Goal: Task Accomplishment & Management: Use online tool/utility

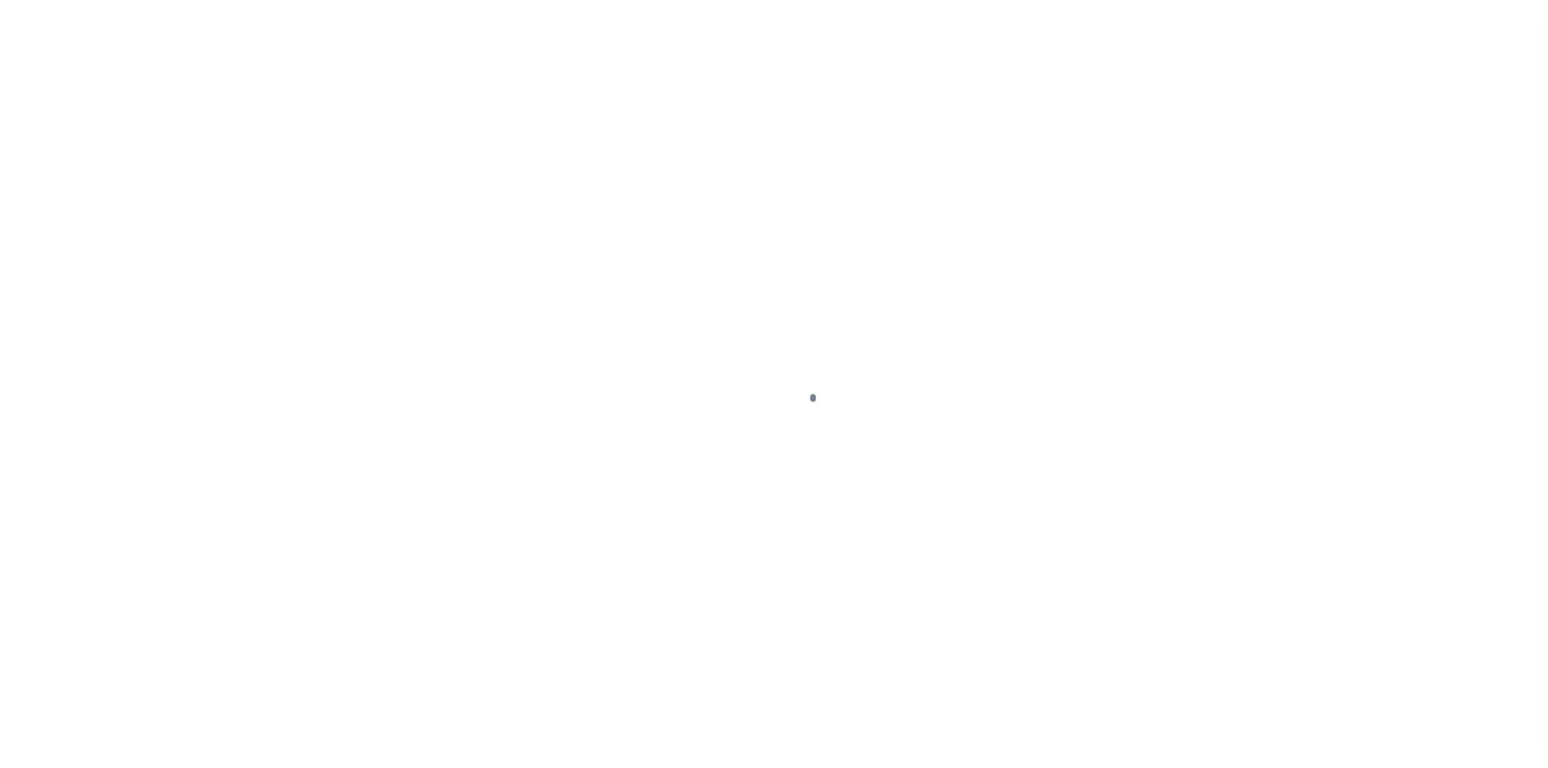
scroll to position [21, 0]
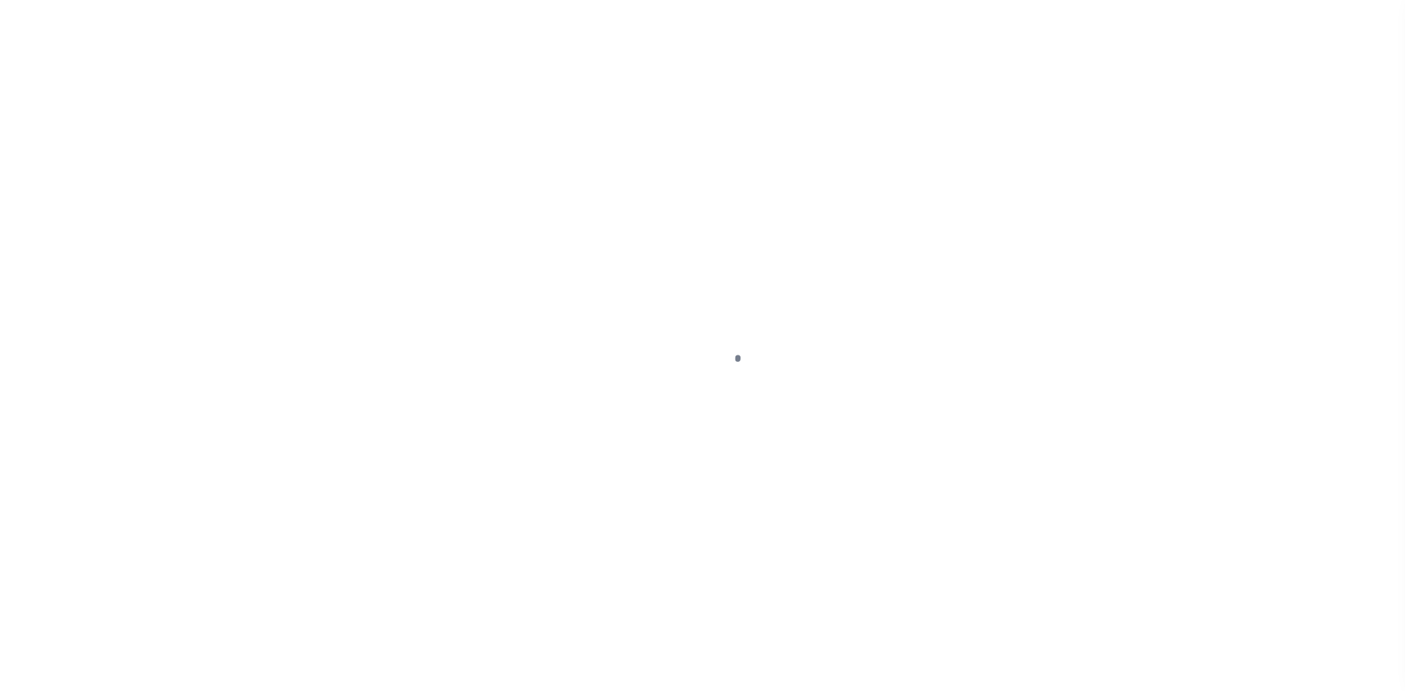
select select "200"
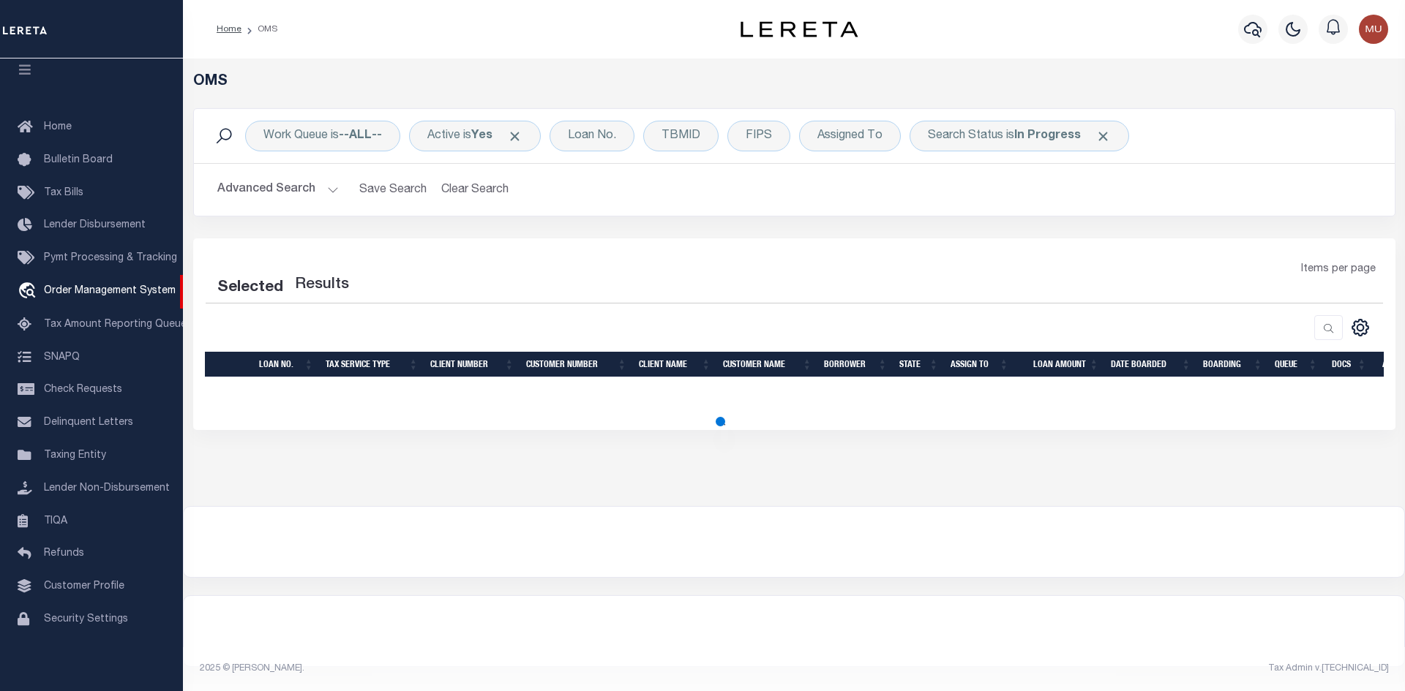
select select "200"
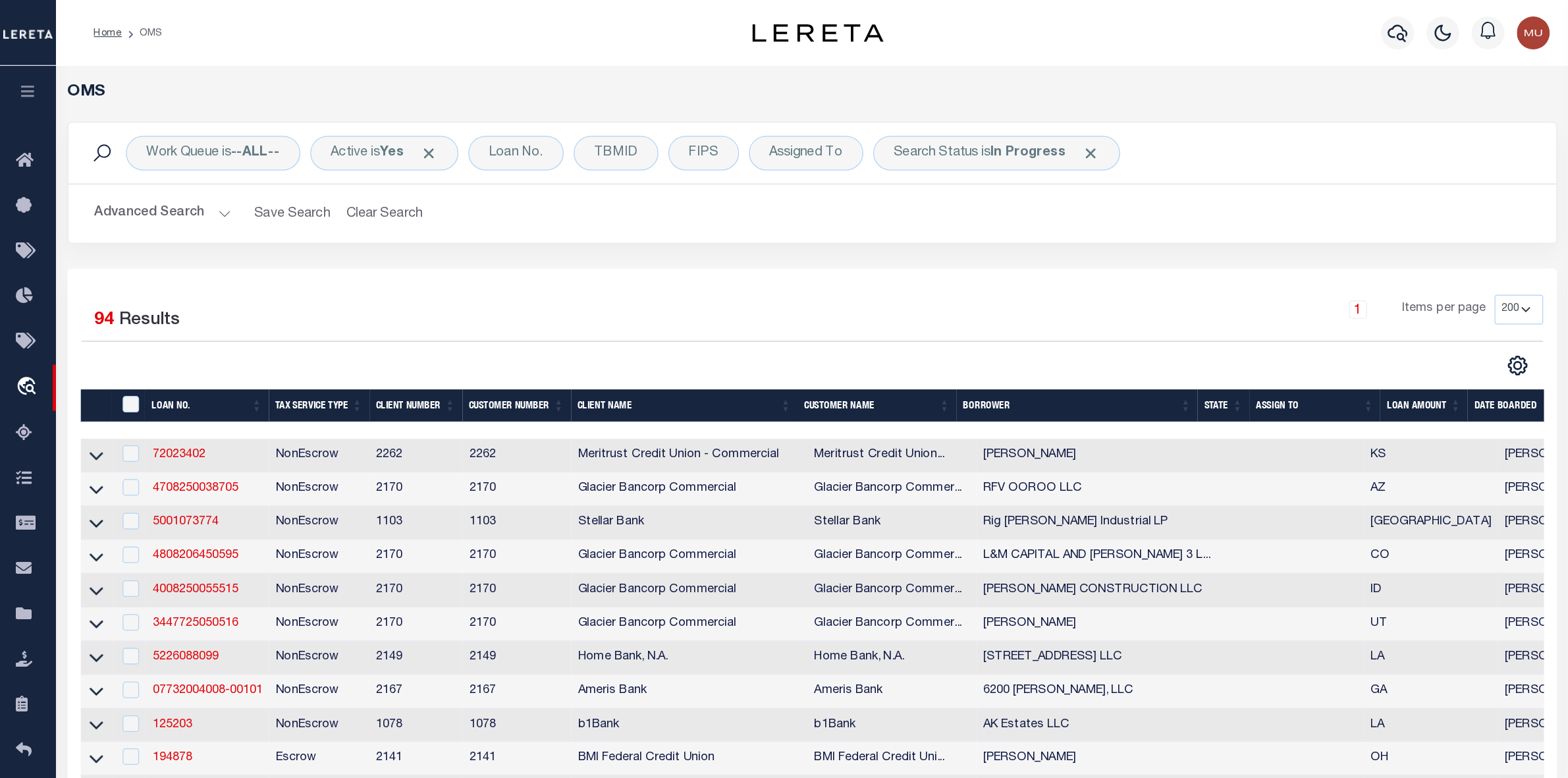
scroll to position [0, 0]
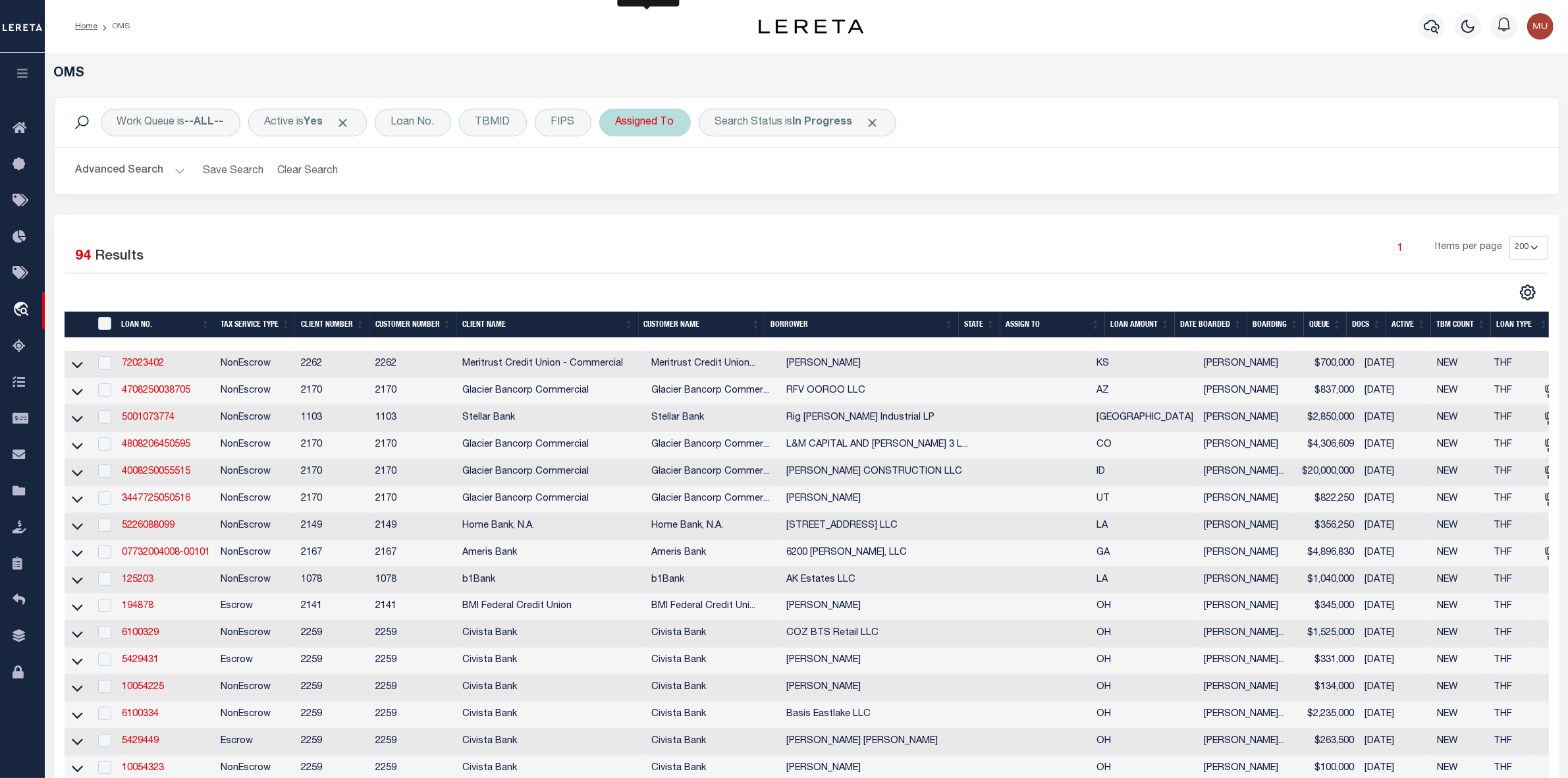
click at [652, 126] on div "Assigned To" at bounding box center [645, 122] width 92 height 28
click at [651, 182] on select "--Unassigned-- Abdul Muzain Agustin Fernandez Ahmad Darwish Alberto Estrada All…" at bounding box center [713, 187] width 194 height 25
select select "[PERSON_NAME]"
click at [619, 176] on select "--Unassigned-- Abdul Muzain Agustin Fernandez Ahmad Darwish Alberto Estrada All…" at bounding box center [713, 187] width 194 height 25
click at [774, 217] on input "Apply" at bounding box center [790, 216] width 39 height 22
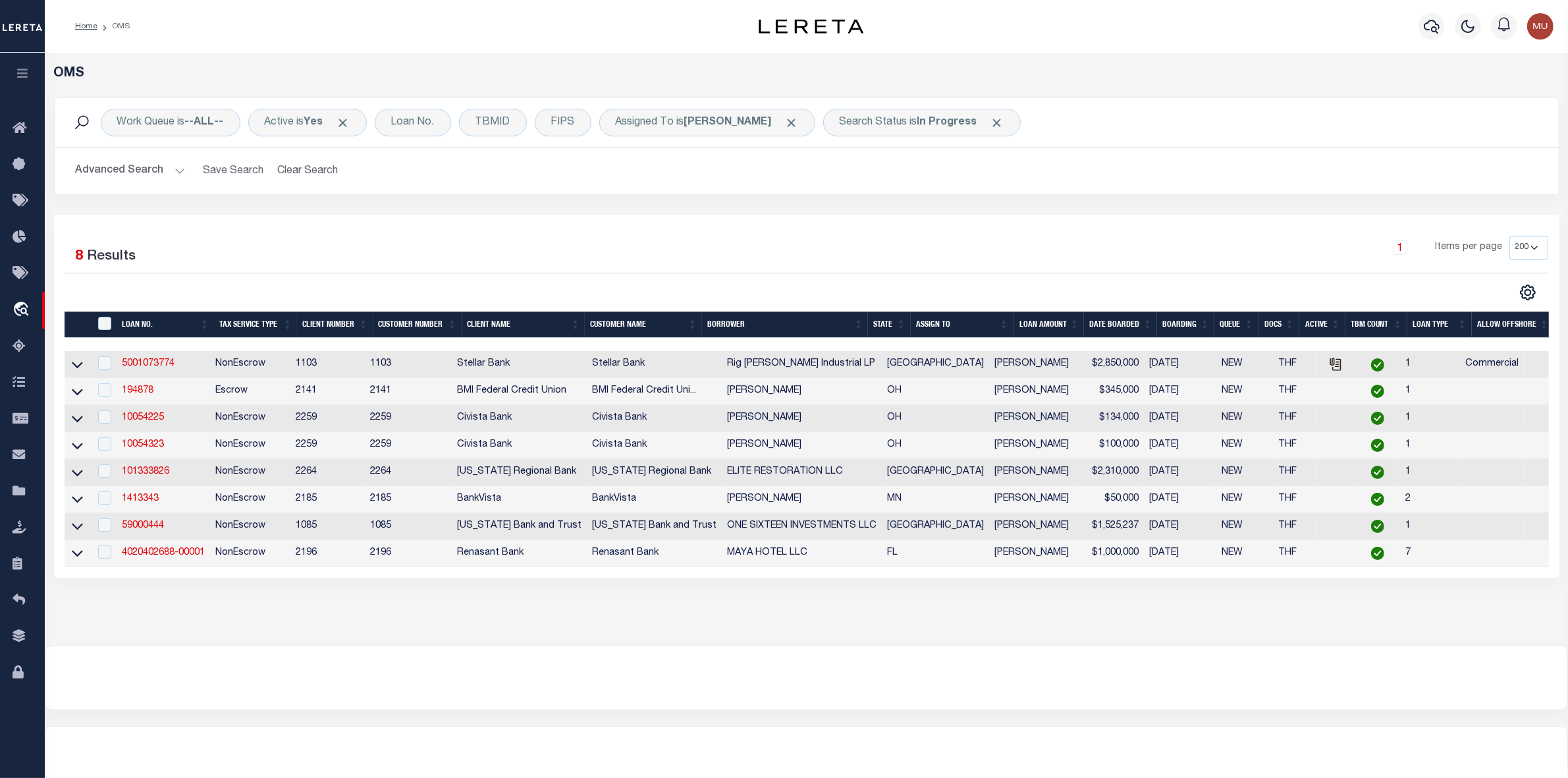
scroll to position [47, 0]
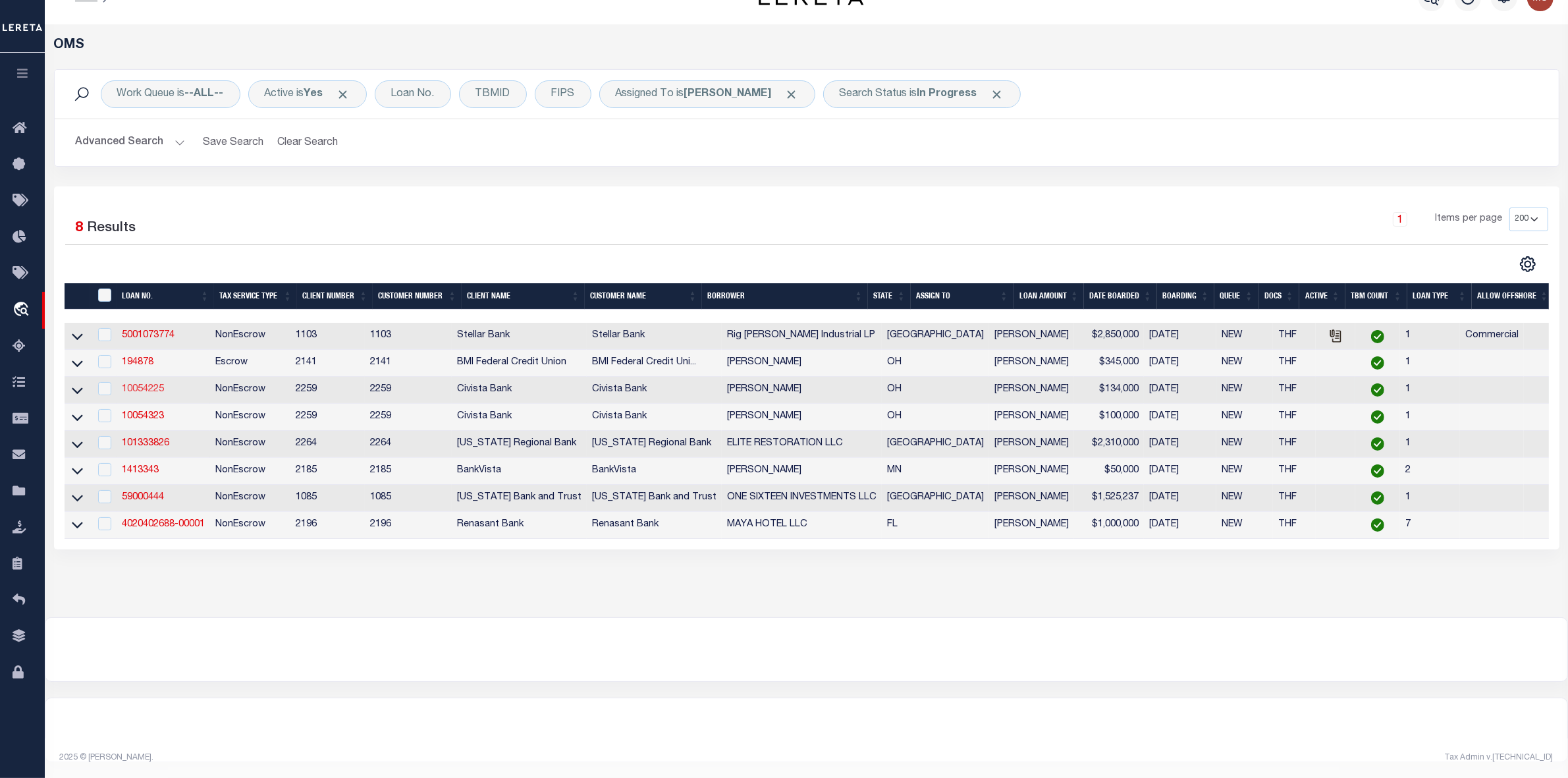
click at [137, 384] on link "10054225" at bounding box center [142, 389] width 42 height 9
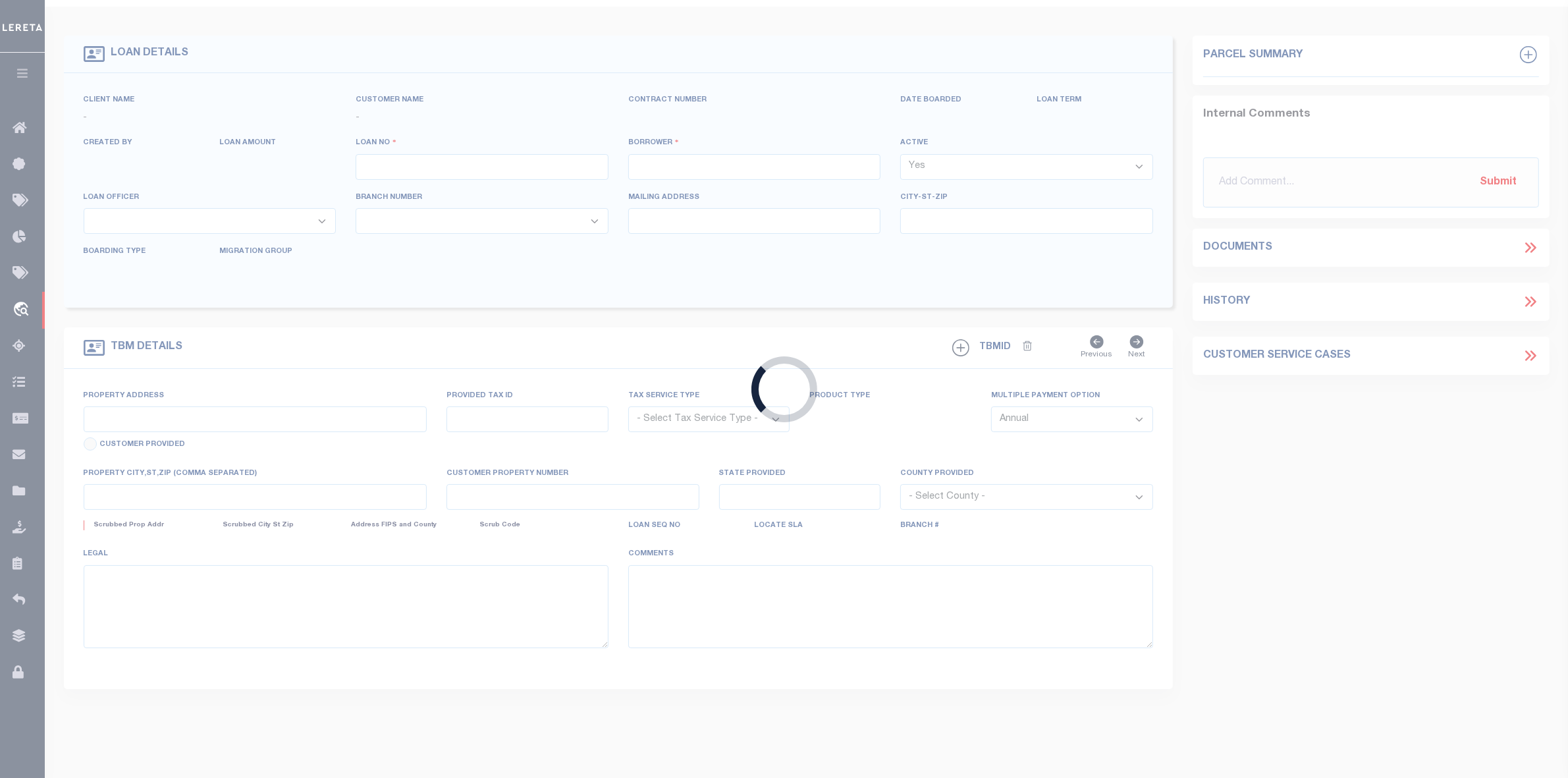
type input "10054225"
type input "James Edward Lapinski"
select select
type input "5981 Darrow Rd"
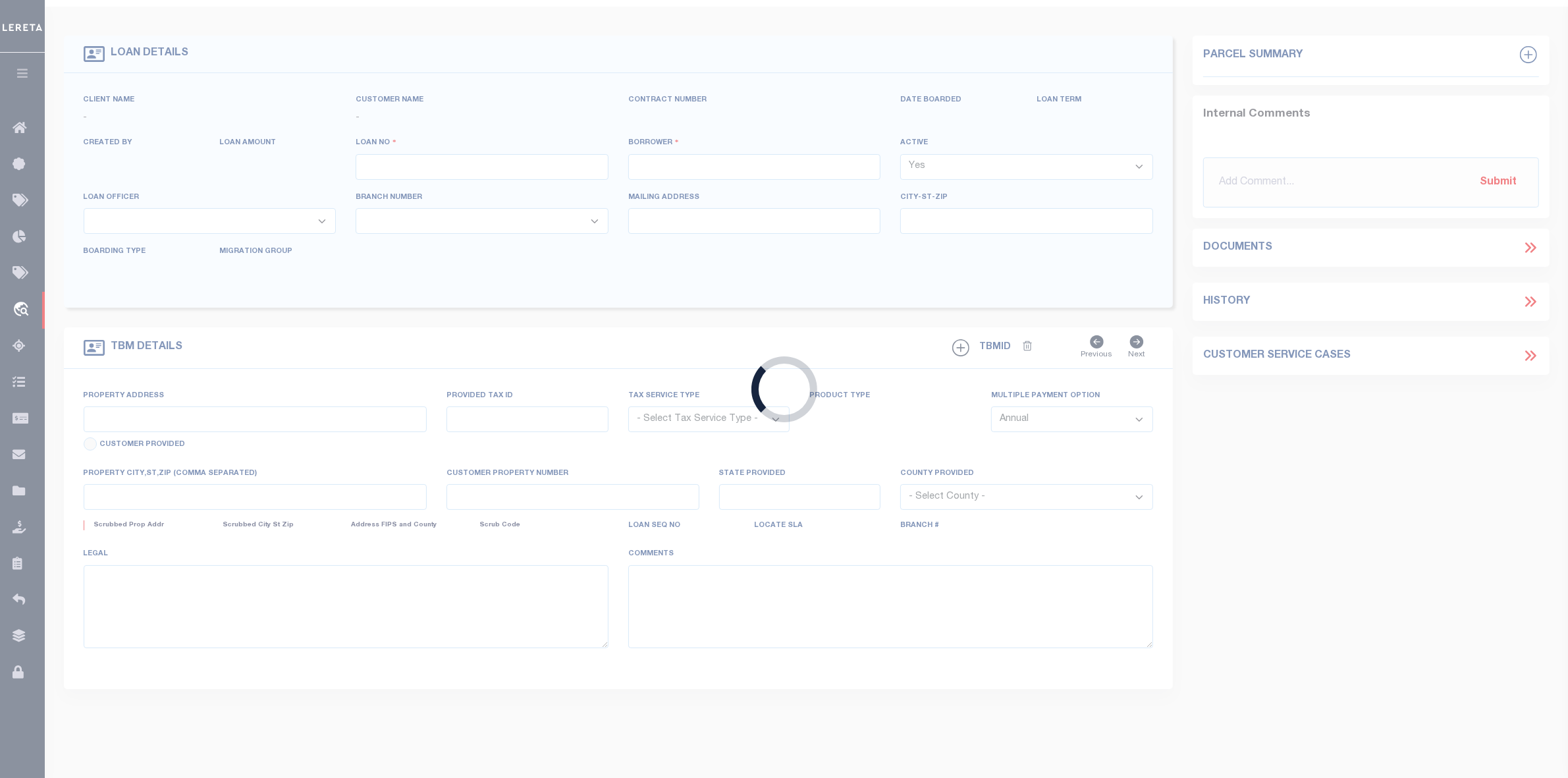
type input "Huron OH 448399511"
select select "NonEscrow"
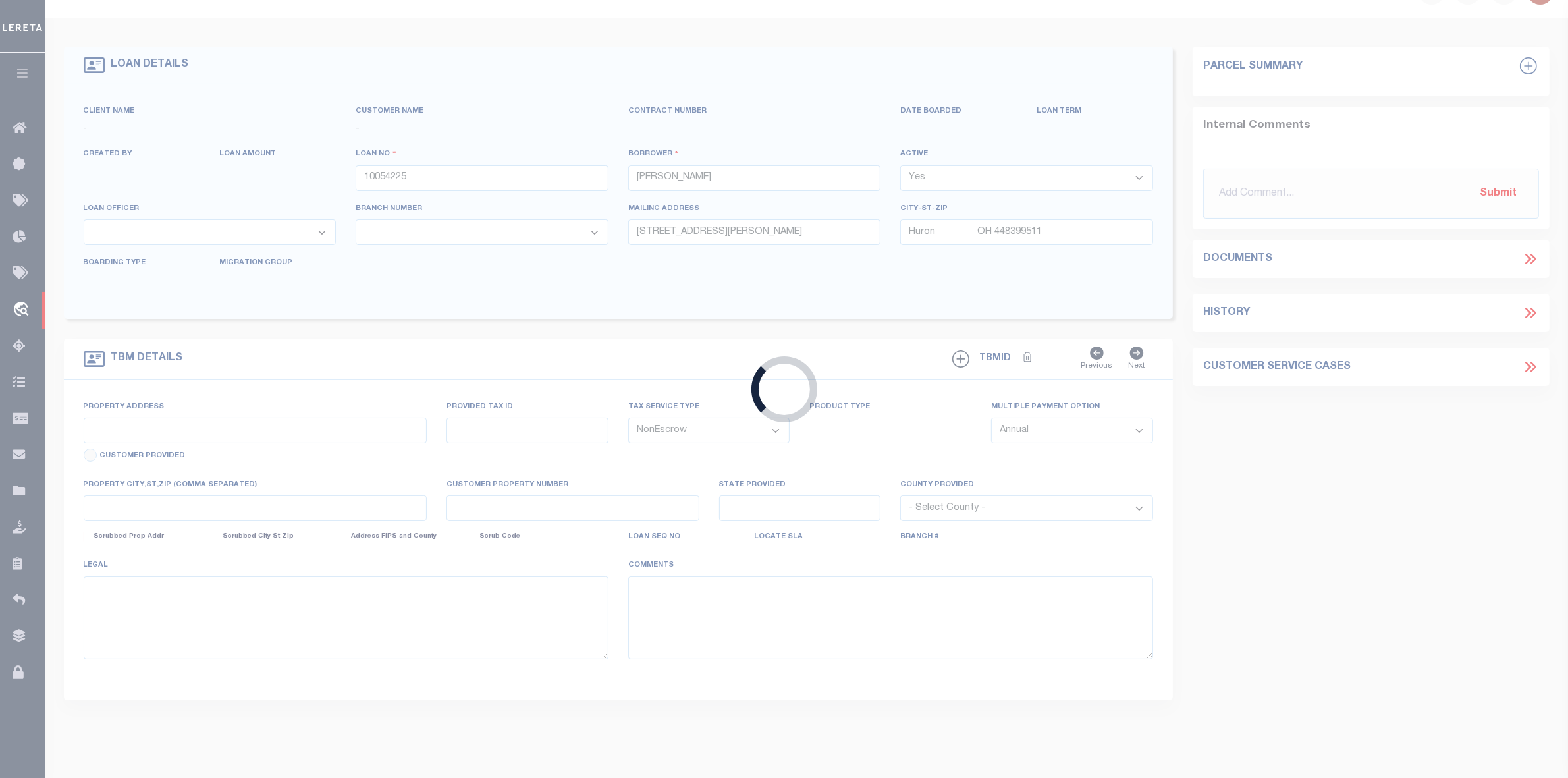
type input "5981 Darrow Rd"
select select
type input "Huron OH 448399511"
type input "R"
type input "OH"
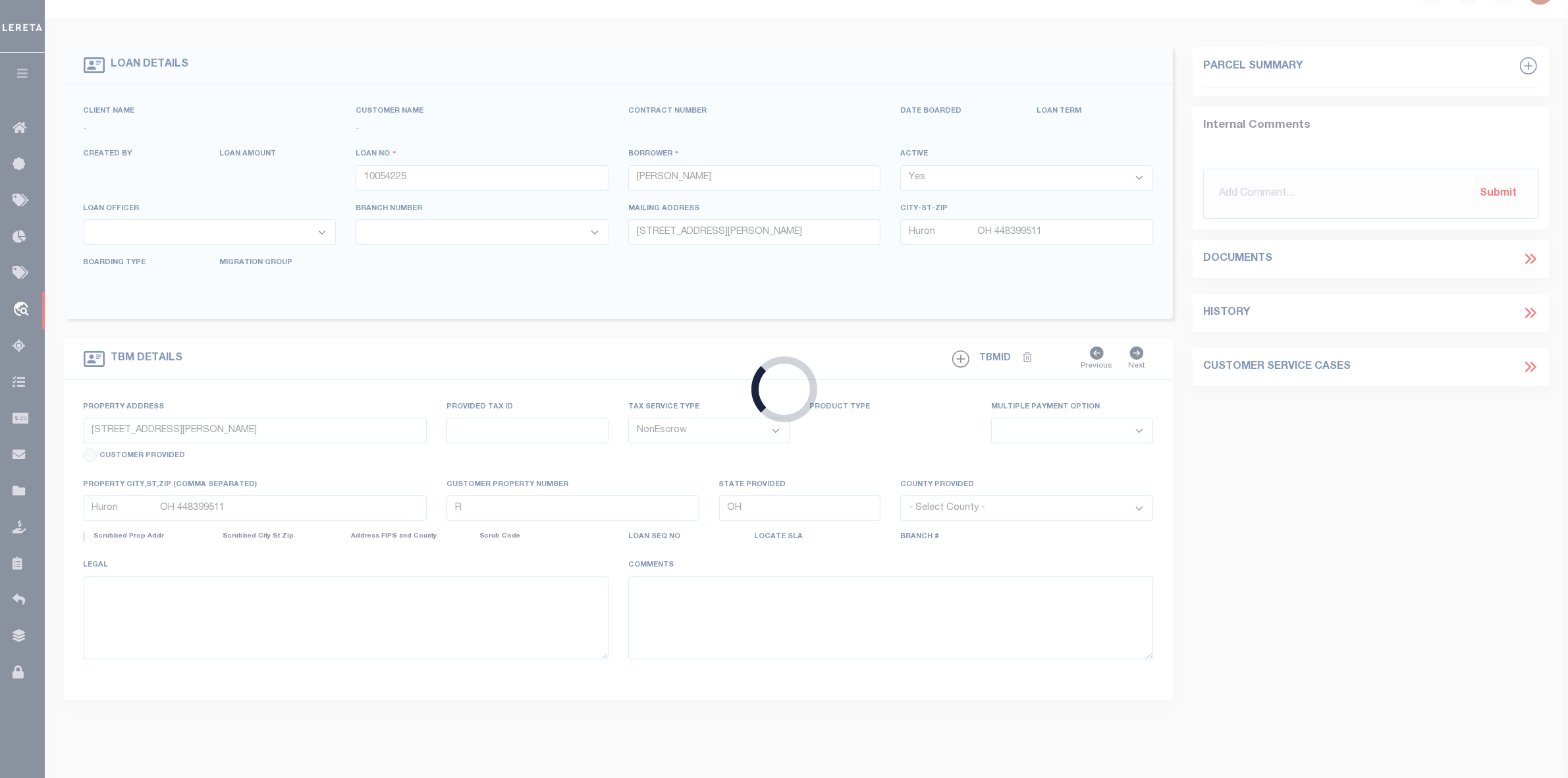
select select
select select "20749"
select select "7613"
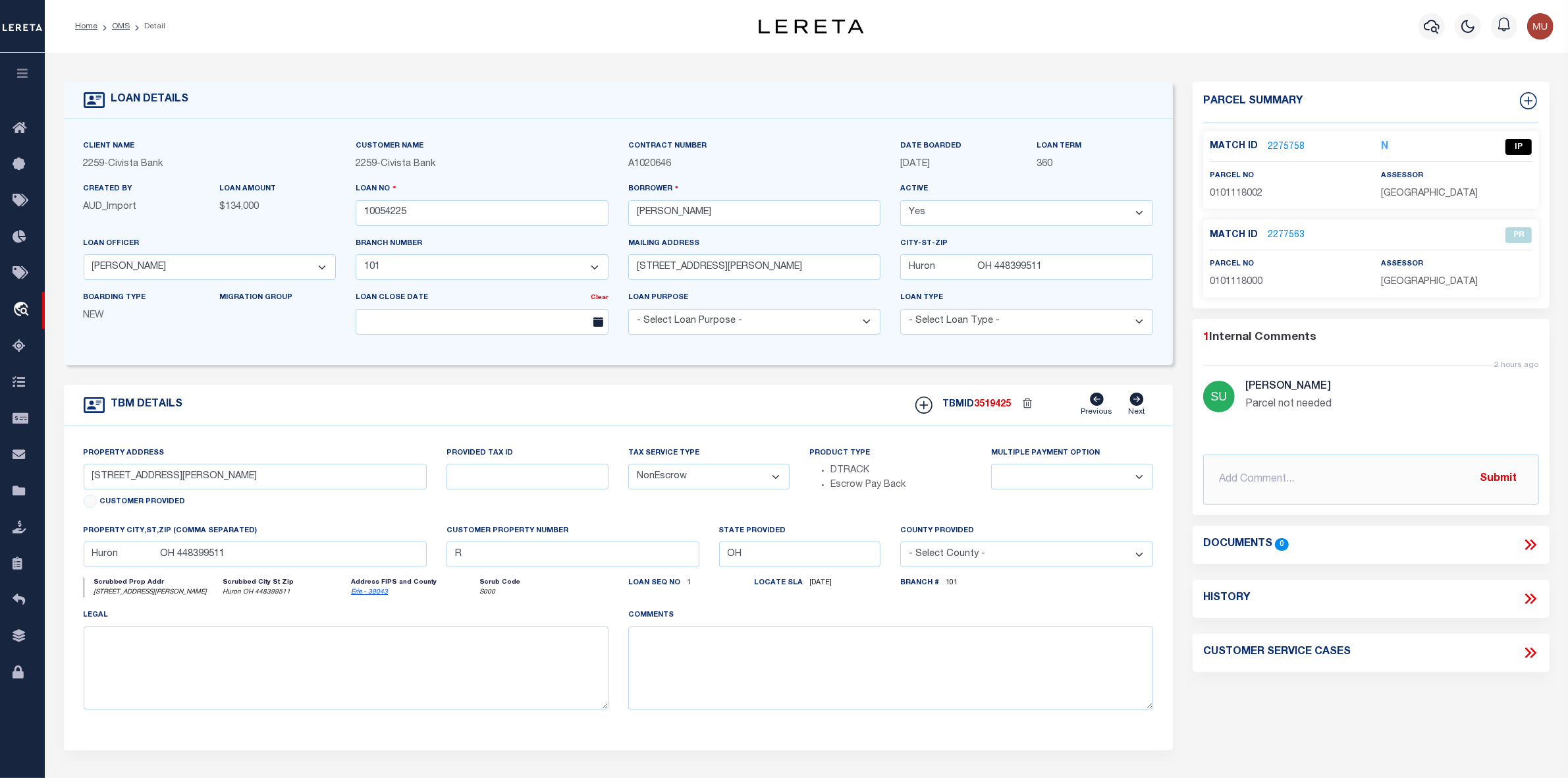
click at [1264, 147] on link "2275758" at bounding box center [1285, 147] width 37 height 14
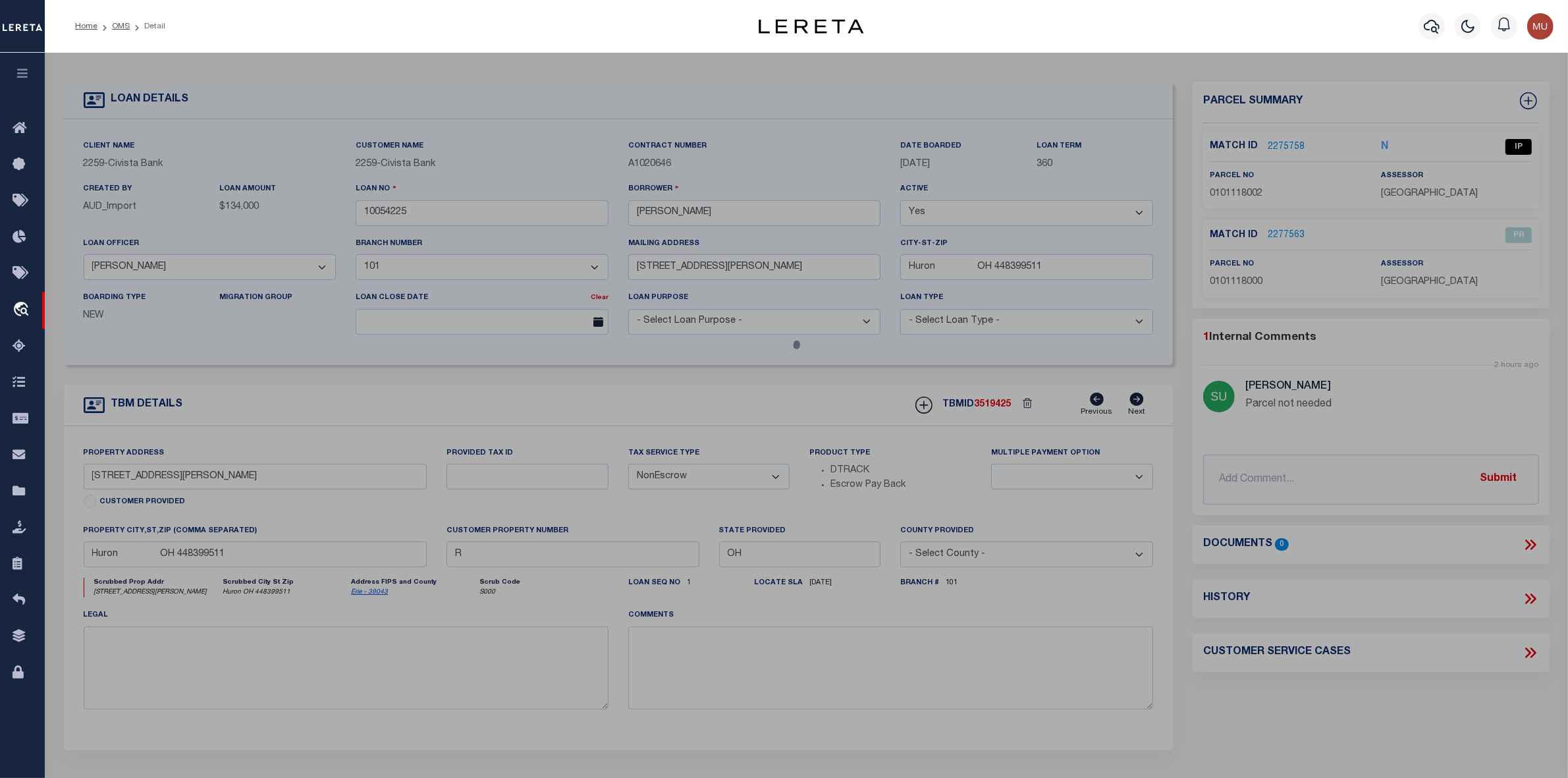
checkbox input "false"
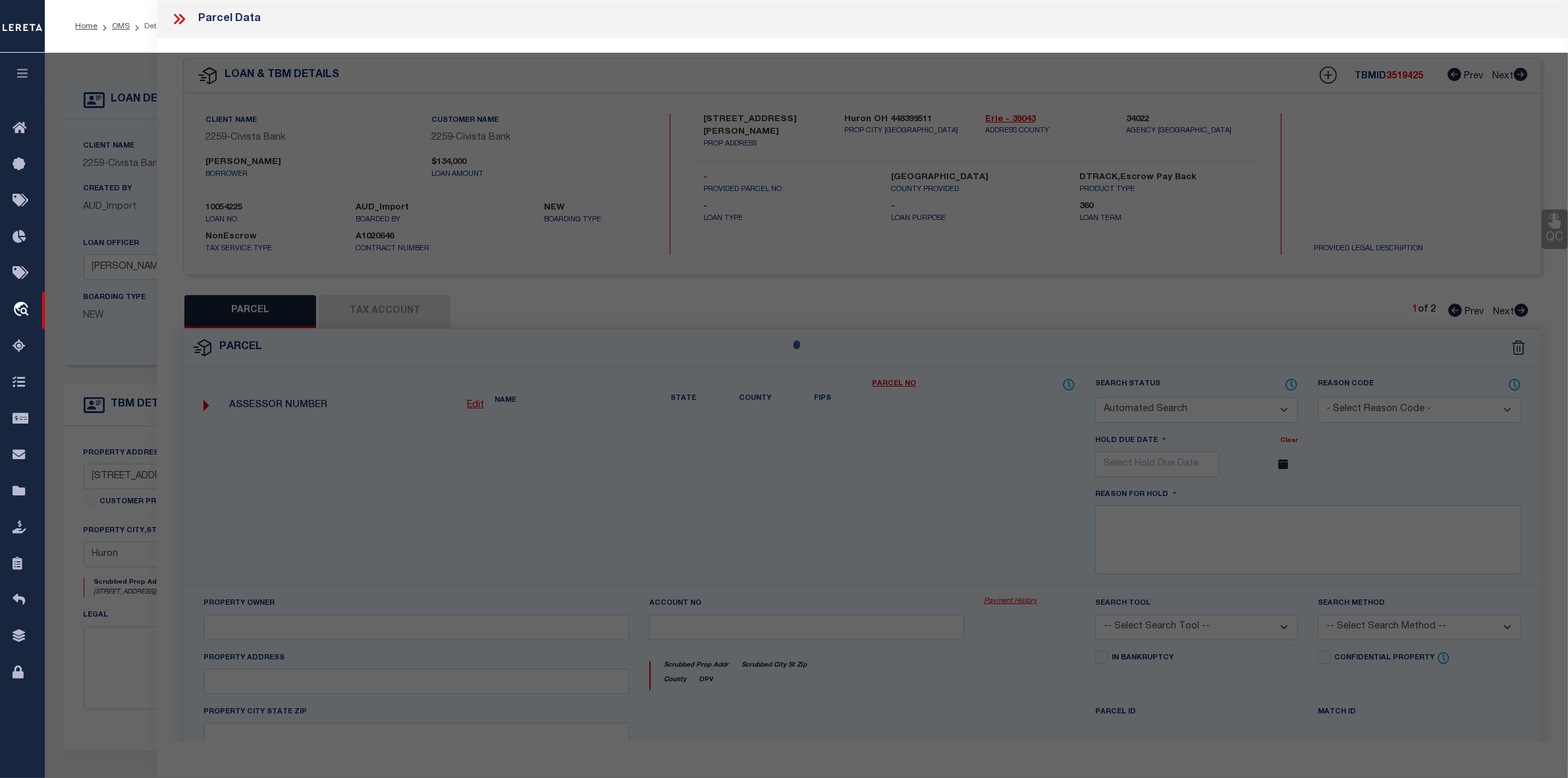
select select "IP"
type input "LAPINSKI JAMES & HANNAH LAPINSKI CO TRUSTEES"
select select "AGW"
select select "ADD"
type input "5981 DARROW RD"
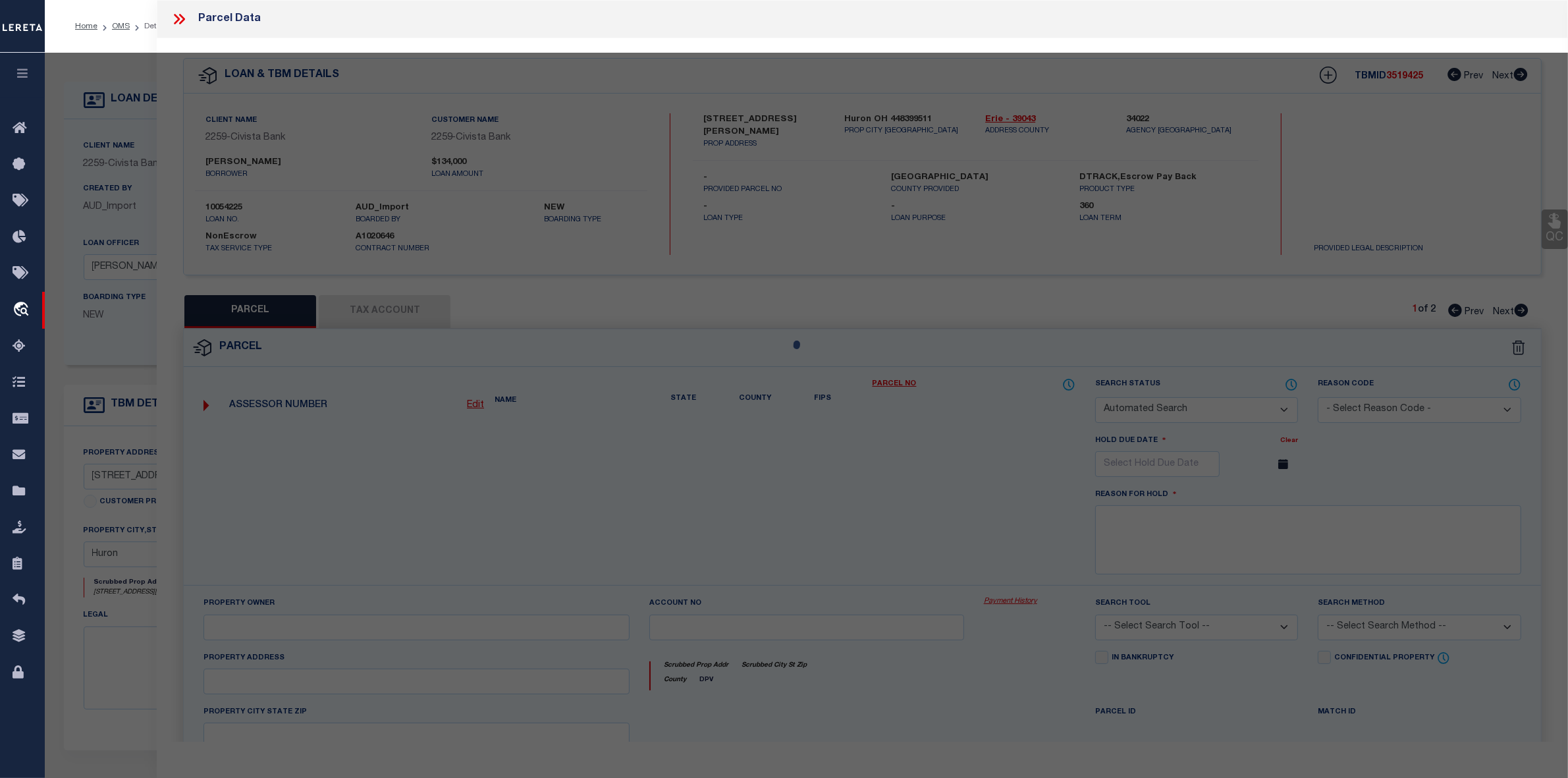
type input "HURON OH 44839"
type textarea "A-15 N SIDE DARROW RD 4.2848A"
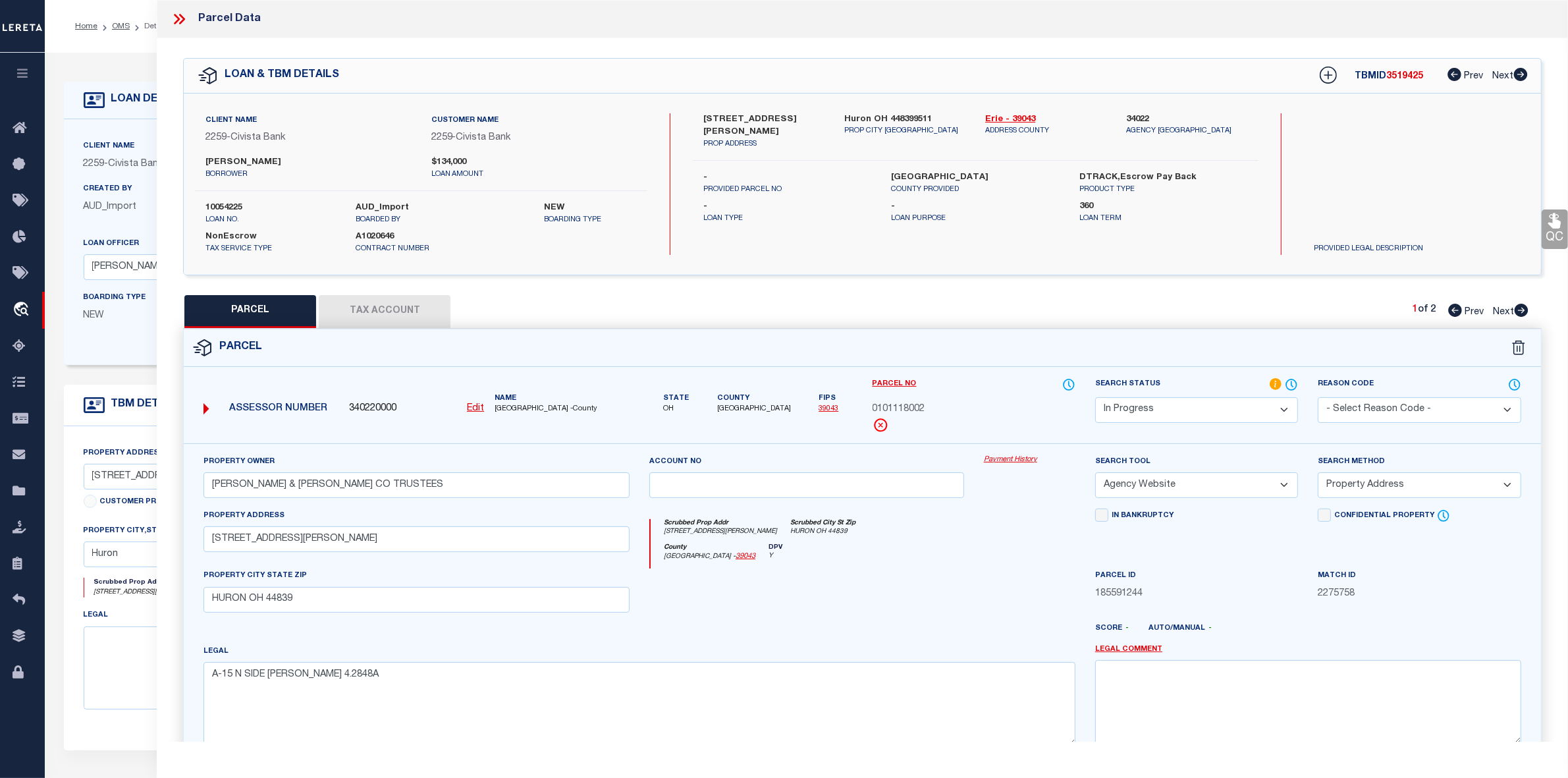
click at [734, 114] on label "5981 Darrow Rd" at bounding box center [763, 126] width 122 height 26
copy label "Darrow"
click at [1156, 479] on select "-- Select Search Tool -- 3rd Party Website Agency File Agency Website ATLS CNV-…" at bounding box center [1196, 485] width 203 height 26
click at [1095, 474] on select "-- Select Search Tool -- 3rd Party Website Agency File Agency Website ATLS CNV-…" at bounding box center [1196, 485] width 203 height 26
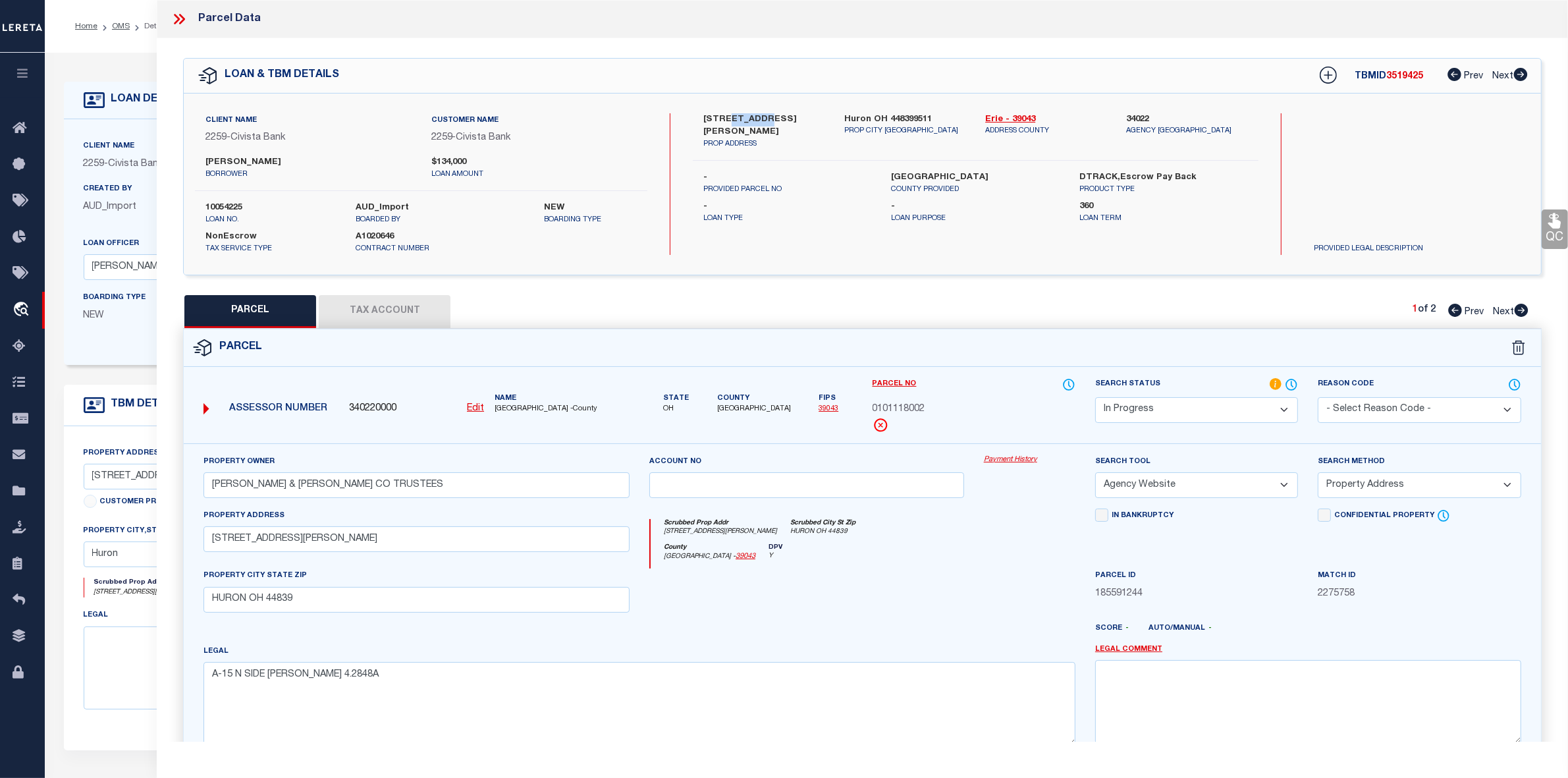
click at [1185, 405] on select "Automated Search Bad Parcel Complete Duplicate Parcel High Dollar Reporting In …" at bounding box center [1196, 410] width 203 height 26
click at [1095, 397] on select "Automated Search Bad Parcel Complete Duplicate Parcel High Dollar Reporting In …" at bounding box center [1196, 410] width 203 height 26
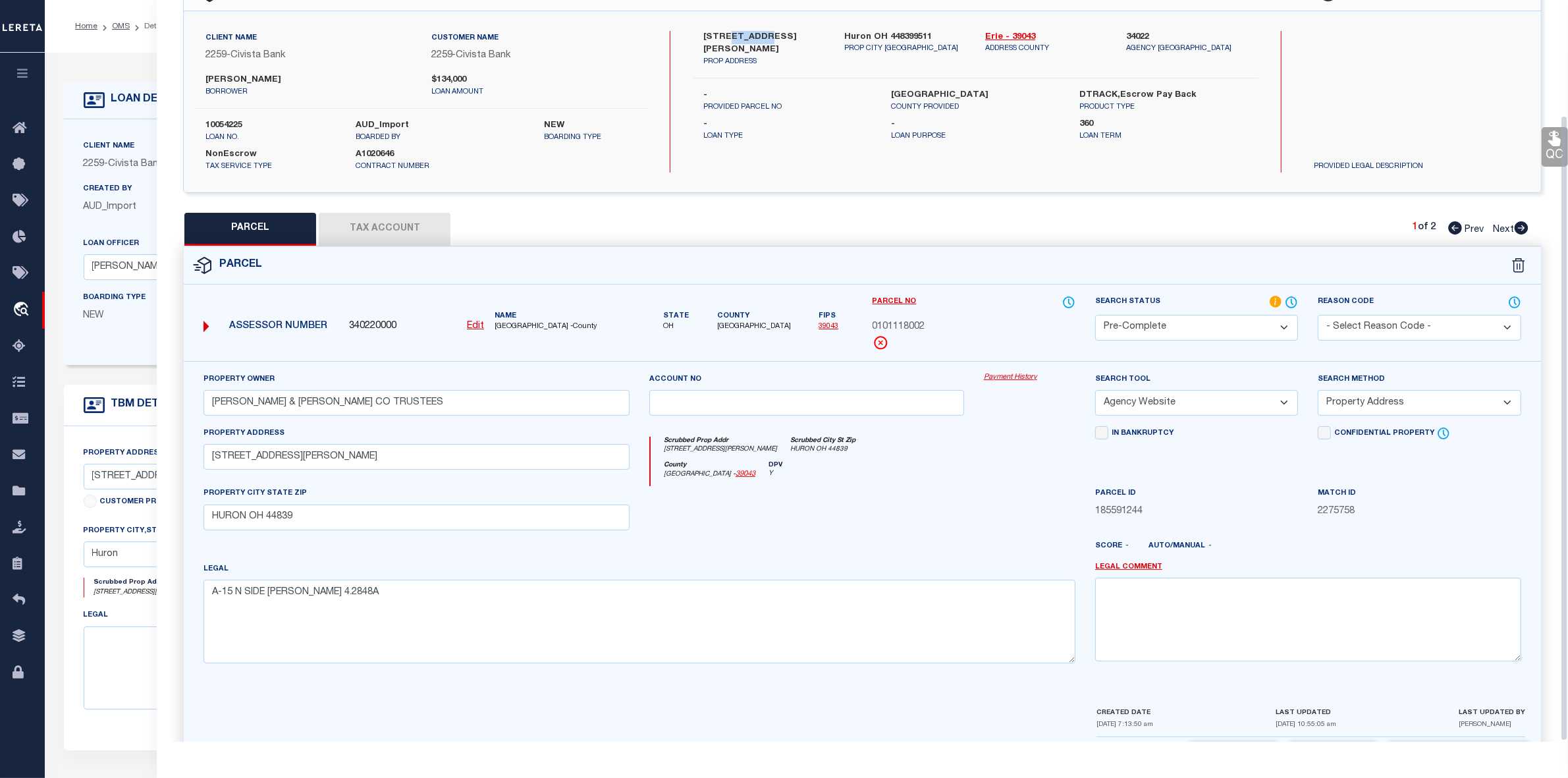
scroll to position [136, 0]
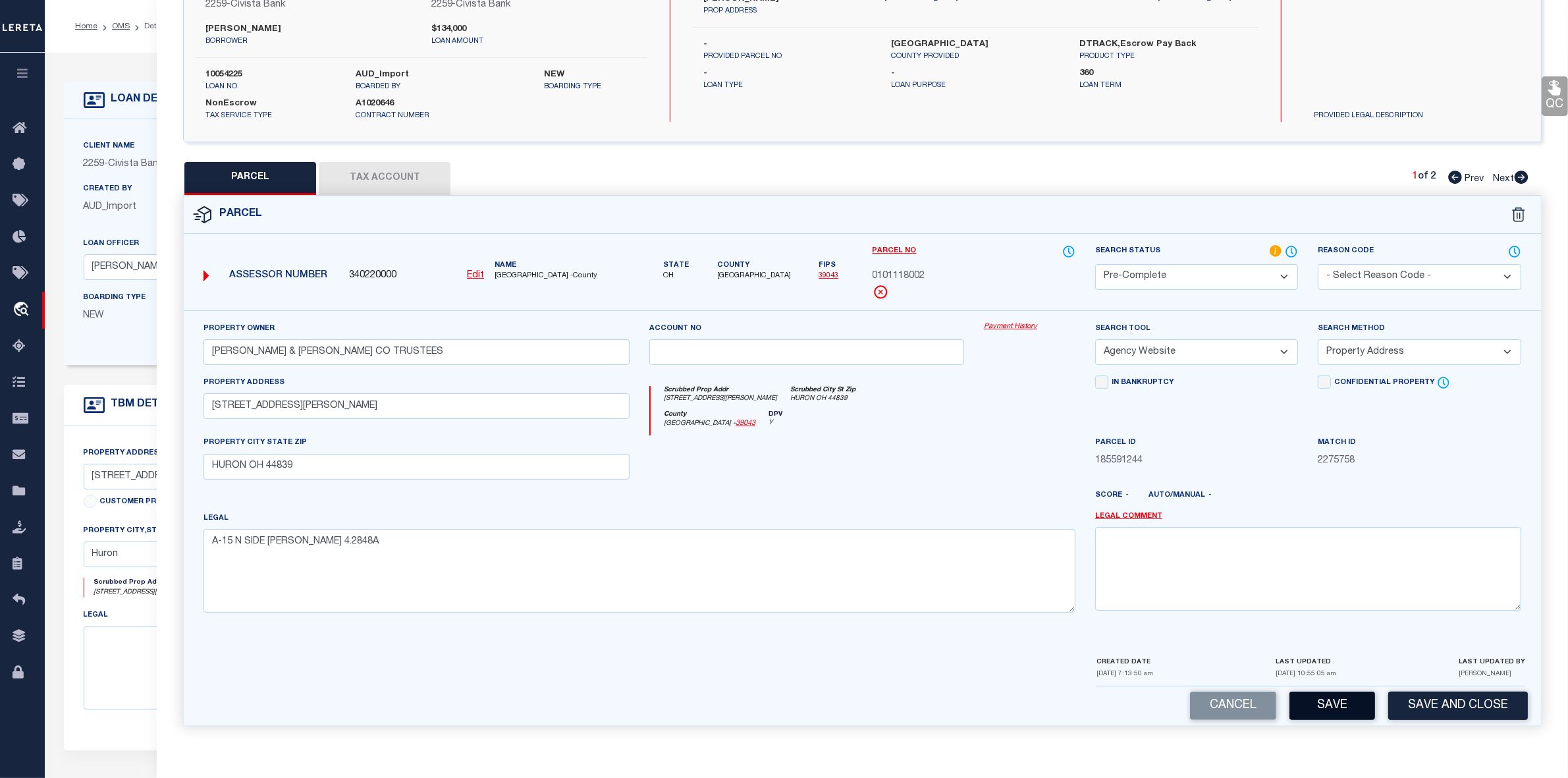
click at [1264, 622] on button "Save" at bounding box center [1331, 705] width 86 height 28
select select "AS"
select select
checkbox input "false"
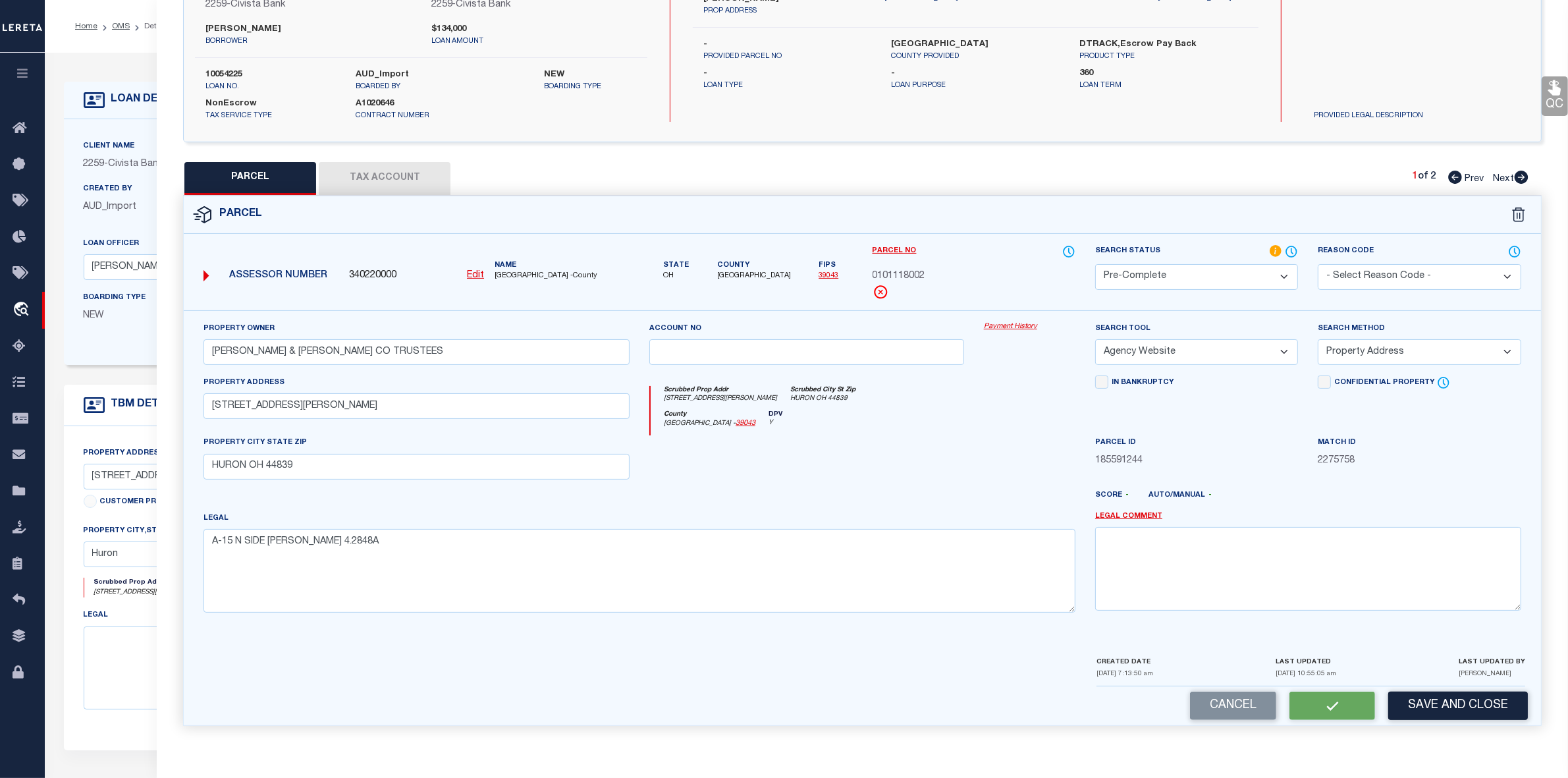
checkbox input "false"
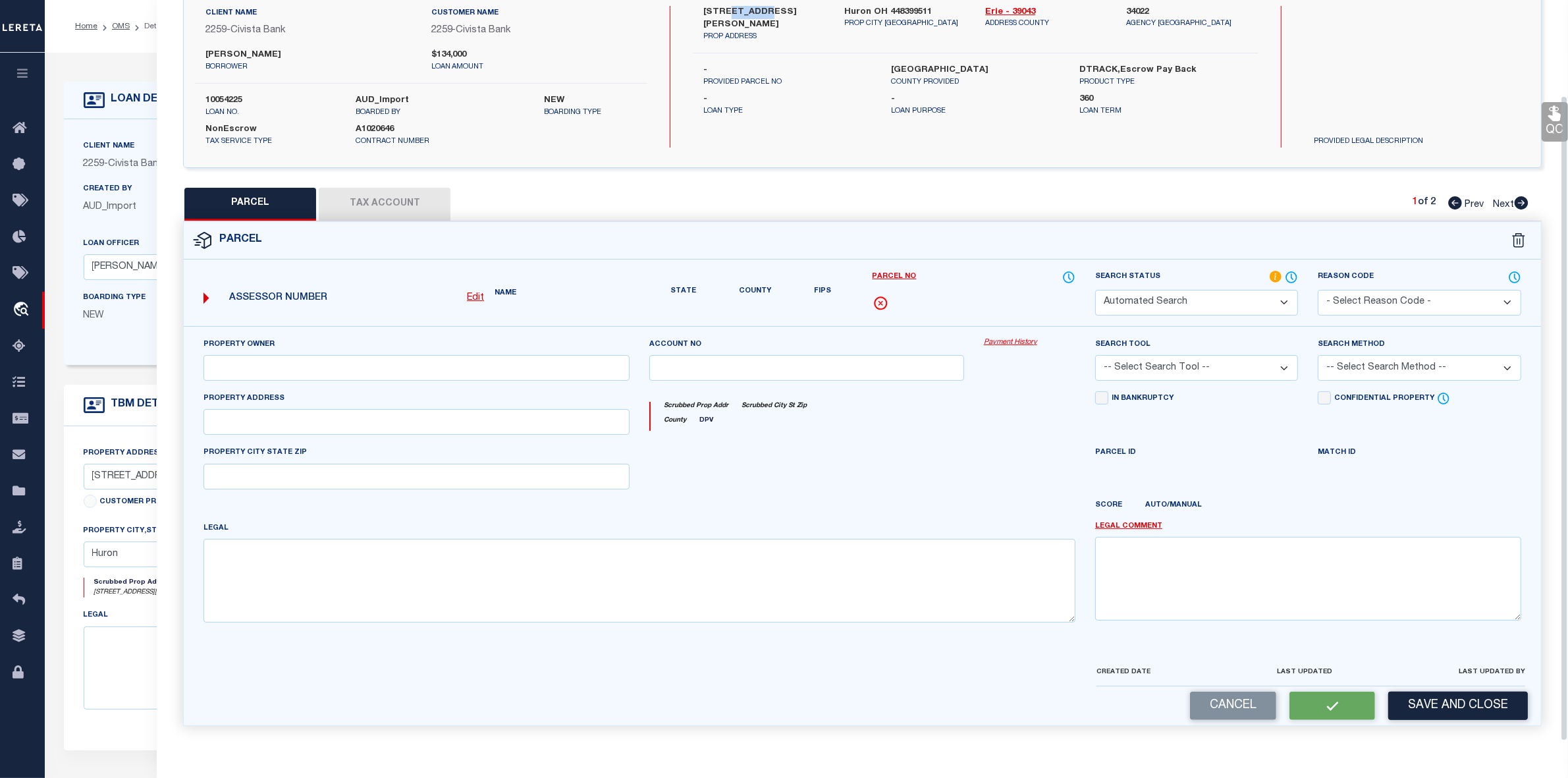
select select "PC"
type input "LAPINSKI JAMES & HANNAH LAPINSKI CO TRUSTEES"
select select "AGW"
select select "ADD"
type input "5981 DARROW RD"
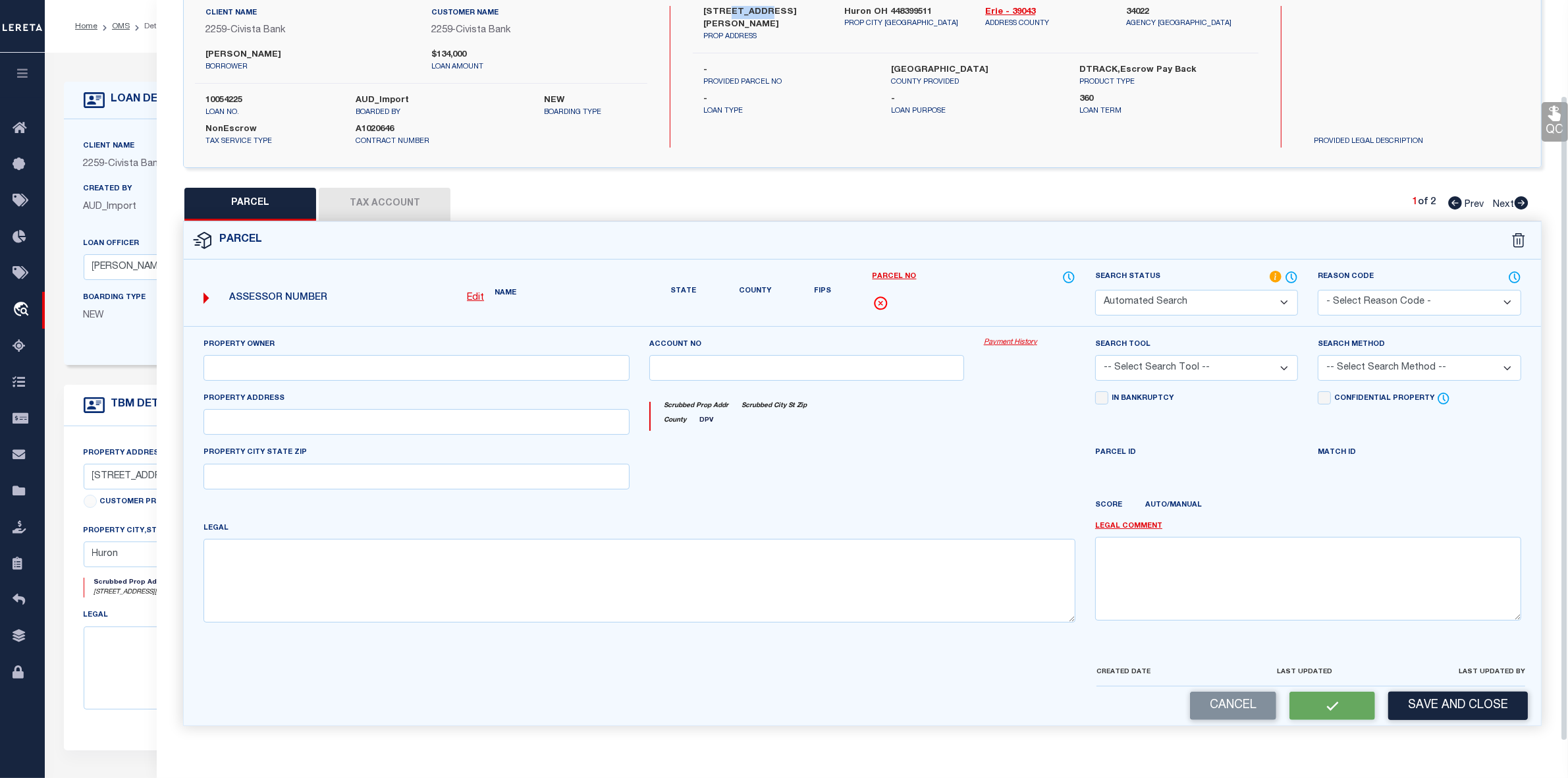
type input "HURON OH 44839"
type textarea "A-15 N SIDE DARROW RD 4.2848A"
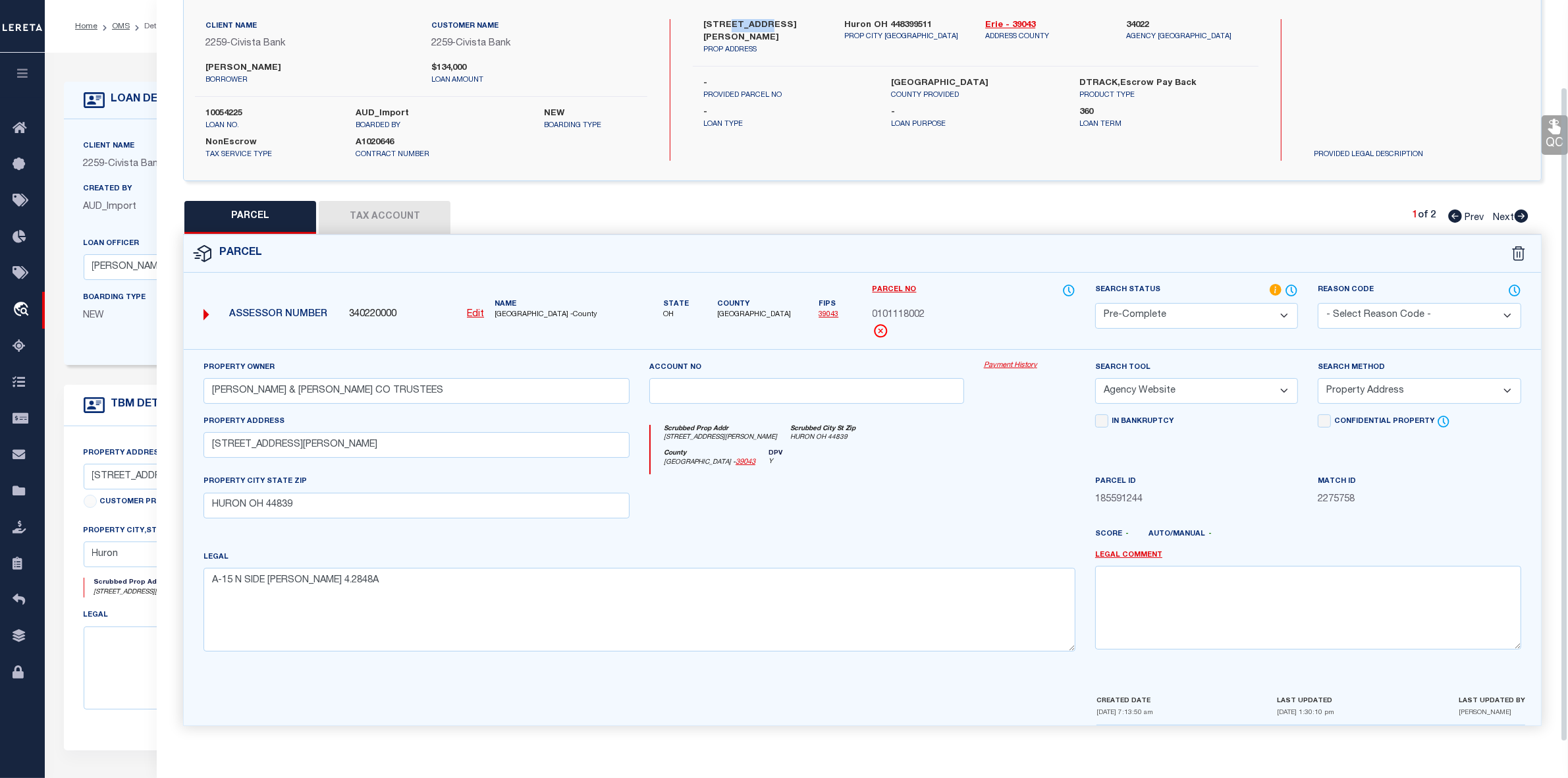
scroll to position [97, 0]
click at [369, 216] on button "Tax Account" at bounding box center [384, 217] width 131 height 33
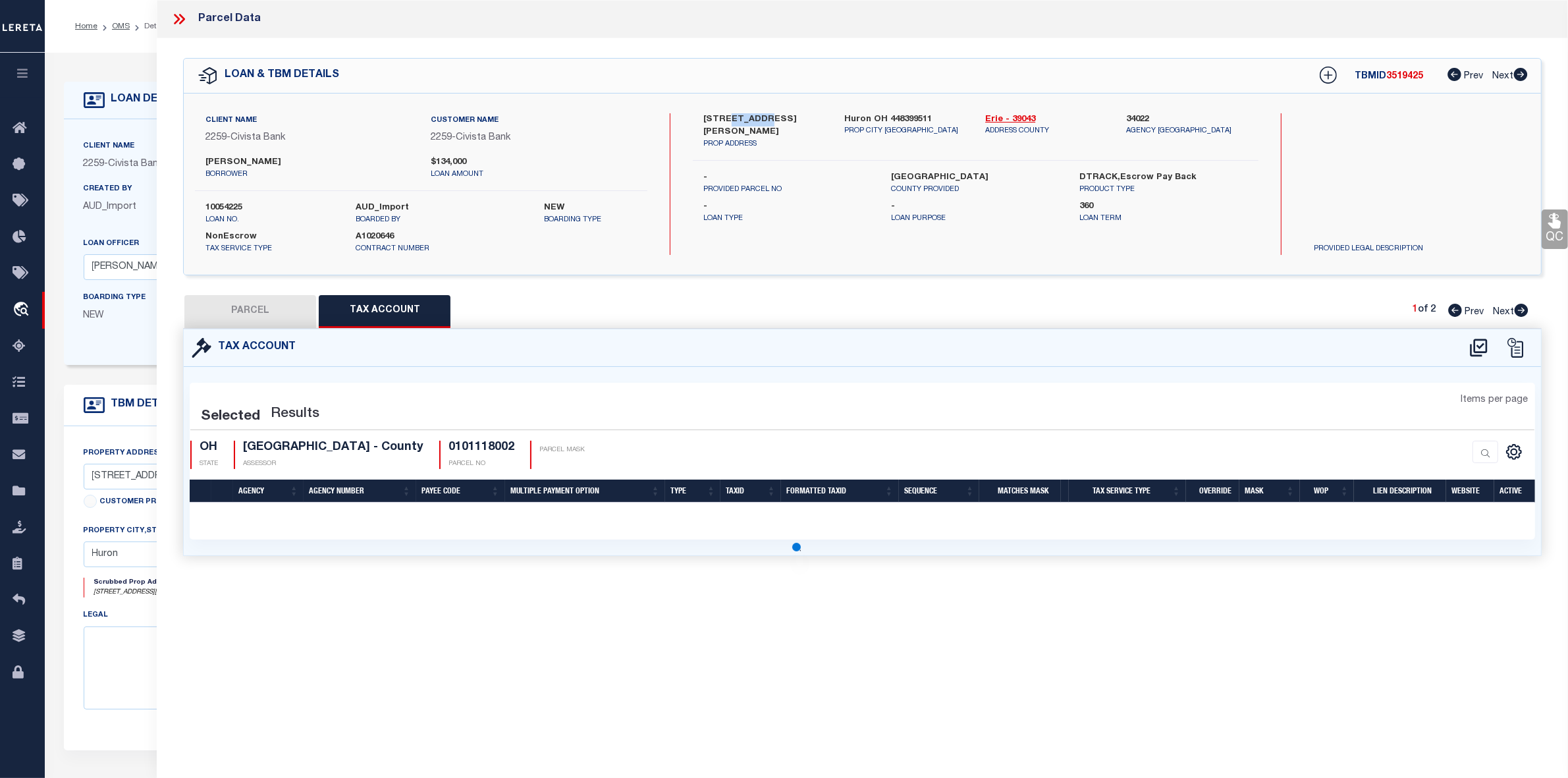
scroll to position [0, 0]
select select "100"
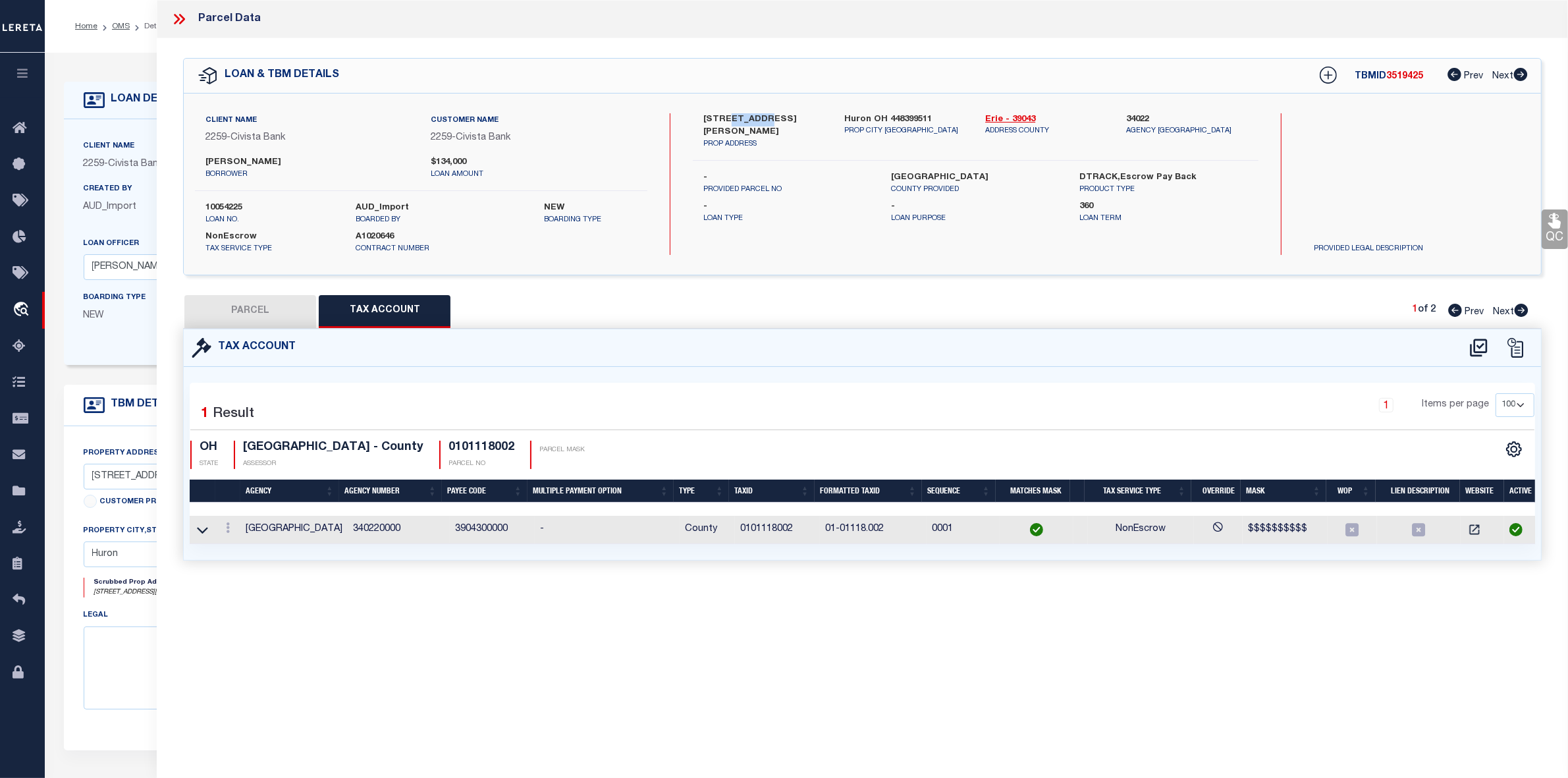
click at [250, 310] on button "PARCEL" at bounding box center [250, 312] width 131 height 33
select select "AS"
select select
checkbox input "false"
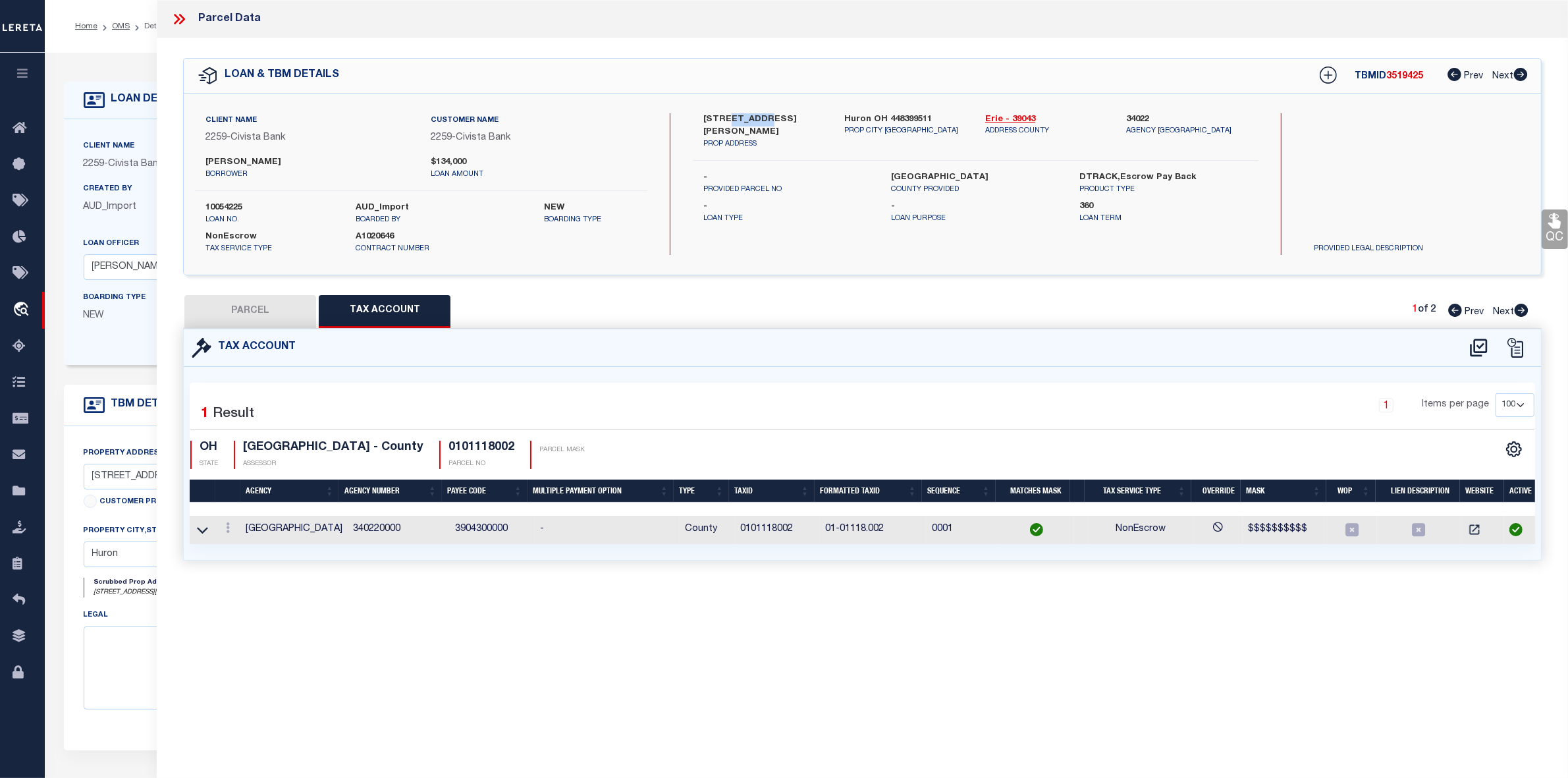
checkbox input "false"
select select "CP"
type input "LAPINSKI JAMES & HANNAH LAPINSKI CO TRUSTEES"
select select "AGW"
select select "ADD"
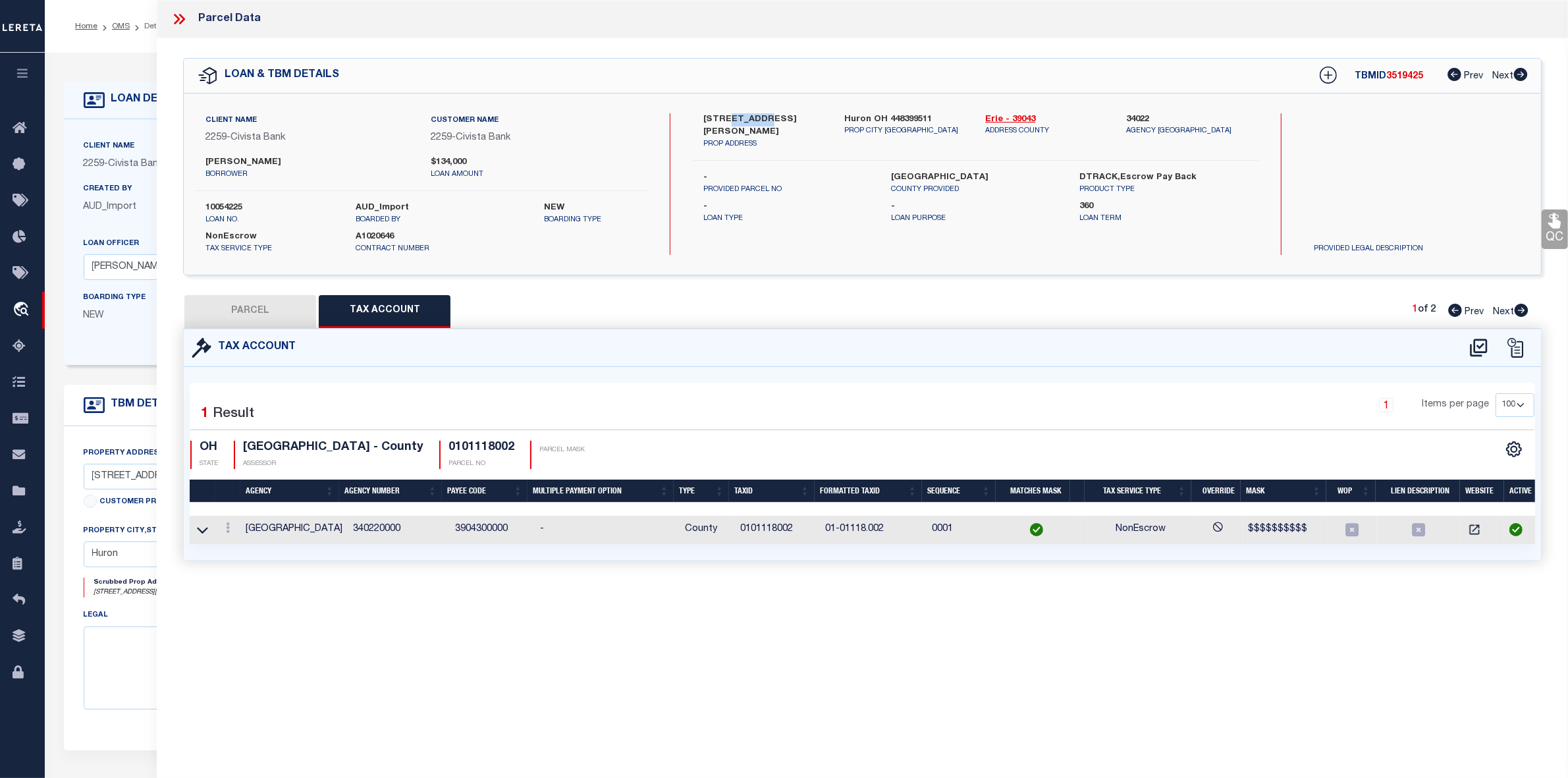
type input "5981 DARROW RD"
type input "HURON OH 44839"
type textarea "A-15 N SIDE DARROW RD 4.2848A"
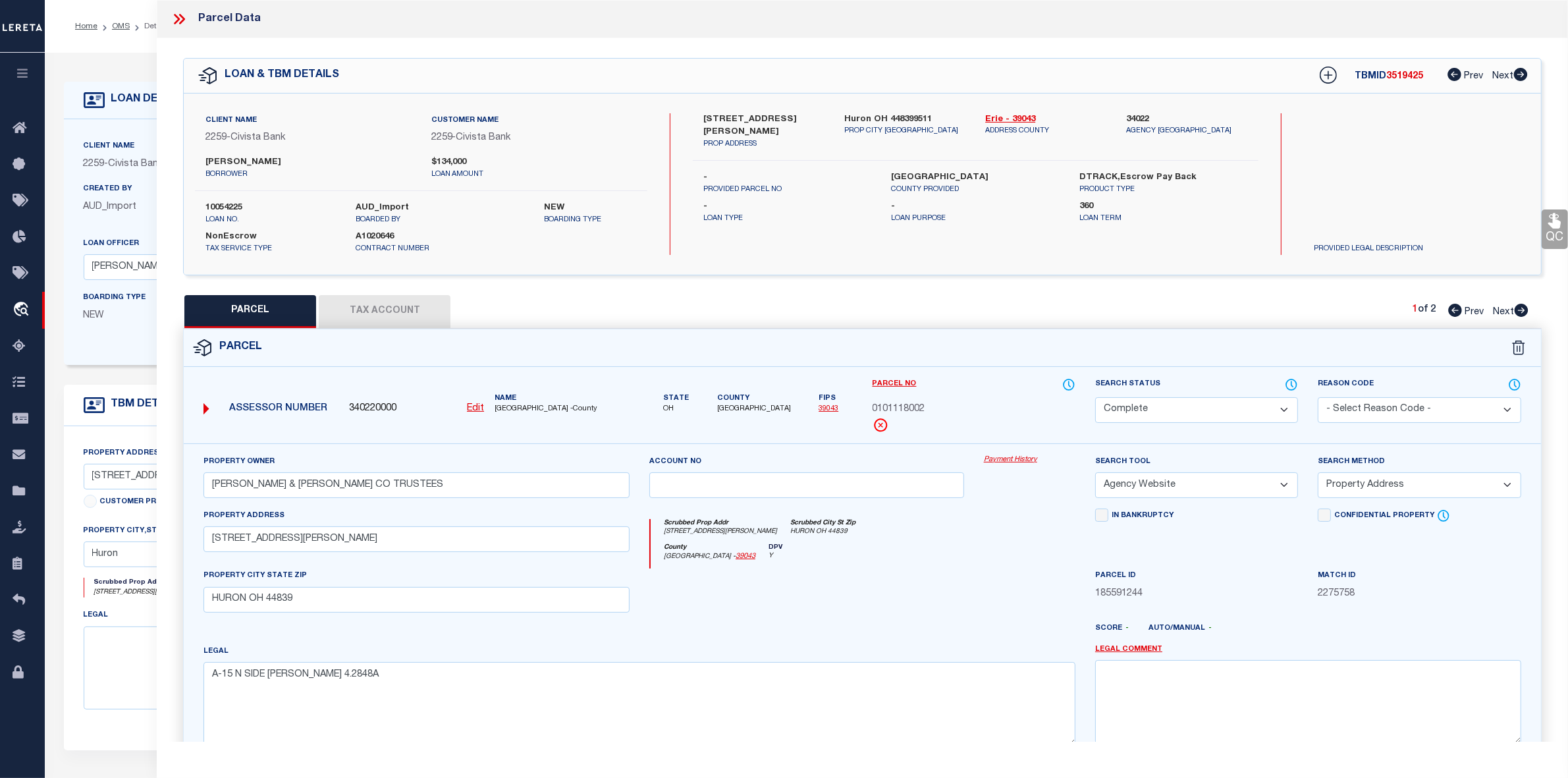
click at [179, 21] on icon at bounding box center [178, 19] width 17 height 17
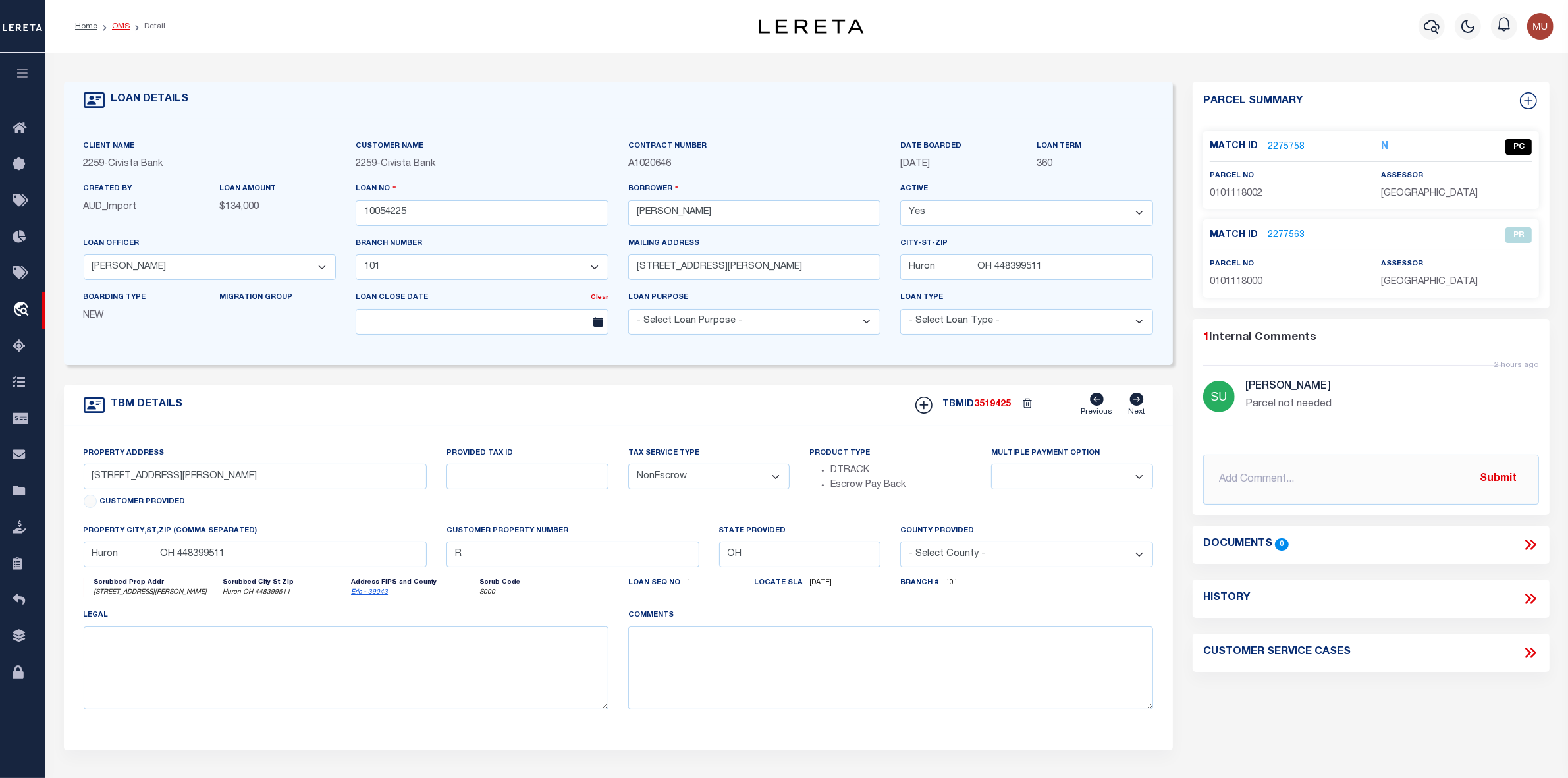
click at [116, 27] on link "OMS" at bounding box center [121, 26] width 18 height 8
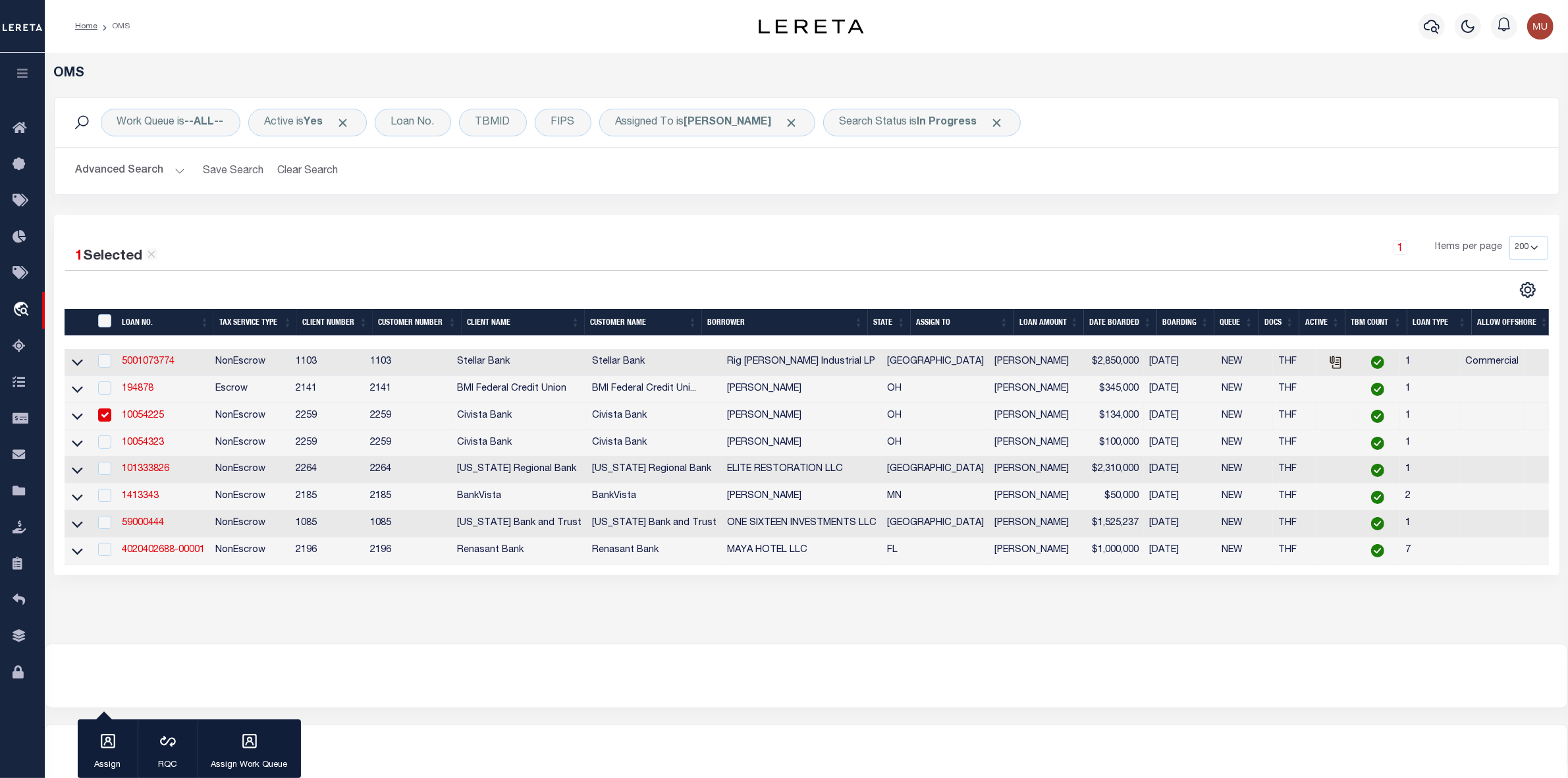
click at [906, 321] on th "State" at bounding box center [889, 322] width 43 height 27
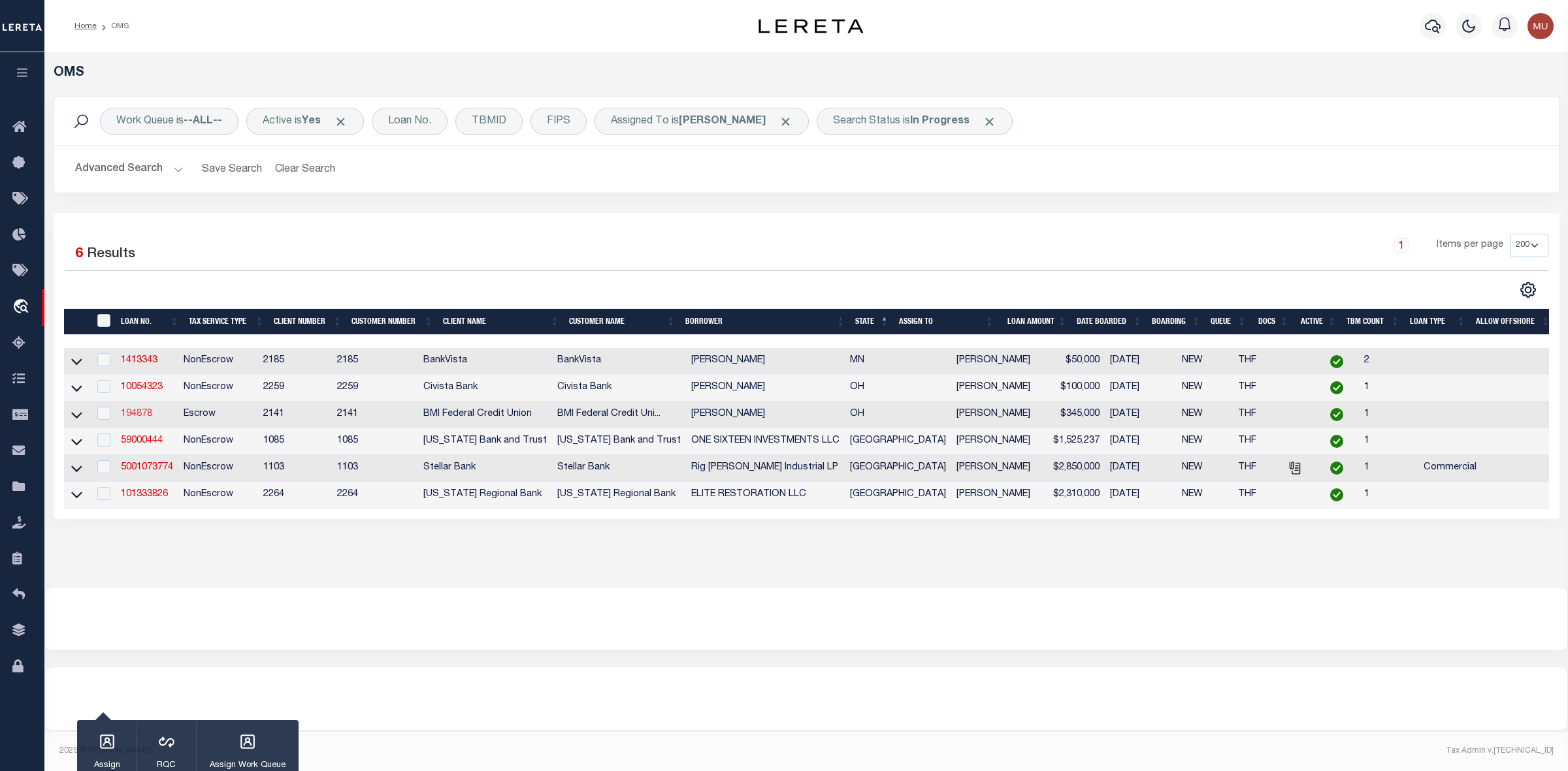
click at [140, 419] on link "194878" at bounding box center [136, 414] width 31 height 9
type input "194878"
type input "[PERSON_NAME]"
select select
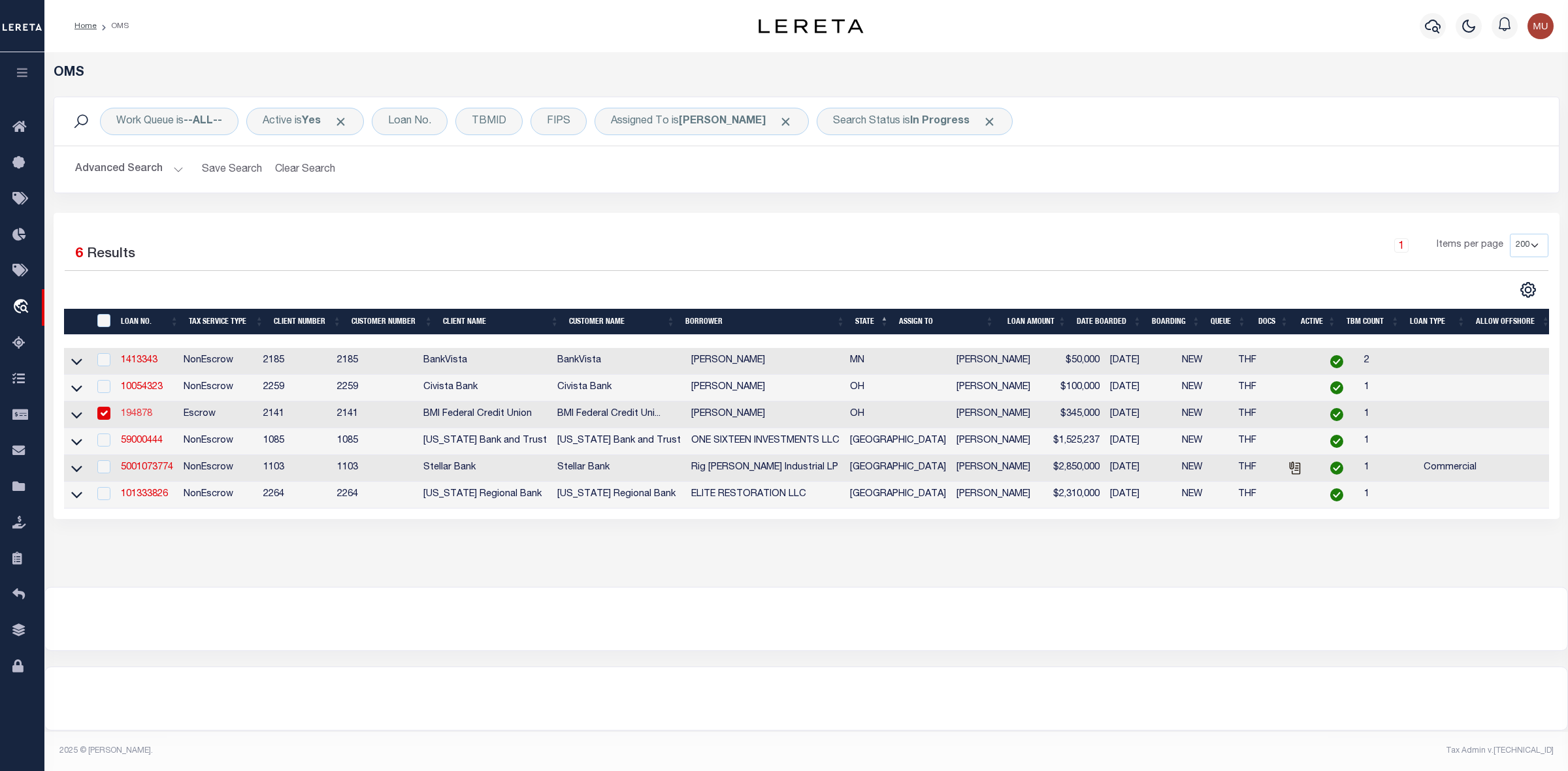
select select "100"
select select "Escrow"
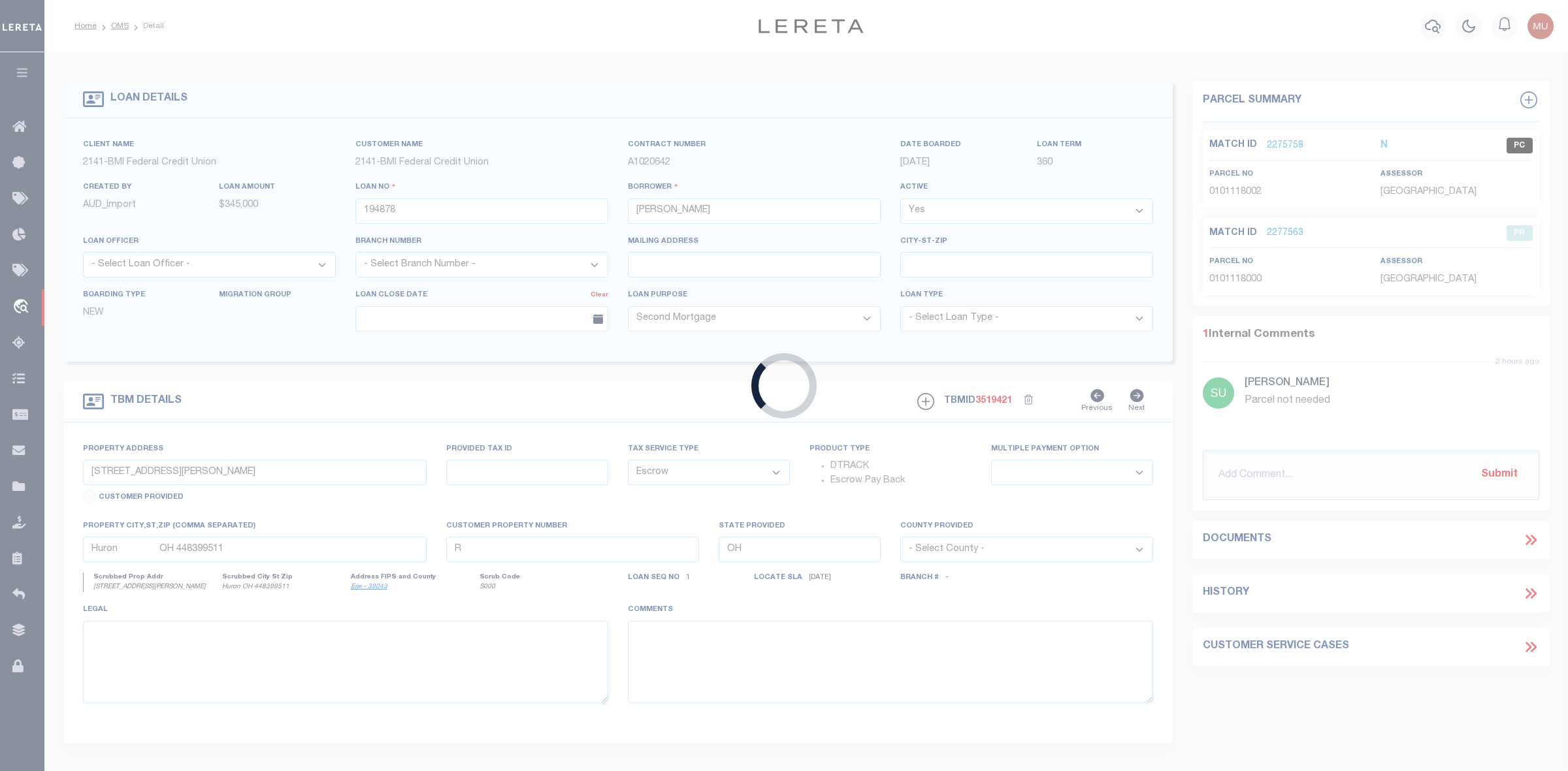
type input "2168 TROPHY DR"
type input "29-0025003.3370"
select select
type input "[GEOGRAPHIC_DATA]"
select select
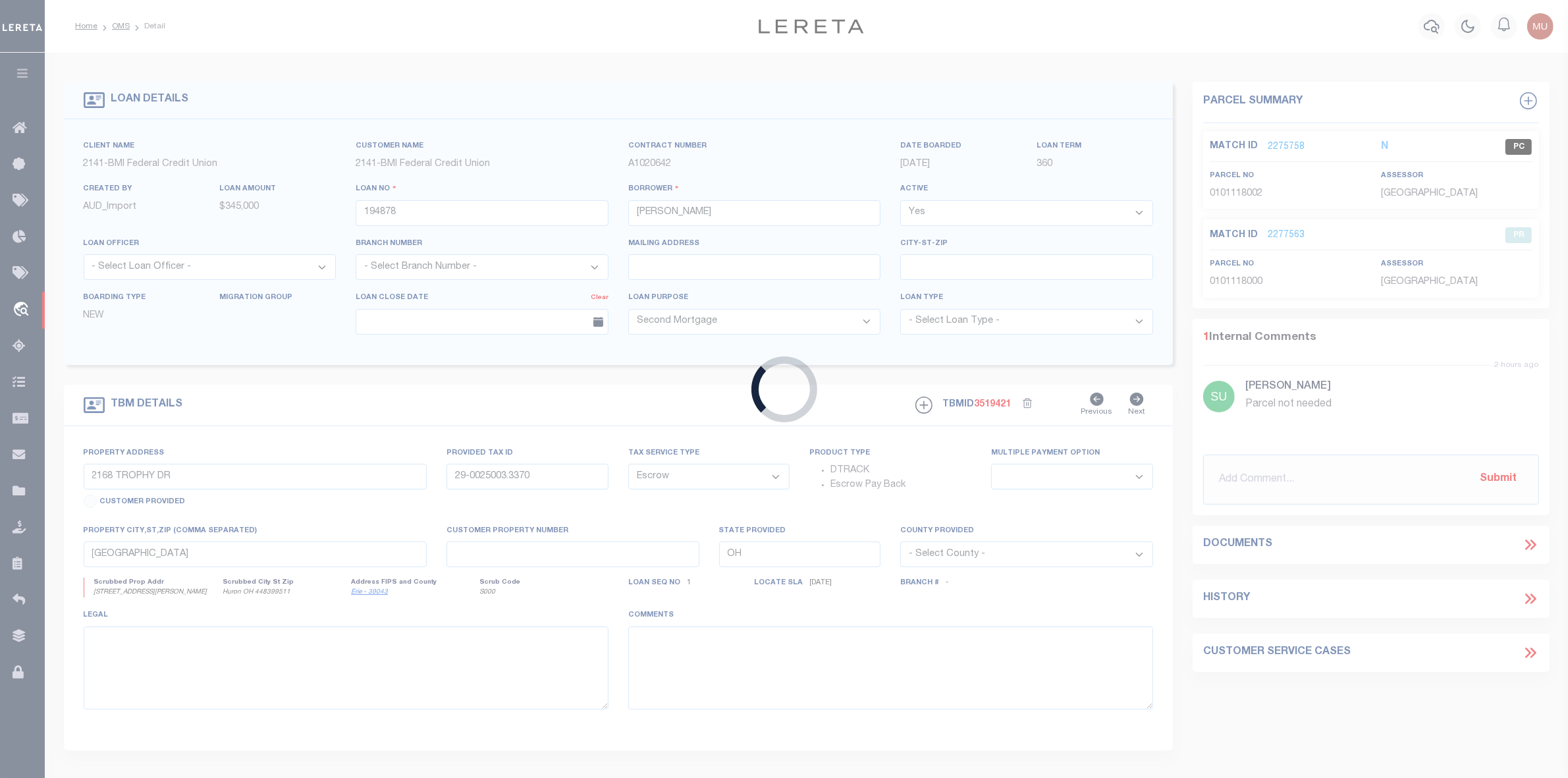
select select "169304"
select select "3700"
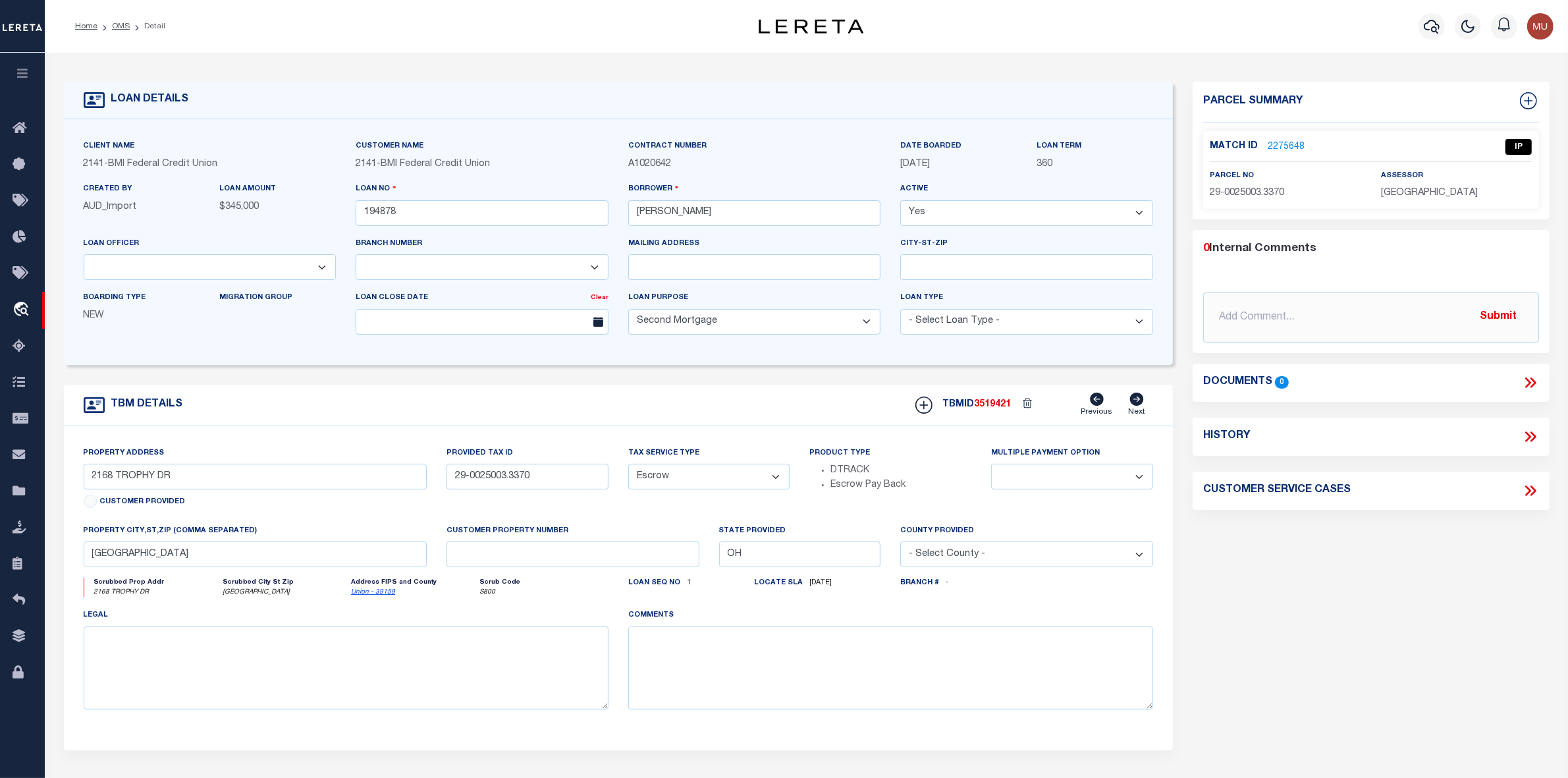
click at [1264, 147] on link "2275648" at bounding box center [1285, 147] width 37 height 14
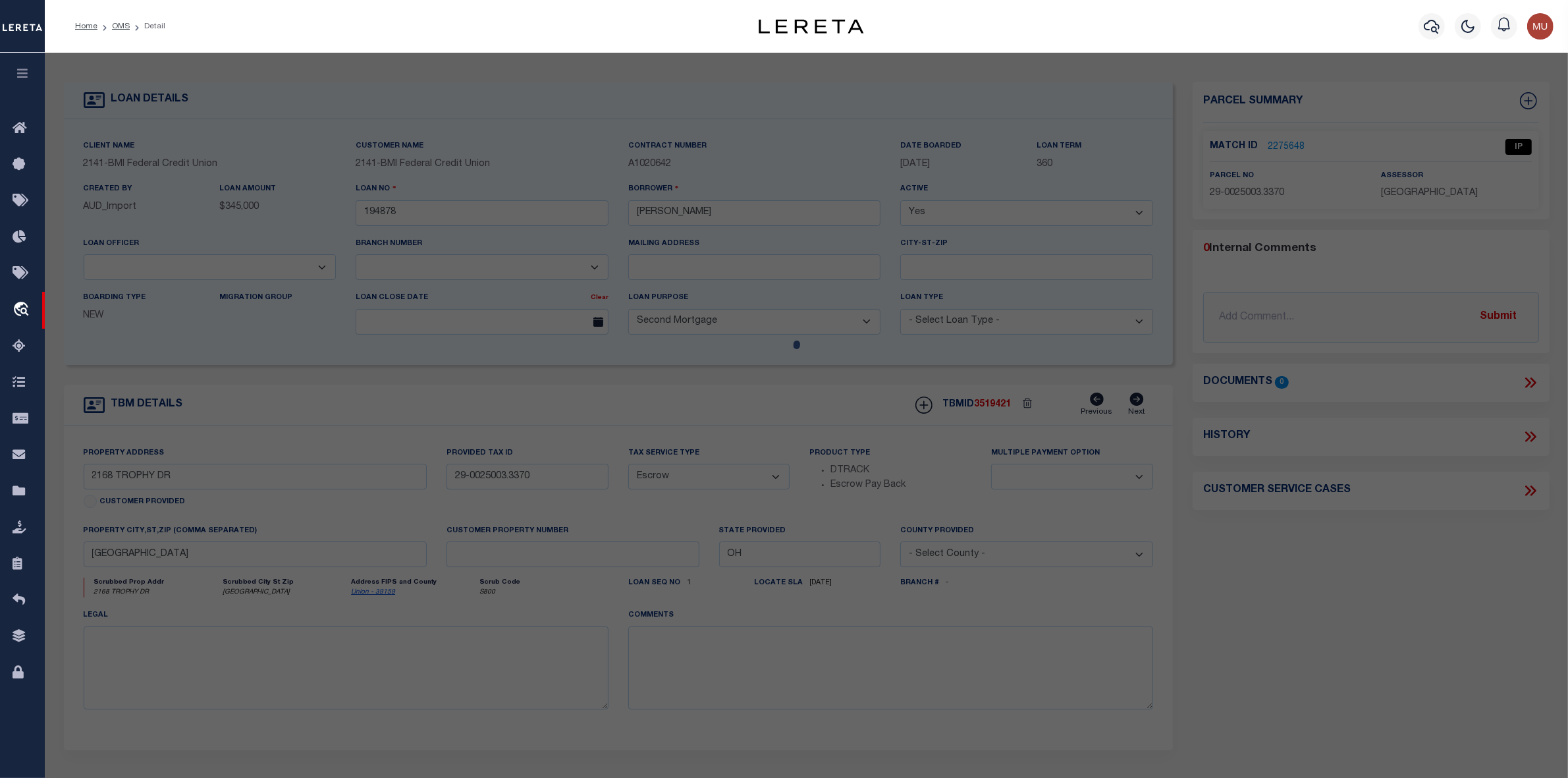
select select "AS"
select select
checkbox input "false"
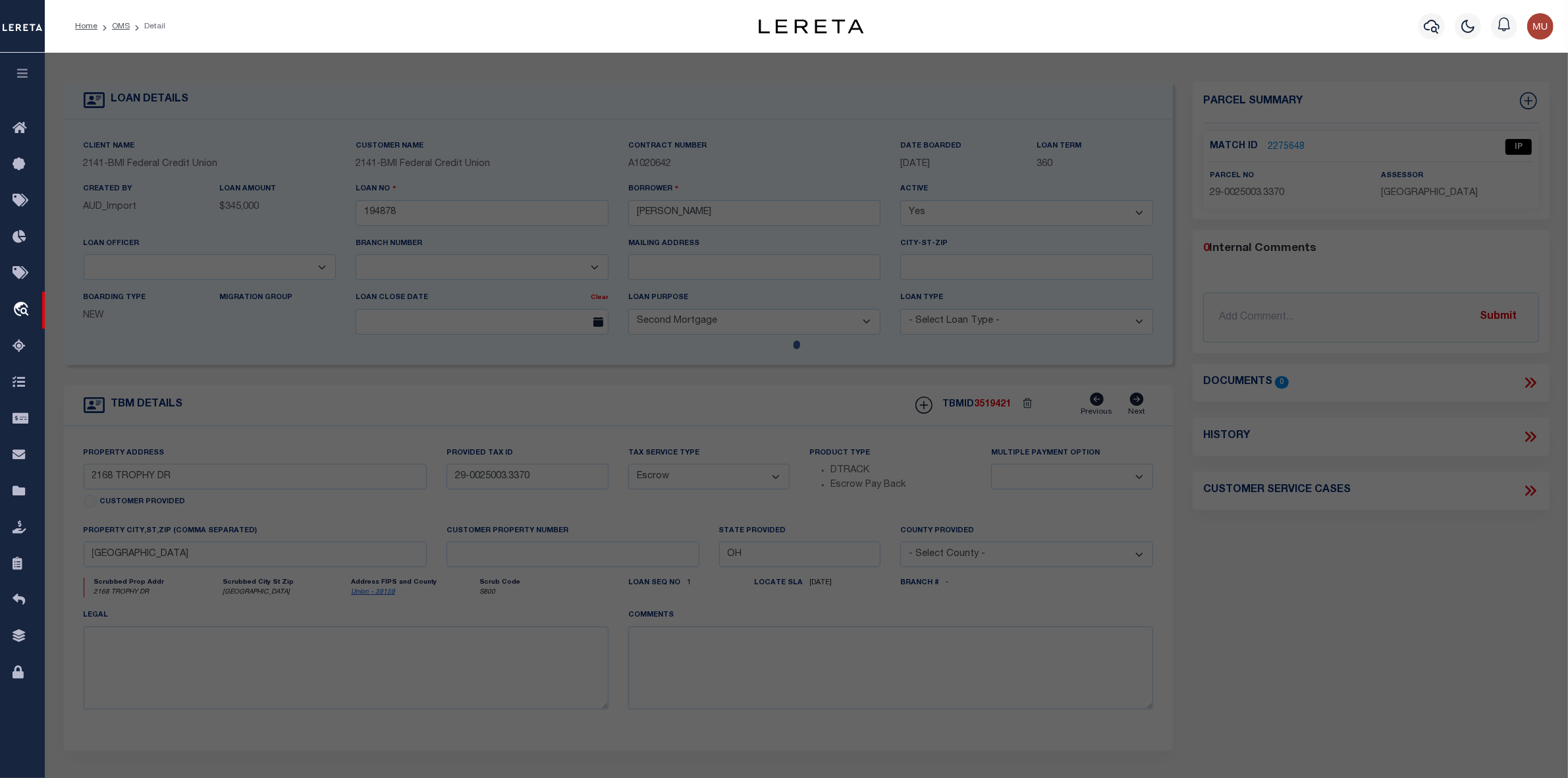
select select "IP"
type input "[PERSON_NAME] D [PERSON_NAME]"
select select "AGW"
select select "ADD"
type input "[STREET_ADDRESS]"
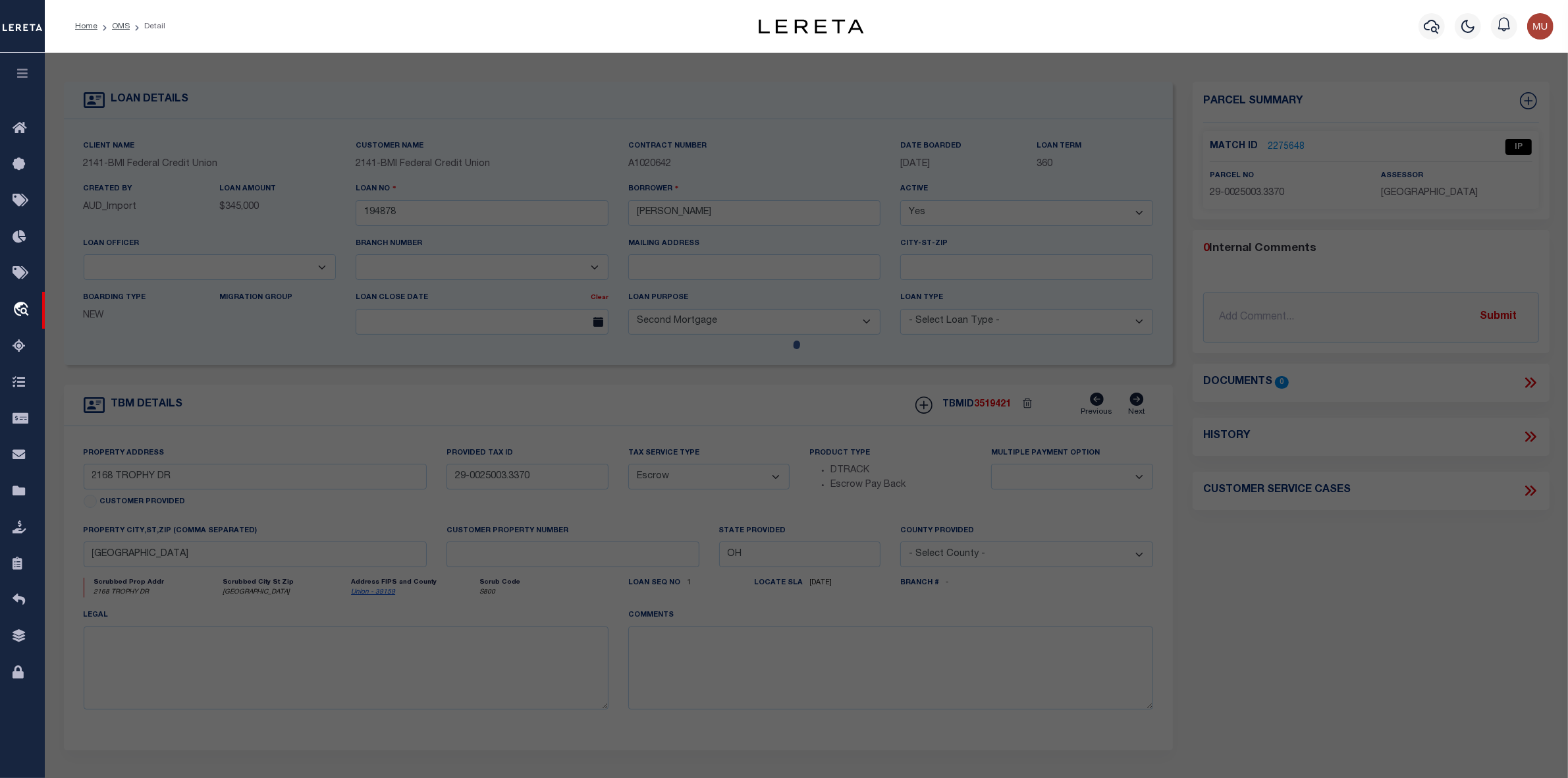
type input "[GEOGRAPHIC_DATA]"
type textarea "[PERSON_NAME] @ [GEOGRAPHIC_DATA] 5138 PHASE 1 PART 9 LOT 5331 OR 847 PG 705"
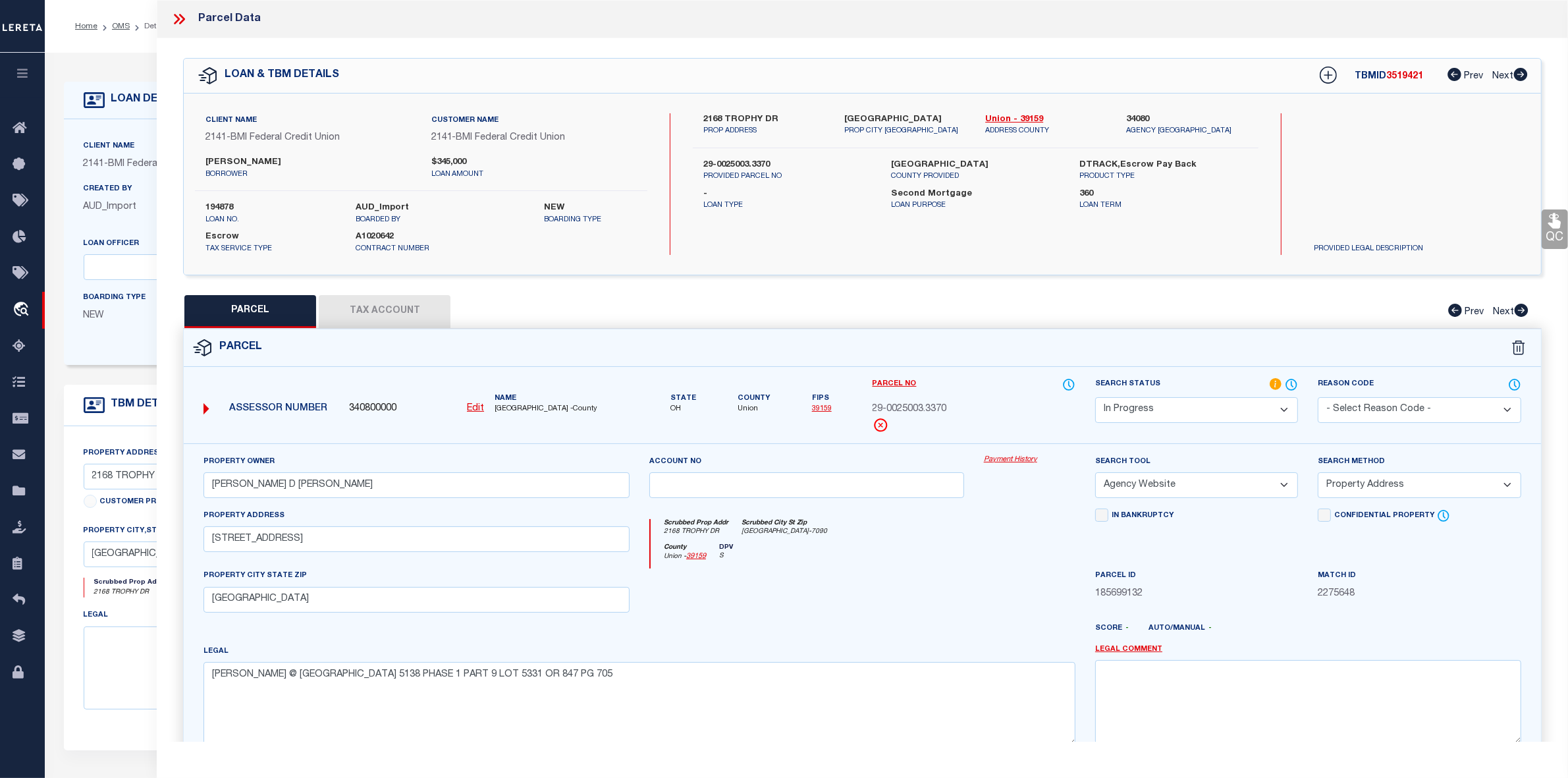
click at [176, 21] on icon at bounding box center [176, 19] width 6 height 11
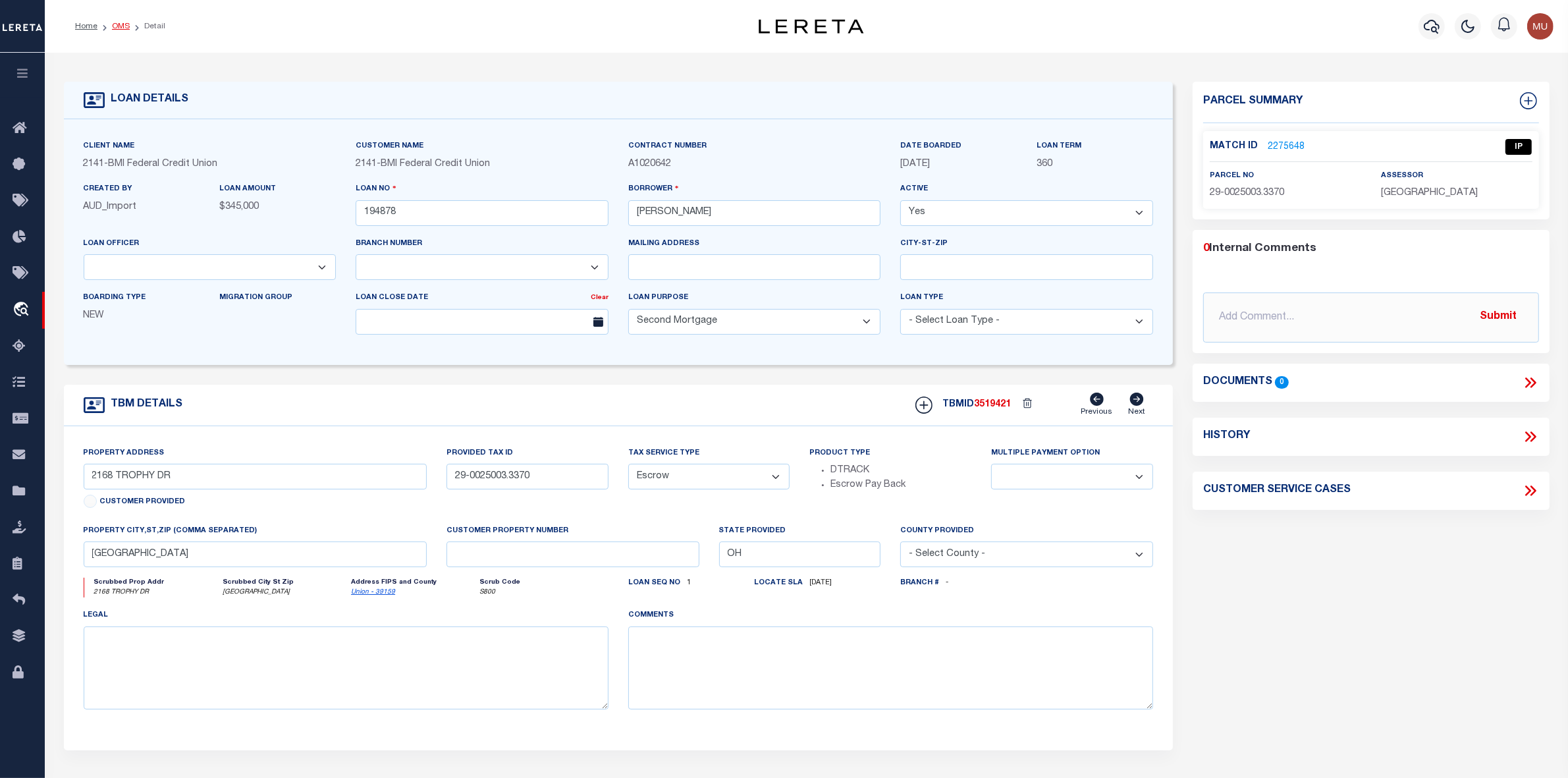
click at [114, 25] on link "OMS" at bounding box center [121, 26] width 18 height 8
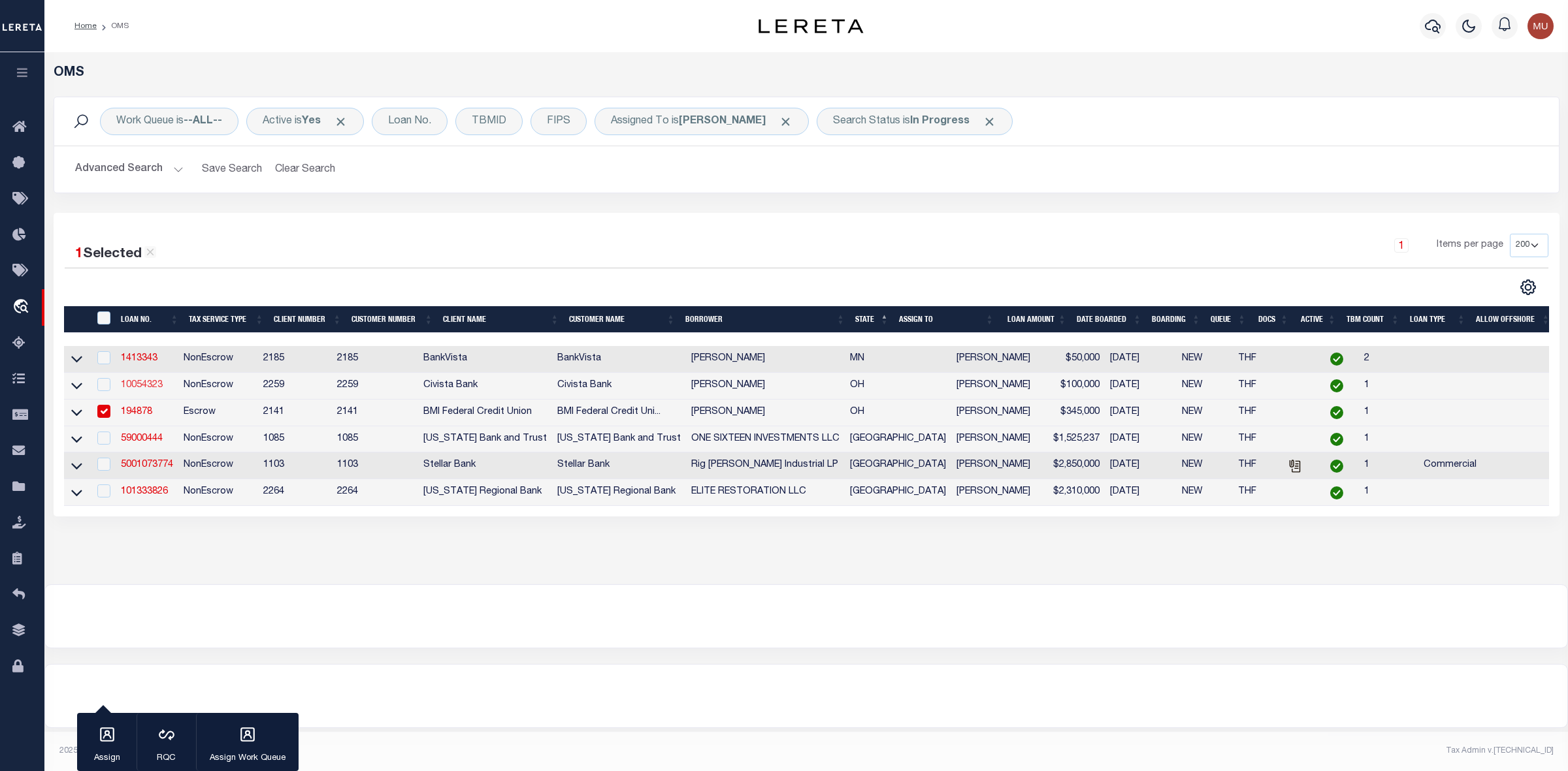
click at [145, 389] on link "10054323" at bounding box center [141, 385] width 42 height 9
type input "10054323"
type input "Randy Deehr"
select select
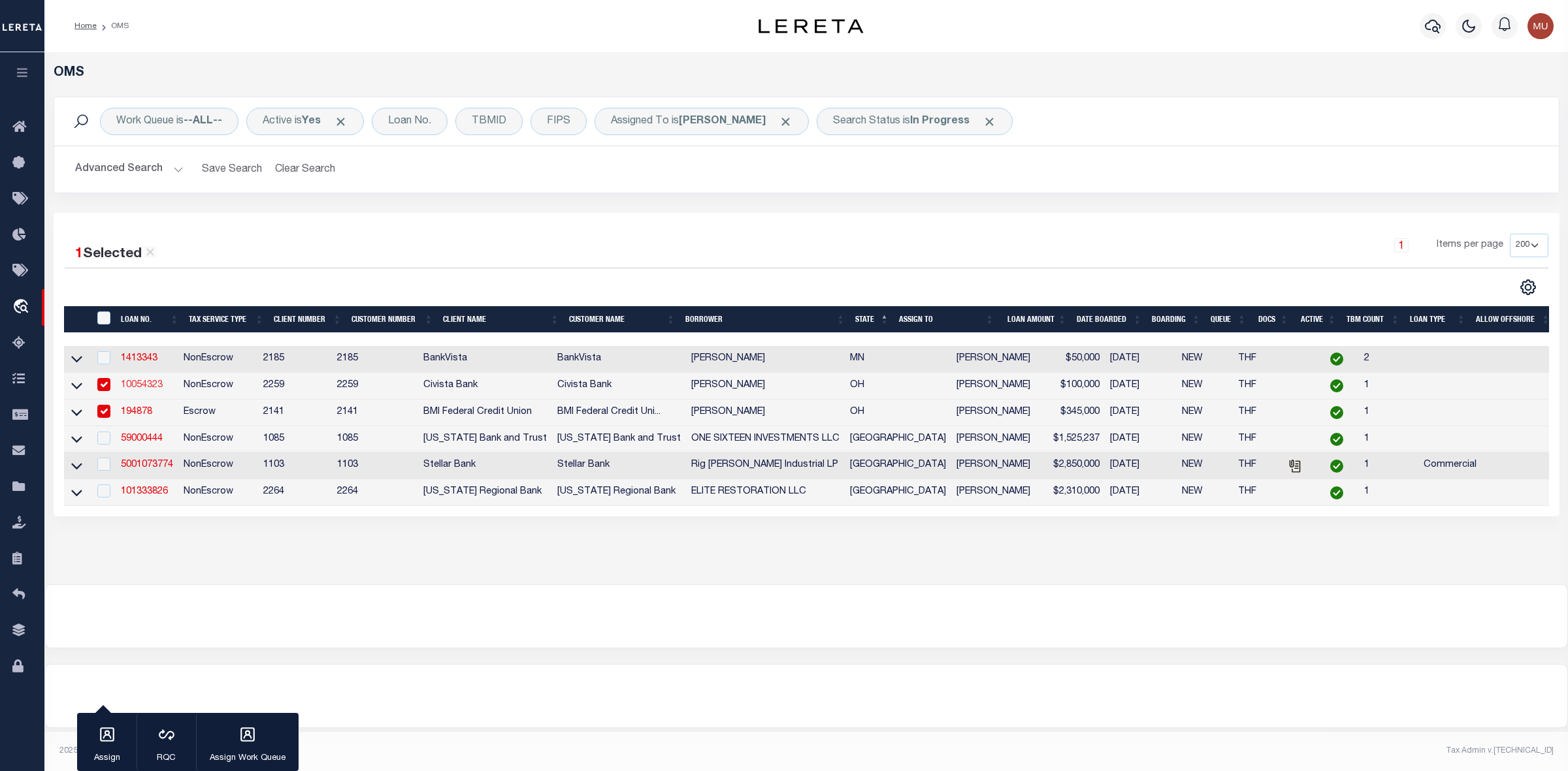
type input "9318 Jeffries Rd"
type input "Huron OH 448399765"
select select
select select "NonEscrow"
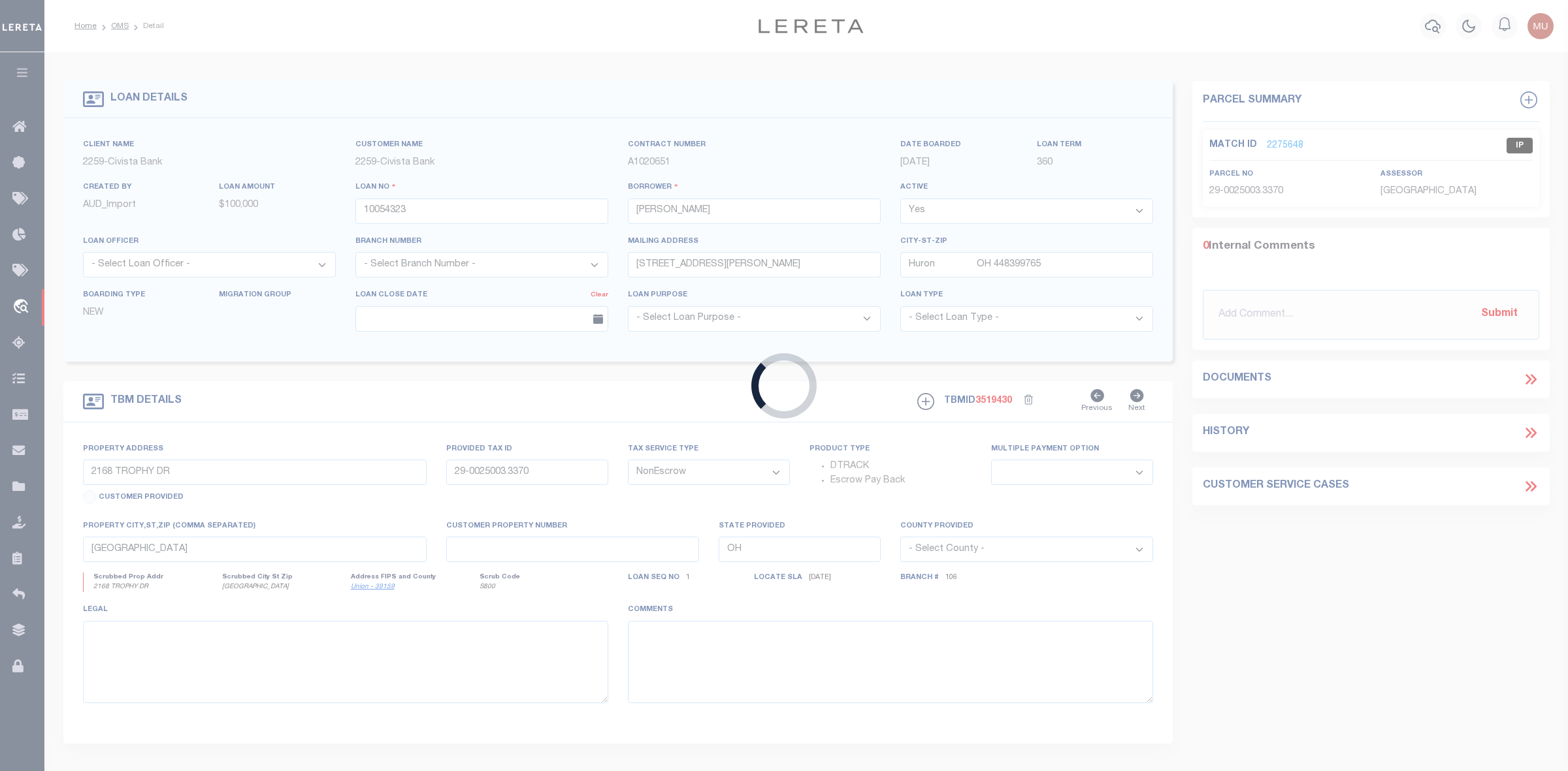
type input "9318 Jeffries Rd"
select select
type input "Huron OH 448399765"
type input "R"
select select
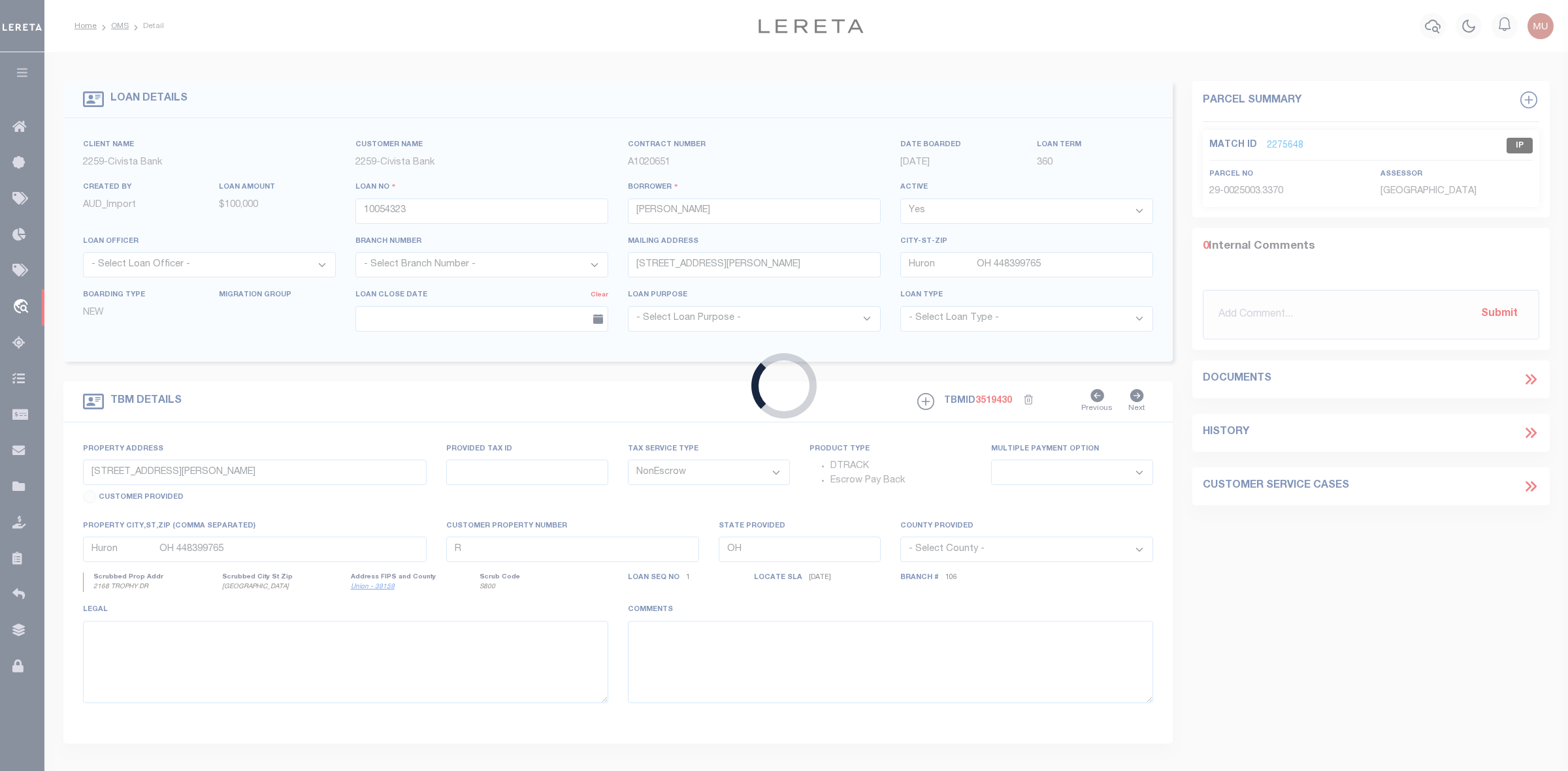
select select "20730"
select select "7617"
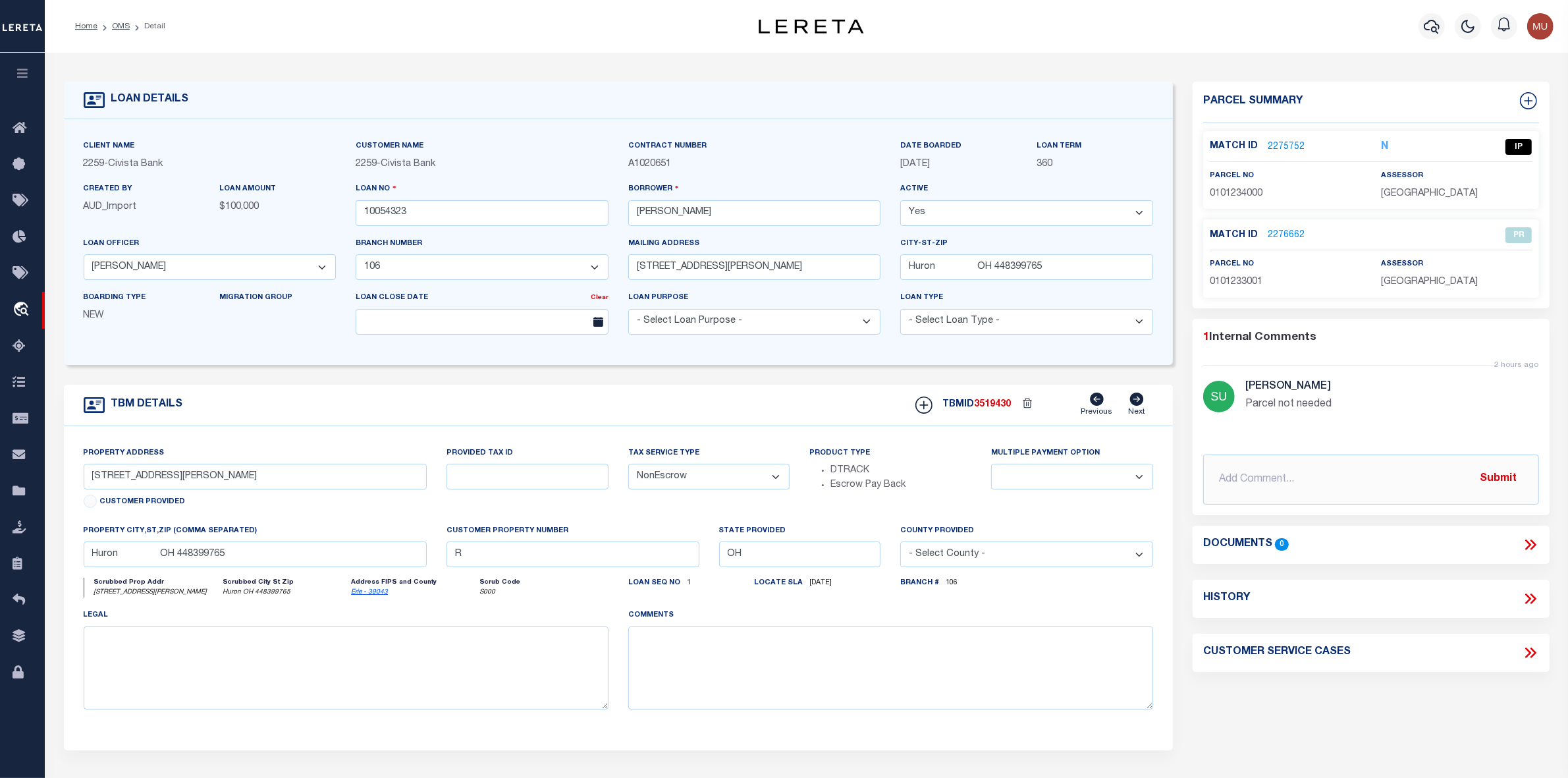
click at [1264, 143] on link "2275752" at bounding box center [1285, 147] width 37 height 14
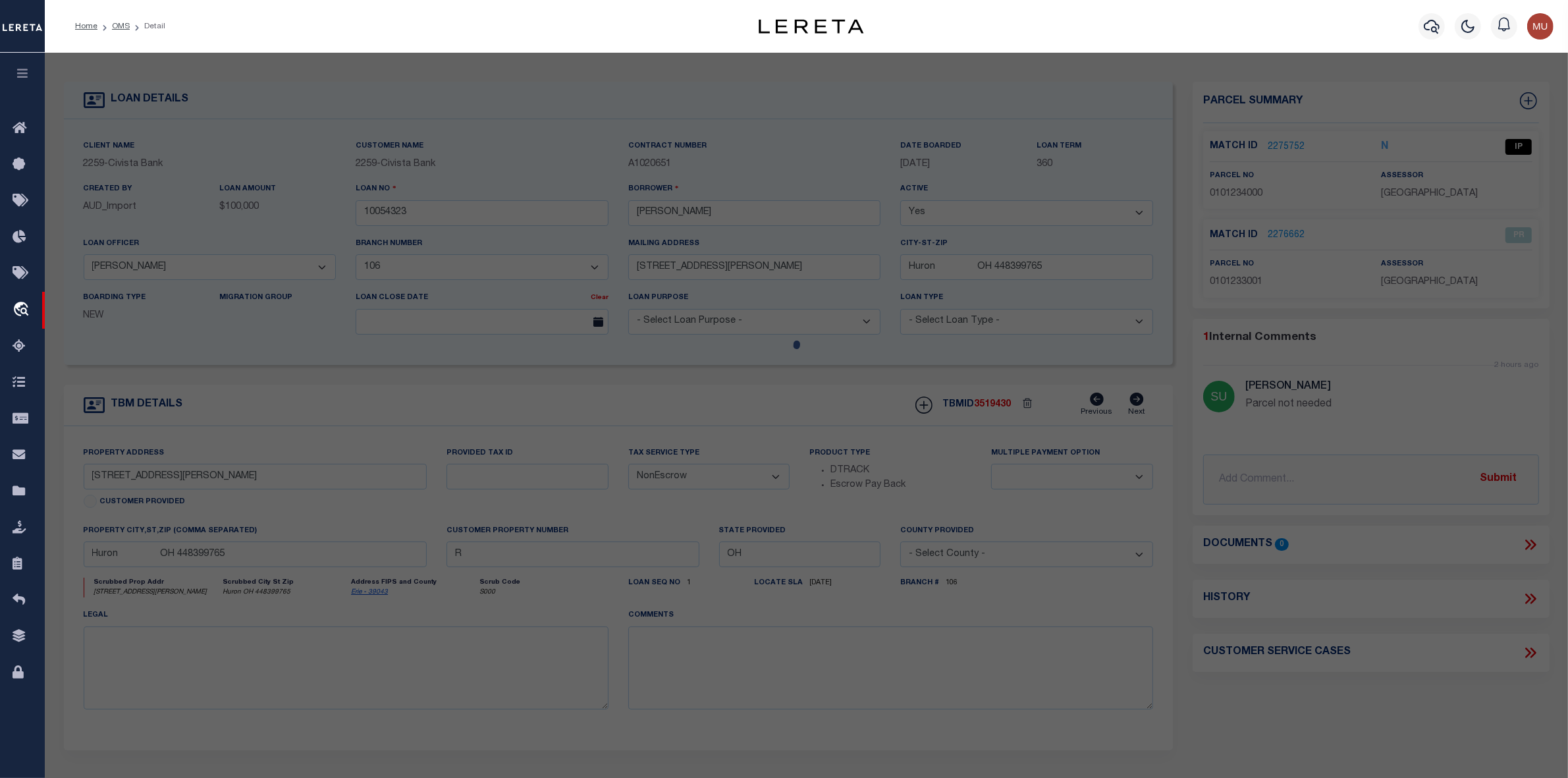
select select "AS"
select select
checkbox input "false"
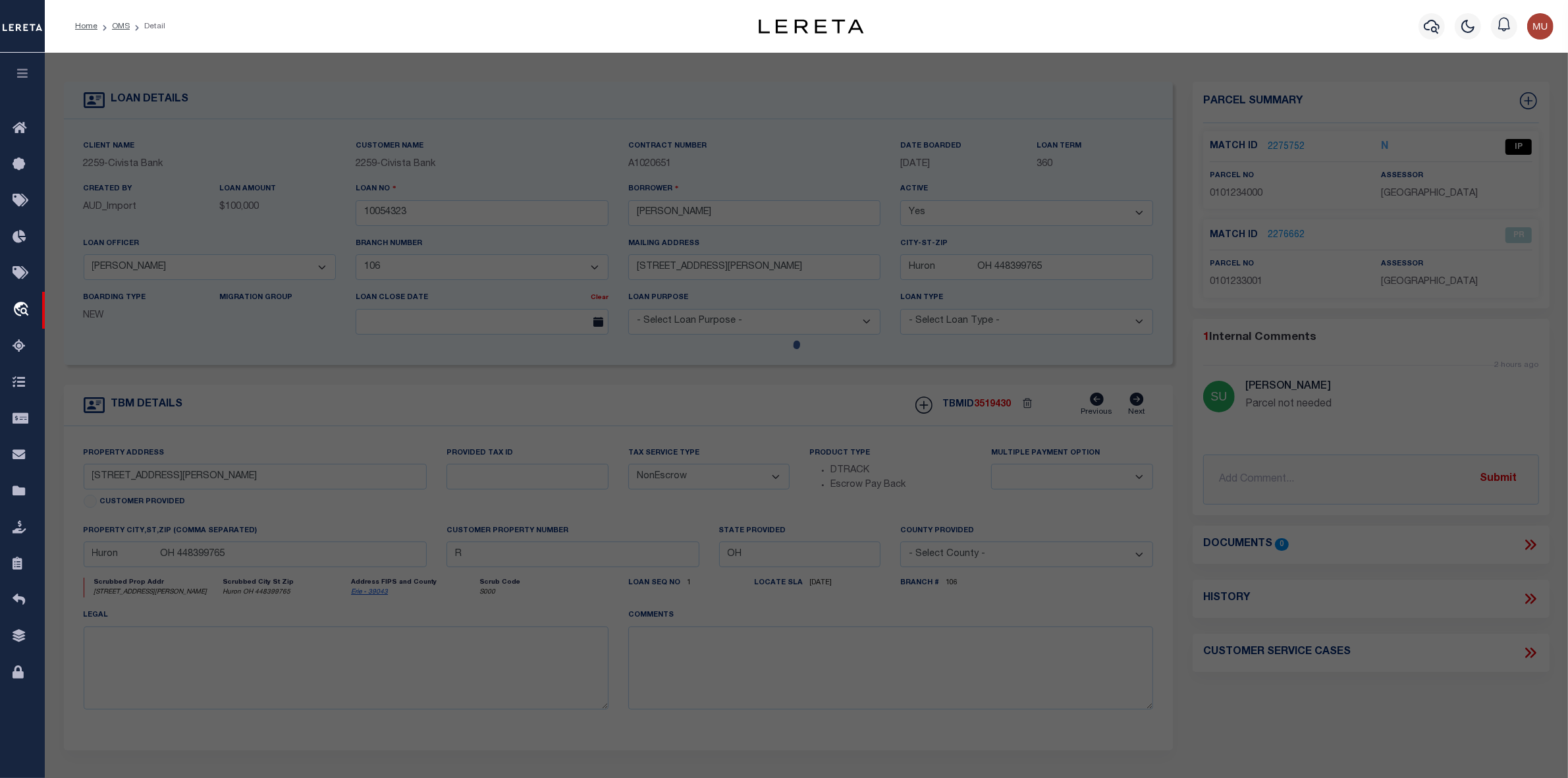
select select "IP"
type input "DEEHR,RANDY M & JULIE A"
select select "AGW"
select select "ADD"
type input "9318 JEFFRIES RD"
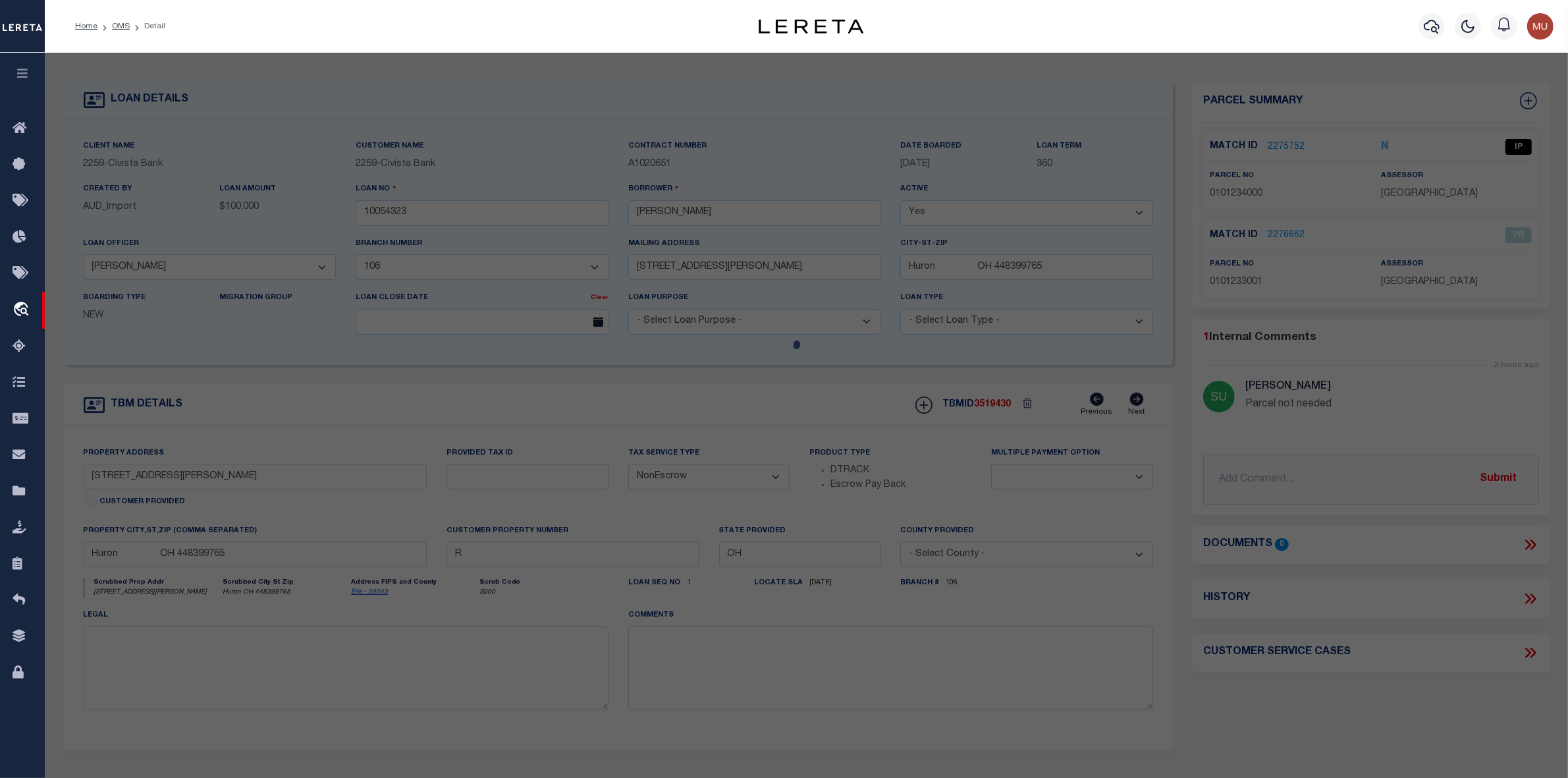
type input "HURON, OH 44839"
type textarea "3-12-E SIDE OF JEFFRIES RD 1.198A"
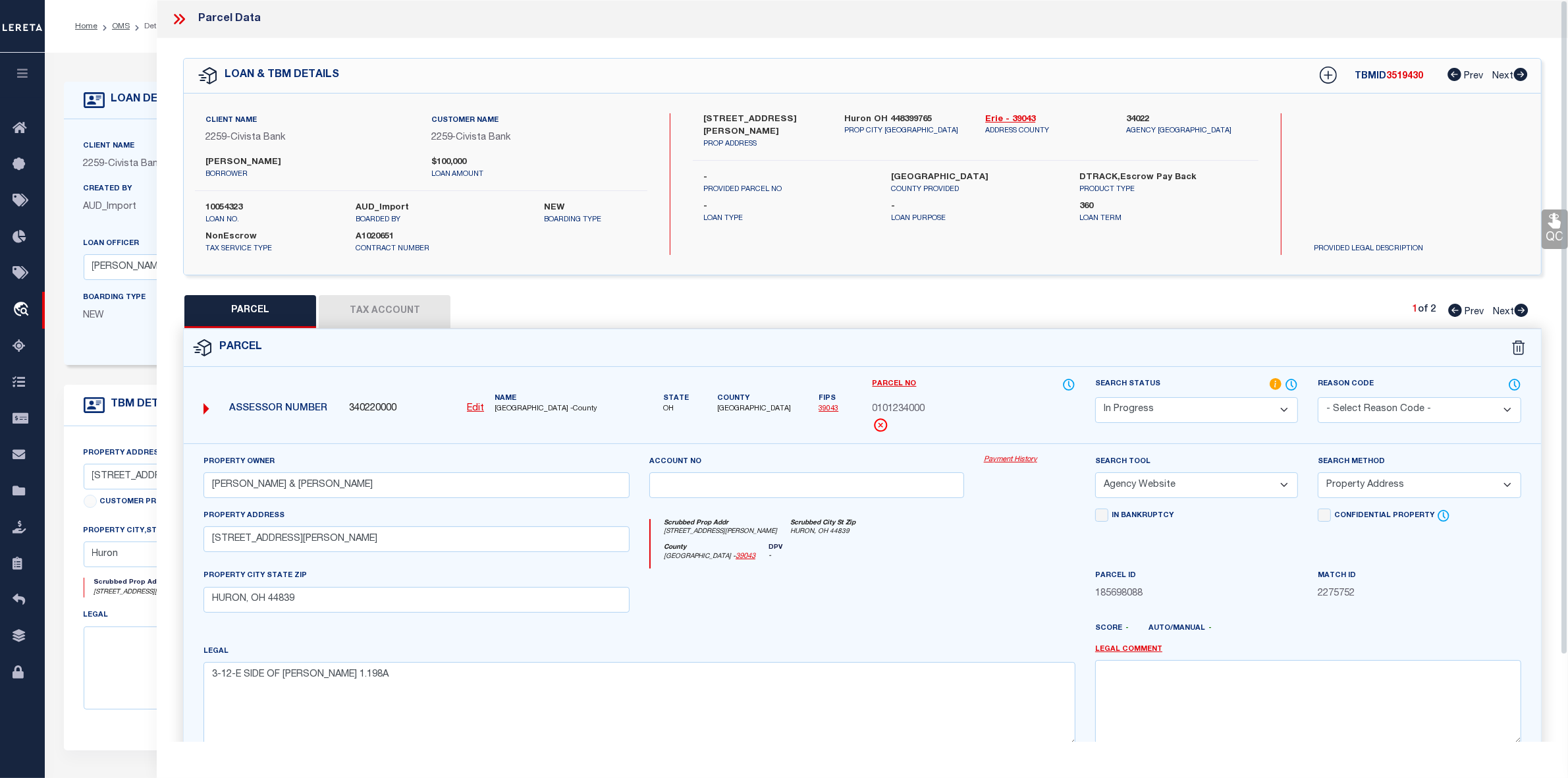
click at [738, 116] on label "9318 Jeffries Rd" at bounding box center [763, 126] width 122 height 26
copy label "Jeffries"
click at [1186, 483] on select "-- Select Search Tool -- 3rd Party Website Agency File Agency Website ATLS CNV-…" at bounding box center [1196, 485] width 203 height 26
click at [1156, 411] on select "Automated Search Bad Parcel Complete Duplicate Parcel High Dollar Reporting In …" at bounding box center [1196, 410] width 203 height 26
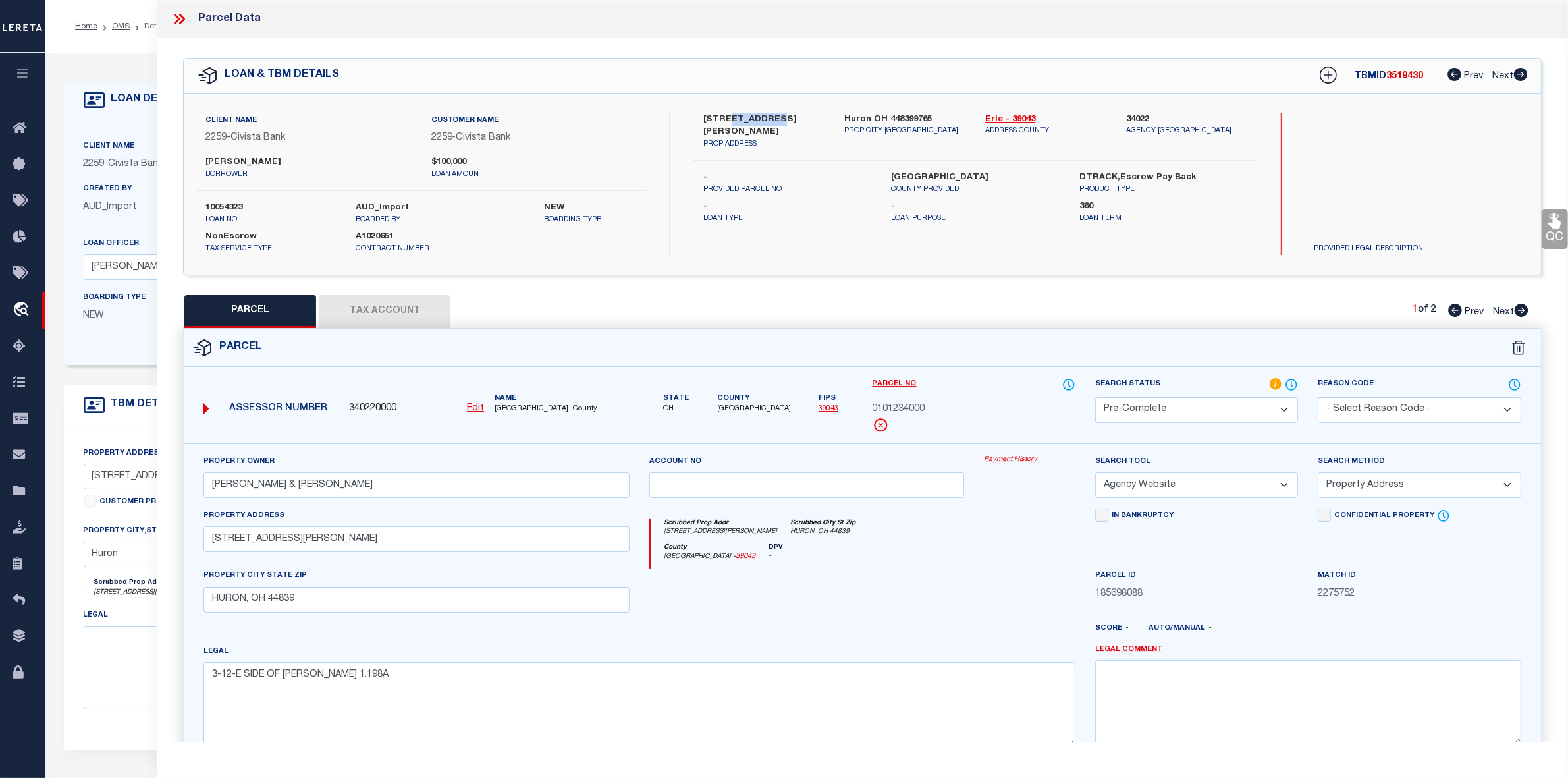
click at [1095, 397] on select "Automated Search Bad Parcel Complete Duplicate Parcel High Dollar Reporting In …" at bounding box center [1196, 410] width 203 height 26
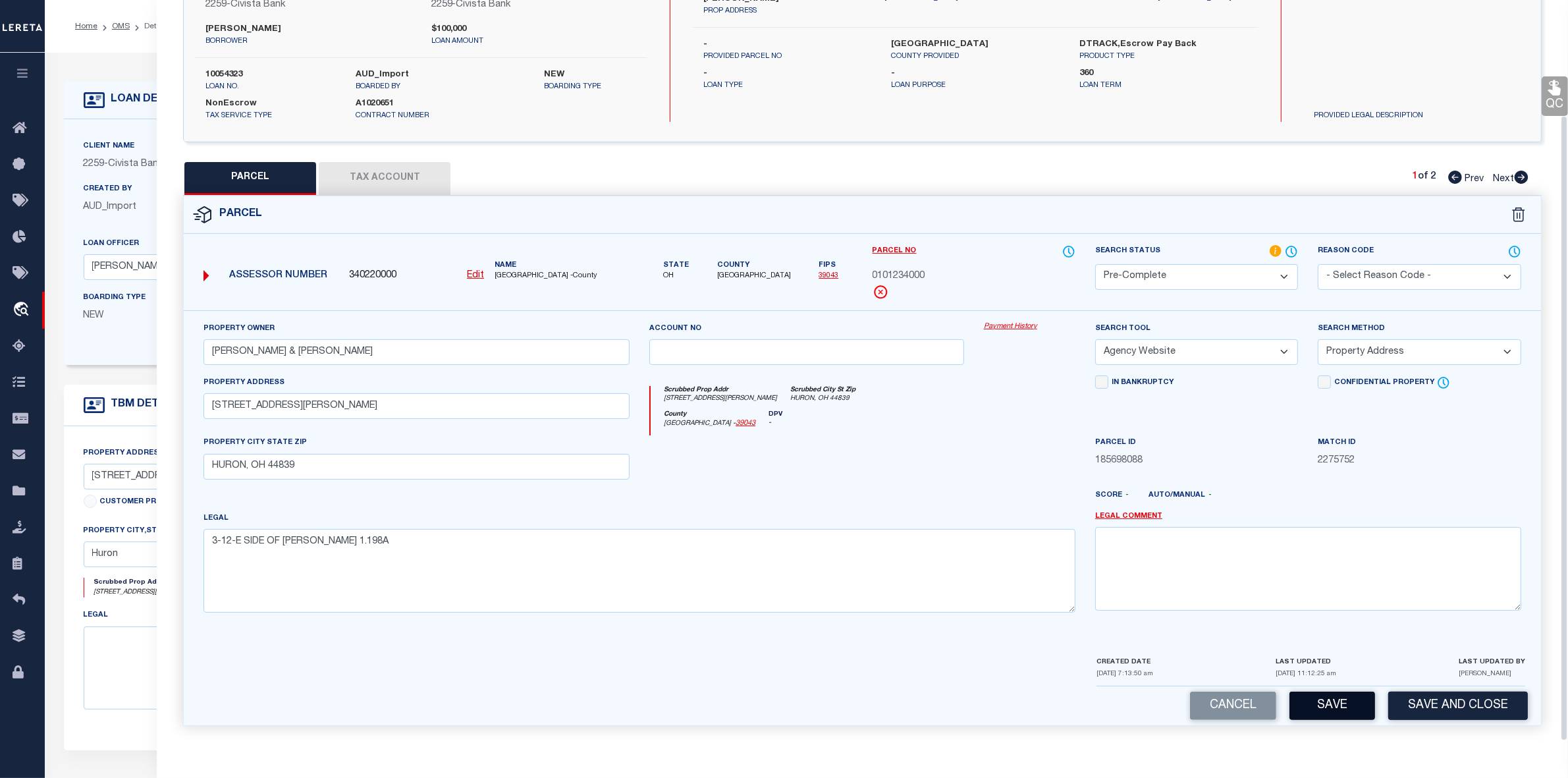
click at [1264, 622] on button "Save" at bounding box center [1331, 705] width 86 height 28
select select "AS"
select select
checkbox input "false"
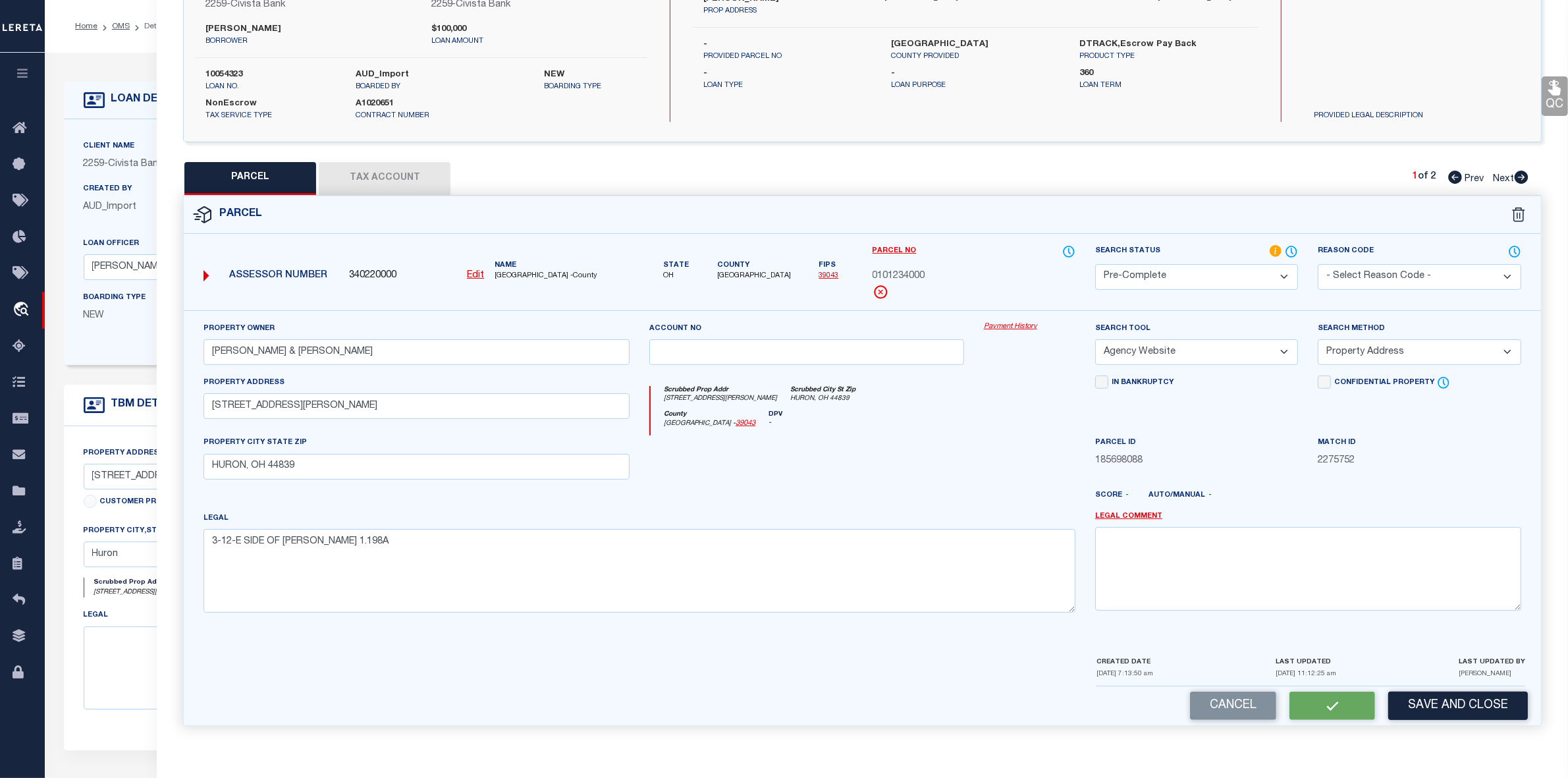
checkbox input "false"
select select "PC"
type input "DEEHR,RANDY M & JULIE A"
select select "AGW"
select select "ADD"
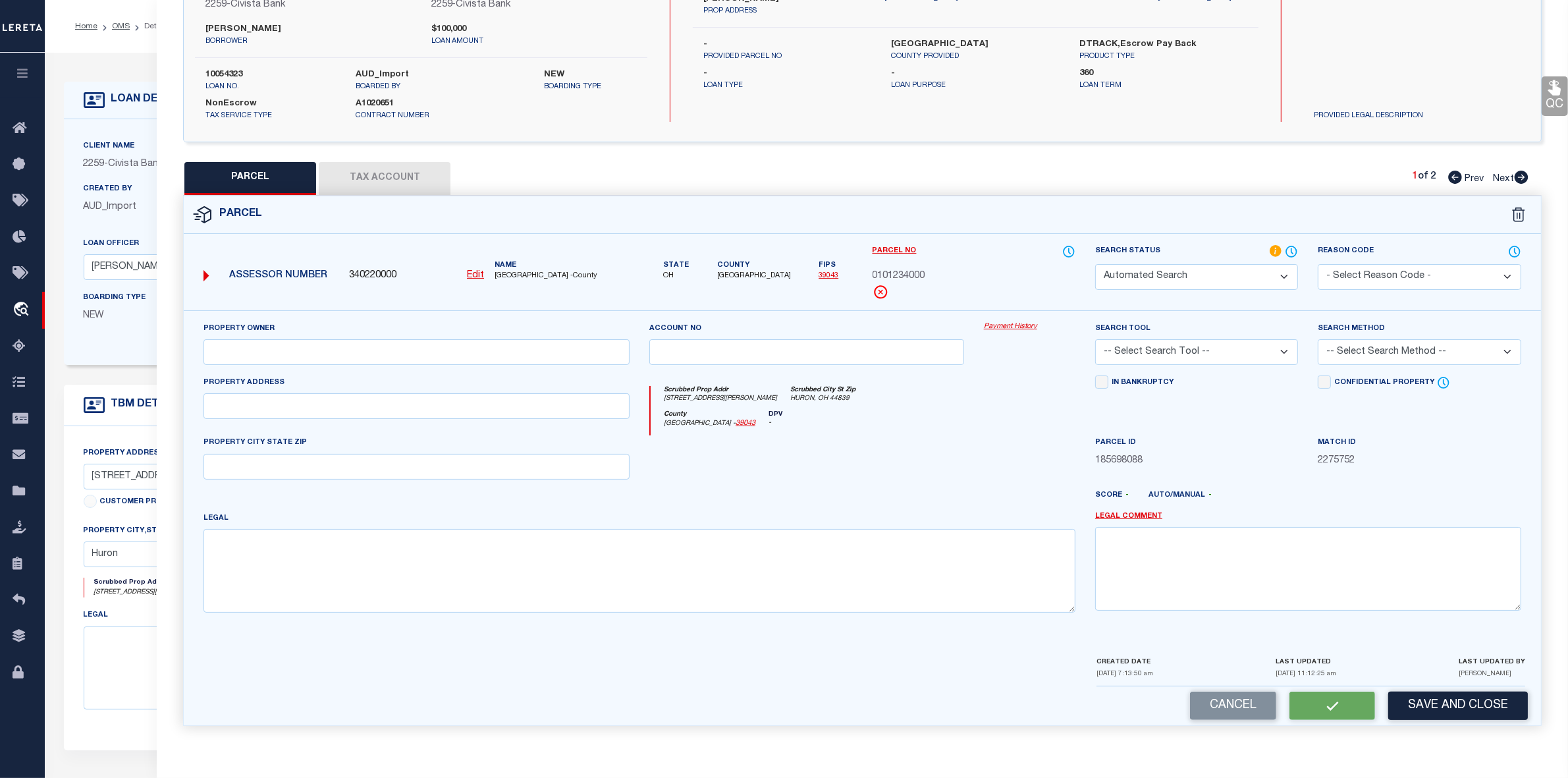
type input "9318 JEFFRIES RD"
type input "HURON, OH 44839"
type textarea "3-12-E SIDE OF JEFFRIES RD 1.198A"
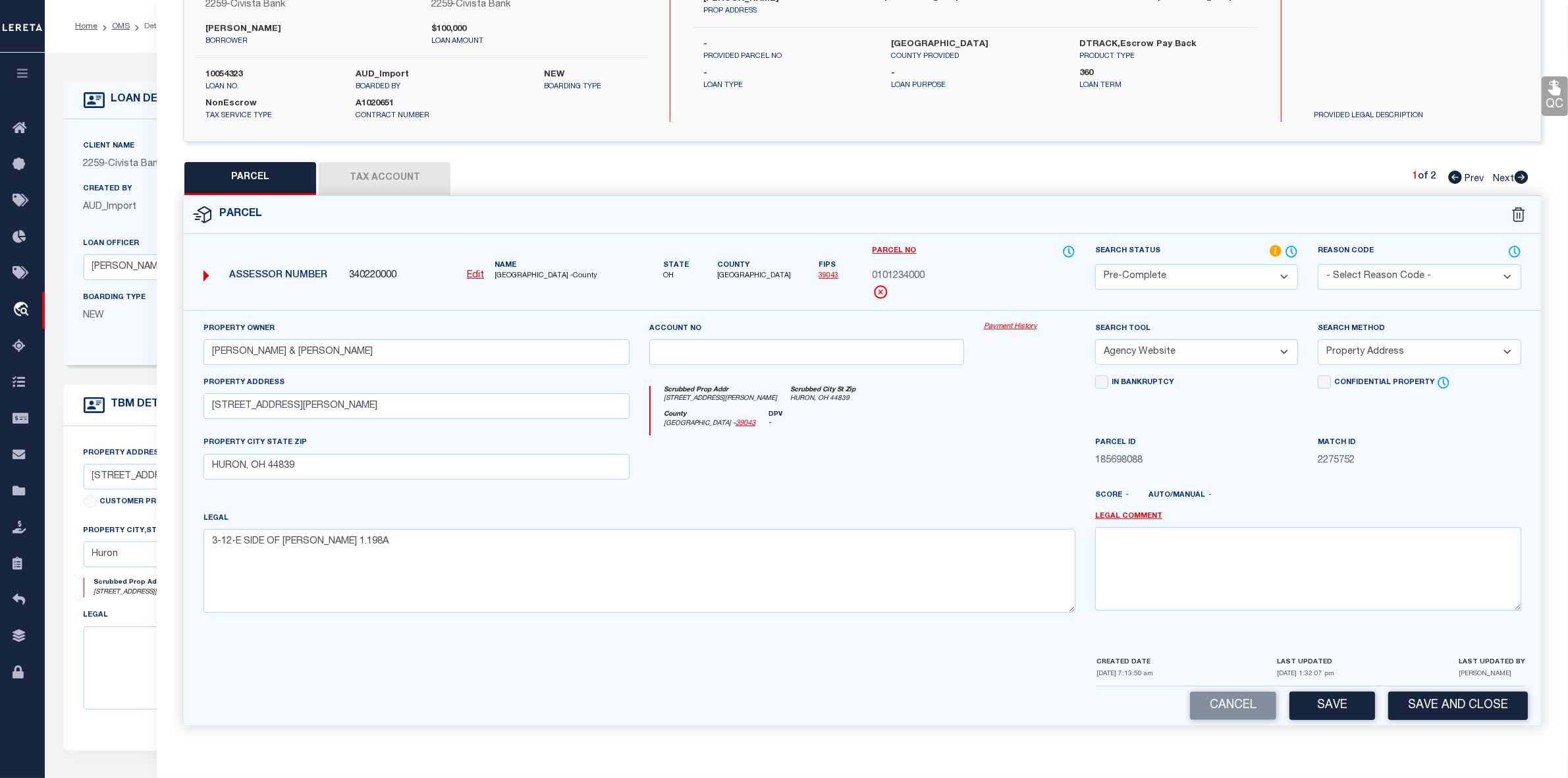
click at [1264, 176] on icon at bounding box center [1521, 176] width 14 height 14
select select "AS"
select select
checkbox input "false"
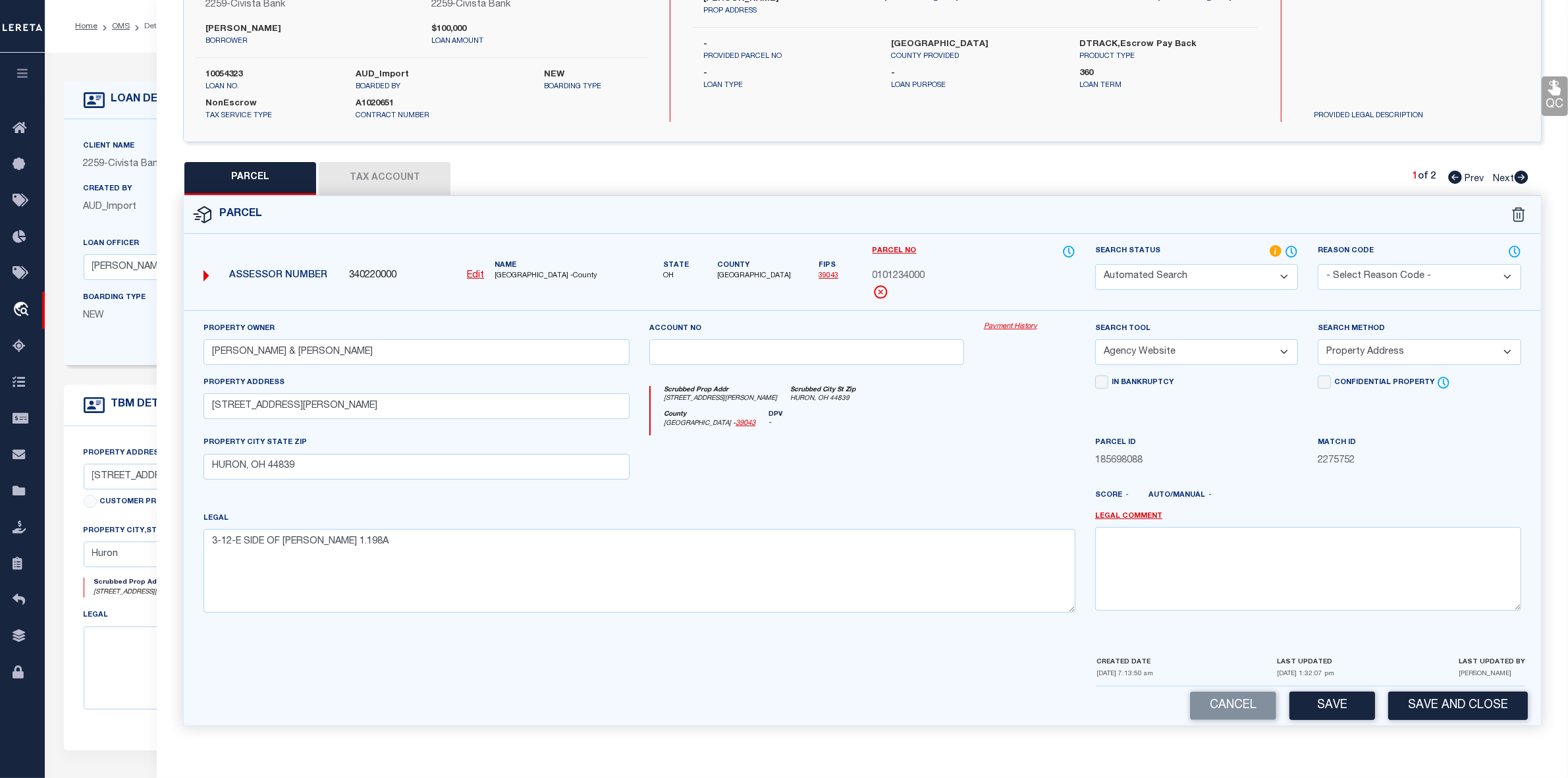
checkbox input "false"
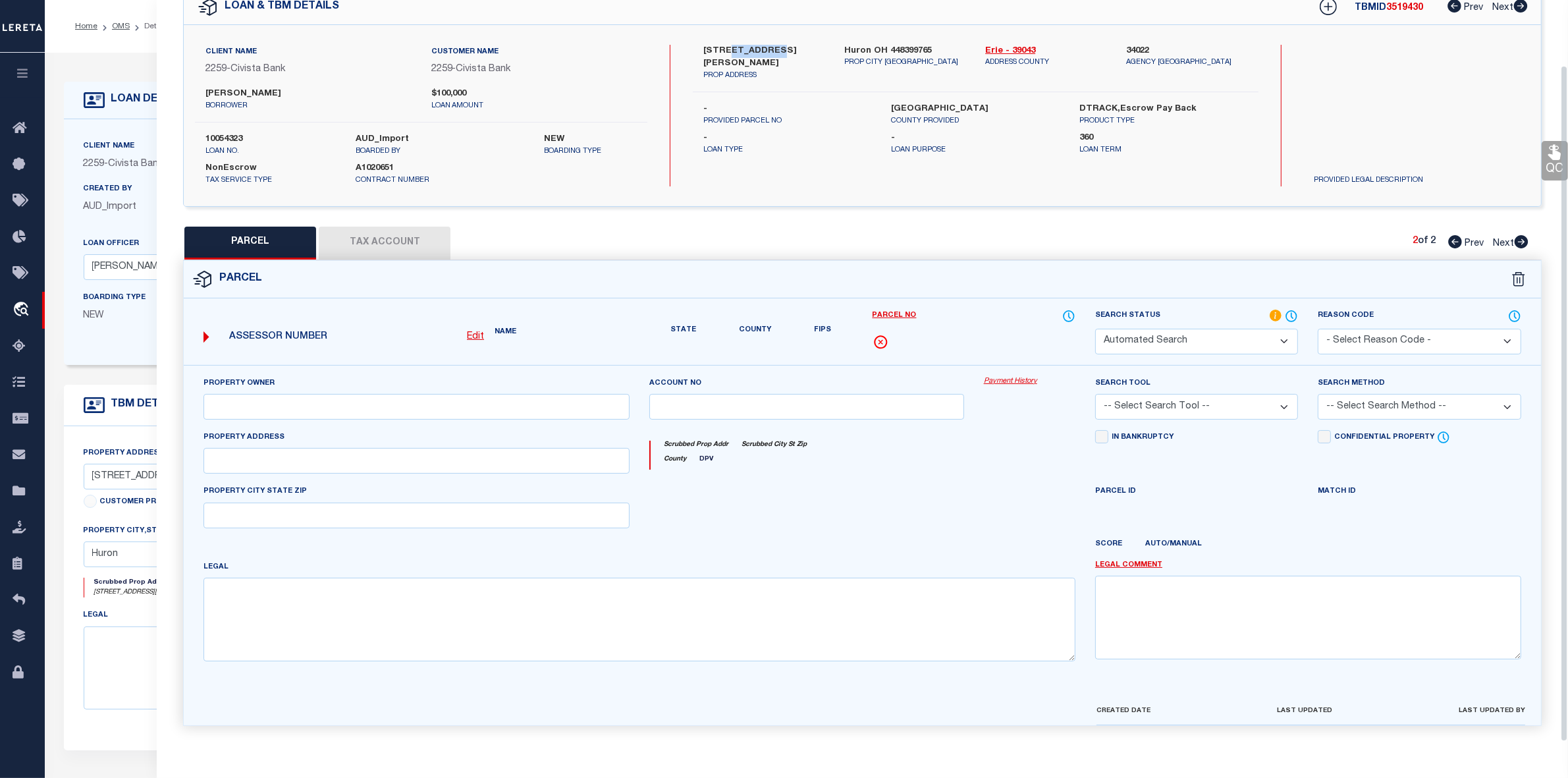
select select "PR"
select select "099"
type input "DEEHR,RANDY M & JULIE A"
select select "ATL"
select select "ADD"
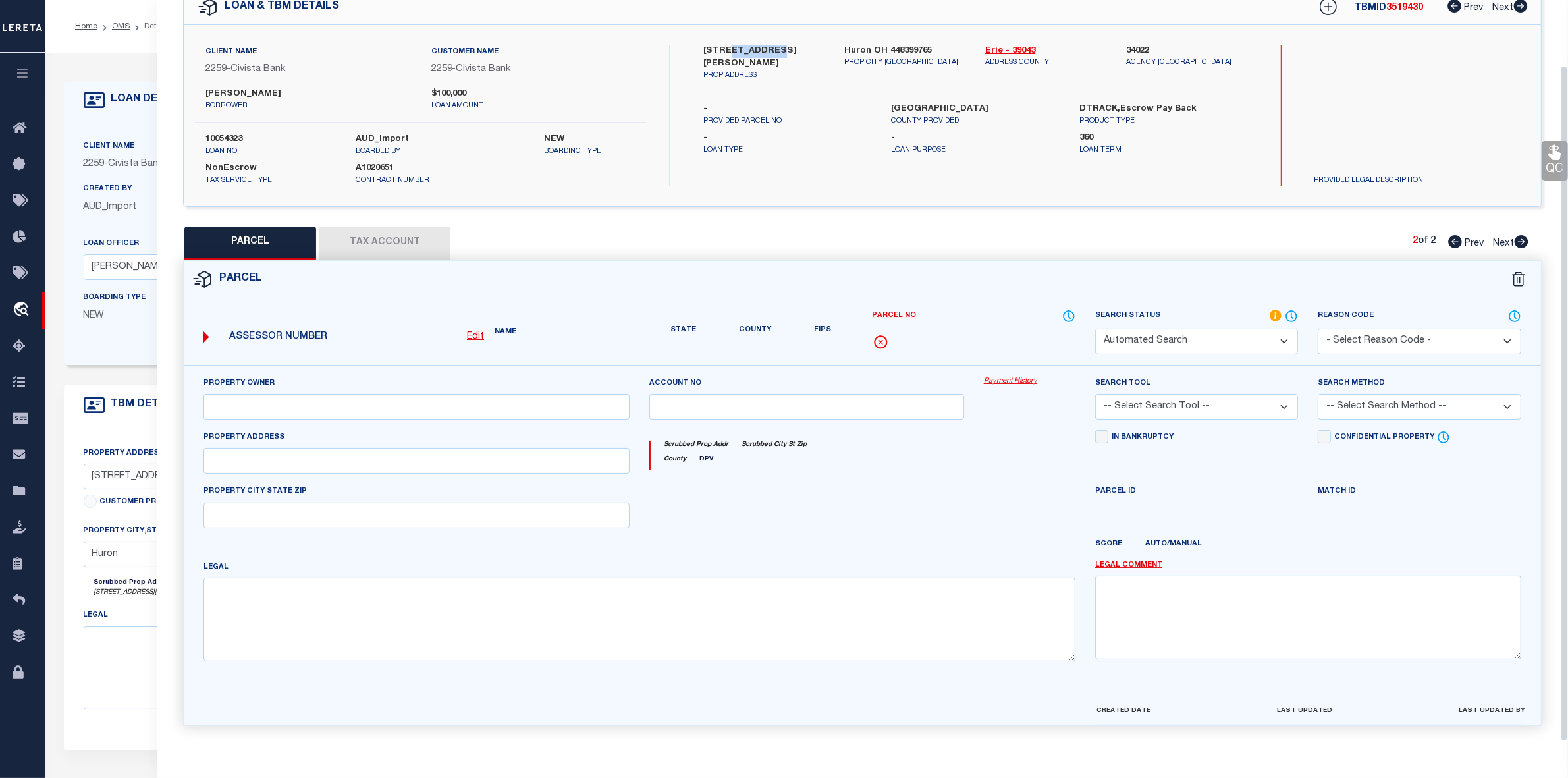
type input "JEFFRIES"
type input "BERLIN HEIGHTS, OH 44814"
type textarea "3-12 S1/2 EX ETC .8672A"
type textarea "Parcel not needed"
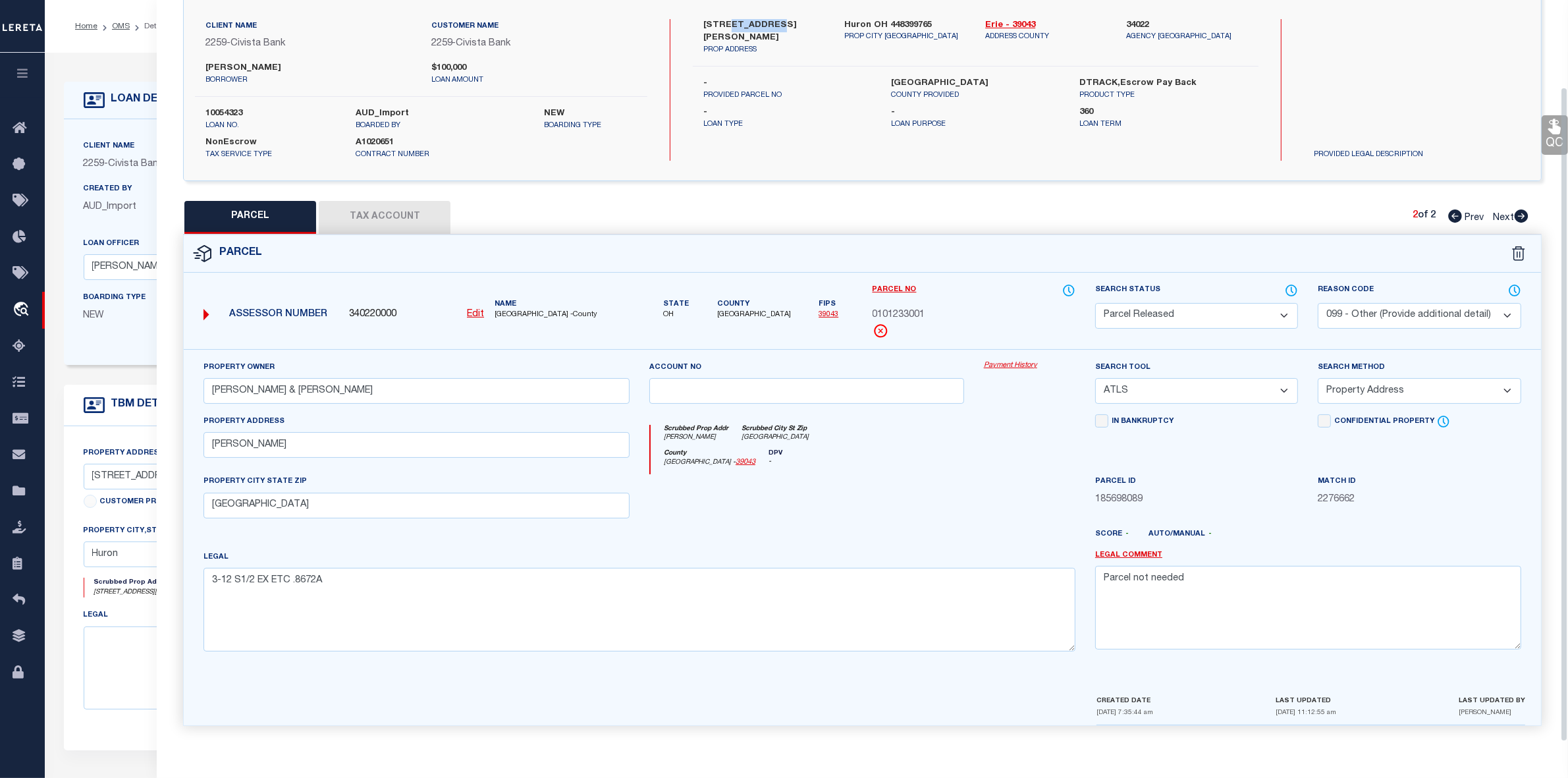
click at [1264, 213] on icon at bounding box center [1455, 216] width 14 height 14
select select "AS"
select select
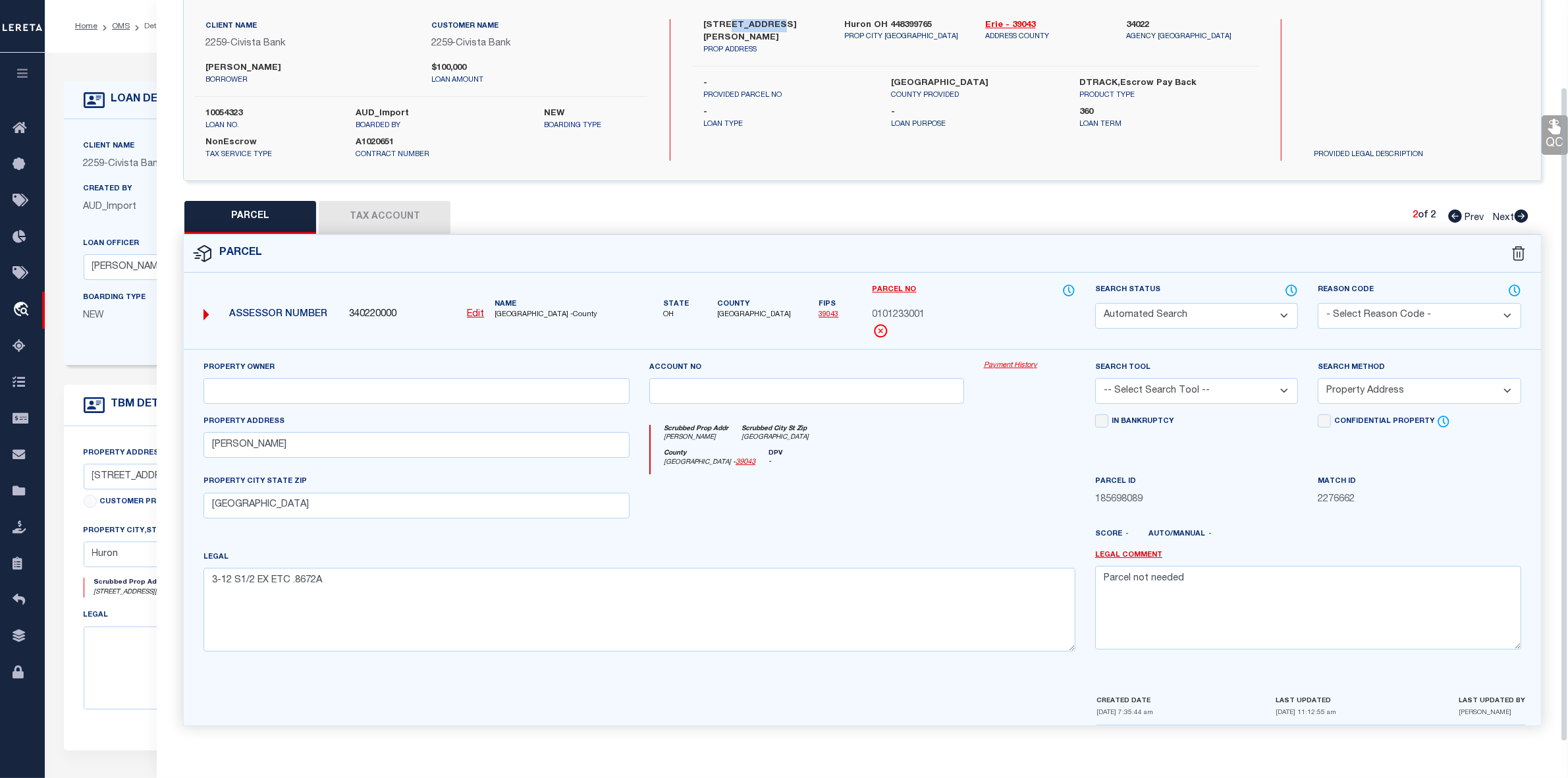
checkbox input "false"
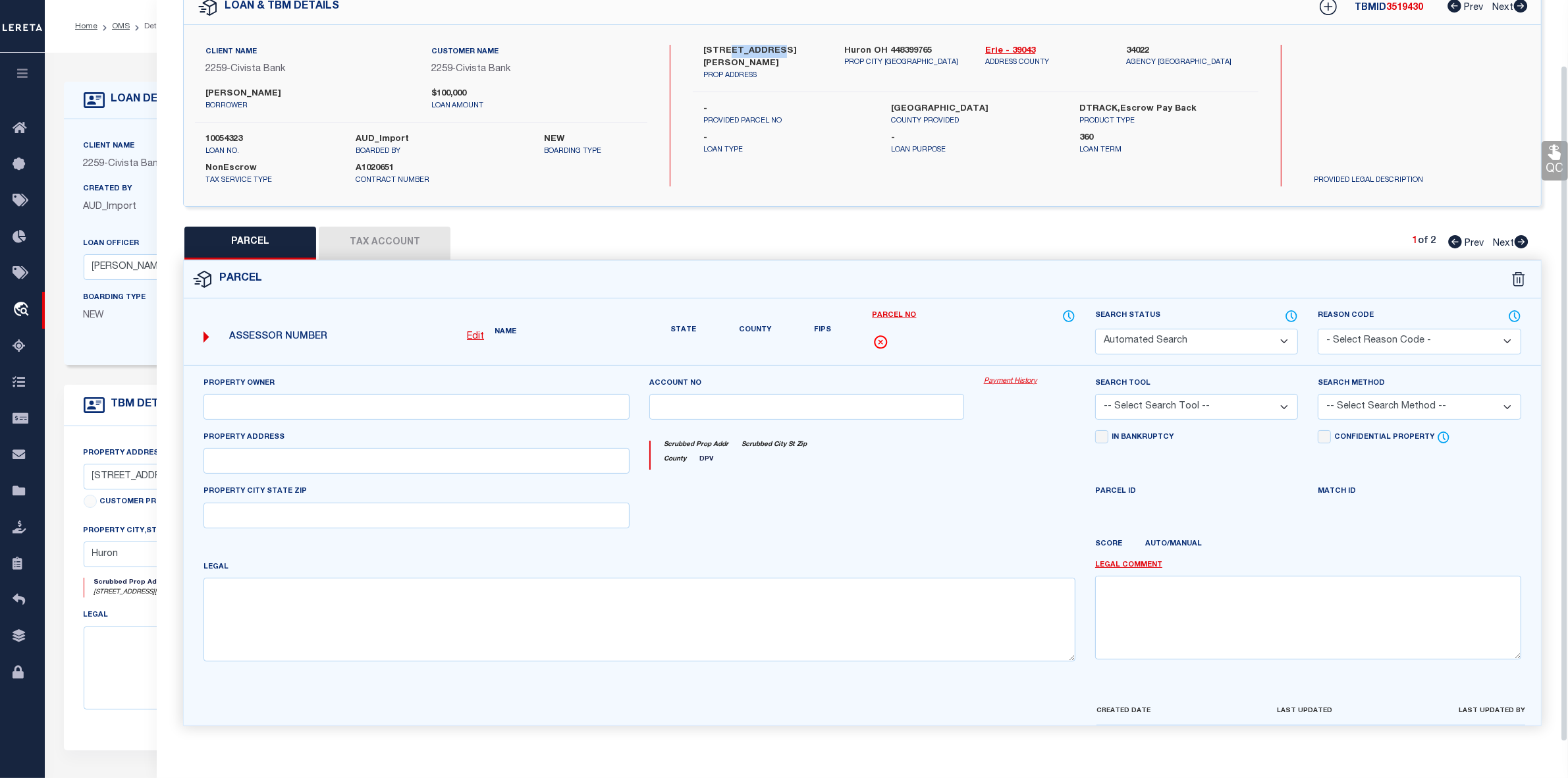
select select "PC"
type input "DEEHR,RANDY M & JULIE A"
select select "AGW"
select select "ADD"
type input "9318 JEFFRIES RD"
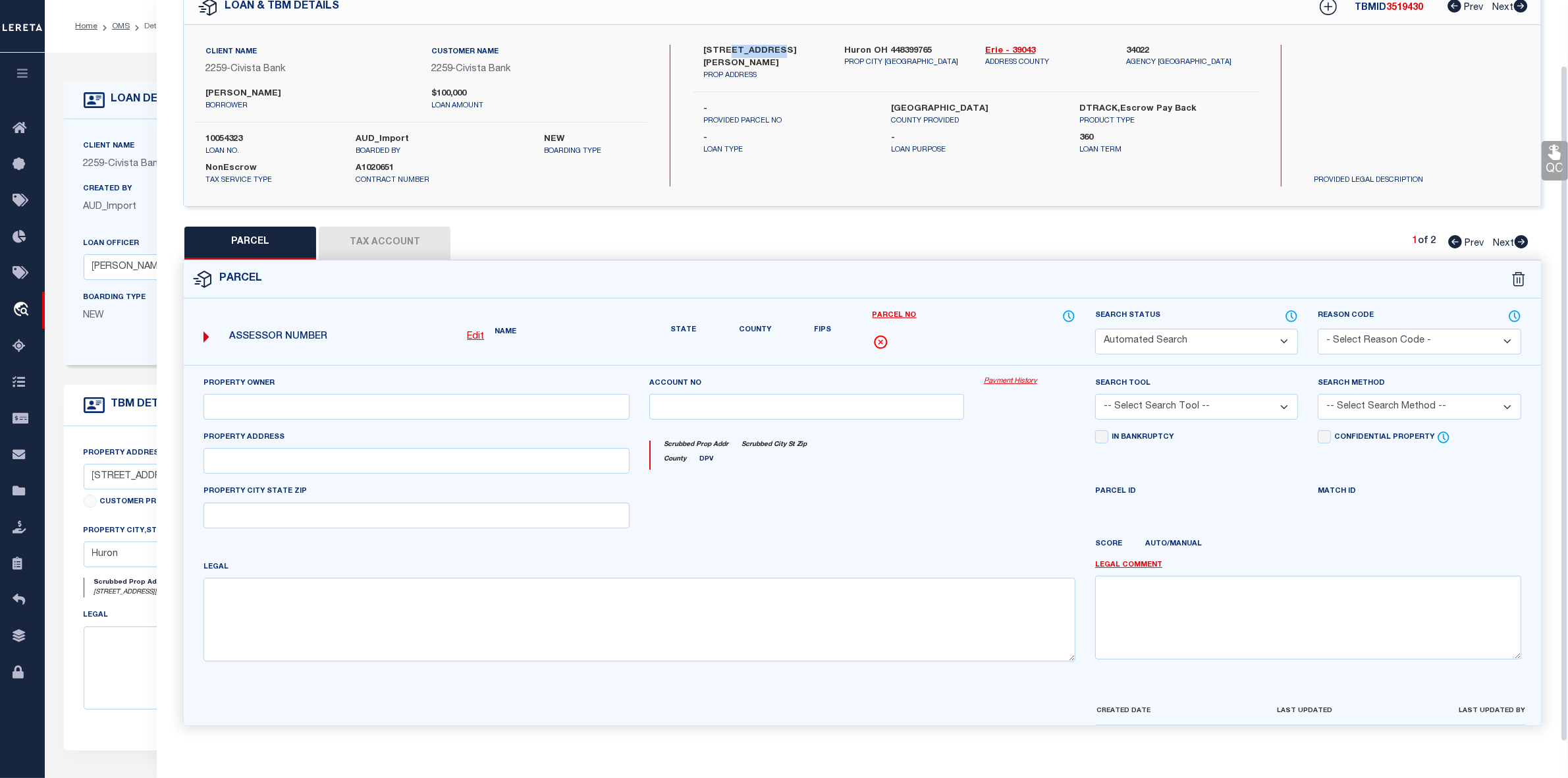
type input "HURON, OH 44839"
type textarea "3-12-E SIDE OF JEFFRIES RD 1.198A"
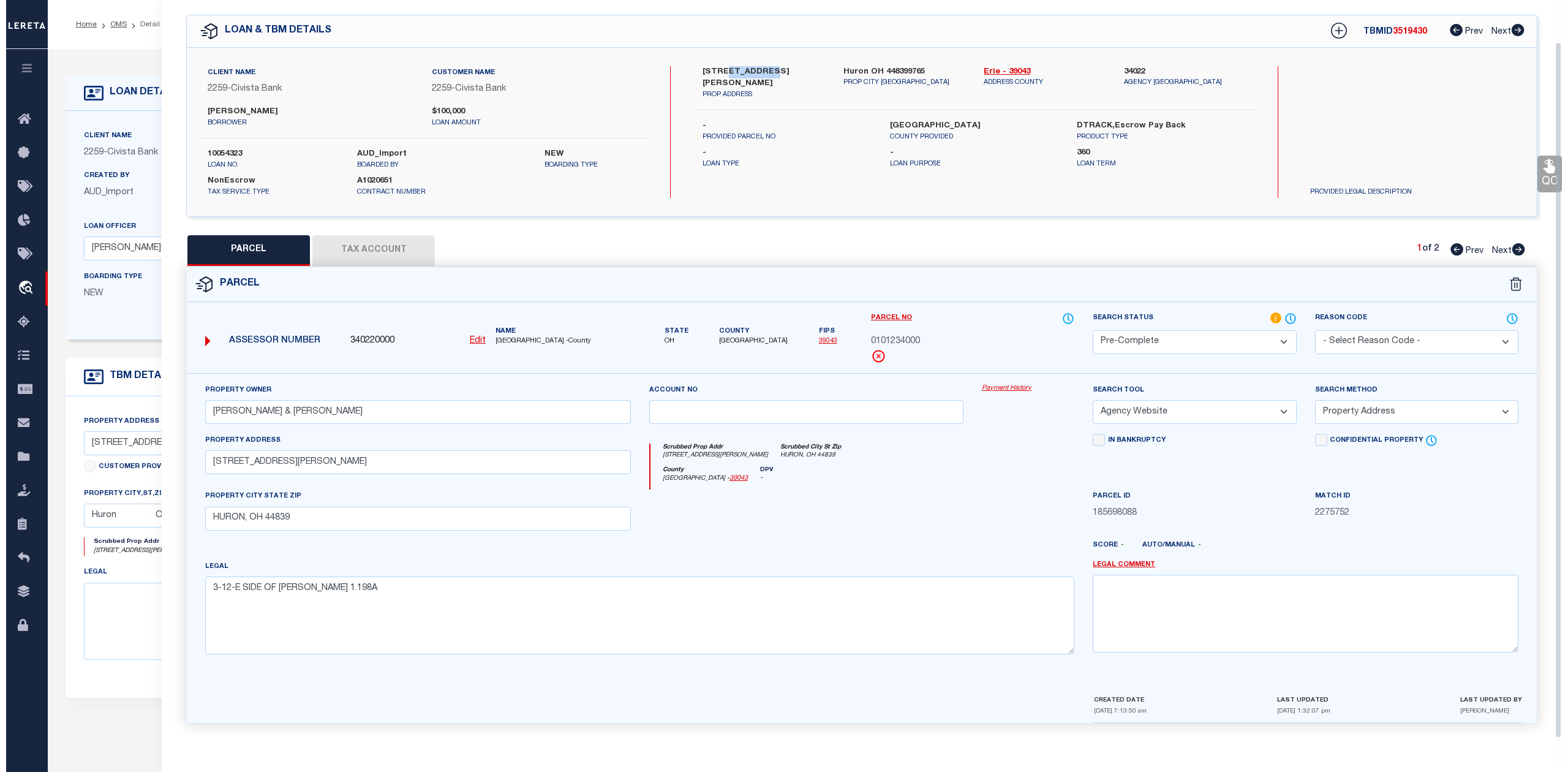
scroll to position [44, 0]
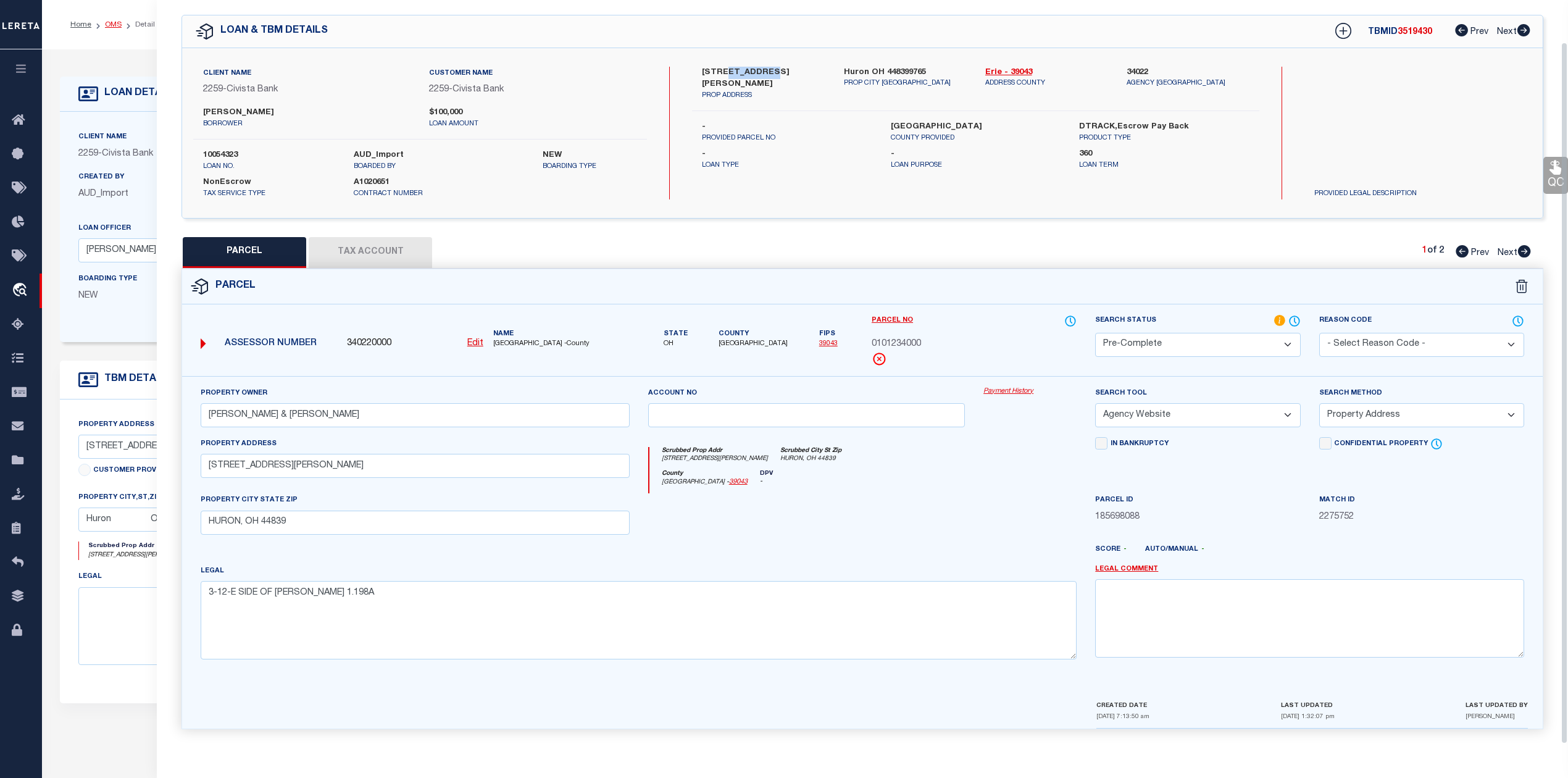
click at [107, 25] on link "OMS" at bounding box center [113, 24] width 17 height 8
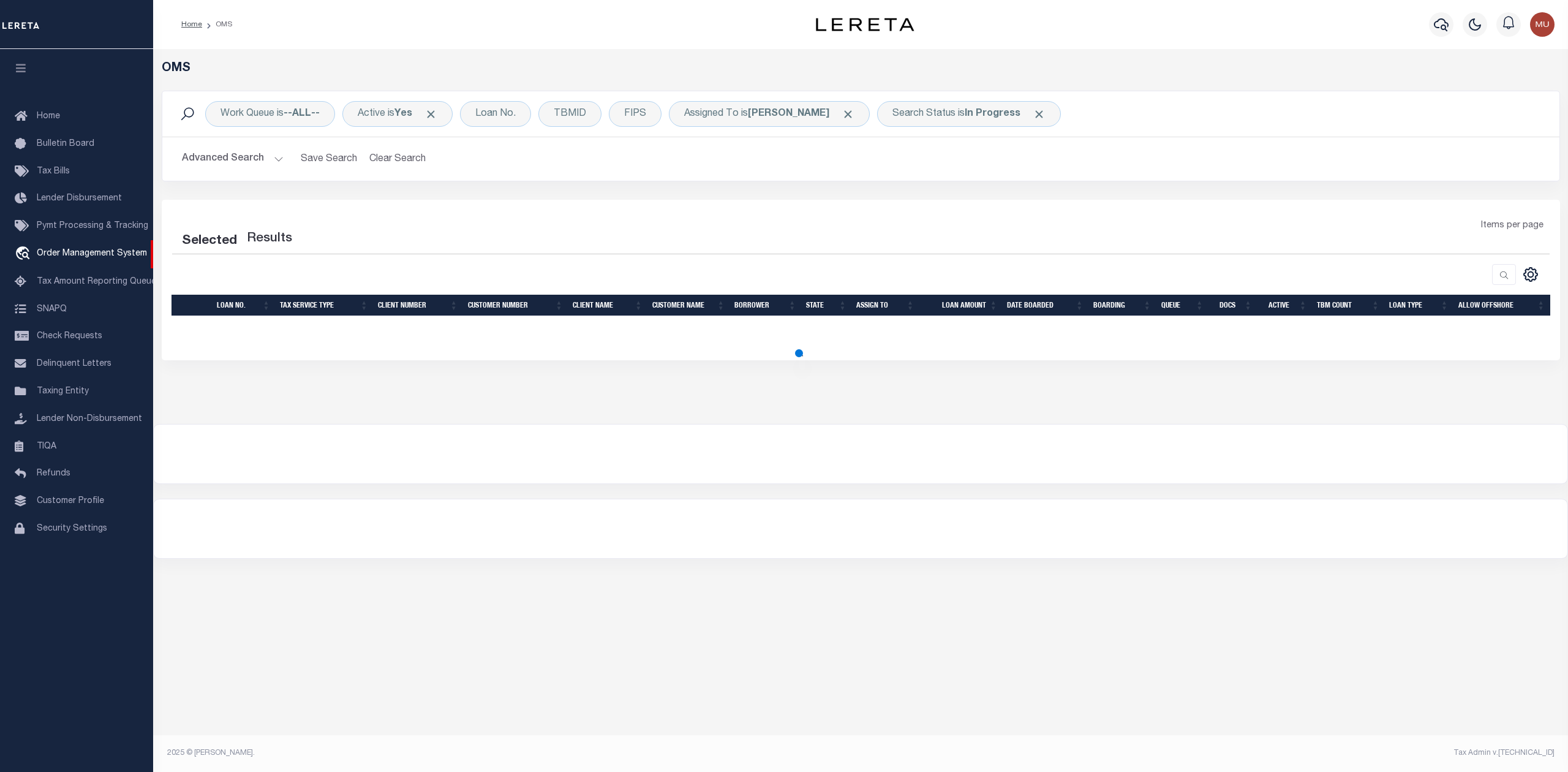
select select "200"
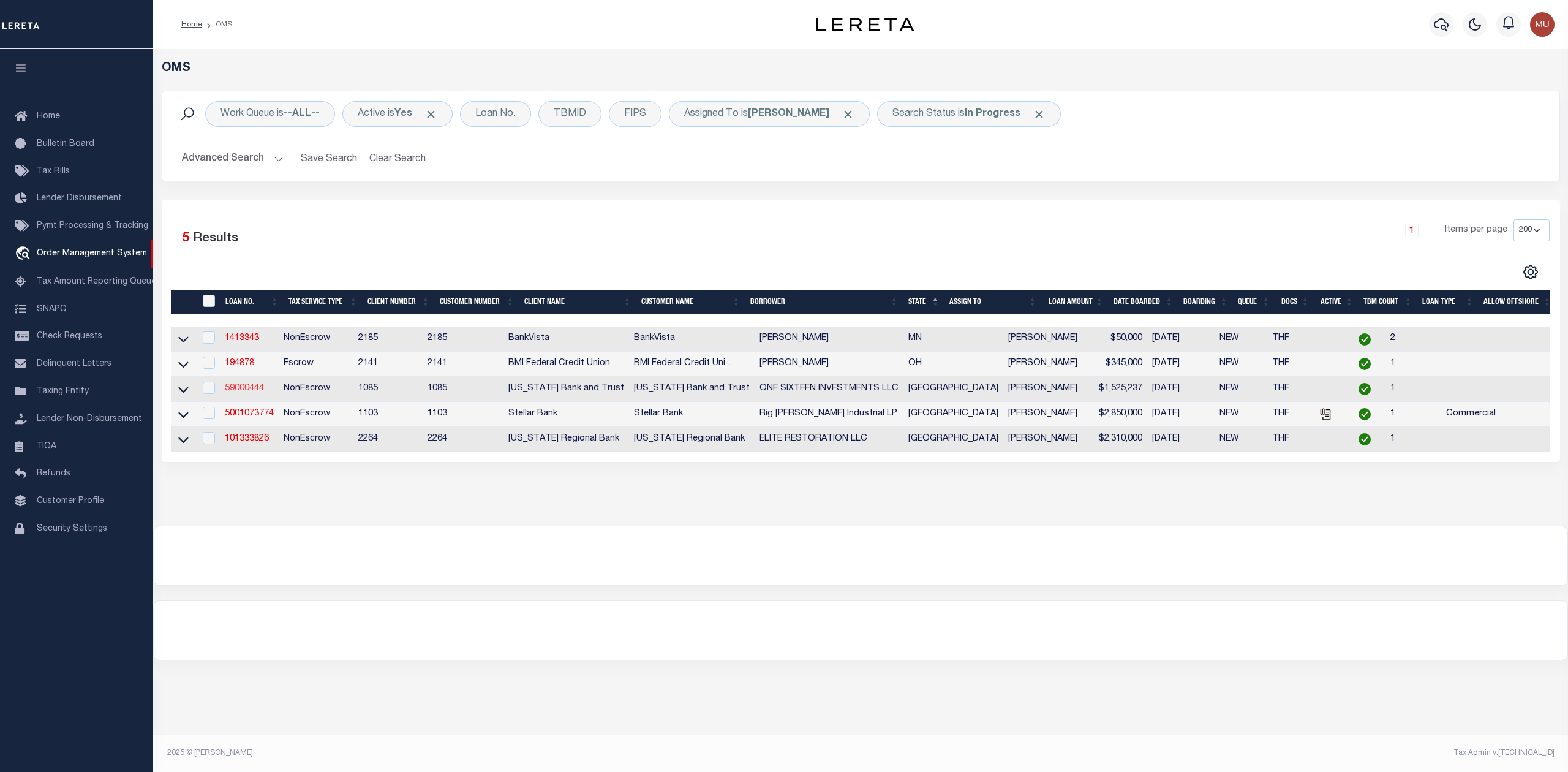
click at [243, 393] on link "59000444" at bounding box center [244, 389] width 39 height 8
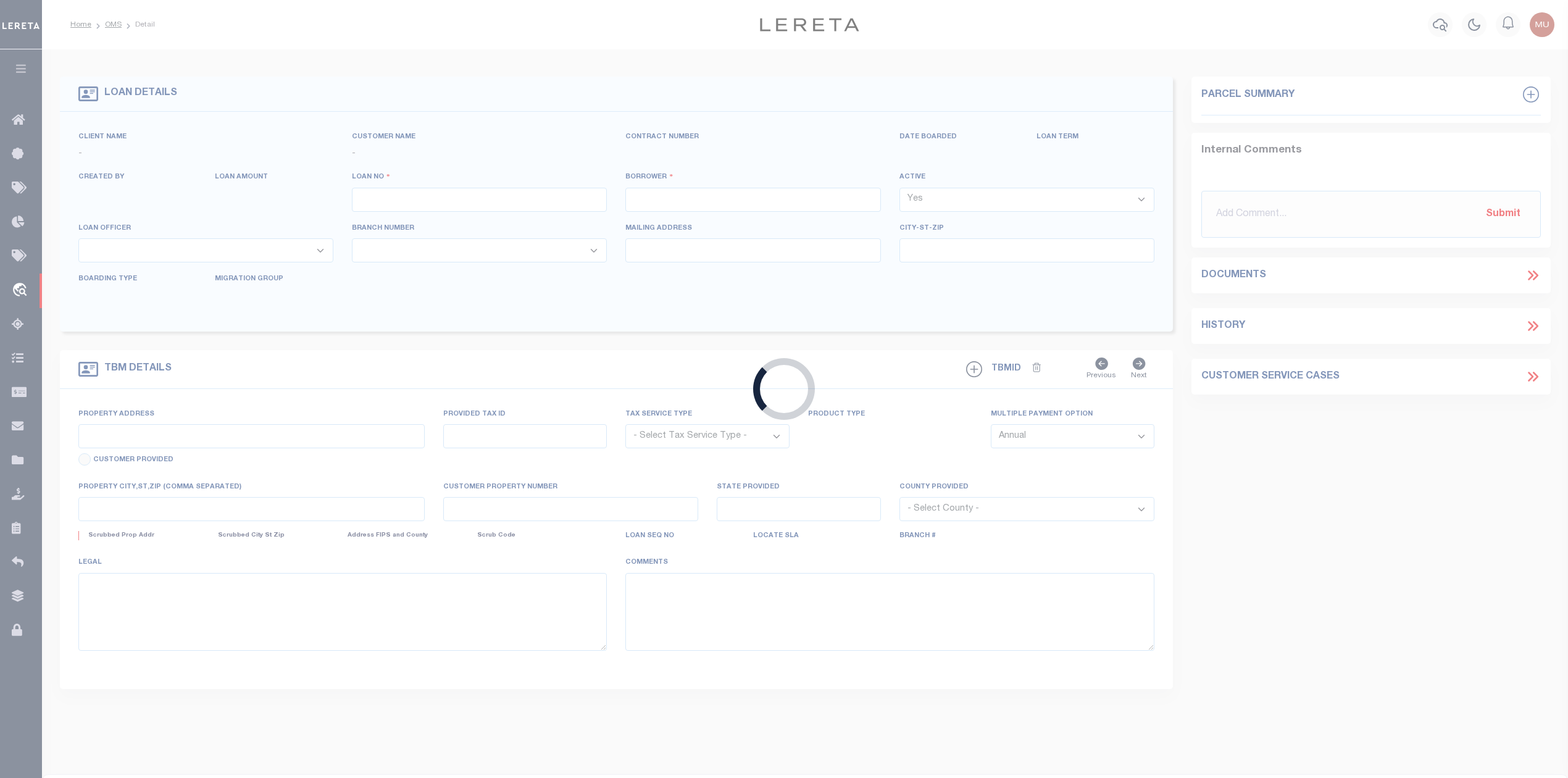
type input "59000444"
type input "ONE SIXTEEN INVESTMENTS LLC"
select select
type input "2409 AMELIA ISLAND PATH"
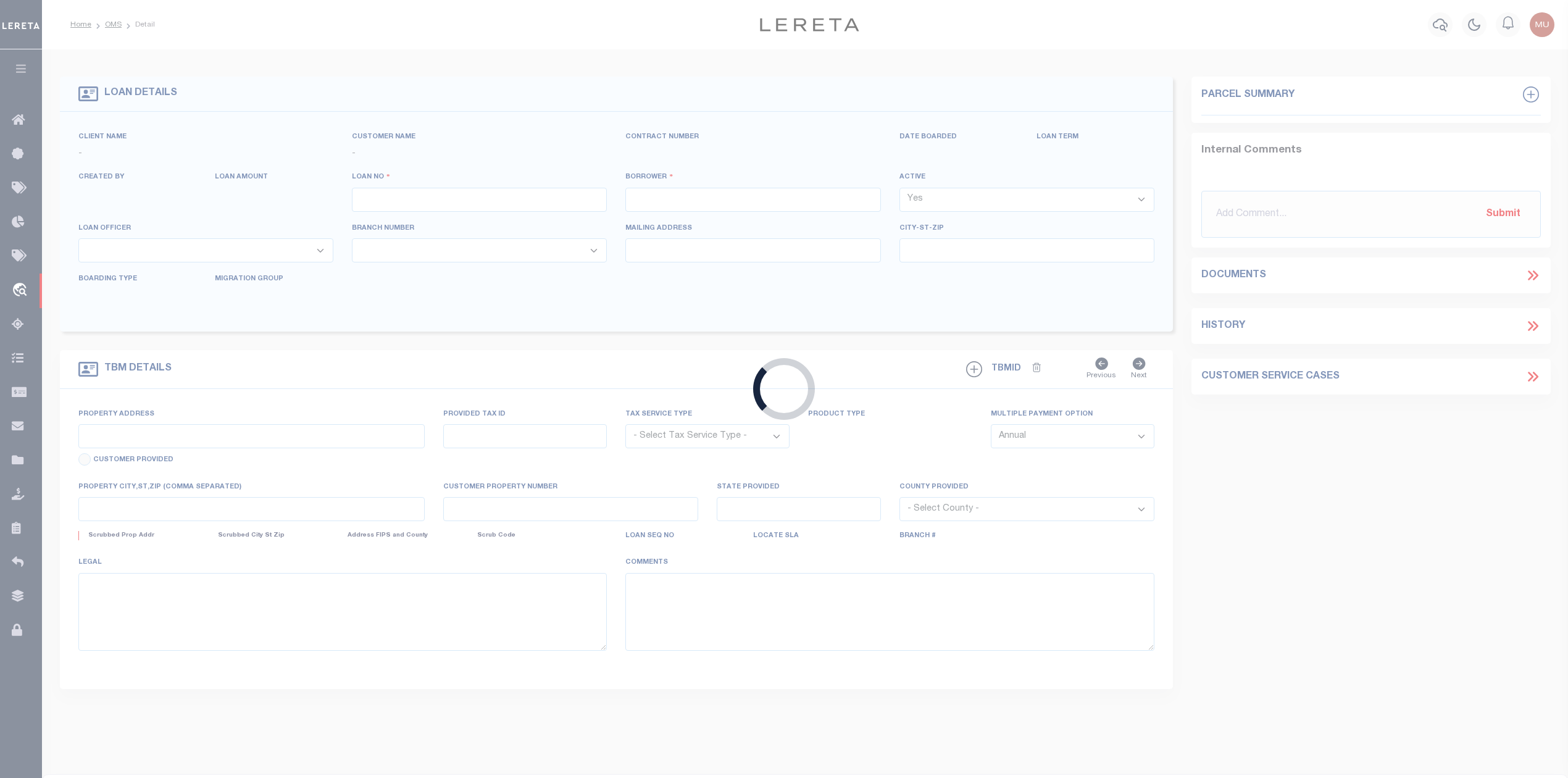
type input "SOUTHLAKE TX 76092"
select select
select select "NonEscrow"
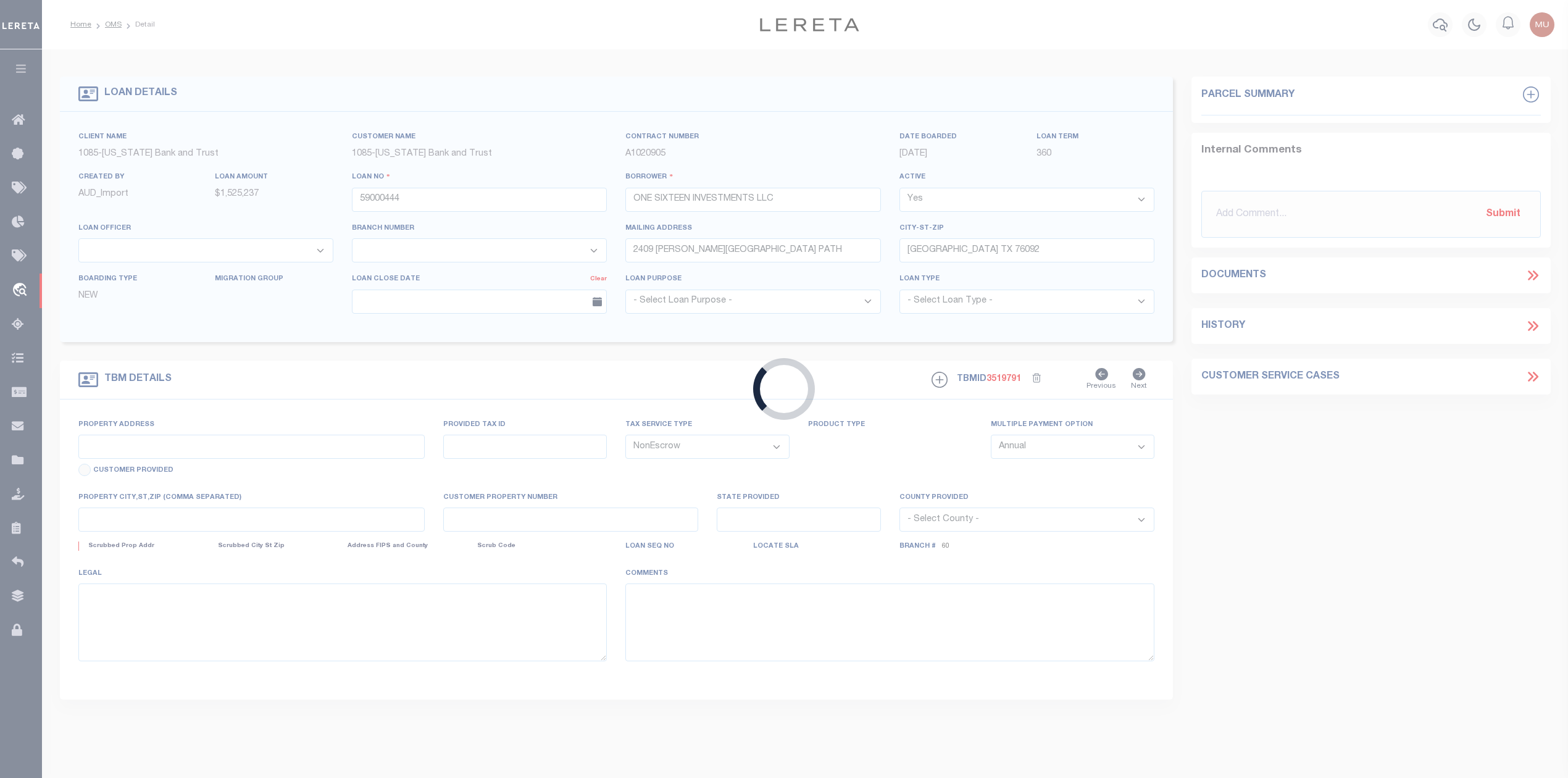
type input "4300 HERITAGE TRACE PARKWAY"
select select
type input "KELLER , TX 762440000"
type input "[GEOGRAPHIC_DATA]"
select select
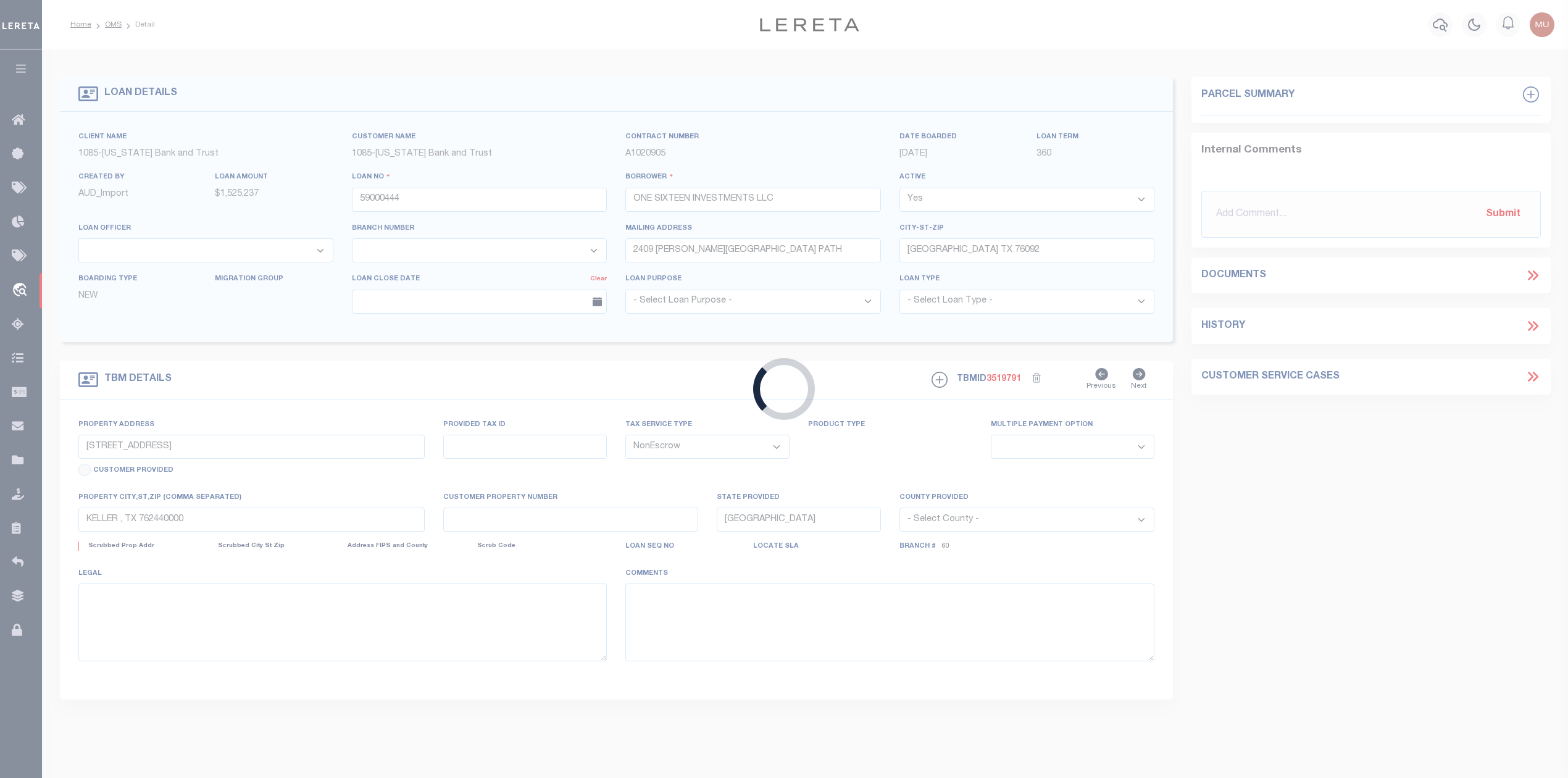
select select "7900"
select select "2534"
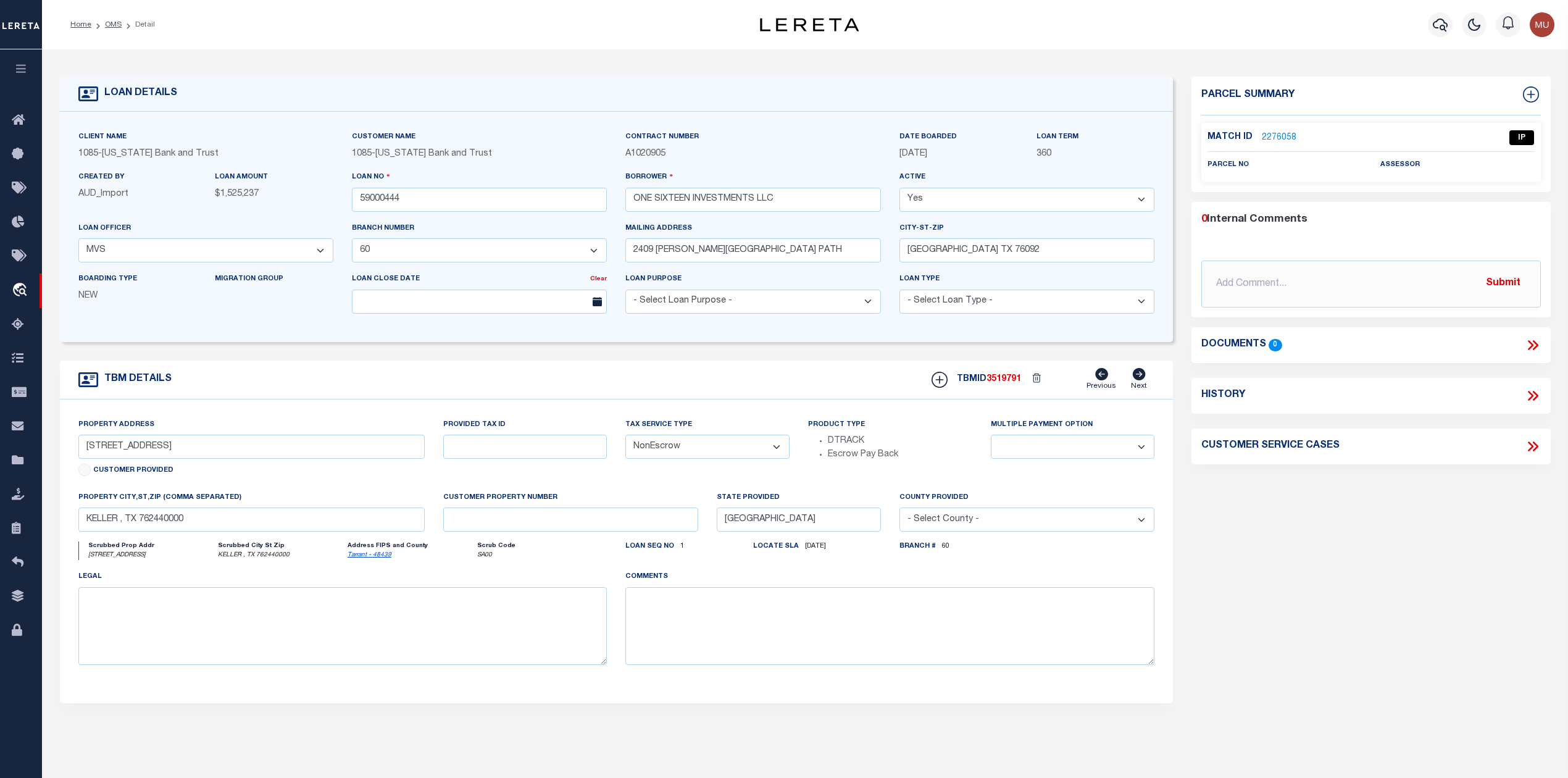
click at [1267, 146] on div "Match ID 2276058 IP" at bounding box center [1371, 141] width 327 height 22
click at [1280, 132] on link "2276058" at bounding box center [1279, 138] width 35 height 13
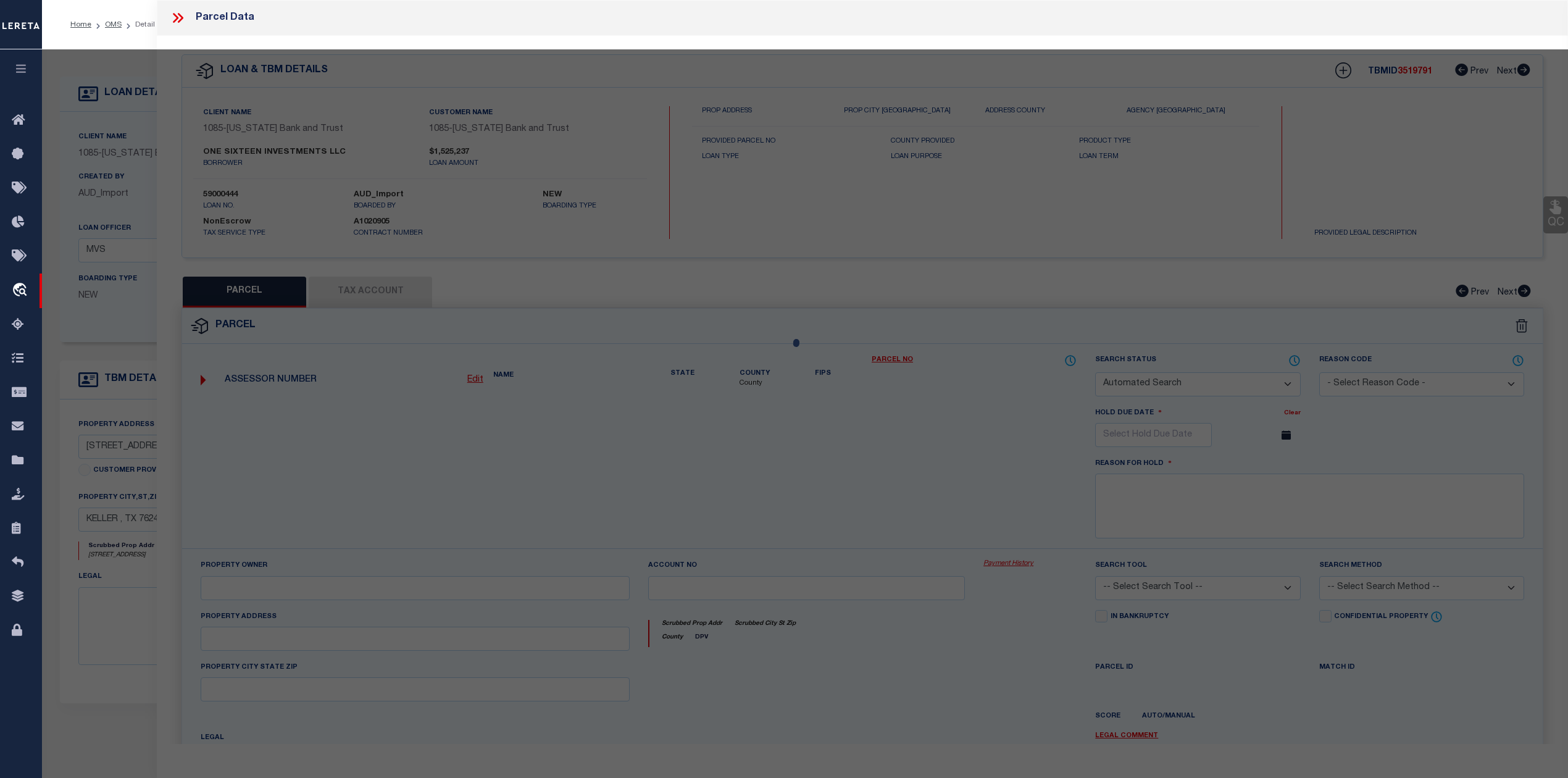
checkbox input "false"
select select "IP"
checkbox input "false"
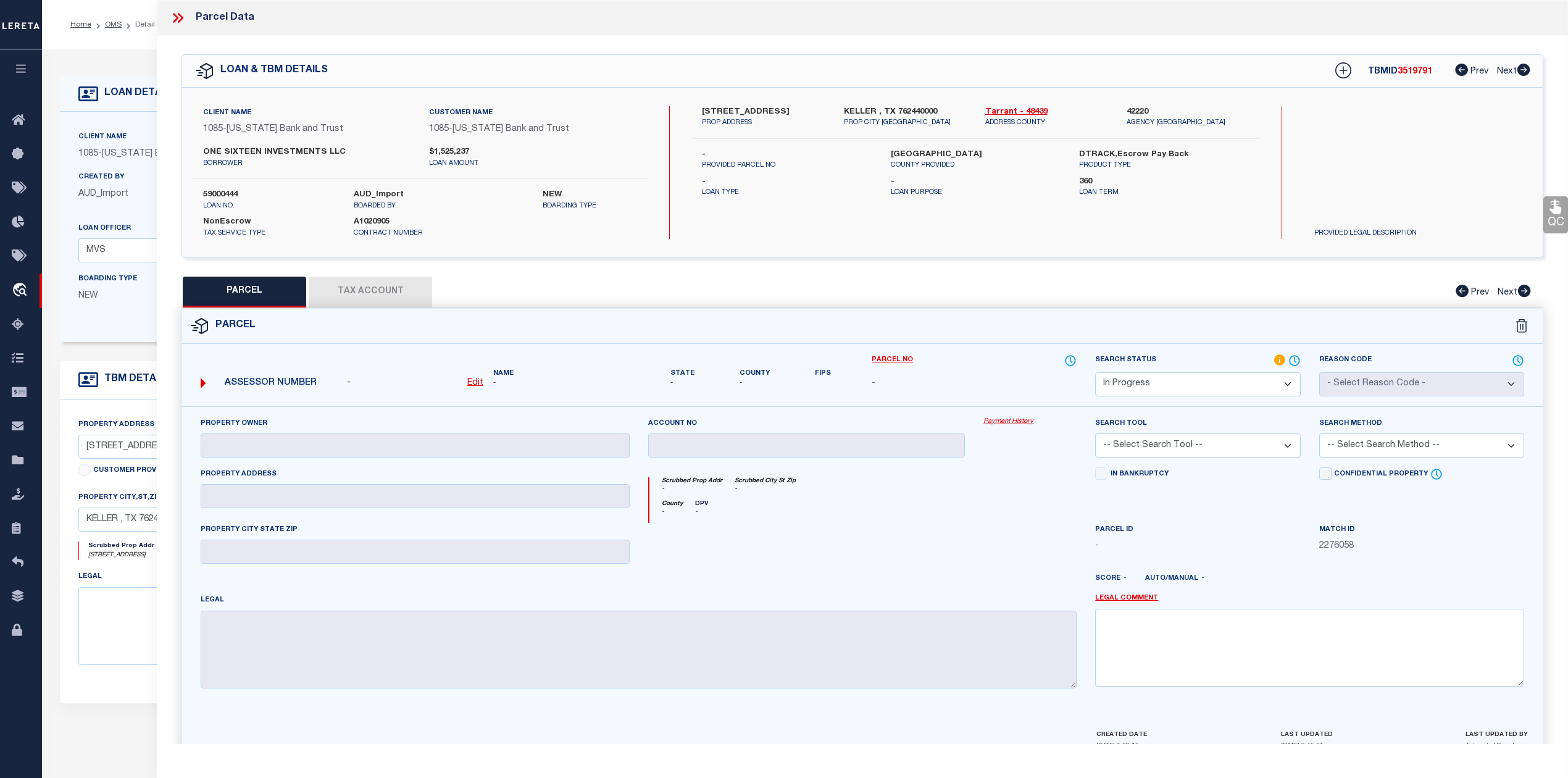
click at [181, 19] on icon at bounding box center [177, 18] width 16 height 16
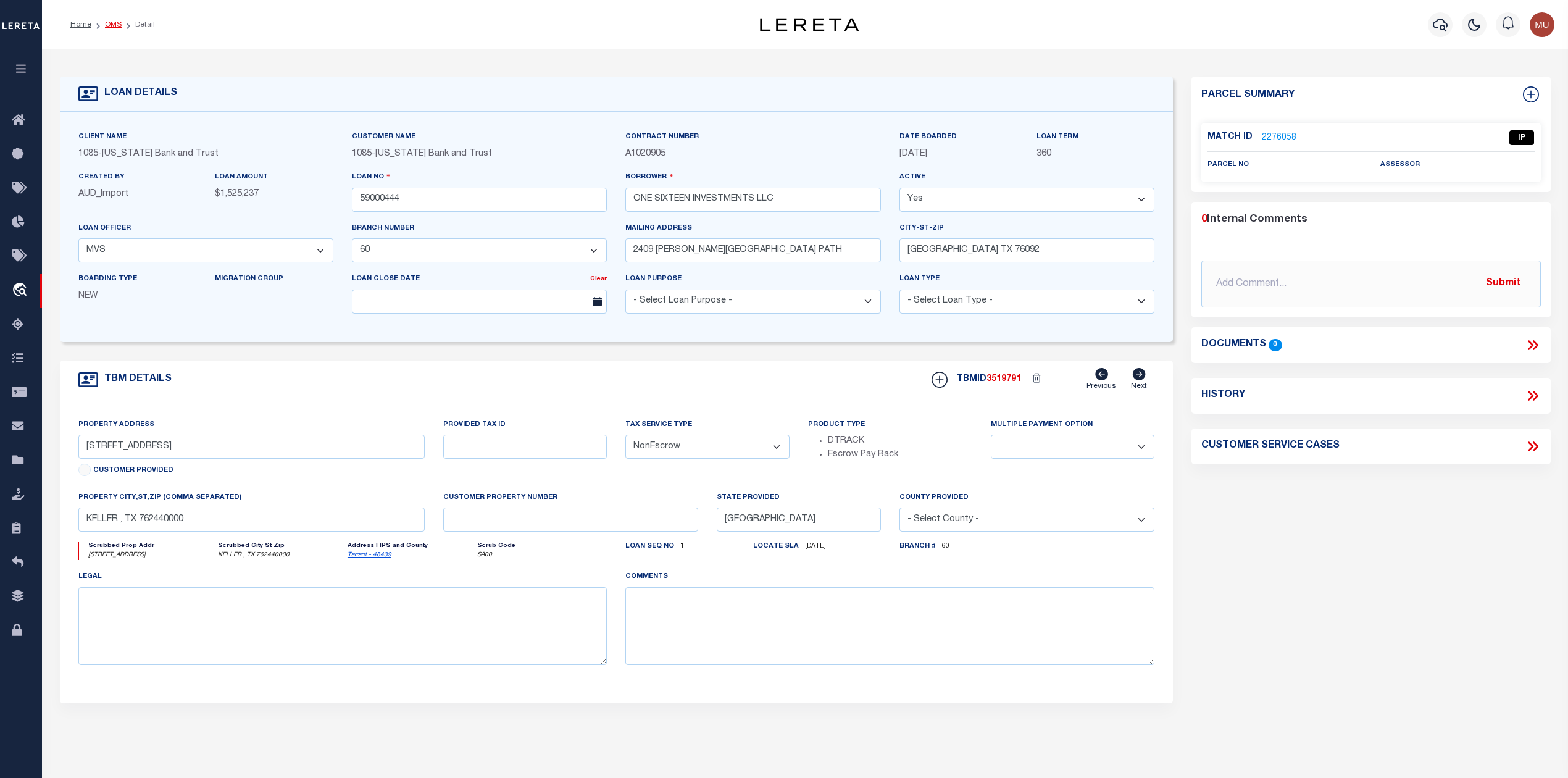
click at [116, 28] on link "OMS" at bounding box center [113, 24] width 17 height 8
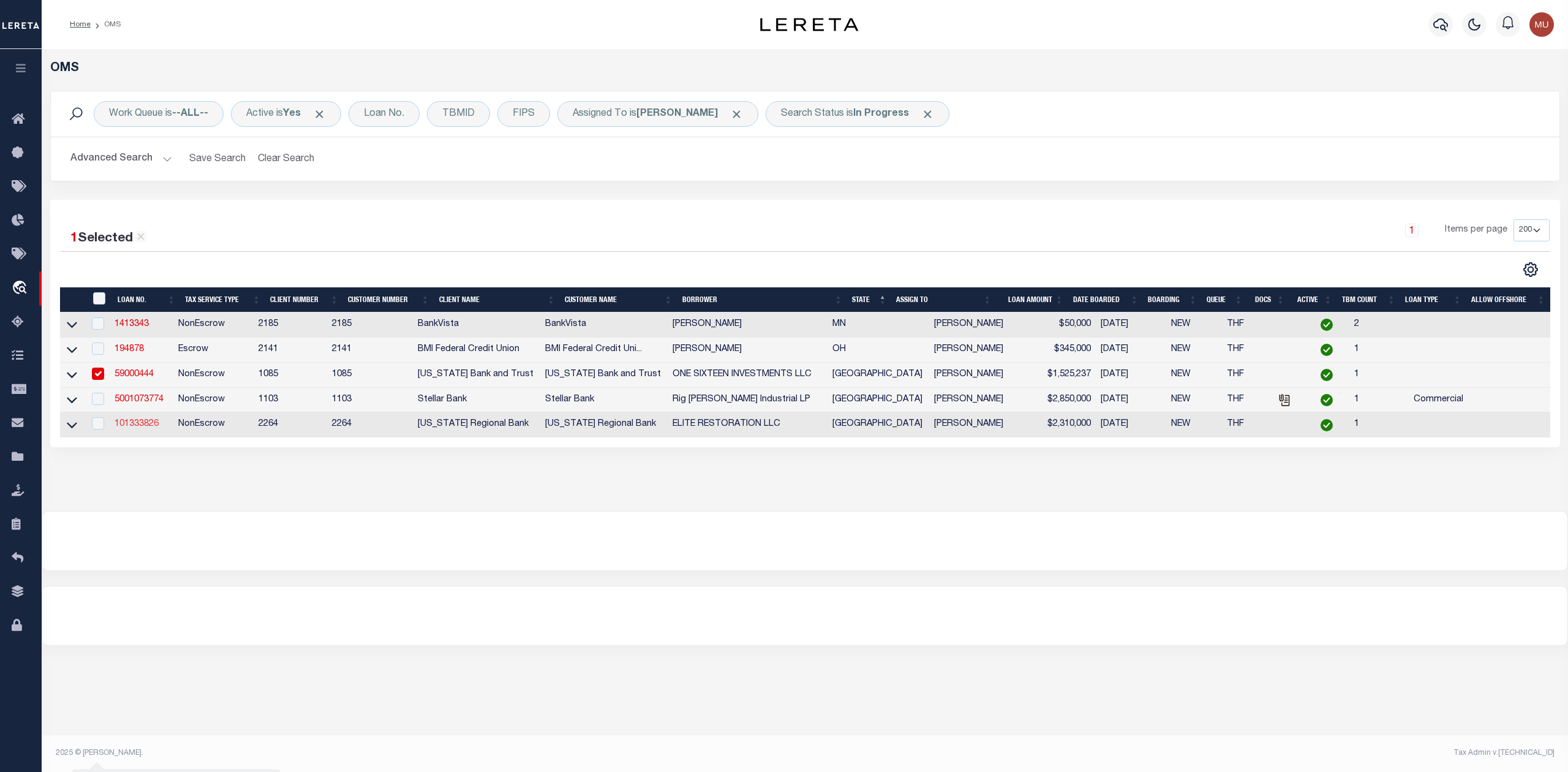
click at [142, 428] on link "101333826" at bounding box center [136, 424] width 44 height 8
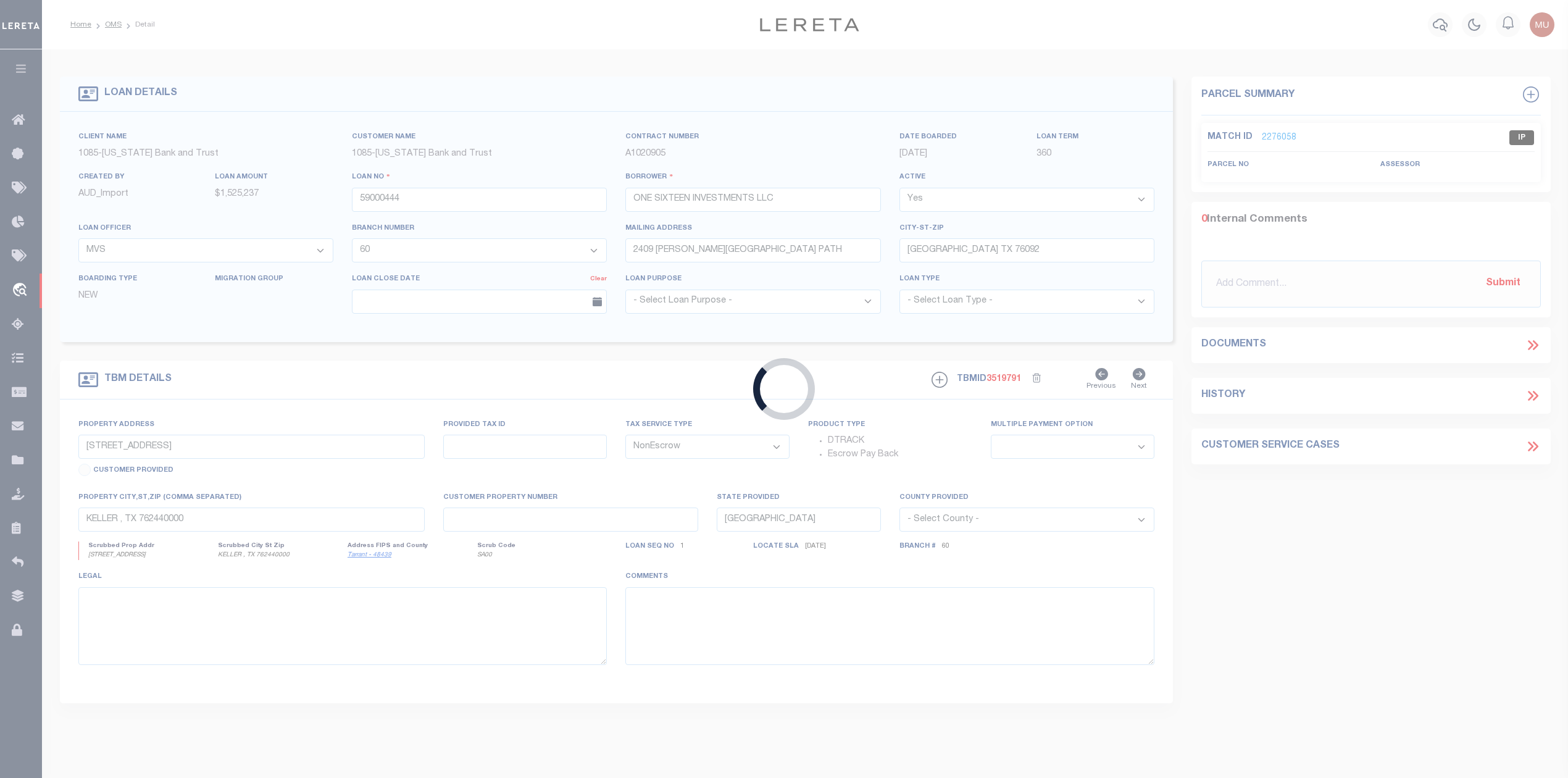
type input "101333826"
type input "ELITE RESTORATION LLC"
select select
type input "4264 MESQUITE AVE"
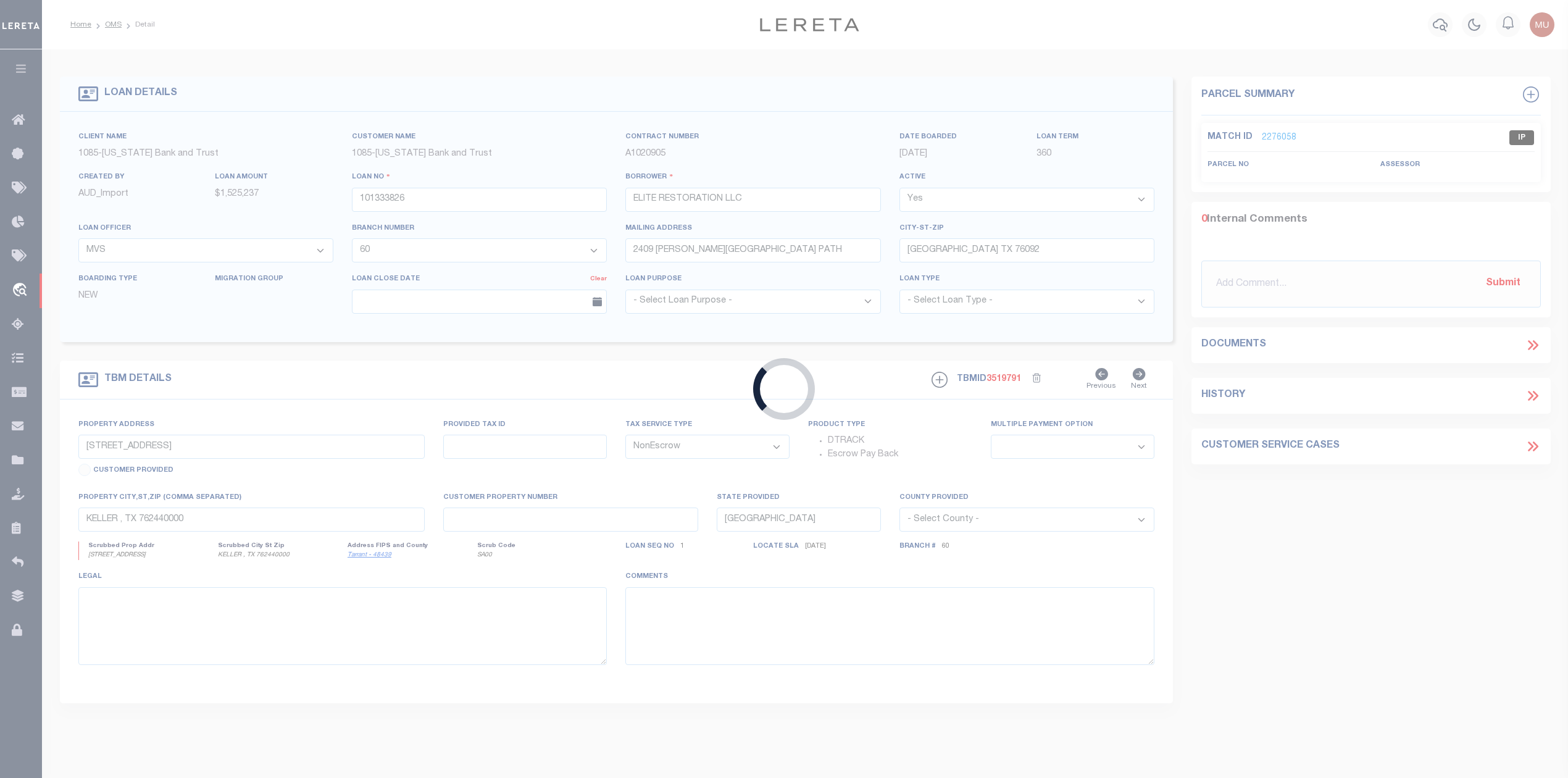
type input "LYFORD TX 78569"
select select
select select "8145"
select select "22442"
type input "10088 US EXPRESSWAY 83"
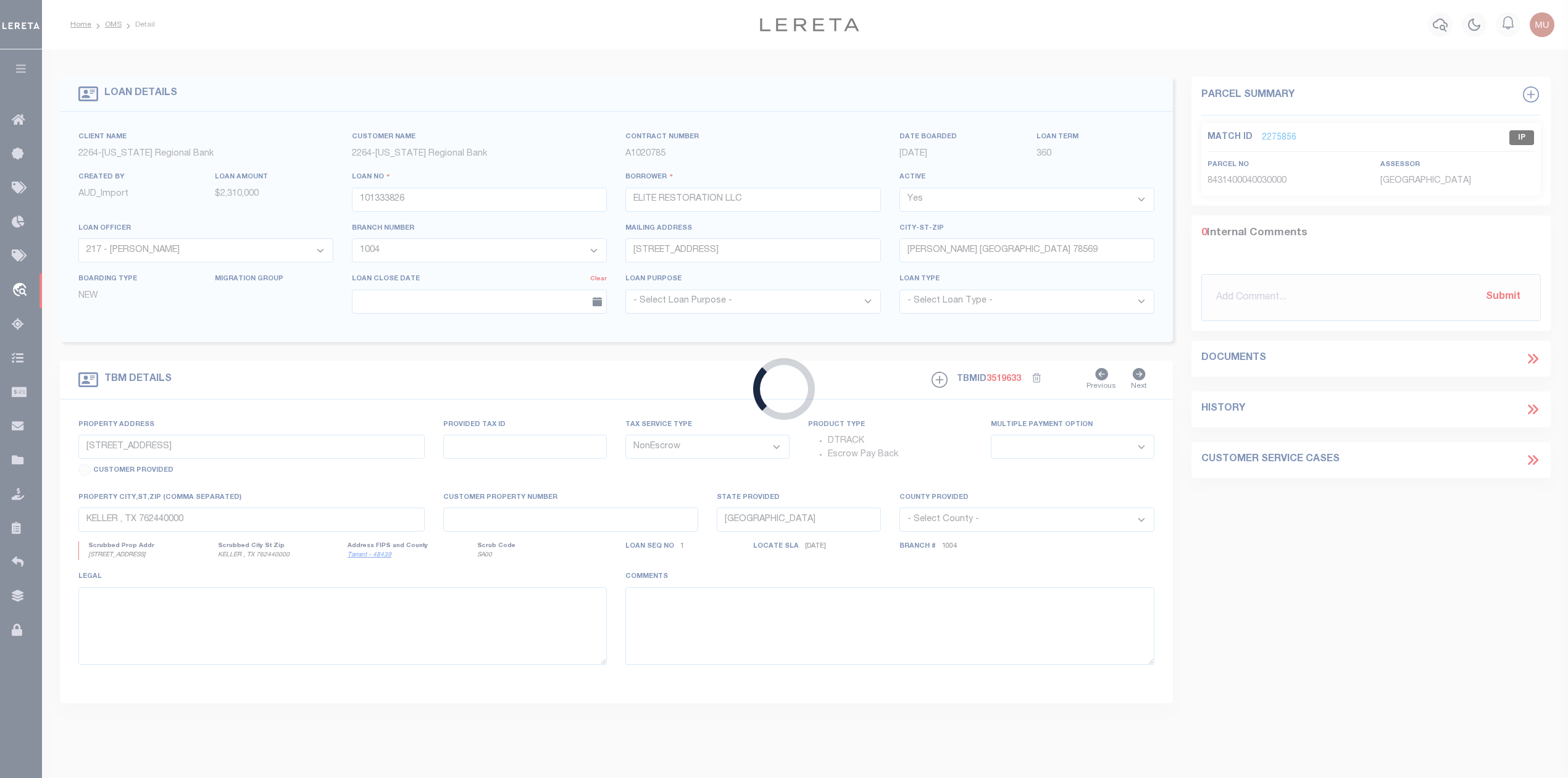
type input "84-3140-0040-0300-00"
select select
type input "LA FERIA, TX, 78596"
type input "309"
select select
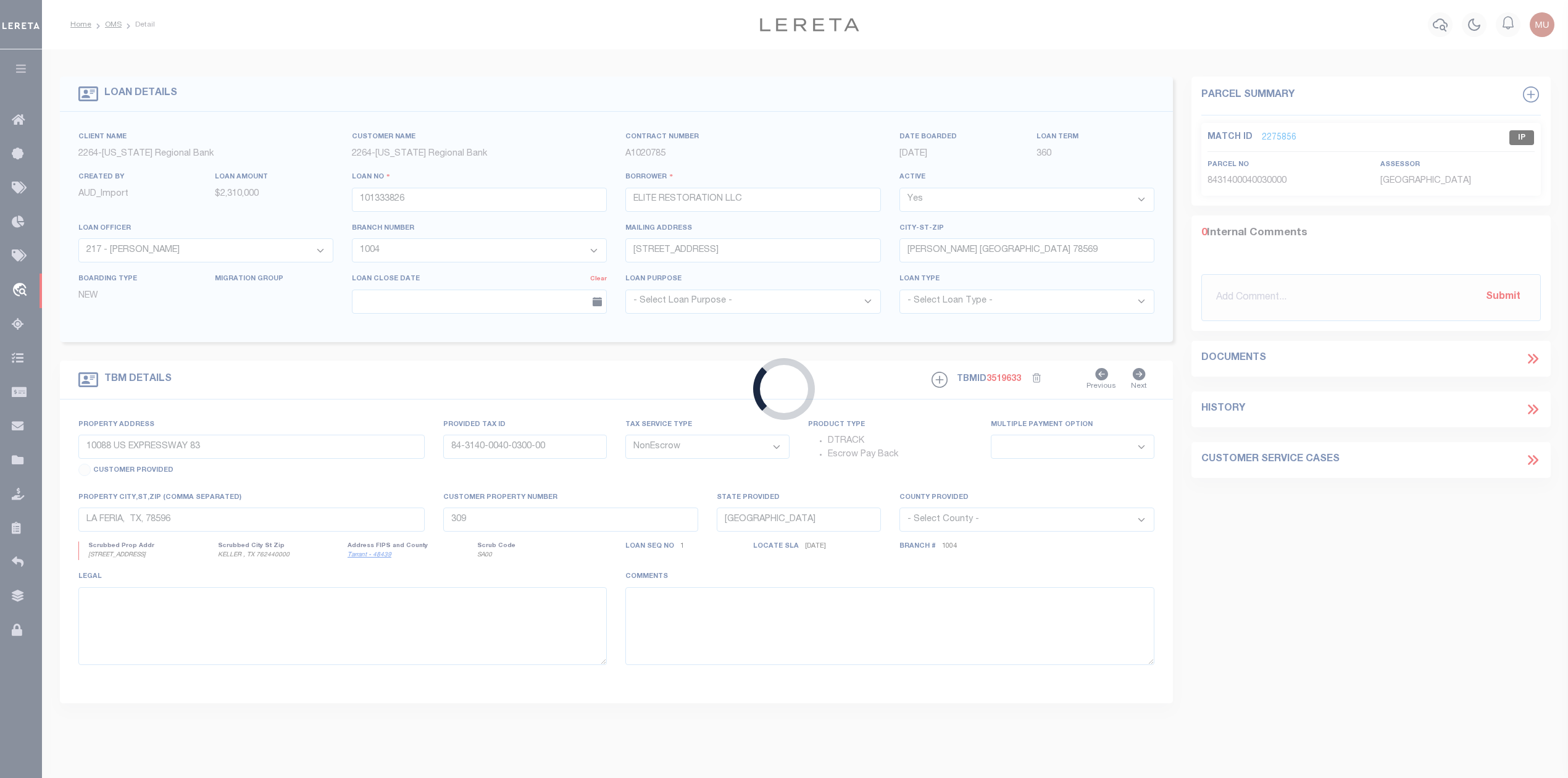
type textarea "BIXBY SUBDIVISION BLK. 4, 3.4200 ACRES, CAMERON COUNTY"
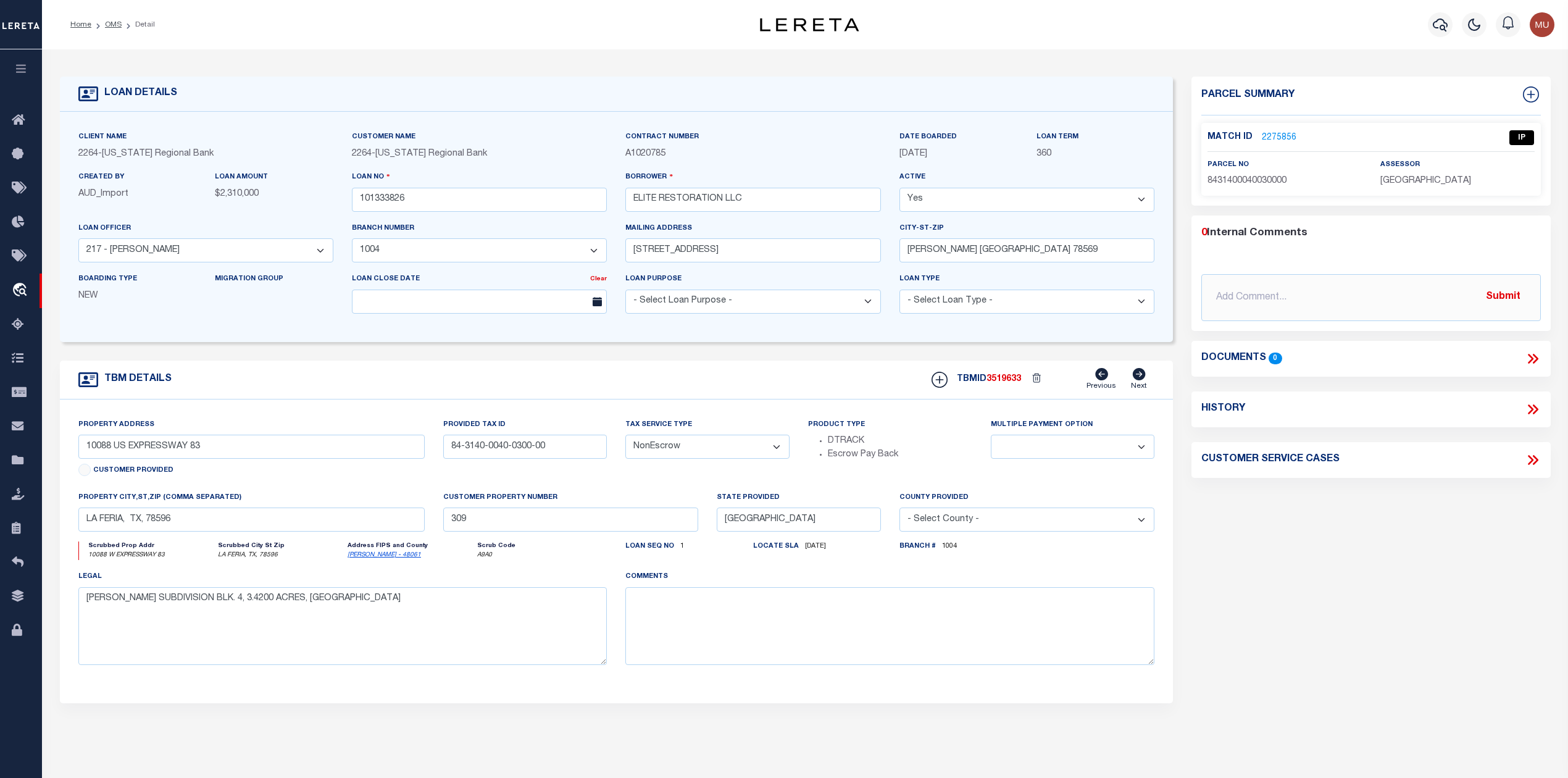
click at [1275, 136] on link "2275856" at bounding box center [1279, 138] width 35 height 13
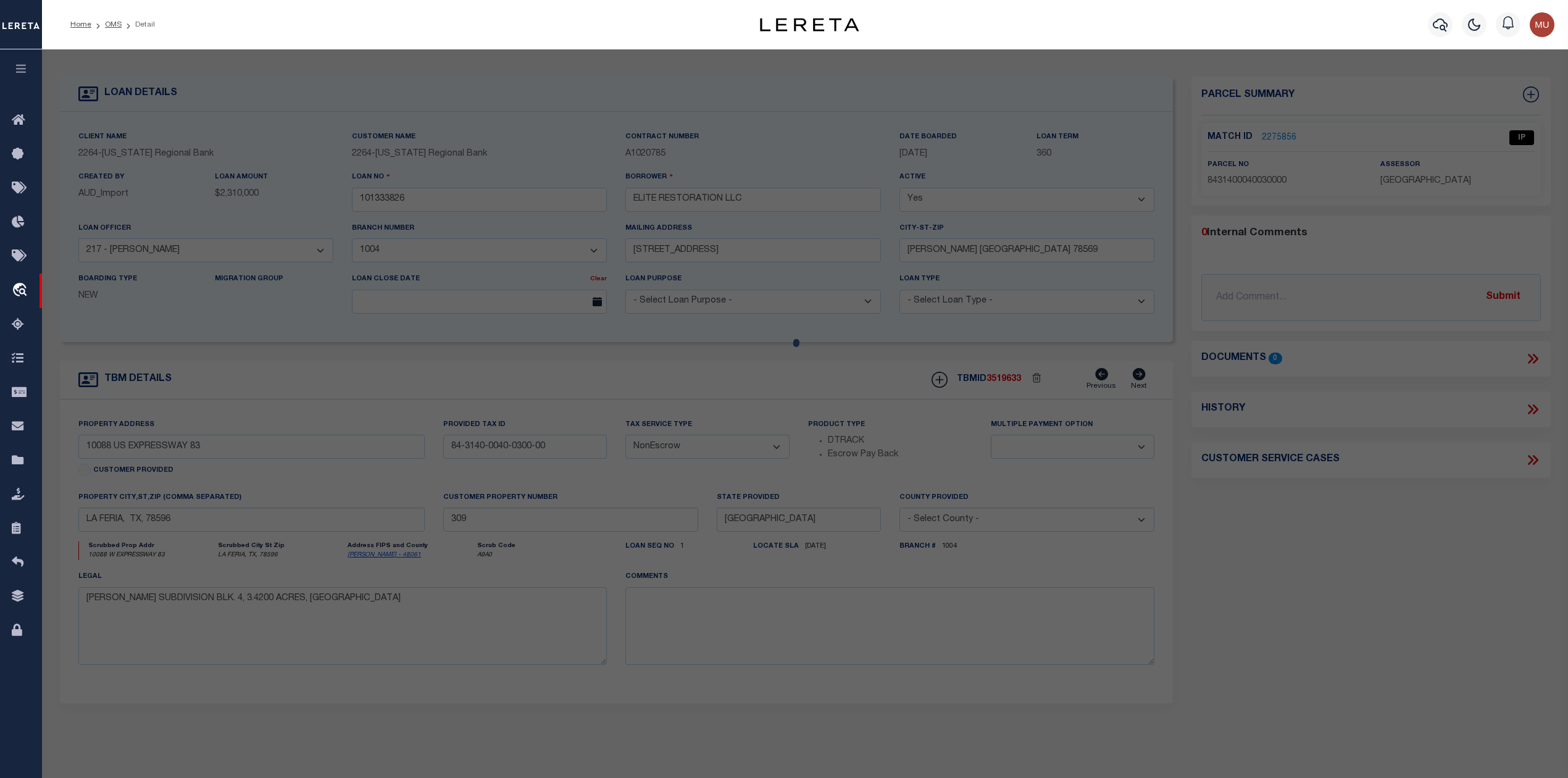
select select "AS"
checkbox input "false"
select select "IP"
type input "ELITE RESTORATION LLC DBA SERVICE"
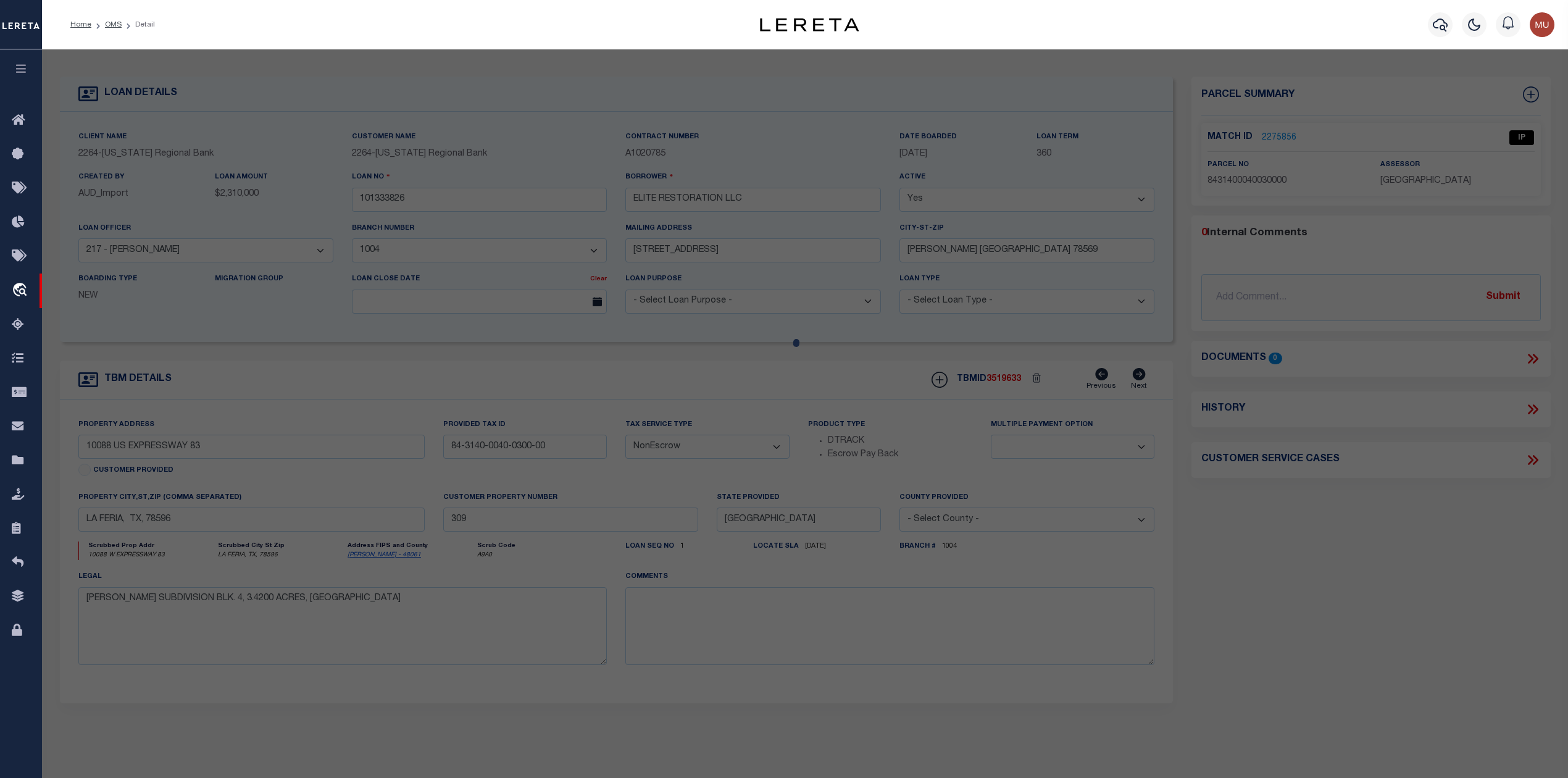
select select "AGW"
select select "LEG"
type input "10088 US EXPRESSWAY 83"
type input "LA FERIA, TX, 78596"
type textarea "BIXBY SUBDIVISION BLK 4, 3.4200 ACRES"
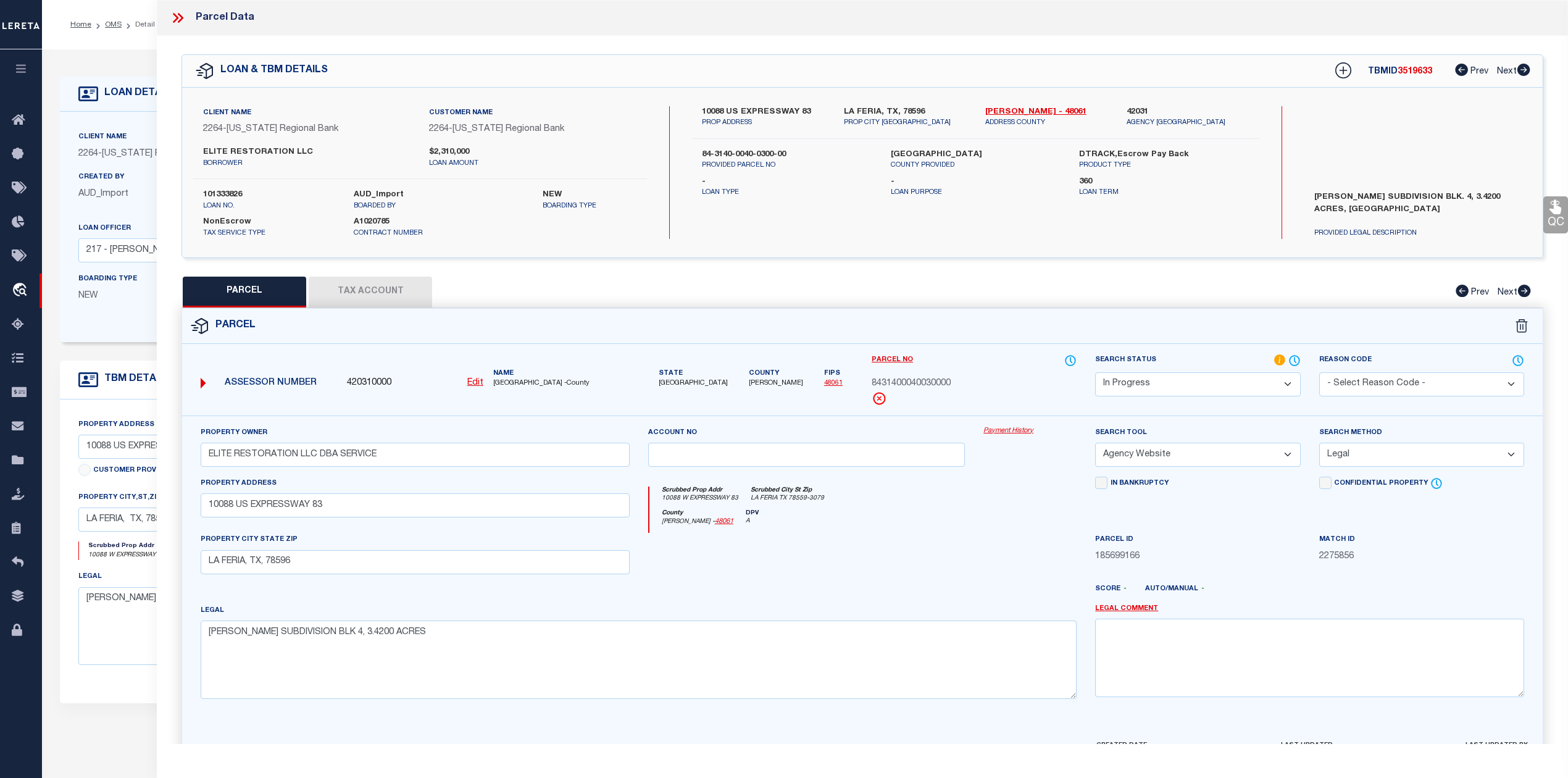
click at [1176, 378] on select "Automated Search Bad Parcel Complete Duplicate Parcel High Dollar Reporting In …" at bounding box center [1198, 384] width 205 height 24
click at [1095, 372] on select "Automated Search Bad Parcel Complete Duplicate Parcel High Dollar Reporting In …" at bounding box center [1198, 384] width 205 height 24
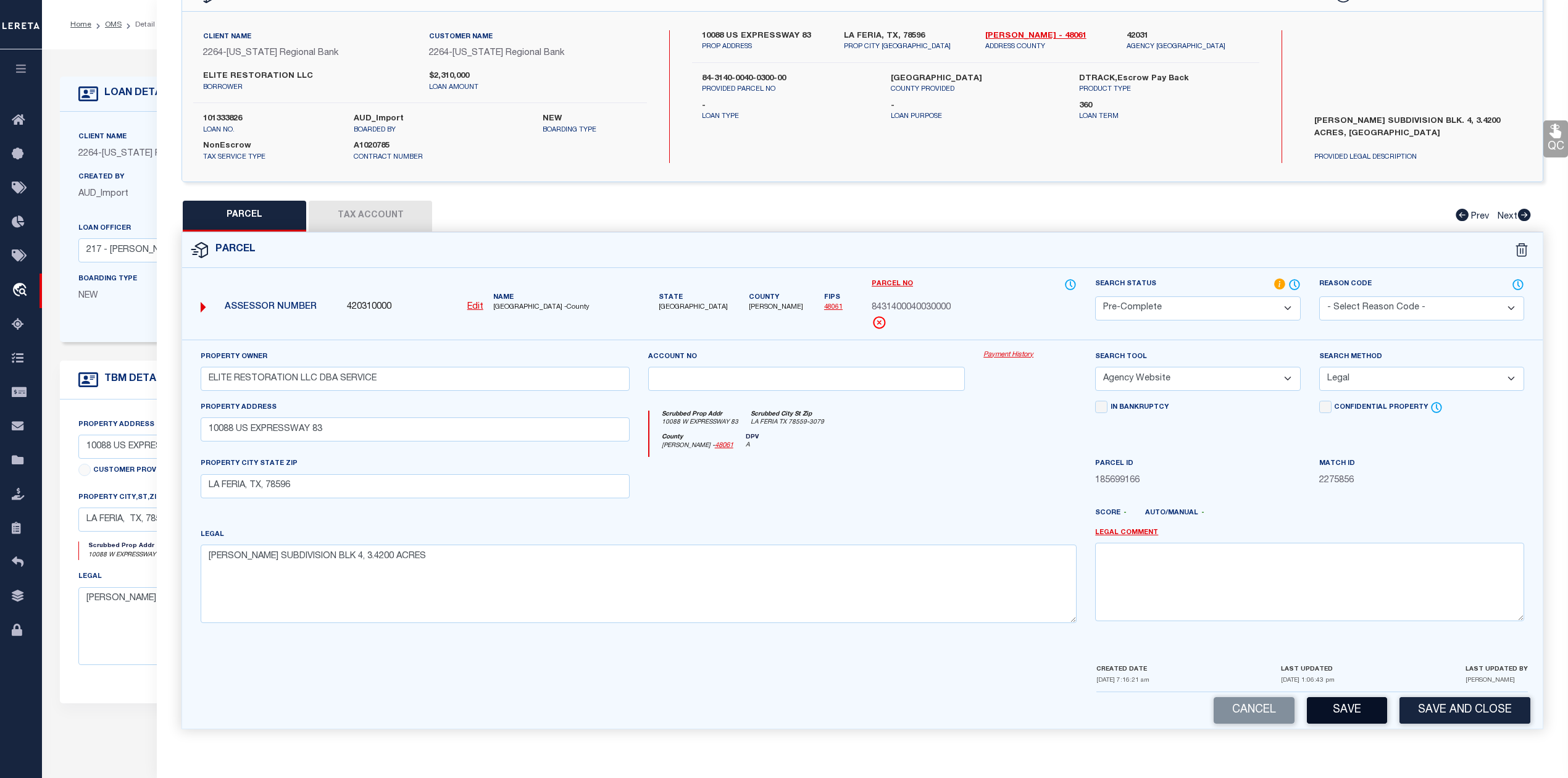
click at [1358, 709] on button "Save" at bounding box center [1347, 710] width 80 height 26
select select "AS"
select select
checkbox input "false"
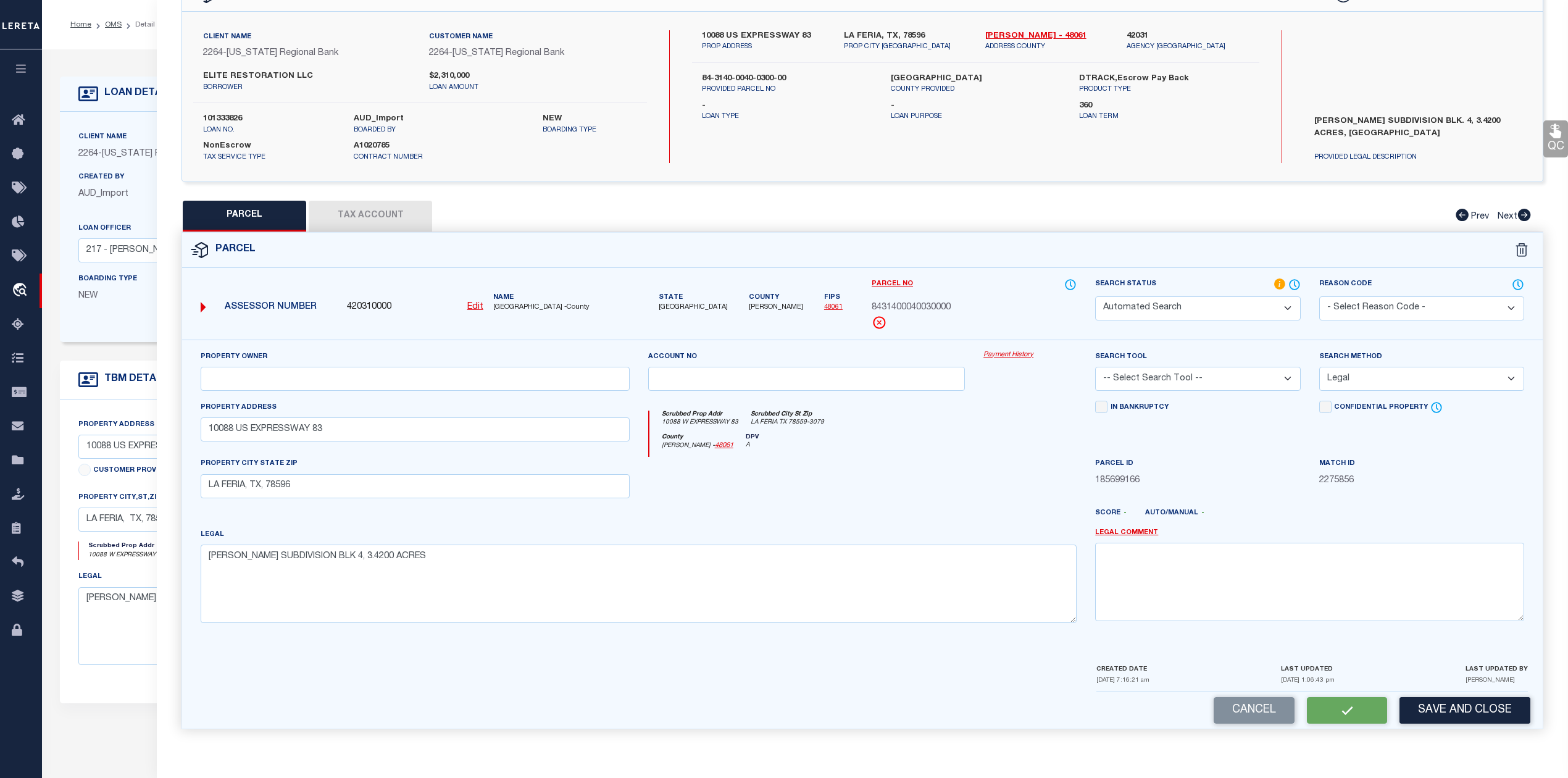
checkbox input "false"
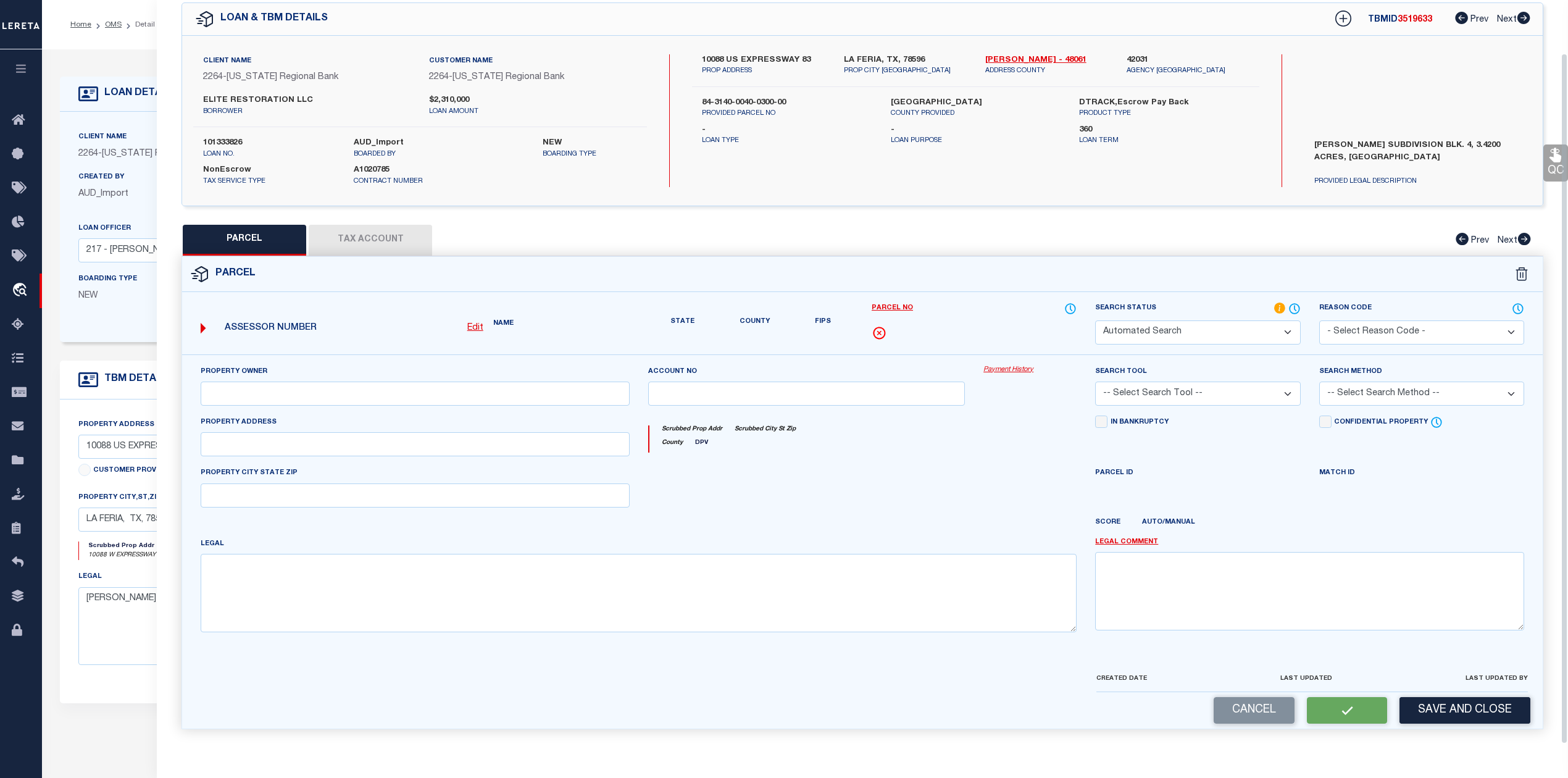
select select "PC"
type input "ELITE RESTORATION LLC DBA SERVICE"
select select "AGW"
select select "LEG"
type input "10088 US EXPRESSWAY 83"
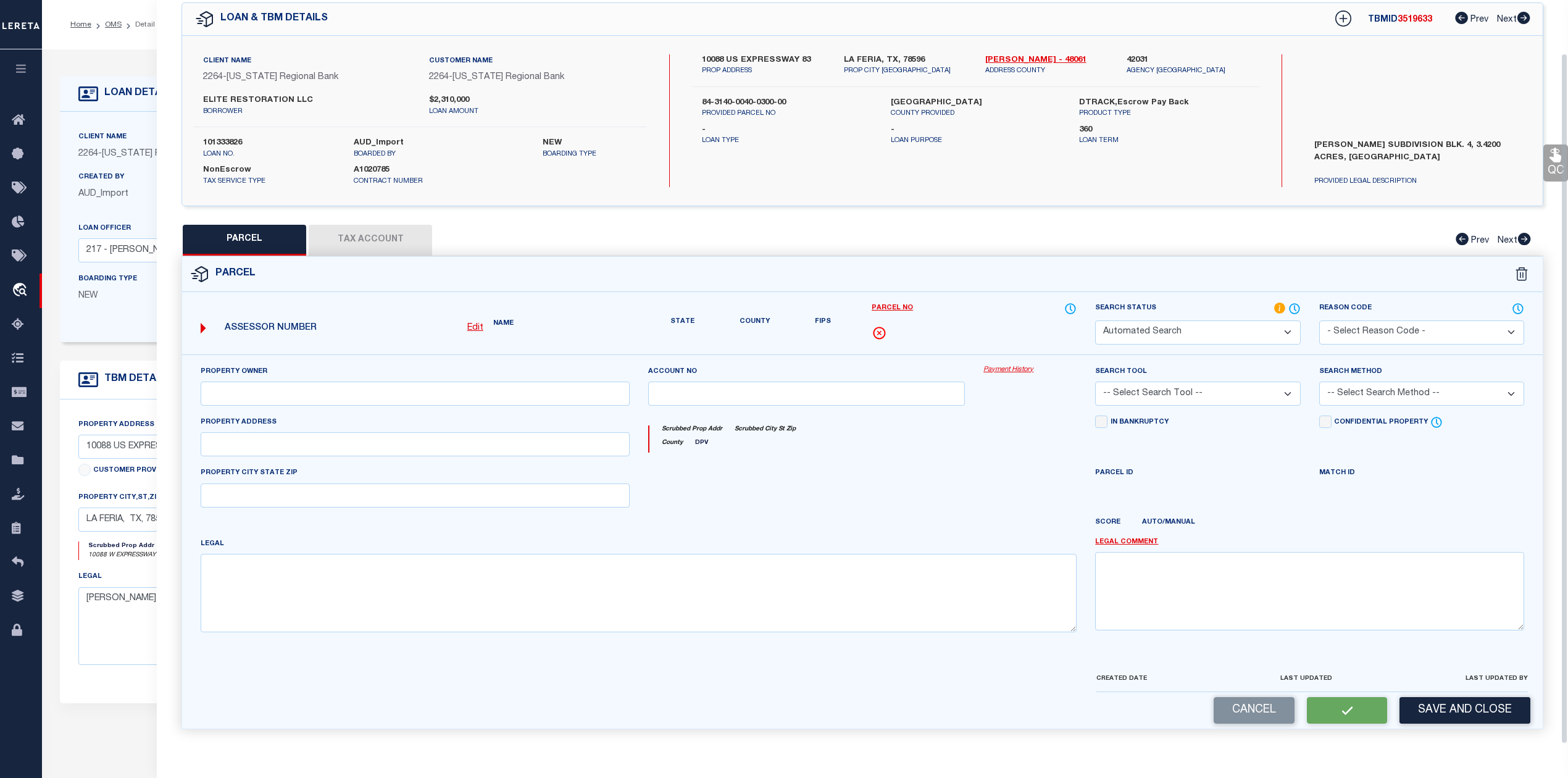
type input "LA FERIA, TX, 78596"
type textarea "BIXBY SUBDIVISION BLK 4, 3.4200 ACRES"
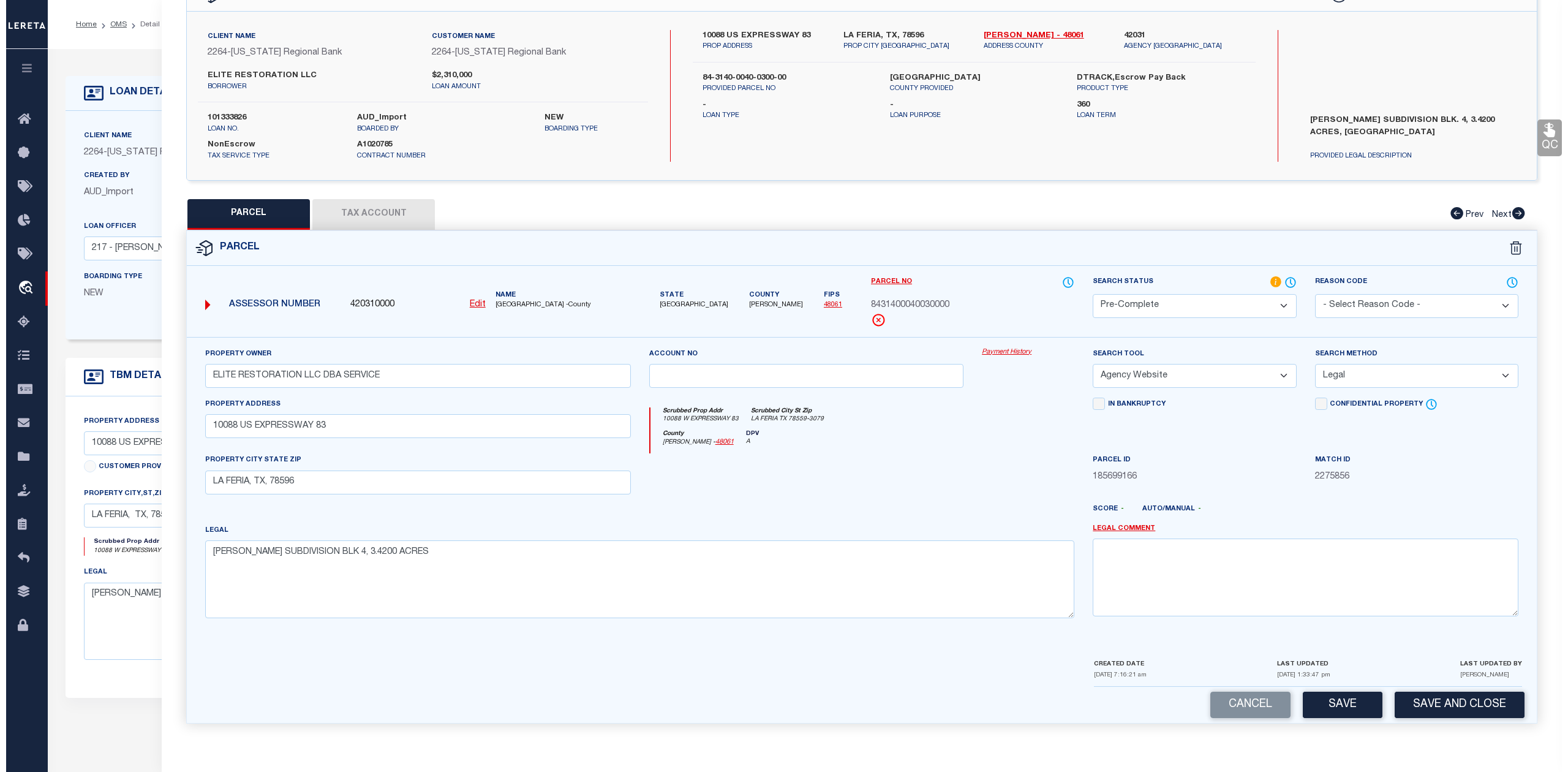
scroll to position [0, 0]
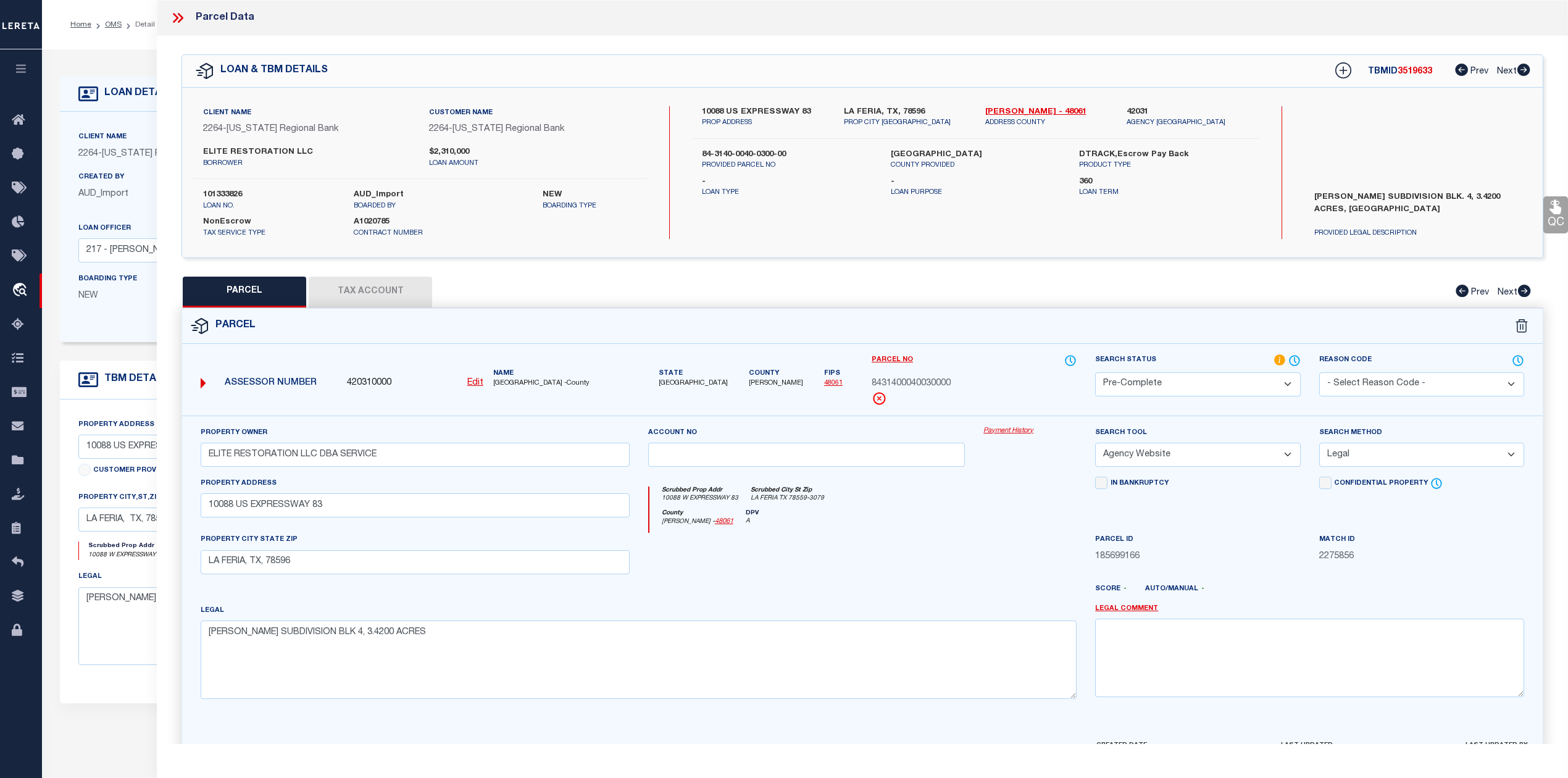
click at [174, 15] on icon at bounding box center [176, 18] width 6 height 10
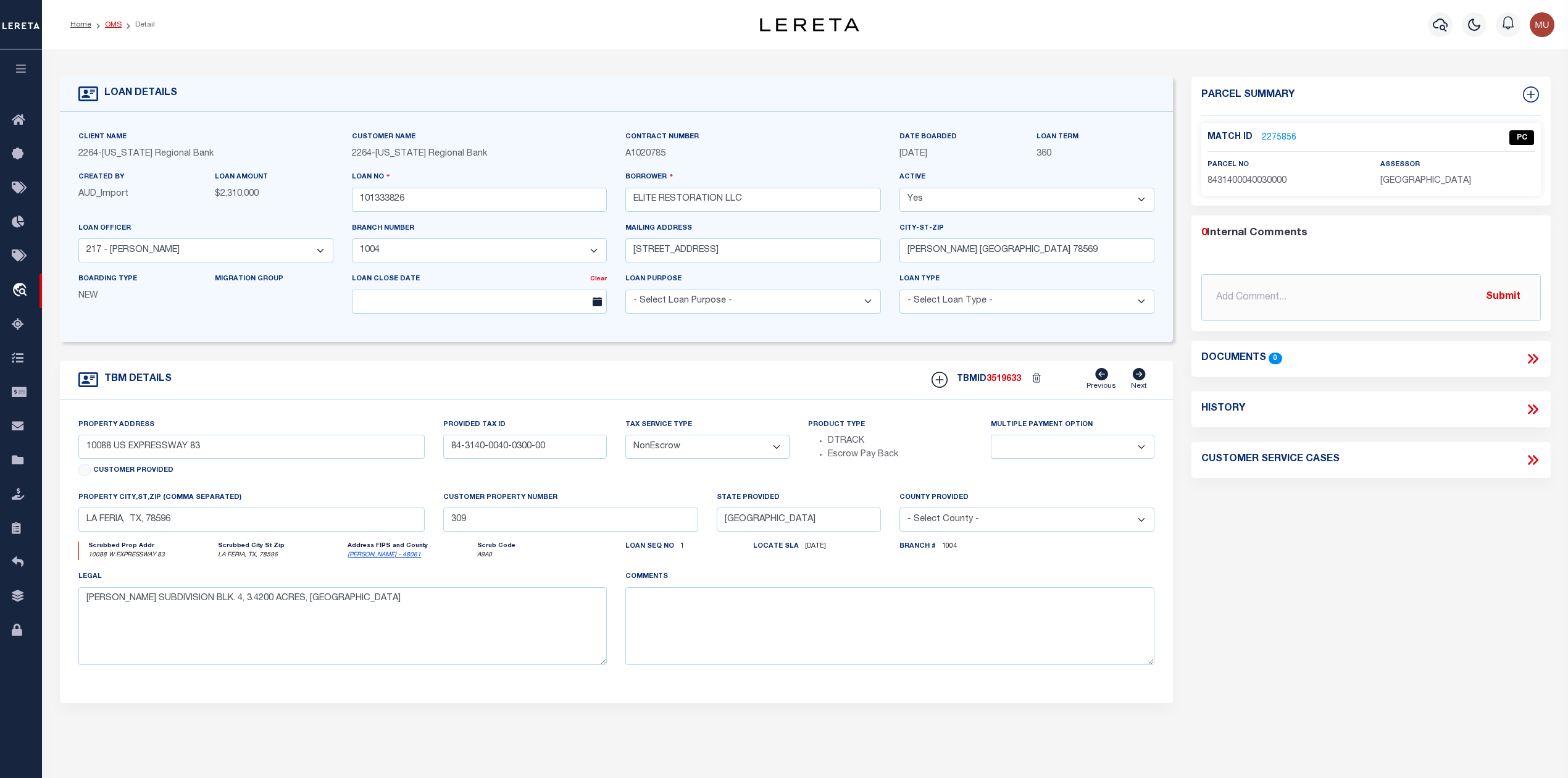
click at [116, 25] on link "OMS" at bounding box center [113, 24] width 17 height 8
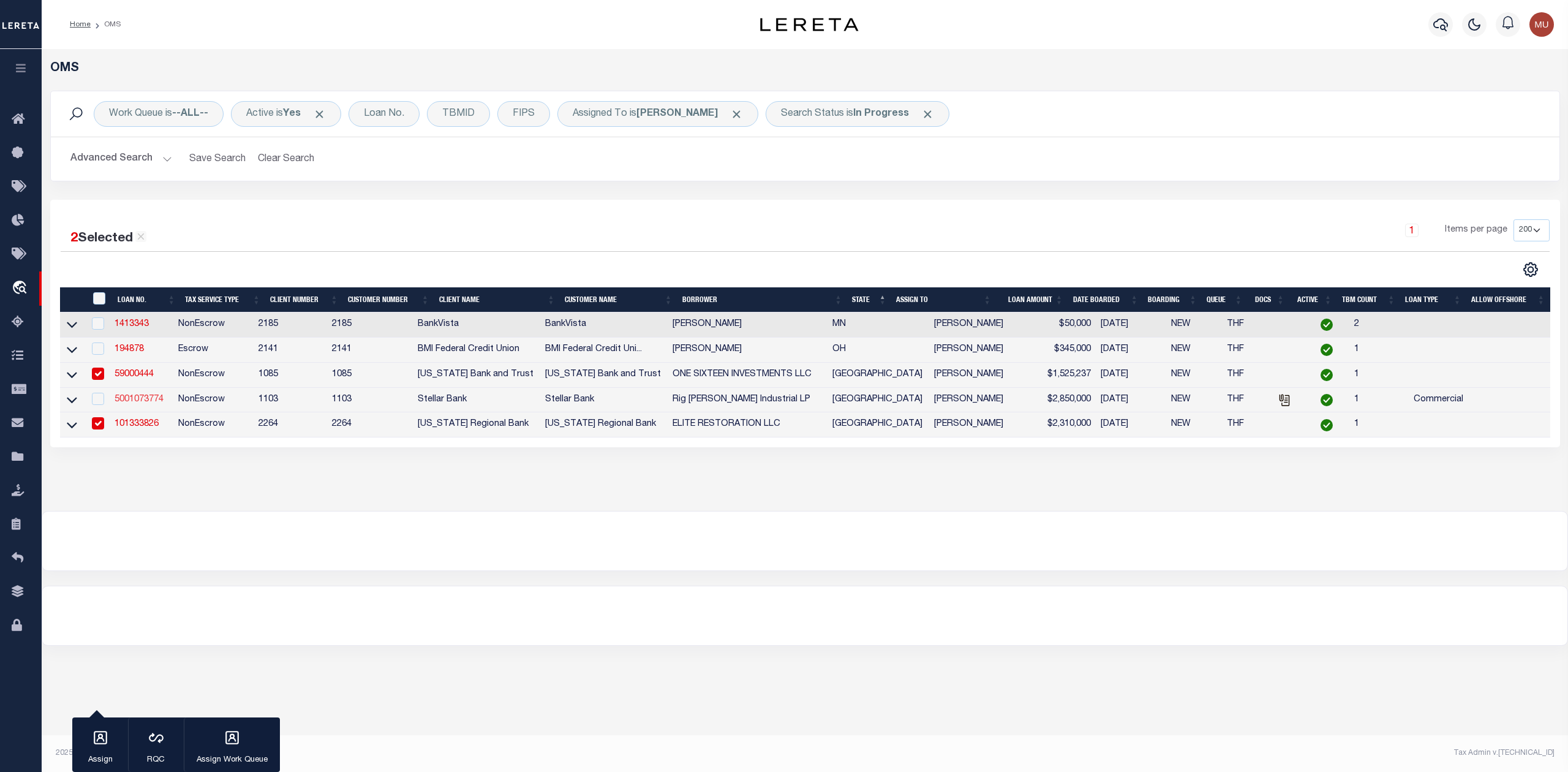
click at [140, 400] on link "5001073774" at bounding box center [139, 399] width 49 height 8
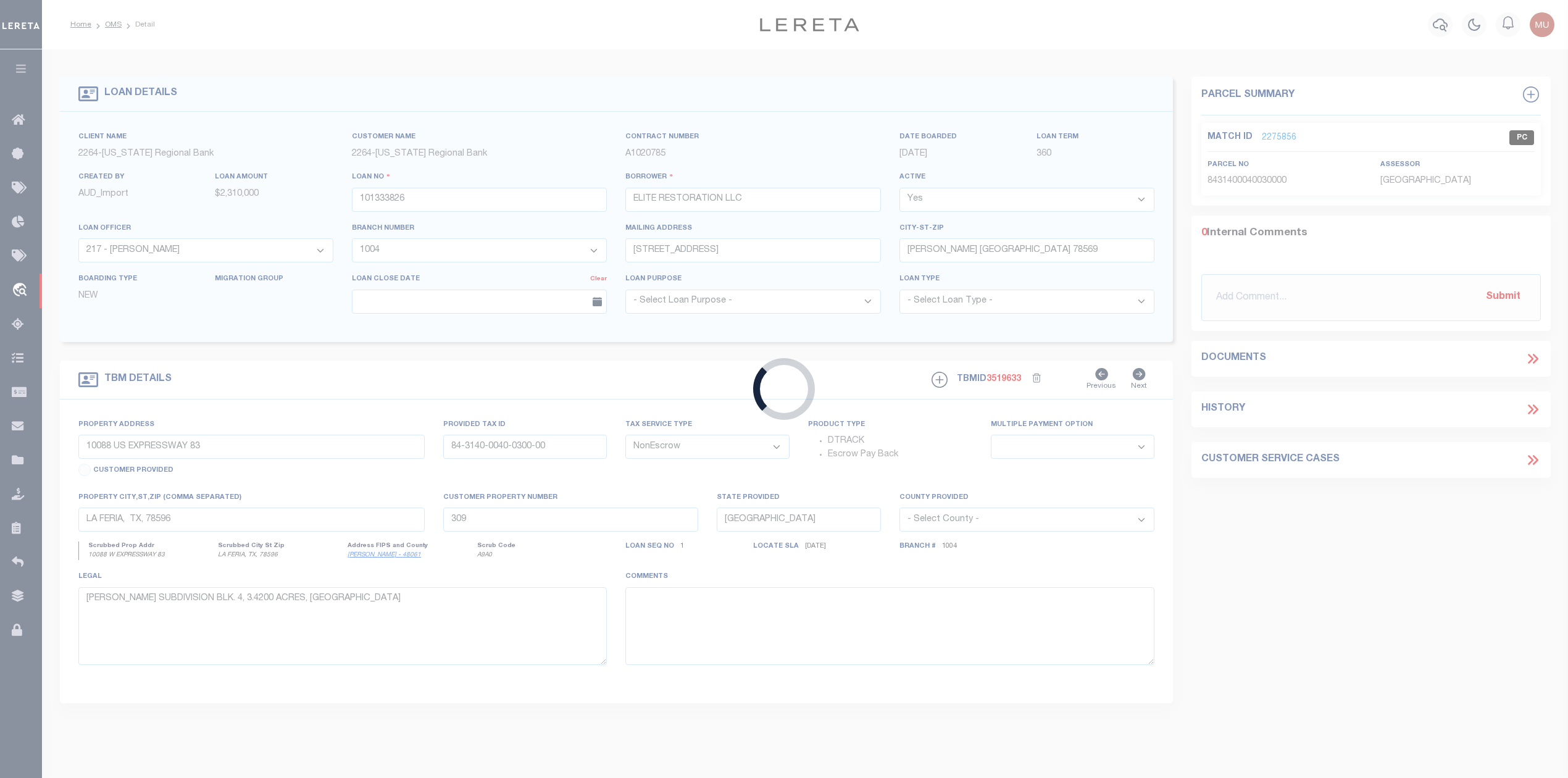
type input "5001073774"
type input "Rig [PERSON_NAME] Industrial LP"
select select
type input "115 Providence St"
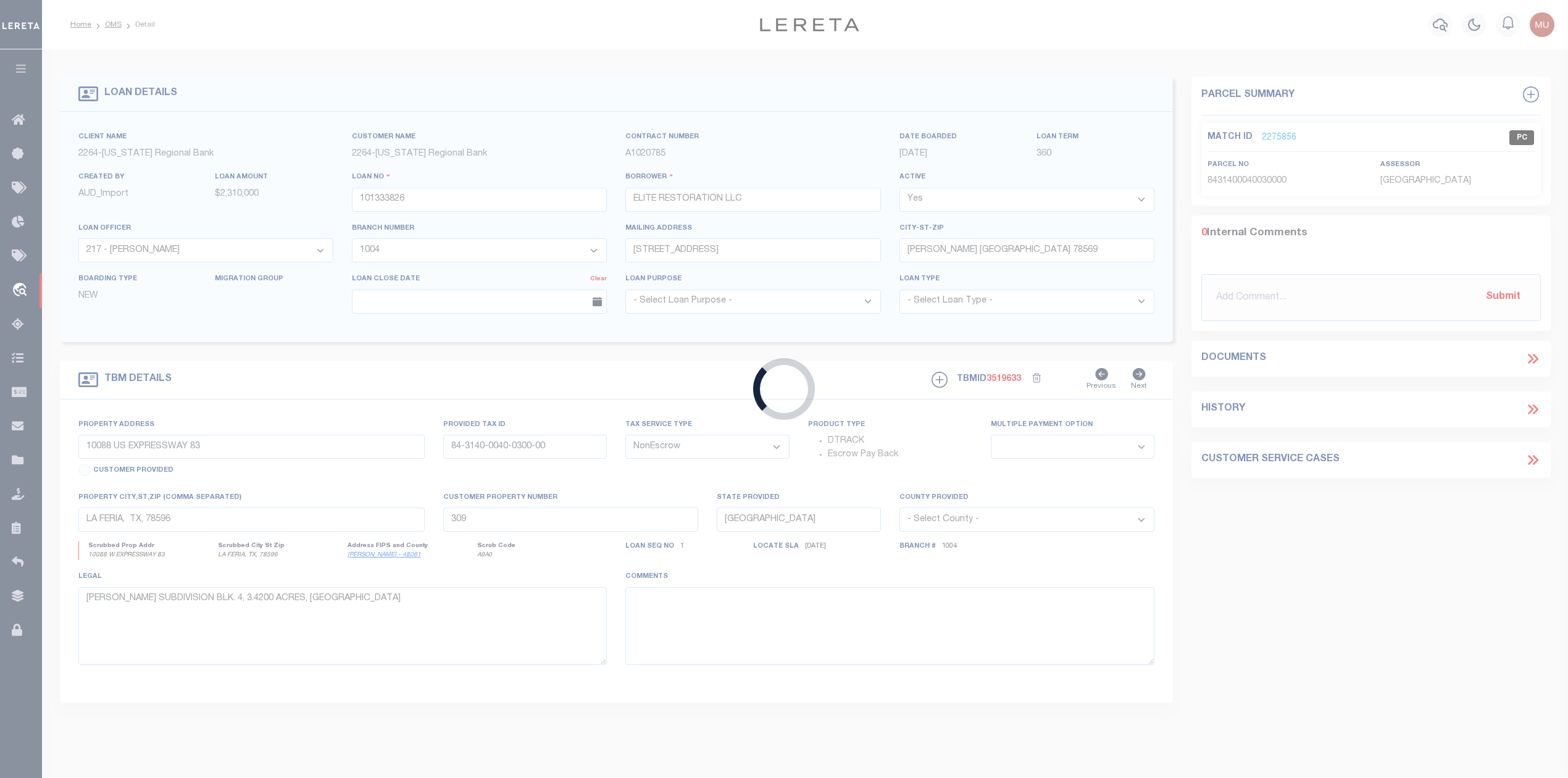
type input "Houston TX 77002"
type input "09/28/2025"
select select "20"
type input "1301-1345-1347 Lathrop St"
select select
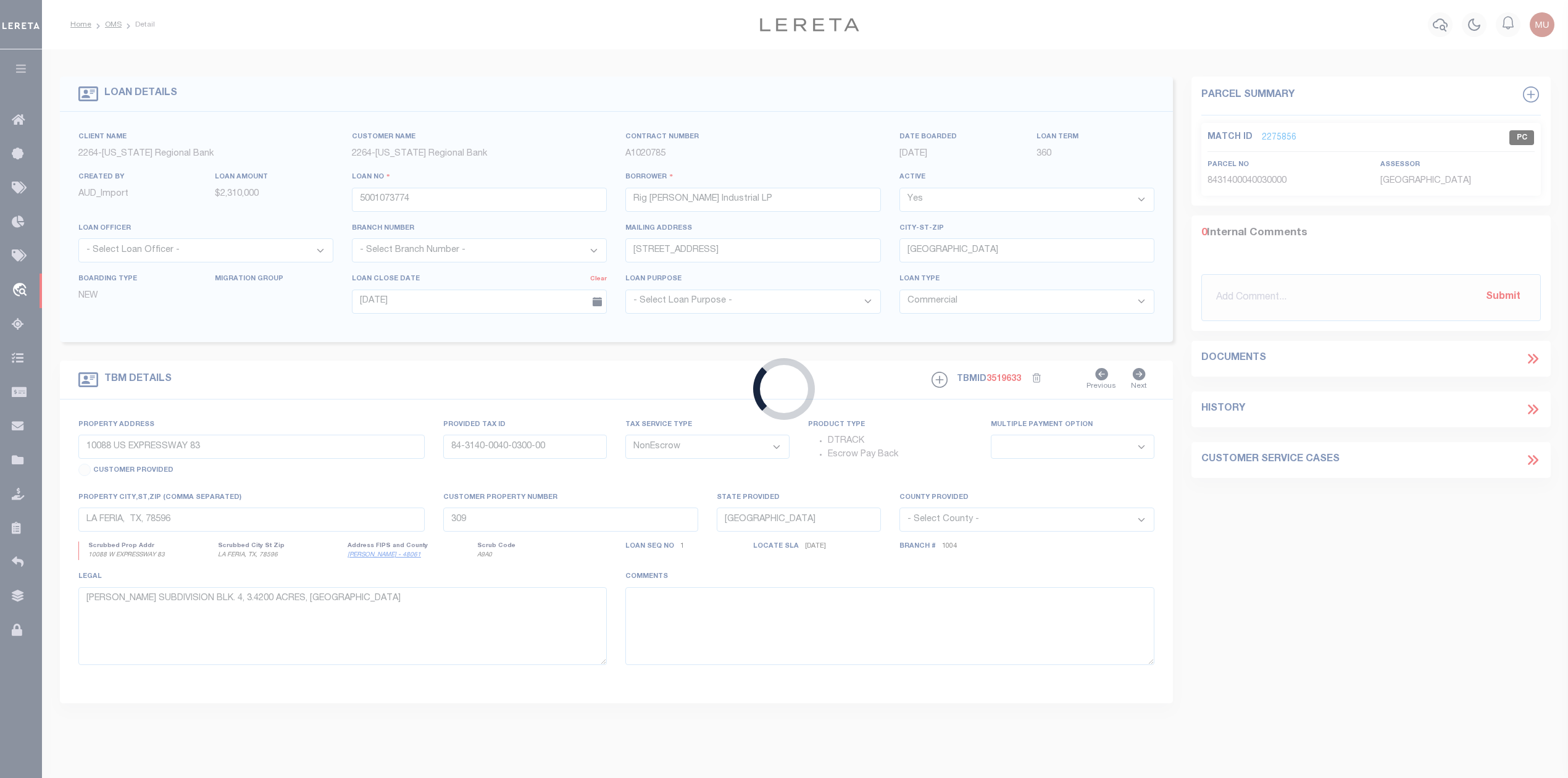
type input "Houston TX 77020"
type textarea "Being a tract or parcel of land containing 1.0375 acres located in the Harris &…"
select select "11230"
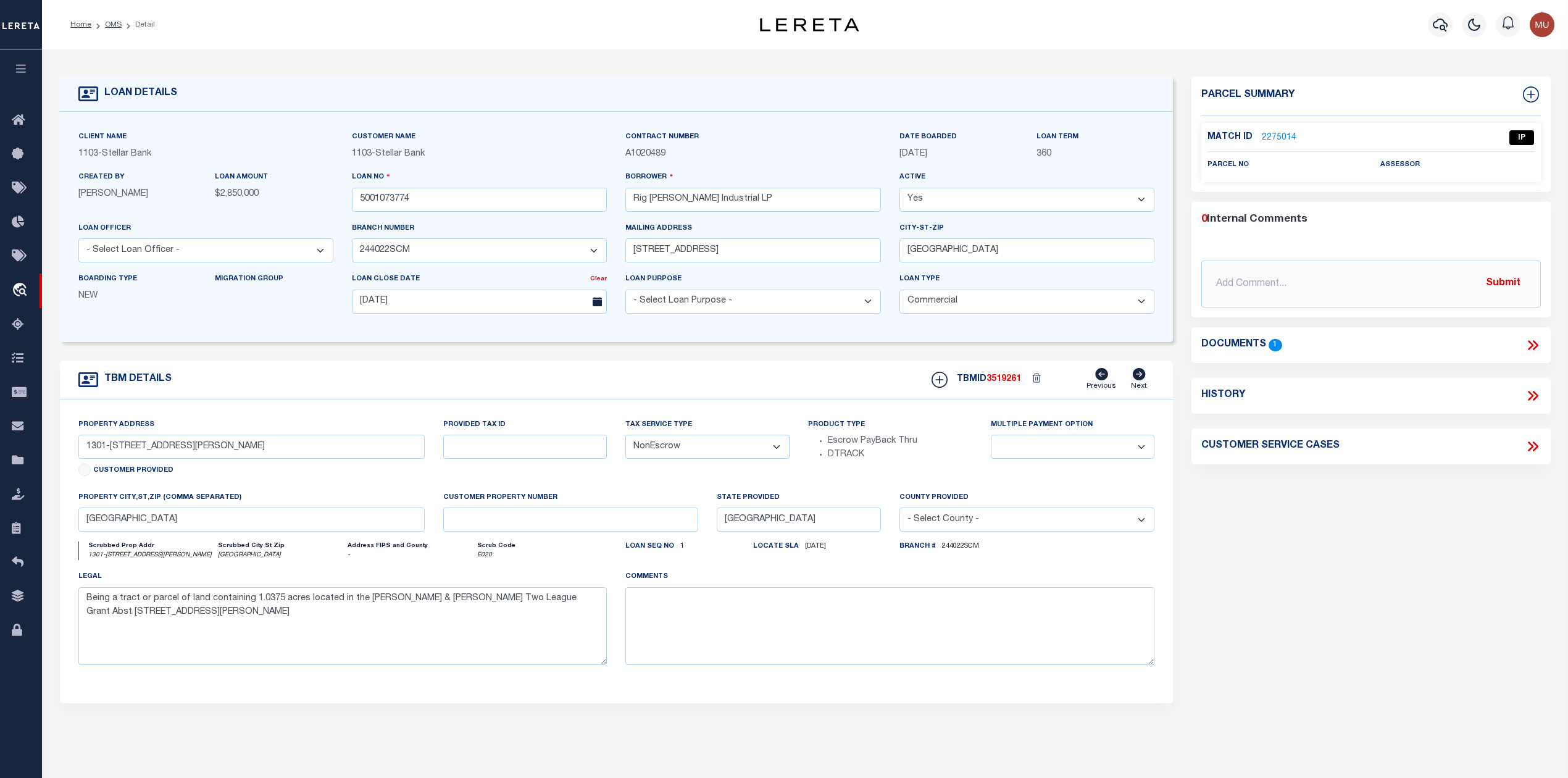
click at [1285, 133] on link "2275014" at bounding box center [1279, 138] width 35 height 13
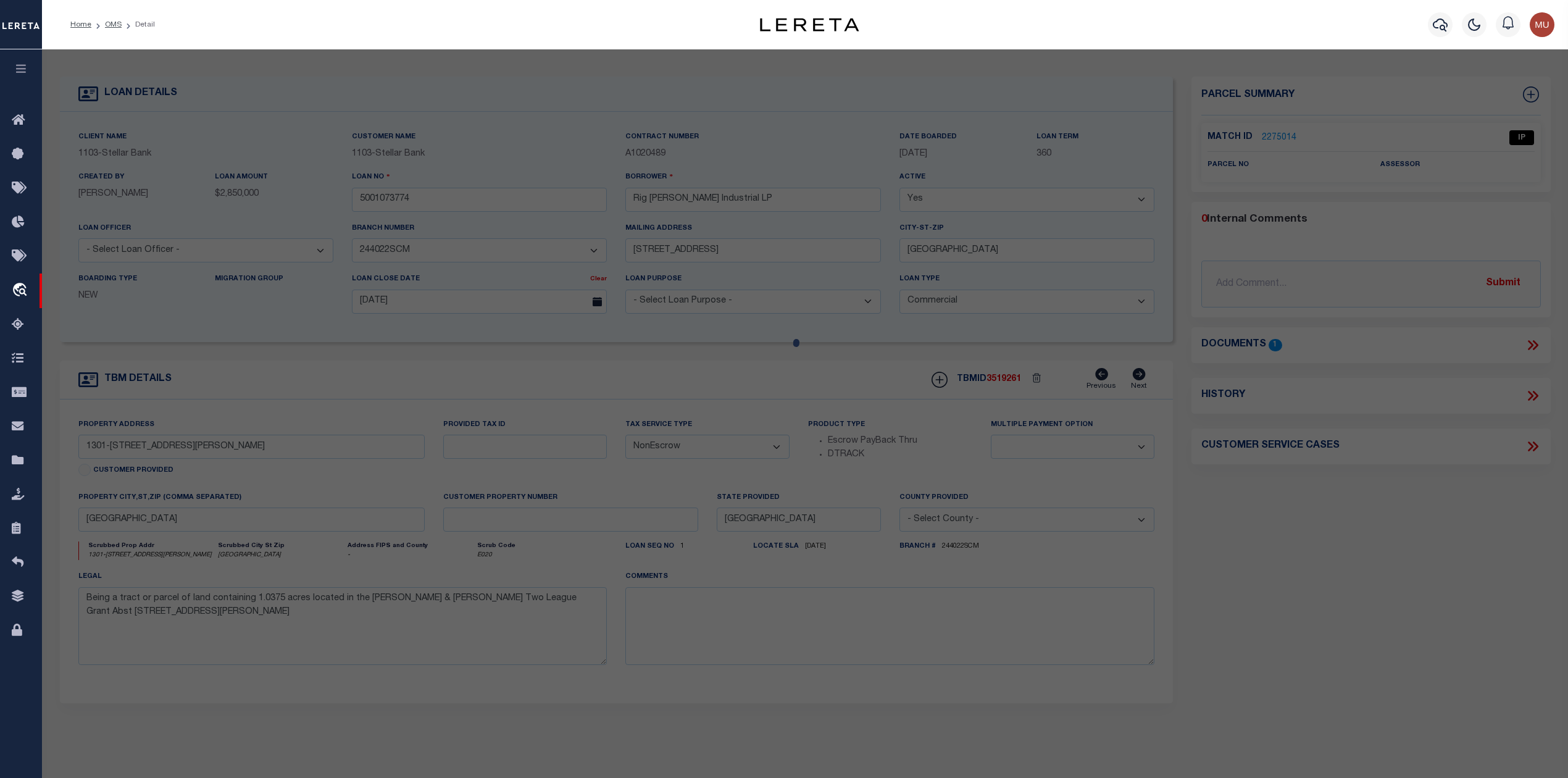
select select "AS"
select select
checkbox input "false"
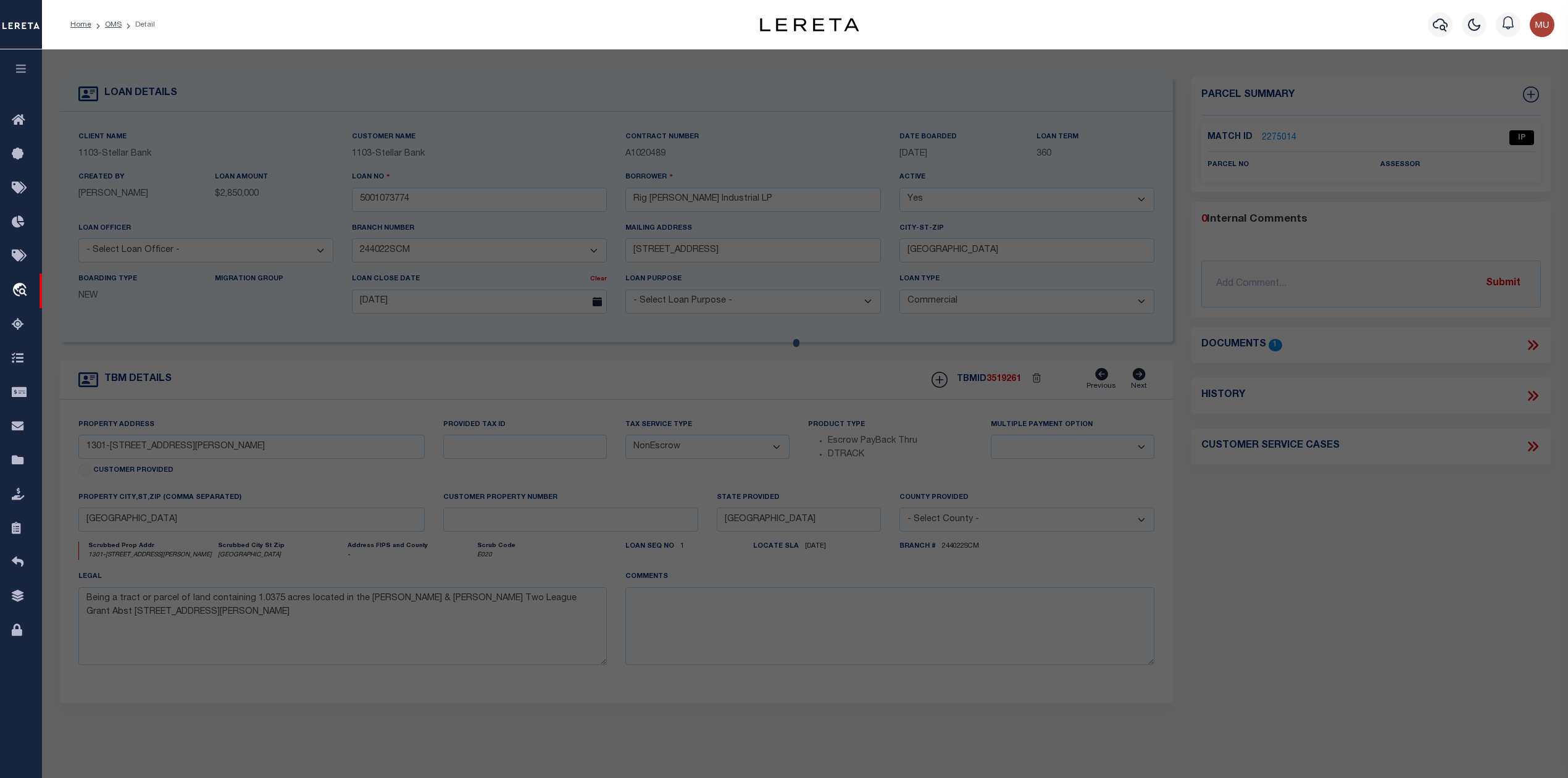
select select "IP"
checkbox input "false"
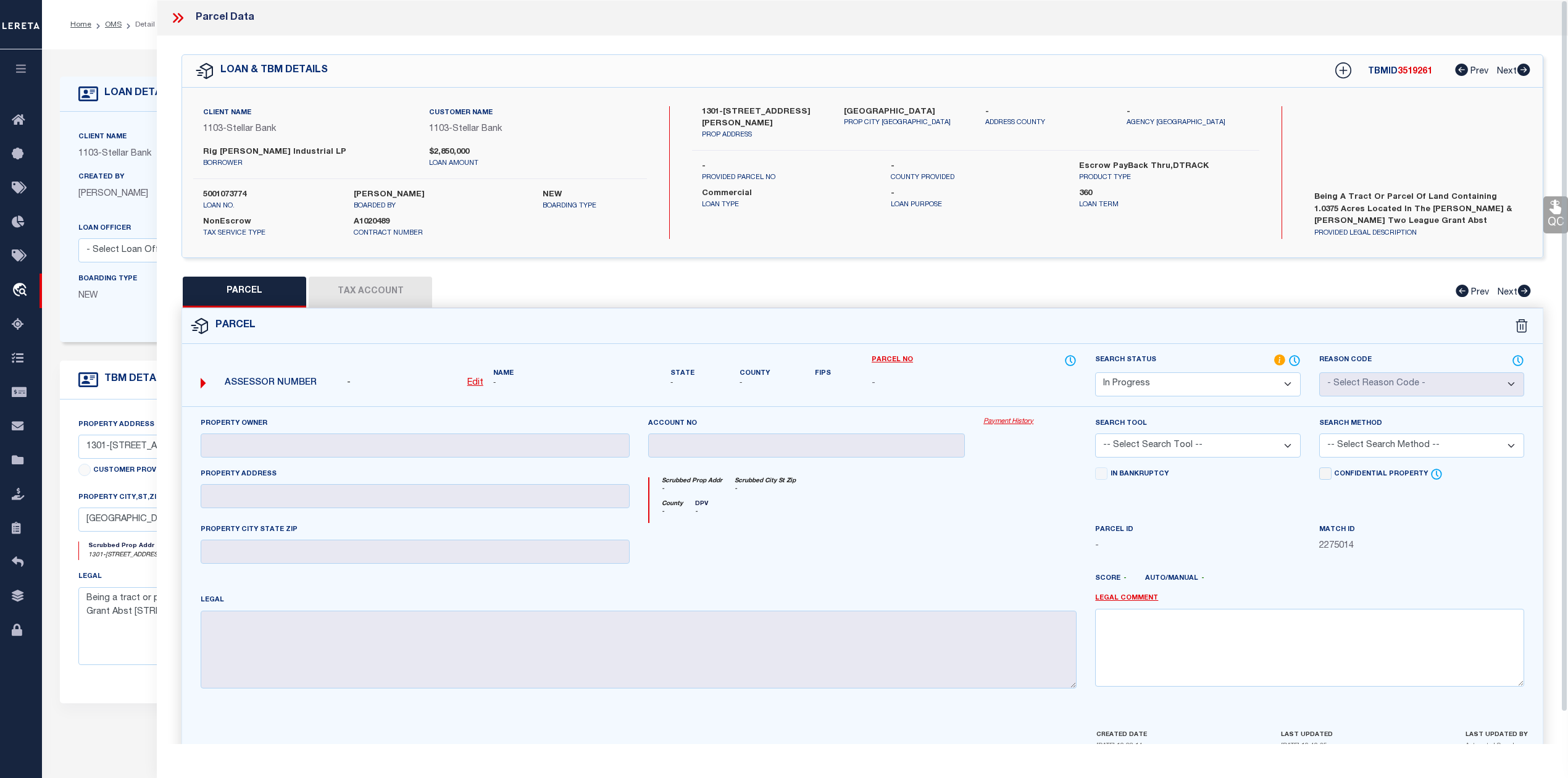
click at [178, 20] on icon at bounding box center [177, 18] width 16 height 16
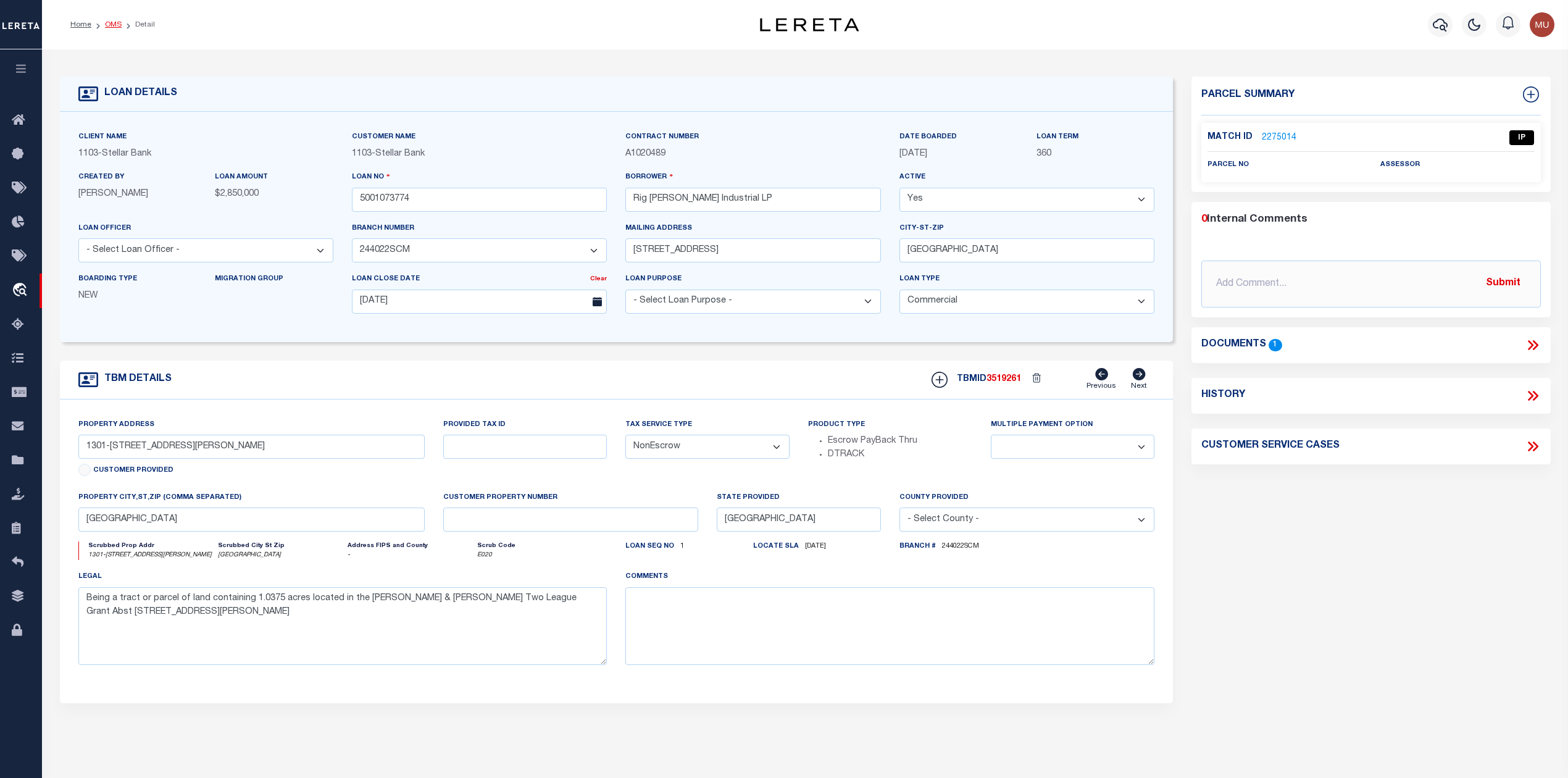
click at [110, 25] on link "OMS" at bounding box center [113, 24] width 17 height 8
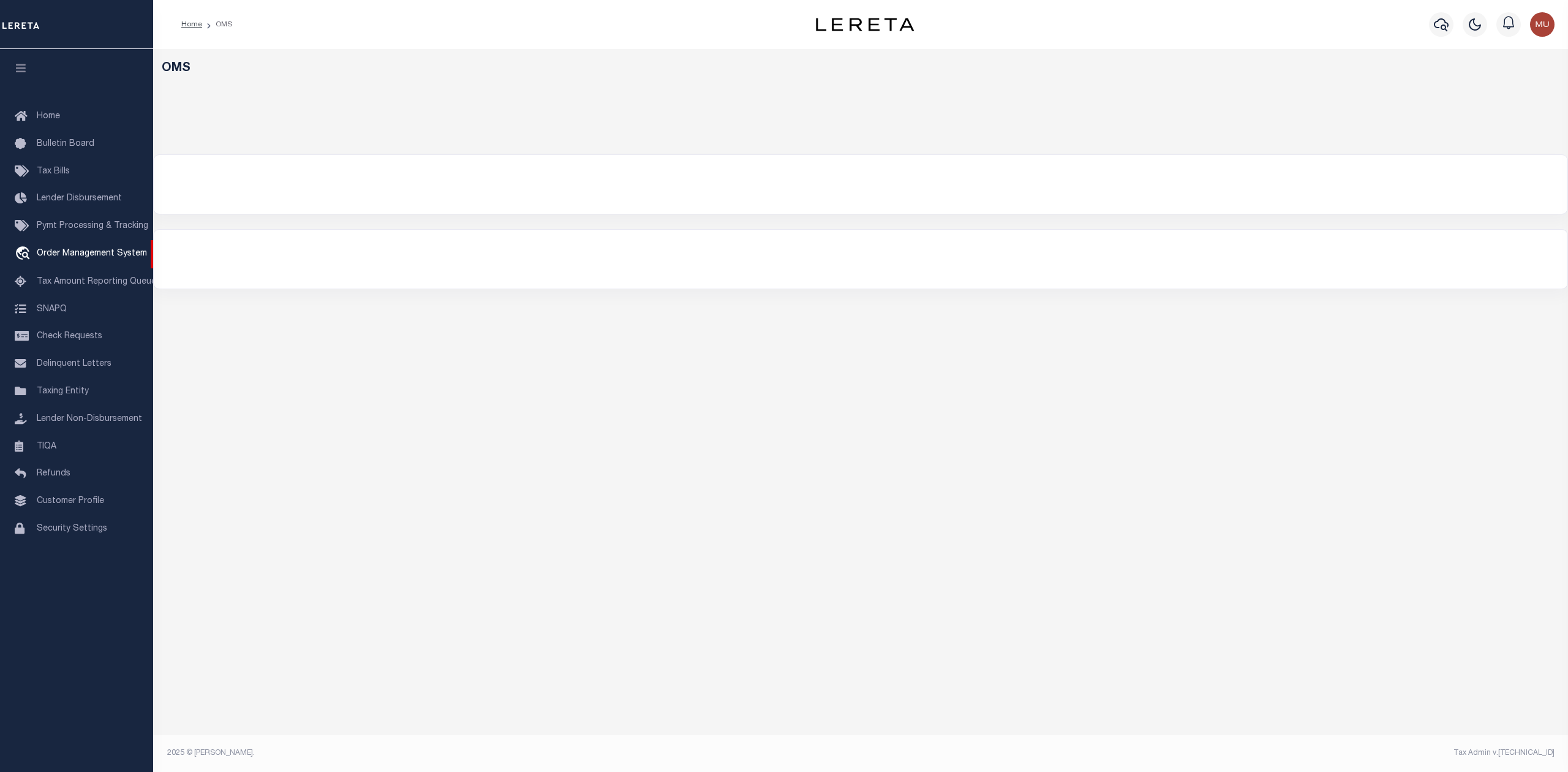
select select "200"
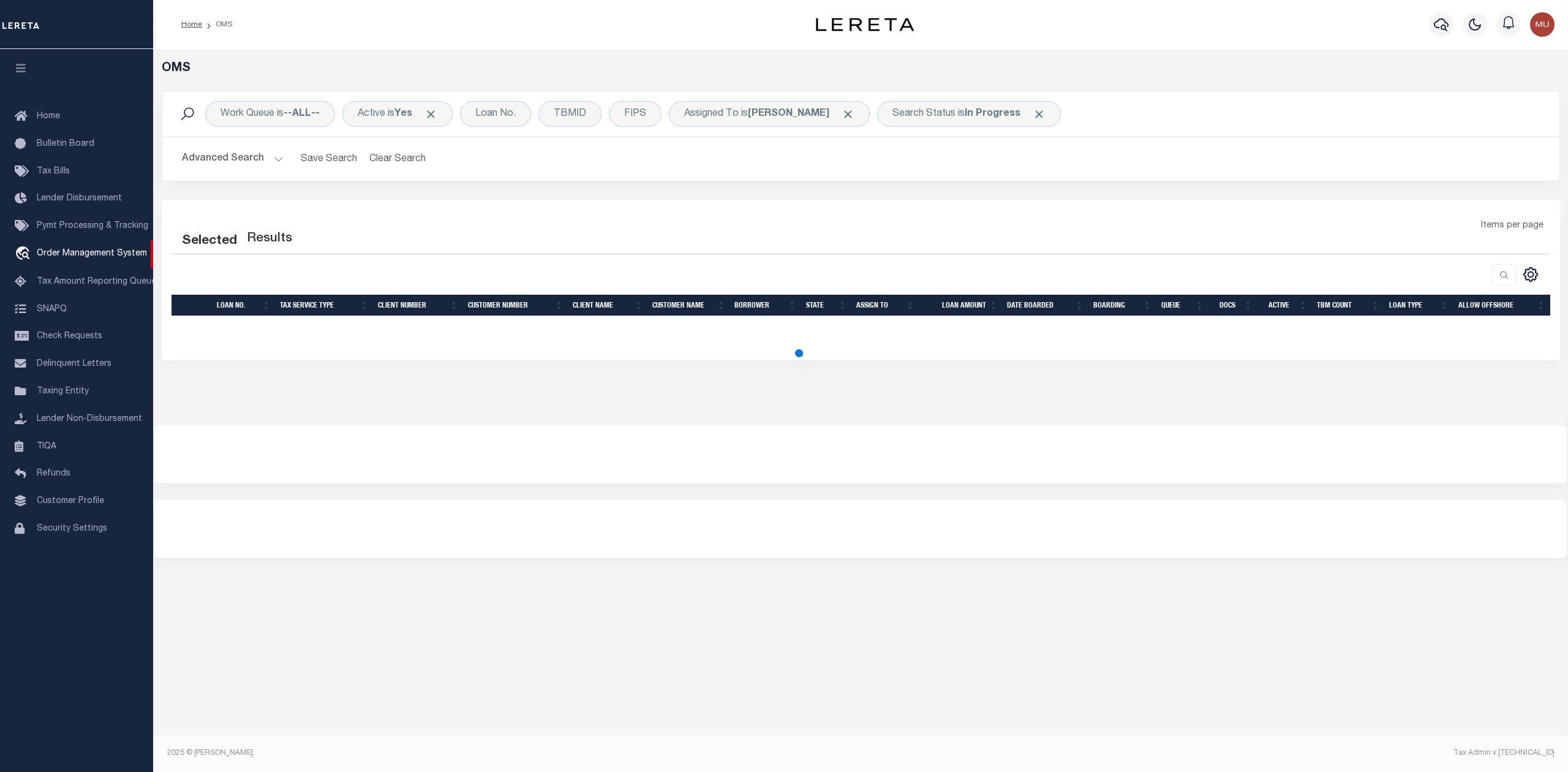
select select "200"
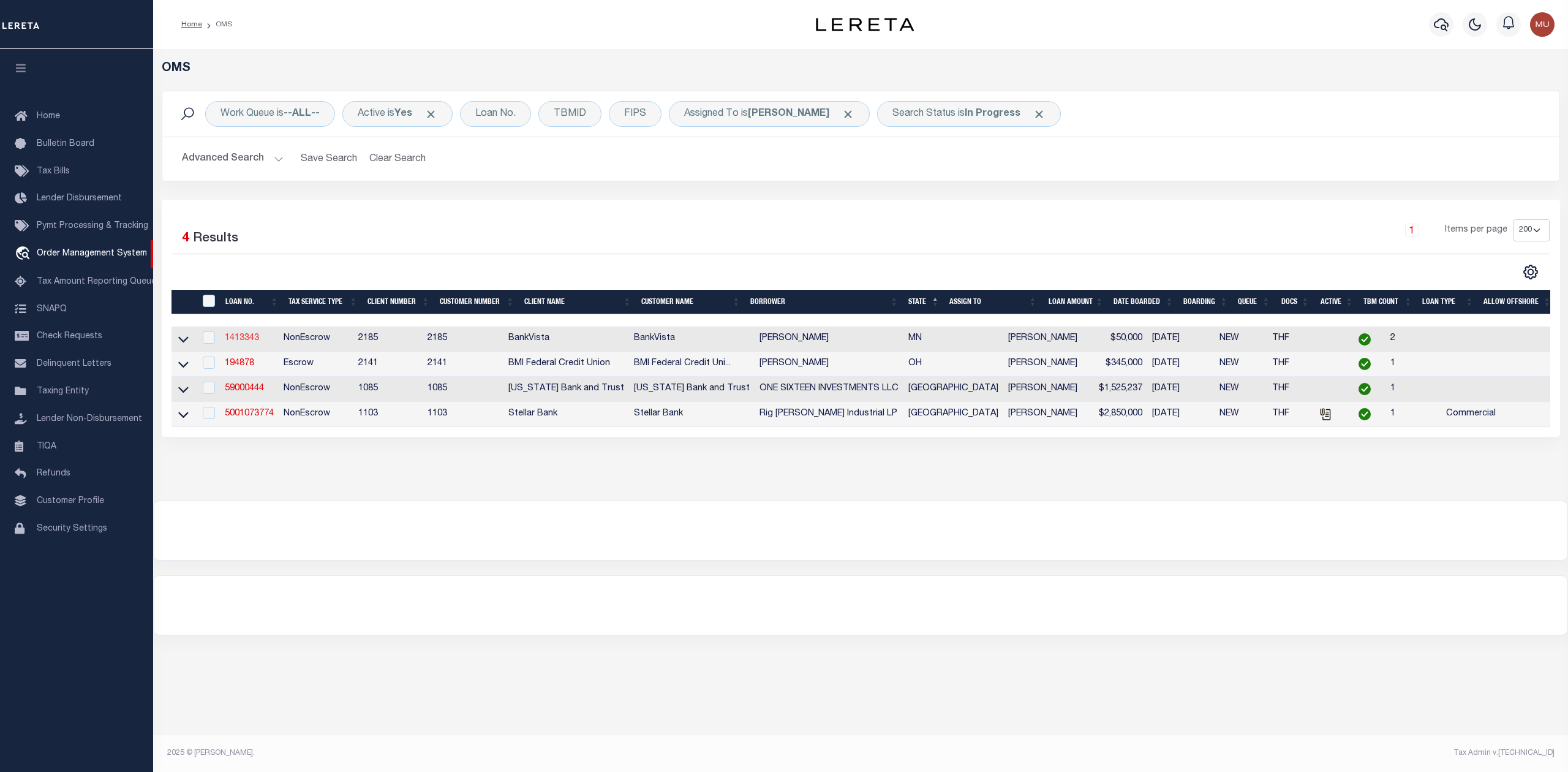
click at [238, 339] on link "1413343" at bounding box center [241, 338] width 34 height 8
type input "1413343"
type input "[PERSON_NAME]"
select select
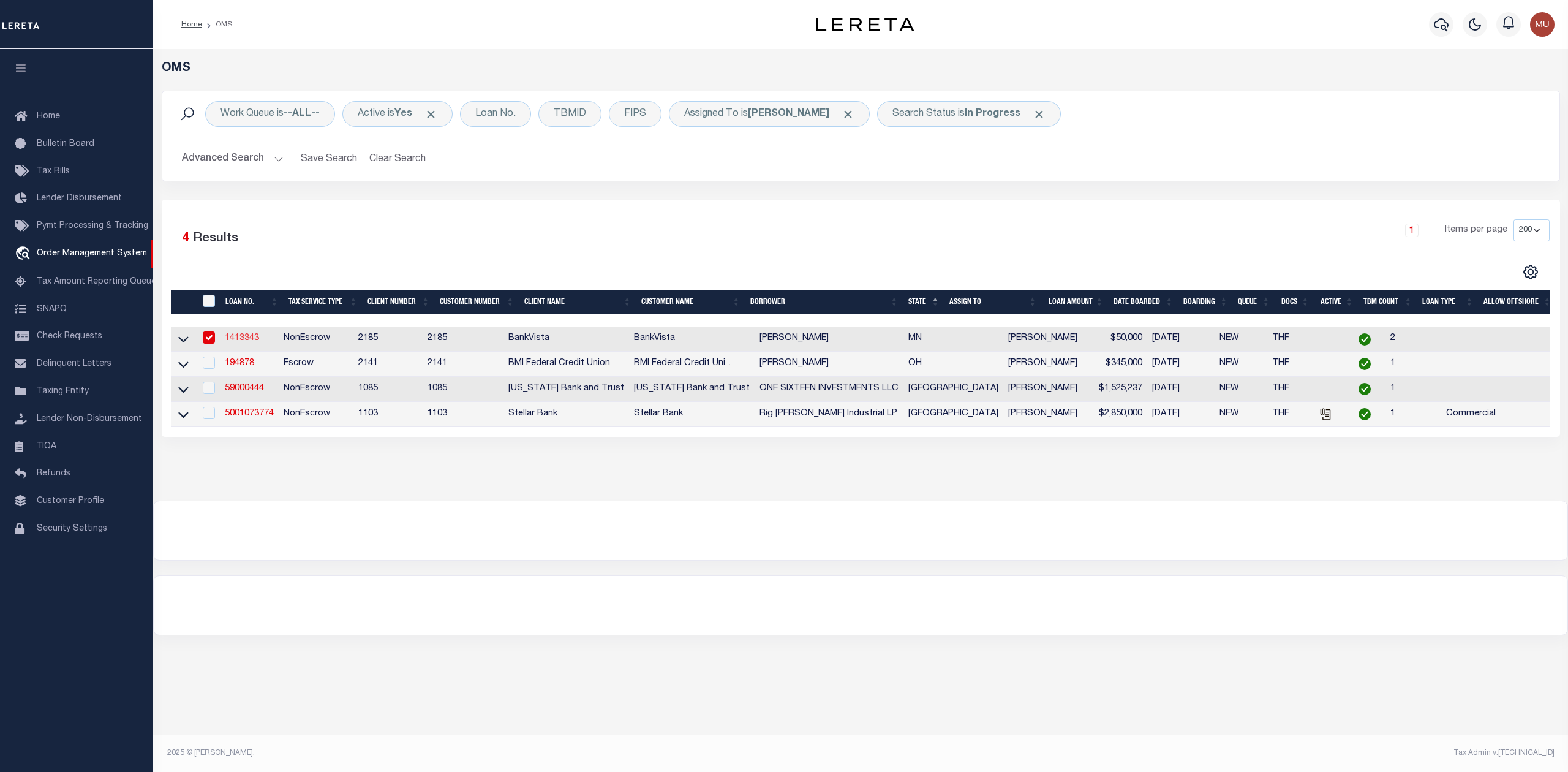
type input "[STREET_ADDRESS]"
type input "[GEOGRAPHIC_DATA]"
select select "100"
select select "NonEscrow"
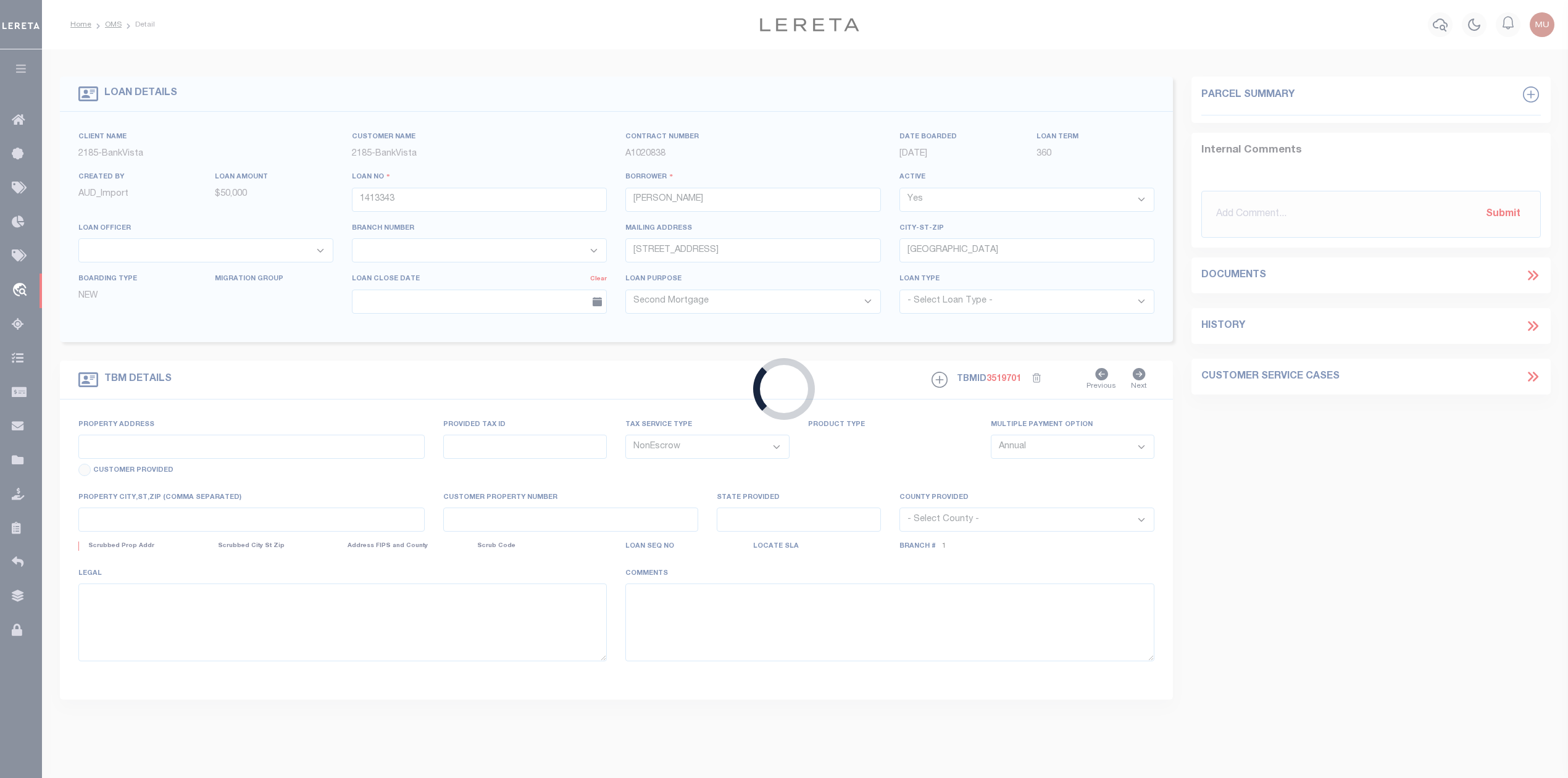
type input "[STREET_ADDRESS][PERSON_NAME]"
type input "R17.15.17.201.008"
select select
type input "[GEOGRAPHIC_DATA]"
type input "18857"
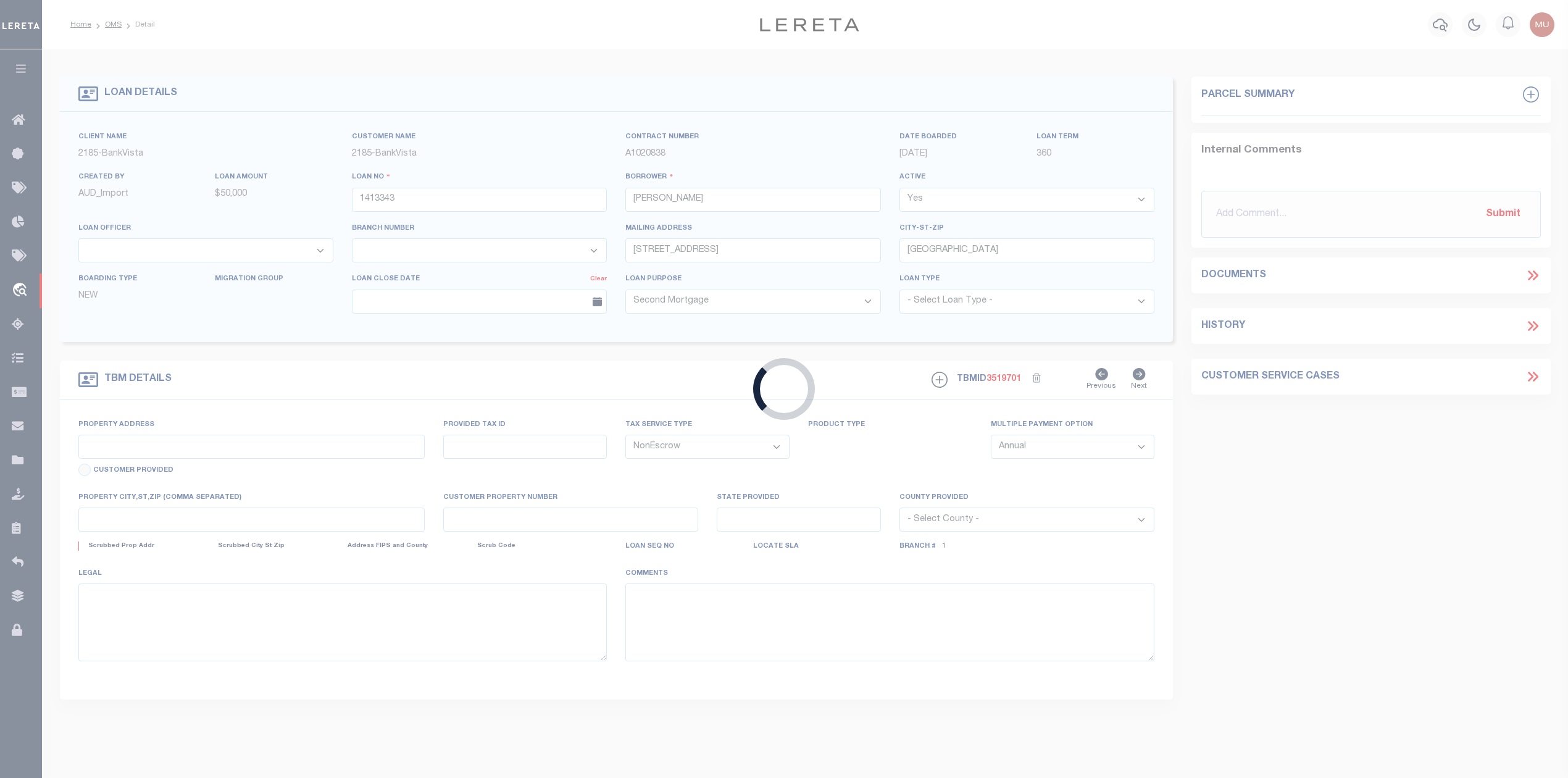
type input "MN"
select select
select select "22348"
select select "4780"
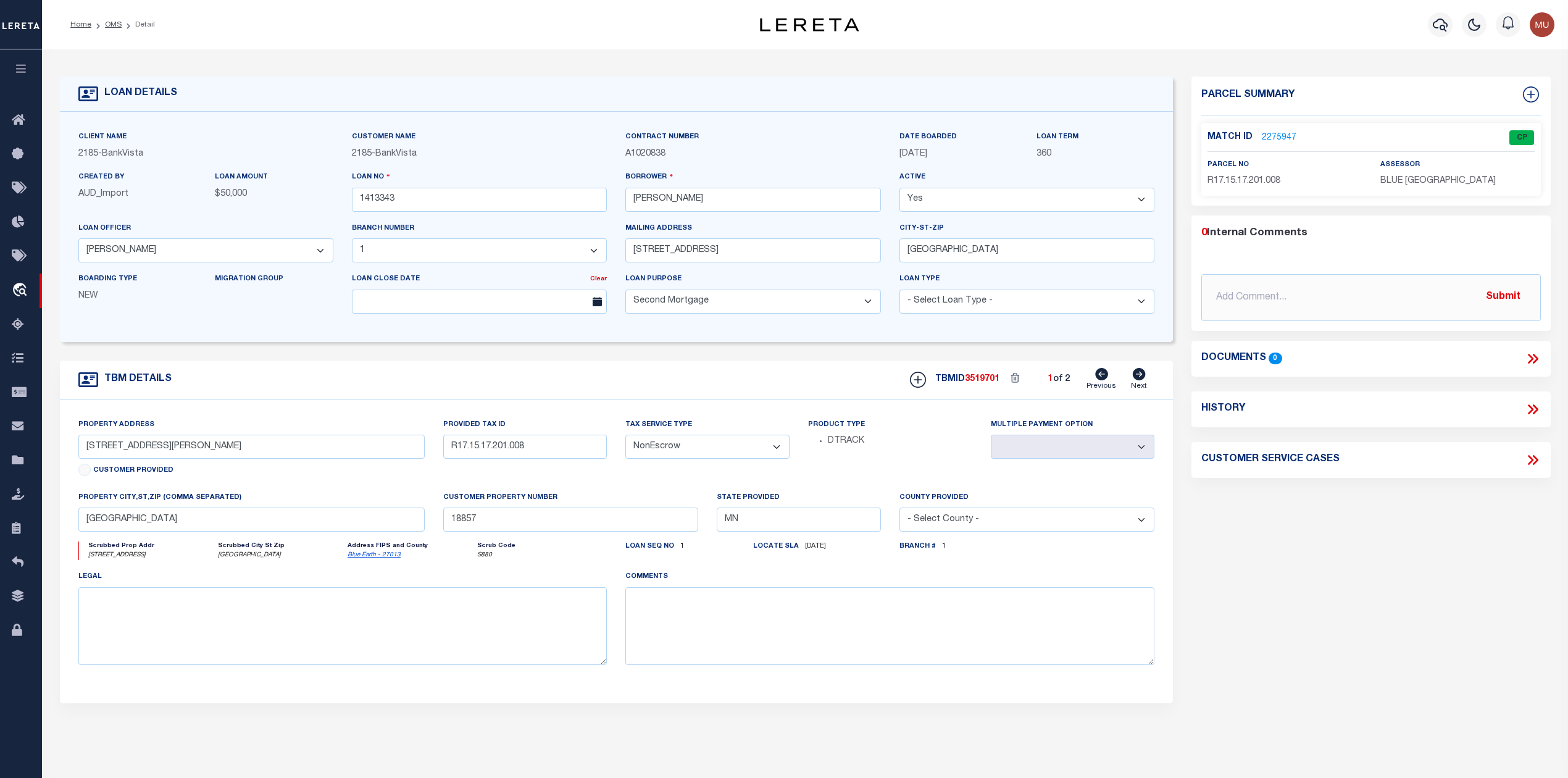
click at [1284, 136] on link "2275947" at bounding box center [1279, 138] width 35 height 13
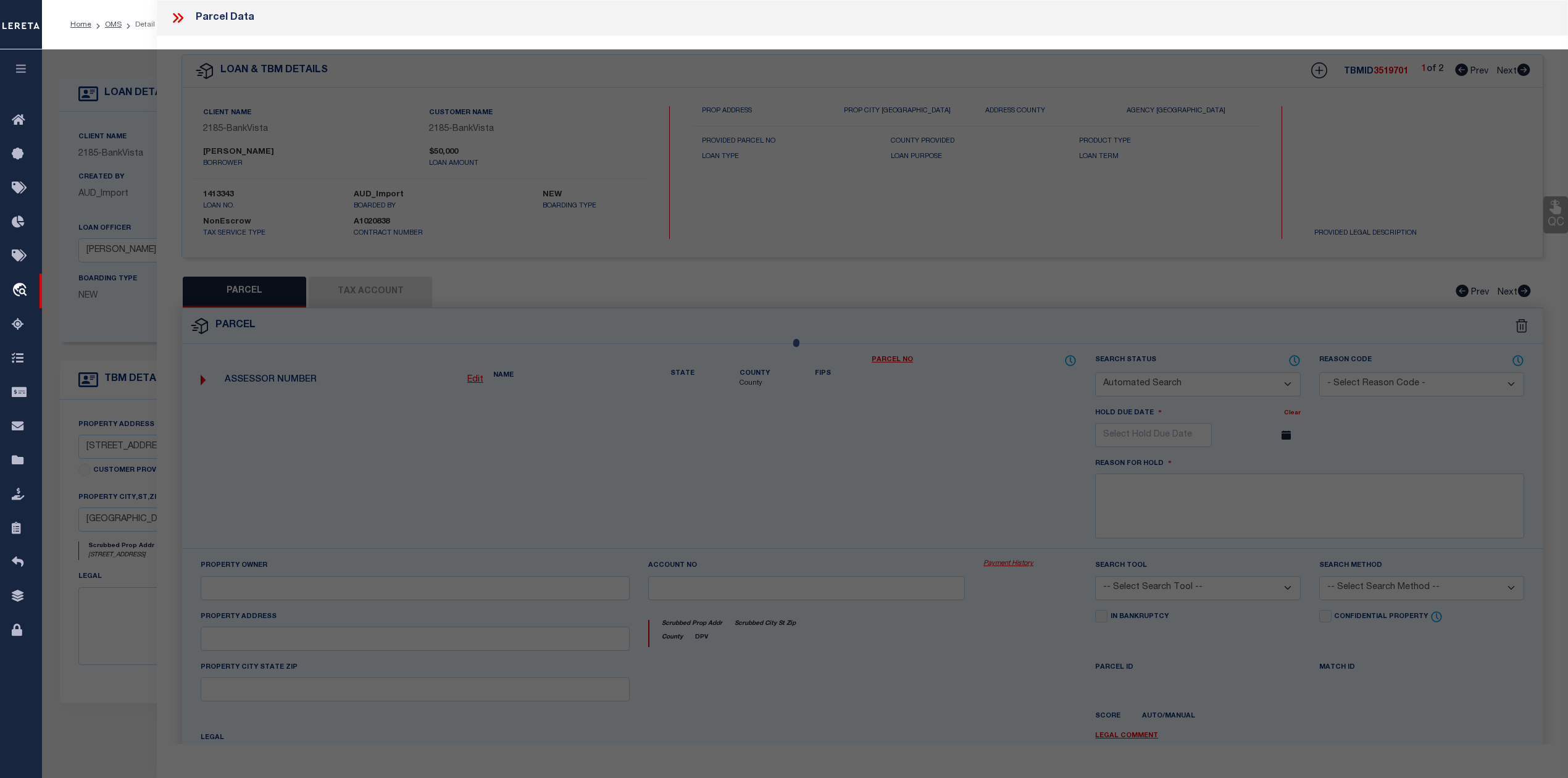
checkbox input "false"
select select "CP"
type input "[PERSON_NAME]"
select select "AGW"
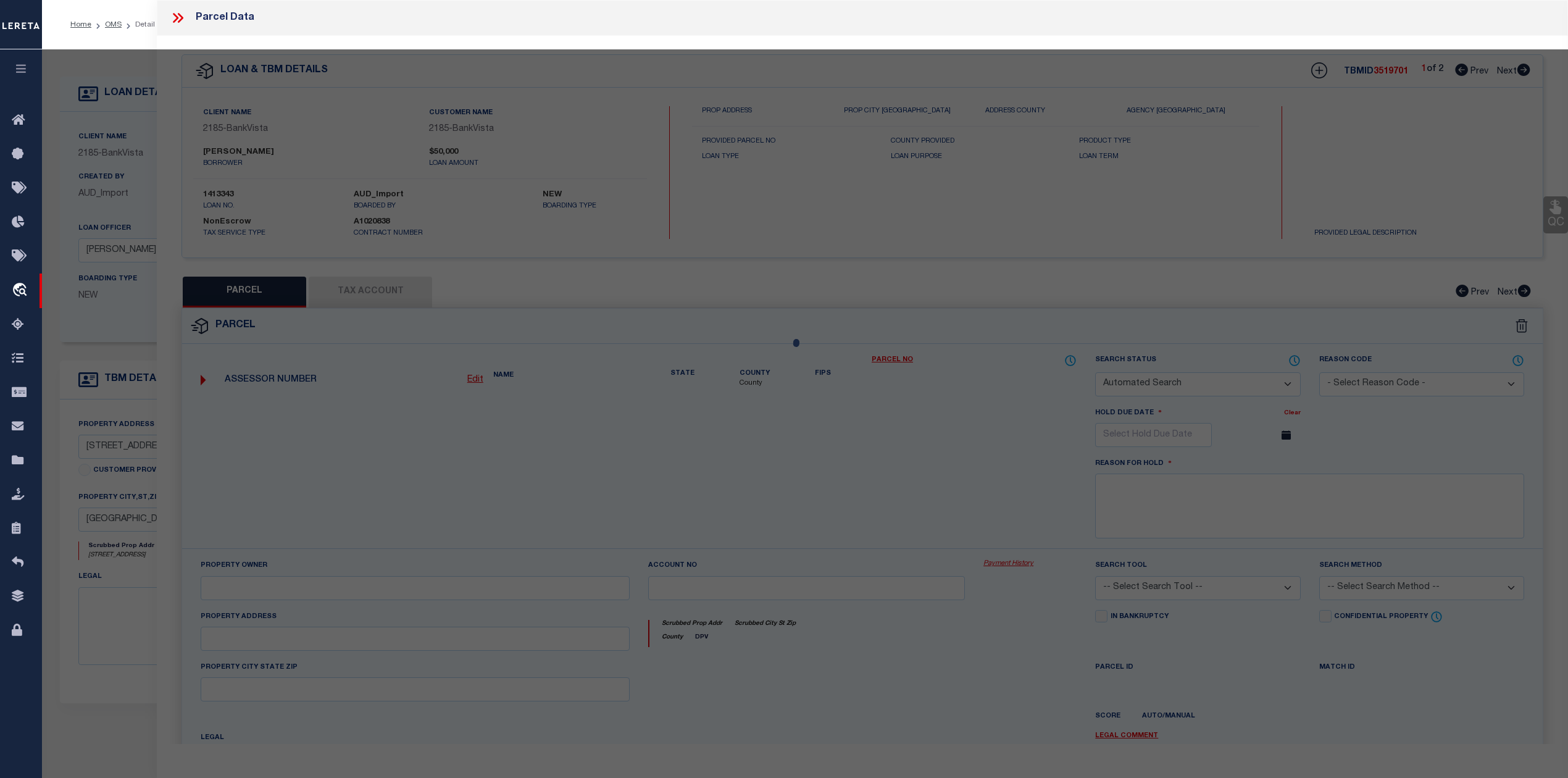
select select "ADD"
type input "[STREET_ADDRESS]"
type input "[GEOGRAPHIC_DATA]"
type textarea "201 – 1A/1B/4BB RESIDENTIAL SINGLE UNIT"
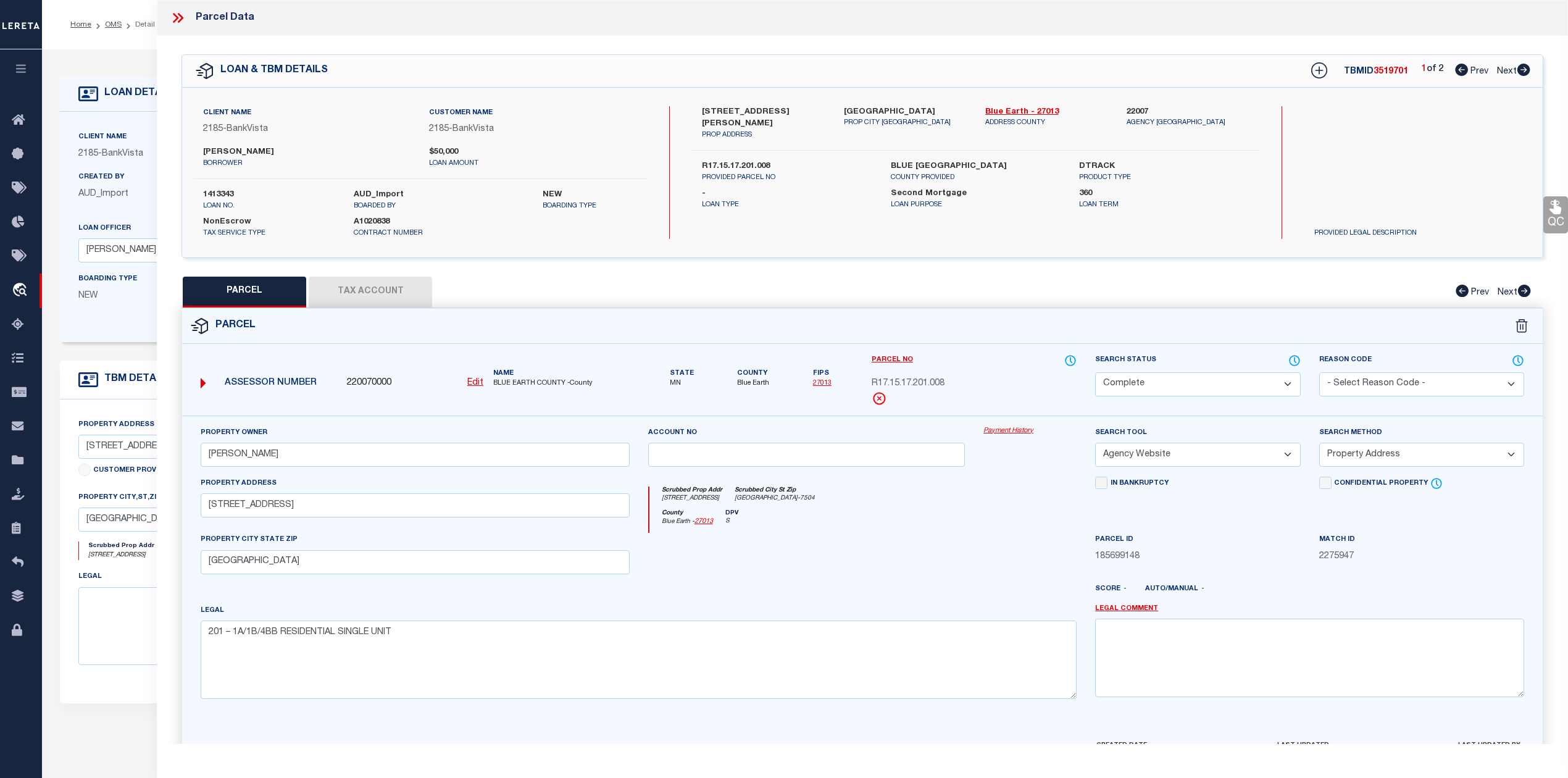
click at [1527, 73] on icon at bounding box center [1523, 69] width 13 height 13
select select "AS"
select select
checkbox input "false"
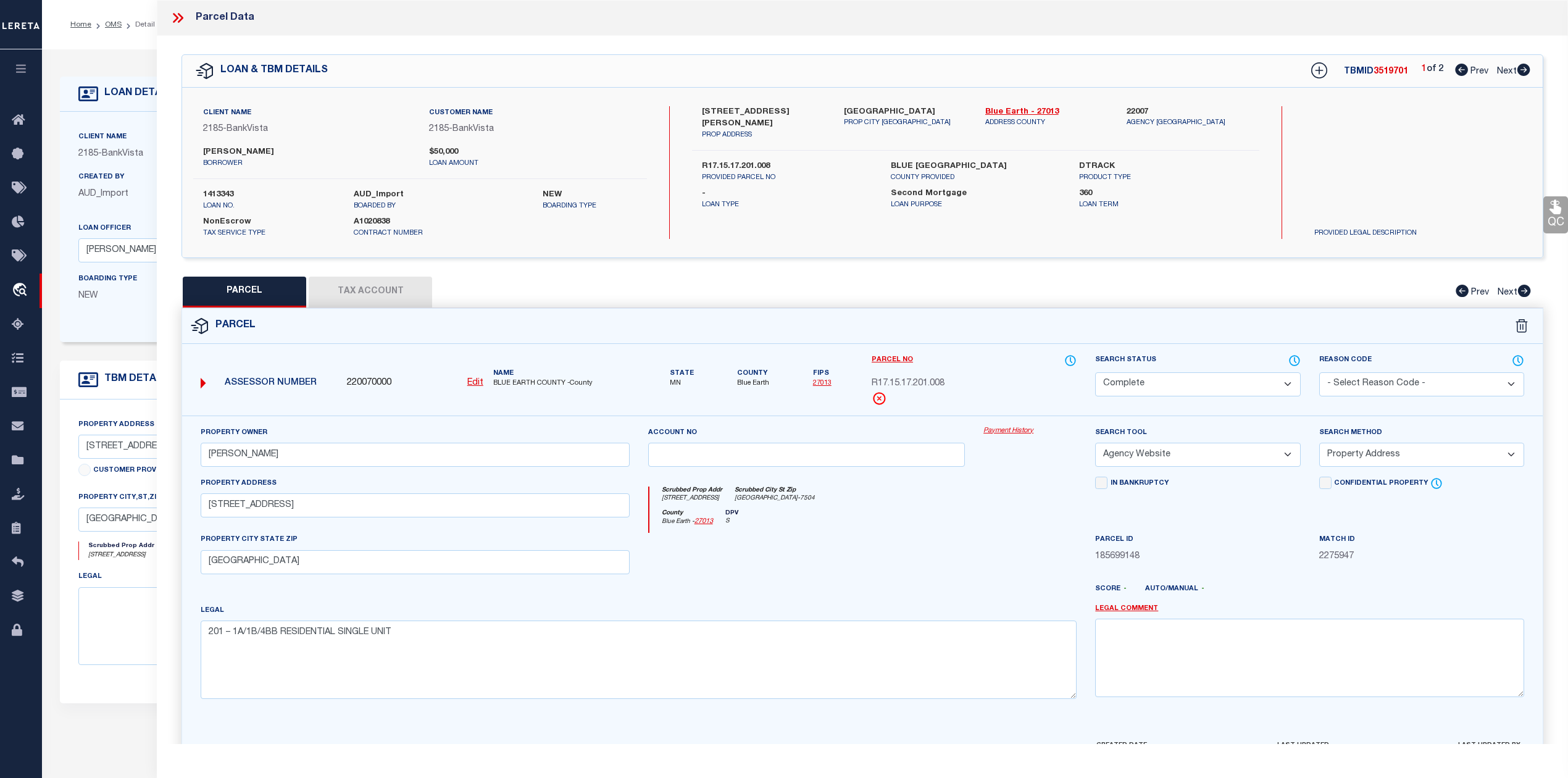
checkbox input "false"
select select "IP"
type input "[PERSON_NAME]"
select select "AGW"
select select "ADD"
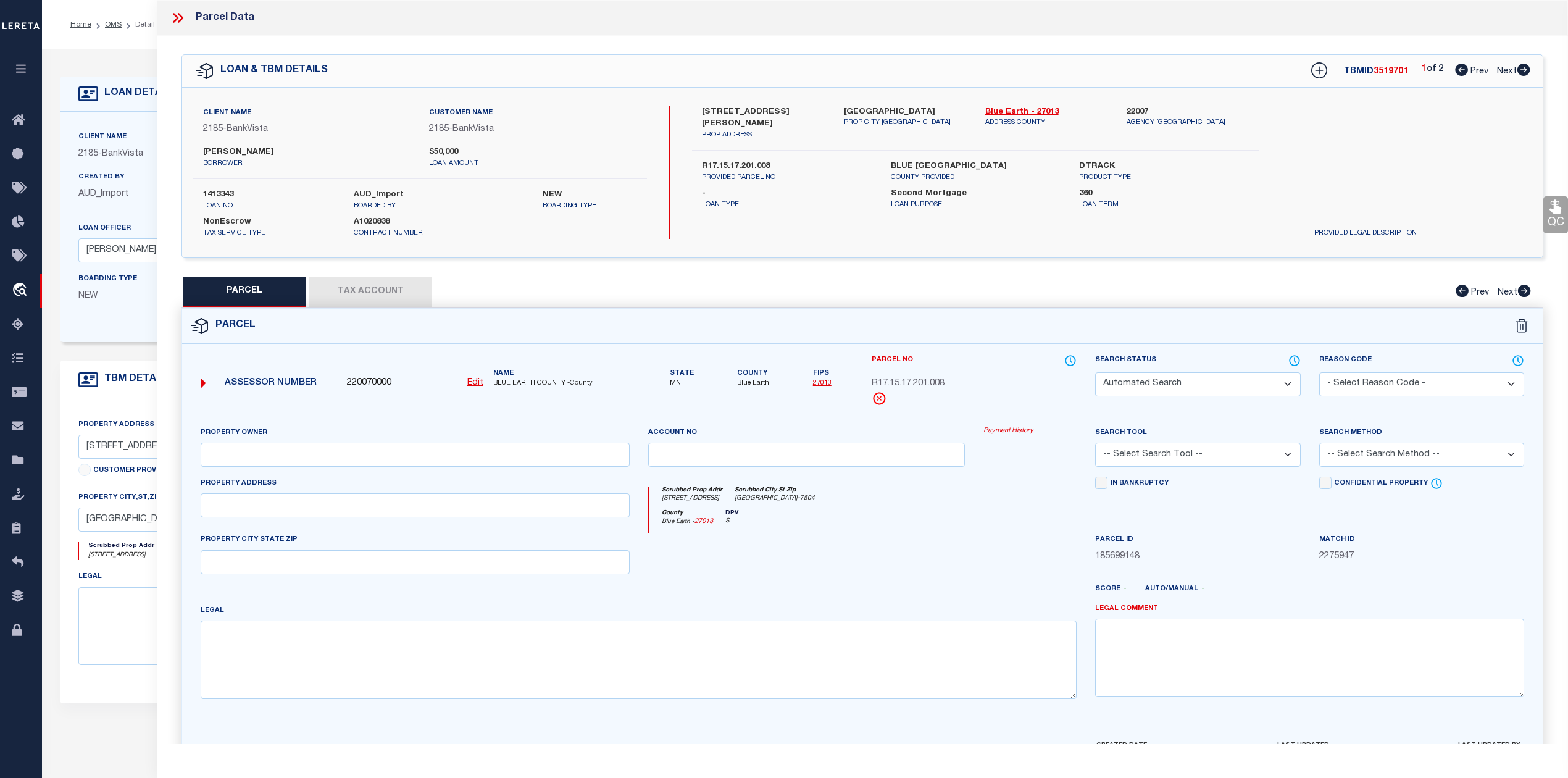
type input "[STREET_ADDRESS]"
type input "[GEOGRAPHIC_DATA]"
type textarea "201 – 1A/1B/4BB RESIDENTIAL SINGLE UNIT"
click at [1198, 385] on select "Automated Search Bad Parcel Complete Duplicate Parcel High Dollar Reporting In …" at bounding box center [1198, 384] width 205 height 24
click at [1095, 372] on select "Automated Search Bad Parcel Complete Duplicate Parcel High Dollar Reporting In …" at bounding box center [1198, 384] width 205 height 24
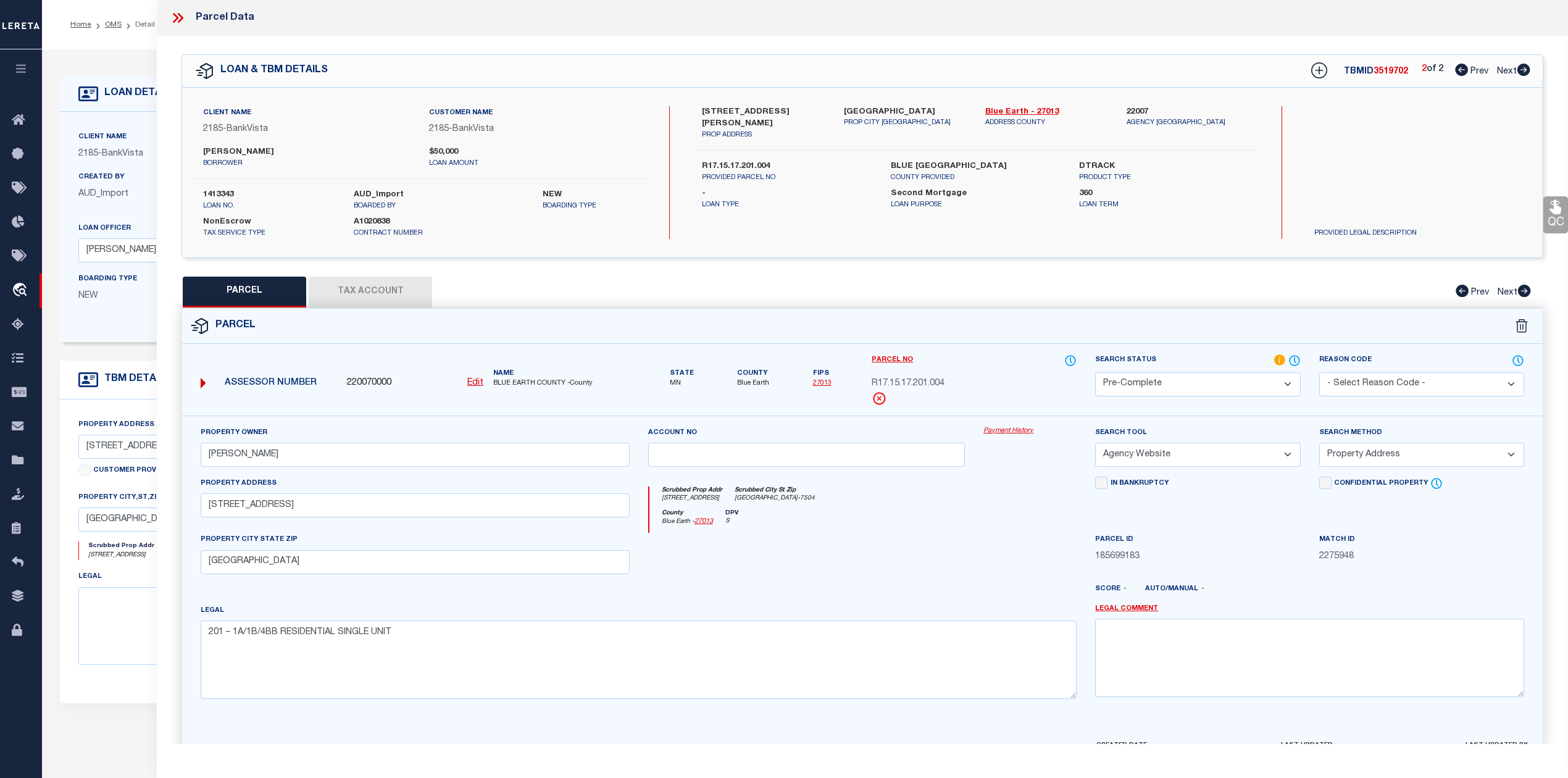
scroll to position [80, 0]
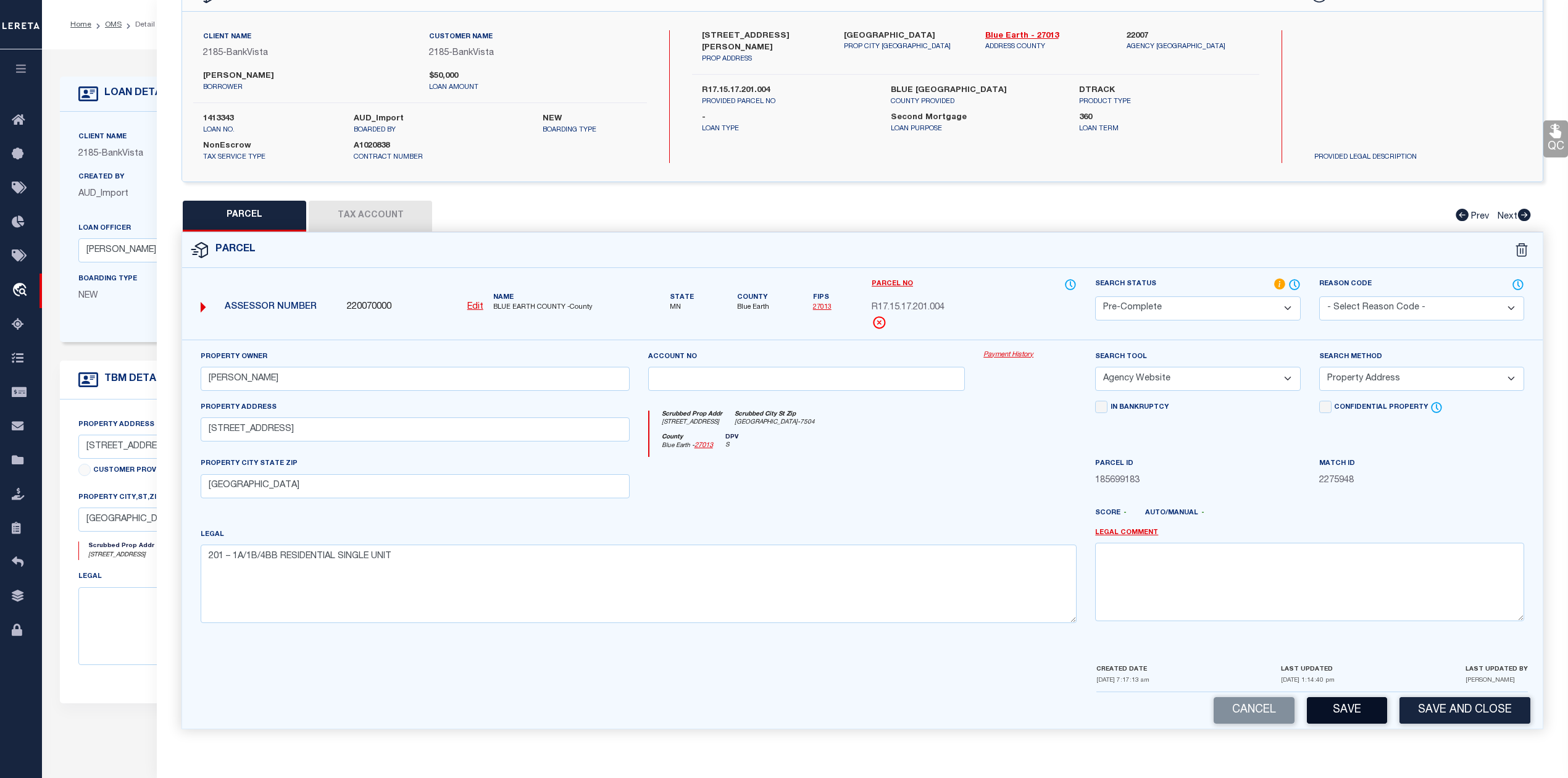
click at [1346, 711] on button "Save" at bounding box center [1347, 710] width 80 height 26
select select "AS"
select select
checkbox input "false"
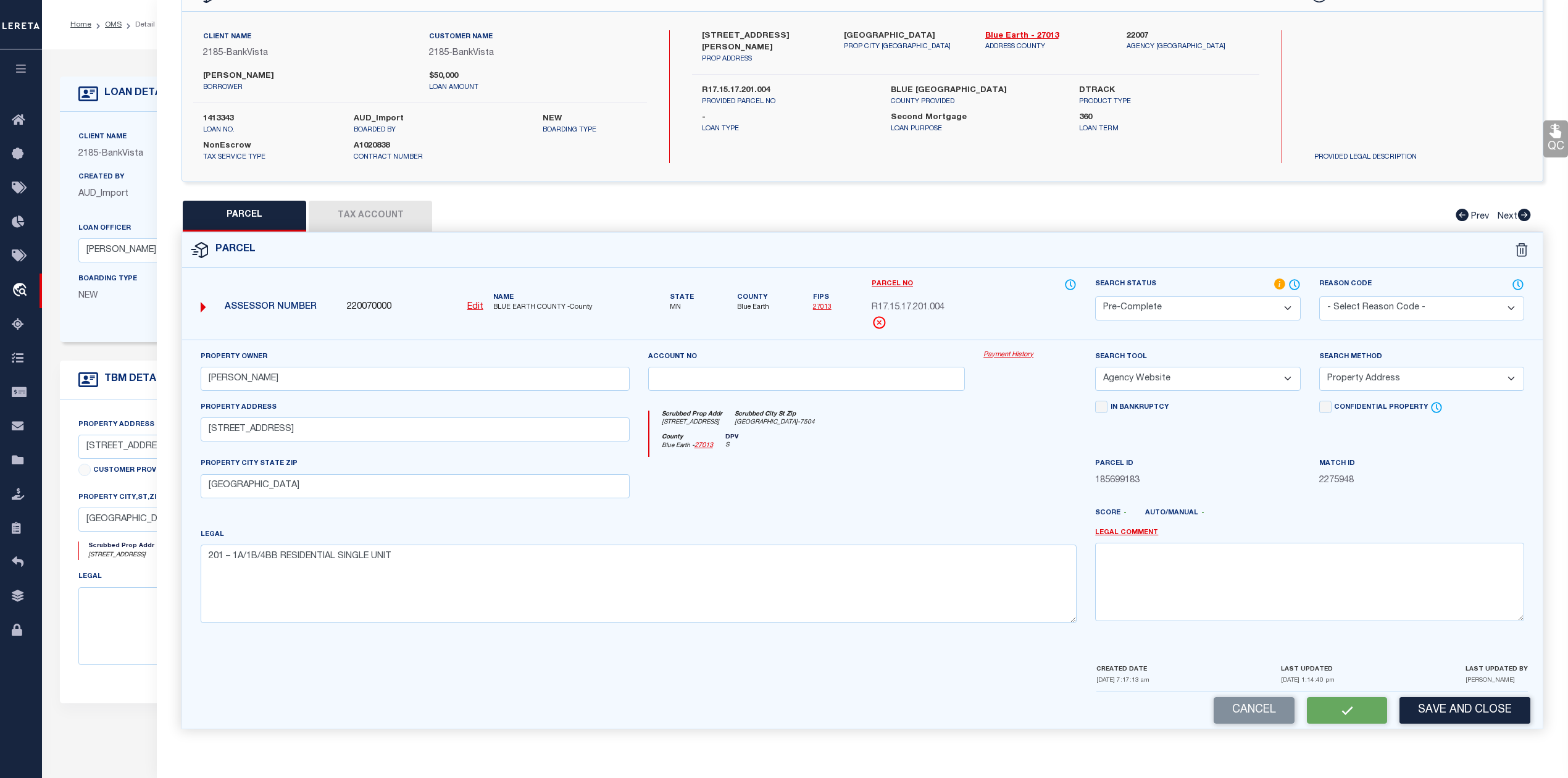
checkbox input "false"
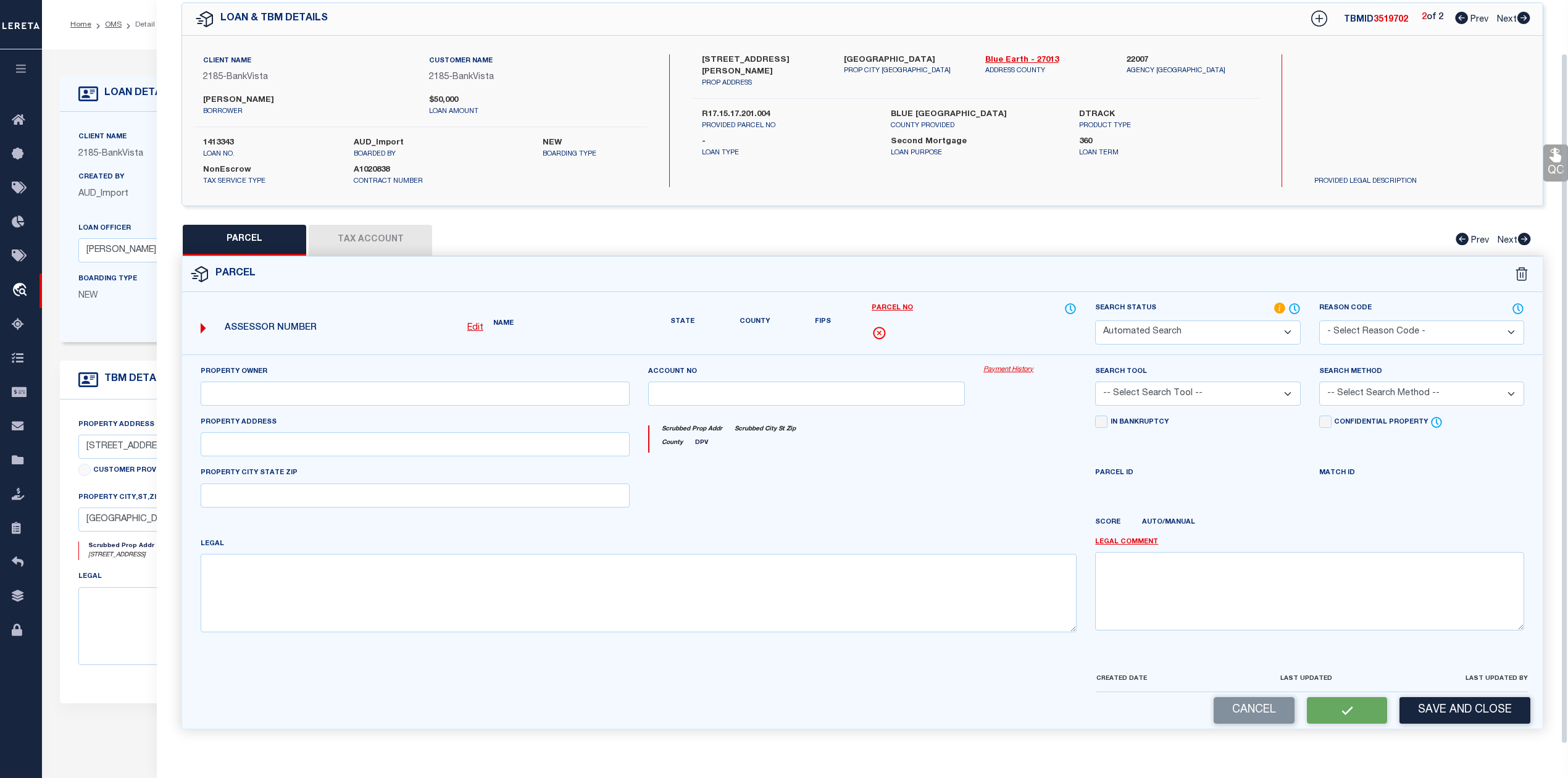
select select "PC"
type input "GENS TERRY T"
select select "AGW"
select select "ADD"
type input "221 MILL ST"
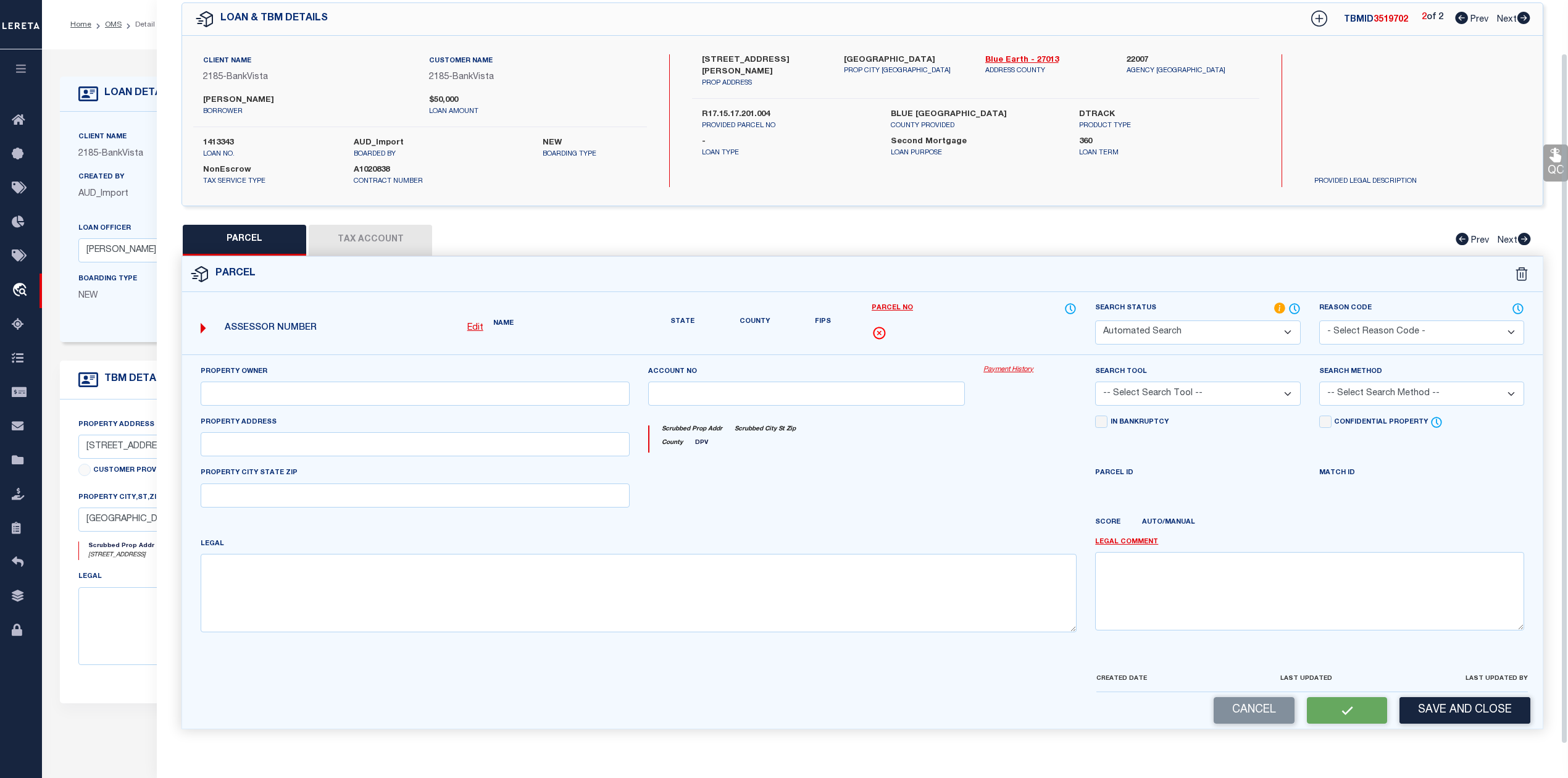
type input "ST CLAIR MN 56080"
type textarea "201 – 1A/1B/4BB RESIDENTIAL SINGLE UNIT"
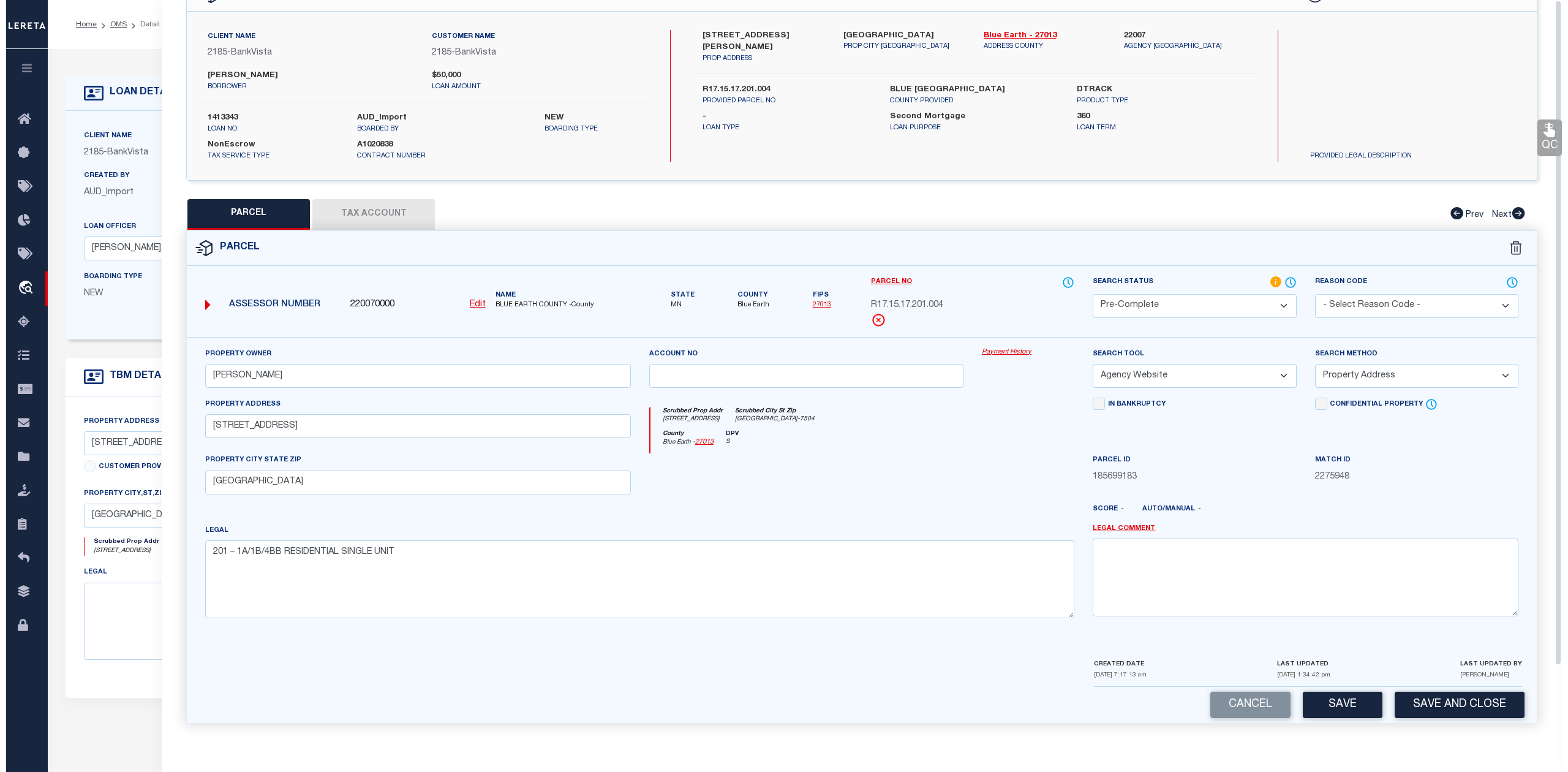
scroll to position [0, 0]
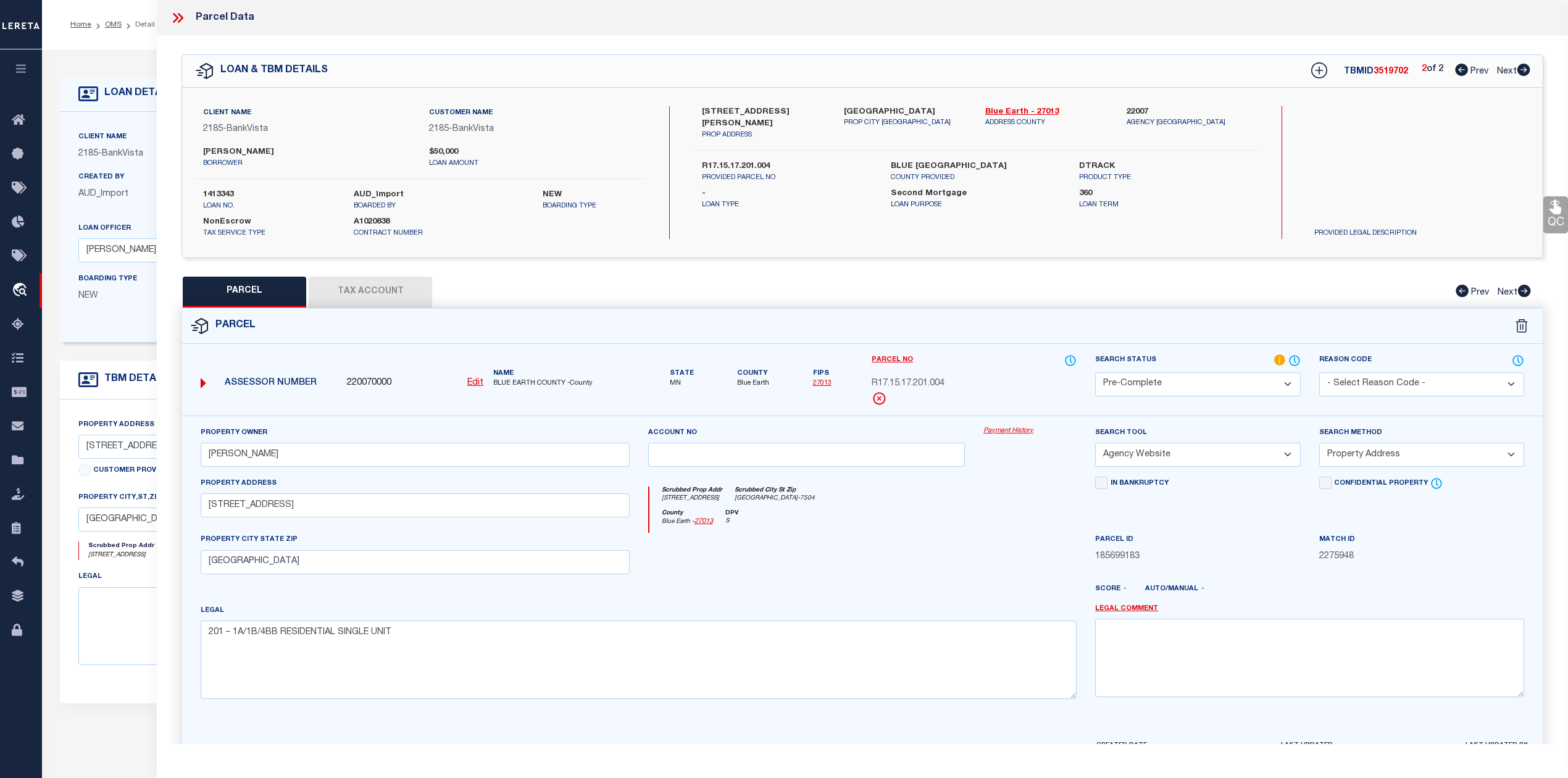
click at [176, 15] on icon at bounding box center [177, 18] width 16 height 16
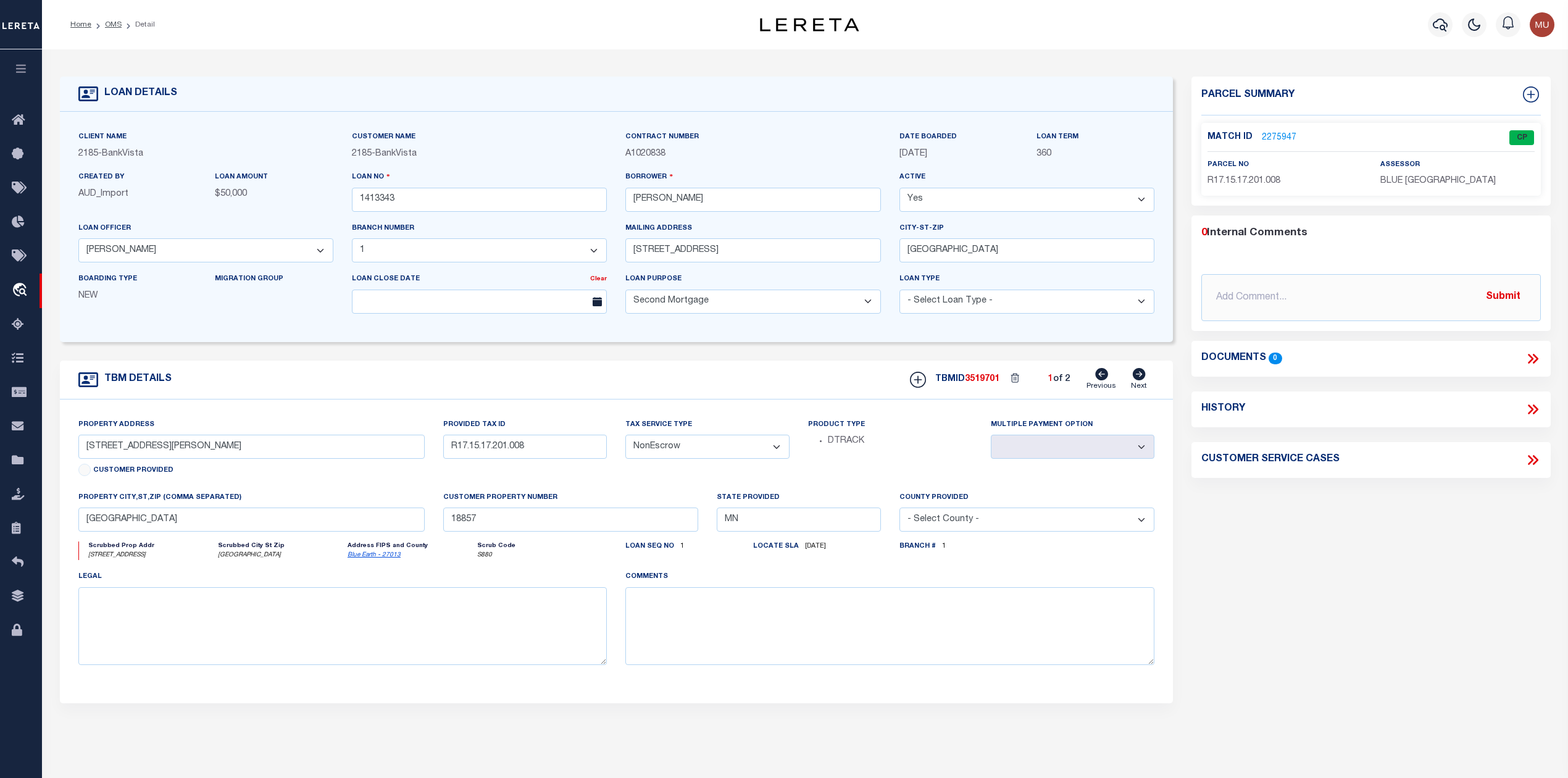
click at [104, 22] on li "OMS" at bounding box center [106, 24] width 30 height 11
click at [110, 25] on link "OMS" at bounding box center [113, 24] width 17 height 8
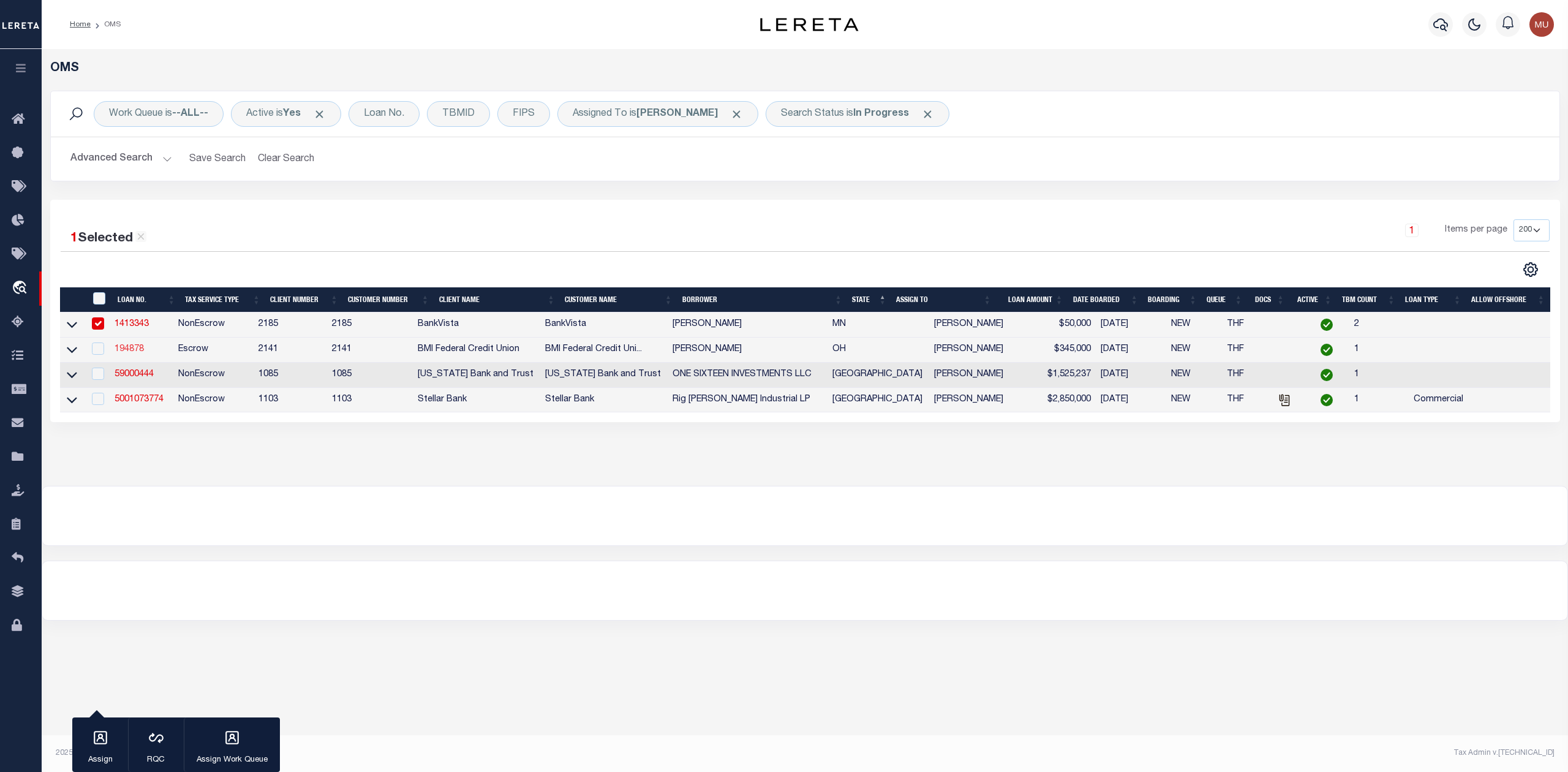
click at [131, 352] on link "194878" at bounding box center [129, 349] width 29 height 8
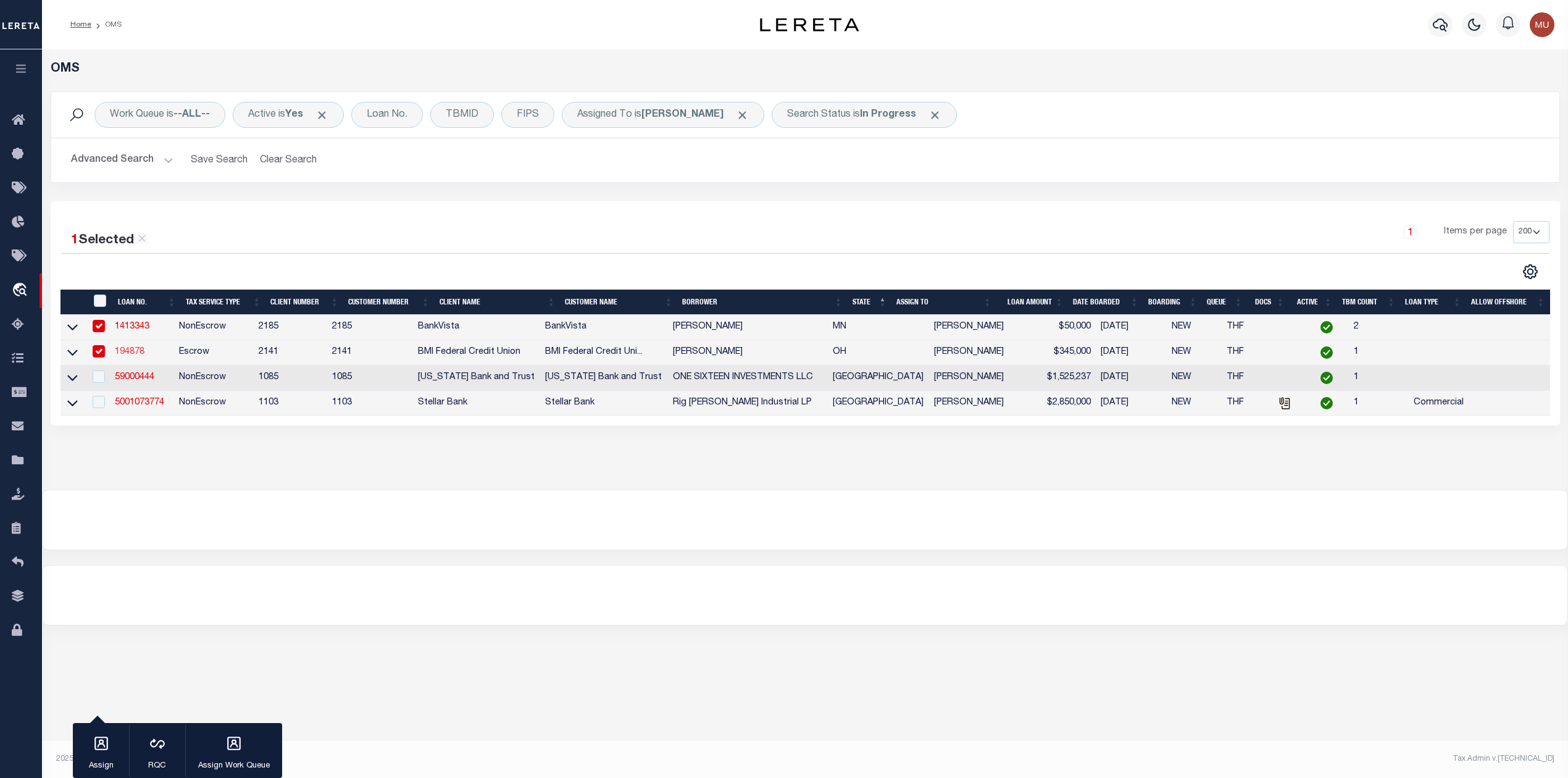
type input "194878"
type input "JOSHUA MCMEEKING"
select select
select select "Escrow"
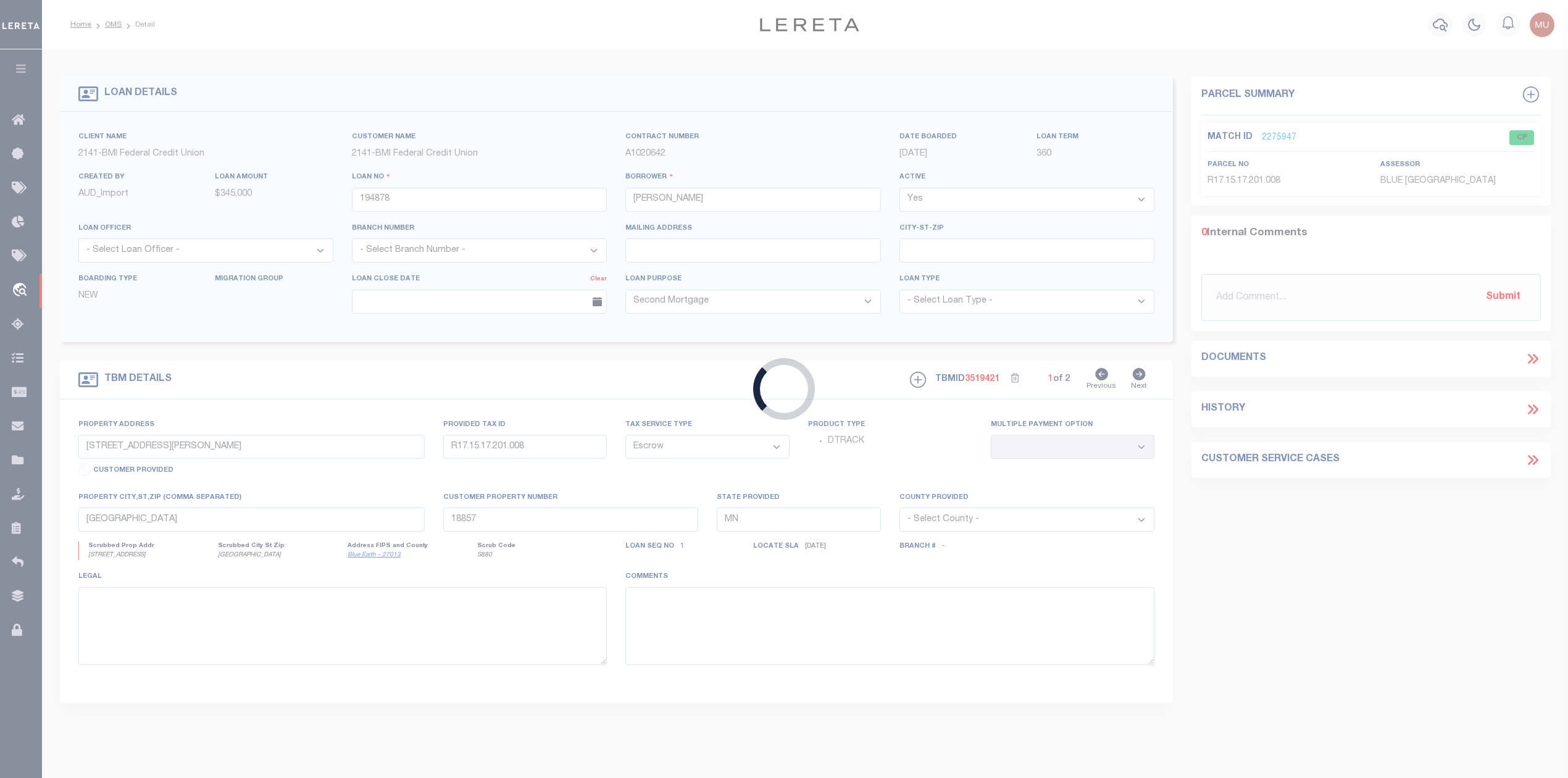
type input "2168 TROPHY DR"
type input "29-0025003.3370"
select select
type input "MARYSVILLE OH 43040"
type input "OH"
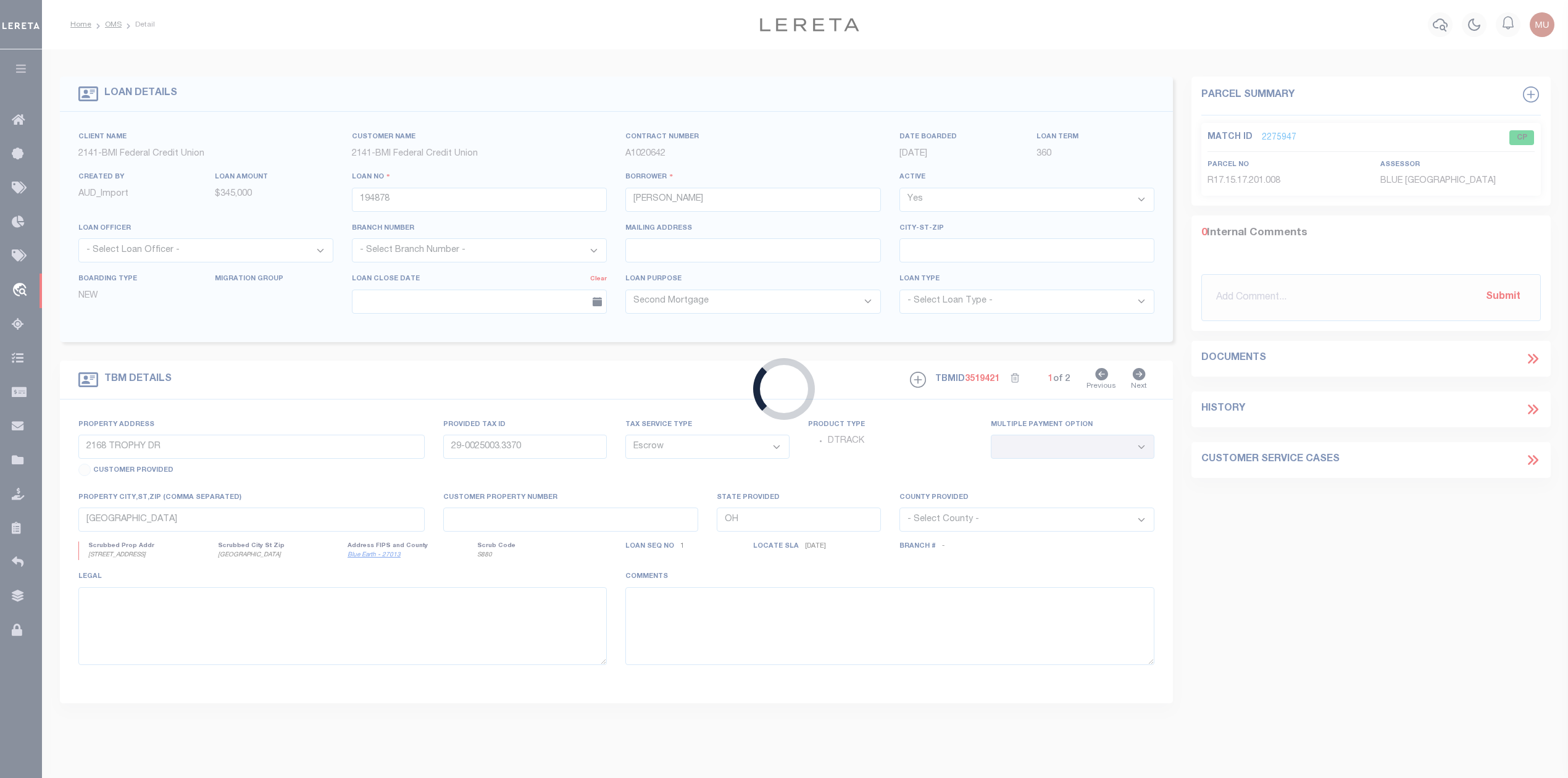
select select
select select "169304"
select select "3700"
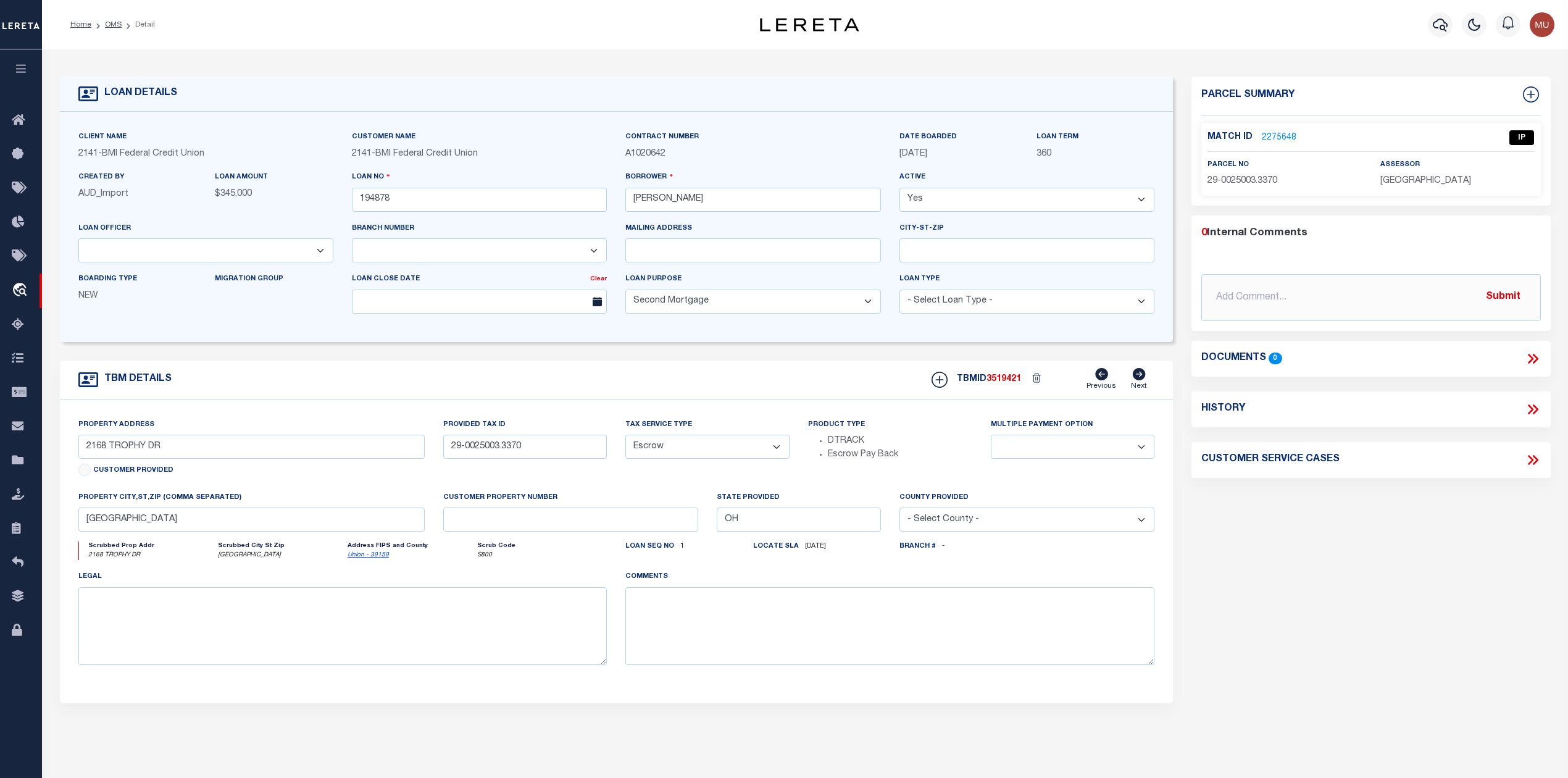
click at [1280, 132] on link "2275648" at bounding box center [1279, 138] width 35 height 13
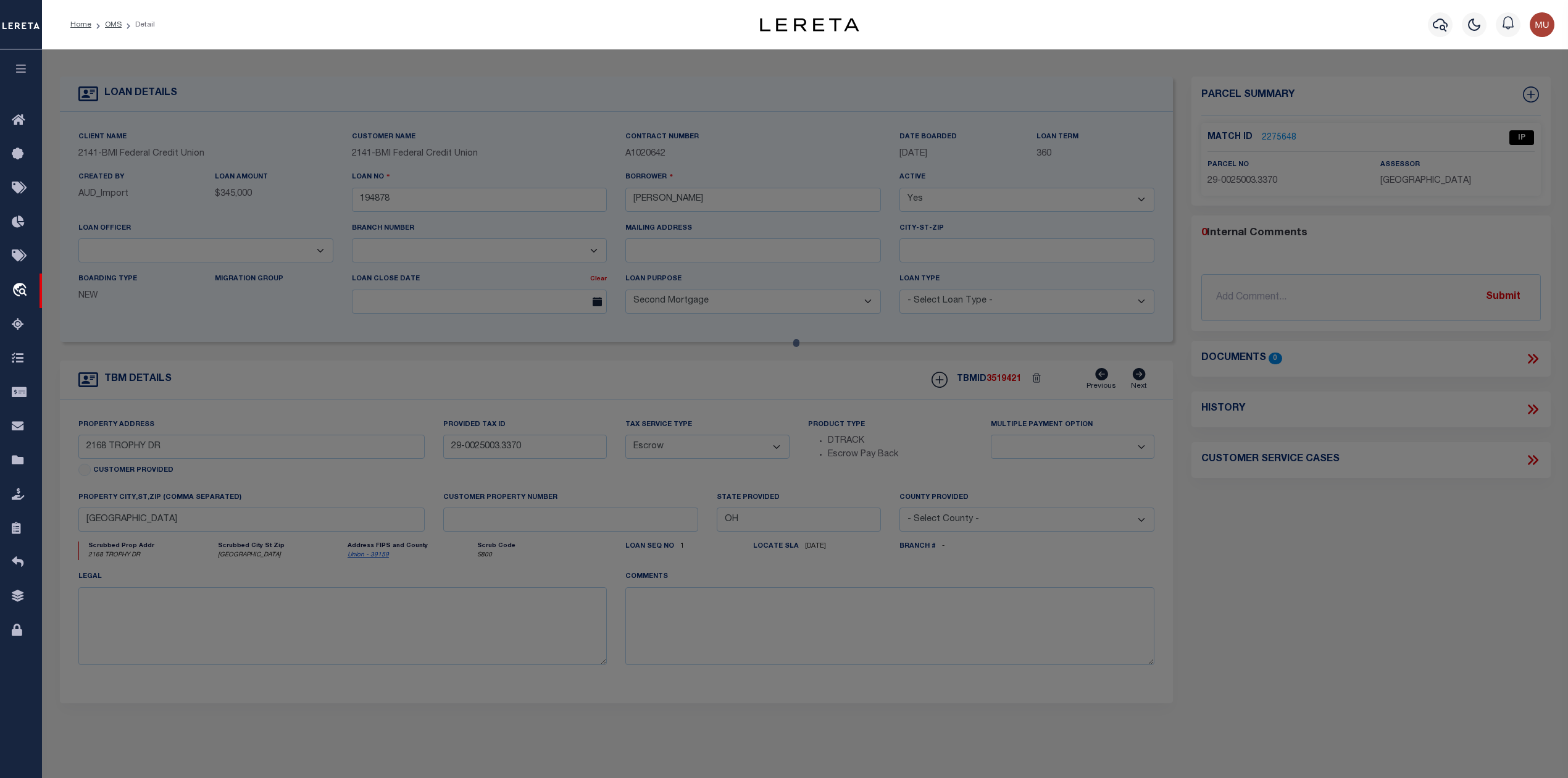
select select "AS"
select select
checkbox input "false"
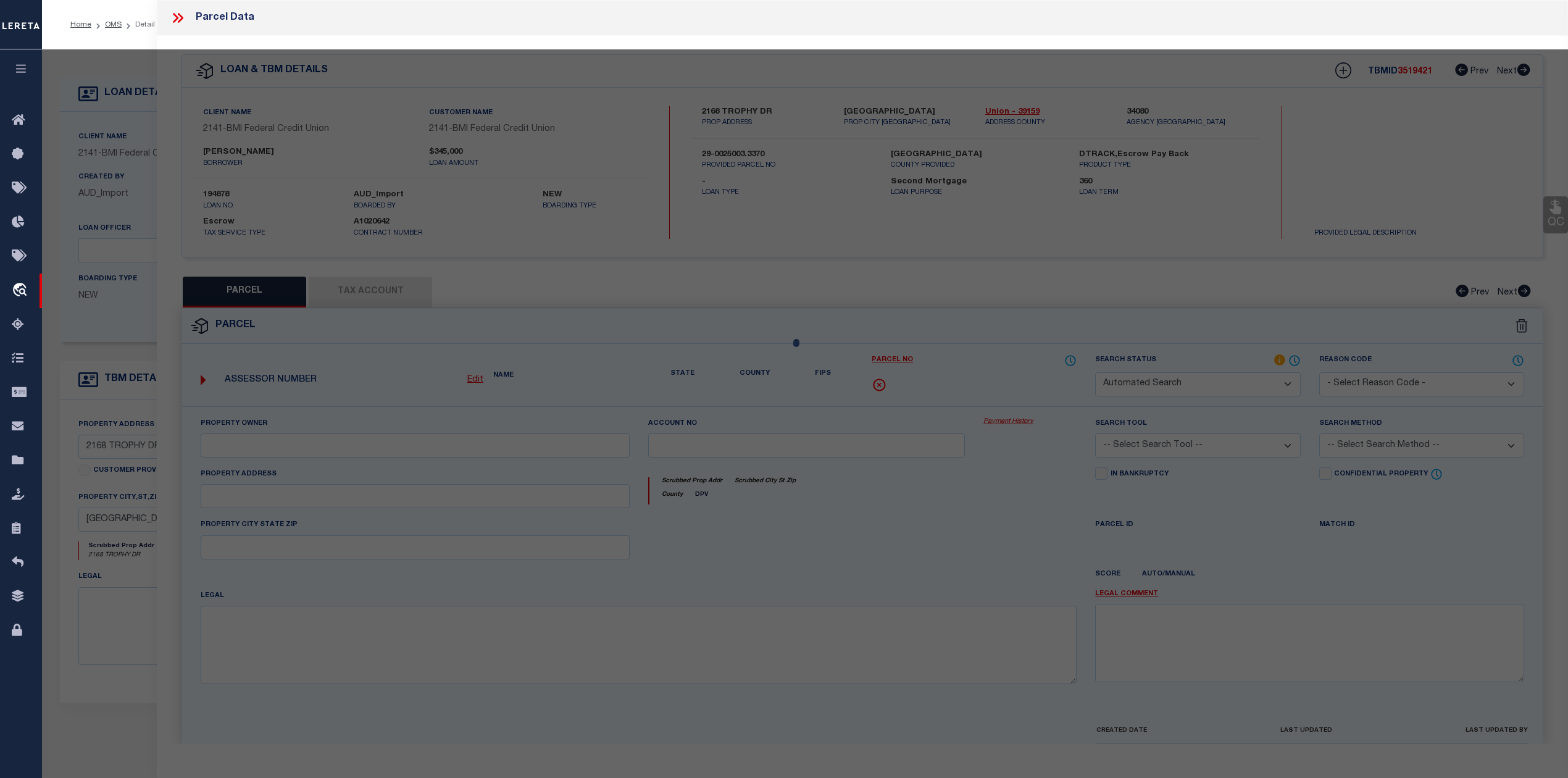
select select "IP"
type input "[PERSON_NAME] D [PERSON_NAME]"
select select "AGW"
select select "ADD"
type input "[STREET_ADDRESS]"
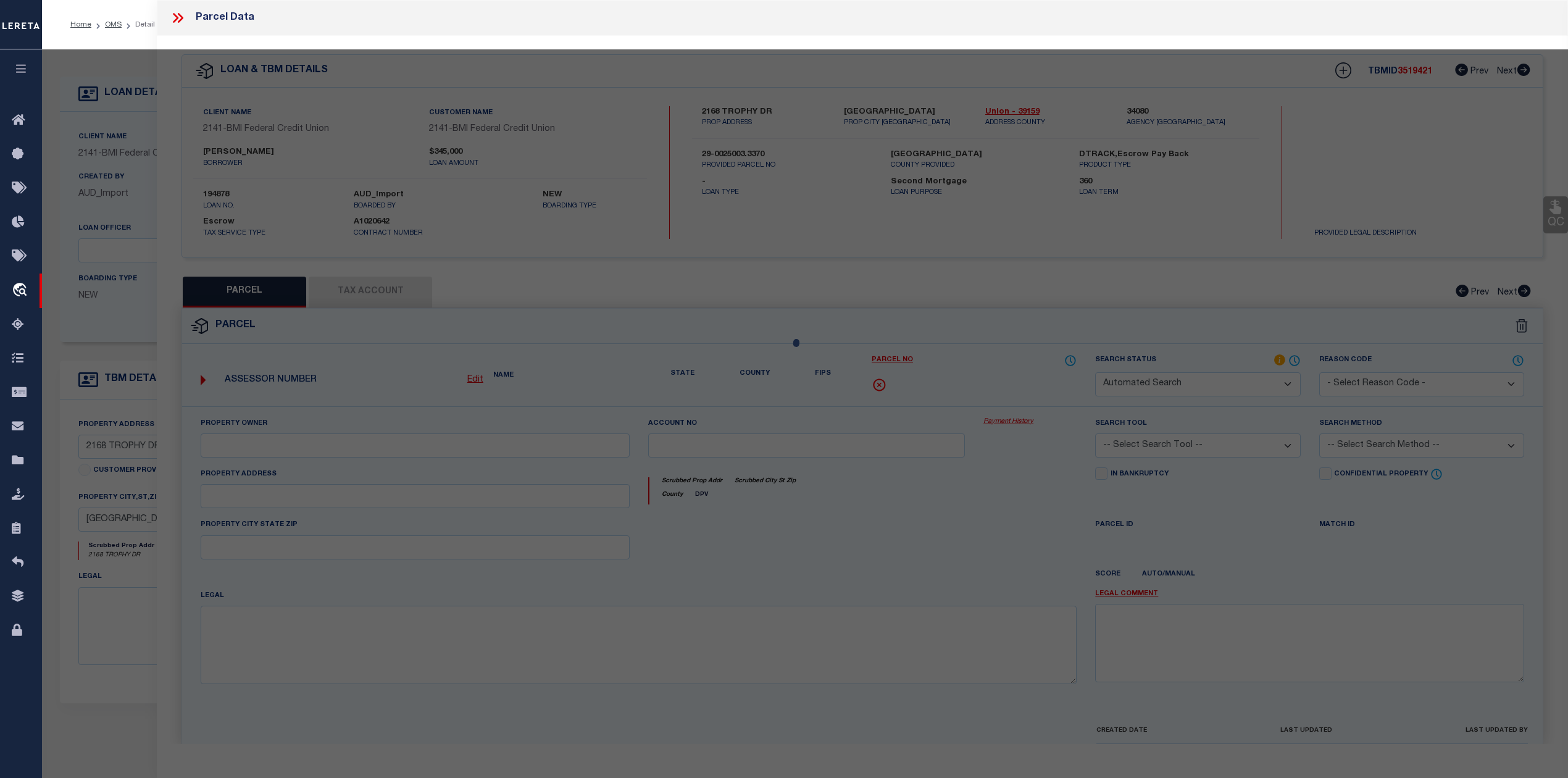
type input "[GEOGRAPHIC_DATA]"
type textarea "[PERSON_NAME] @ [GEOGRAPHIC_DATA] 5138 PHASE 1 PART 9 LOT 5331 OR 847 PG 705"
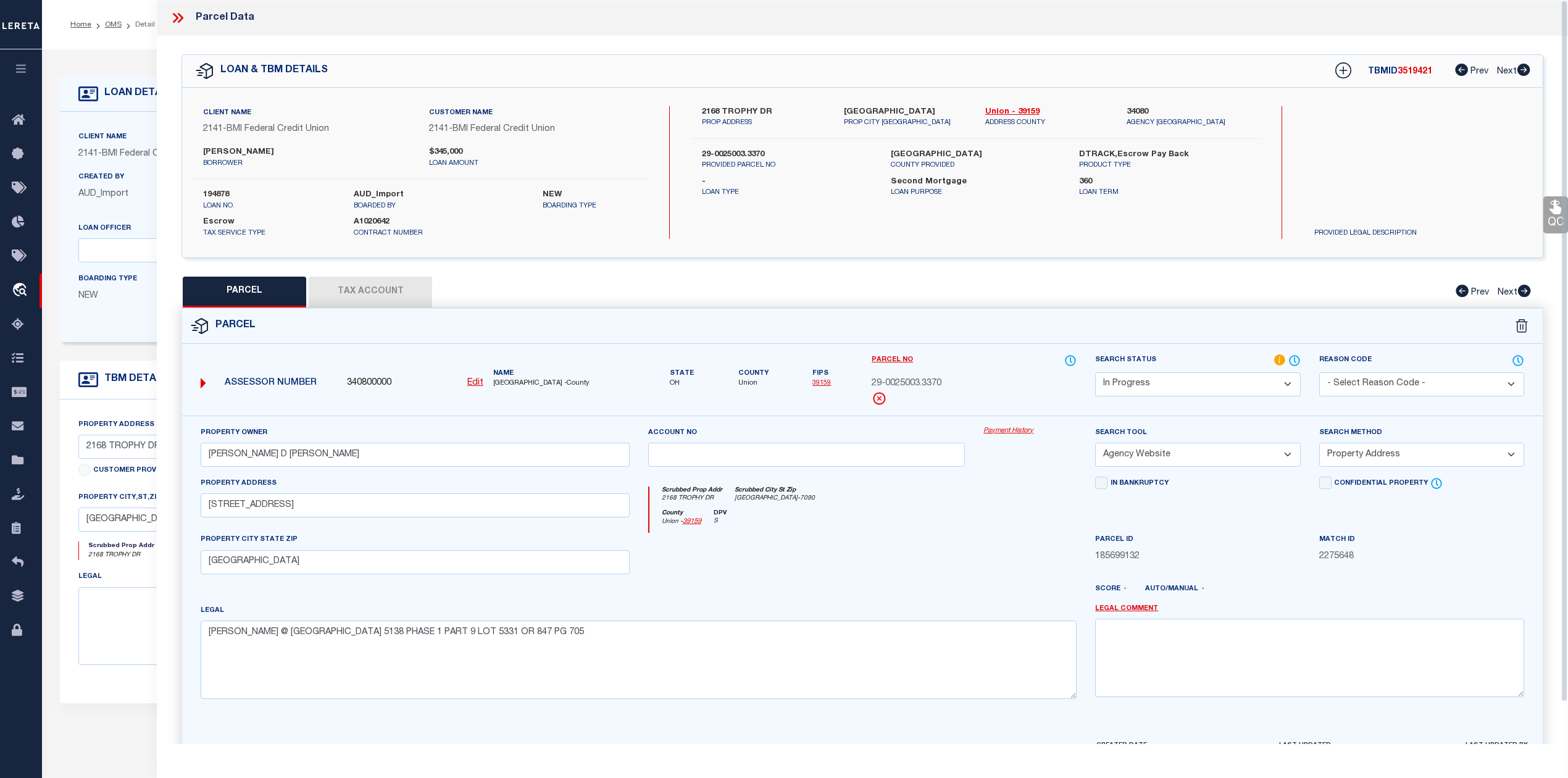
click at [183, 20] on icon at bounding box center [177, 18] width 16 height 16
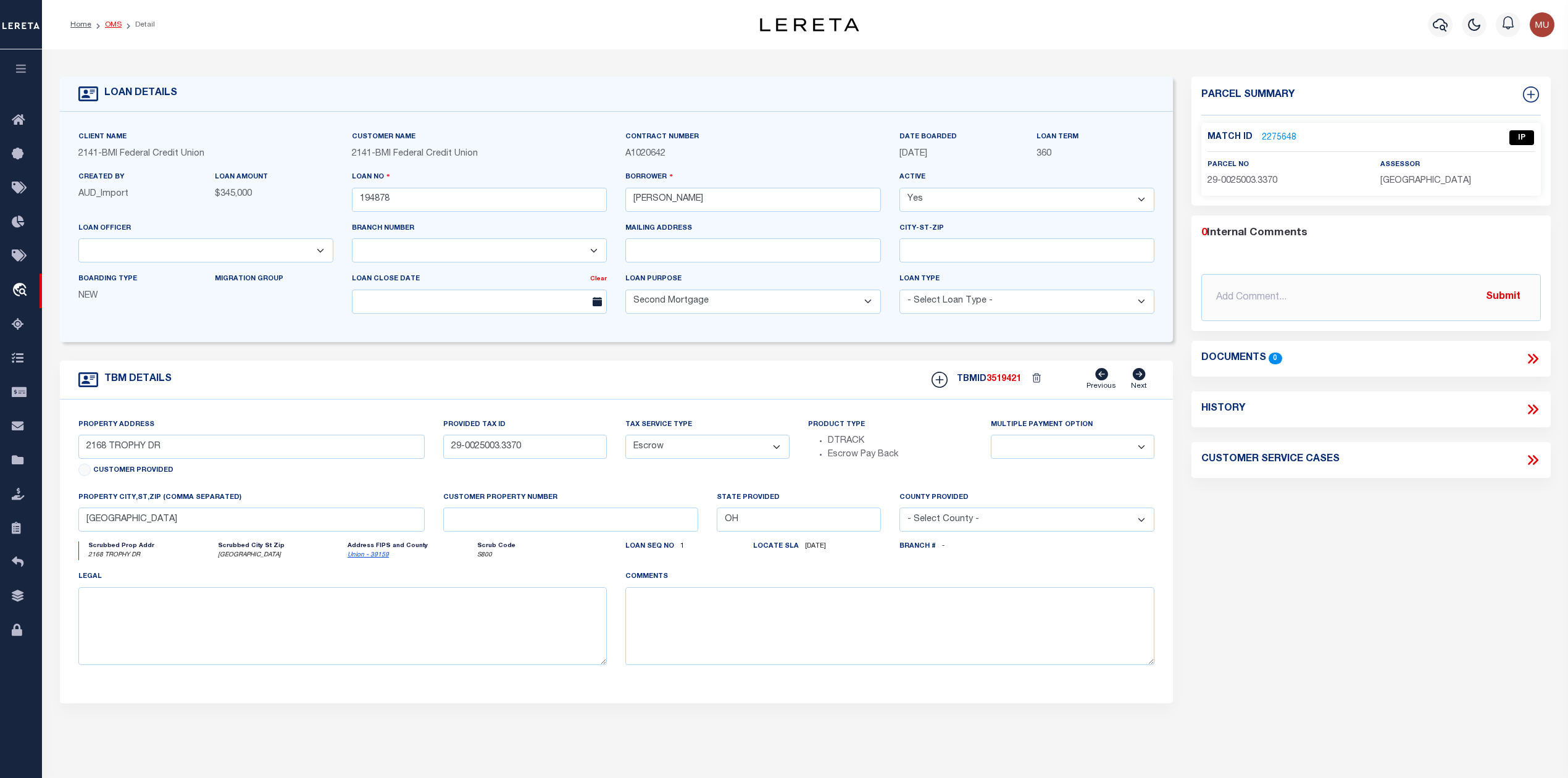
click at [112, 24] on link "OMS" at bounding box center [113, 24] width 17 height 8
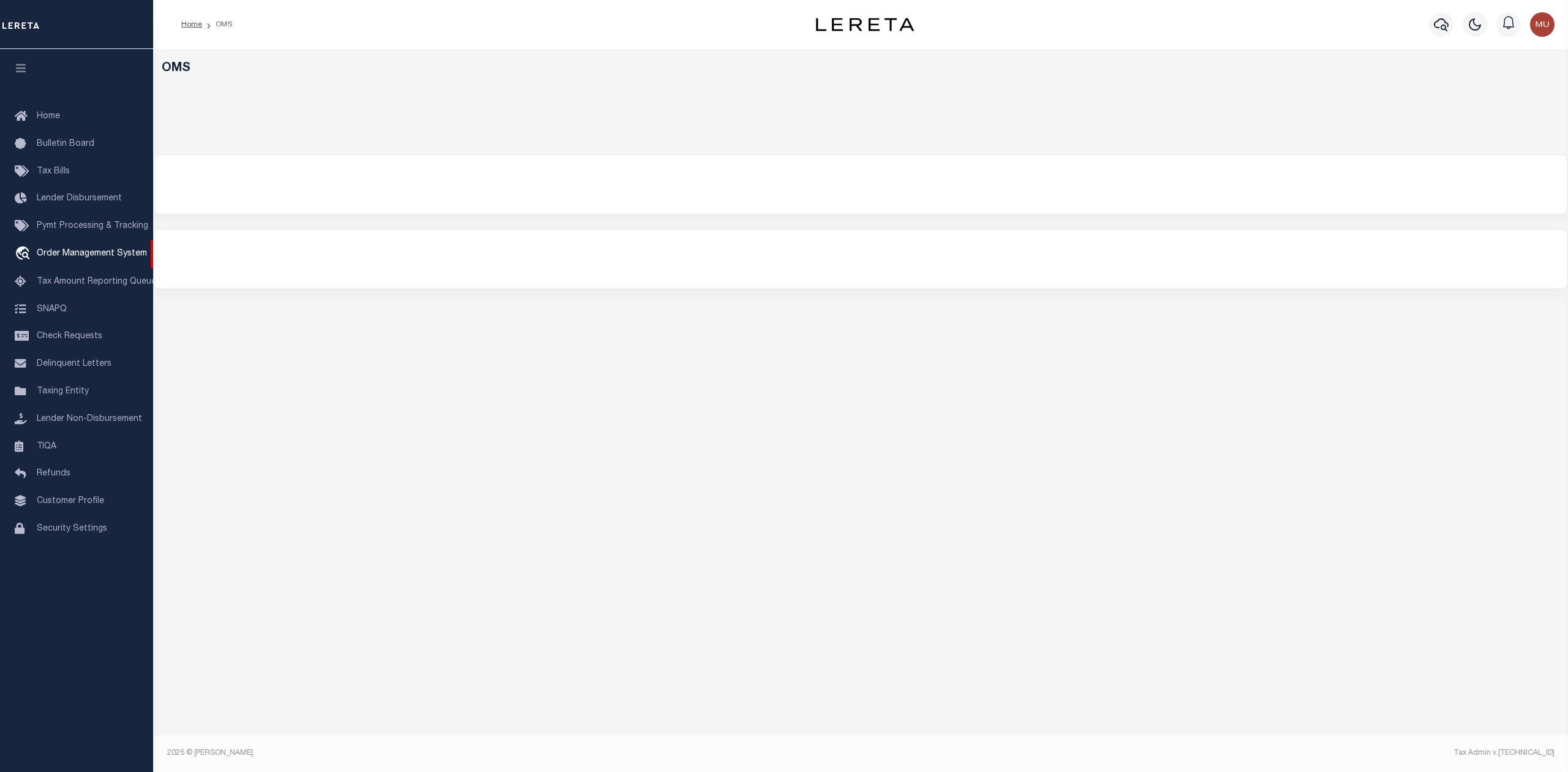
select select "200"
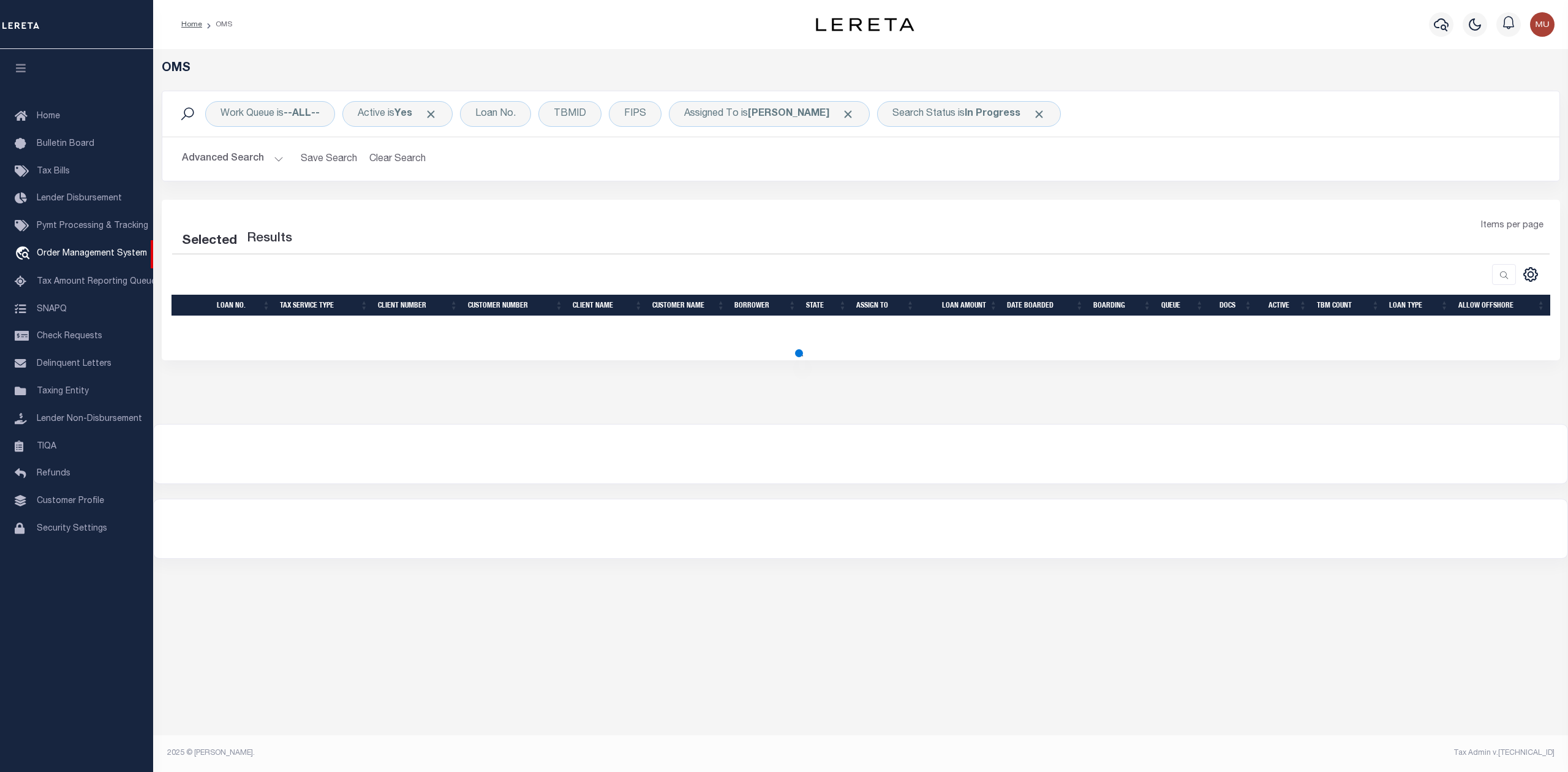
select select "200"
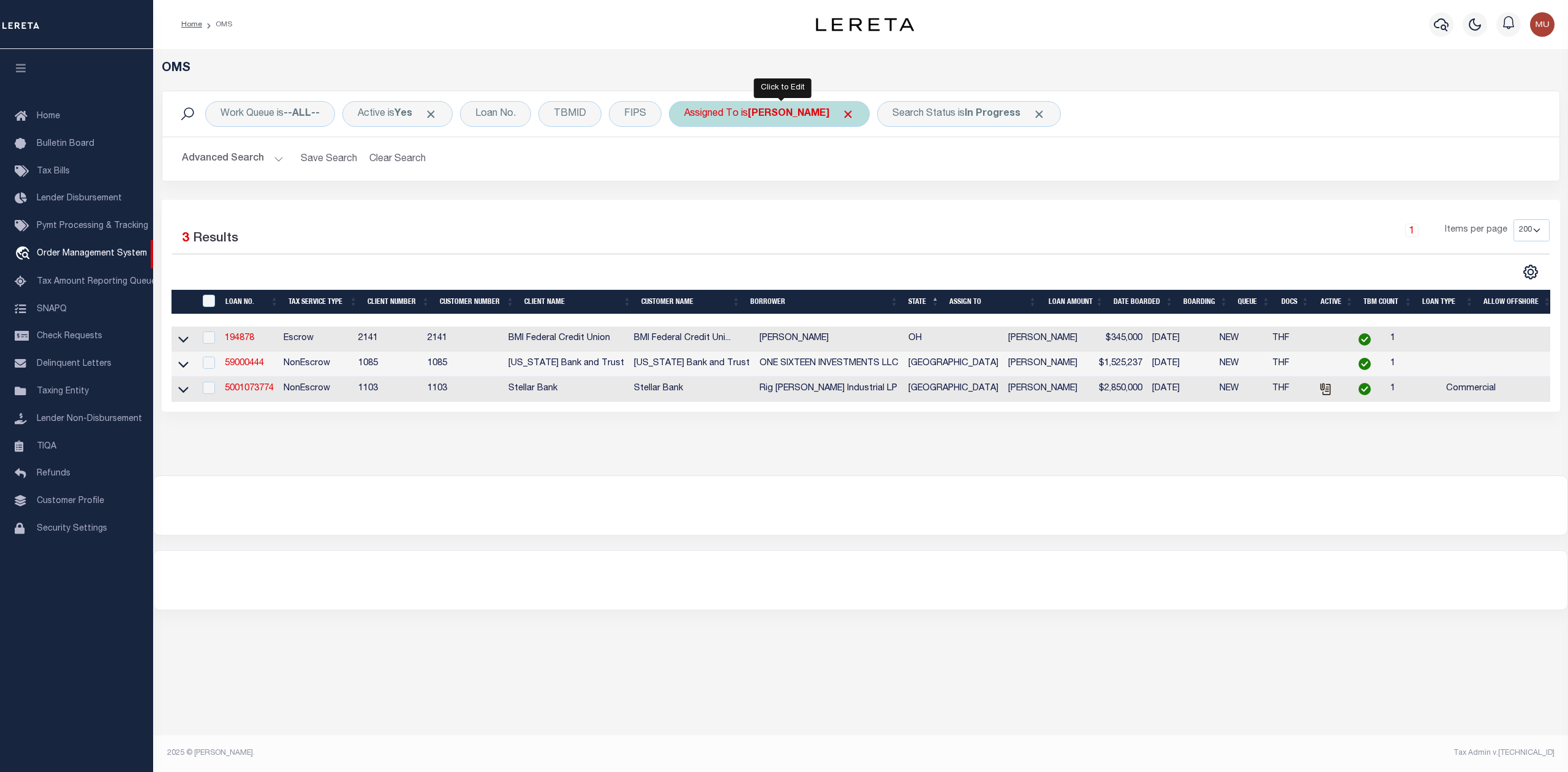
click at [764, 109] on b "[PERSON_NAME]" at bounding box center [788, 114] width 81 height 10
click at [748, 169] on select "--Unassigned-- Abdul Muzain Agustin Fernandez Ahmad Darwish Alberto Estrada All…" at bounding box center [774, 174] width 180 height 23
select select "[PERSON_NAME]"
click at [688, 163] on select "--Unassigned-- Abdul Muzain Agustin Fernandez Ahmad Darwish Alberto Estrada All…" at bounding box center [774, 174] width 180 height 23
click at [855, 203] on input "Apply" at bounding box center [846, 201] width 36 height 20
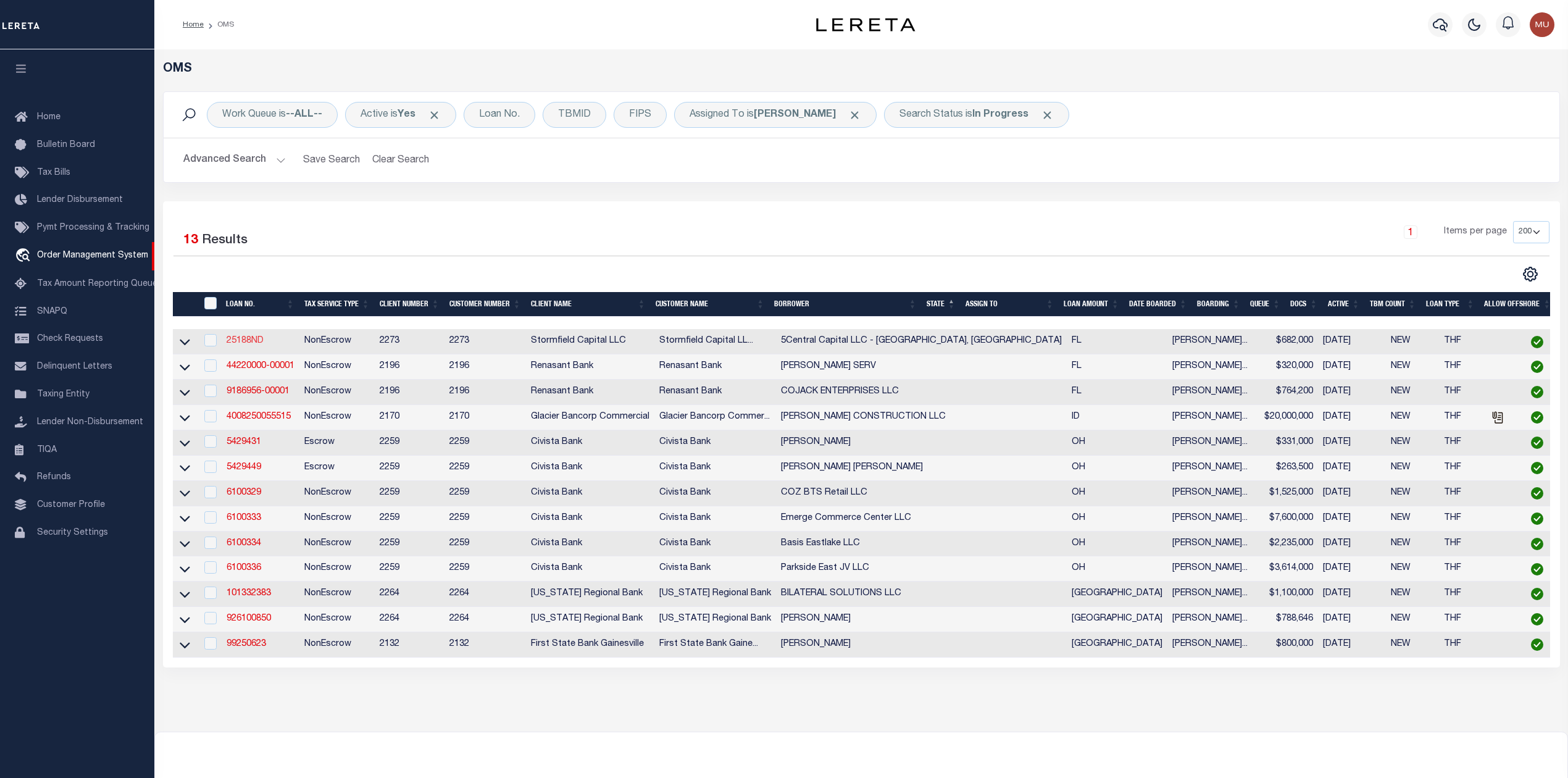
click at [240, 342] on link "25188ND" at bounding box center [245, 341] width 37 height 8
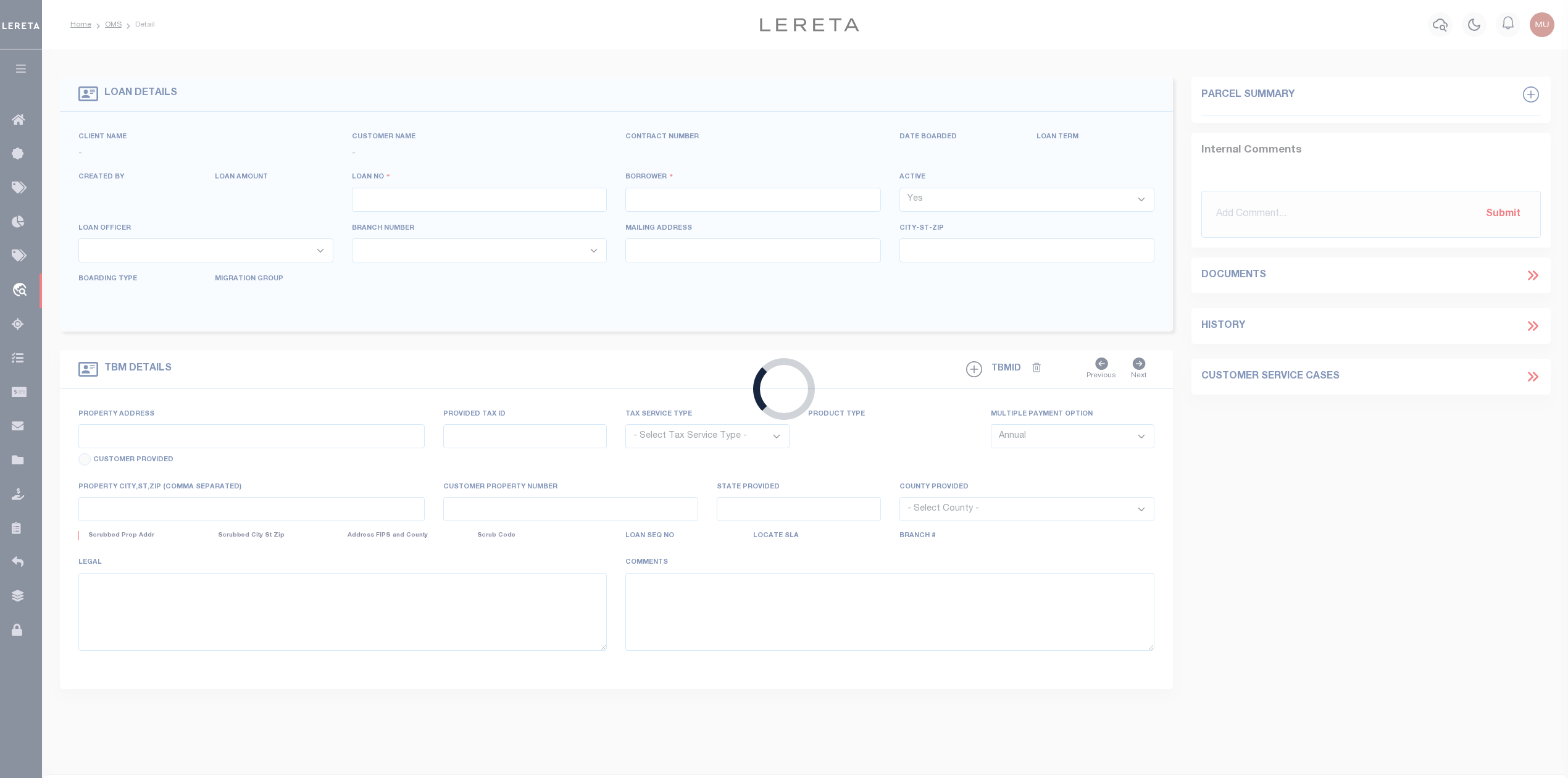
type input "25188ND"
type input "5Central Capital LLC - Lakeland, FL"
select select
type input "190 Thames St"
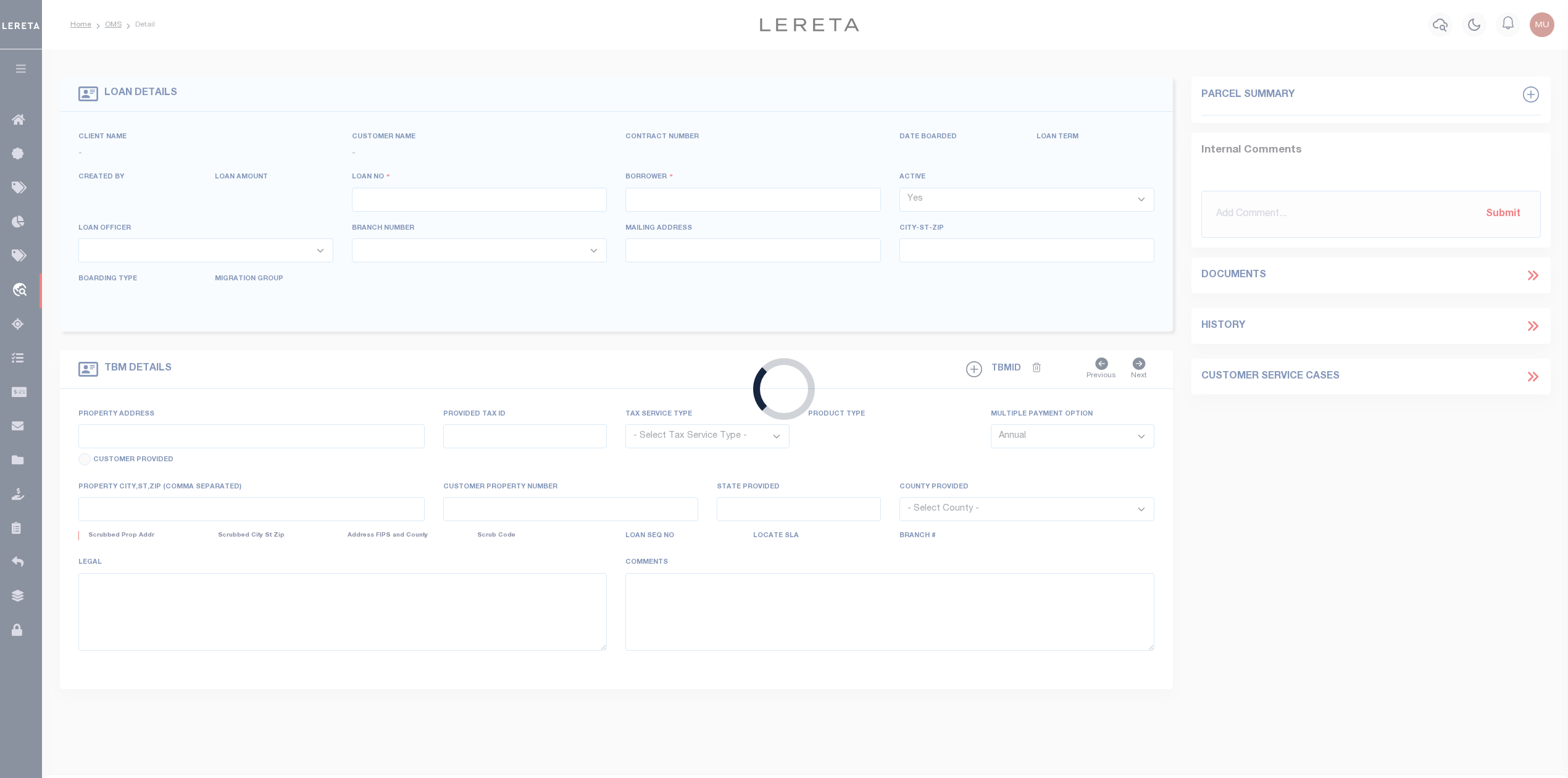
type input "Groton CT"
select select "400"
select select "NonEscrow"
type input "617 Plateau Ave"
type input "23-28-23-105500-004192"
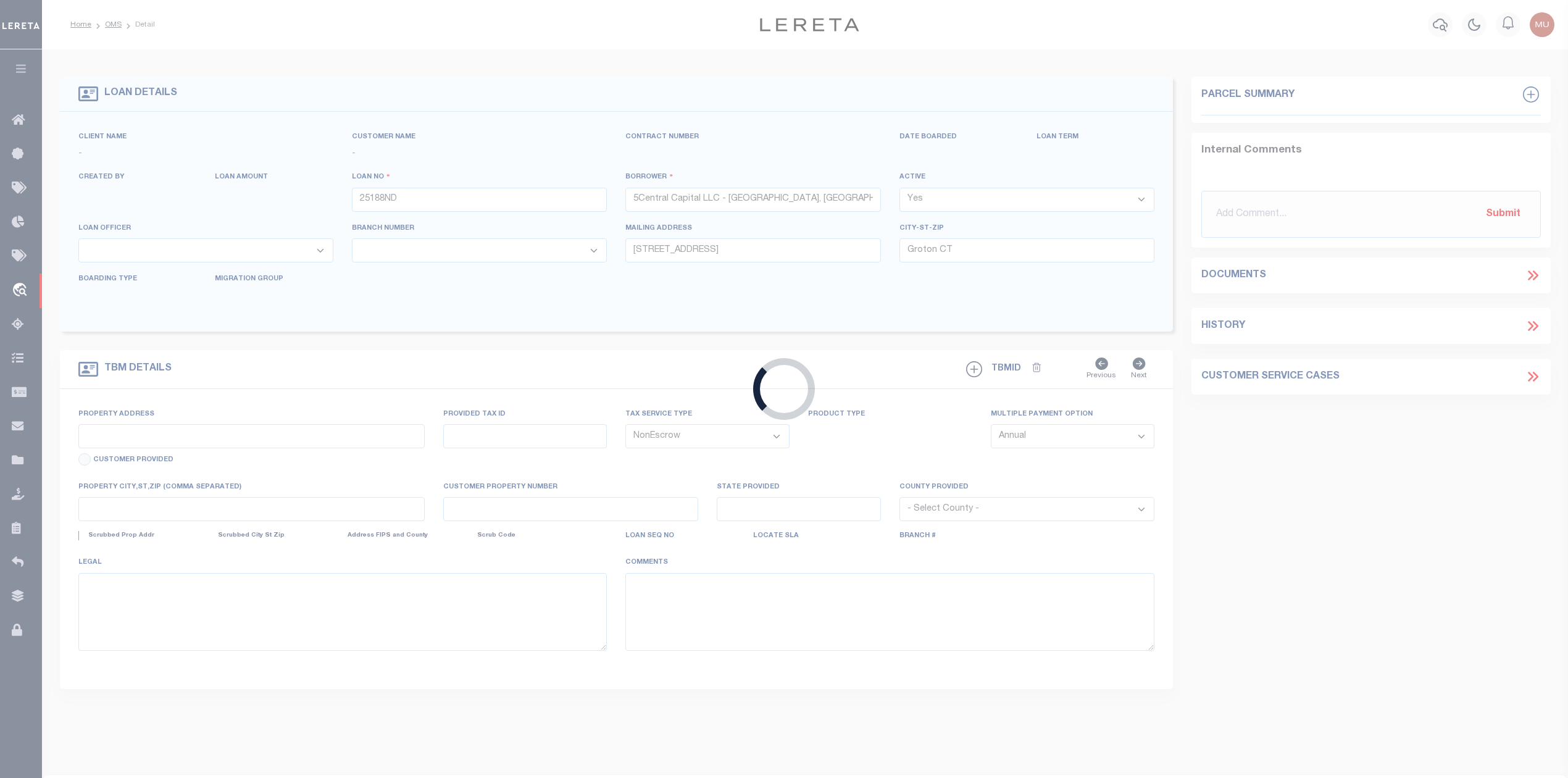
select select
type input "Lakeland FL 33815"
type input "FL"
select select
select select "84865"
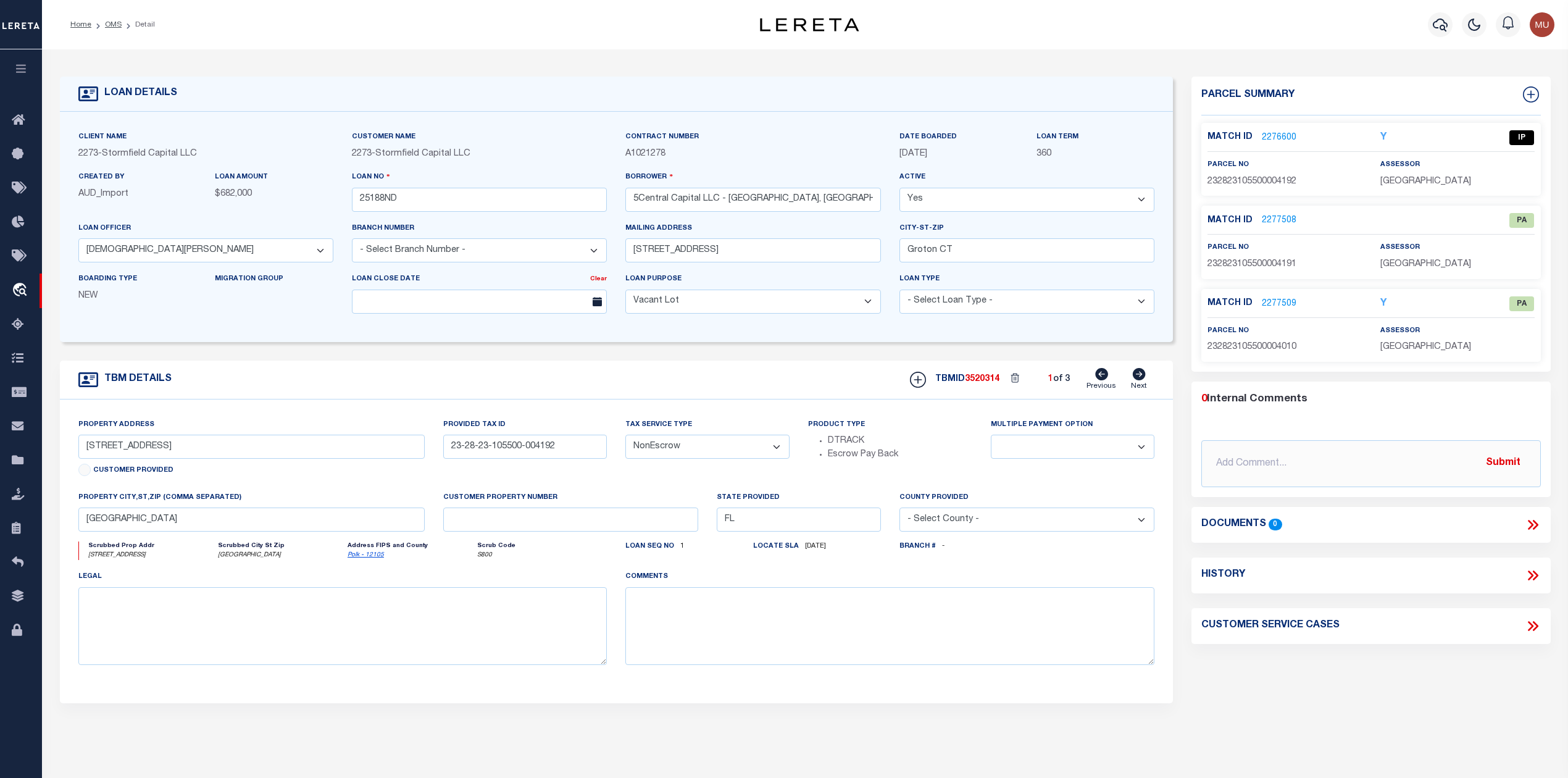
click at [1275, 132] on link "2276600" at bounding box center [1279, 138] width 35 height 13
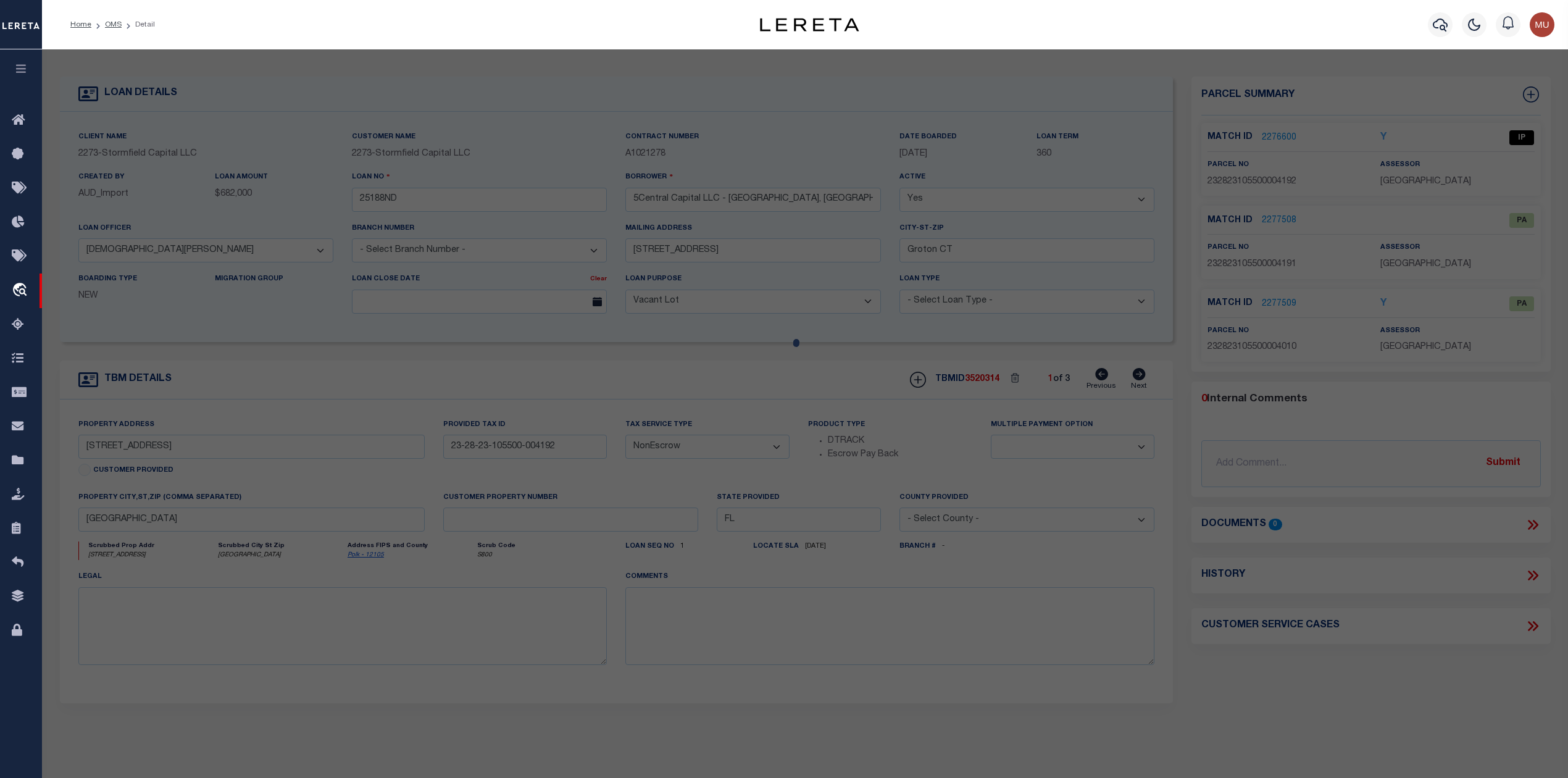
checkbox input "false"
select select "IP"
type input "613-617 PLATEAU AVE & 2006-200"
select select "ATL"
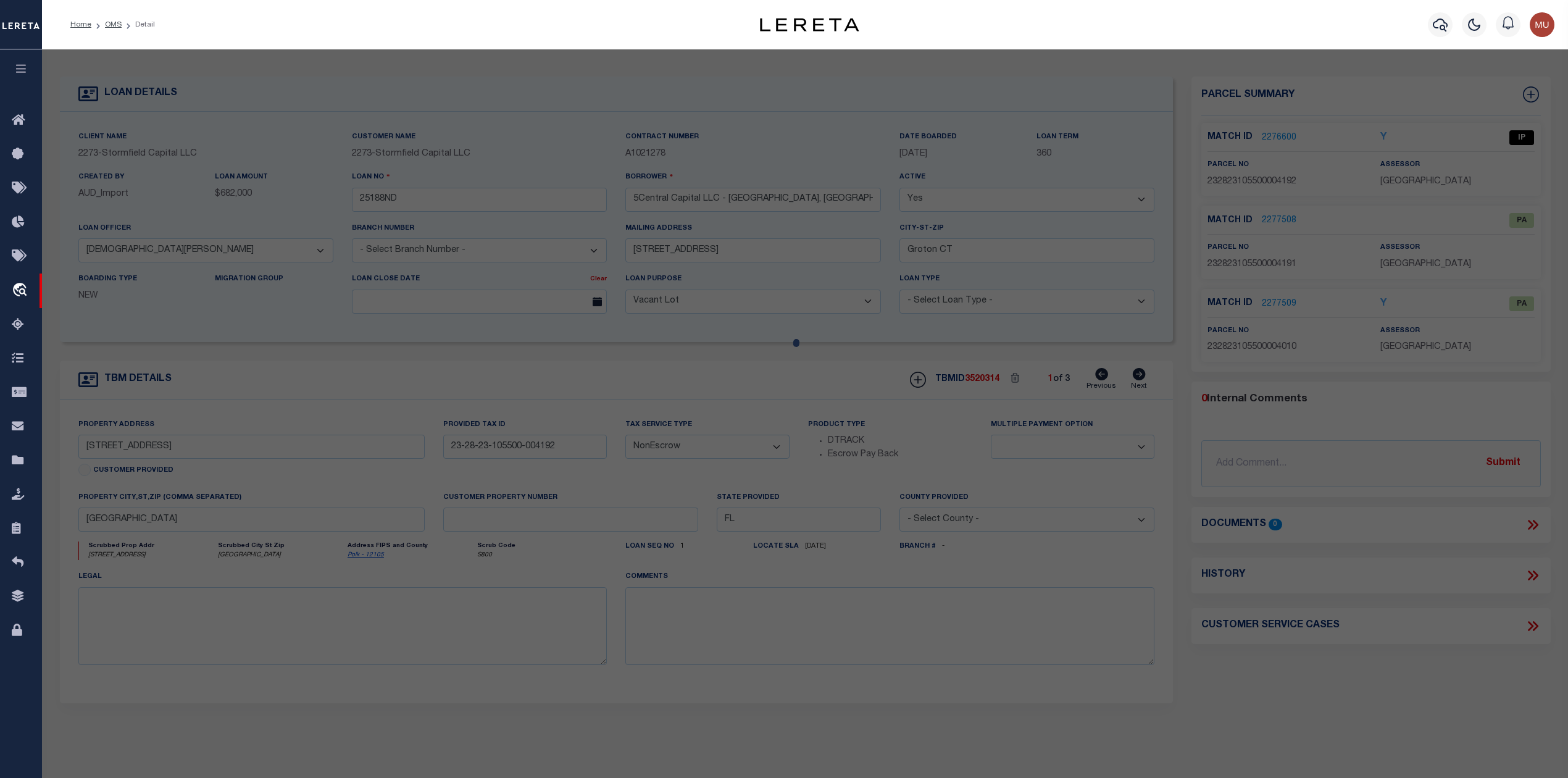
select select "ADD"
type input "617 PLATEAU AVE"
checkbox input "false"
type input "LAKELAND, FL 33815"
type textarea "PLATEAU BEAUTIFUL PB 7 PG 7 BLK 4 PART OF LOTS 19 & 20 DESC AS: COMM NE COR OF …"
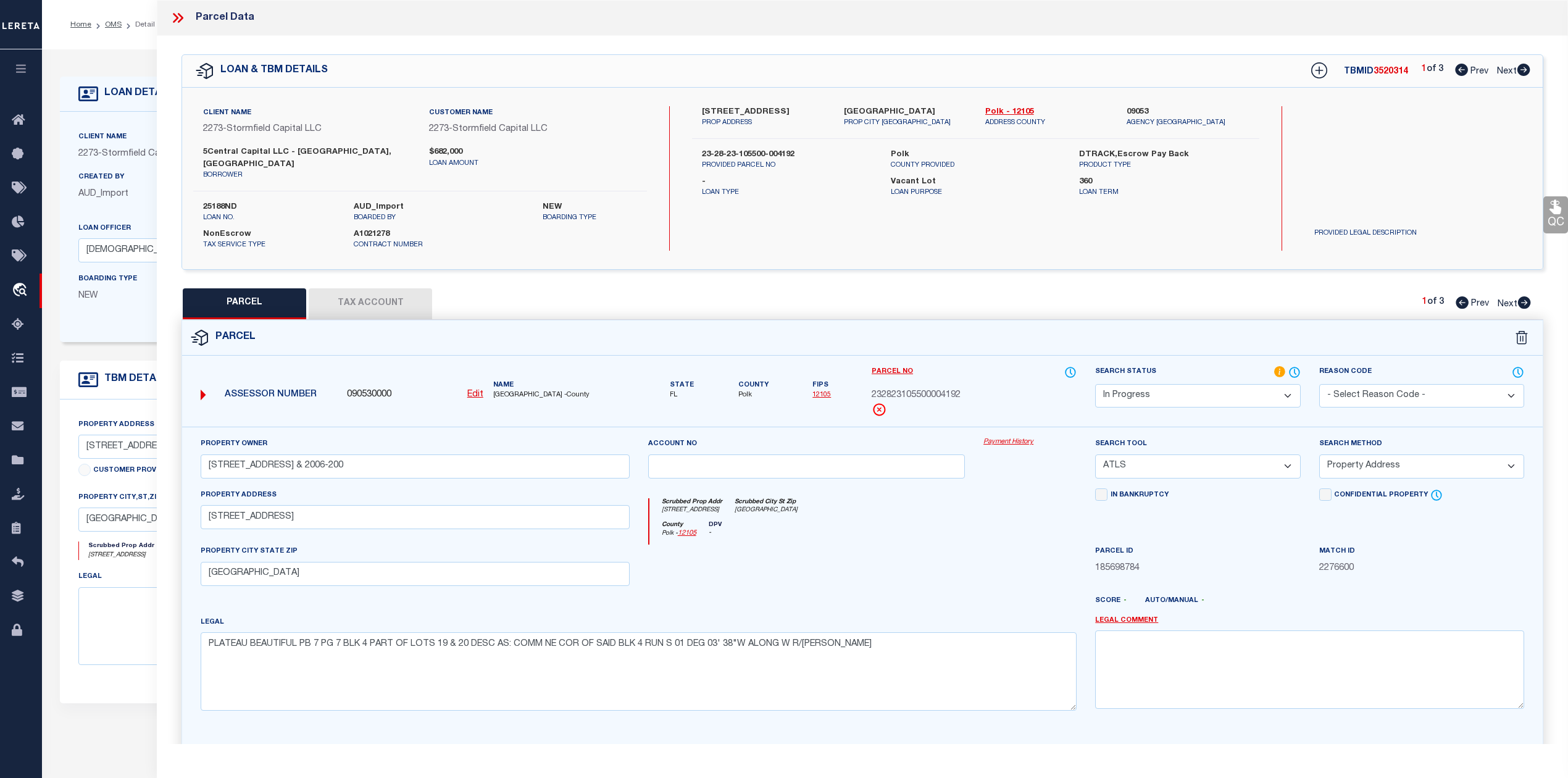
click at [1527, 67] on icon at bounding box center [1523, 69] width 14 height 13
select select "AS"
select select
checkbox input "false"
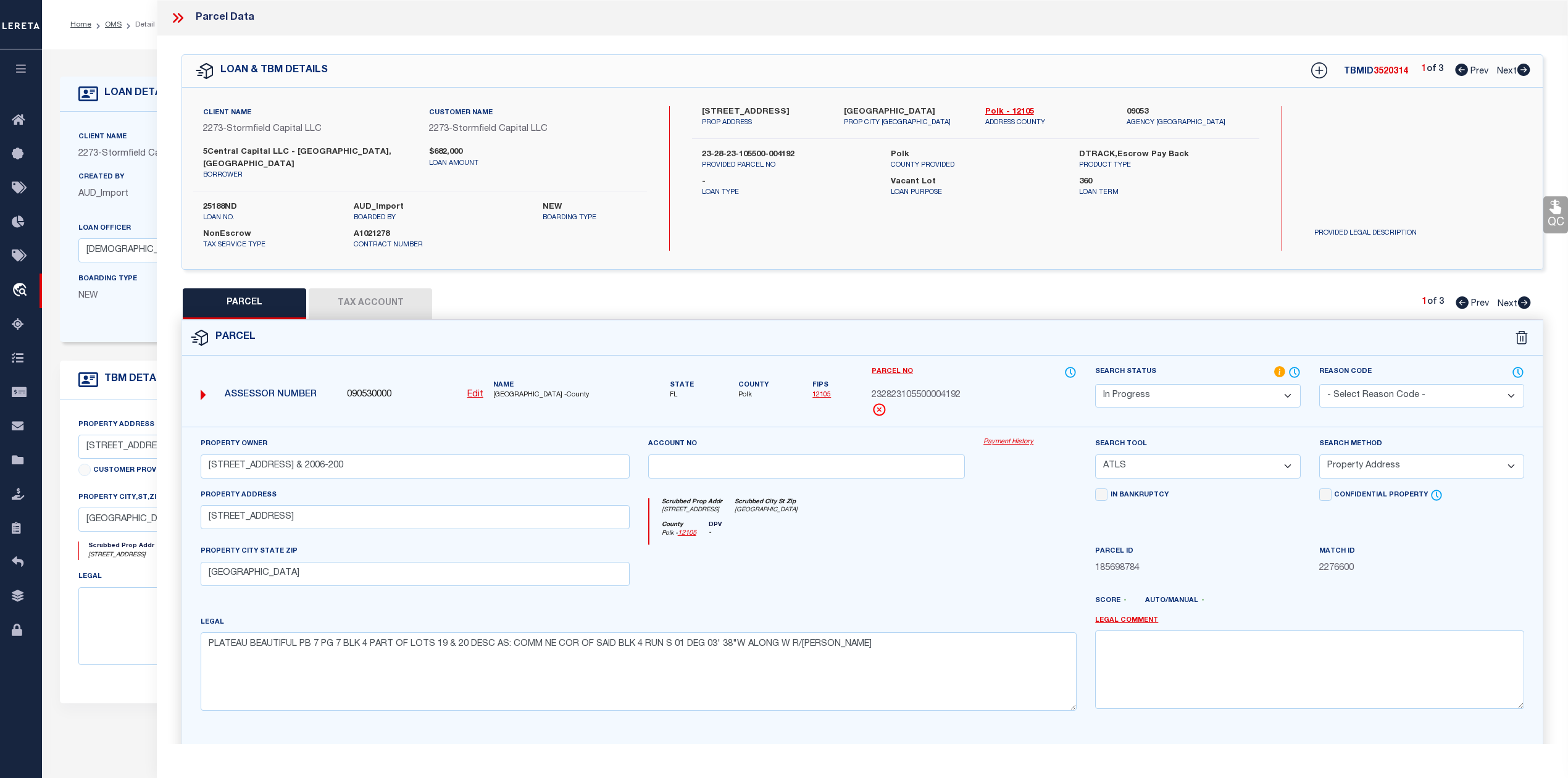
checkbox input "false"
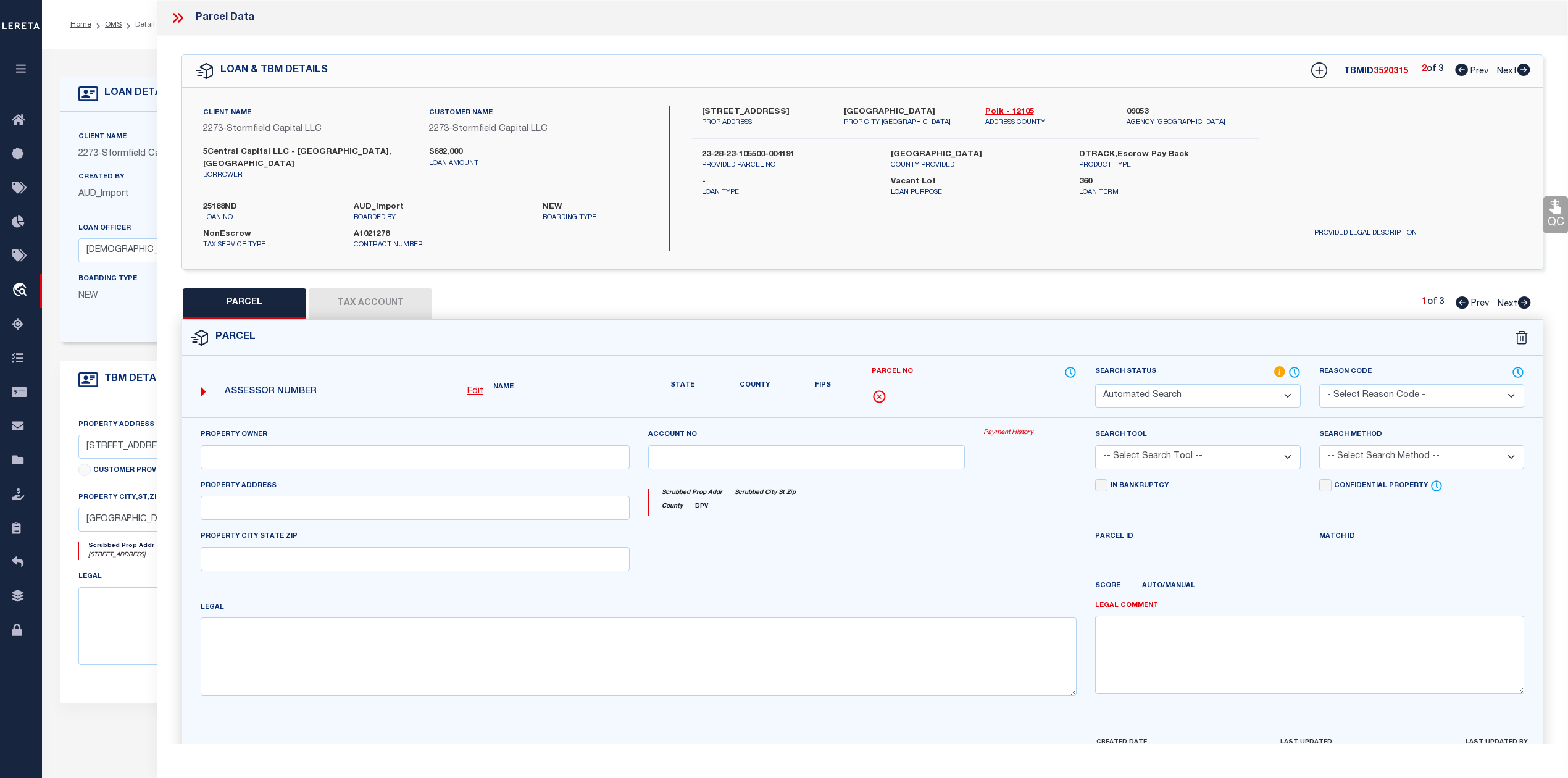
select select "PA"
type input "613-617 PLATEAU AVE & 2006-200"
select select "ATL"
select select "ADD"
type input "617 PLATEAU AVE"
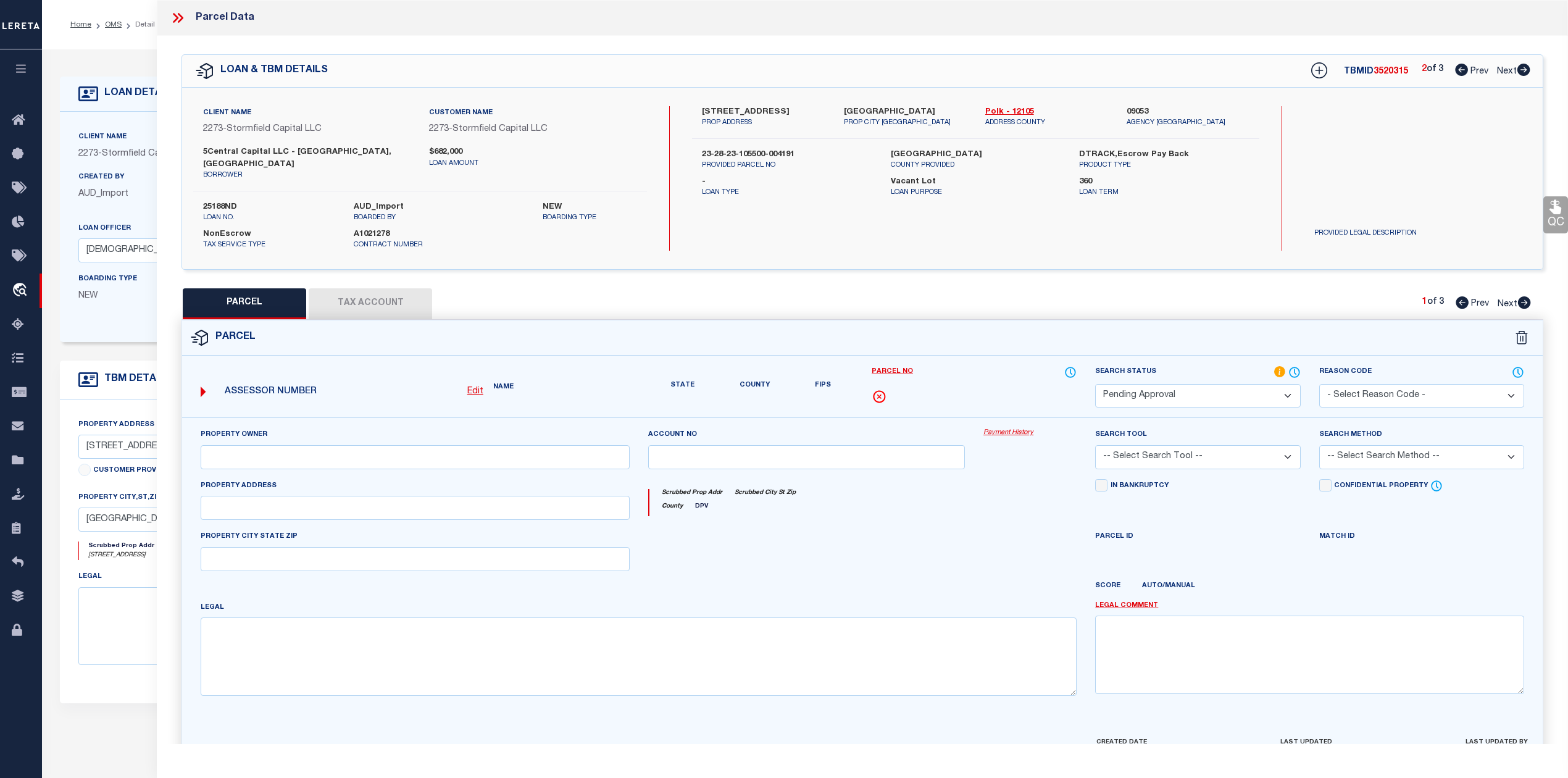
checkbox input "false"
type input "LAKELAND, FL 33815"
type textarea "PLATEAU BEAUTIFUL PB 7 PG 7 BLK 4 PART OF LOTS 19 & 20 DESC AS: COMM NE COR OF …"
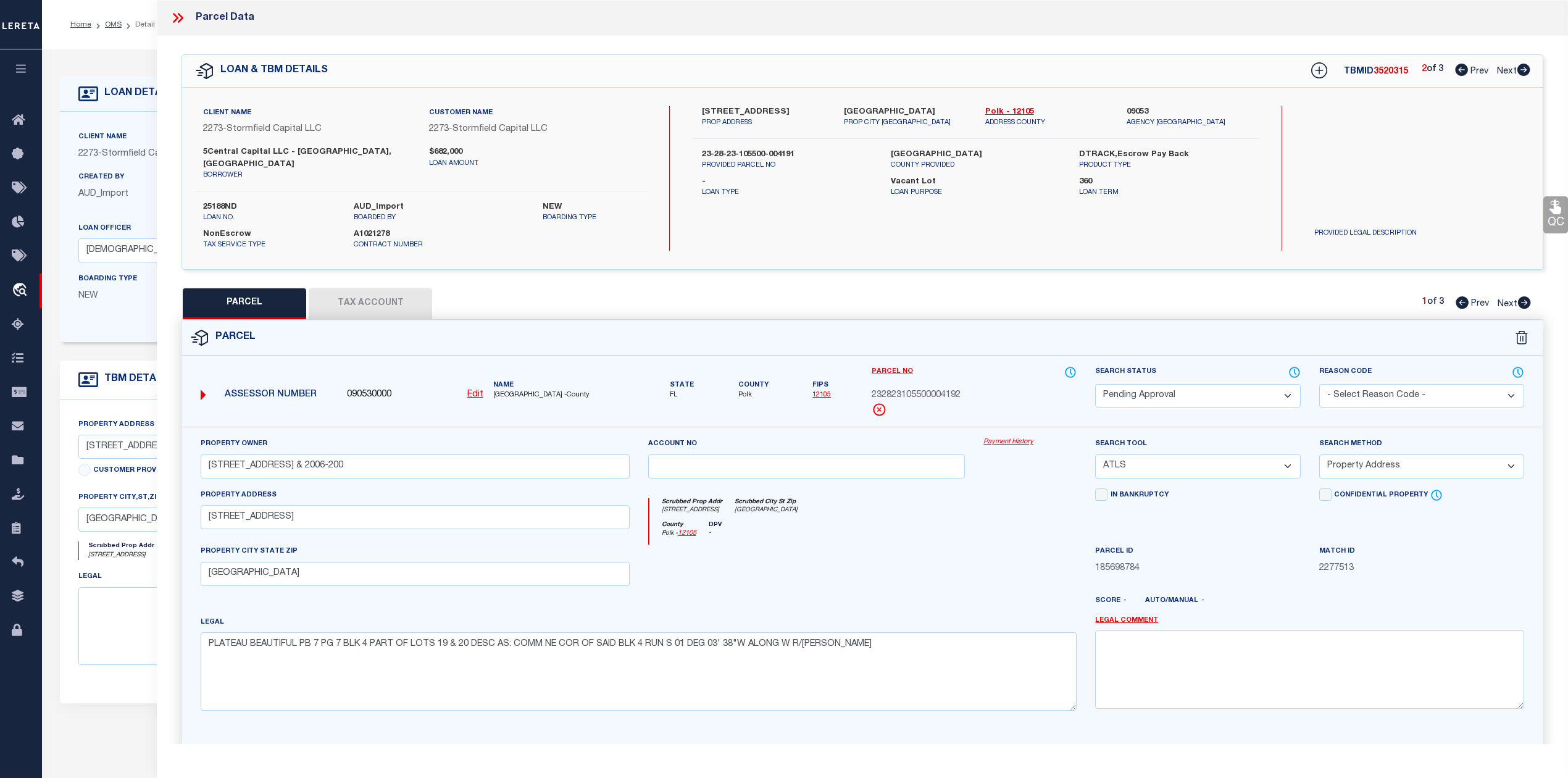
click at [1525, 296] on icon at bounding box center [1524, 302] width 13 height 13
select select "AS"
select select
checkbox input "false"
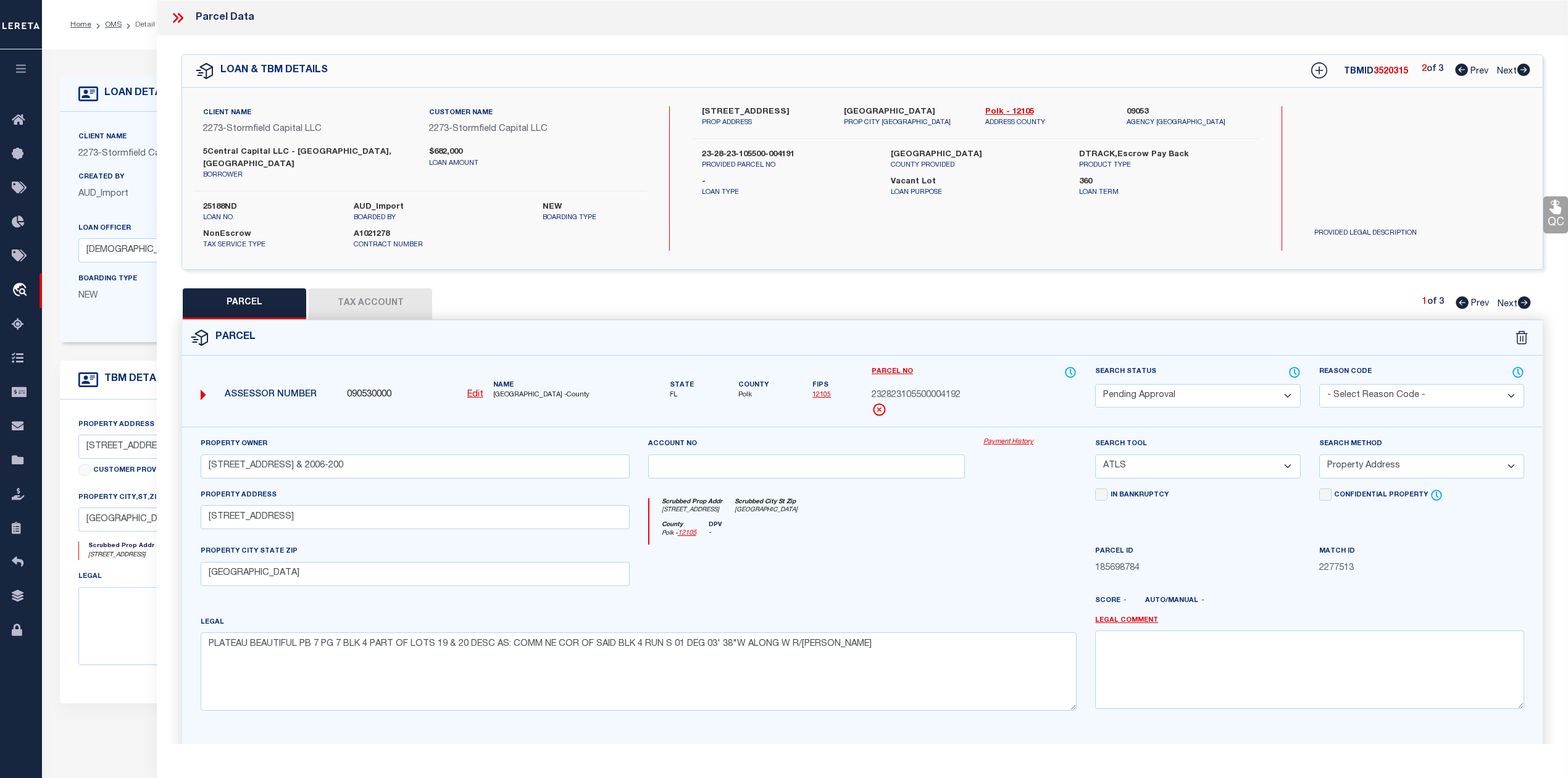
checkbox input "false"
select select "IP"
type input "613-617 PLATEAU AVE & 2006-200"
select select "ATL"
select select "ADD"
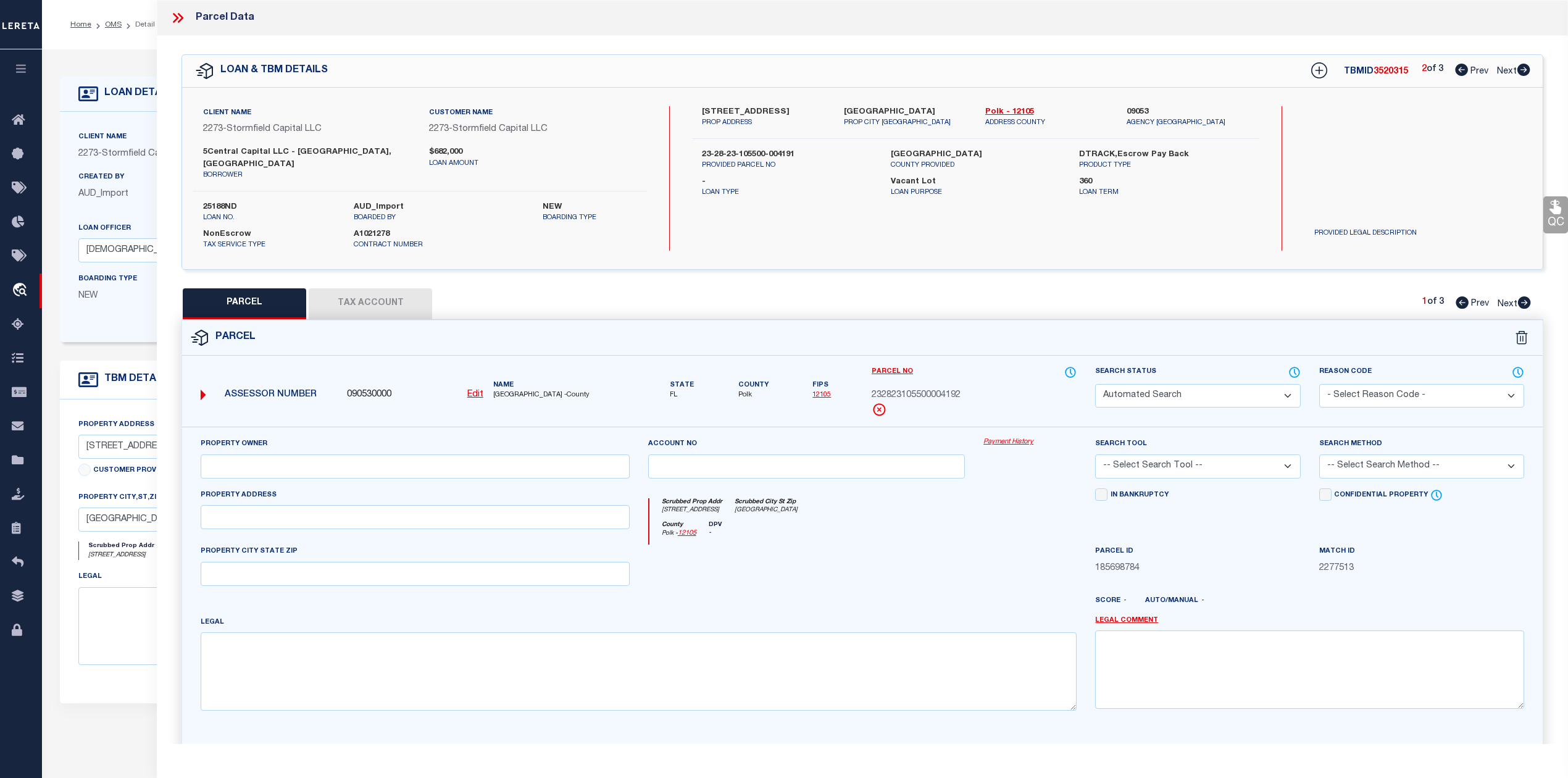
type input "613 PLATEAU AVE"
checkbox input "false"
type input "LAKELAND, FL 33815"
type textarea "PLATEAU BEAUTIFUL PB 7 PG 7 BLK 4 PART OF LOTS 1 & 19 & 20 DESC AS: COMM NE COR…"
click at [1525, 296] on icon at bounding box center [1524, 302] width 13 height 13
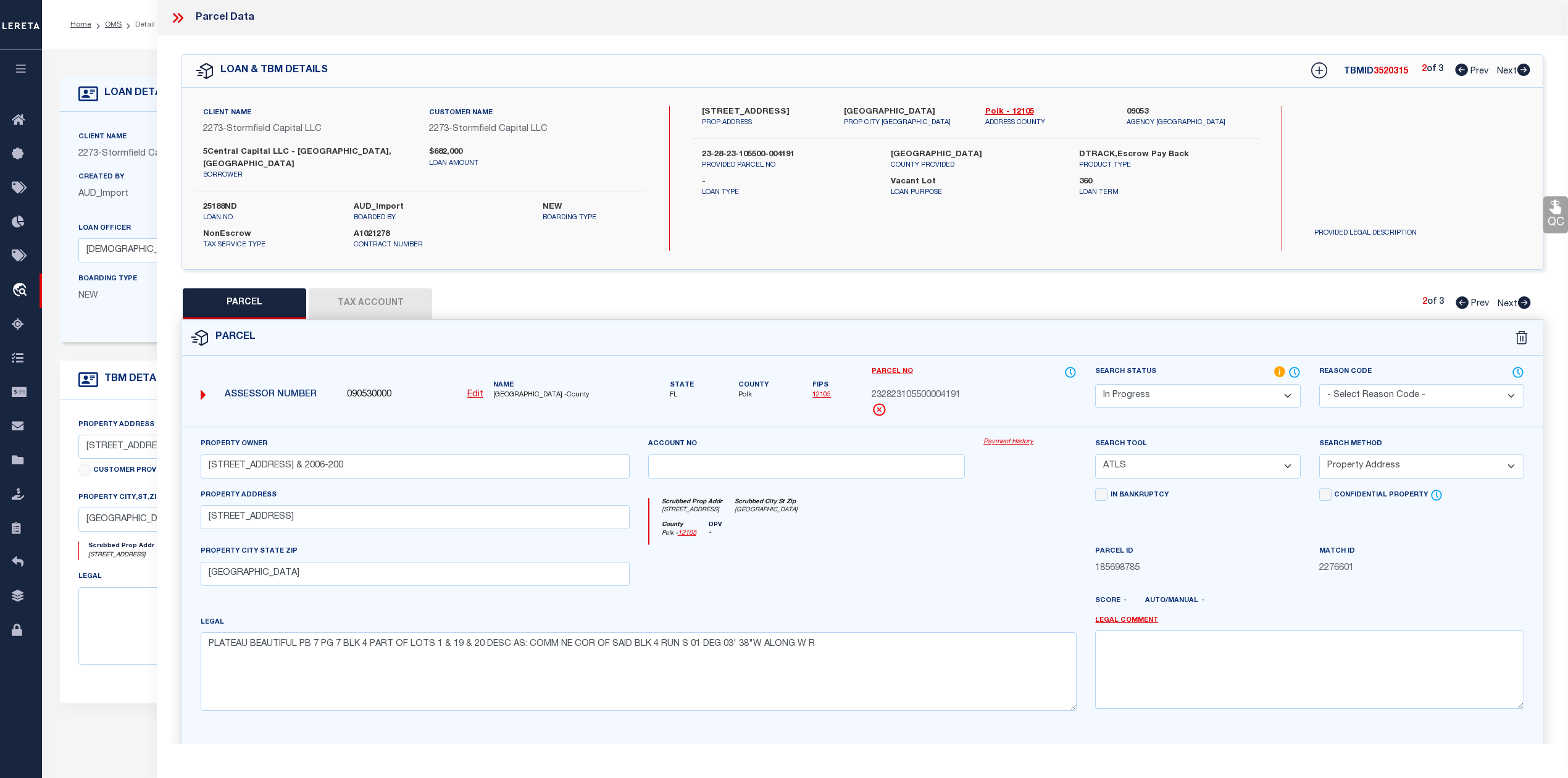
select select "AS"
select select
checkbox input "false"
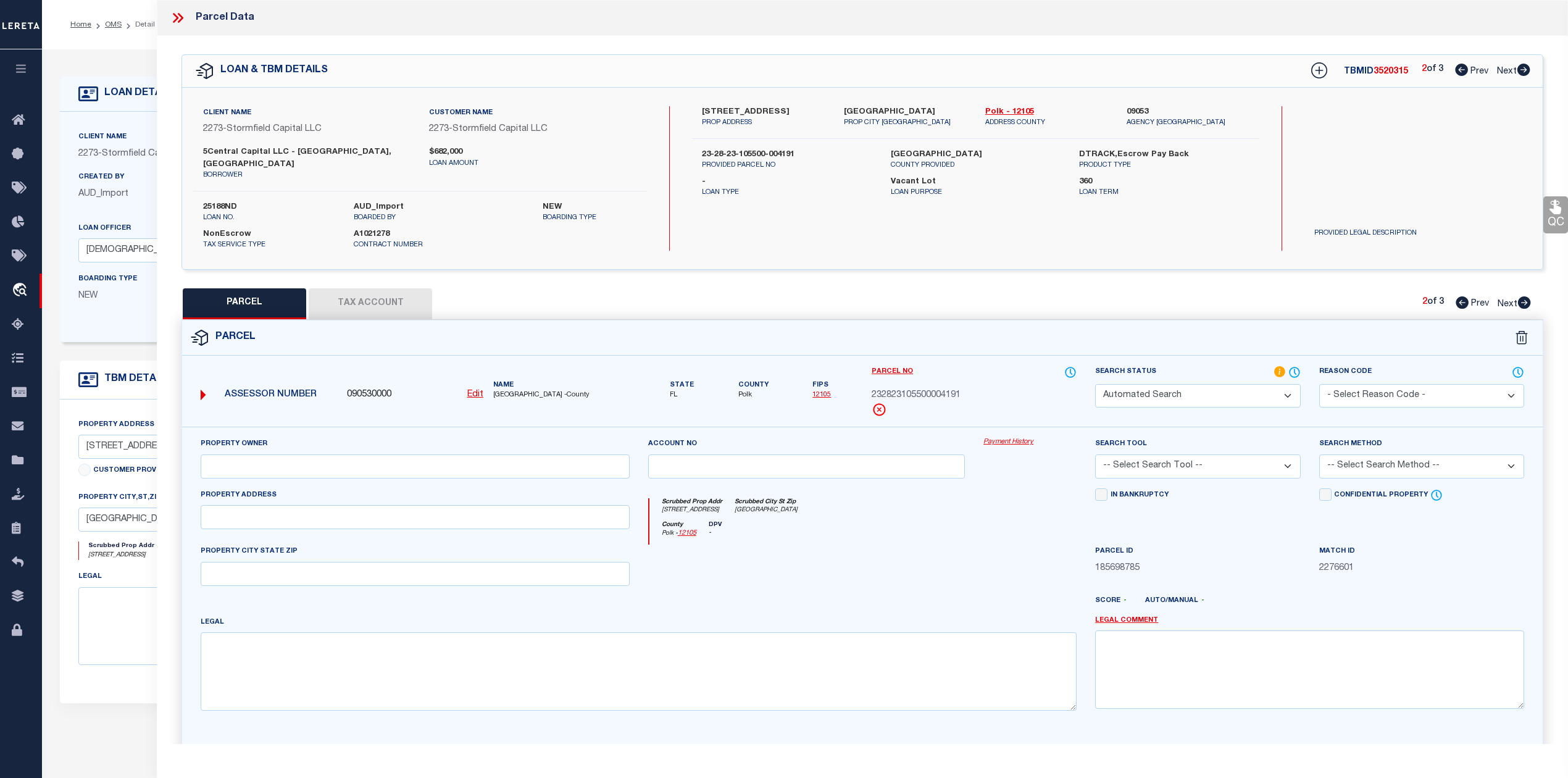
select select "PA"
select select "PRO"
select select "ADD"
checkbox input "false"
click at [1525, 76] on icon at bounding box center [1523, 69] width 13 height 13
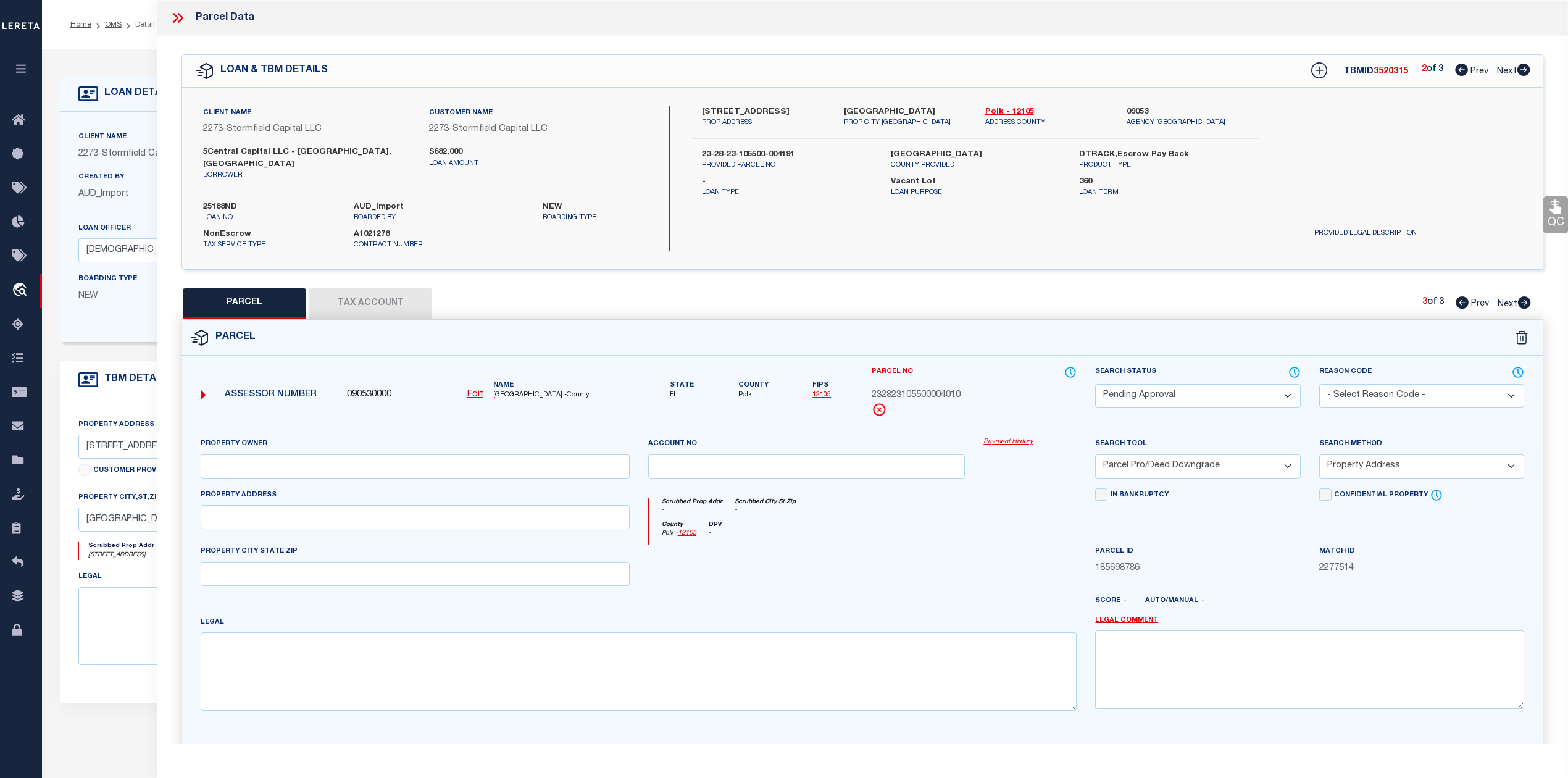
select select "AS"
select select
checkbox input "false"
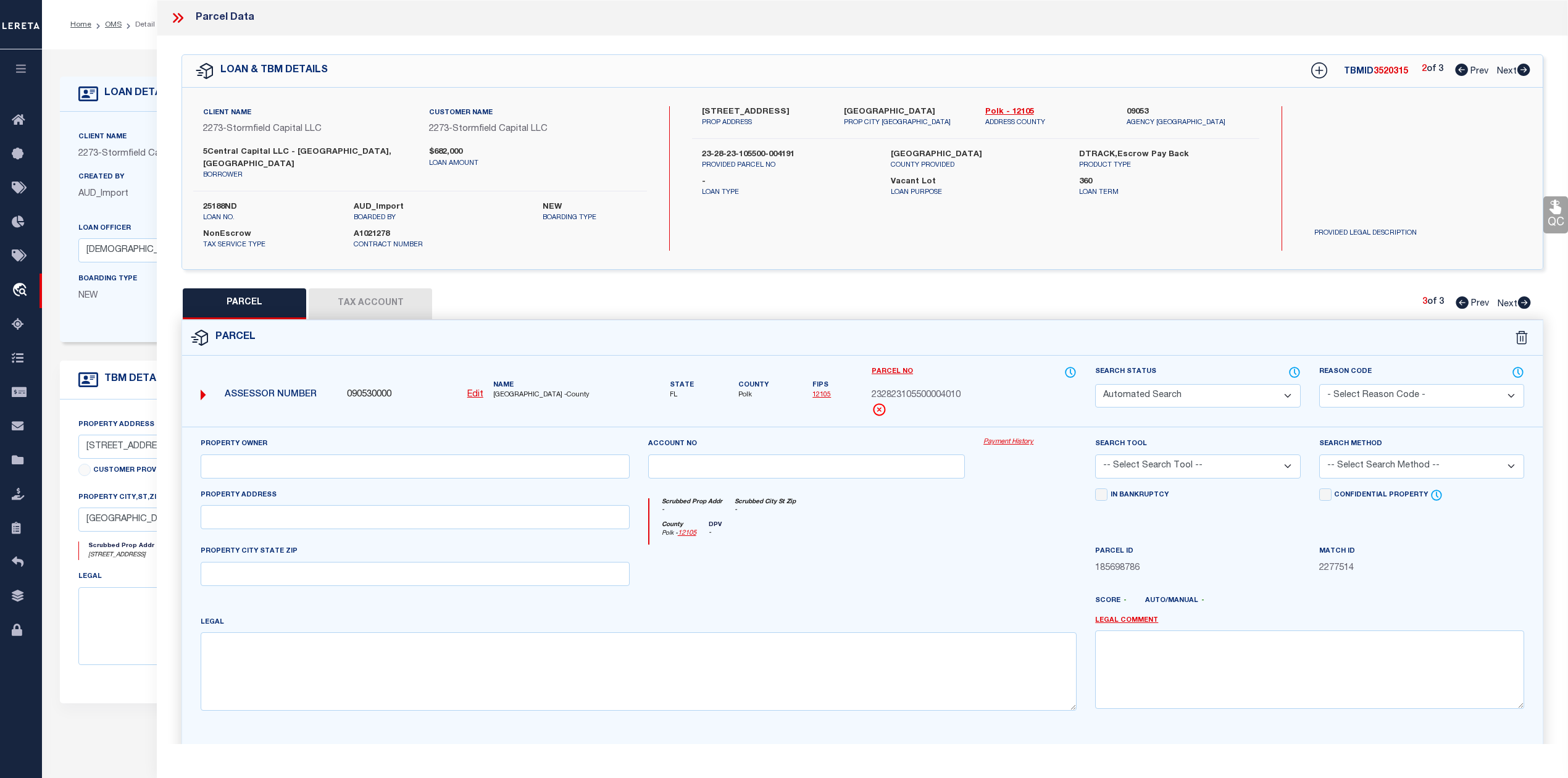
select select "IP"
checkbox input "false"
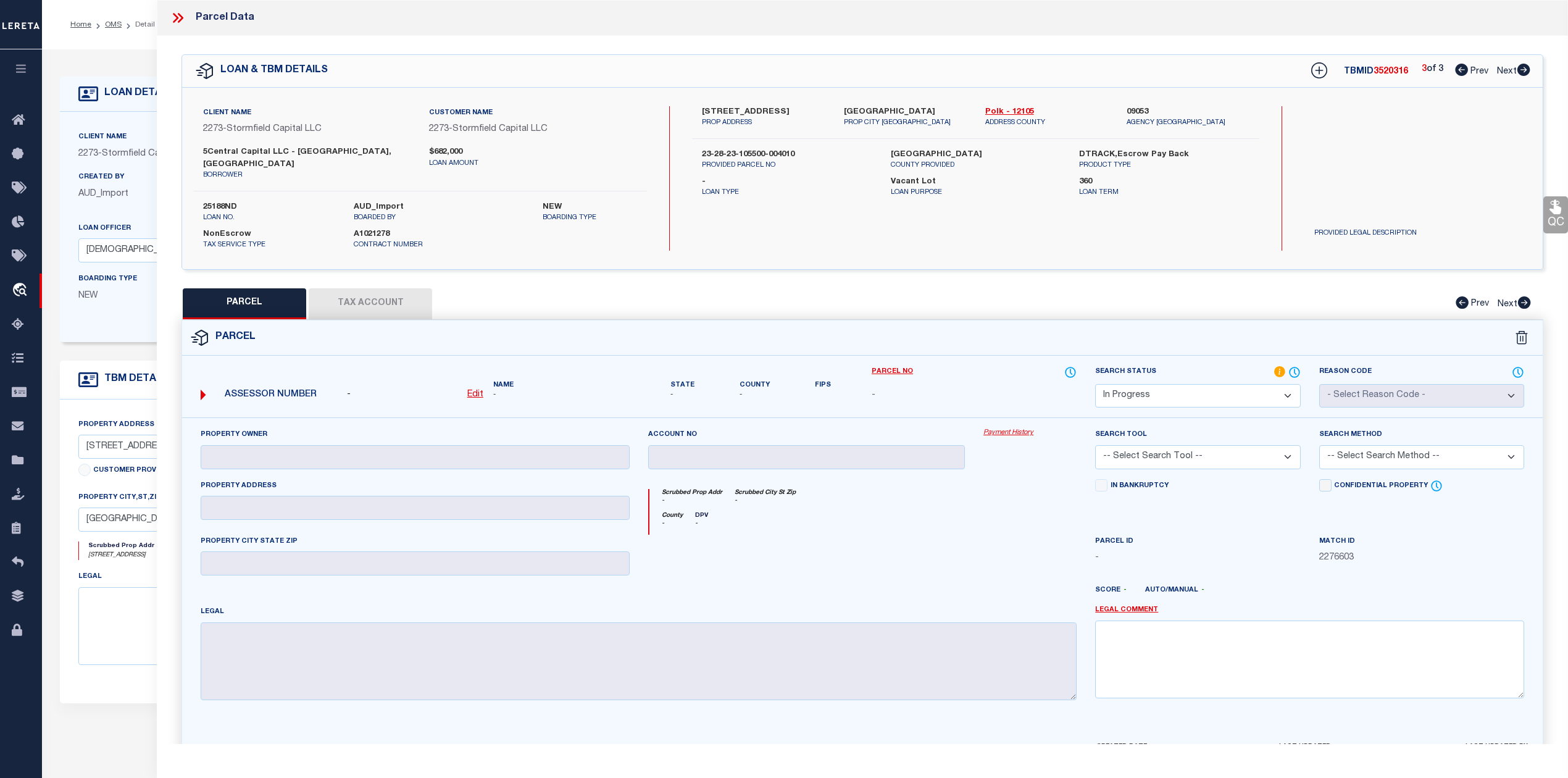
click at [183, 13] on icon at bounding box center [177, 18] width 16 height 16
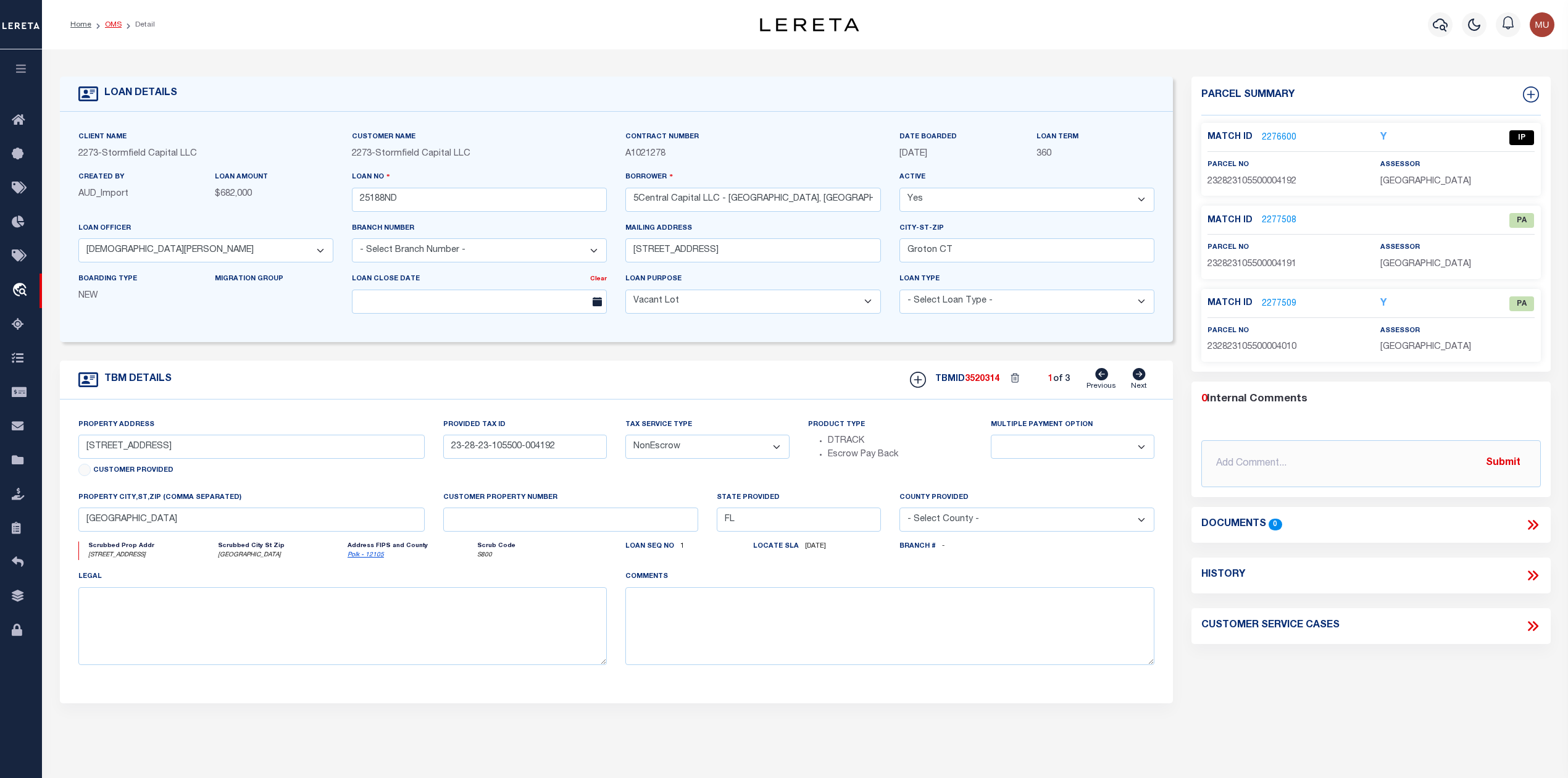
click at [112, 23] on link "OMS" at bounding box center [113, 24] width 17 height 8
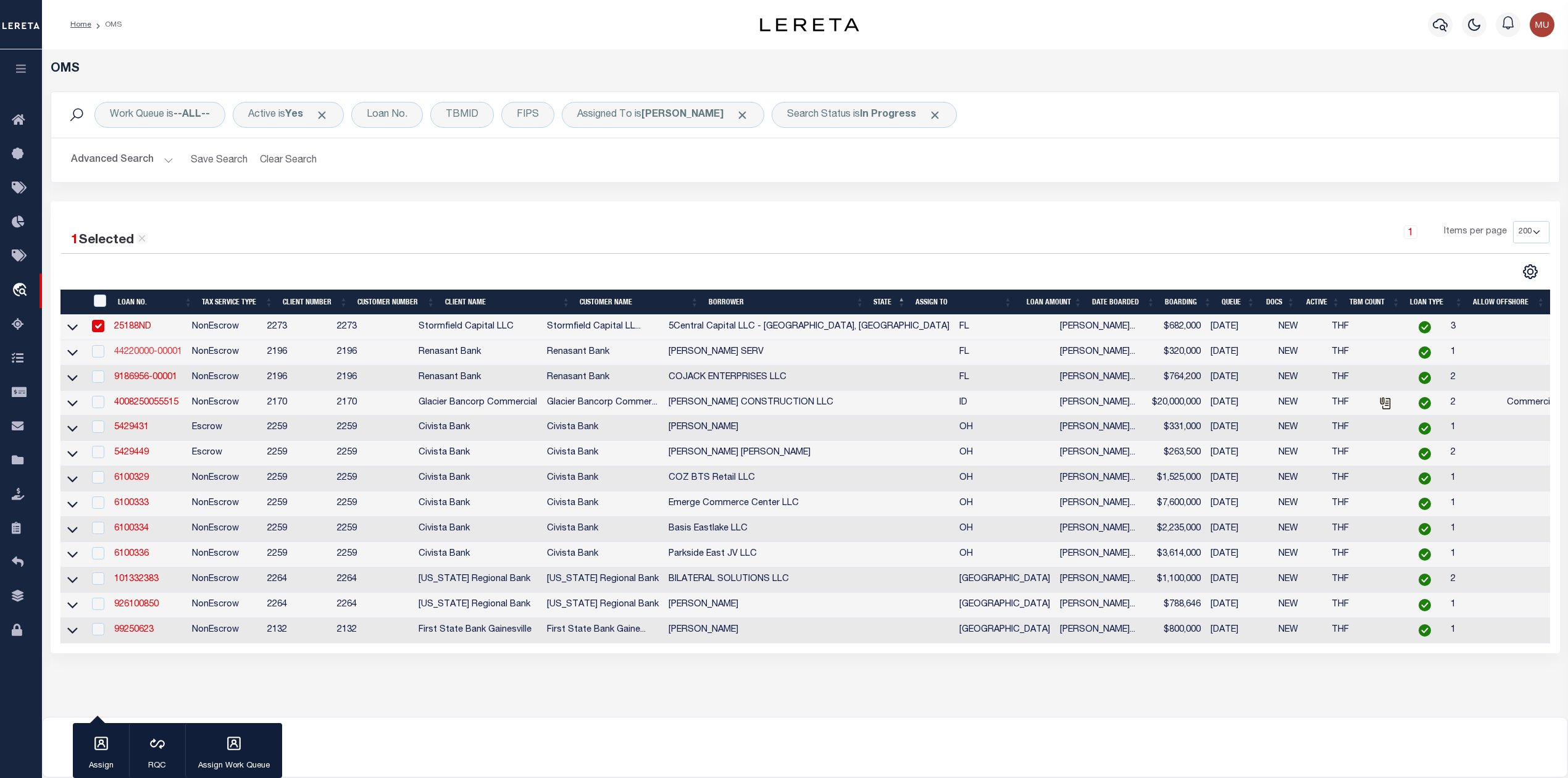
click at [151, 354] on link "44220000-00001" at bounding box center [148, 352] width 68 height 8
type input "44220000-00001"
type input "SUNSHINE BETANCOURT SERV"
select select
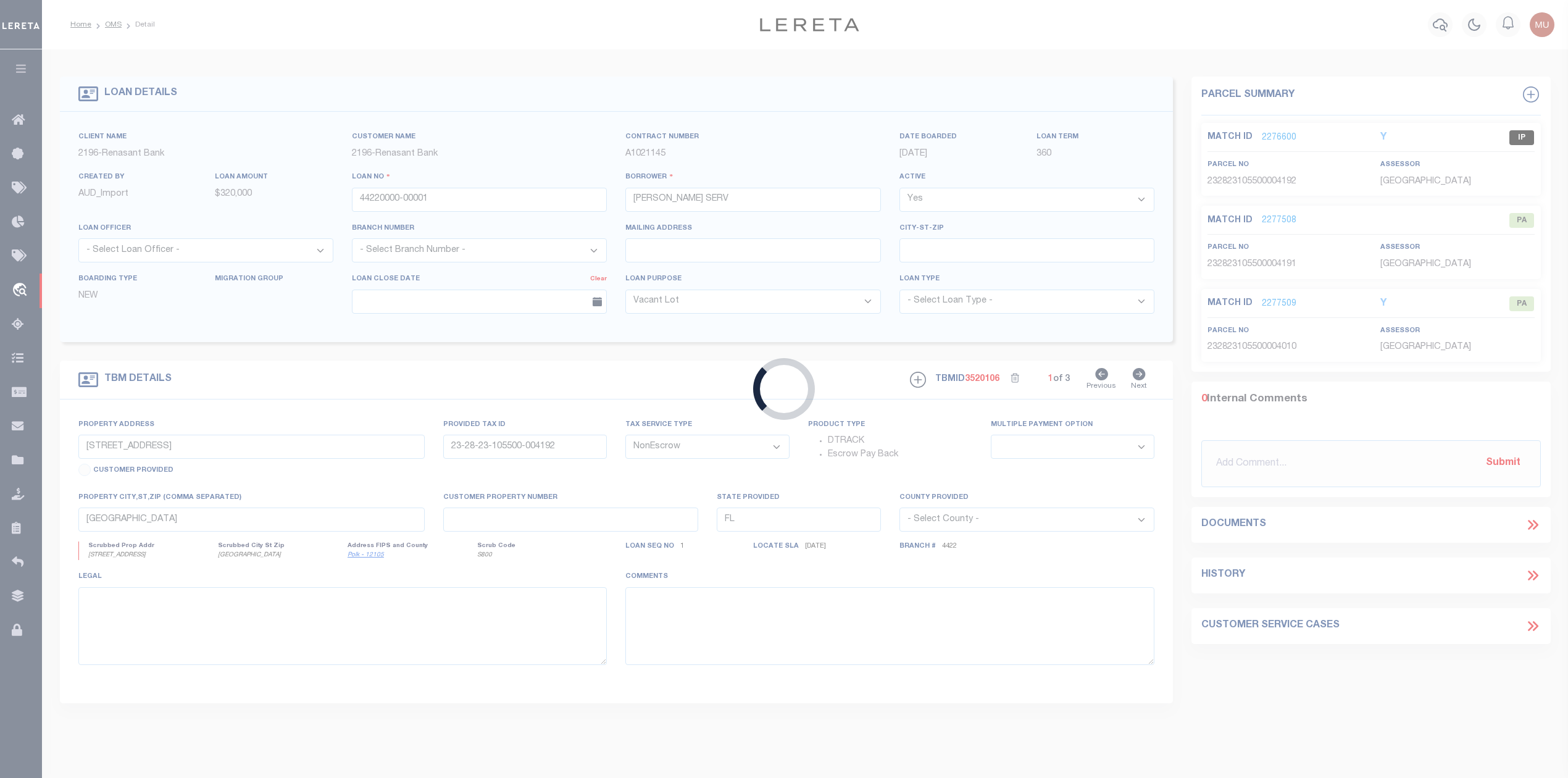
type input "149 SENECA AVE"
select select
type input "PANAMA CITY FL 32404"
select select
select select "164191"
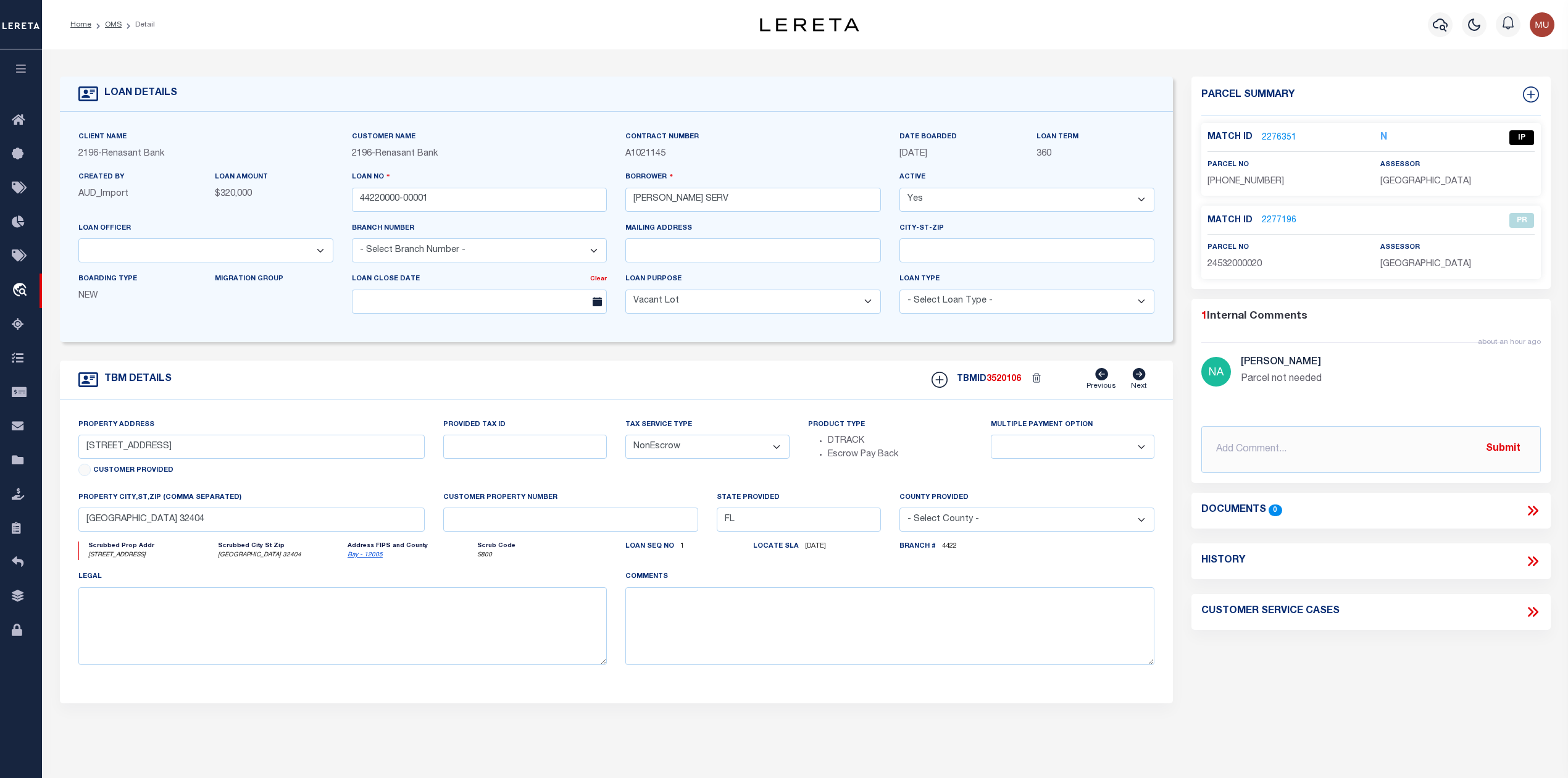
click at [1287, 132] on link "2276351" at bounding box center [1279, 138] width 35 height 13
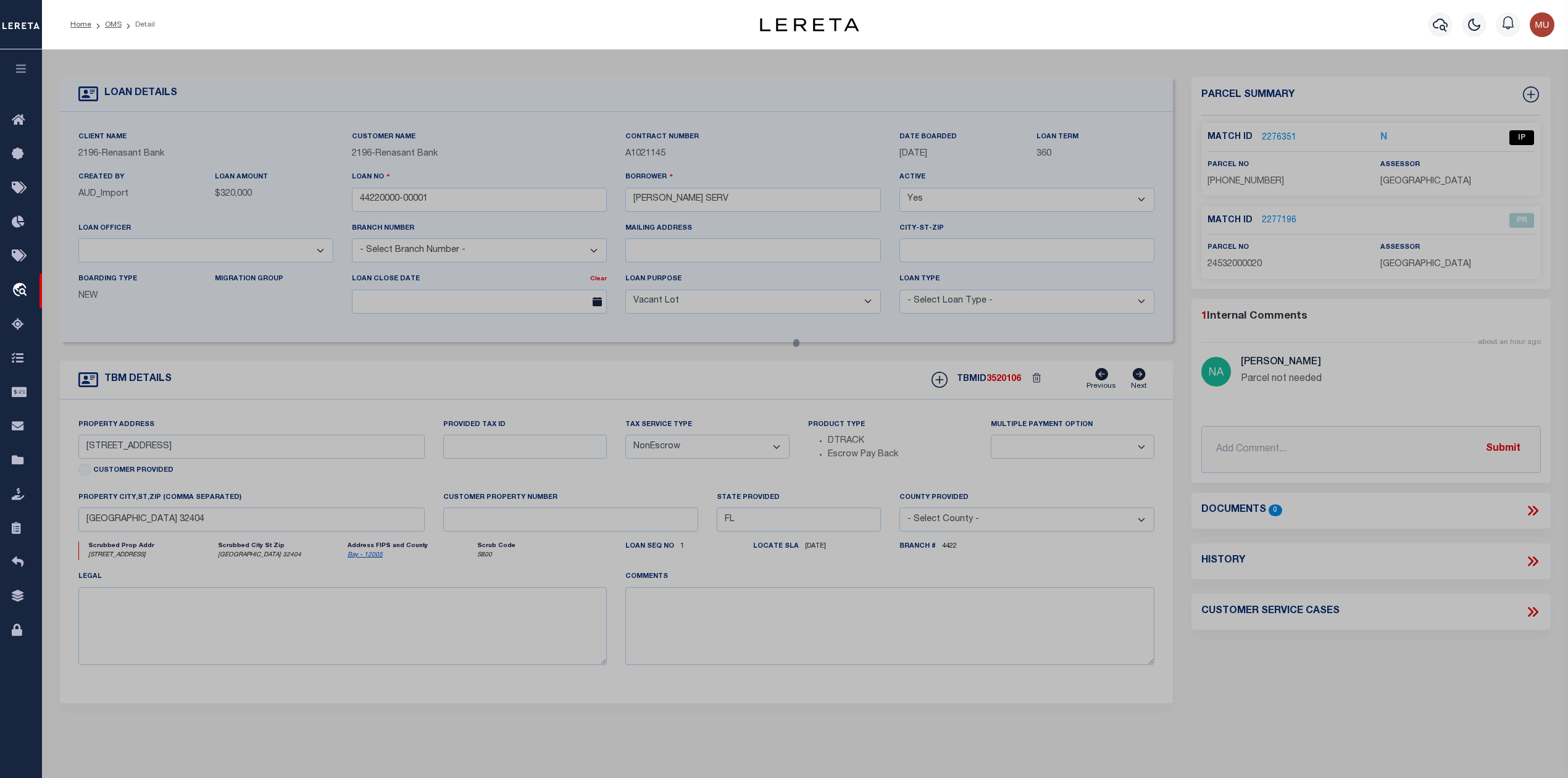
select select "AS"
checkbox input "false"
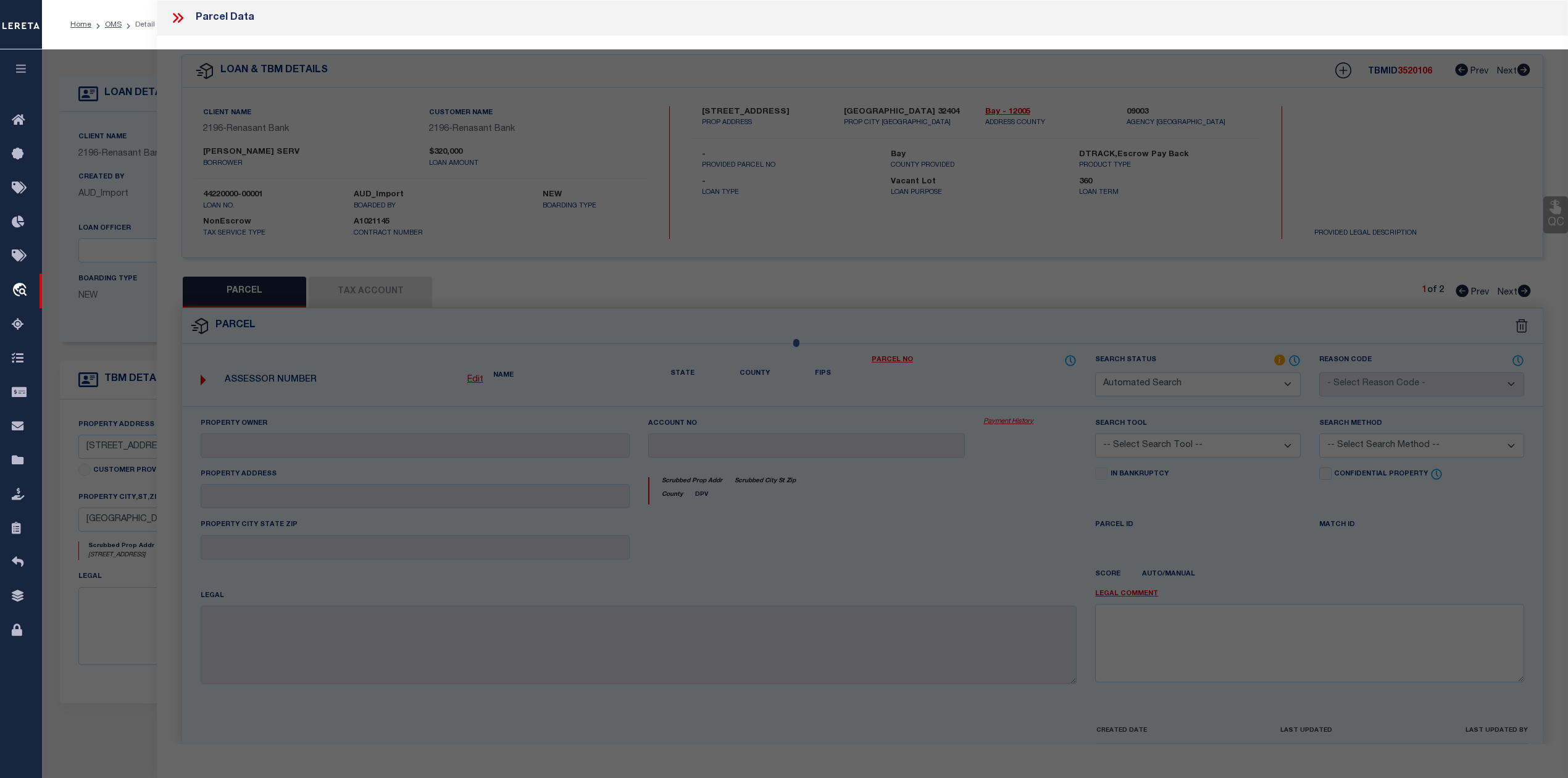
select select "IP"
type input "PROSPERITY QUALITY RENTALS LLC"
select select "AGW"
select select "ADD"
type input "149 SENECA AVE"
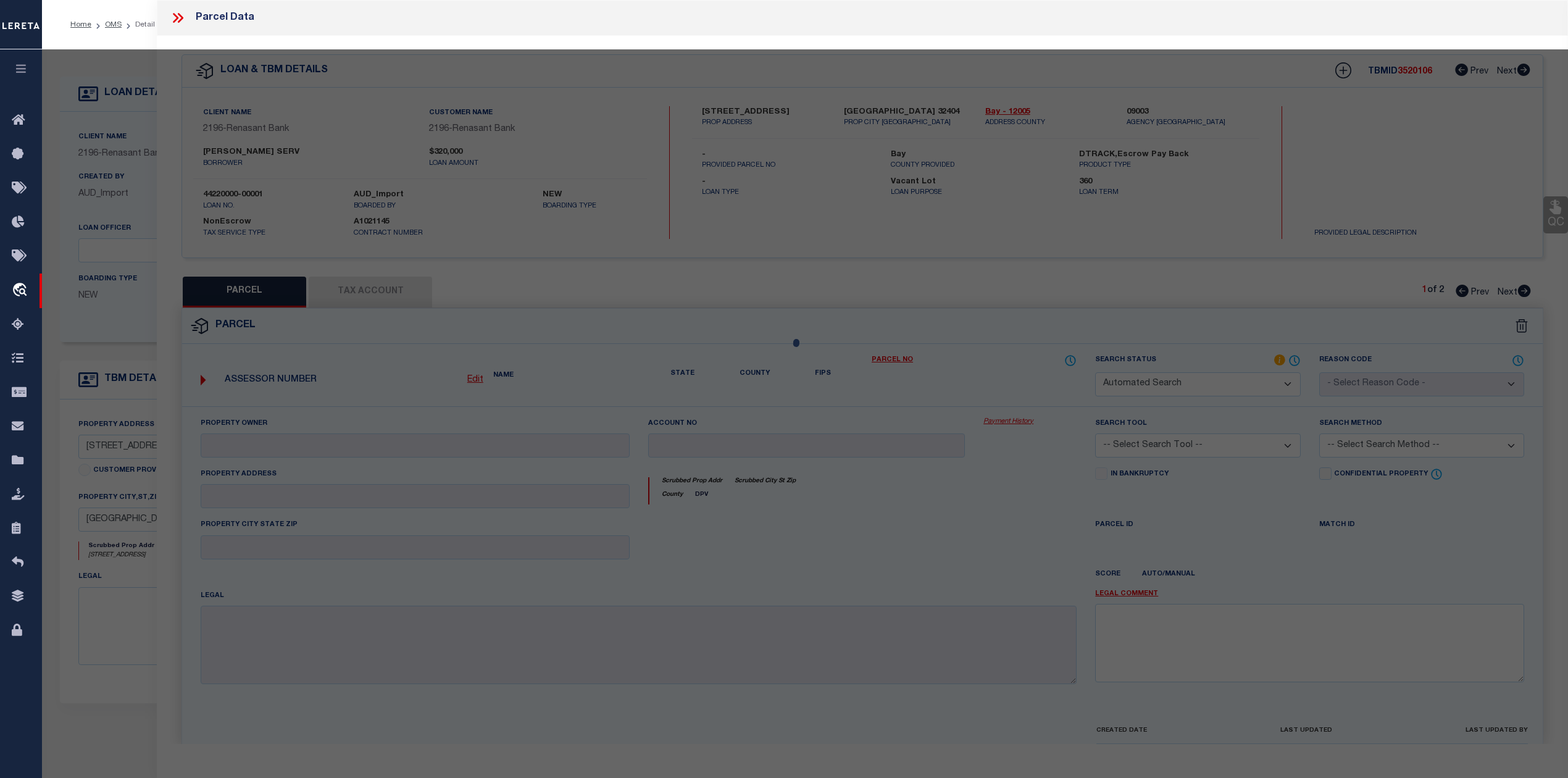
type input "PANAMA CITY, FL 32404"
type textarea "12 4S 14W -201B- 118D4 ST AND BAY DEV CO PLAT COMM AT SW COR OF SE 1/4 OF TH SE…"
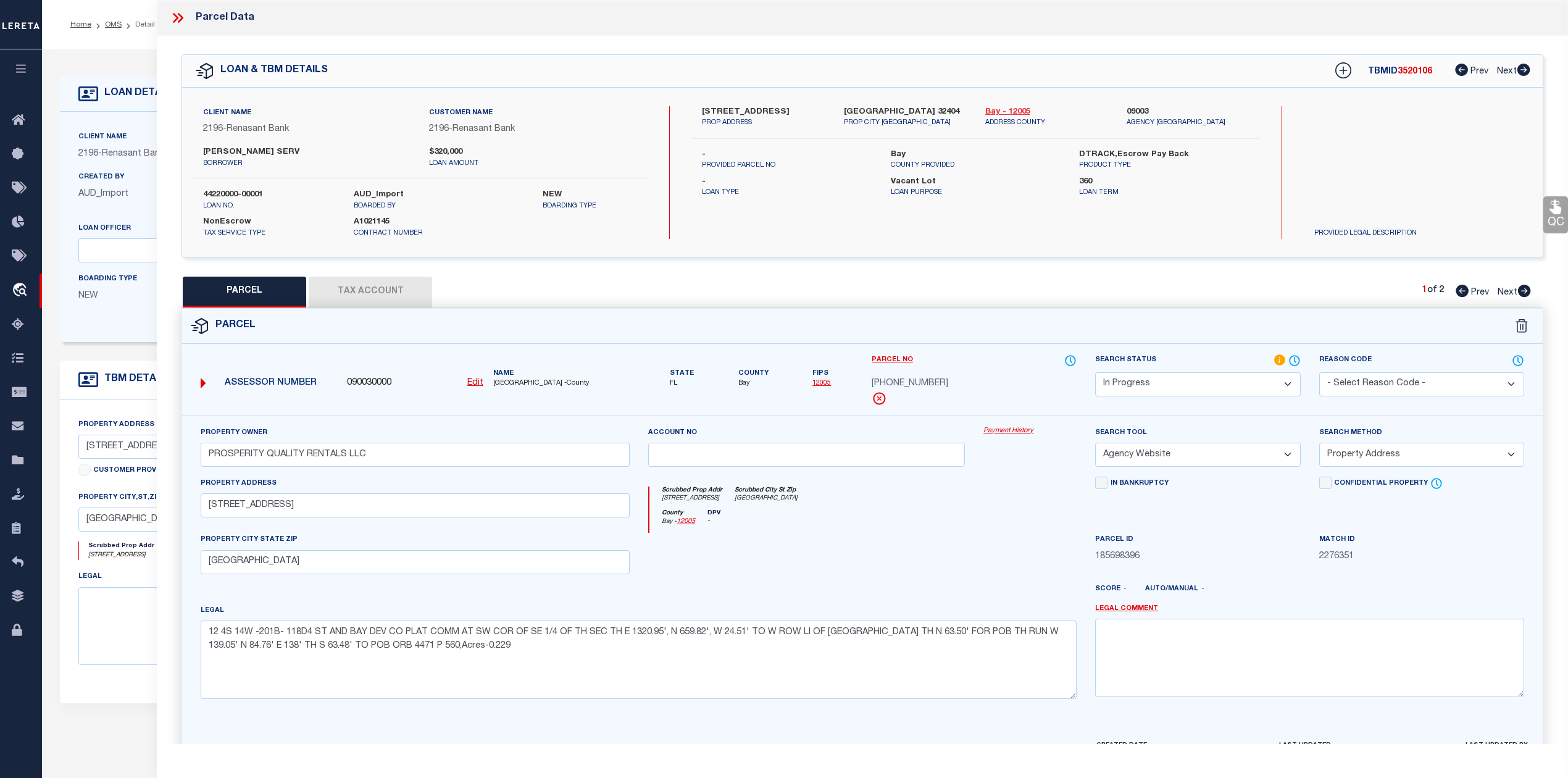
click at [1011, 110] on link "Bay - 12005" at bounding box center [1047, 112] width 123 height 13
drag, startPoint x: 697, startPoint y: 109, endPoint x: 752, endPoint y: 114, distance: 55.2
click at [752, 114] on div "149 SENECA AVE PROP ADDRESS" at bounding box center [764, 117] width 142 height 22
click at [230, 510] on input "149 SENECA AVE" at bounding box center [415, 505] width 429 height 24
type input "149 SENECA AVE"
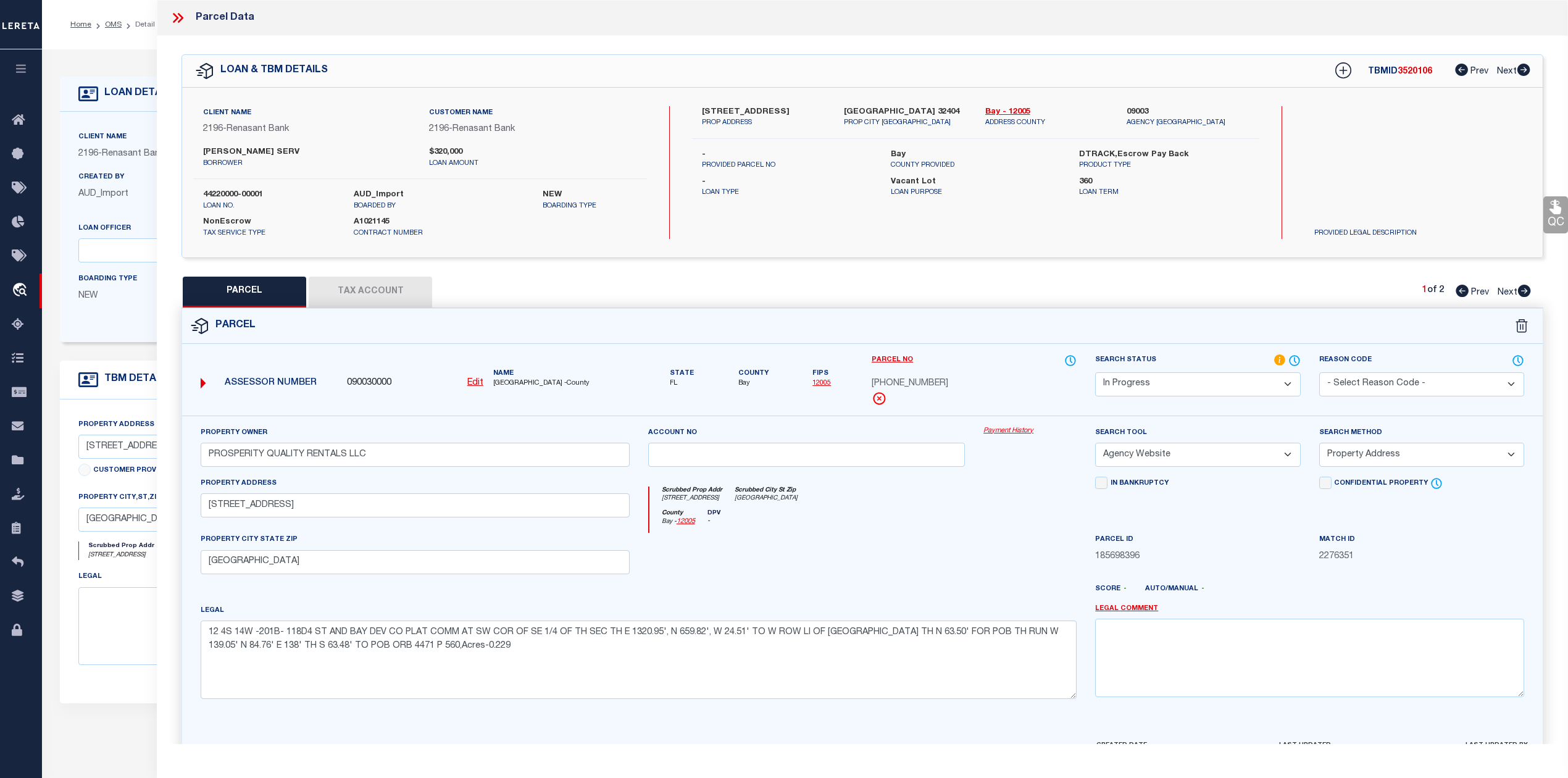
click at [1243, 386] on select "Automated Search Bad Parcel Complete Duplicate Parcel High Dollar Reporting In …" at bounding box center [1198, 384] width 205 height 24
click at [1095, 372] on select "Automated Search Bad Parcel Complete Duplicate Parcel High Dollar Reporting In …" at bounding box center [1198, 384] width 205 height 24
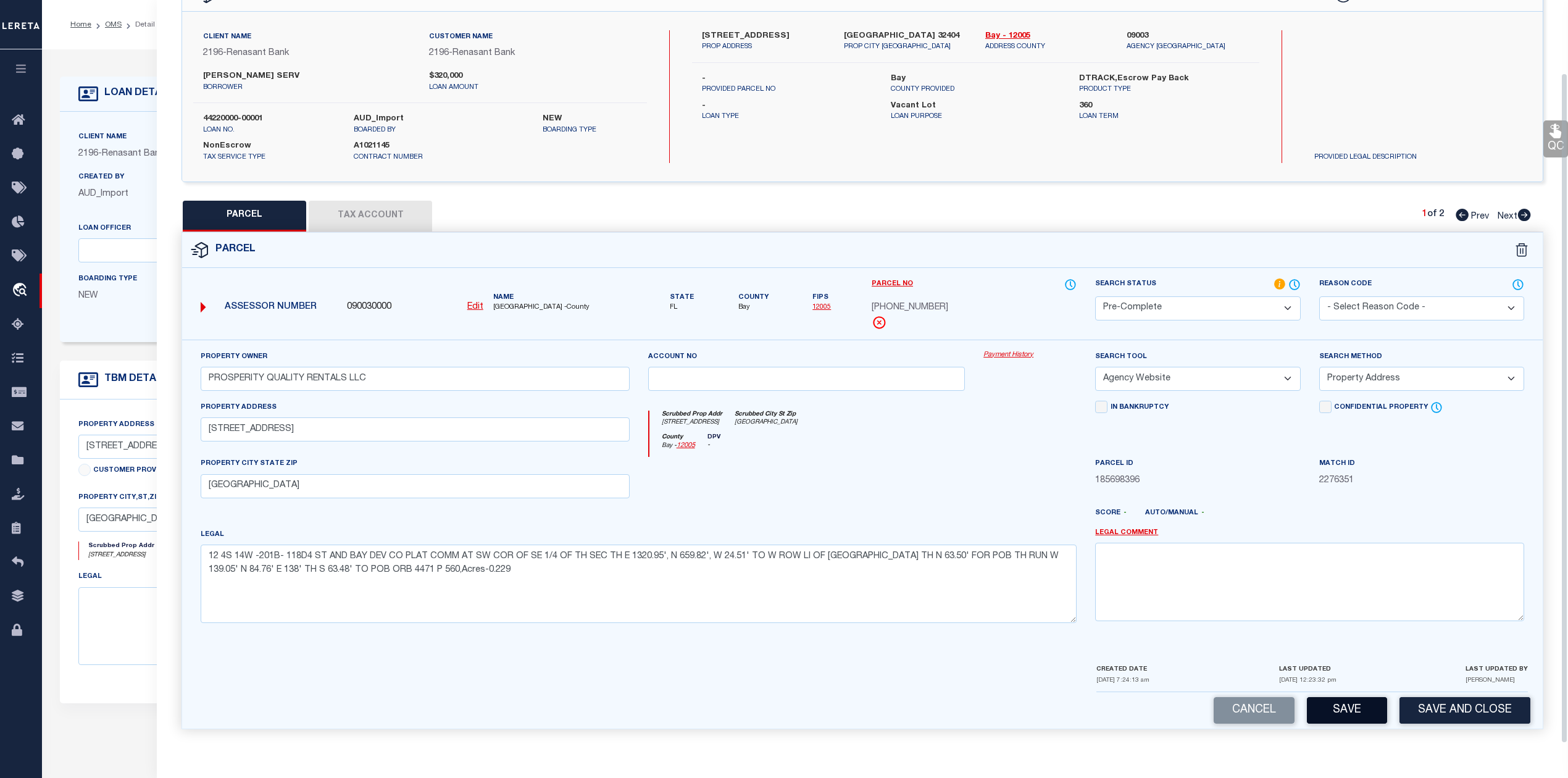
click at [1332, 721] on button "Save" at bounding box center [1347, 710] width 80 height 26
select select "AS"
select select
checkbox input "false"
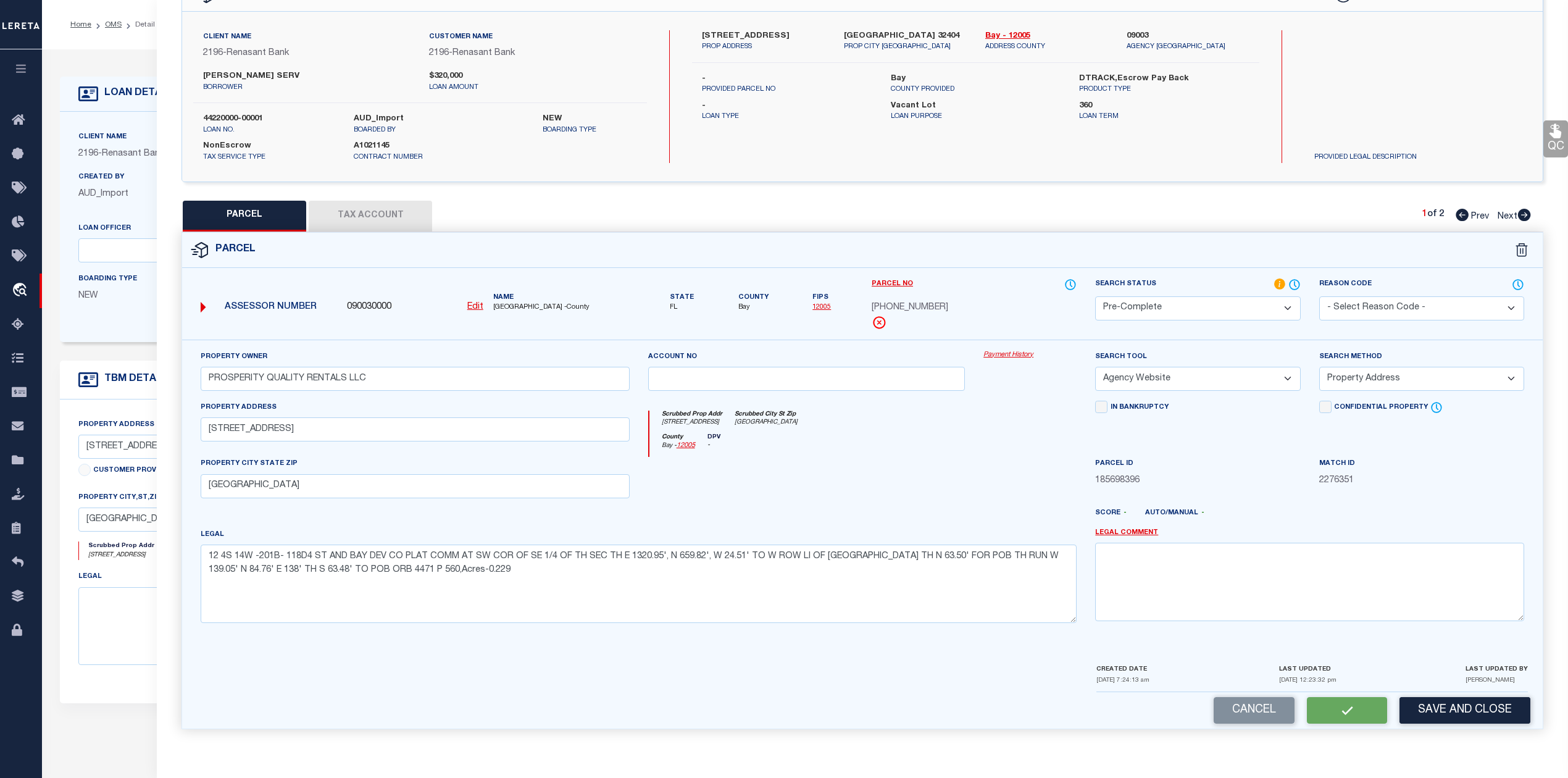
checkbox input "false"
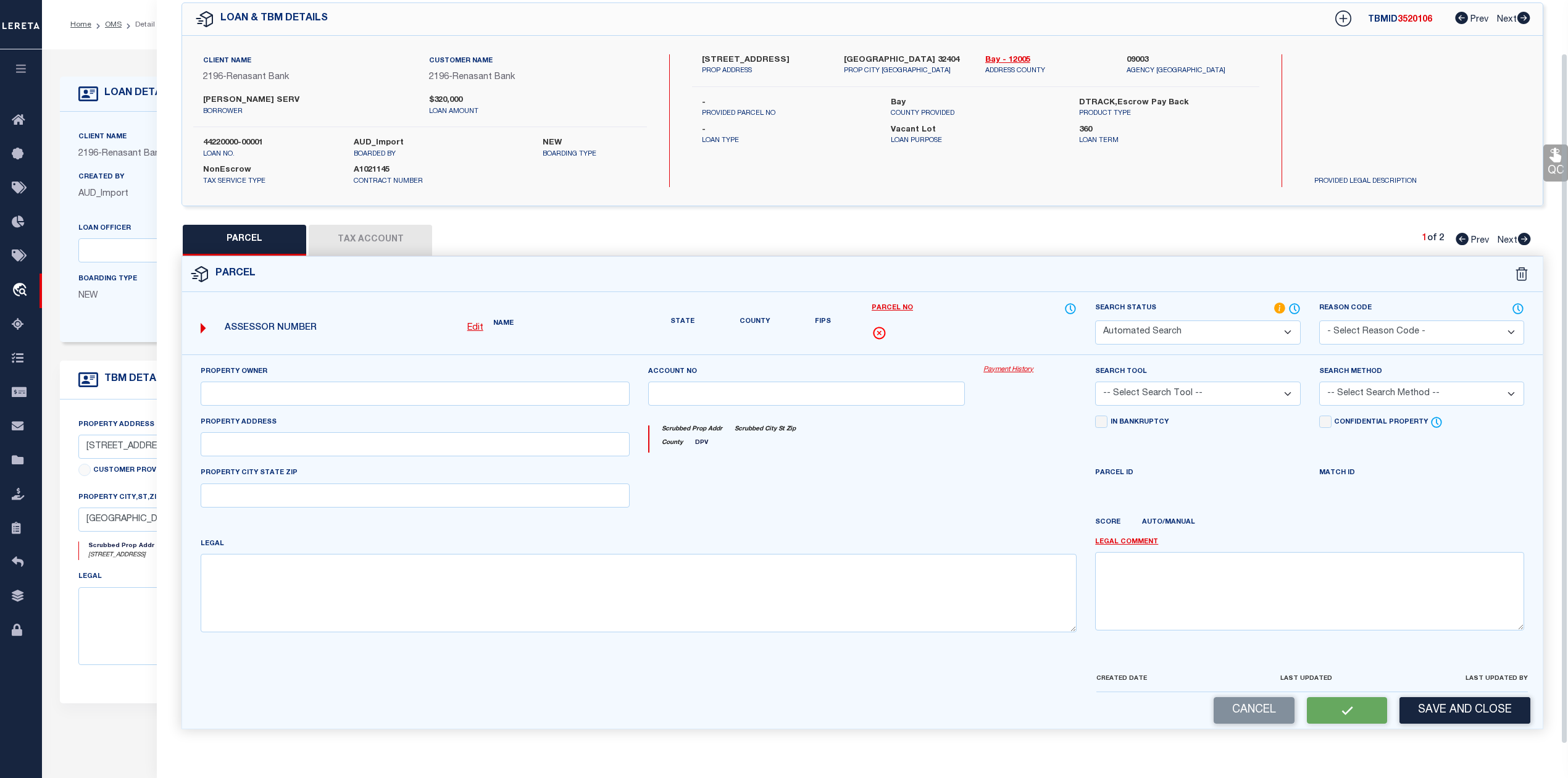
select select "PC"
type input "PROSPERITY QUALITY RENTALS LLC"
select select "AGW"
select select "ADD"
type input "149 SENECA AVE"
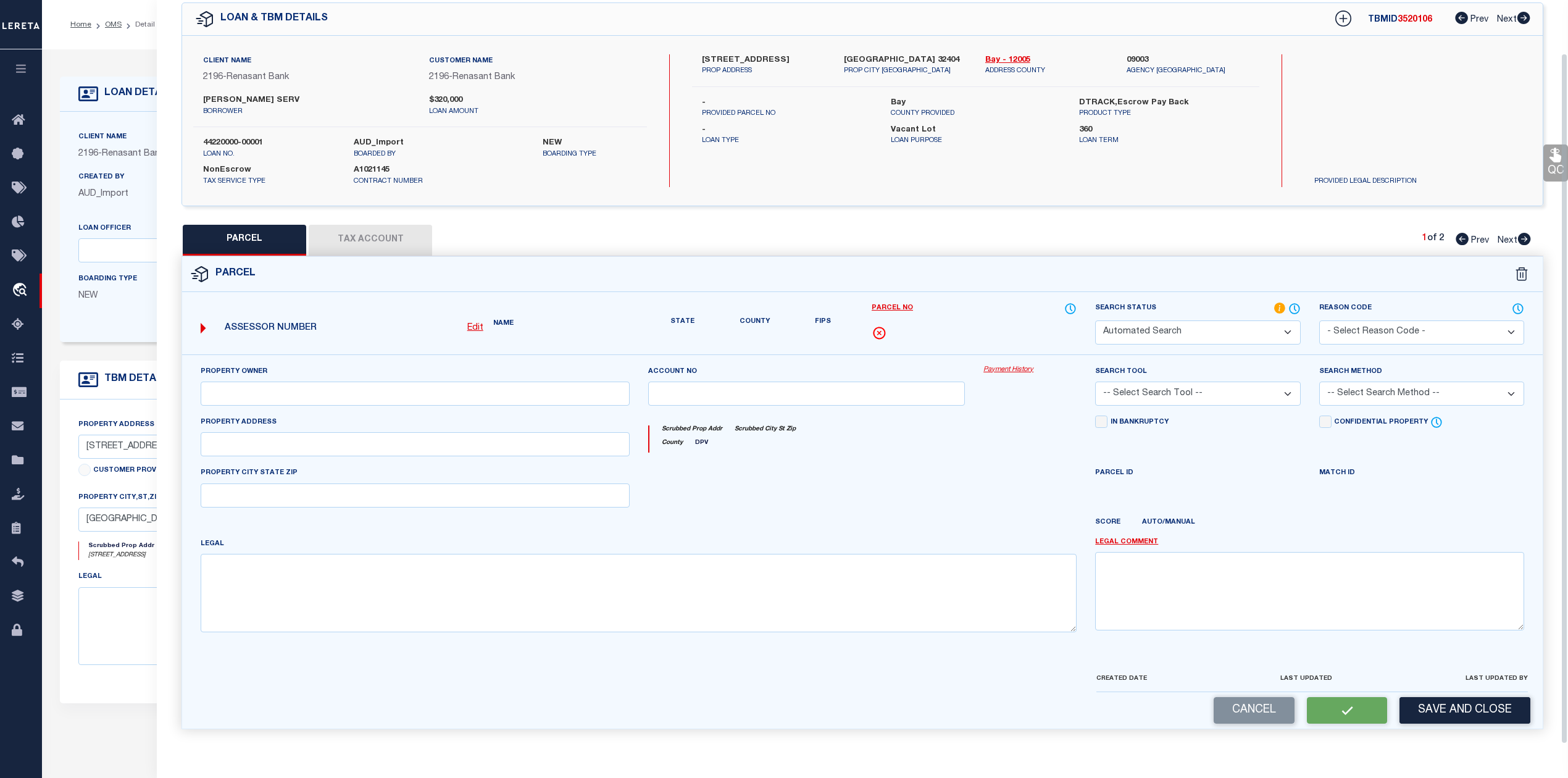
type input "PANAMA CITY, FL 32404"
type textarea "12 4S 14W -201B- 118D4 ST AND BAY DEV CO PLAT COMM AT SW COR OF SE 1/4 OF TH SE…"
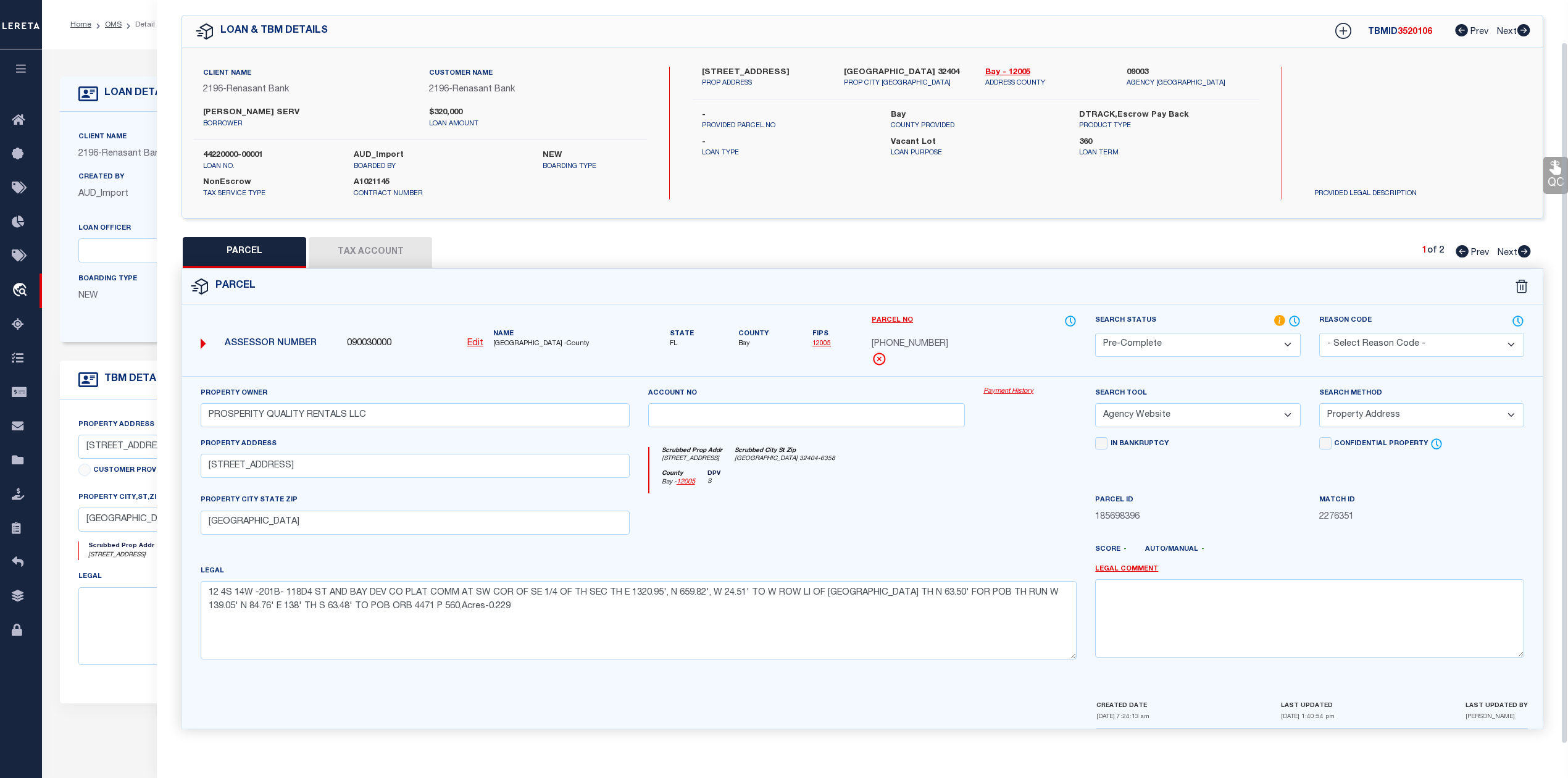
scroll to position [0, 0]
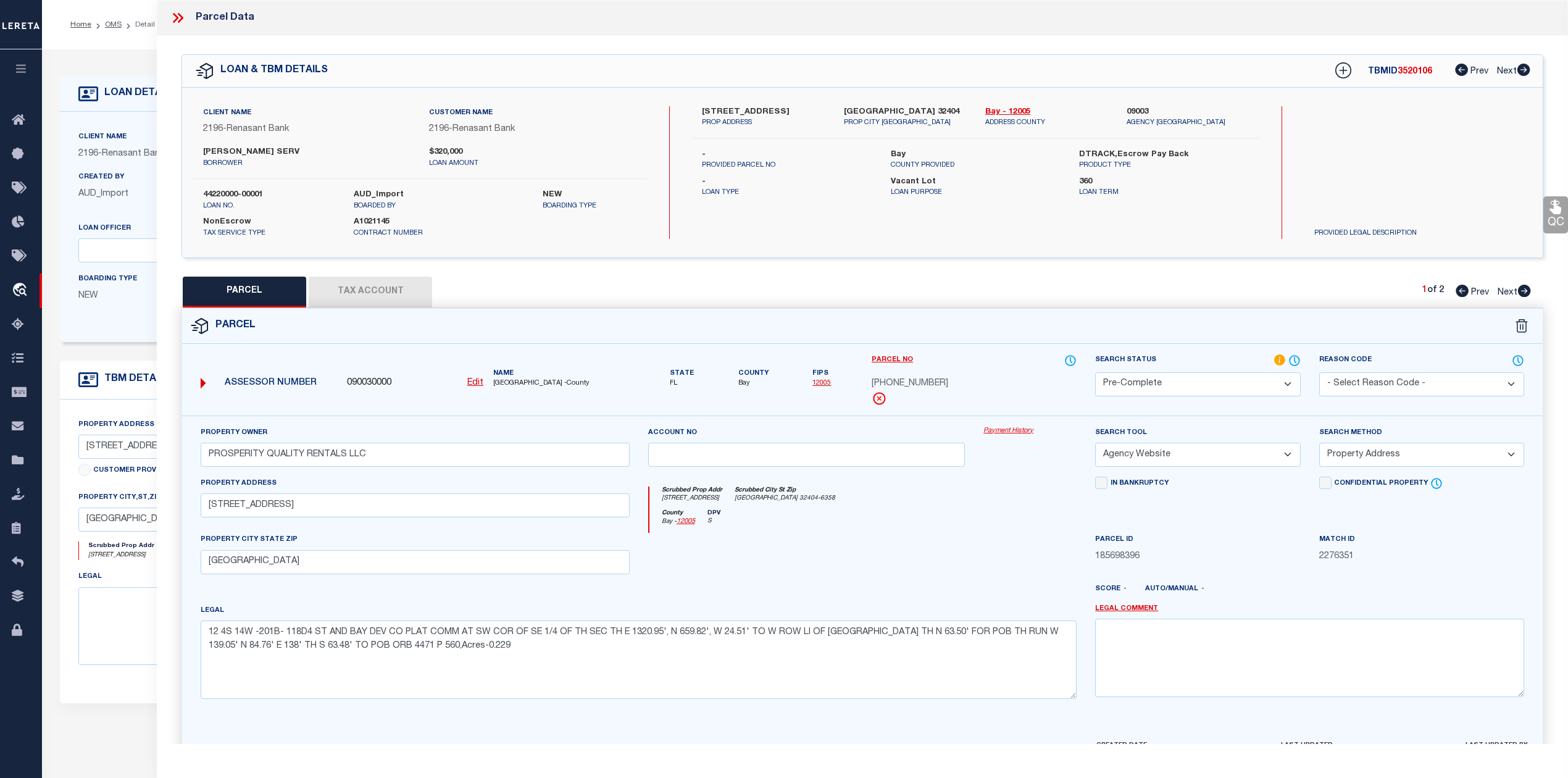
click at [178, 15] on icon at bounding box center [177, 18] width 16 height 16
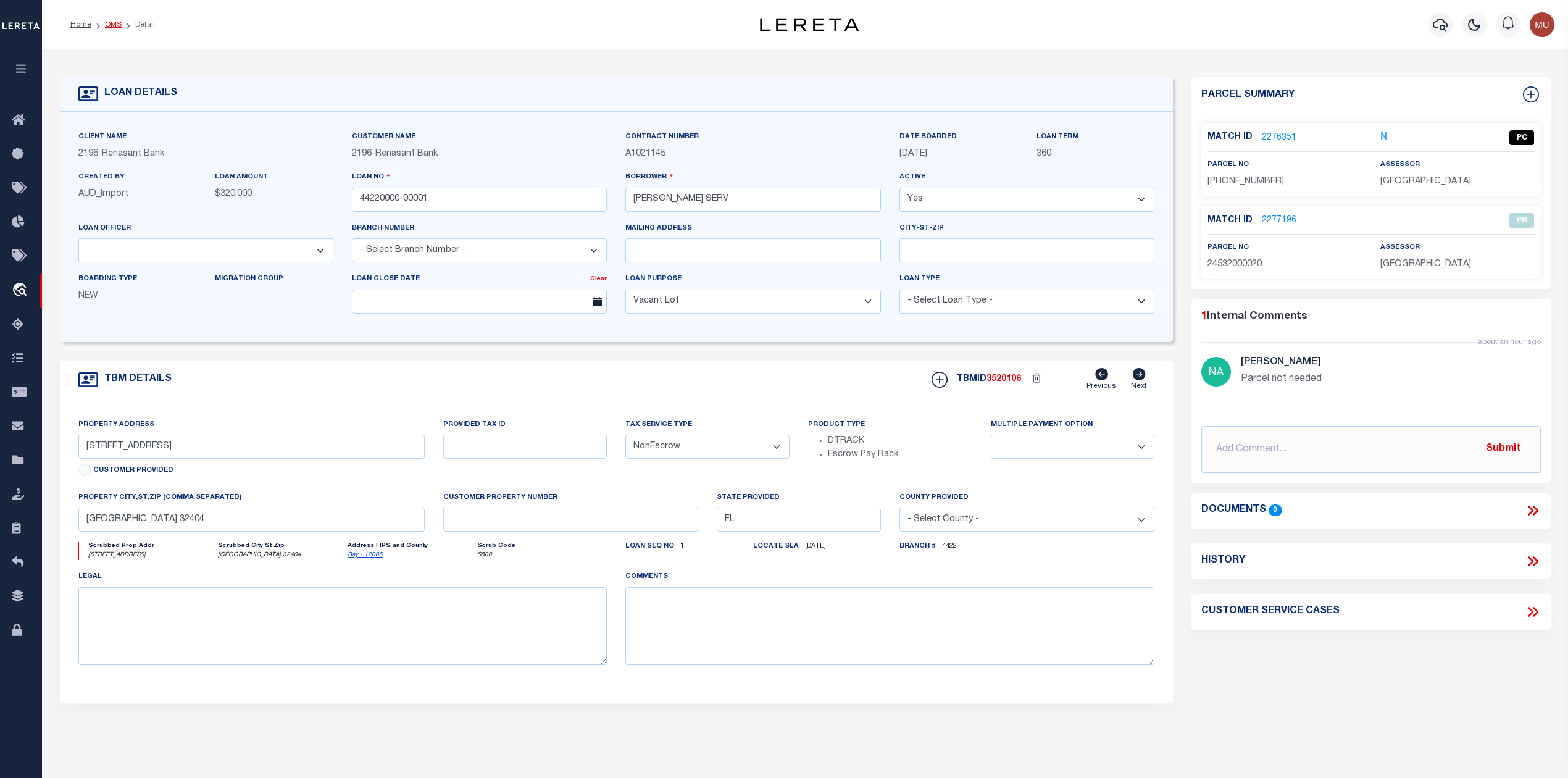
click at [109, 24] on link "OMS" at bounding box center [113, 24] width 17 height 8
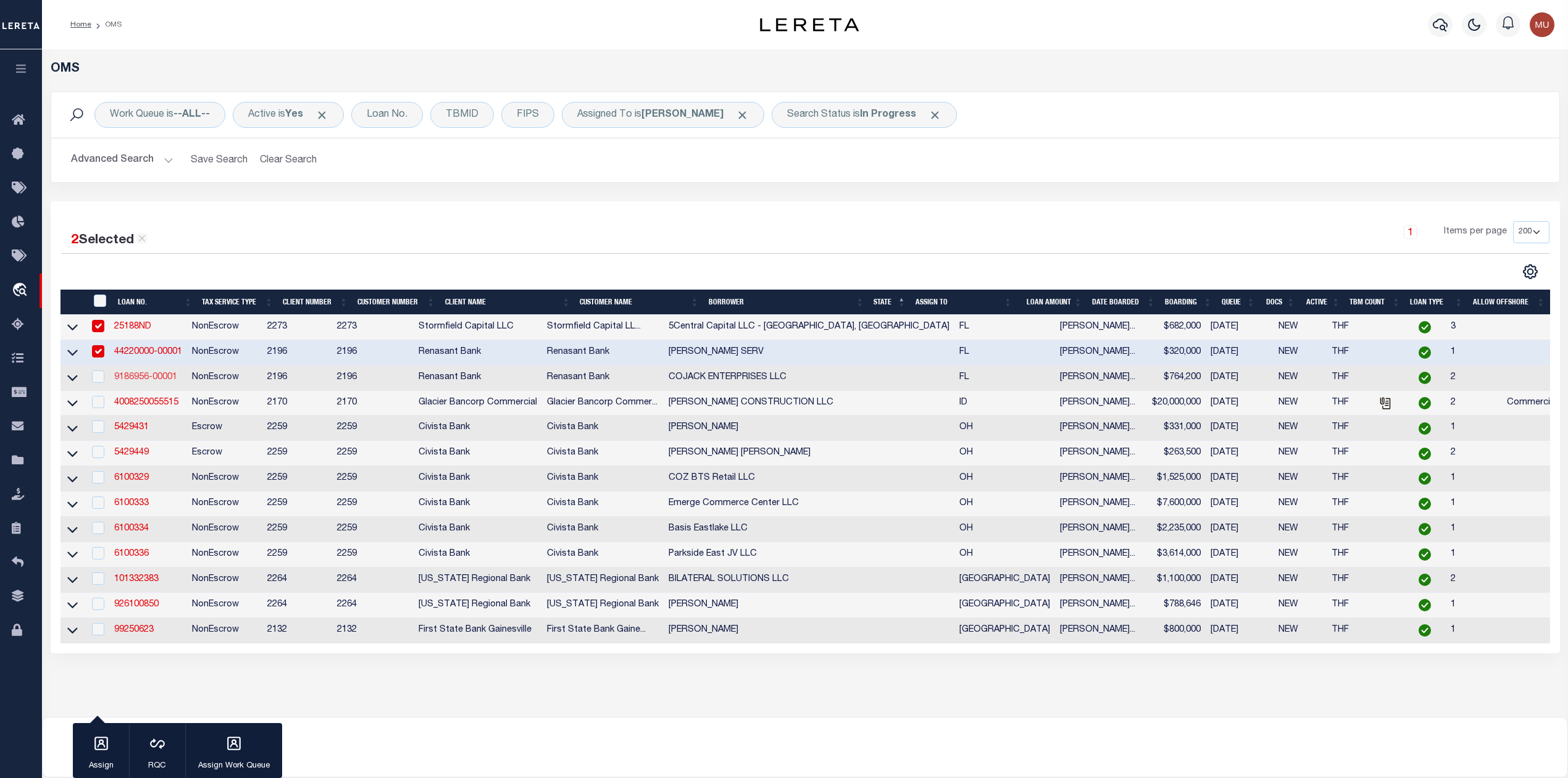
click at [149, 378] on link "9186956-00001" at bounding box center [145, 377] width 63 height 8
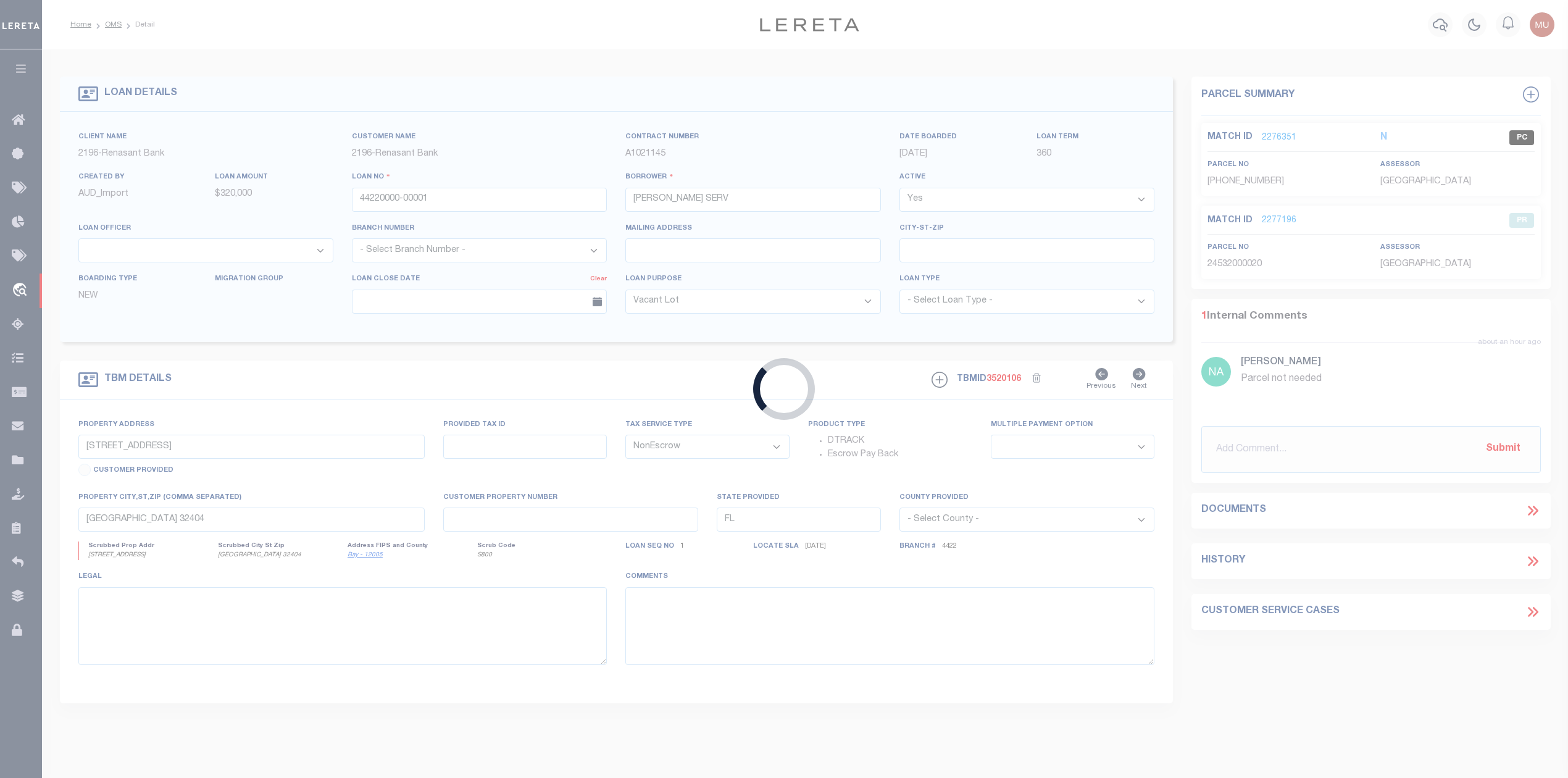
type input "9186956-00001"
type input "COJACK ENTERPRISES LLC"
select select "5150"
type input "1528 GULF BEACH HWY"
select select
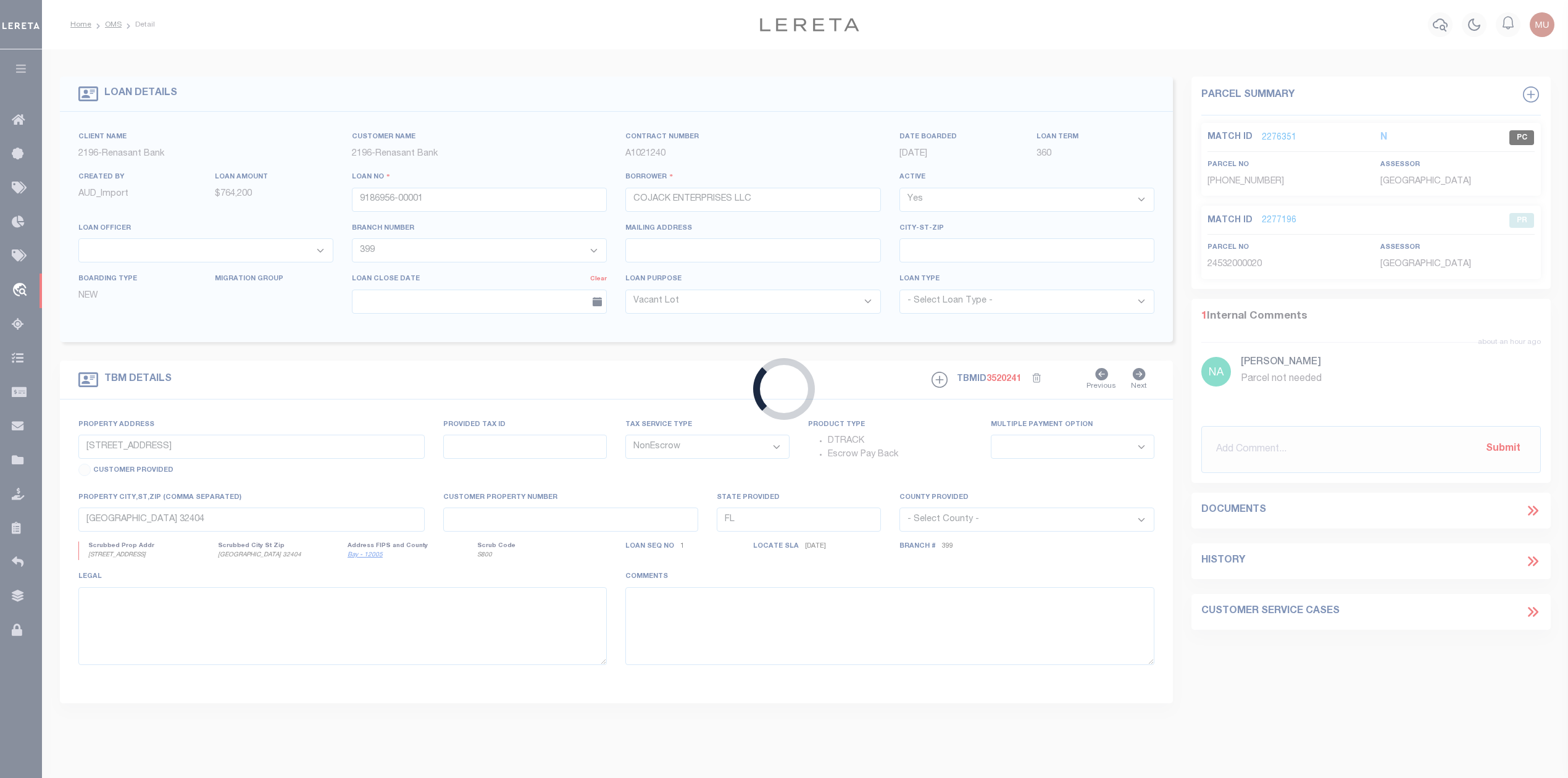
type input "PENSACOLA, FL 32507-3066"
select select
select select "5150"
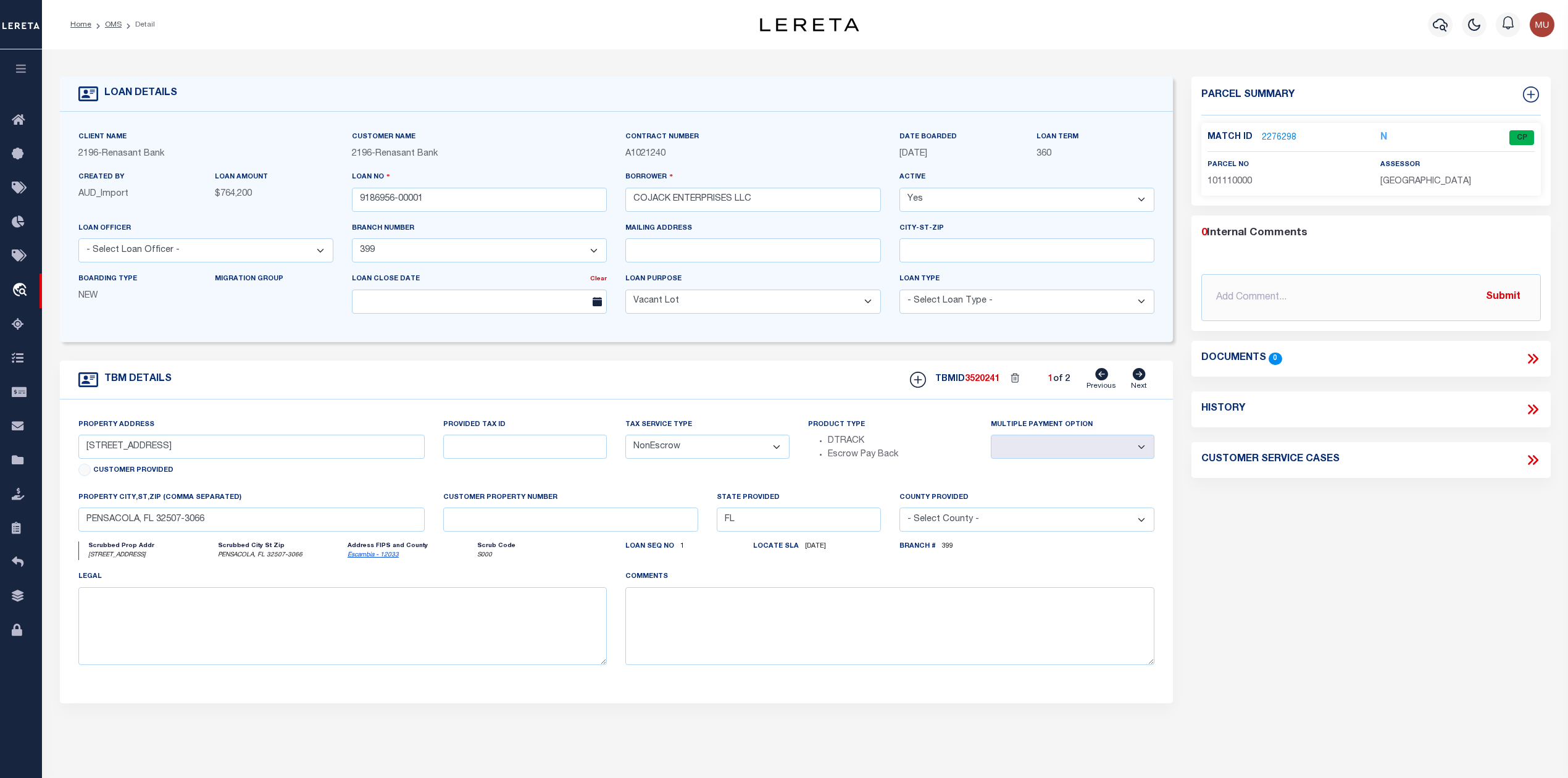
click at [1275, 138] on link "2276298" at bounding box center [1279, 138] width 35 height 13
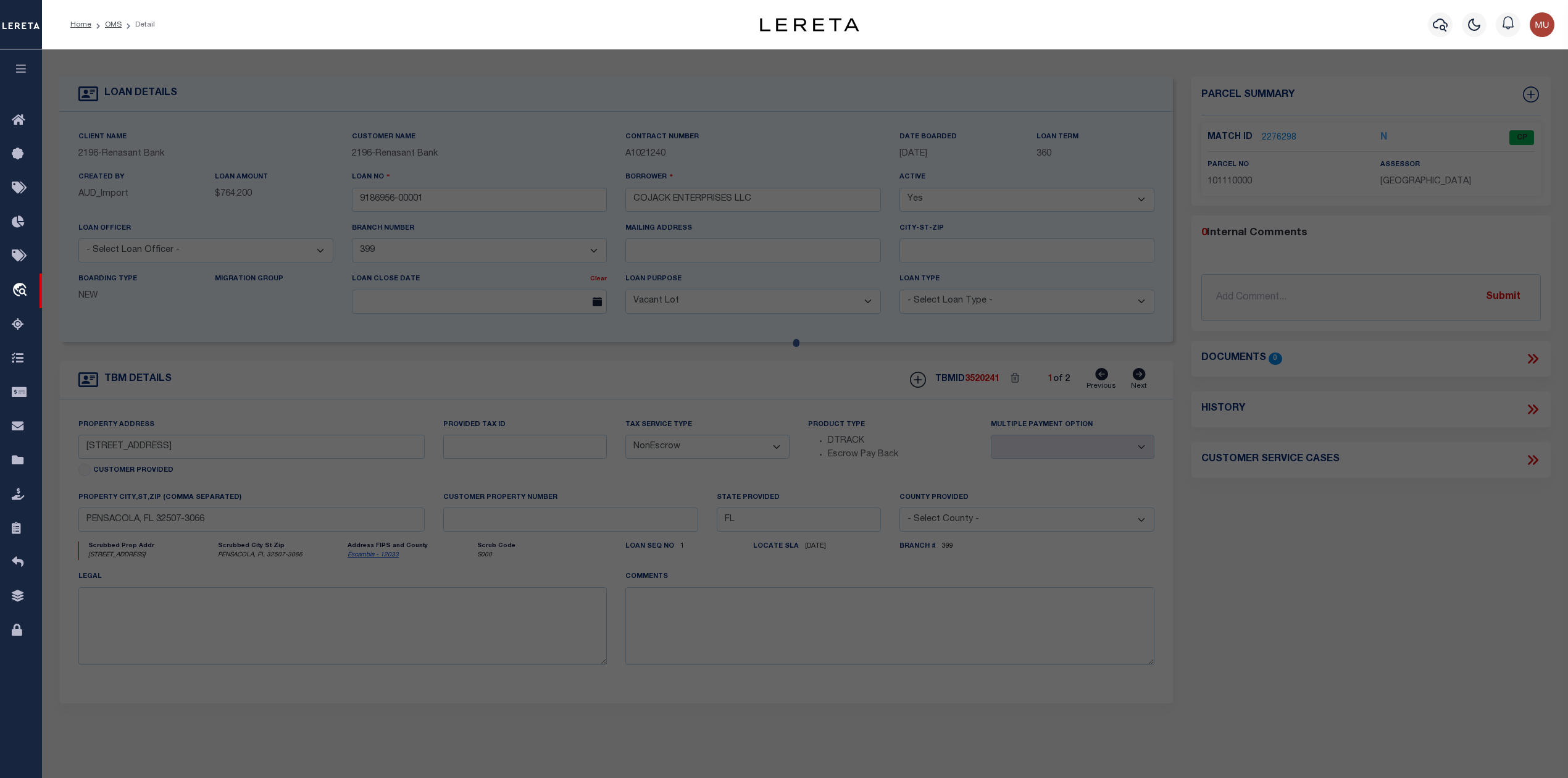
select select "AS"
select select
checkbox input "false"
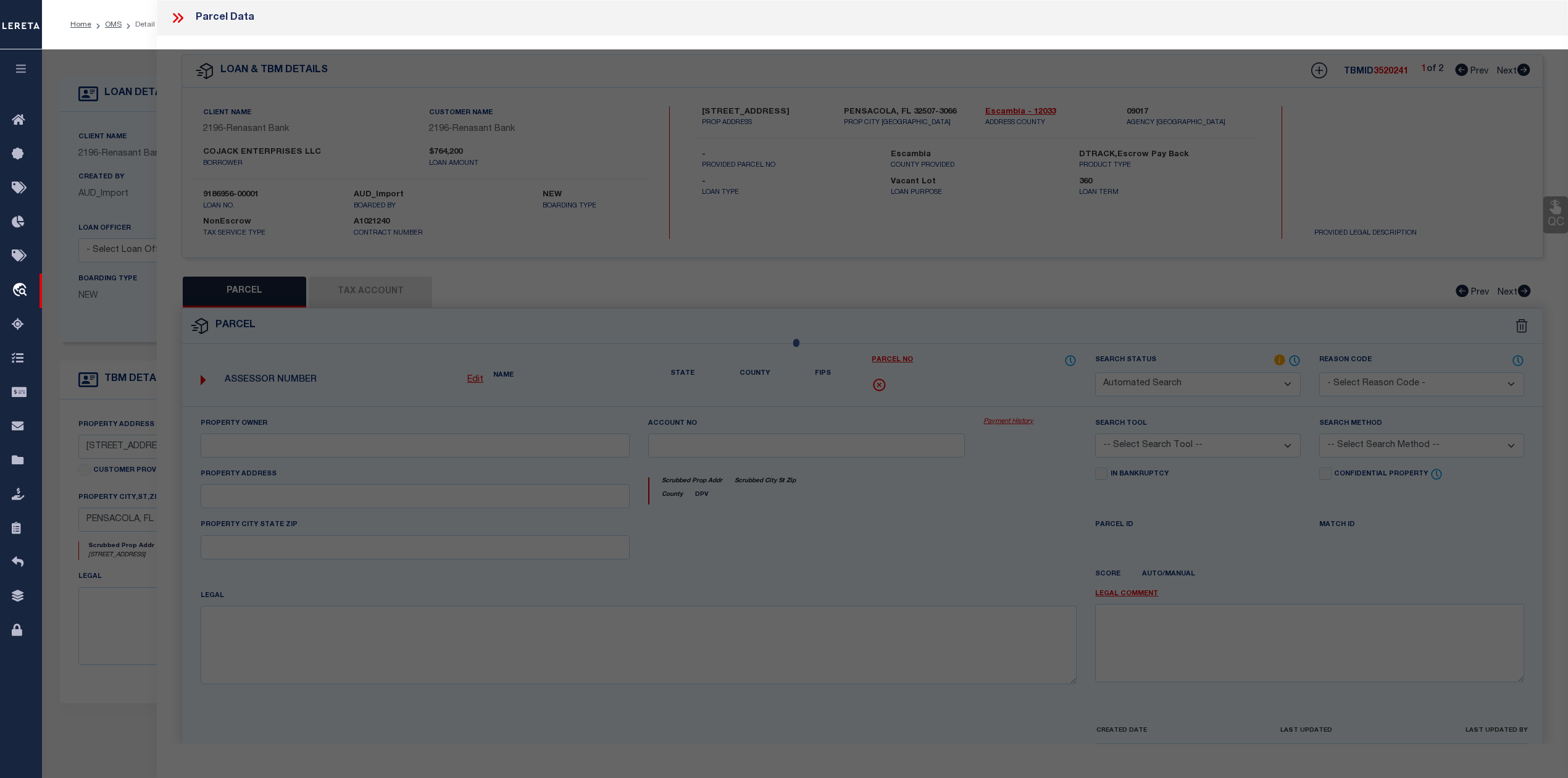
select select "CP"
type input "COJACK ENTERPRISES LLC"
select select "ATL"
select select "ADD"
type input "1528 GULF BEACH HWY"
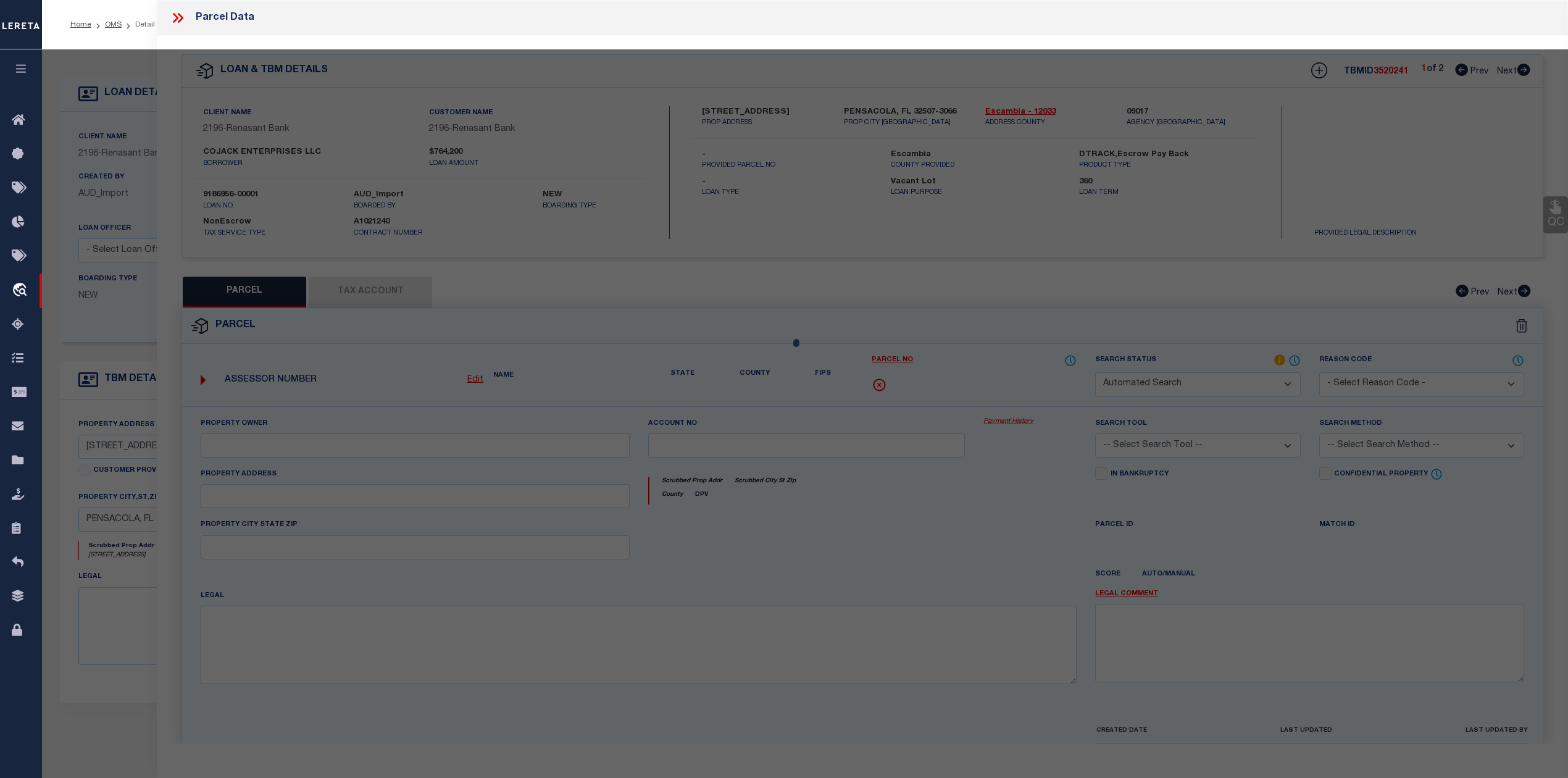
checkbox input "false"
type input "PENSACOLA, FL 32507"
type textarea "LTS 8 9 10 AND FRAC LTS 11 12 N OF H/W BLK 148 BEACH HAVEN PLAT DB 46 P 51 OR 8…"
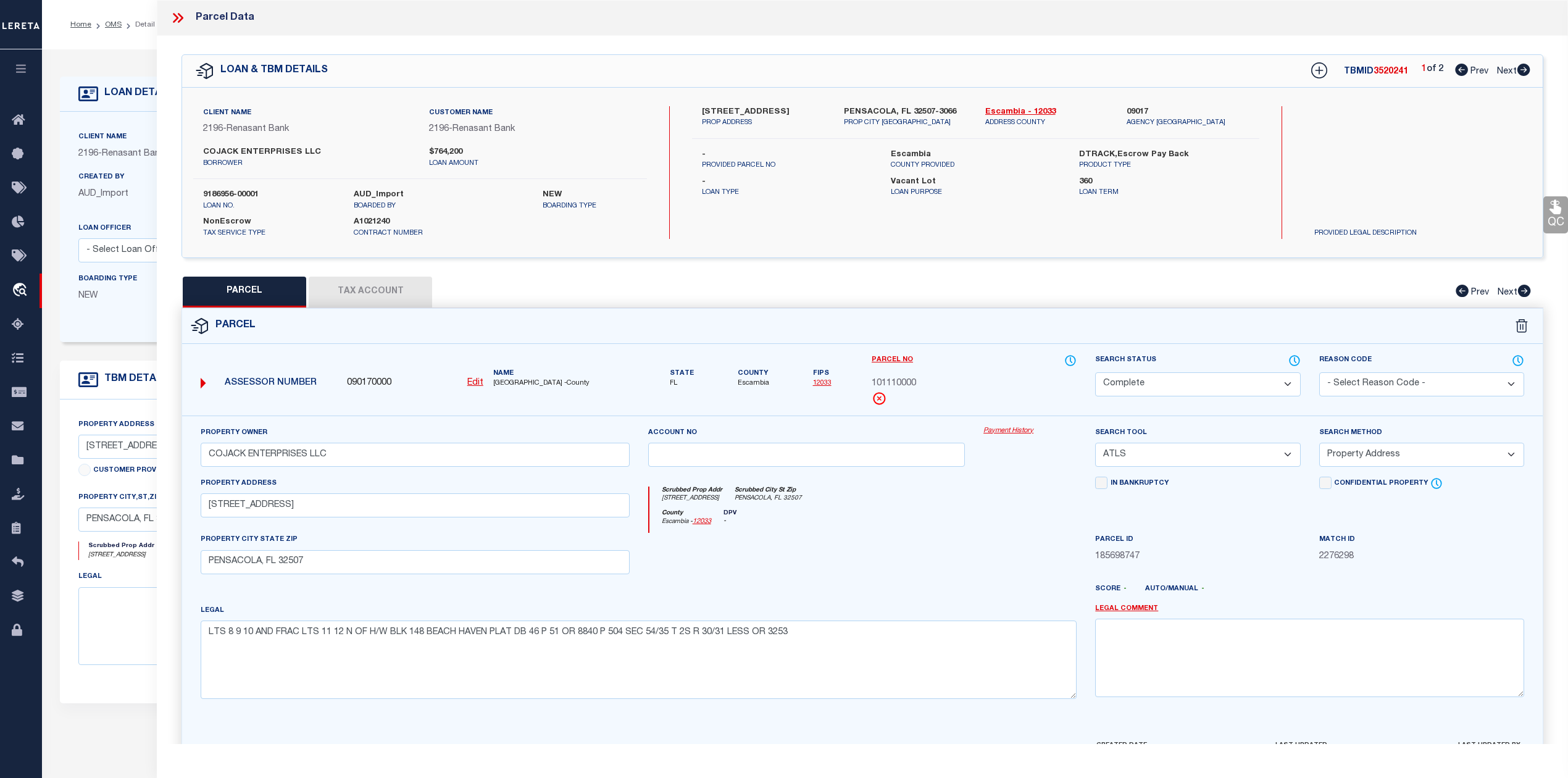
click at [1529, 70] on icon at bounding box center [1523, 69] width 13 height 13
select select "AS"
select select
checkbox input "false"
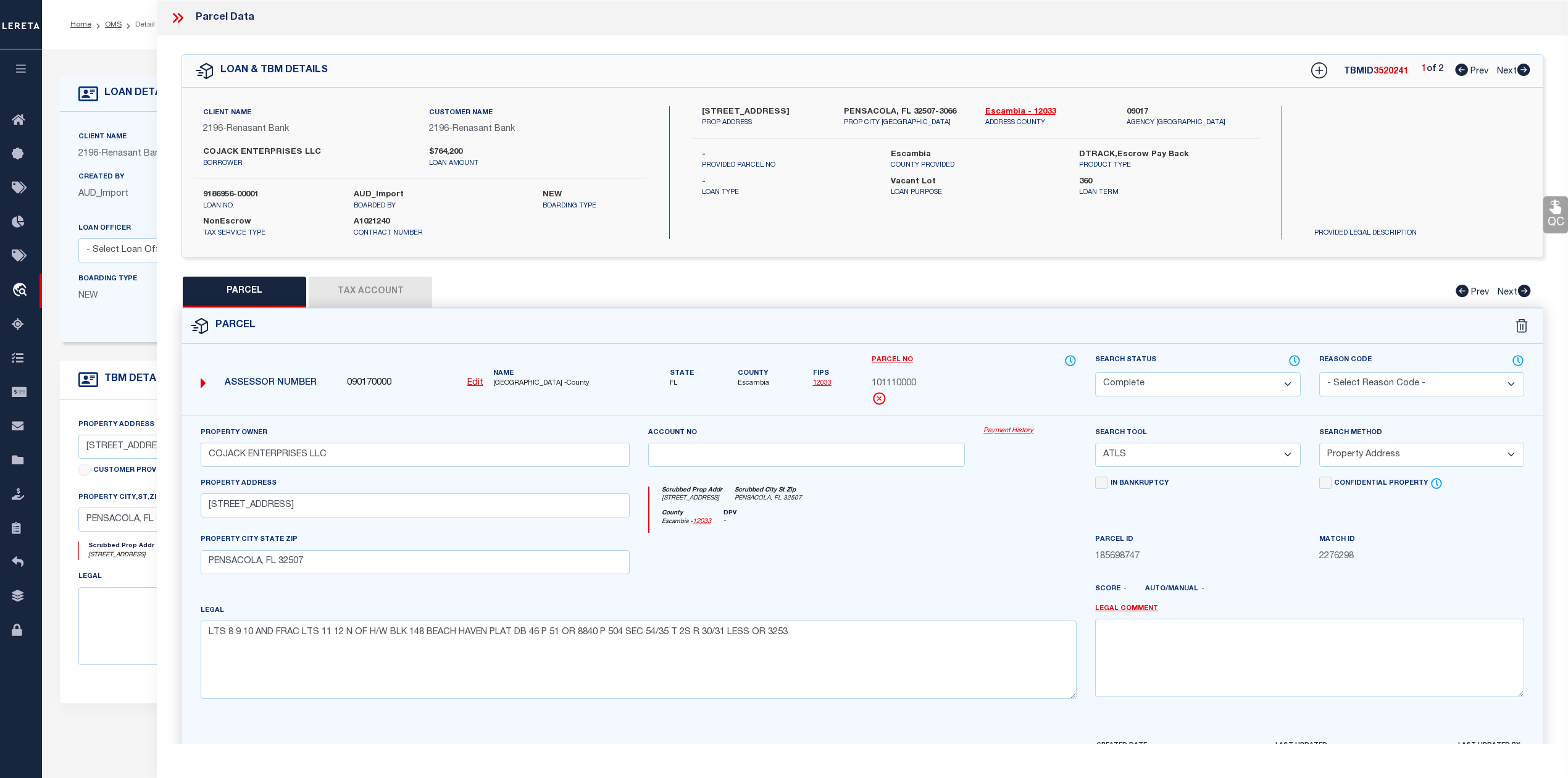
checkbox input "false"
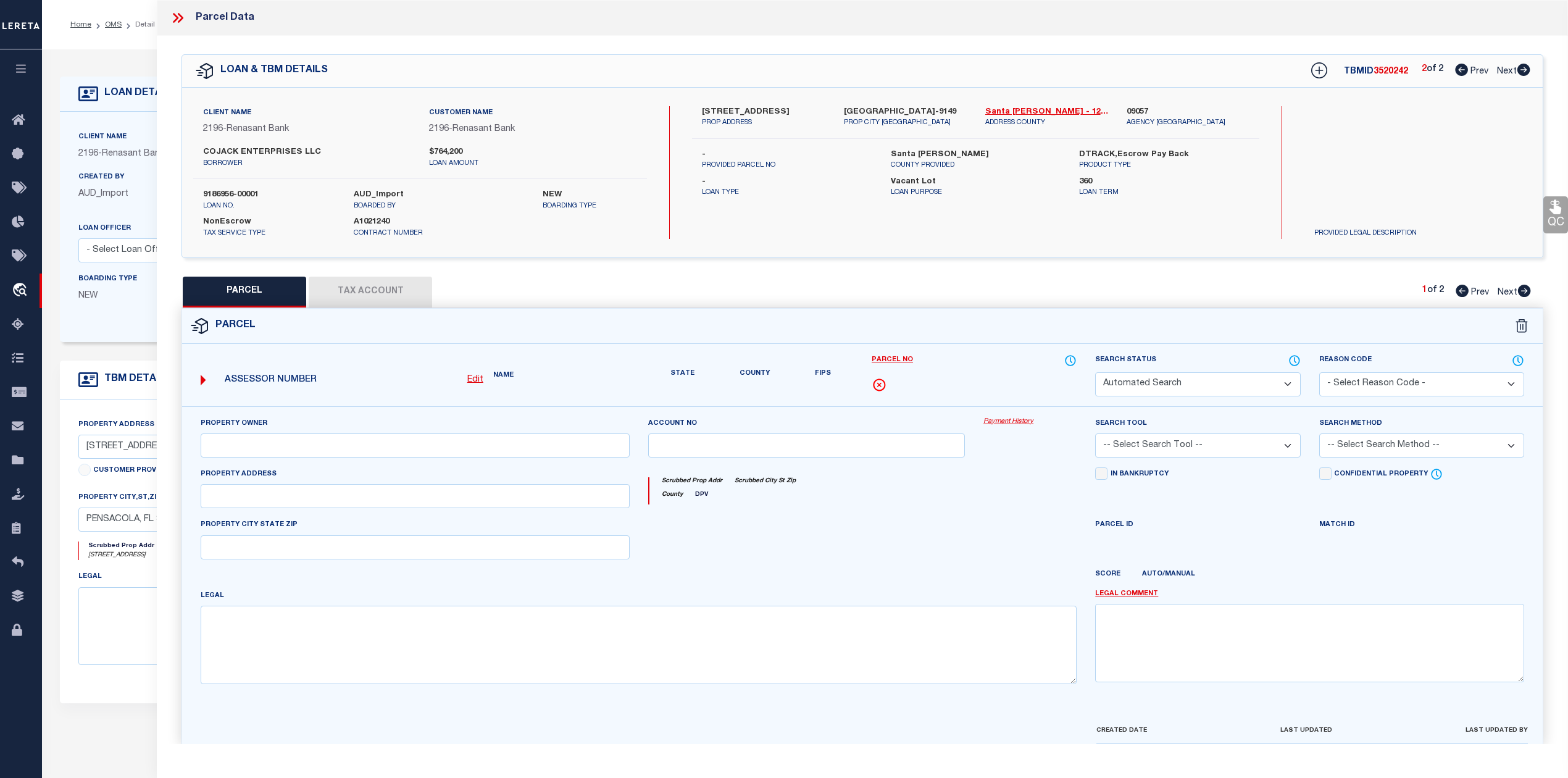
select select "IP"
type input "COJACK ENTERPRISES LLC"
select select "AGW"
select select "ADD"
type input "4370 GULF BREEZE PKWY"
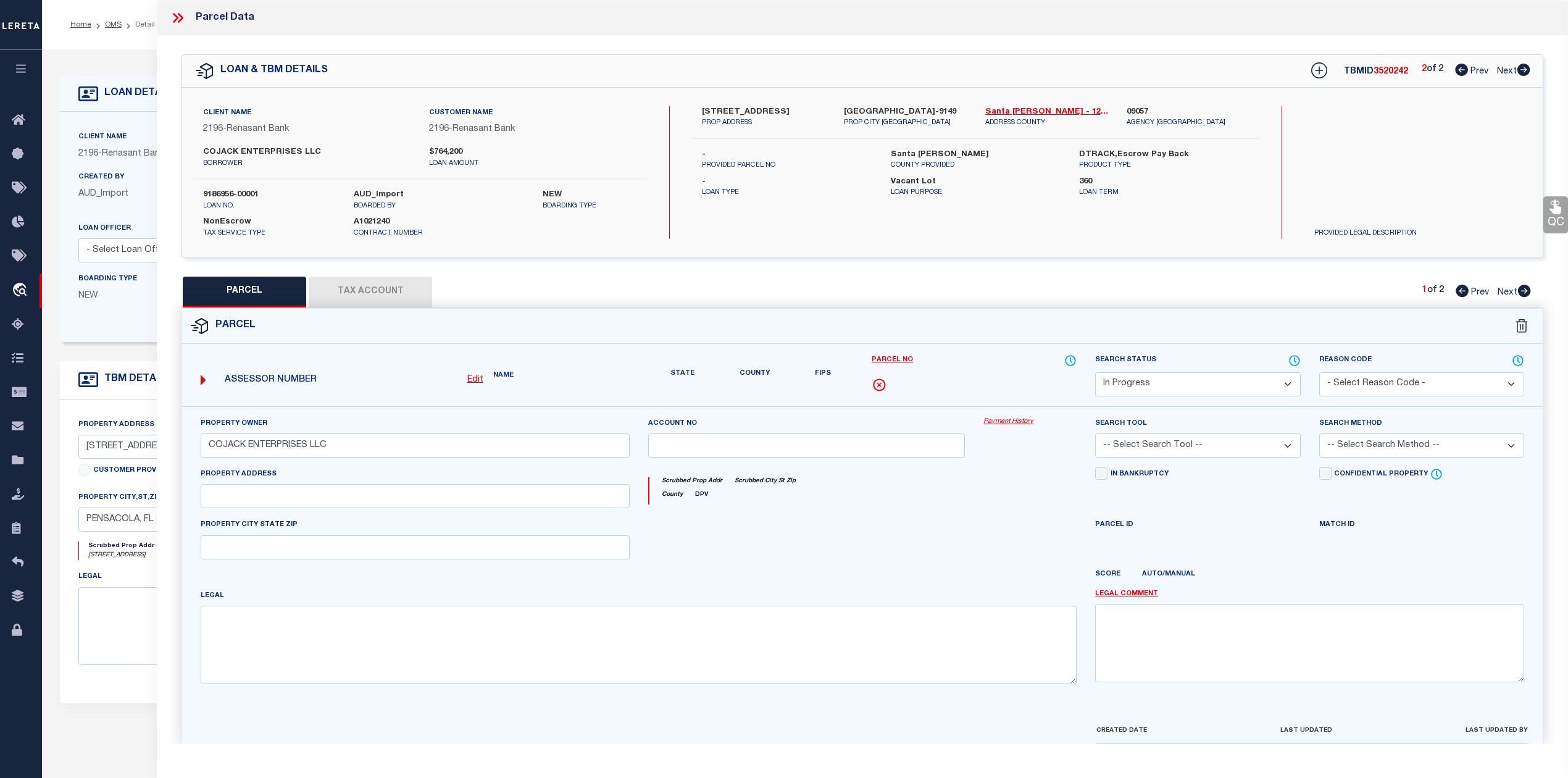
type input "GULF BREEZE, FL 32563"
type textarea "SANTA ROSA SHORES EAST LOT 11 BLK E AS DES IN OR 3479 PG 1206"
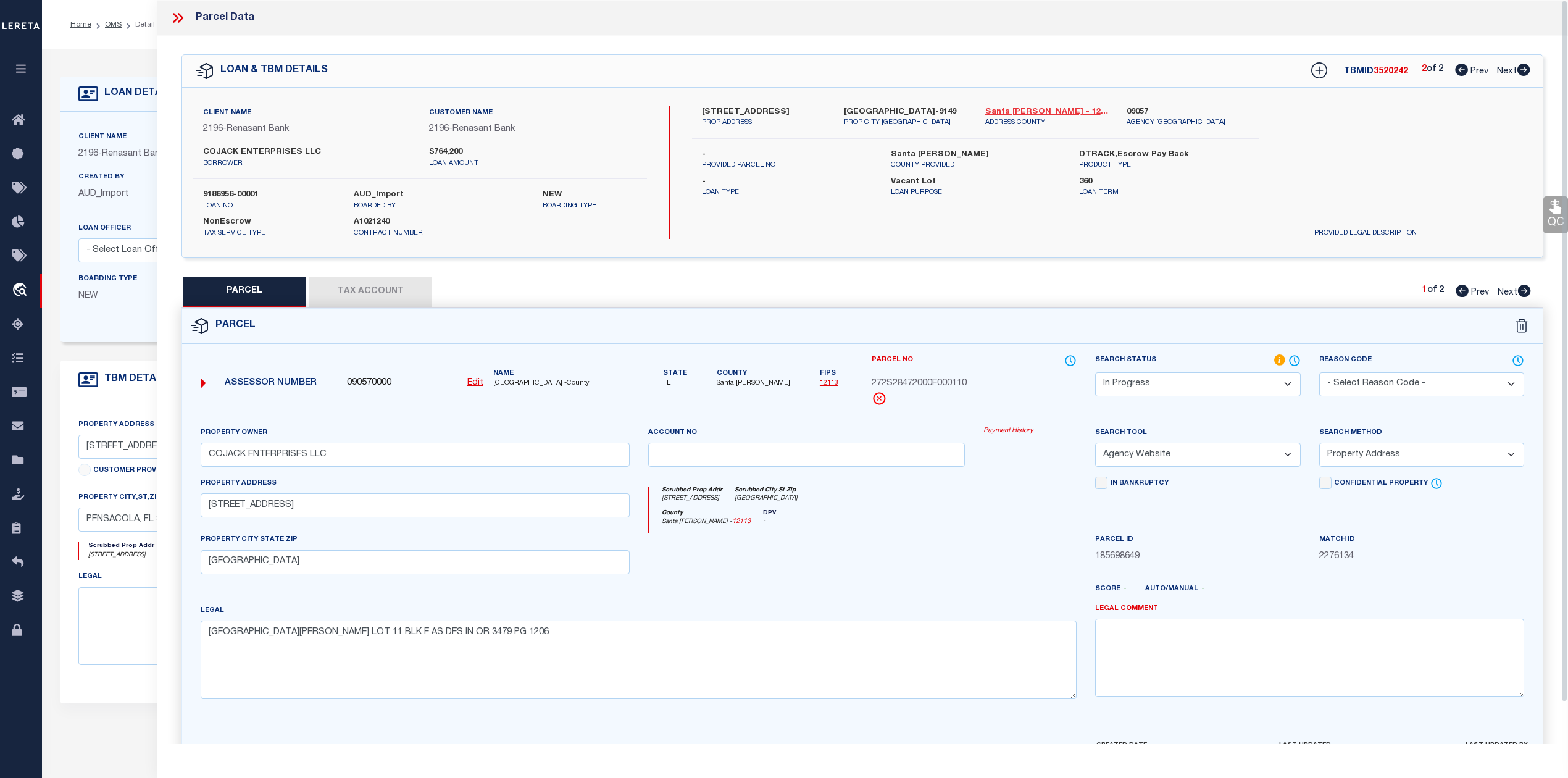
click at [998, 107] on link "Santa Rosa - 12113" at bounding box center [1047, 112] width 123 height 13
drag, startPoint x: 699, startPoint y: 105, endPoint x: 778, endPoint y: 111, distance: 79.2
click at [778, 111] on div "4370 GULF BREEZE PKWY PROP ADDRESS" at bounding box center [764, 117] width 142 height 22
copy label "4370 GULF BREEZE"
click at [387, 286] on button "Tax Account" at bounding box center [370, 292] width 123 height 31
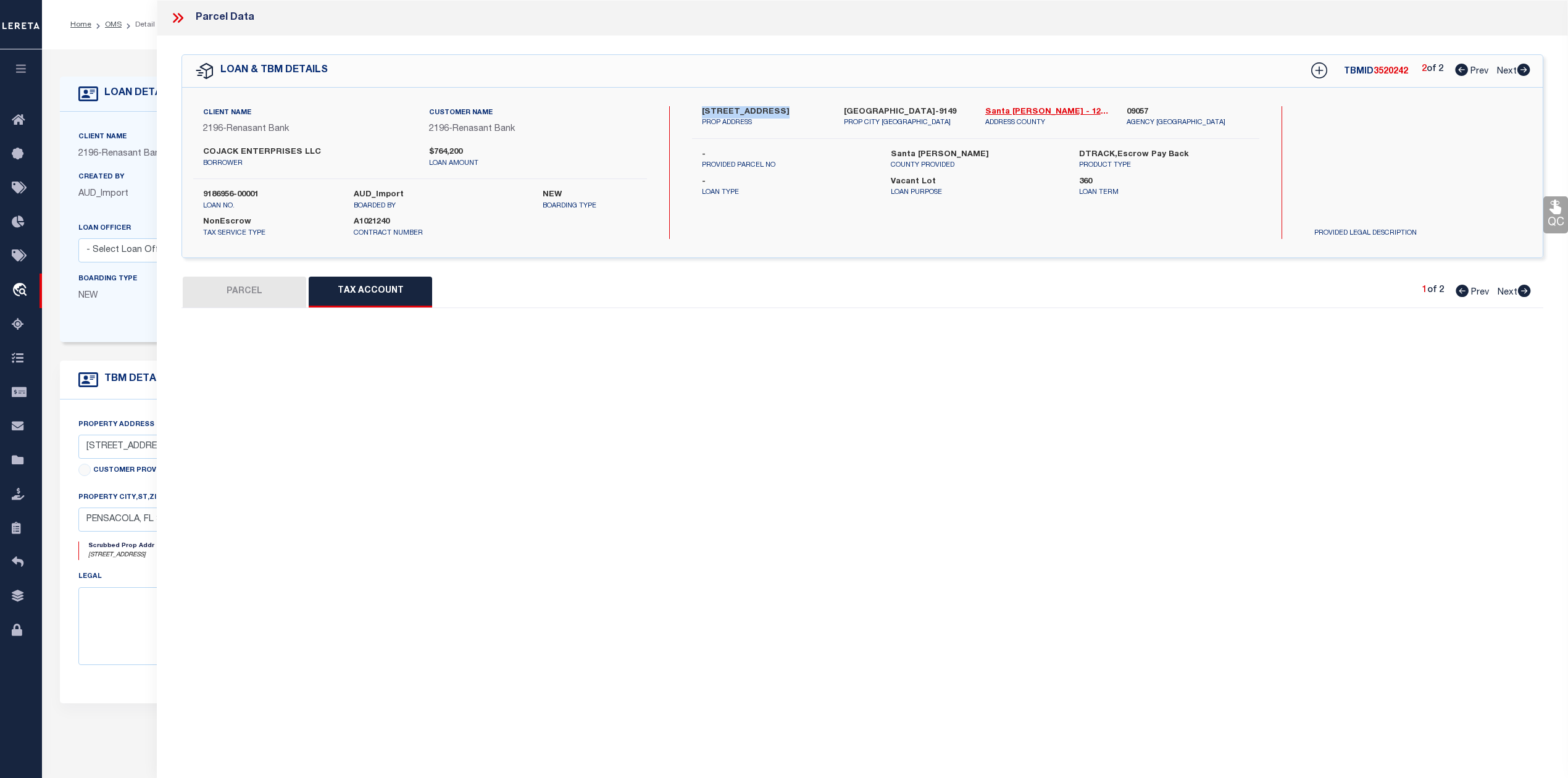
select select "100"
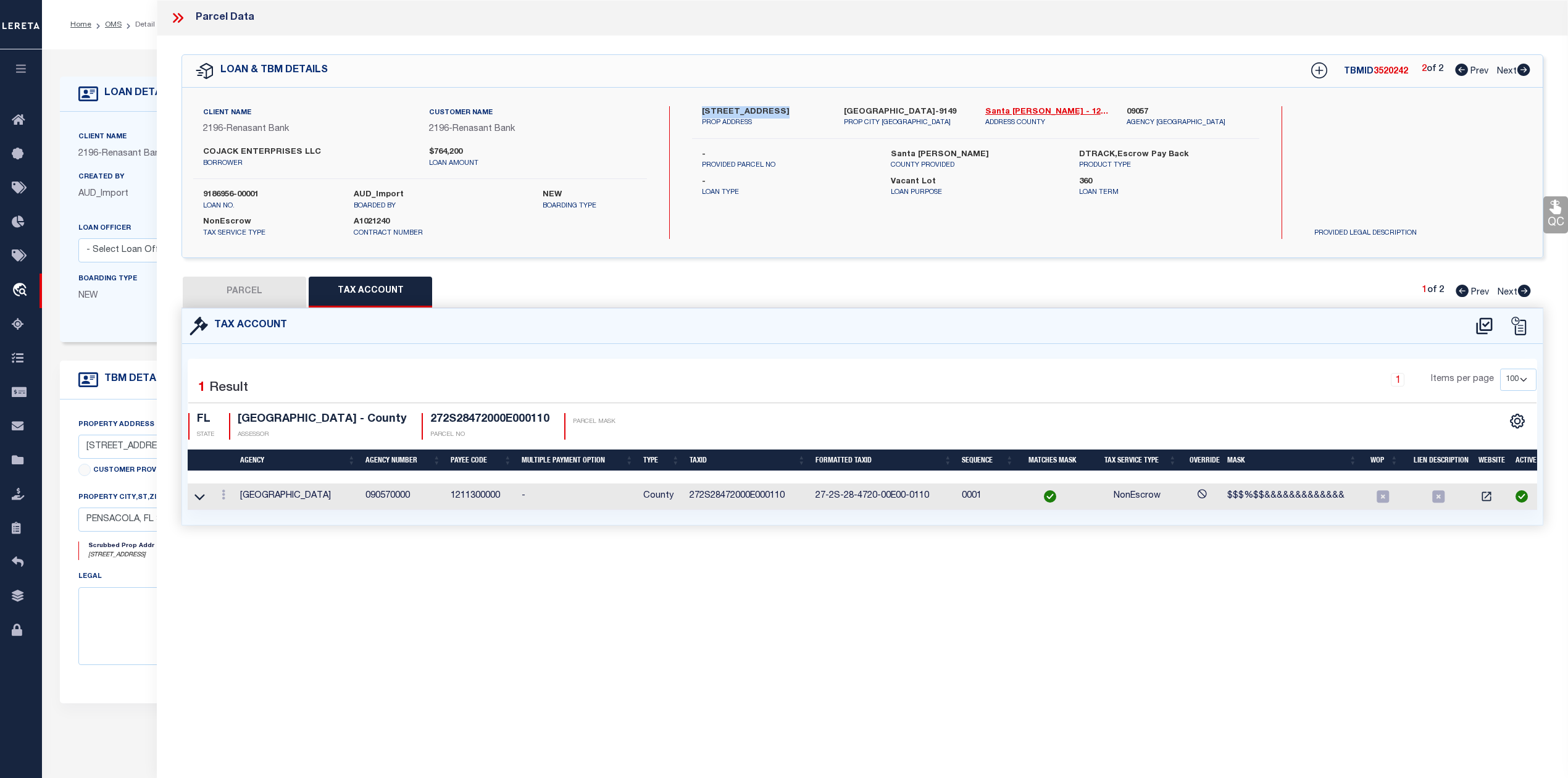
click at [269, 293] on button "PARCEL" at bounding box center [245, 292] width 123 height 31
select select "AS"
select select
checkbox input "false"
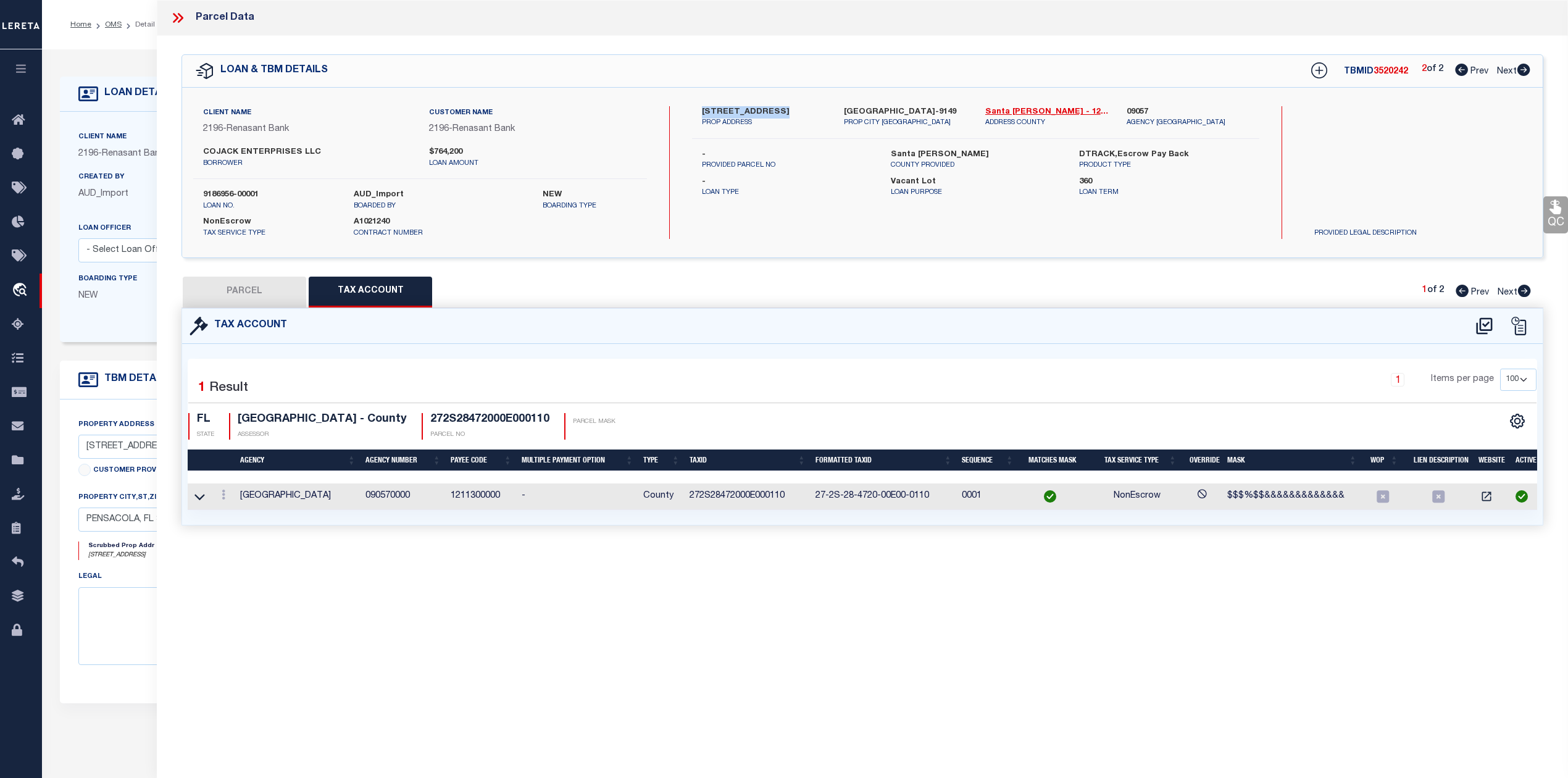
checkbox input "false"
select select "IP"
type input "COJACK ENTERPRISES LLC"
select select "AGW"
select select "ADD"
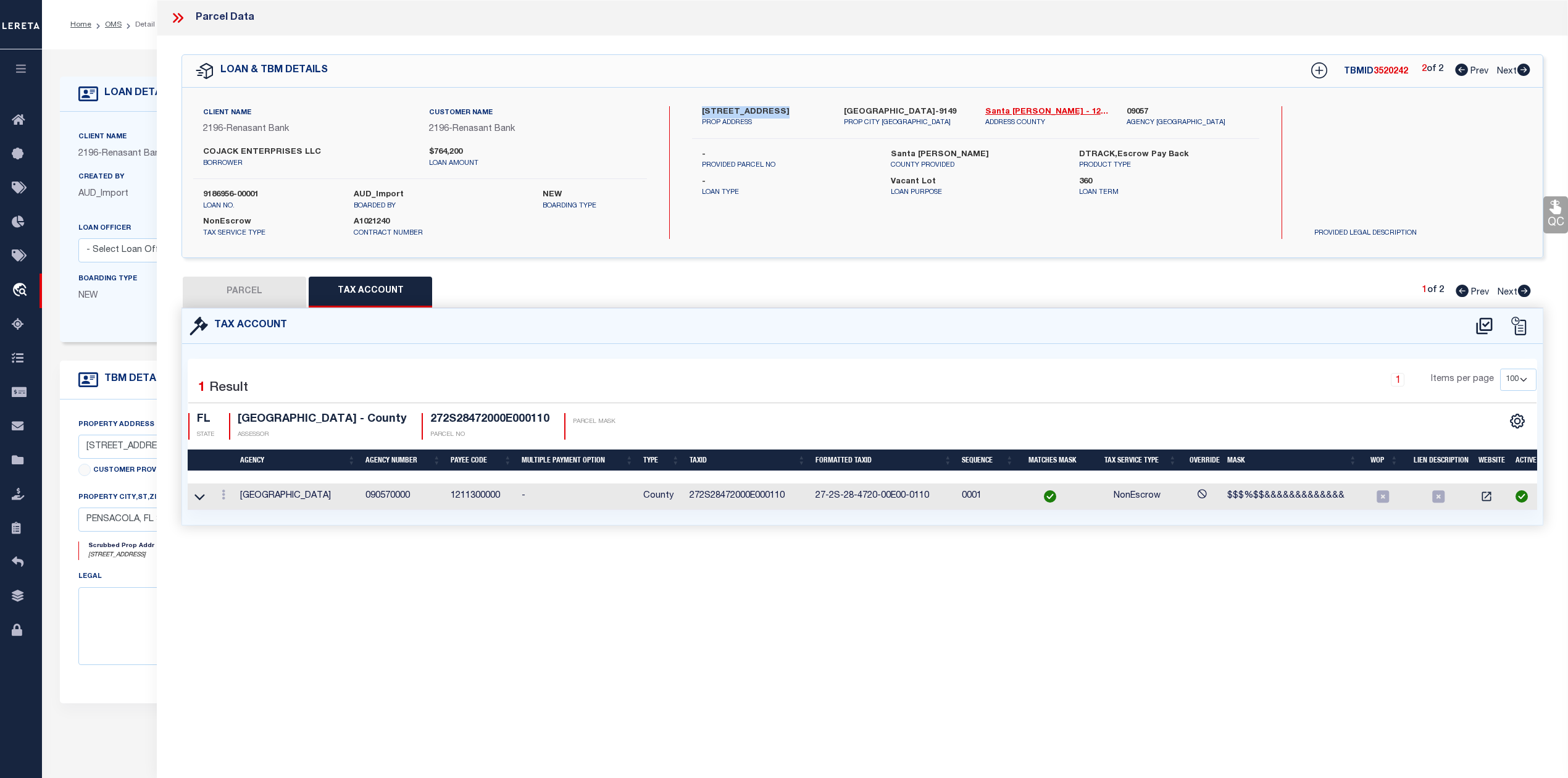
type input "4370 GULF BREEZE PKWY"
type input "GULF BREEZE, FL 32563"
type textarea "SANTA ROSA SHORES EAST LOT 11 BLK E AS DES IN OR 3479 PG 1206"
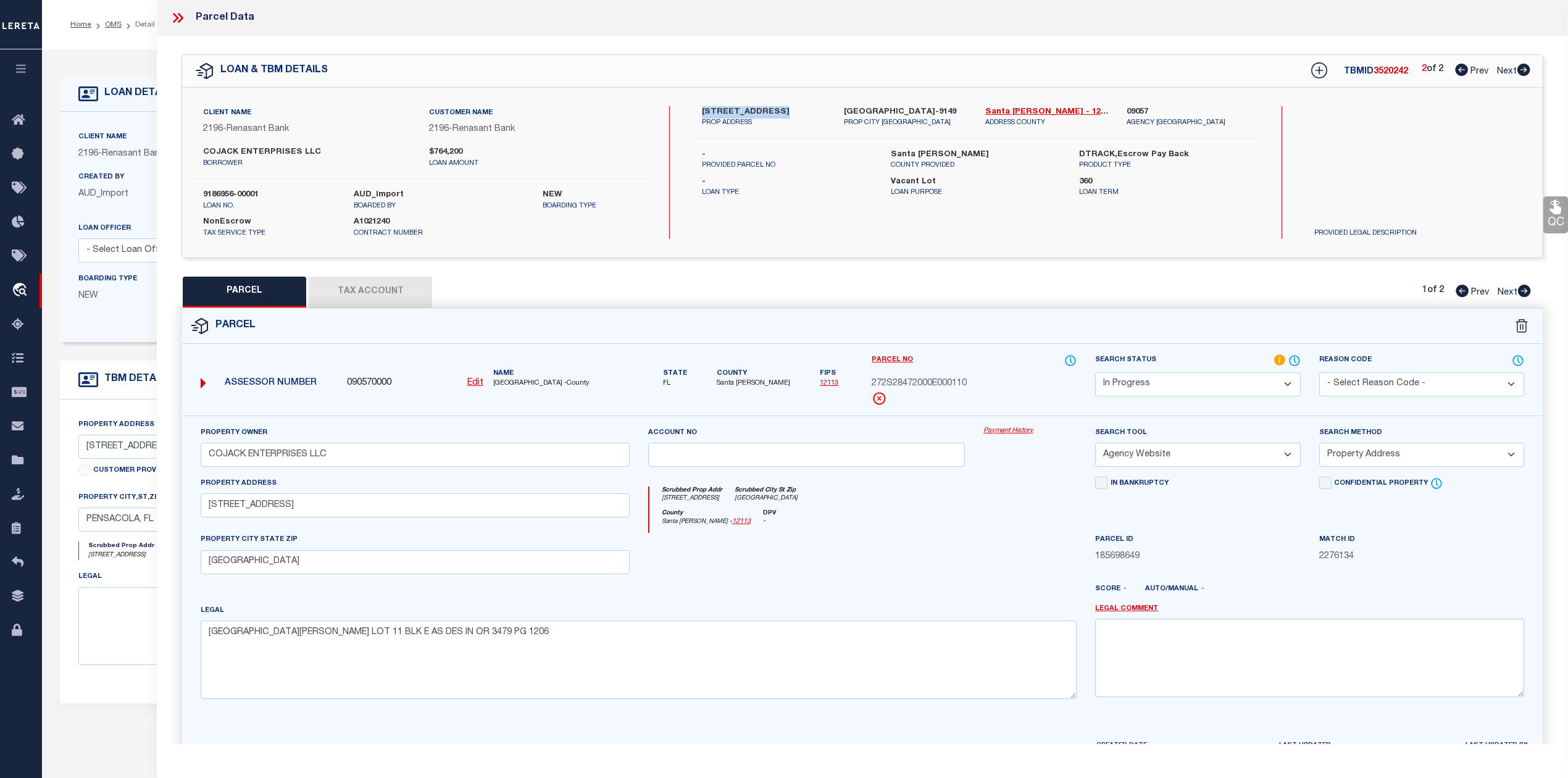
click at [1181, 456] on select "-- Select Search Tool -- 3rd Party Website Agency File Agency Website ATLS CNV-…" at bounding box center [1198, 455] width 205 height 24
drag, startPoint x: 1509, startPoint y: 552, endPoint x: 1498, endPoint y: 543, distance: 14.2
click at [1509, 552] on div "Match ID 2276134" at bounding box center [1421, 548] width 205 height 30
click at [1171, 383] on select "Automated Search Bad Parcel Complete Duplicate Parcel High Dollar Reporting In …" at bounding box center [1198, 384] width 205 height 24
click at [1095, 372] on select "Automated Search Bad Parcel Complete Duplicate Parcel High Dollar Reporting In …" at bounding box center [1198, 384] width 205 height 24
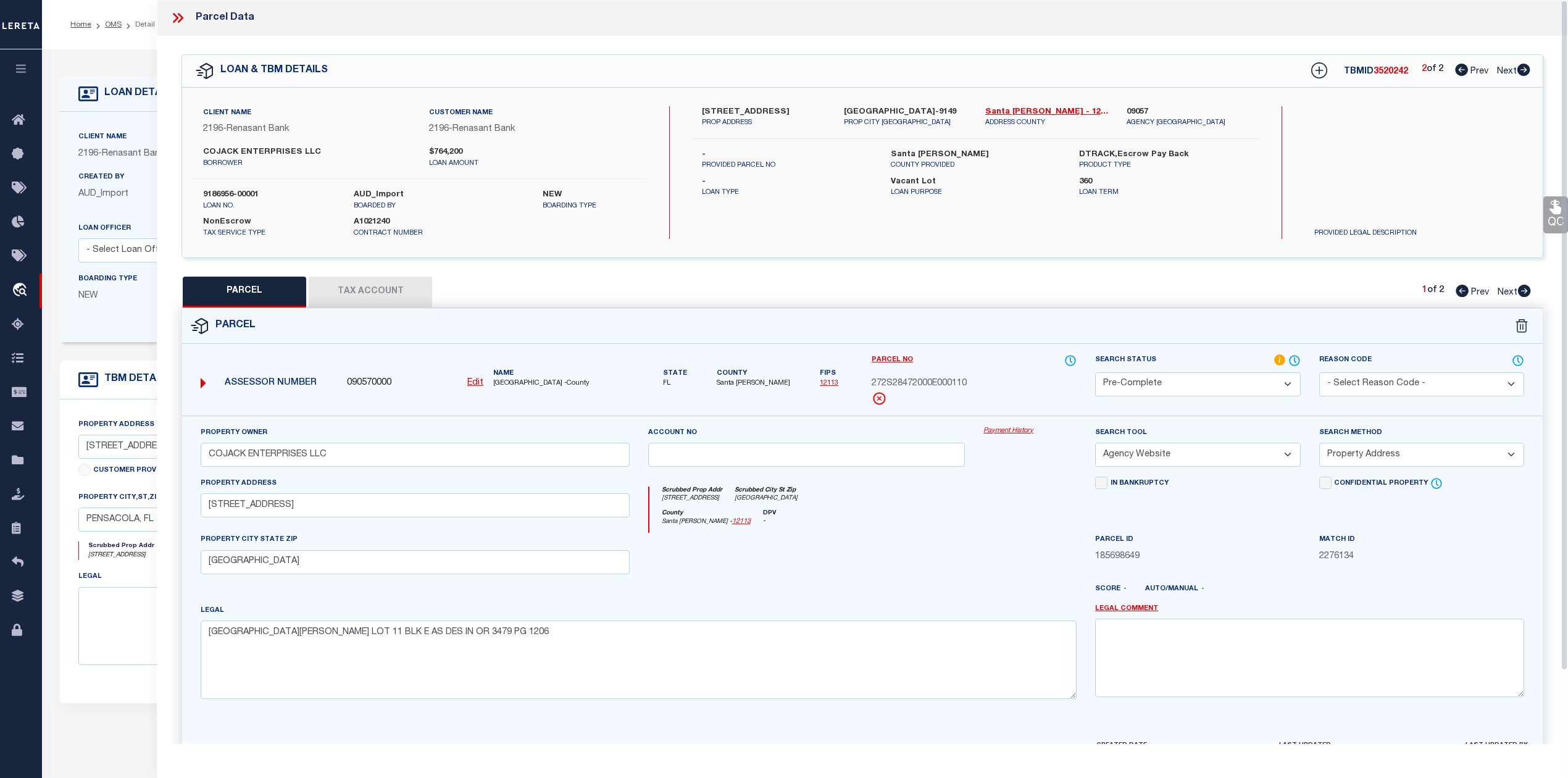
scroll to position [80, 0]
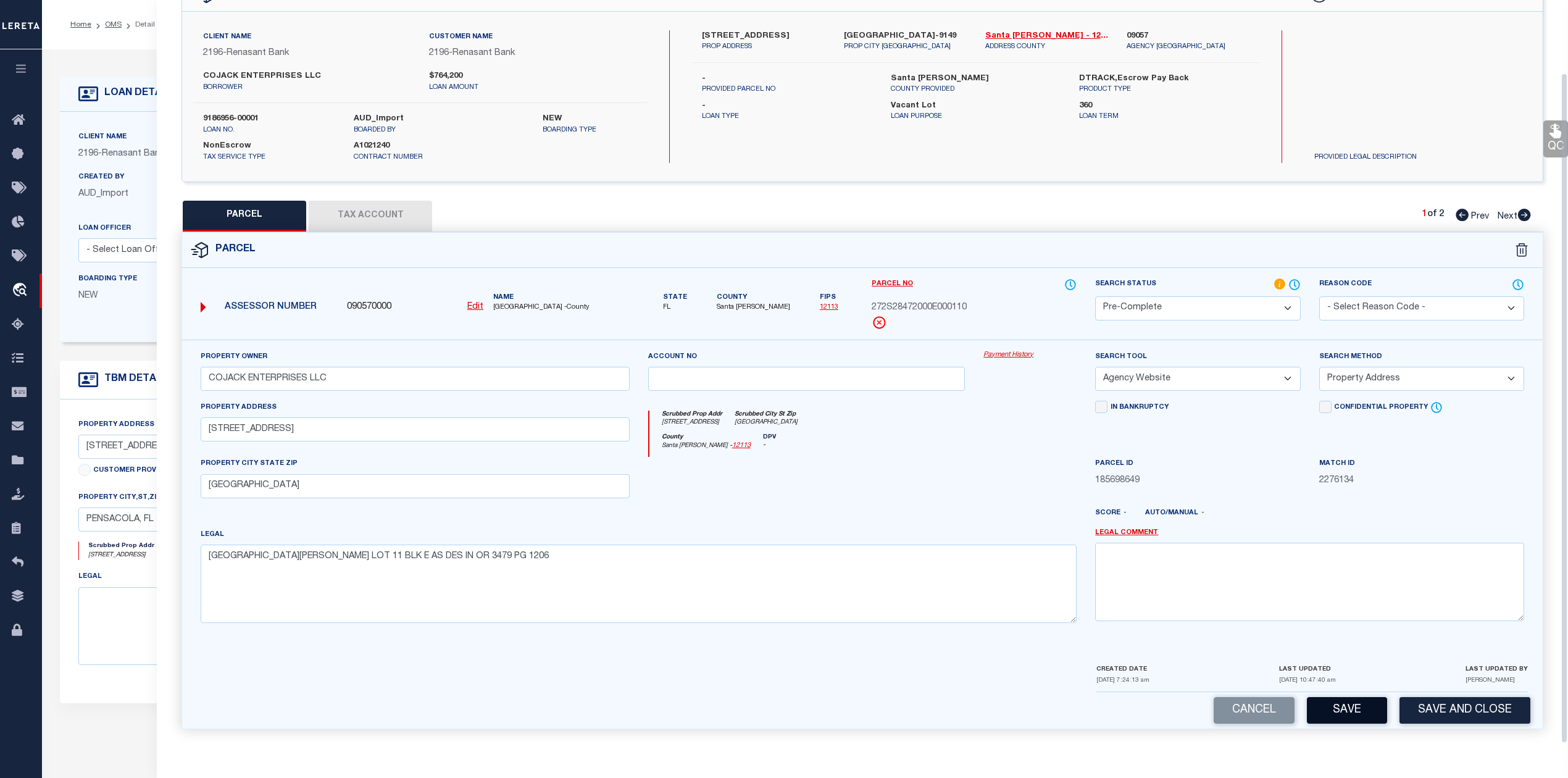
click at [1336, 716] on button "Save" at bounding box center [1347, 710] width 80 height 26
select select "AS"
select select
checkbox input "false"
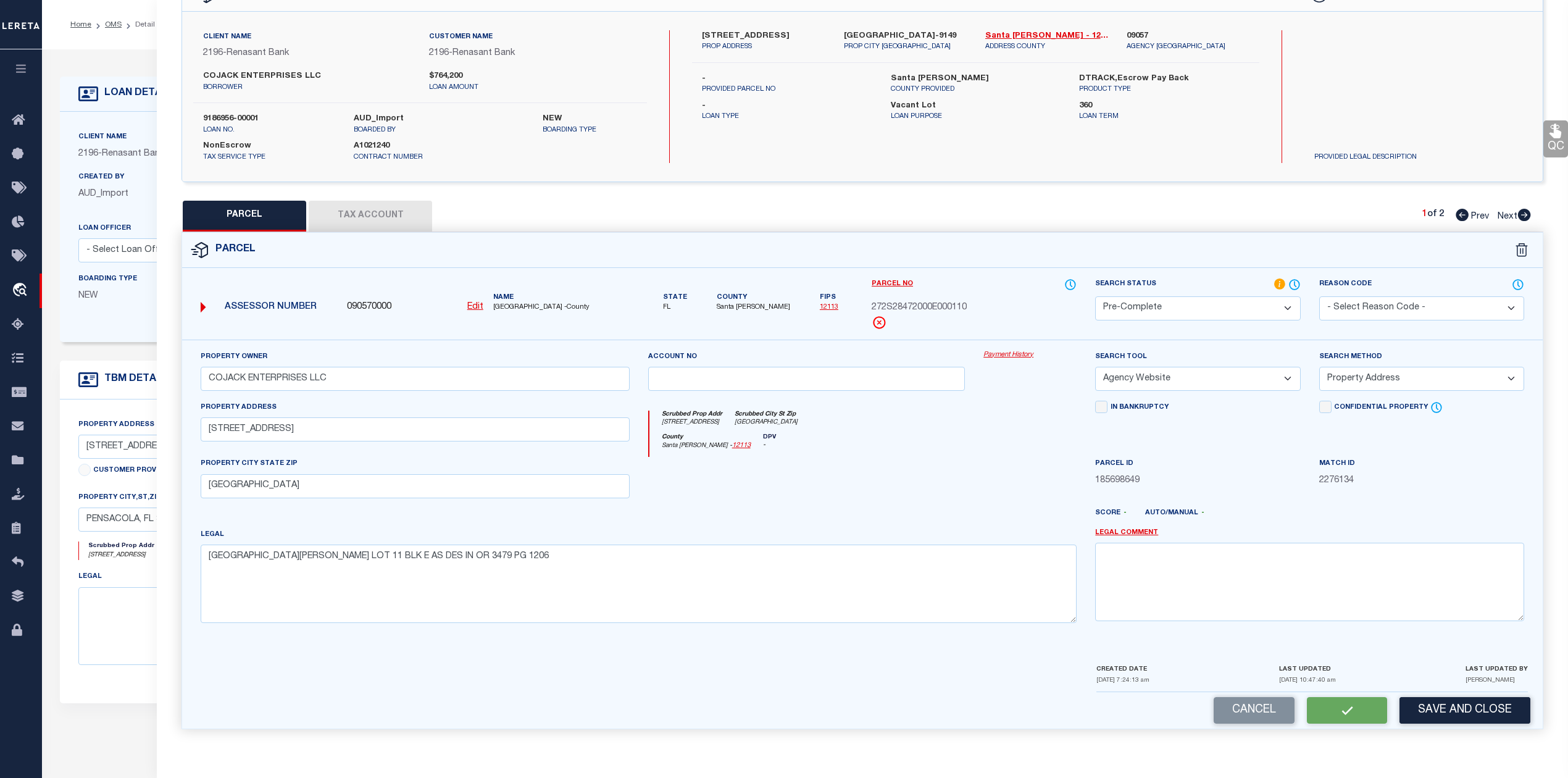
checkbox input "false"
select select "PC"
type input "COJACK ENTERPRISES LLC"
select select "AGW"
select select "ADD"
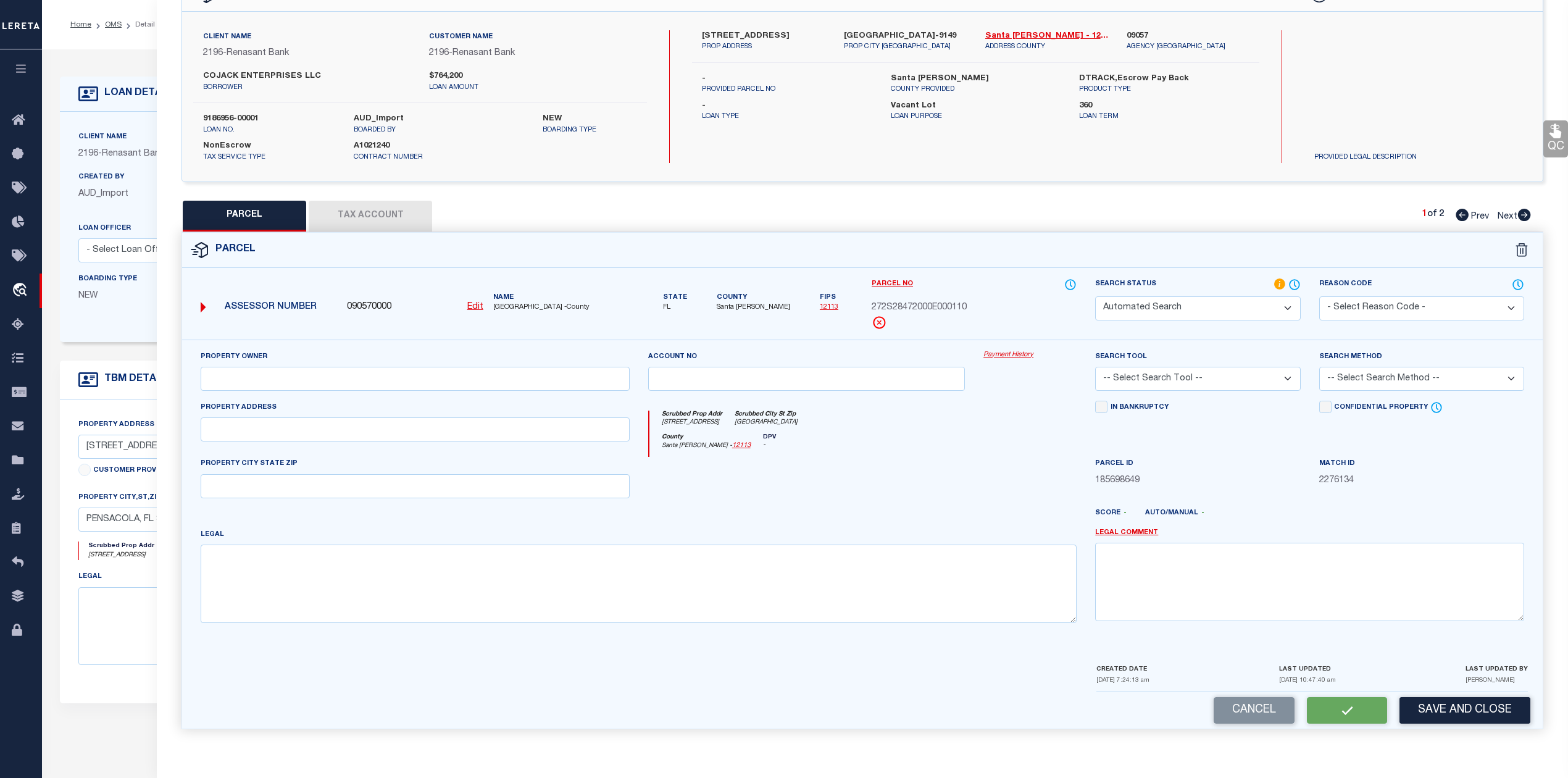
type input "4370 GULF BREEZE PKWY"
type input "GULF BREEZE, FL 32563"
type textarea "SANTA ROSA SHORES EAST LOT 11 BLK E AS DES IN OR 3479 PG 1206"
click at [1522, 215] on icon at bounding box center [1524, 214] width 13 height 13
select select "AS"
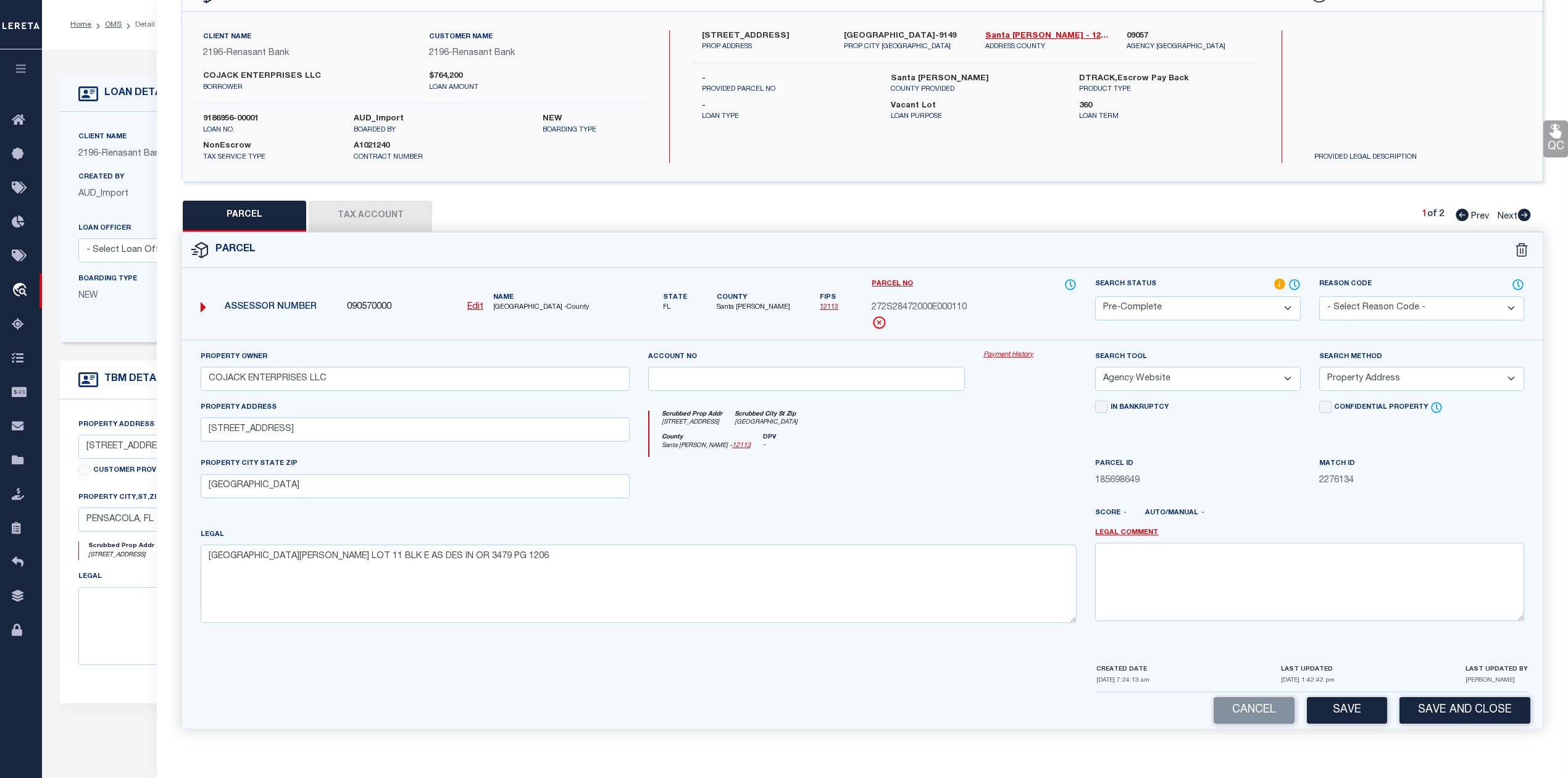
select select
checkbox input "false"
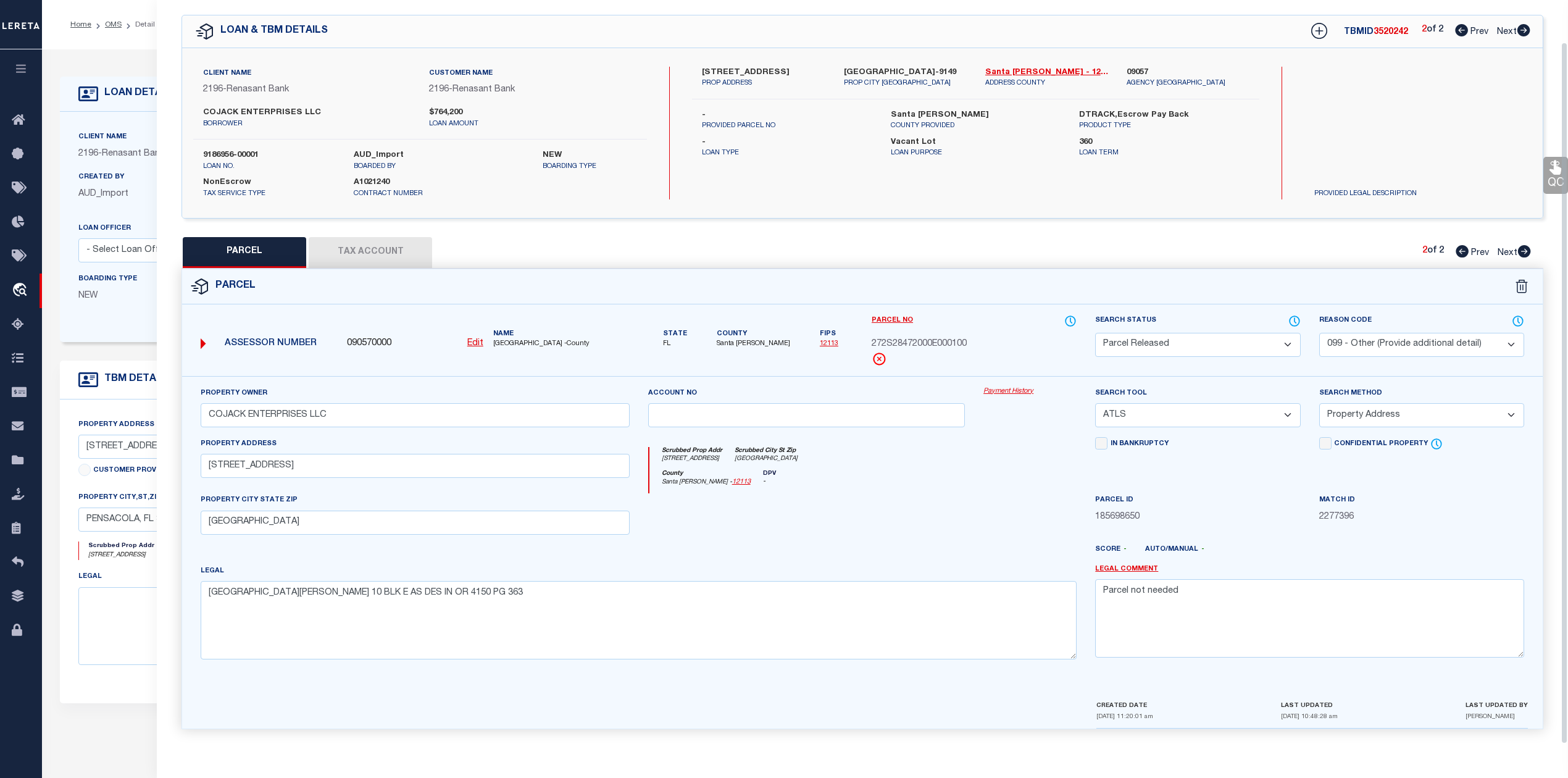
scroll to position [0, 0]
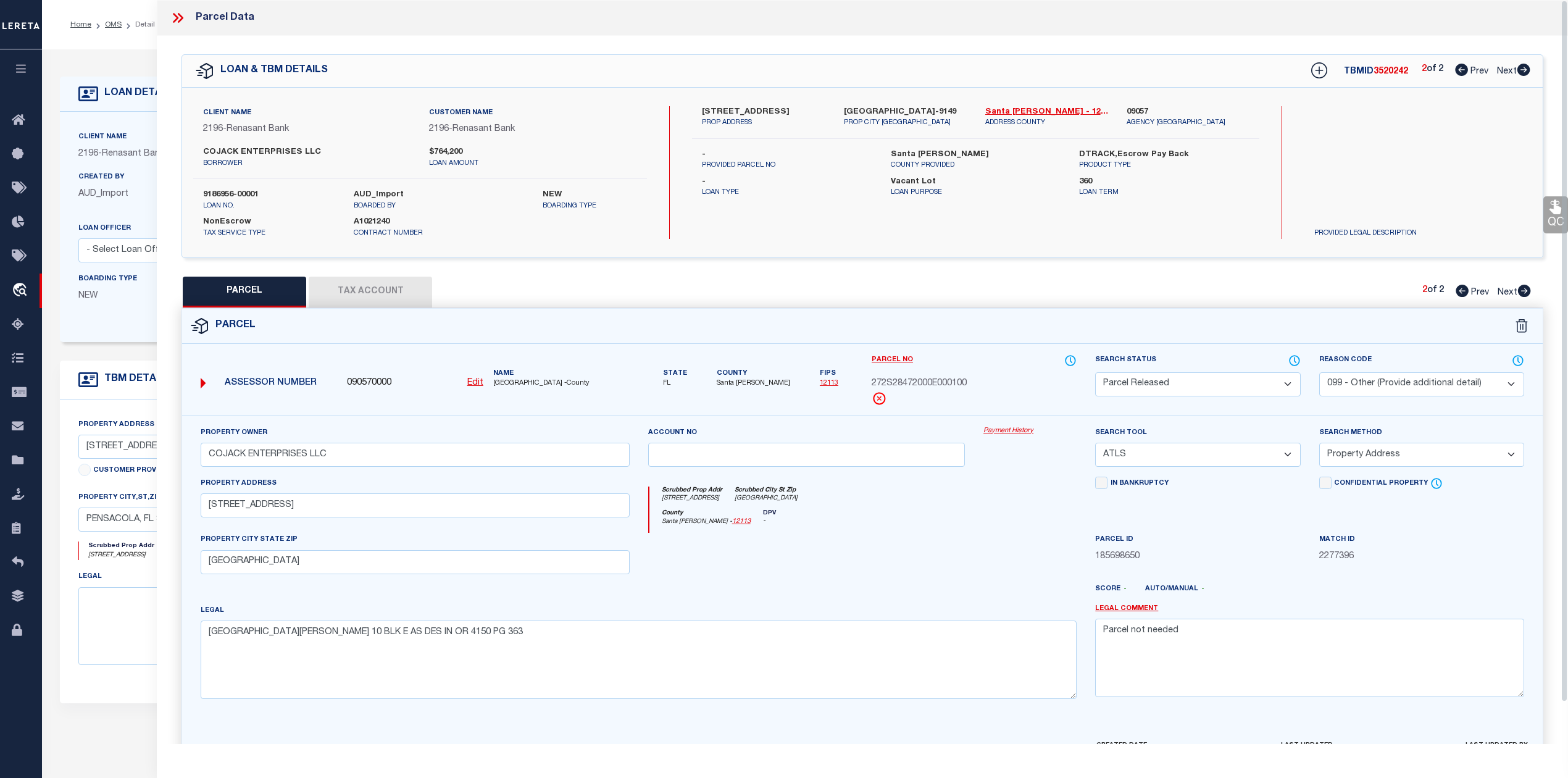
click at [183, 15] on icon at bounding box center [177, 18] width 16 height 16
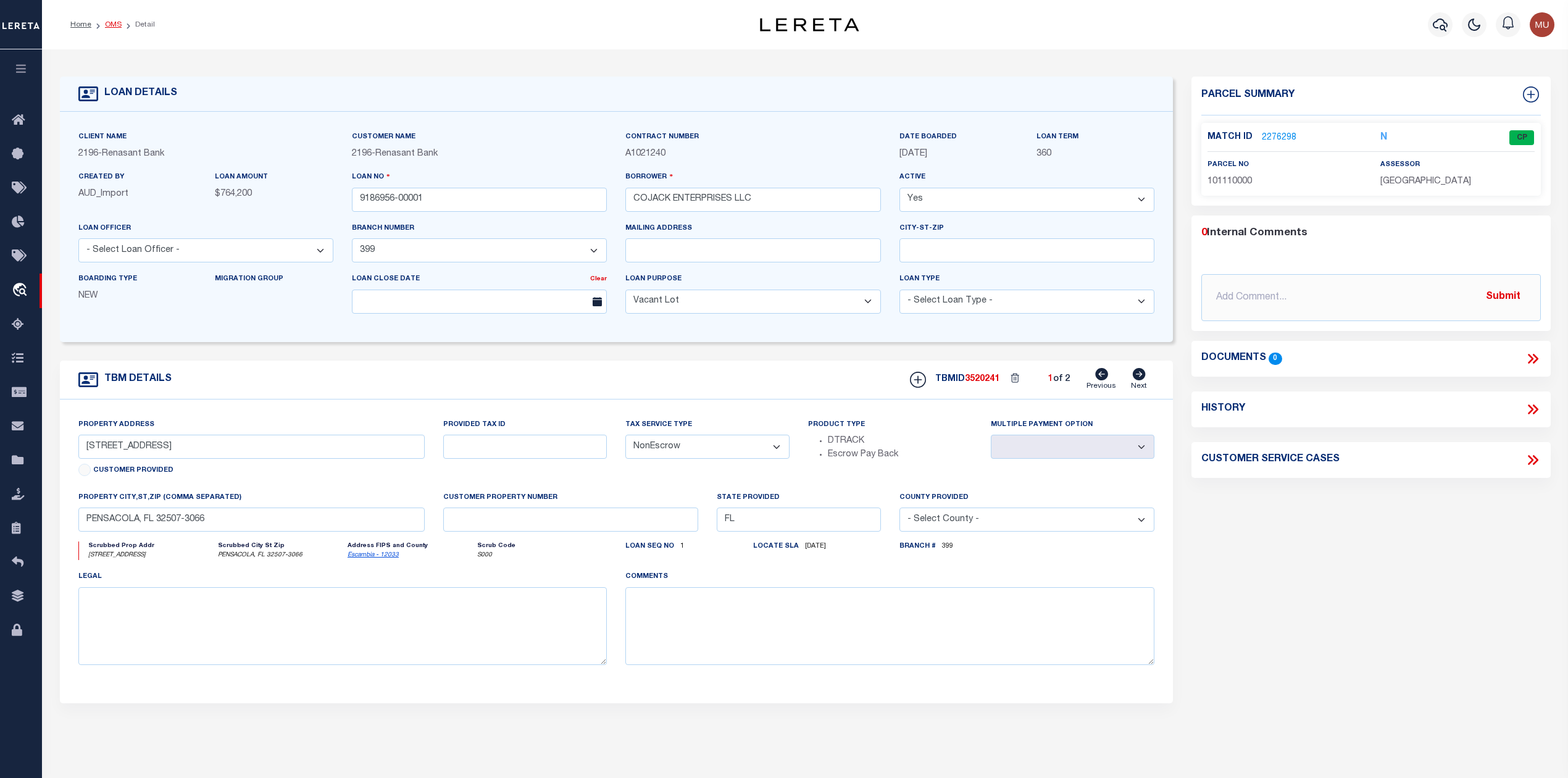
click at [110, 26] on link "OMS" at bounding box center [113, 24] width 17 height 8
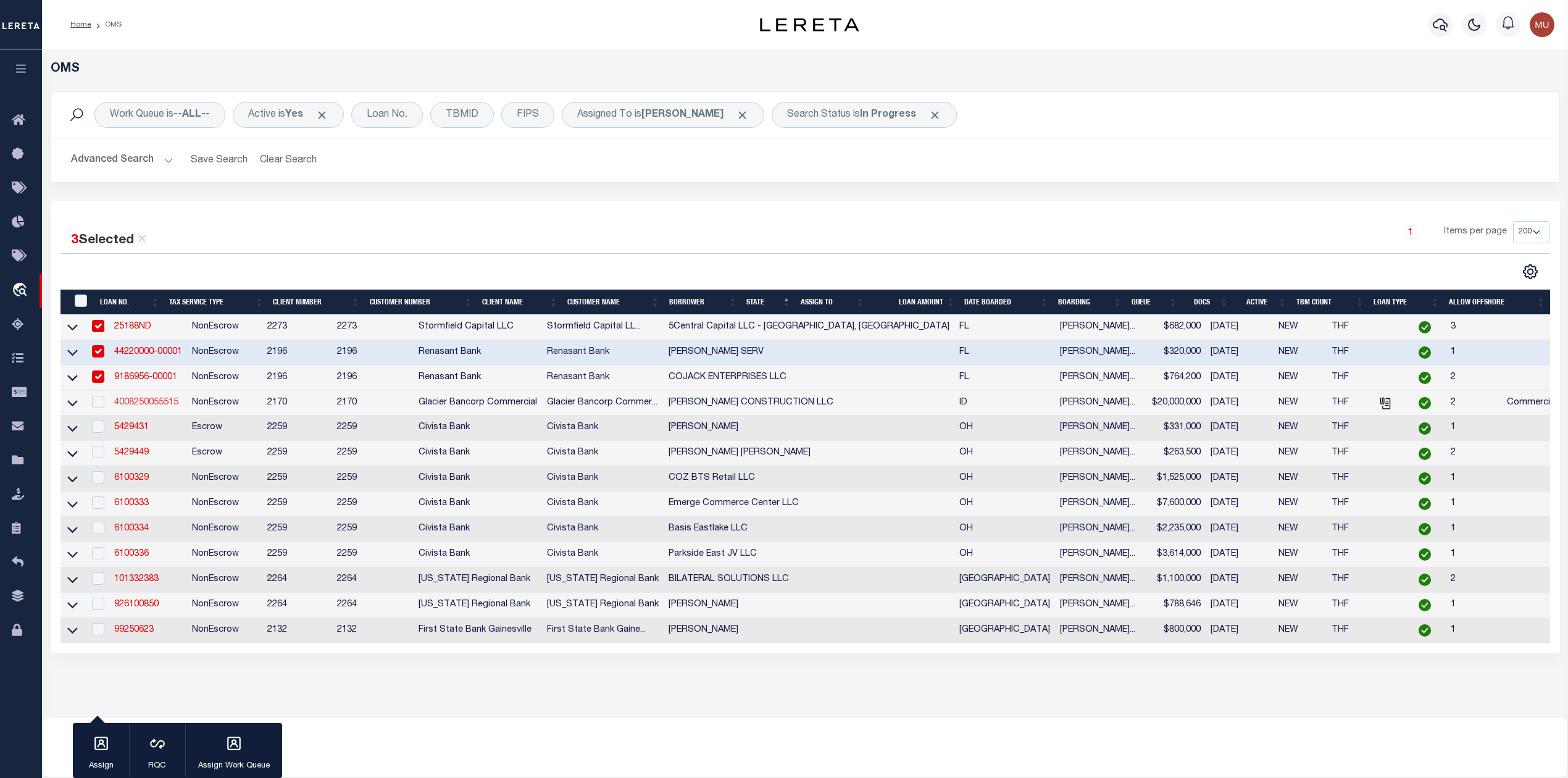
click at [146, 407] on link "4008250055515" at bounding box center [146, 403] width 64 height 8
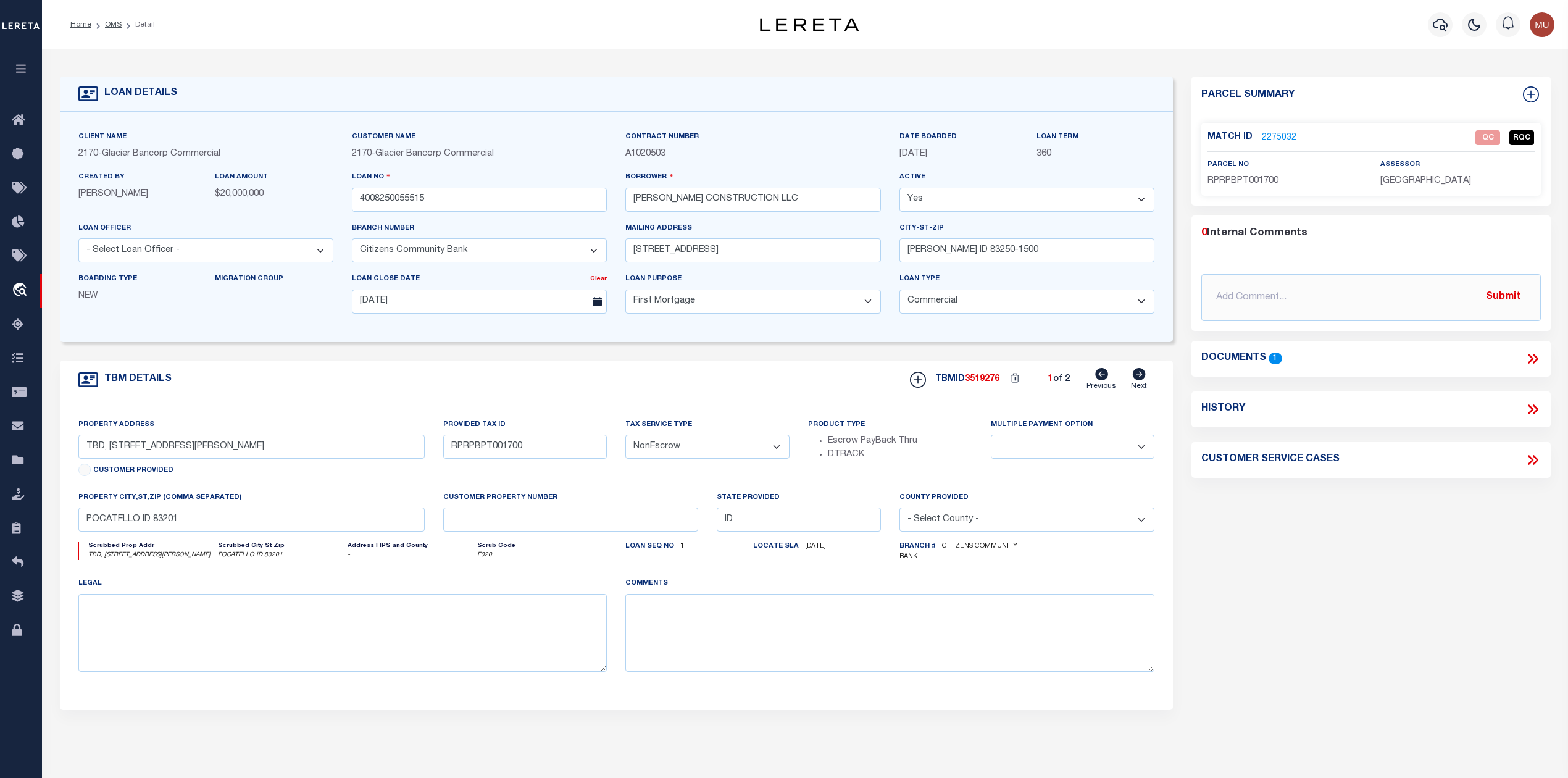
click at [1280, 134] on link "2275032" at bounding box center [1279, 138] width 35 height 13
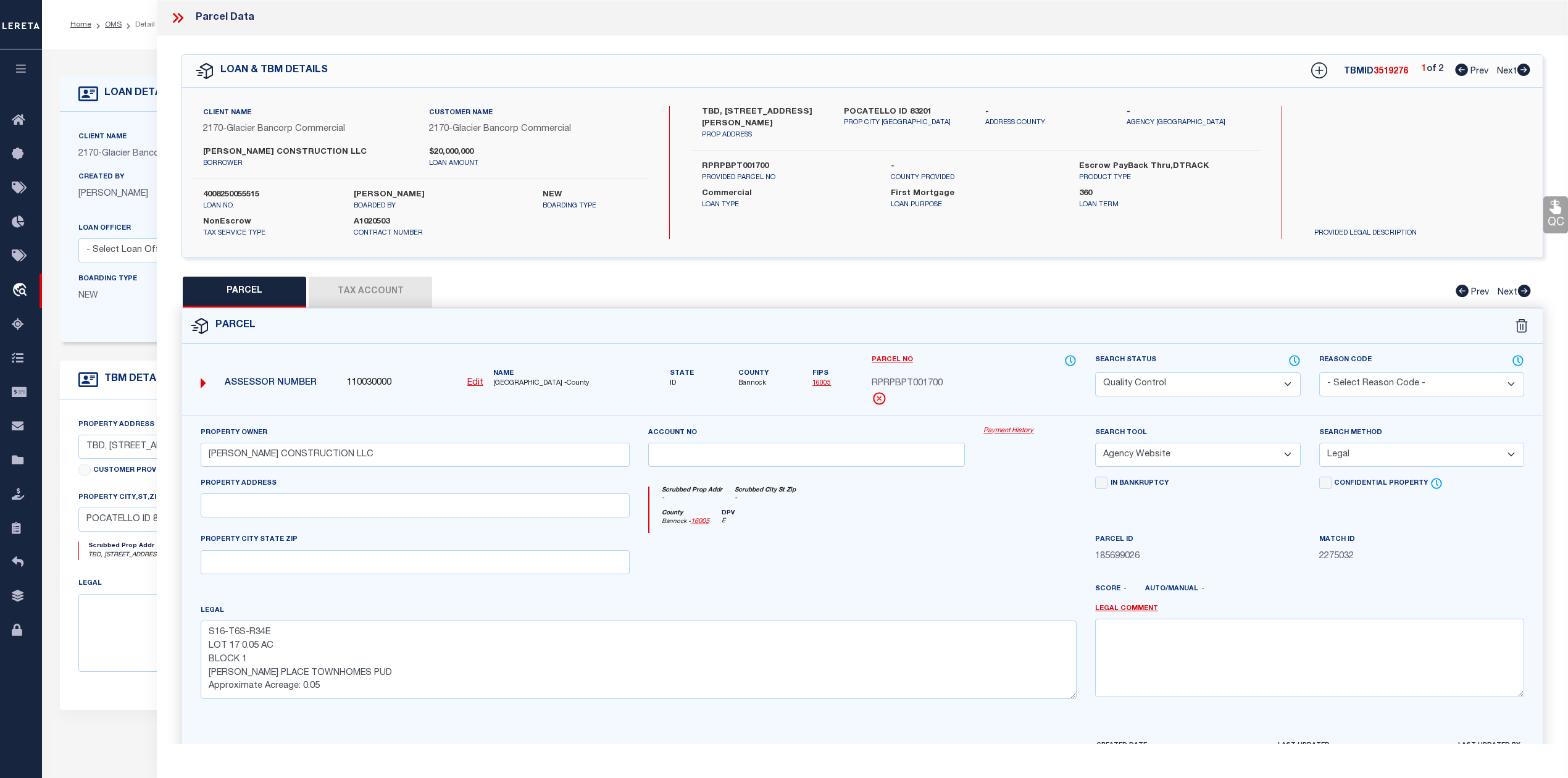
click at [1524, 69] on icon at bounding box center [1523, 69] width 14 height 13
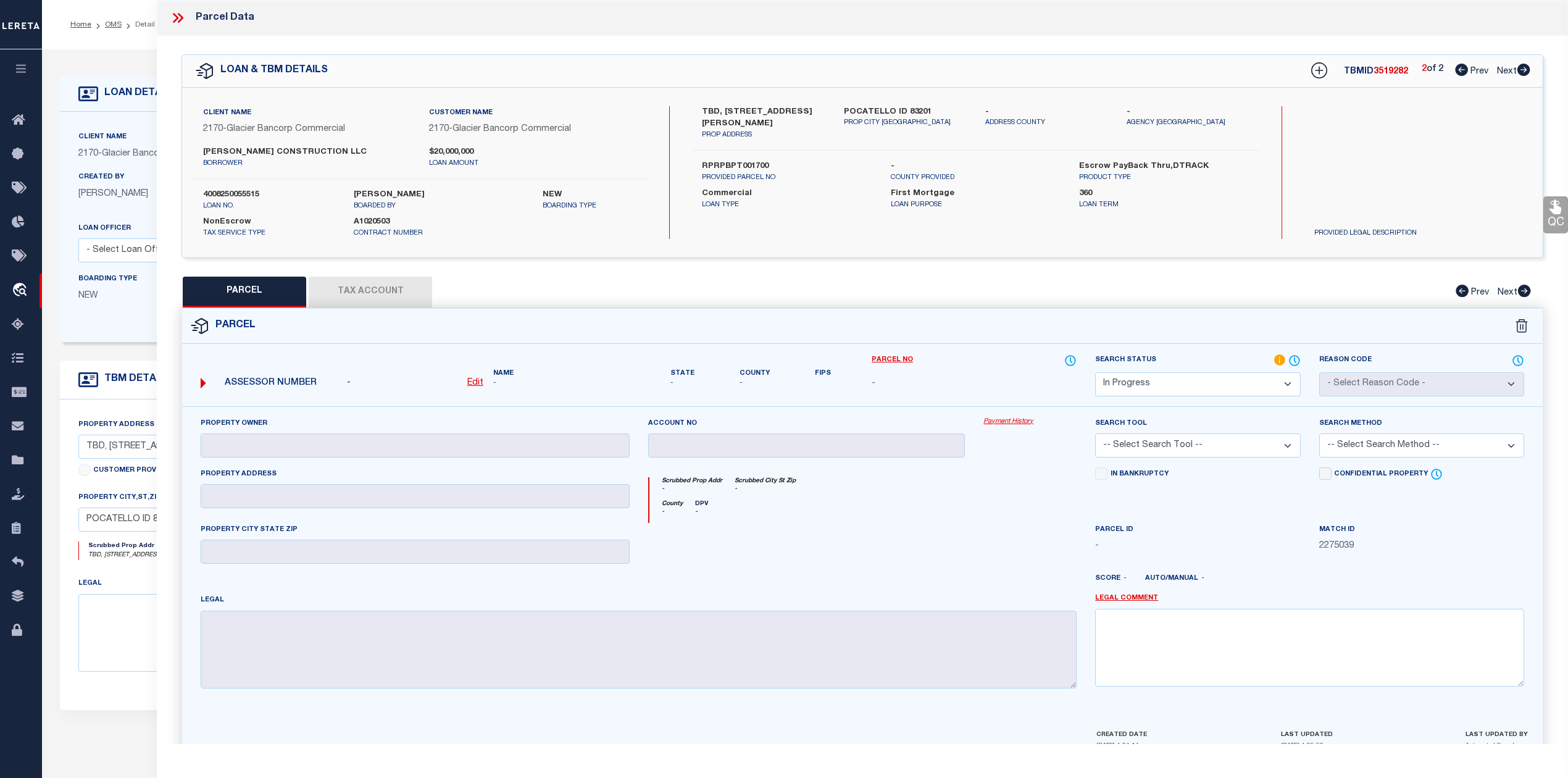
click at [1458, 75] on icon at bounding box center [1461, 69] width 13 height 13
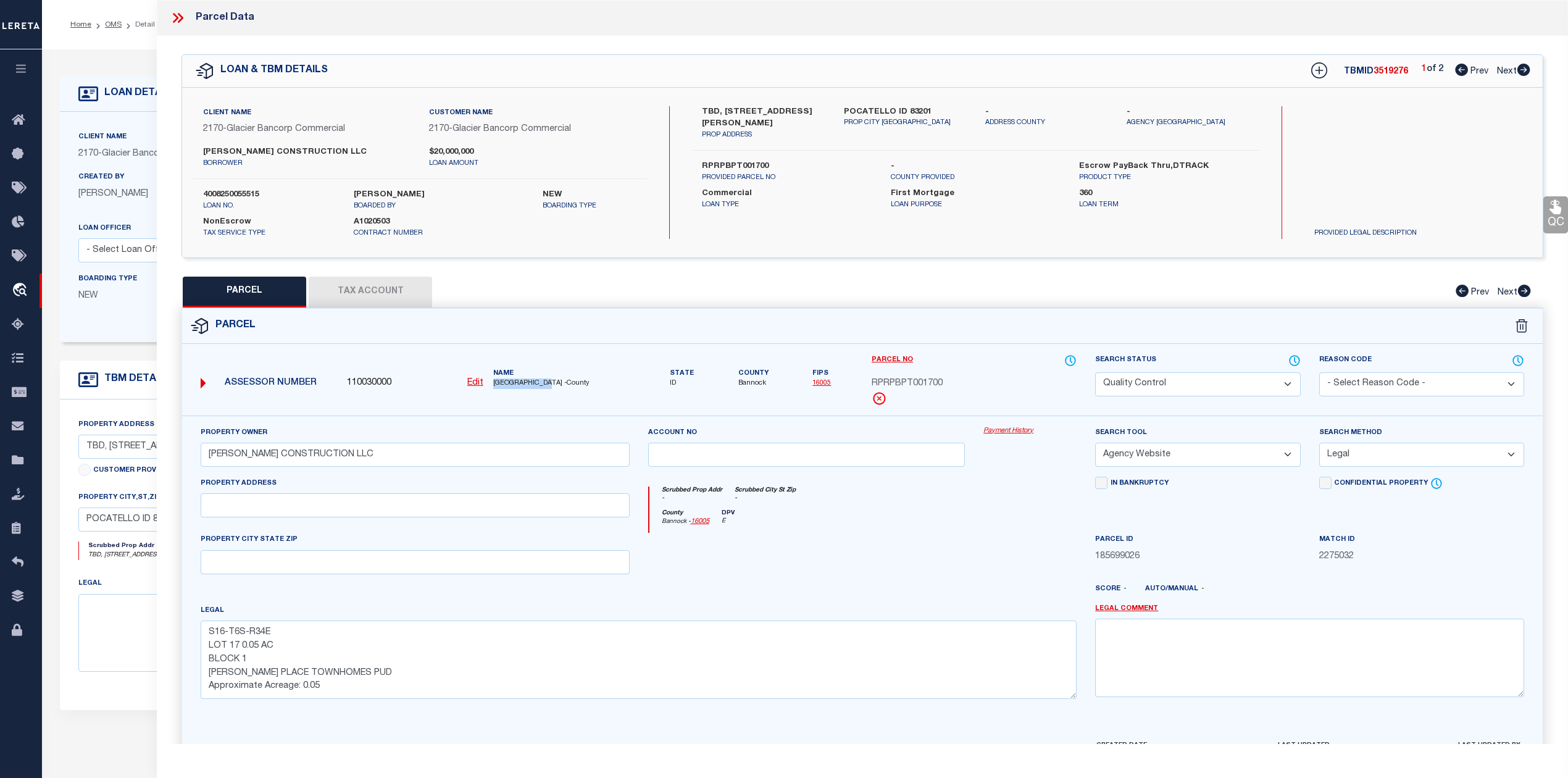
drag, startPoint x: 489, startPoint y: 383, endPoint x: 556, endPoint y: 387, distance: 67.1
click at [556, 387] on div "Name BANNOCK COUNTY -County" at bounding box center [561, 379] width 146 height 20
copy span "BANNOCK COUNTY"
drag, startPoint x: 433, startPoint y: 149, endPoint x: 477, endPoint y: 154, distance: 44.3
click at [477, 154] on label "$20,000,000" at bounding box center [533, 152] width 208 height 13
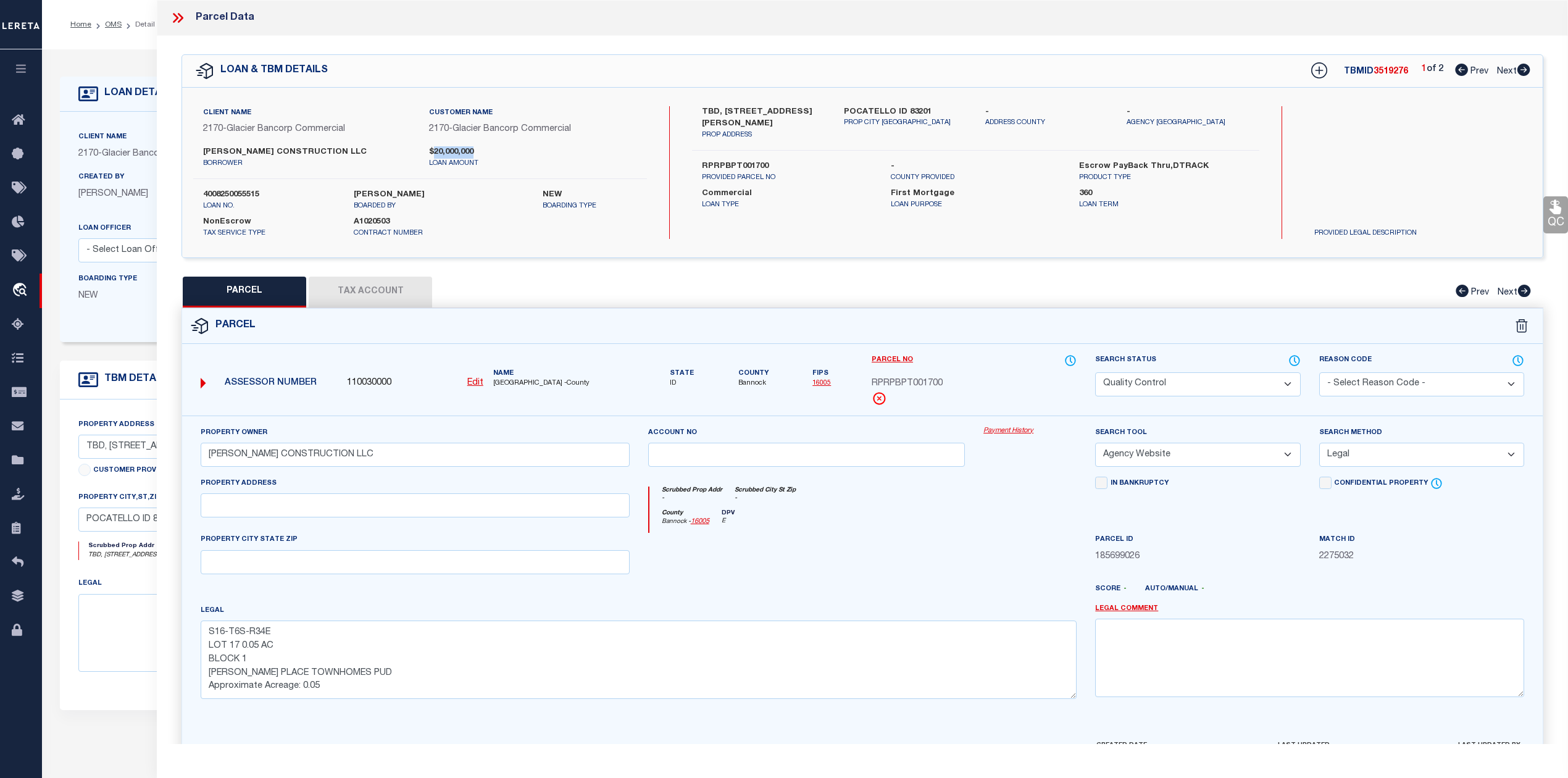
click at [1517, 68] on icon at bounding box center [1523, 69] width 14 height 13
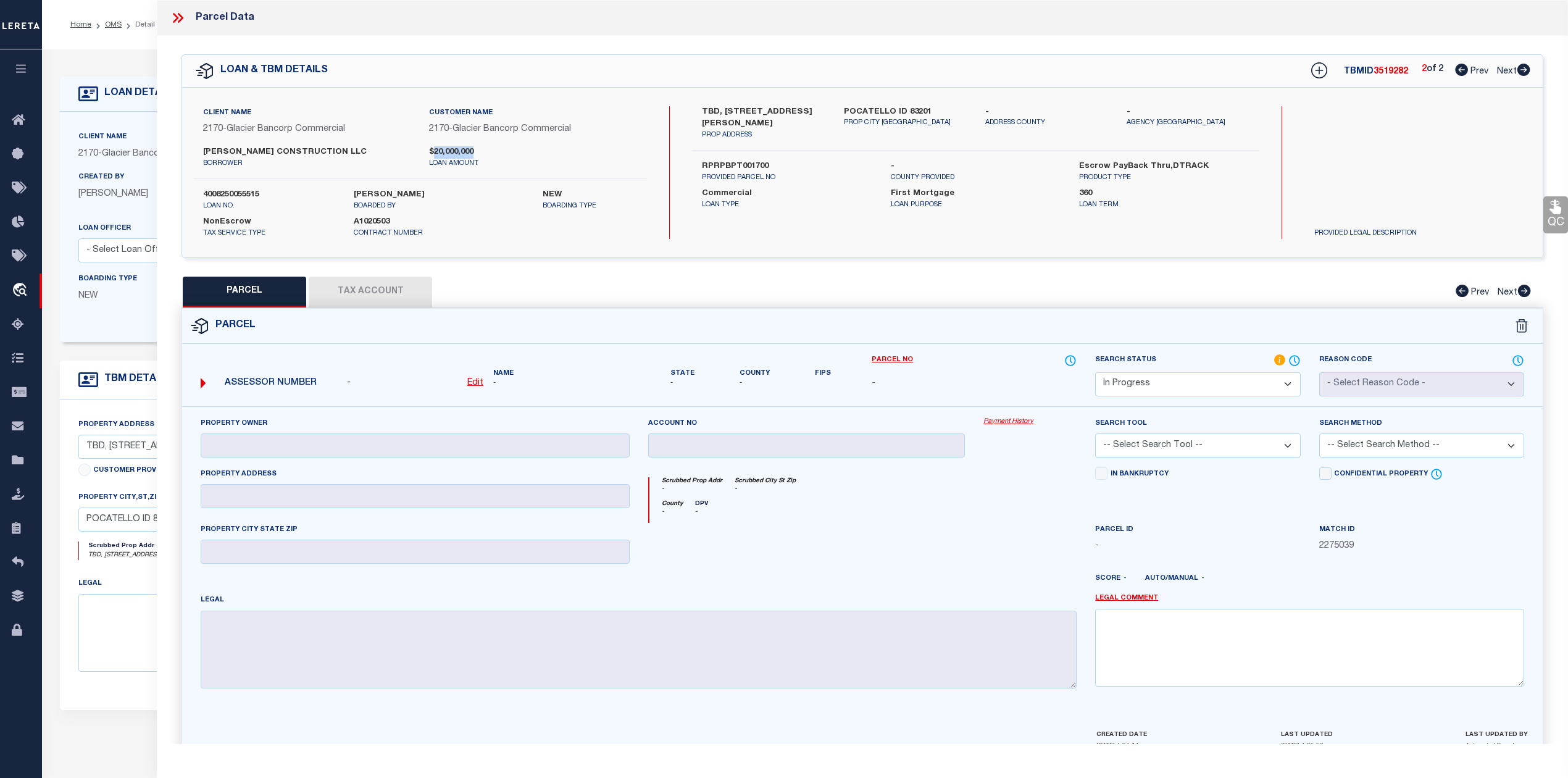
click at [1176, 390] on select "Automated Search Bad Parcel Complete Duplicate Parcel High Dollar Reporting In …" at bounding box center [1198, 384] width 205 height 24
click at [1095, 372] on select "Automated Search Bad Parcel Complete Duplicate Parcel High Dollar Reporting In …" at bounding box center [1198, 384] width 205 height 24
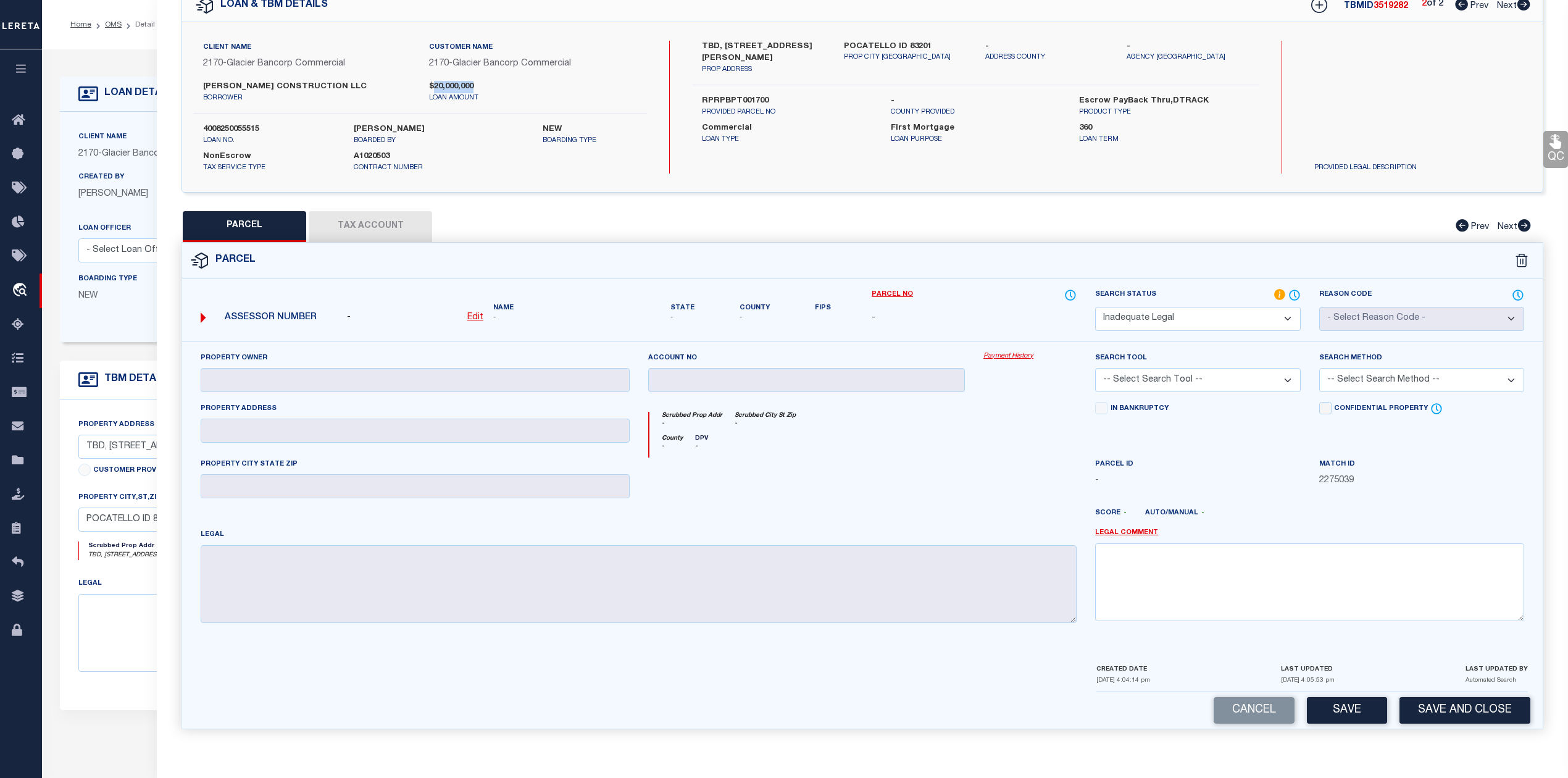
click at [1204, 379] on select "-- Select Search Tool -- 3rd Party Website Agency File Agency Website ATLS CNV-…" at bounding box center [1198, 380] width 205 height 24
click at [1131, 524] on div "Score - Auto/Manual -" at bounding box center [1310, 517] width 447 height 19
click at [1110, 533] on link "Legal Comment" at bounding box center [1127, 532] width 63 height 10
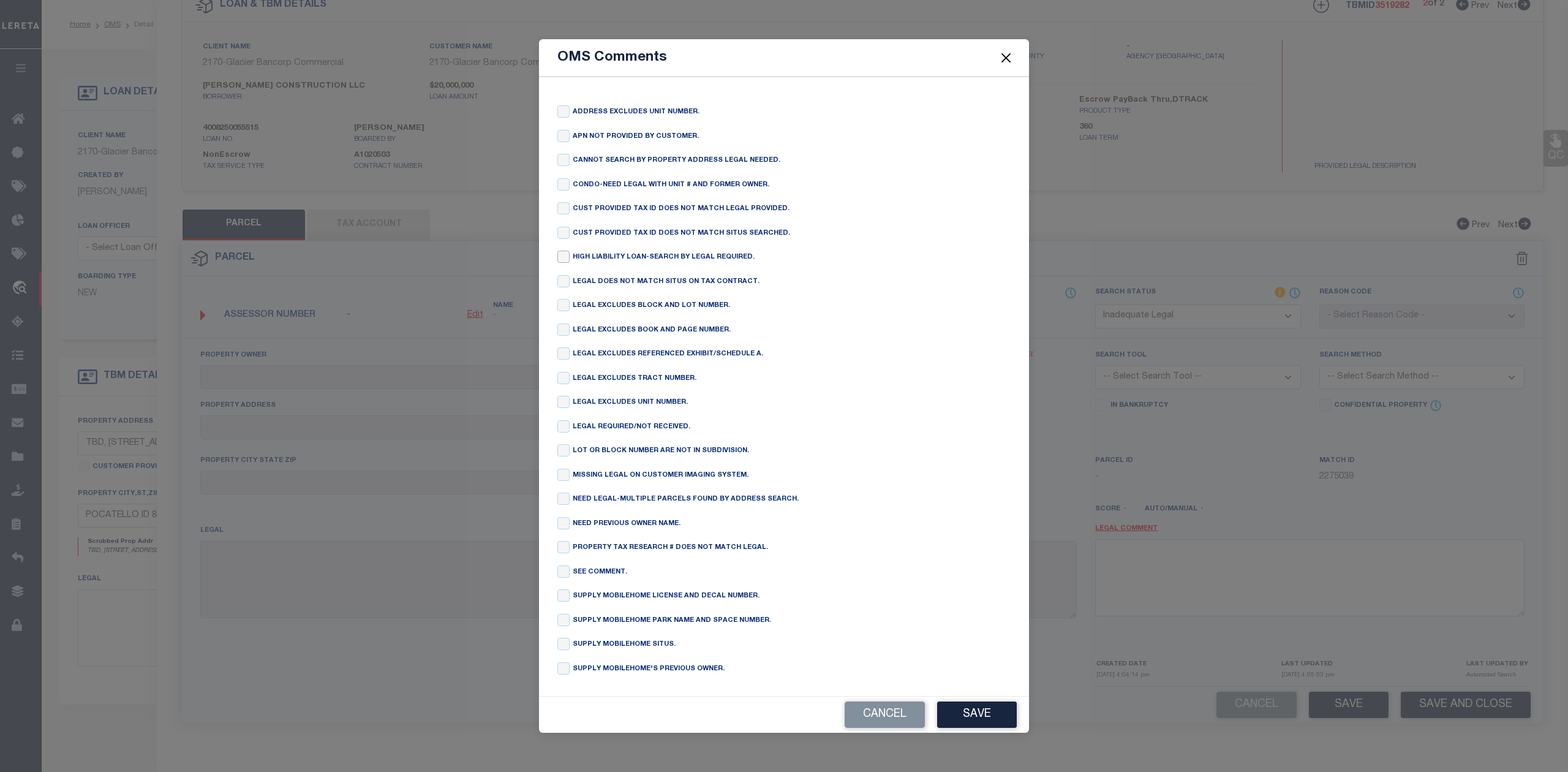
click at [563, 254] on input "checkbox" at bounding box center [563, 256] width 13 height 13
click at [993, 728] on button "Save" at bounding box center [976, 714] width 80 height 26
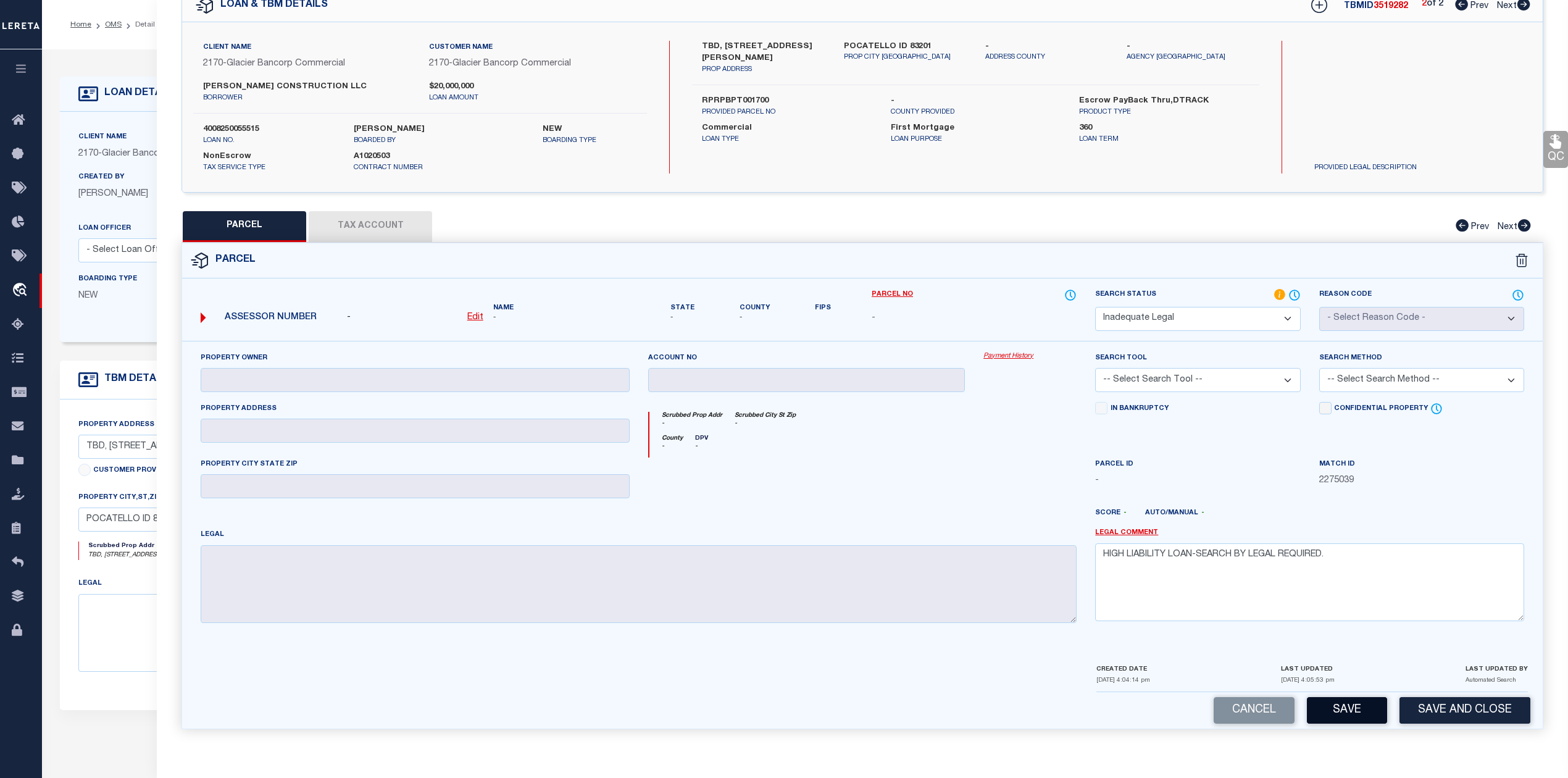
click at [1344, 720] on button "Save" at bounding box center [1347, 710] width 80 height 26
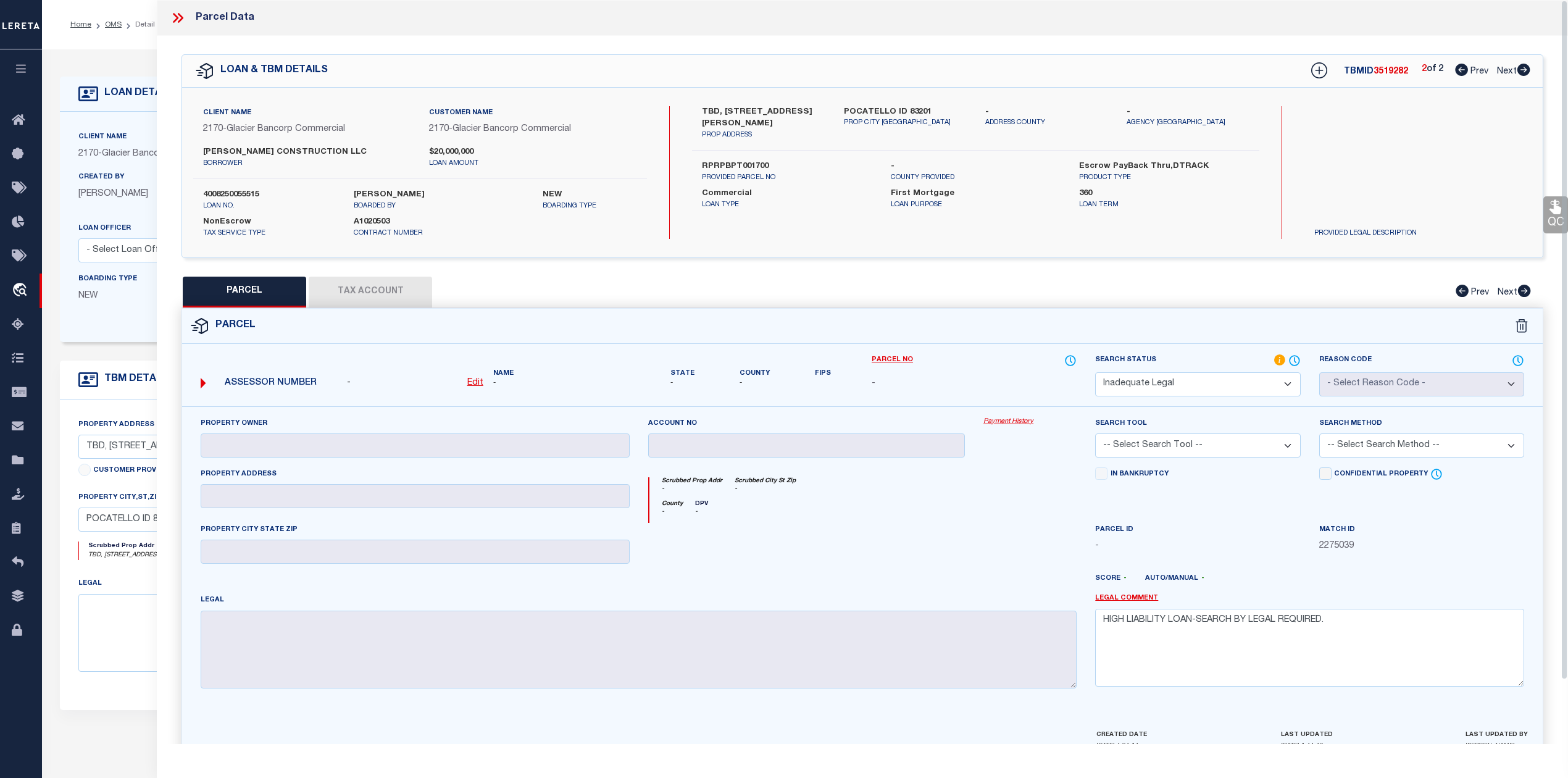
click at [176, 16] on icon at bounding box center [176, 18] width 6 height 10
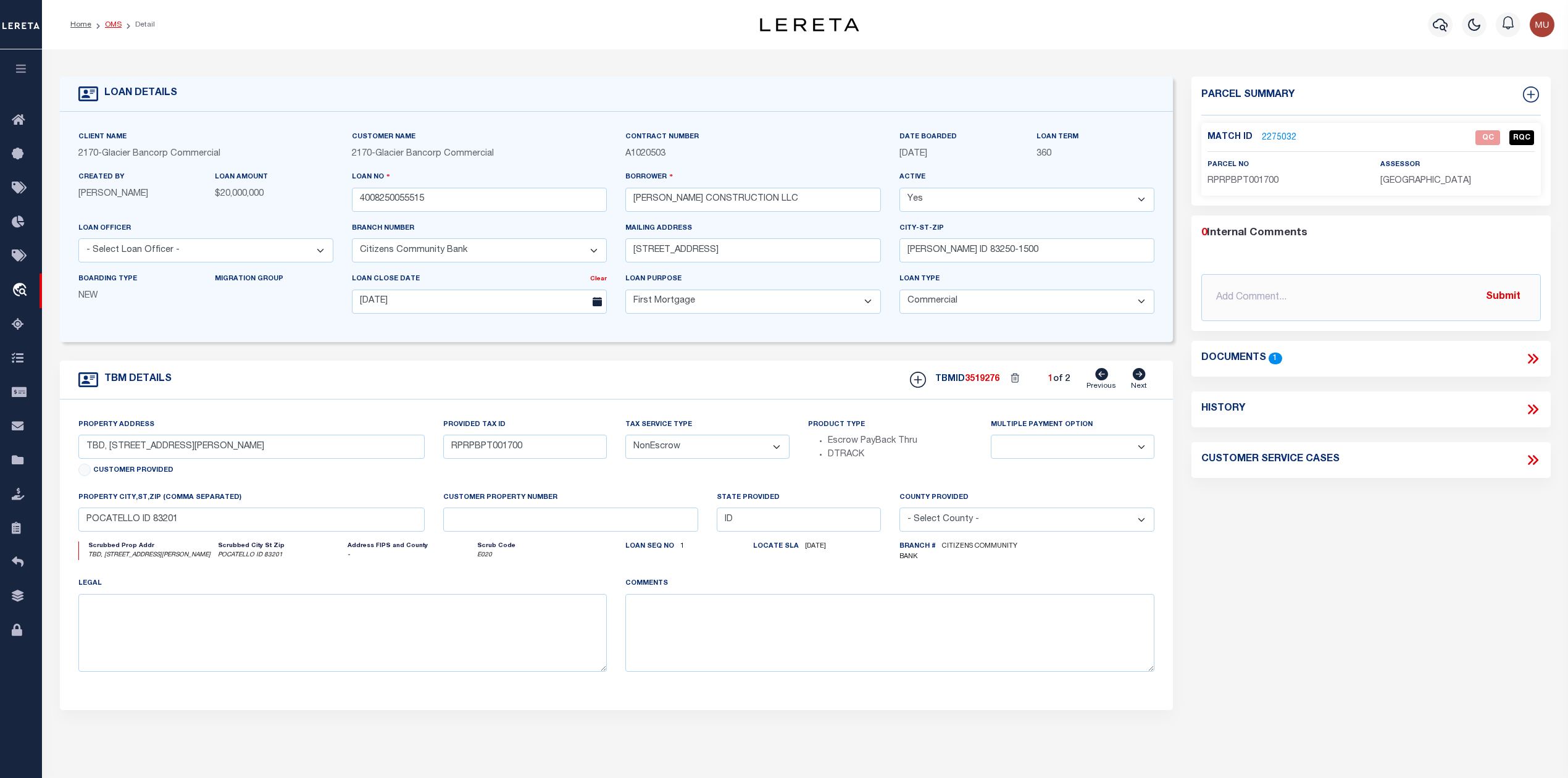
click at [114, 24] on link "OMS" at bounding box center [113, 24] width 17 height 8
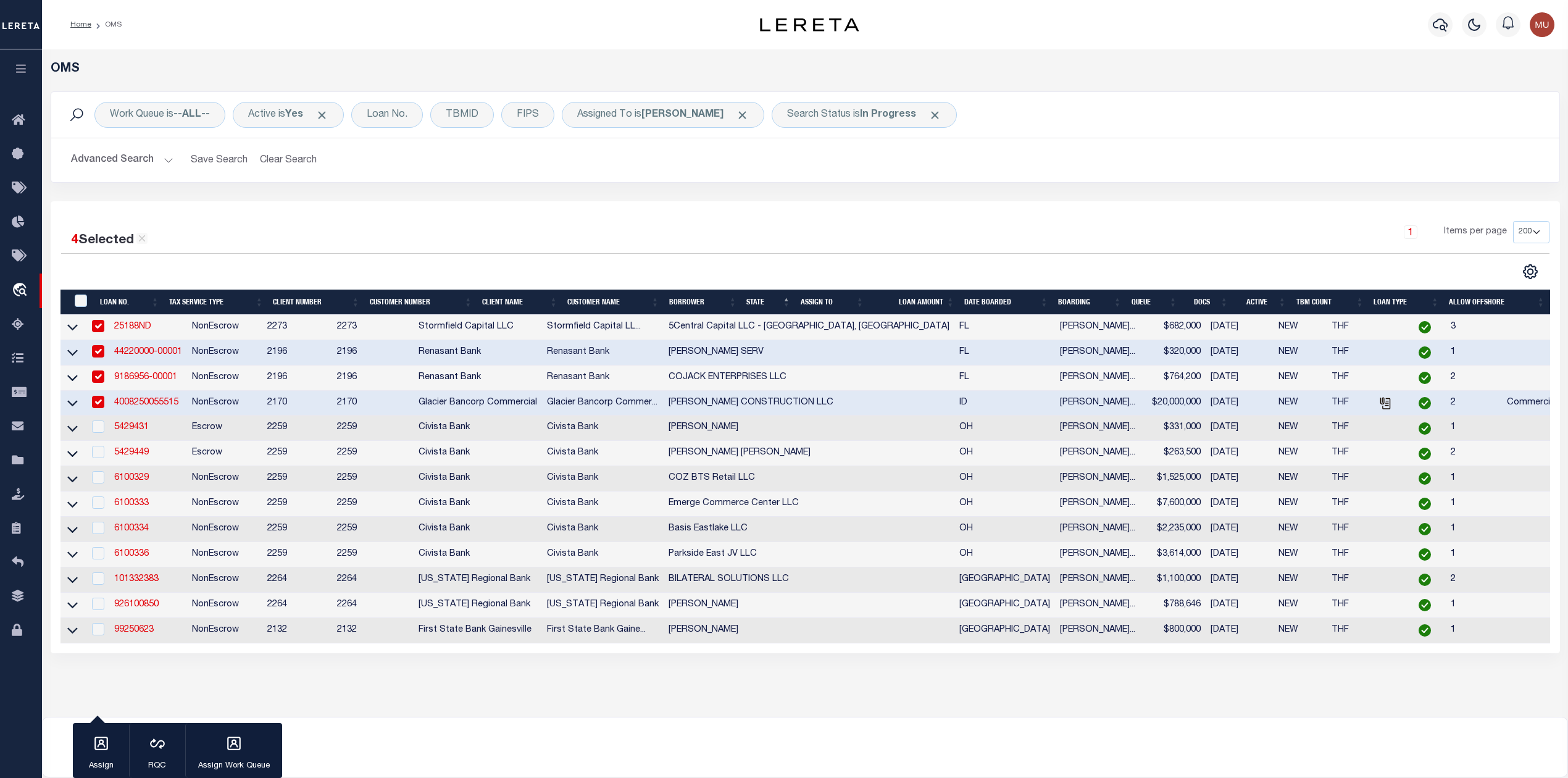
scroll to position [82, 0]
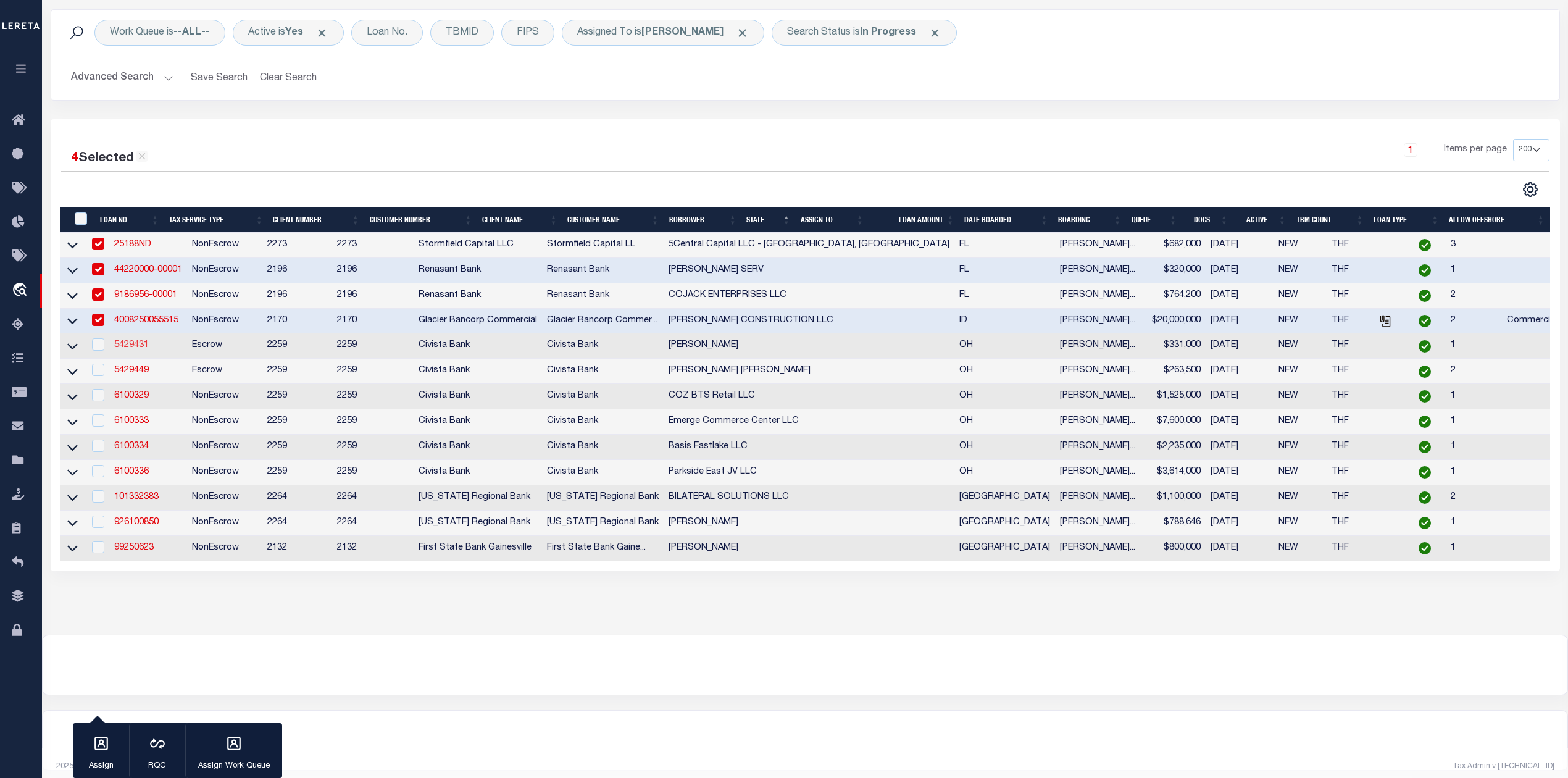
click at [143, 348] on link "5429431" at bounding box center [131, 345] width 35 height 8
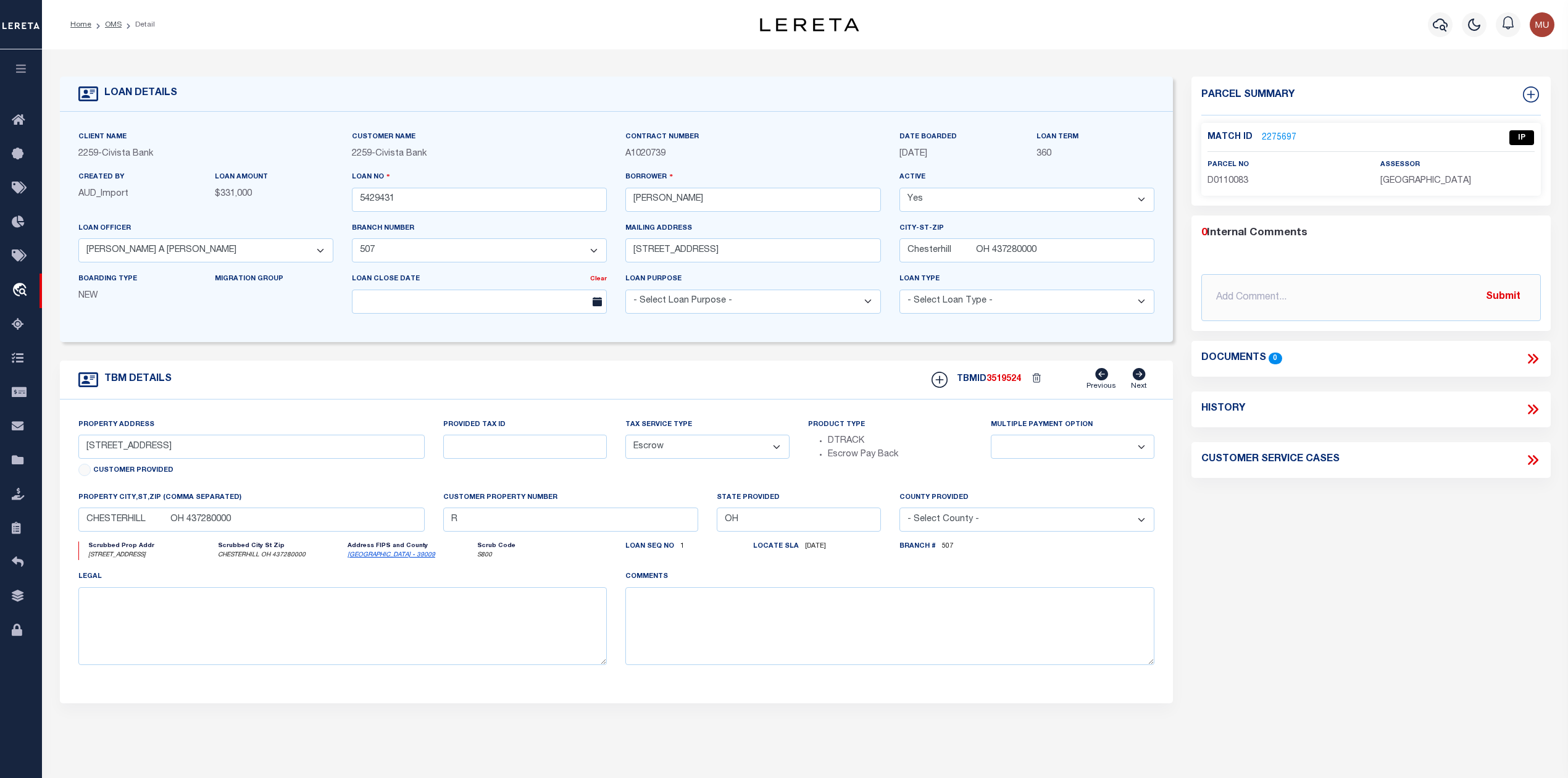
click at [1284, 137] on link "2275697" at bounding box center [1279, 138] width 35 height 13
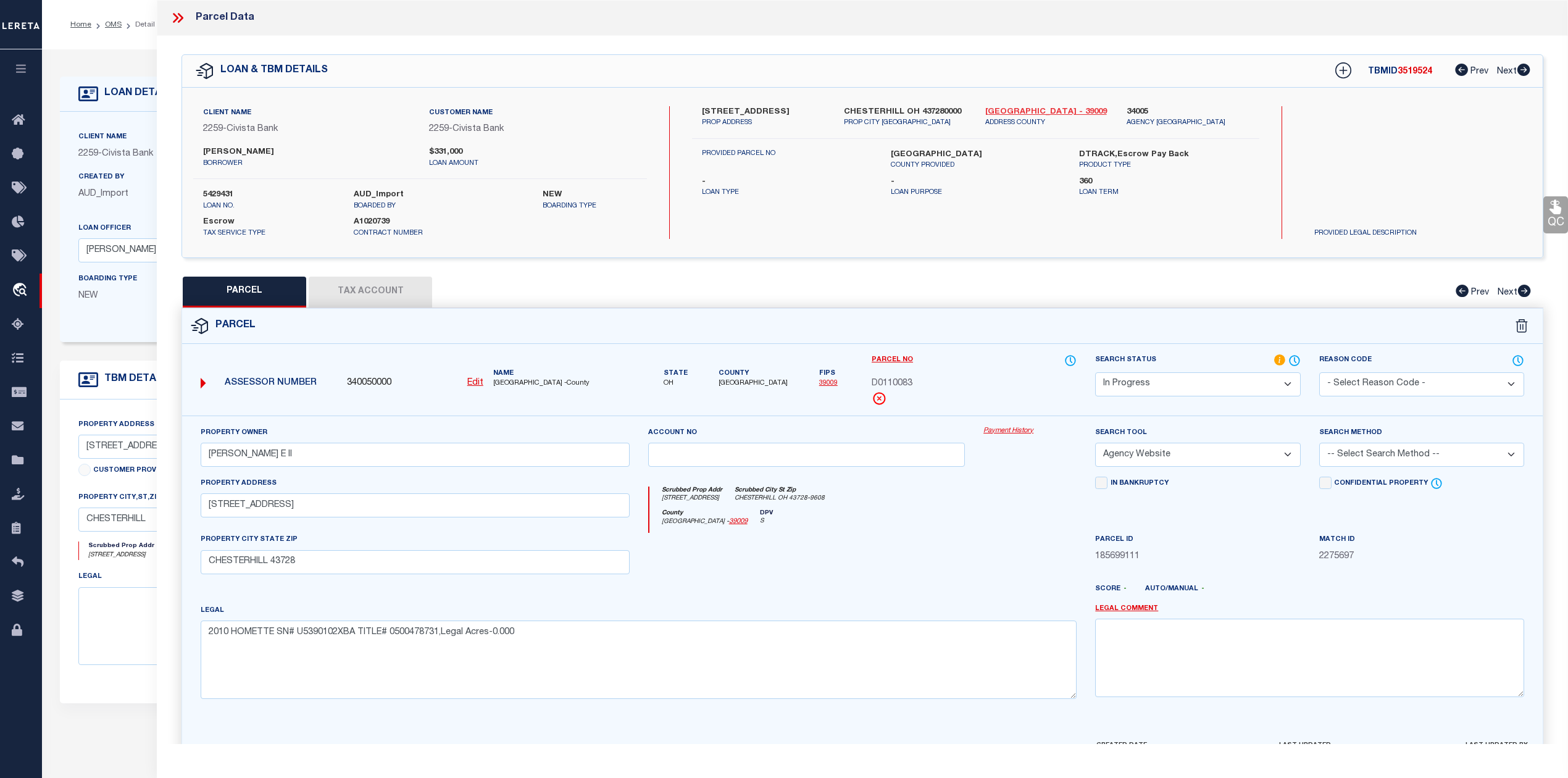
click at [1015, 111] on link "Athens - 39009" at bounding box center [1047, 112] width 123 height 13
drag, startPoint x: 489, startPoint y: 383, endPoint x: 549, endPoint y: 383, distance: 60.0
click at [549, 383] on div "Name ATHENS COUNTY -County" at bounding box center [561, 379] width 146 height 20
copy span "ATHENS COUNTY"
drag, startPoint x: 700, startPoint y: 109, endPoint x: 742, endPoint y: 111, distance: 42.0
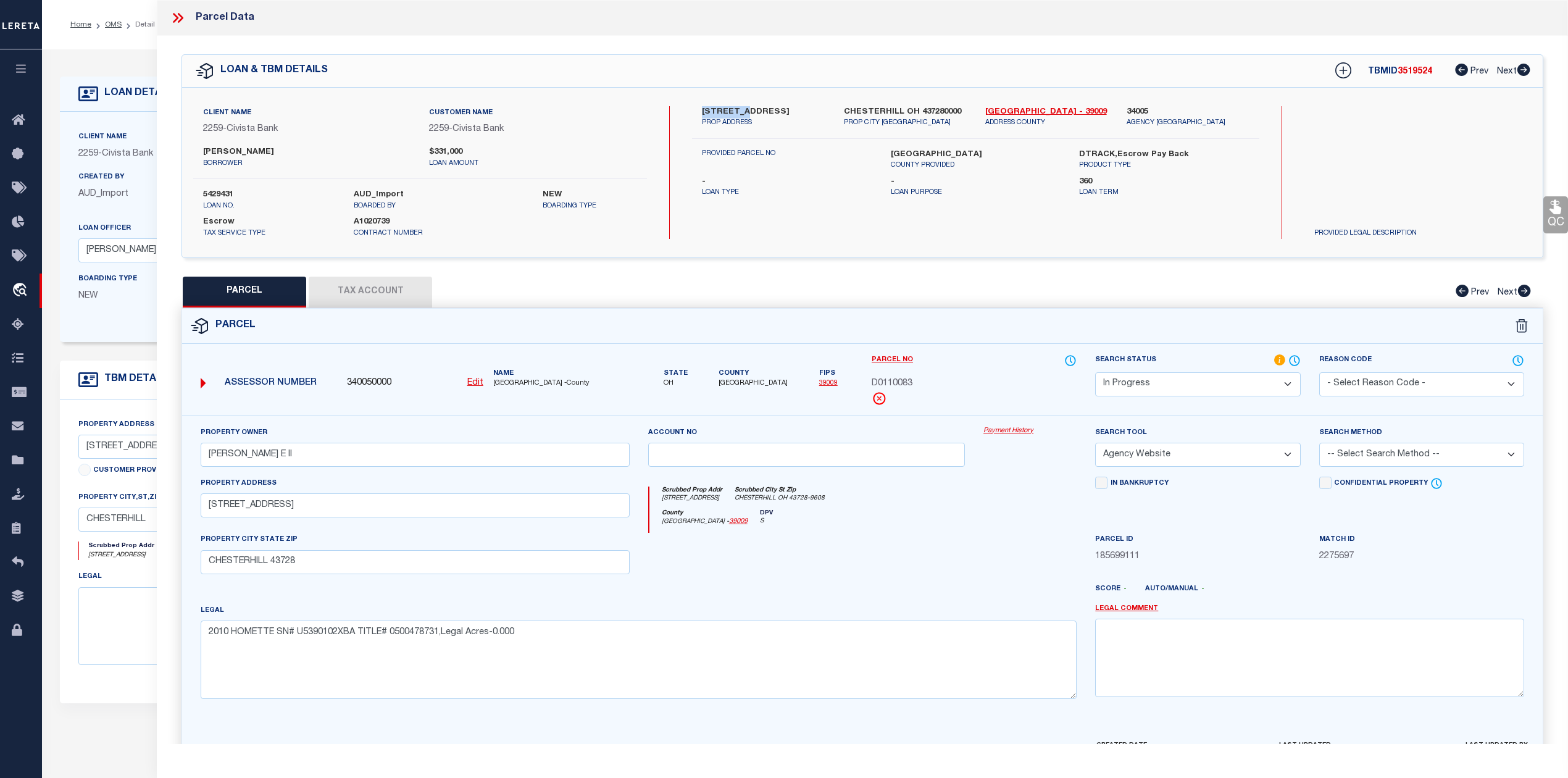
click at [742, 111] on div "17163 JOY RD PROP ADDRESS" at bounding box center [764, 117] width 142 height 22
copy label "17163 JOY"
click at [742, 125] on p "PROP ADDRESS" at bounding box center [764, 123] width 123 height 10
drag, startPoint x: 693, startPoint y: 106, endPoint x: 755, endPoint y: 111, distance: 62.2
click at [755, 111] on div "17163 JOY RD PROP ADDRESS" at bounding box center [764, 117] width 142 height 22
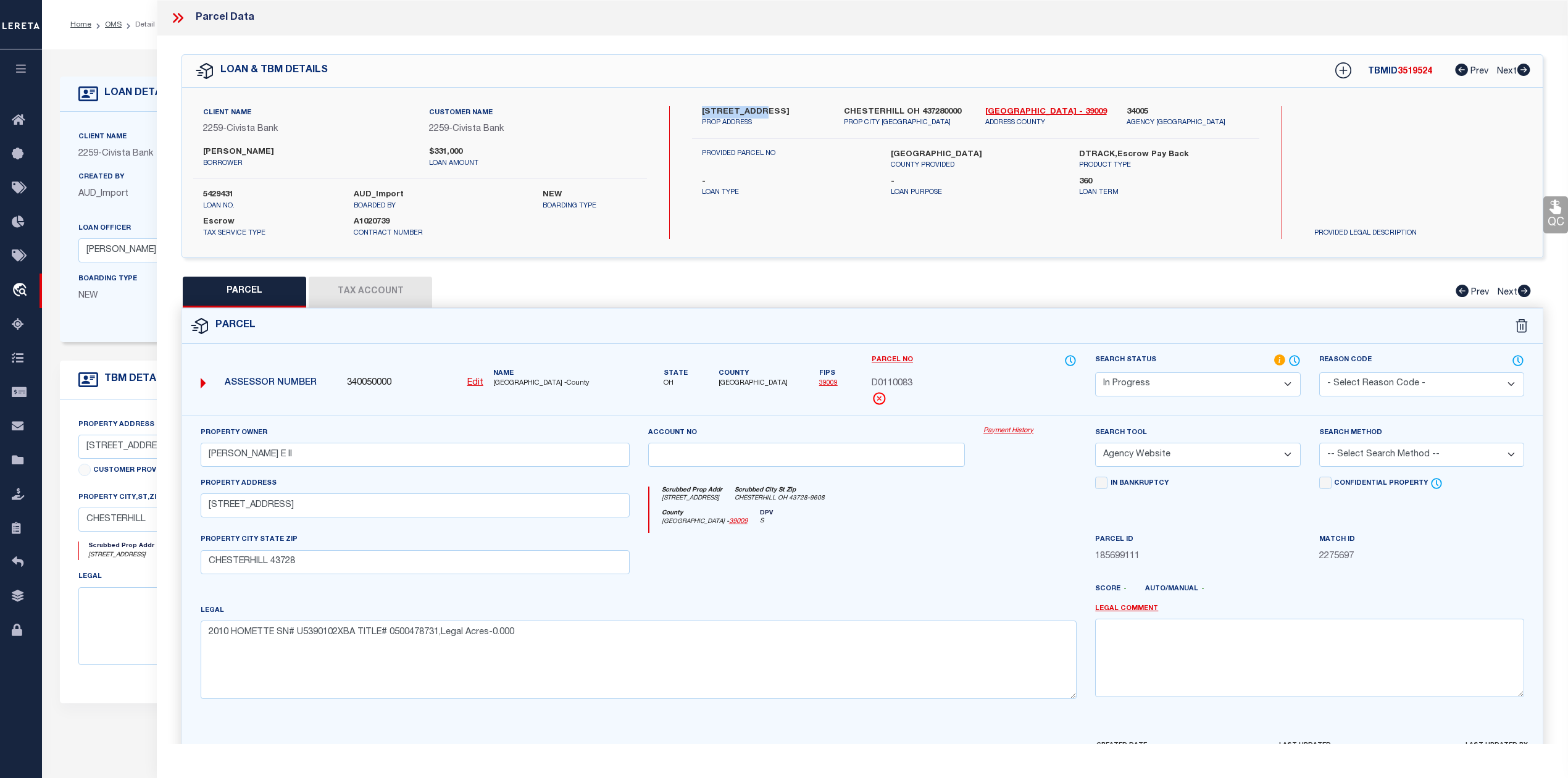
copy label "17163 JOY RD"
drag, startPoint x: 440, startPoint y: 638, endPoint x: 523, endPoint y: 637, distance: 83.0
click at [523, 637] on textarea "2010 HOMETTE SN# U5390102XBA TITLE# 0500478731,Legal Acres-0.000" at bounding box center [639, 659] width 876 height 78
click at [1154, 381] on select "Automated Search Bad Parcel Complete Duplicate Parcel High Dollar Reporting In …" at bounding box center [1198, 384] width 205 height 24
click at [1095, 372] on select "Automated Search Bad Parcel Complete Duplicate Parcel High Dollar Reporting In …" at bounding box center [1198, 384] width 205 height 24
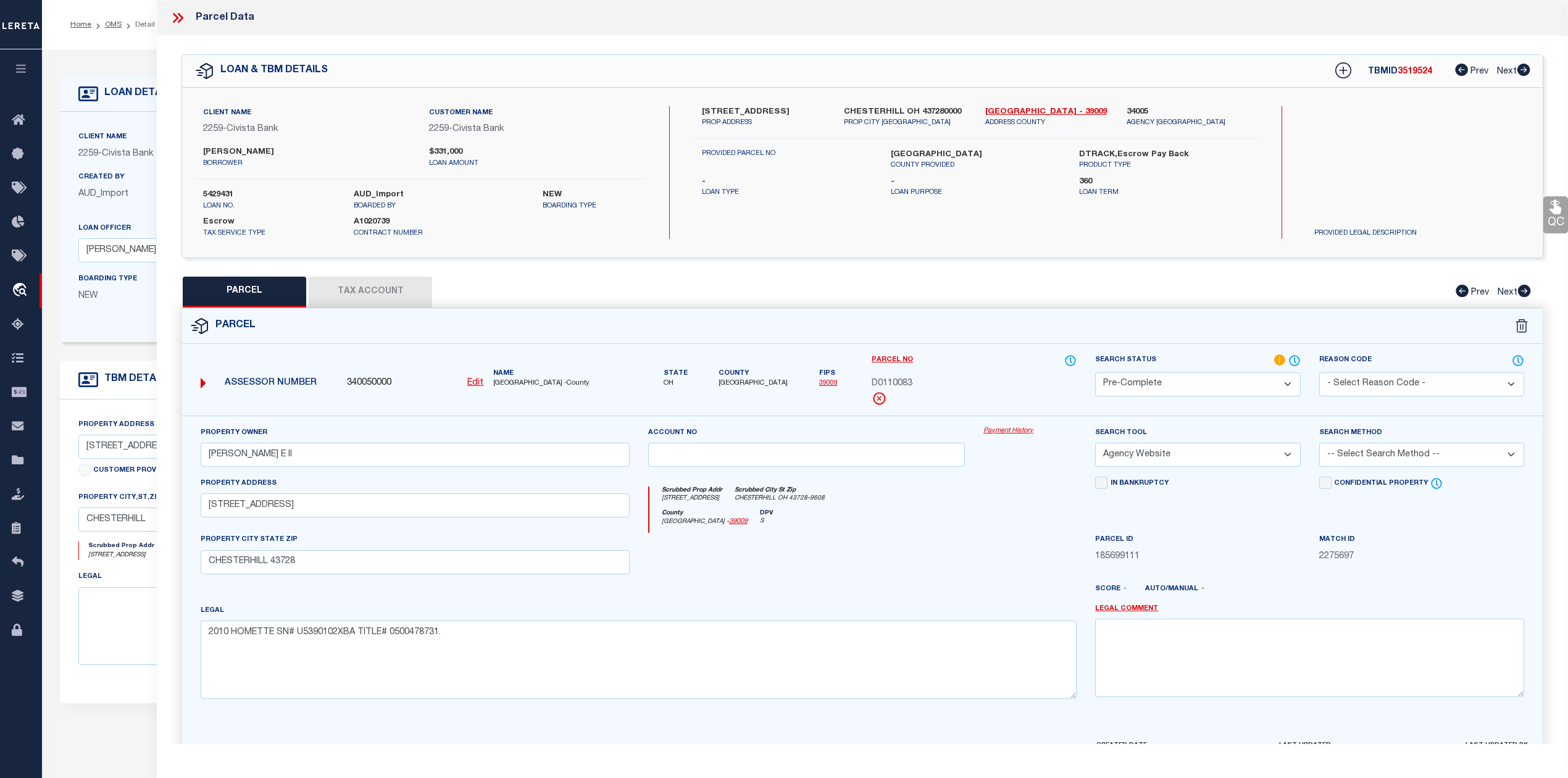
click at [376, 279] on button "Tax Account" at bounding box center [370, 292] width 123 height 31
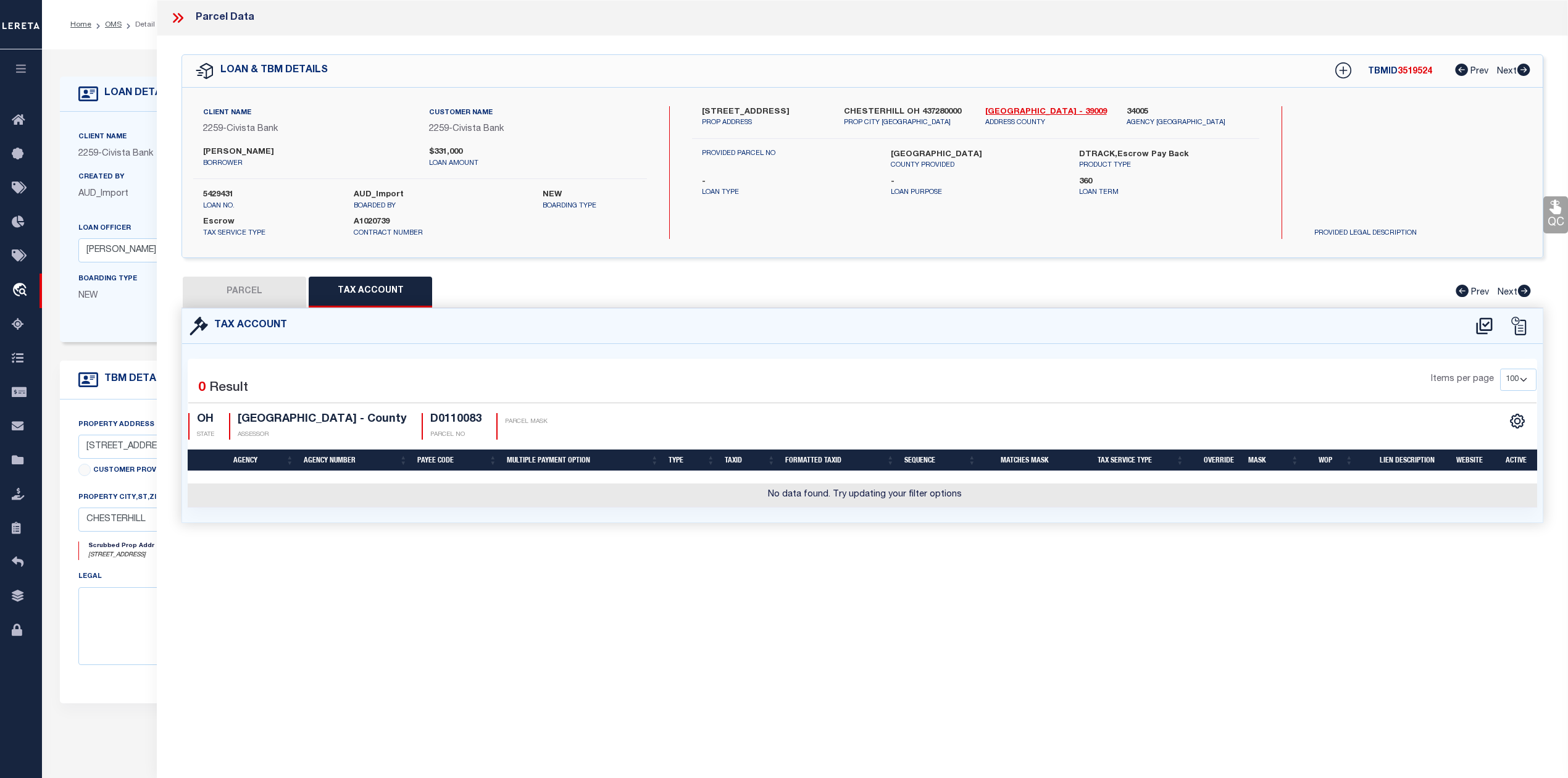
click at [268, 294] on button "PARCEL" at bounding box center [245, 292] width 123 height 31
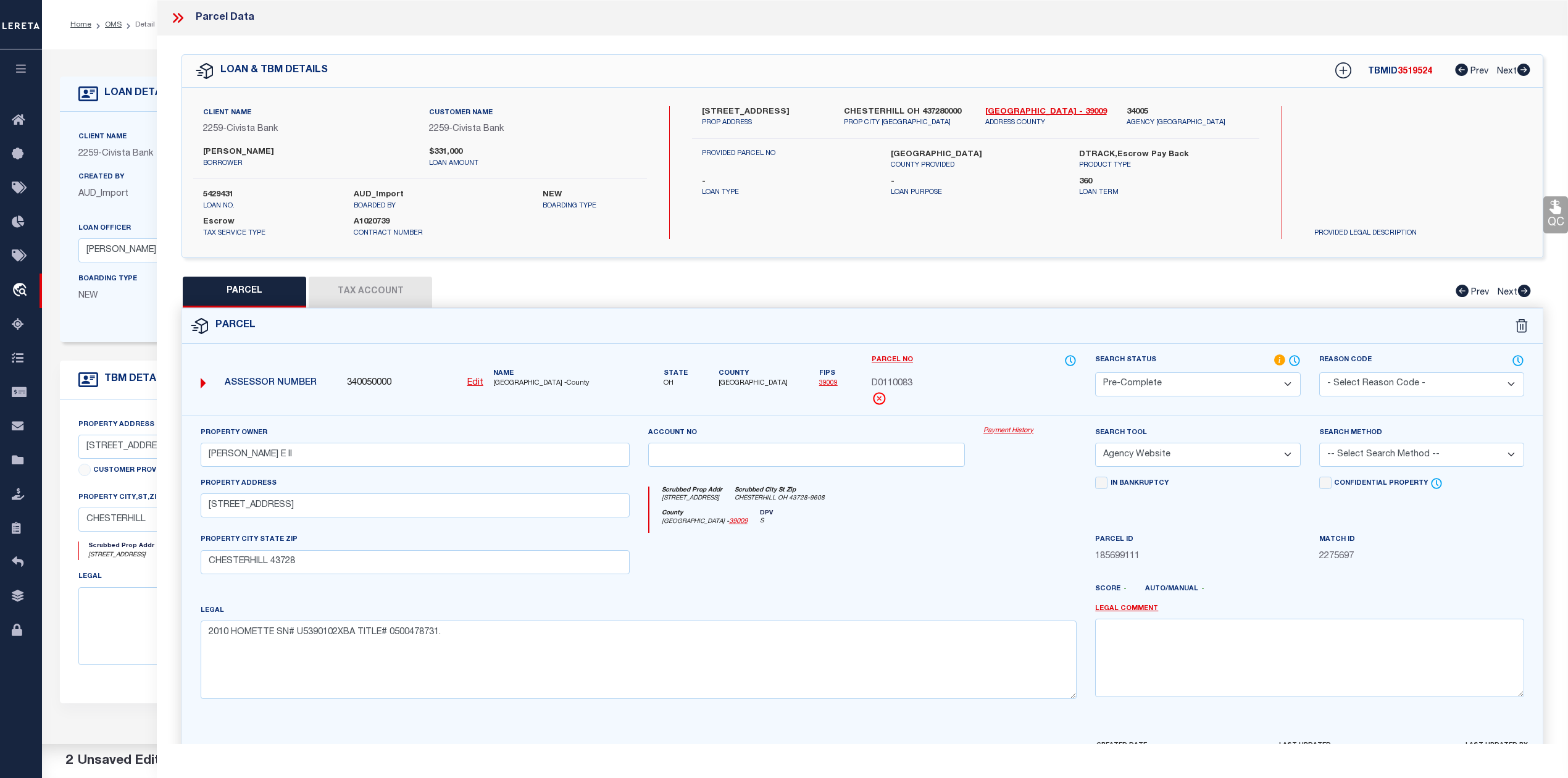
click at [388, 293] on button "Tax Account" at bounding box center [370, 292] width 123 height 31
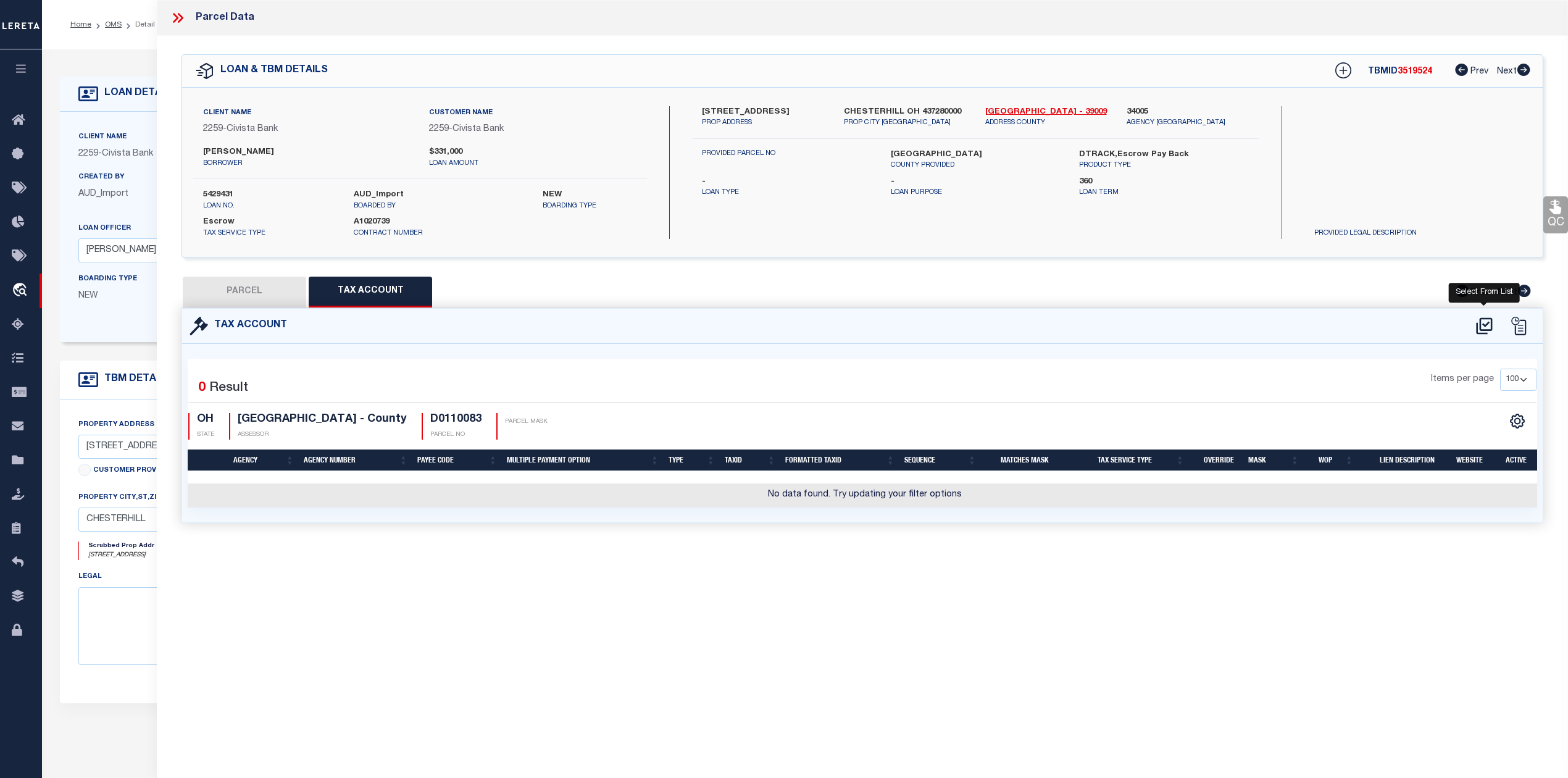
click at [1490, 325] on icon at bounding box center [1484, 326] width 20 height 19
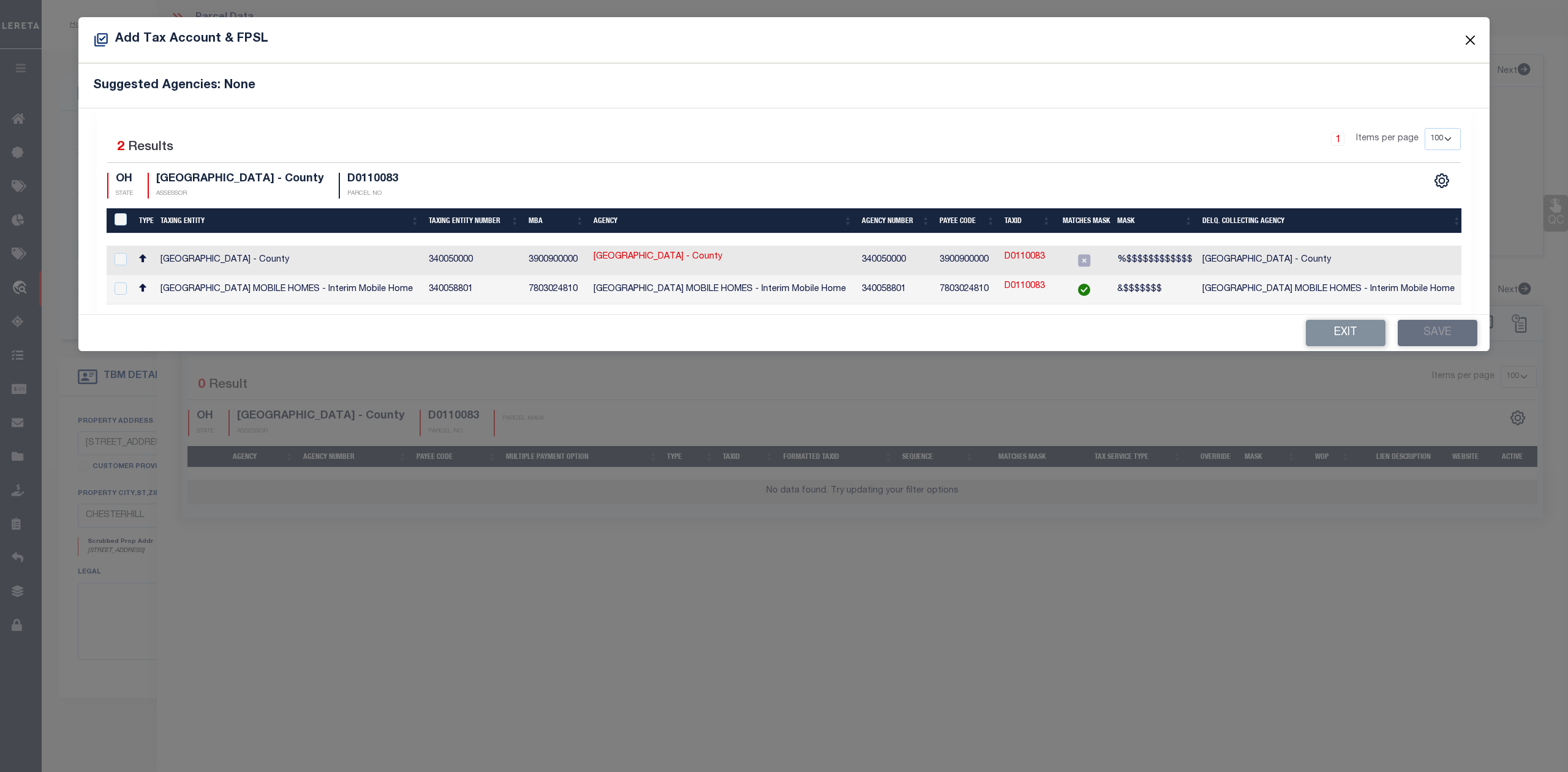
click at [1466, 40] on button "Close" at bounding box center [1470, 39] width 16 height 16
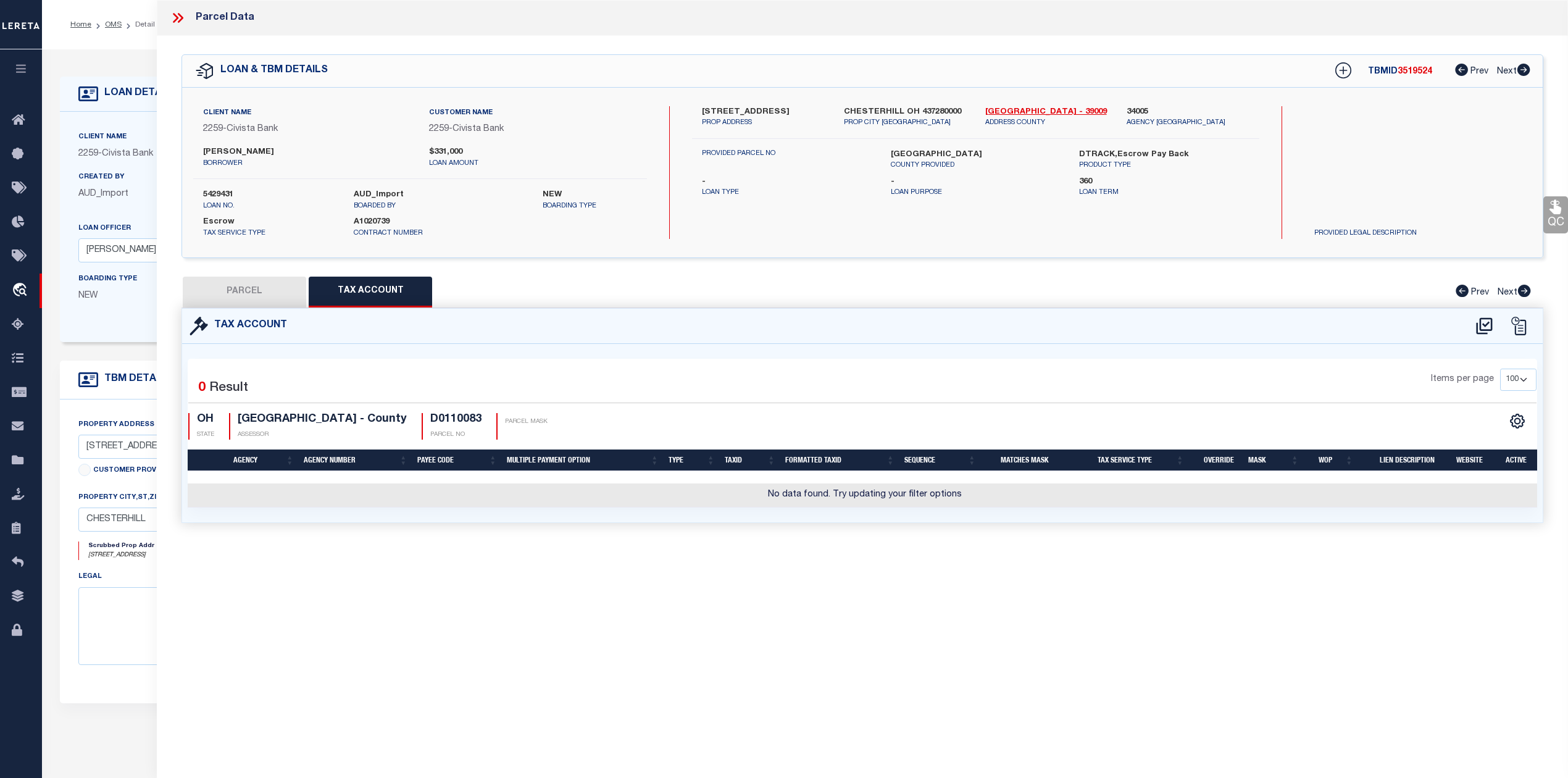
click at [246, 288] on button "PARCEL" at bounding box center [245, 292] width 123 height 31
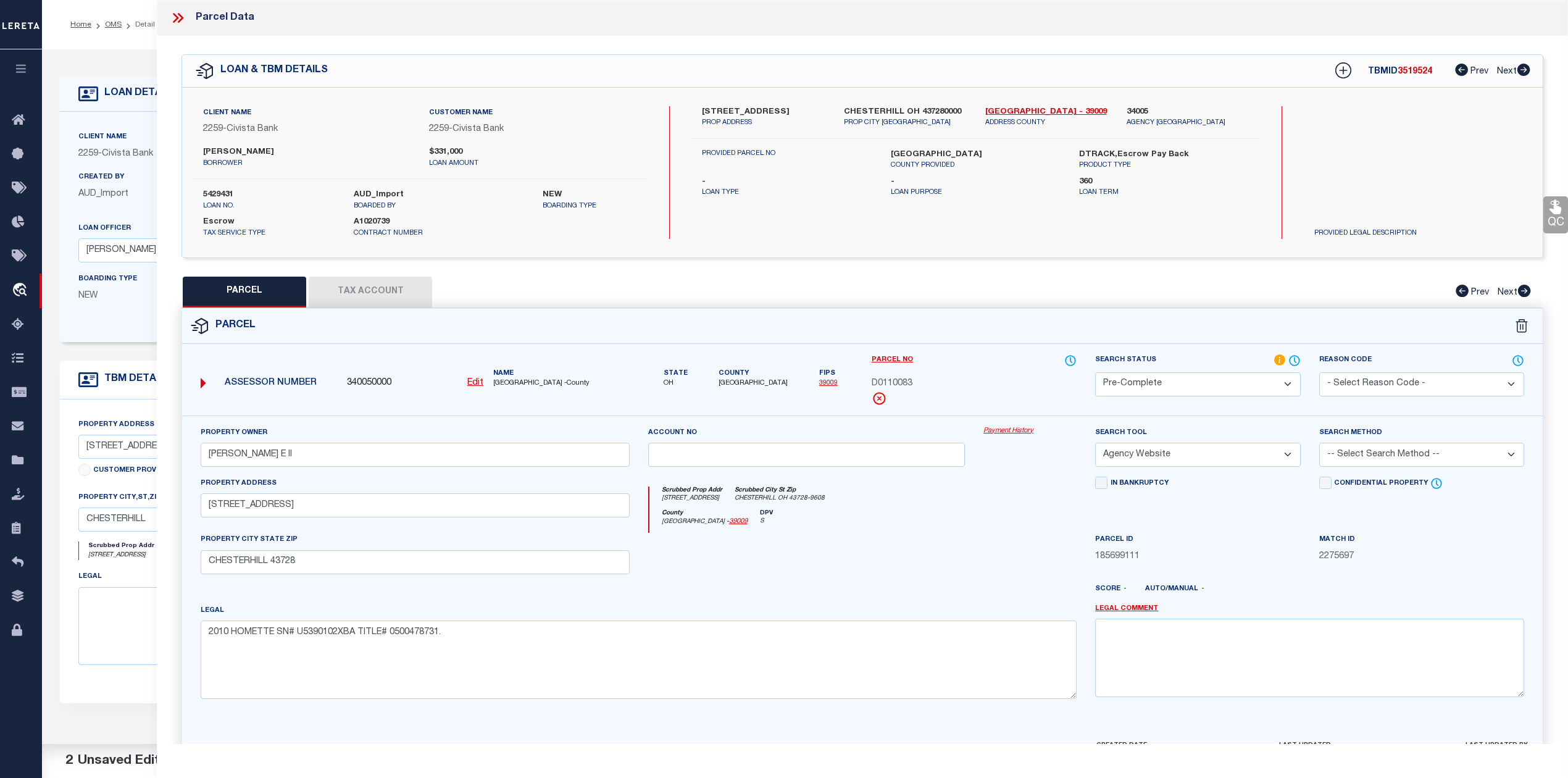
click at [393, 294] on button "Tax Account" at bounding box center [370, 292] width 123 height 31
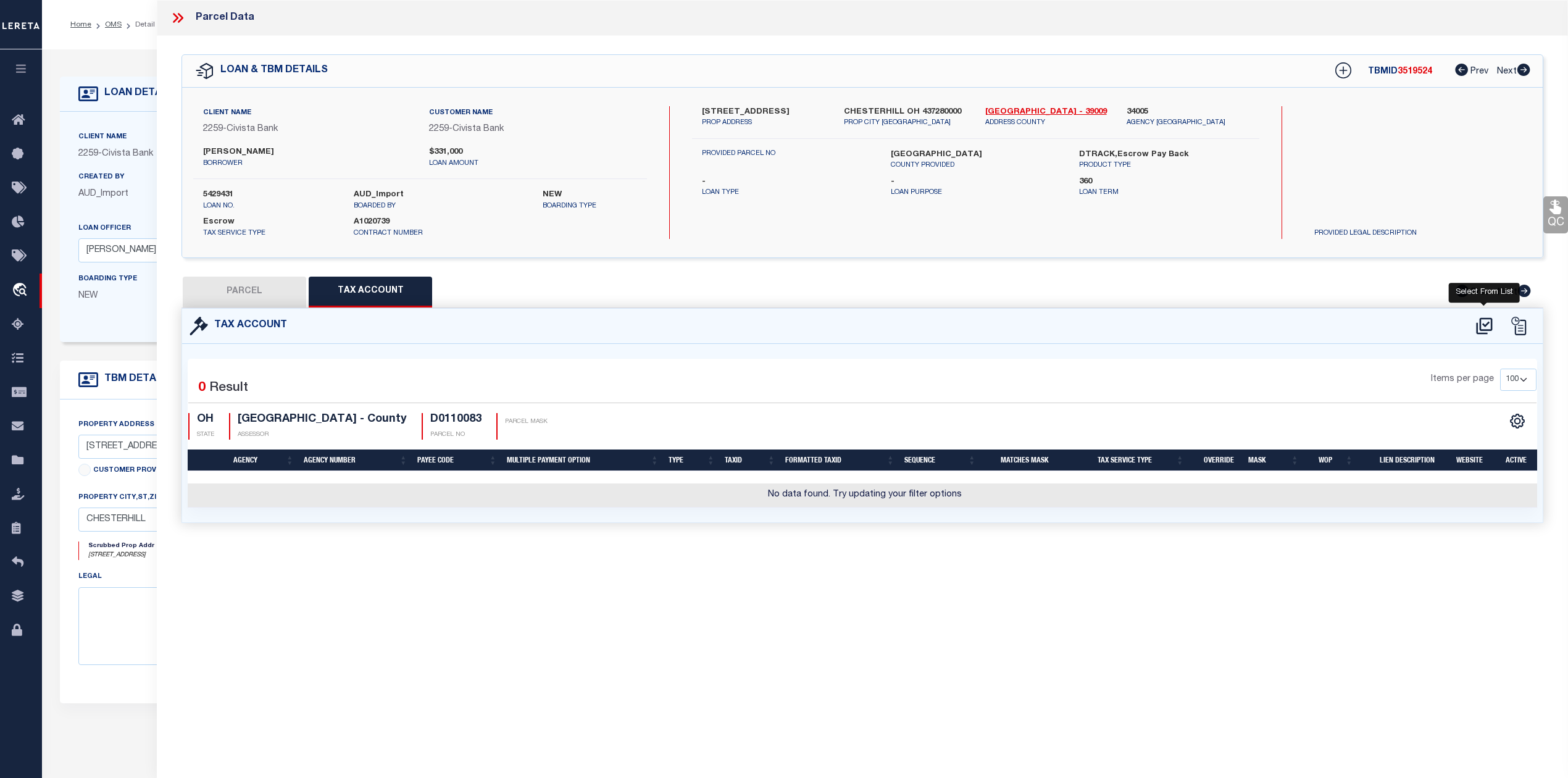
click at [1480, 324] on icon at bounding box center [1484, 326] width 16 height 17
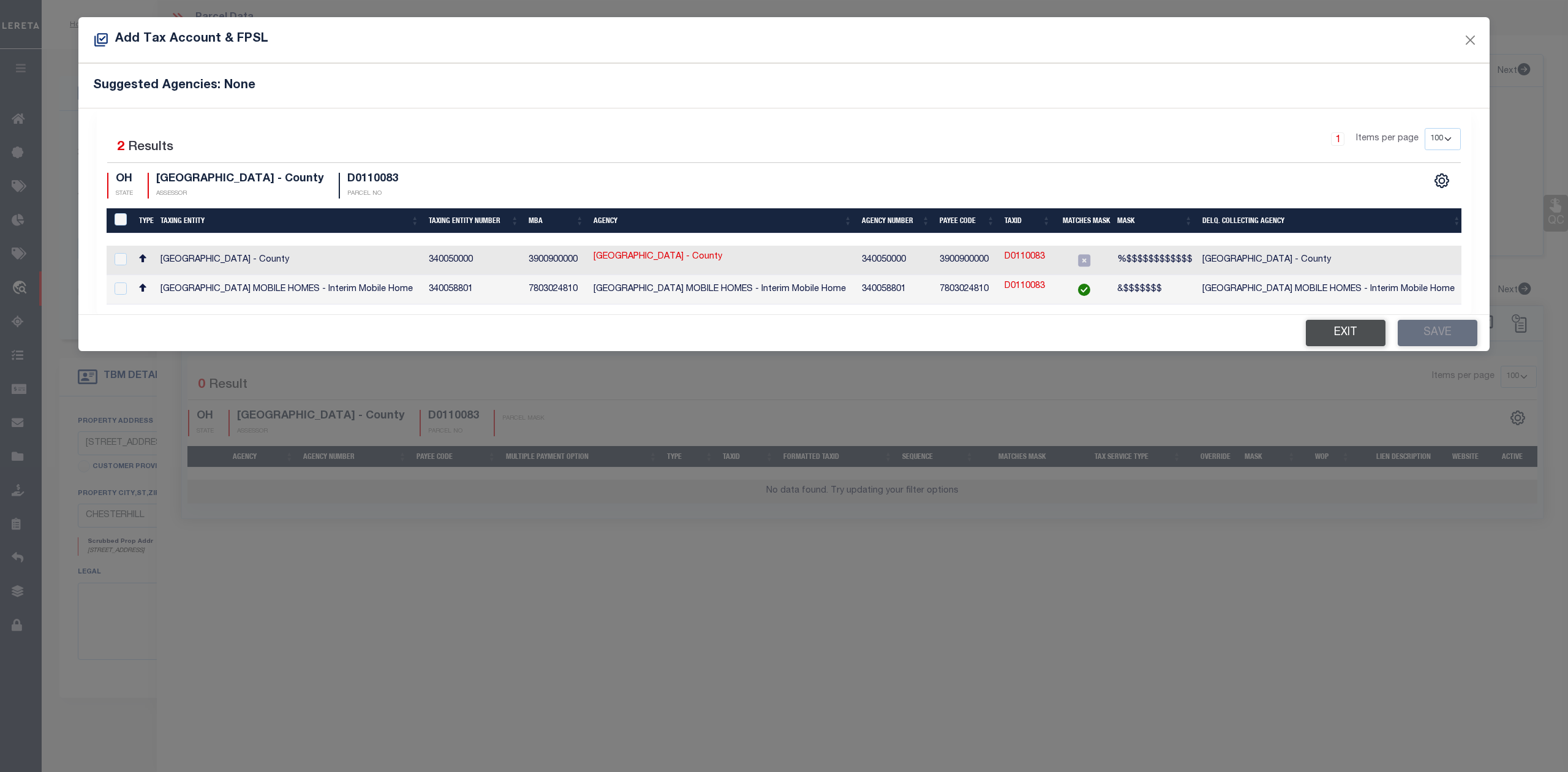
click at [1368, 334] on button "Exit" at bounding box center [1345, 332] width 80 height 26
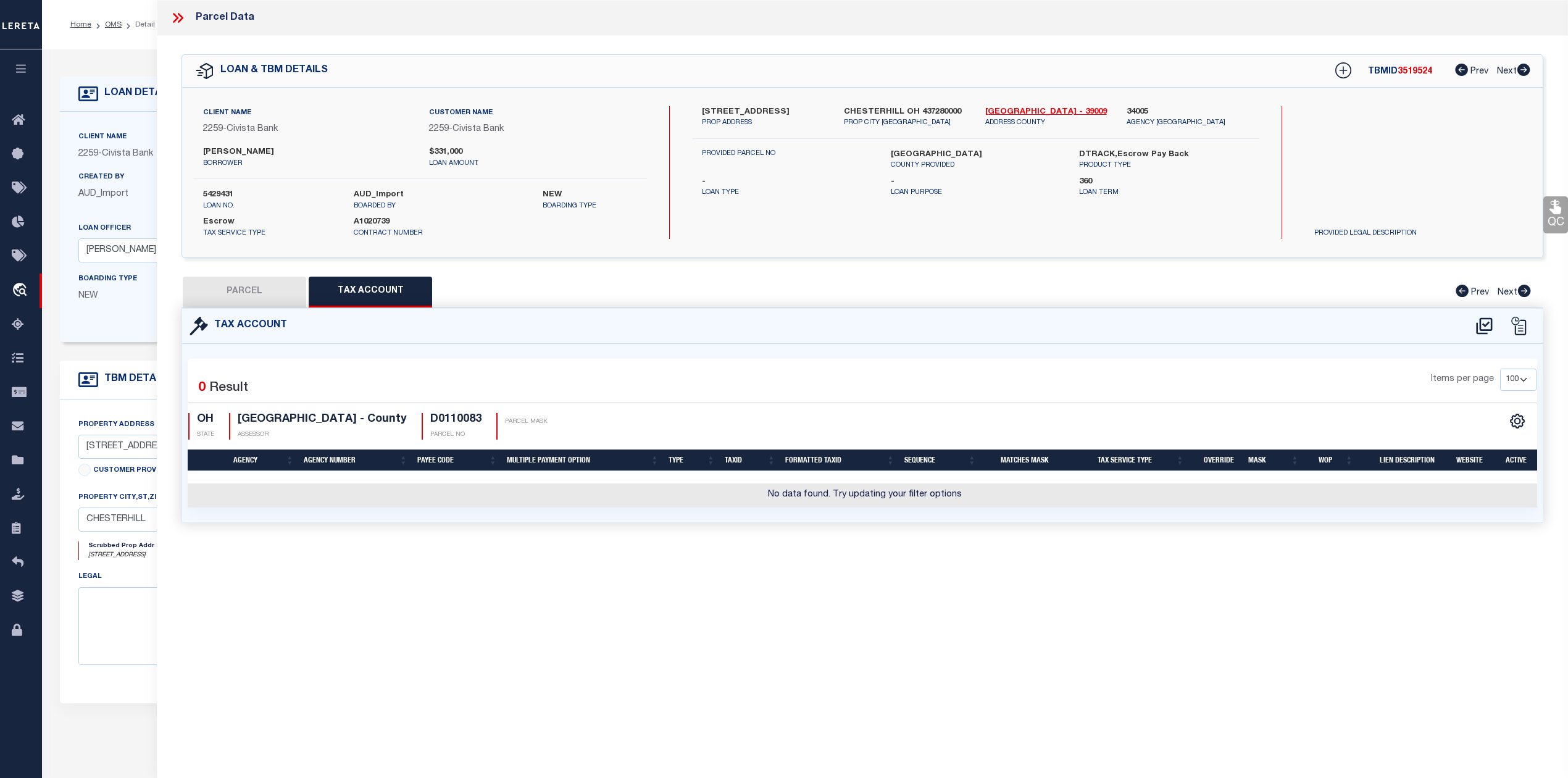
click at [233, 297] on button "PARCEL" at bounding box center [245, 292] width 123 height 31
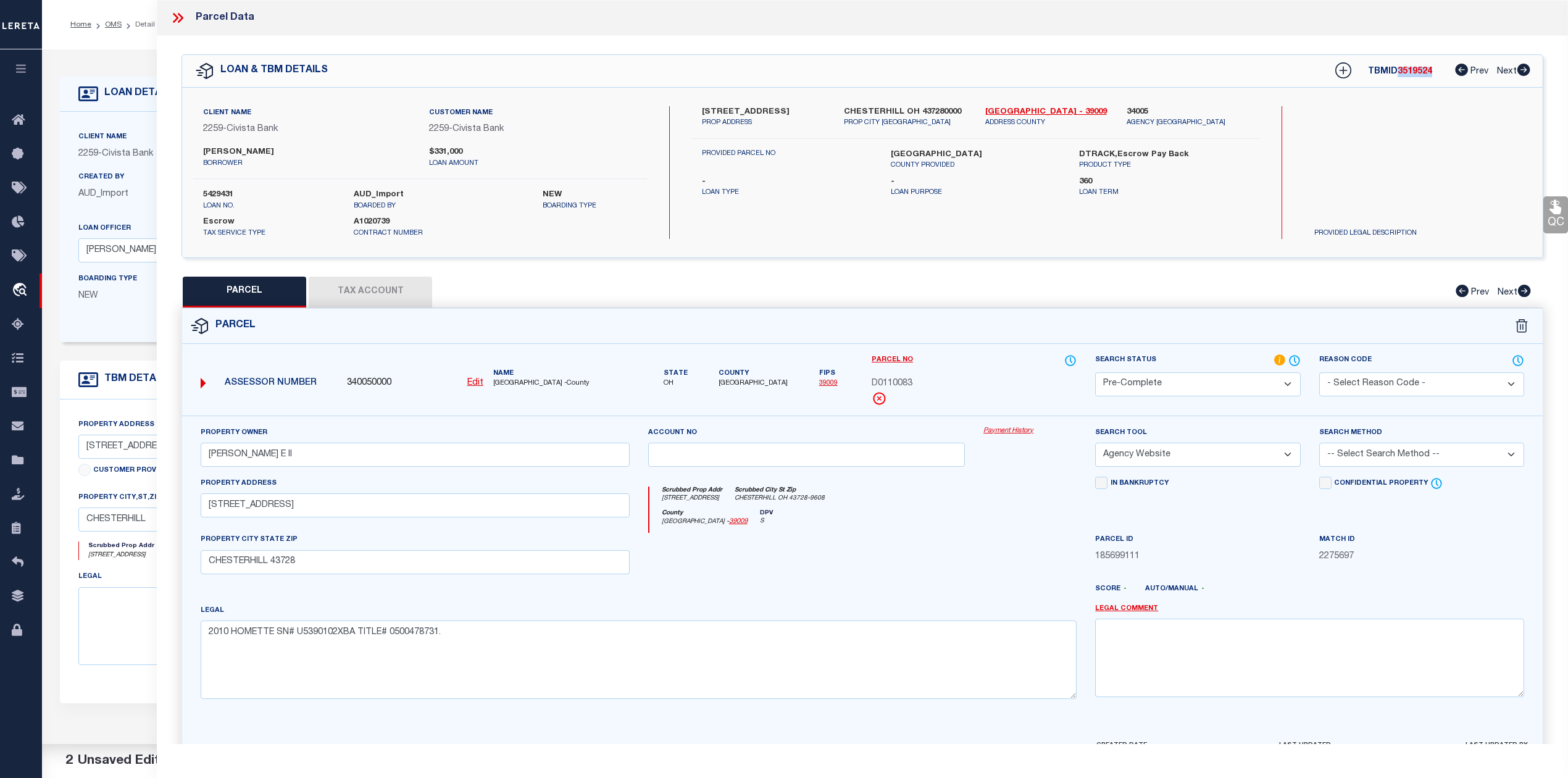
drag, startPoint x: 1430, startPoint y: 73, endPoint x: 1398, endPoint y: 75, distance: 32.1
click at [1398, 75] on span "3519524" at bounding box center [1414, 72] width 35 height 8
copy span "3519524"
click at [383, 282] on button "Tax Account" at bounding box center [370, 292] width 123 height 31
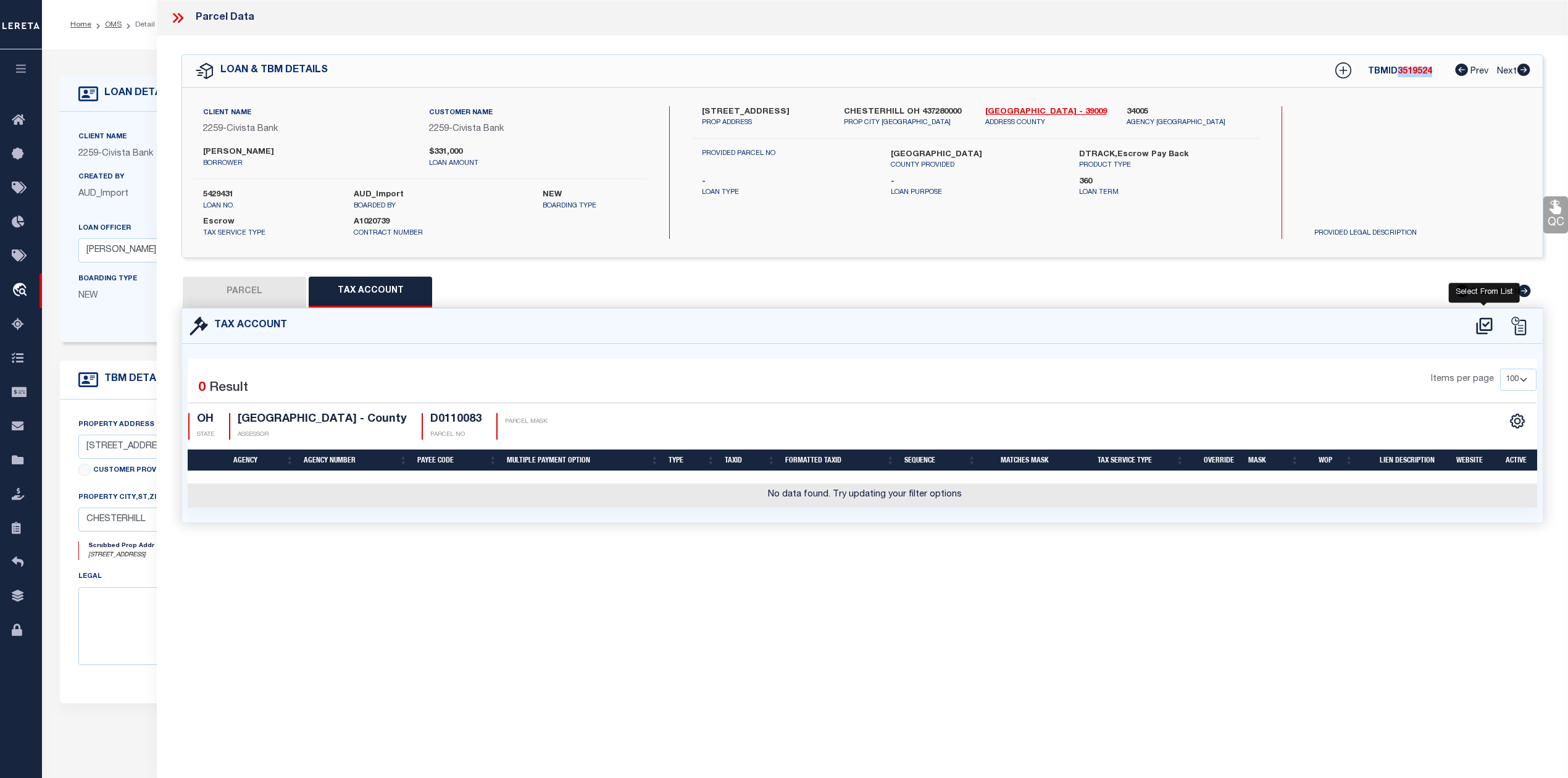
click at [1490, 327] on icon at bounding box center [1484, 326] width 20 height 19
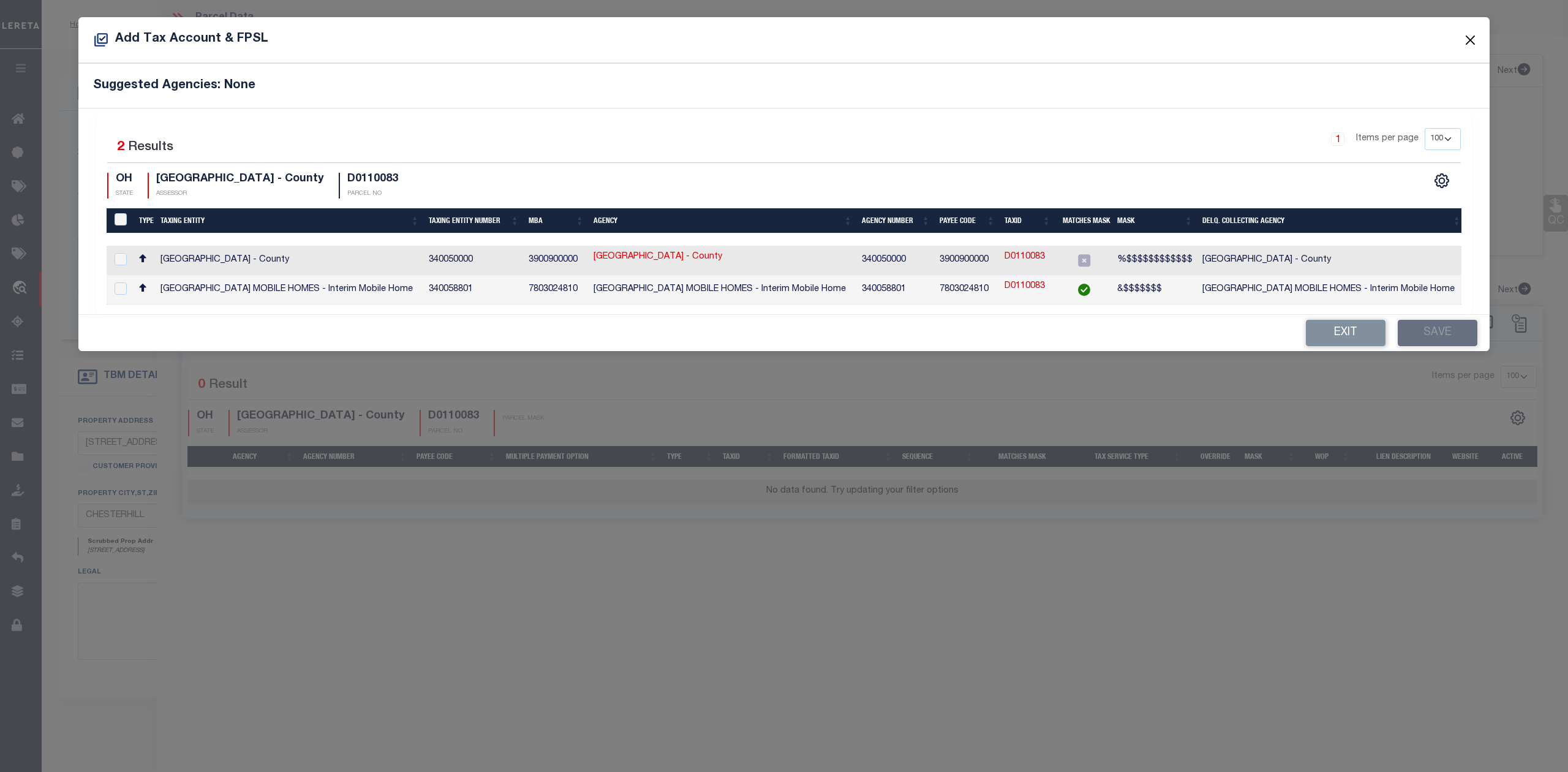
click at [1463, 34] on button "Close" at bounding box center [1470, 39] width 16 height 16
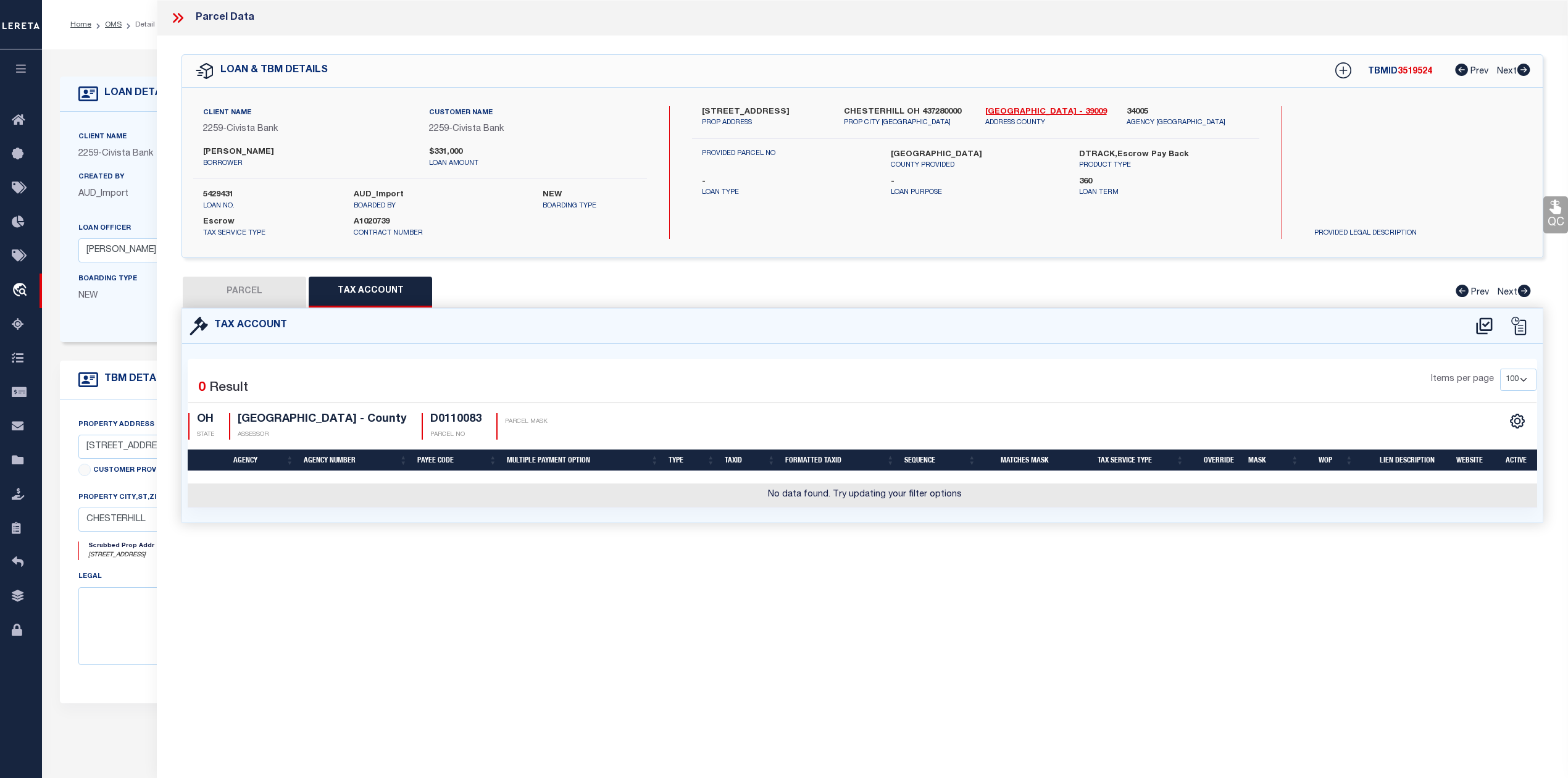
click at [179, 17] on icon at bounding box center [177, 18] width 16 height 16
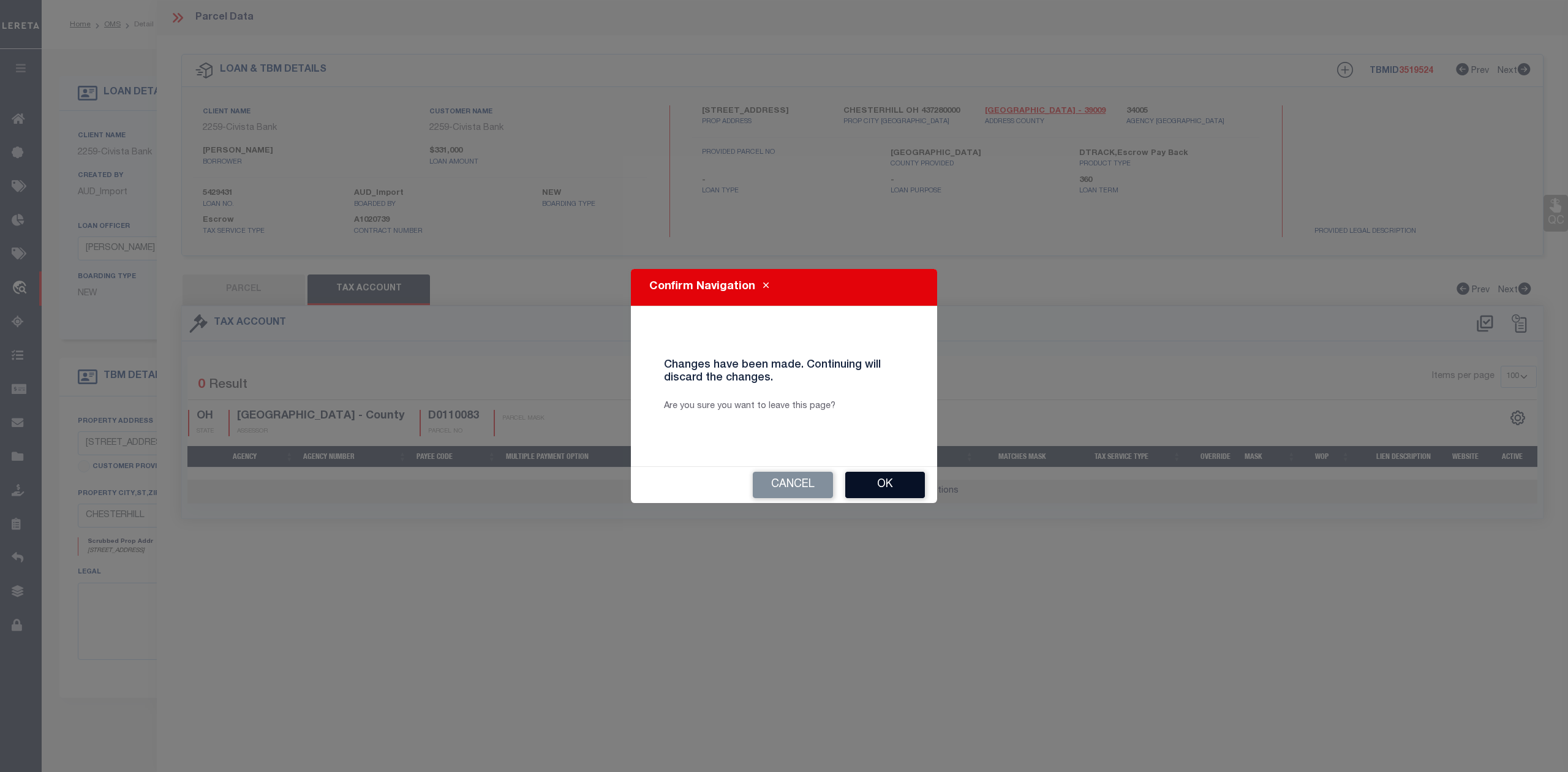
click at [907, 492] on button "Ok" at bounding box center [885, 484] width 80 height 26
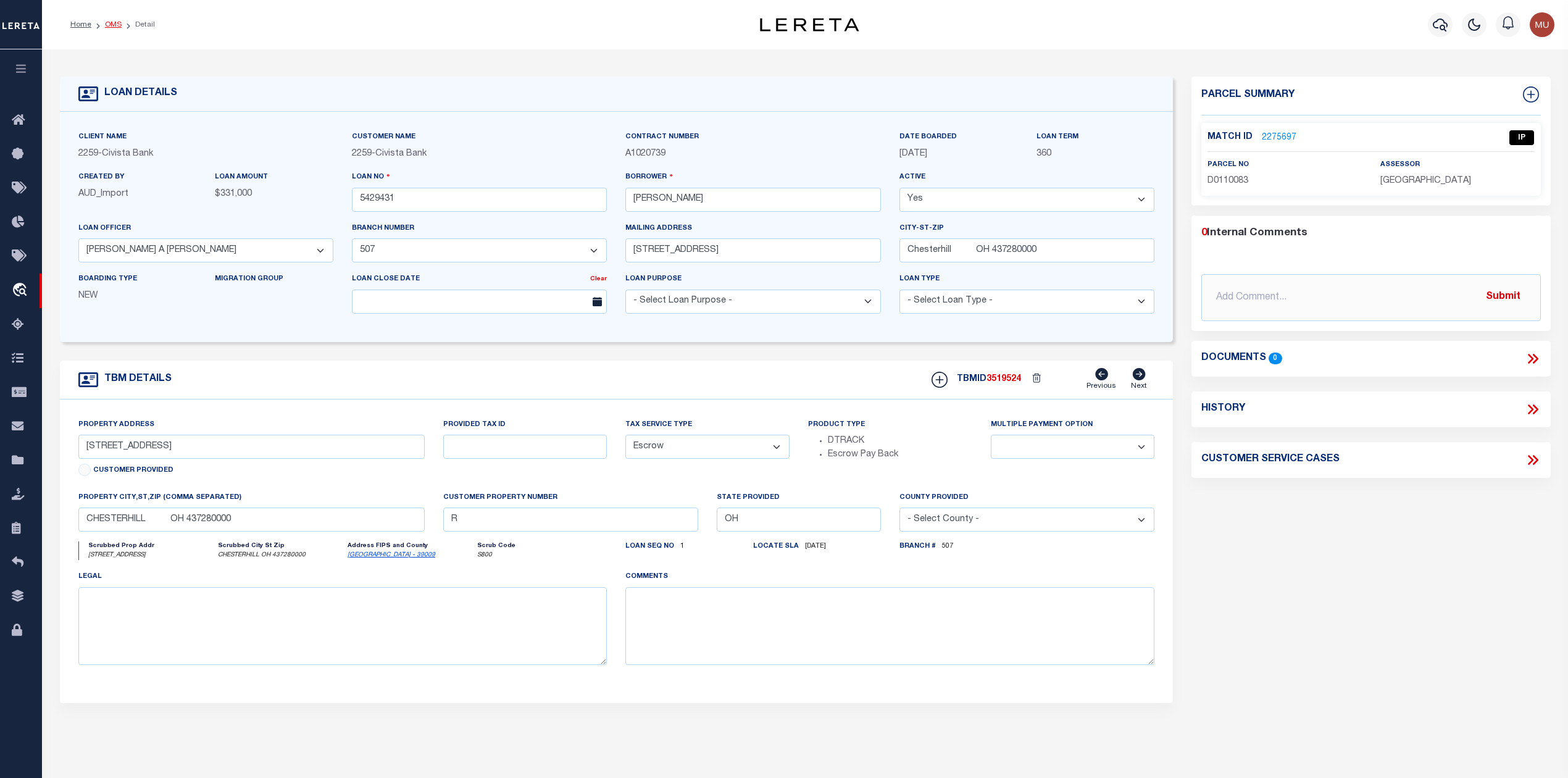
click at [115, 21] on link "OMS" at bounding box center [113, 24] width 17 height 8
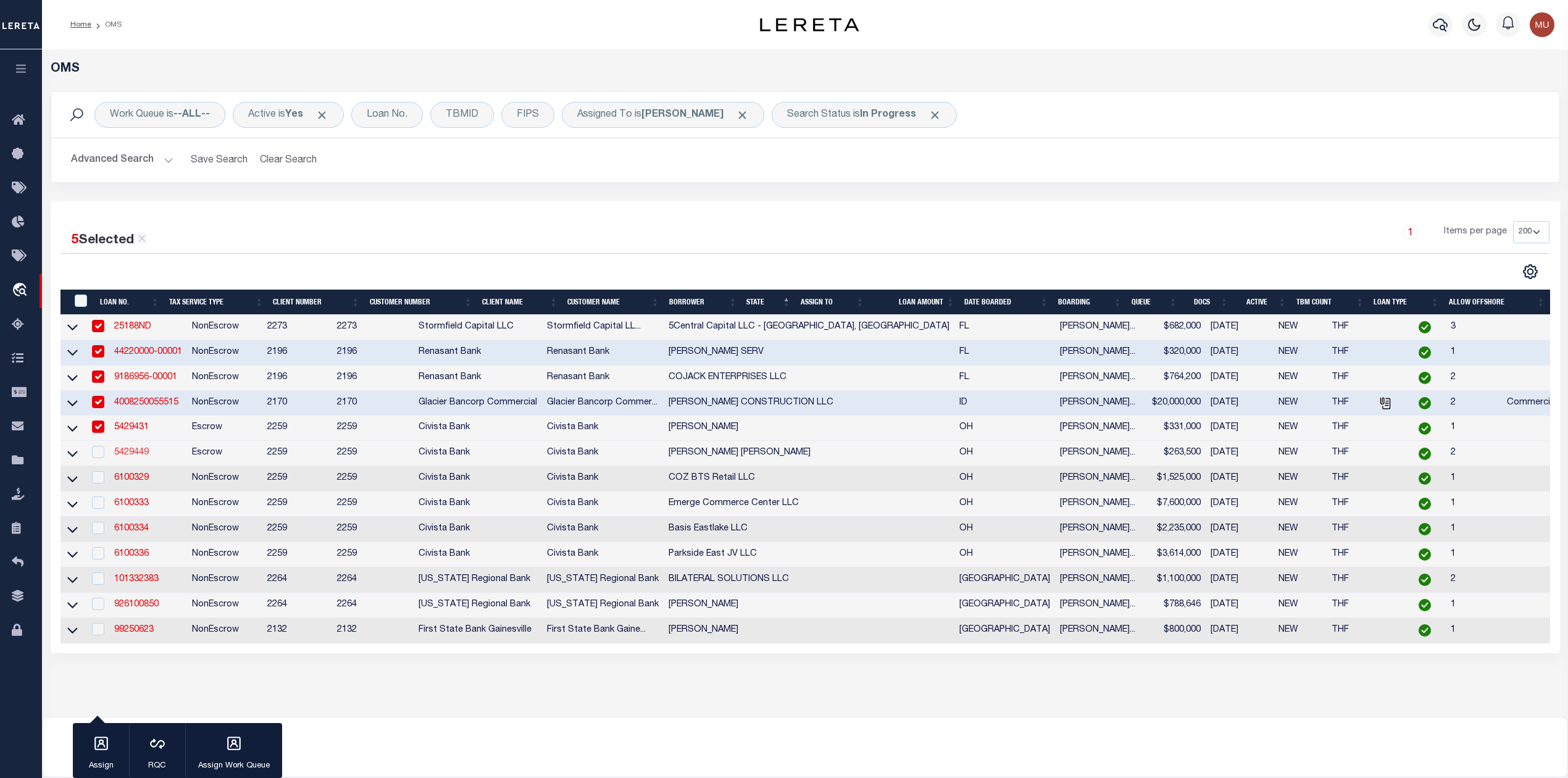
click at [144, 457] on link "5429449" at bounding box center [131, 452] width 35 height 8
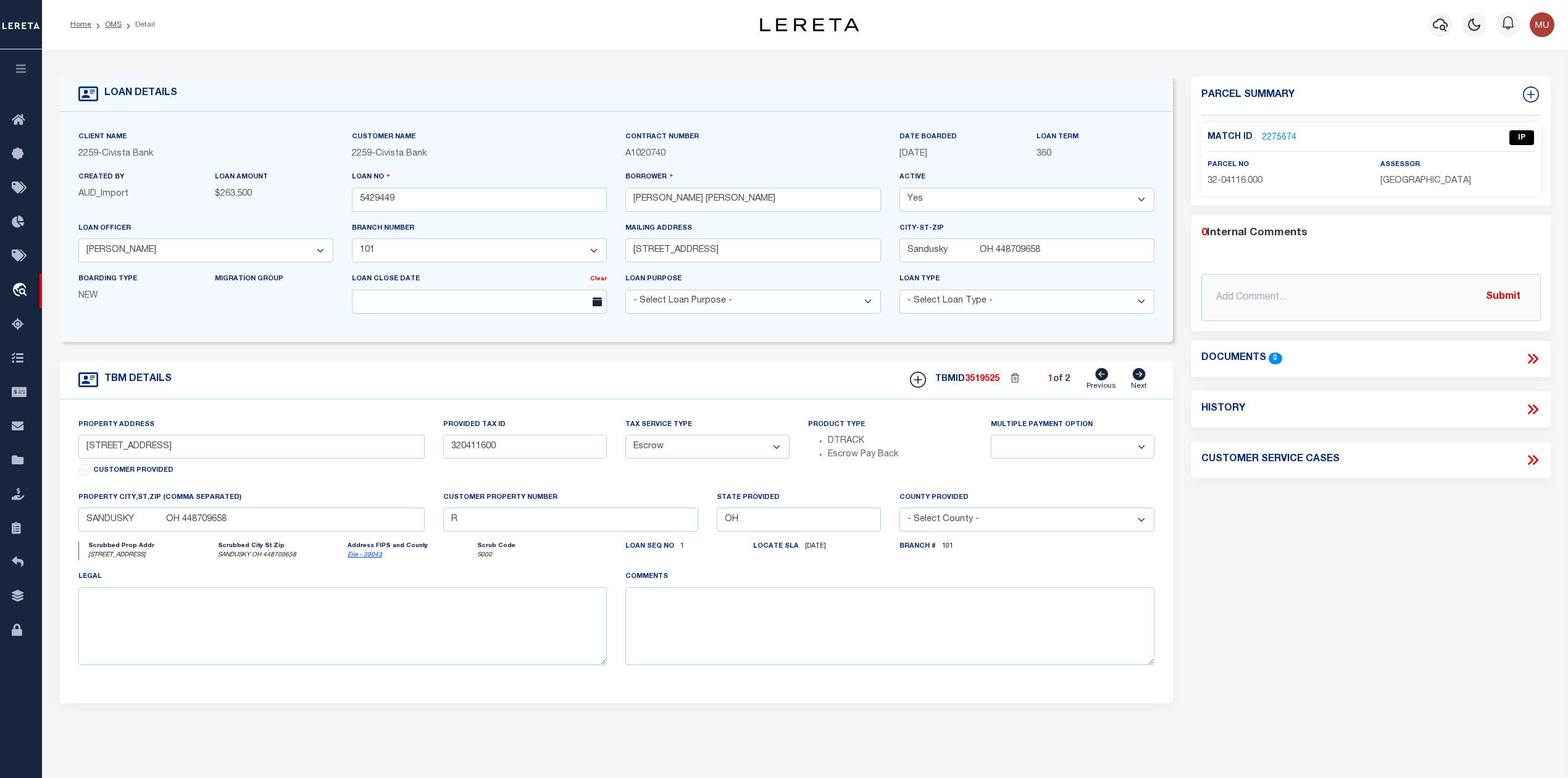
click at [1280, 132] on link "2275674" at bounding box center [1279, 138] width 35 height 13
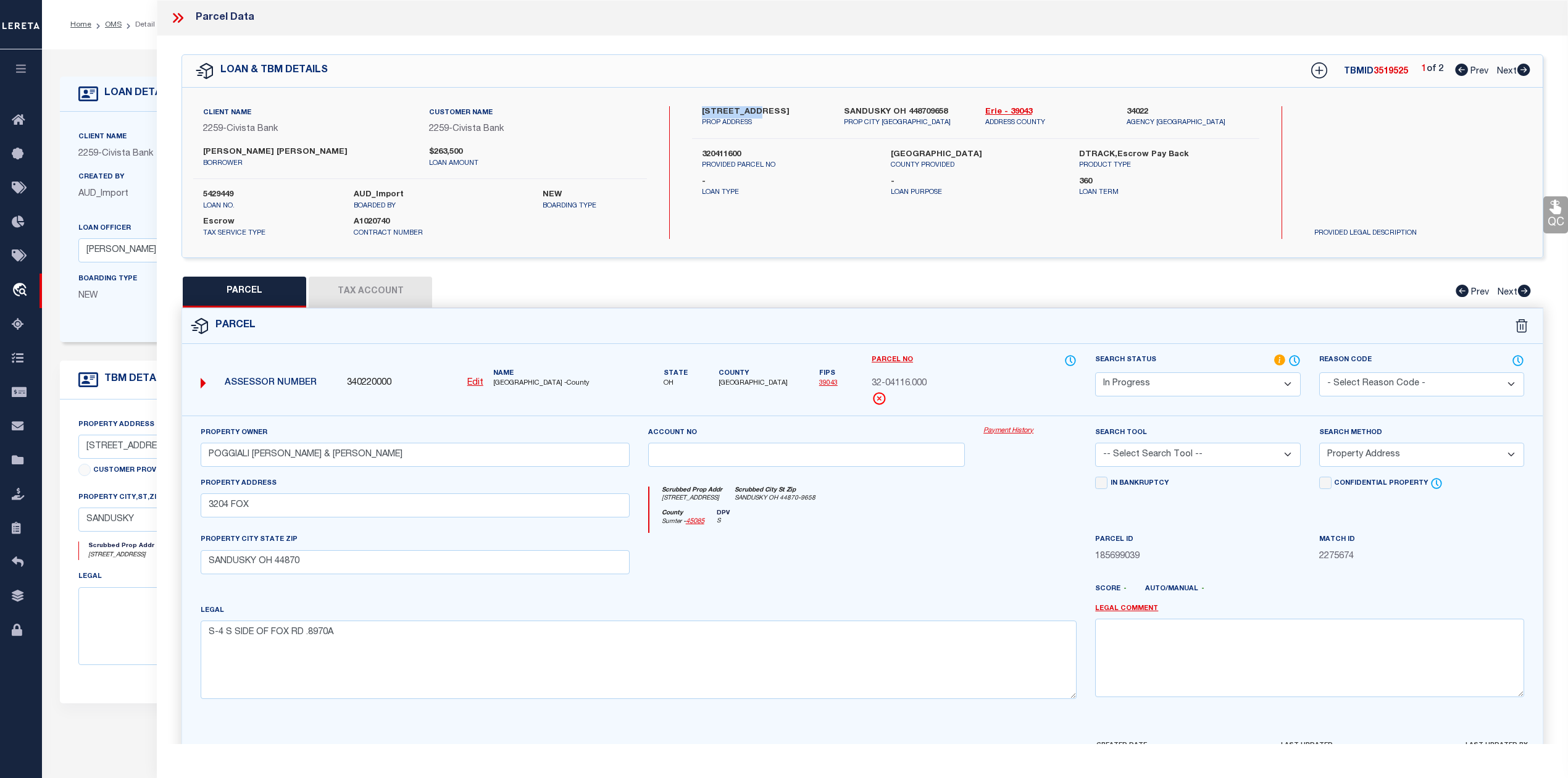
drag, startPoint x: 700, startPoint y: 105, endPoint x: 771, endPoint y: 116, distance: 71.8
click at [771, 116] on div "3204 FOX RD PROP ADDRESS" at bounding box center [764, 117] width 142 height 22
copy label "3204 FOX RD"
click at [1000, 111] on link "Erie - 39043" at bounding box center [1047, 112] width 123 height 13
drag, startPoint x: 865, startPoint y: 379, endPoint x: 942, endPoint y: 383, distance: 77.1
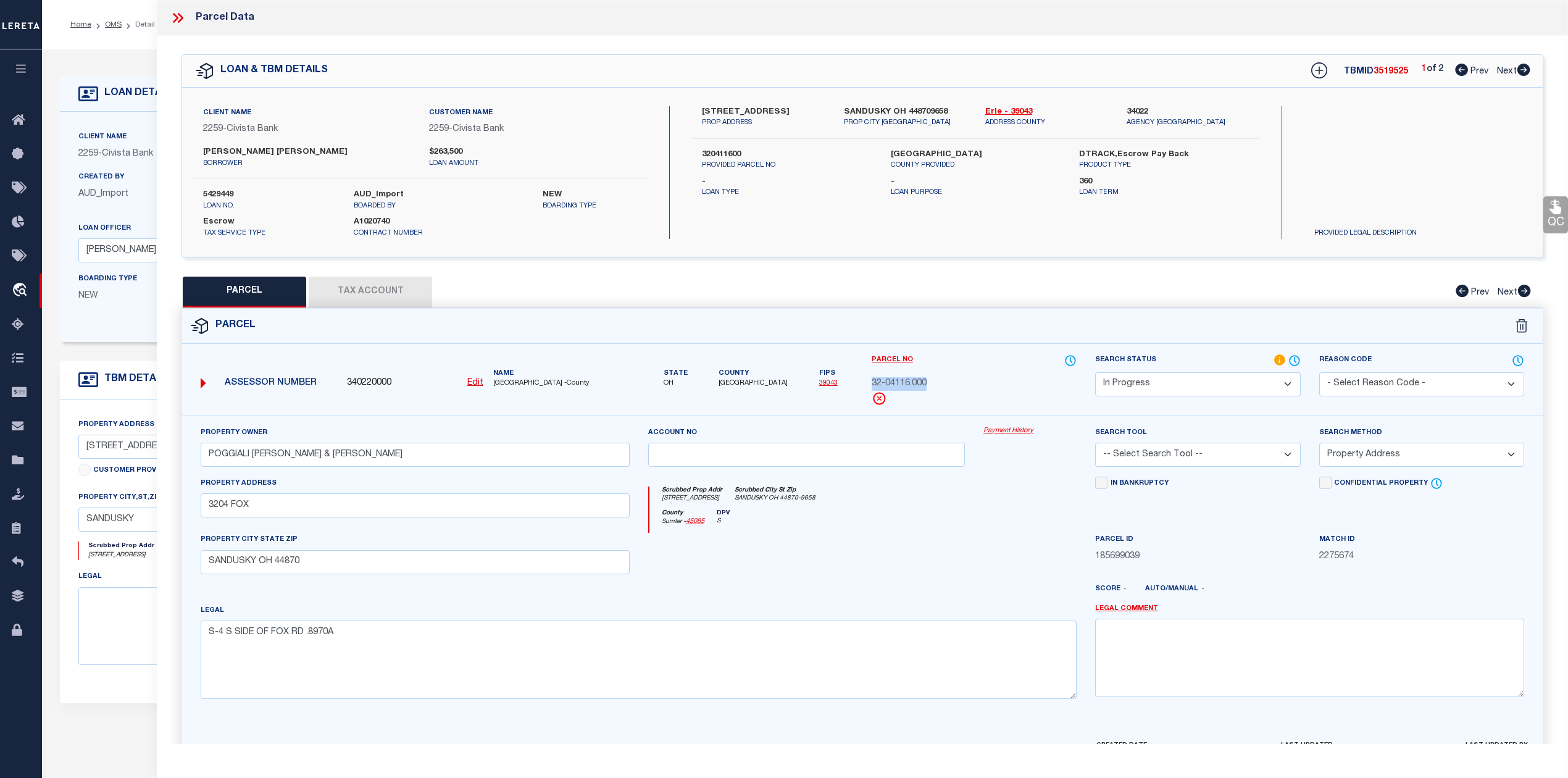
click at [942, 383] on div "Parcel No 32-04116.000" at bounding box center [974, 384] width 224 height 62
copy span "32-04116.000"
click at [261, 505] on input "3204 FOX" at bounding box center [415, 505] width 429 height 24
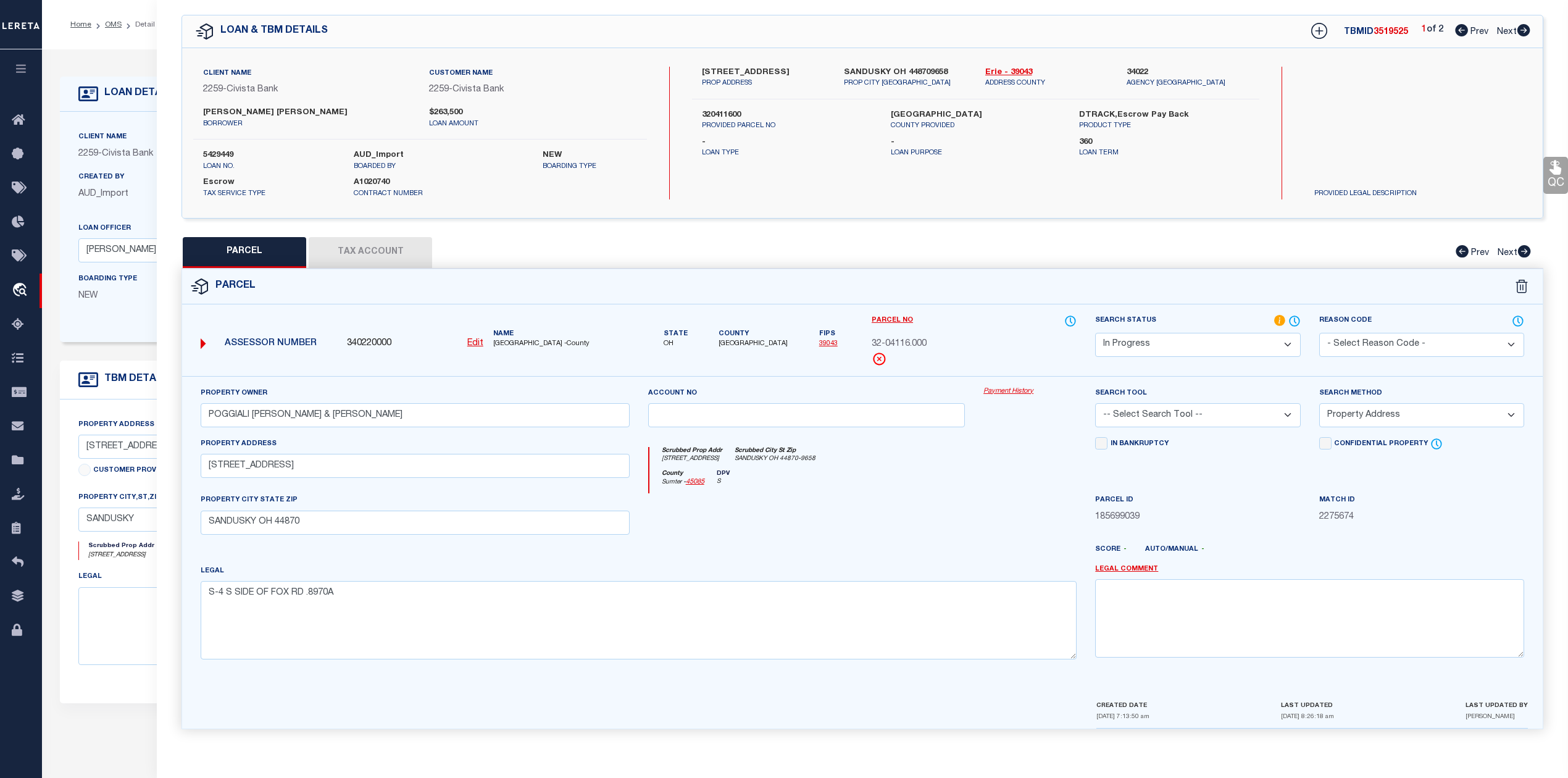
click at [1192, 403] on select "-- Select Search Tool -- 3rd Party Website Agency File Agency Website ATLS CNV-…" at bounding box center [1198, 415] width 205 height 24
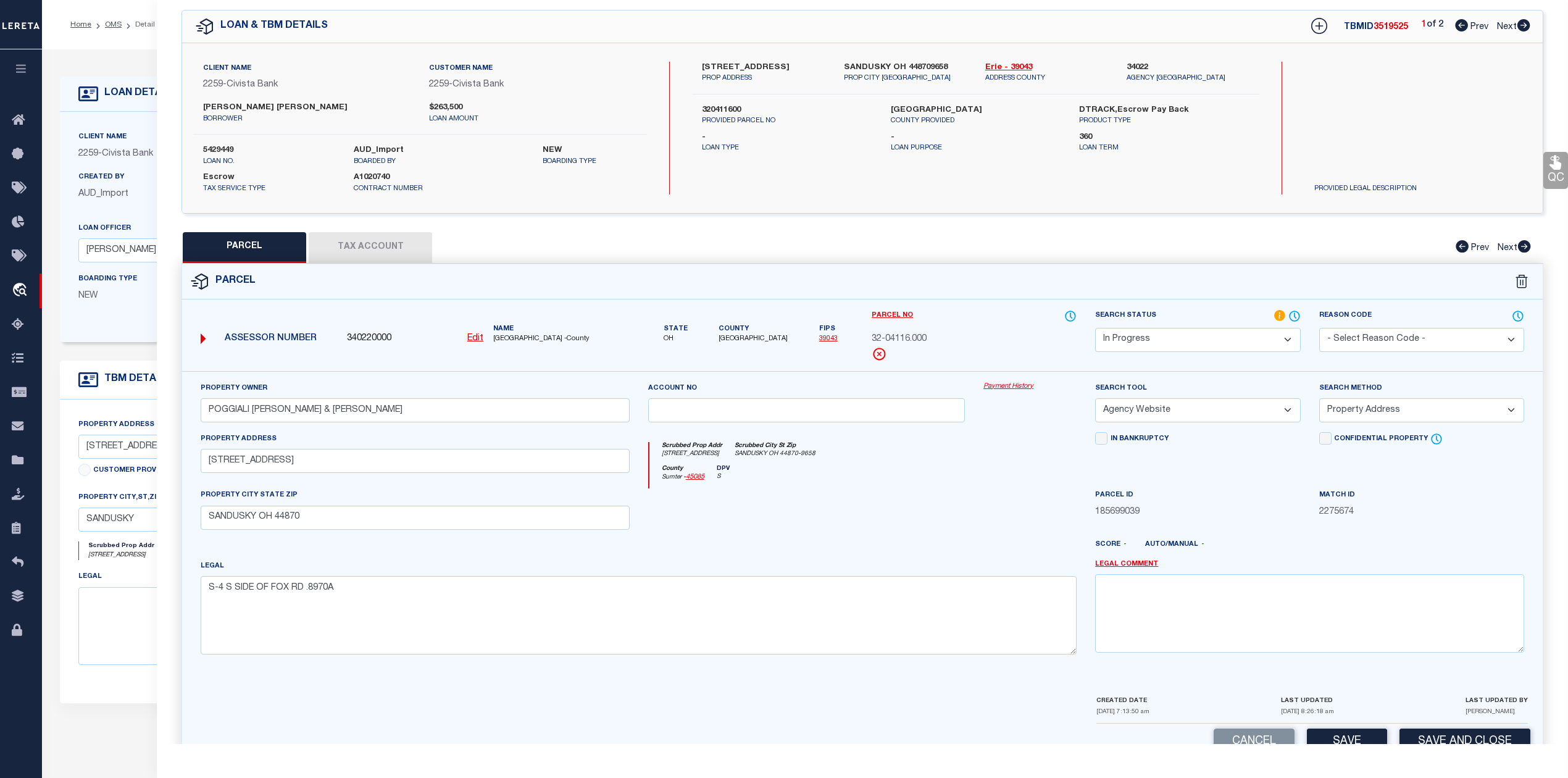
click at [1095, 400] on select "-- Select Search Tool -- 3rd Party Website Agency File Agency Website ATLS CNV-…" at bounding box center [1198, 410] width 205 height 24
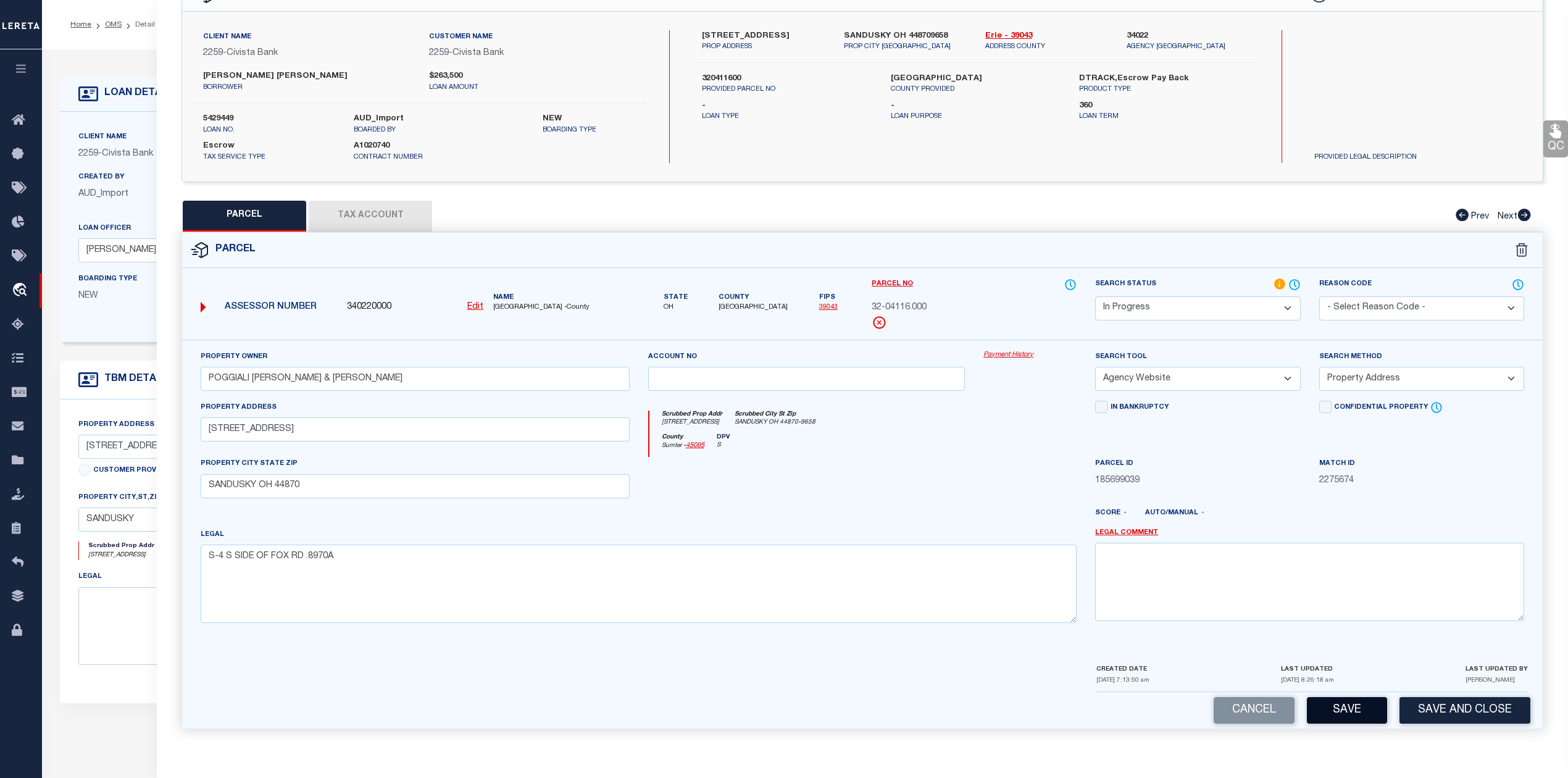
click at [1352, 712] on button "Save" at bounding box center [1347, 710] width 80 height 26
click at [383, 210] on button "Tax Account" at bounding box center [370, 216] width 123 height 31
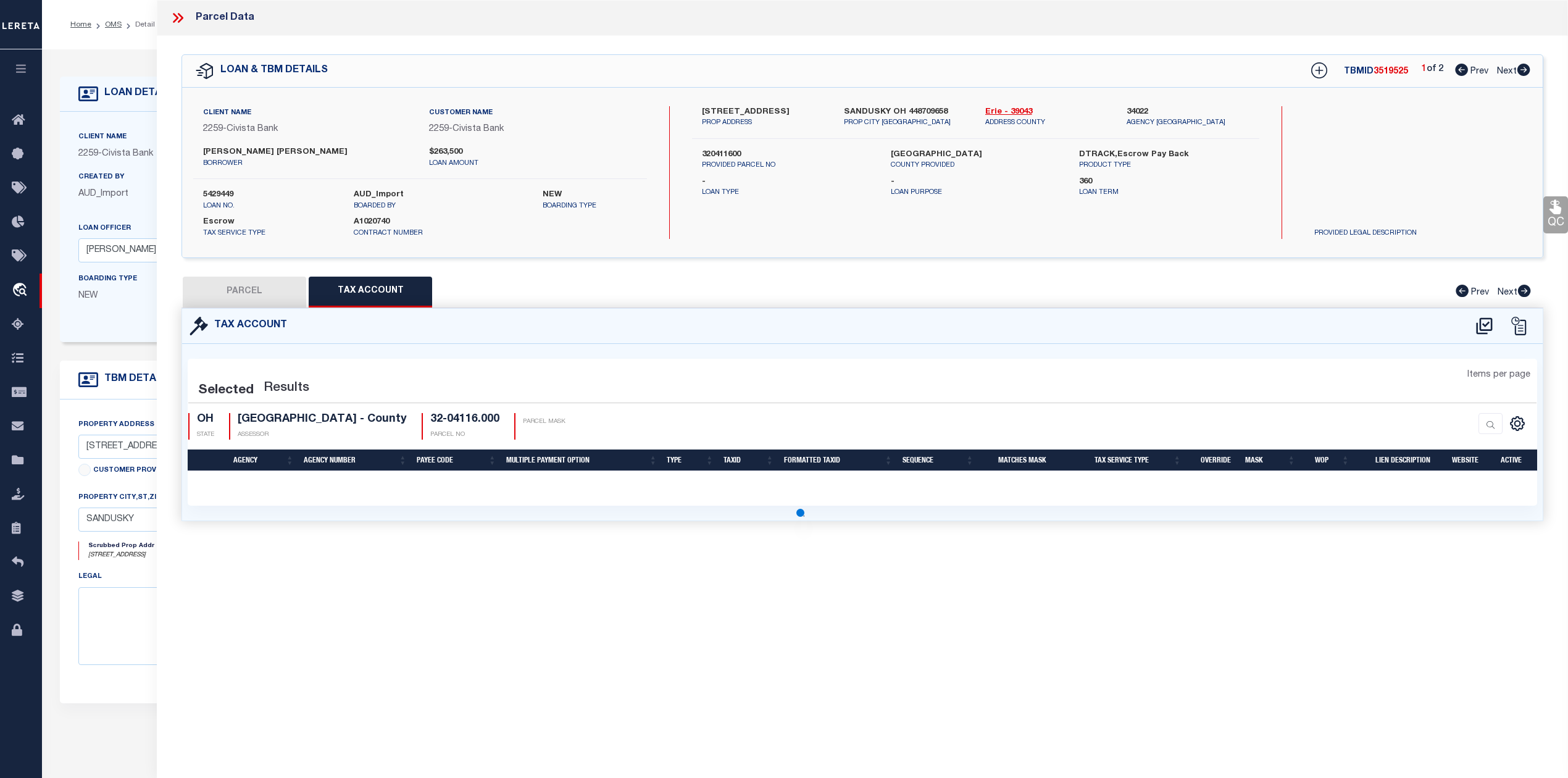
scroll to position [0, 0]
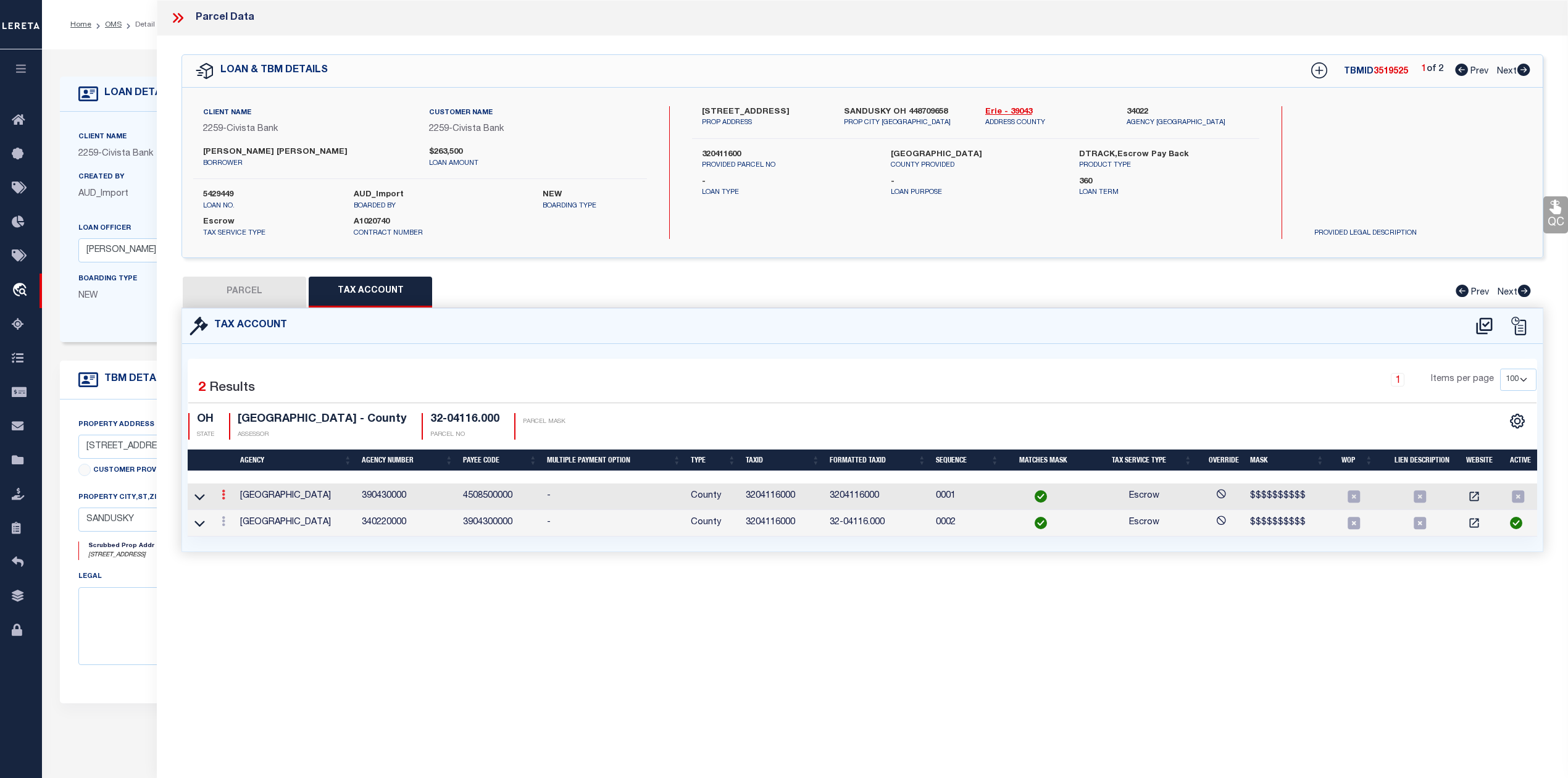
click at [224, 498] on icon at bounding box center [224, 494] width 3 height 10
click at [242, 515] on link at bounding box center [241, 515] width 46 height 20
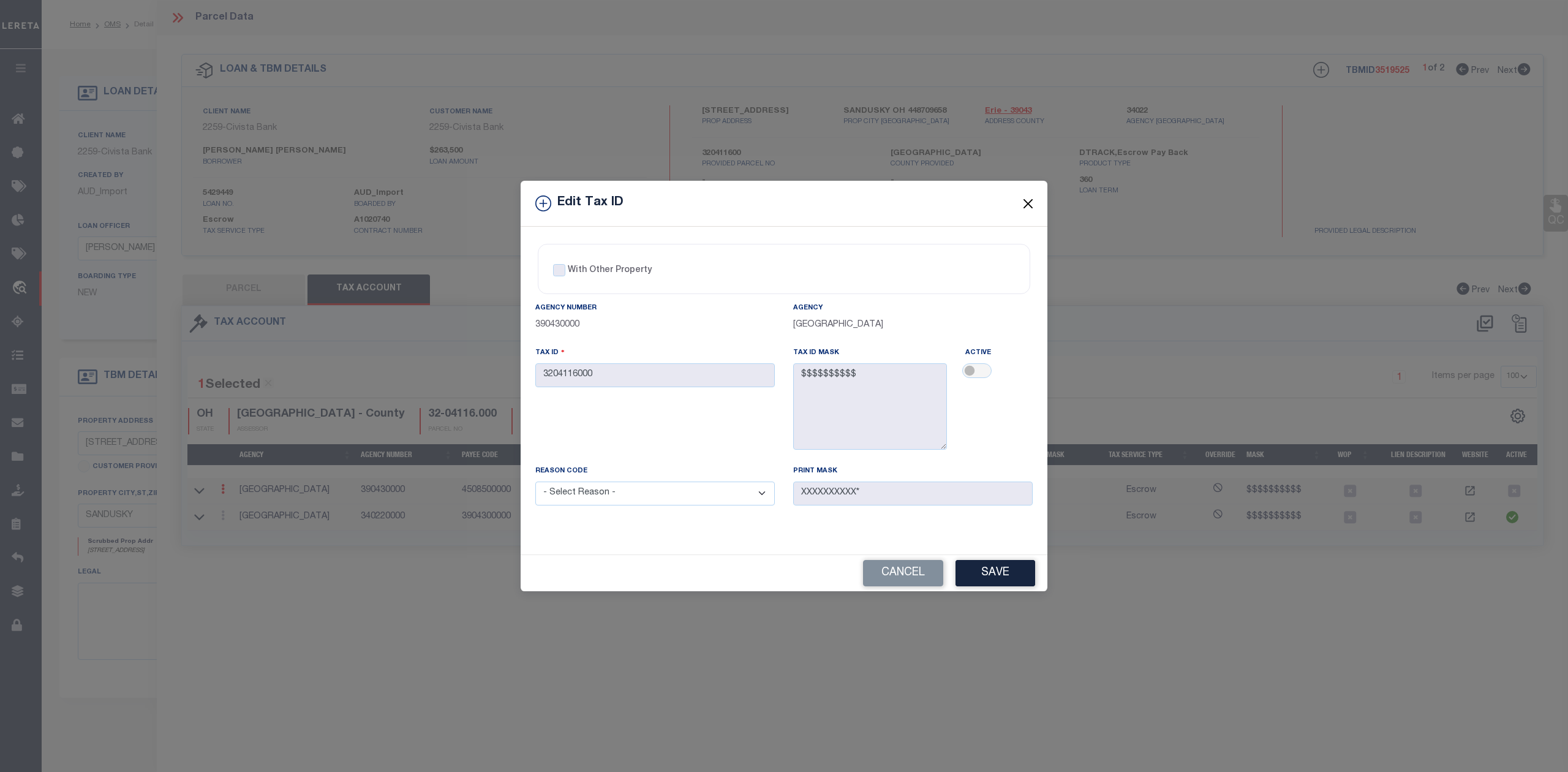
click at [1026, 199] on button "Close" at bounding box center [1028, 203] width 16 height 16
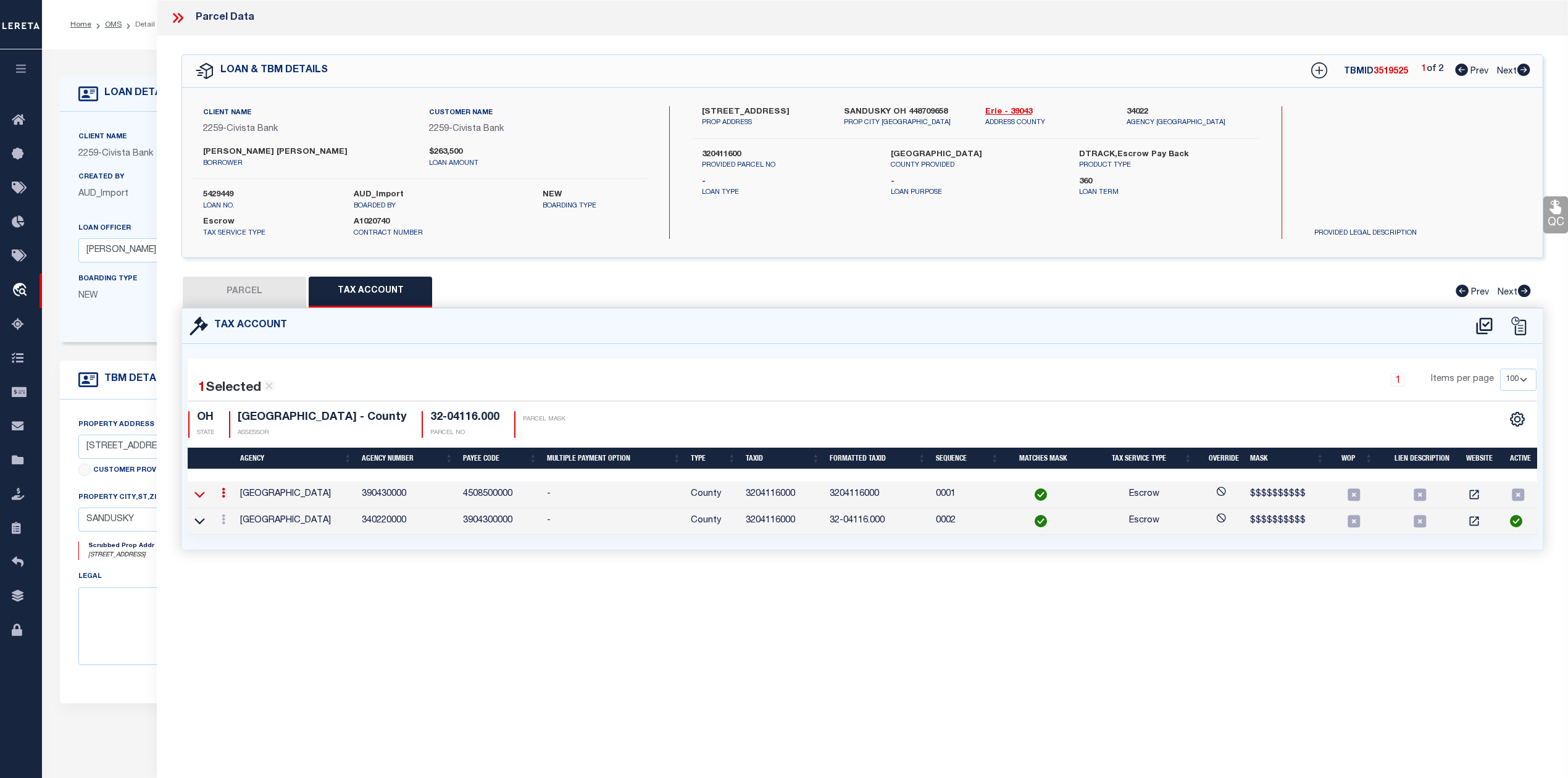
click at [203, 499] on icon at bounding box center [199, 494] width 10 height 13
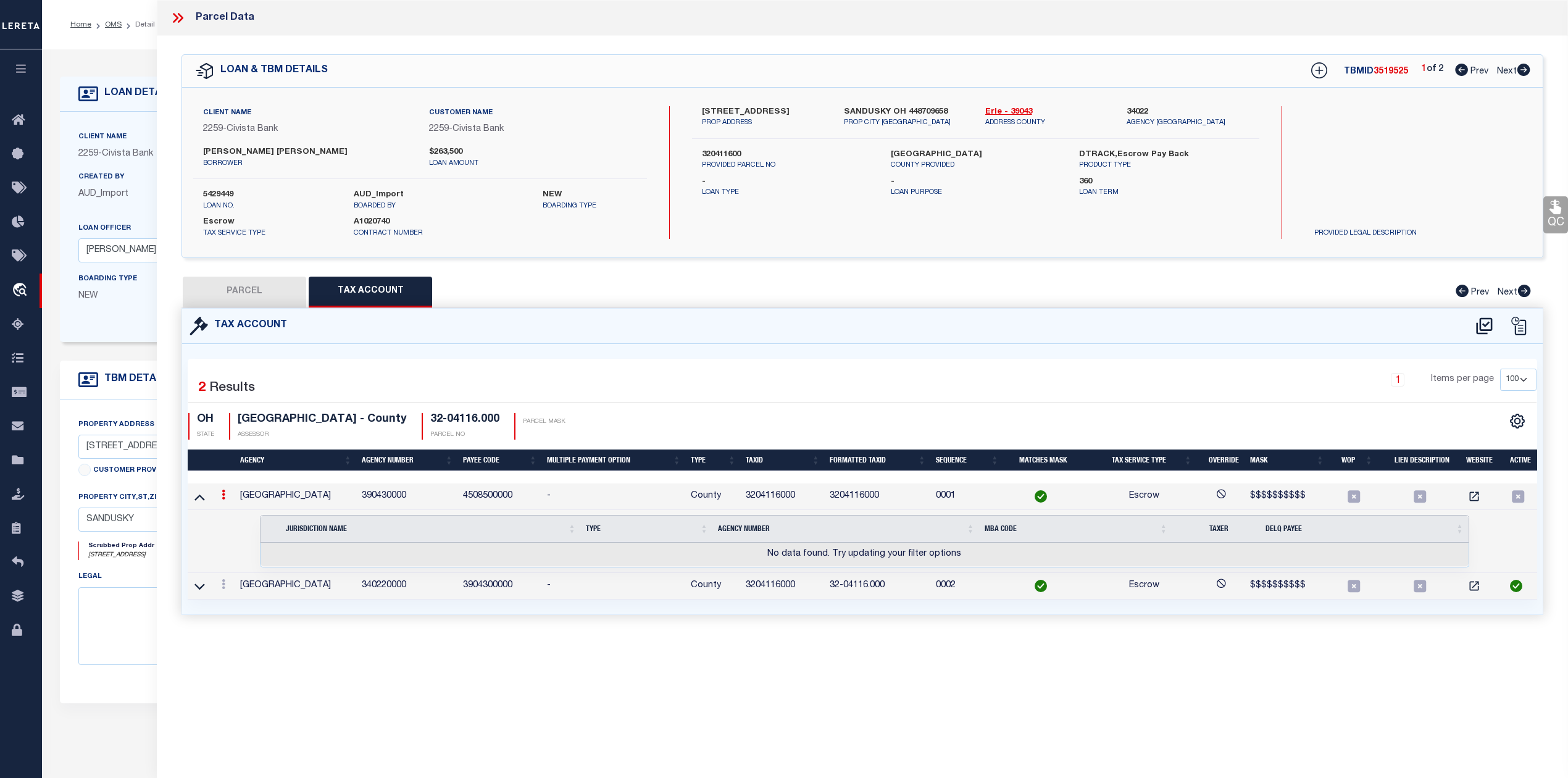
click at [223, 498] on icon at bounding box center [224, 494] width 3 height 10
click at [736, 375] on div "1 Items per page 10 25 50 100" at bounding box center [1033, 385] width 1007 height 32
click at [219, 591] on link at bounding box center [224, 586] width 14 height 10
click at [222, 500] on icon at bounding box center [224, 494] width 3 height 10
click at [199, 502] on icon at bounding box center [199, 496] width 10 height 13
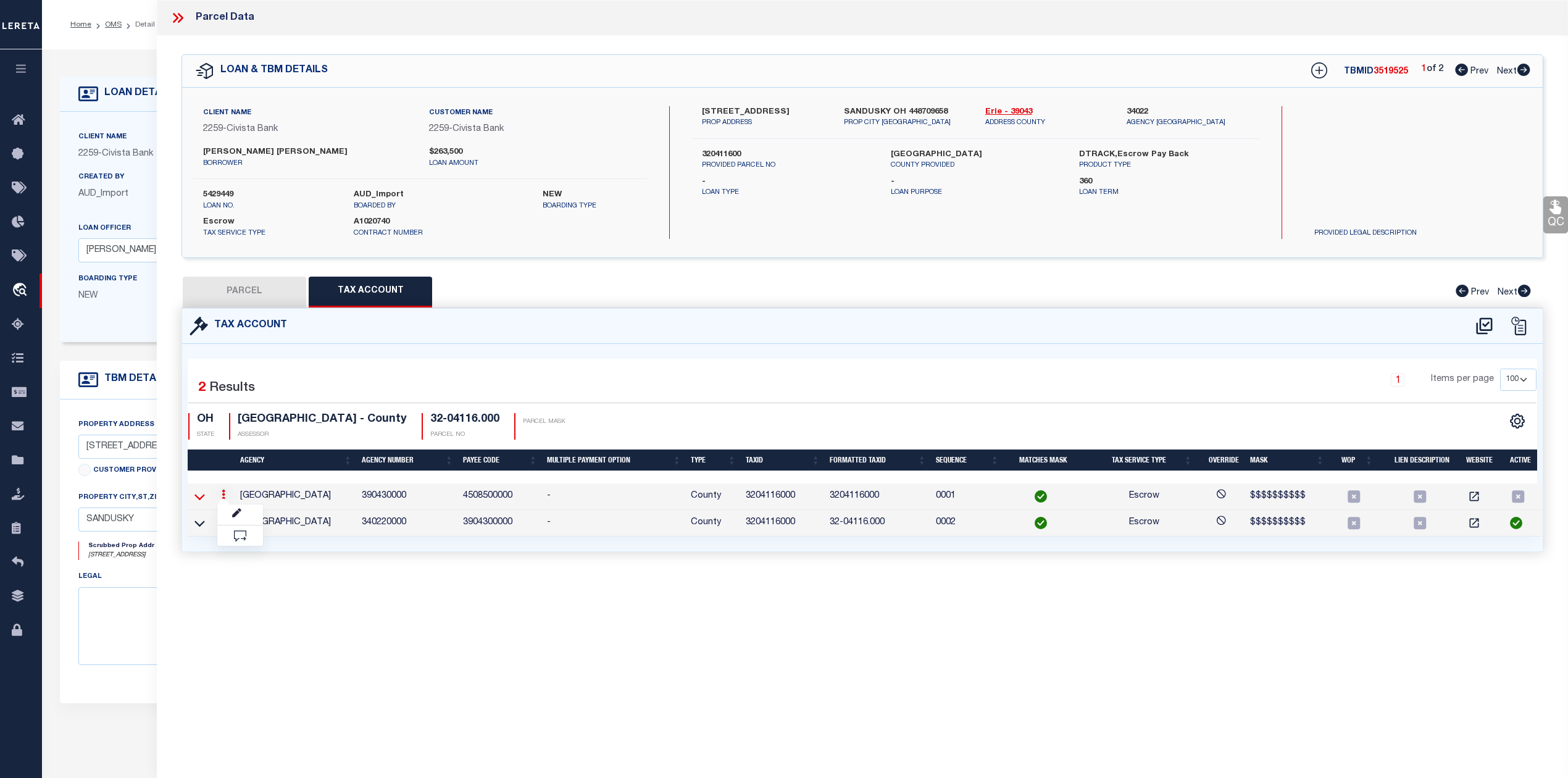
click at [196, 501] on icon at bounding box center [199, 496] width 10 height 13
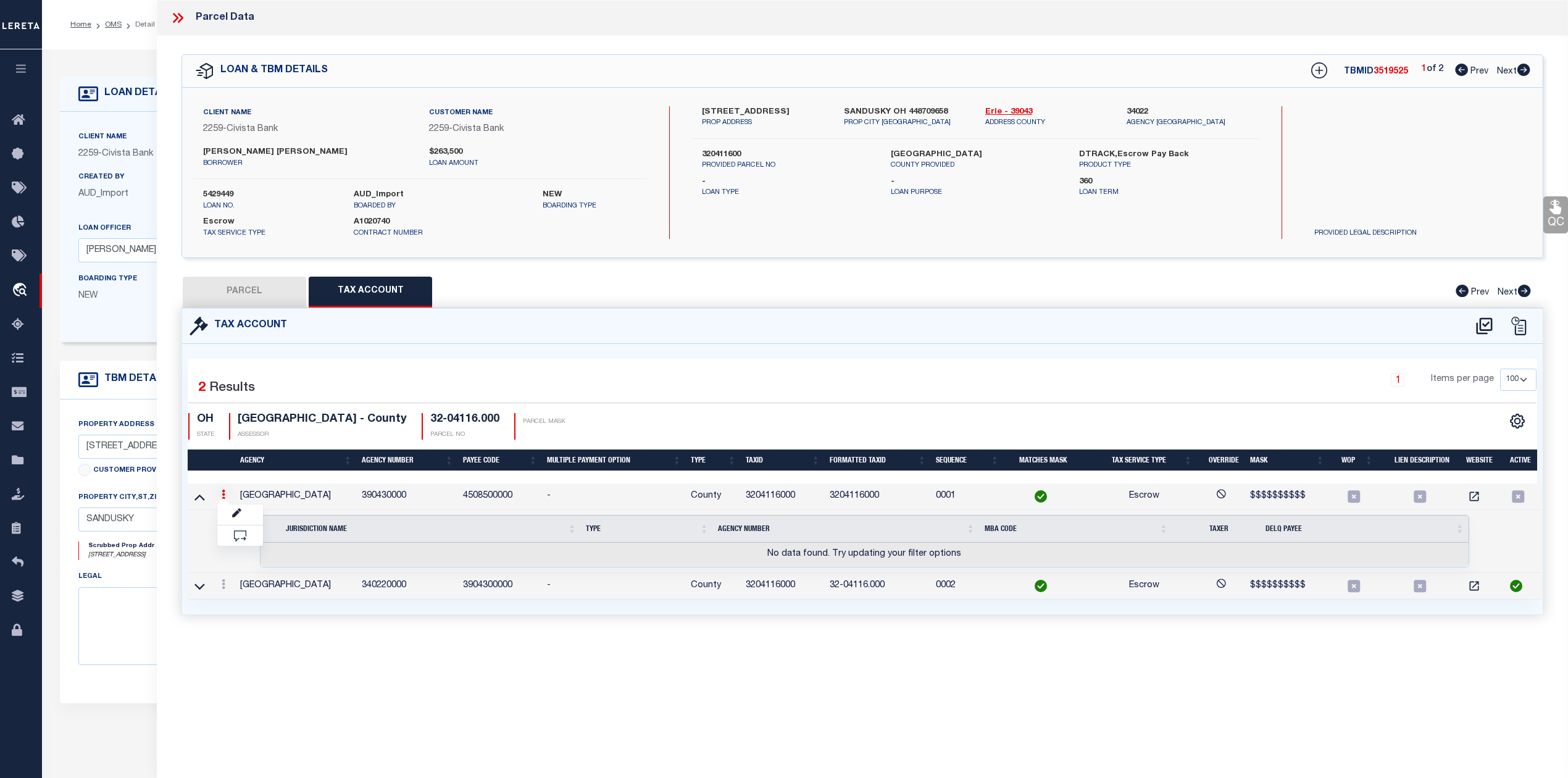
click at [241, 296] on button "PARCEL" at bounding box center [245, 292] width 123 height 31
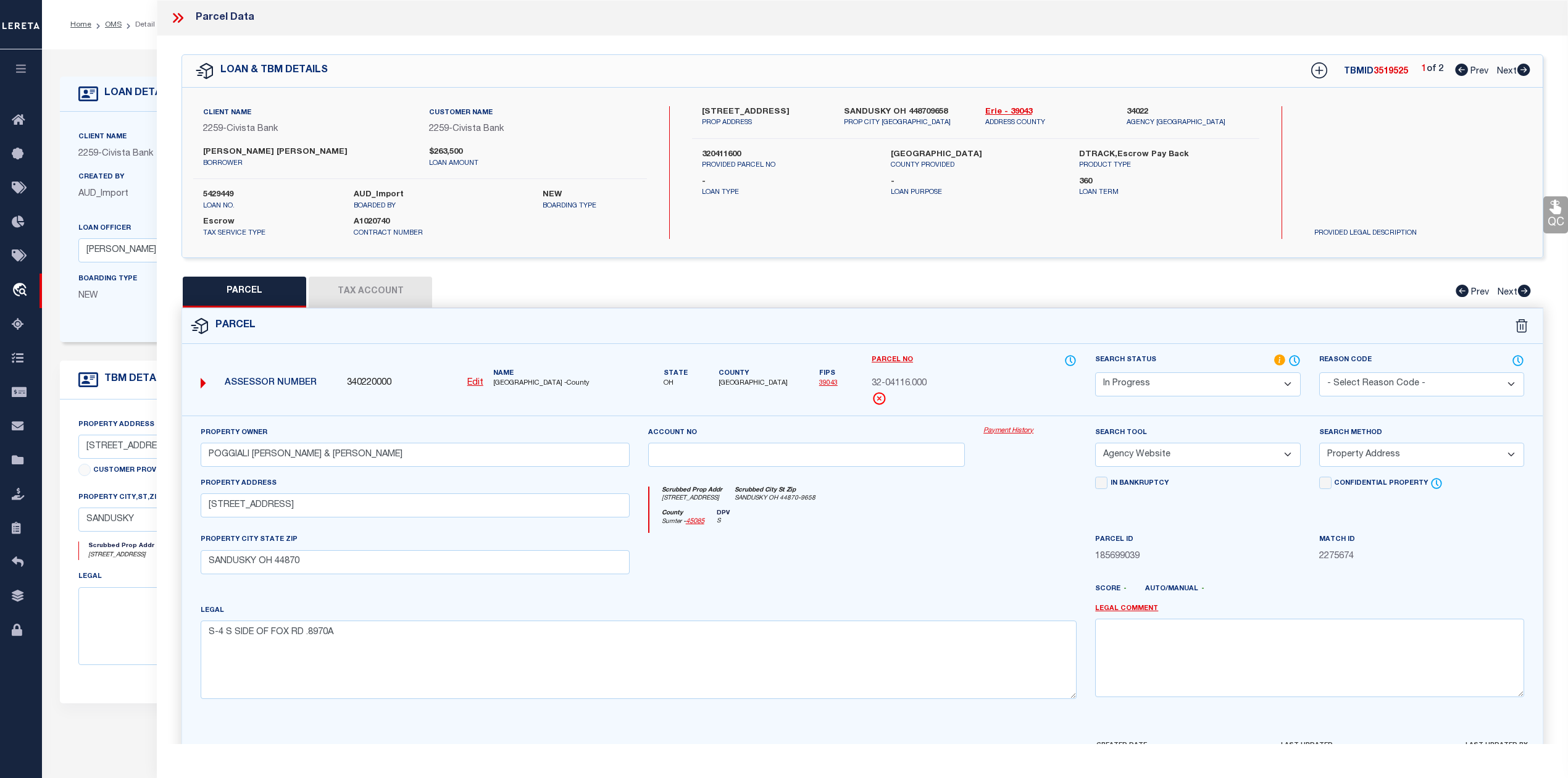
click at [396, 285] on button "Tax Account" at bounding box center [370, 292] width 123 height 31
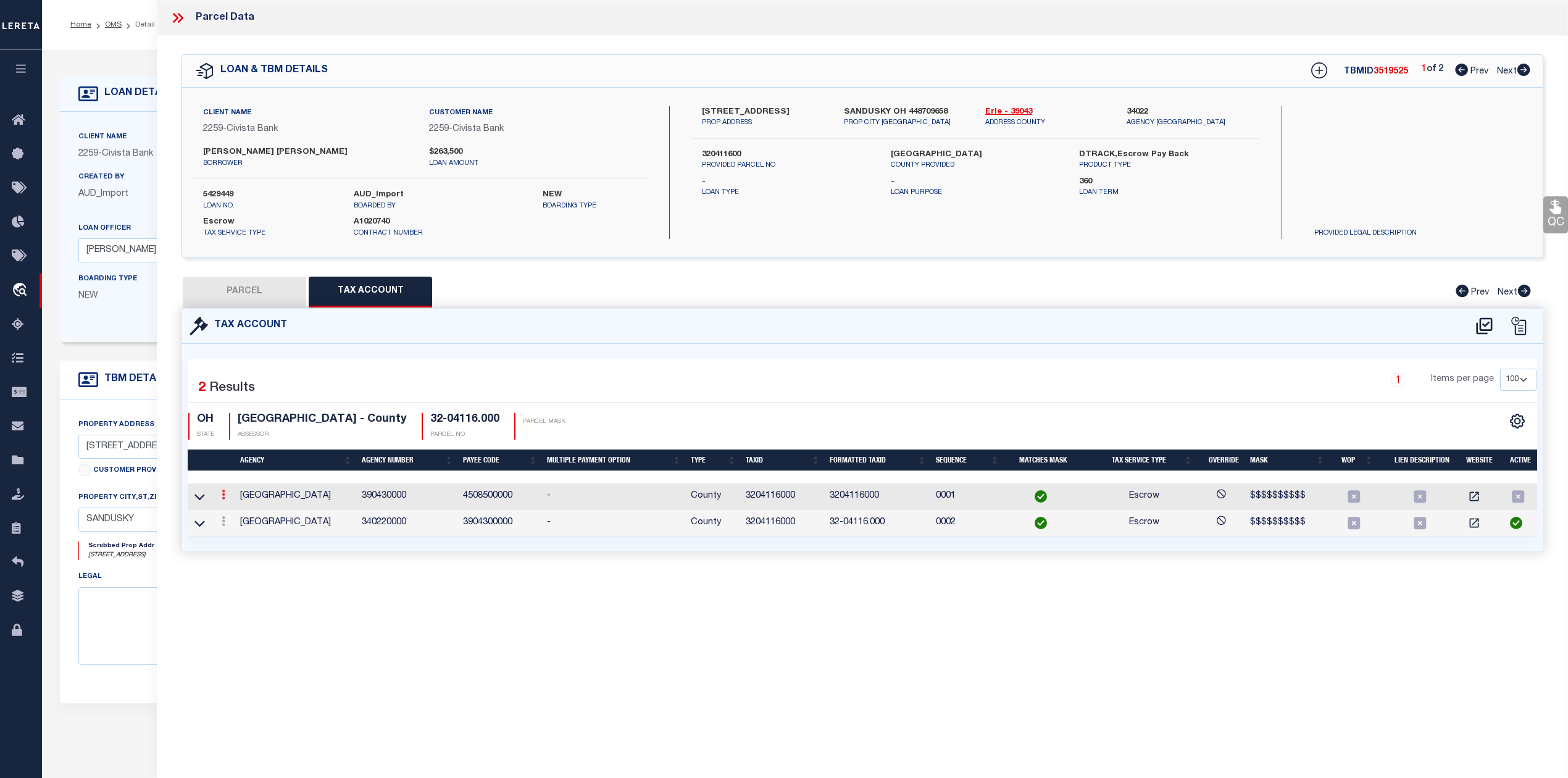
click at [224, 500] on icon at bounding box center [224, 494] width 3 height 10
click at [238, 515] on icon "" at bounding box center [236, 513] width 9 height 9
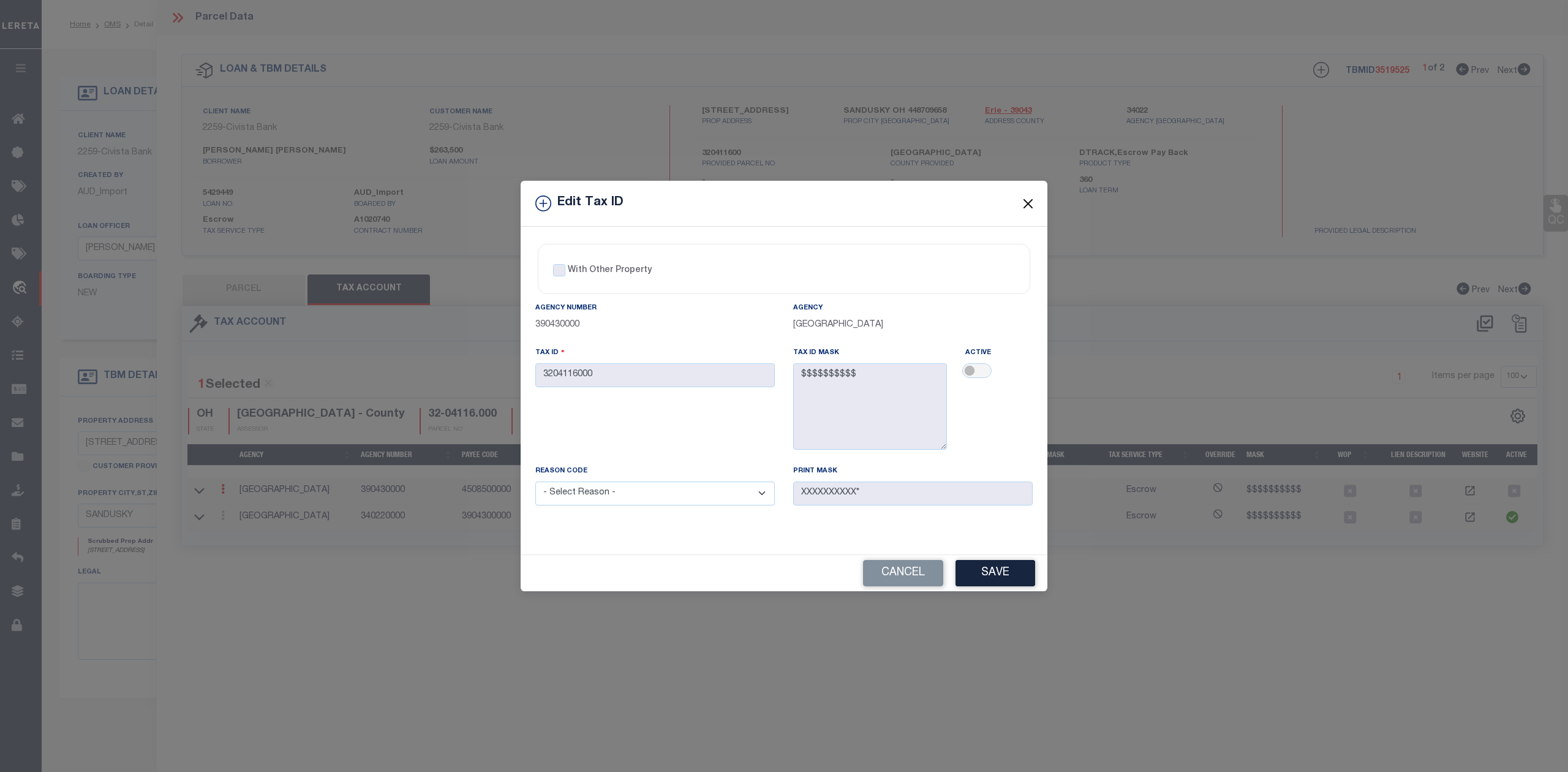
click at [1029, 198] on button "Close" at bounding box center [1028, 203] width 16 height 16
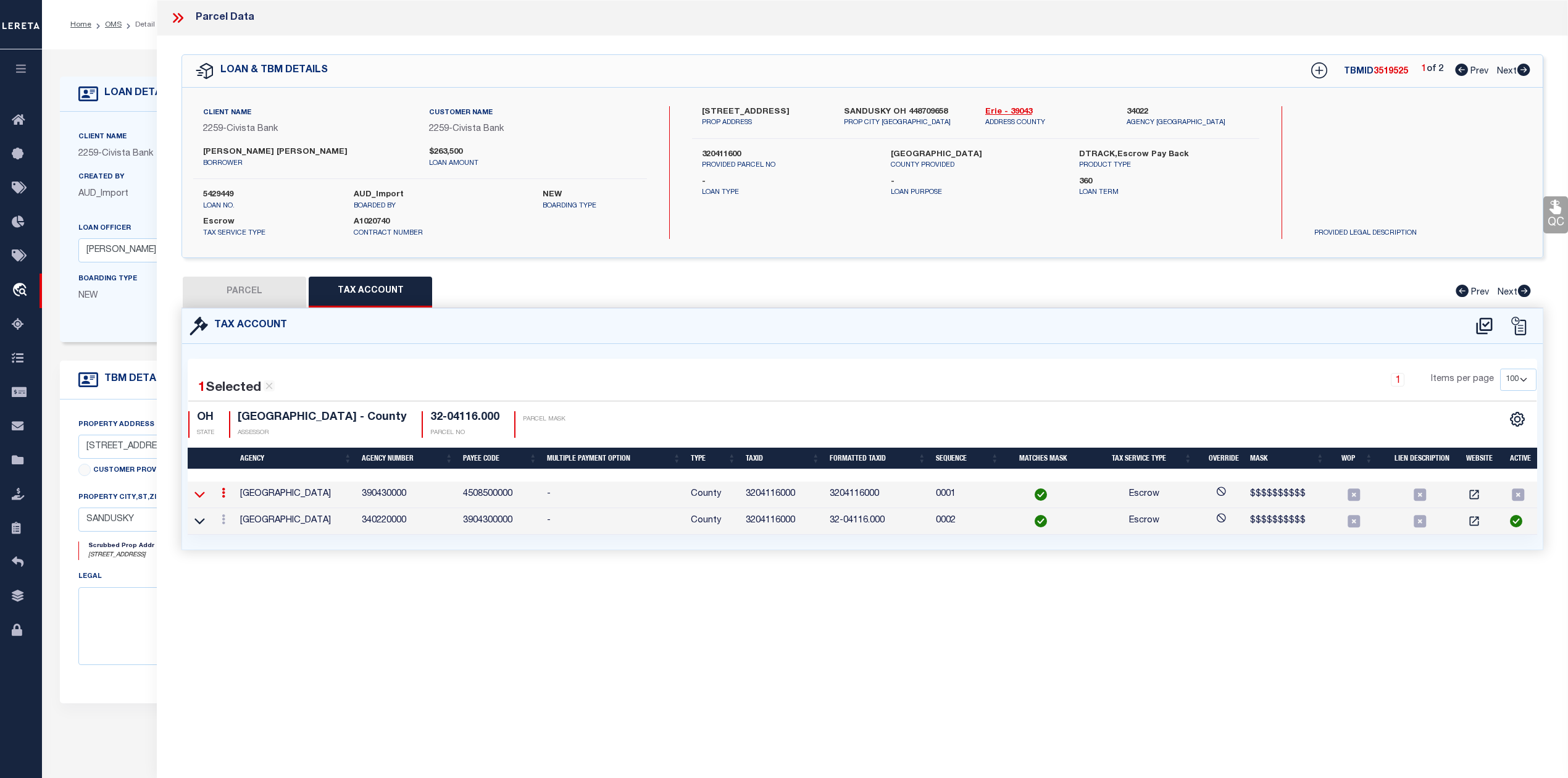
click at [203, 494] on icon at bounding box center [199, 494] width 10 height 13
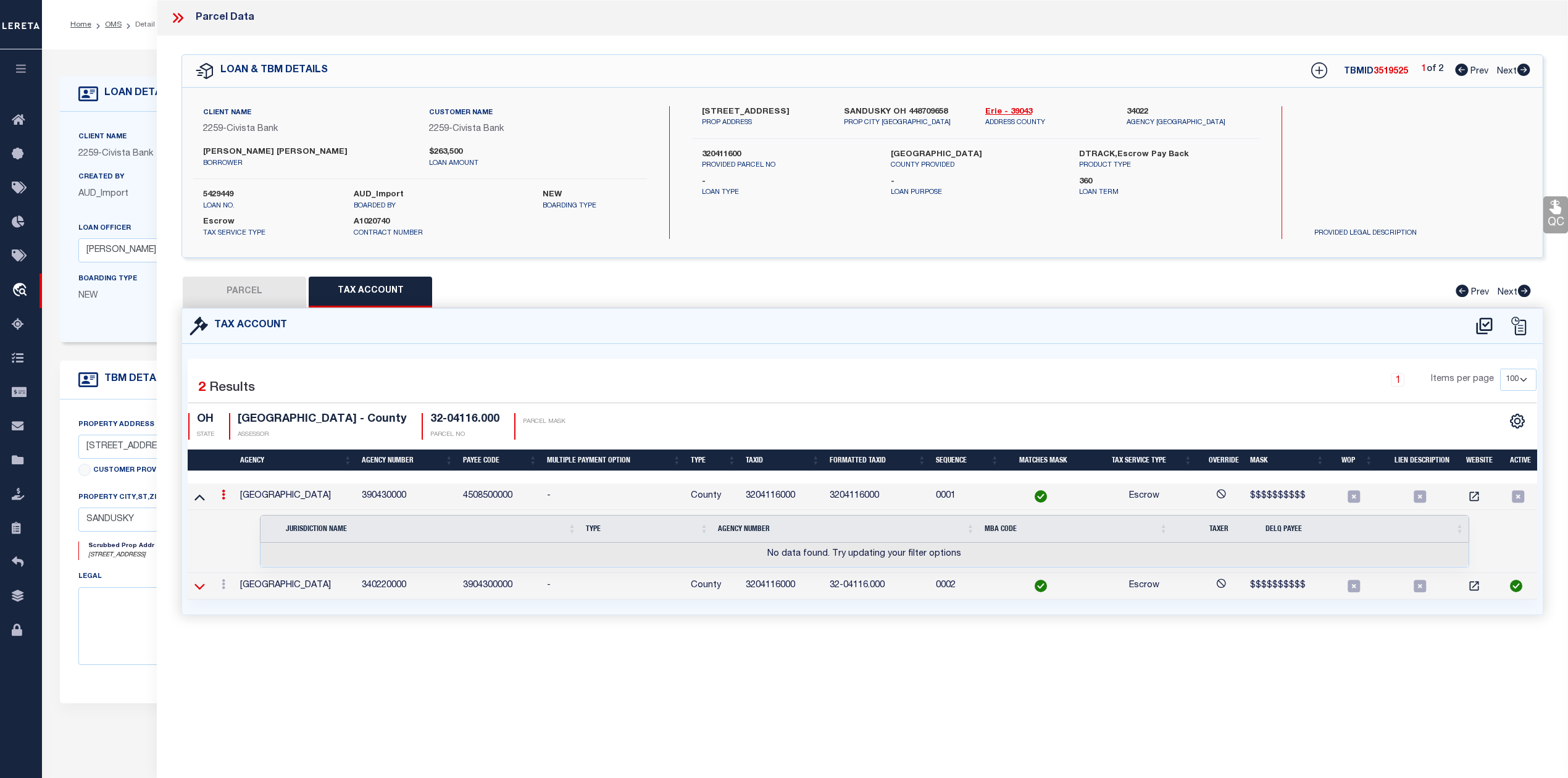
click at [199, 589] on icon at bounding box center [199, 586] width 10 height 13
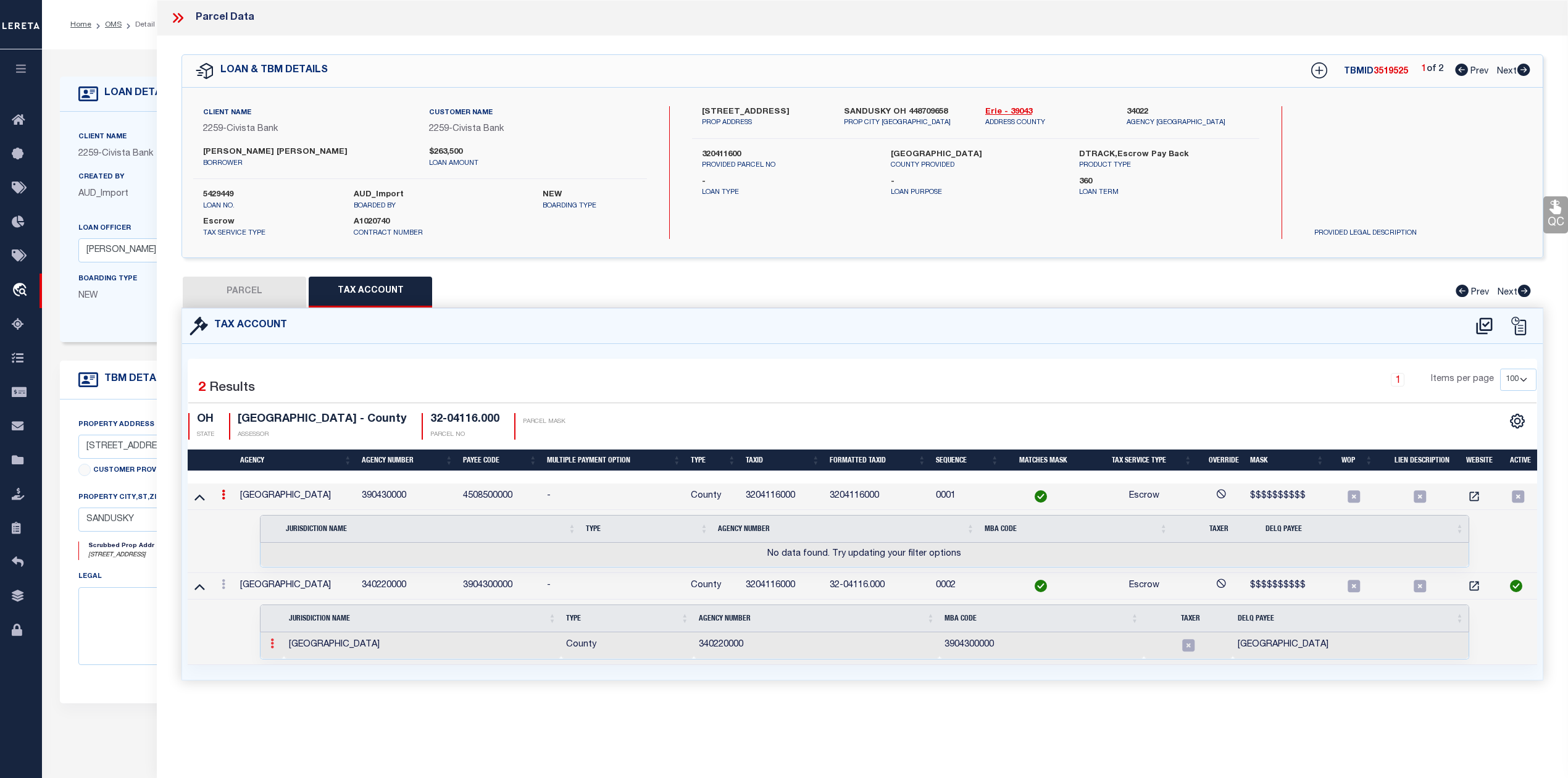
click at [272, 648] on icon at bounding box center [272, 643] width 3 height 10
drag, startPoint x: 206, startPoint y: 630, endPoint x: 215, endPoint y: 586, distance: 44.9
click at [206, 626] on td "Selected 1 Result Items per page" at bounding box center [864, 632] width 1354 height 66
click at [226, 497] on link at bounding box center [224, 496] width 14 height 10
click at [241, 538] on icon "" at bounding box center [240, 536] width 13 height 13
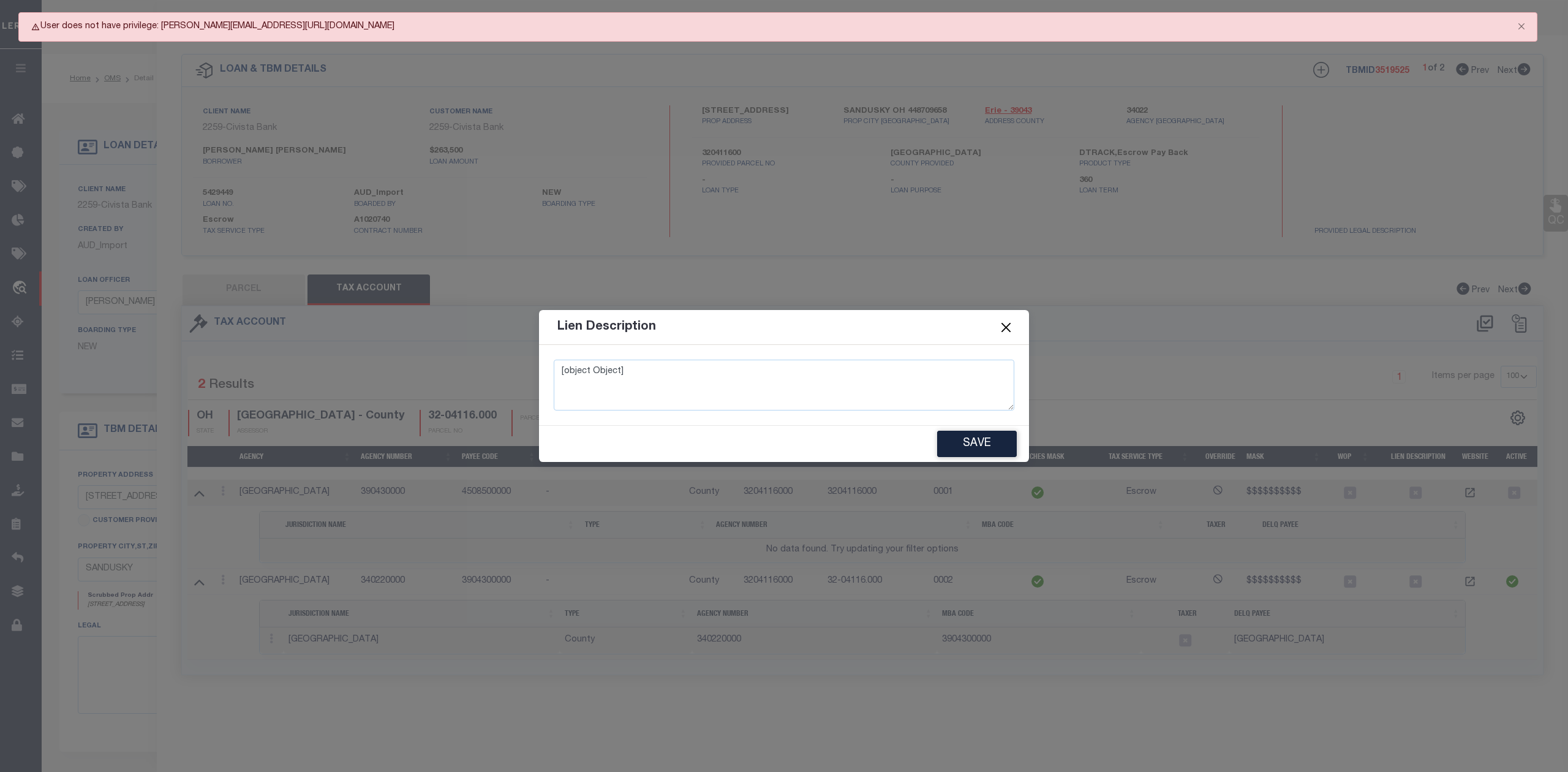
click at [1013, 324] on button "Close" at bounding box center [1005, 327] width 16 height 16
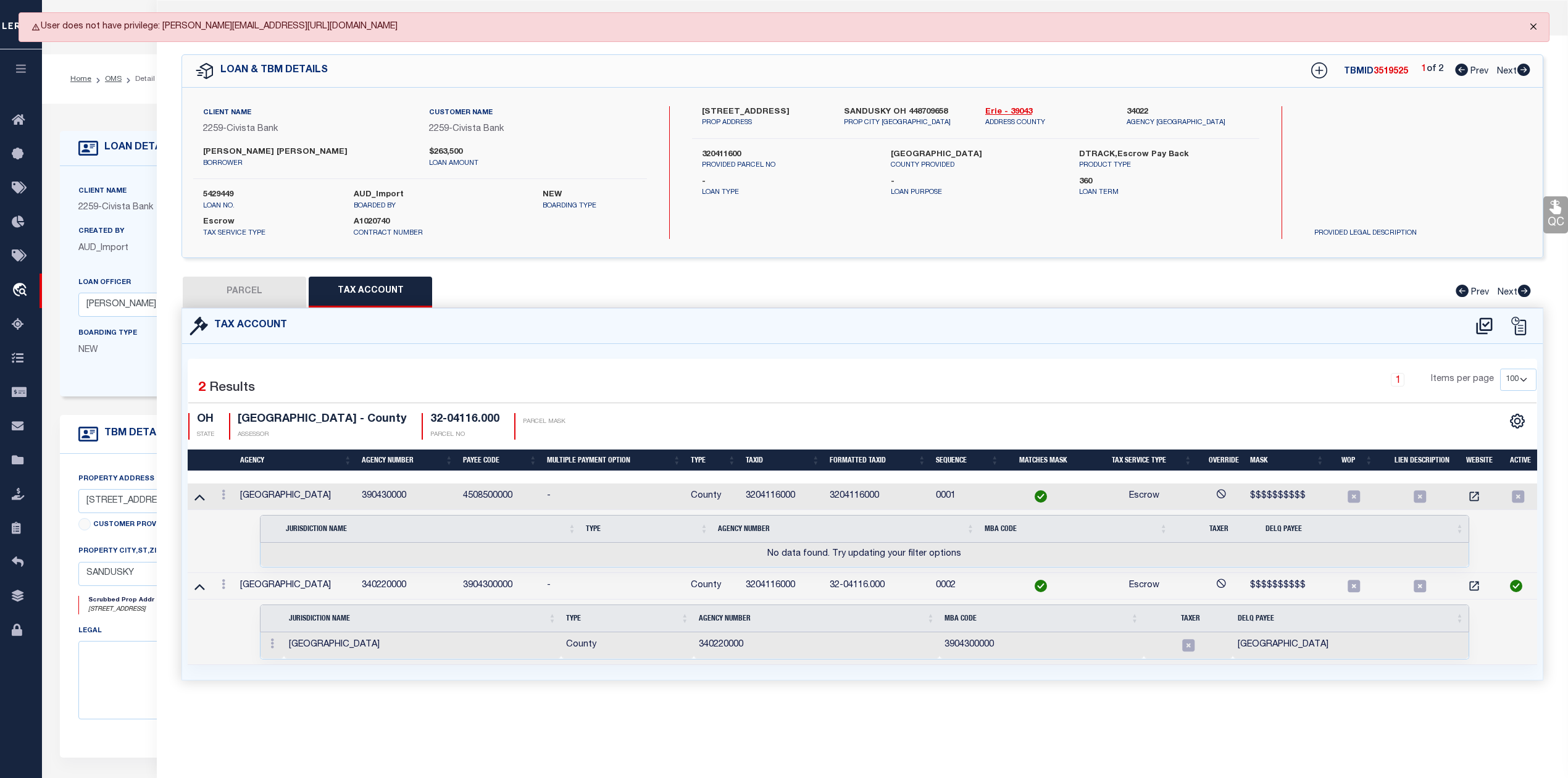
click at [1523, 30] on button "Close" at bounding box center [1533, 26] width 31 height 27
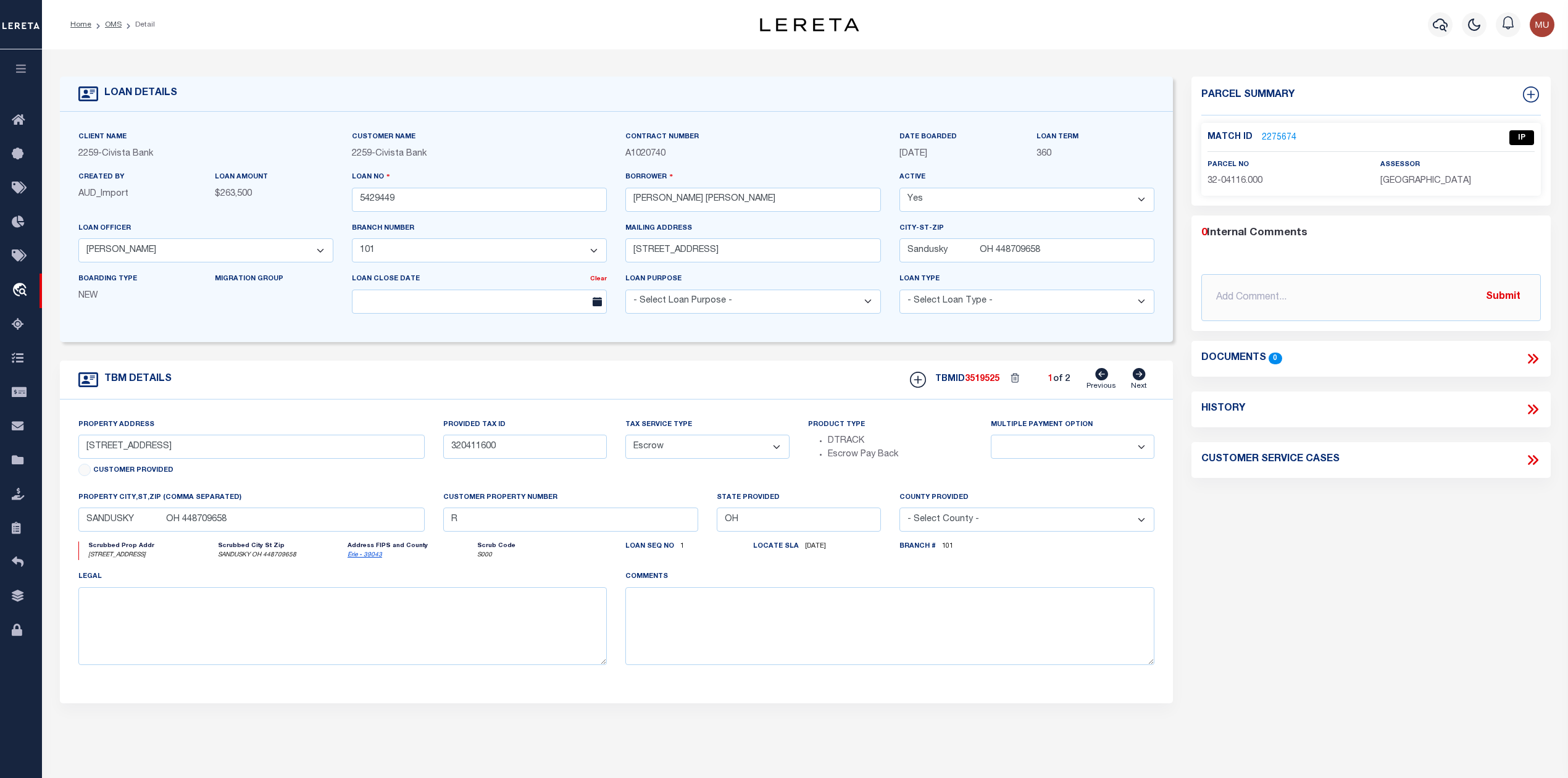
click at [1277, 134] on link "2275674" at bounding box center [1279, 138] width 35 height 13
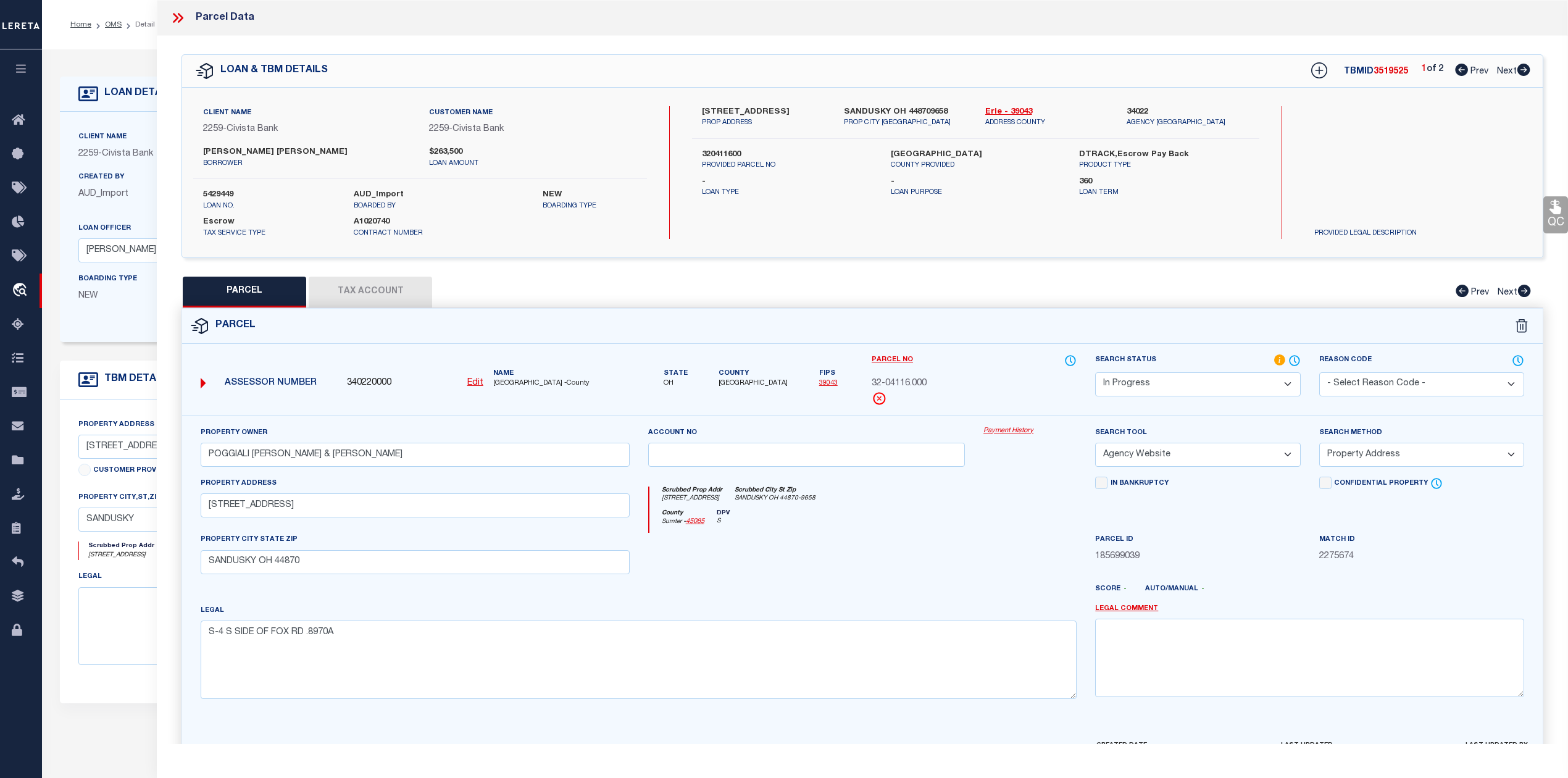
click at [374, 289] on button "Tax Account" at bounding box center [370, 292] width 123 height 31
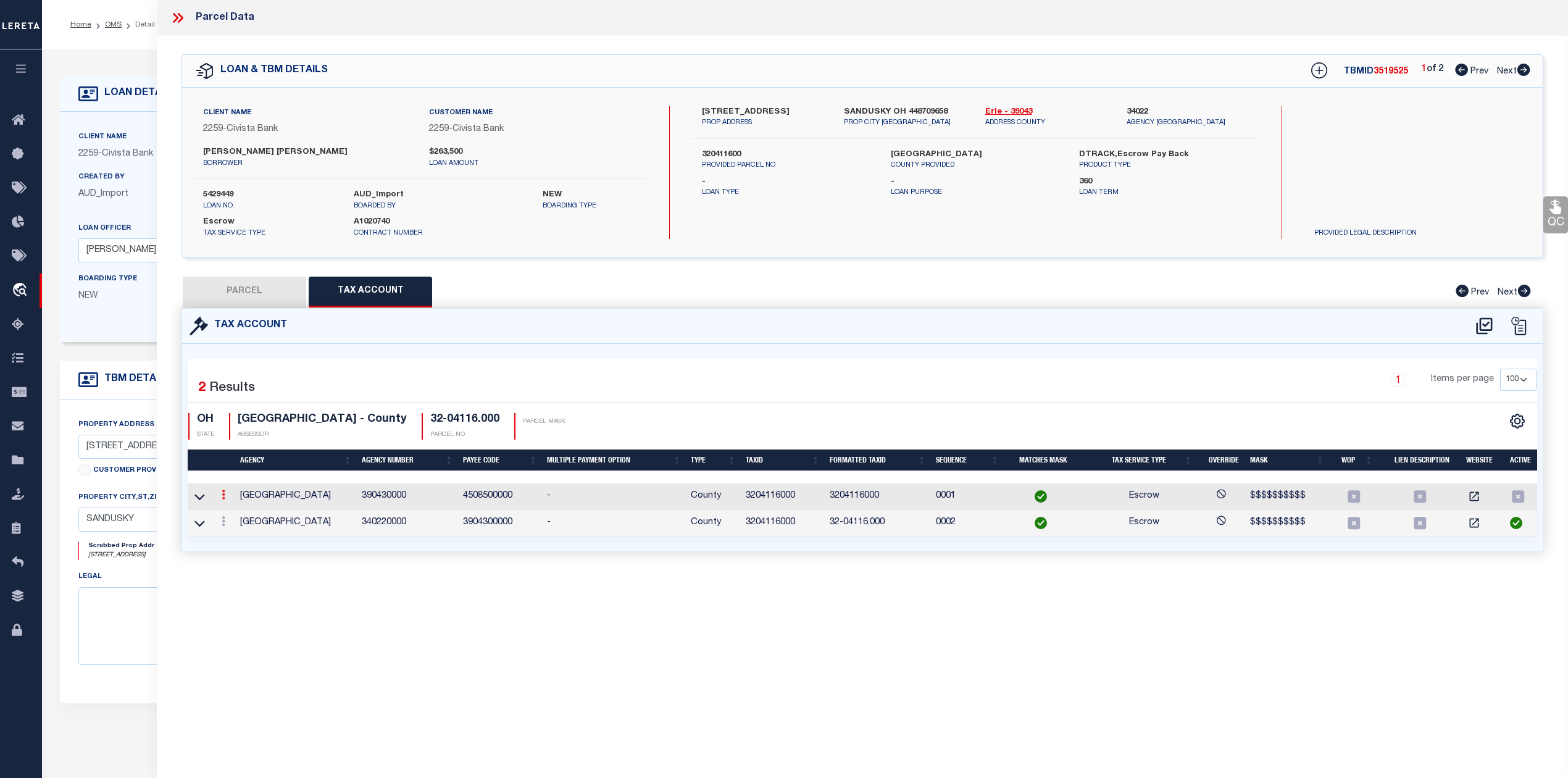
click at [222, 497] on icon at bounding box center [224, 494] width 3 height 10
click at [235, 511] on icon "" at bounding box center [236, 513] width 9 height 9
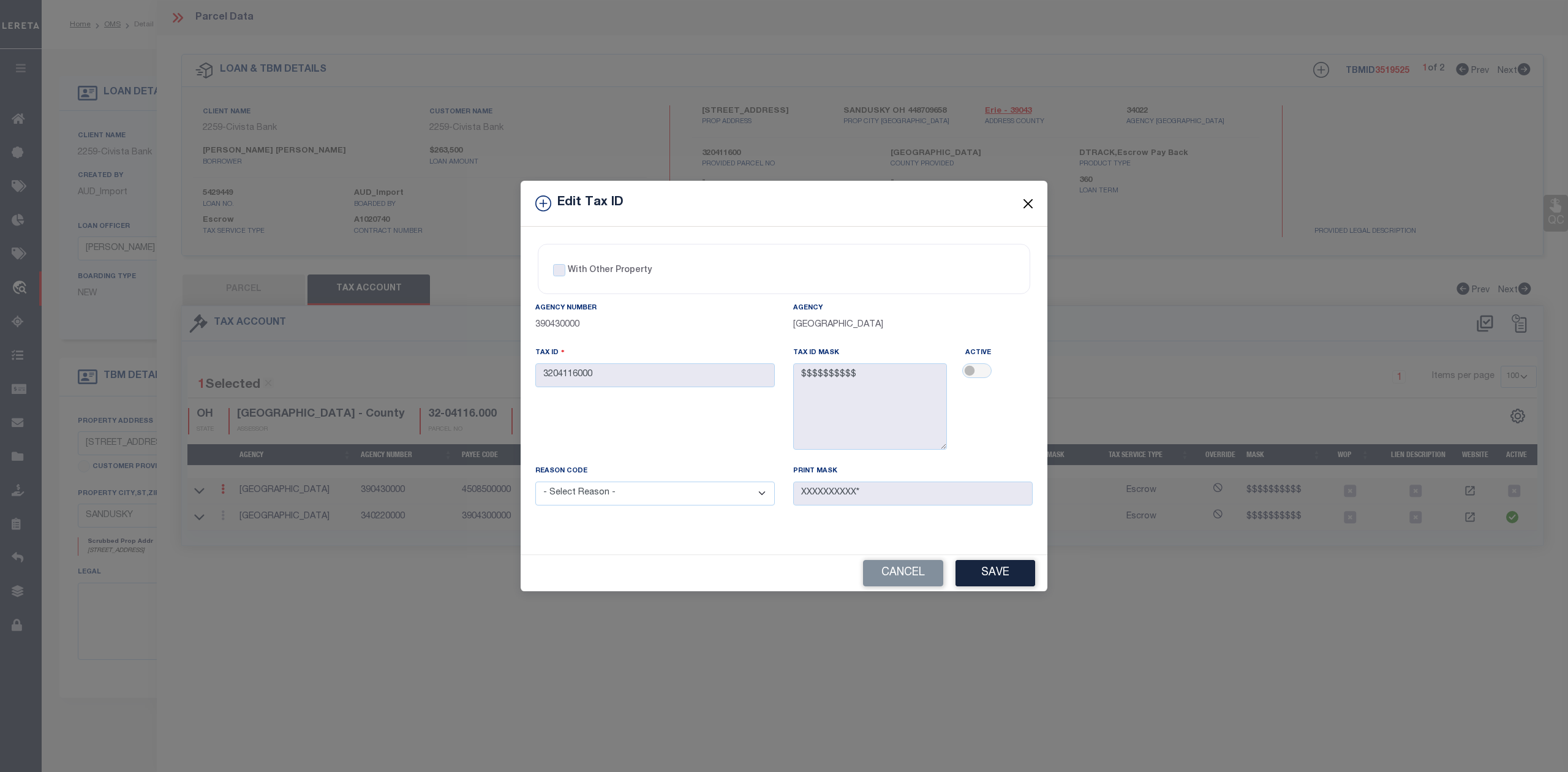
click at [1026, 202] on button "Close" at bounding box center [1028, 203] width 16 height 16
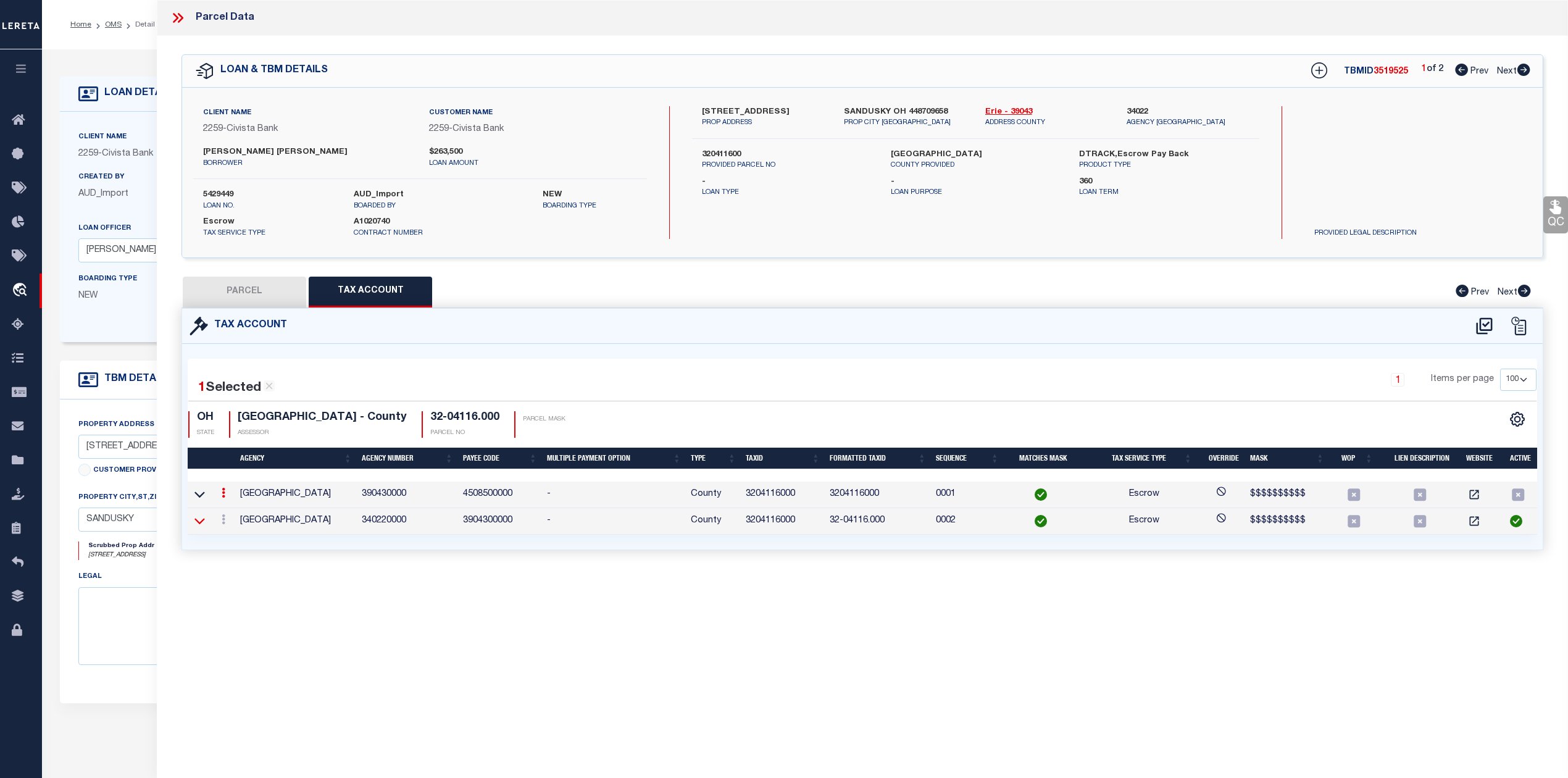
click at [203, 519] on icon at bounding box center [199, 520] width 10 height 13
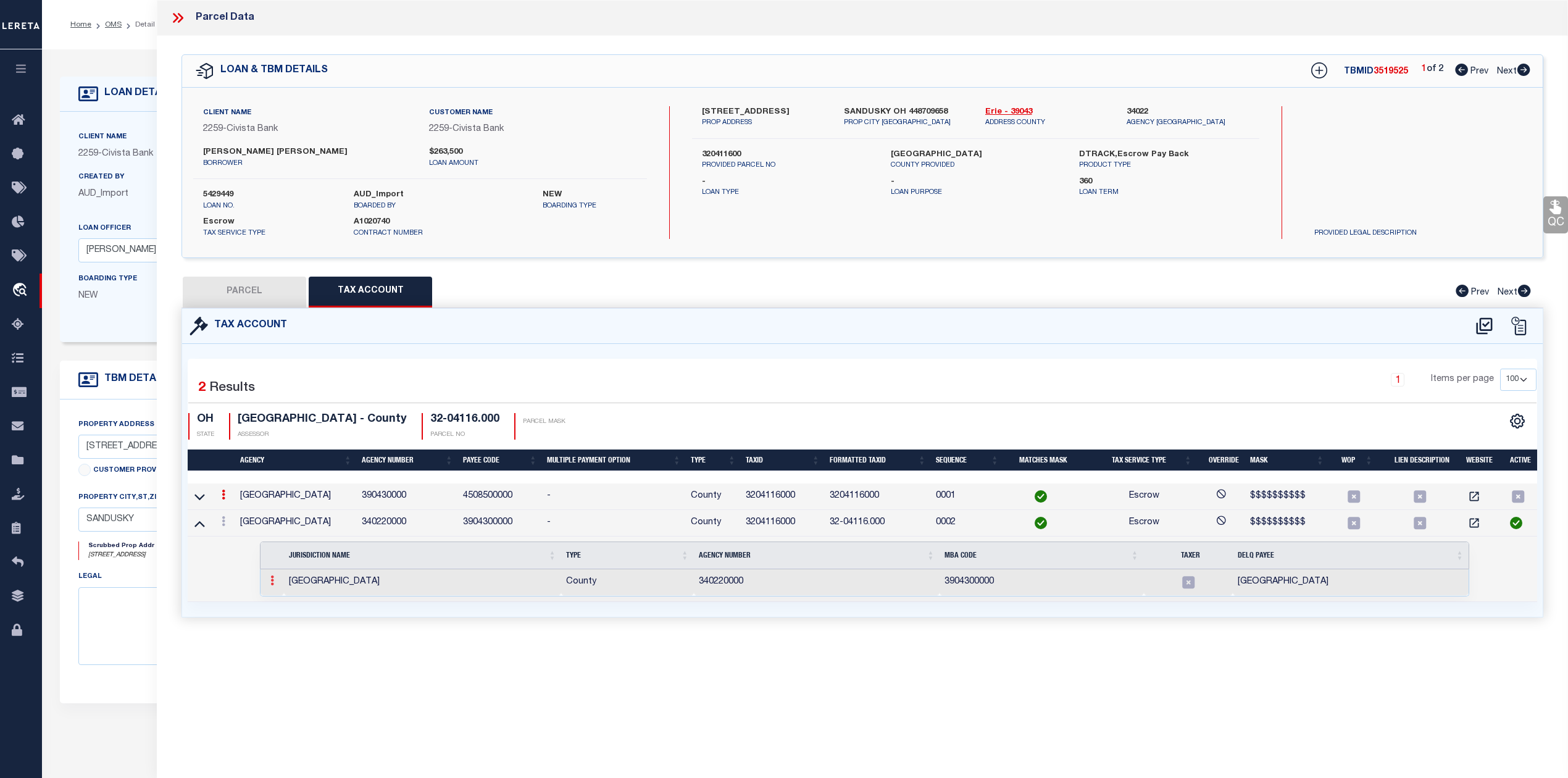
click at [275, 587] on link at bounding box center [273, 582] width 14 height 10
click at [339, 652] on div "Parcel Data QC QC QC - Select Status - Ready to QC" at bounding box center [862, 372] width 1411 height 744
click at [198, 526] on icon at bounding box center [199, 523] width 10 height 6
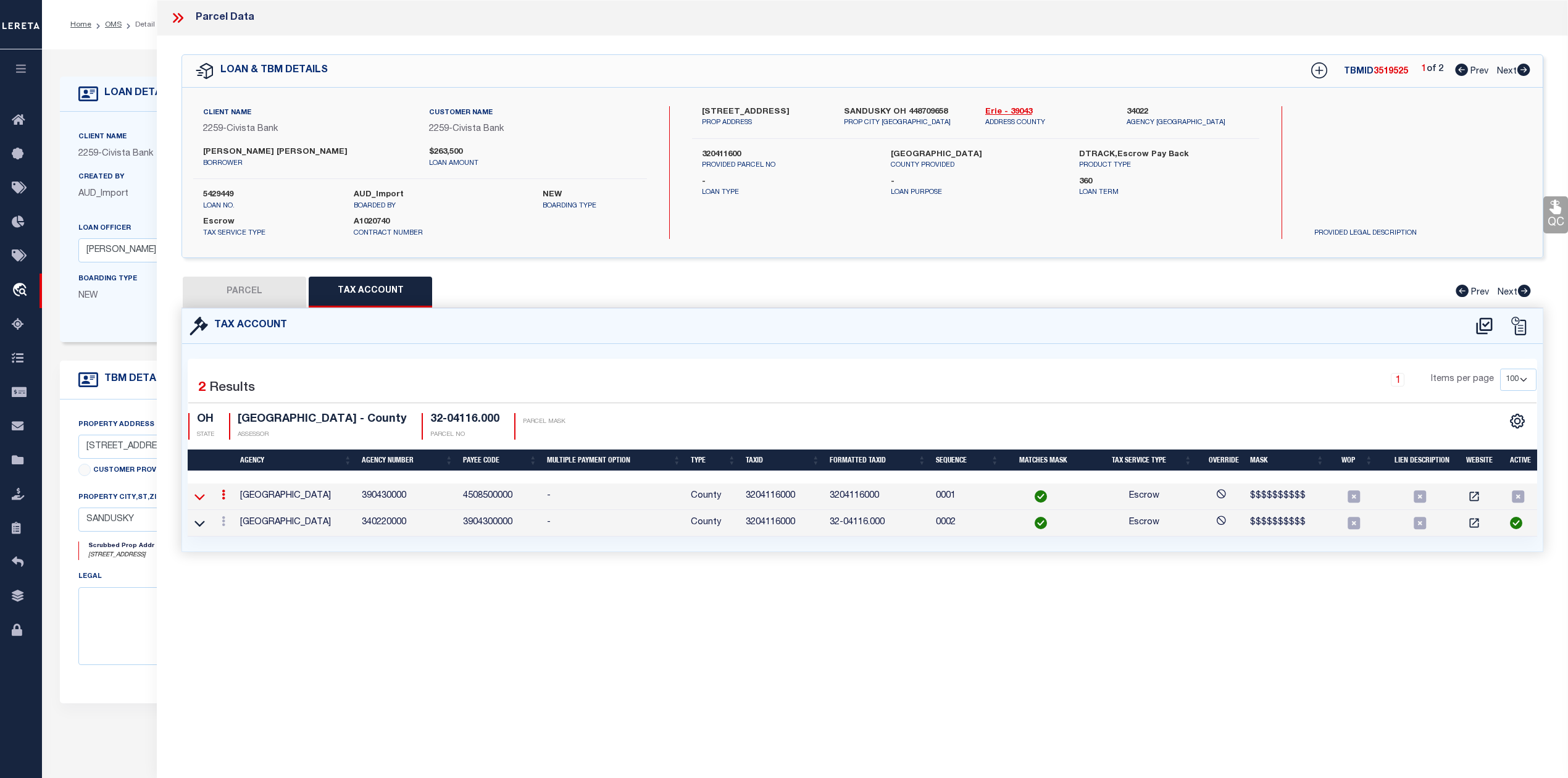
click at [201, 502] on icon at bounding box center [199, 496] width 10 height 13
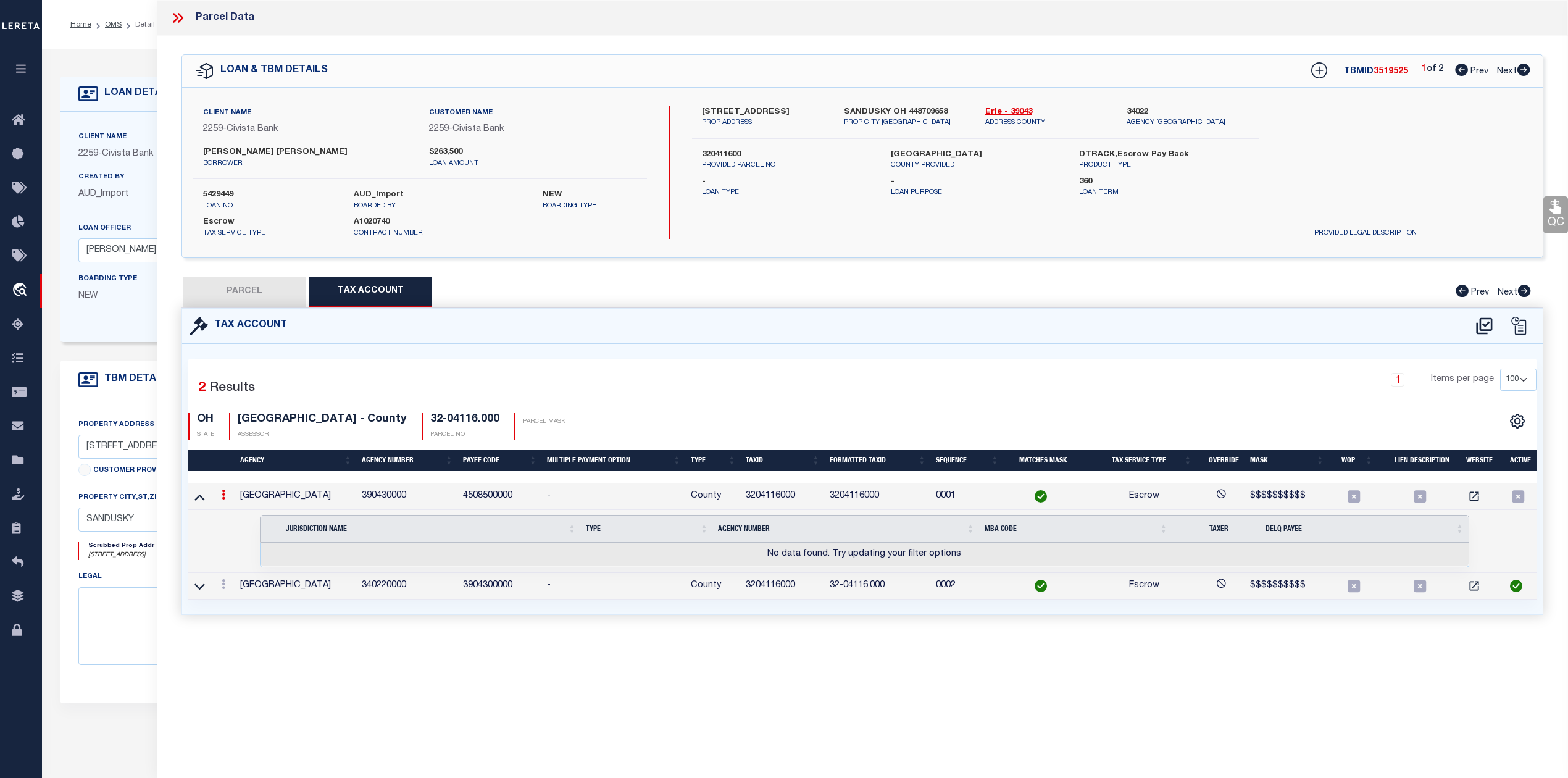
click at [776, 298] on div "PARCEL Tax Account Prev Next" at bounding box center [862, 292] width 1362 height 31
click at [288, 290] on button "PARCEL" at bounding box center [245, 292] width 123 height 31
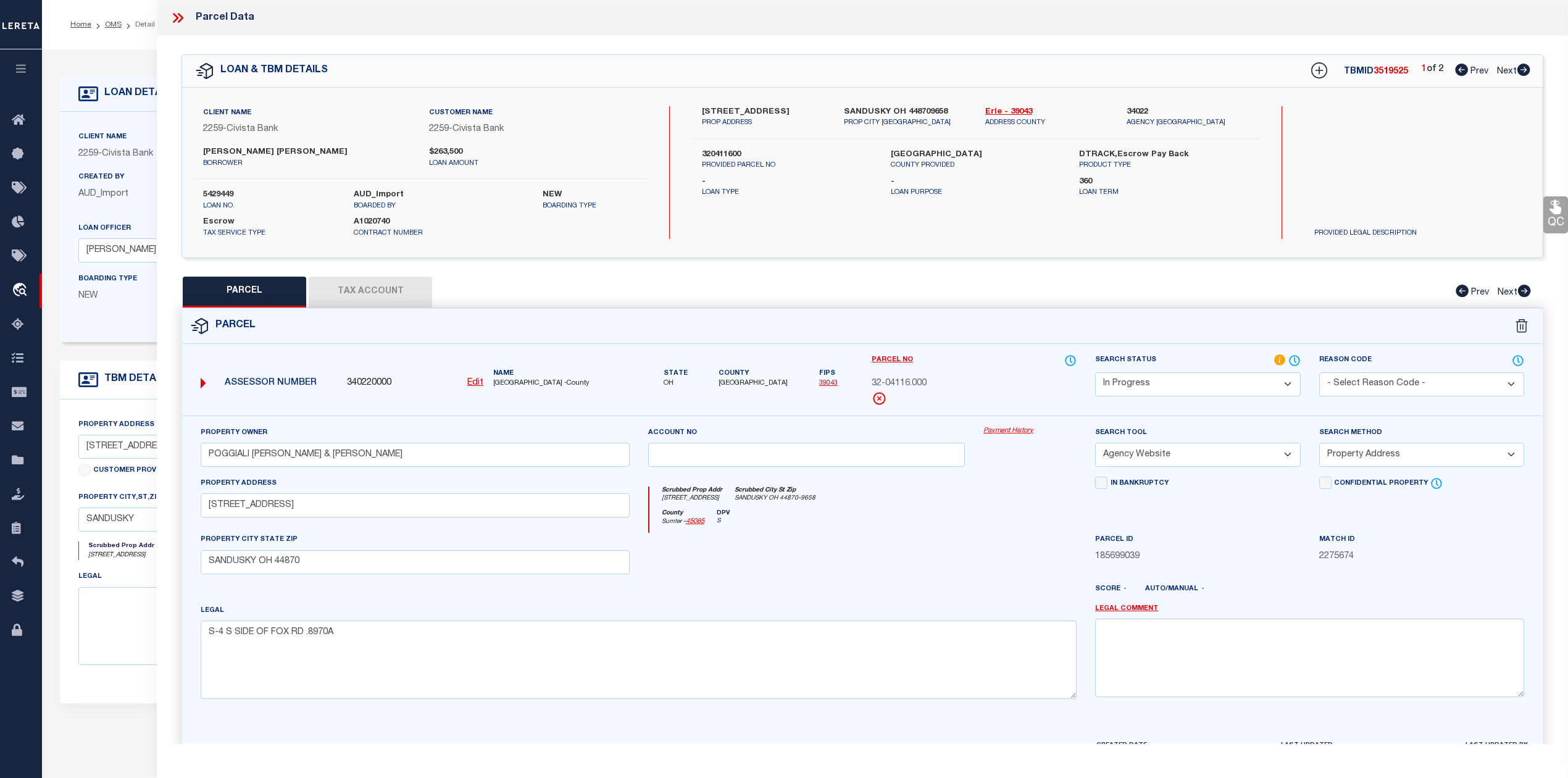
click at [587, 343] on form "Parcel 340220000 Edit OH" at bounding box center [862, 538] width 1360 height 459
click at [400, 296] on button "Tax Account" at bounding box center [370, 292] width 123 height 31
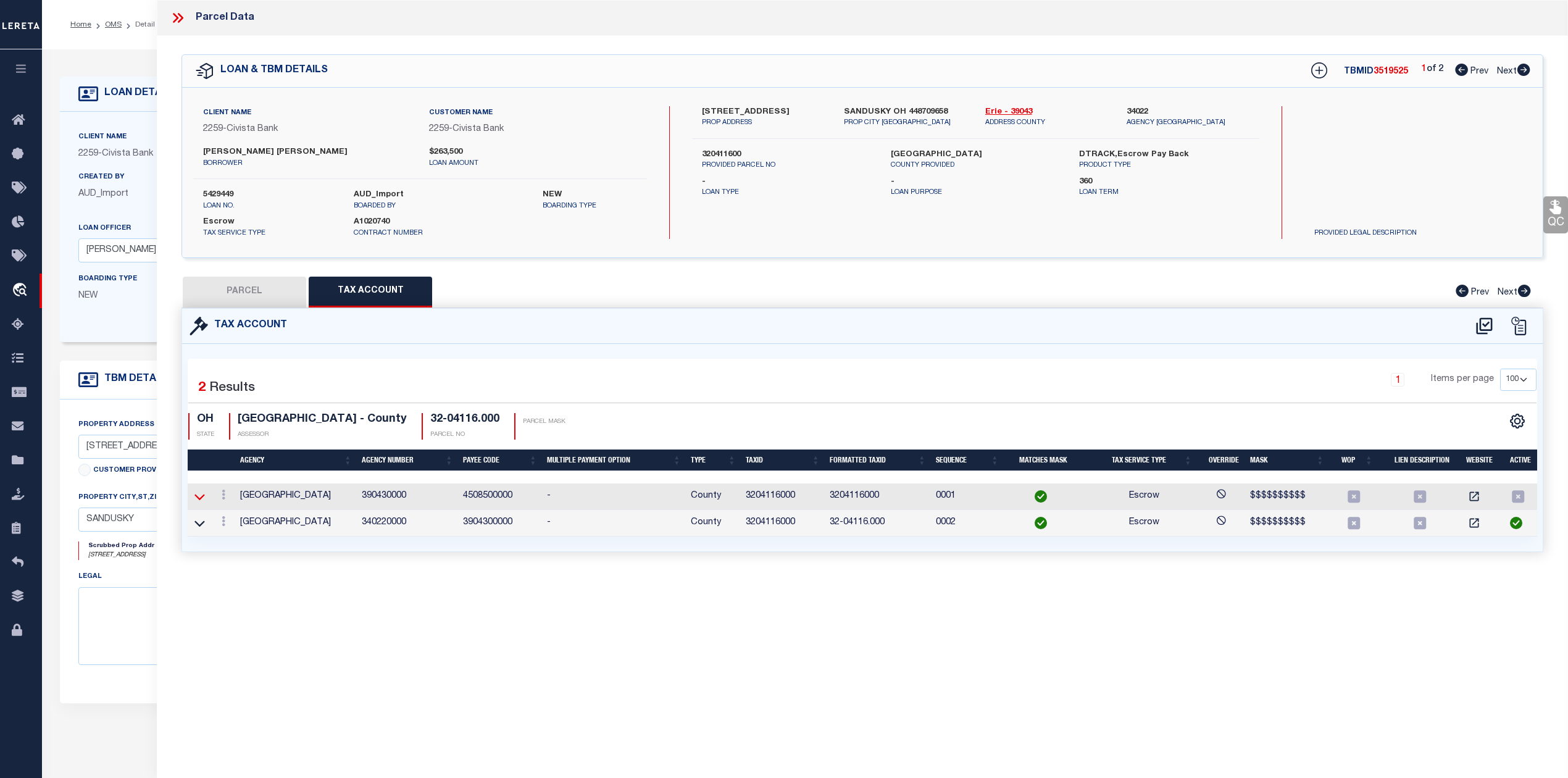
click at [200, 498] on icon at bounding box center [199, 496] width 10 height 13
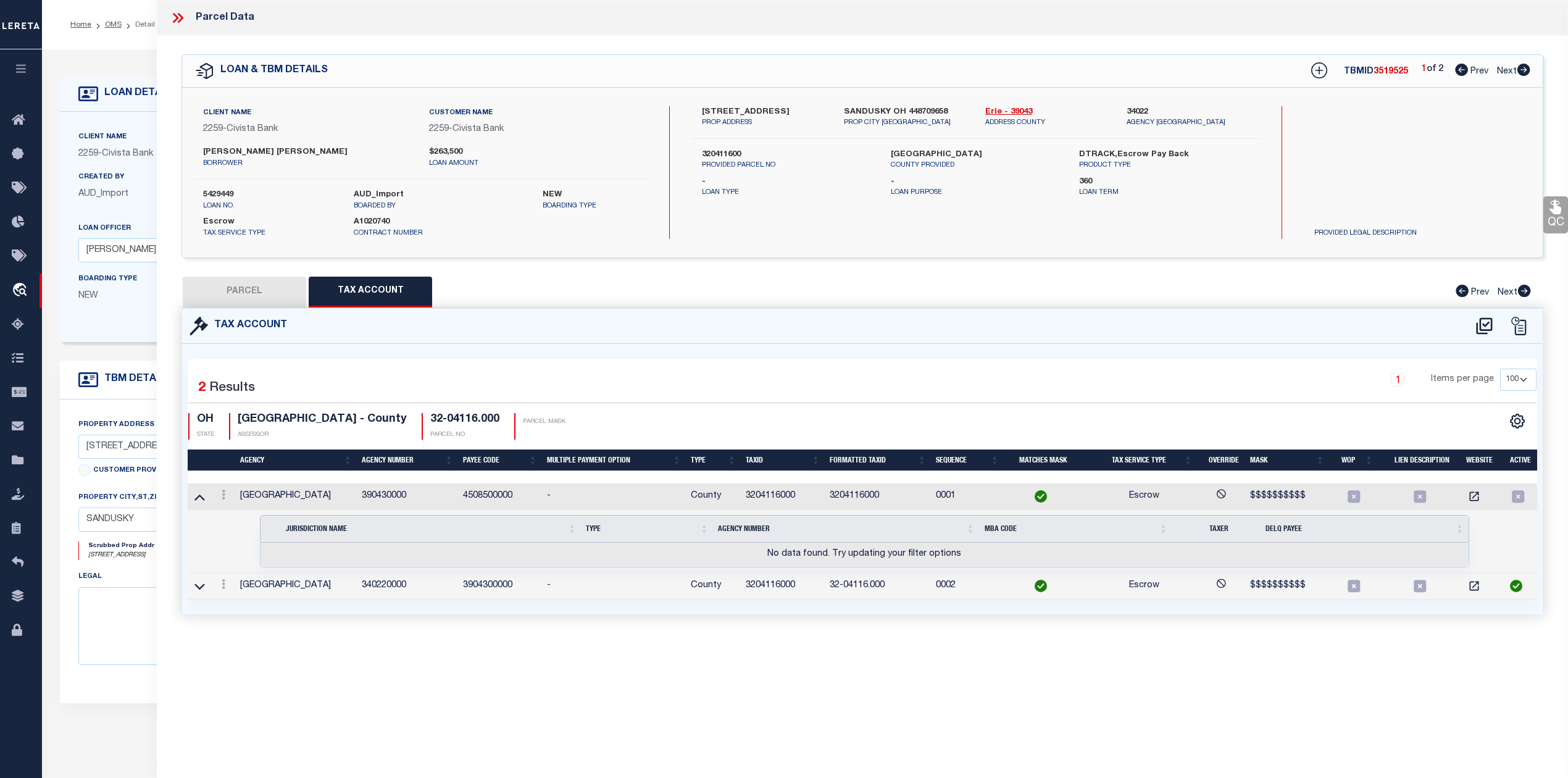
click at [252, 298] on button "PARCEL" at bounding box center [245, 292] width 123 height 31
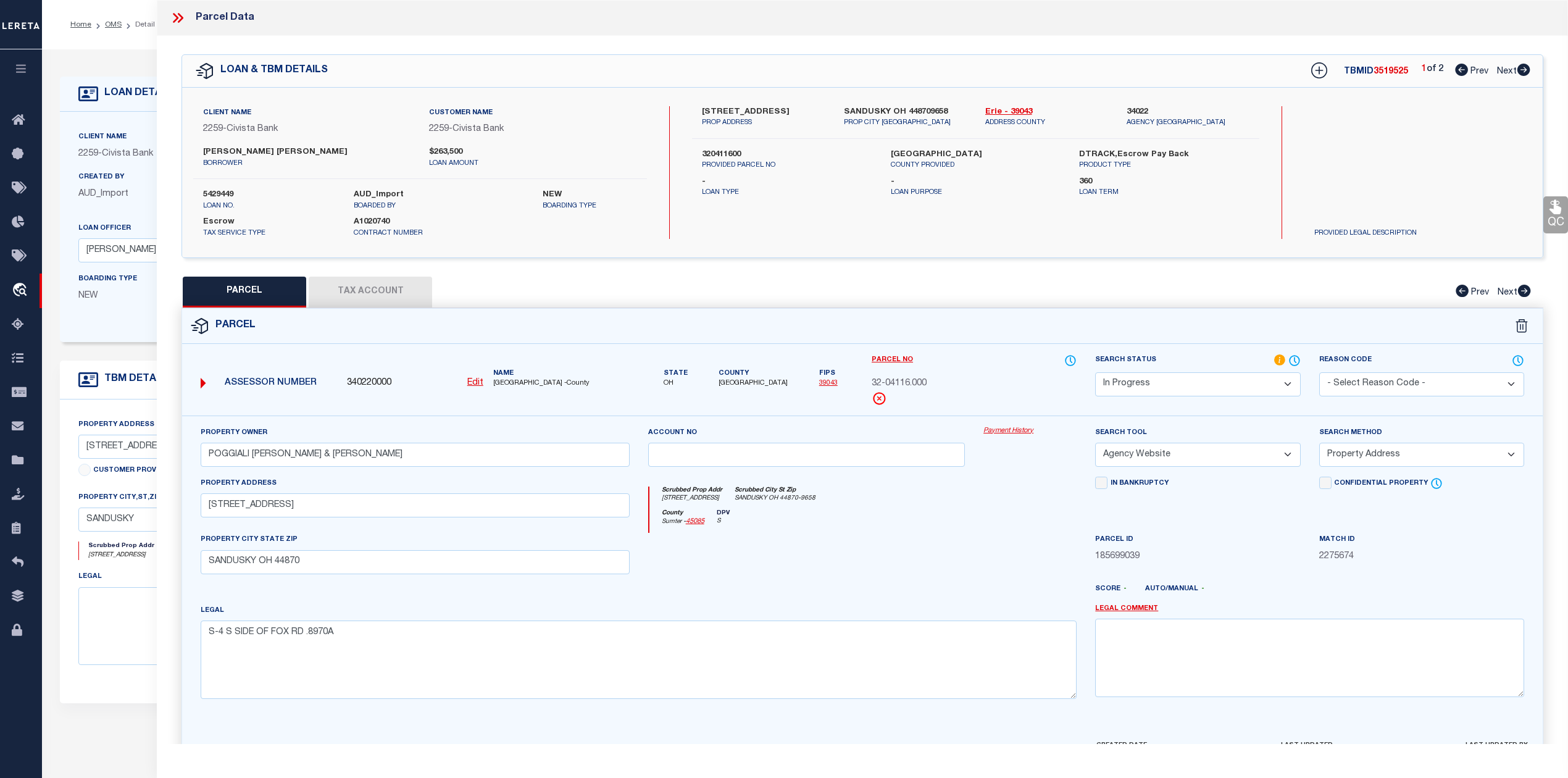
click at [370, 309] on div "Parcel" at bounding box center [862, 327] width 1360 height 35
click at [383, 292] on button "Tax Account" at bounding box center [370, 292] width 123 height 31
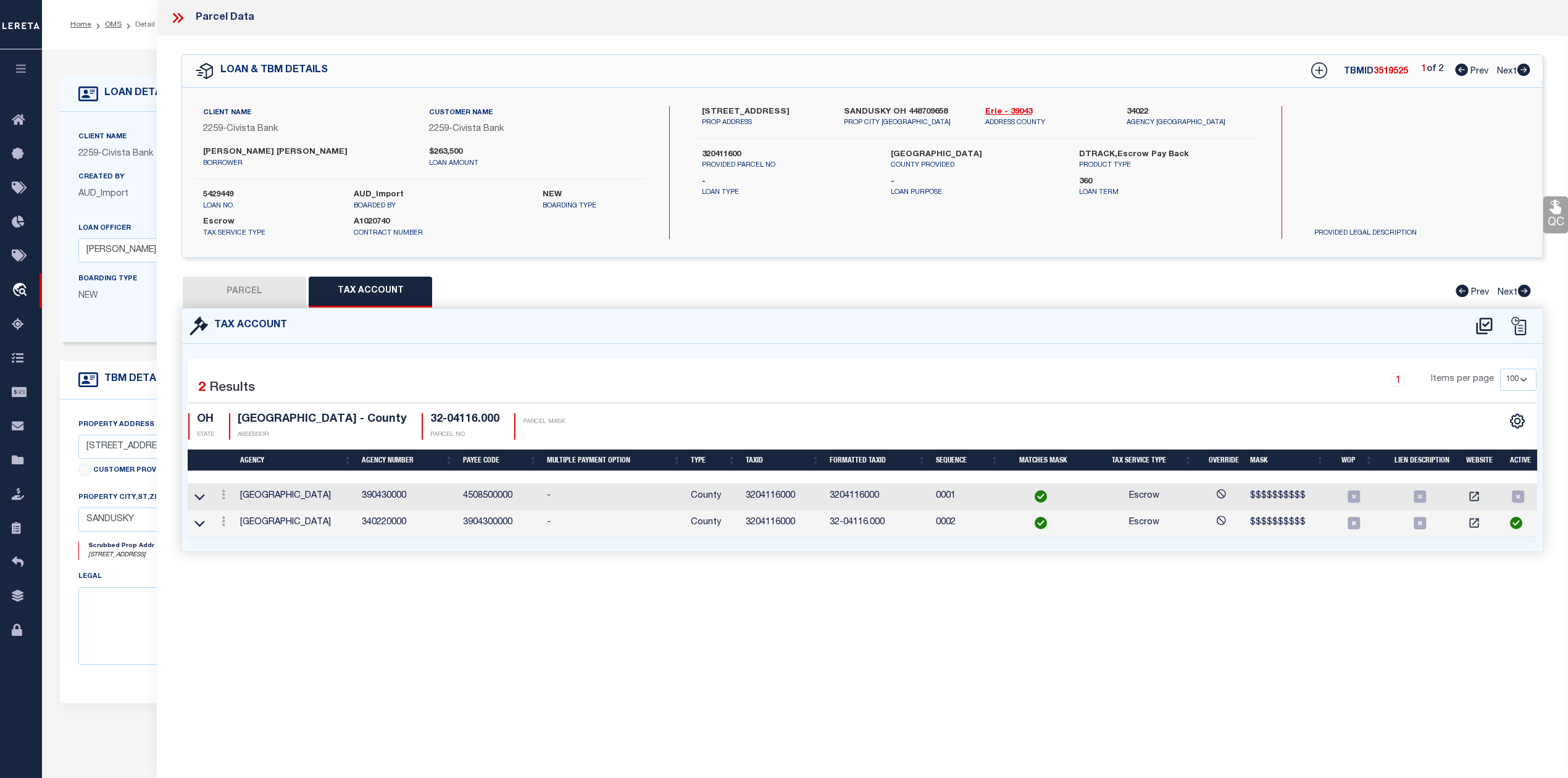
click at [246, 294] on button "PARCEL" at bounding box center [245, 292] width 123 height 31
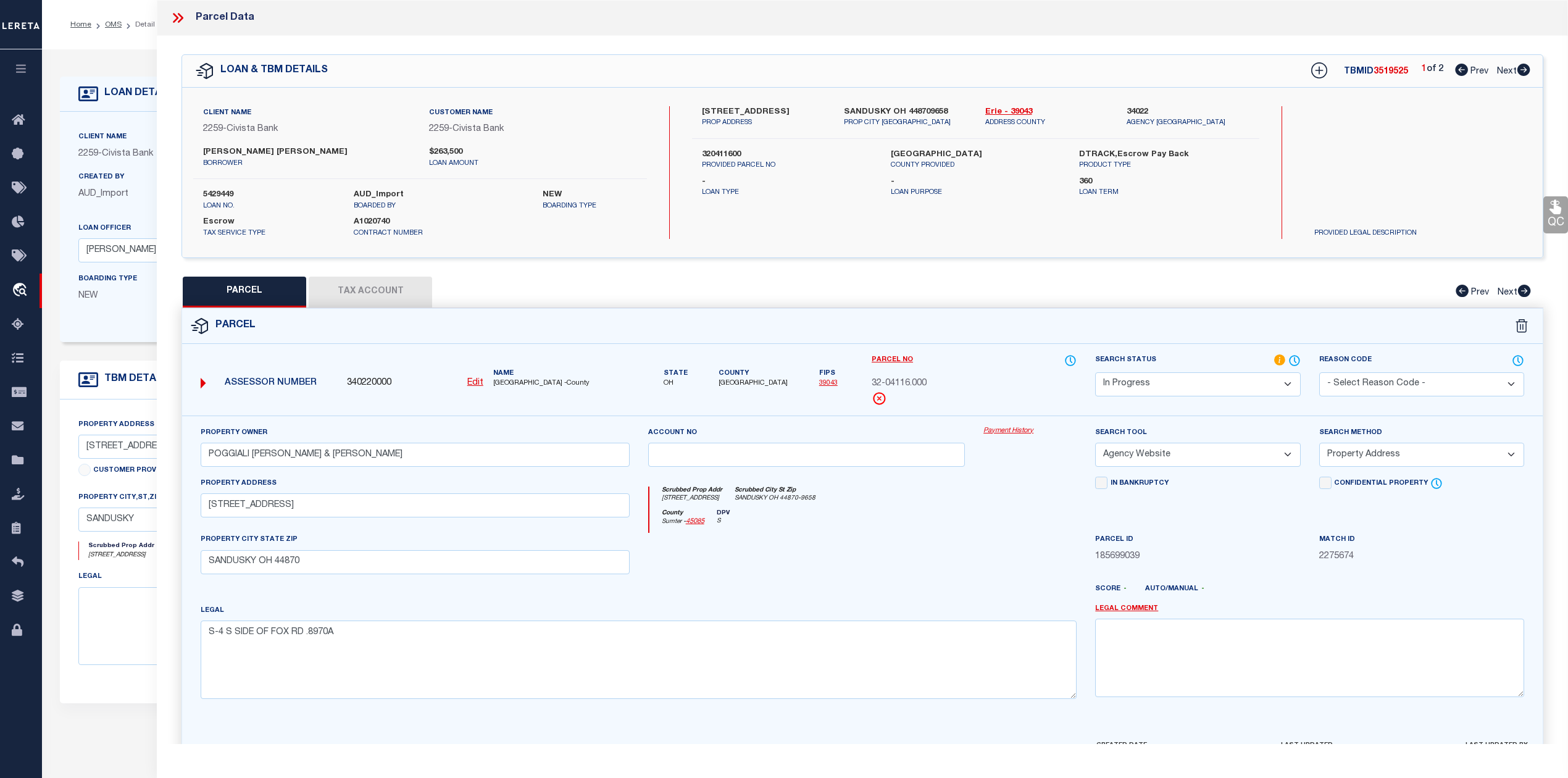
click at [365, 297] on button "Tax Account" at bounding box center [370, 292] width 123 height 31
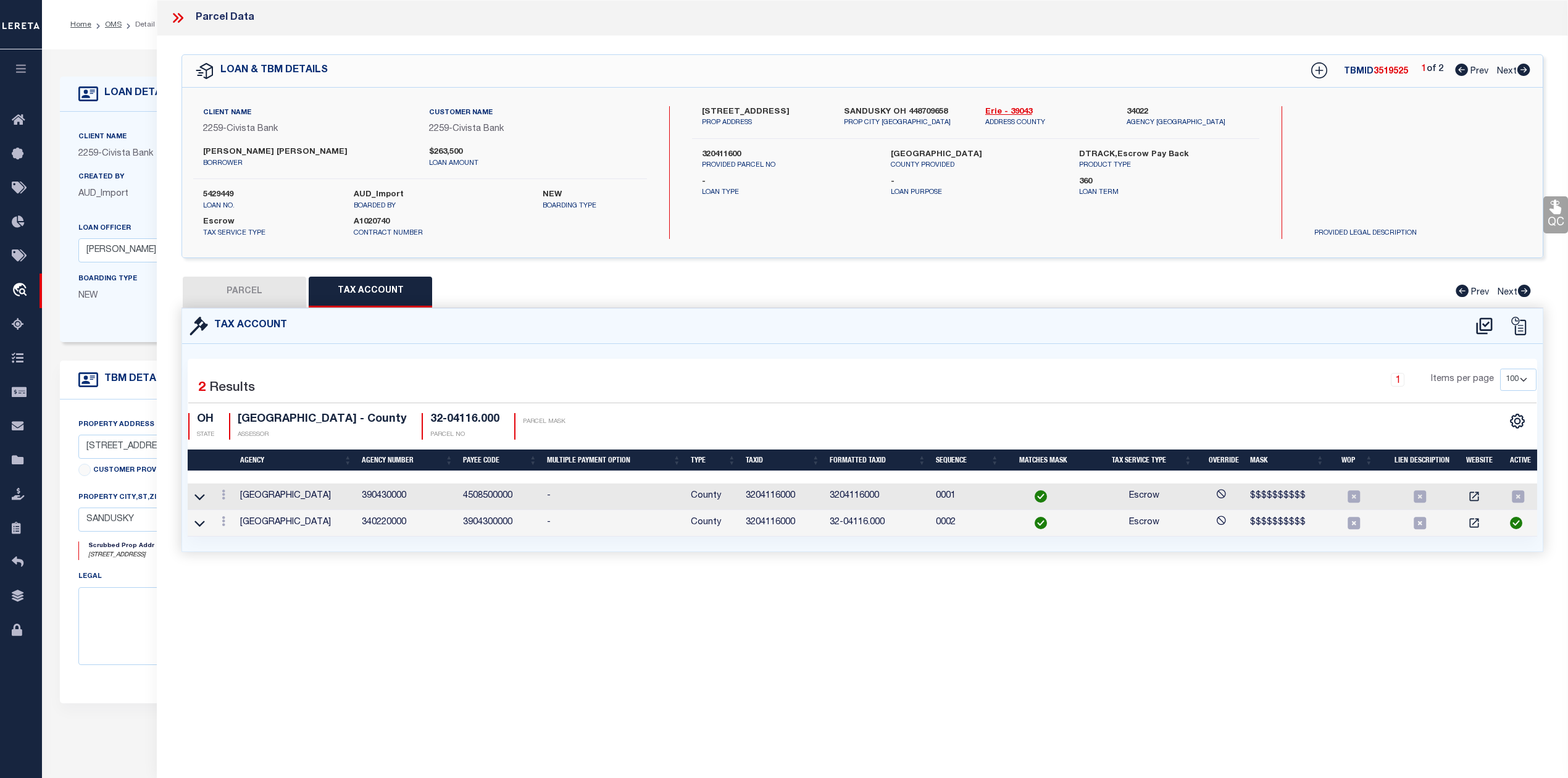
click at [248, 289] on button "PARCEL" at bounding box center [245, 292] width 123 height 31
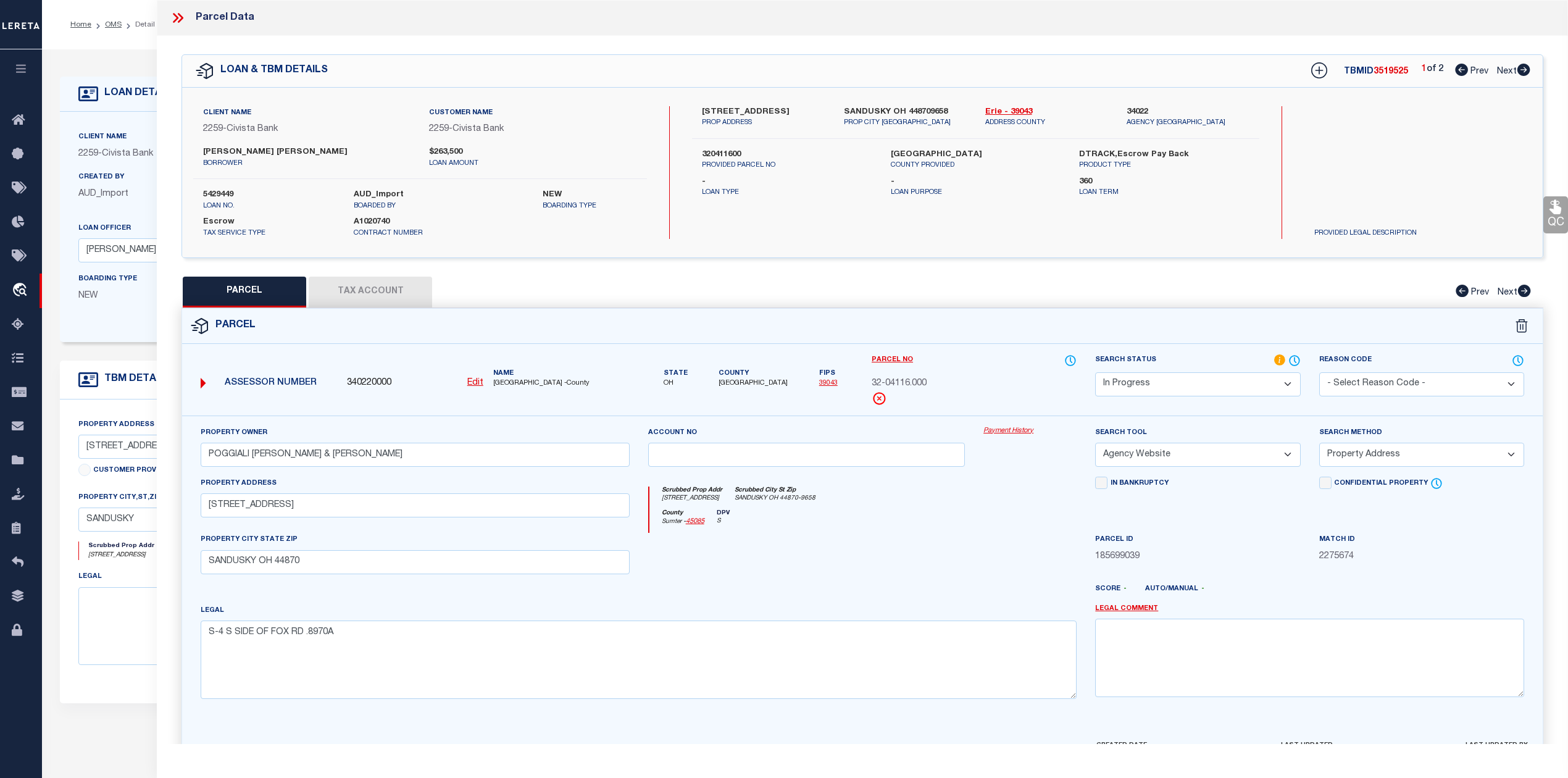
click at [370, 284] on button "Tax Account" at bounding box center [370, 292] width 123 height 31
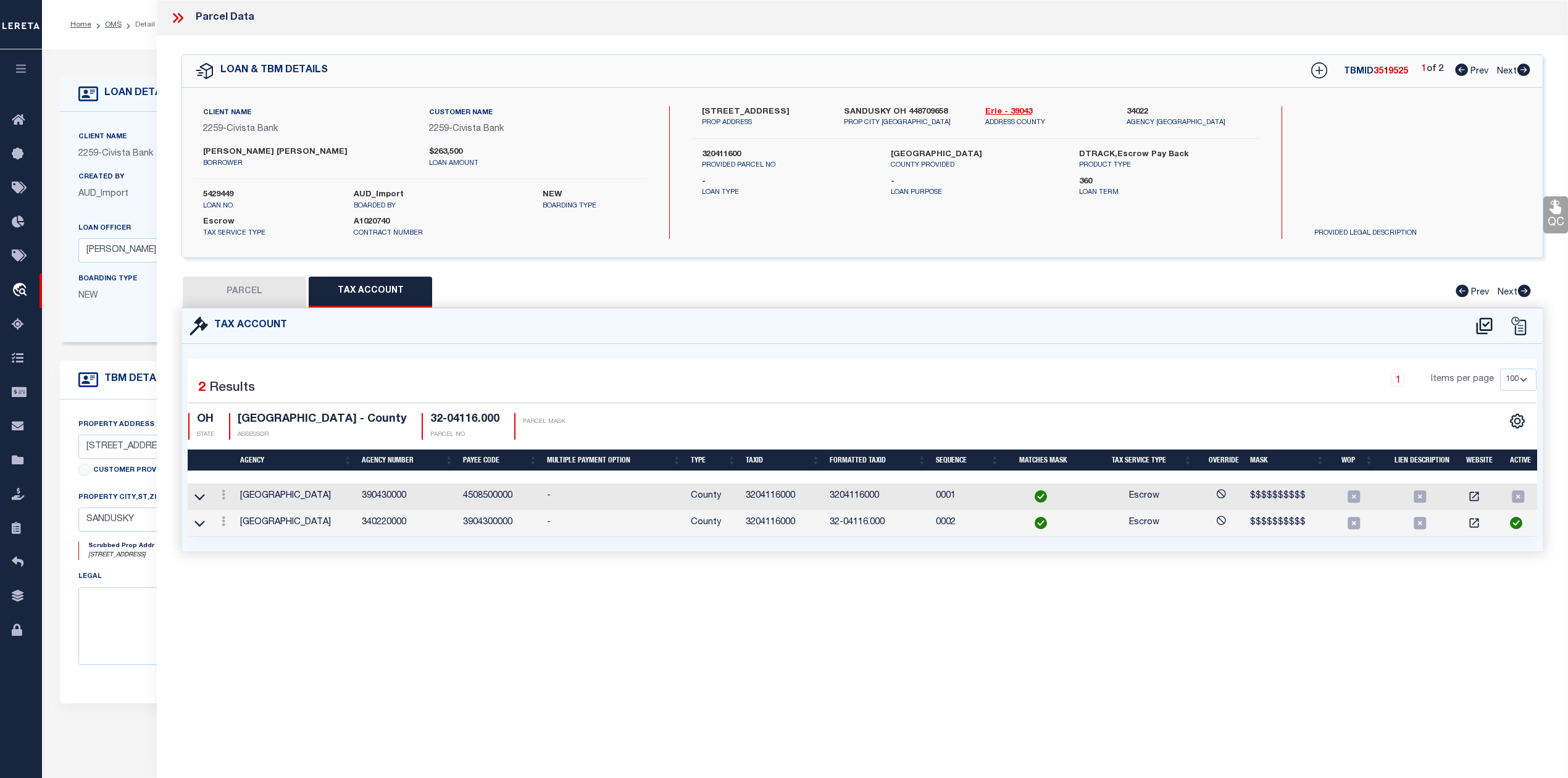
click at [262, 295] on button "PARCEL" at bounding box center [245, 292] width 123 height 31
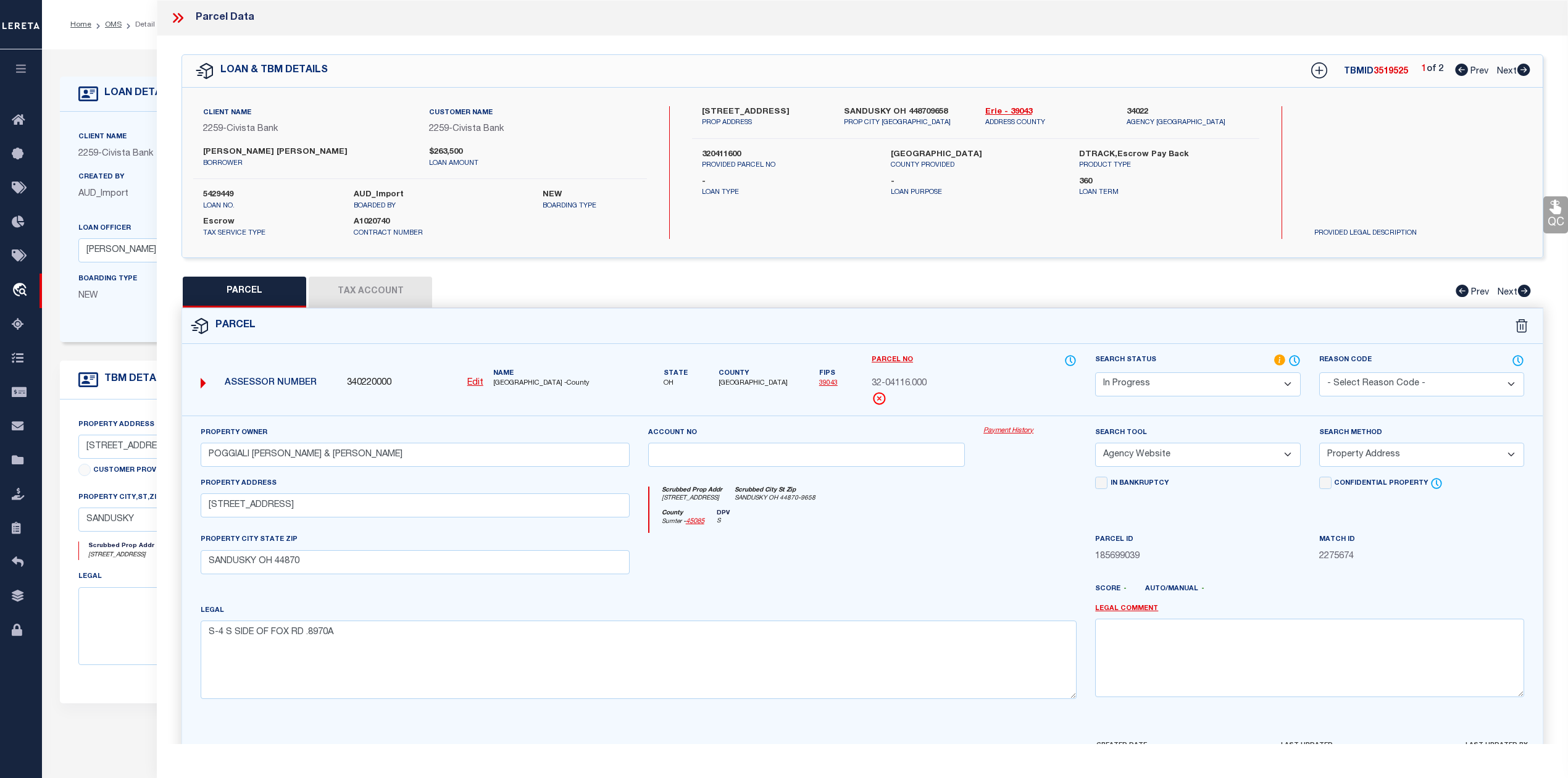
click at [1522, 67] on icon at bounding box center [1523, 69] width 13 height 13
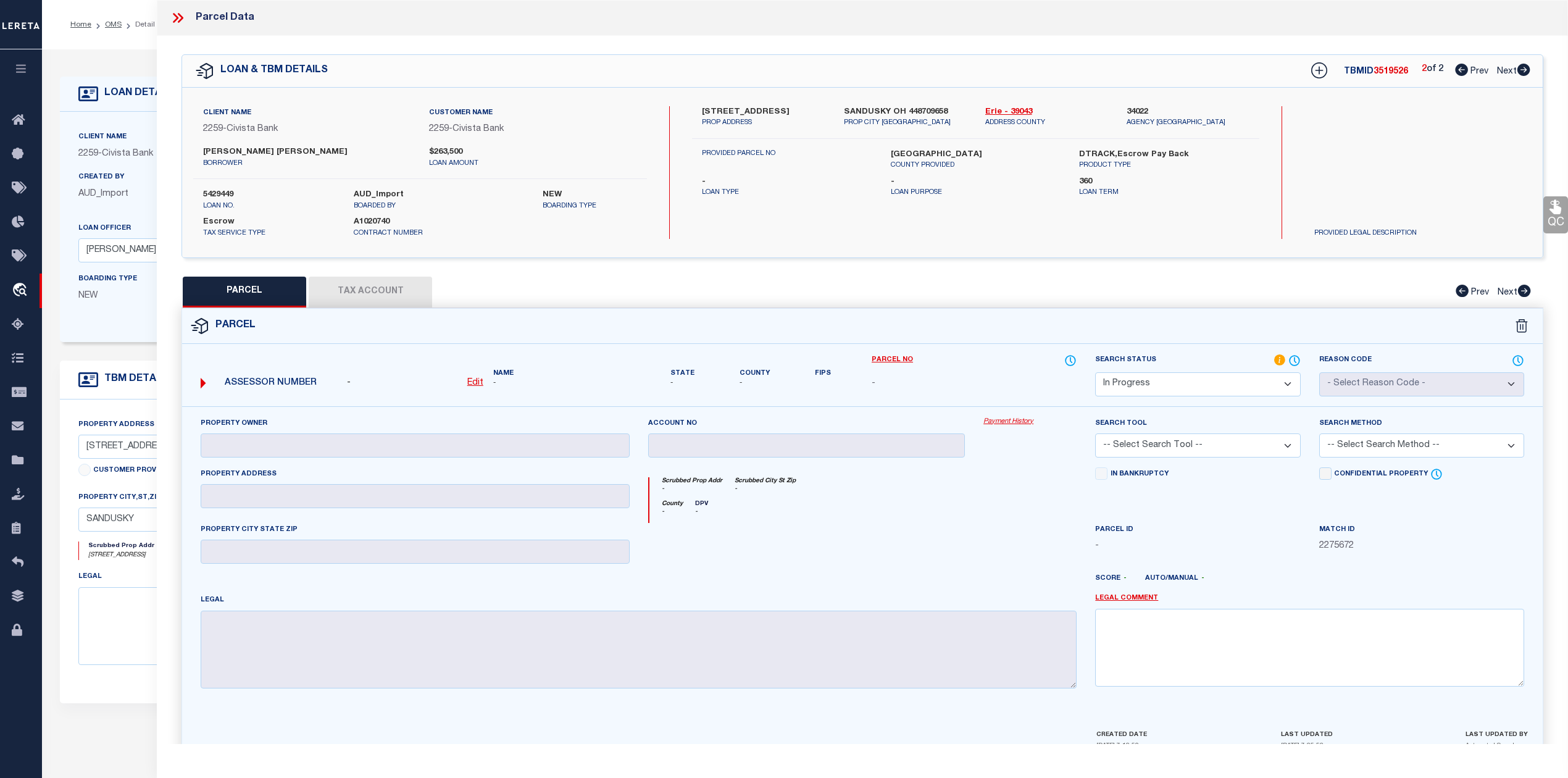
click at [1459, 65] on icon at bounding box center [1461, 69] width 13 height 13
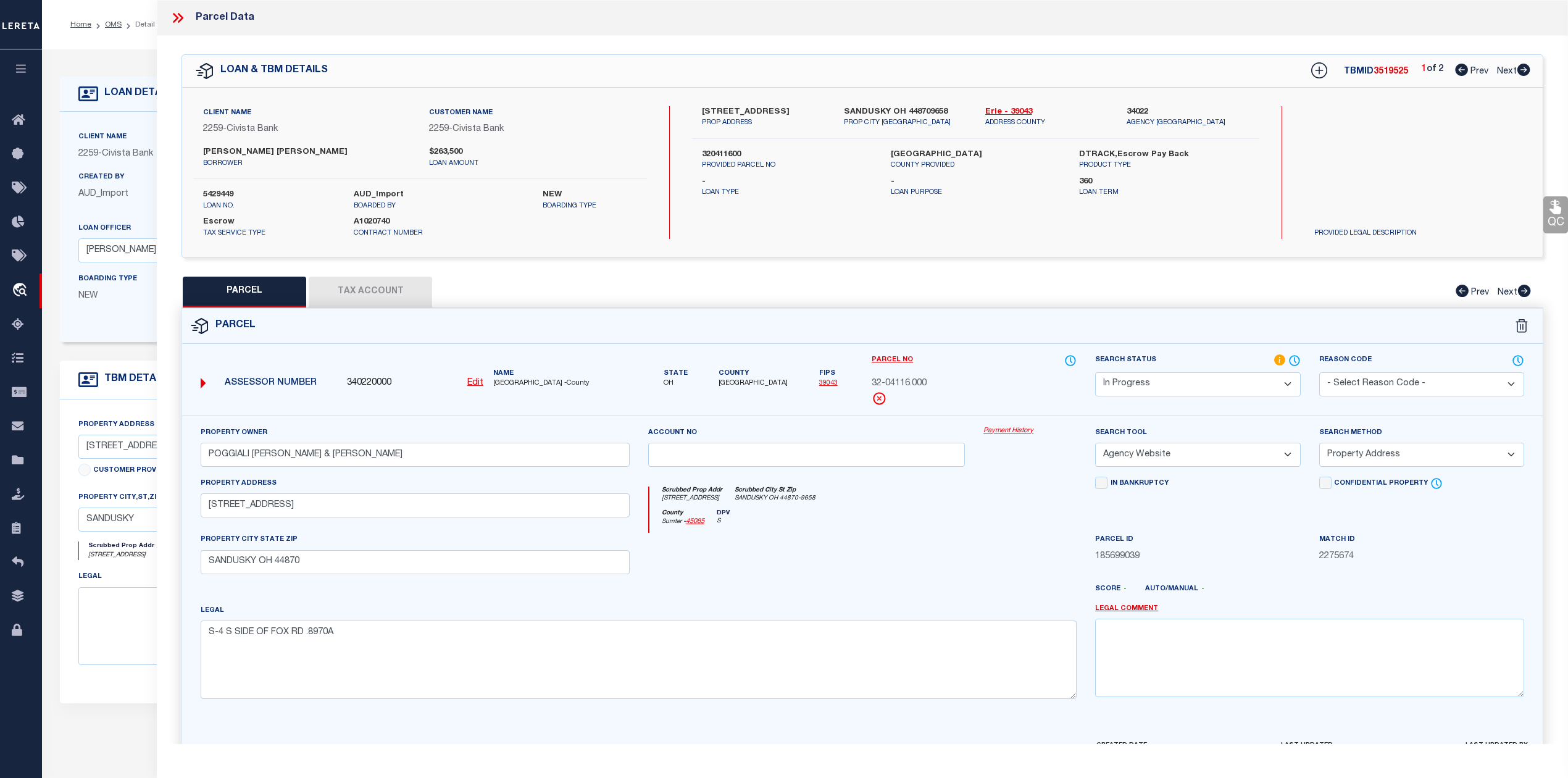
click at [1464, 73] on icon at bounding box center [1461, 69] width 13 height 13
click at [1461, 73] on icon at bounding box center [1461, 69] width 13 height 13
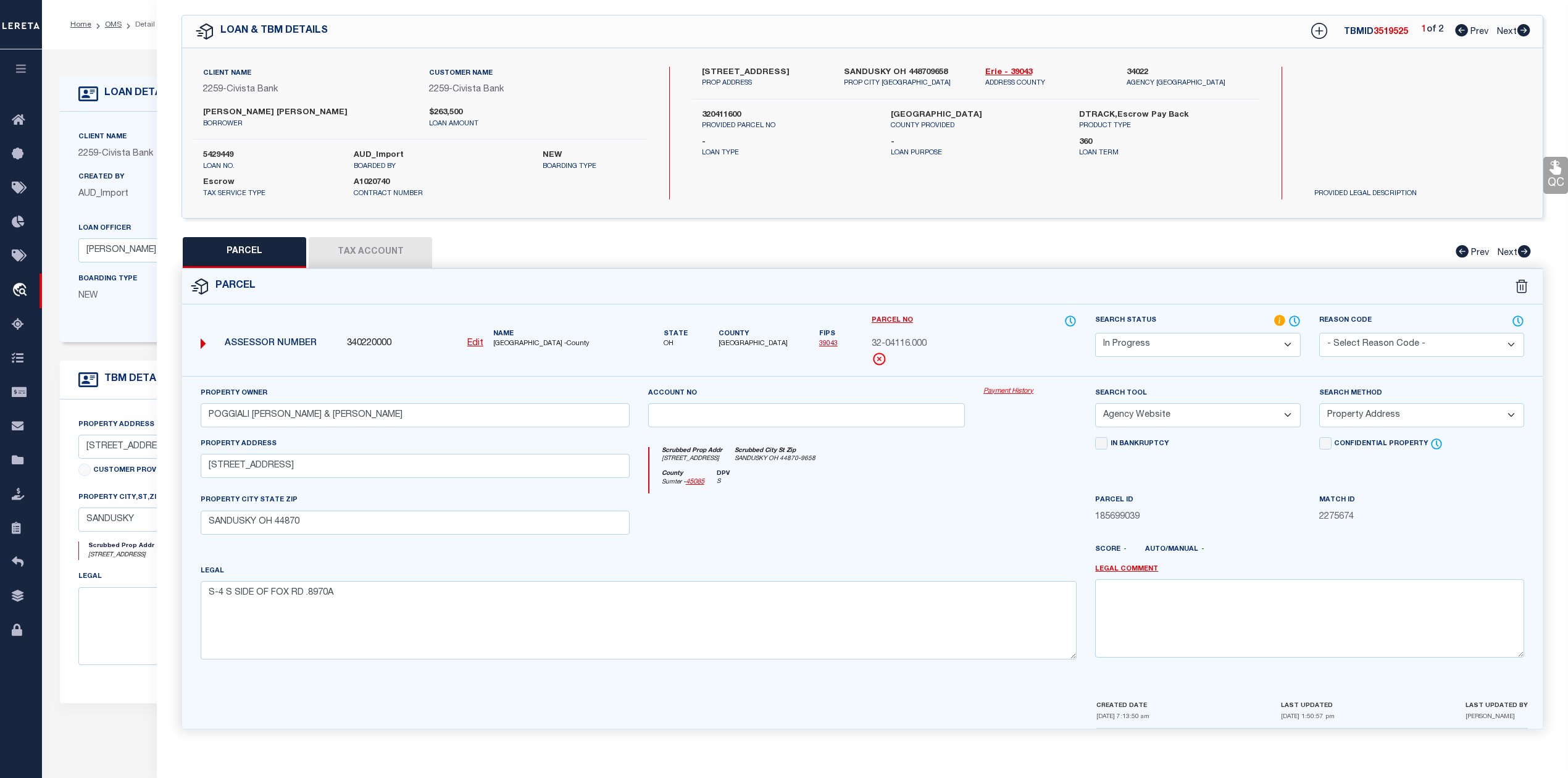
click at [387, 251] on button "Tax Account" at bounding box center [370, 252] width 123 height 31
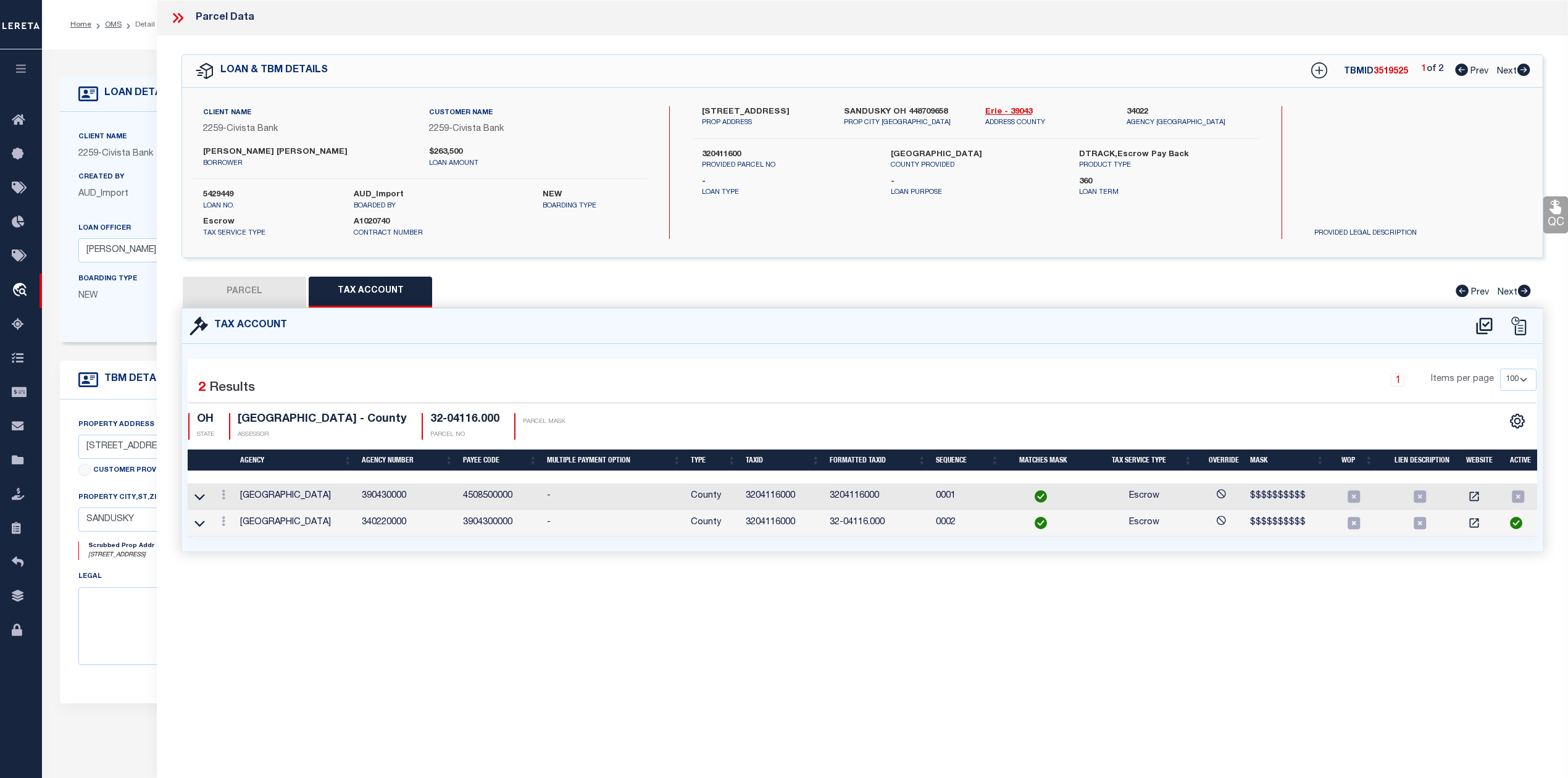
scroll to position [0, 0]
drag, startPoint x: 237, startPoint y: 501, endPoint x: 328, endPoint y: 507, distance: 91.2
click at [328, 507] on td "SUMTER COUNTY" at bounding box center [296, 496] width 122 height 26
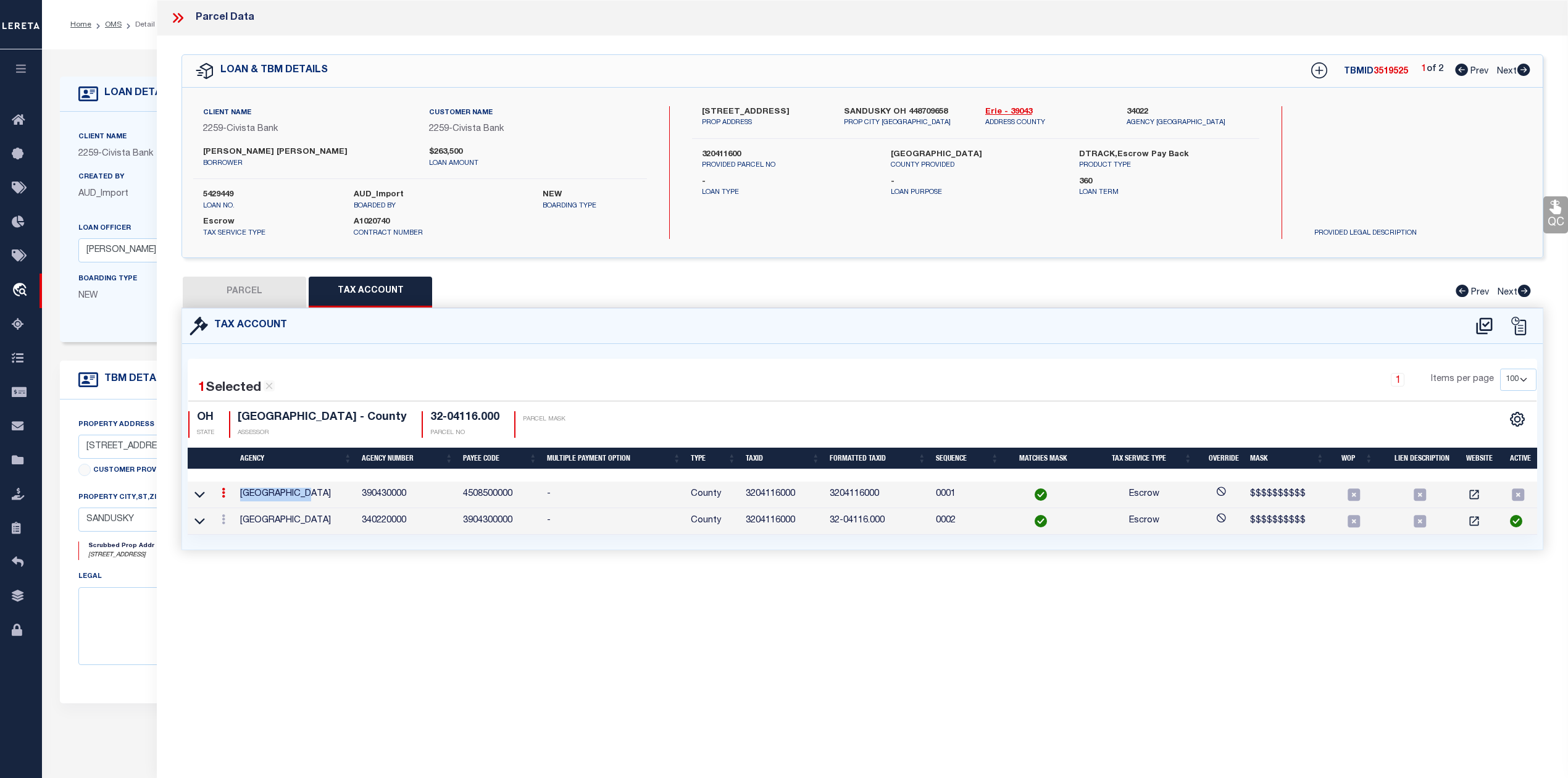
click at [224, 497] on icon at bounding box center [224, 493] width 3 height 10
click at [638, 346] on div "1 Selected 2 Results 1 Items per page 10 25 50 100 OH" at bounding box center [862, 446] width 1360 height 206
click at [198, 500] on icon at bounding box center [199, 494] width 10 height 13
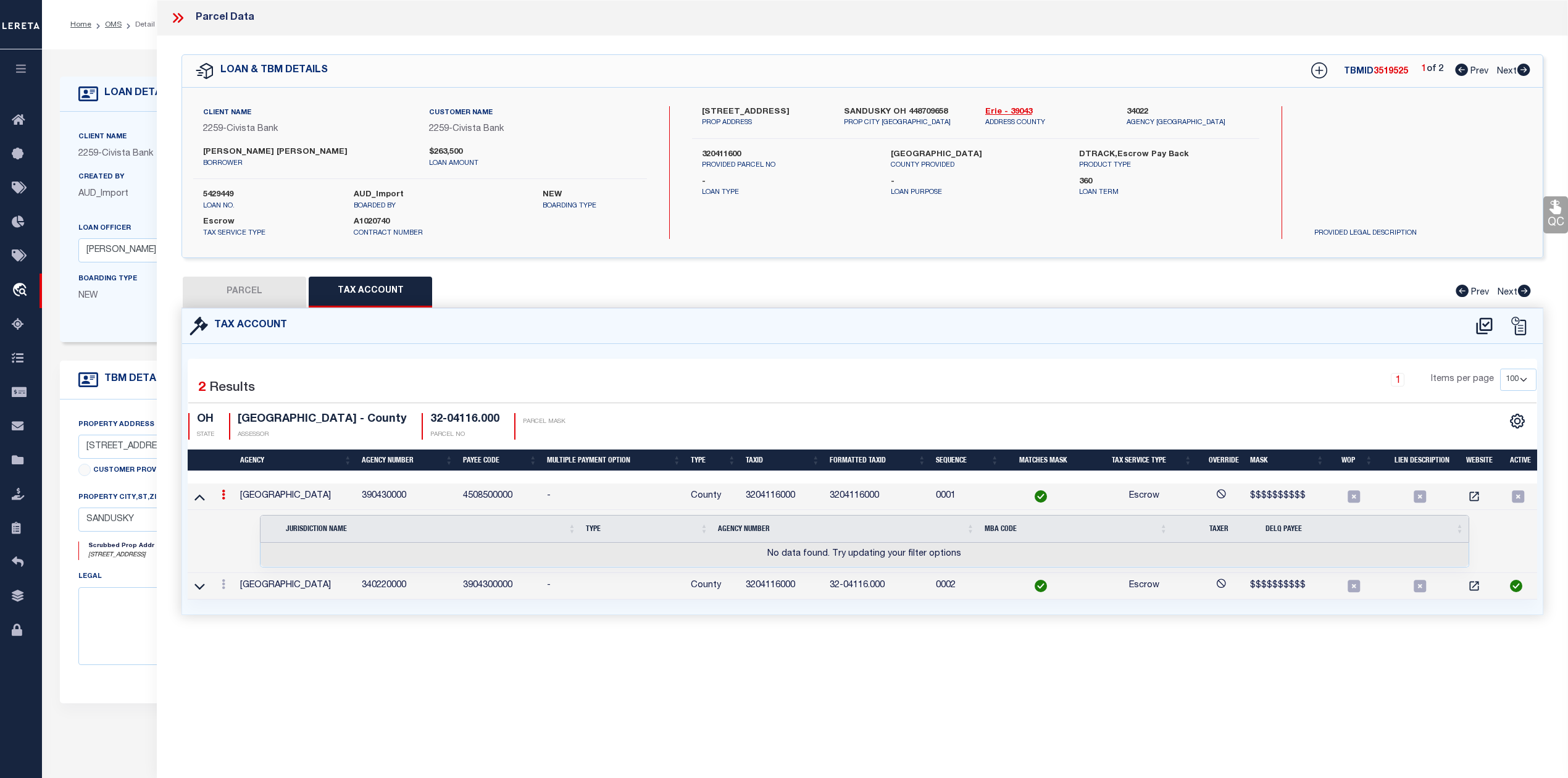
drag, startPoint x: 219, startPoint y: 496, endPoint x: 473, endPoint y: 714, distance: 334.7
click at [473, 714] on div "Parcel Data QC QC QC - Select Status - Ready to QC" at bounding box center [862, 372] width 1411 height 744
click at [228, 500] on link at bounding box center [224, 496] width 14 height 10
click at [247, 660] on div "Parcel Data QC QC QC - Select Status - Ready to QC" at bounding box center [862, 372] width 1411 height 744
click at [222, 500] on icon at bounding box center [224, 494] width 3 height 10
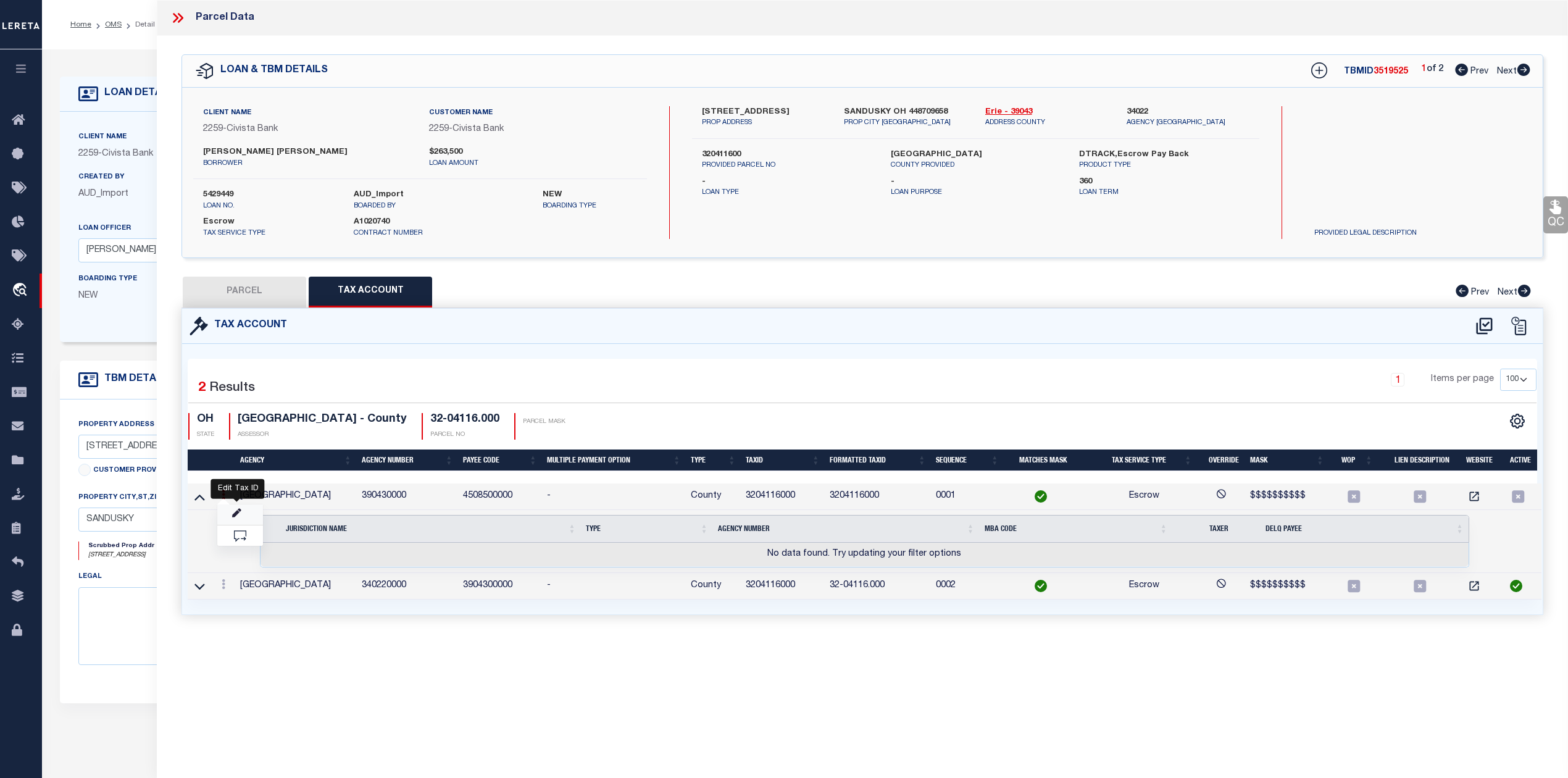
click at [233, 516] on icon "" at bounding box center [236, 513] width 9 height 9
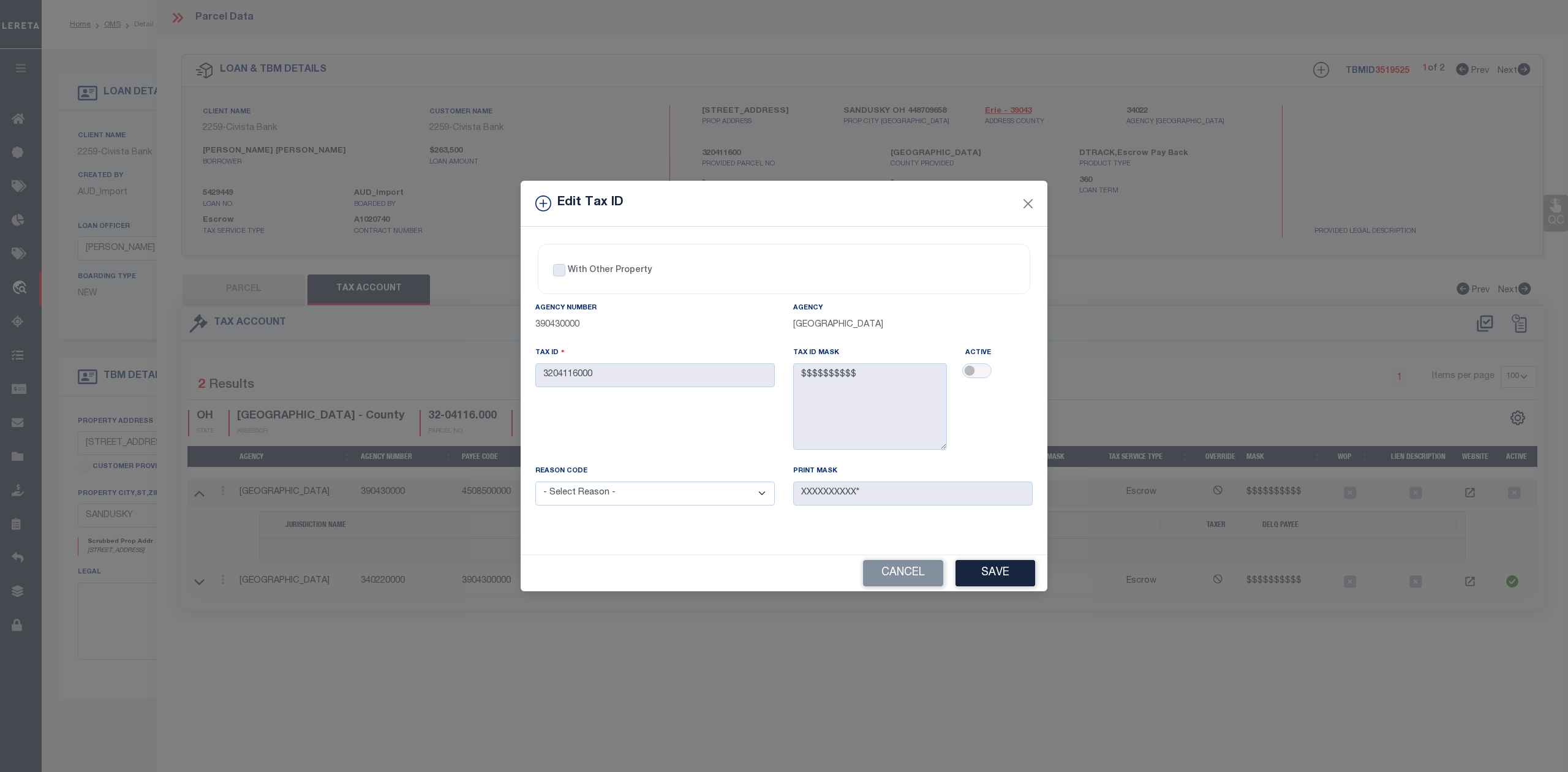
click at [897, 371] on div "Tax ID Mask $$$$$$$$$$" at bounding box center [870, 398] width 154 height 104
click at [747, 440] on div "Tax ID 3204116000" at bounding box center [655, 404] width 258 height 118
click at [765, 491] on select "- Select Reason - 099 - Other (Provide additional detail) ACT - Agency Changed …" at bounding box center [655, 493] width 239 height 24
click at [724, 442] on div "Tax ID 3204116000" at bounding box center [655, 404] width 258 height 118
click at [708, 378] on div "Tax ID 3204116000" at bounding box center [655, 366] width 239 height 40
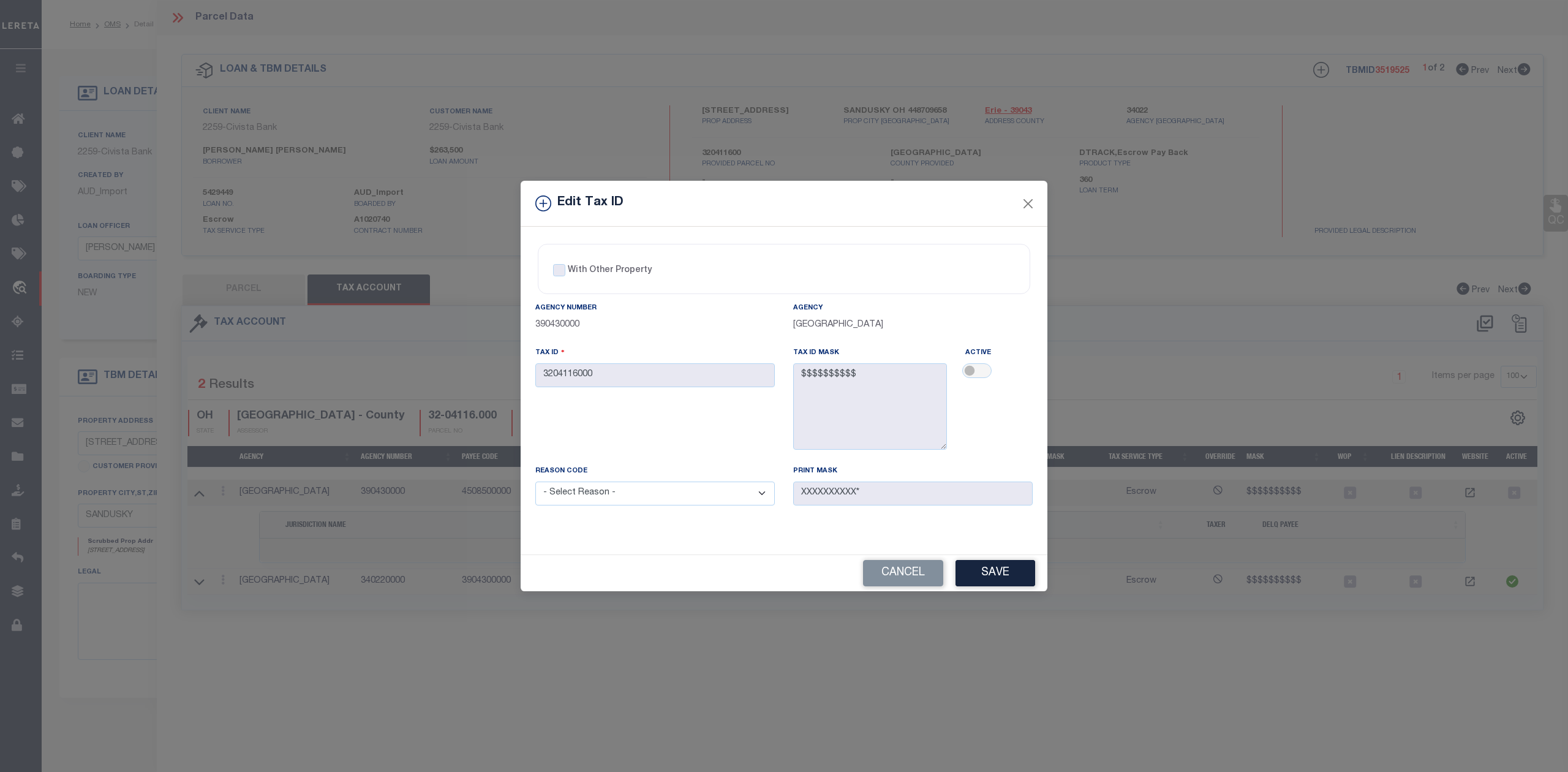
click at [683, 275] on div "With Other Property With Other Property Type Temporary" at bounding box center [784, 264] width 462 height 29
click at [740, 228] on div "With Other Property With Other Property Type Temporary Permanent Parent Parcel …" at bounding box center [784, 390] width 527 height 327
click at [1021, 195] on button "Close" at bounding box center [1028, 203] width 16 height 16
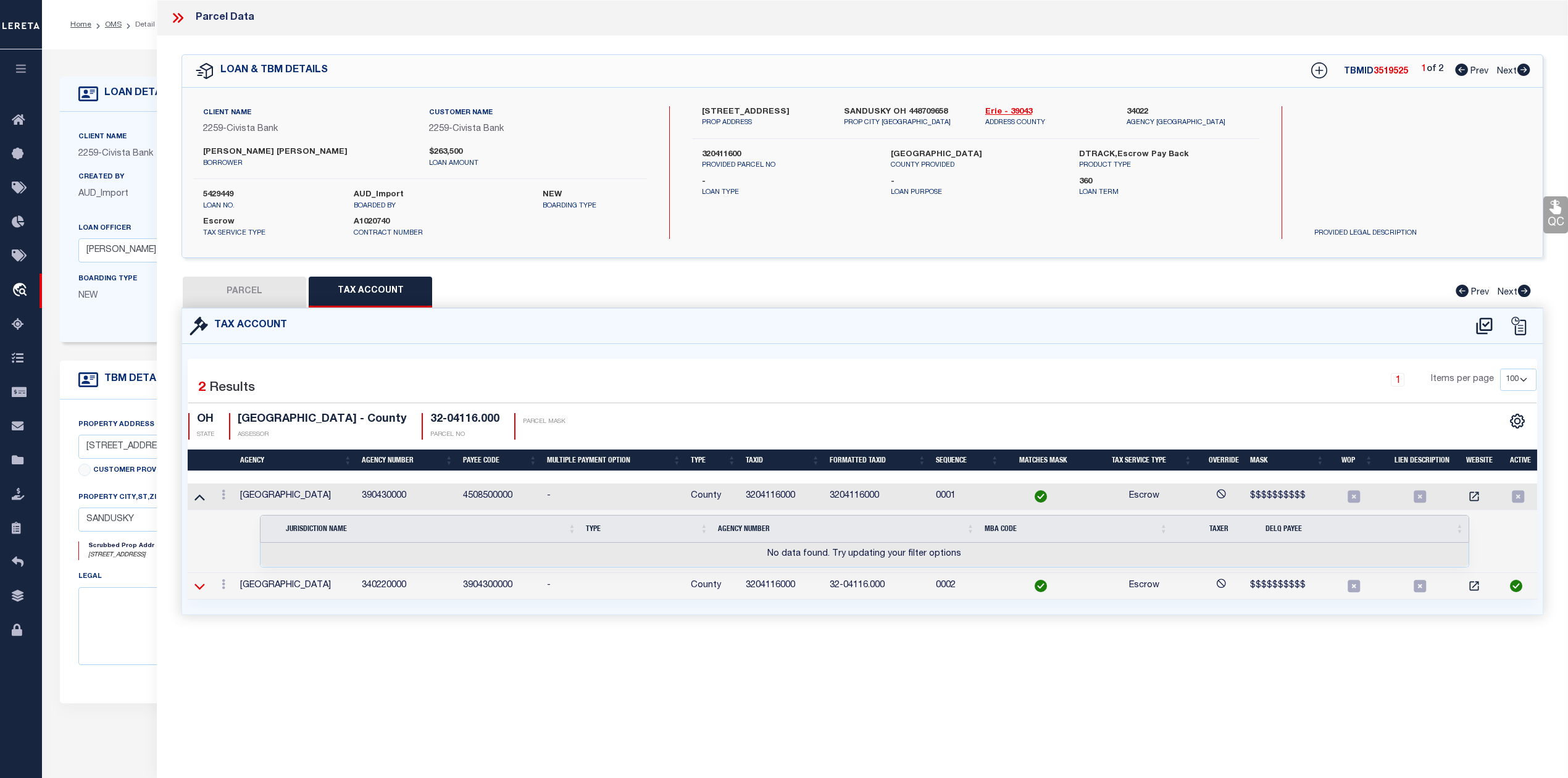
click at [203, 589] on icon at bounding box center [199, 586] width 10 height 6
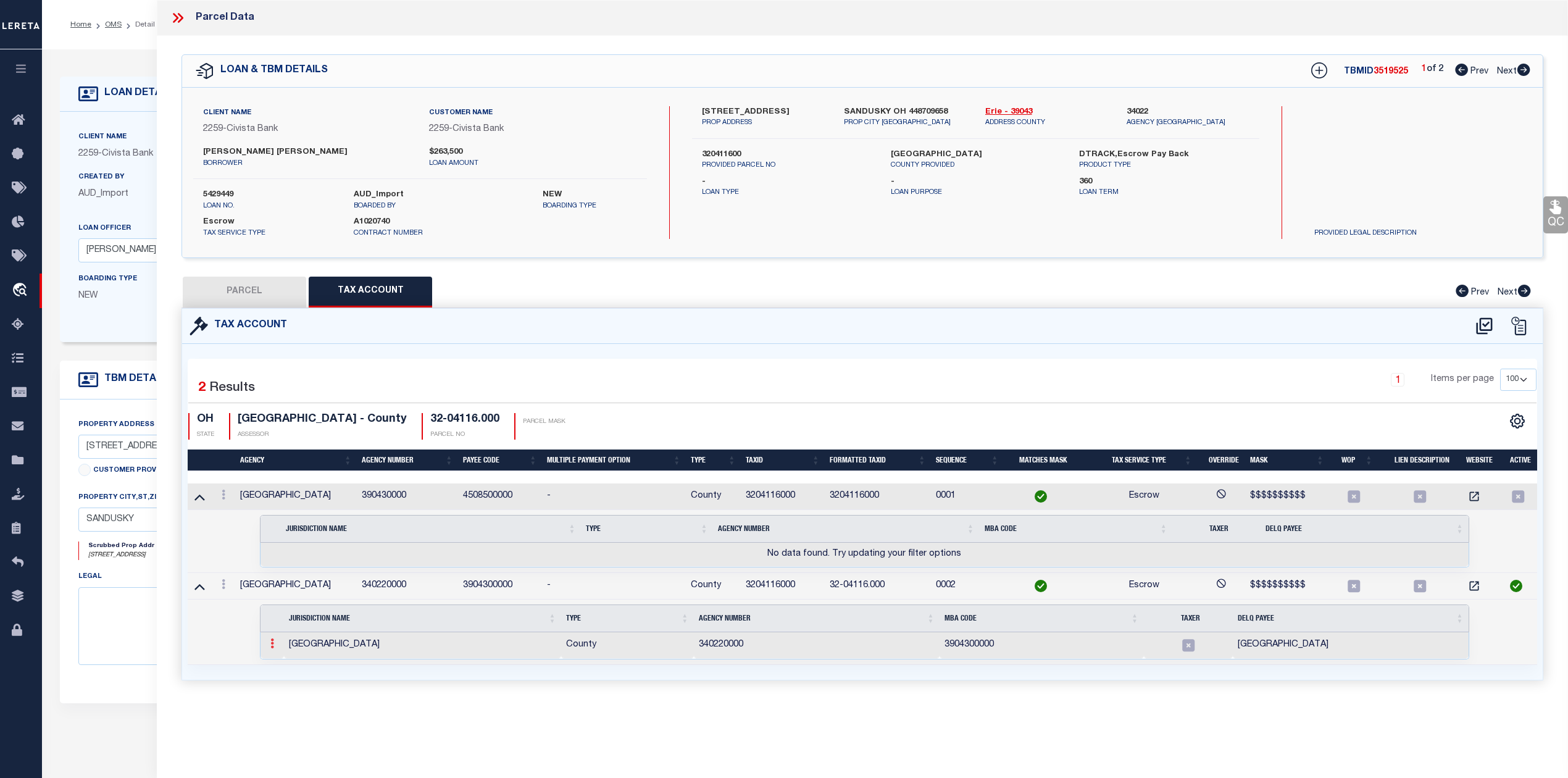
click at [272, 647] on icon at bounding box center [272, 643] width 3 height 10
click at [346, 694] on div "Tax Account 1 2 1" at bounding box center [862, 509] width 1381 height 402
click at [198, 498] on icon at bounding box center [199, 497] width 10 height 6
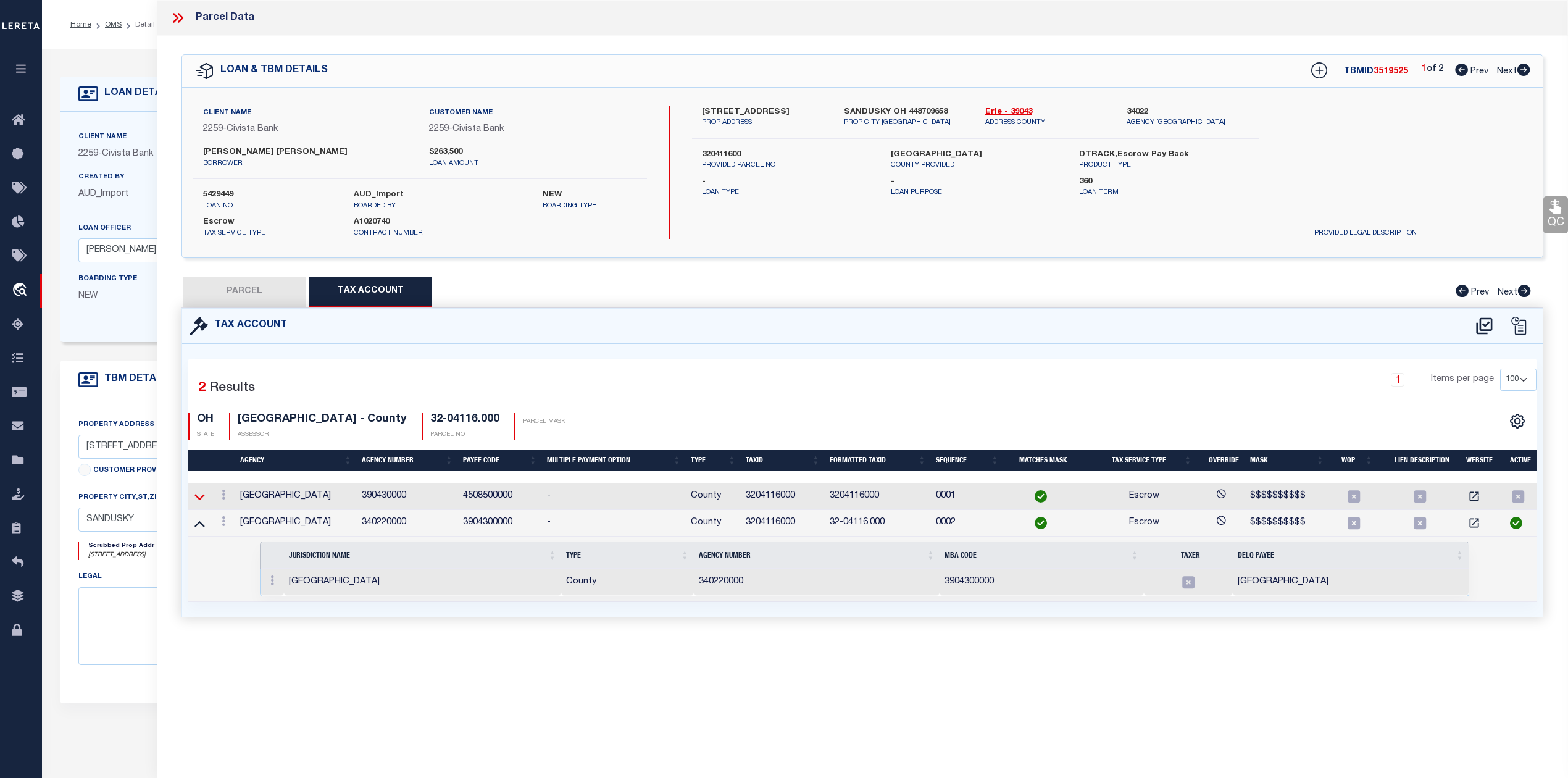
click at [203, 497] on icon at bounding box center [199, 496] width 10 height 13
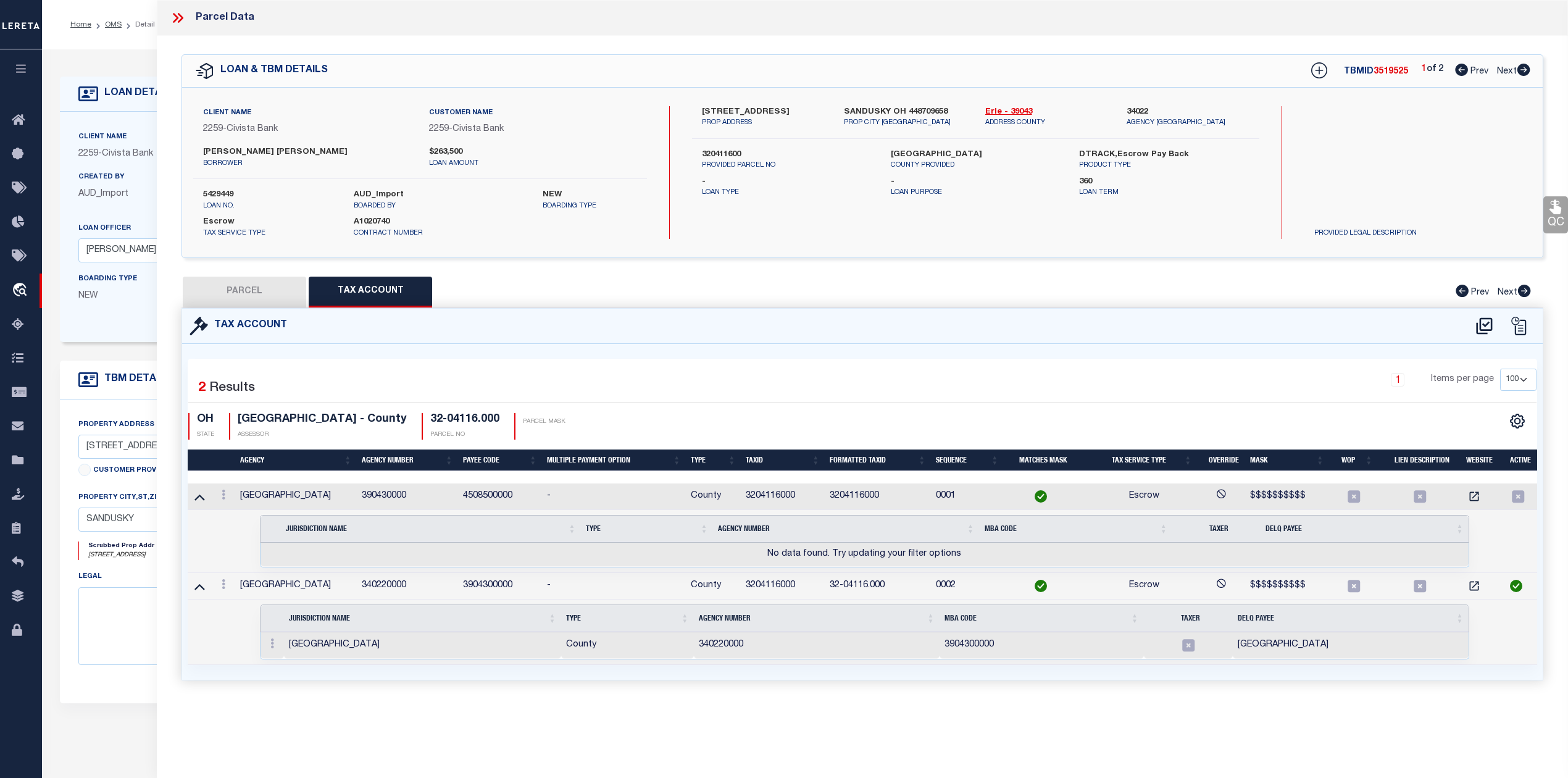
click at [245, 279] on button "PARCEL" at bounding box center [245, 292] width 123 height 31
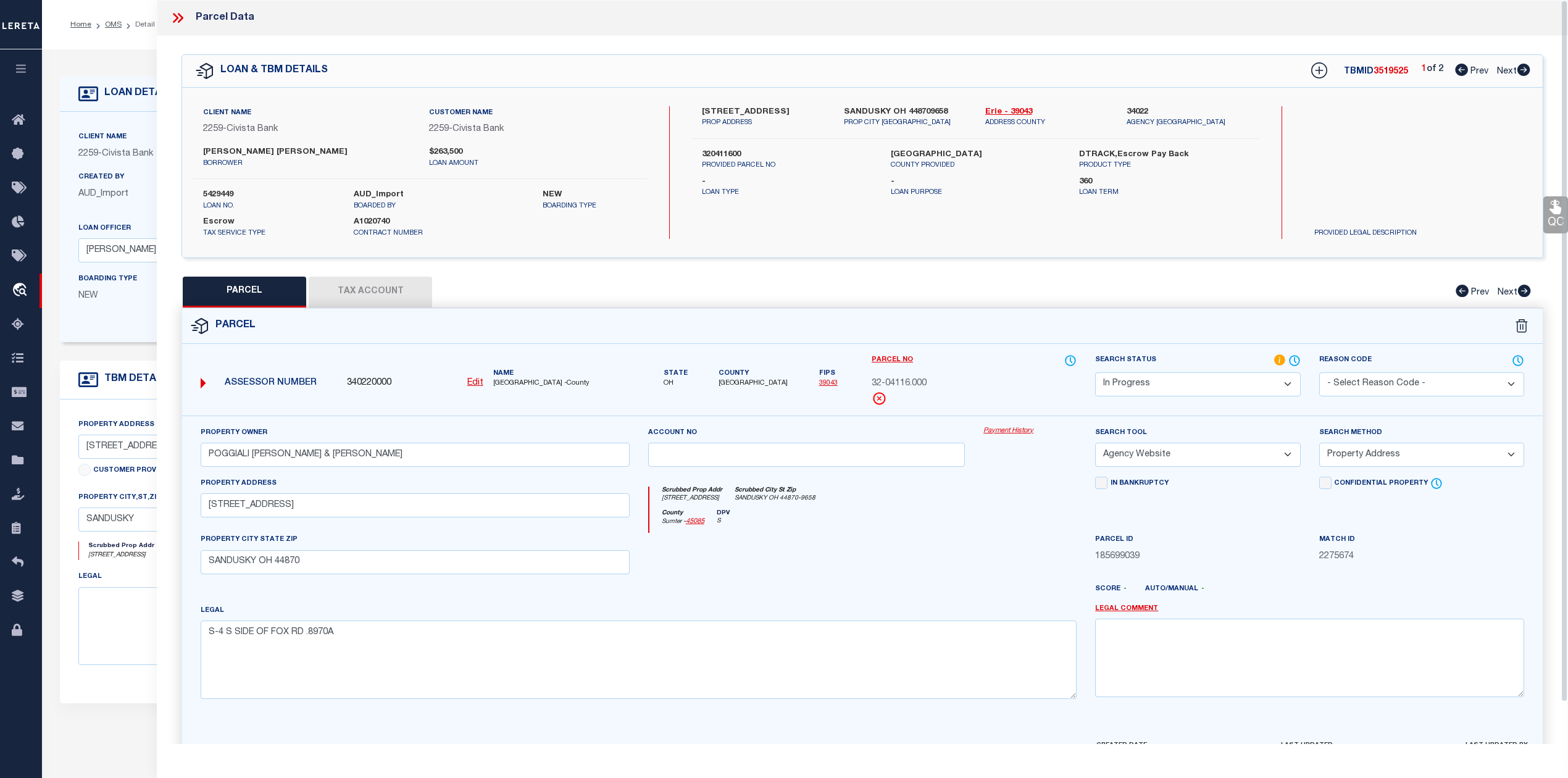
click at [389, 294] on button "Tax Account" at bounding box center [370, 292] width 123 height 31
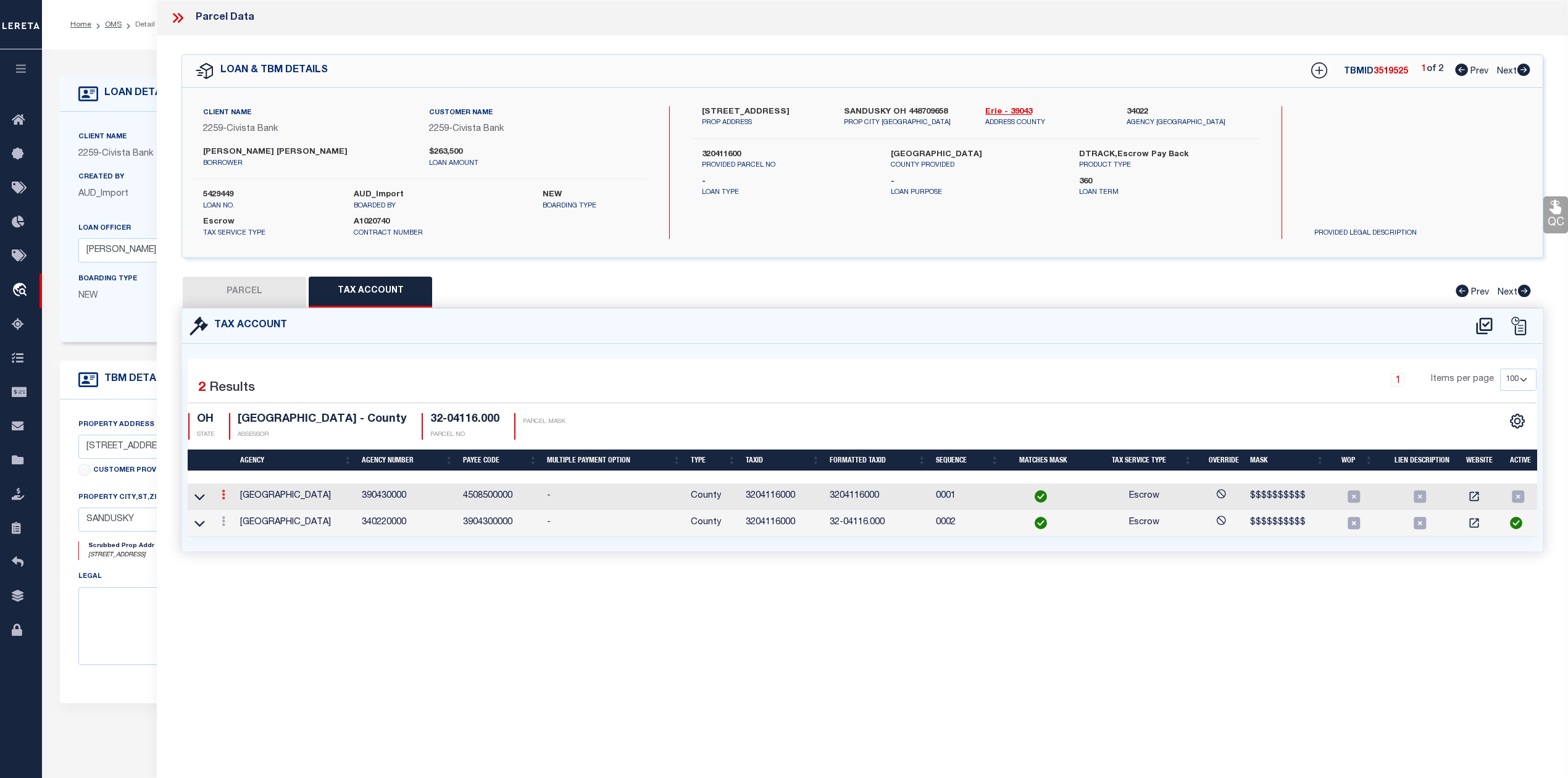
click at [224, 500] on icon at bounding box center [224, 494] width 3 height 10
click at [197, 500] on icon at bounding box center [199, 496] width 10 height 13
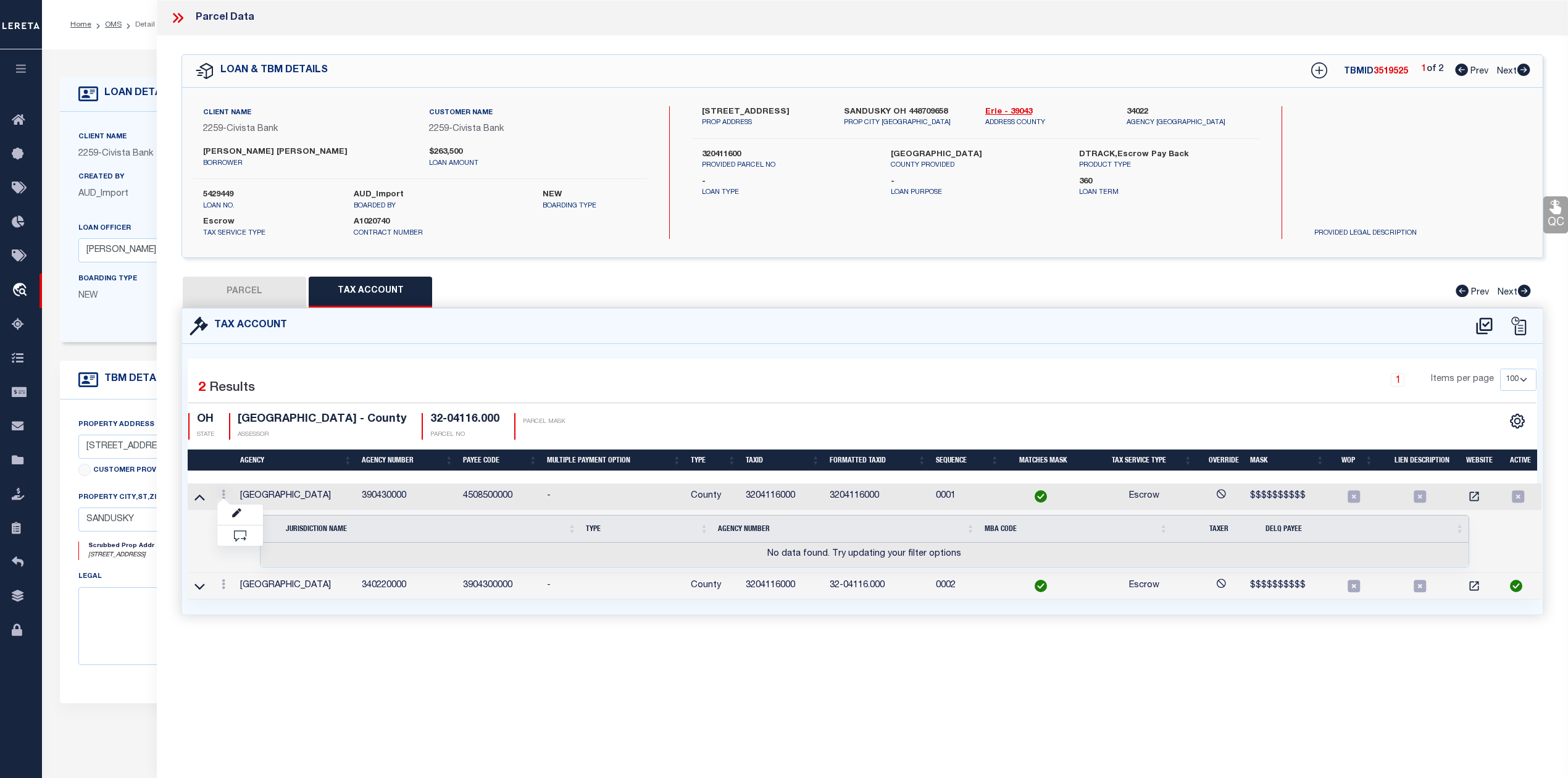
click at [716, 654] on div "Parcel Data QC QC QC - Select Status - Ready to QC" at bounding box center [862, 372] width 1411 height 744
click at [203, 590] on icon at bounding box center [199, 586] width 10 height 6
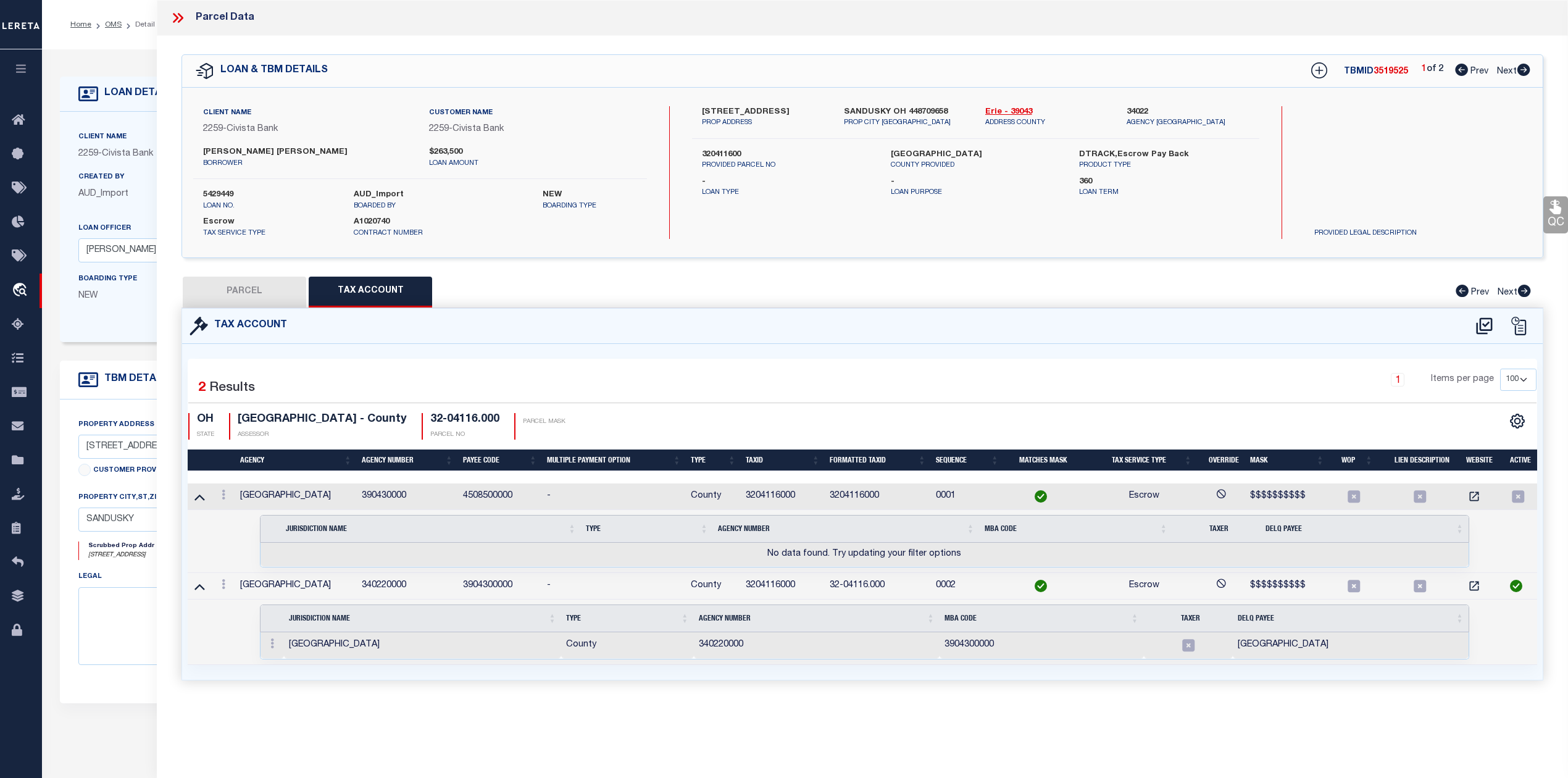
click at [368, 554] on td "No data found. Try updating your filter options" at bounding box center [865, 554] width 1208 height 24
drag, startPoint x: 235, startPoint y: 586, endPoint x: 300, endPoint y: 592, distance: 65.3
click at [300, 592] on td "ERIE COUNTY" at bounding box center [296, 586] width 122 height 26
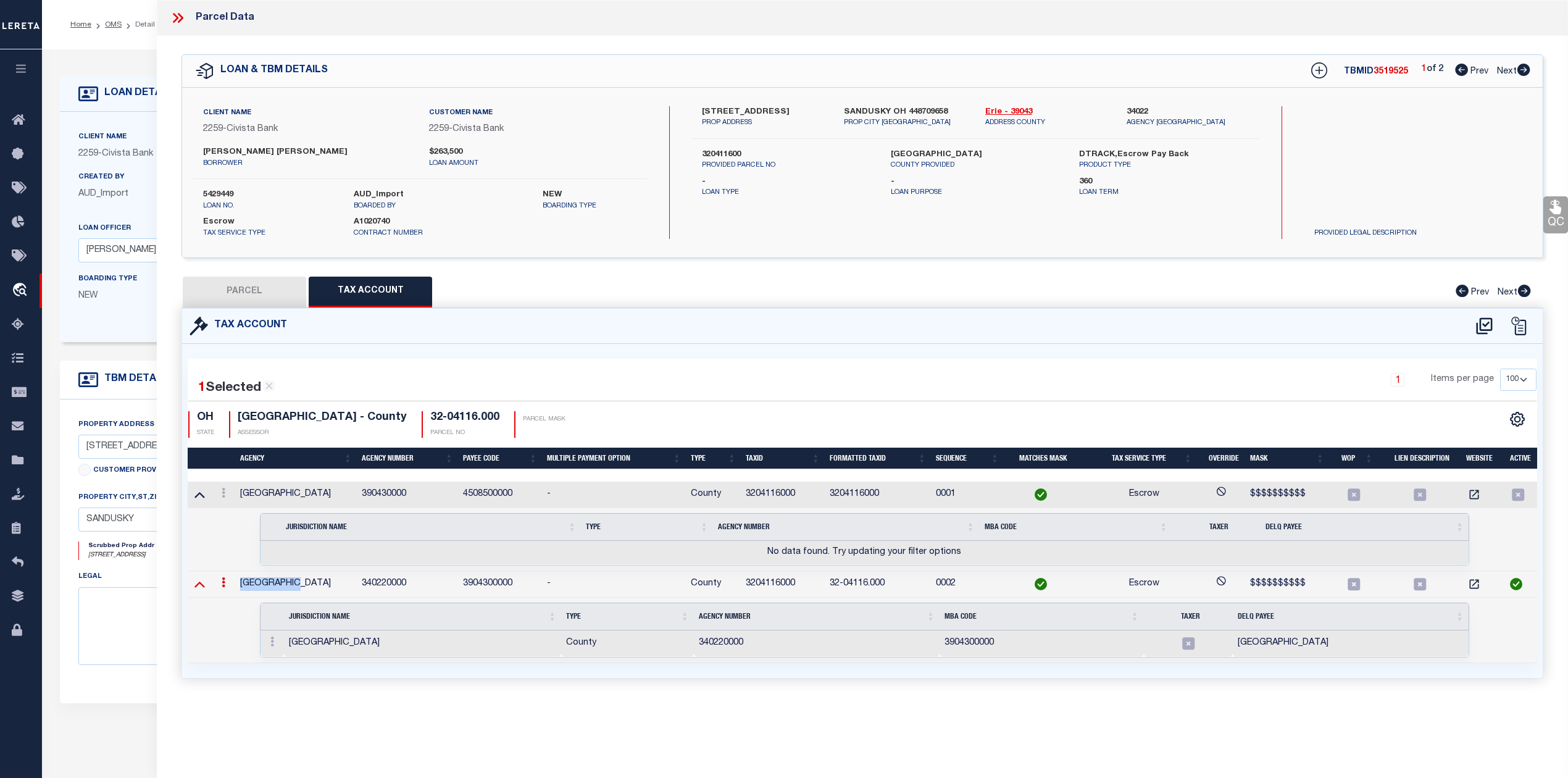
click at [201, 587] on icon at bounding box center [199, 584] width 10 height 6
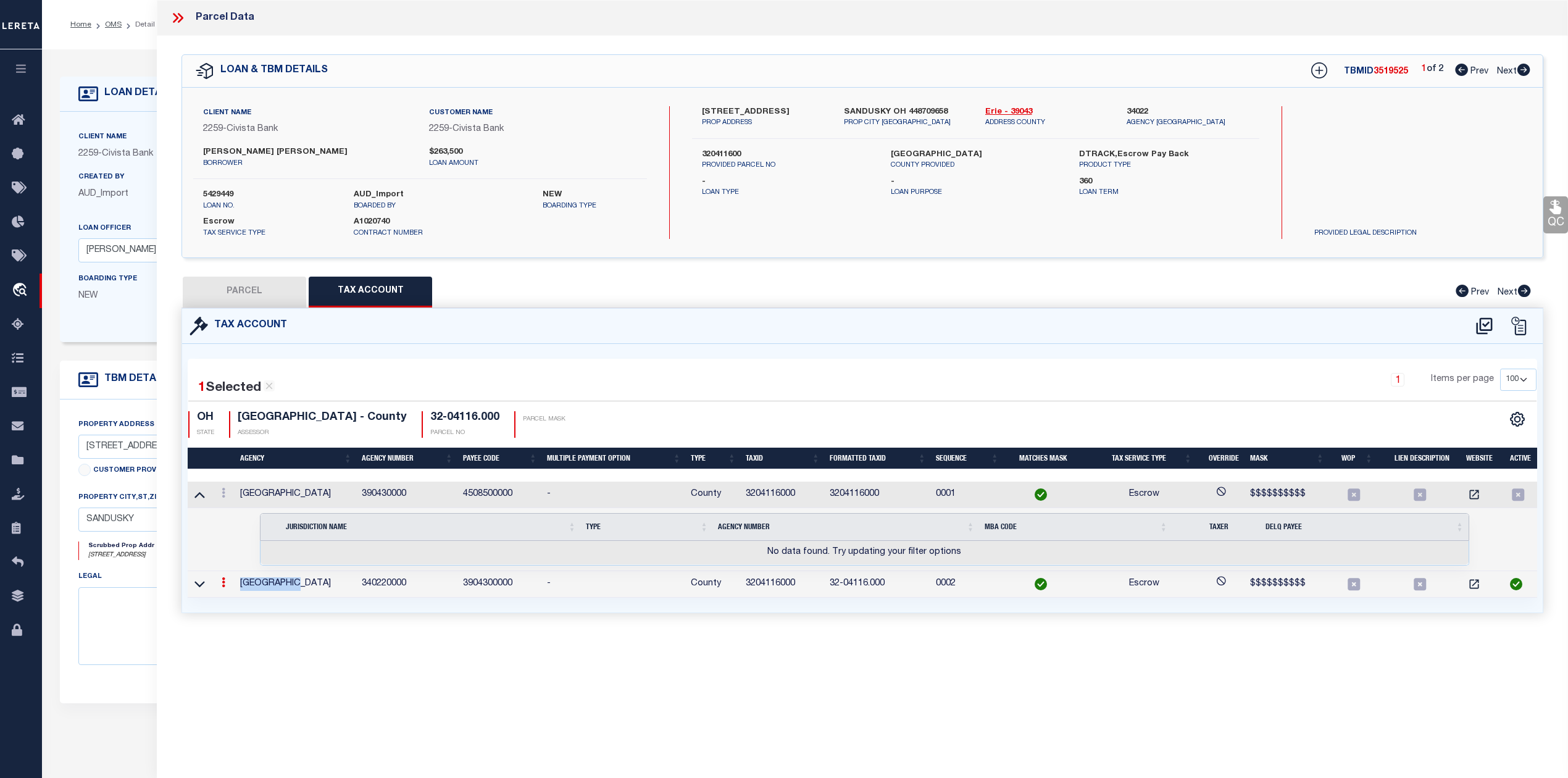
click at [192, 495] on link at bounding box center [199, 494] width 14 height 8
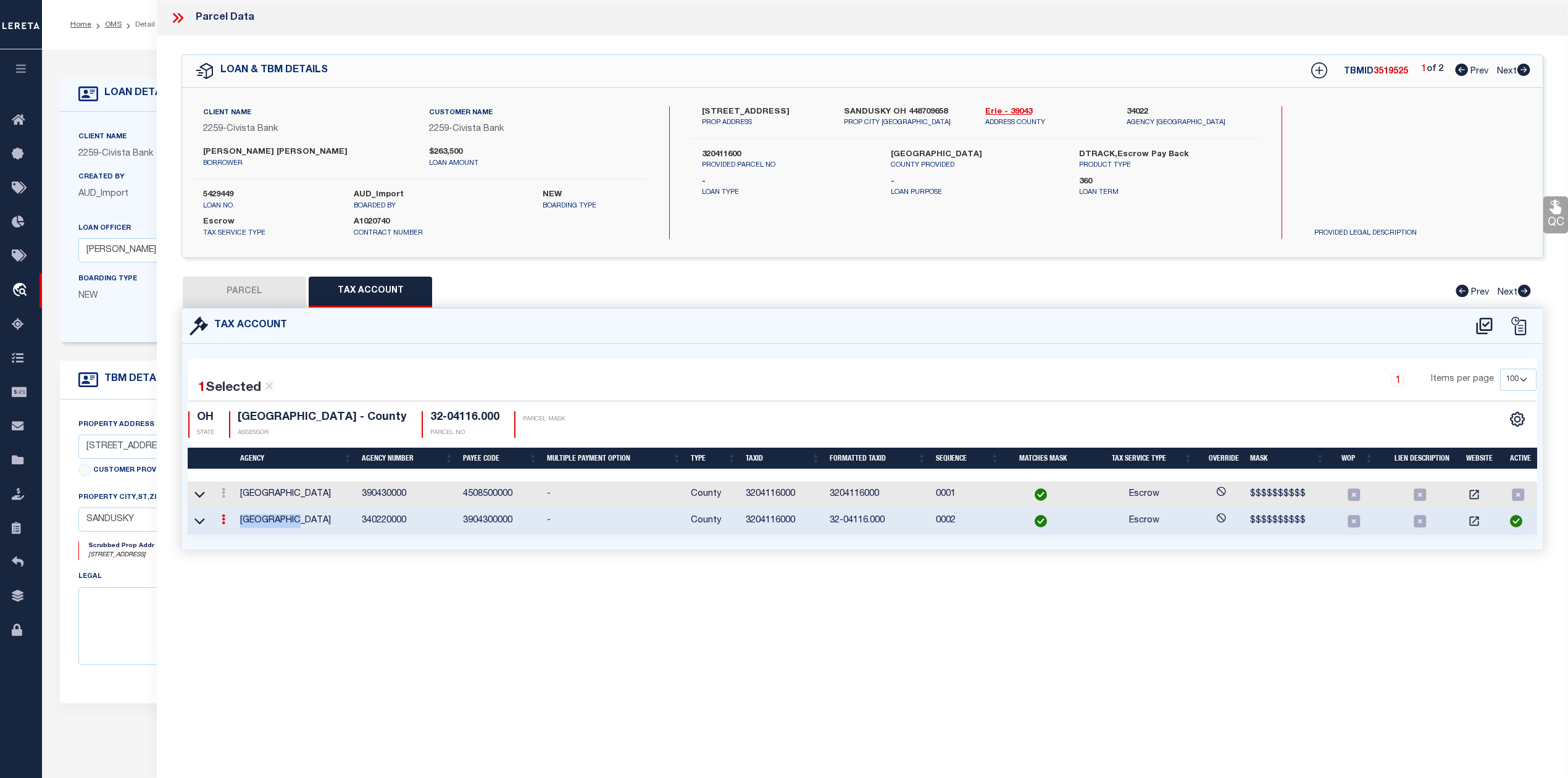
click at [248, 287] on button "PARCEL" at bounding box center [245, 292] width 123 height 31
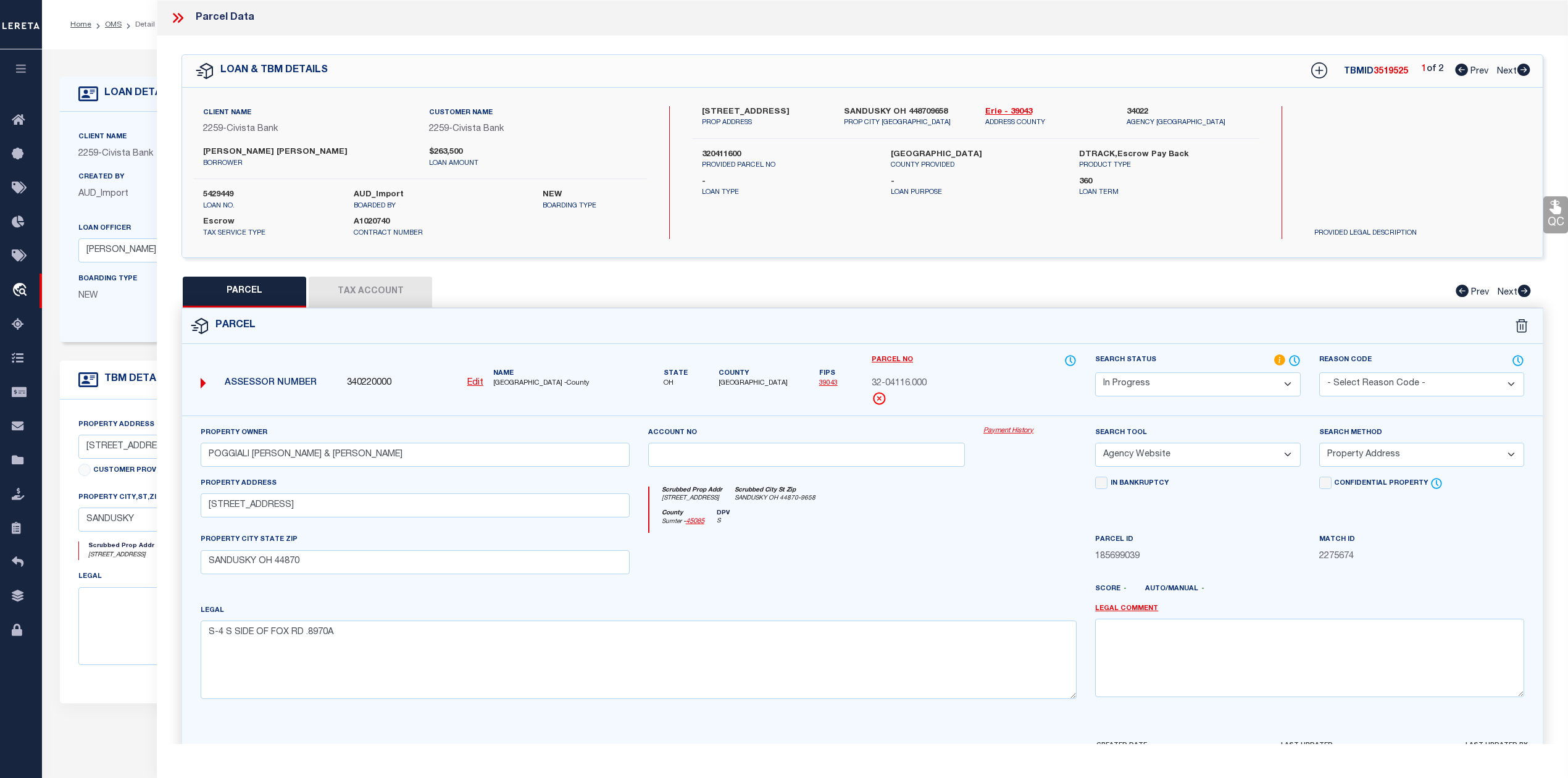
click at [379, 290] on button "Tax Account" at bounding box center [370, 292] width 123 height 31
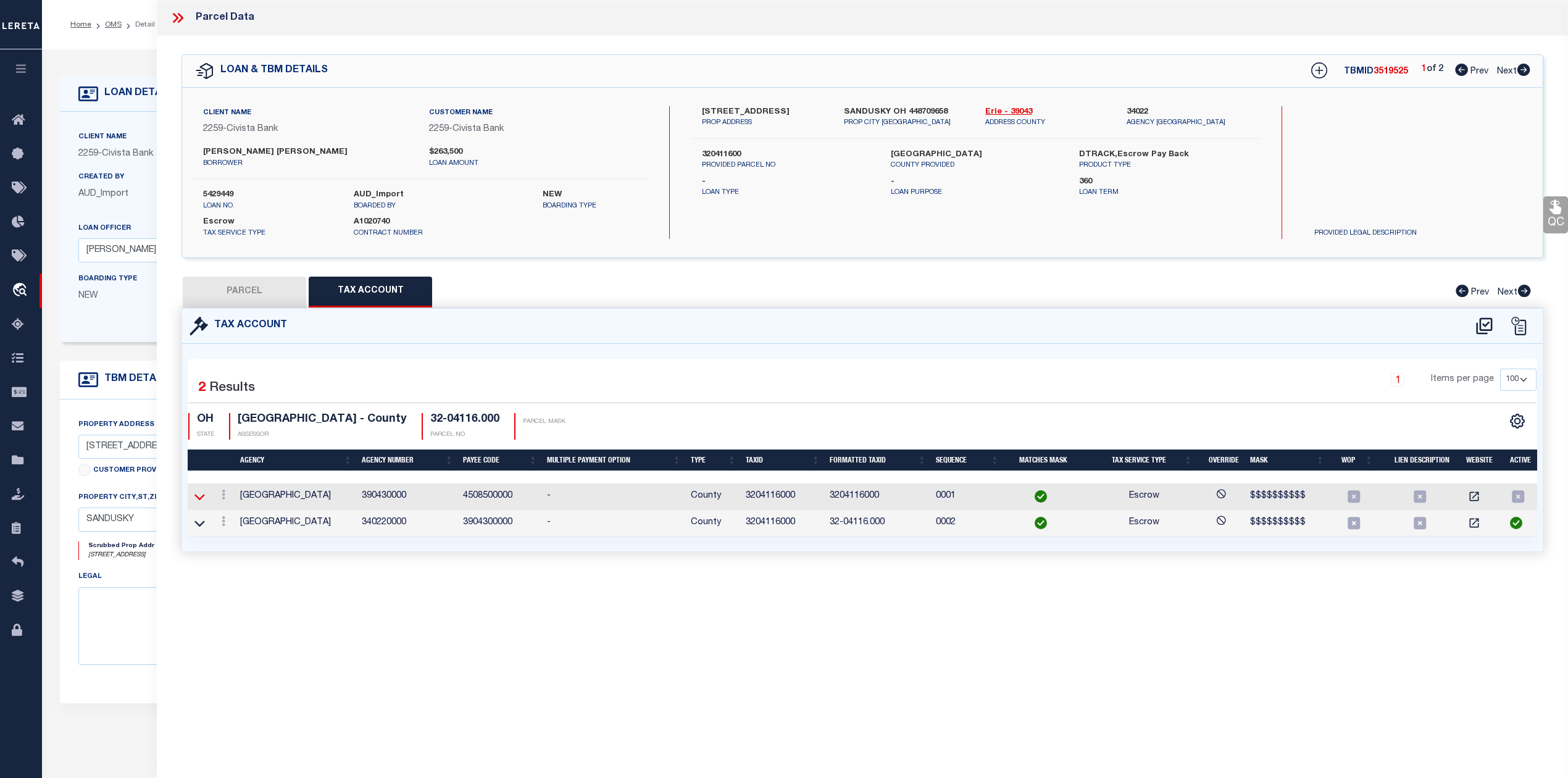
click at [198, 502] on icon at bounding box center [199, 496] width 10 height 13
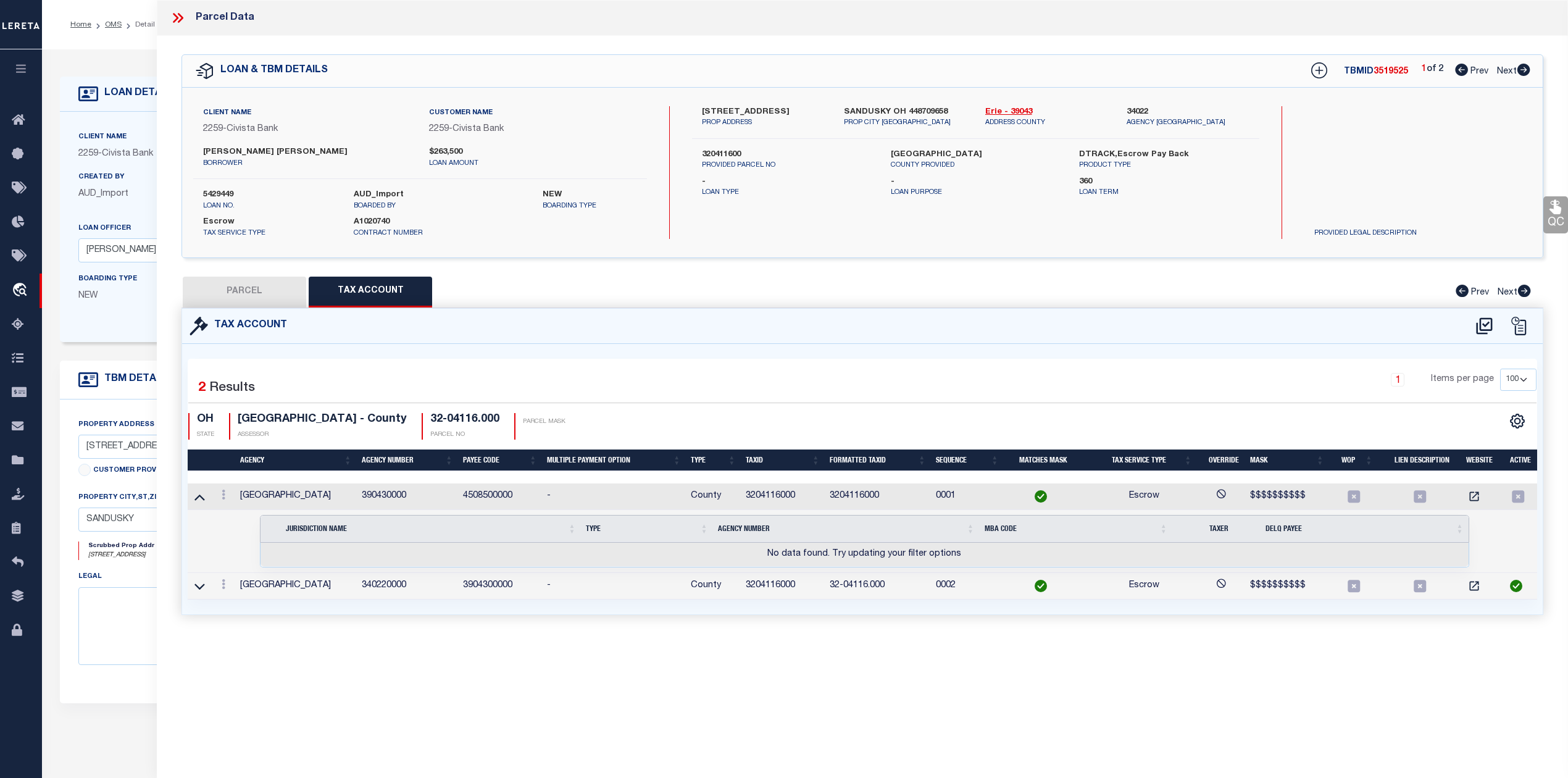
click at [198, 502] on icon at bounding box center [199, 496] width 10 height 13
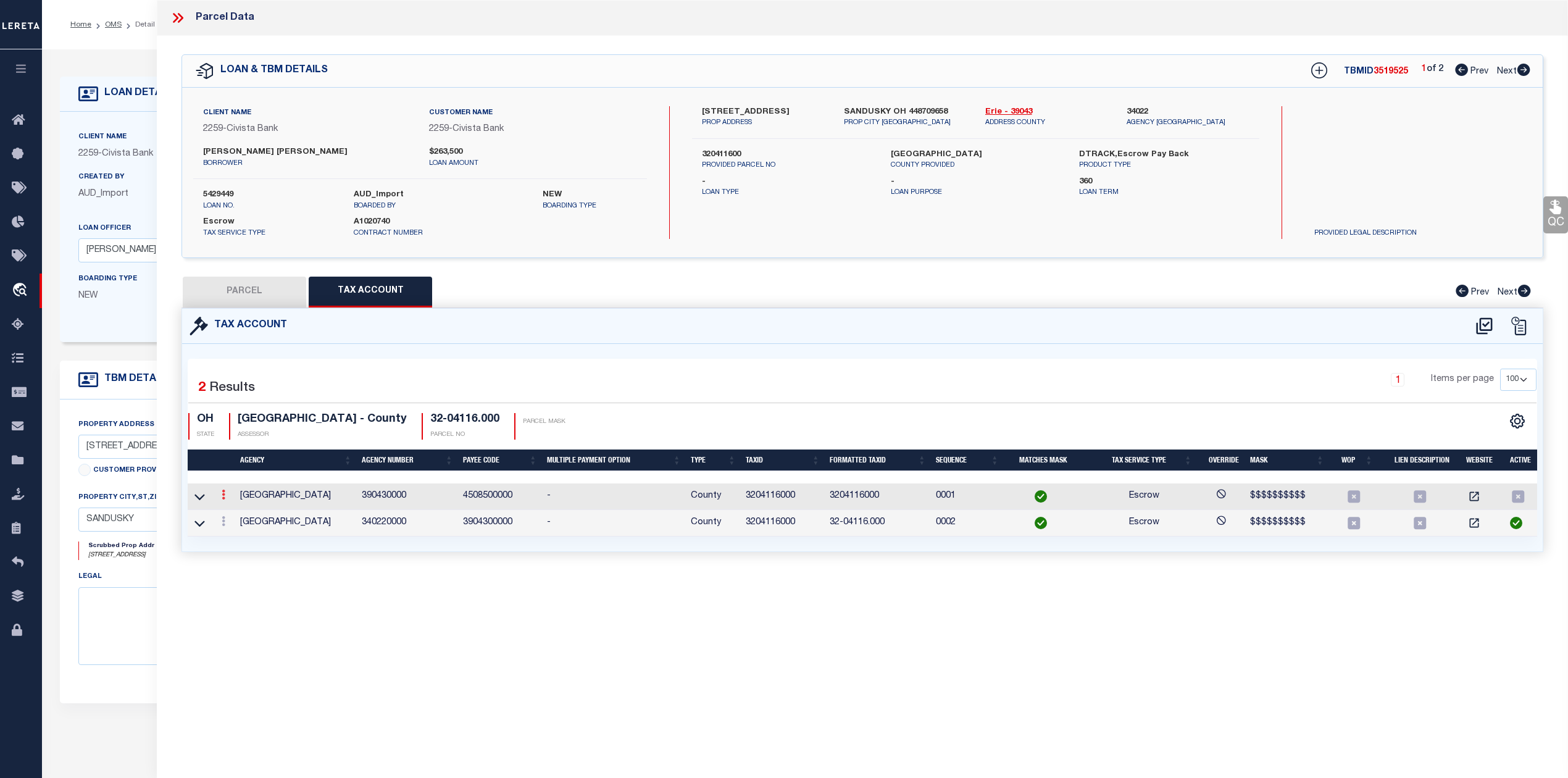
click at [223, 497] on icon at bounding box center [224, 494] width 3 height 10
click at [201, 498] on icon at bounding box center [199, 496] width 10 height 13
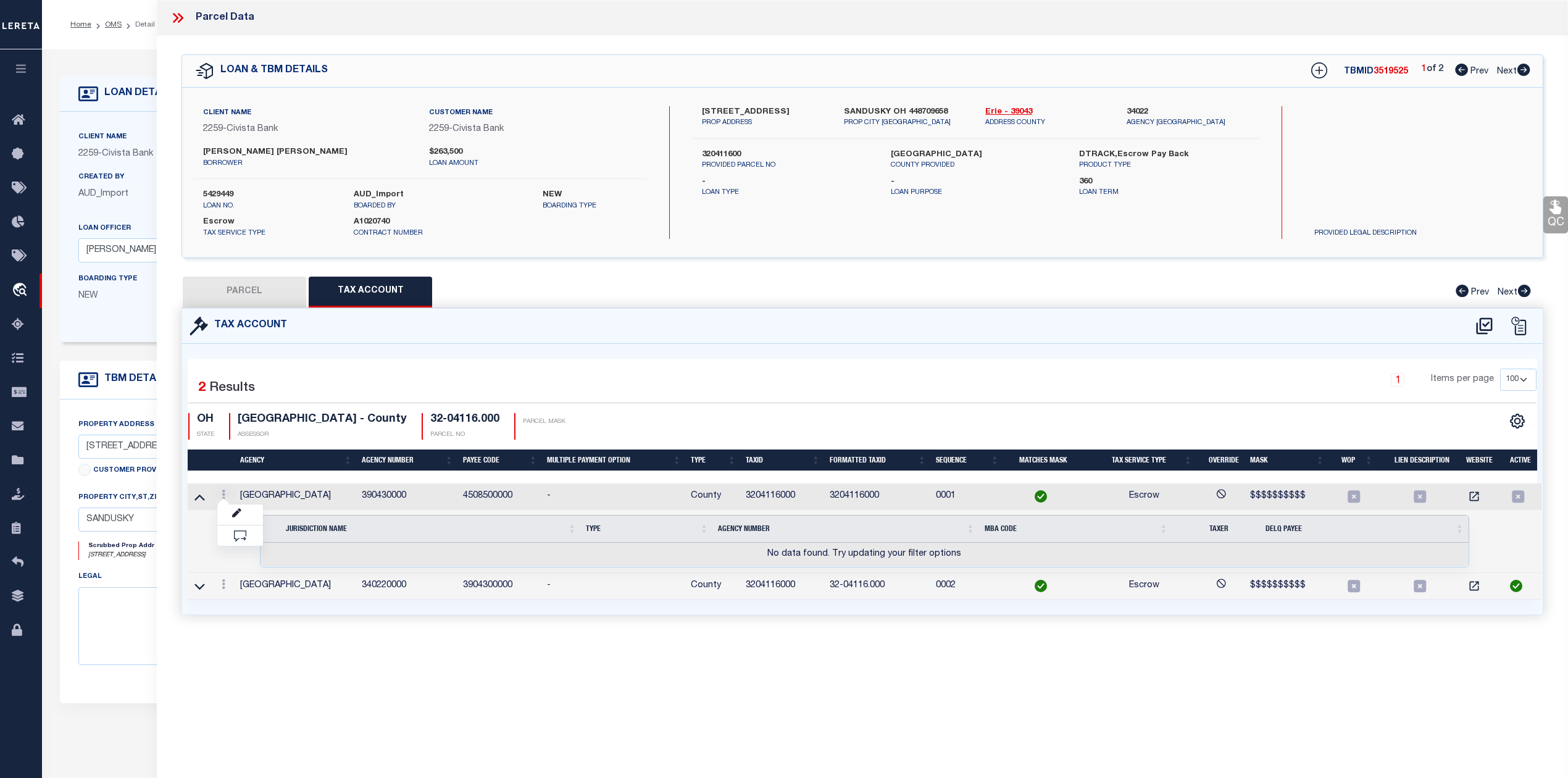
click at [262, 559] on td "No data found. Try updating your filter options" at bounding box center [865, 554] width 1208 height 24
click at [198, 497] on icon at bounding box center [199, 496] width 10 height 13
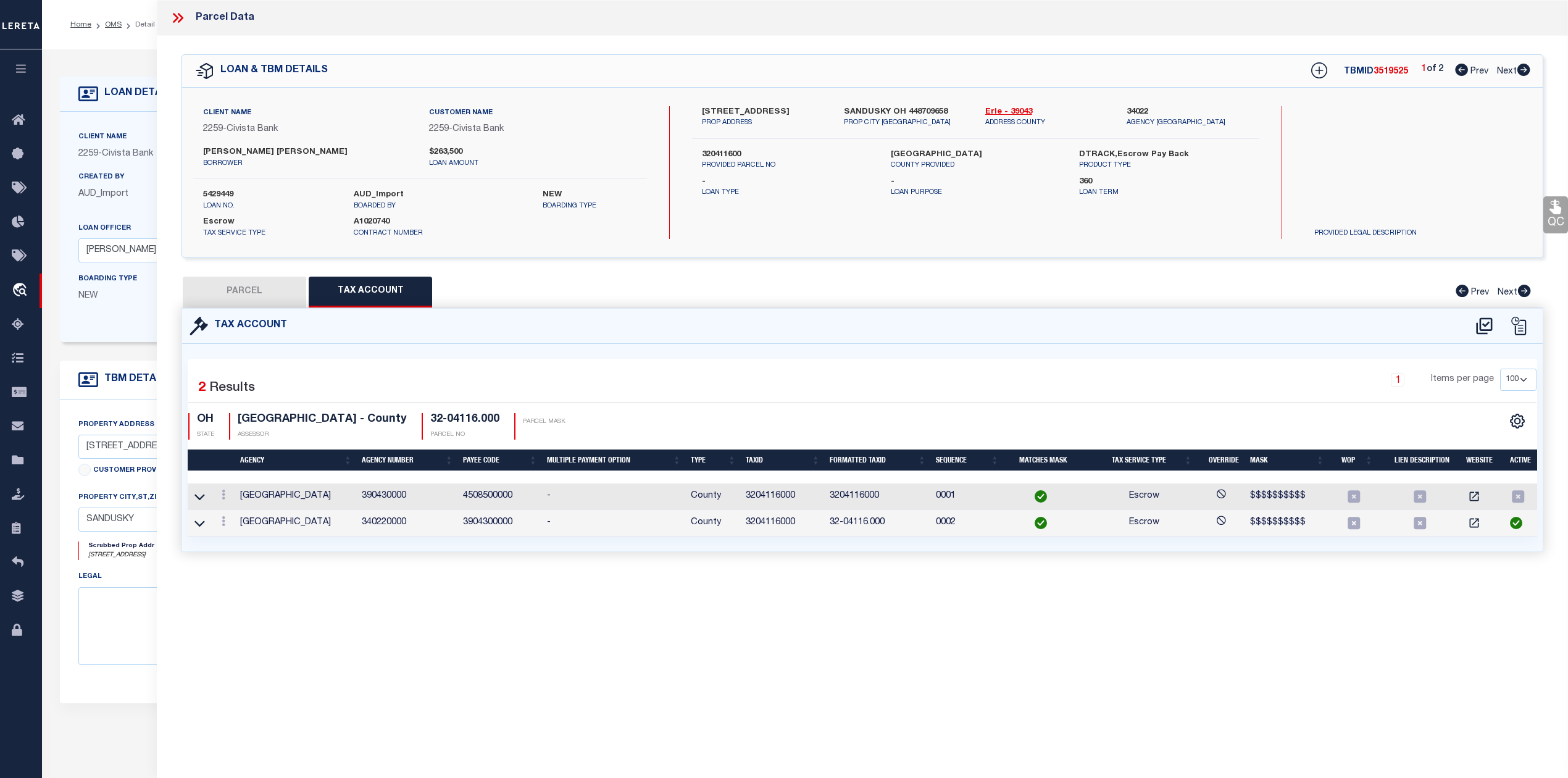
click at [262, 297] on button "PARCEL" at bounding box center [245, 292] width 123 height 31
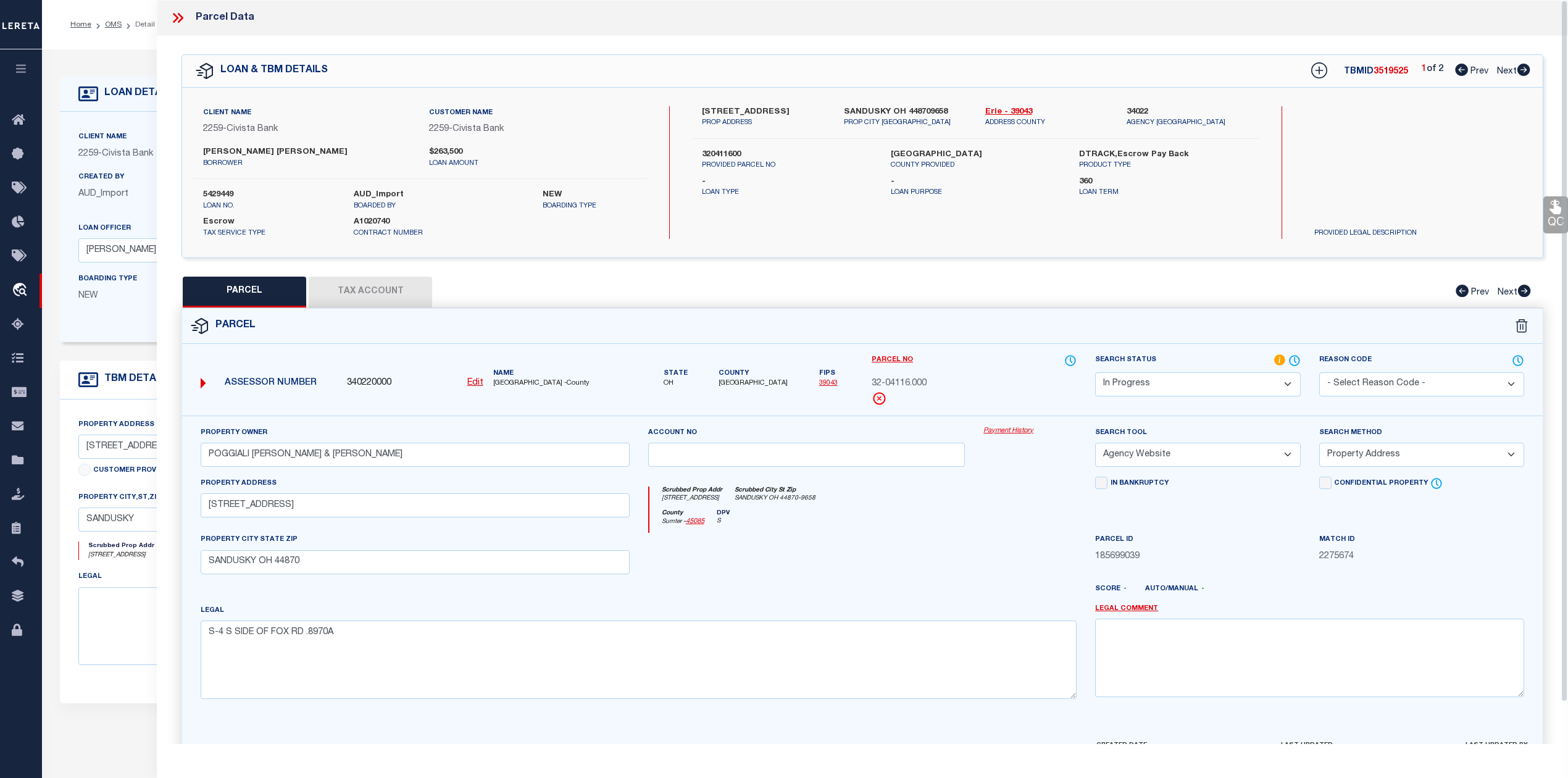
click at [178, 16] on icon at bounding box center [177, 18] width 16 height 16
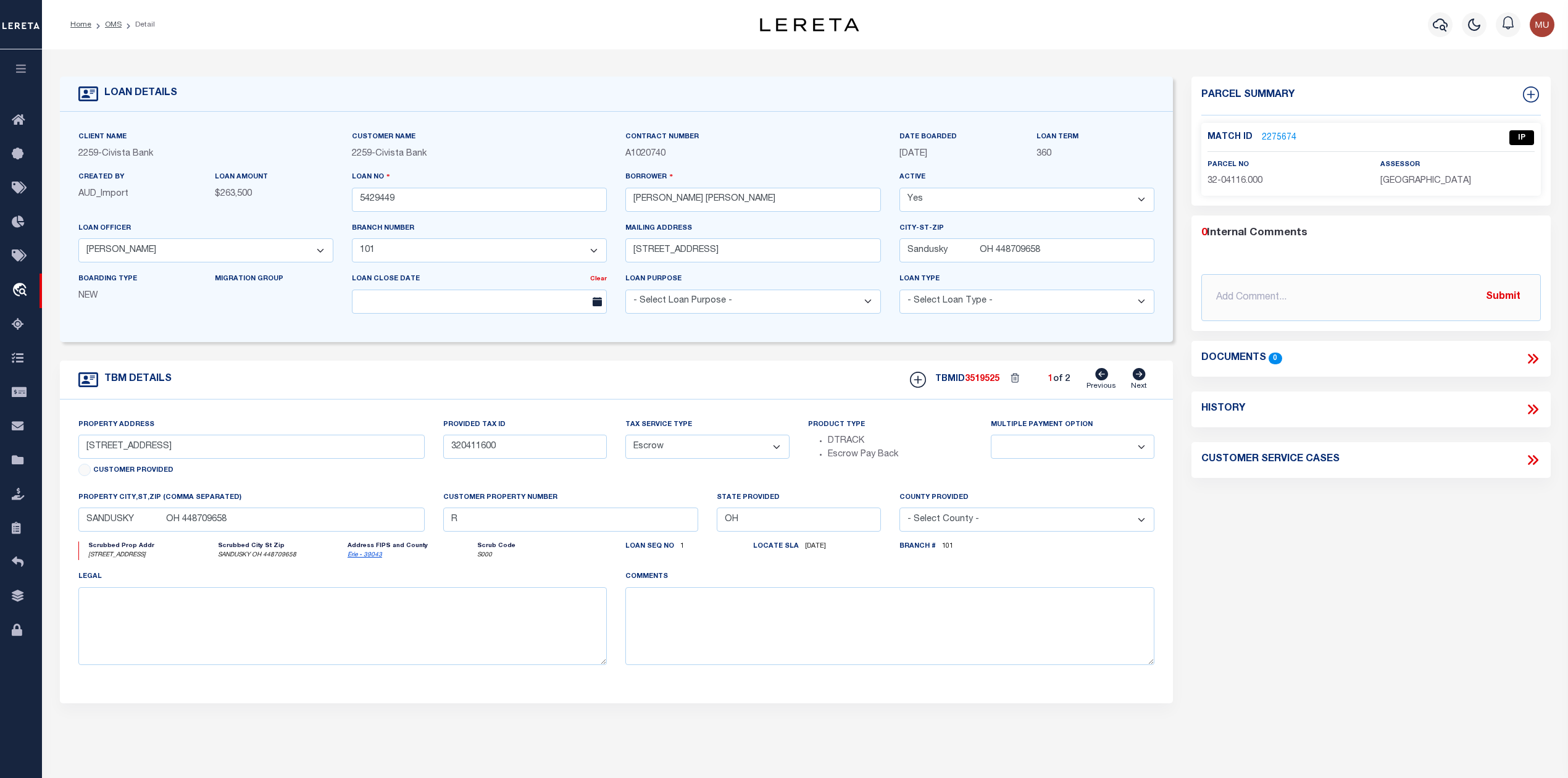
click at [111, 30] on li "OMS" at bounding box center [106, 24] width 30 height 11
click at [112, 25] on link "OMS" at bounding box center [113, 24] width 17 height 8
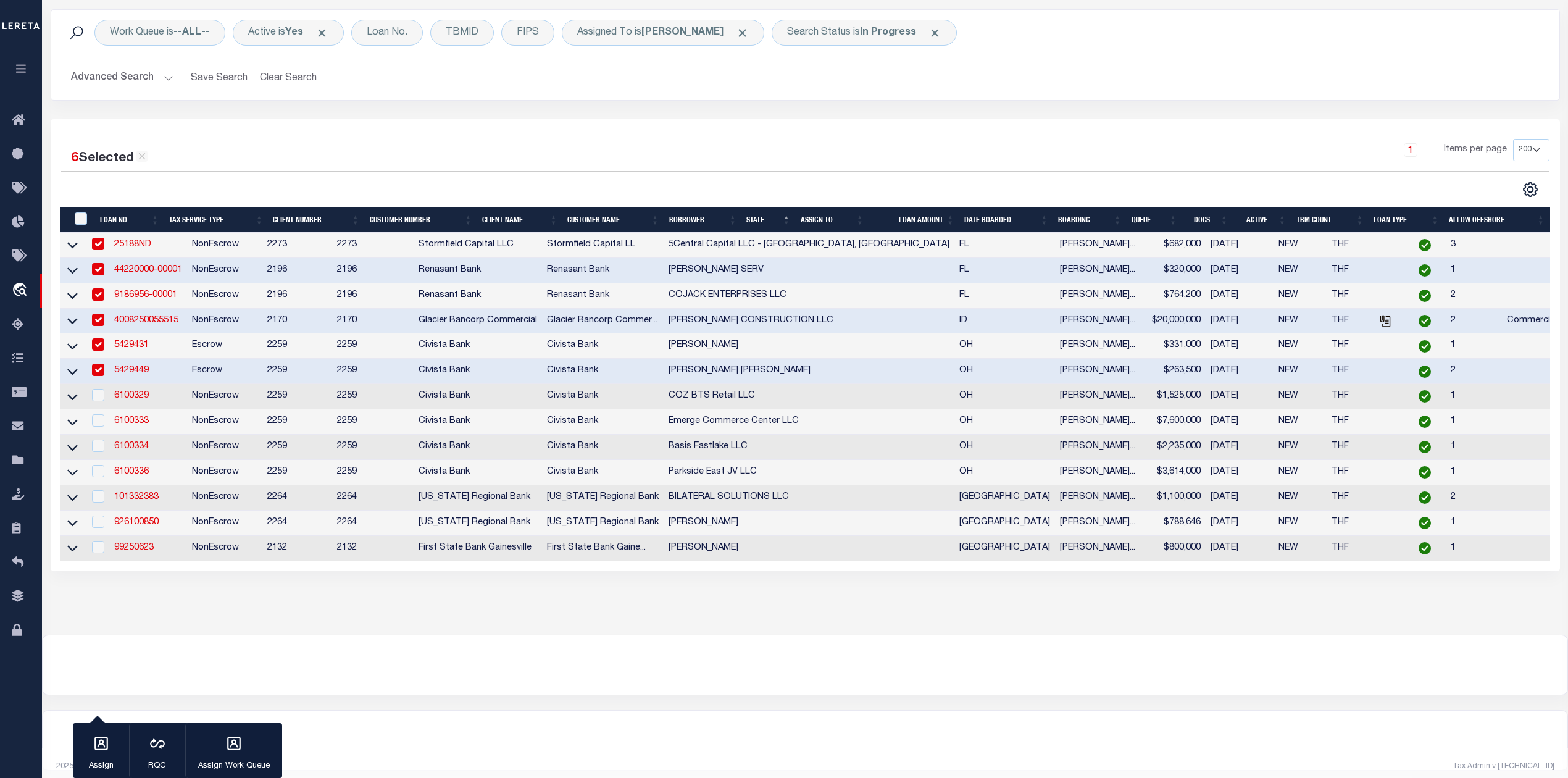
scroll to position [102, 0]
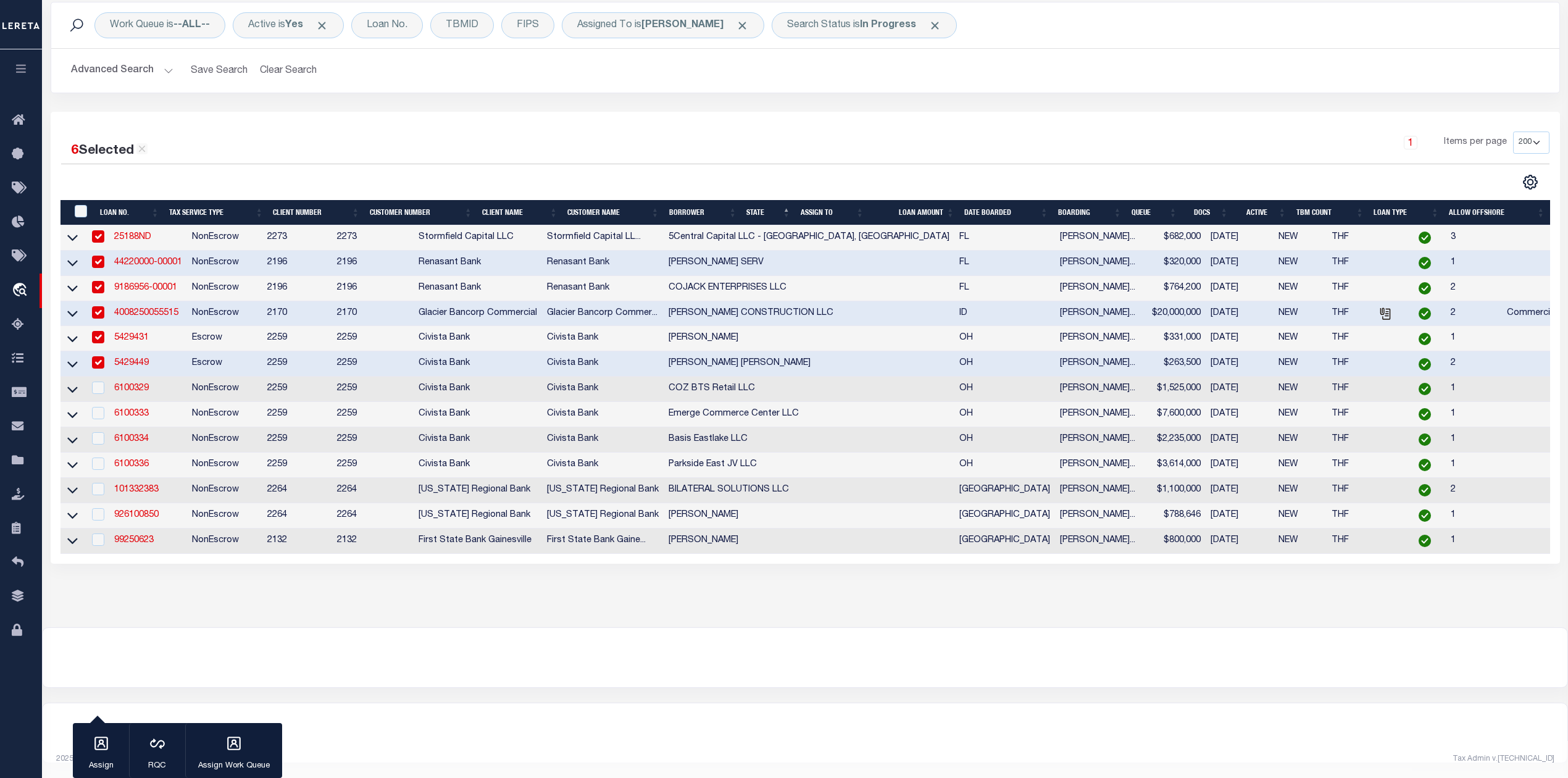
click at [137, 359] on link "5429449" at bounding box center [131, 363] width 35 height 8
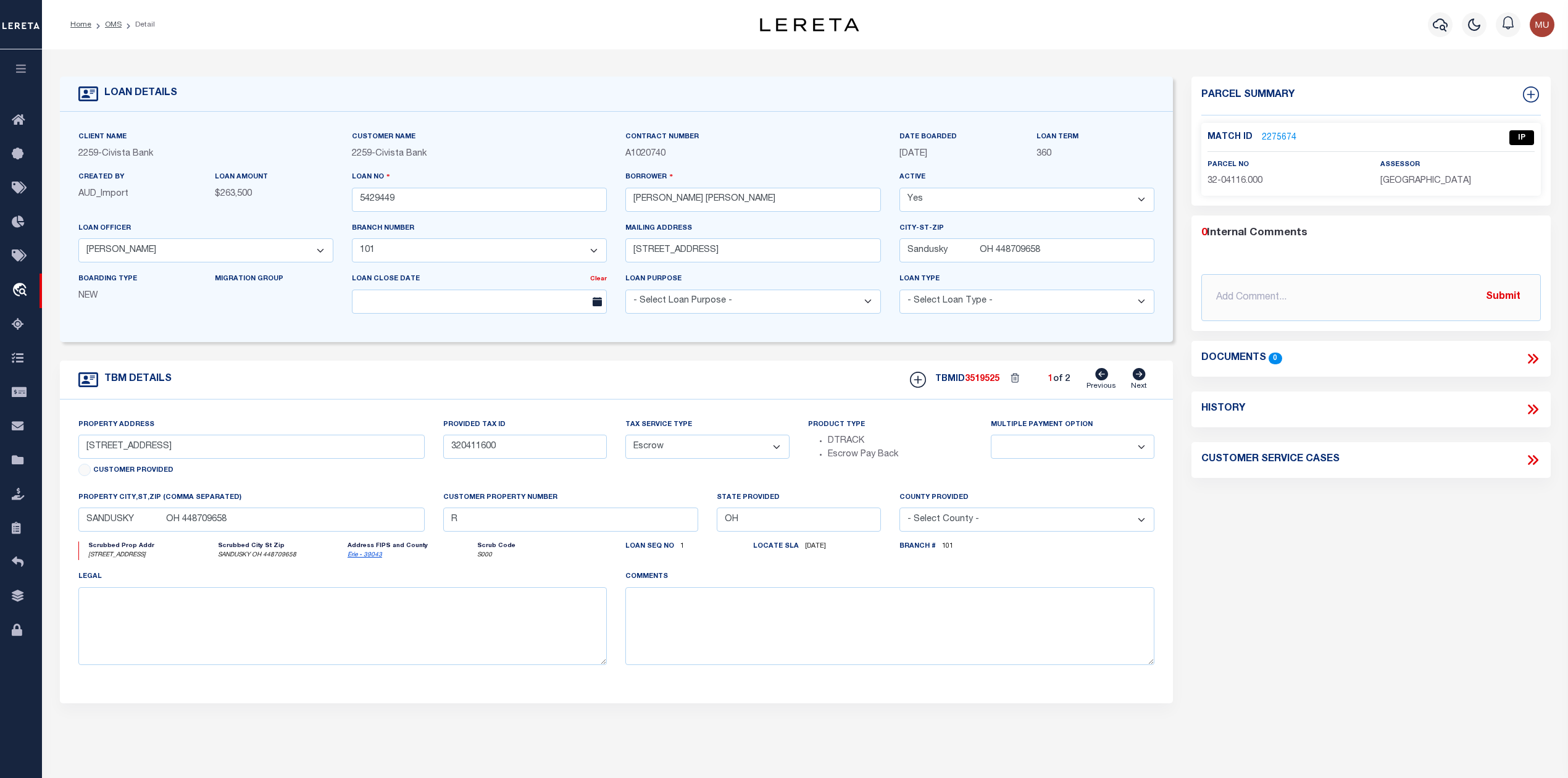
click at [1275, 133] on link "2275674" at bounding box center [1279, 138] width 35 height 13
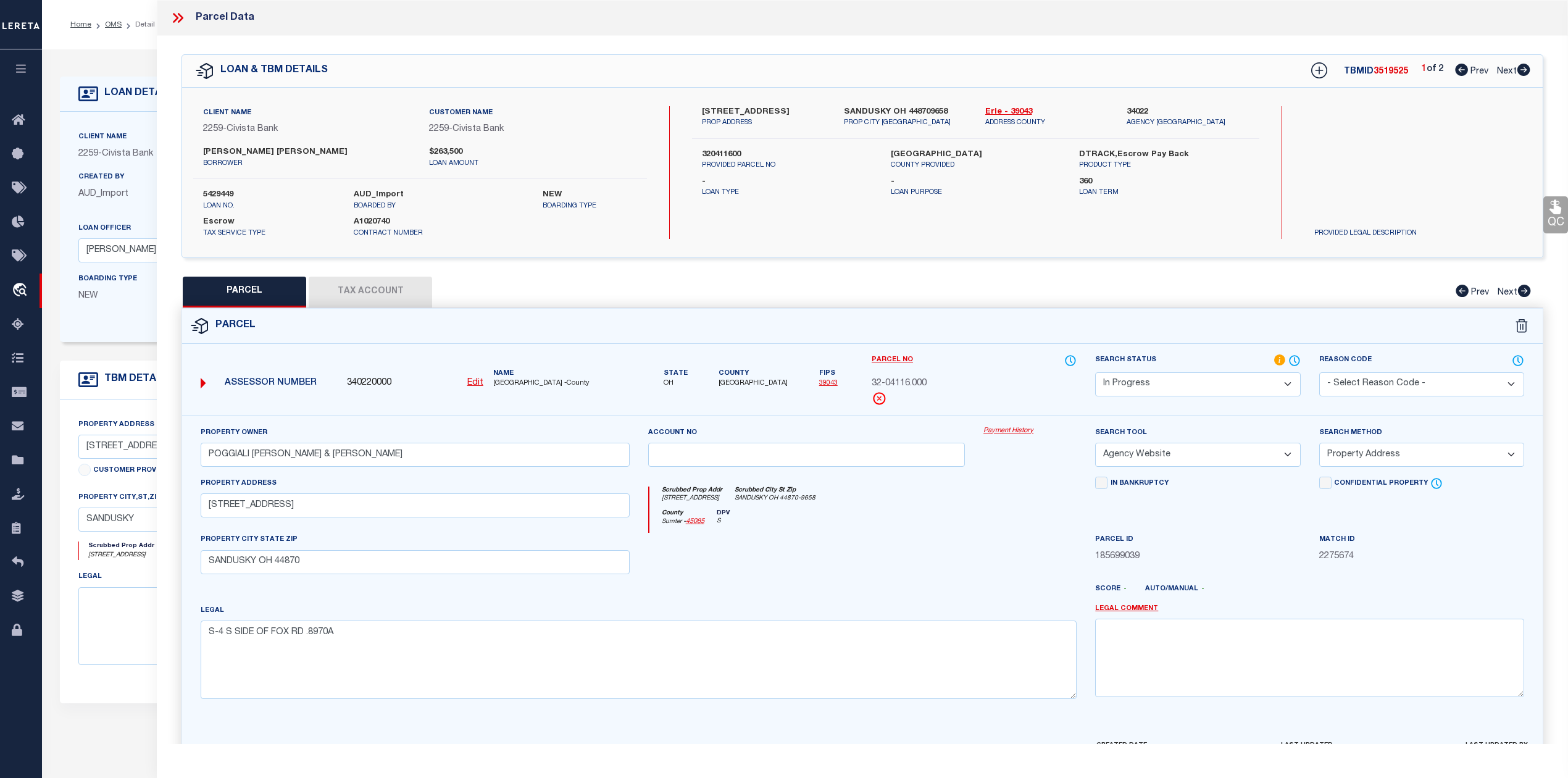
click at [381, 287] on button "Tax Account" at bounding box center [370, 292] width 123 height 31
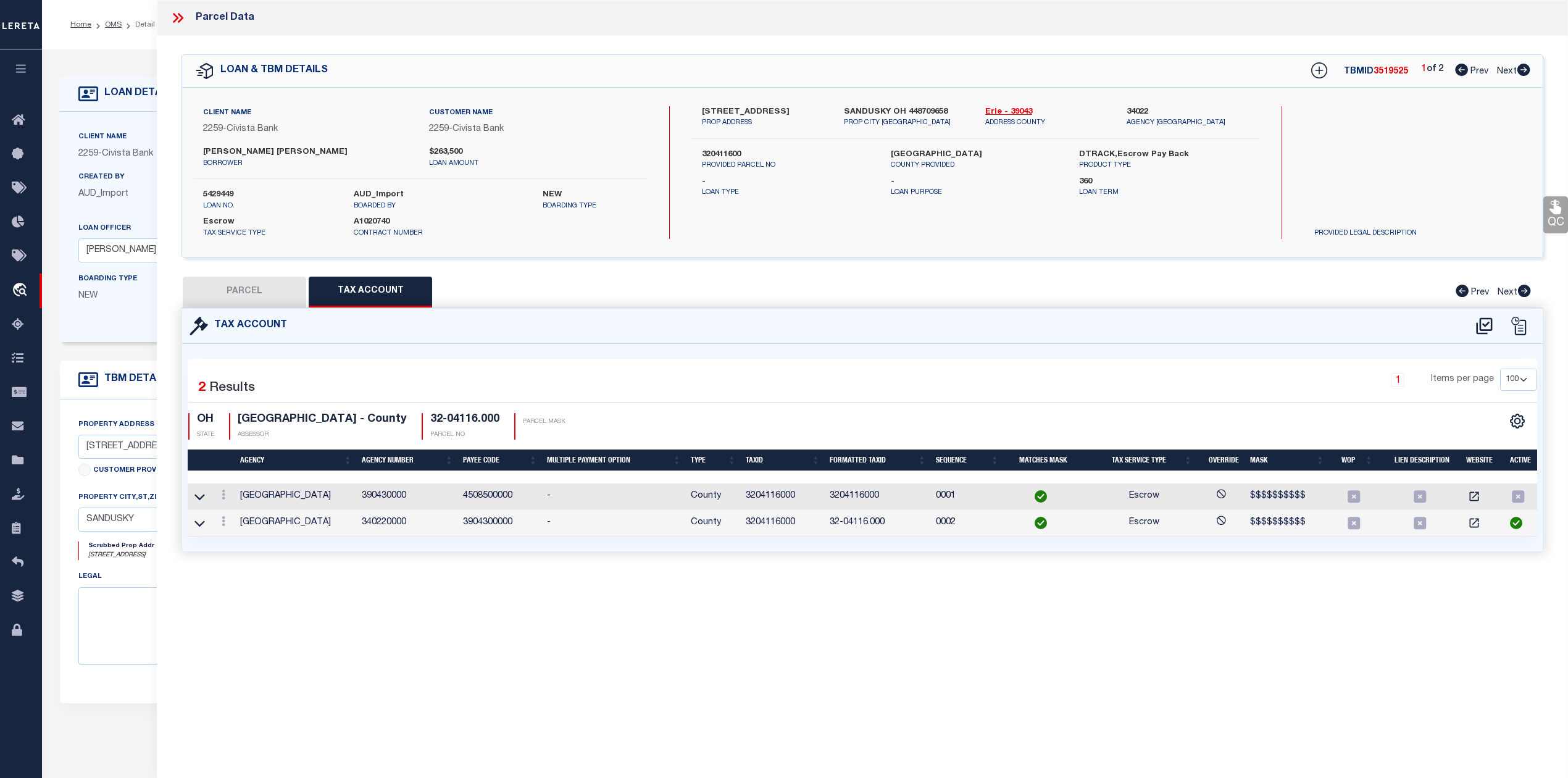
click at [262, 294] on button "PARCEL" at bounding box center [245, 292] width 123 height 31
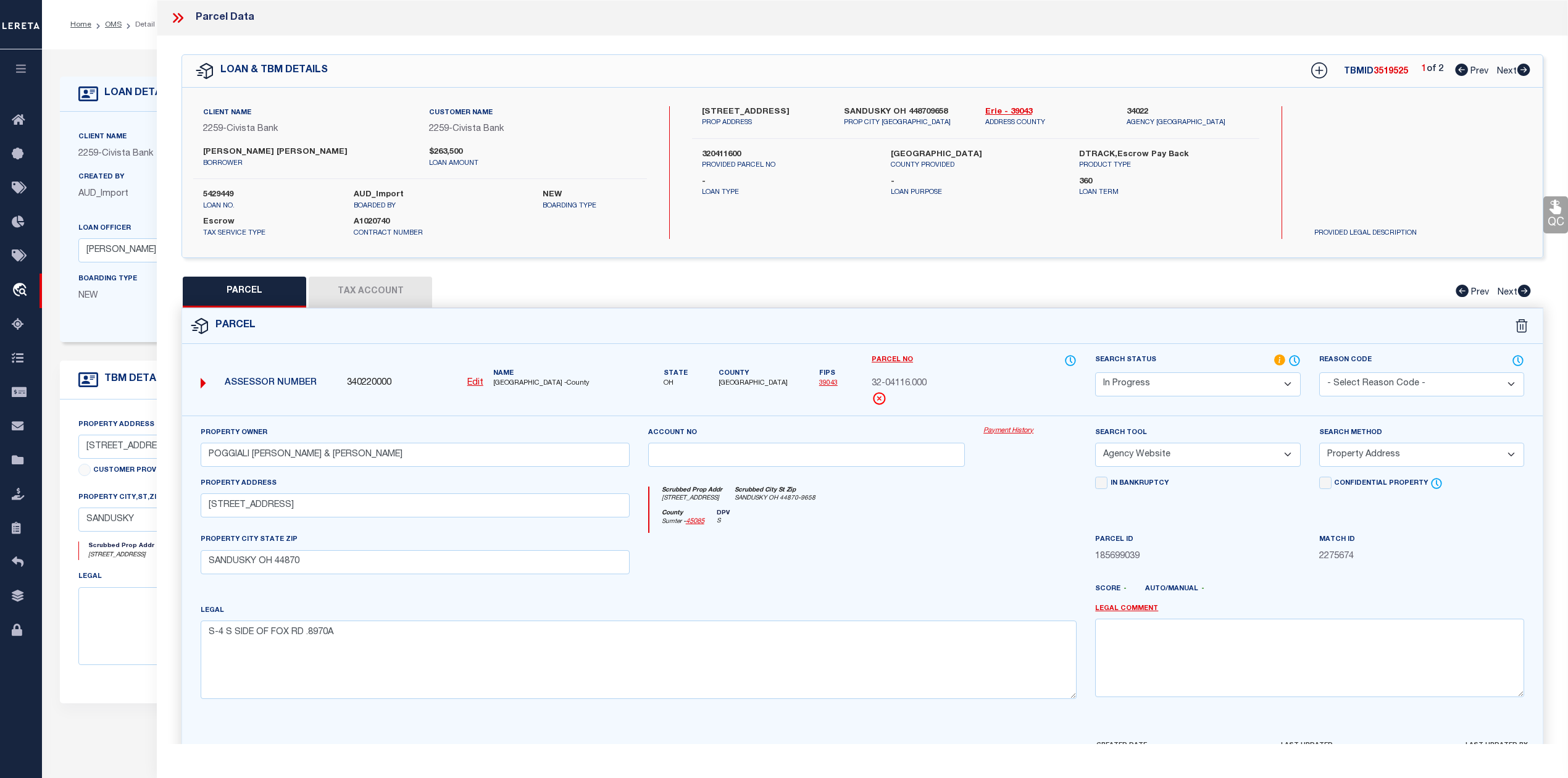
click at [394, 293] on button "Tax Account" at bounding box center [370, 292] width 123 height 31
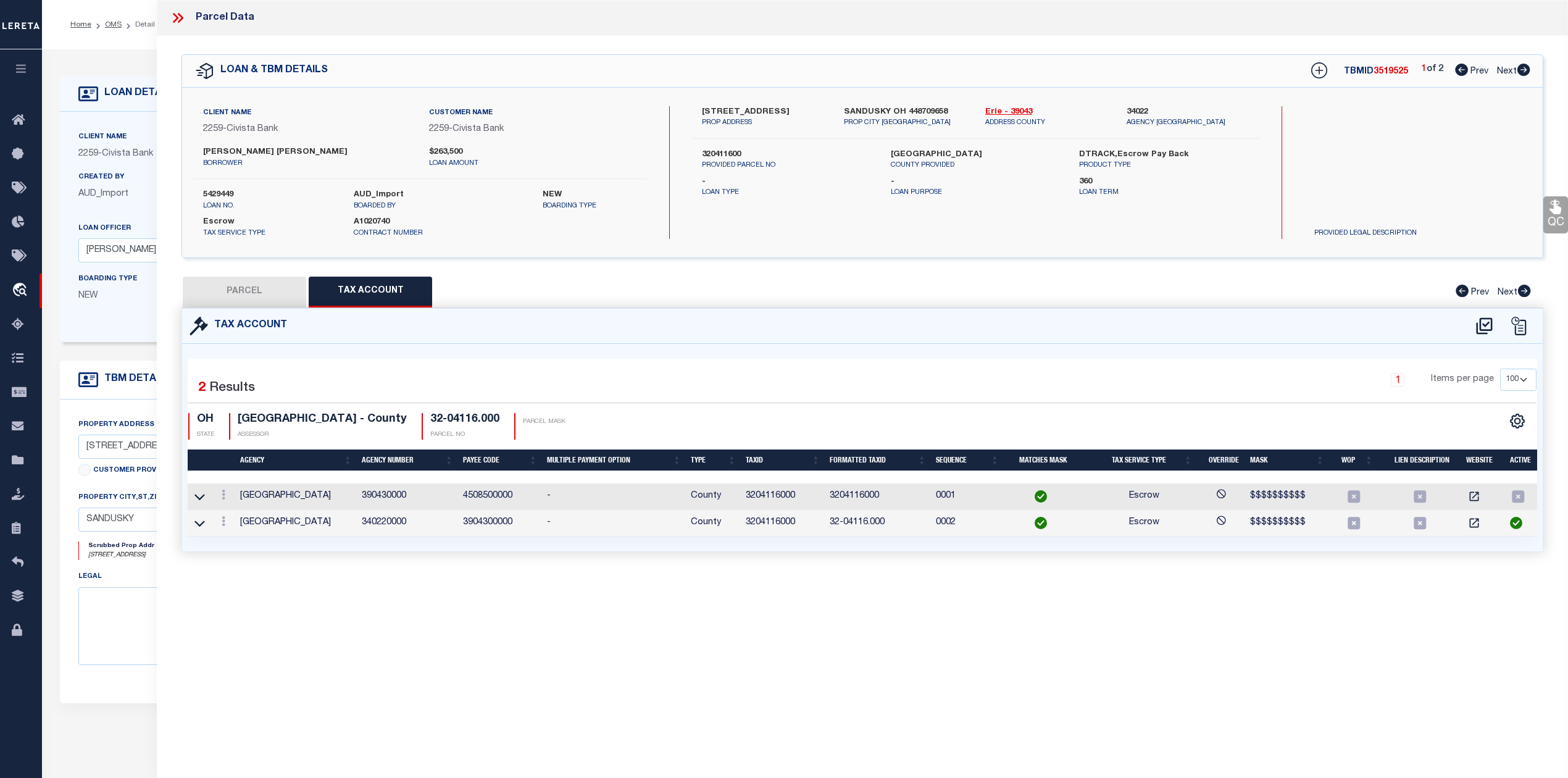
click at [251, 295] on button "PARCEL" at bounding box center [245, 292] width 123 height 31
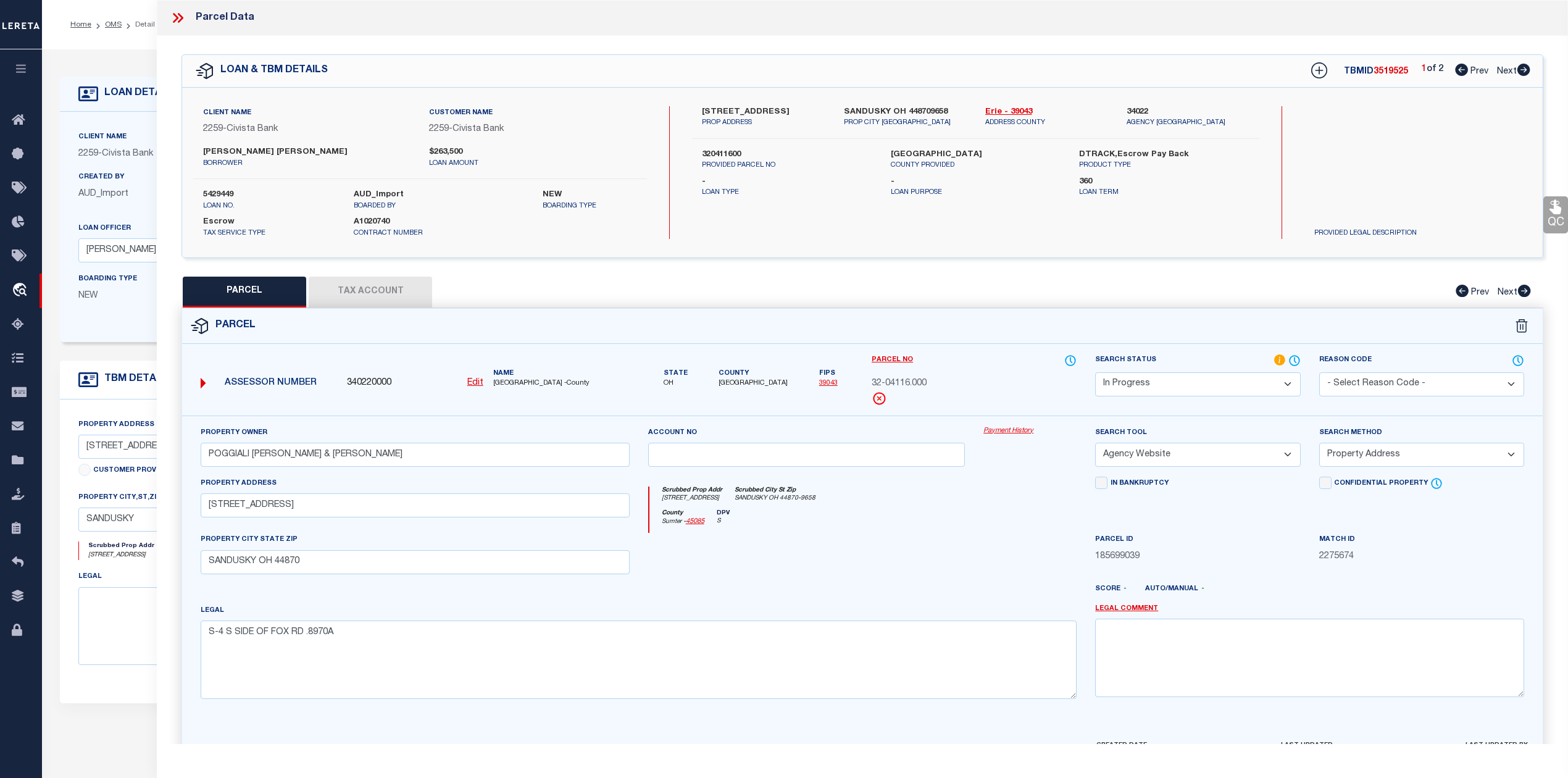
click at [390, 294] on button "Tax Account" at bounding box center [370, 292] width 123 height 31
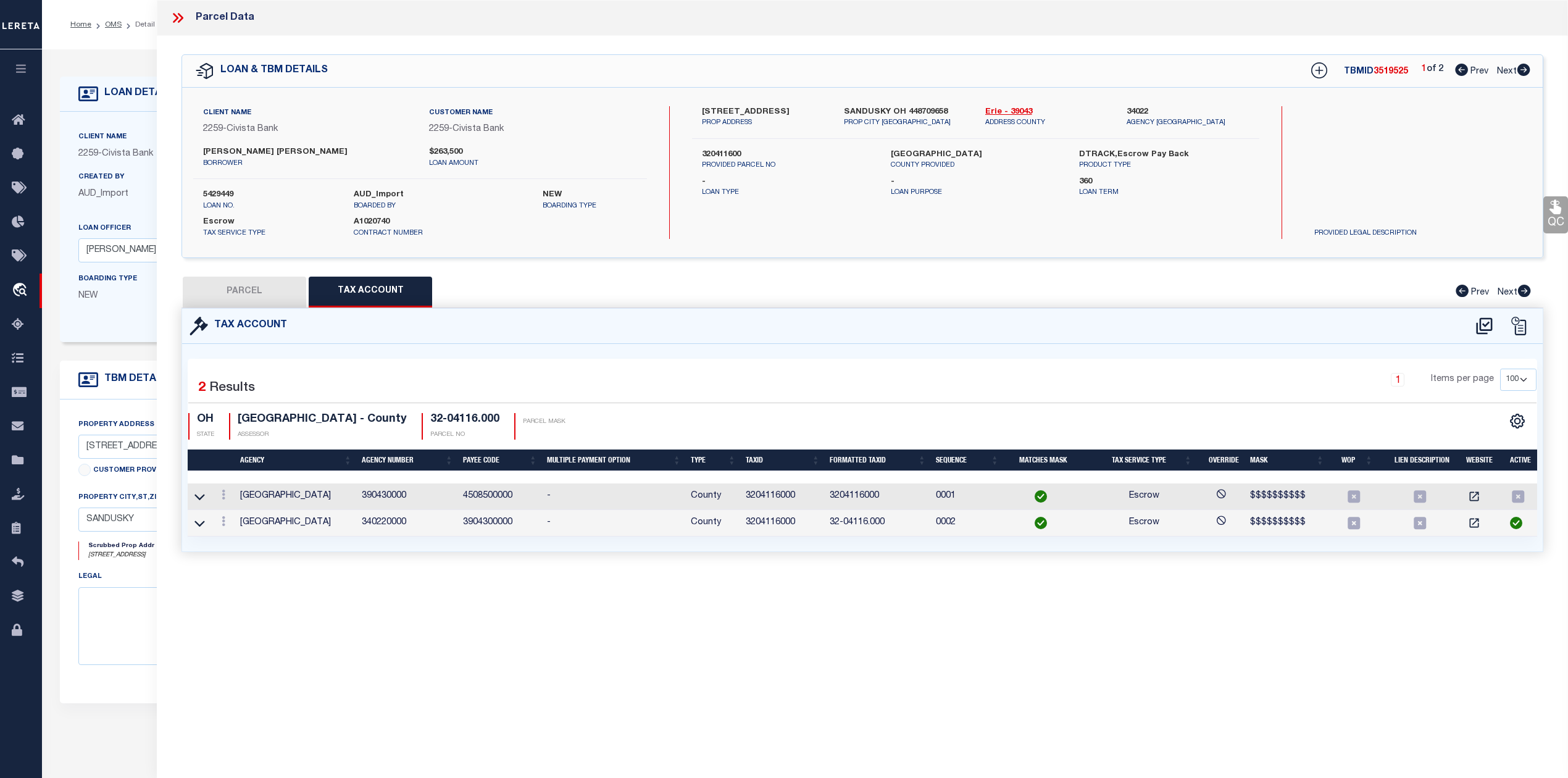
click at [269, 294] on button "PARCEL" at bounding box center [245, 292] width 123 height 31
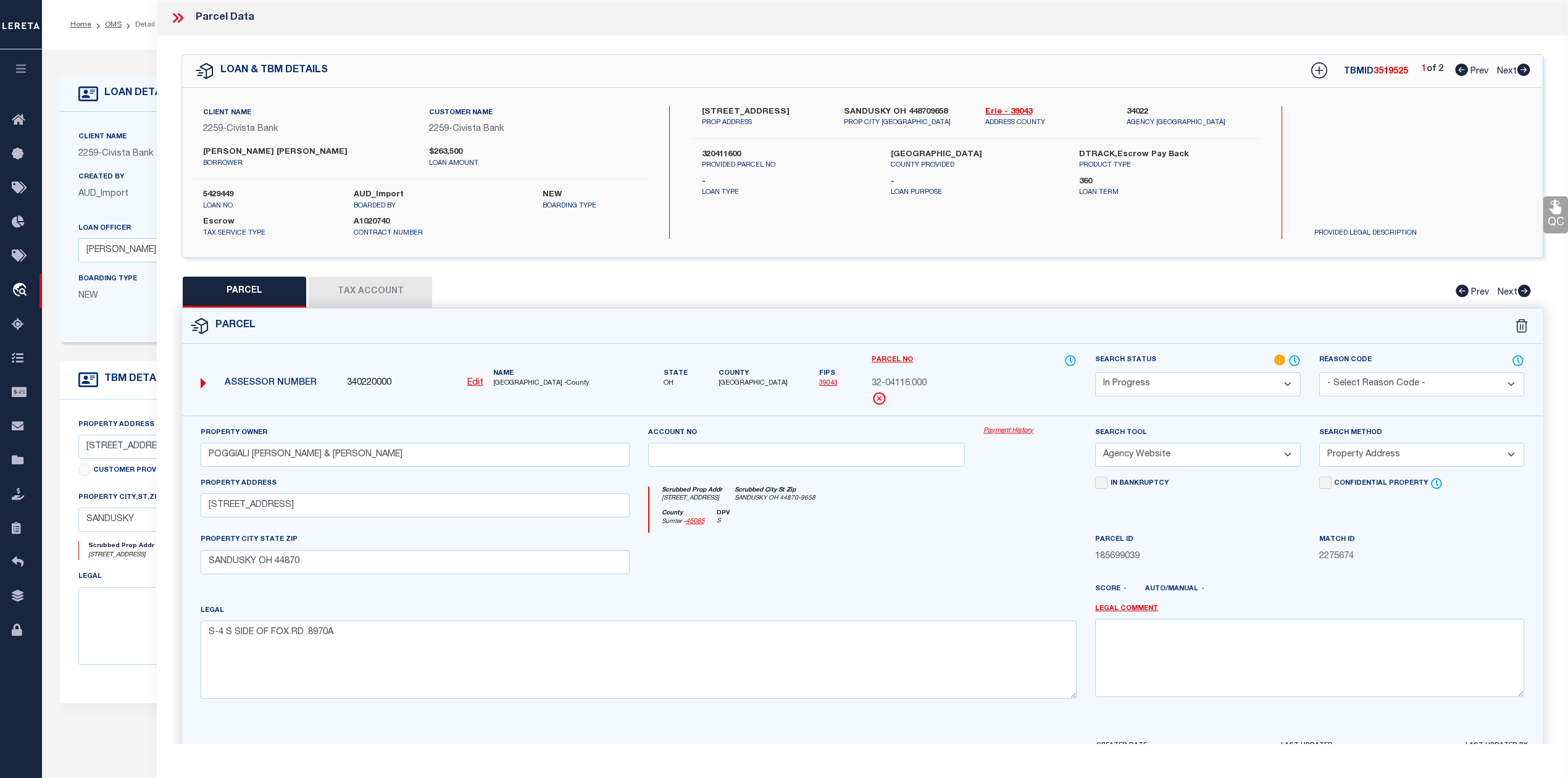
click at [784, 570] on div at bounding box center [807, 558] width 336 height 51
click at [397, 300] on button "Tax Account" at bounding box center [370, 292] width 123 height 31
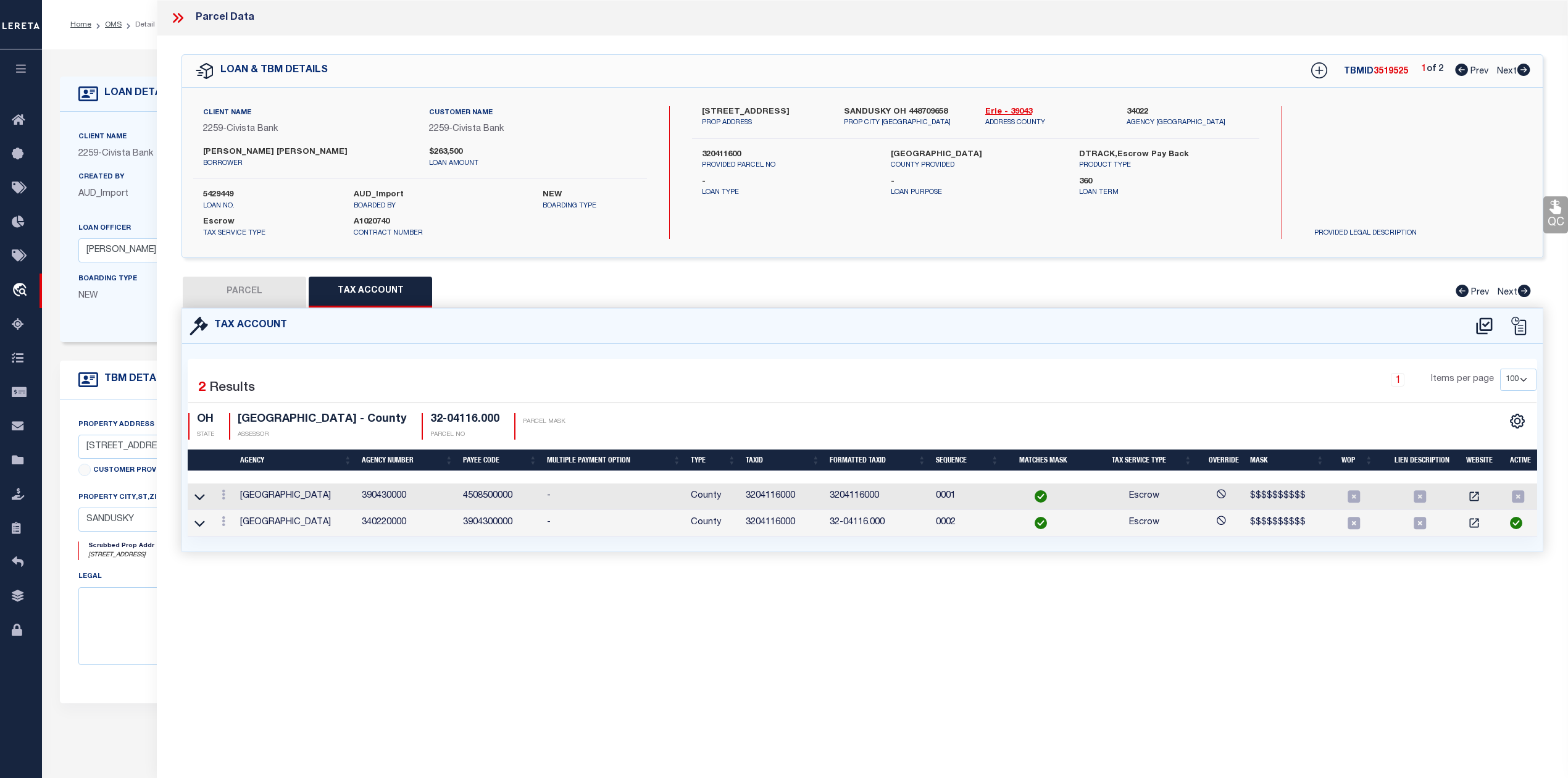
click at [265, 294] on button "PARCEL" at bounding box center [245, 292] width 123 height 31
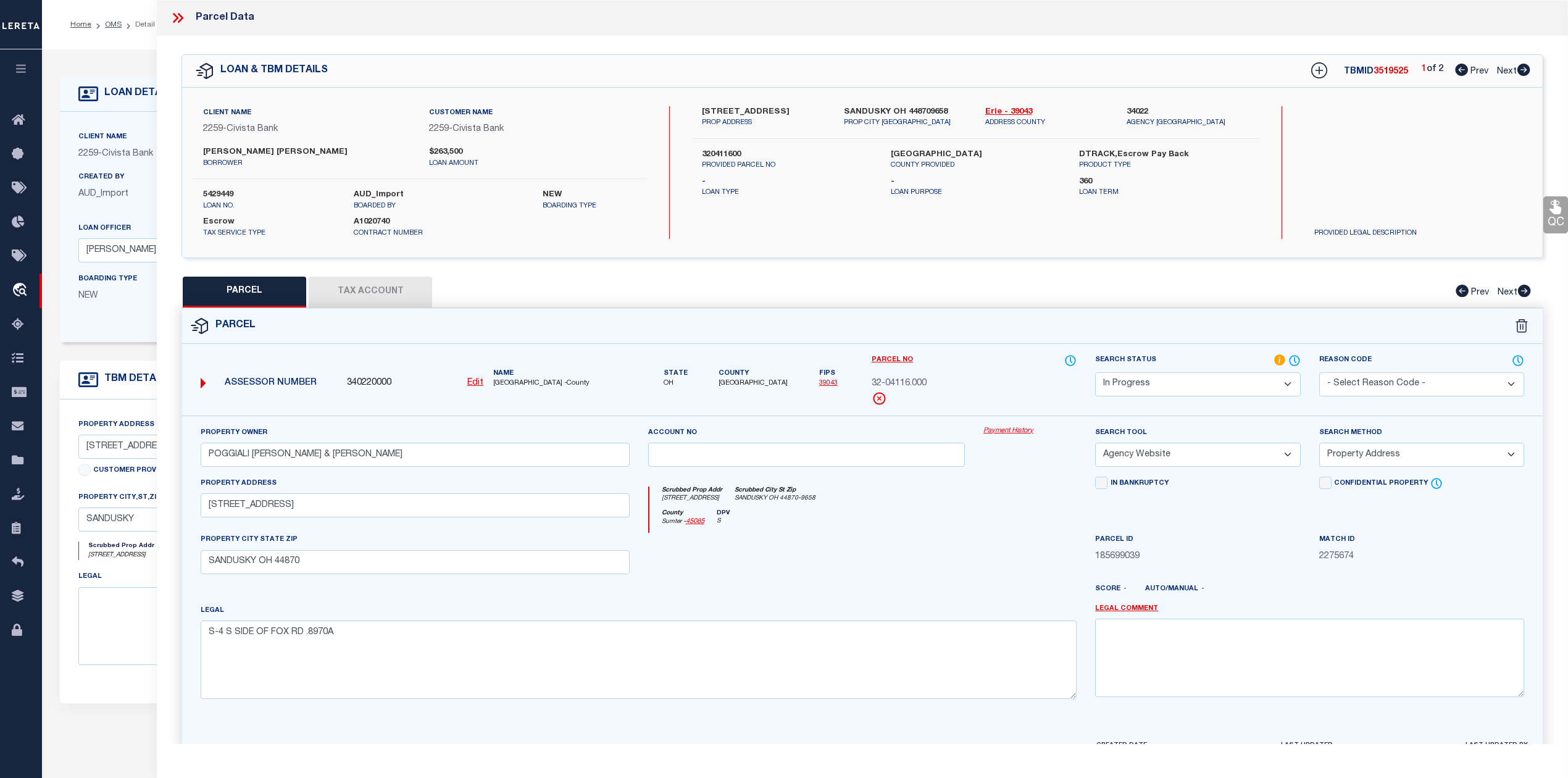
click at [390, 291] on button "Tax Account" at bounding box center [370, 292] width 123 height 31
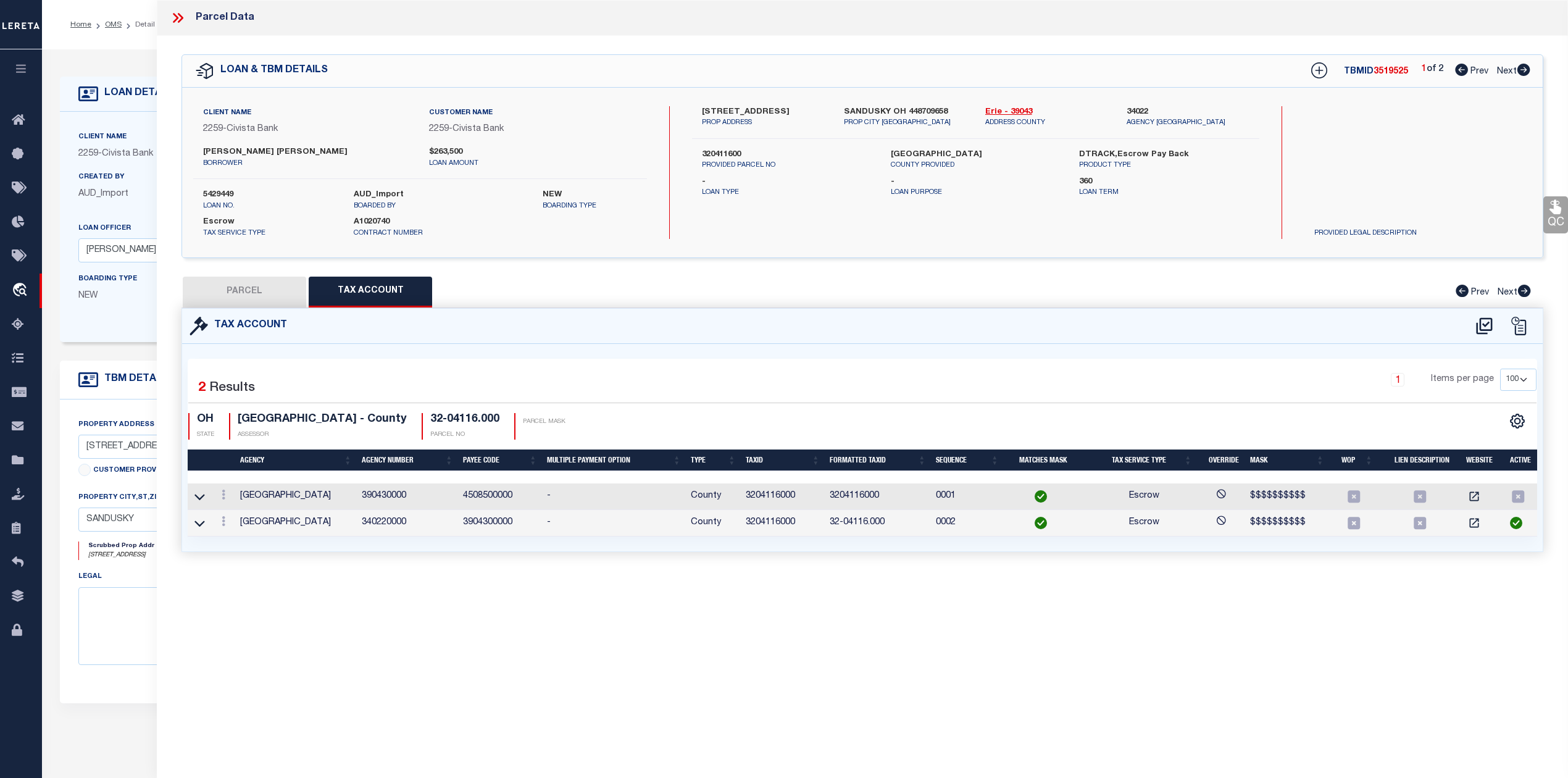
click at [259, 292] on button "PARCEL" at bounding box center [245, 292] width 123 height 31
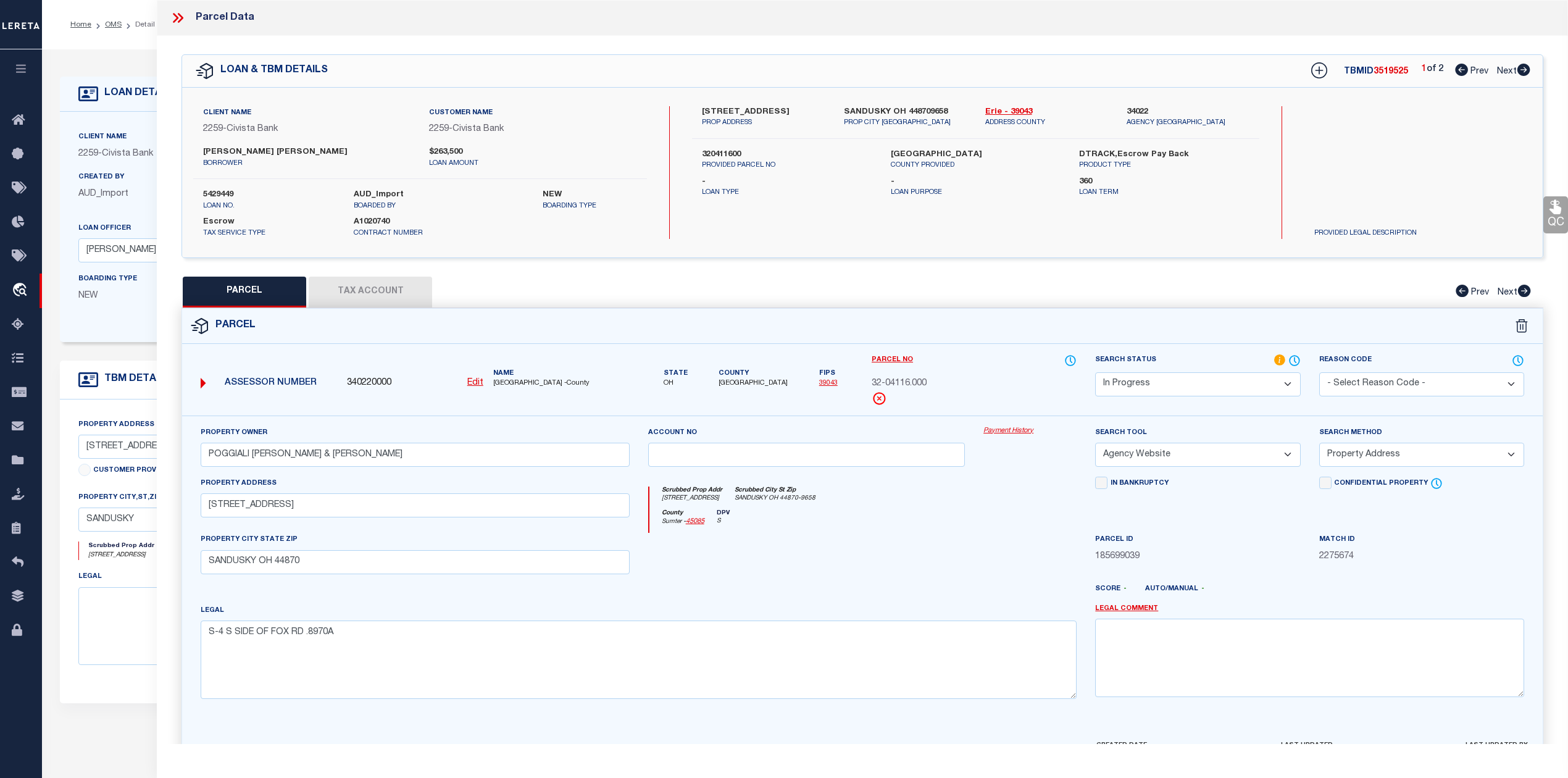
click at [1184, 388] on select "Automated Search Bad Parcel Complete Duplicate Parcel High Dollar Reporting In …" at bounding box center [1198, 384] width 205 height 24
click at [364, 290] on button "Tax Account" at bounding box center [370, 292] width 123 height 31
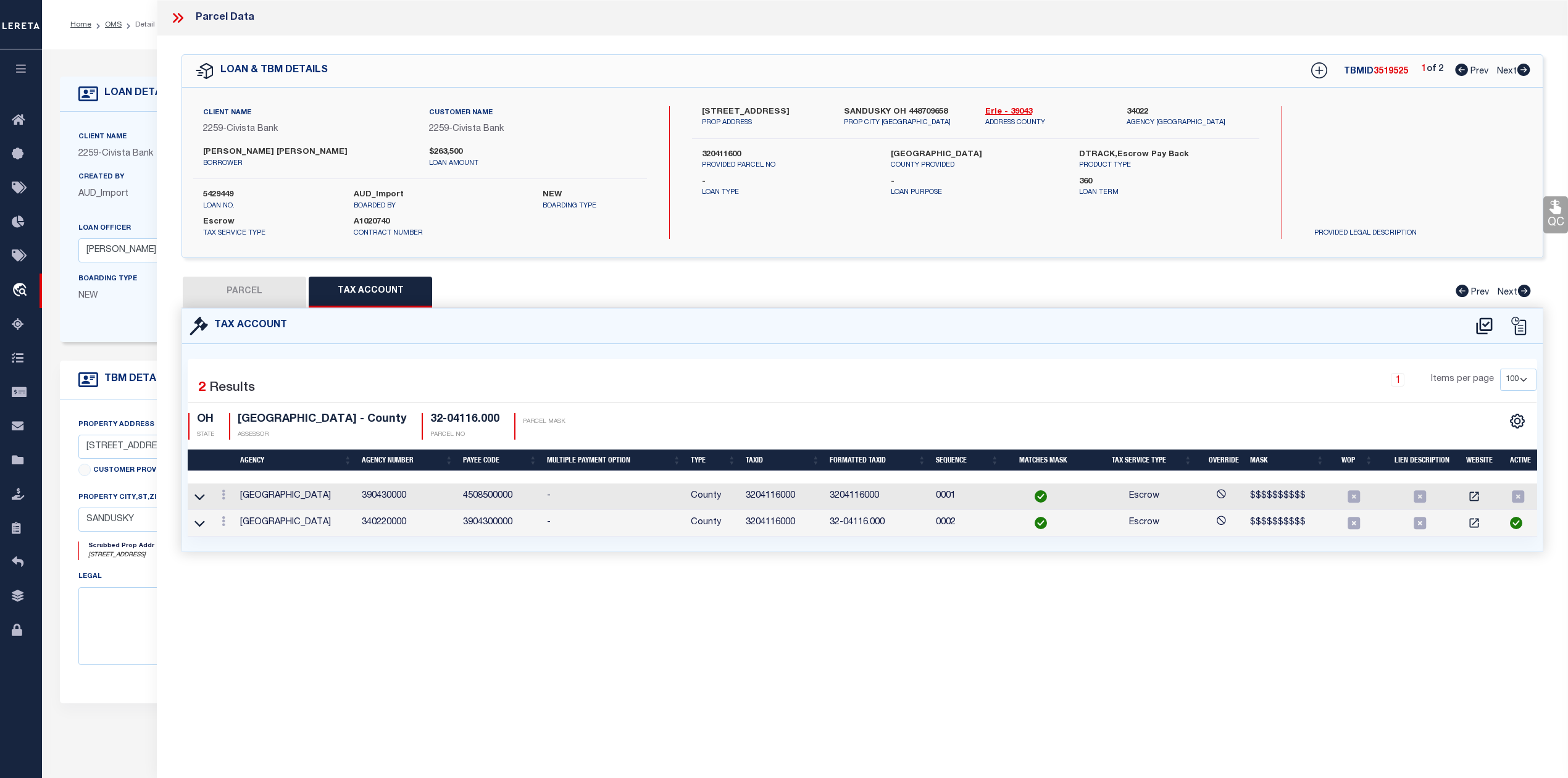
click at [257, 289] on button "PARCEL" at bounding box center [245, 292] width 123 height 31
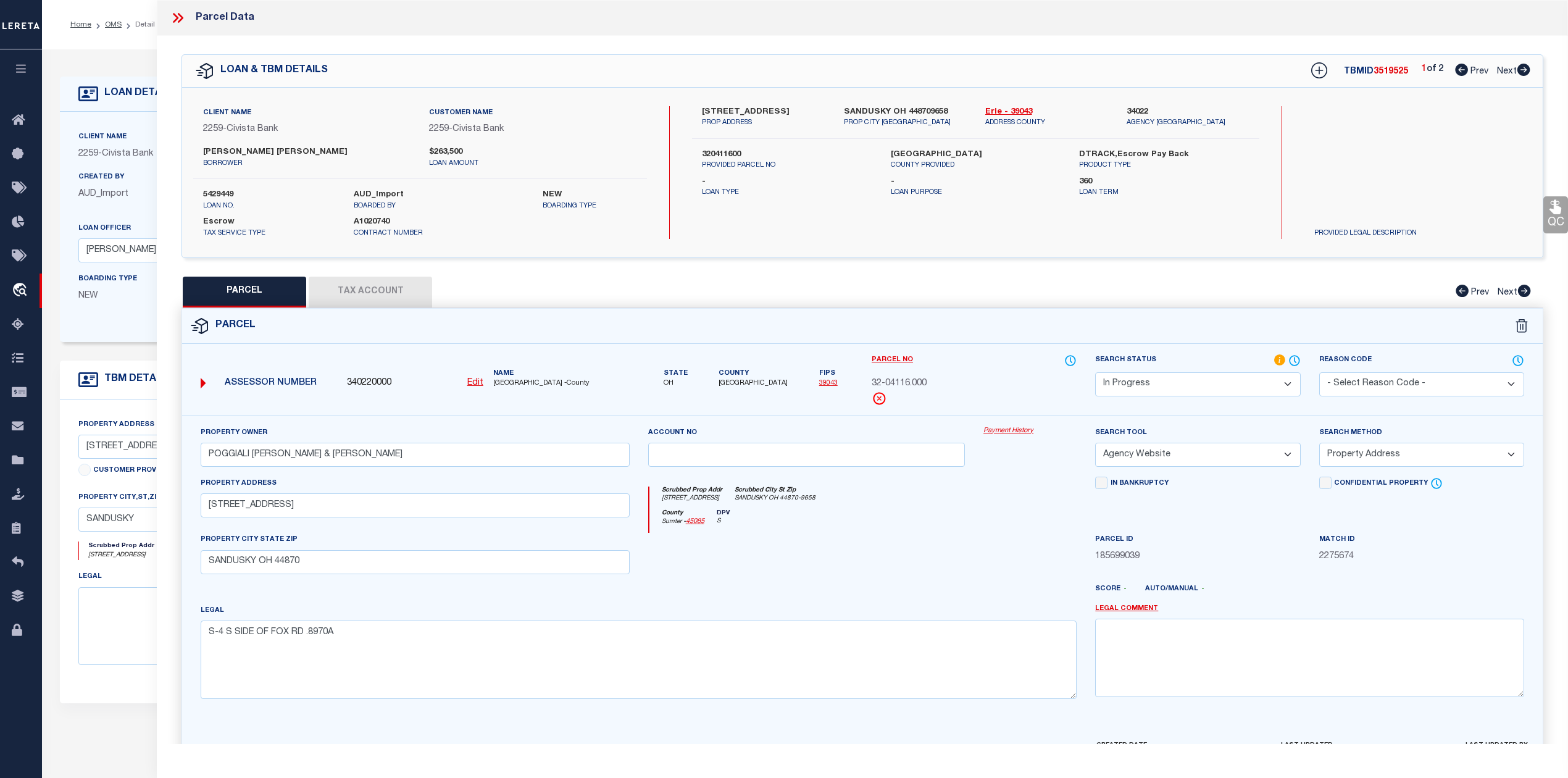
click at [174, 15] on icon at bounding box center [176, 18] width 6 height 10
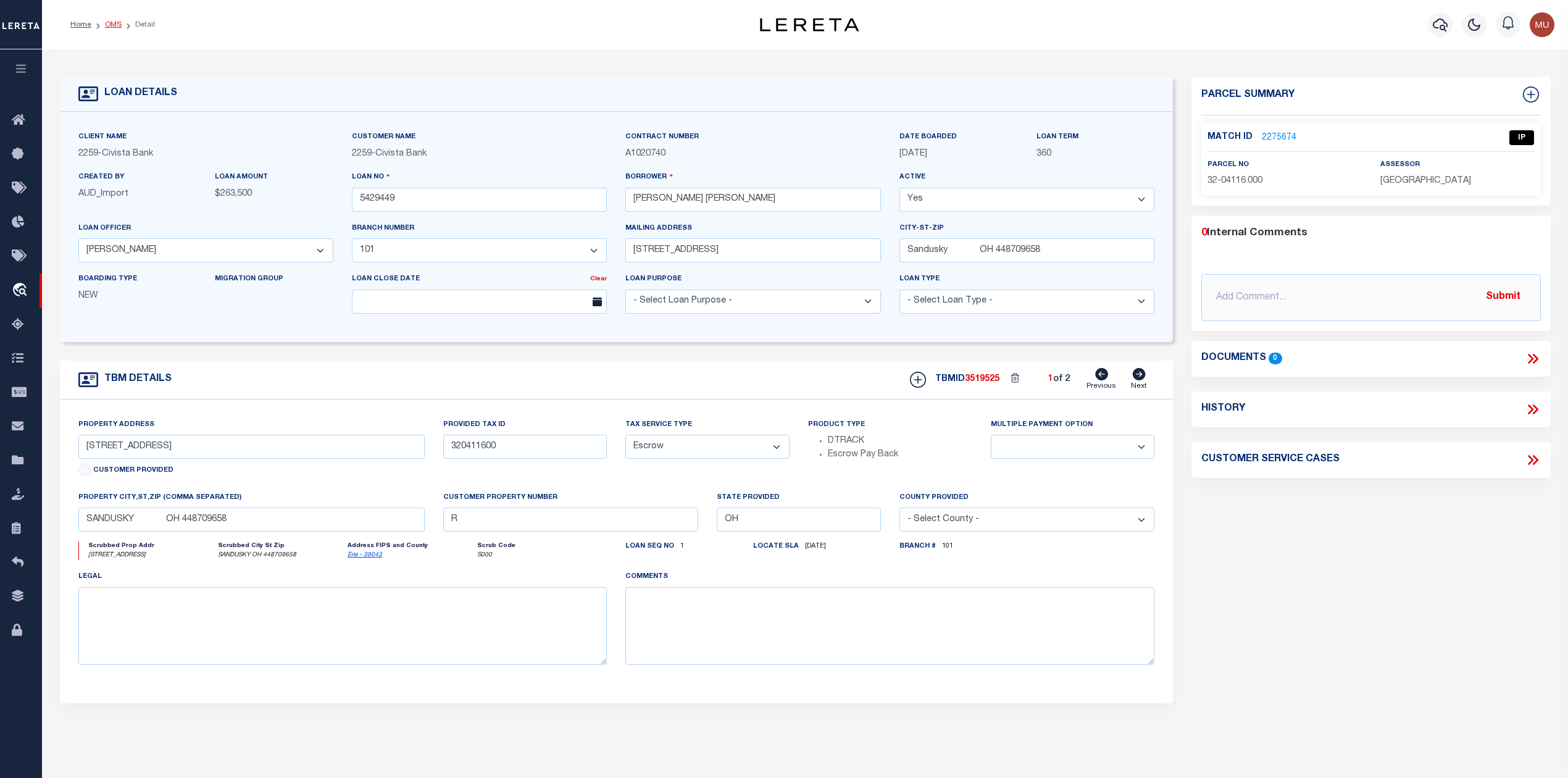
click at [116, 26] on link "OMS" at bounding box center [113, 24] width 17 height 8
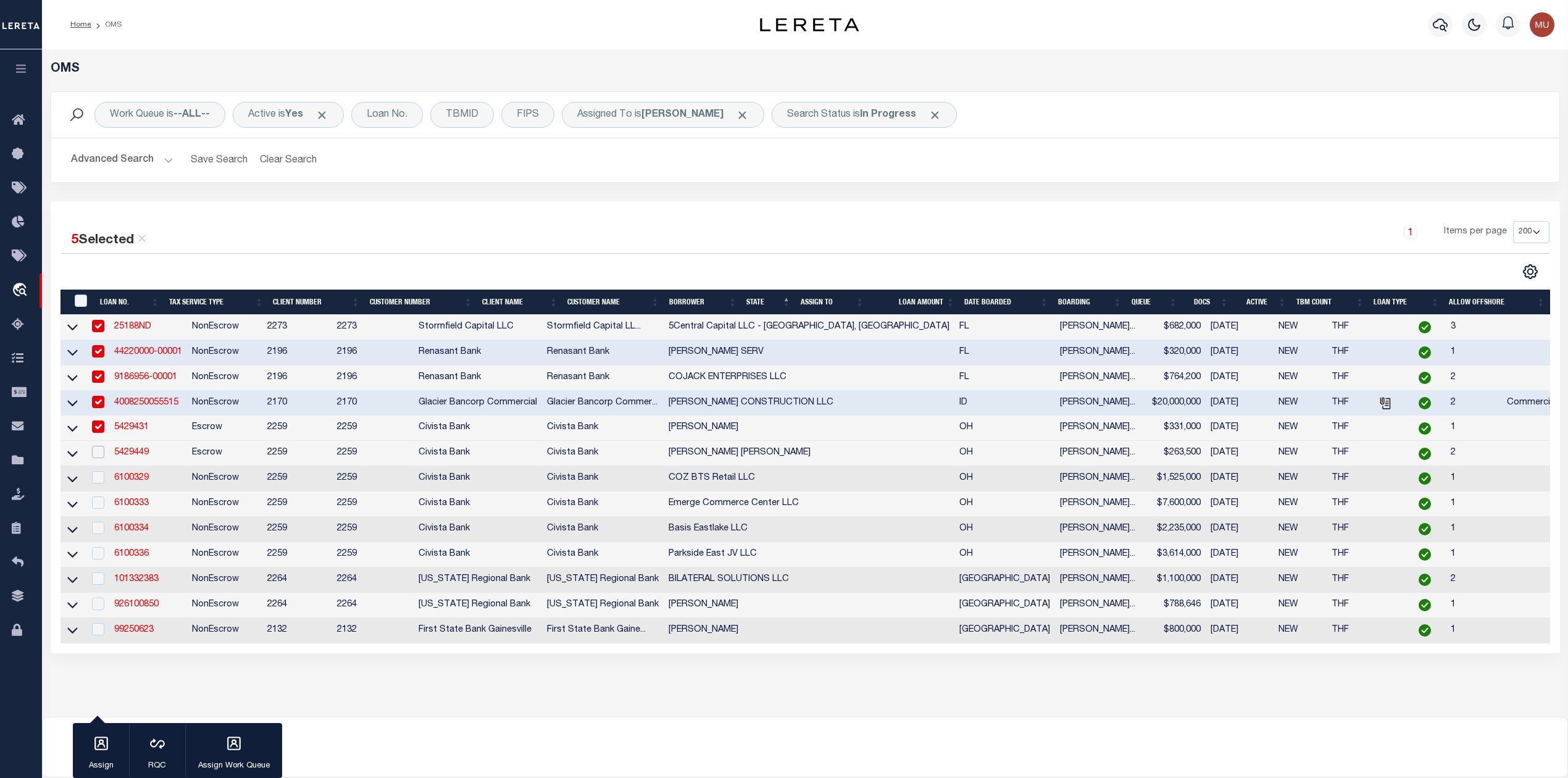
click at [95, 456] on input "checkbox" at bounding box center [98, 451] width 13 height 13
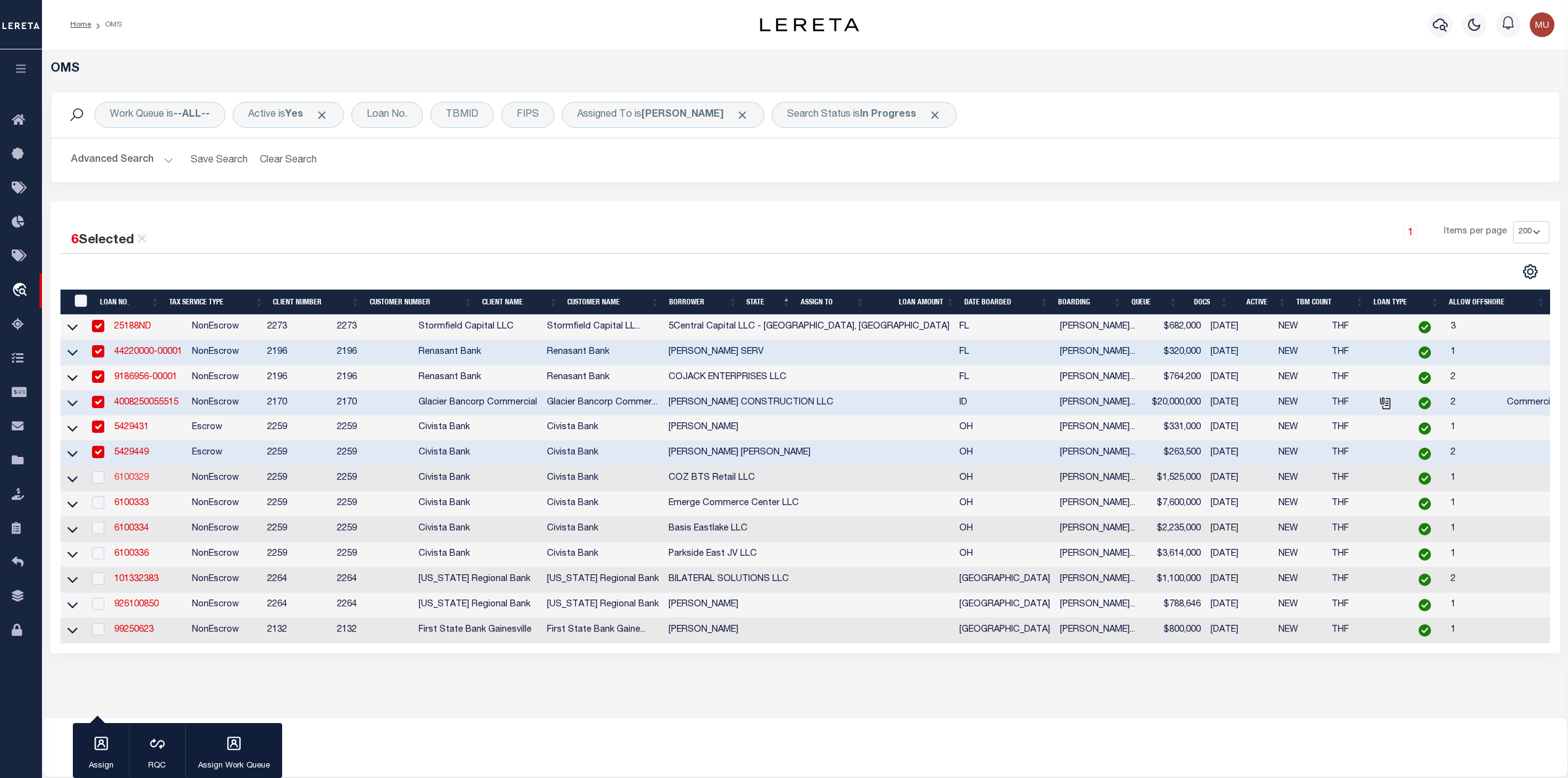
click at [134, 482] on link "6100329" at bounding box center [131, 478] width 35 height 8
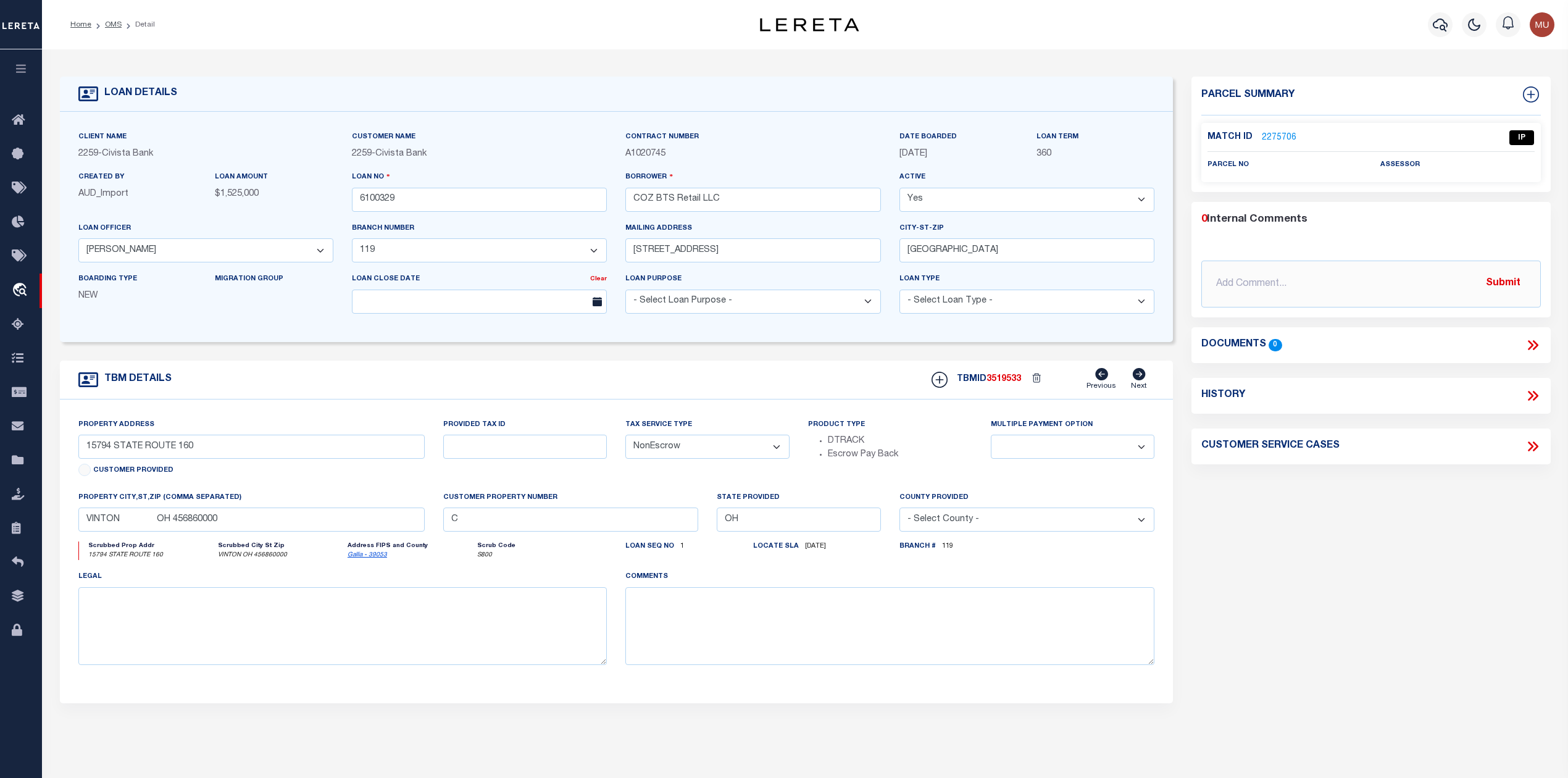
click at [1288, 133] on link "2275706" at bounding box center [1279, 138] width 35 height 13
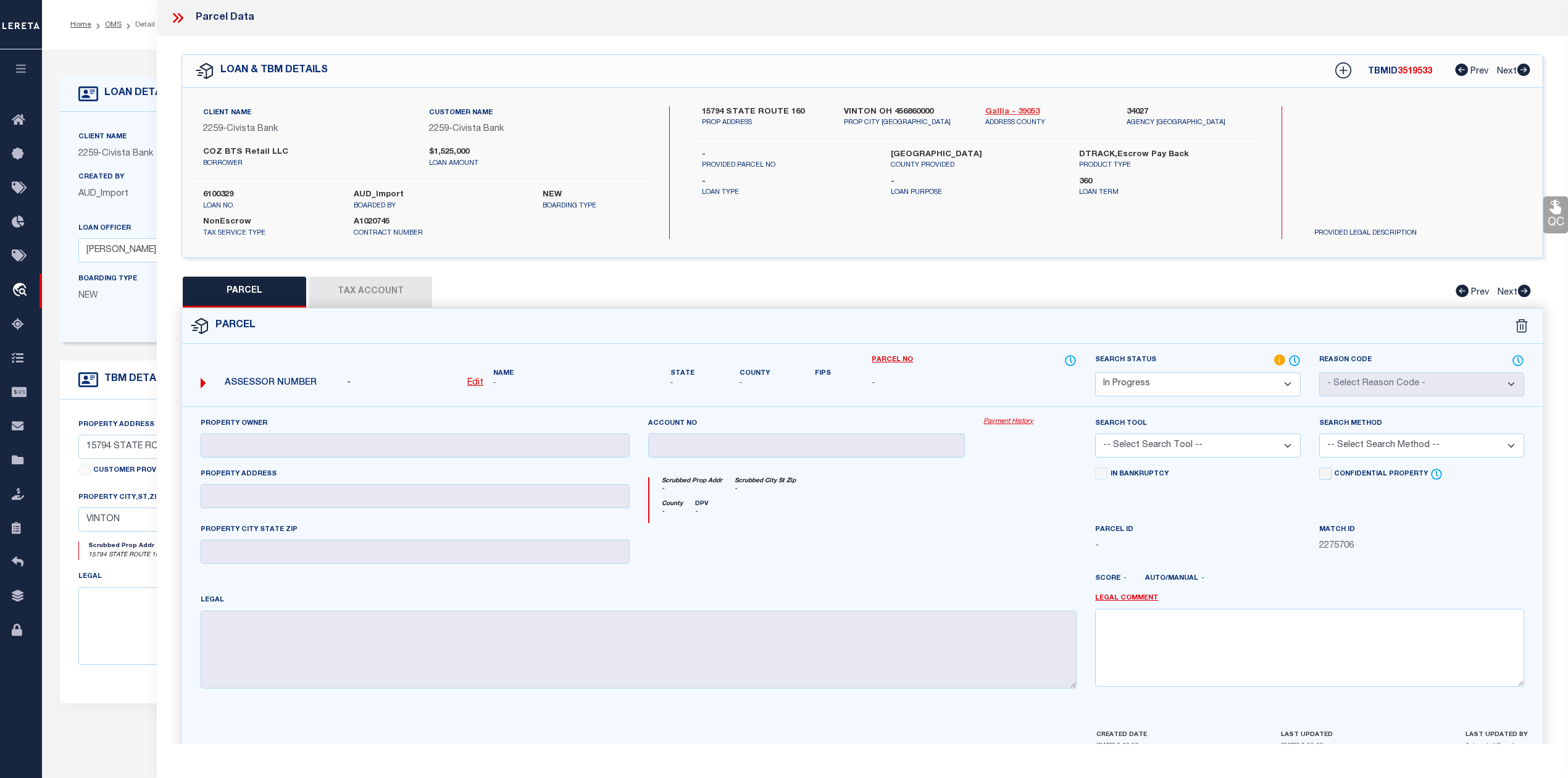
click at [1003, 109] on link "Gallia - 39053" at bounding box center [1047, 112] width 123 height 13
drag, startPoint x: 695, startPoint y: 111, endPoint x: 786, endPoint y: 109, distance: 91.0
click at [786, 109] on div "15794 STATE ROUTE 160 PROP ADDRESS" at bounding box center [764, 117] width 142 height 22
copy label "15794 STATE ROUTE"
click at [787, 213] on div "15794 STATE ROUTE 160 PROP ADDRESS VINTON OH 456860000 PROP CITY ST ZIP Gallia …" at bounding box center [976, 172] width 567 height 132
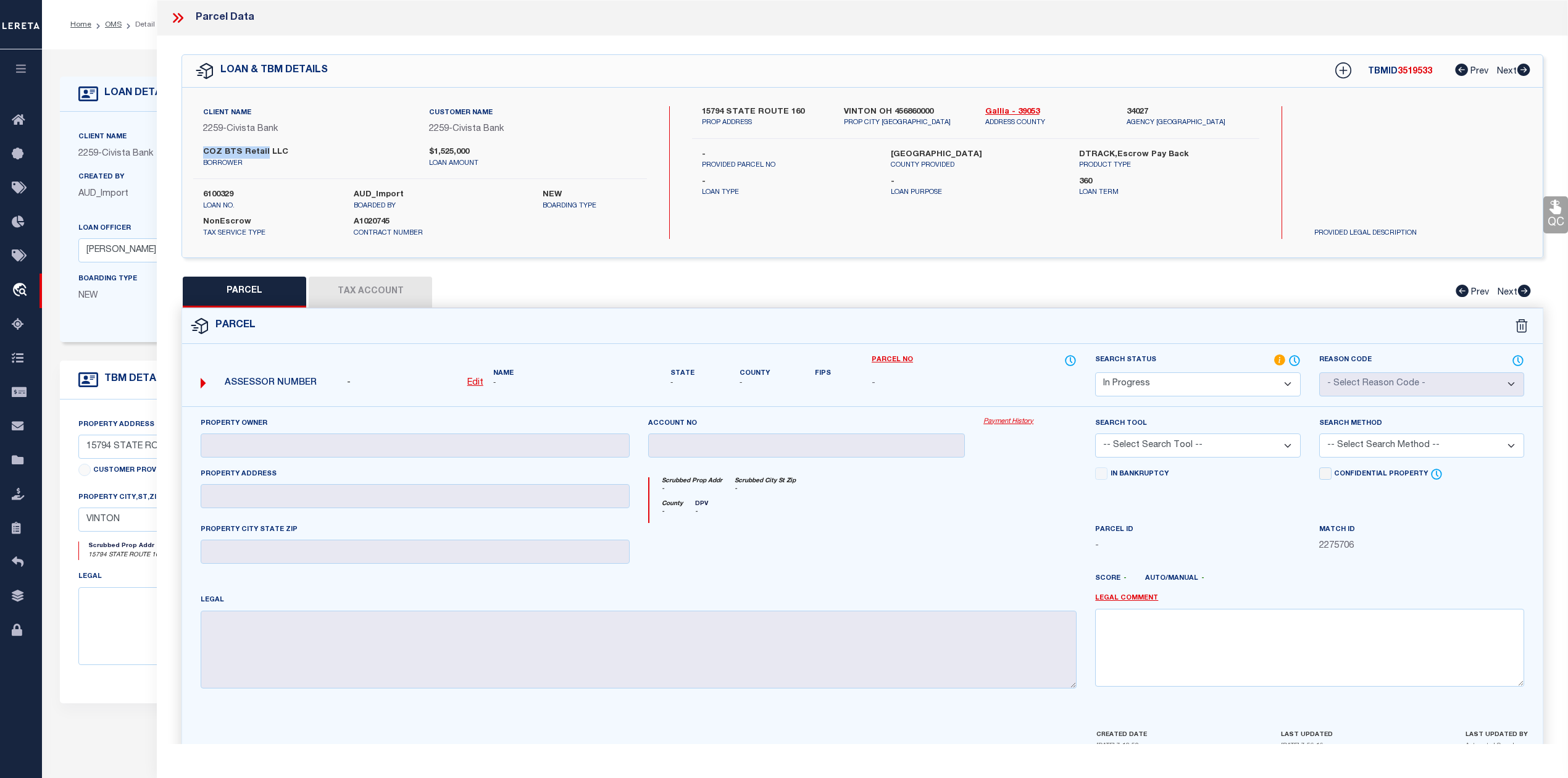
drag, startPoint x: 199, startPoint y: 153, endPoint x: 263, endPoint y: 153, distance: 64.0
click at [263, 153] on div "COZ BTS Retail LLC borrower" at bounding box center [307, 157] width 226 height 22
copy label "COZ BTS Retail"
drag, startPoint x: 725, startPoint y: 107, endPoint x: 806, endPoint y: 109, distance: 81.0
click at [806, 109] on label "15794 STATE ROUTE 160" at bounding box center [764, 112] width 123 height 13
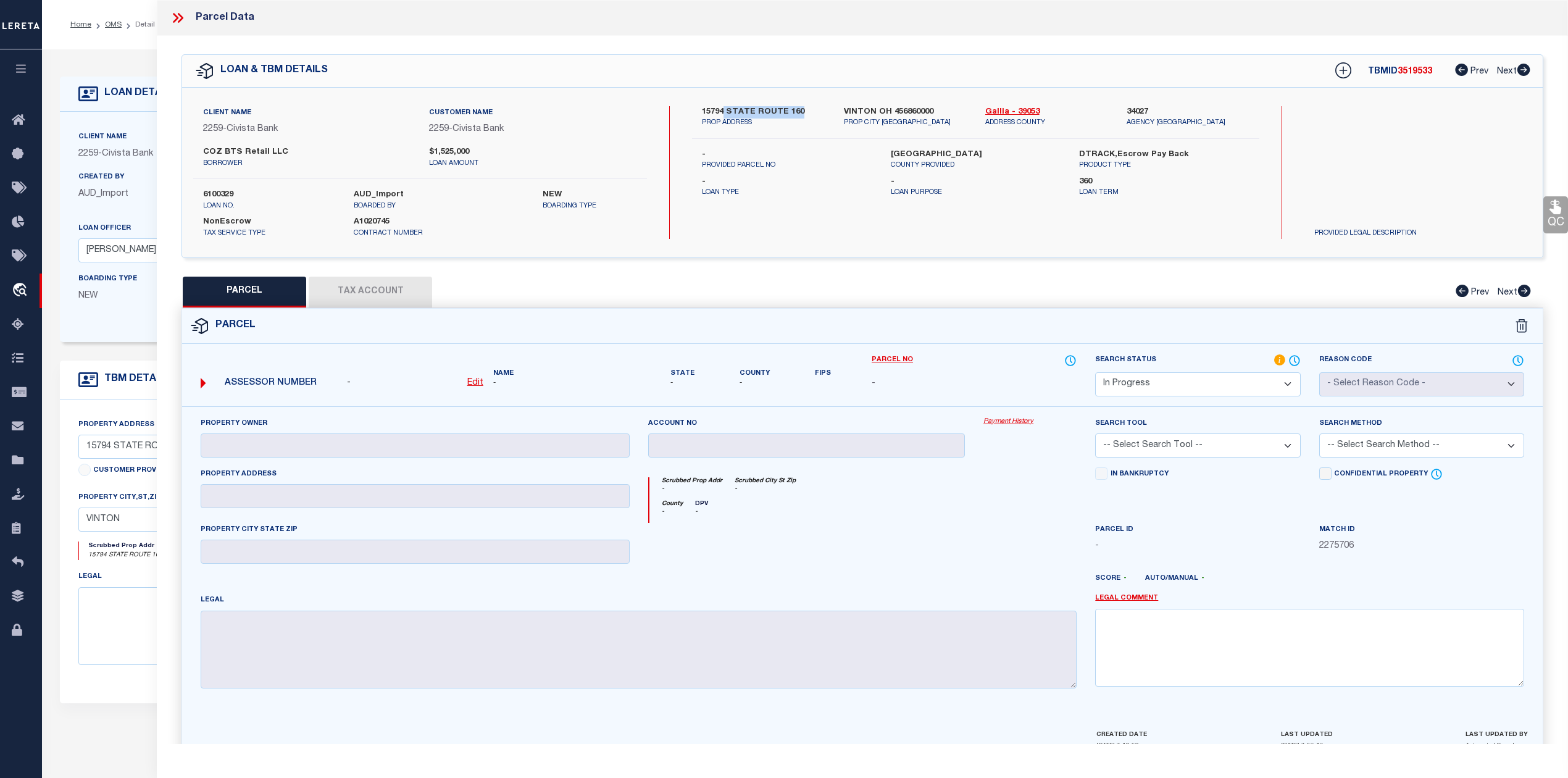
click at [1194, 378] on select "Automated Search Bad Parcel Complete Duplicate Parcel High Dollar Reporting In …" at bounding box center [1198, 384] width 205 height 24
click at [1095, 372] on select "Automated Search Bad Parcel Complete Duplicate Parcel High Dollar Reporting In …" at bounding box center [1198, 384] width 205 height 24
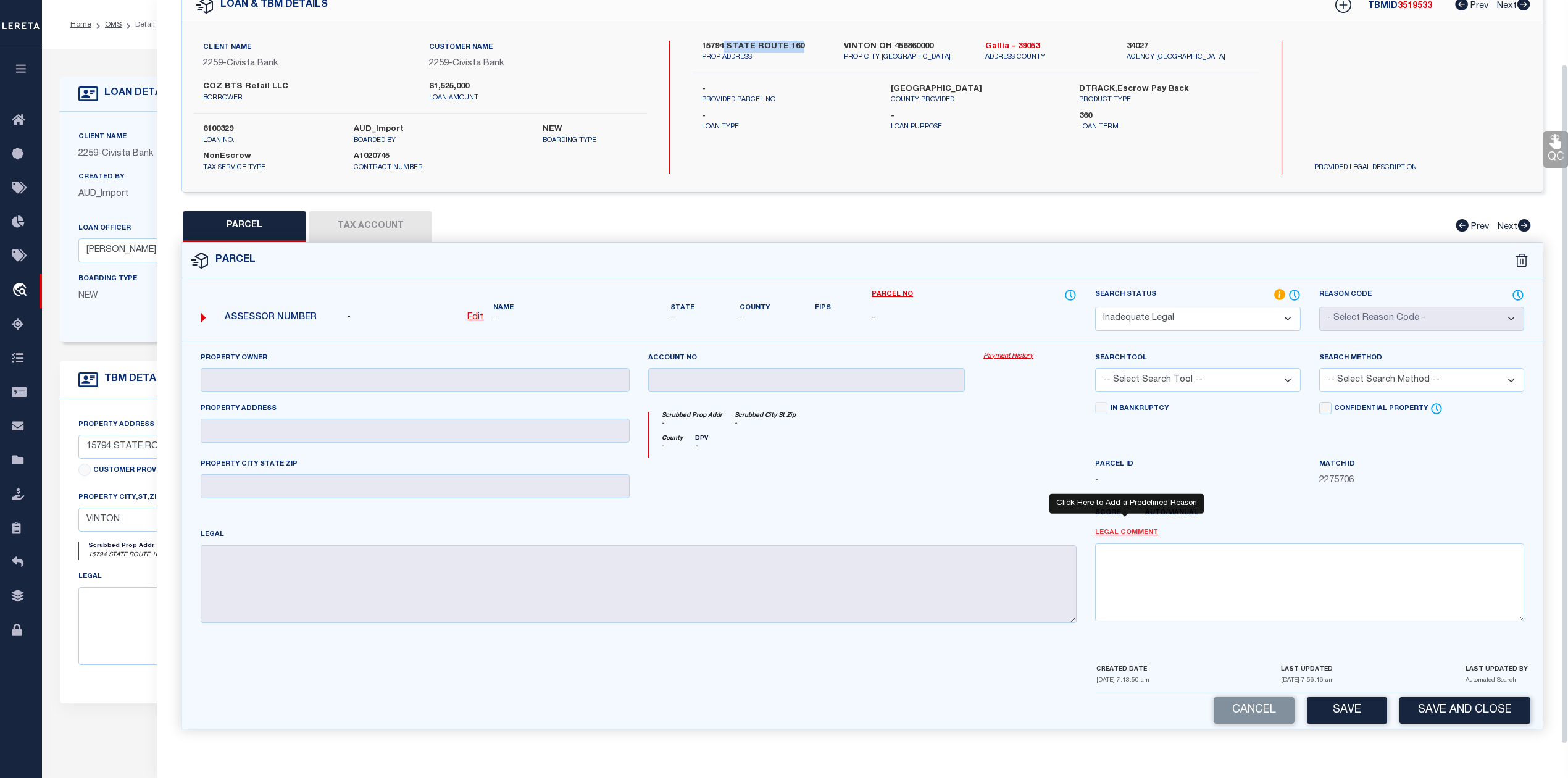
click at [1129, 530] on link "Legal Comment" at bounding box center [1127, 532] width 63 height 10
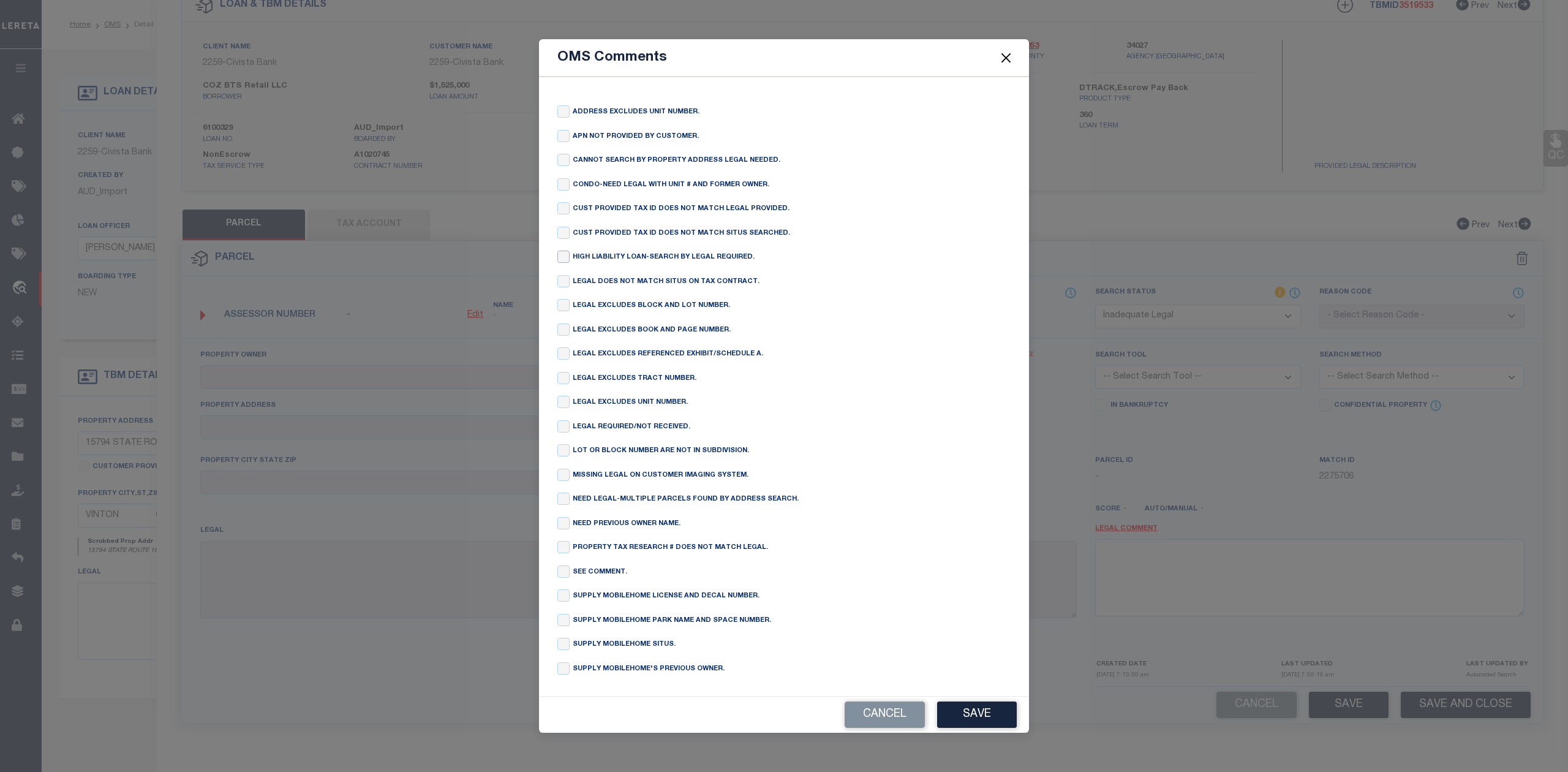
click at [563, 252] on input "checkbox" at bounding box center [563, 256] width 13 height 13
click at [971, 713] on button "Save" at bounding box center [976, 714] width 80 height 26
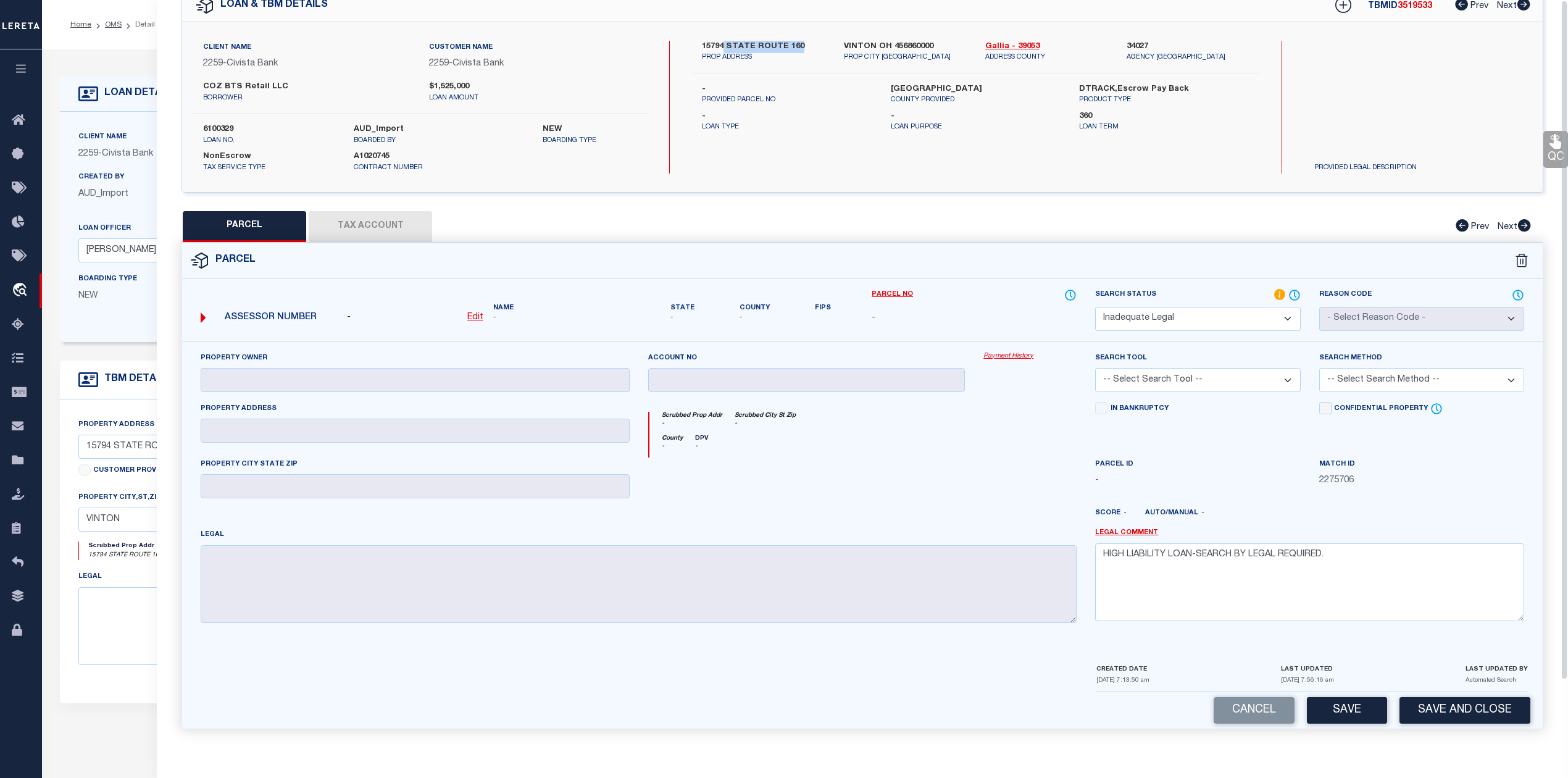
scroll to position [0, 0]
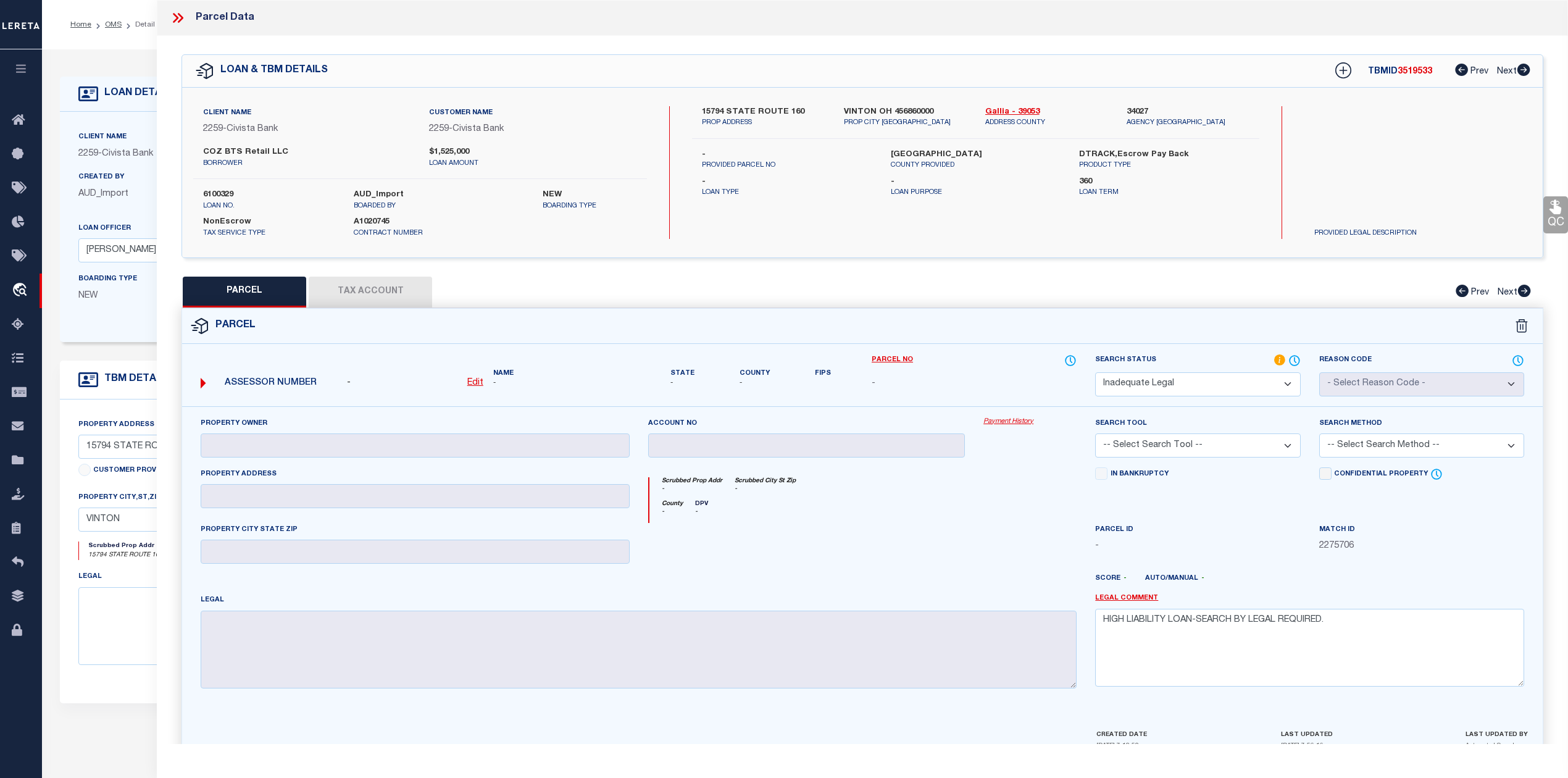
click at [174, 18] on icon at bounding box center [177, 18] width 16 height 16
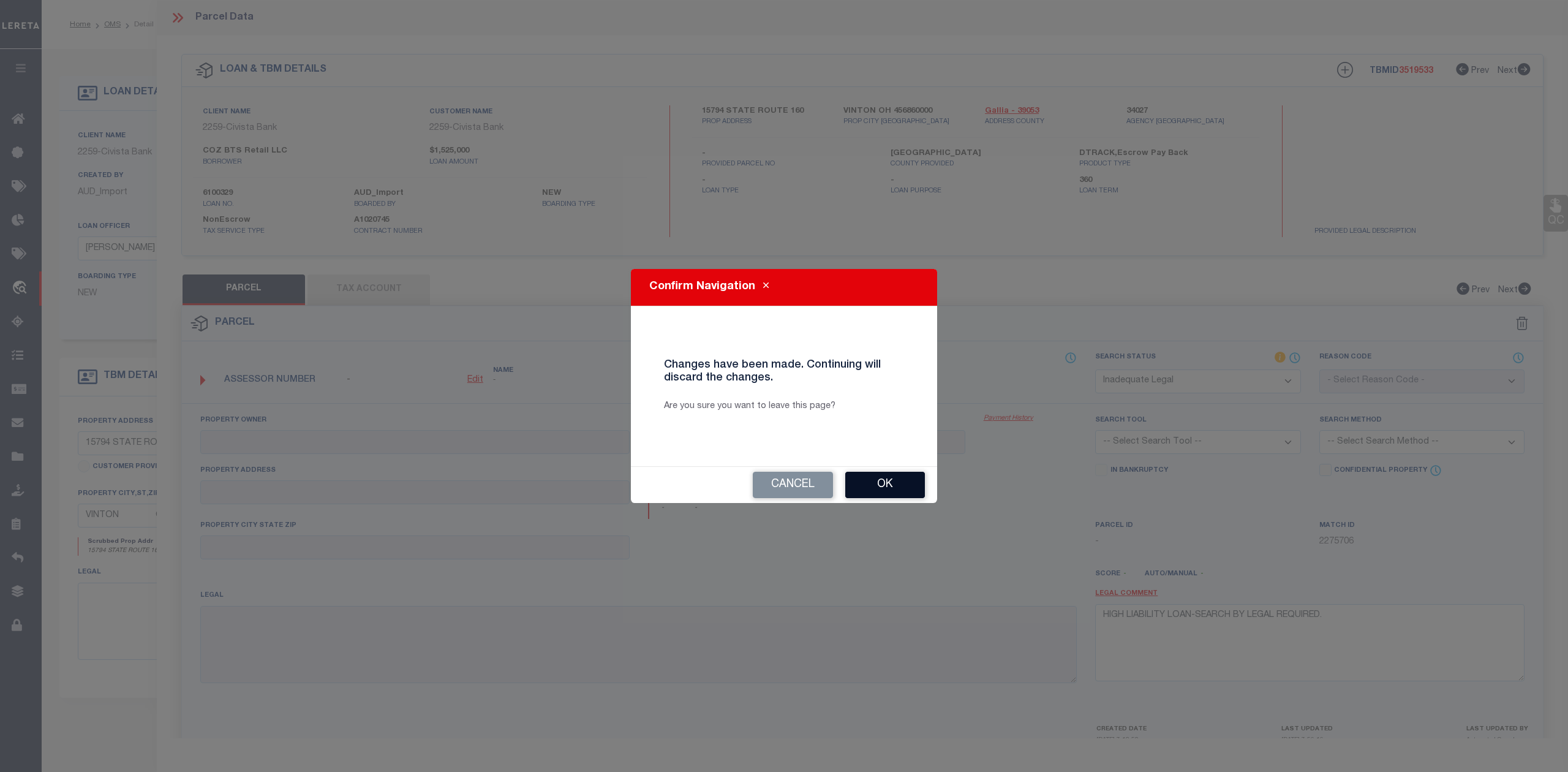
click at [877, 478] on button "Ok" at bounding box center [885, 484] width 80 height 26
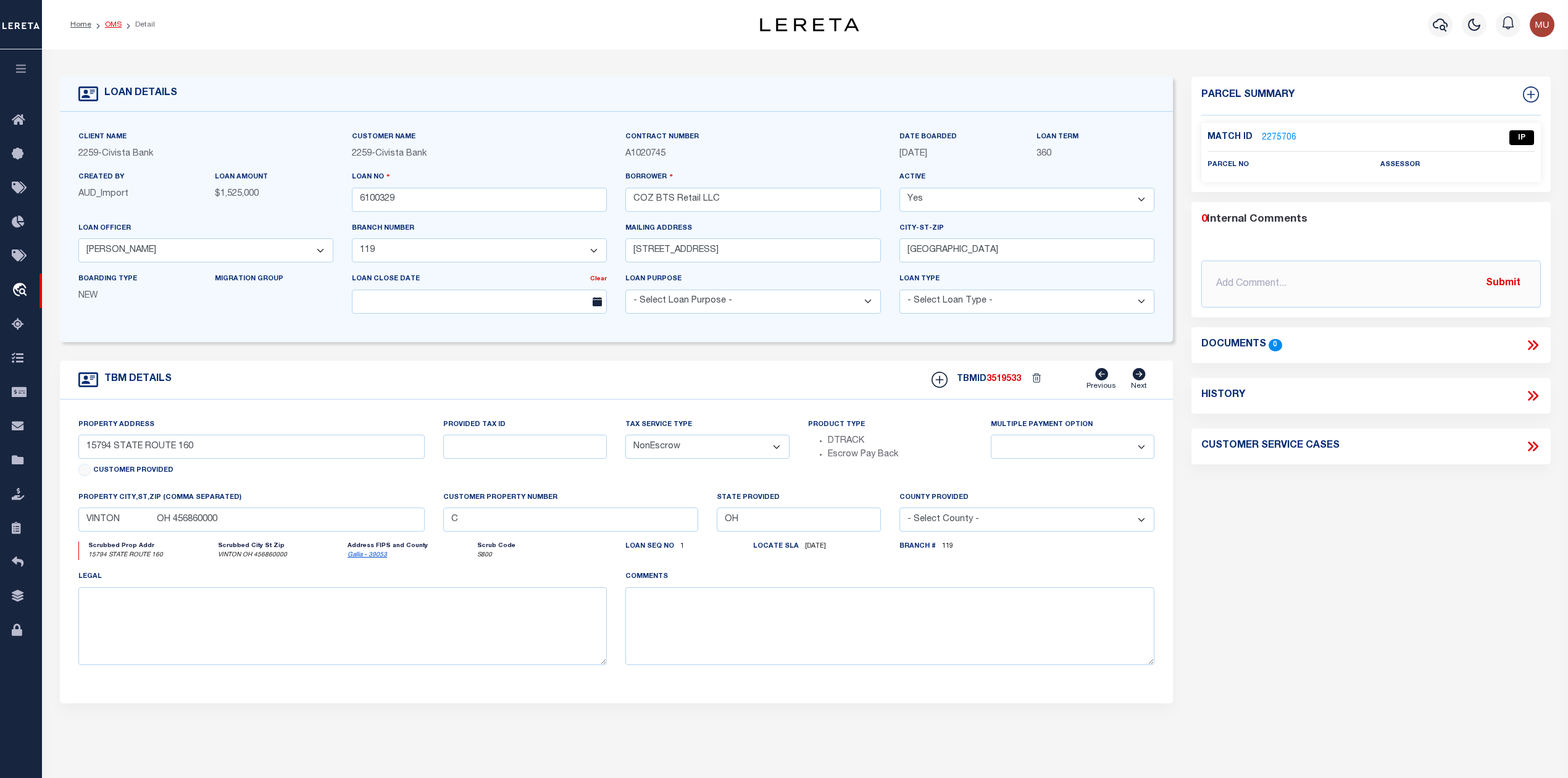
click at [115, 23] on link "OMS" at bounding box center [113, 24] width 17 height 8
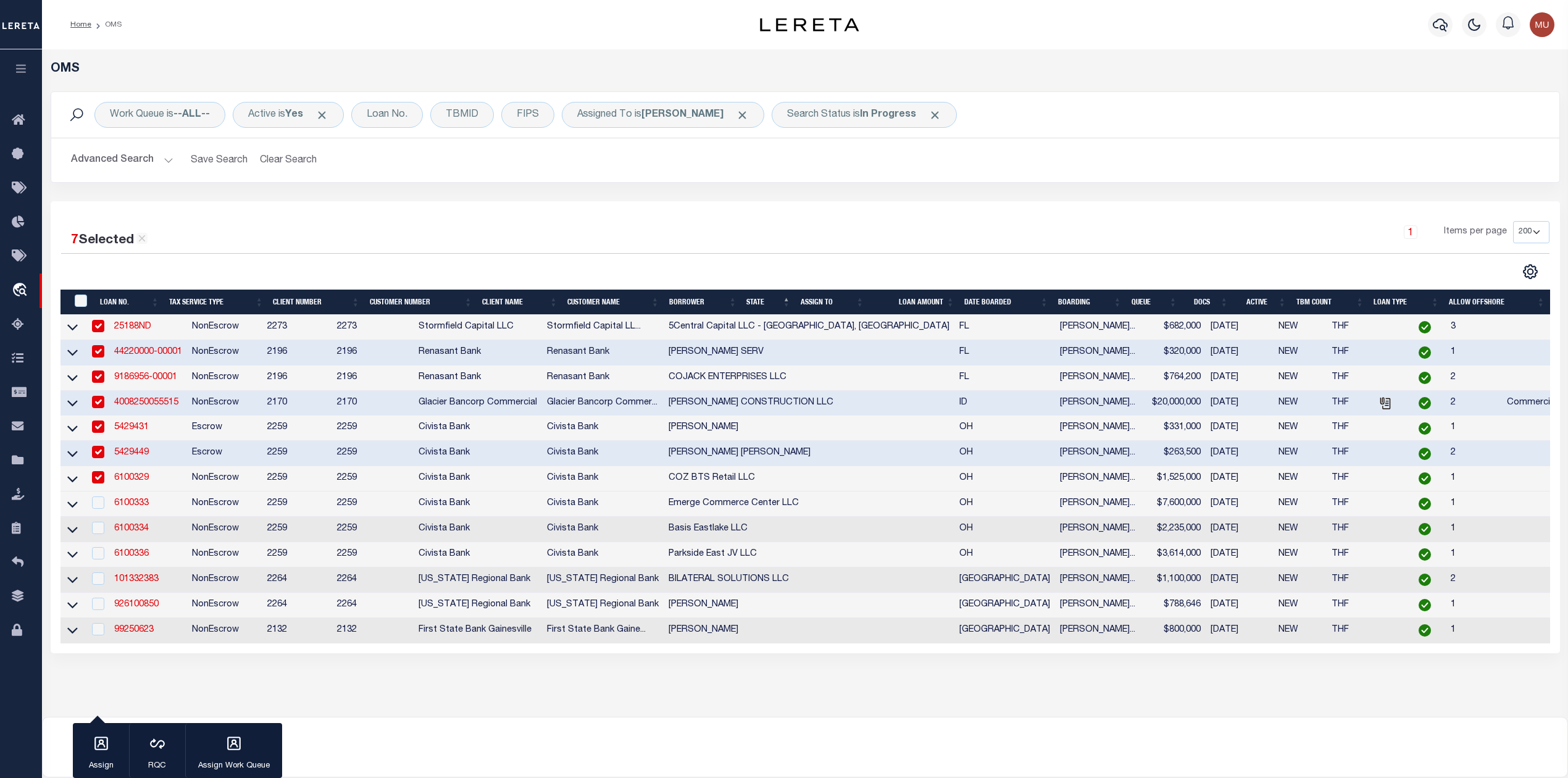
scroll to position [102, 0]
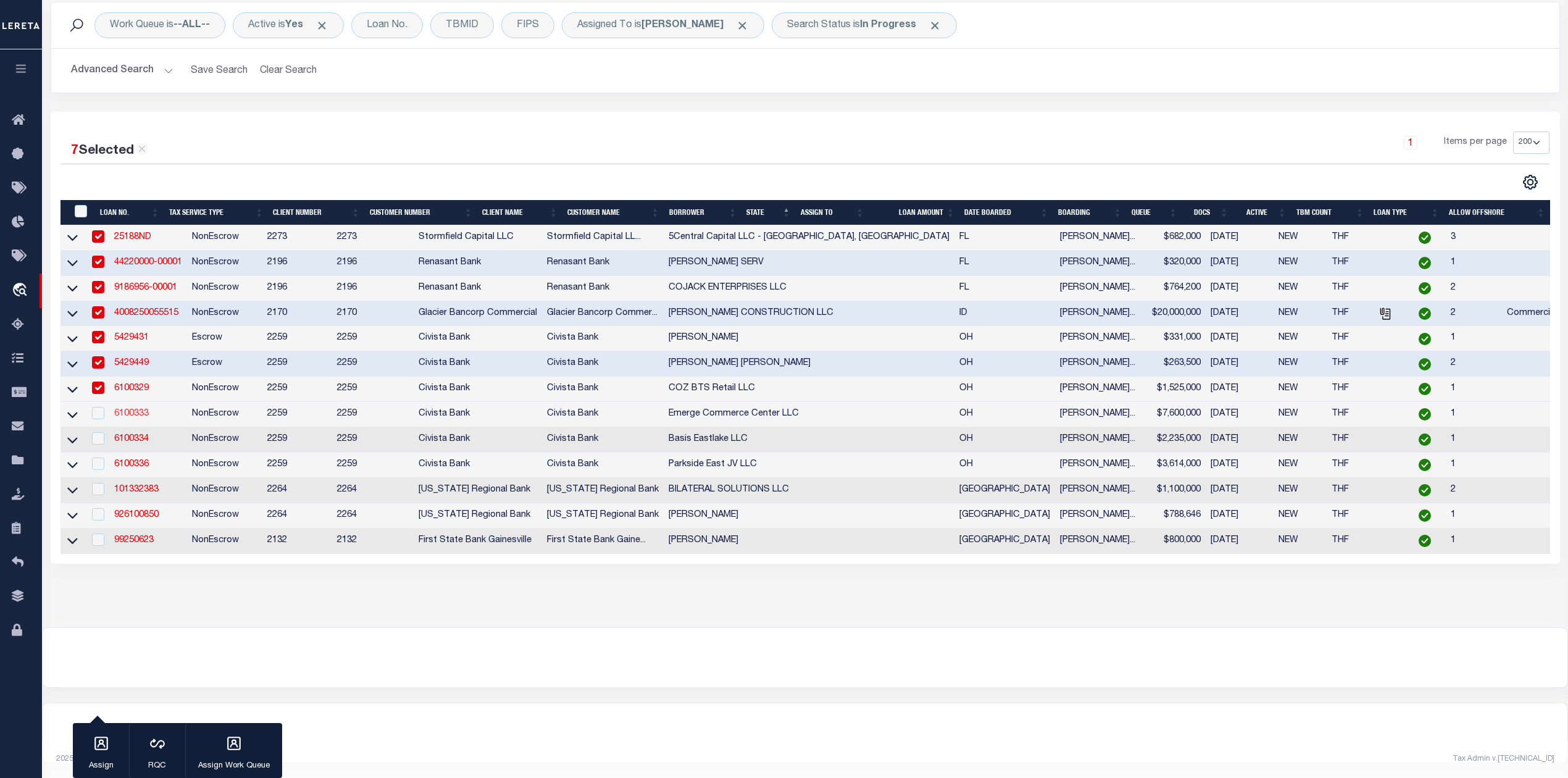
click at [137, 410] on link "6100333" at bounding box center [131, 413] width 35 height 8
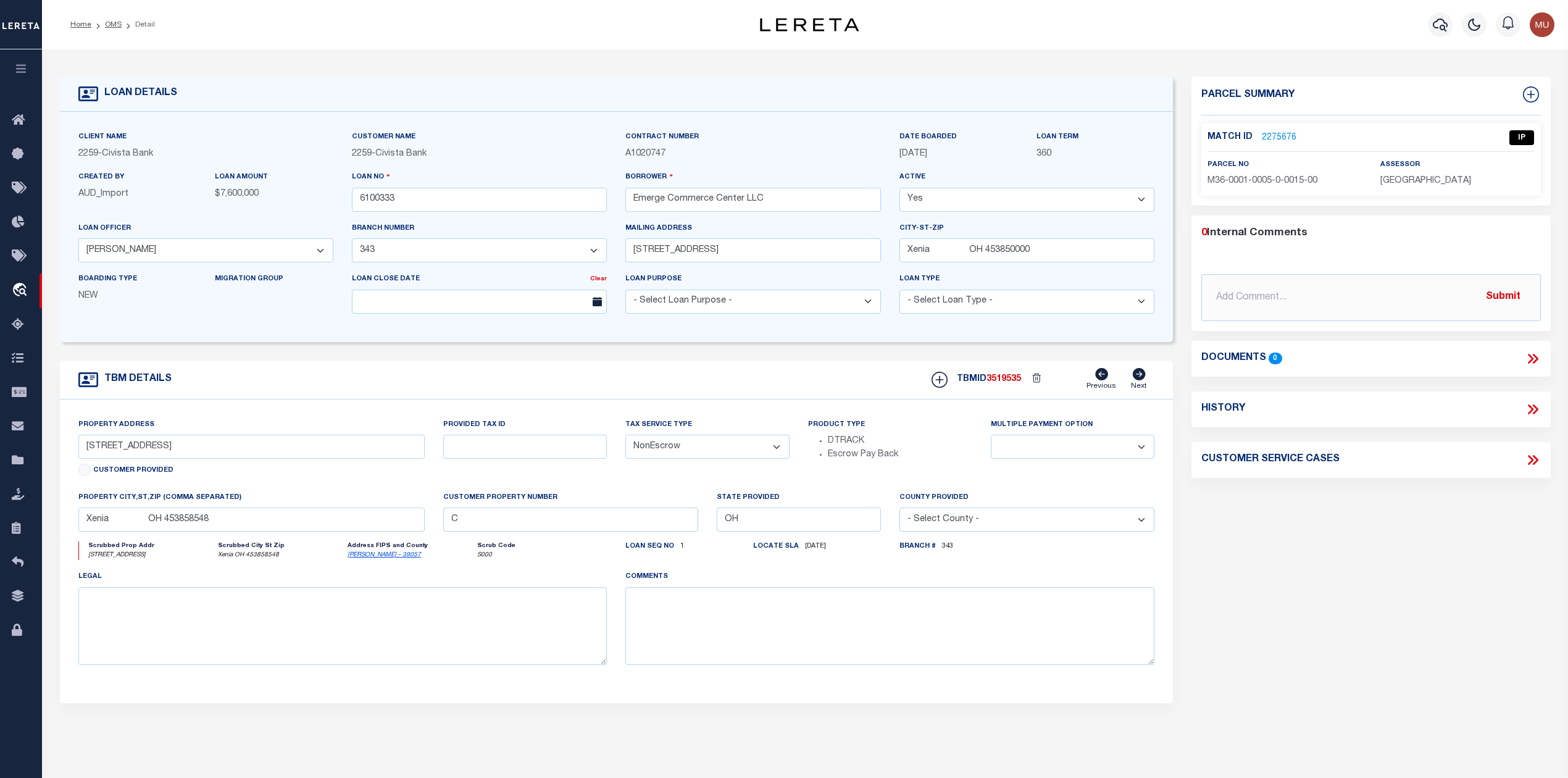
click at [1282, 134] on link "2275676" at bounding box center [1279, 138] width 35 height 13
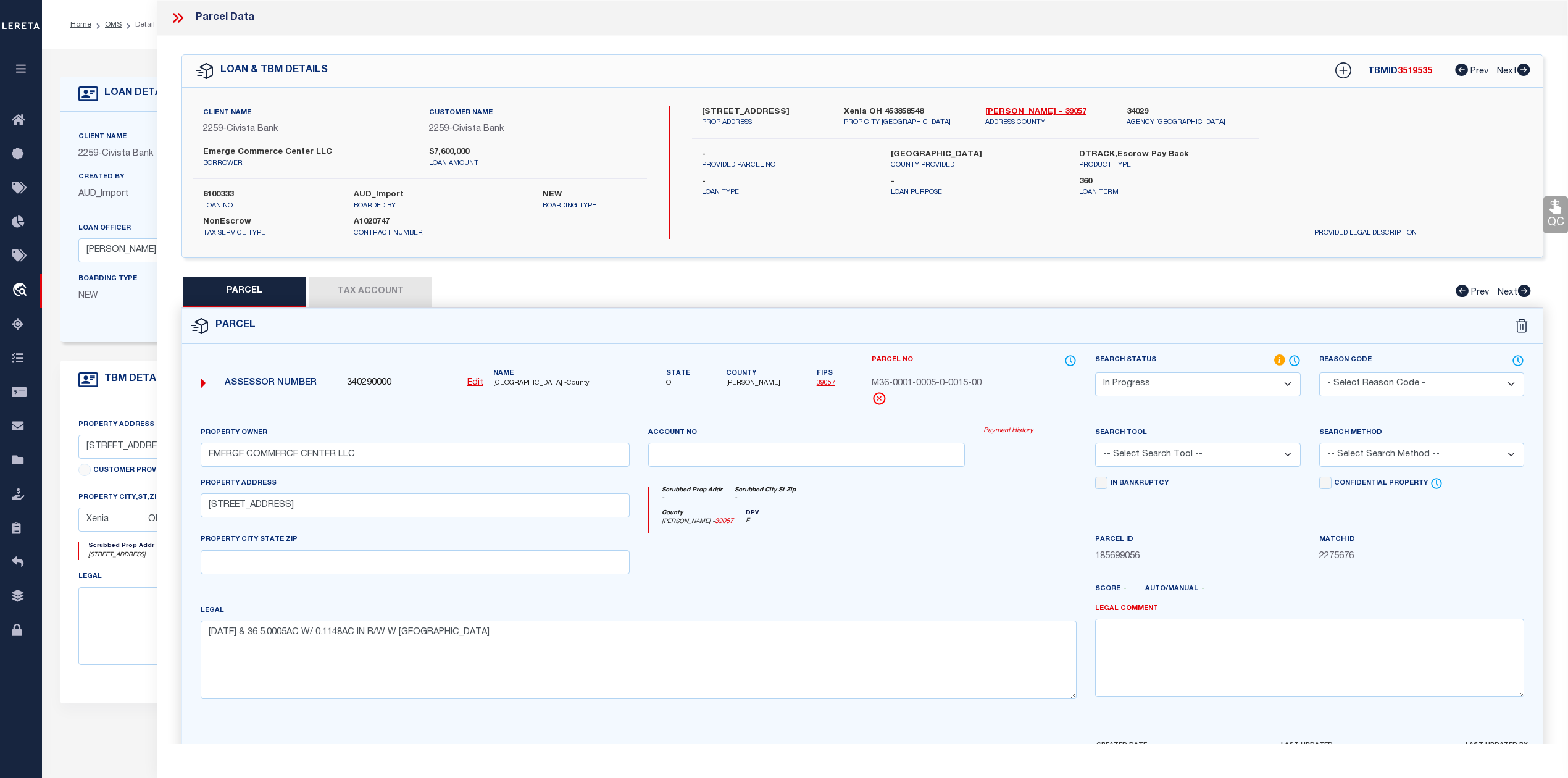
click at [1181, 381] on select "Automated Search Bad Parcel Complete Duplicate Parcel High Dollar Reporting In …" at bounding box center [1198, 384] width 205 height 24
click at [1095, 372] on select "Automated Search Bad Parcel Complete Duplicate Parcel High Dollar Reporting In …" at bounding box center [1198, 384] width 205 height 24
click at [1206, 454] on select "-- Select Search Tool -- 3rd Party Website Agency File Agency Website ATLS CNV-…" at bounding box center [1198, 455] width 205 height 24
click at [1095, 445] on select "-- Select Search Tool -- 3rd Party Website Agency File Agency Website ATLS CNV-…" at bounding box center [1198, 455] width 205 height 24
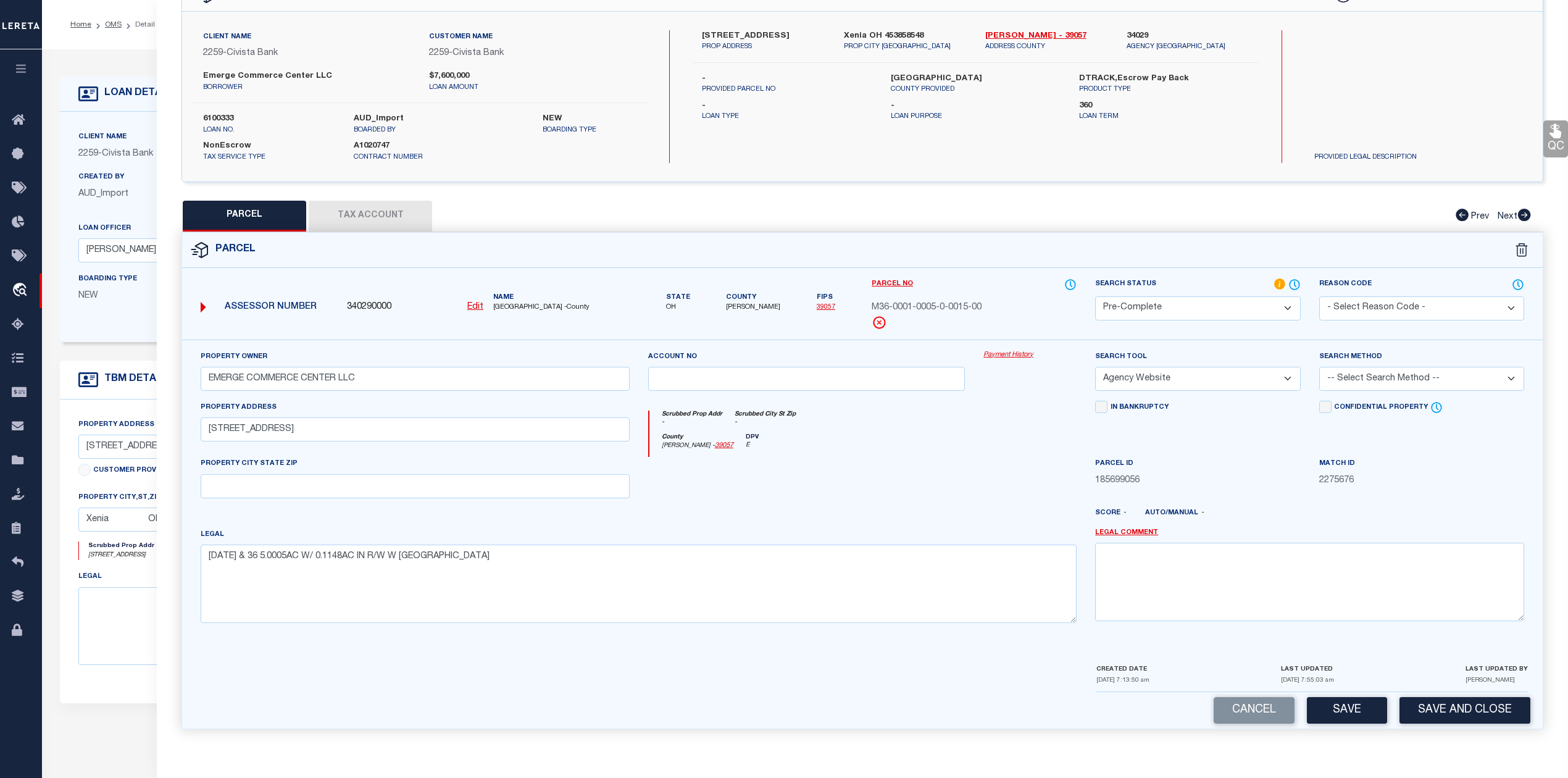
click at [1351, 360] on div "Search Method -- Select Search Method -- Property Address Legal Liability Info …" at bounding box center [1421, 370] width 205 height 41
click at [1351, 374] on select "-- Select Search Method -- Property Address Legal Liability Info Provided" at bounding box center [1421, 379] width 205 height 24
click at [1319, 367] on select "-- Select Search Method -- Property Address Legal Liability Info Provided" at bounding box center [1421, 379] width 205 height 24
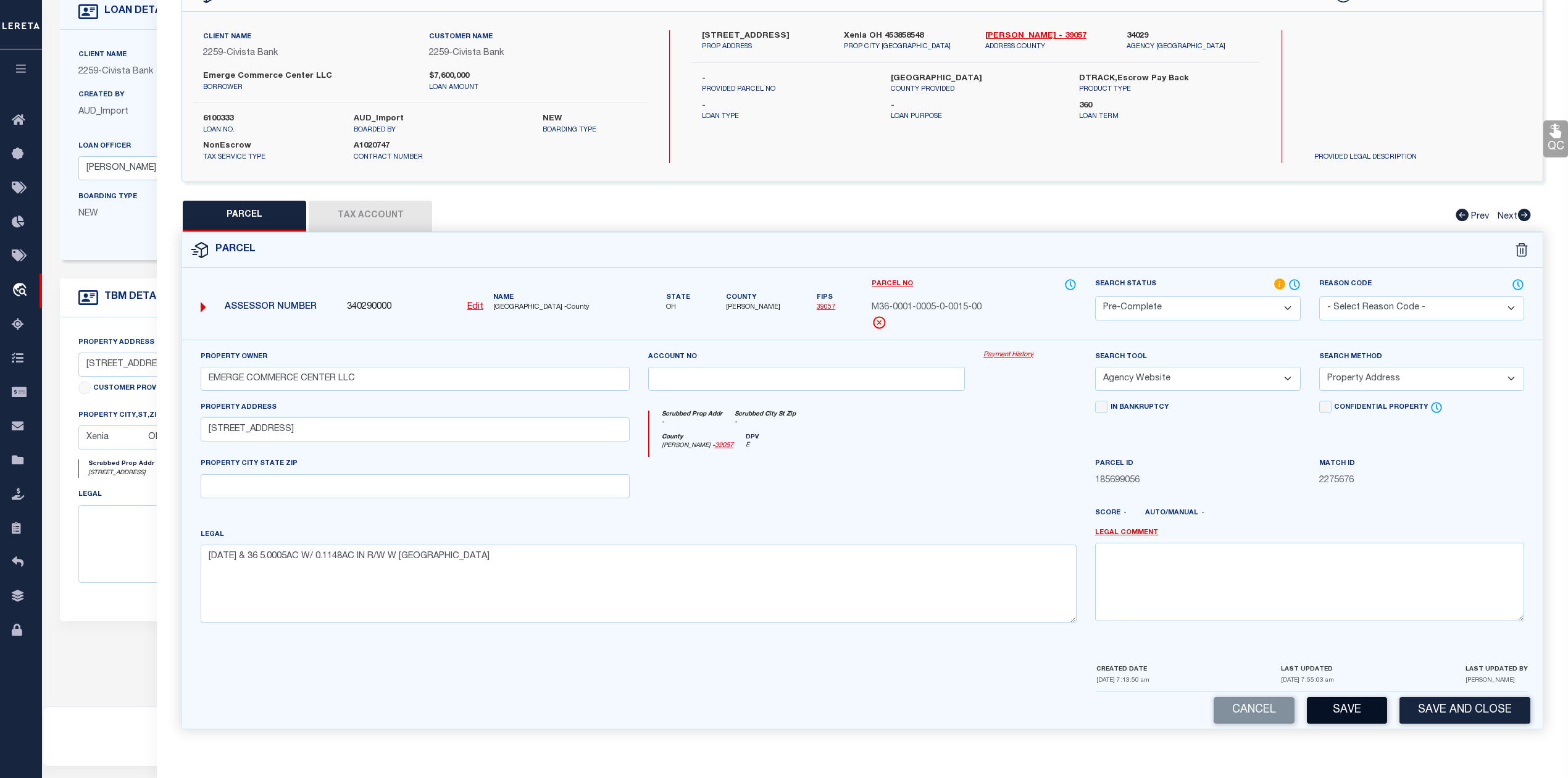
click at [1358, 710] on button "Save" at bounding box center [1347, 710] width 80 height 26
click at [374, 210] on button "Tax Account" at bounding box center [370, 216] width 123 height 31
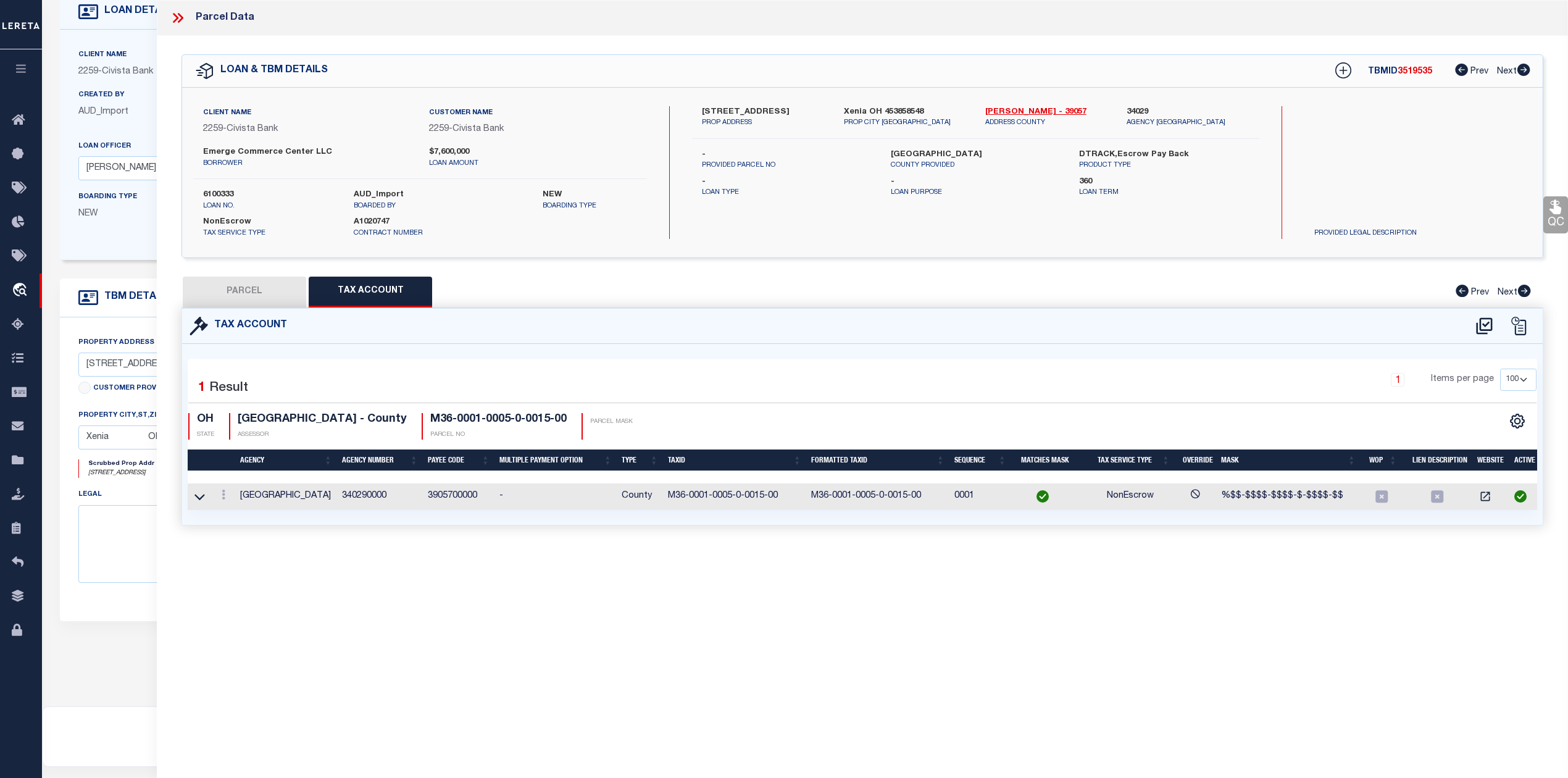
scroll to position [0, 0]
click at [230, 285] on button "PARCEL" at bounding box center [245, 292] width 123 height 31
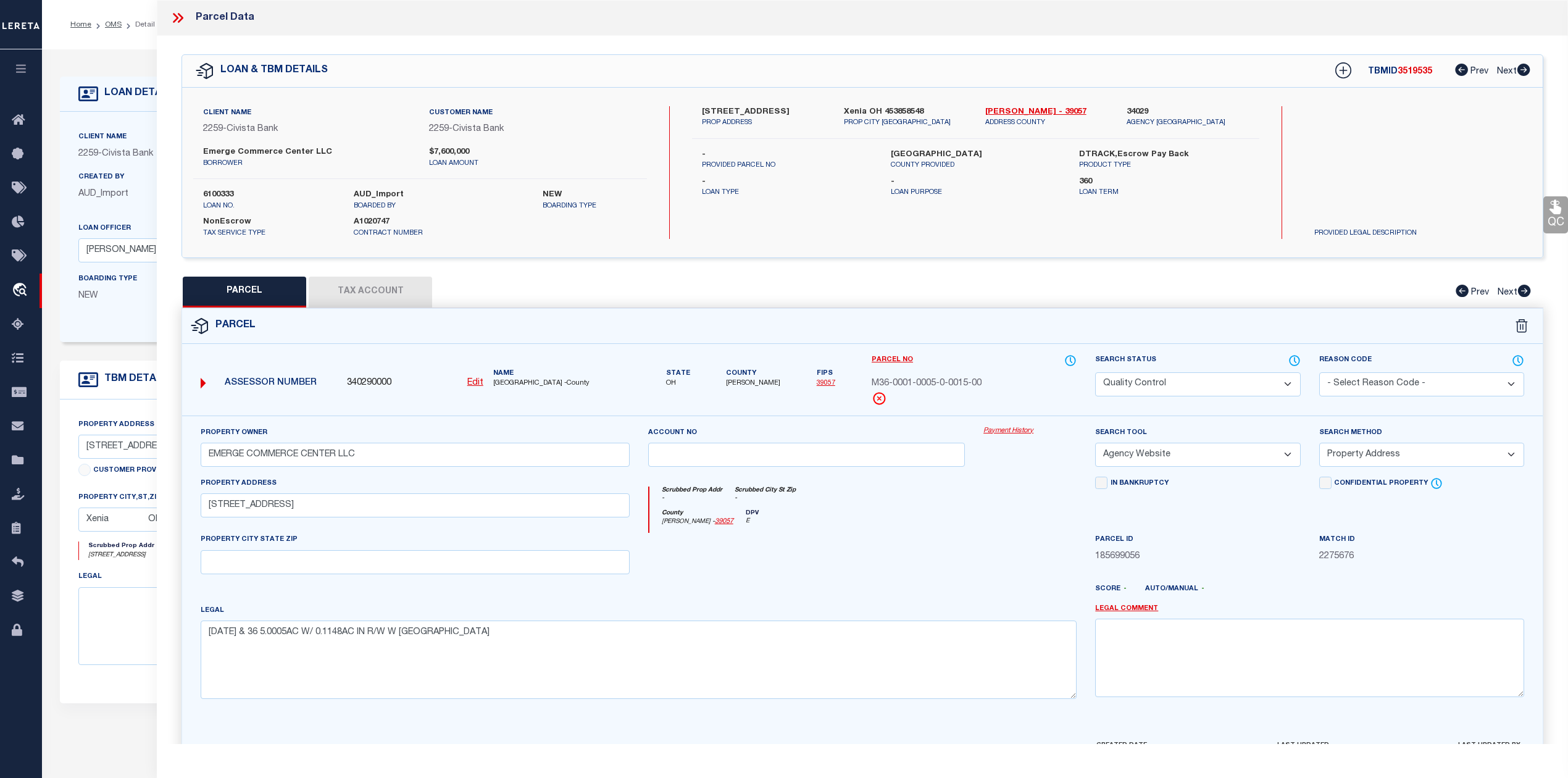
click at [176, 15] on icon at bounding box center [176, 18] width 6 height 10
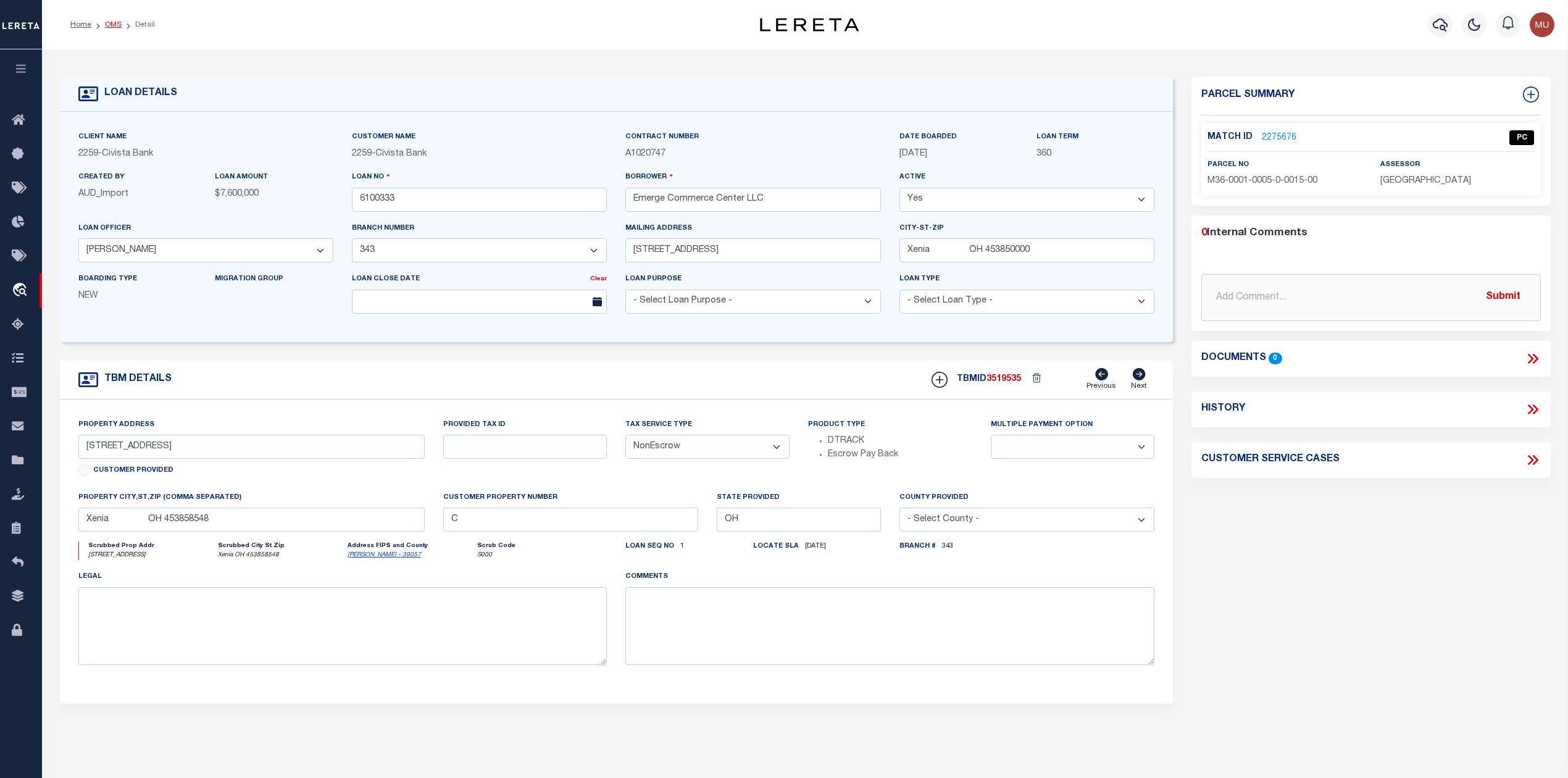
click at [116, 25] on link "OMS" at bounding box center [113, 24] width 17 height 8
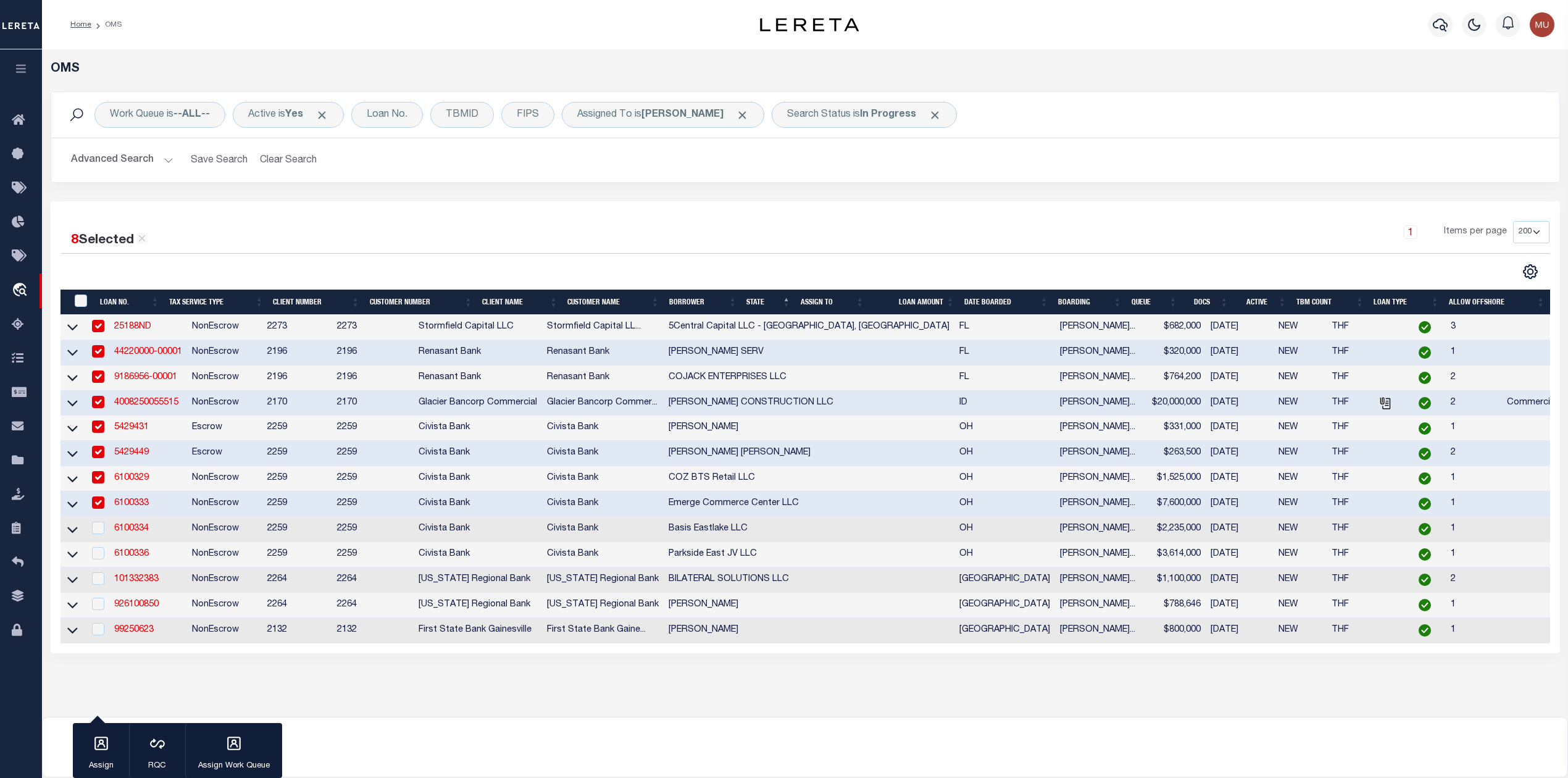
scroll to position [102, 0]
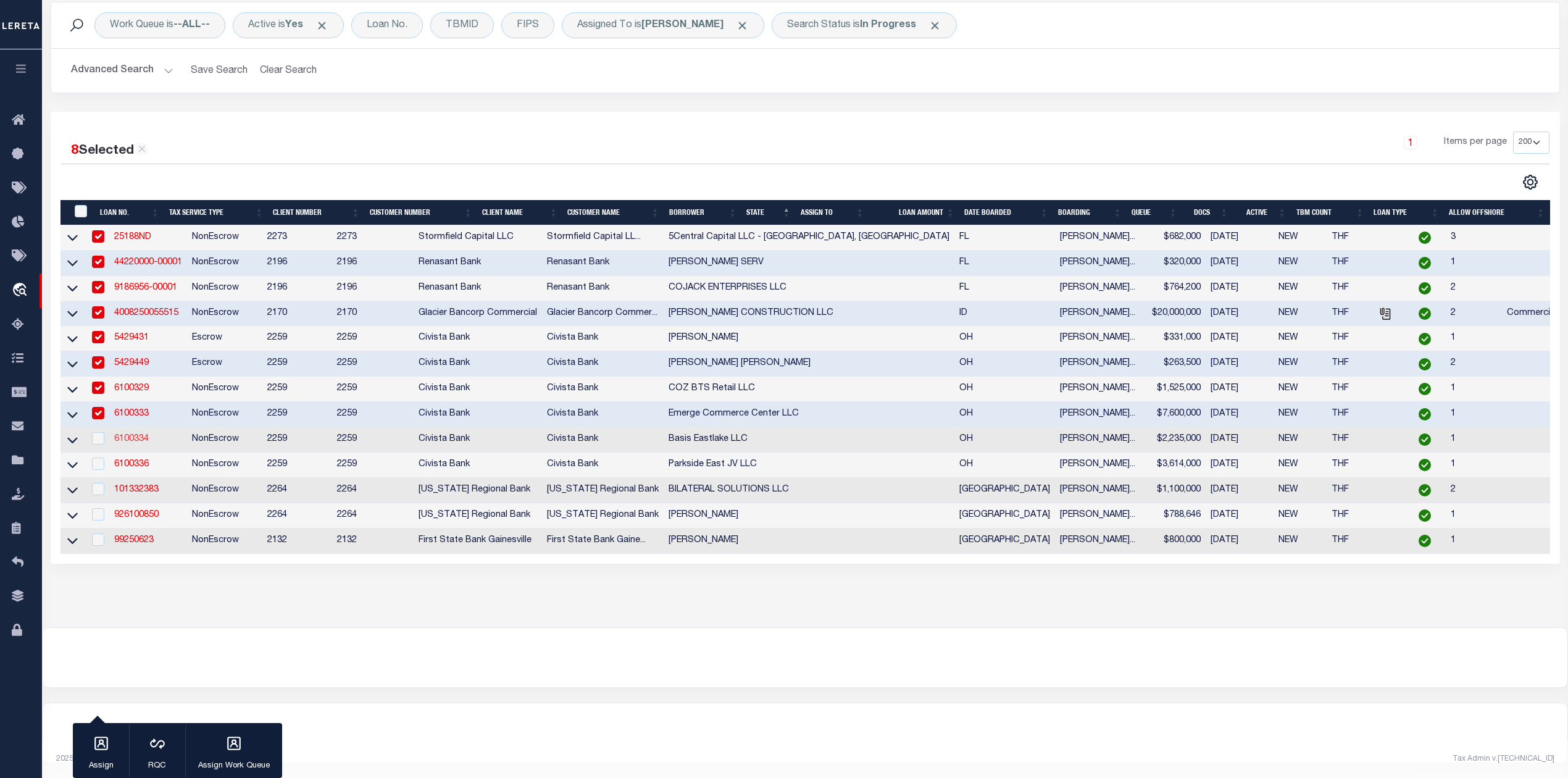
click at [136, 435] on link "6100334" at bounding box center [131, 439] width 35 height 8
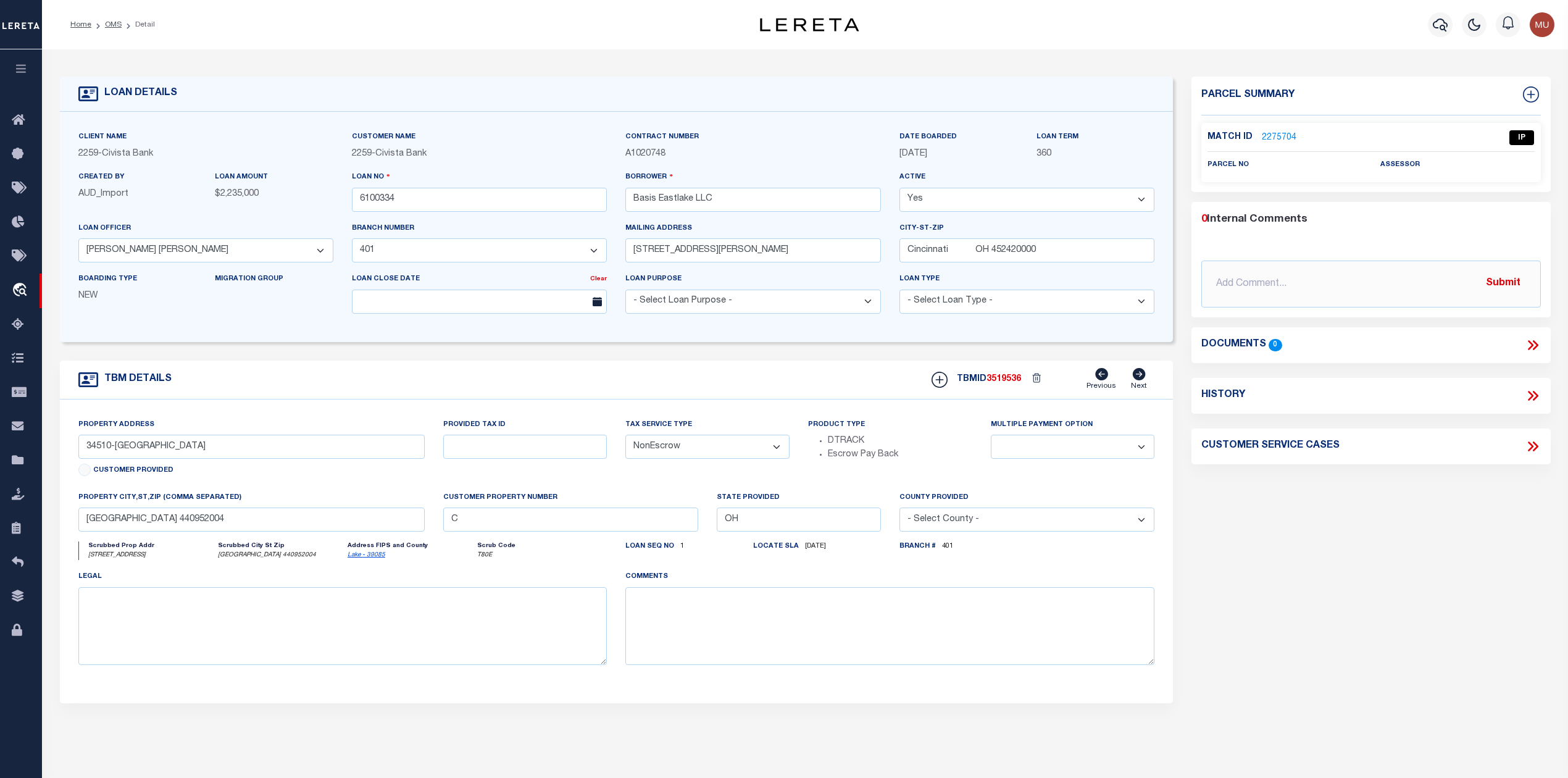
click at [1273, 141] on link "2275704" at bounding box center [1279, 138] width 35 height 13
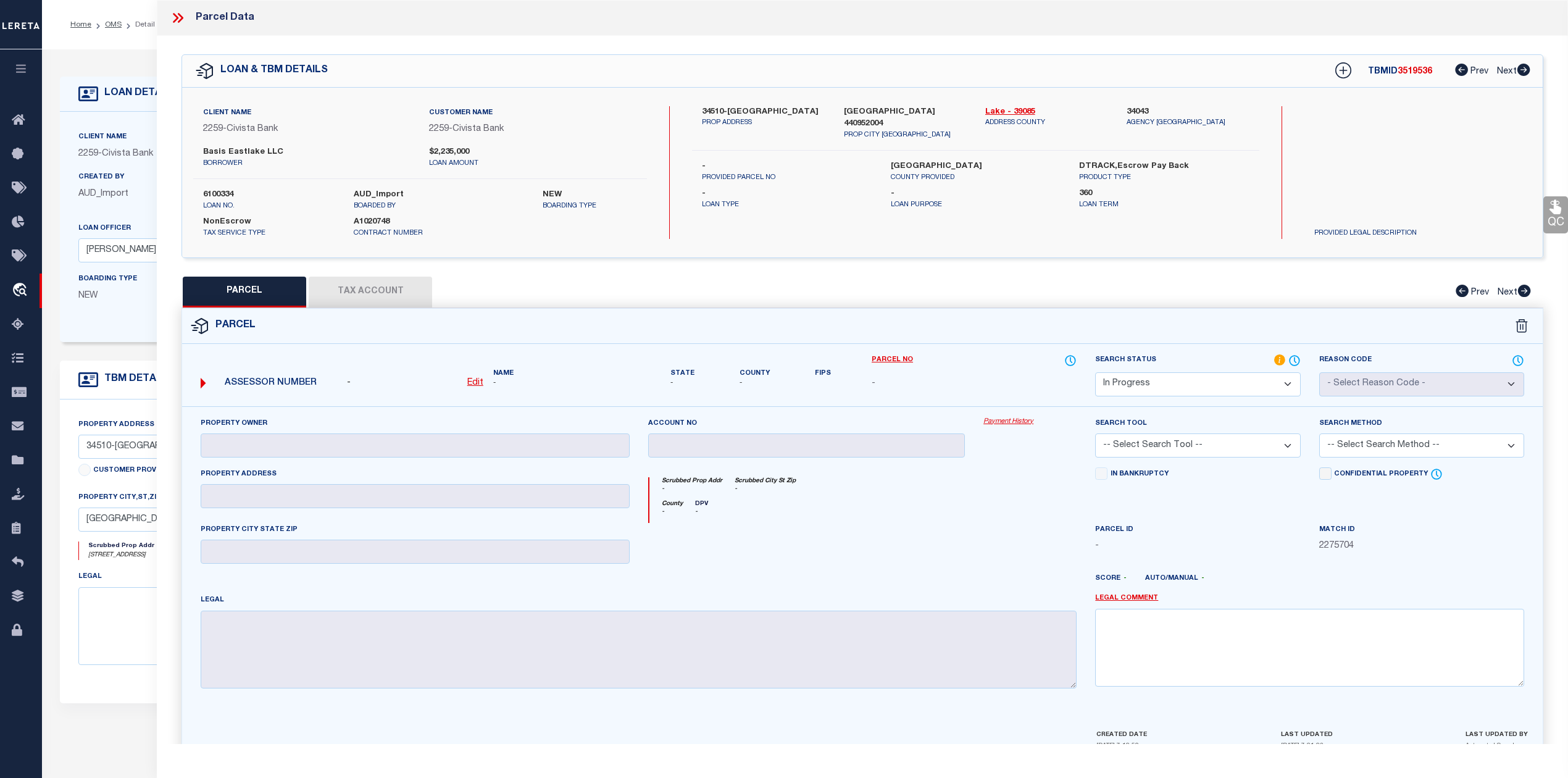
click at [1146, 447] on select "-- Select Search Tool -- 3rd Party Website Agency File Agency Website ATLS CNV-…" at bounding box center [1198, 446] width 205 height 24
click at [1146, 376] on select "Automated Search Bad Parcel Complete Duplicate Parcel High Dollar Reporting In …" at bounding box center [1198, 384] width 205 height 24
click at [1095, 372] on select "Automated Search Bad Parcel Complete Duplicate Parcel High Dollar Reporting In …" at bounding box center [1198, 384] width 205 height 24
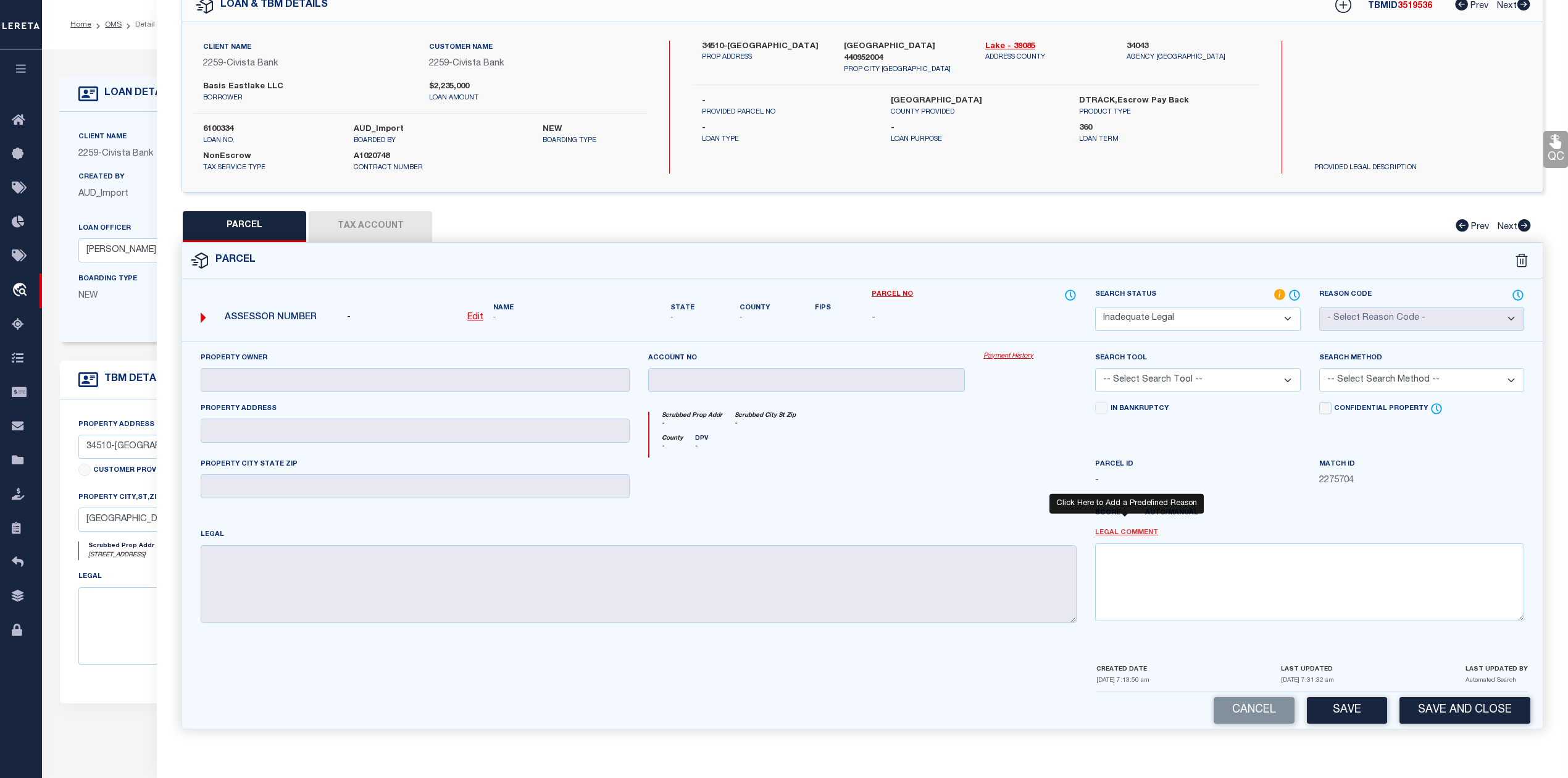
click at [1126, 532] on link "Legal Comment" at bounding box center [1127, 532] width 63 height 10
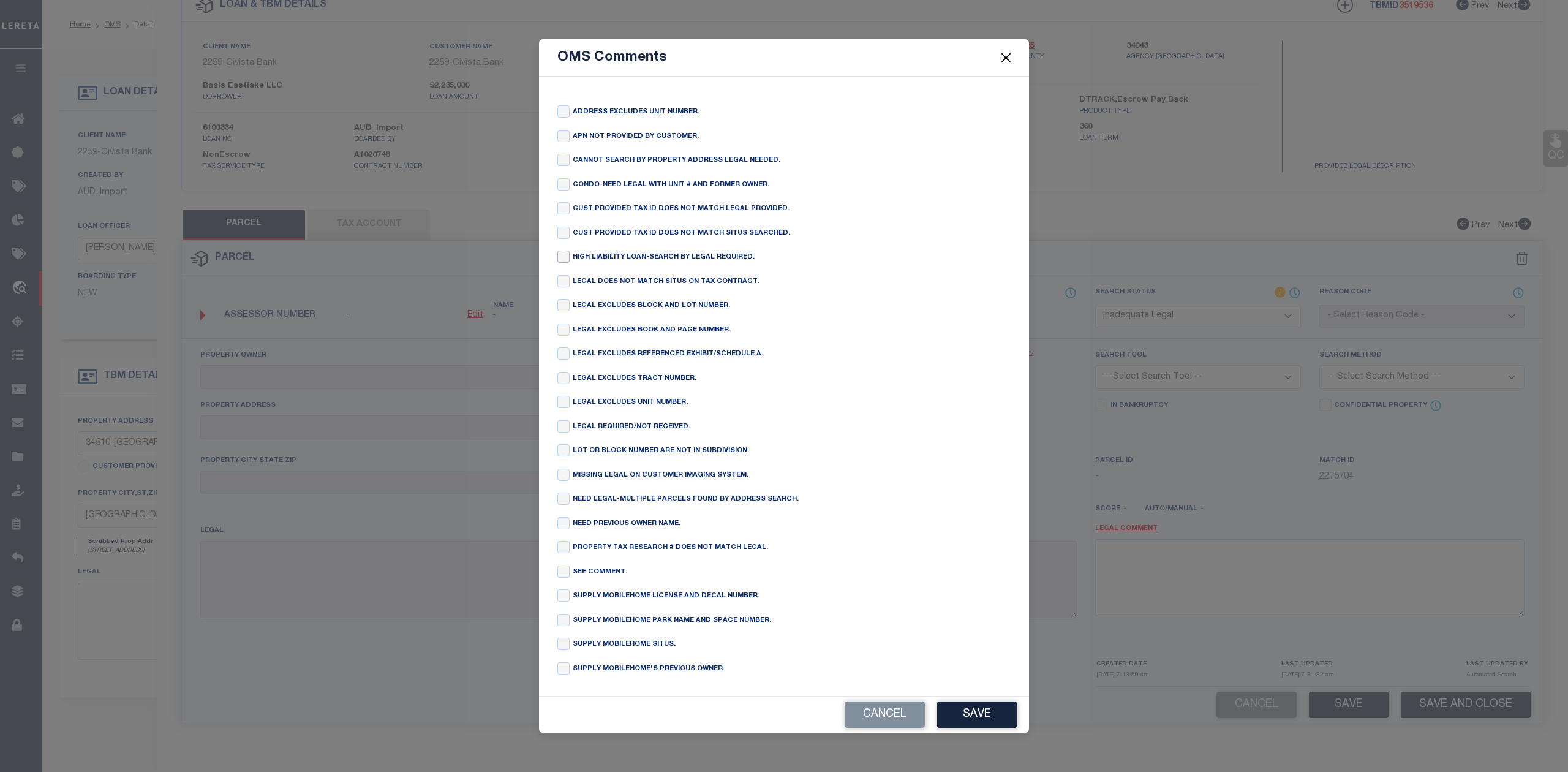
click at [561, 252] on input "checkbox" at bounding box center [563, 256] width 13 height 13
click at [983, 728] on button "Save" at bounding box center [976, 714] width 80 height 26
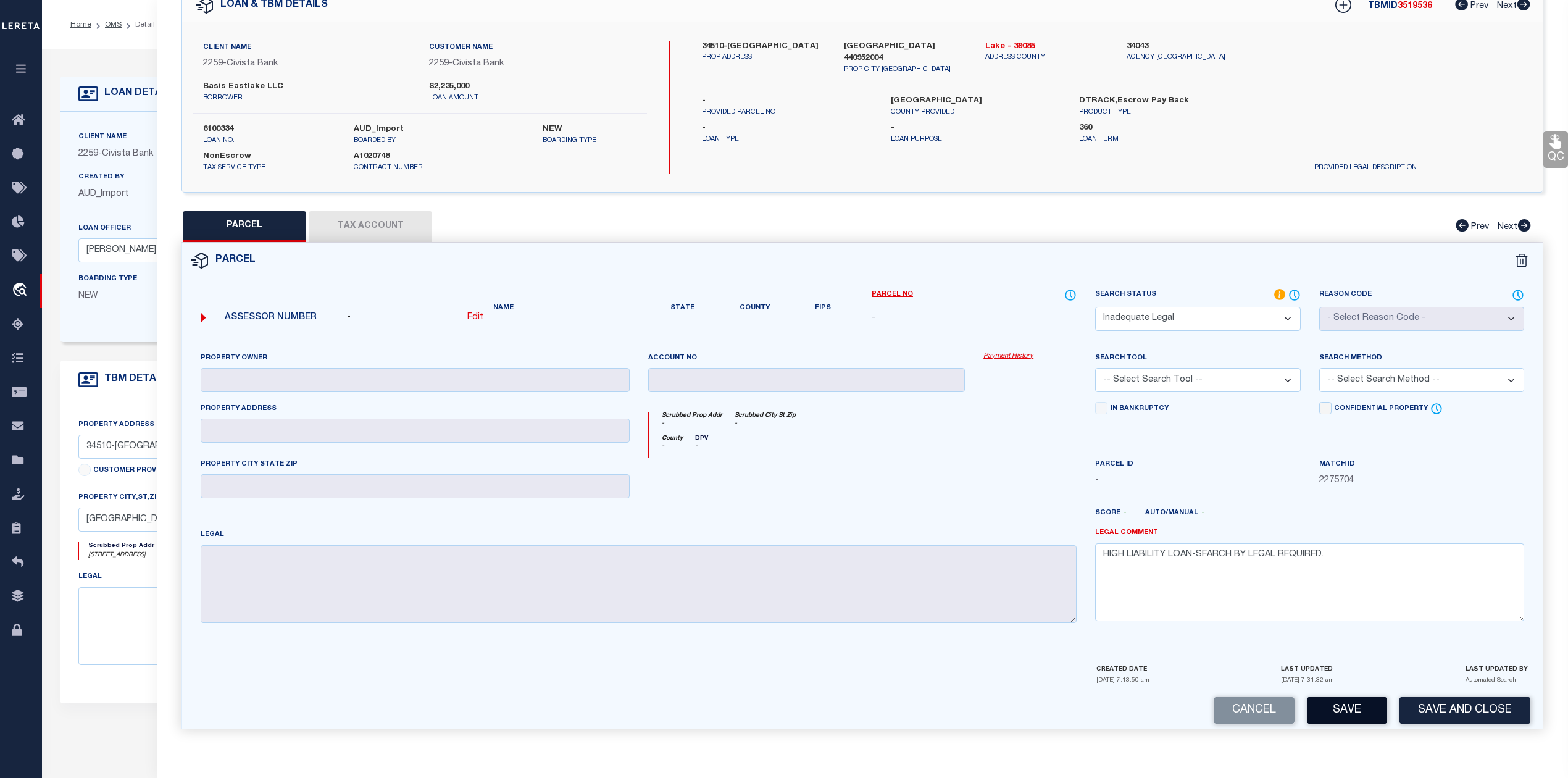
click at [1347, 714] on button "Save" at bounding box center [1347, 710] width 80 height 26
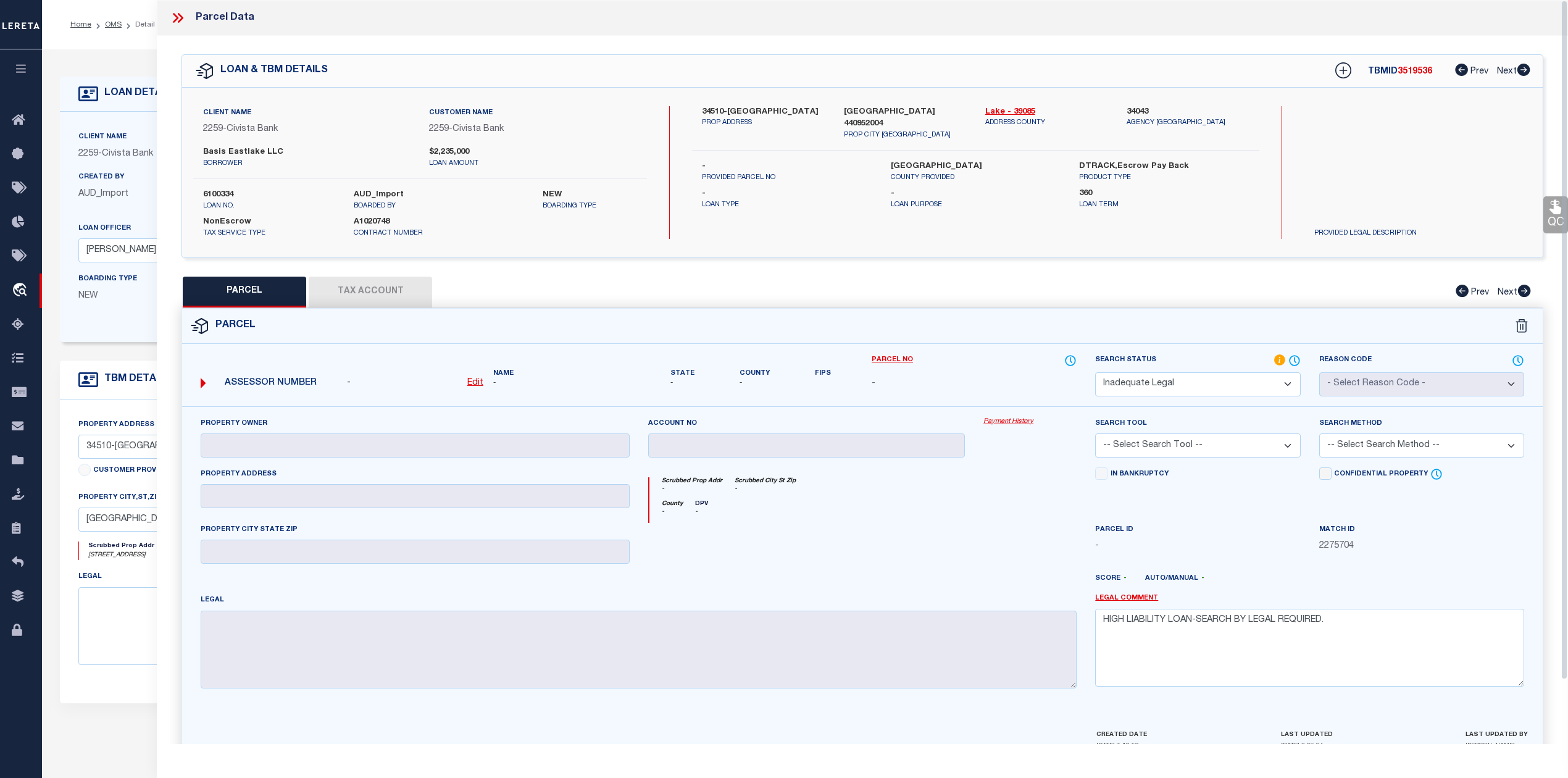
click at [178, 17] on icon at bounding box center [177, 18] width 16 height 16
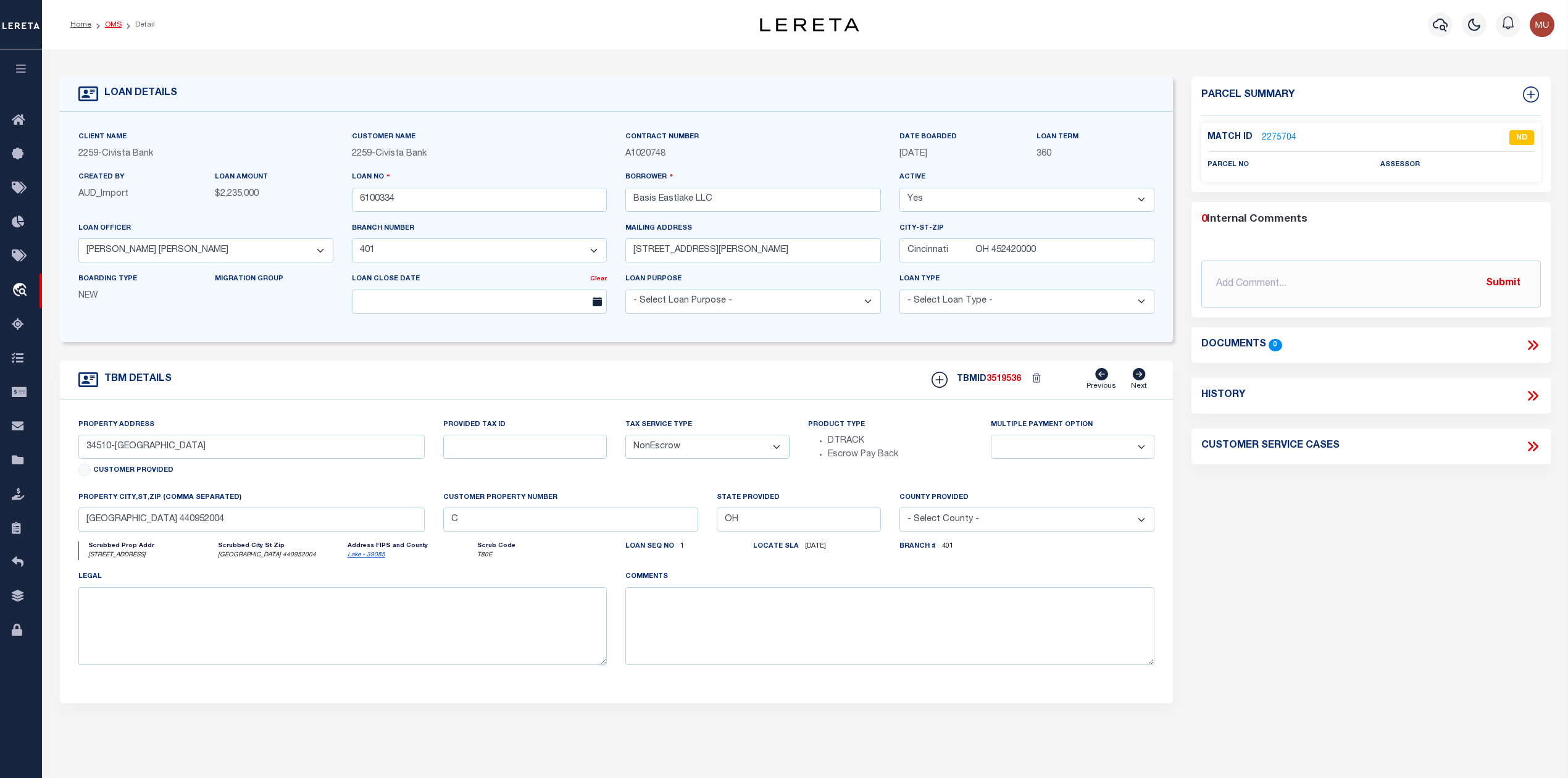
click at [116, 27] on link "OMS" at bounding box center [113, 24] width 17 height 8
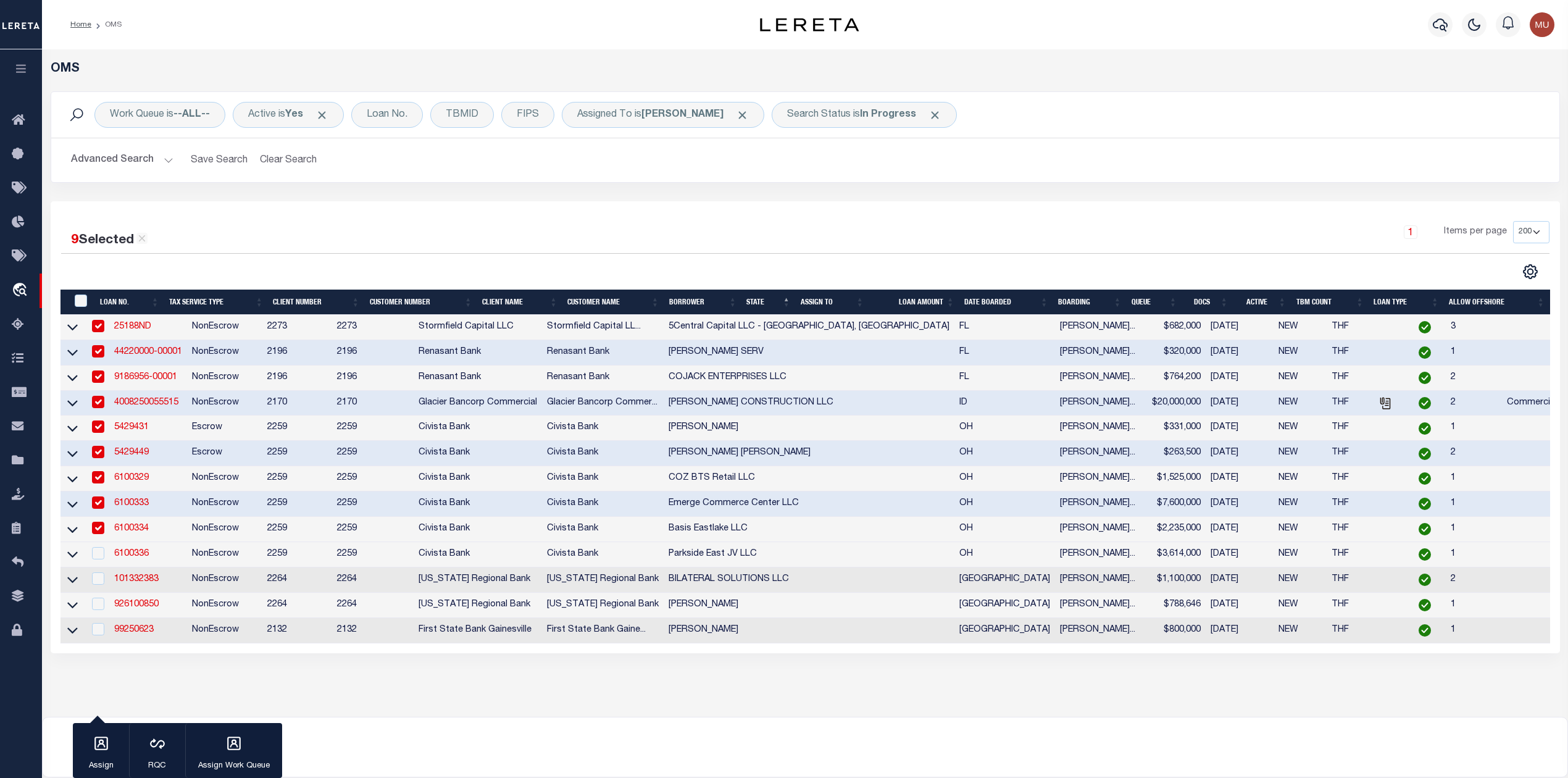
scroll to position [102, 0]
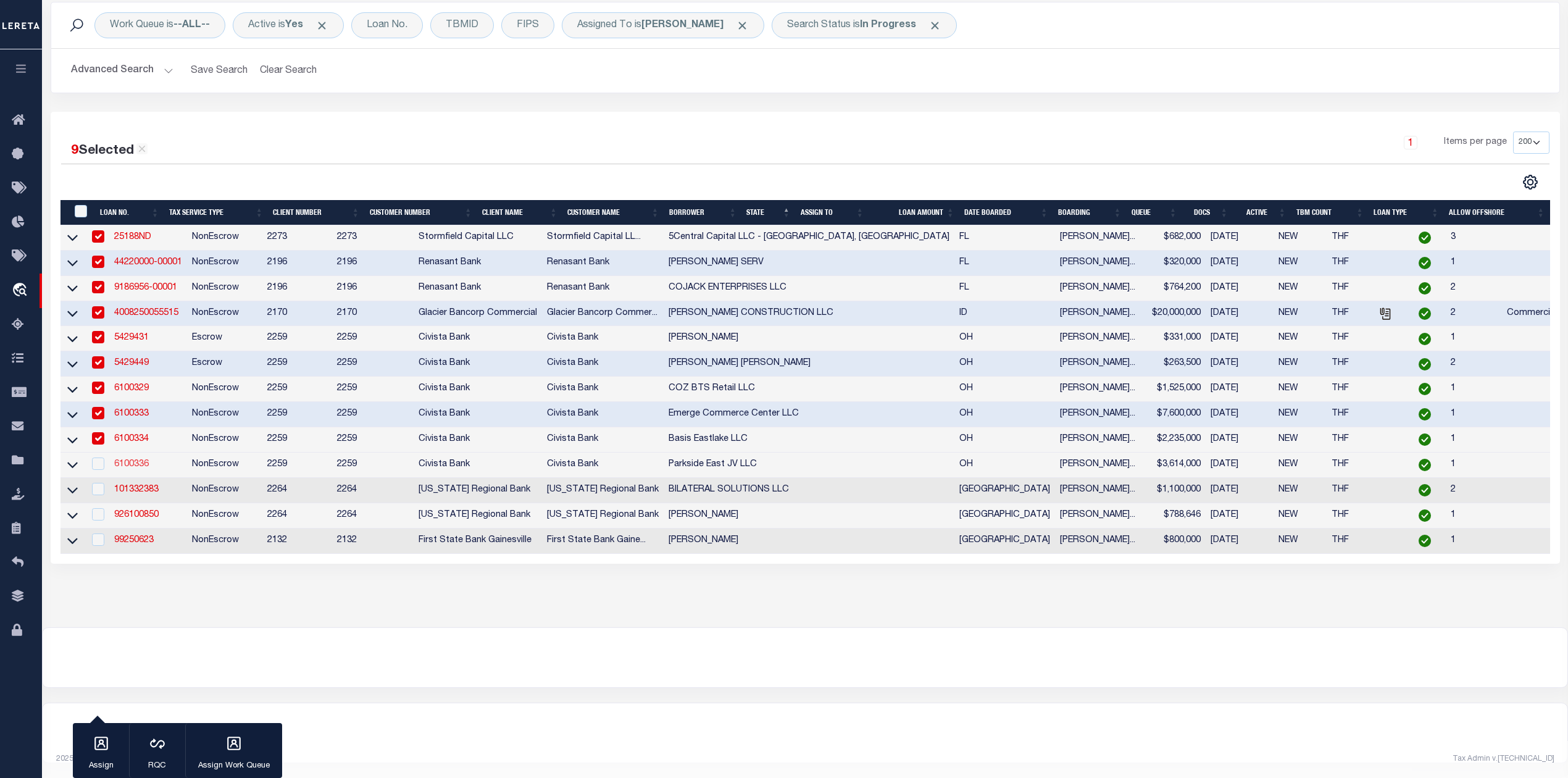
click at [137, 460] on link "6100336" at bounding box center [131, 464] width 35 height 8
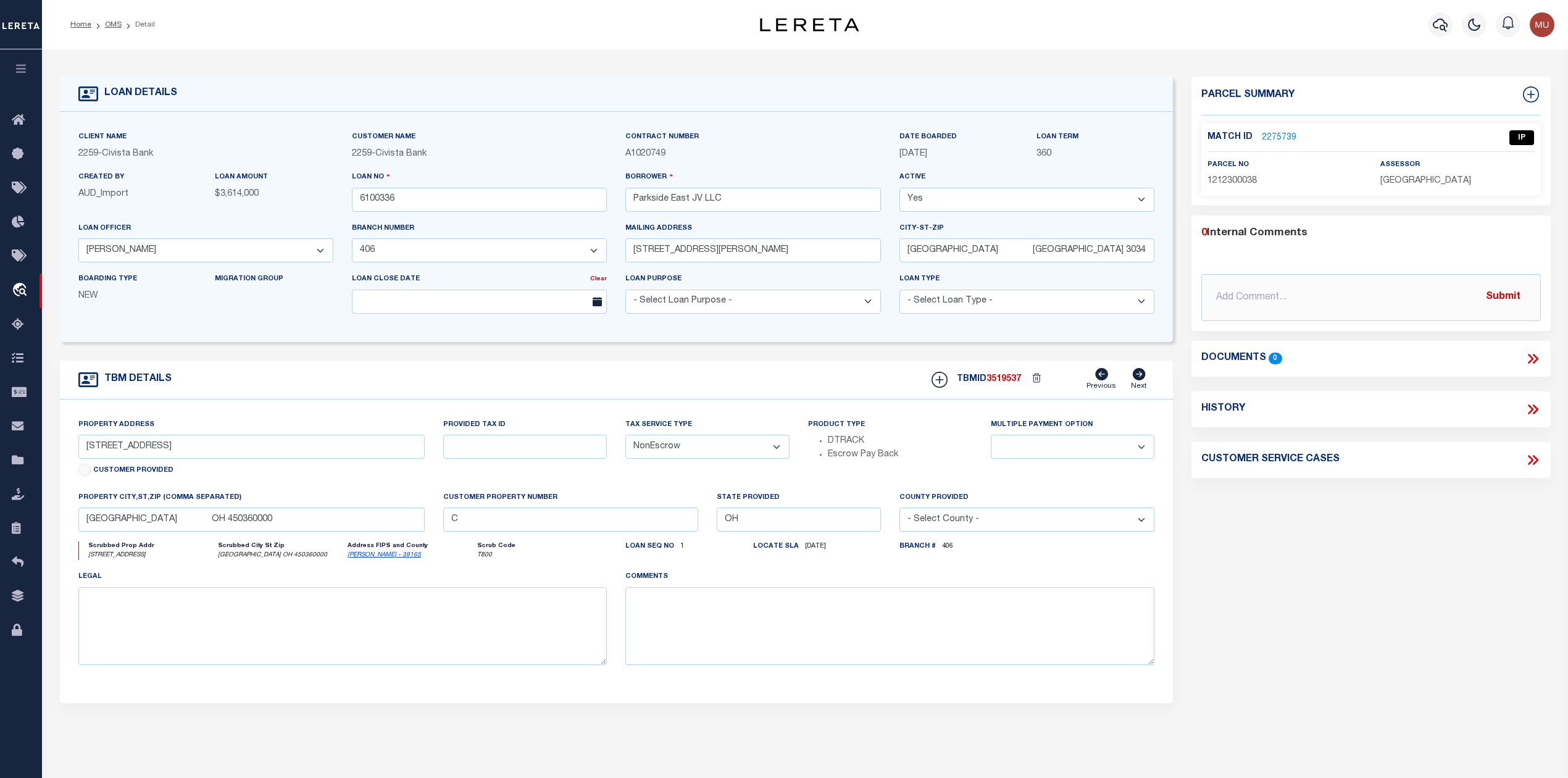
click at [1275, 134] on link "2275739" at bounding box center [1279, 138] width 35 height 13
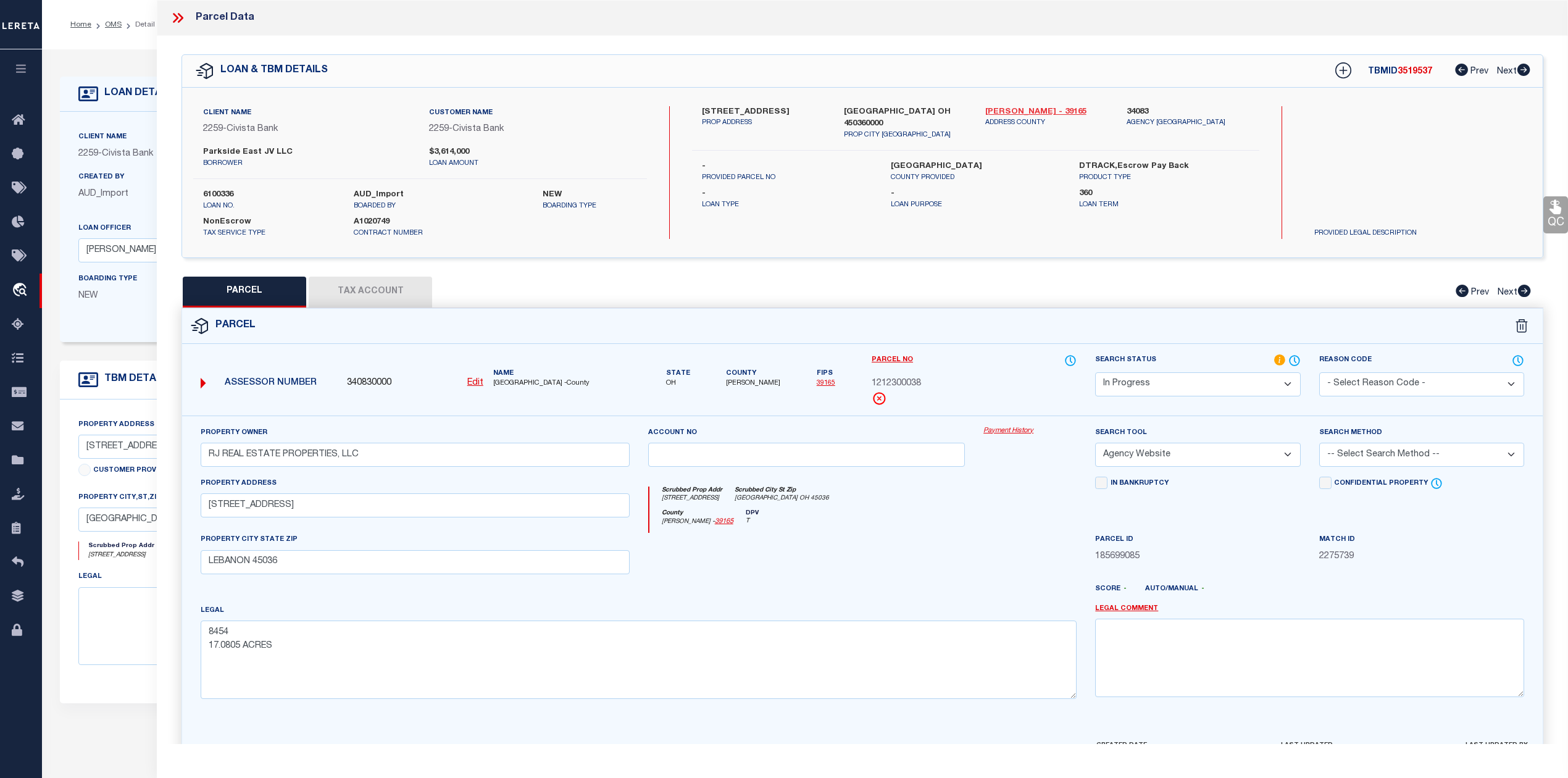
click at [1013, 114] on link "Warren - 39165" at bounding box center [1047, 112] width 123 height 13
drag, startPoint x: 700, startPoint y: 114, endPoint x: 776, endPoint y: 114, distance: 76.0
click at [776, 114] on div "1784 W MAIN ST PROP ADDRESS" at bounding box center [764, 123] width 142 height 35
click at [400, 489] on div "Property Address 1784 W MAIN ST" at bounding box center [415, 497] width 429 height 41
drag, startPoint x: 205, startPoint y: 510, endPoint x: 265, endPoint y: 507, distance: 60.1
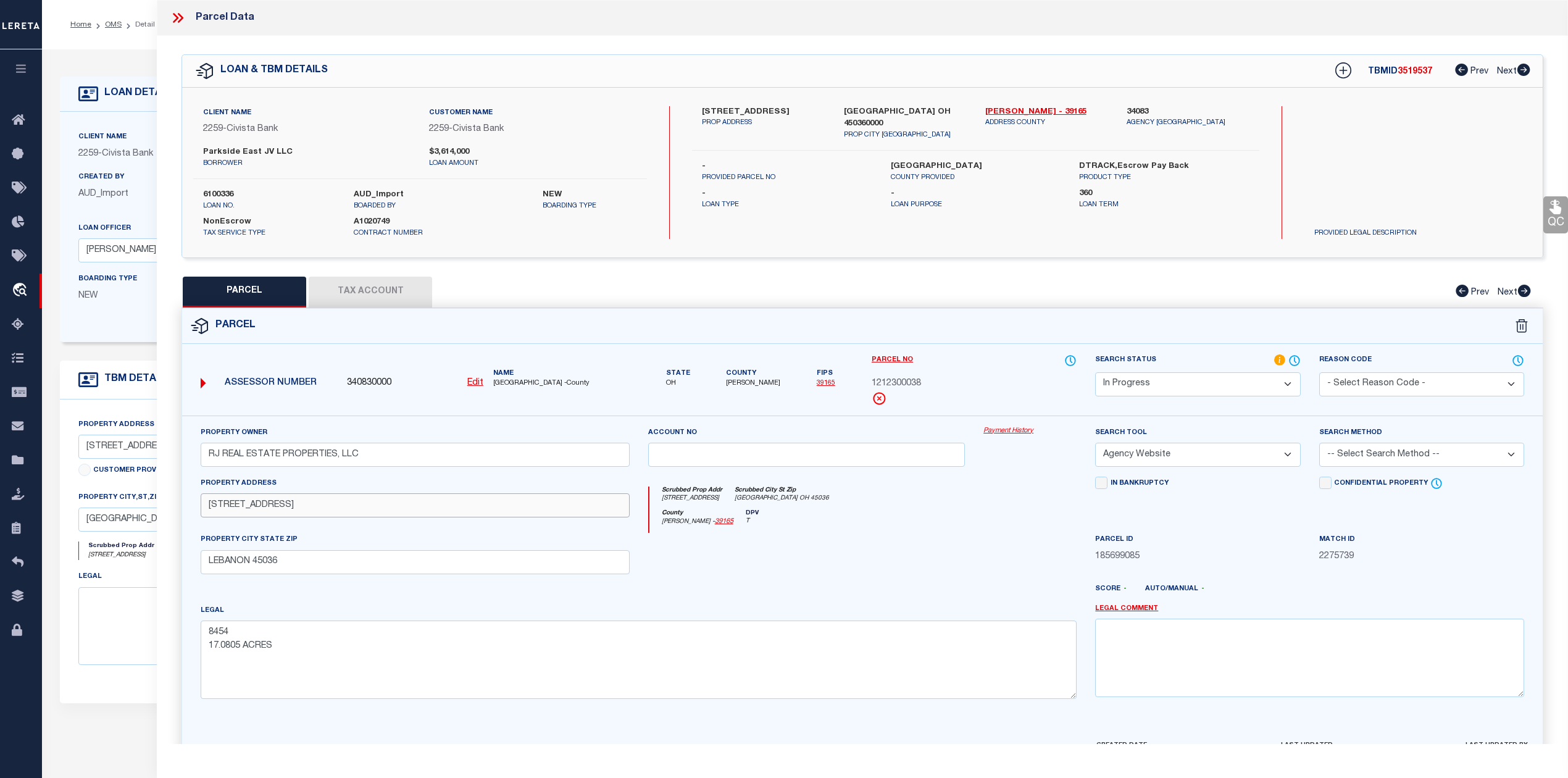
click at [265, 507] on input "1784 W MAIN ST" at bounding box center [415, 505] width 429 height 24
drag, startPoint x: 261, startPoint y: 632, endPoint x: 197, endPoint y: 626, distance: 64.3
click at [197, 626] on div "Legal 8454 17.0805 ACRES" at bounding box center [639, 656] width 895 height 105
paste textarea "PARKSIDE LEBANON 1 LOT: PT 8454 Lot Number: PT"
click at [208, 666] on textarea "PARKSIDE LEBANON 1 LOT: PT 8454 Lot Number: PT 8454 17.0805 ACRES" at bounding box center [639, 659] width 876 height 78
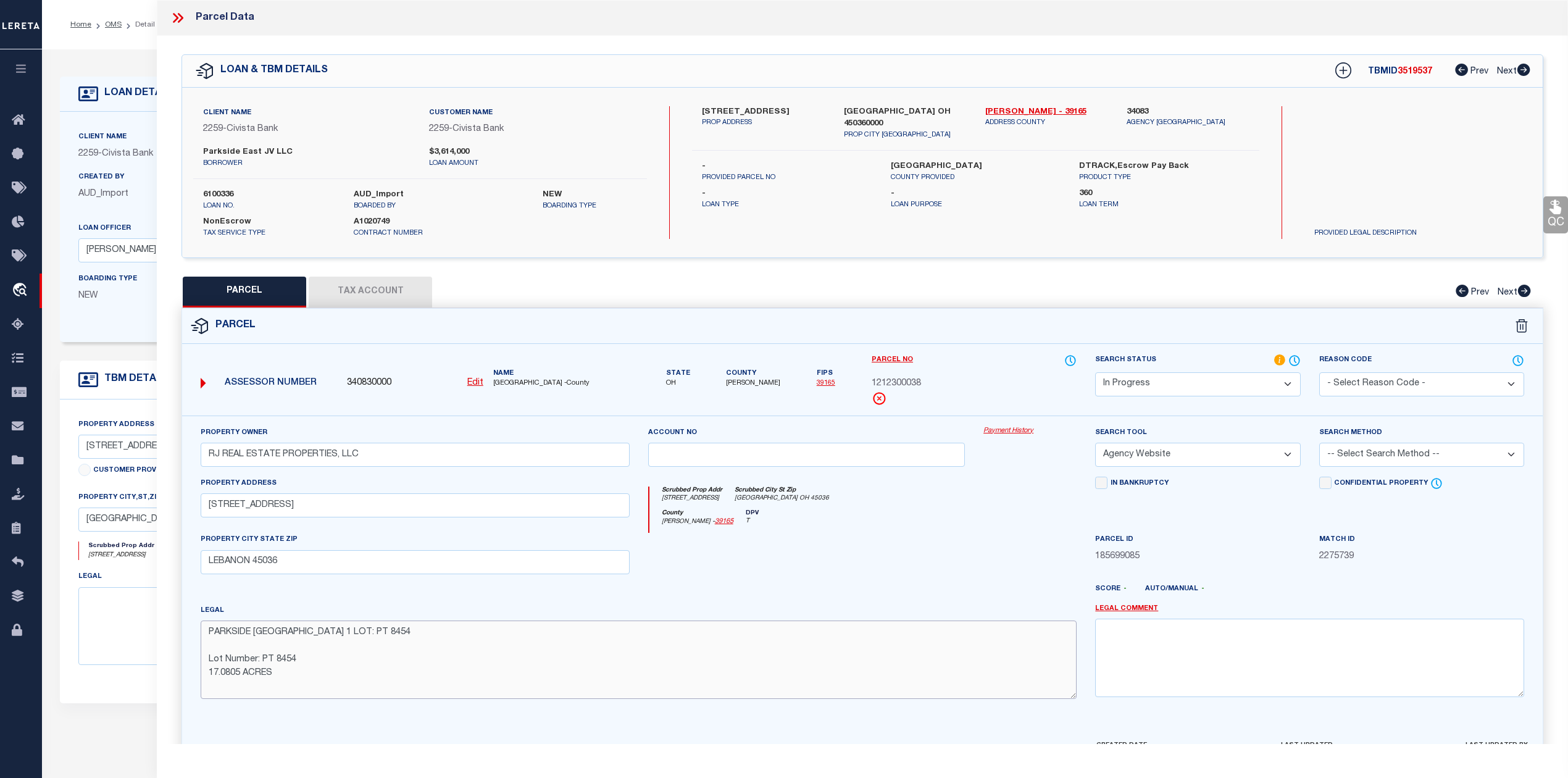
drag, startPoint x: 208, startPoint y: 663, endPoint x: 325, endPoint y: 660, distance: 117.0
click at [325, 660] on textarea "PARKSIDE LEBANON 1 LOT: PT 8454 Lot Number: PT 8454 17.0805 ACRES" at bounding box center [639, 659] width 876 height 78
drag, startPoint x: 208, startPoint y: 677, endPoint x: 211, endPoint y: 687, distance: 10.4
click at [210, 679] on textarea "PARKSIDE LEBANON 1 LOT: PT 8454 17.0805 ACRES" at bounding box center [639, 659] width 876 height 78
drag, startPoint x: 466, startPoint y: 635, endPoint x: 371, endPoint y: 629, distance: 95.2
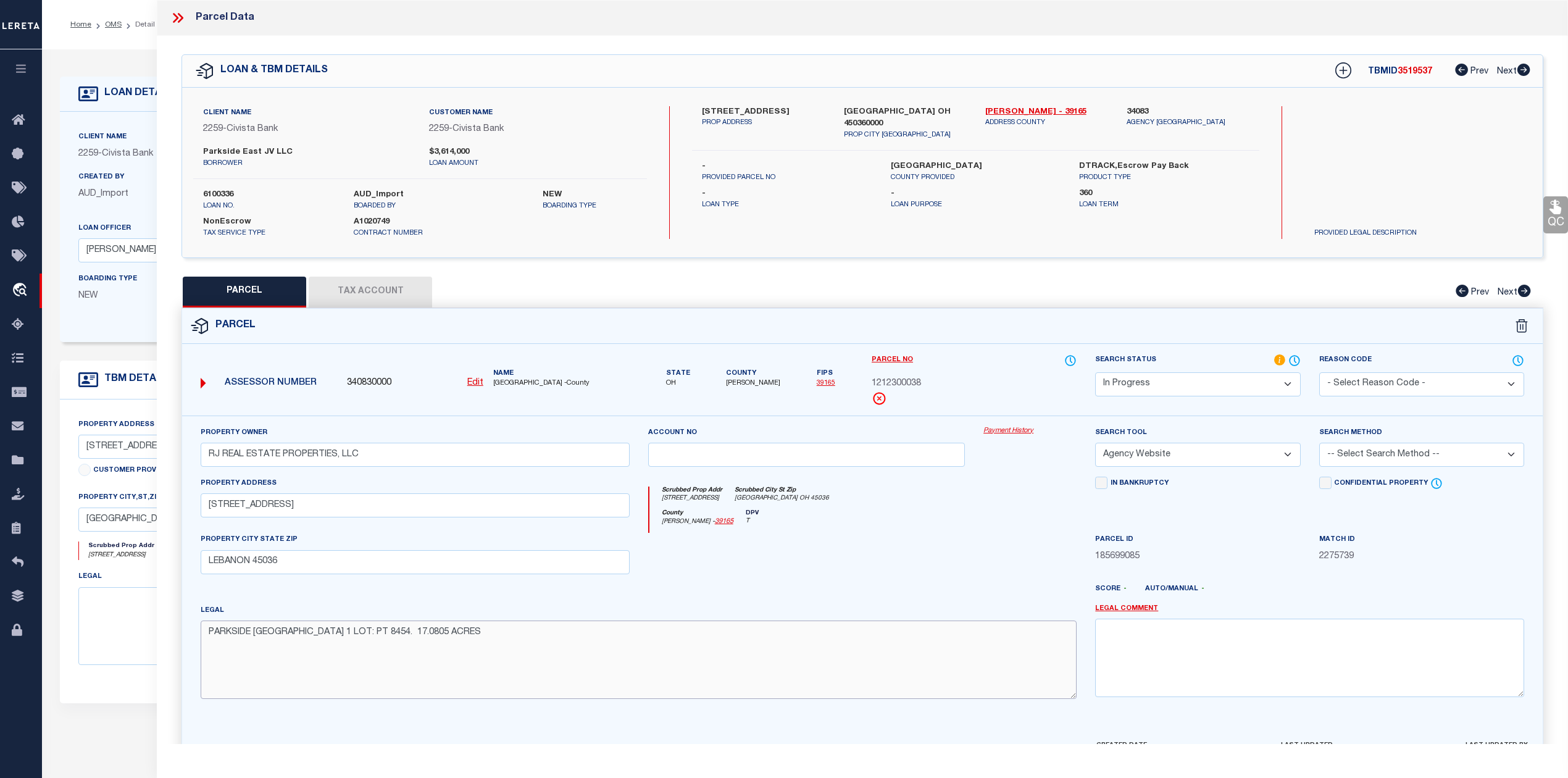
click at [371, 629] on textarea "PARKSIDE LEBANON 1 LOT: PT 8454. 17.0805 ACRES" at bounding box center [639, 659] width 876 height 78
click at [1191, 385] on select "Automated Search Bad Parcel Complete Duplicate Parcel High Dollar Reporting In …" at bounding box center [1198, 384] width 205 height 24
click at [1095, 372] on select "Automated Search Bad Parcel Complete Duplicate Parcel High Dollar Reporting In …" at bounding box center [1198, 384] width 205 height 24
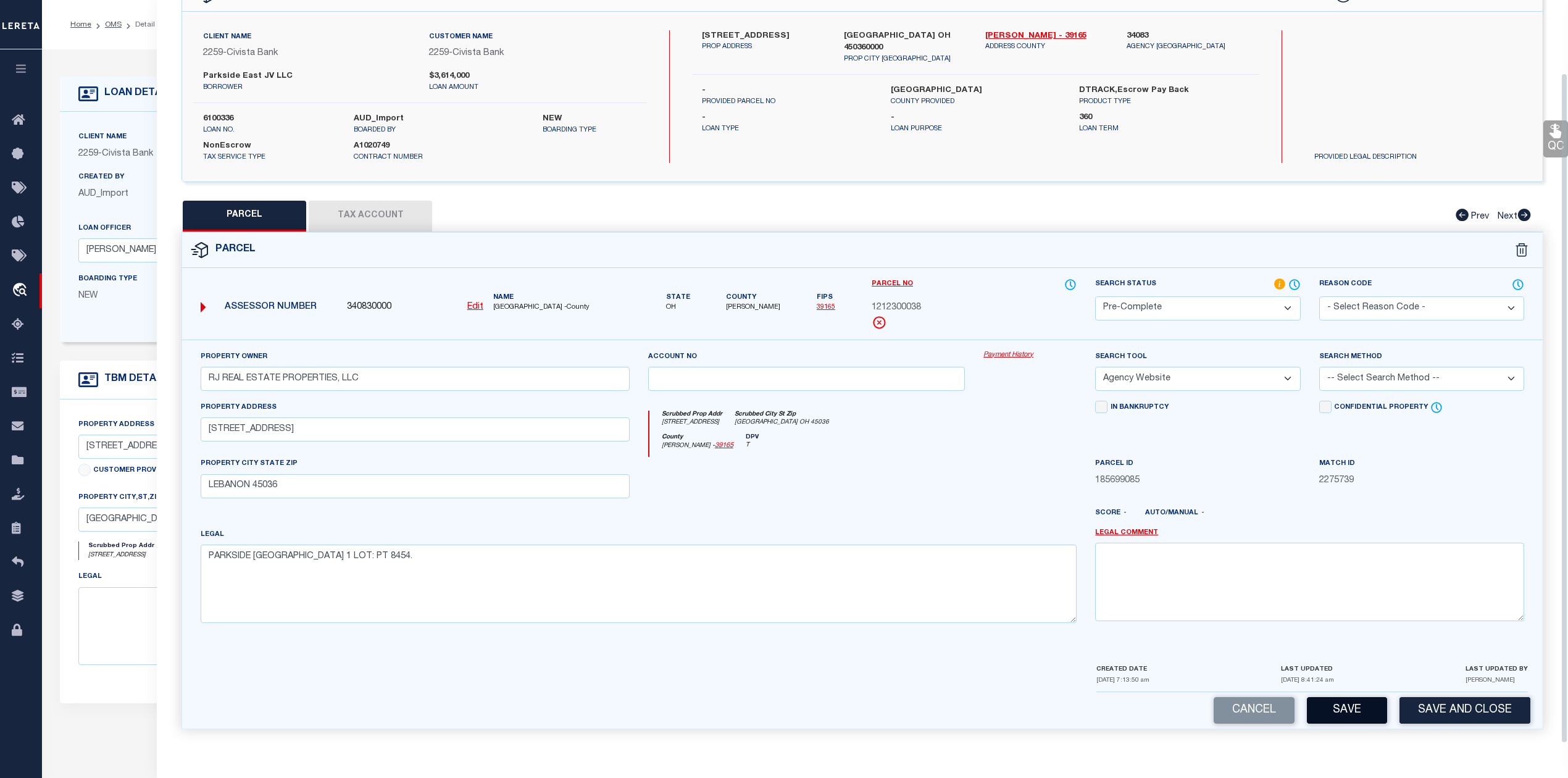
click at [1364, 707] on button "Save" at bounding box center [1347, 710] width 80 height 26
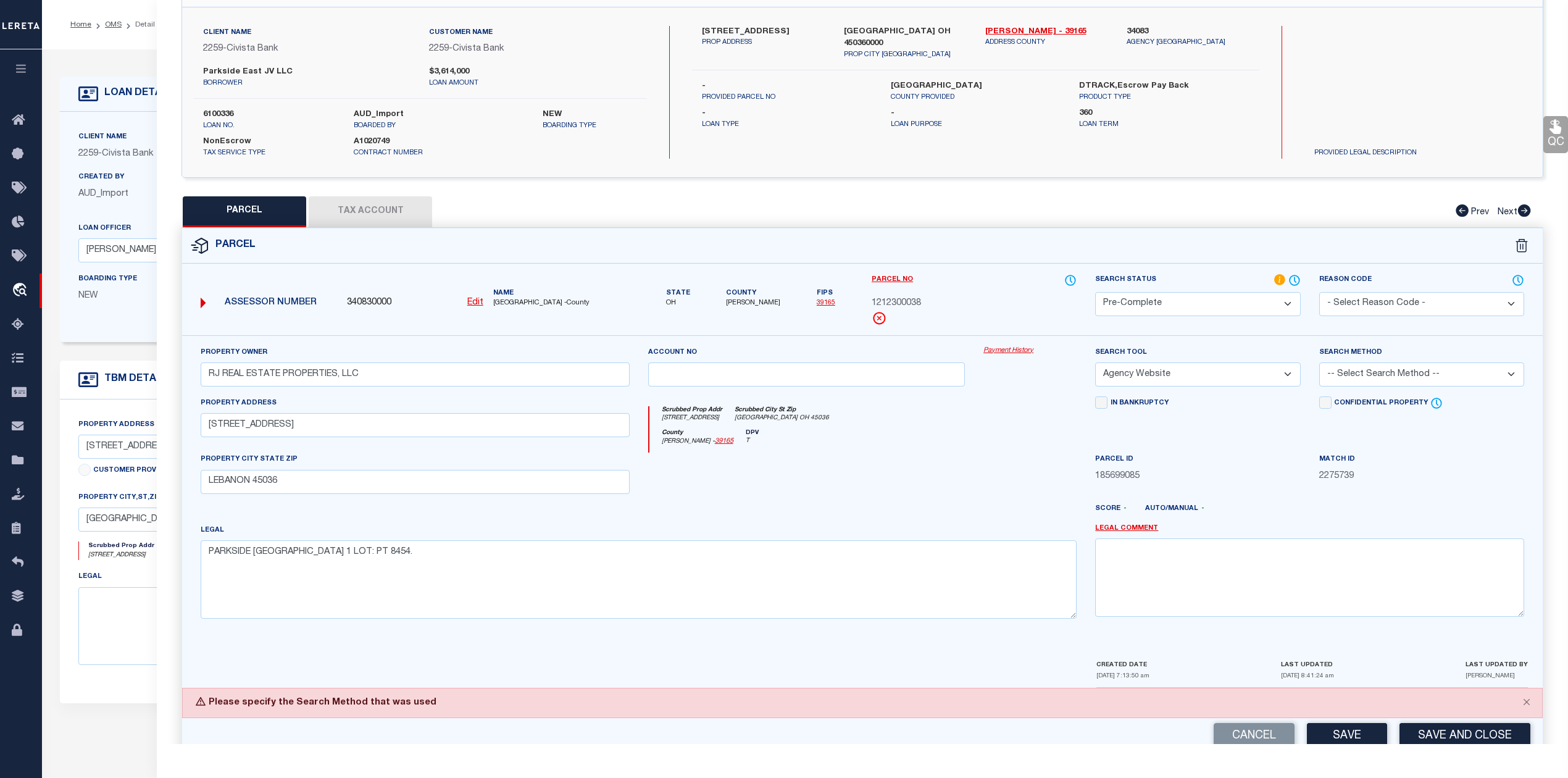
click at [1376, 368] on select "-- Select Search Method -- Property Address Legal Liability Info Provided" at bounding box center [1421, 374] width 205 height 24
click at [1319, 365] on select "-- Select Search Method -- Property Address Legal Liability Info Provided" at bounding box center [1421, 374] width 205 height 24
click at [1356, 739] on button "Save" at bounding box center [1347, 736] width 80 height 26
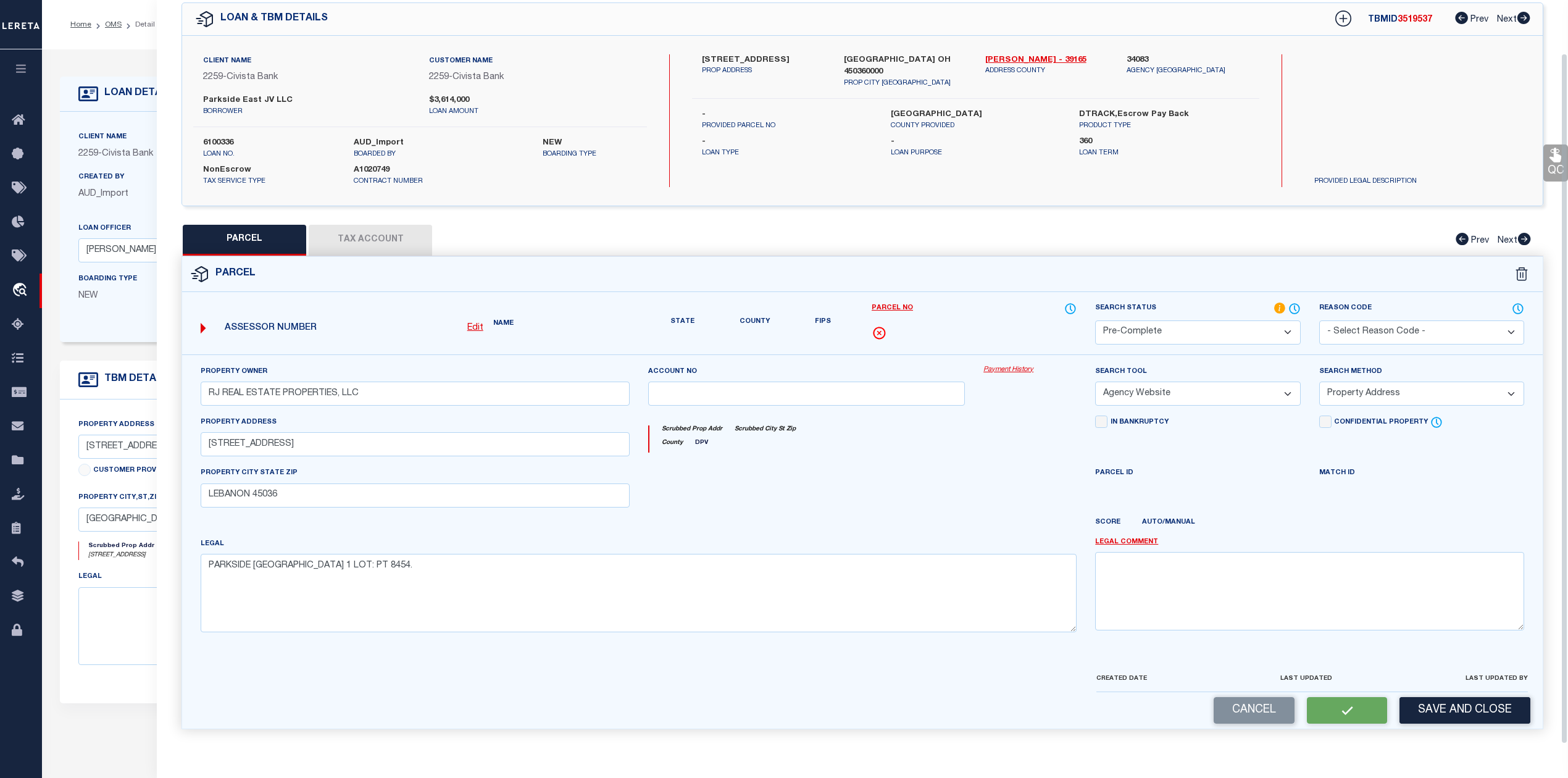
scroll to position [45, 0]
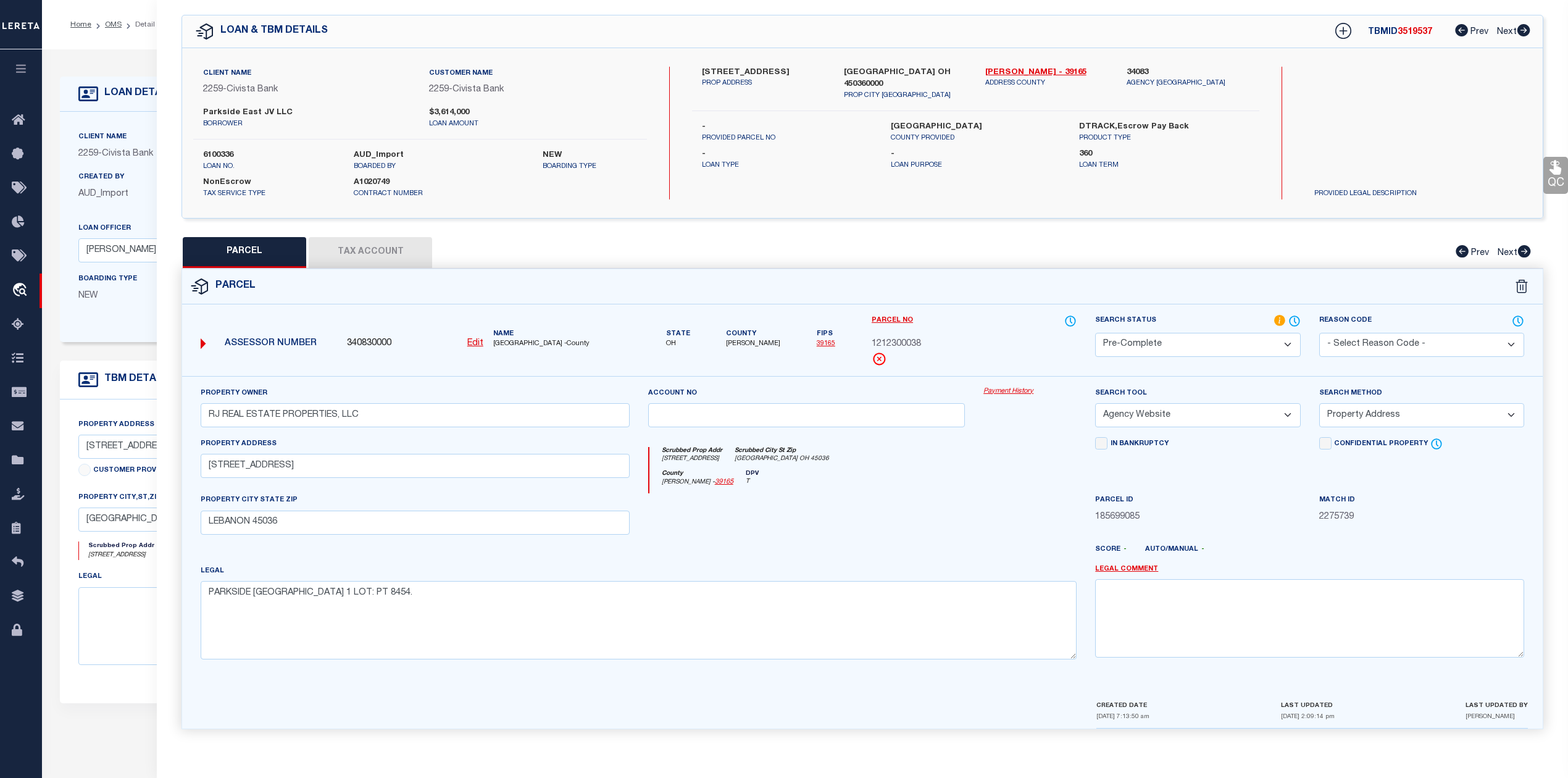
click at [371, 255] on button "Tax Account" at bounding box center [370, 252] width 123 height 31
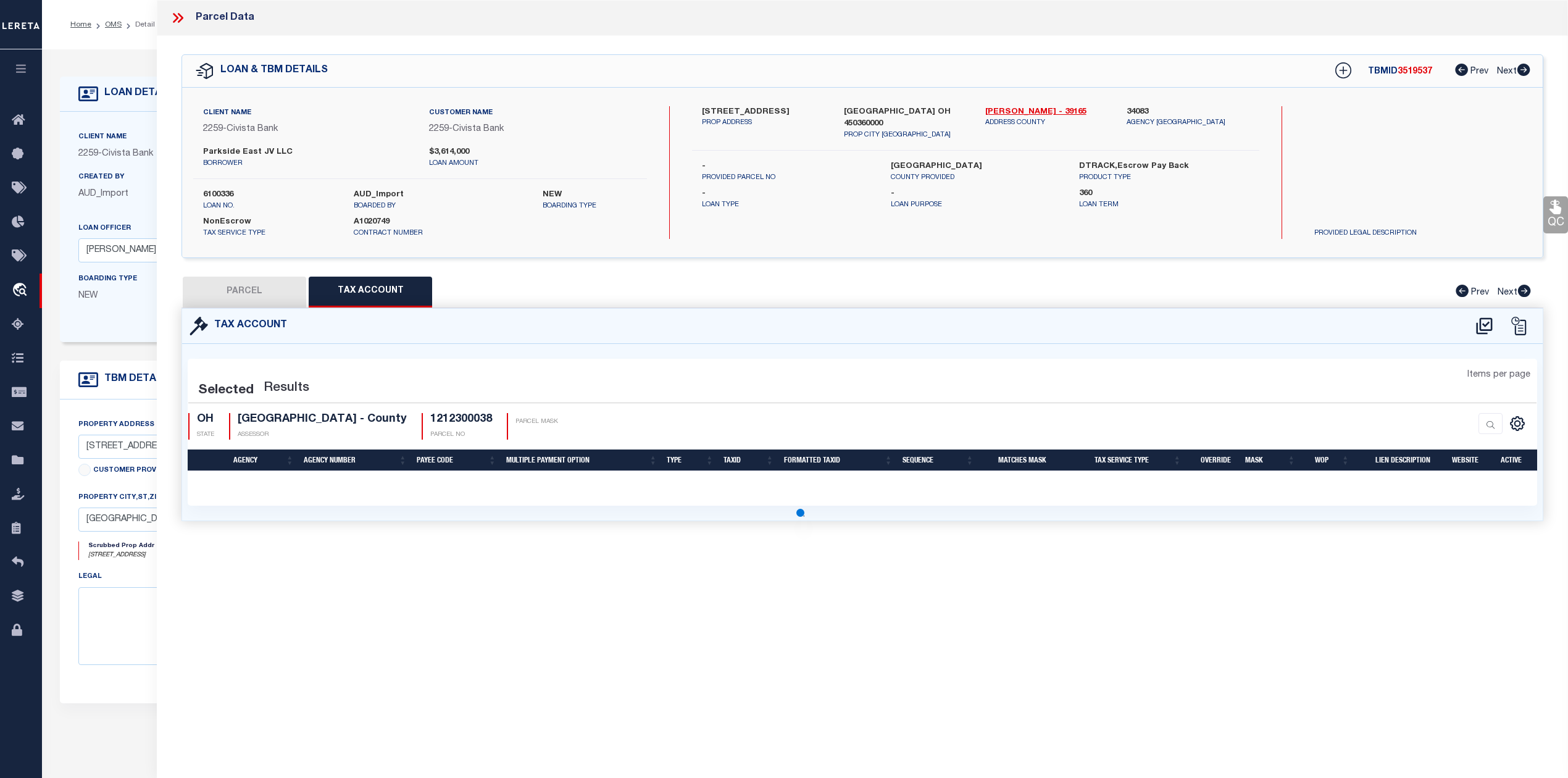
scroll to position [0, 0]
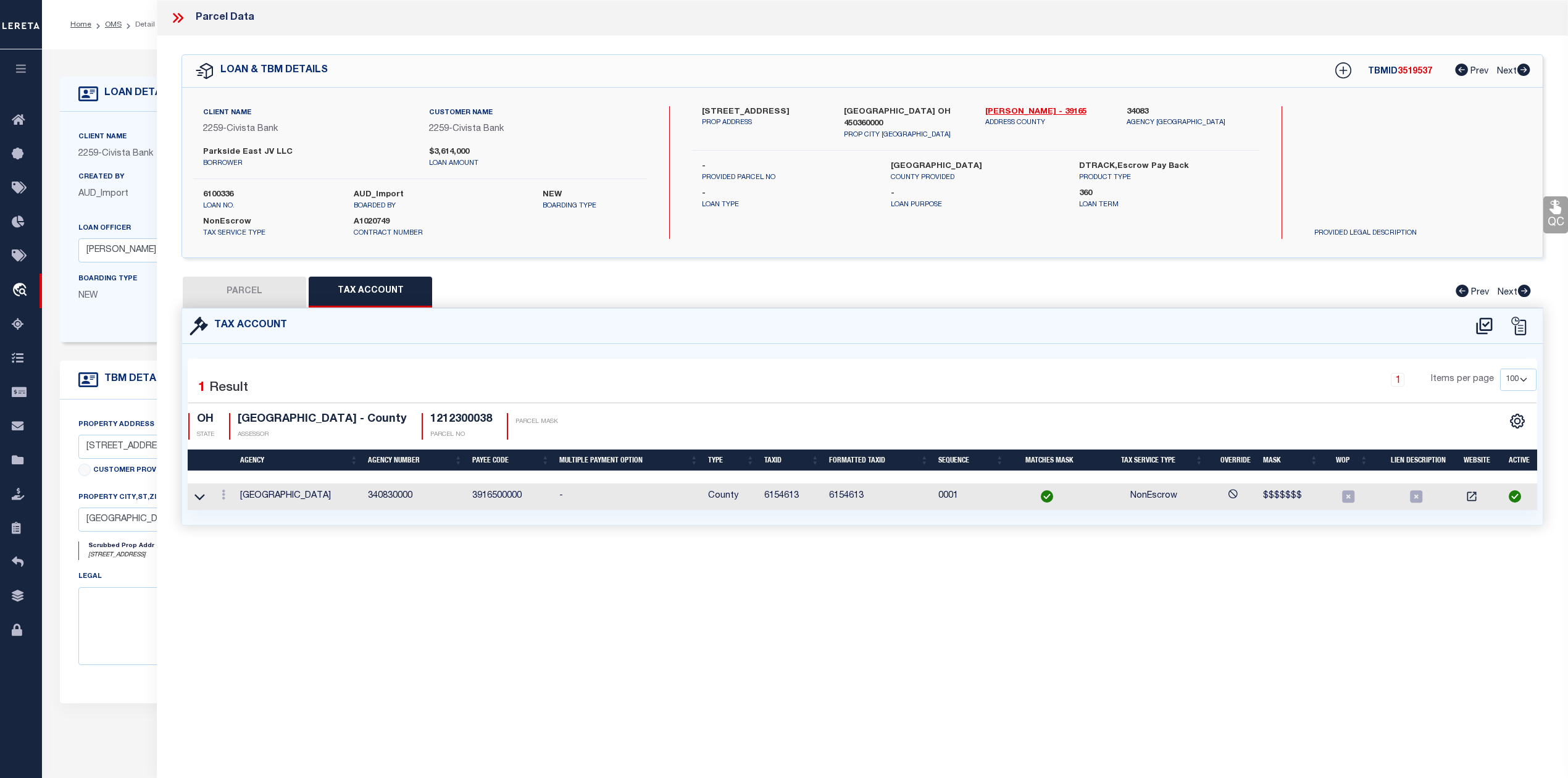
click at [232, 289] on button "PARCEL" at bounding box center [245, 292] width 123 height 31
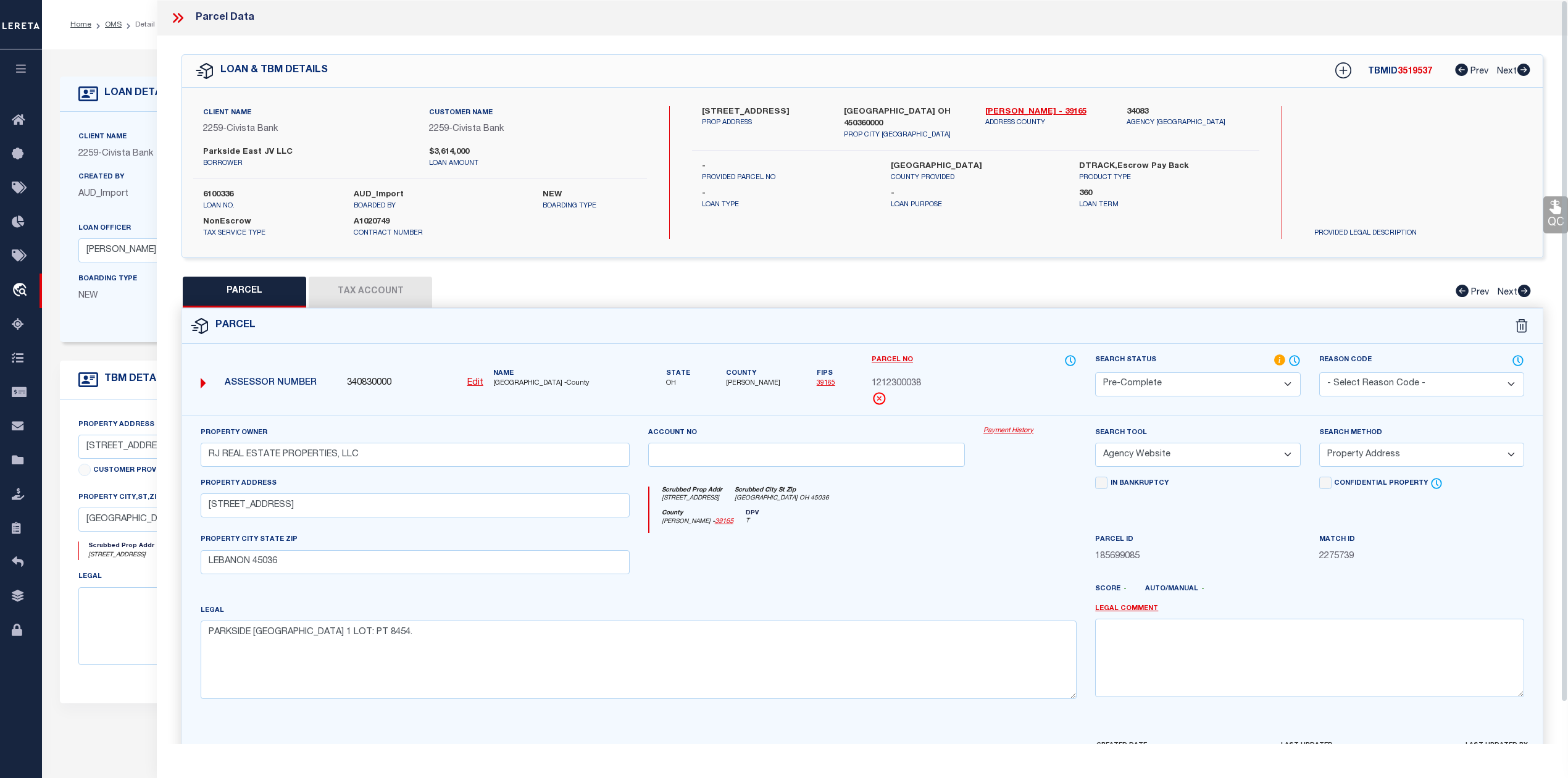
click at [181, 20] on icon at bounding box center [181, 18] width 6 height 10
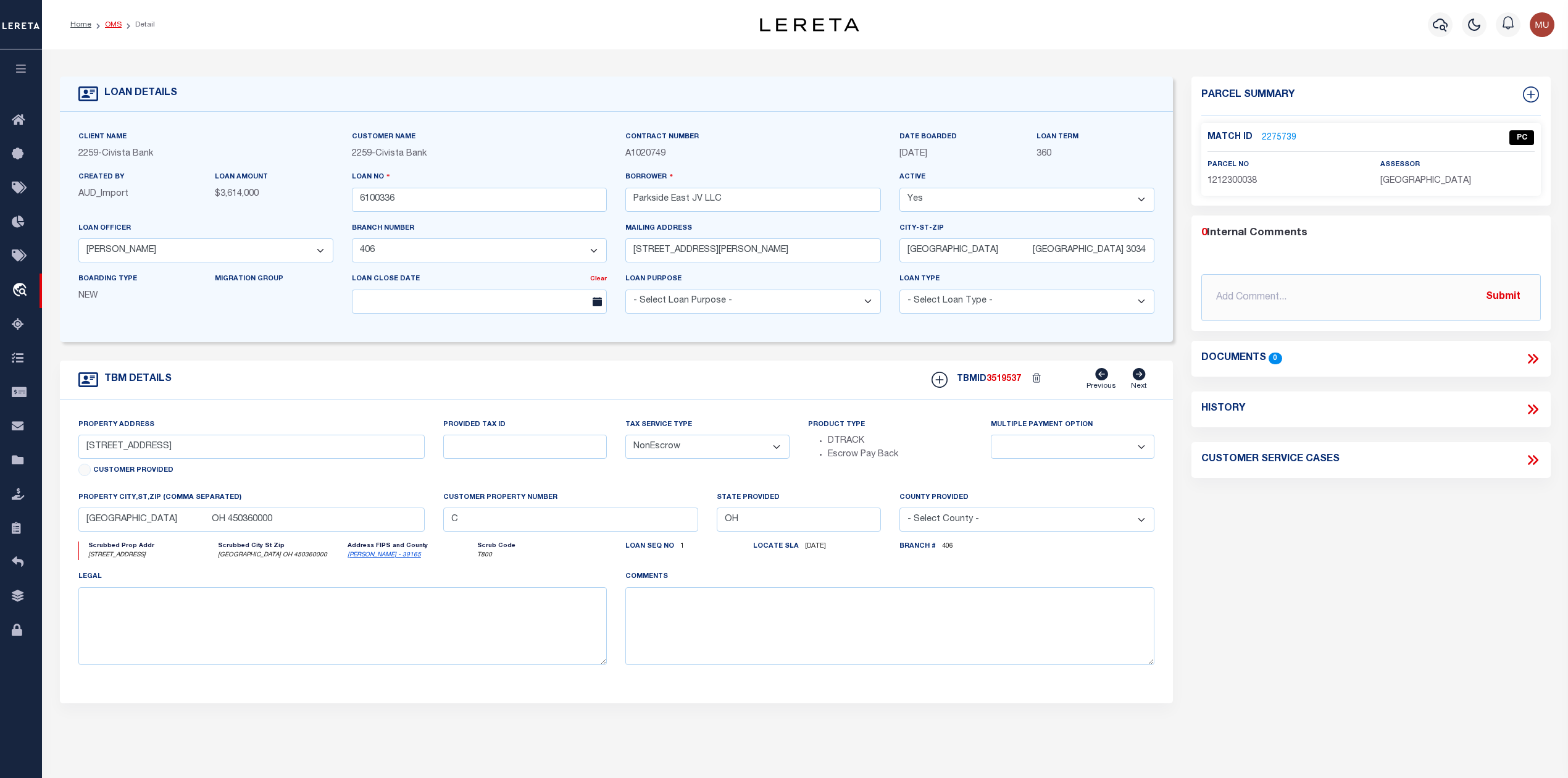
click at [111, 24] on link "OMS" at bounding box center [113, 24] width 17 height 8
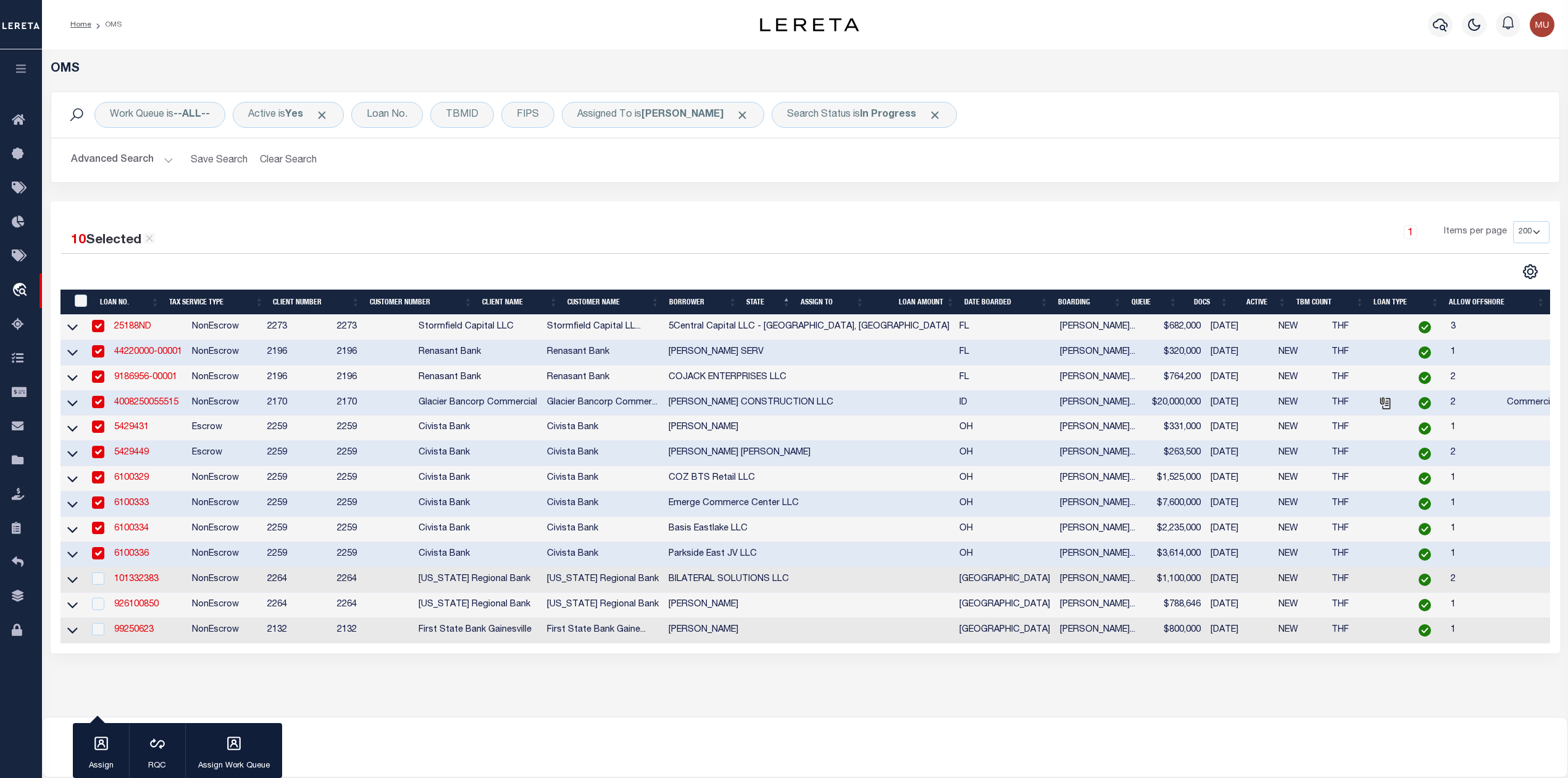
scroll to position [102, 0]
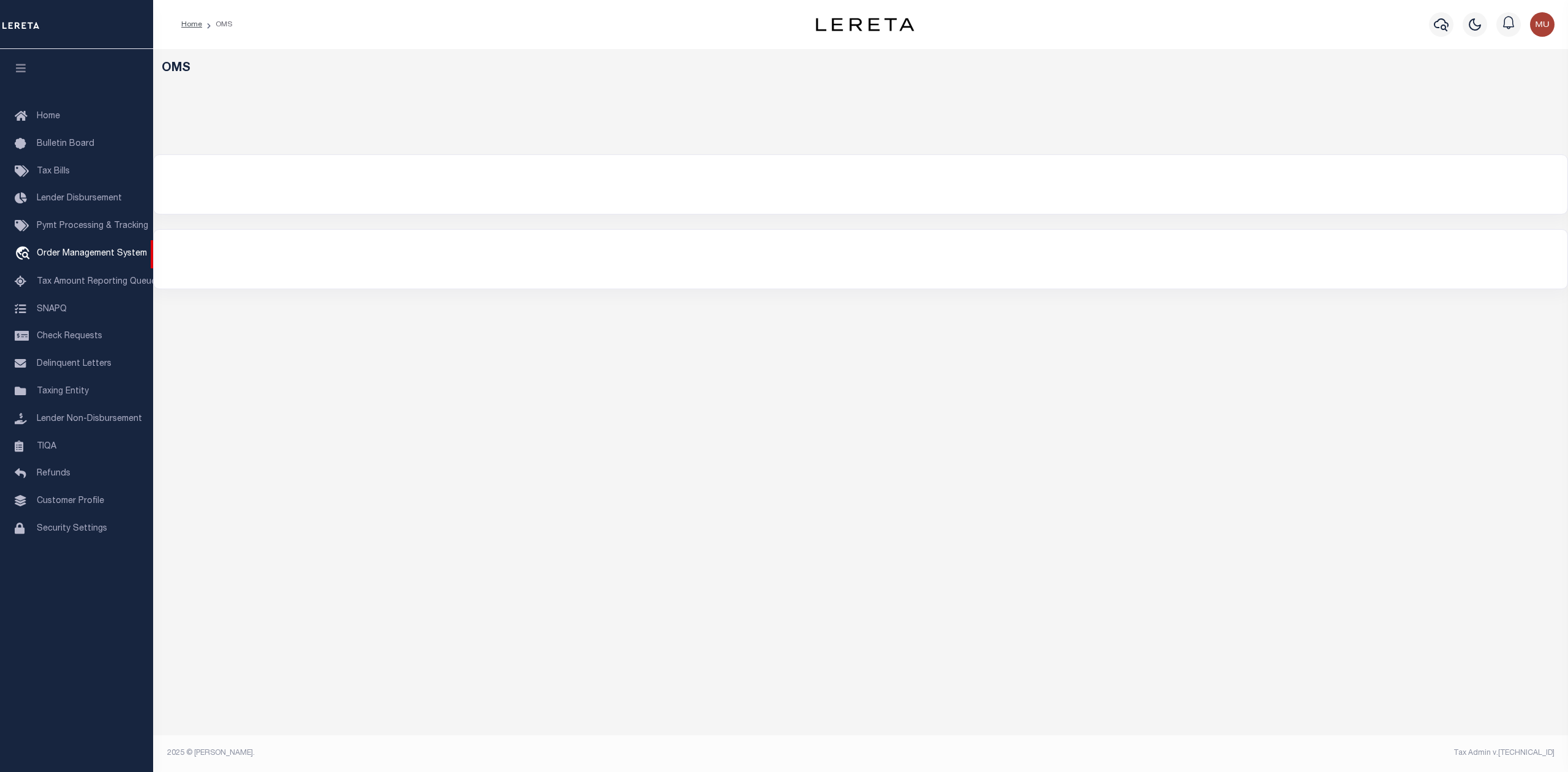
select select "200"
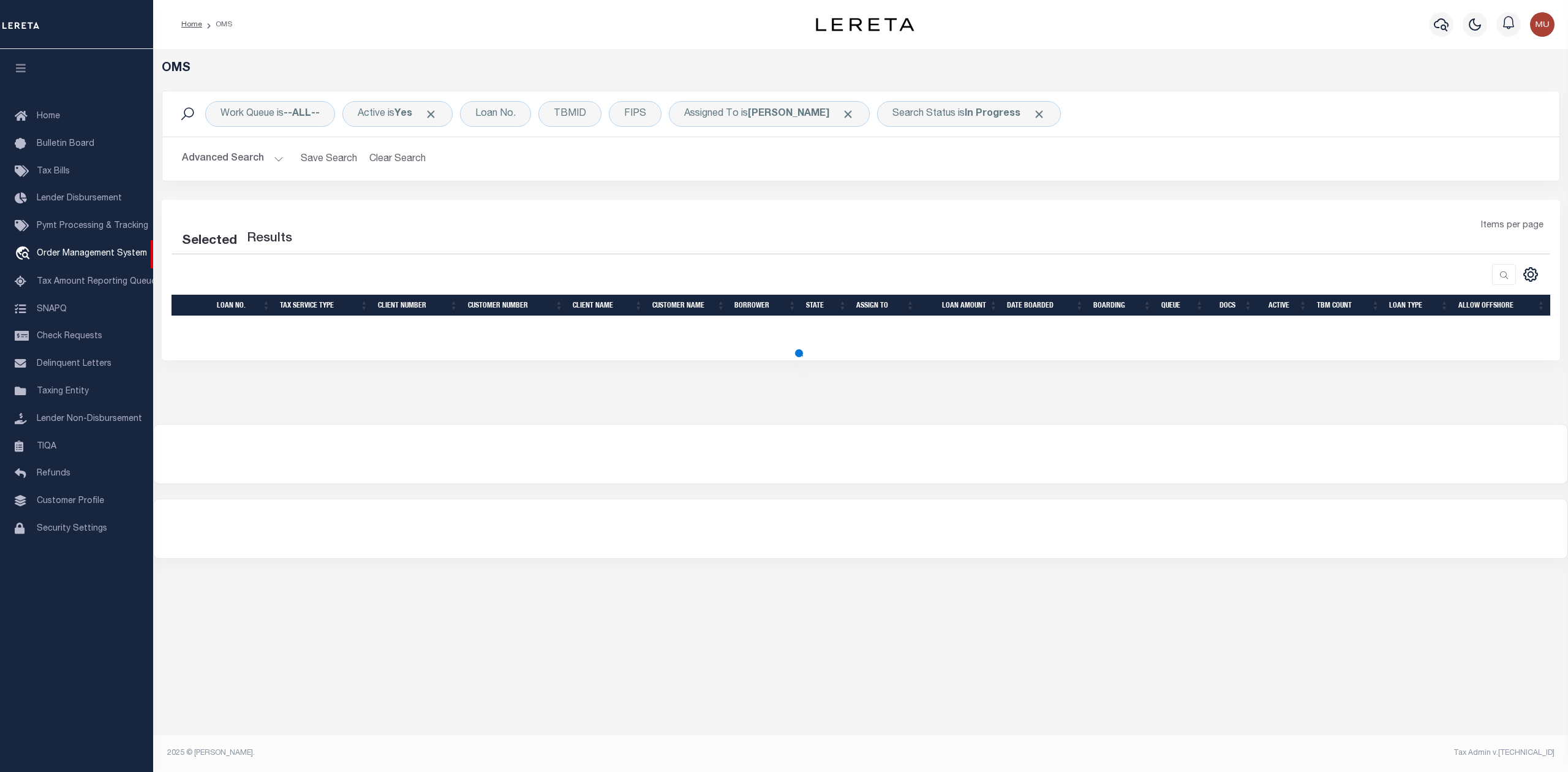
select select "200"
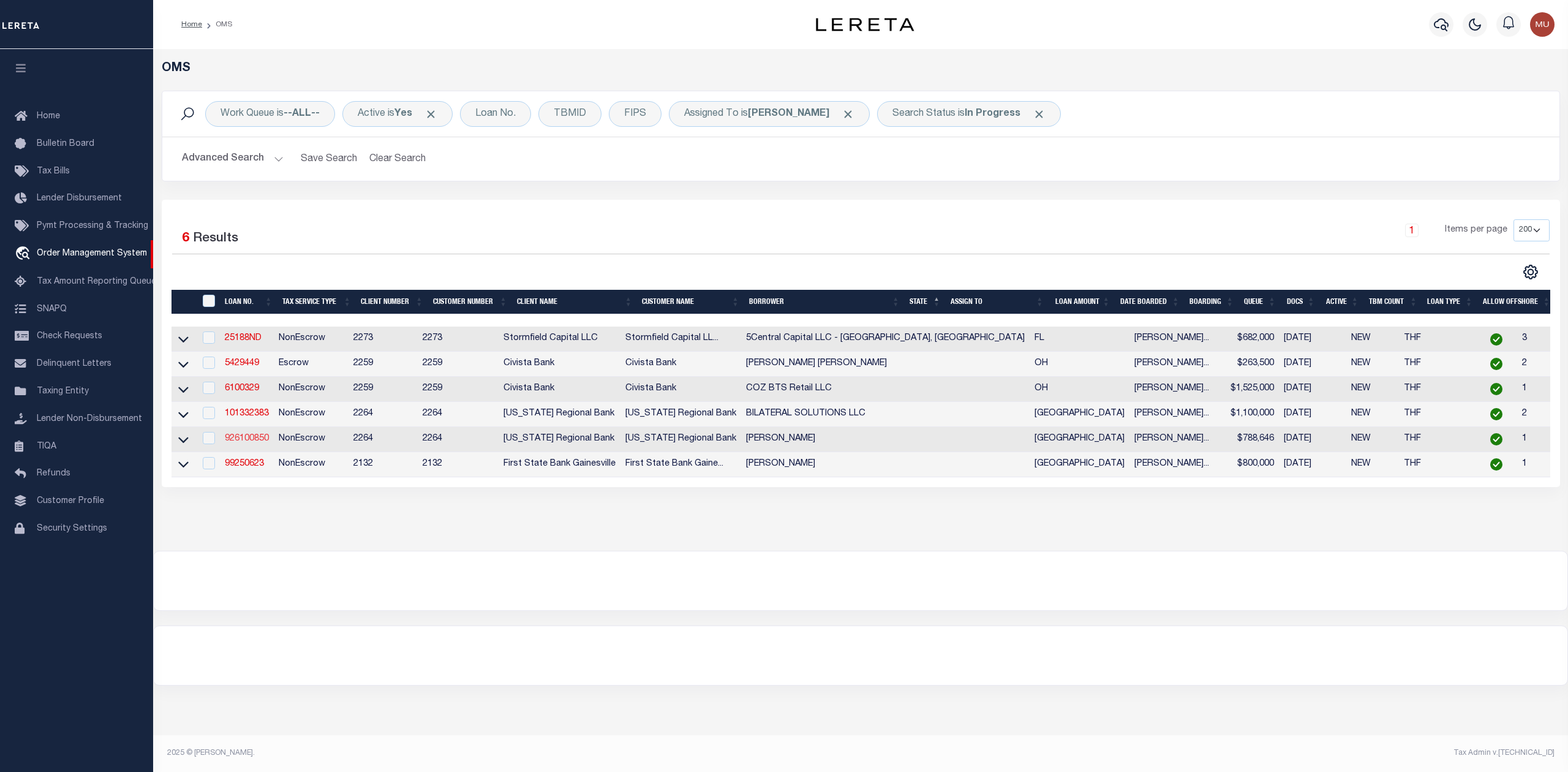
click at [254, 443] on link "926100850" at bounding box center [246, 439] width 44 height 8
type input "926100850"
type input "[PERSON_NAME]"
select select
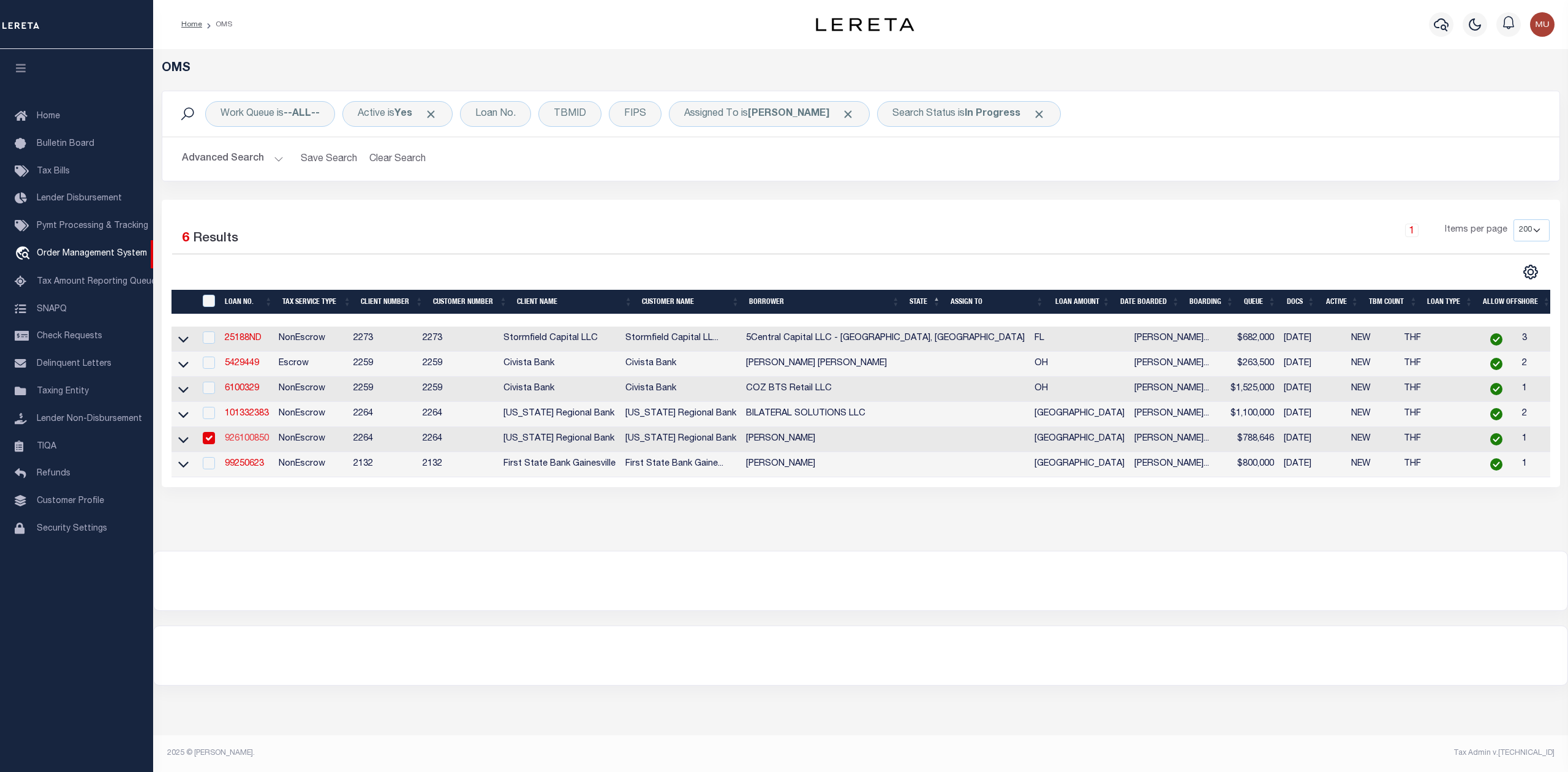
type input "[STREET_ADDRESS][PERSON_NAME]"
type input "FRISCO [GEOGRAPHIC_DATA] 75035"
select select
select select "NonEscrow"
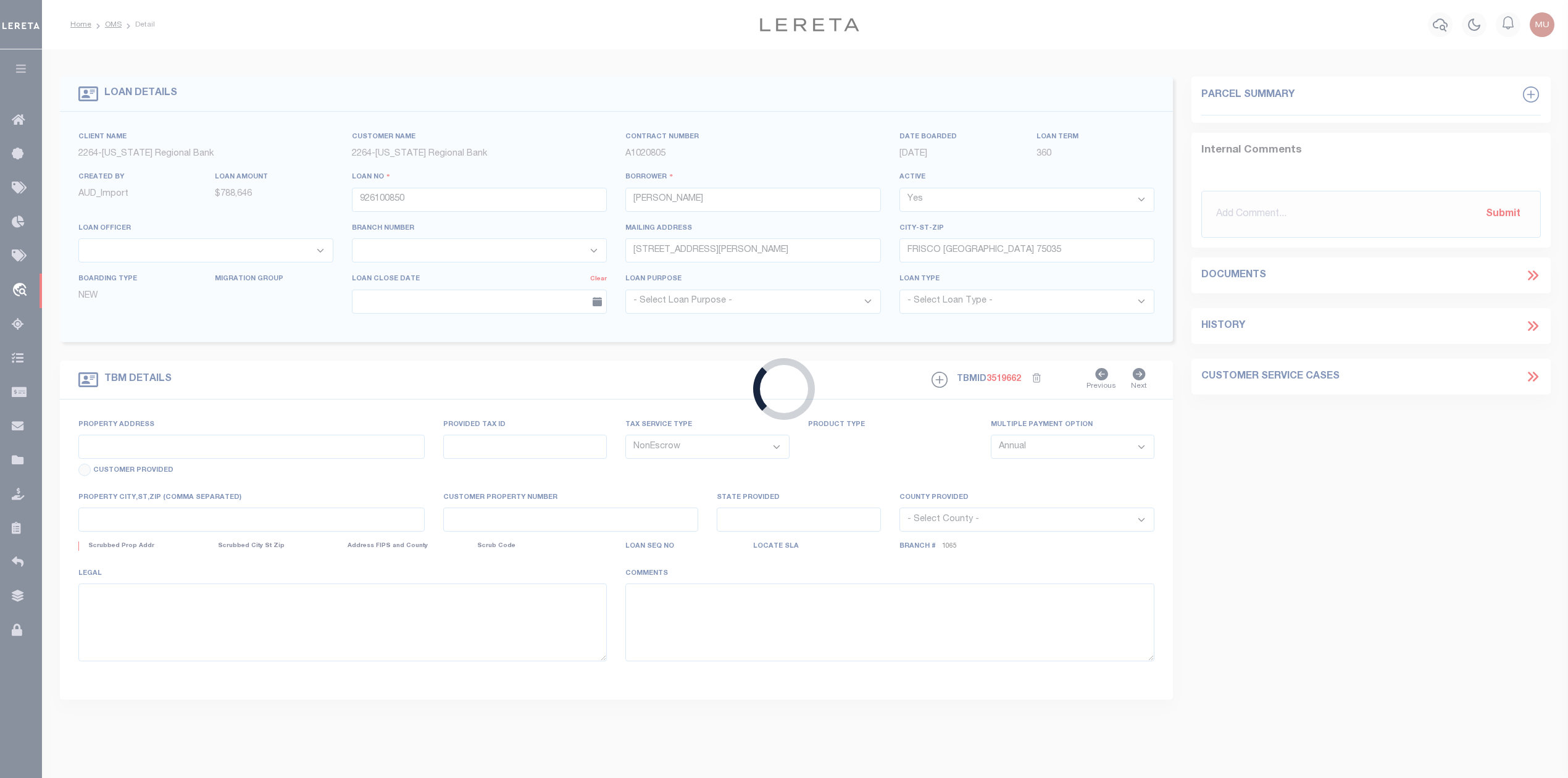
type input "1284 COUNTY ROAD 412A"
type input "R000106819"
select select
type input "[PERSON_NAME][GEOGRAPHIC_DATA][PERSON_NAME]"
type input "126"
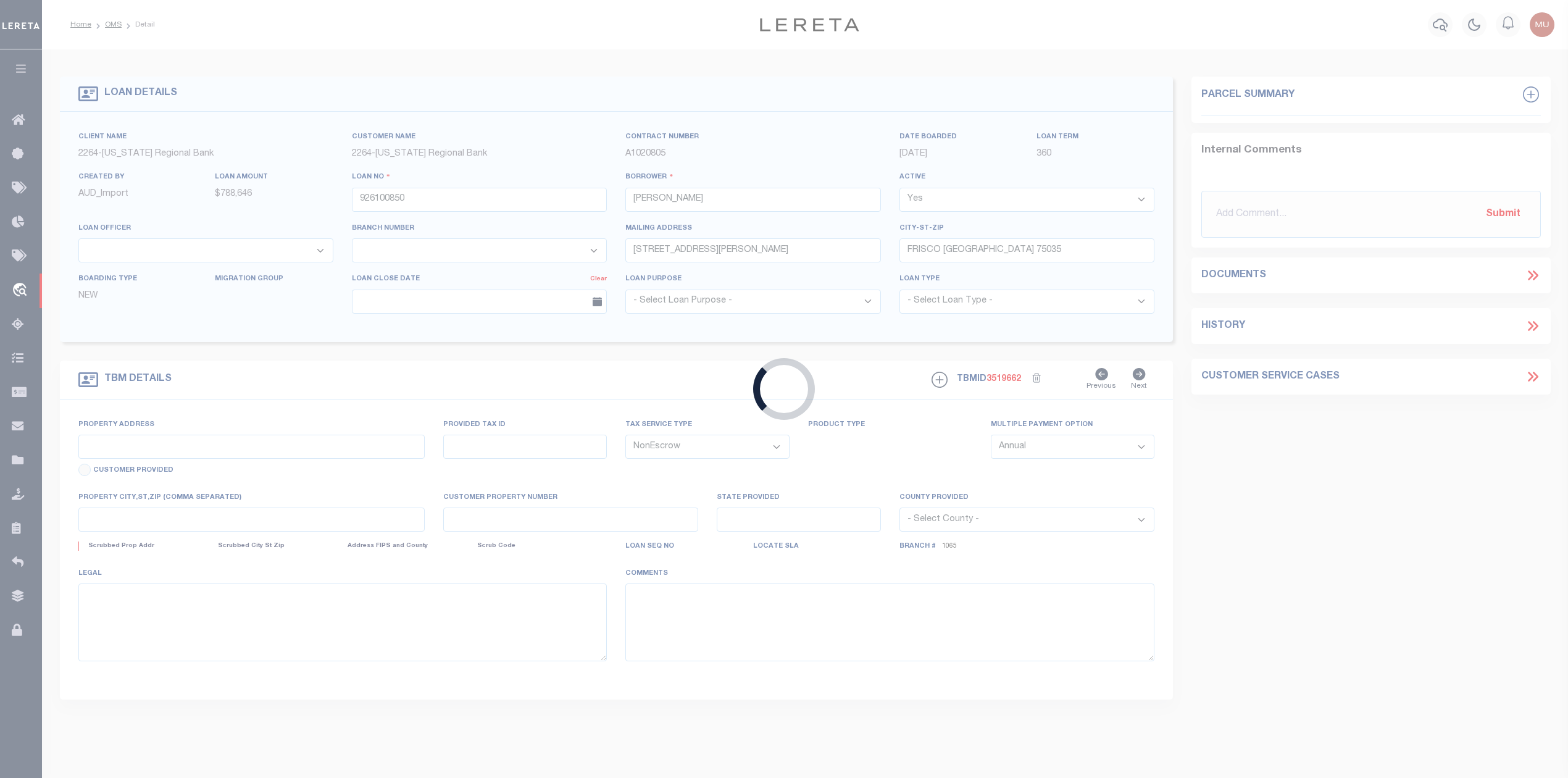
type input "[GEOGRAPHIC_DATA]"
select select
type textarea "ACRES 11.960; TRACT 55; ABST A24; A24 [PERSON_NAME]; TRACT 55"
select select "152279"
select select "8141"
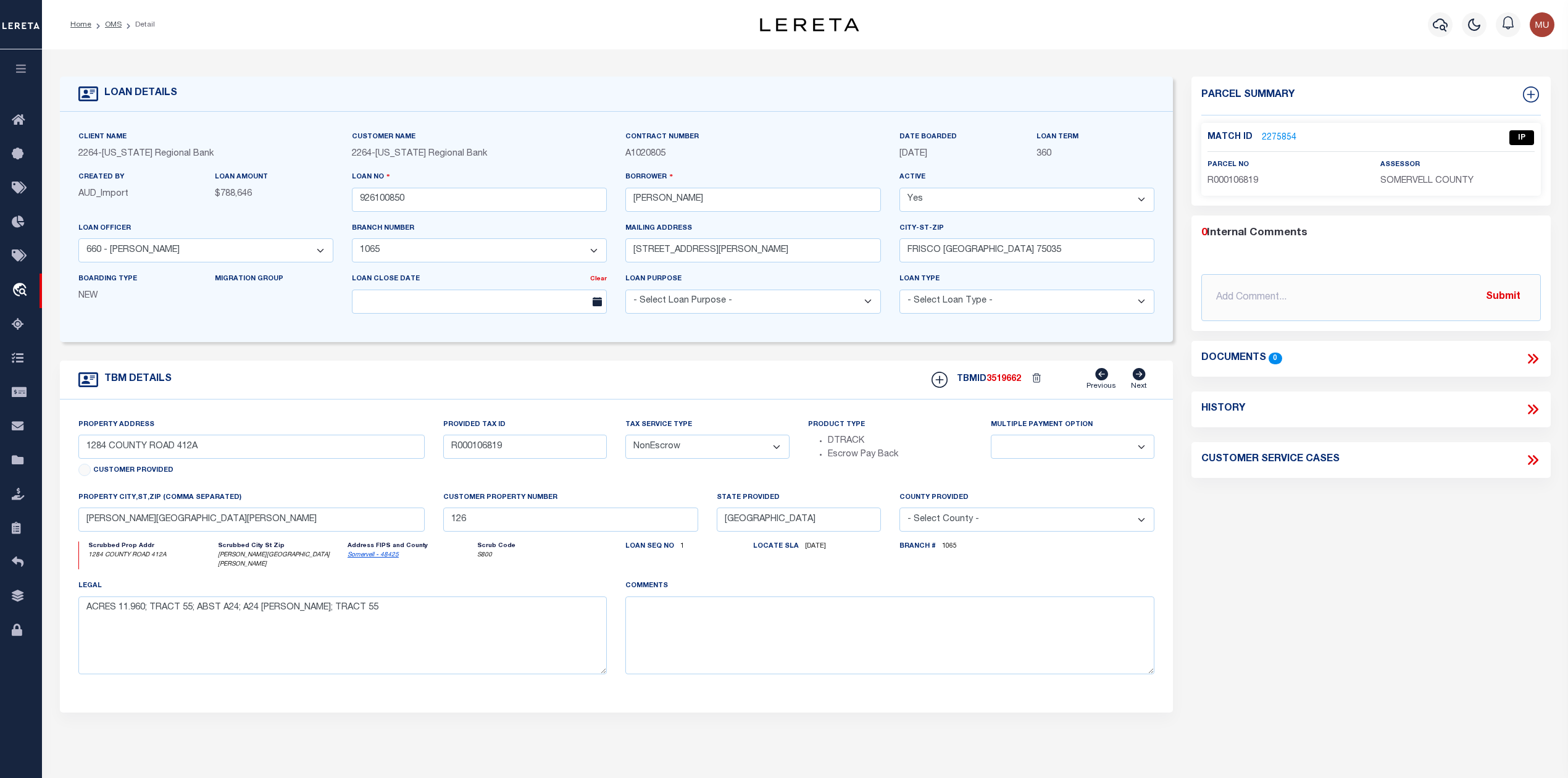
click at [1268, 133] on link "2275854" at bounding box center [1279, 138] width 35 height 13
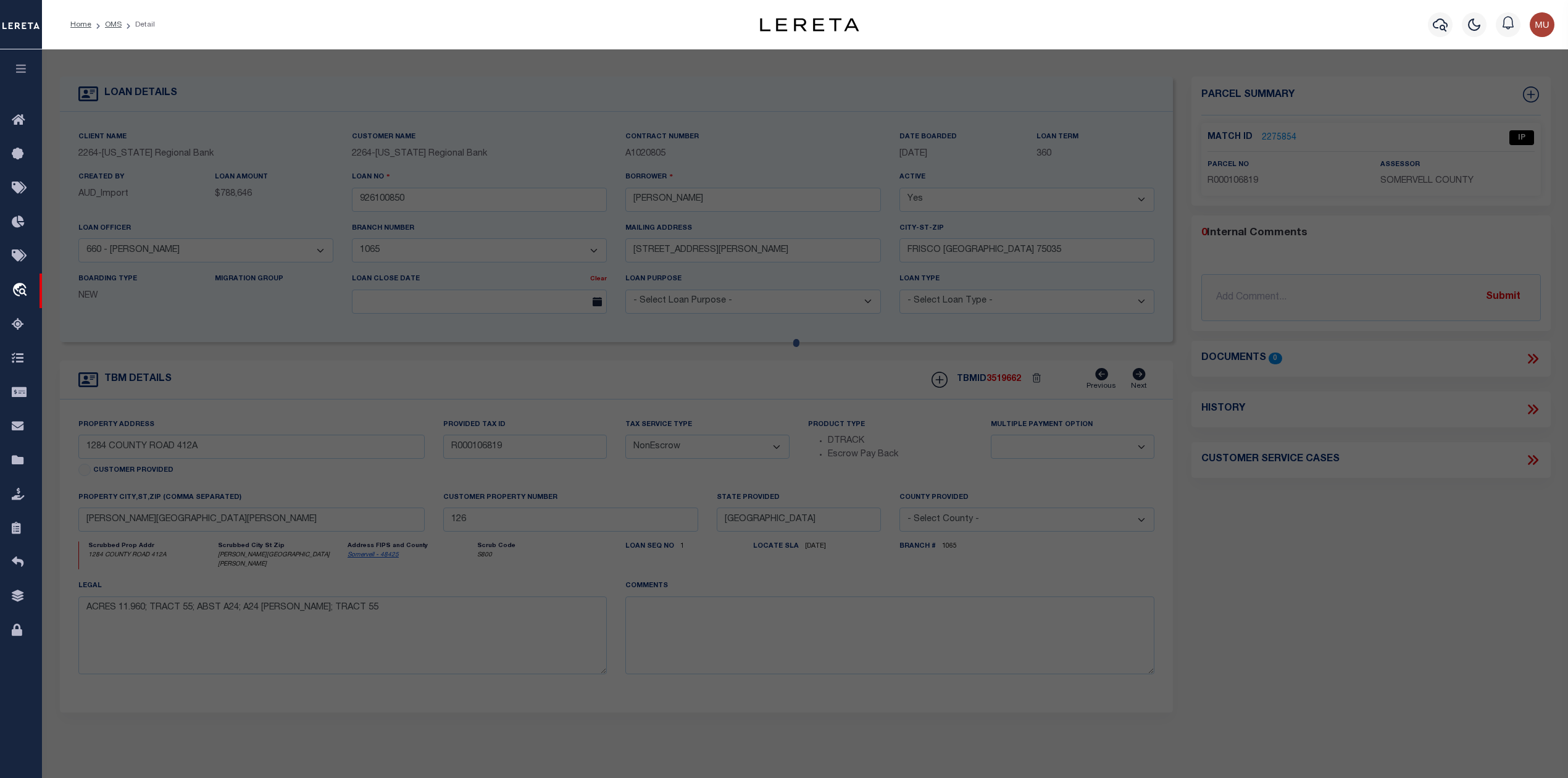
checkbox input "false"
select select "IP"
type input "[PERSON_NAME] [PERSON_NAME] AND [PERSON_NAME]"
select select "AGW"
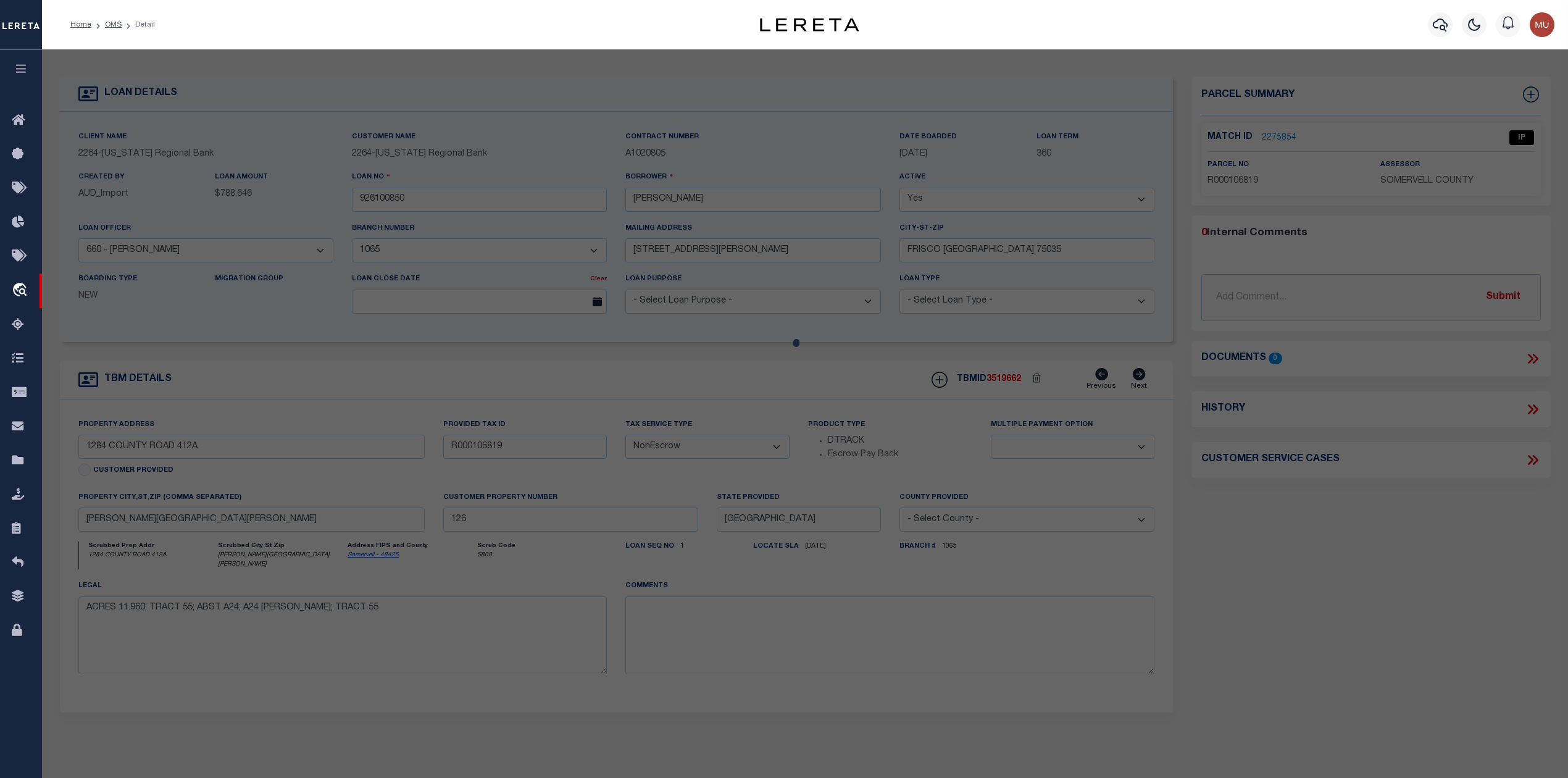
type input "CR 412A 1284"
type textarea "11.960, Tract: 55, Abst: A24, A24 [PERSON_NAME], TRACT 55"
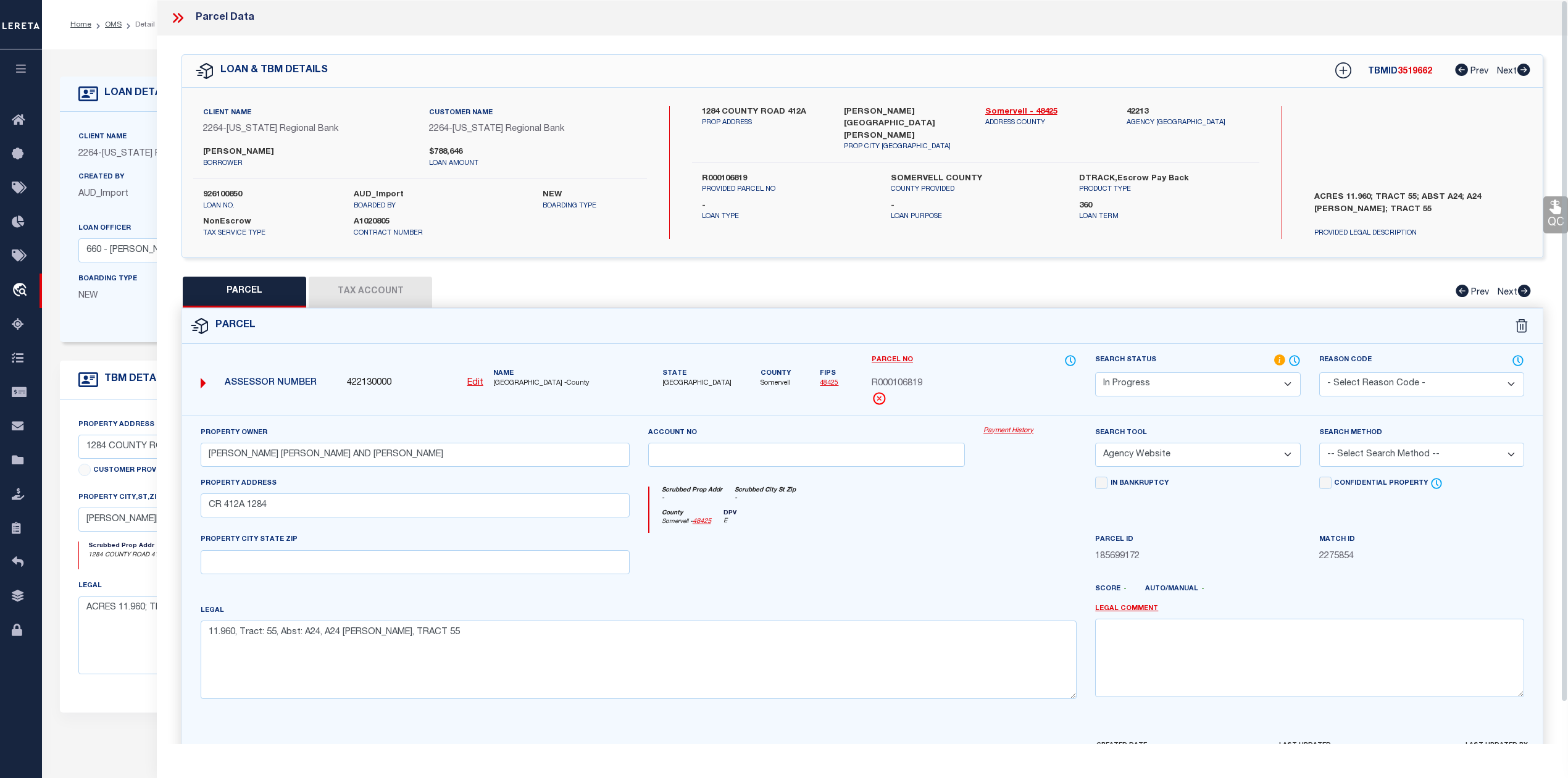
click at [174, 20] on icon at bounding box center [177, 18] width 16 height 16
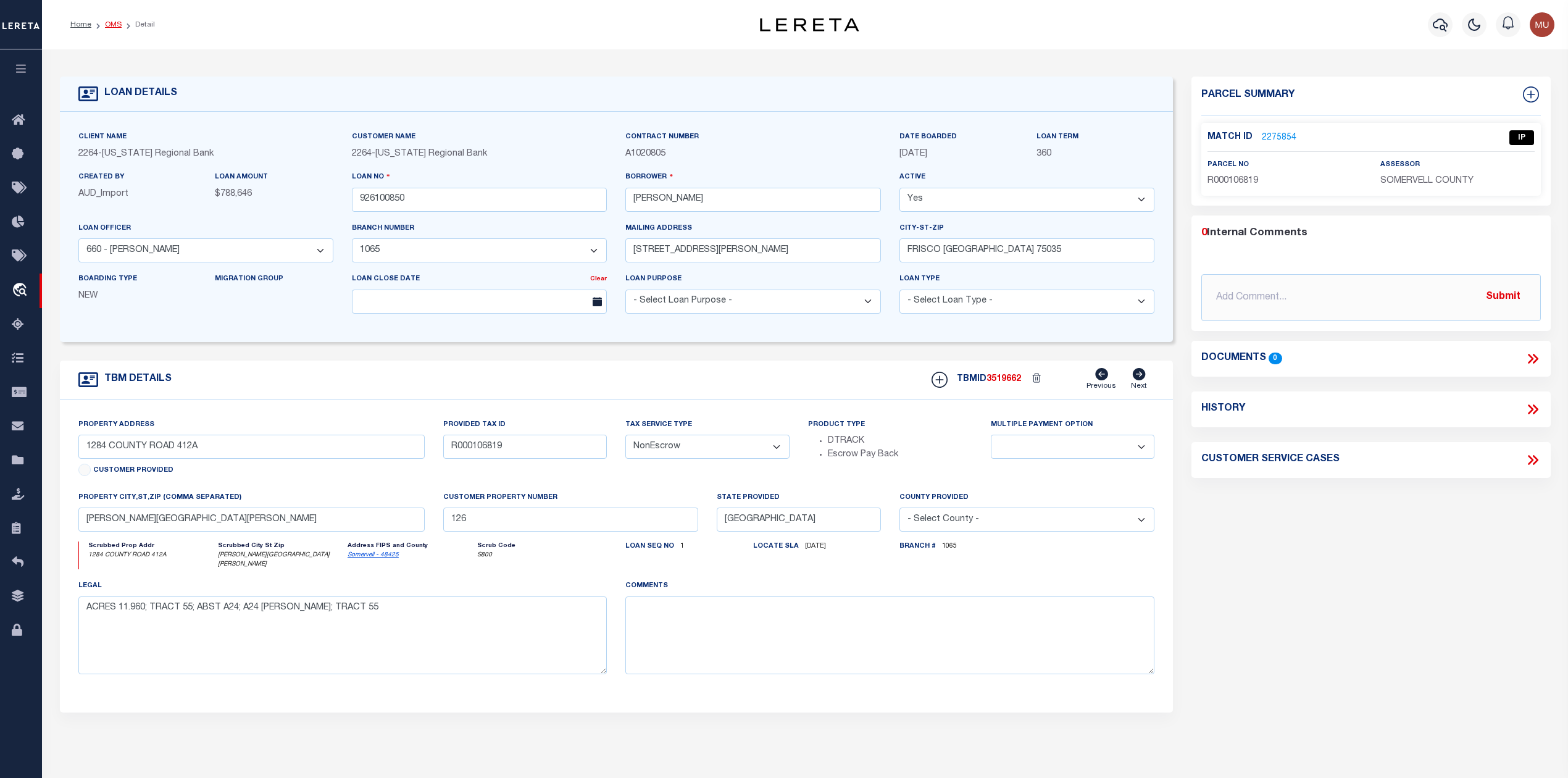
click at [105, 22] on link "OMS" at bounding box center [113, 24] width 17 height 8
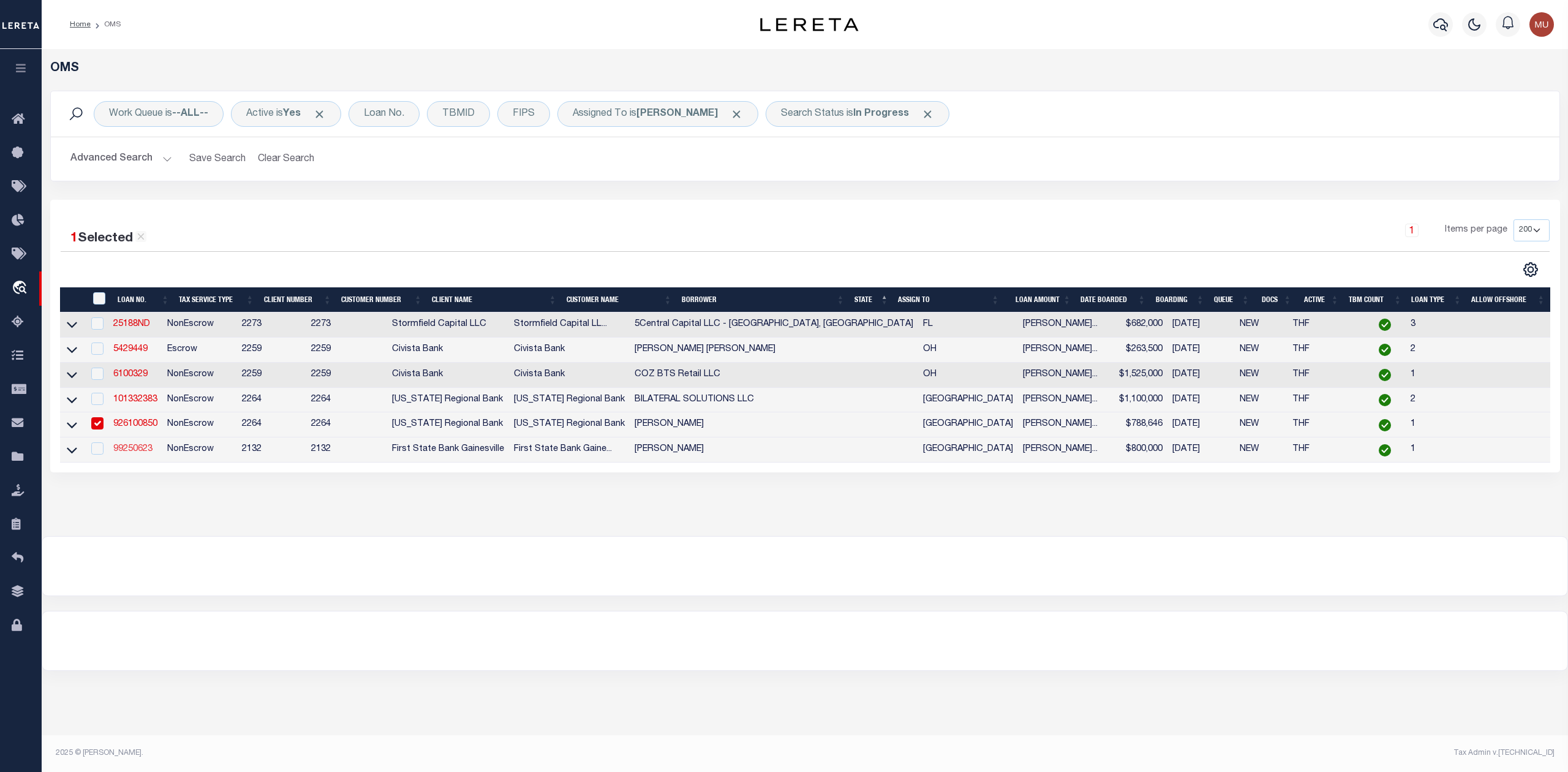
click at [129, 453] on link "99250623" at bounding box center [132, 449] width 39 height 8
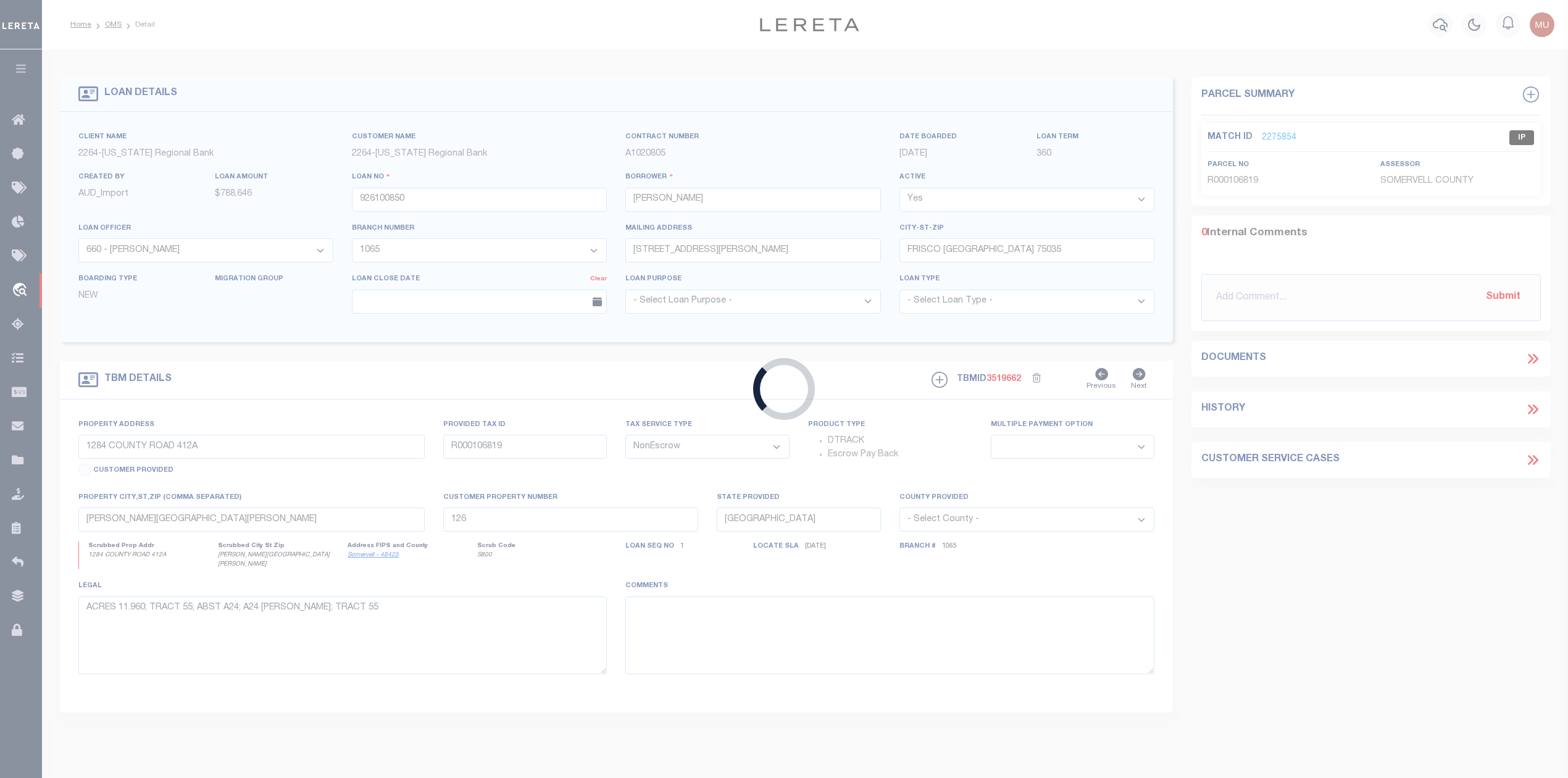
type input "99250623"
type input "[PERSON_NAME]"
select select
select select "800"
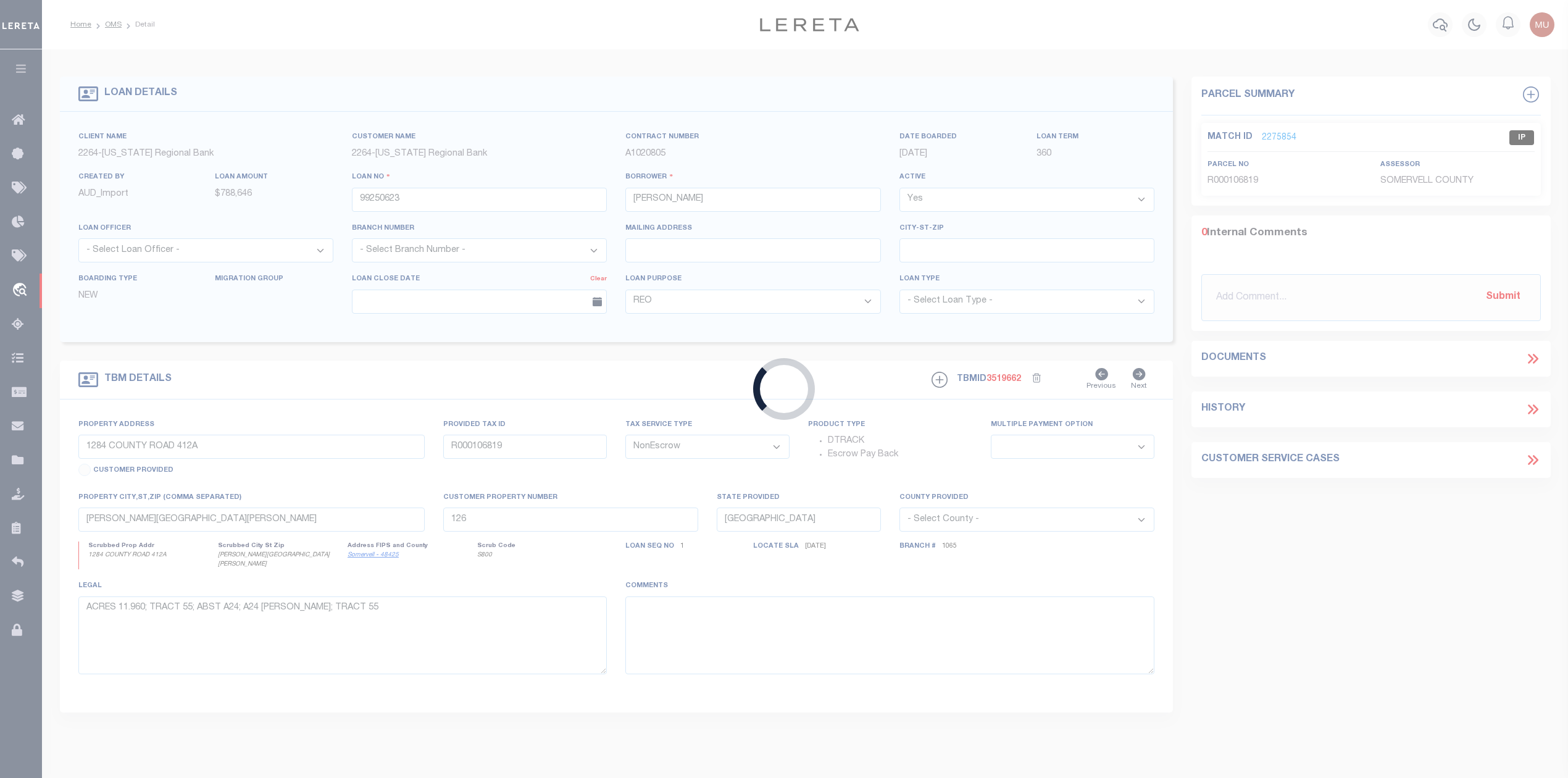
type input "[STREET_ADDRESS]"
select select
type input "WHITEWRIGHT, [GEOGRAPHIC_DATA] 75491"
select select
type textarea "[GEOGRAPHIC_DATA][PERSON_NAME], LOT 11, ACRES 13.89"
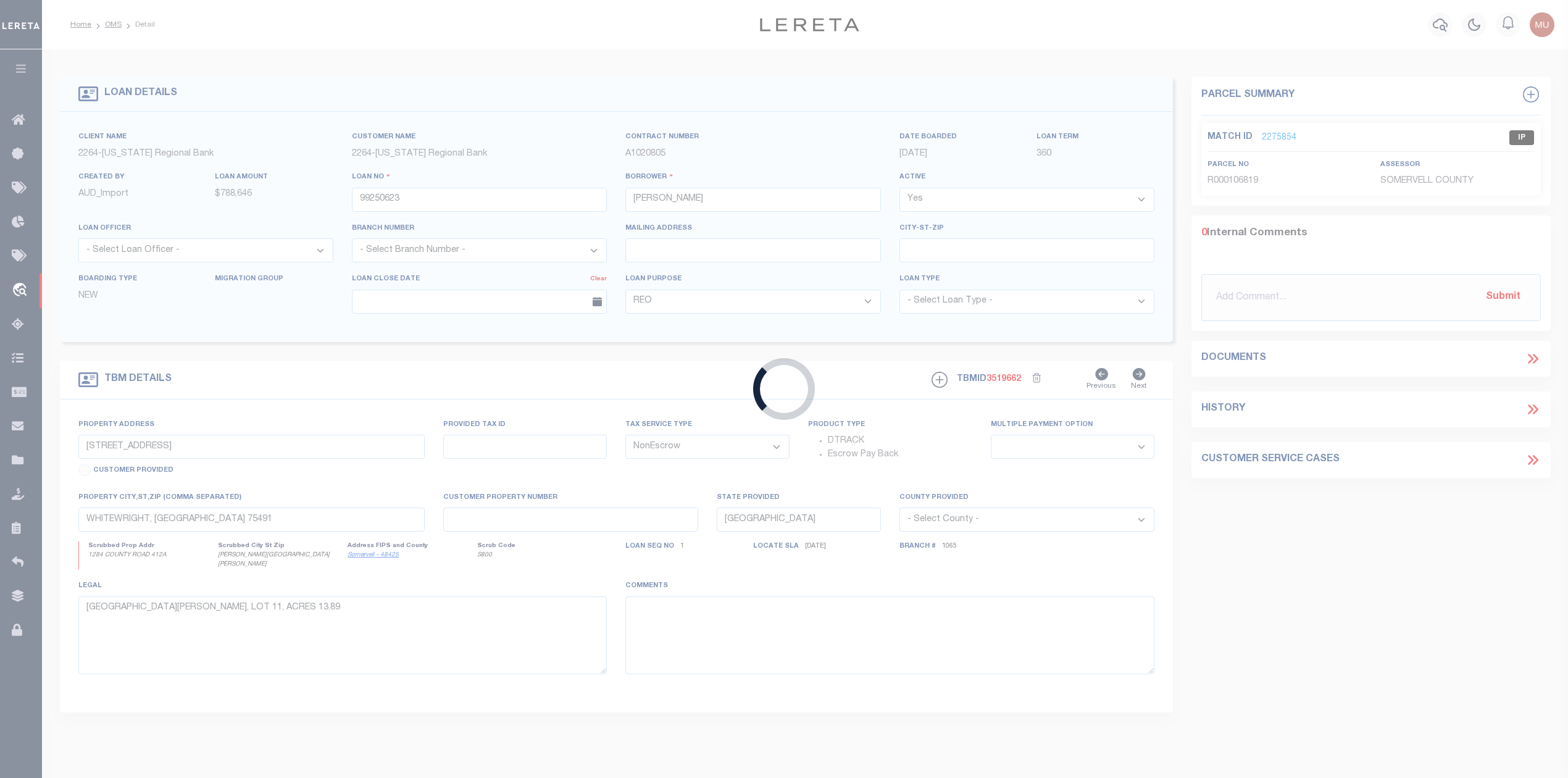
select select "15361"
select select "7879"
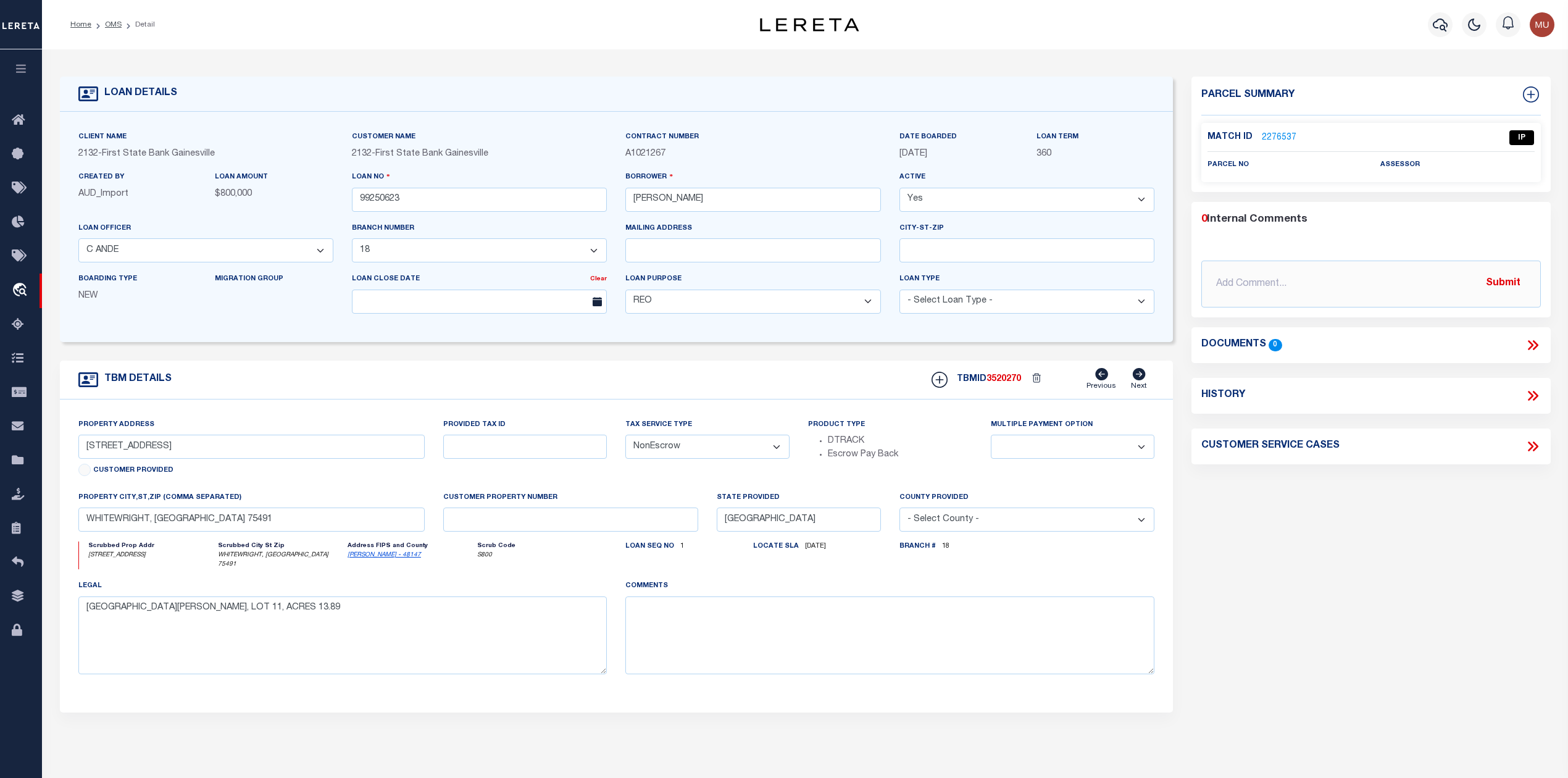
click at [1268, 139] on link "2276537" at bounding box center [1279, 138] width 35 height 13
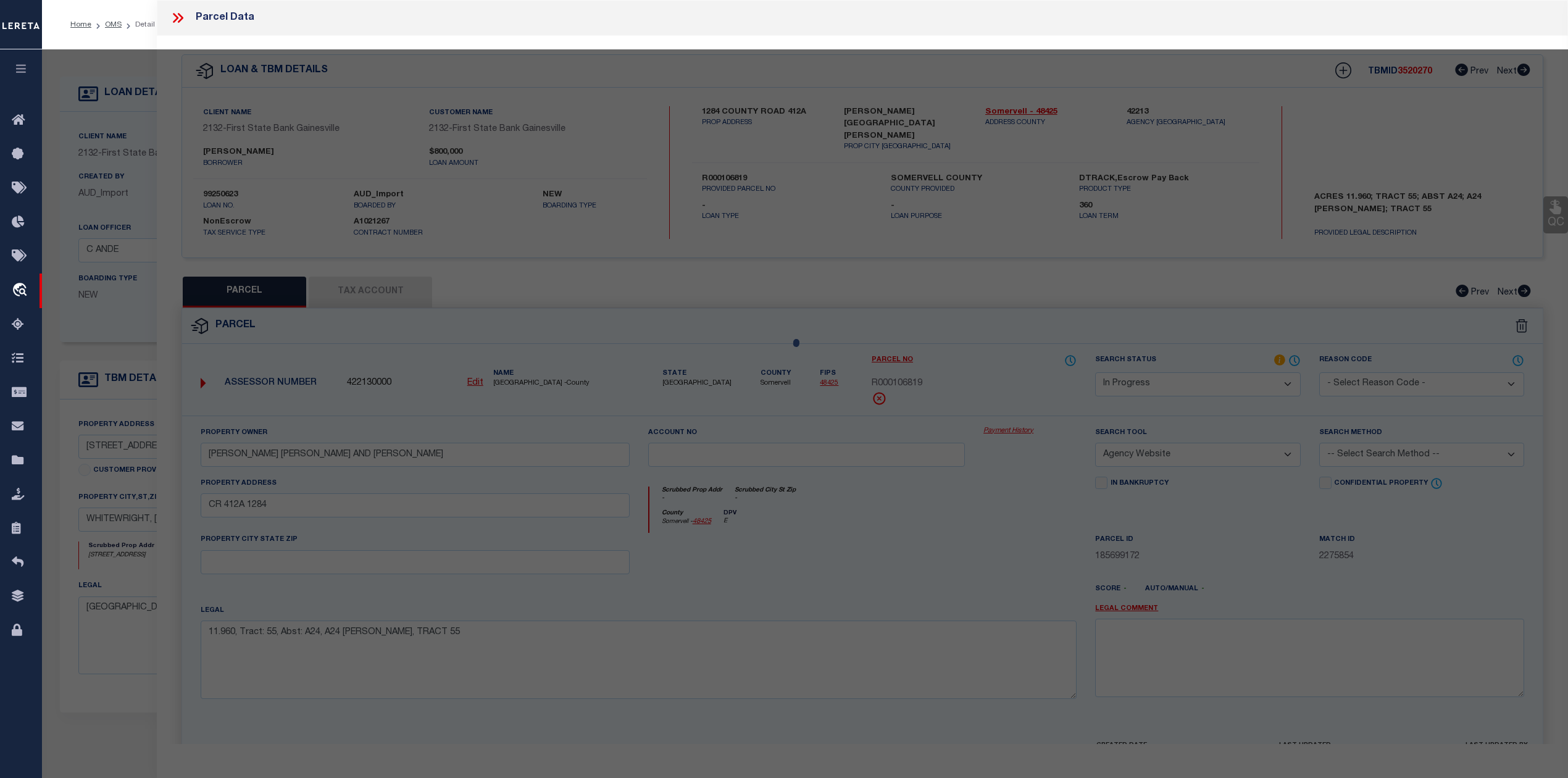
select select "AS"
select select
checkbox input "false"
select select "IP"
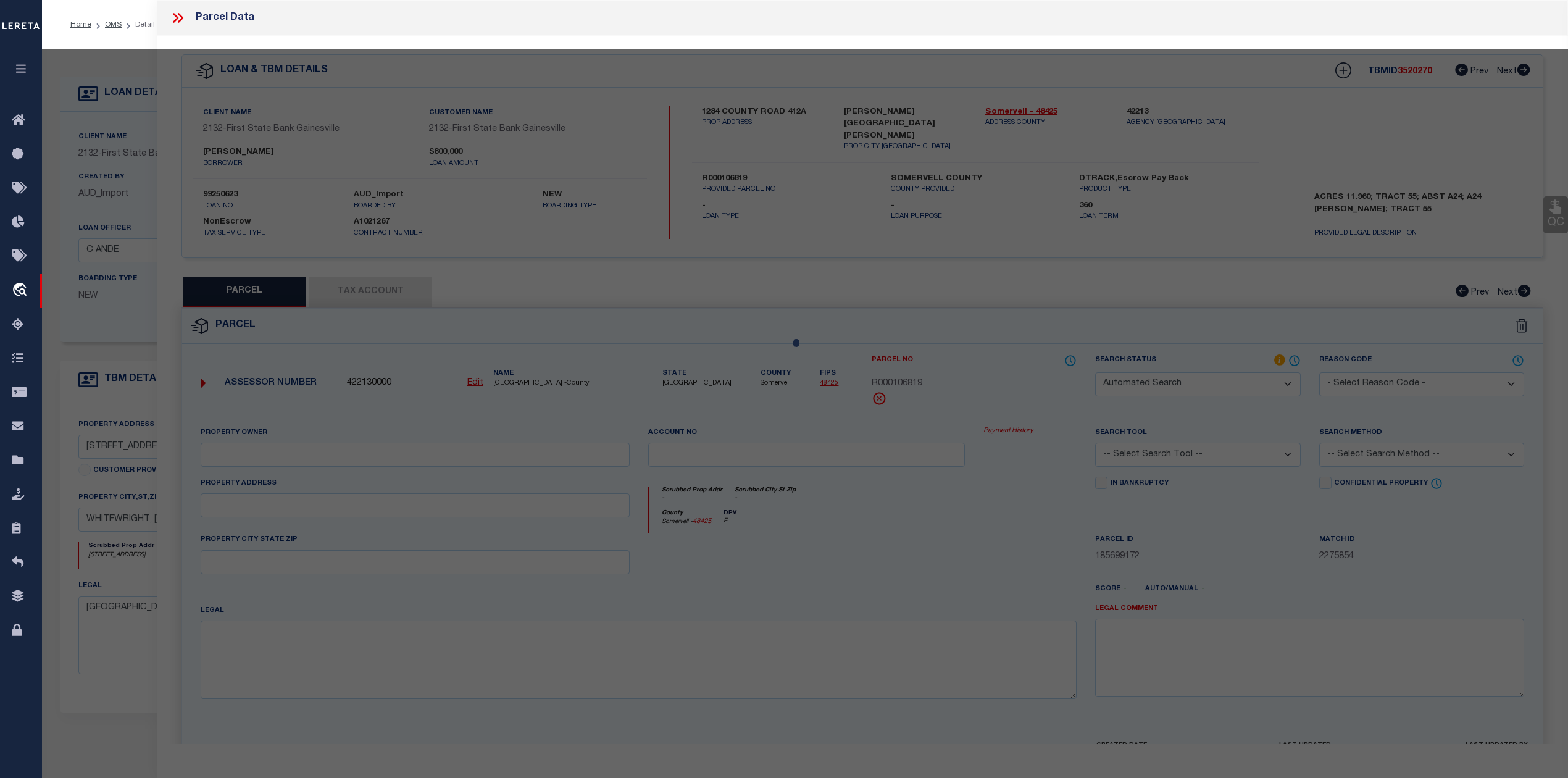
checkbox input "false"
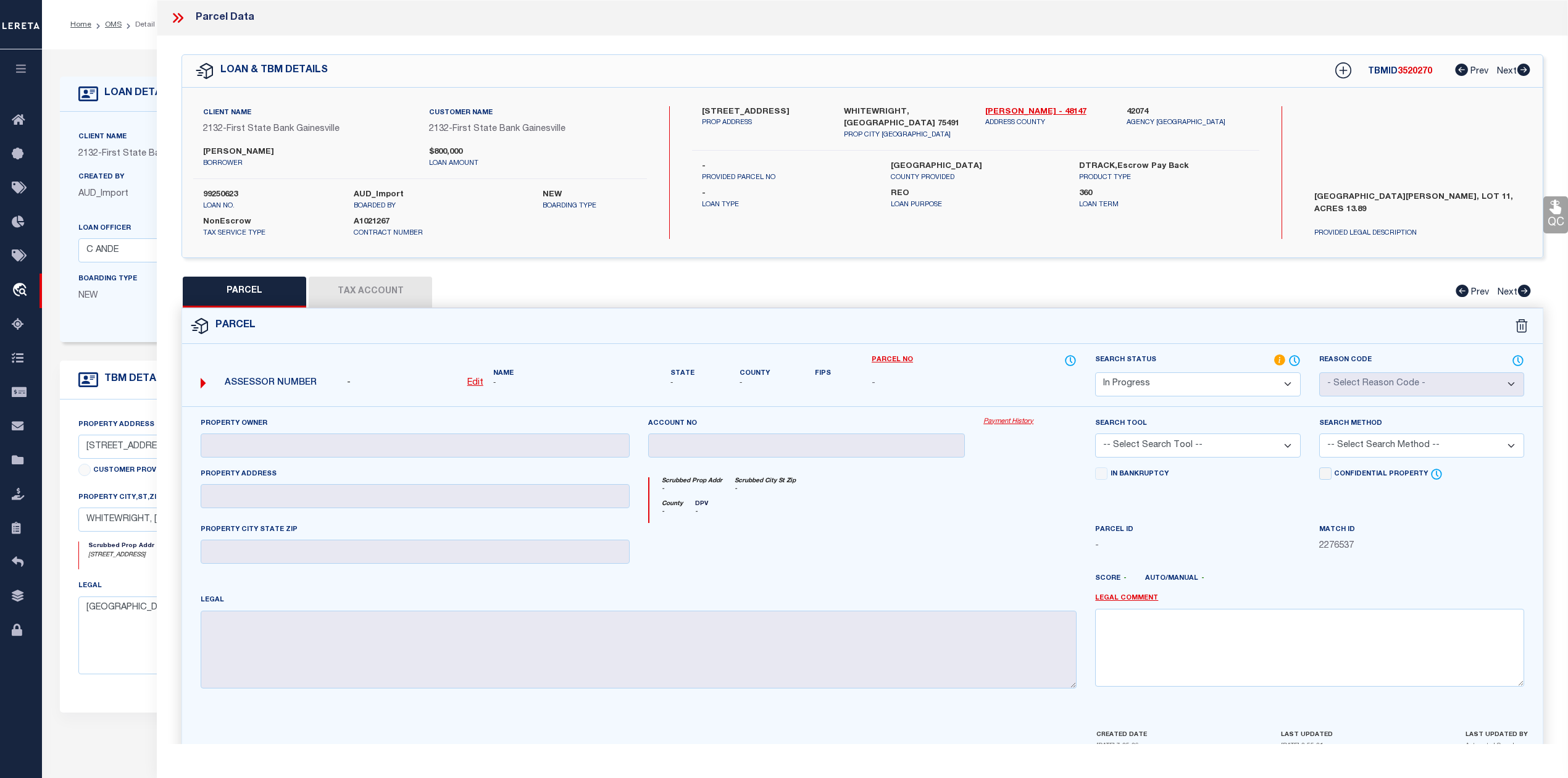
click at [185, 16] on icon at bounding box center [177, 18] width 16 height 16
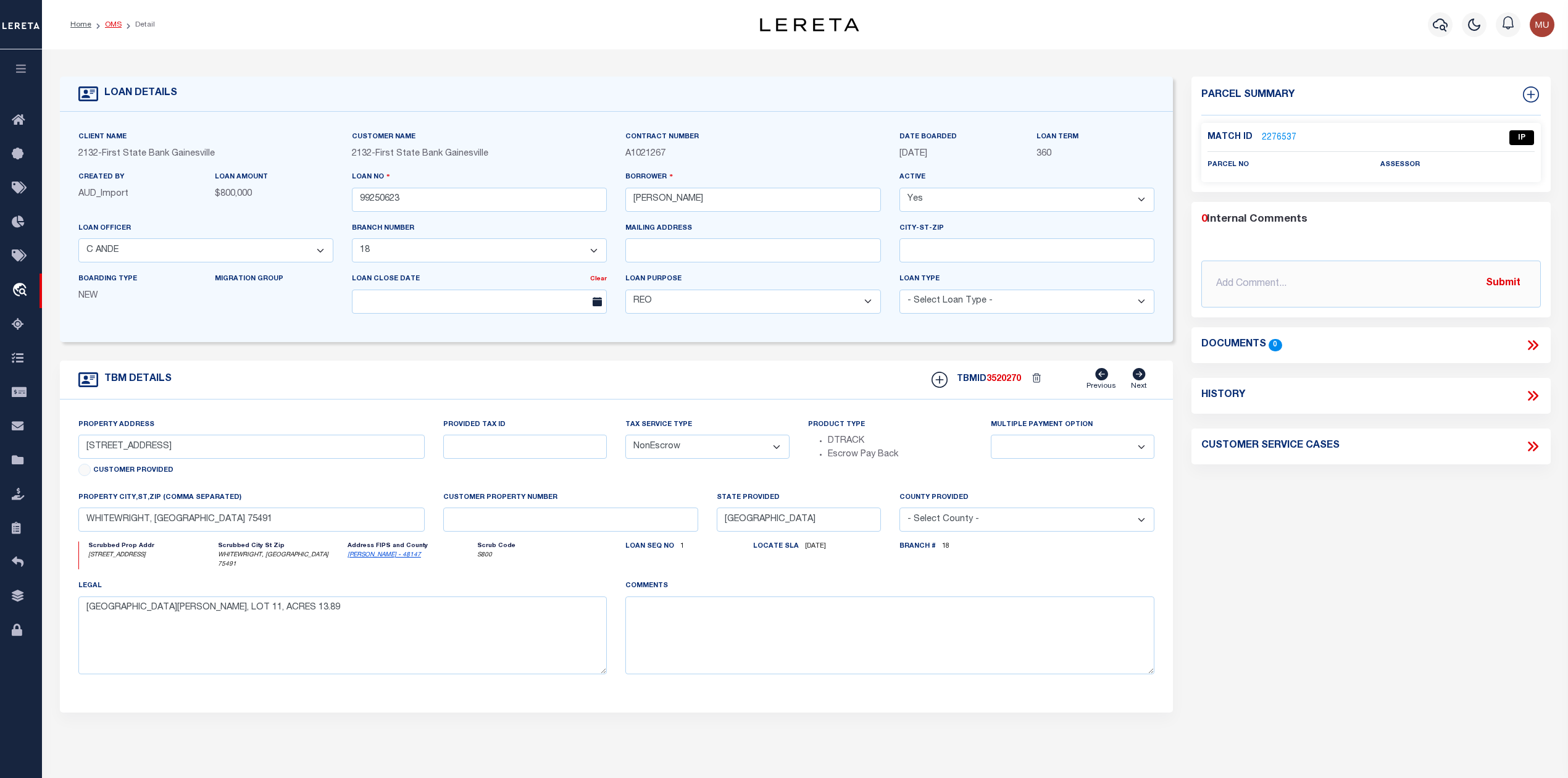
click at [114, 25] on link "OMS" at bounding box center [113, 24] width 17 height 8
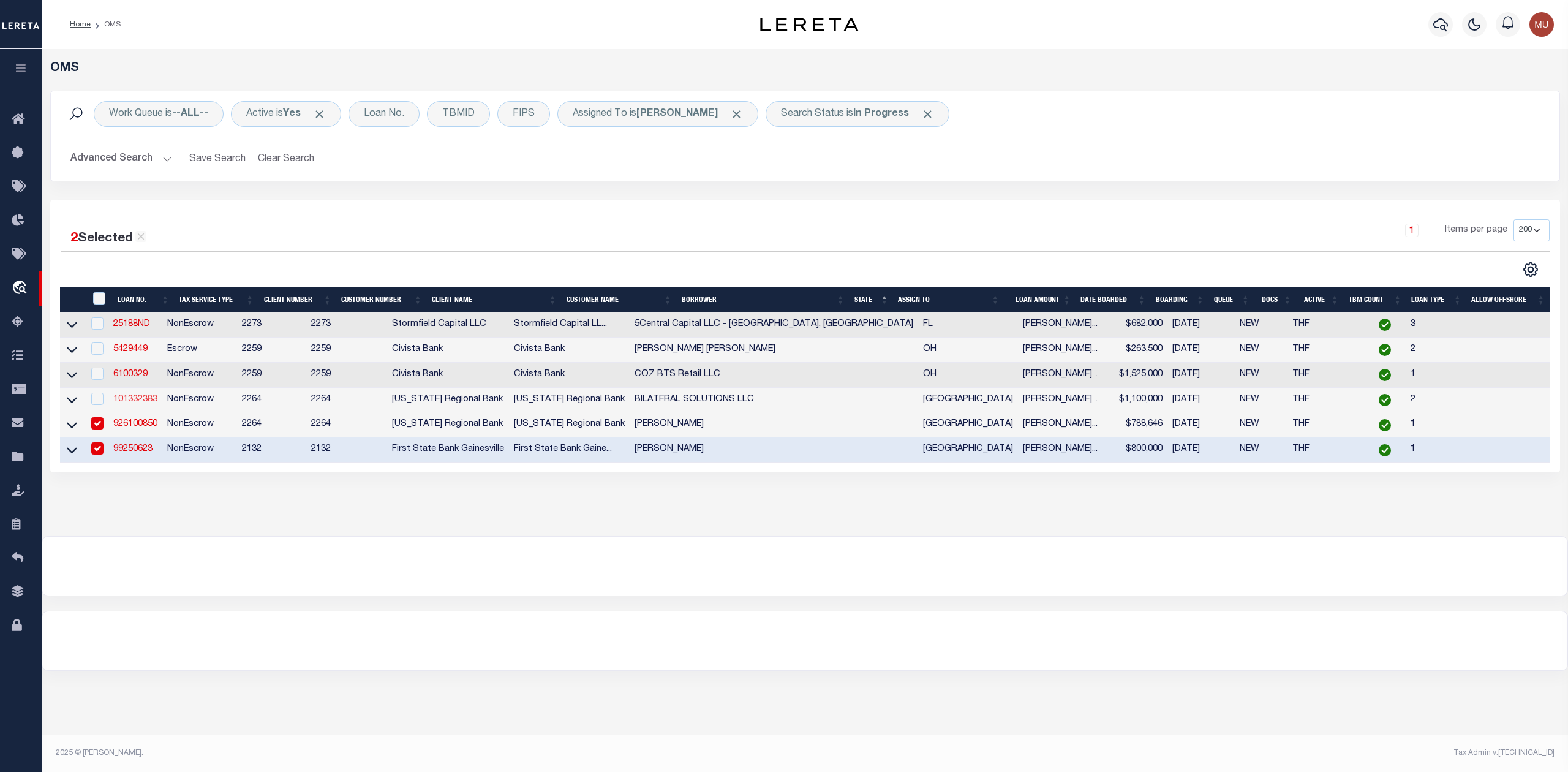
click at [136, 400] on link "101332383" at bounding box center [135, 399] width 44 height 8
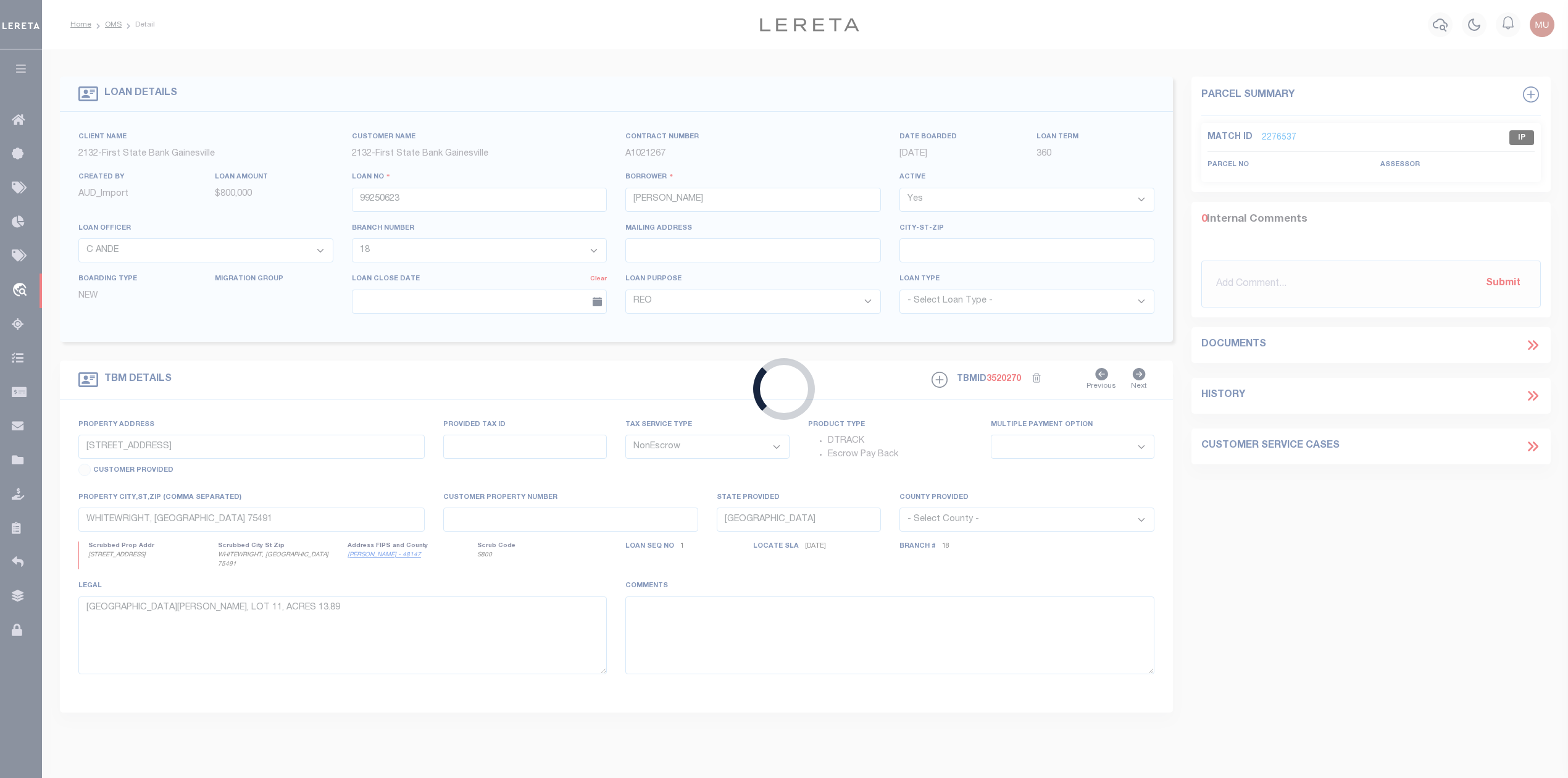
type input "101332383"
type input "BILATERAL SOLUTIONS LLC"
select select
type input "[STREET_ADDRESS]"
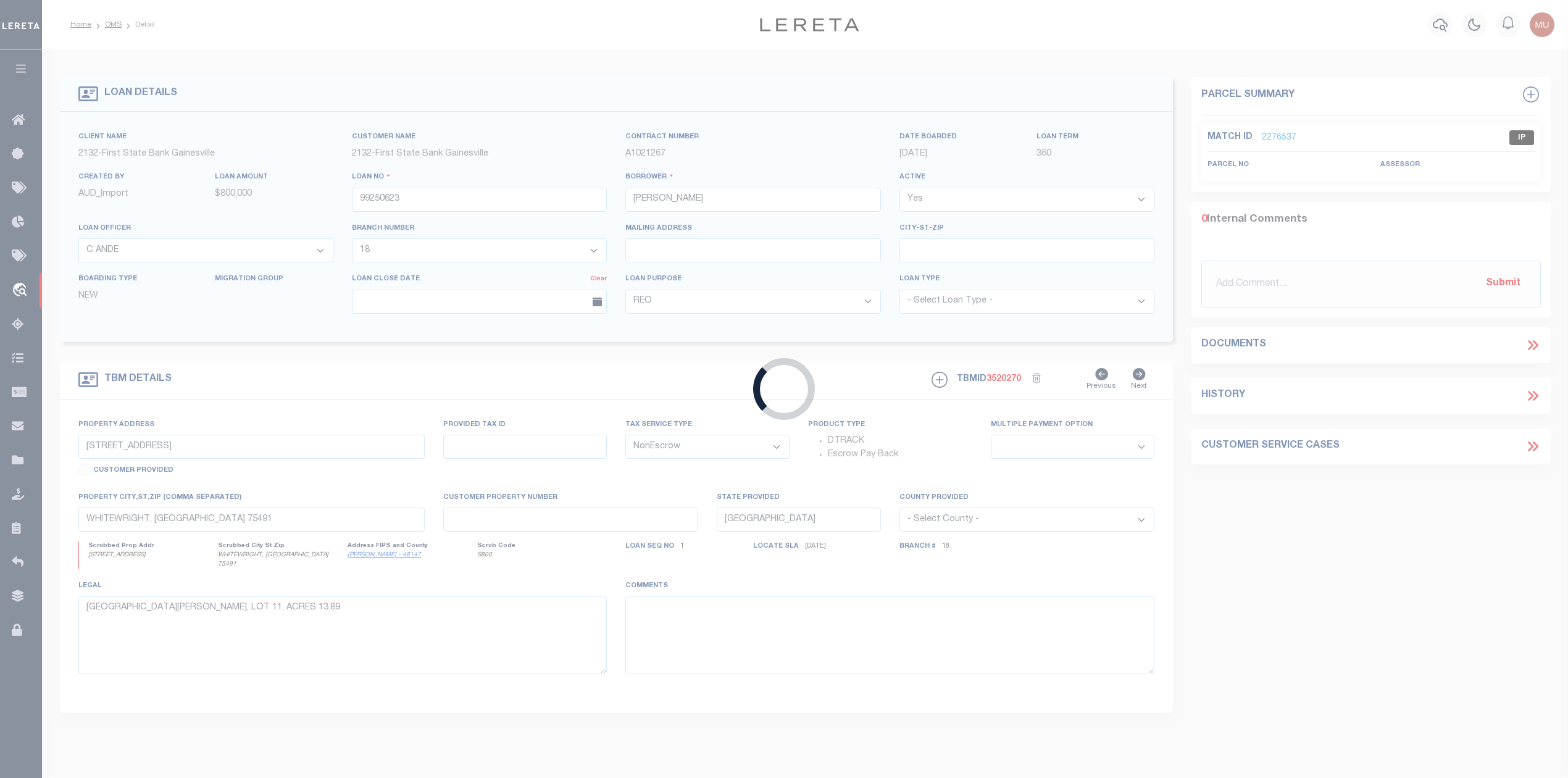
type input "[GEOGRAPHIC_DATA] [GEOGRAPHIC_DATA] 78521"
select select
type input "[STREET_ADDRESS][PERSON_NAME]"
type input "369043"
select select
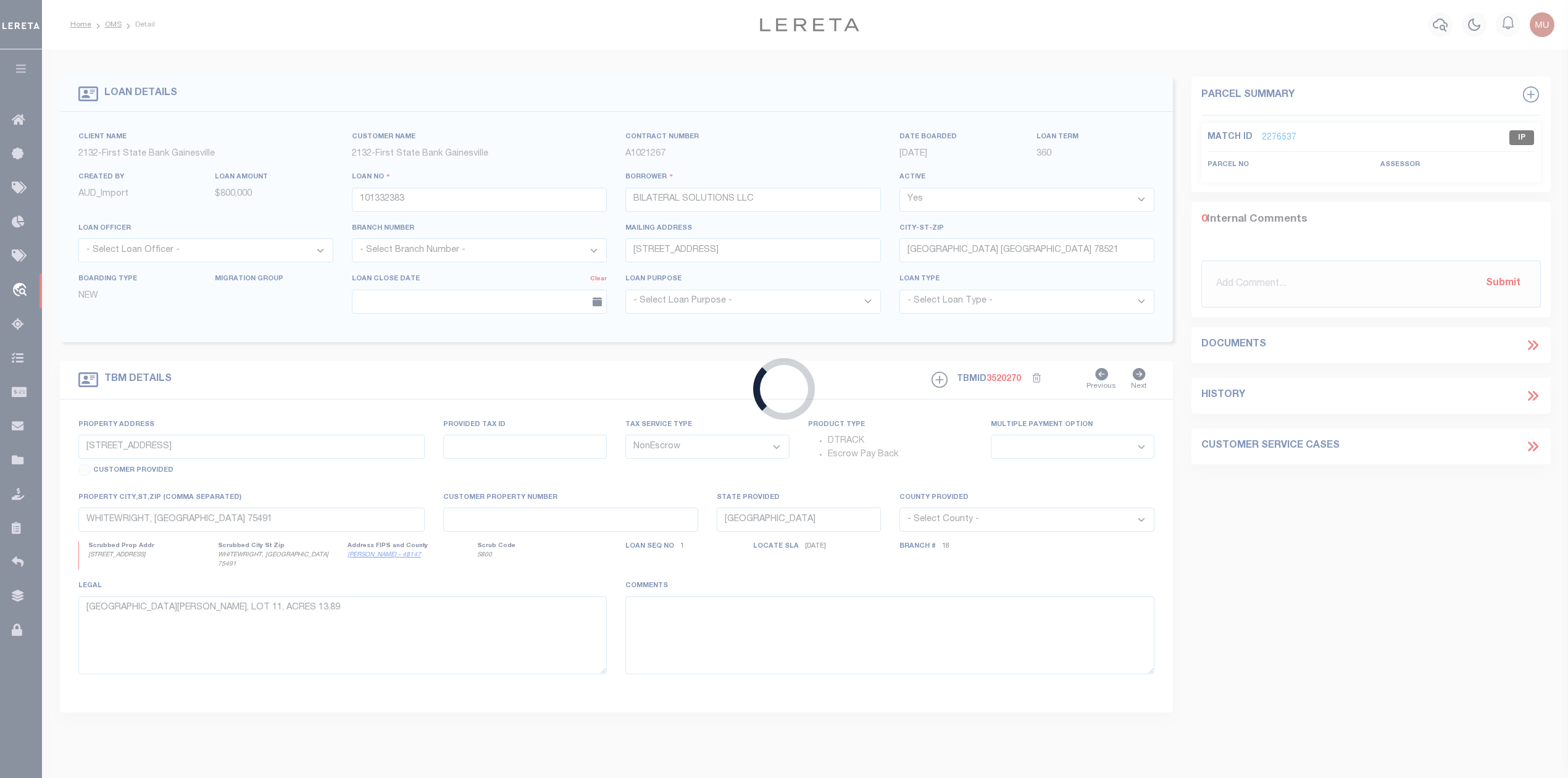
type input "[GEOGRAPHIC_DATA], [GEOGRAPHIC_DATA], 78521"
type input "128"
select select
type textarea "LOT 7; BLK 1; [GEOGRAPHIC_DATA]; [GEOGRAPHIC_DATA]; [GEOGRAPHIC_DATA]; [GEOGRAP…"
select select "22453"
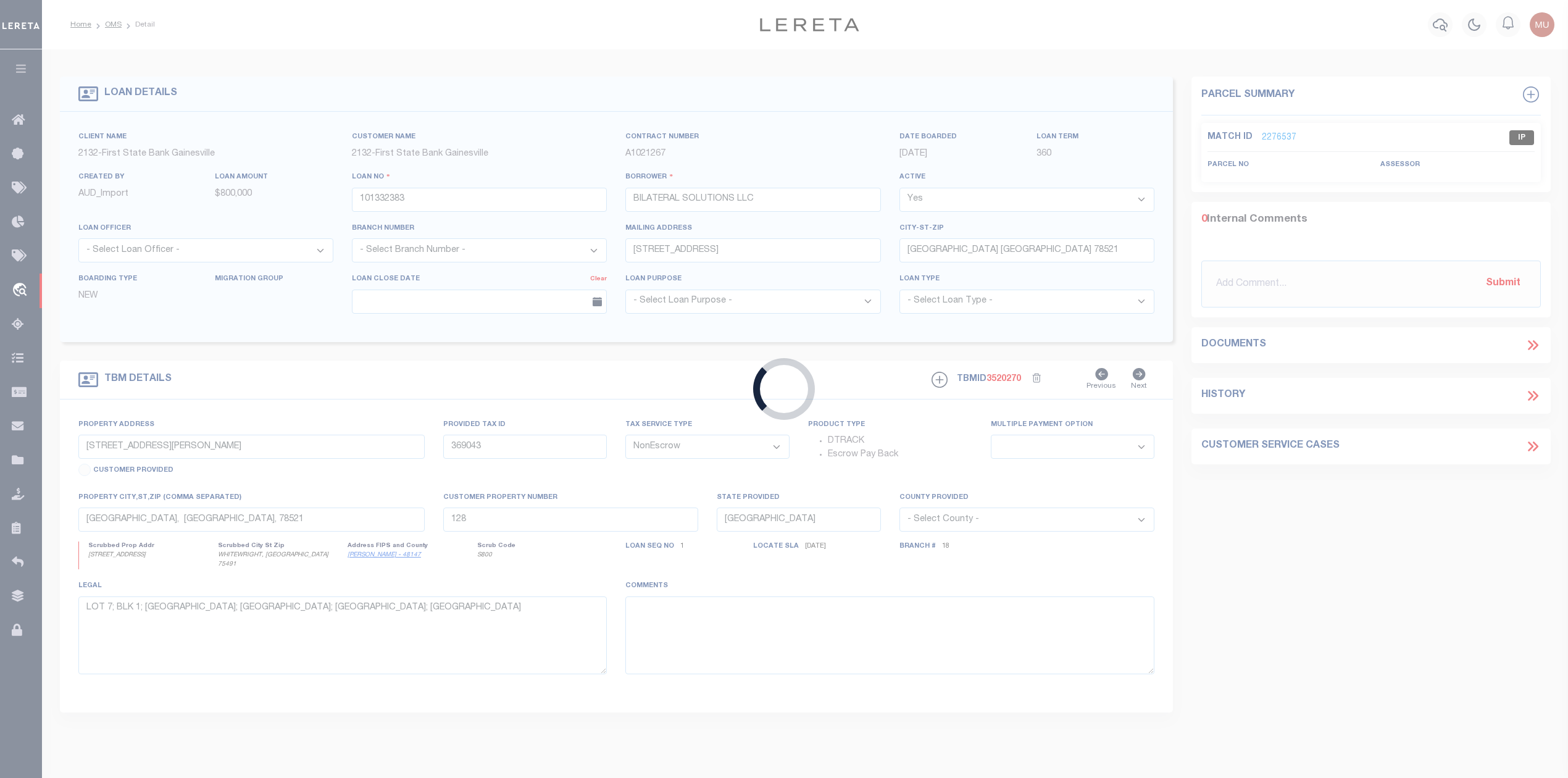
select select "8154"
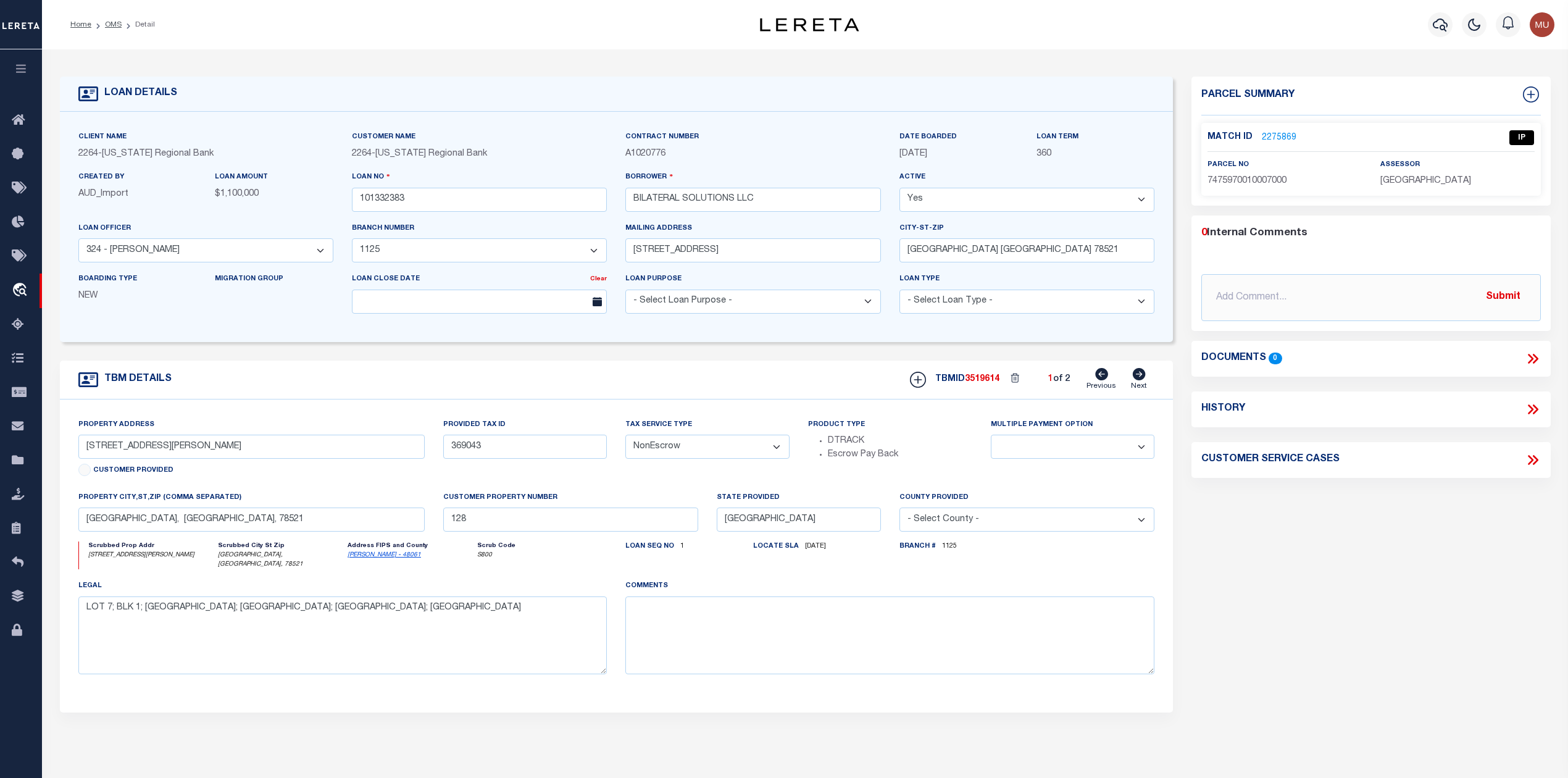
click at [1265, 132] on link "2275869" at bounding box center [1279, 138] width 35 height 13
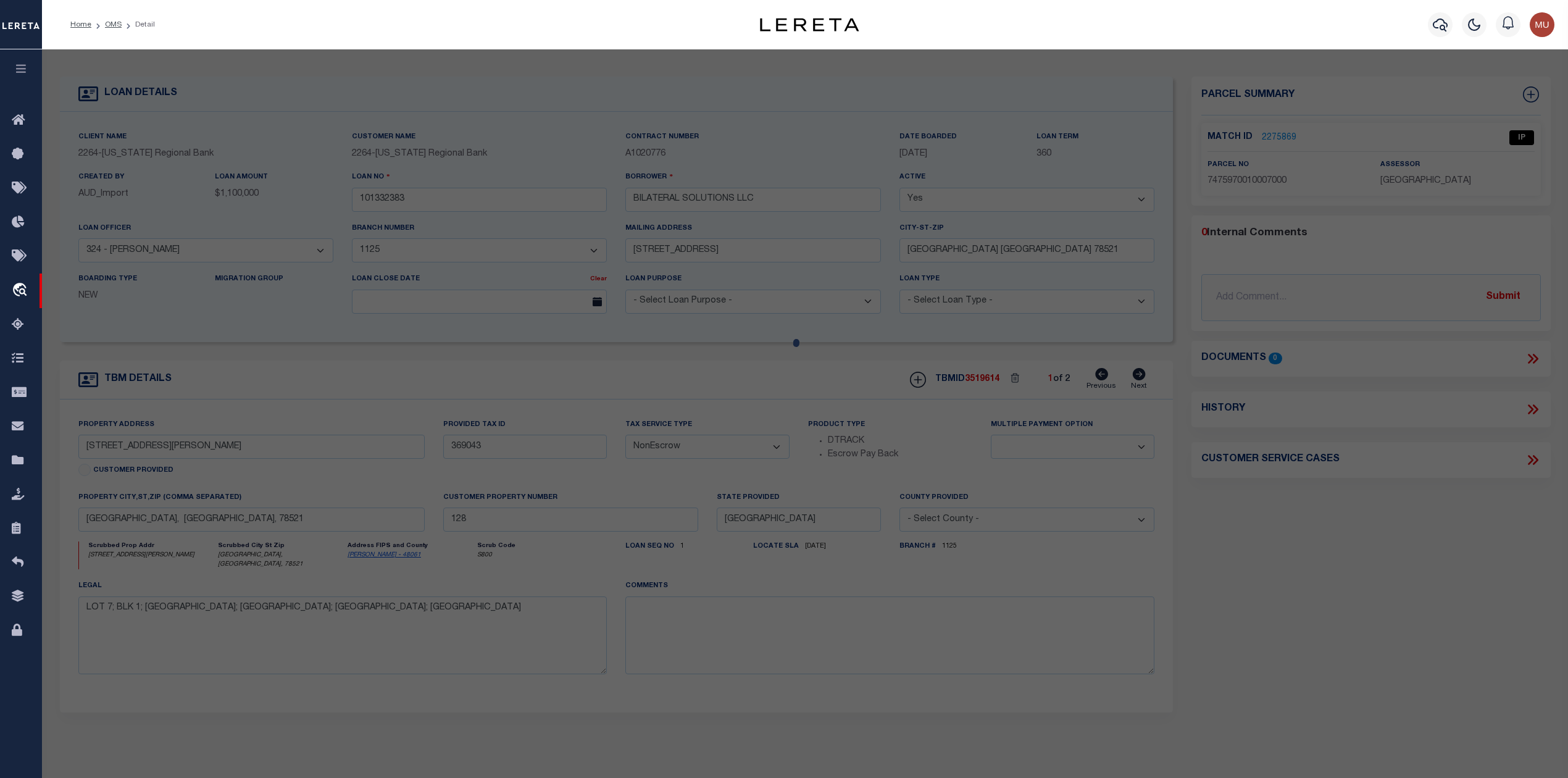
select select "AS"
checkbox input "false"
select select "IP"
type input "BILATERAL SOLUTIONS LLC"
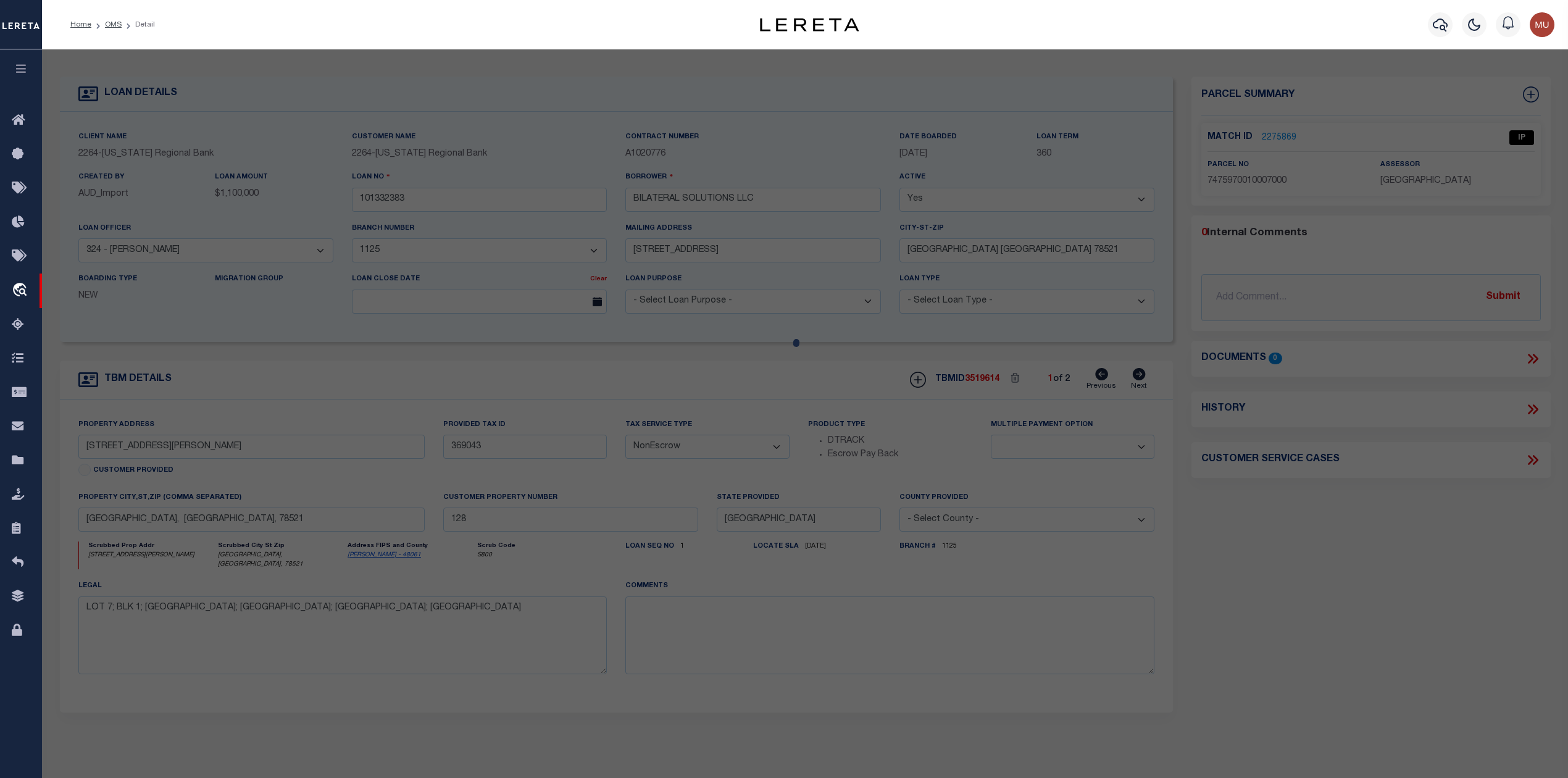
select select "AGW"
select select "LEG"
type input "815 N [PERSON_NAME]"
type input "[GEOGRAPHIC_DATA] [GEOGRAPHIC_DATA]"
type textarea "LOT 7 BLK 1 [GEOGRAPHIC_DATA] SUBDIVISION (2012 CAB 1 3052 A&B CC, Acres-0.5457"
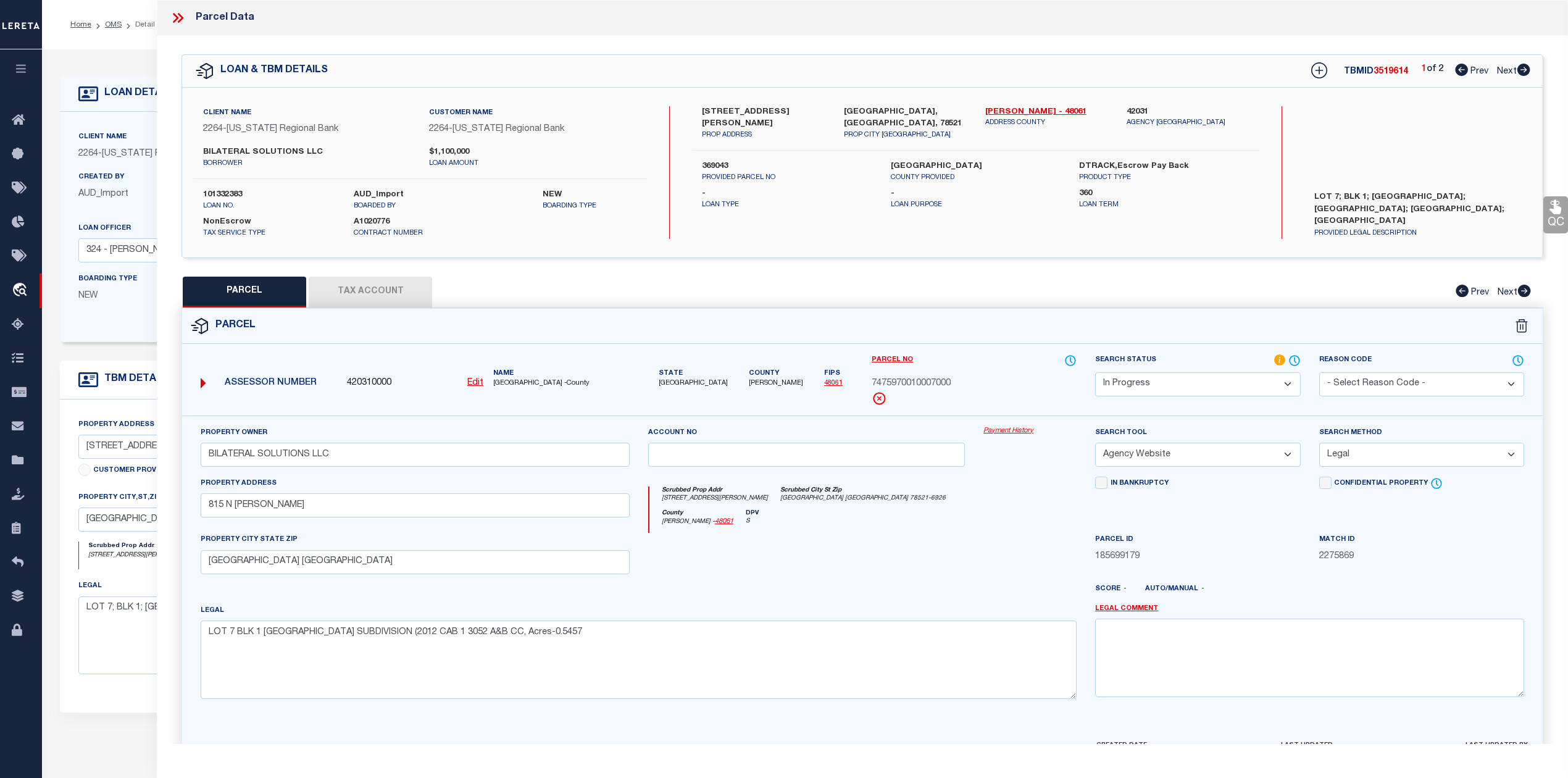
click at [374, 285] on button "Tax Account" at bounding box center [370, 292] width 123 height 31
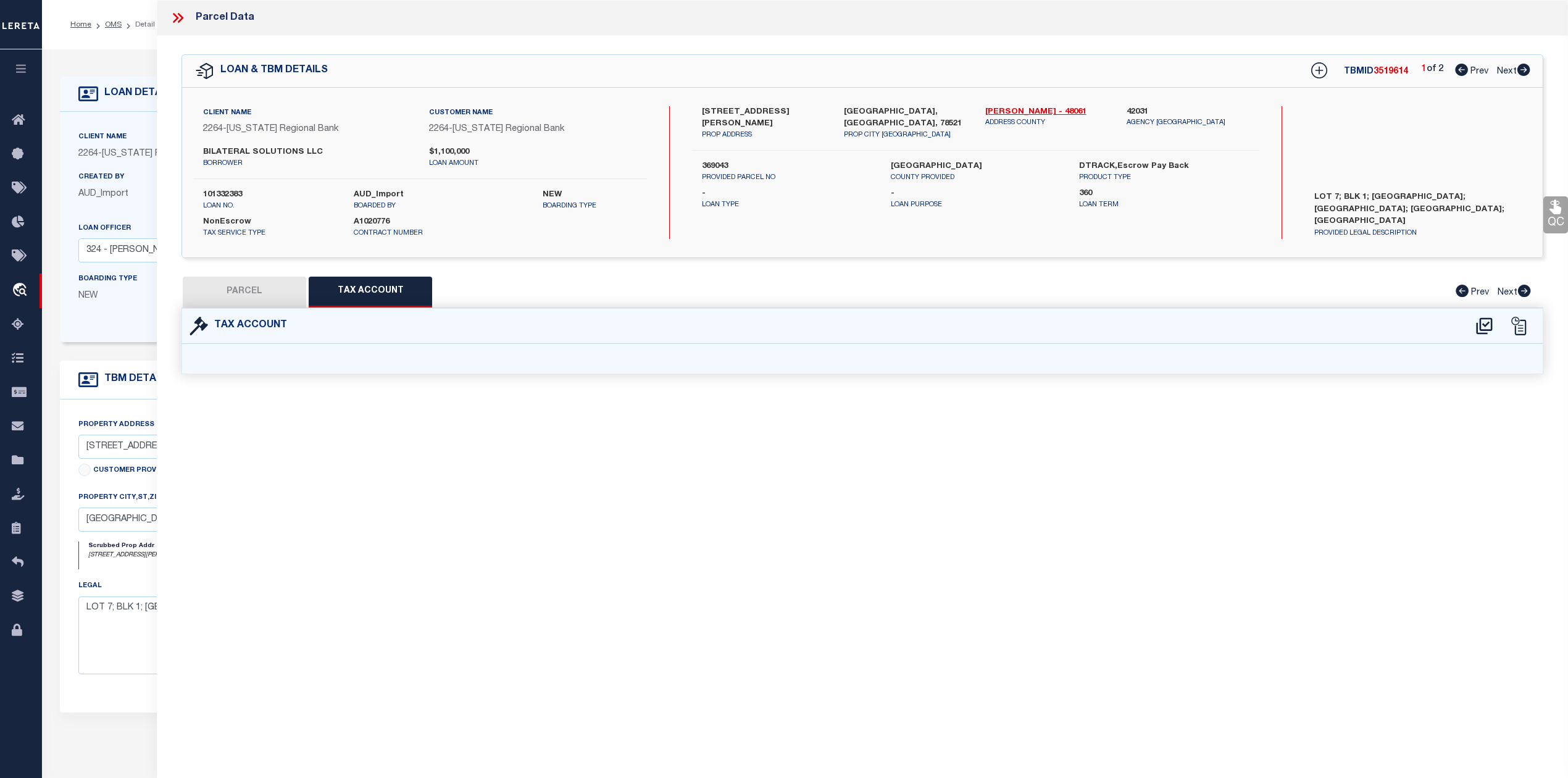
select select "100"
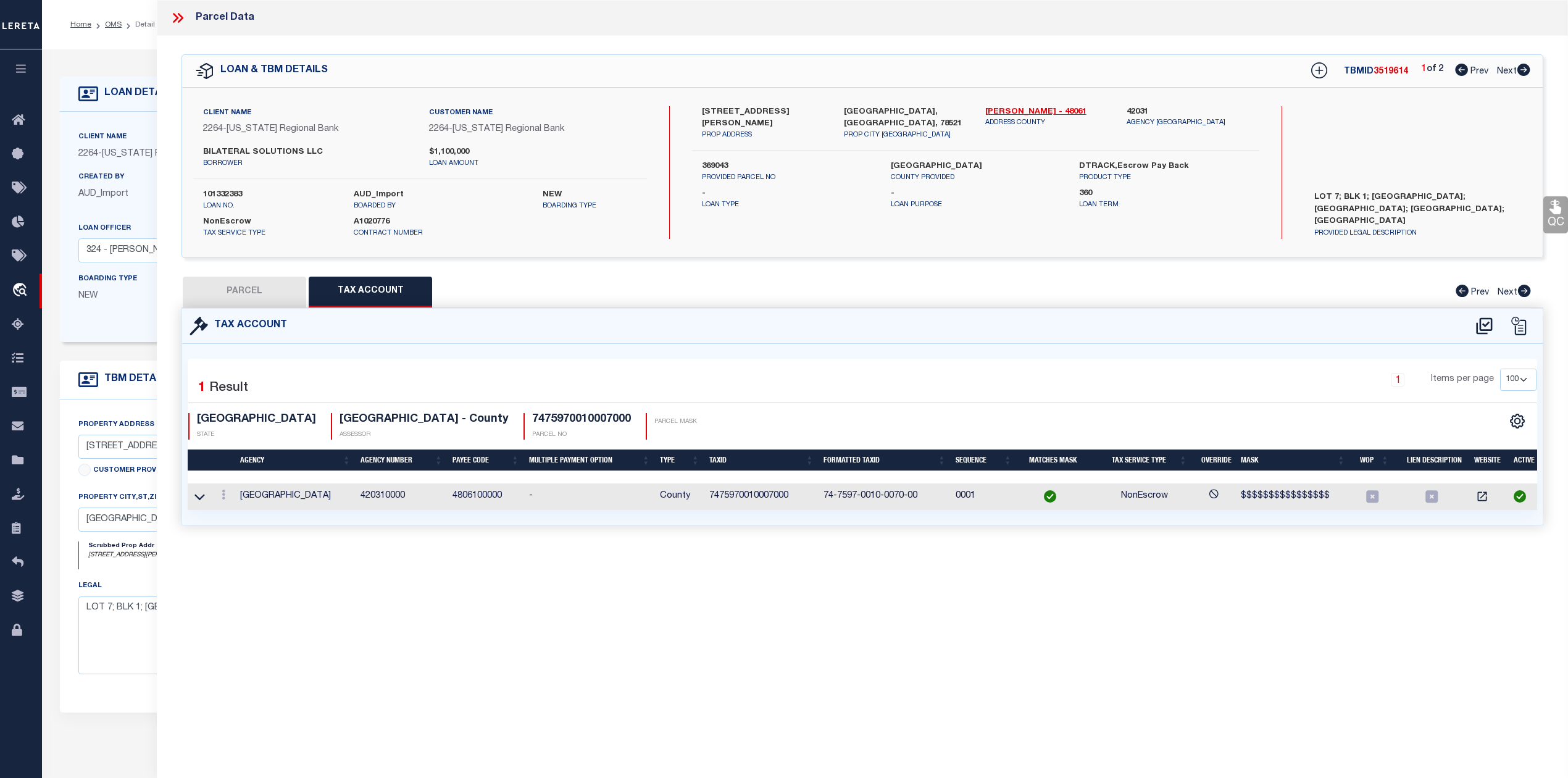
click at [229, 302] on button "PARCEL" at bounding box center [245, 292] width 123 height 31
select select "AS"
select select
checkbox input "false"
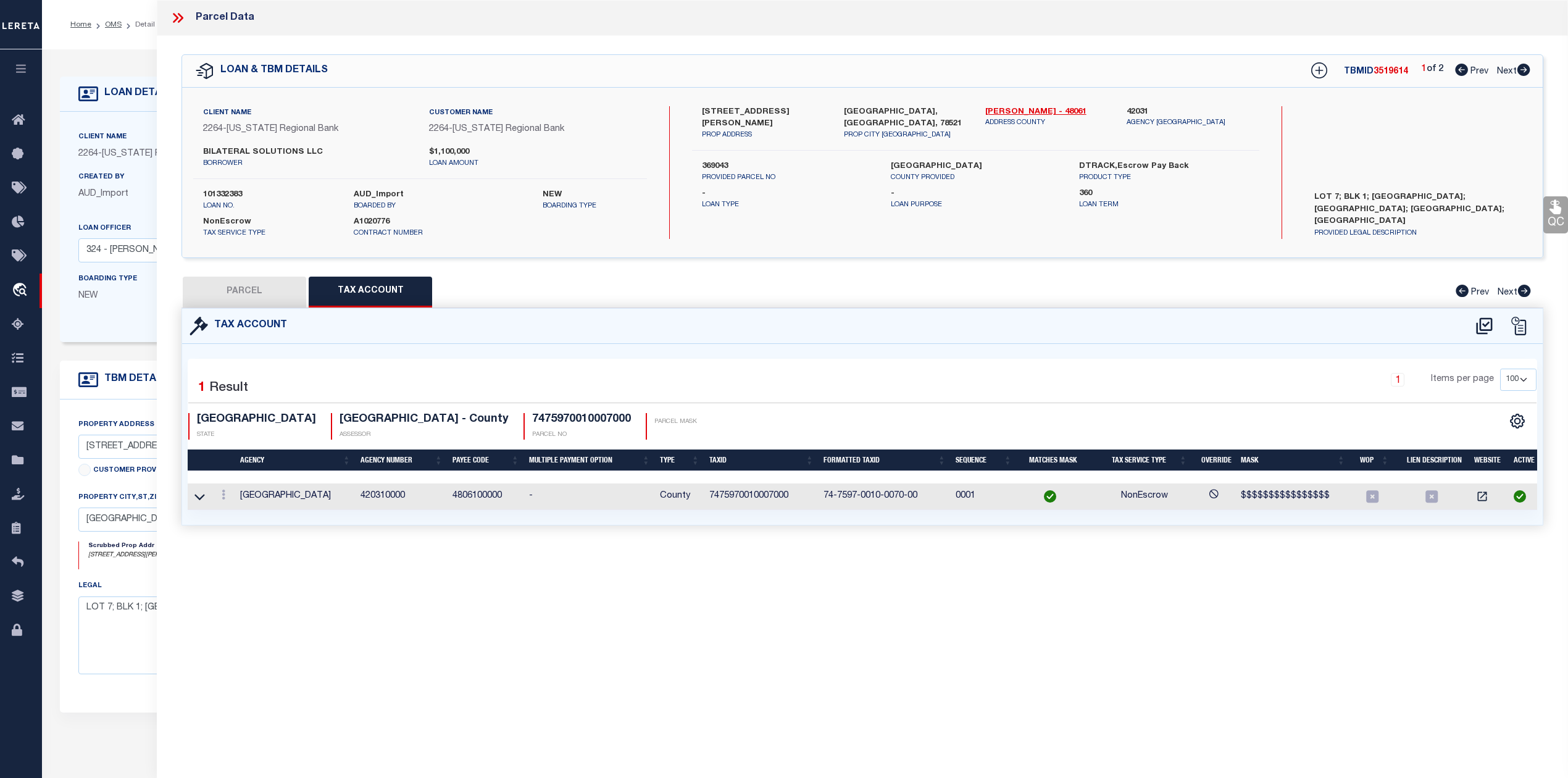
checkbox input "false"
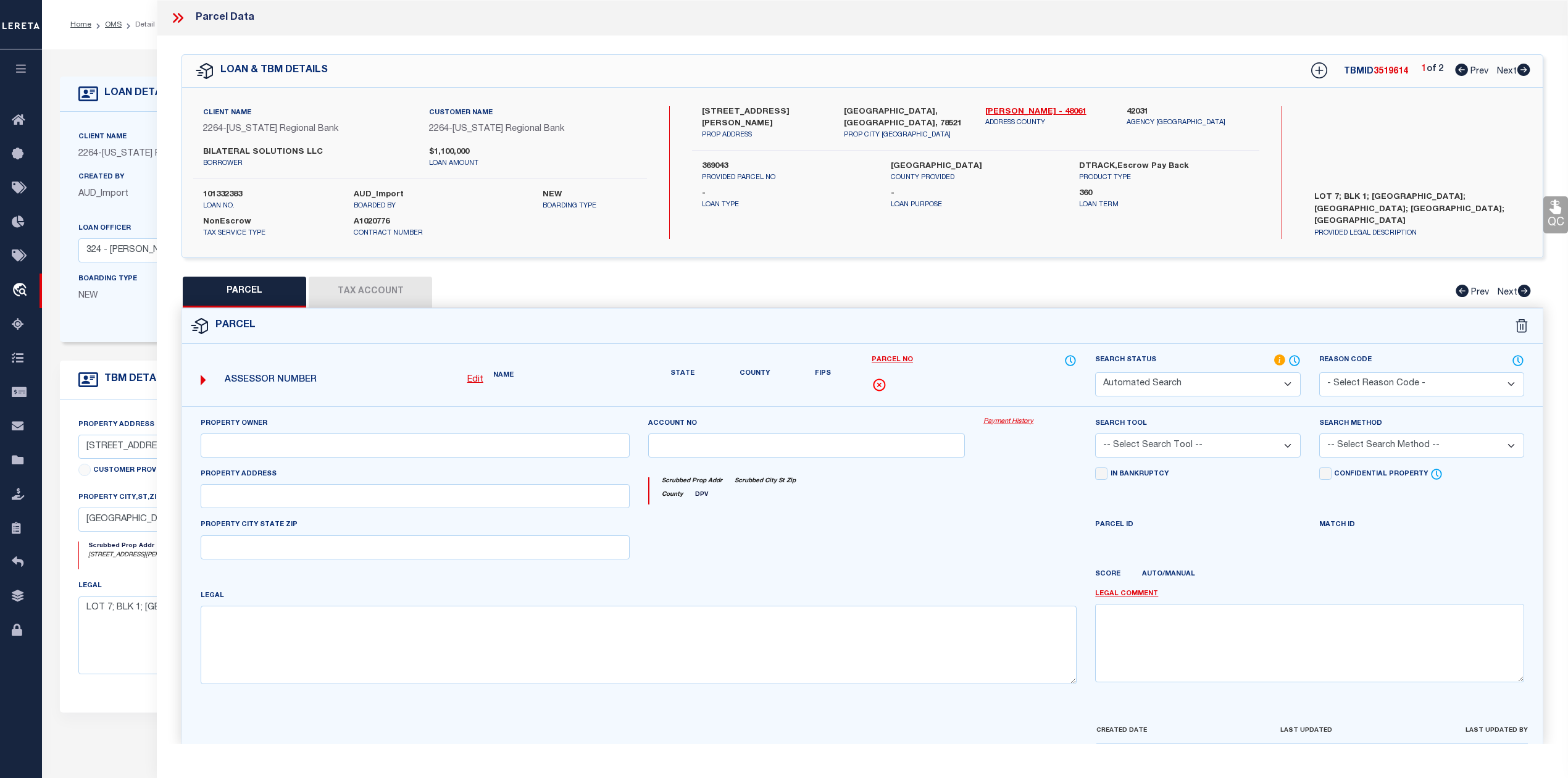
select select "IP"
type input "BILATERAL SOLUTIONS LLC"
select select "AGW"
select select "LEG"
type input "815 N [PERSON_NAME]"
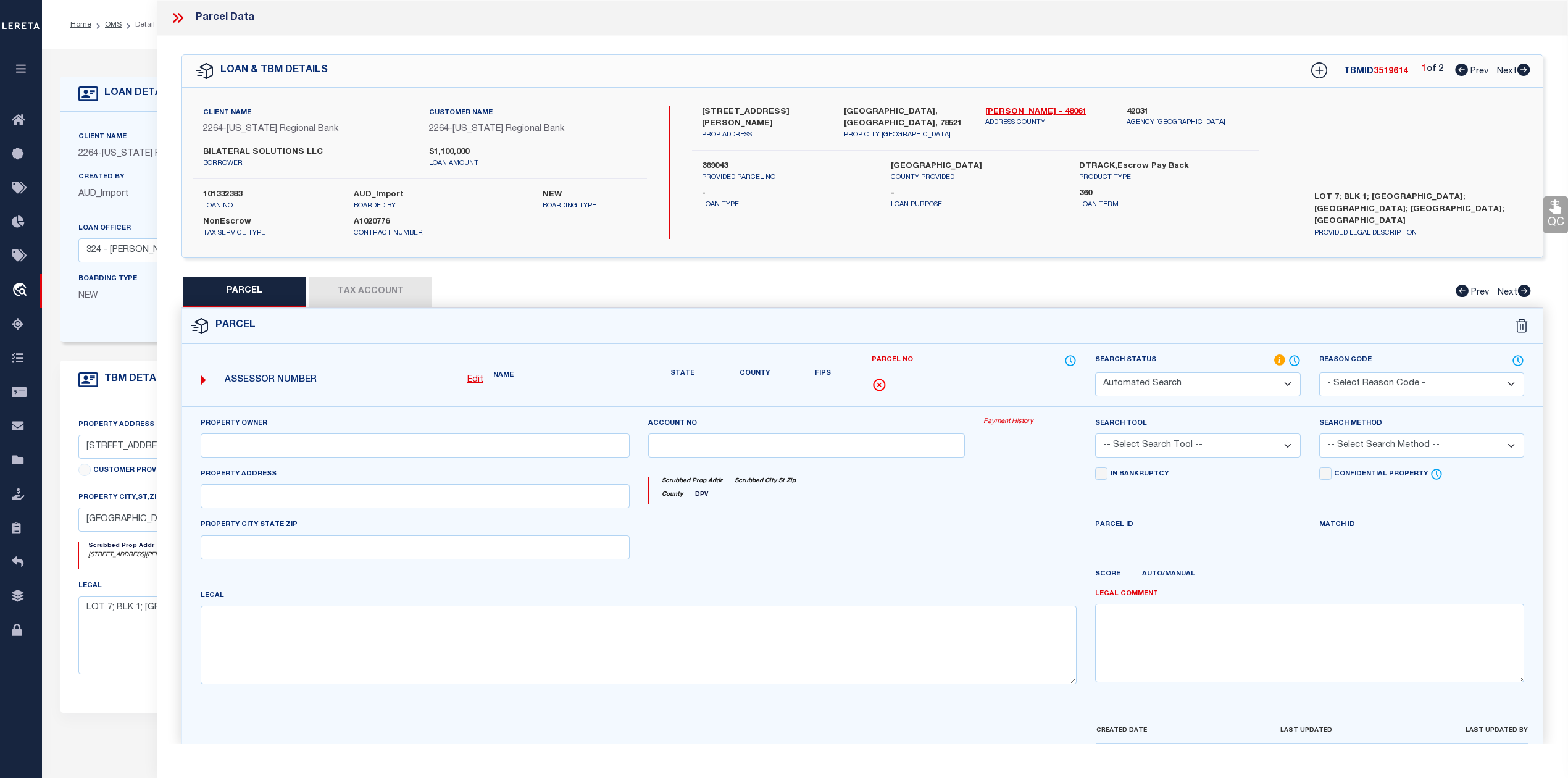
type input "[GEOGRAPHIC_DATA] [GEOGRAPHIC_DATA]"
type textarea "LOT 7 BLK 1 [GEOGRAPHIC_DATA] SUBDIVISION (2012 CAB 1 3052 A&B CC, Acres-0.5457"
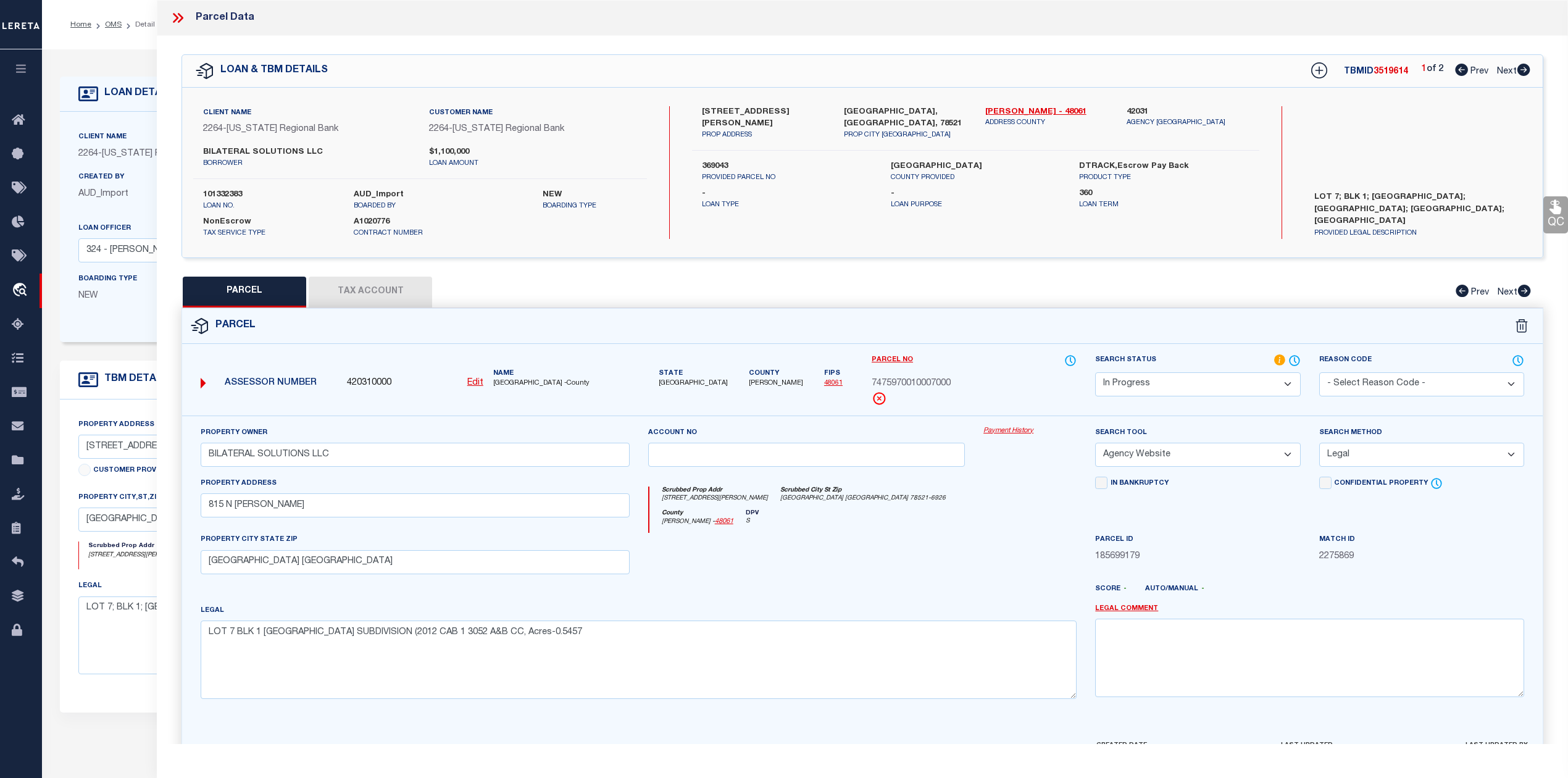
click at [1168, 386] on select "Automated Search Bad Parcel Complete Duplicate Parcel High Dollar Reporting In …" at bounding box center [1198, 384] width 205 height 24
click at [1095, 372] on select "Automated Search Bad Parcel Complete Duplicate Parcel High Dollar Reporting In …" at bounding box center [1198, 384] width 205 height 24
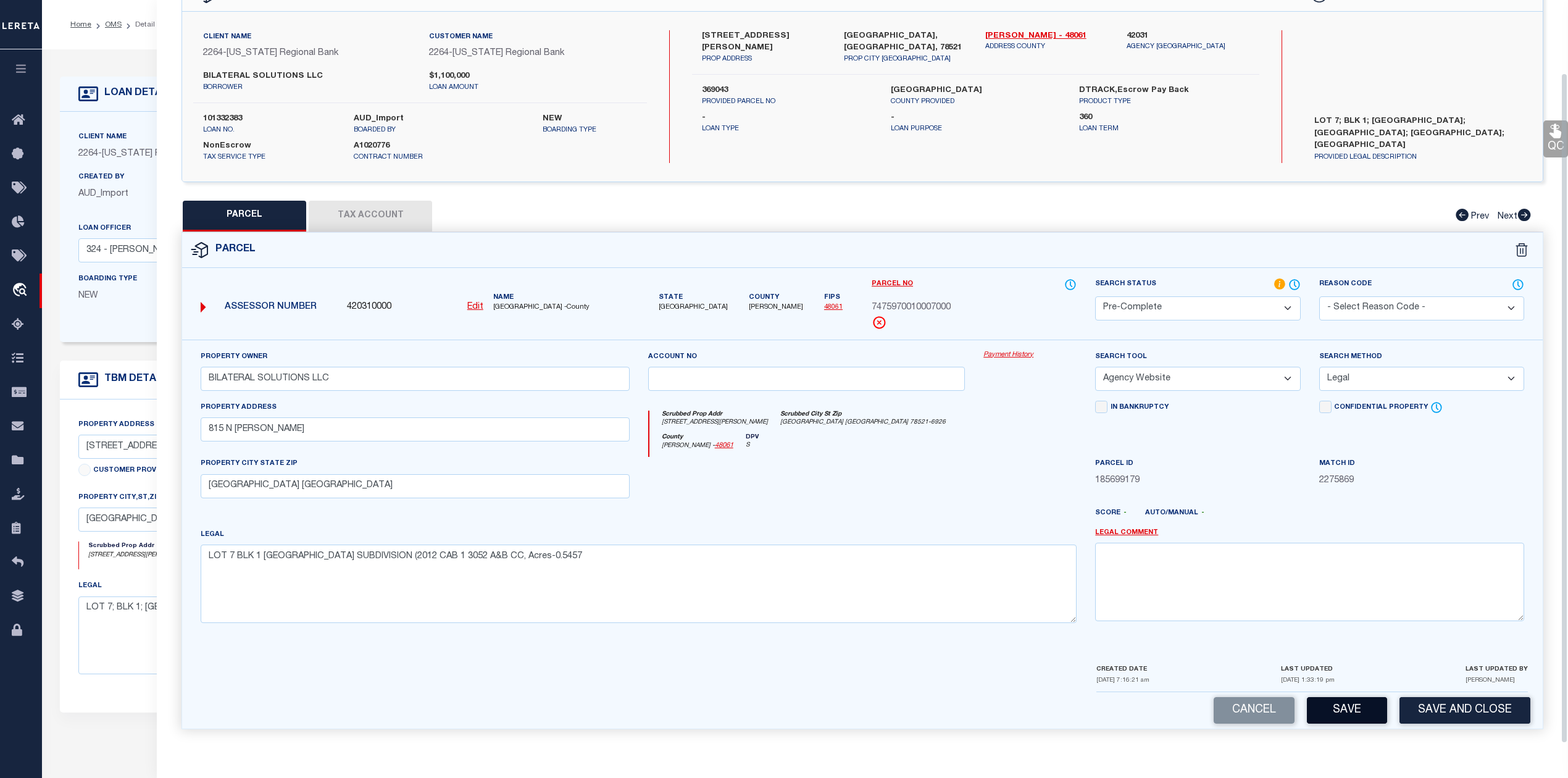
click at [1344, 705] on button "Save" at bounding box center [1347, 710] width 80 height 26
select select "AS"
select select
checkbox input "false"
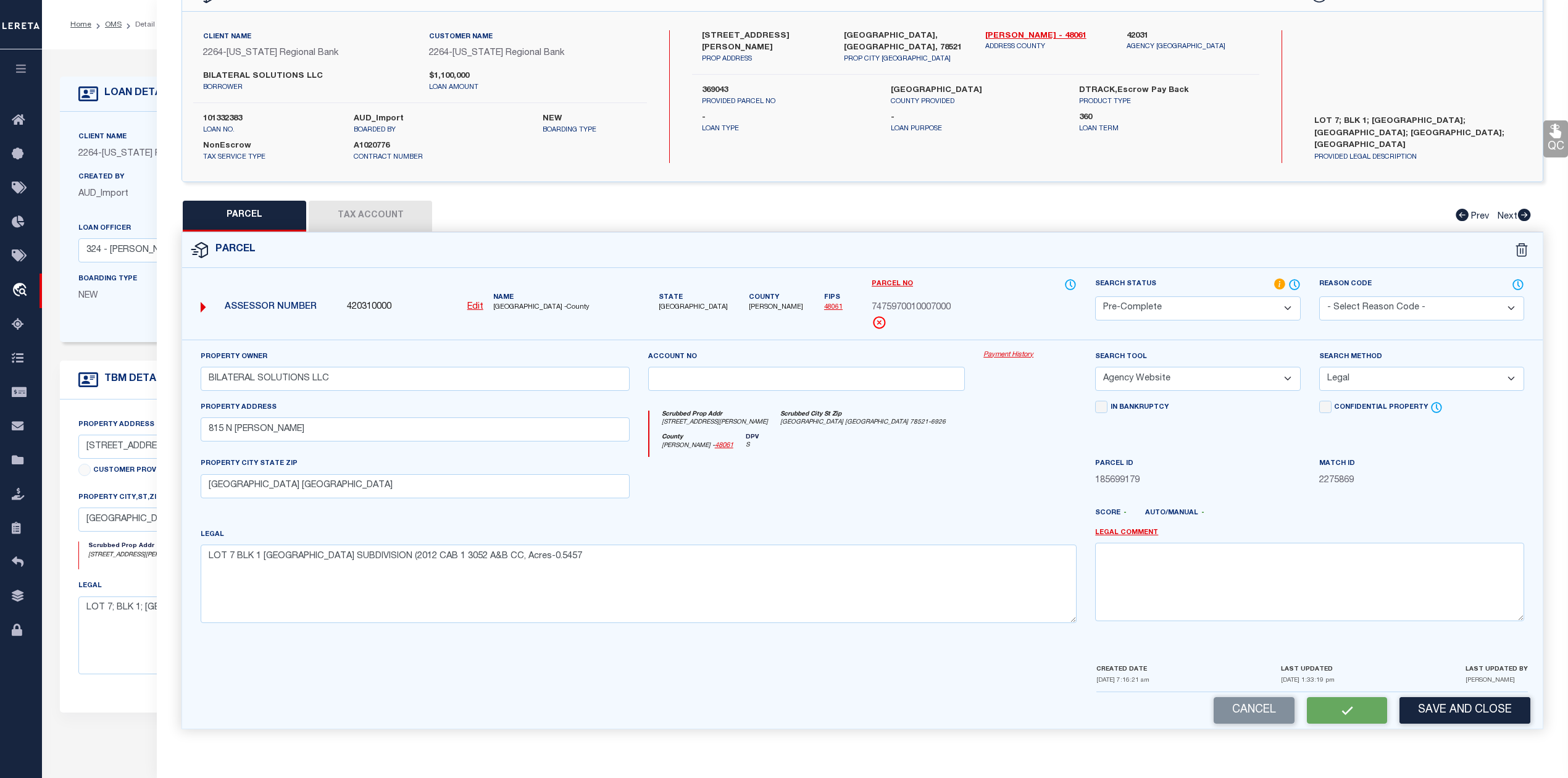
checkbox input "false"
select select "QC"
type input "BILATERAL SOLUTIONS LLC"
select select "AGW"
select select "LEG"
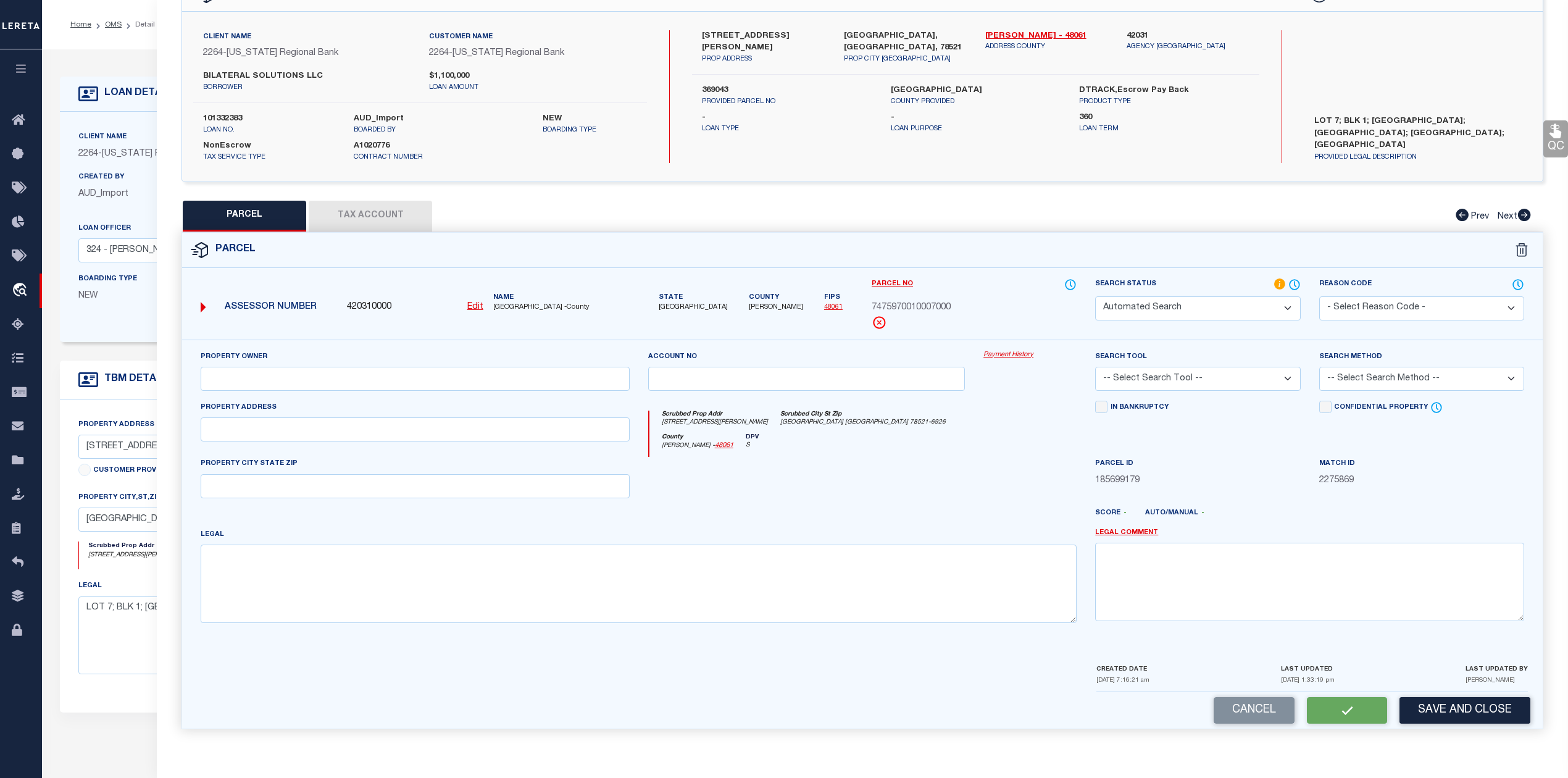
type input "815 N [PERSON_NAME]"
type input "[GEOGRAPHIC_DATA] [GEOGRAPHIC_DATA]"
type textarea "LOT 7 BLK 1 [GEOGRAPHIC_DATA] SUBDIVISION (2012 CAB 1 3052 A&B CC, Acres-0.5457"
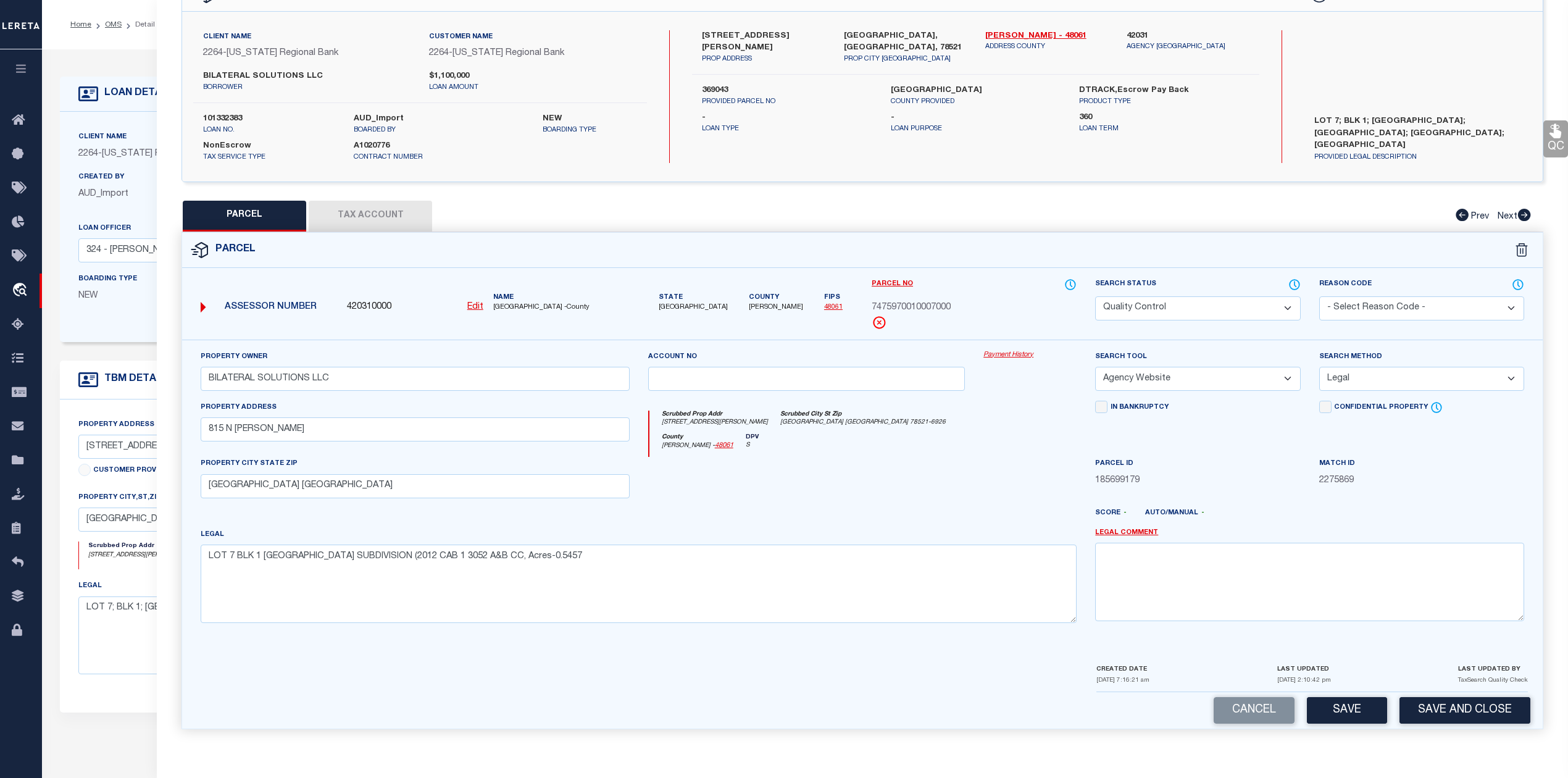
click at [371, 215] on button "Tax Account" at bounding box center [370, 216] width 123 height 31
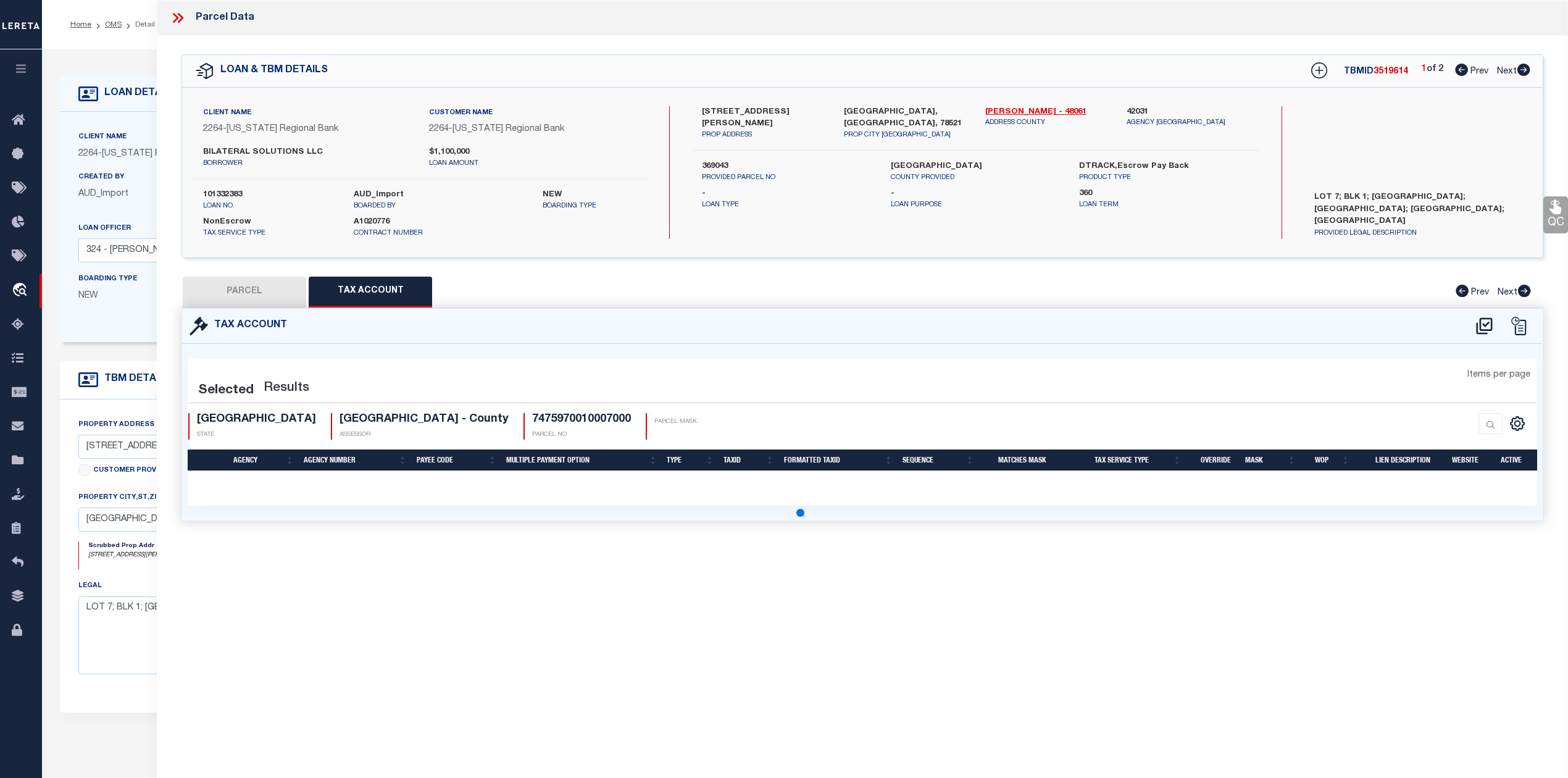
scroll to position [0, 0]
select select "100"
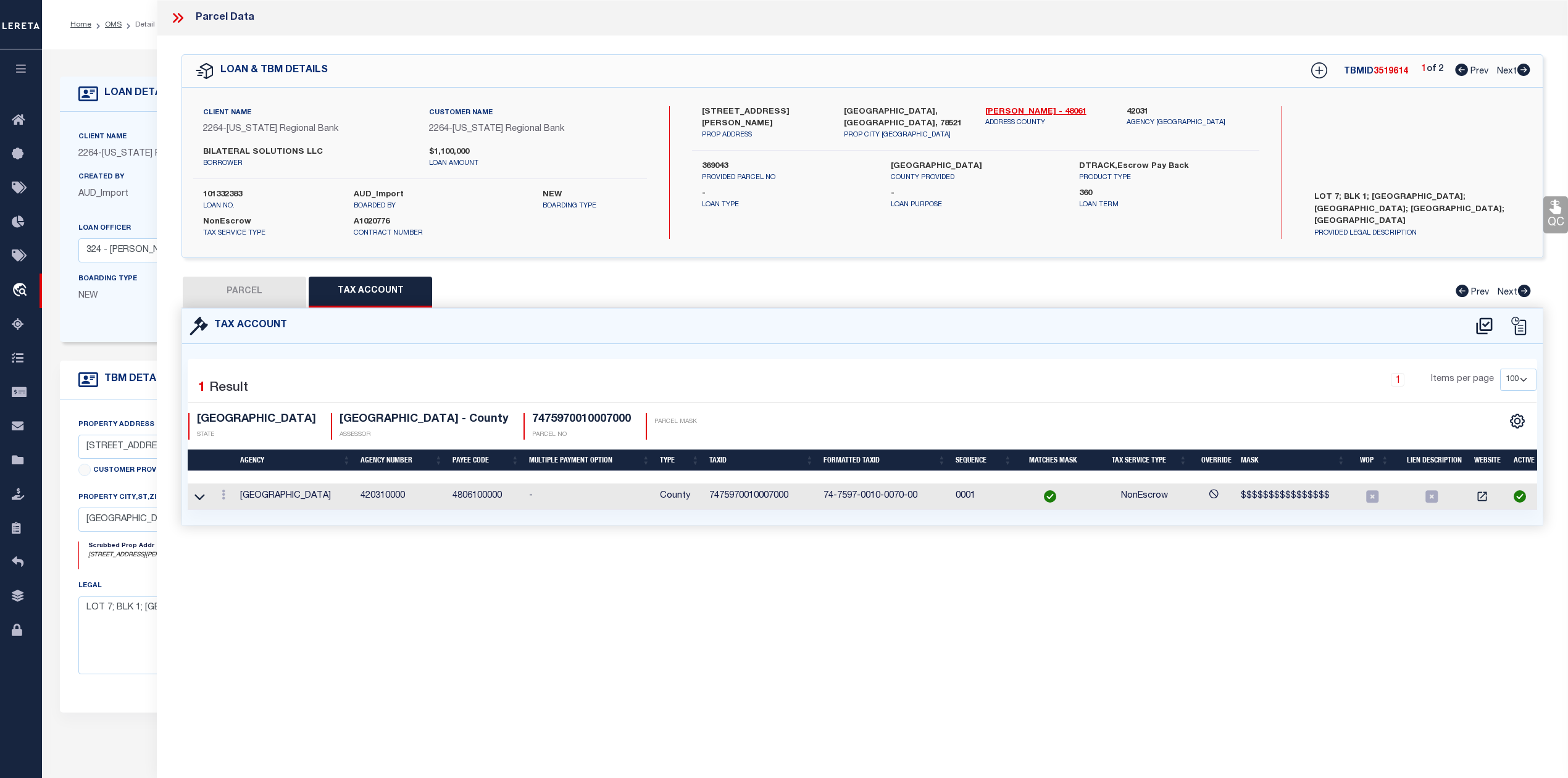
click at [242, 284] on button "PARCEL" at bounding box center [245, 292] width 123 height 31
select select "AS"
select select
checkbox input "false"
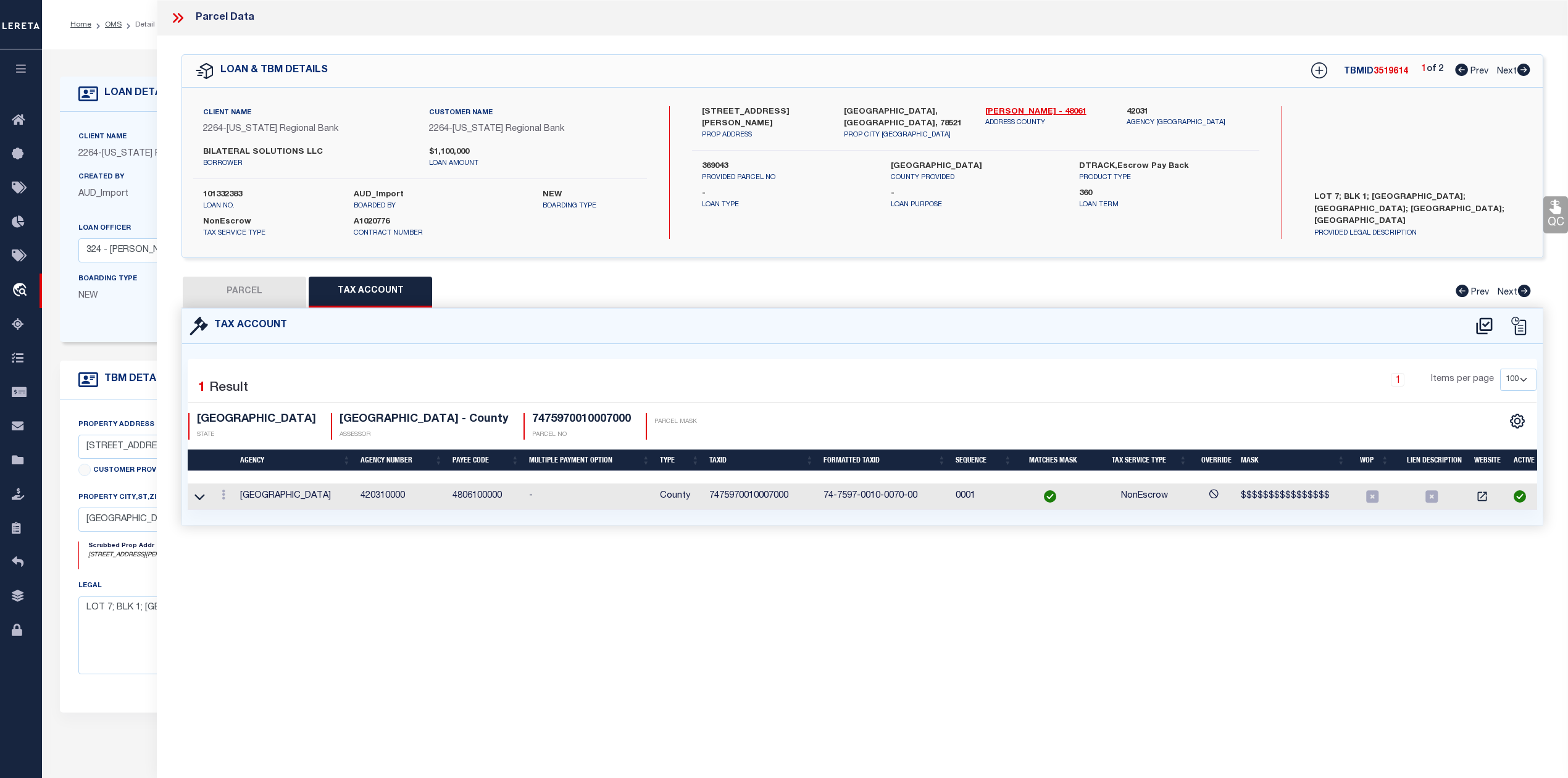
checkbox input "false"
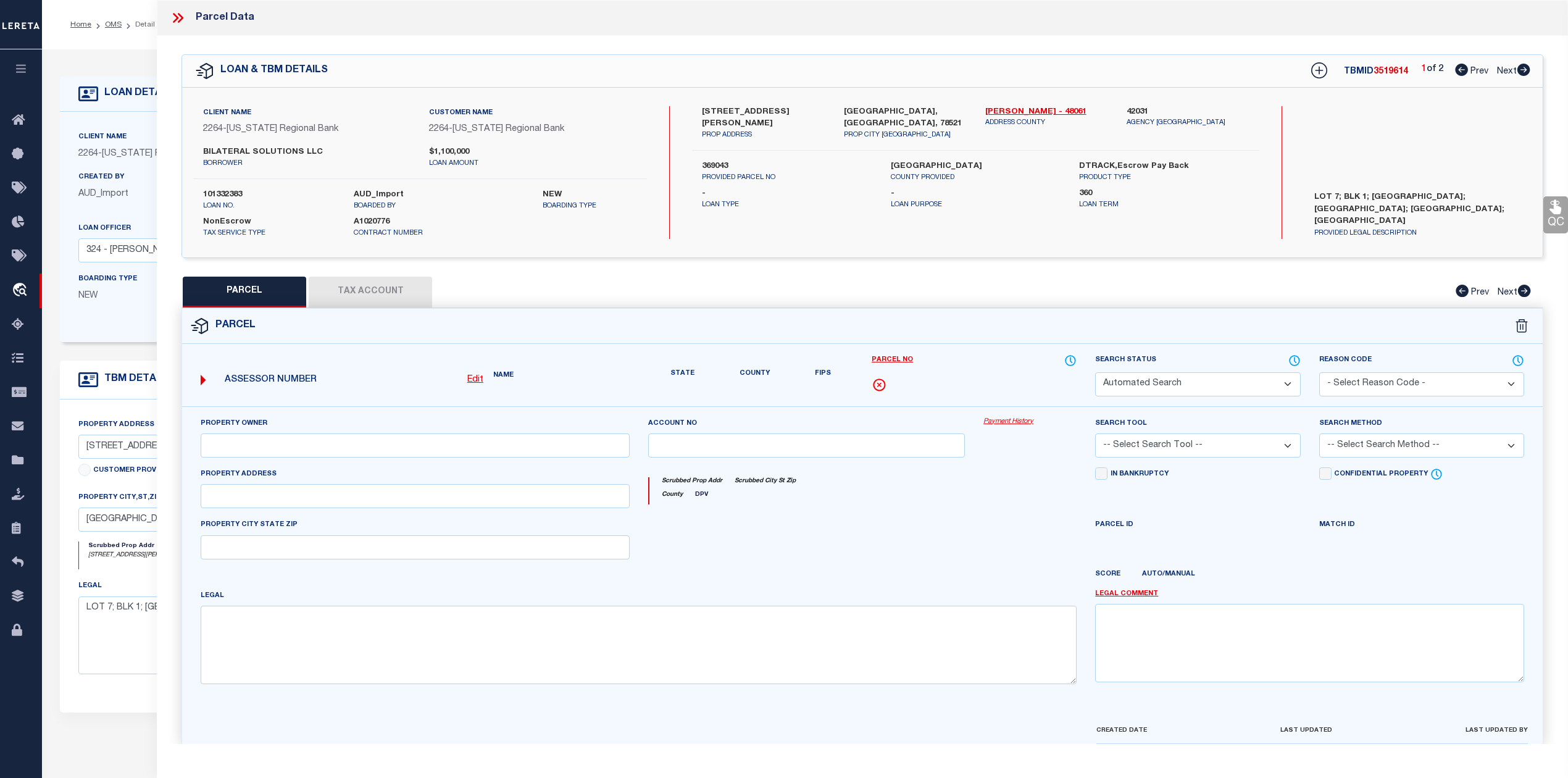
select select "QC"
type input "BILATERAL SOLUTIONS LLC"
select select "AGW"
select select "LEG"
type input "815 N [PERSON_NAME]"
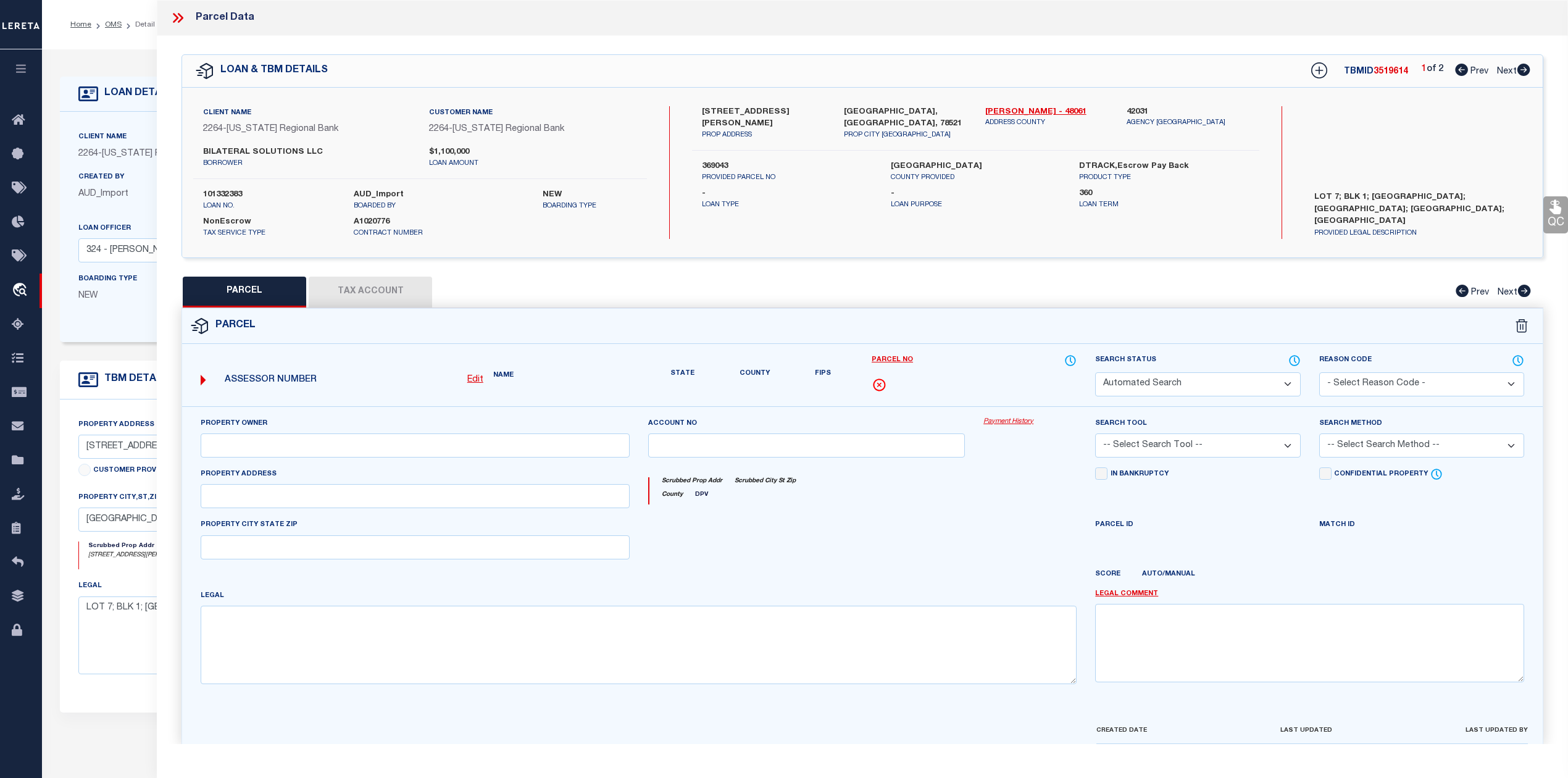
type input "[GEOGRAPHIC_DATA] [GEOGRAPHIC_DATA]"
type textarea "LOT 7 BLK 1 [GEOGRAPHIC_DATA] SUBDIVISION (2012 CAB 1 3052 A&B CC, Acres-0.5457"
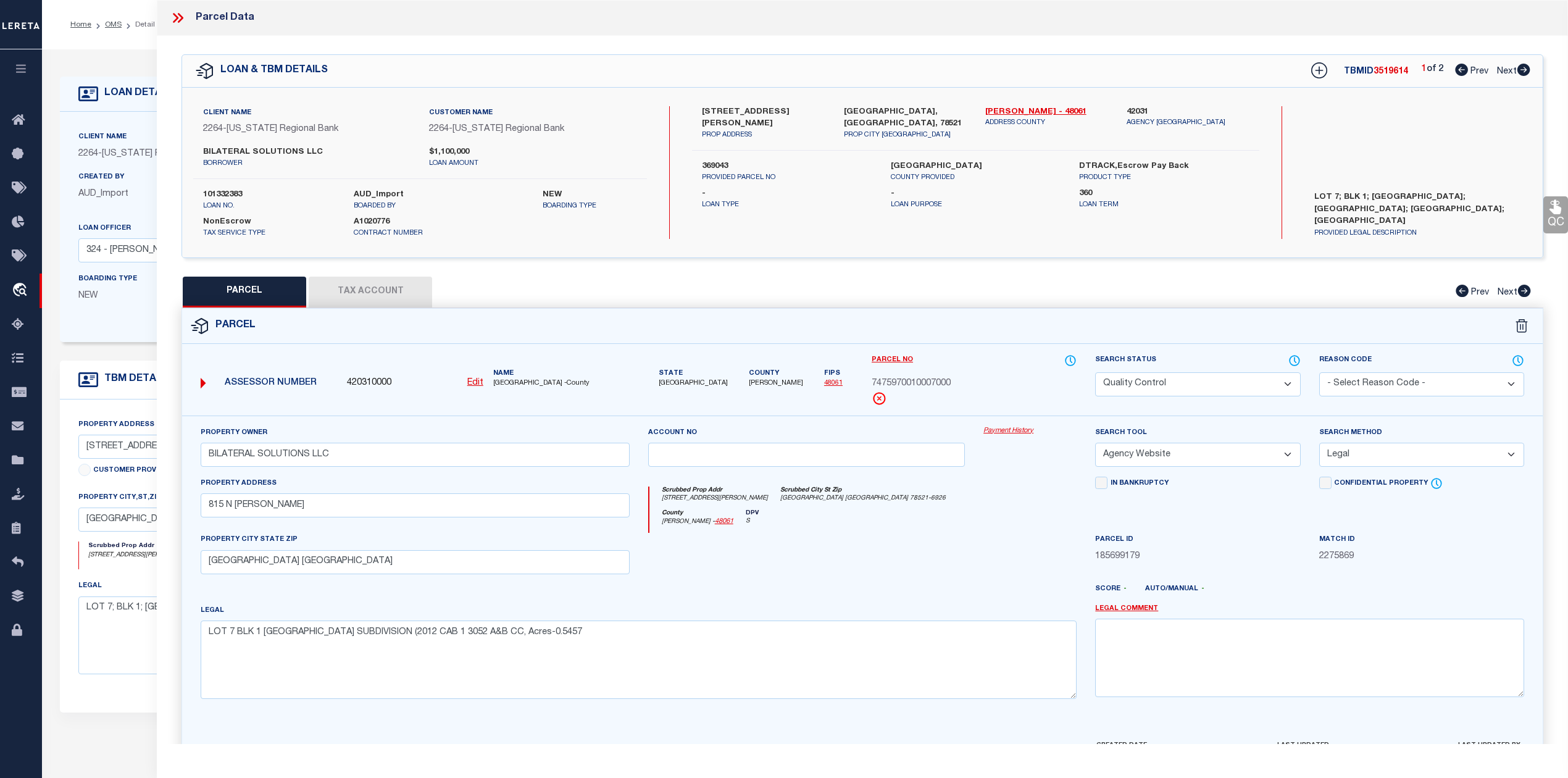
click at [181, 15] on icon at bounding box center [177, 18] width 16 height 16
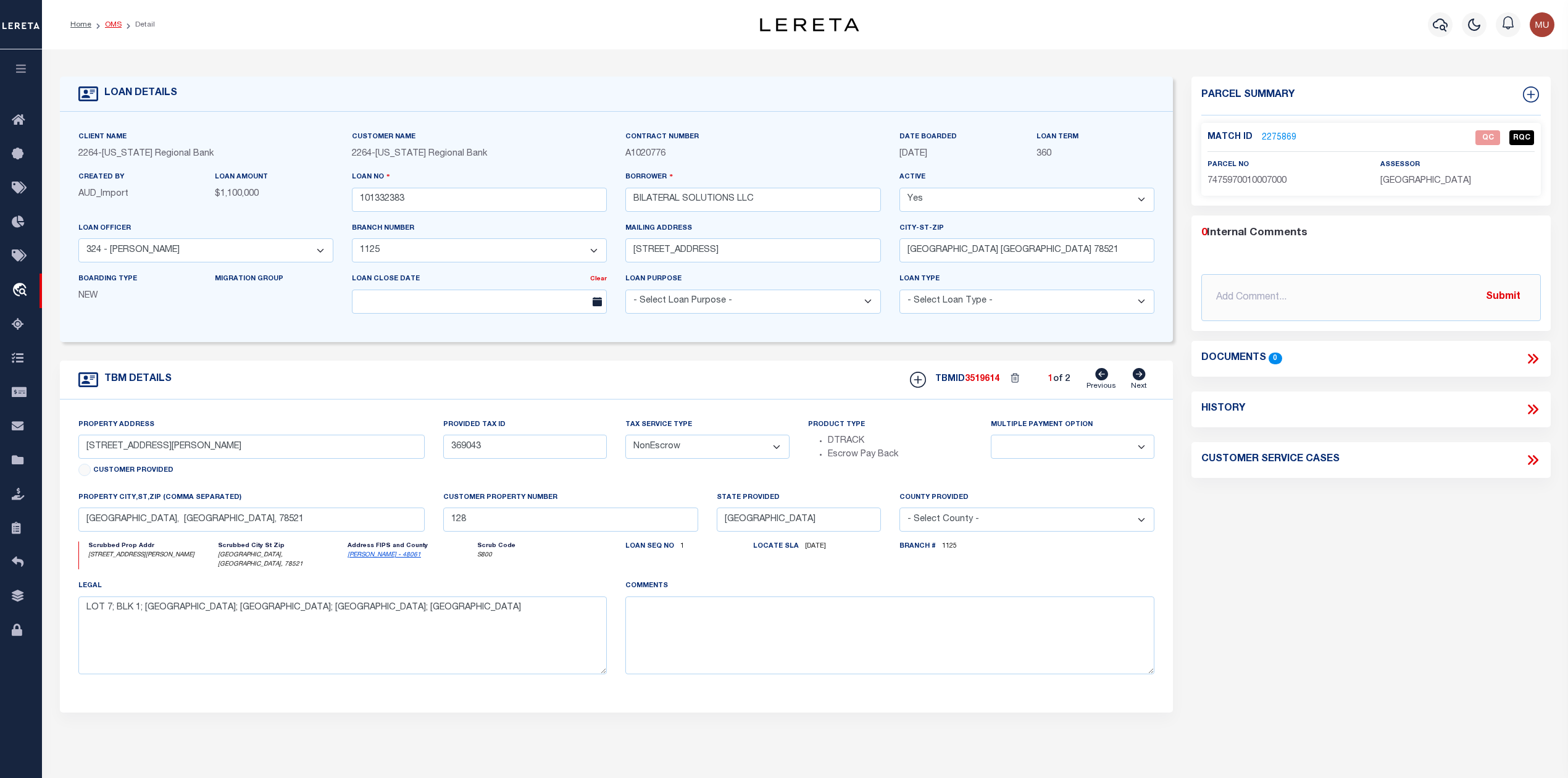
click at [116, 22] on link "OMS" at bounding box center [113, 24] width 17 height 8
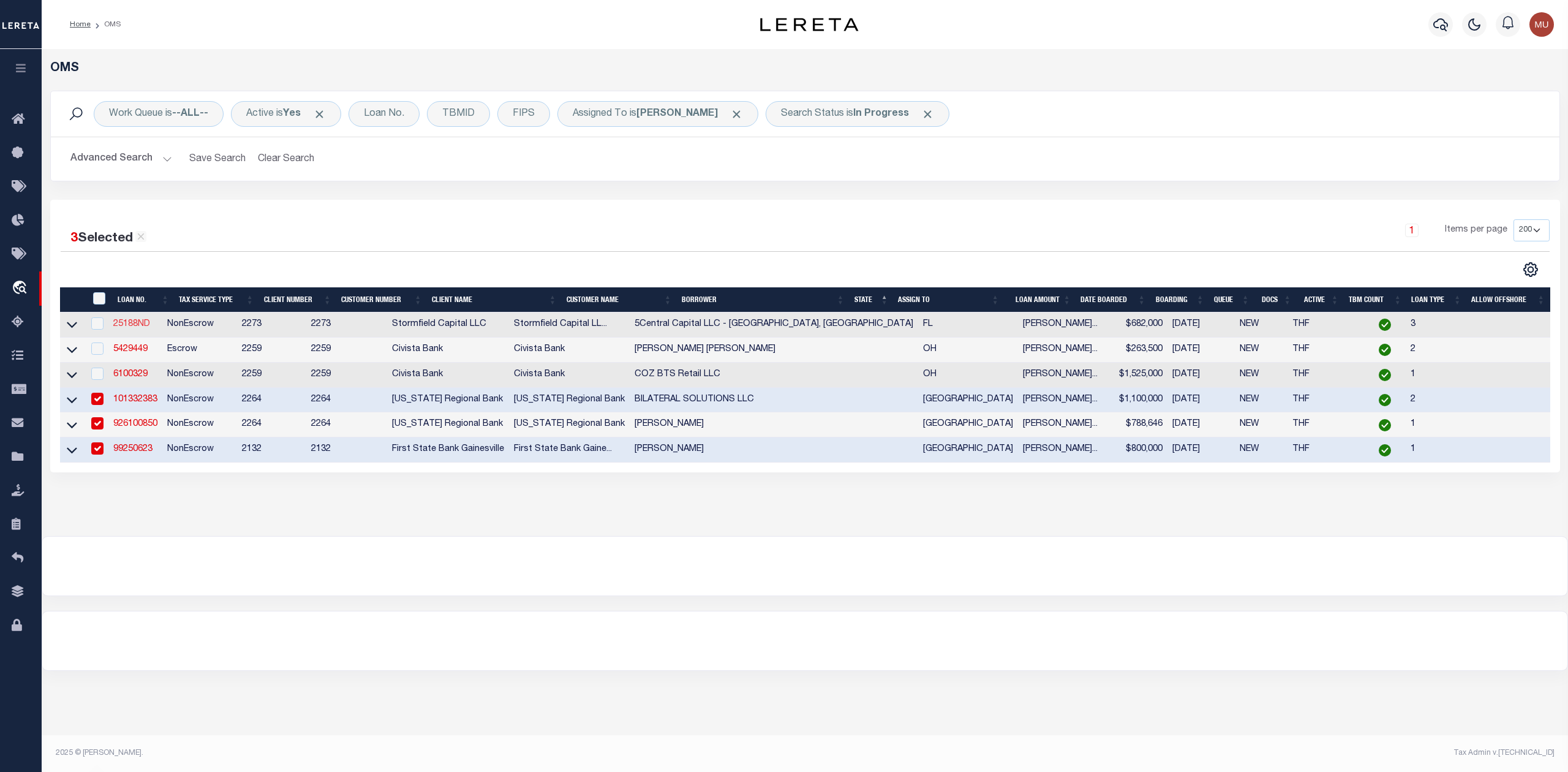
click at [147, 325] on link "25188ND" at bounding box center [131, 324] width 37 height 8
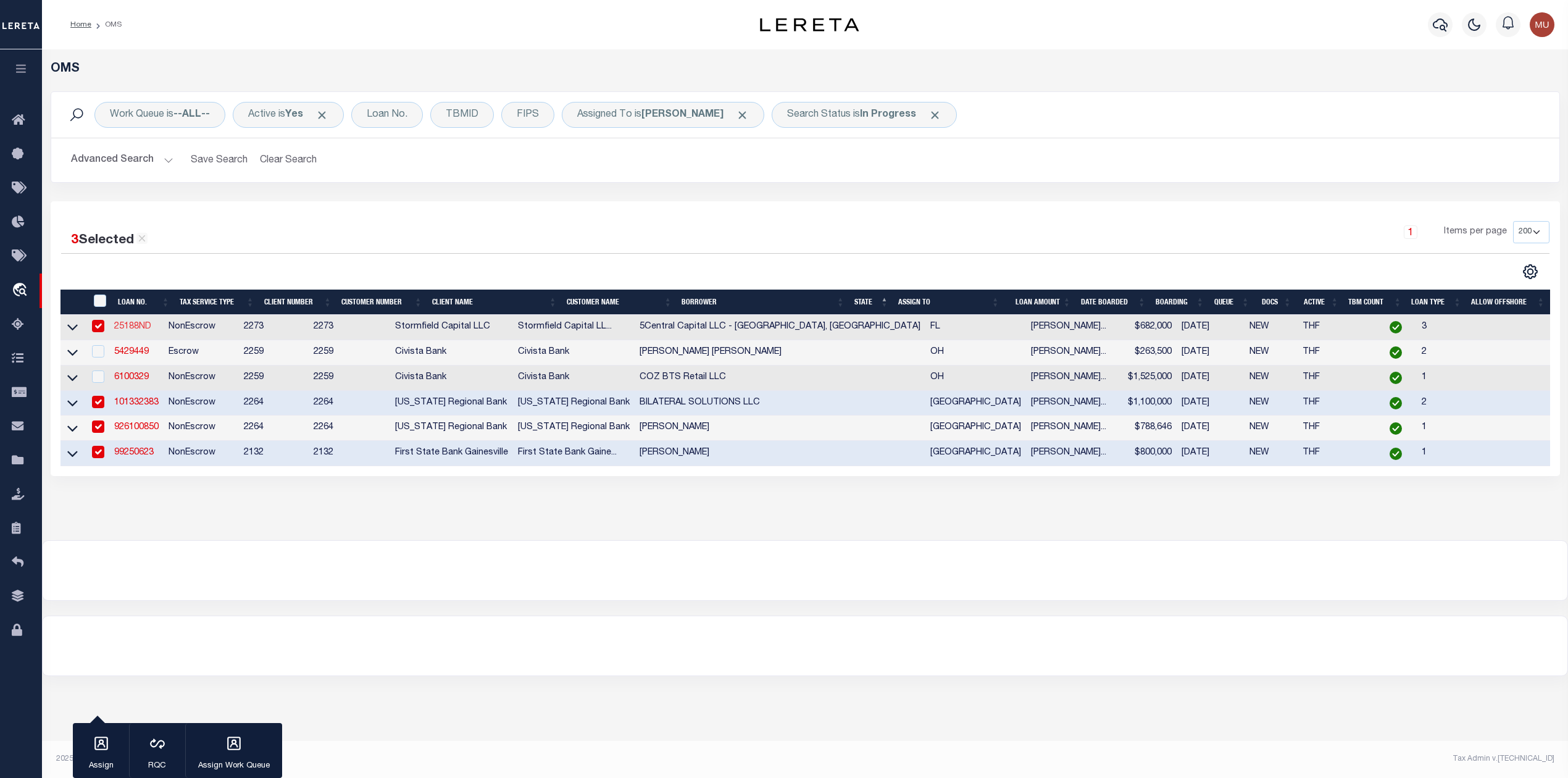
type input "25188ND"
type input "5Central Capital LLC - [GEOGRAPHIC_DATA], [GEOGRAPHIC_DATA]"
select select
type input "190 Thames St"
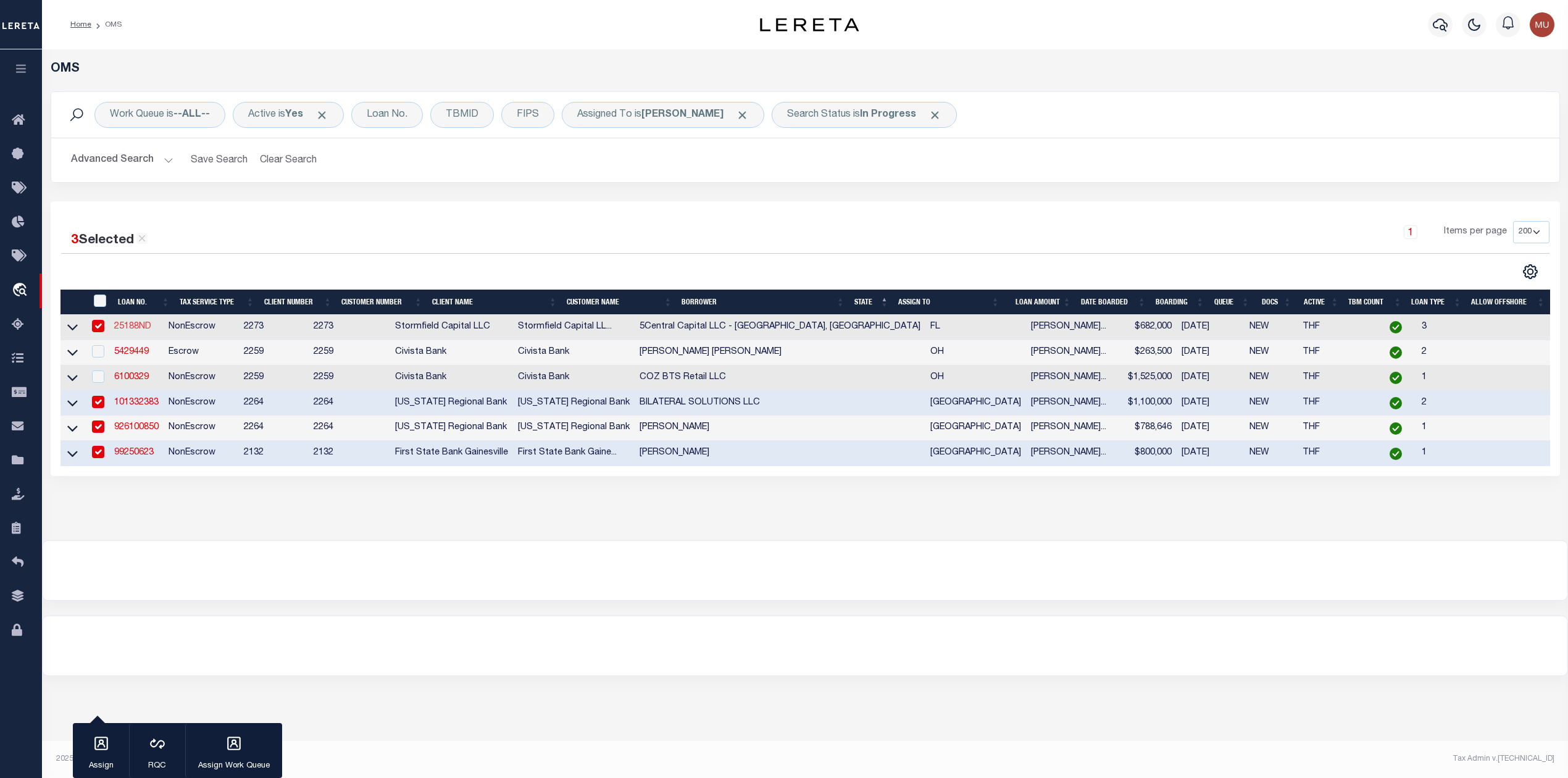
type input "Groton CT"
select select "400"
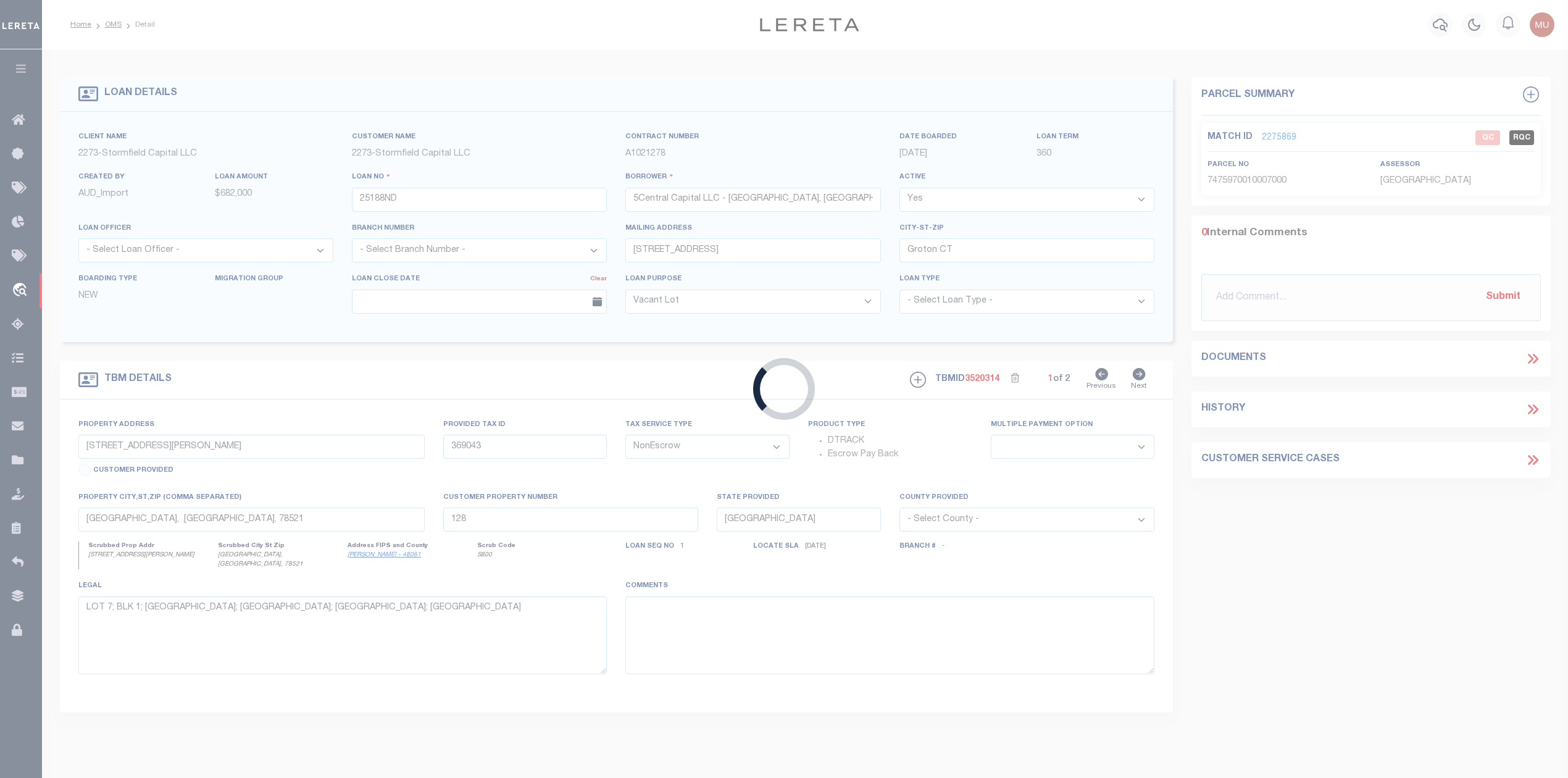
type input "617 Plateau Ave"
type input "23-28-23-105500-004192"
select select
type input "Lakeland FL 33815"
type input "FL"
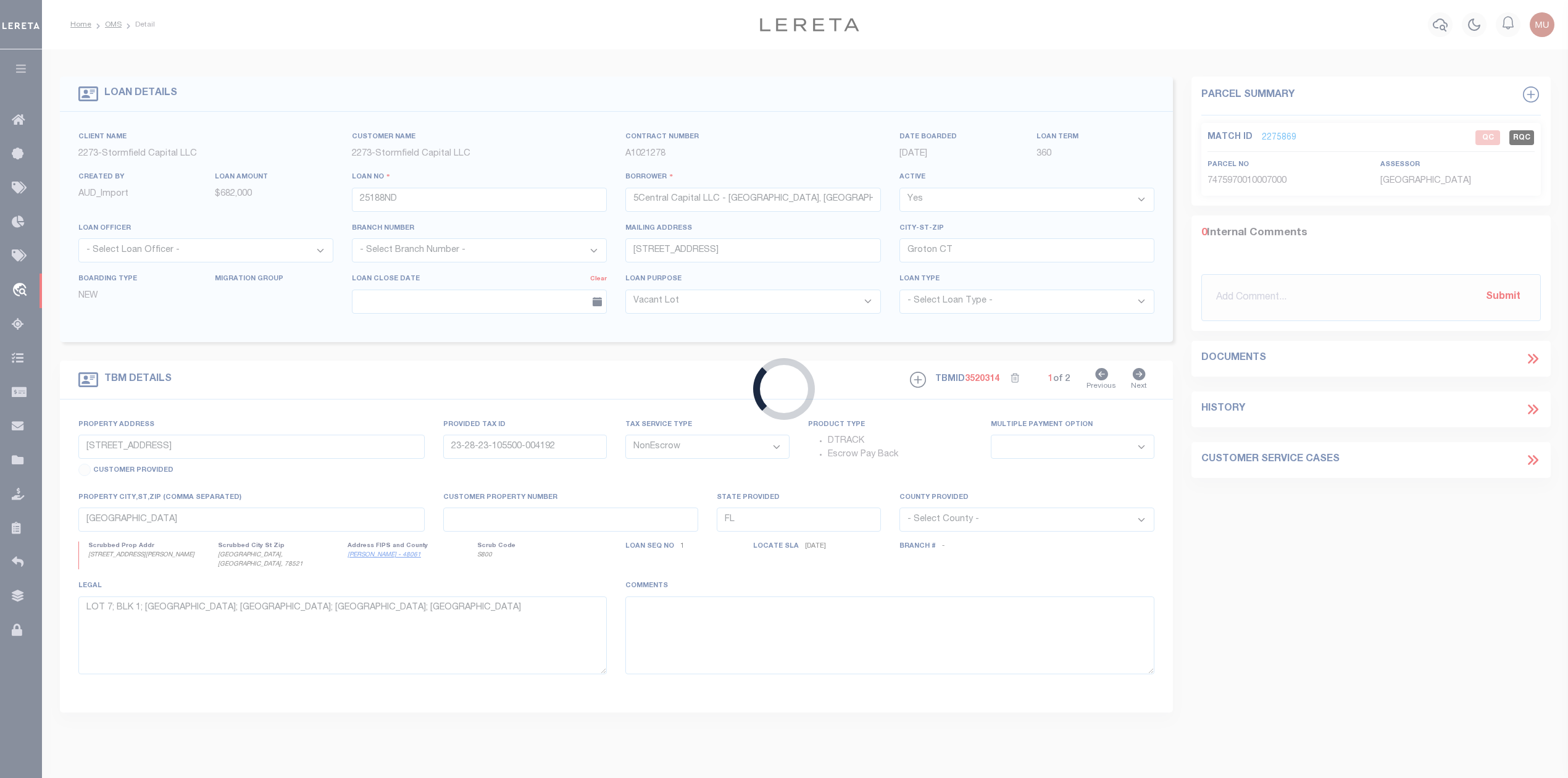
select select
select select "84865"
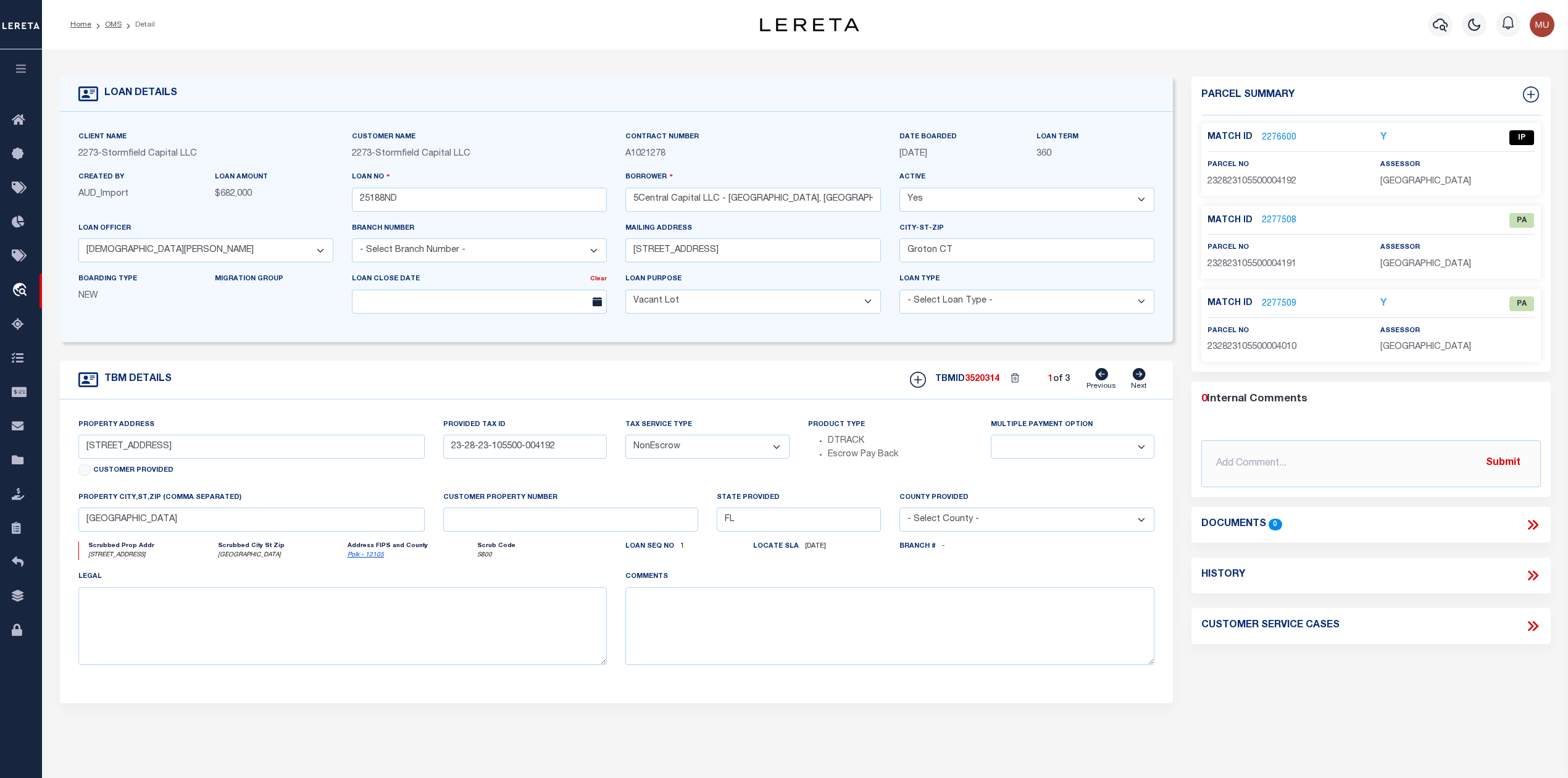
click at [1269, 136] on link "2276600" at bounding box center [1279, 138] width 35 height 13
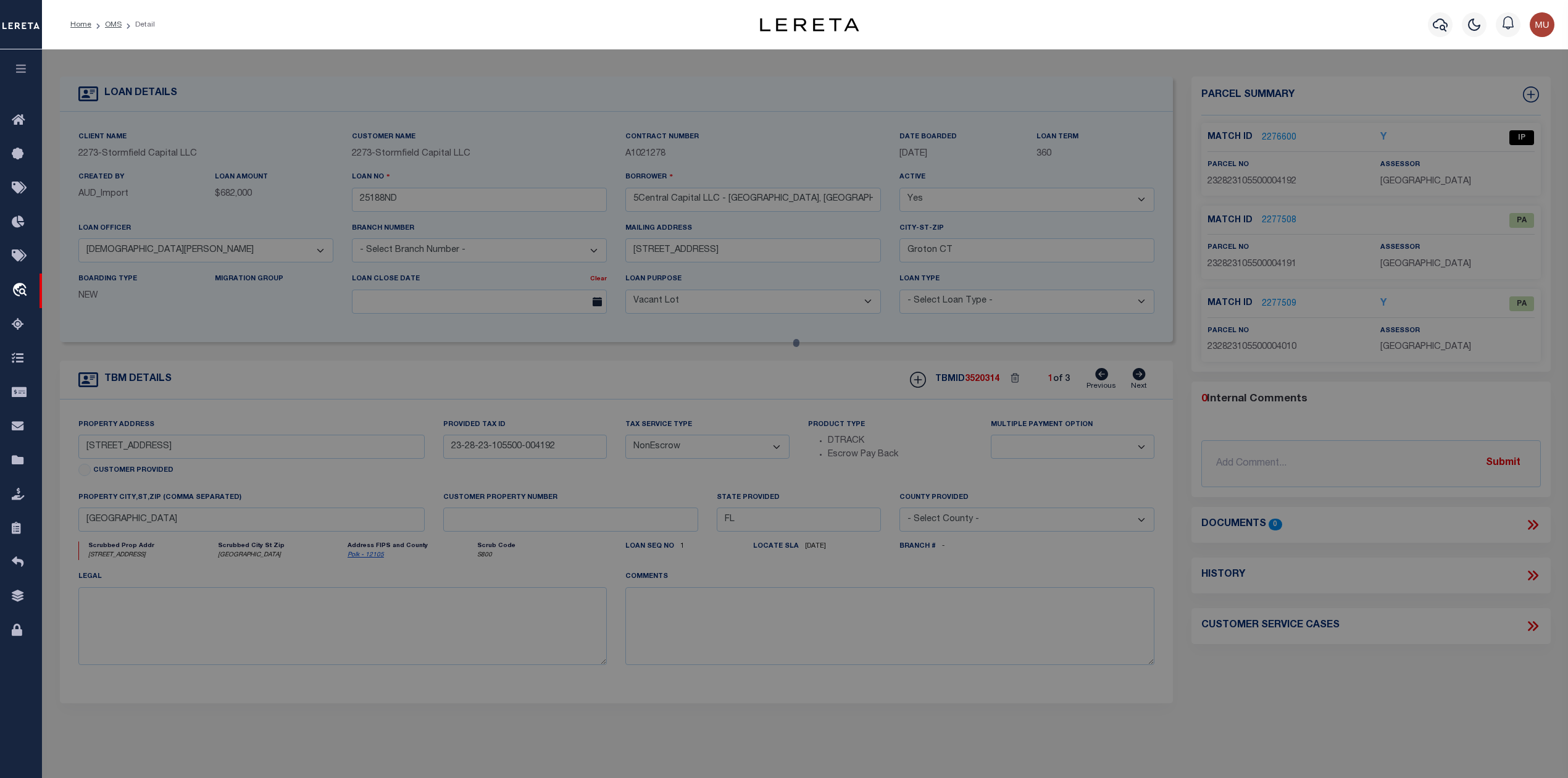
select select "AS"
select select
checkbox input "false"
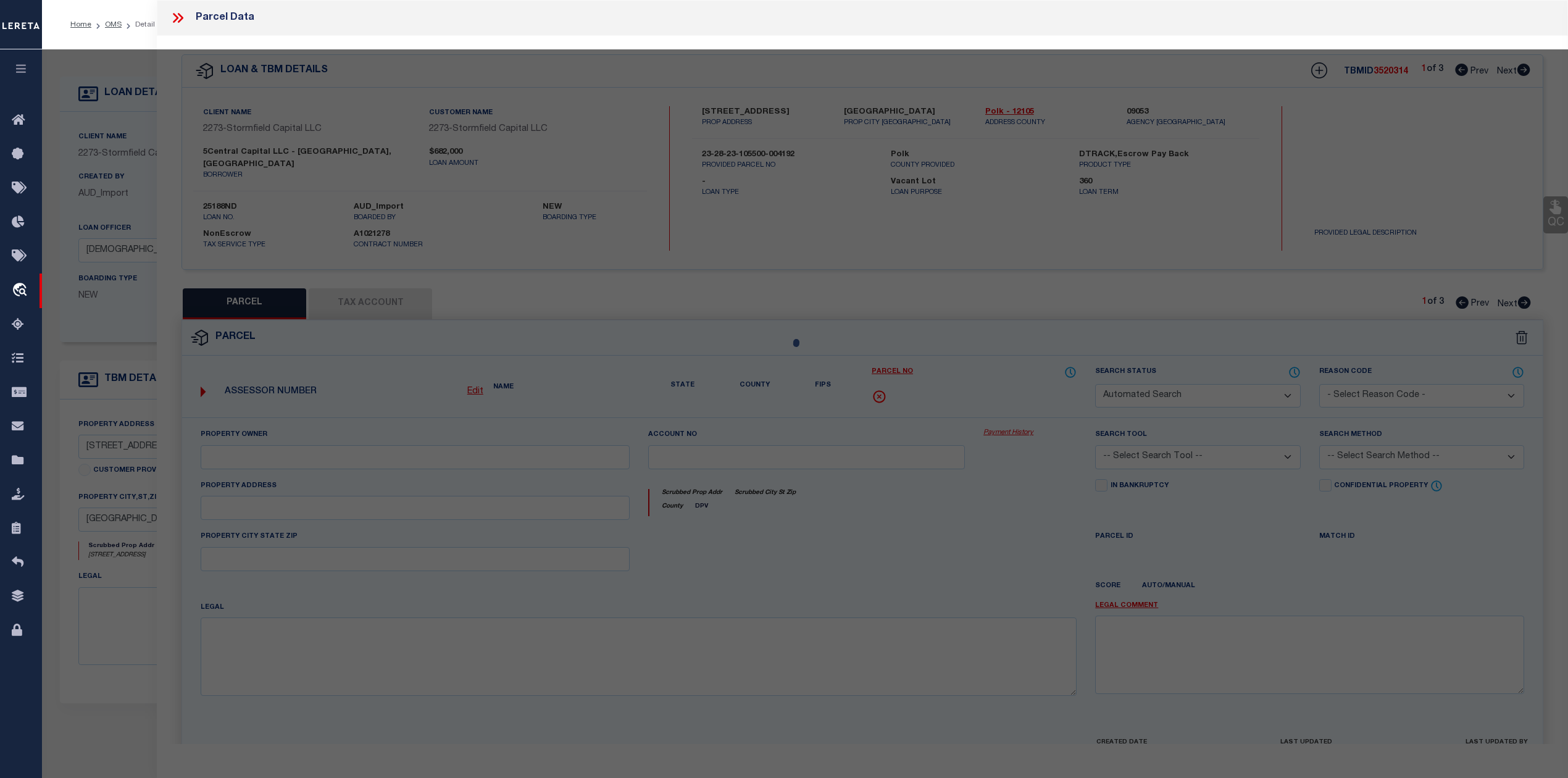
select select "IP"
type input "613-617 PLATEAU AVE & 2006-200"
select select "ATL"
select select "ADD"
type input "617 PLATEAU AVE"
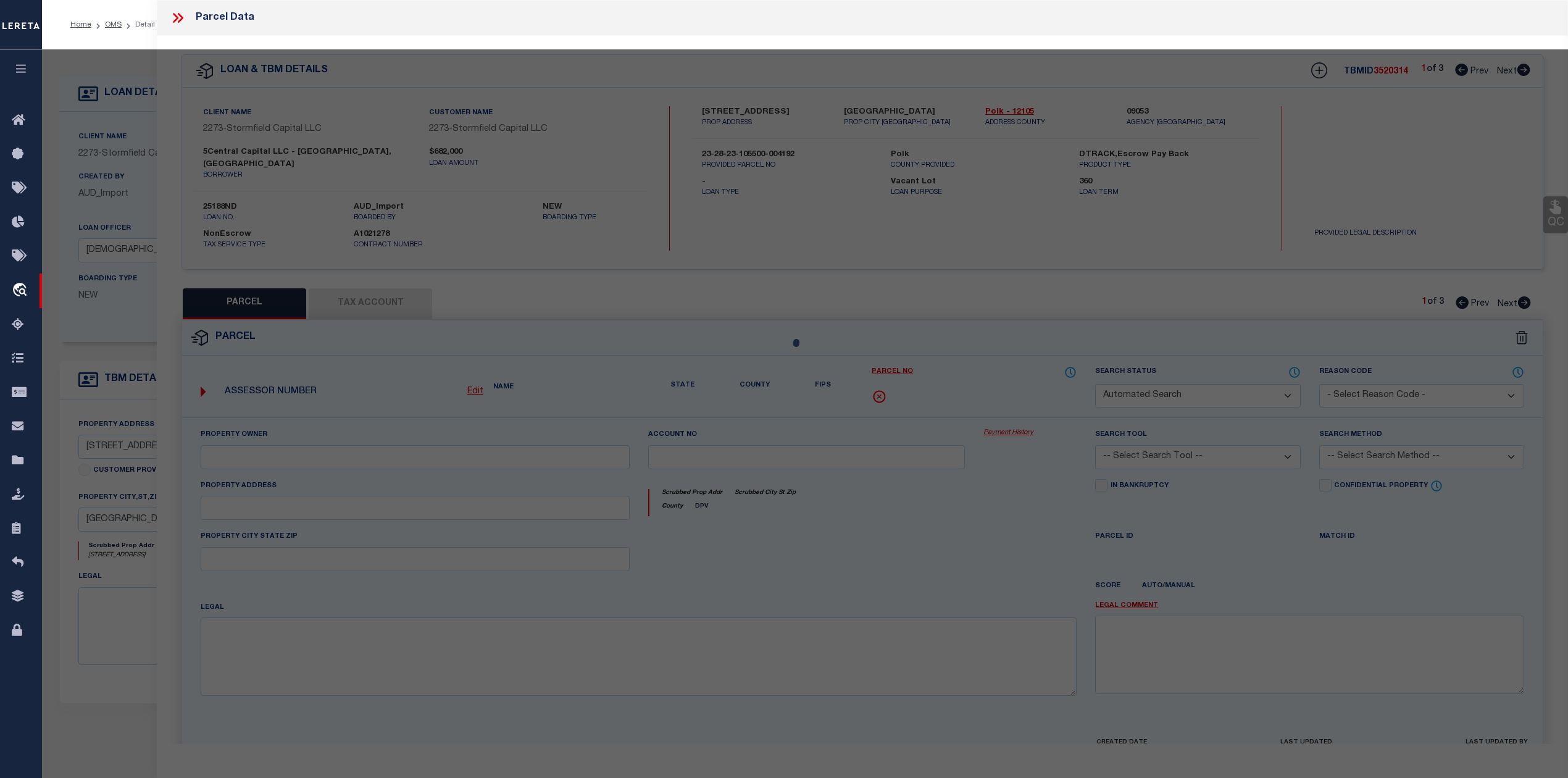
checkbox input "false"
type input "LAKELAND, FL 33815"
type textarea "PLATEAU BEAUTIFUL PB 7 PG 7 BLK 4 PART OF LOTS 19 & 20 DESC AS: COMM NE COR OF …"
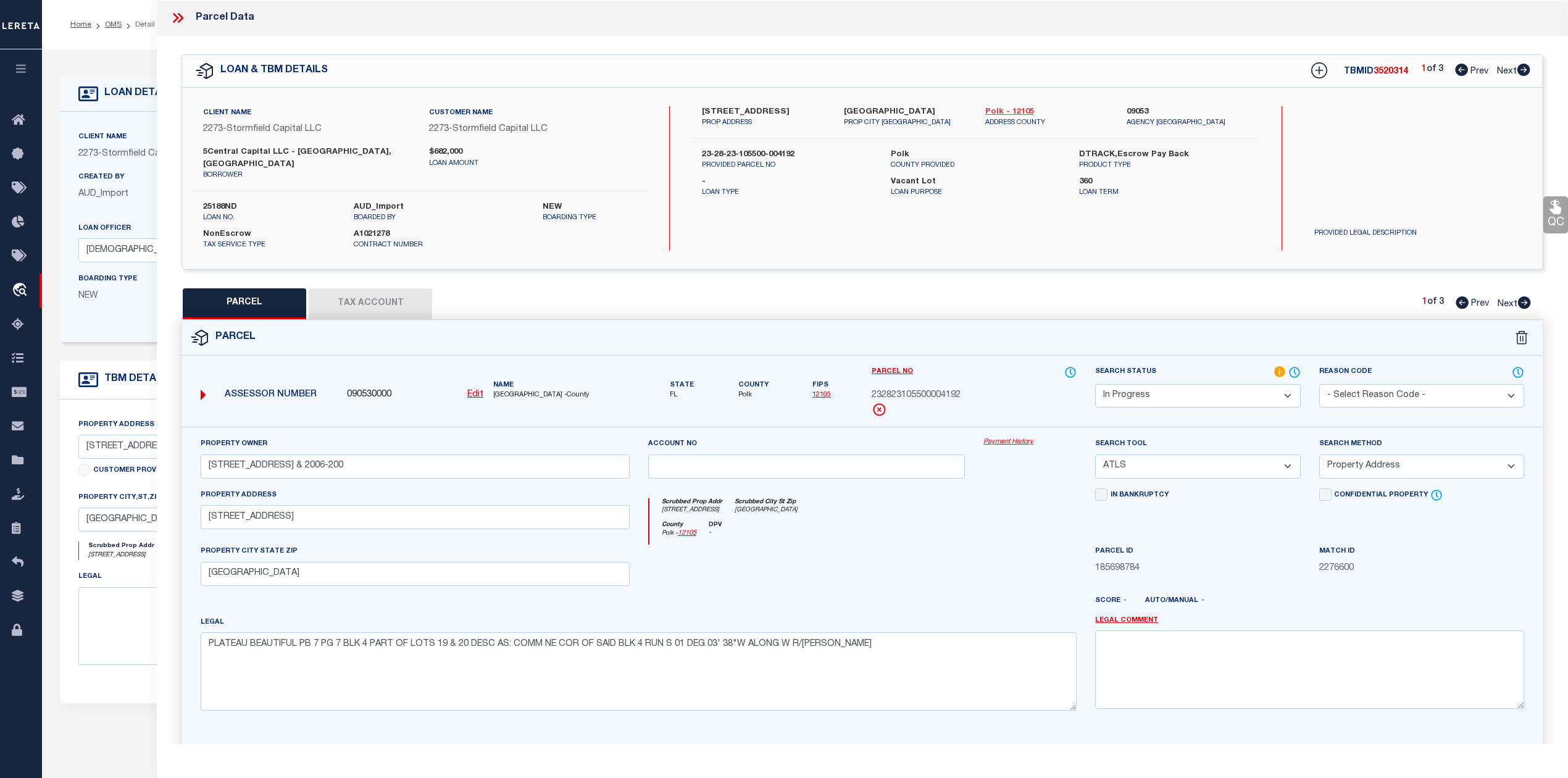
click at [1006, 109] on link "Polk - 12105" at bounding box center [1047, 112] width 123 height 13
drag, startPoint x: 699, startPoint y: 107, endPoint x: 770, endPoint y: 111, distance: 71.1
click at [770, 111] on div "617 Plateau Ave PROP ADDRESS" at bounding box center [764, 117] width 142 height 22
copy label "617 Plateau Ave"
click at [387, 294] on button "Tax Account" at bounding box center [370, 304] width 123 height 31
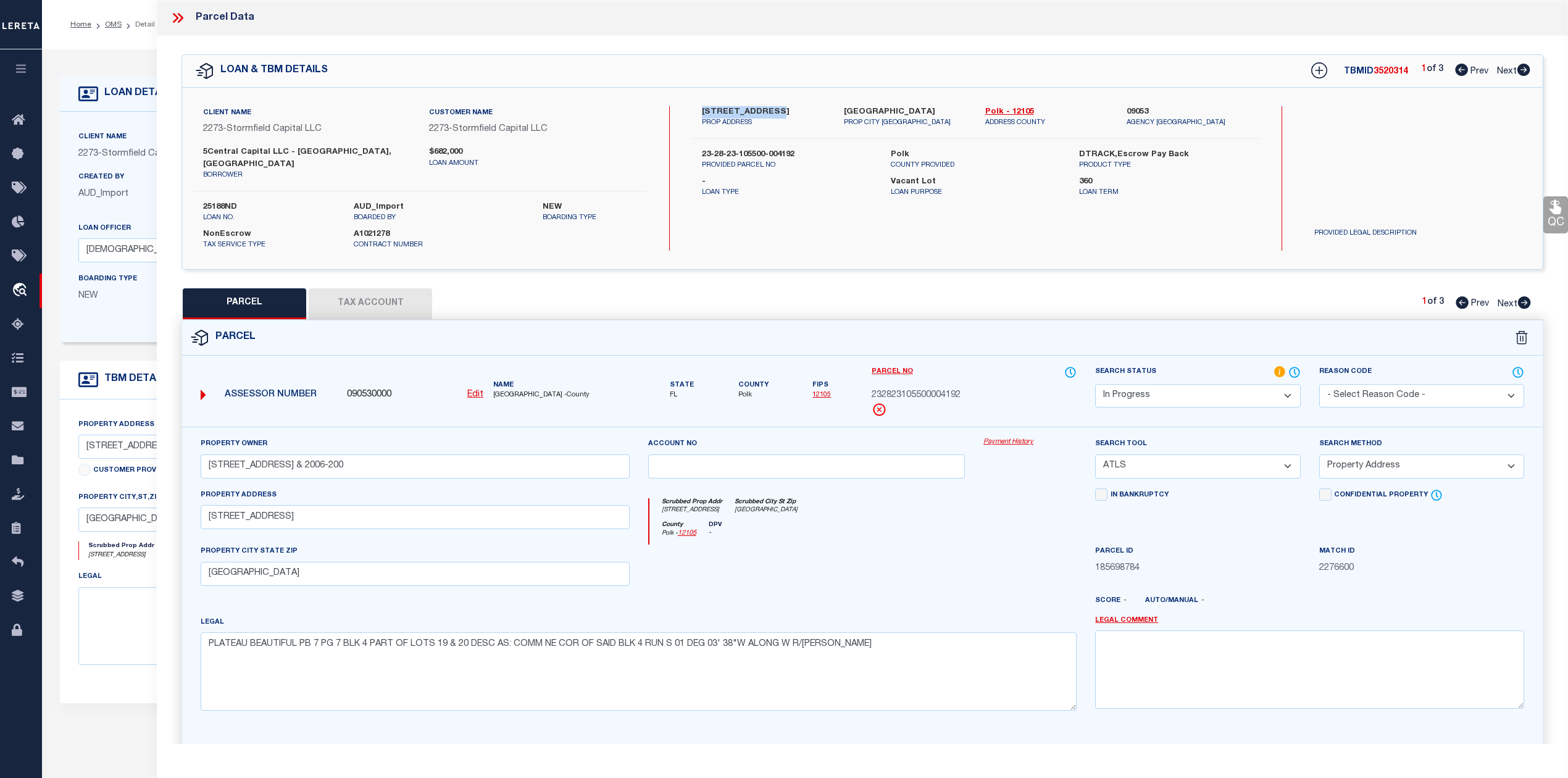
select select "100"
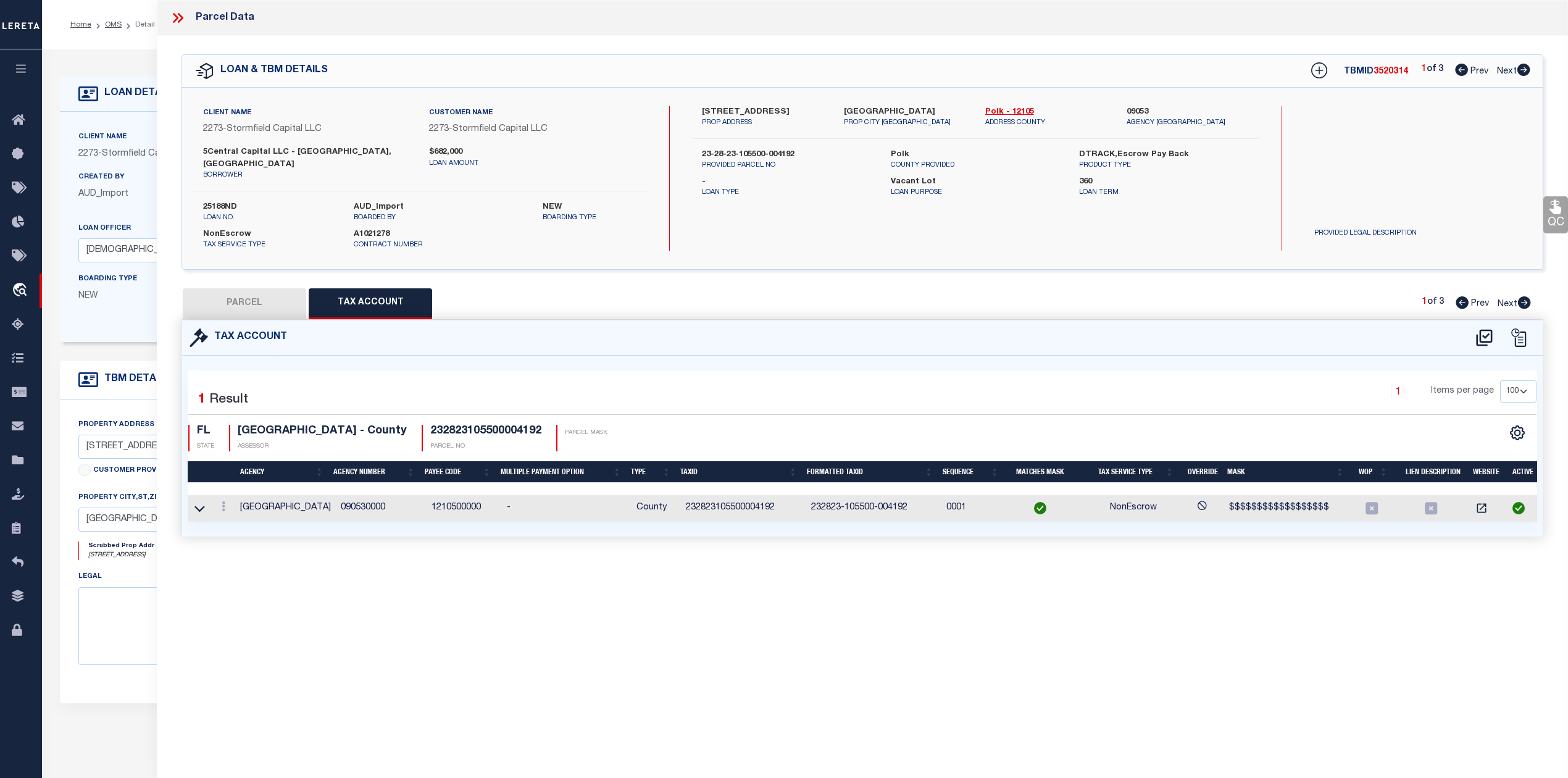
click at [235, 289] on button "PARCEL" at bounding box center [245, 304] width 123 height 31
select select "AS"
select select
checkbox input "false"
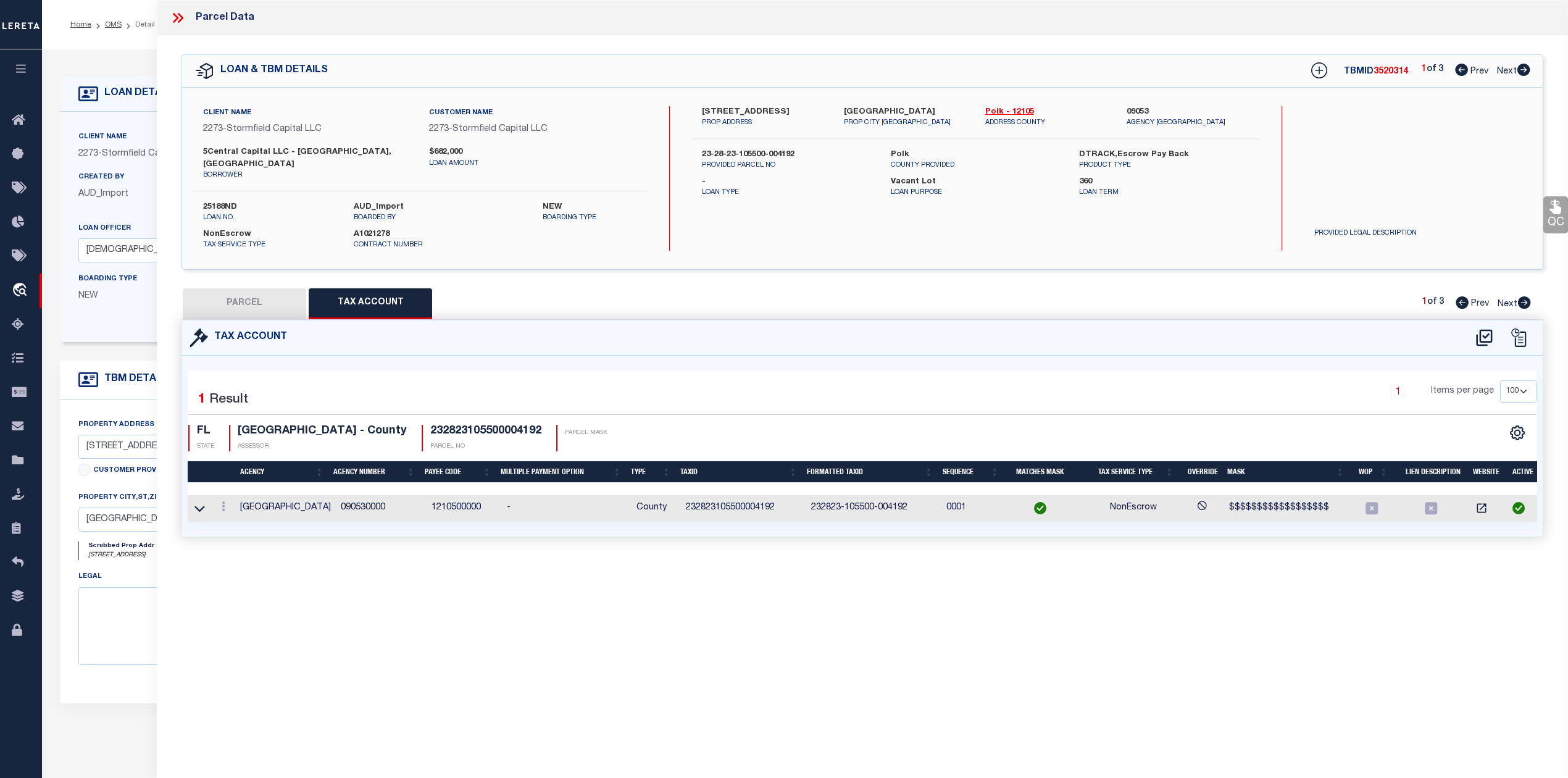
checkbox input "false"
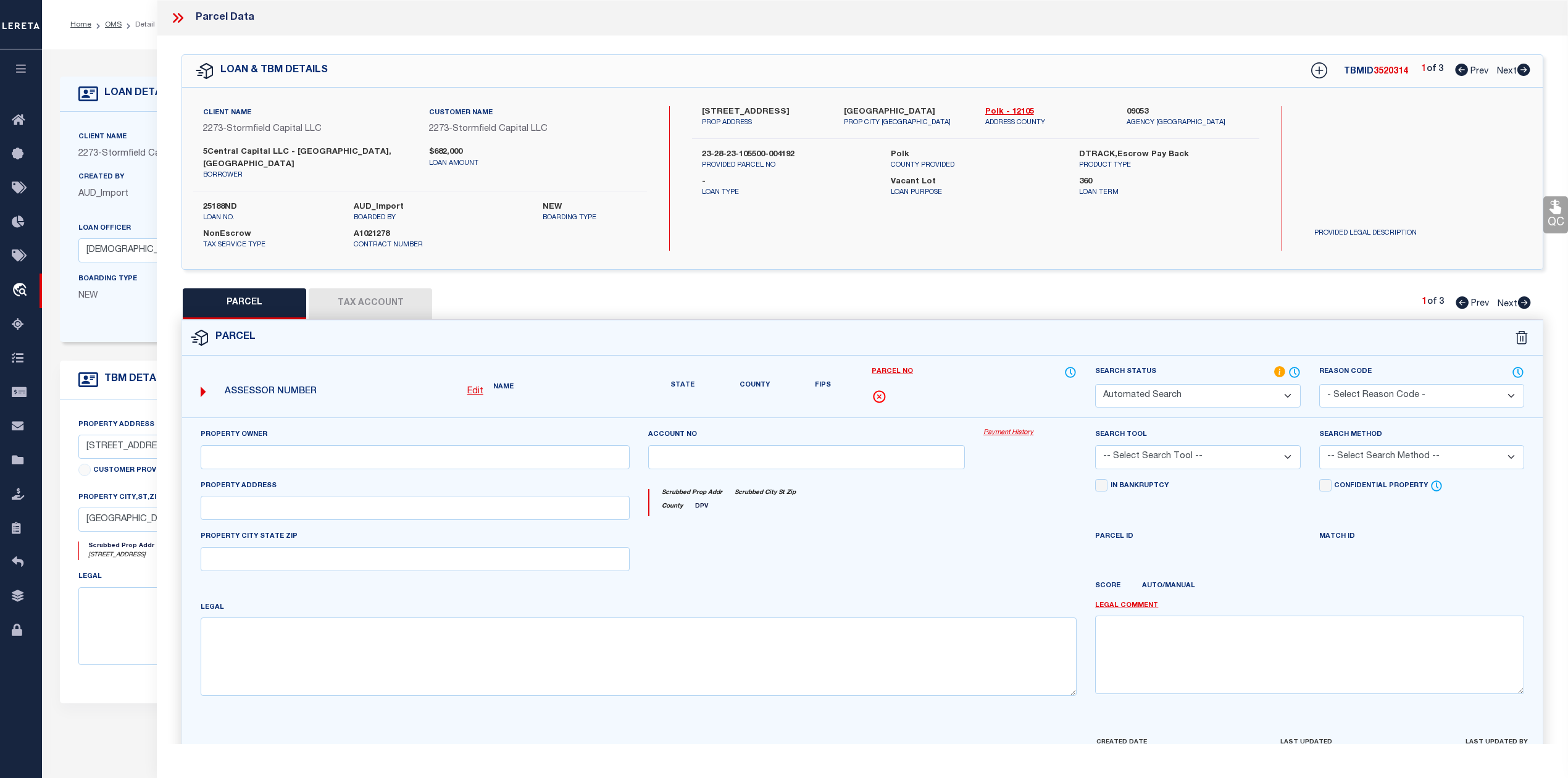
select select "IP"
type input "613-617 PLATEAU AVE & 2006-200"
select select "ATL"
select select "ADD"
type input "617 PLATEAU AVE"
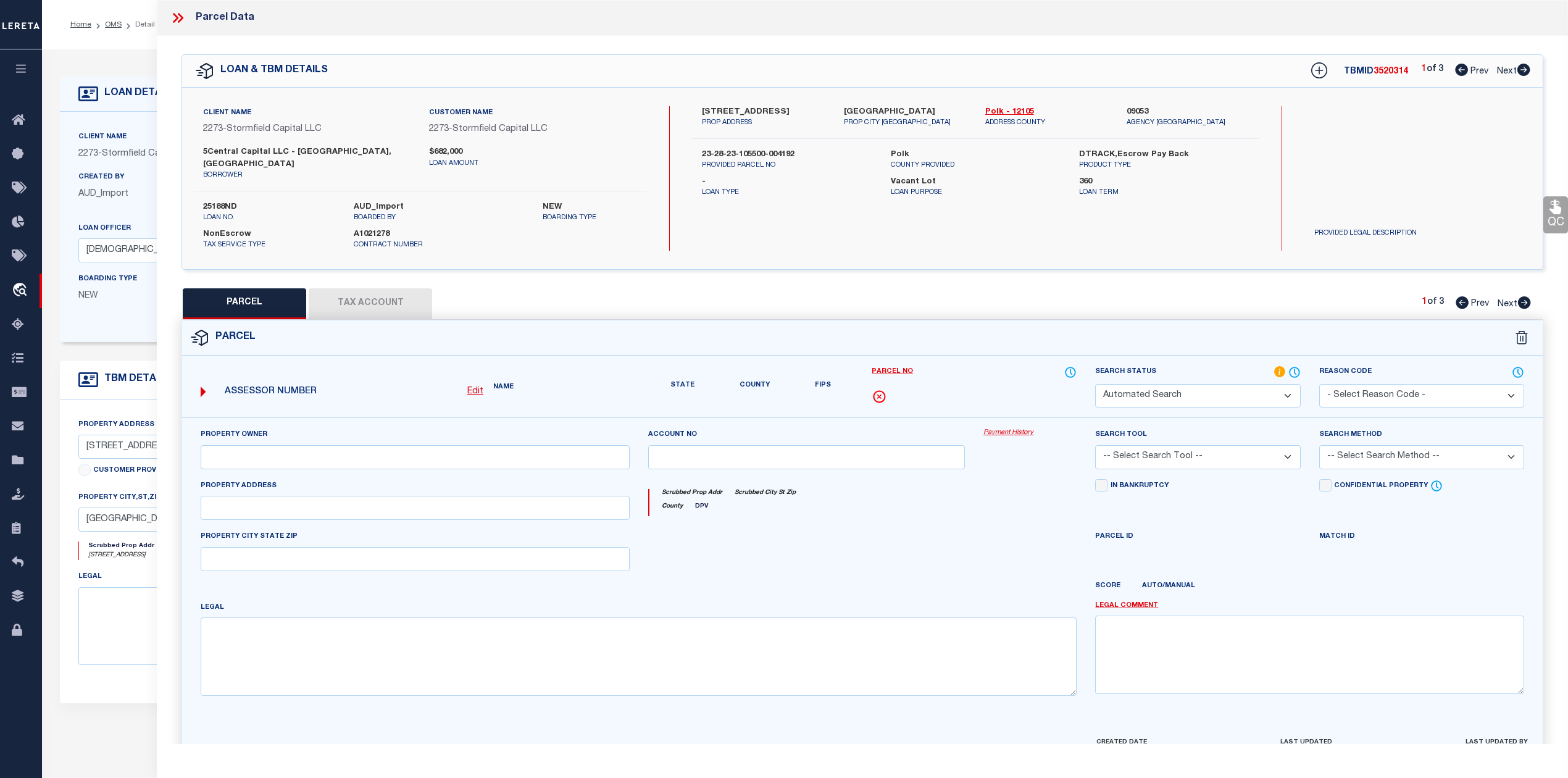
checkbox input "false"
type input "LAKELAND, FL 33815"
type textarea "PLATEAU BEAUTIFUL PB 7 PG 7 BLK 4 PART OF LOTS 19 & 20 DESC AS: COMM NE COR OF …"
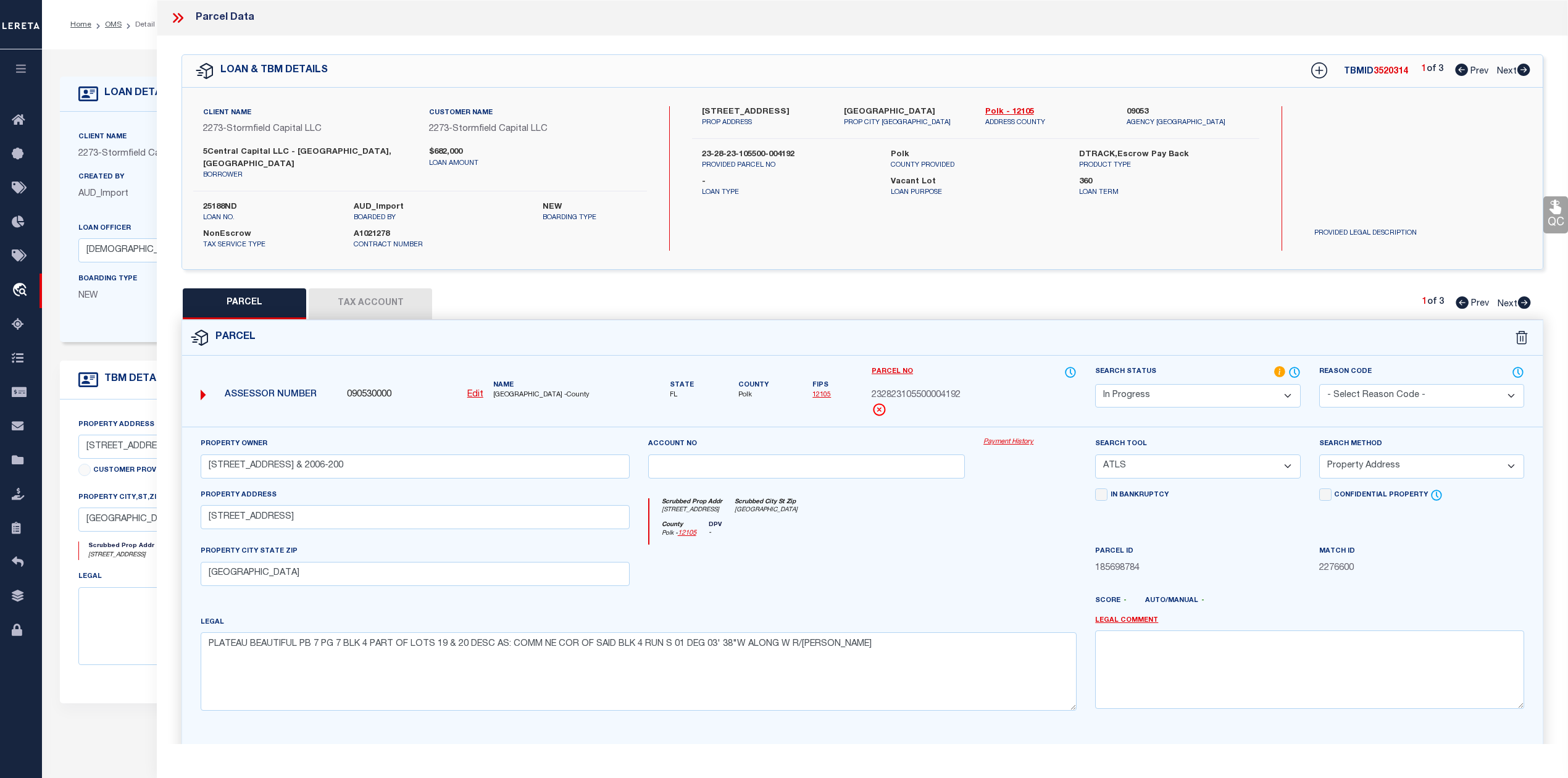
click at [1158, 384] on select "Automated Search Bad Parcel Complete Duplicate Parcel High Dollar Reporting In …" at bounding box center [1198, 396] width 205 height 24
select select "PC"
click at [1095, 384] on select "Automated Search Bad Parcel Complete Duplicate Parcel High Dollar Reporting In …" at bounding box center [1198, 396] width 205 height 24
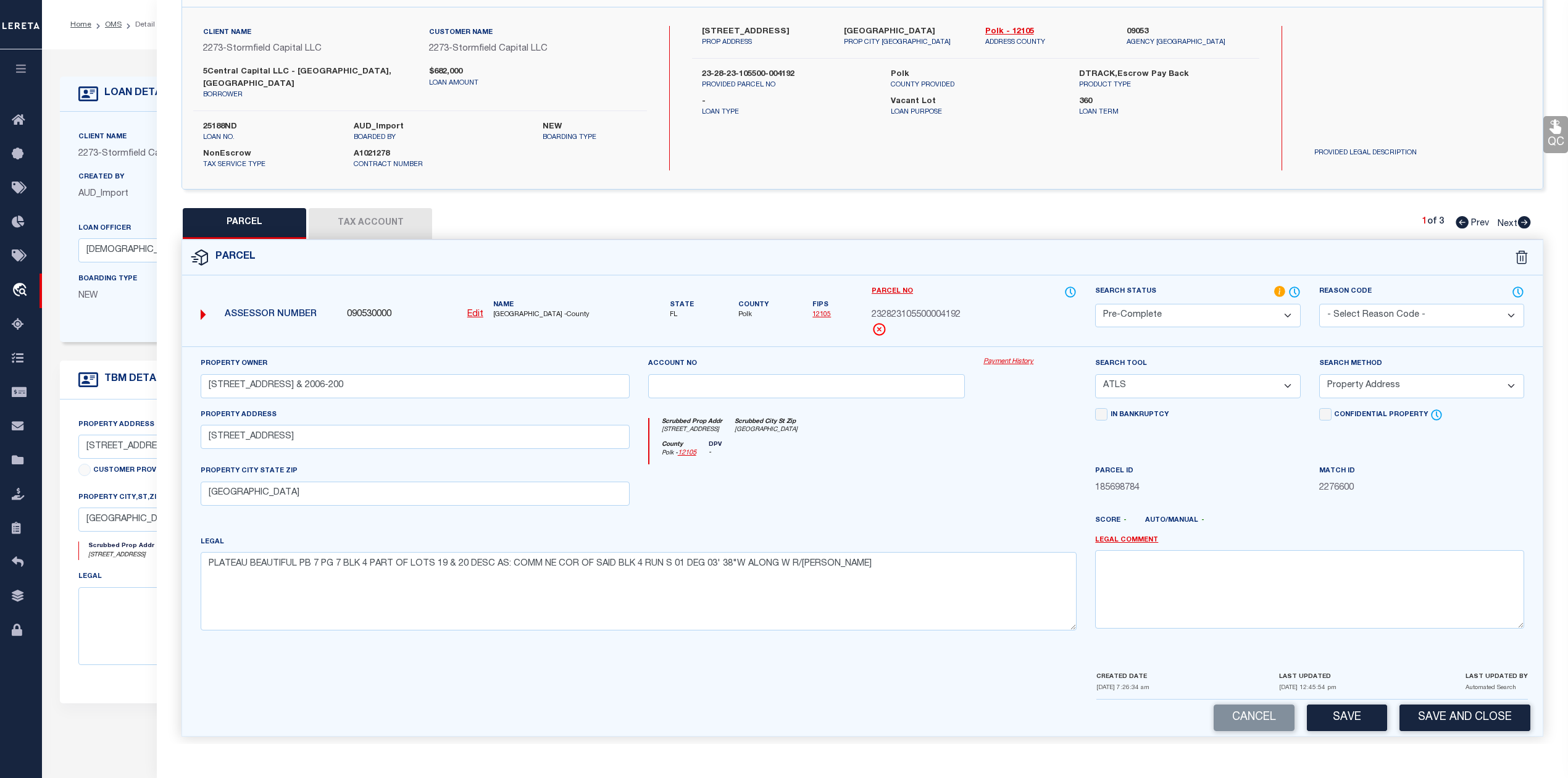
click at [1204, 374] on select "-- Select Search Tool -- 3rd Party Website Agency File Agency Website ATLS CNV-…" at bounding box center [1198, 386] width 205 height 24
select select "AGW"
click at [1095, 374] on select "-- Select Search Tool -- 3rd Party Website Agency File Agency Website ATLS CNV-…" at bounding box center [1198, 386] width 205 height 24
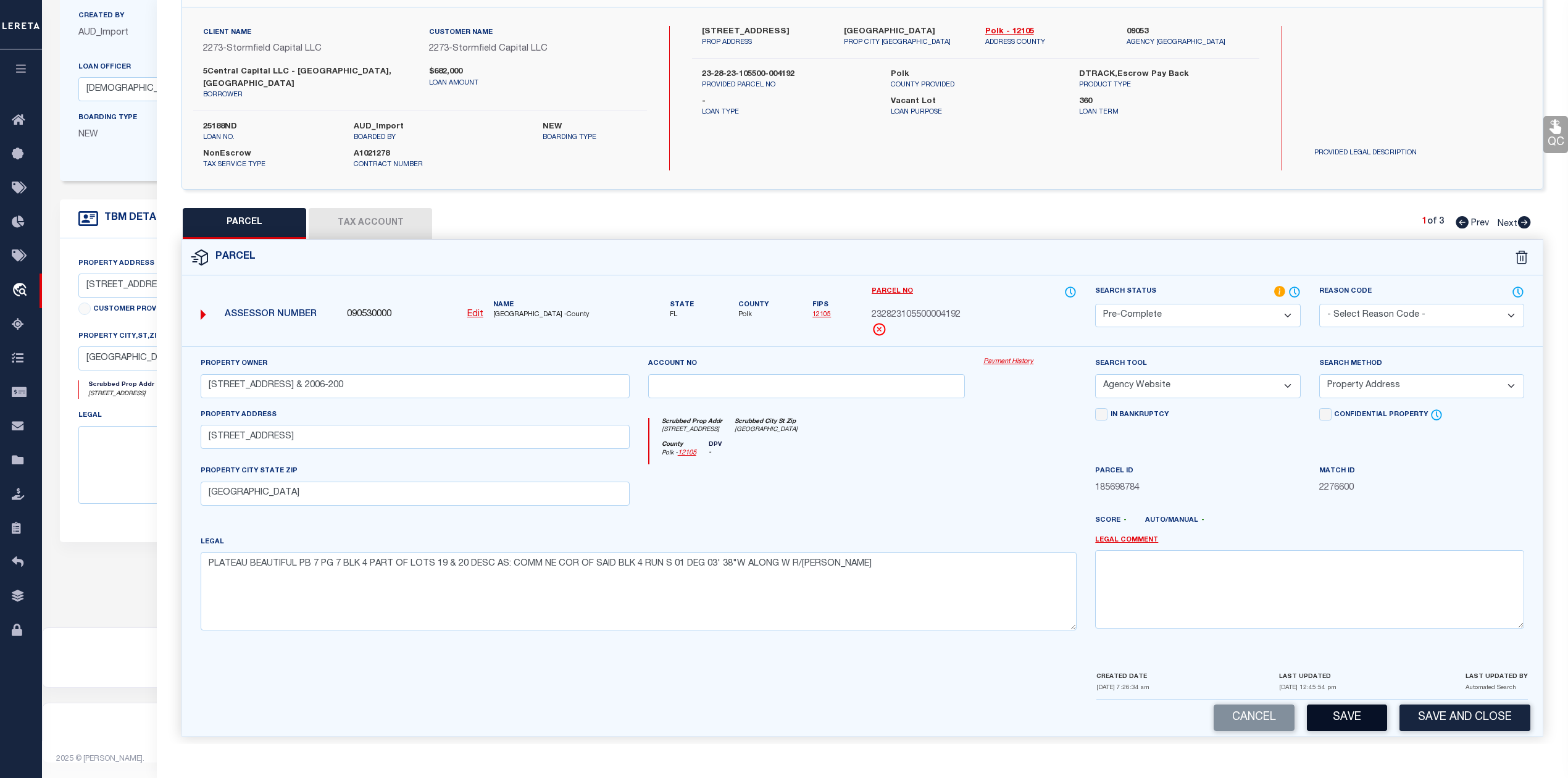
click at [1354, 706] on button "Save" at bounding box center [1347, 717] width 80 height 26
select select "AS"
select select
checkbox input "false"
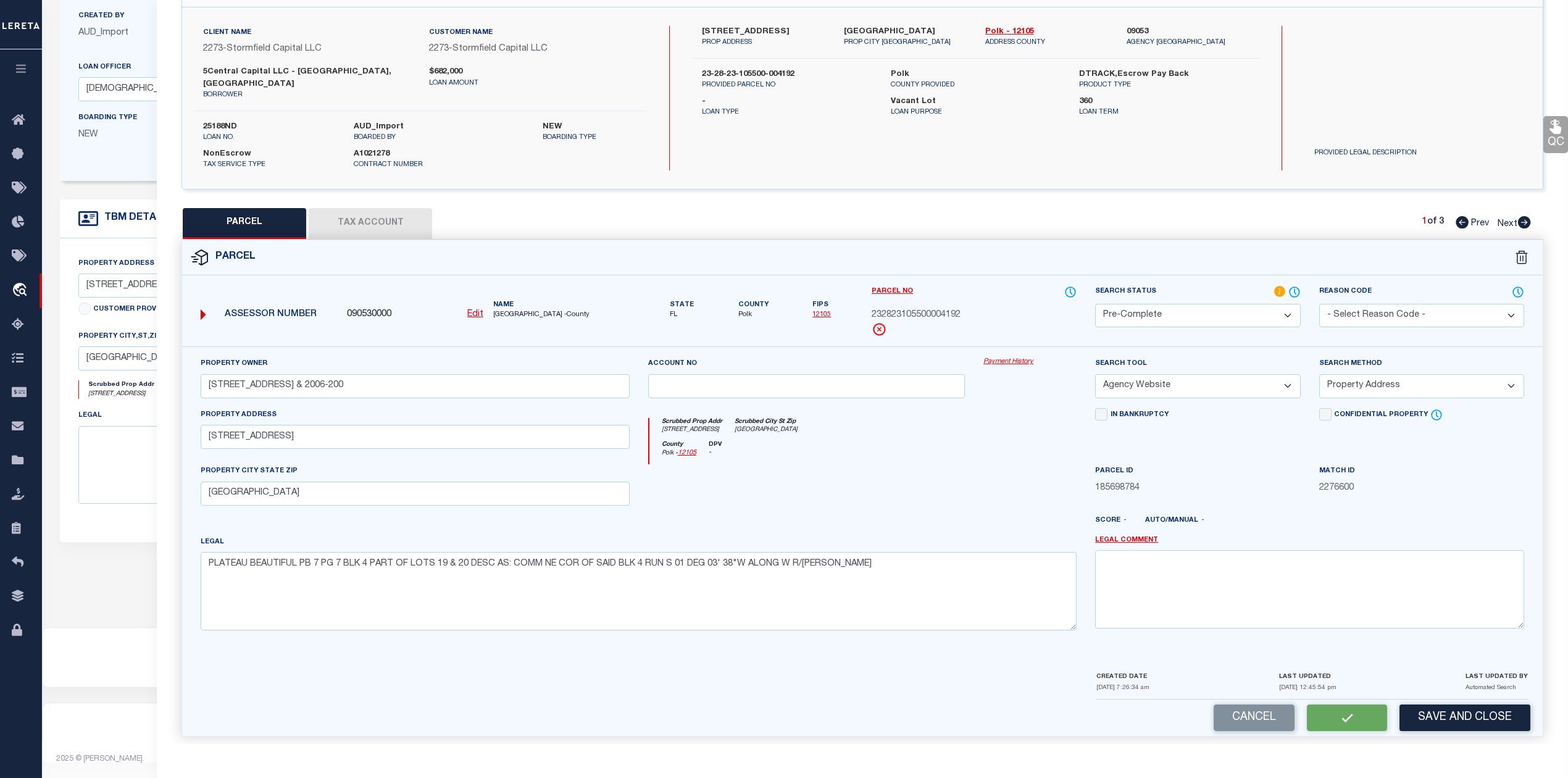
checkbox input "false"
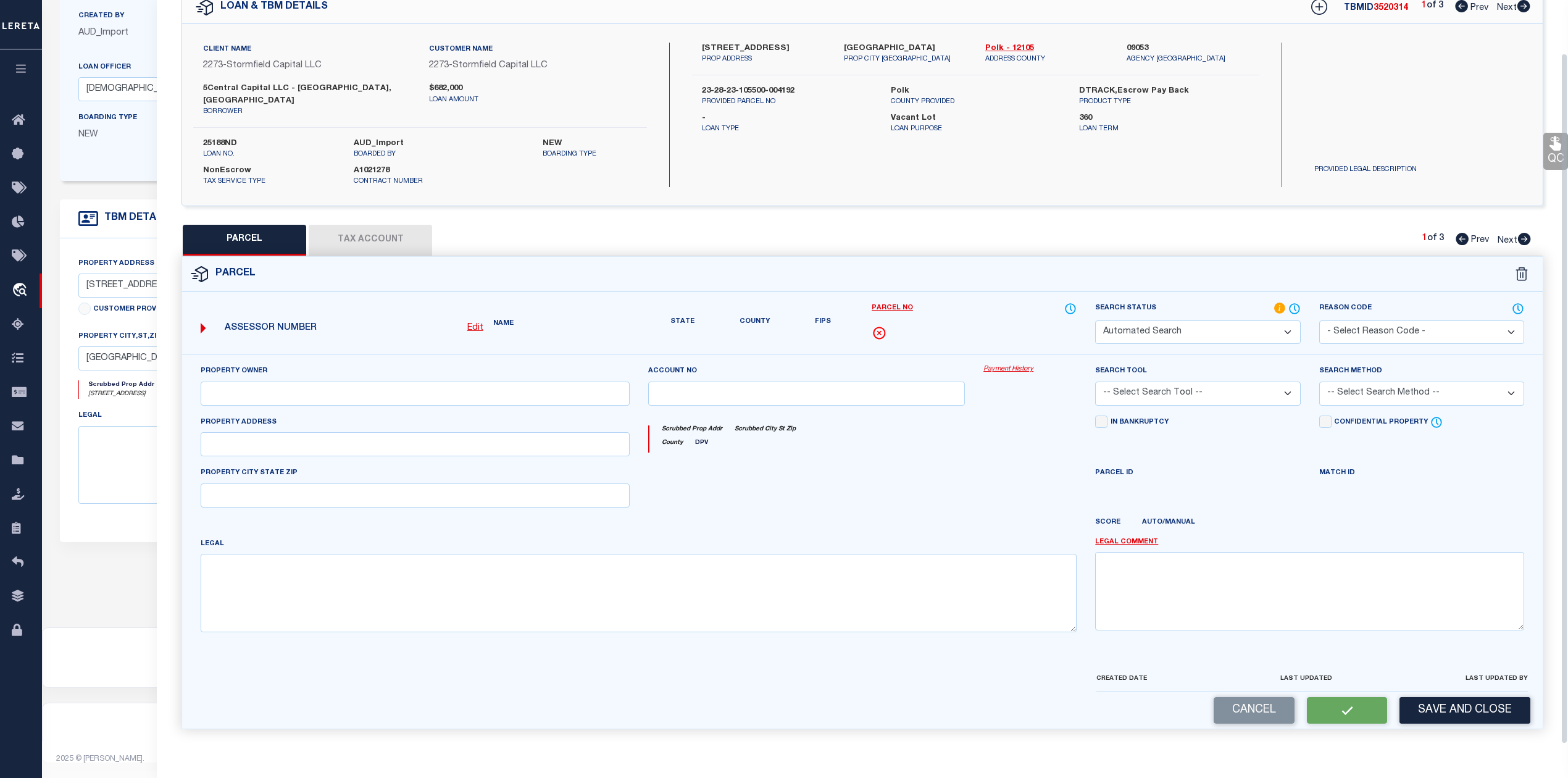
select select "PC"
type input "613-617 PLATEAU AVE & 2006-200"
select select "AGW"
select select "ADD"
type input "617 PLATEAU AVE"
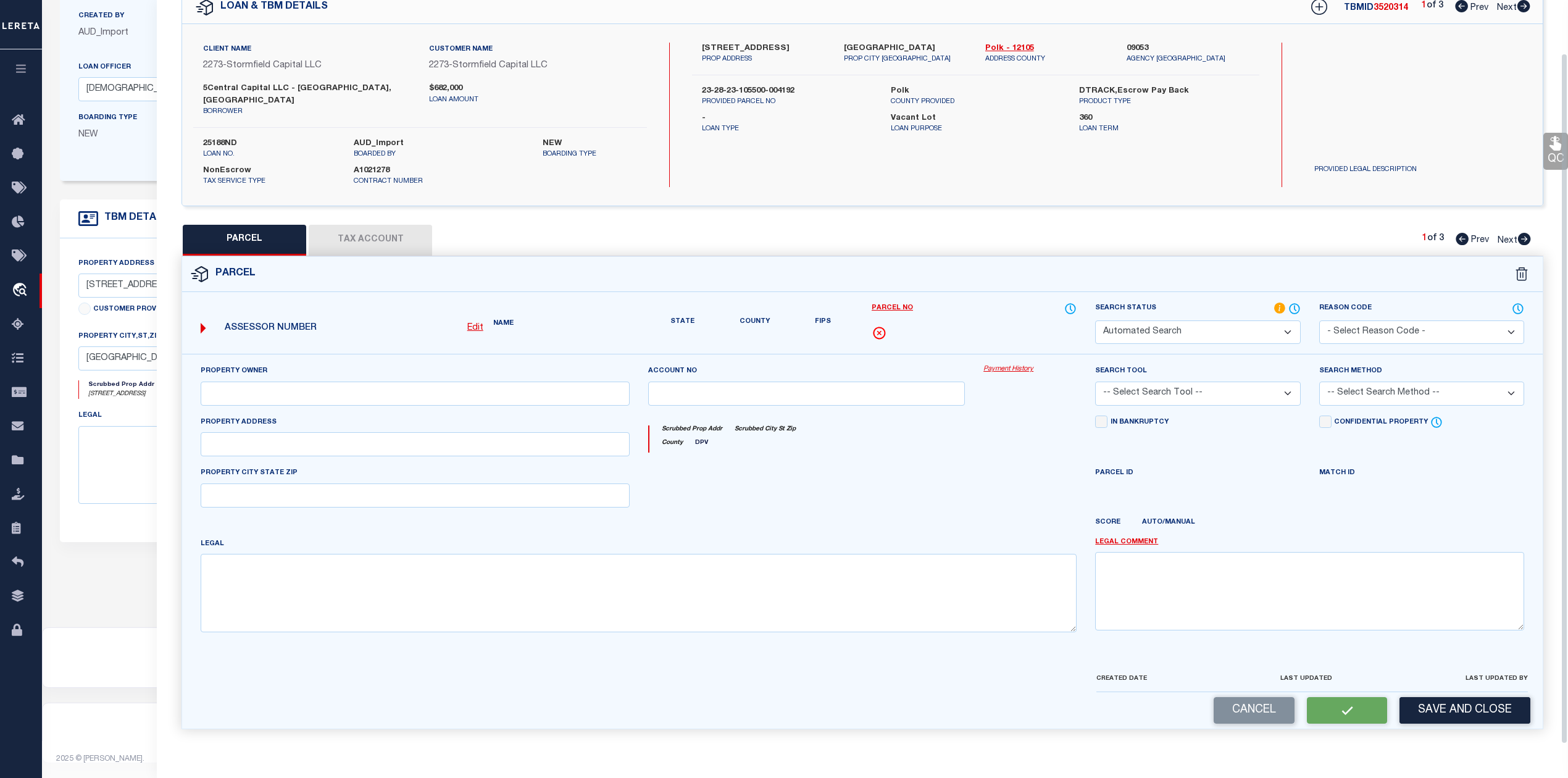
type input "LAKELAND, FL 33815"
type textarea "PLATEAU BEAUTIFUL PB 7 PG 7 BLK 4 PART OF LOTS 19 & 20 DESC AS: COMM NE COR OF …"
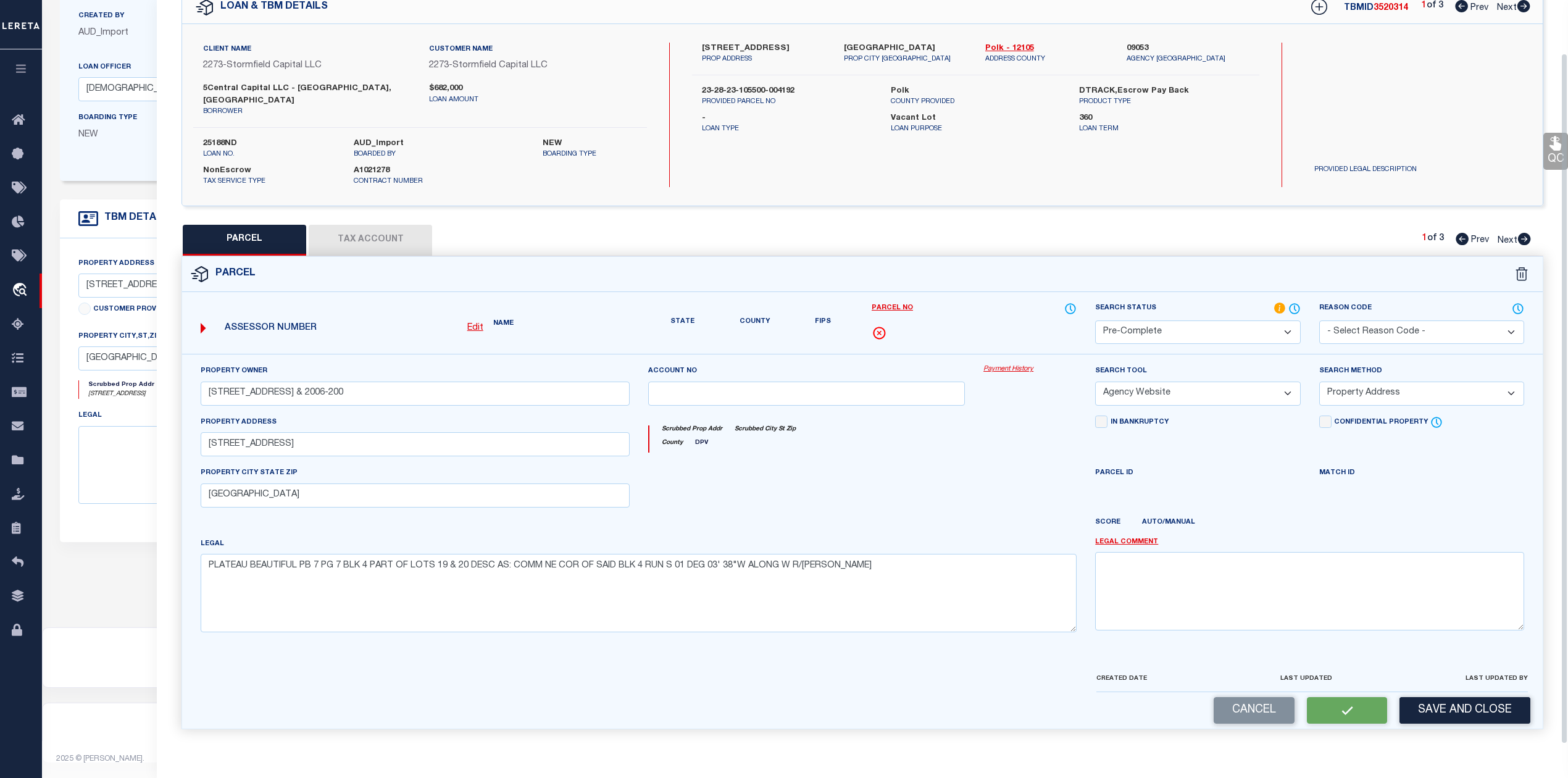
scroll to position [45, 0]
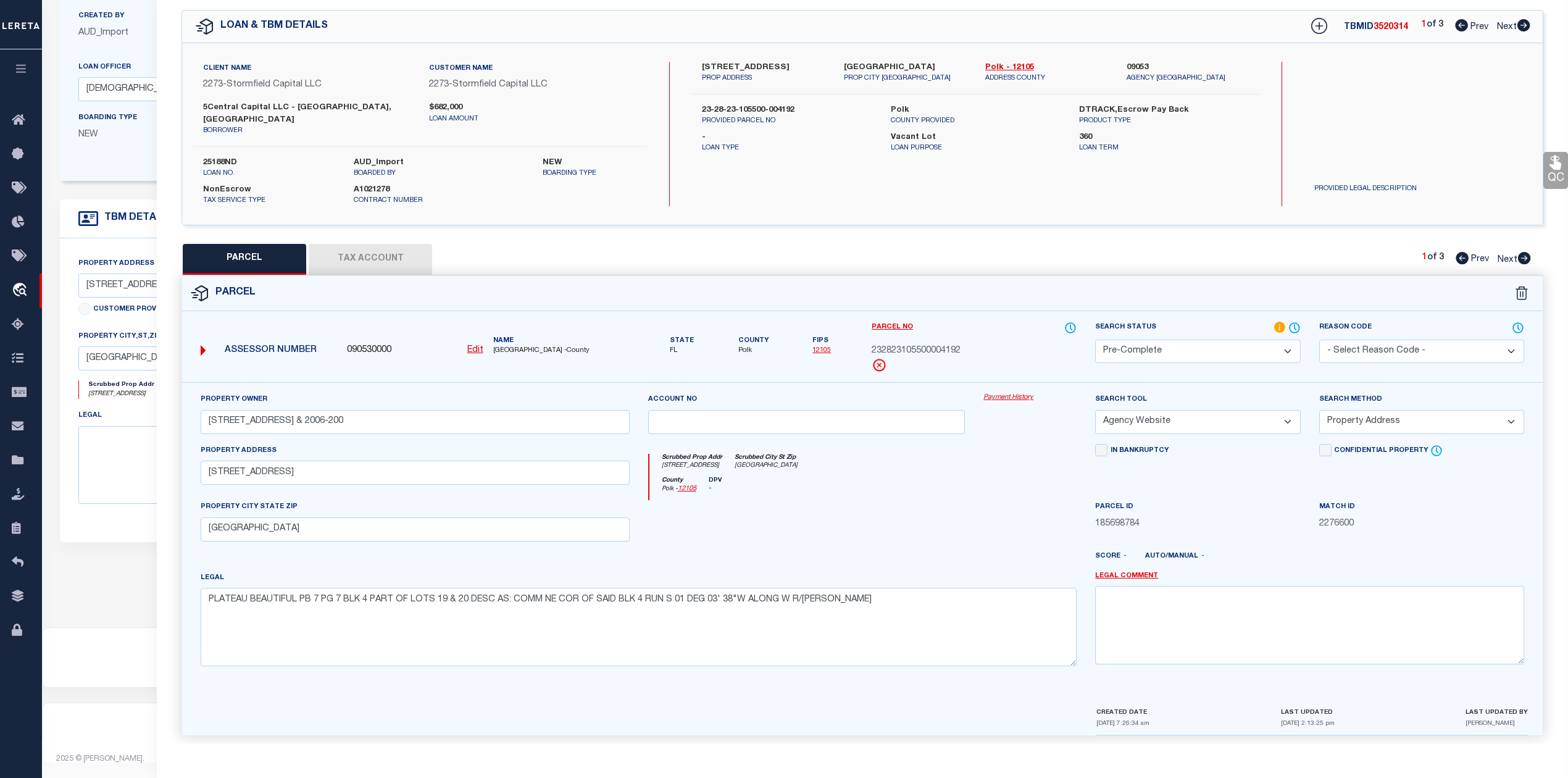
click at [1524, 251] on icon at bounding box center [1524, 257] width 13 height 13
select select "AS"
click at [1524, 251] on icon at bounding box center [1524, 257] width 13 height 13
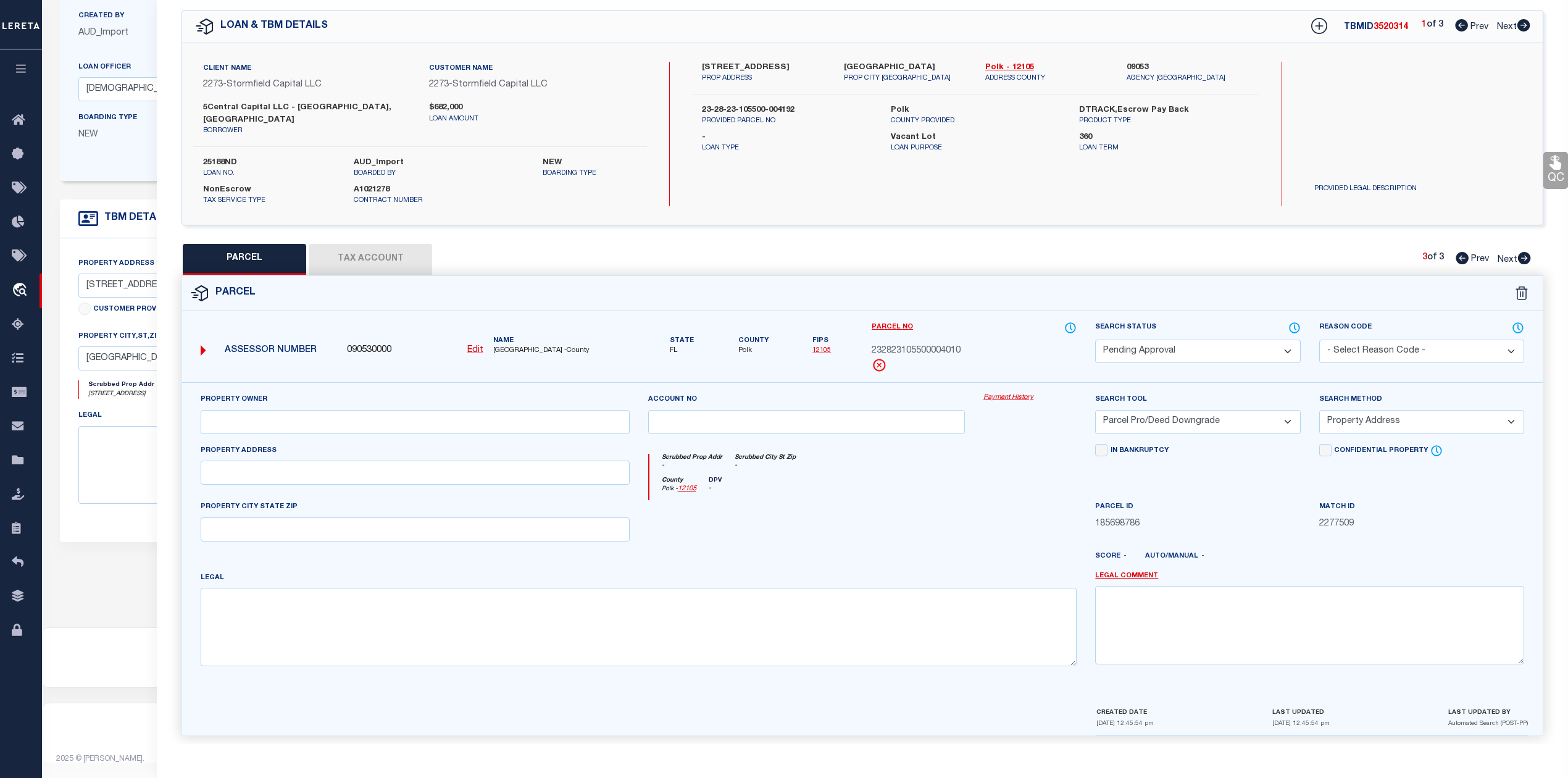
click at [1525, 22] on icon at bounding box center [1523, 25] width 13 height 13
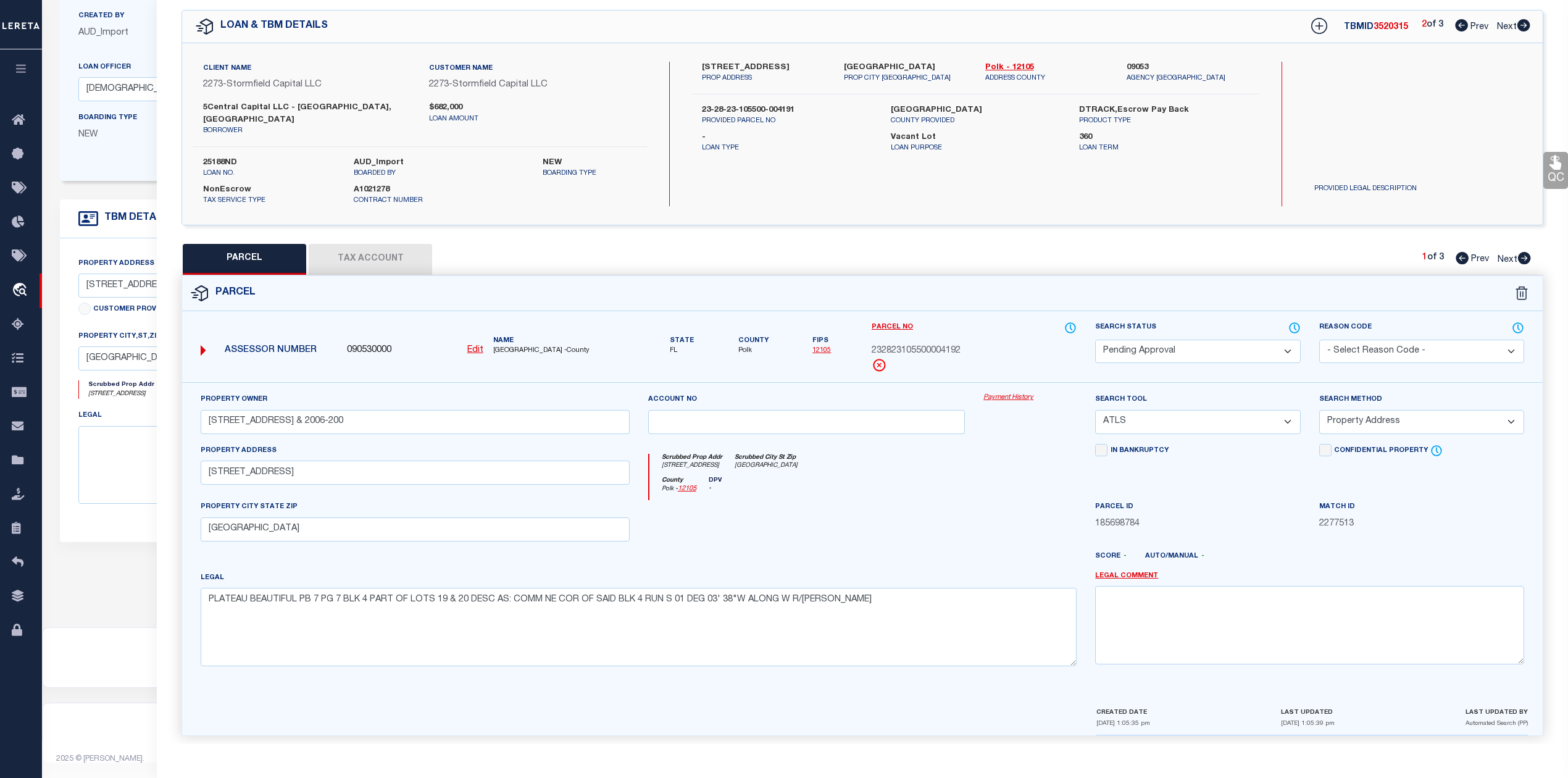
click at [1520, 255] on div "PARCEL Tax Account 1 of 3 Prev Next" at bounding box center [862, 259] width 1362 height 31
click at [1523, 251] on icon at bounding box center [1524, 257] width 13 height 13
drag, startPoint x: 698, startPoint y: 68, endPoint x: 773, endPoint y: 68, distance: 75.0
click at [773, 68] on div "613 Plateau Ave PROP ADDRESS" at bounding box center [764, 73] width 142 height 22
copy label "613 Plateau Ave"
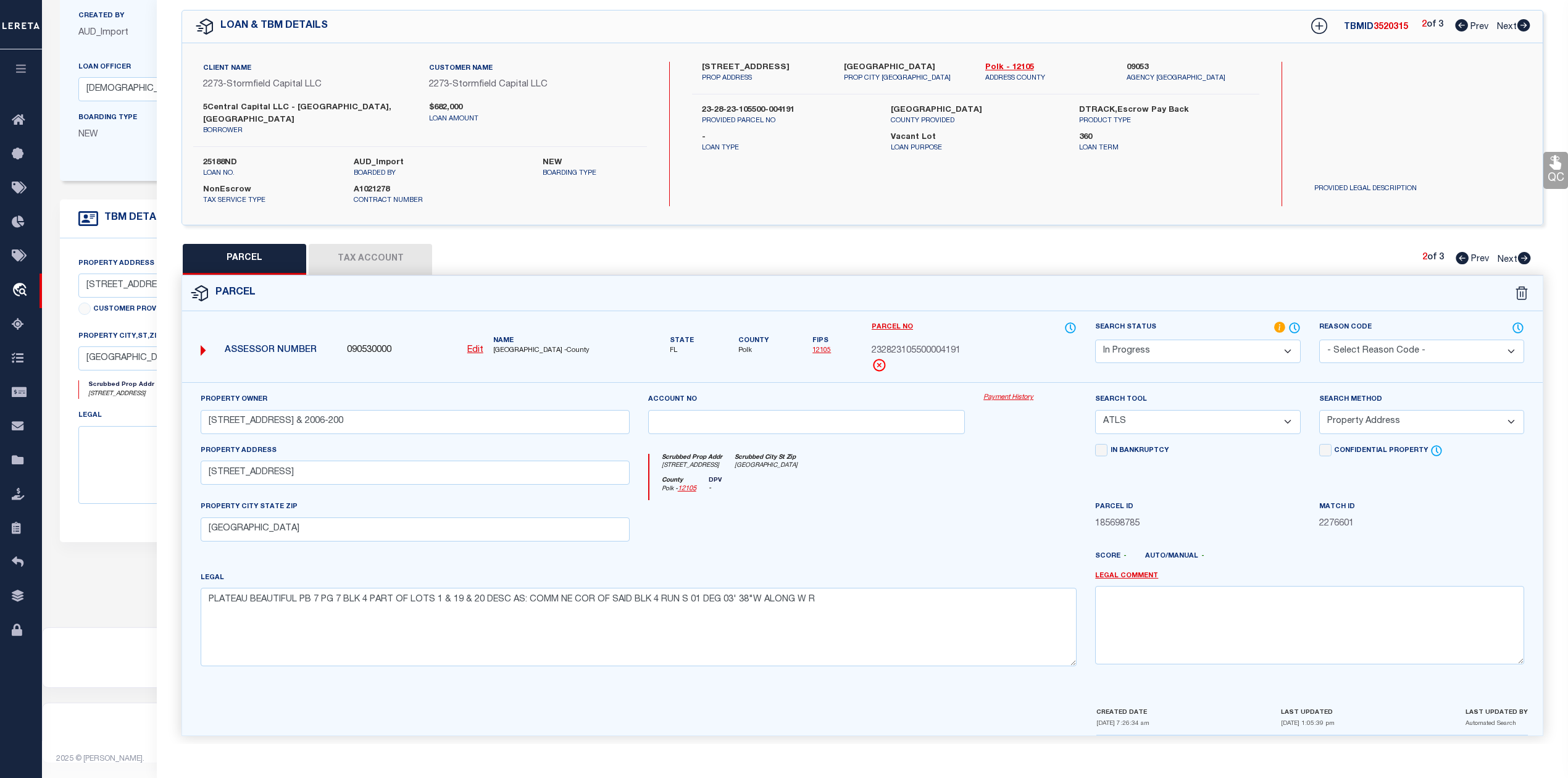
click at [381, 244] on button "Tax Account" at bounding box center [370, 259] width 123 height 31
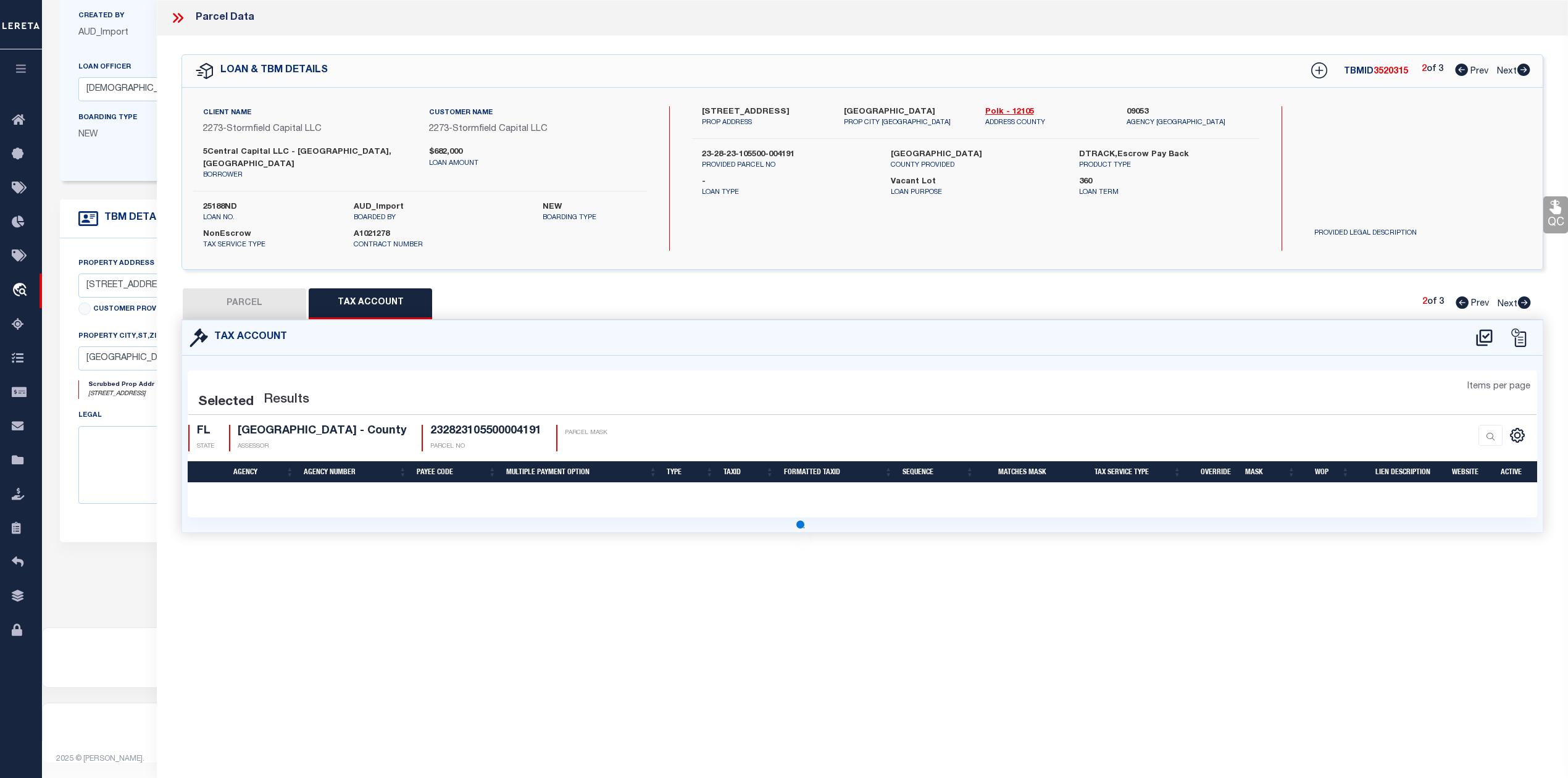
scroll to position [0, 0]
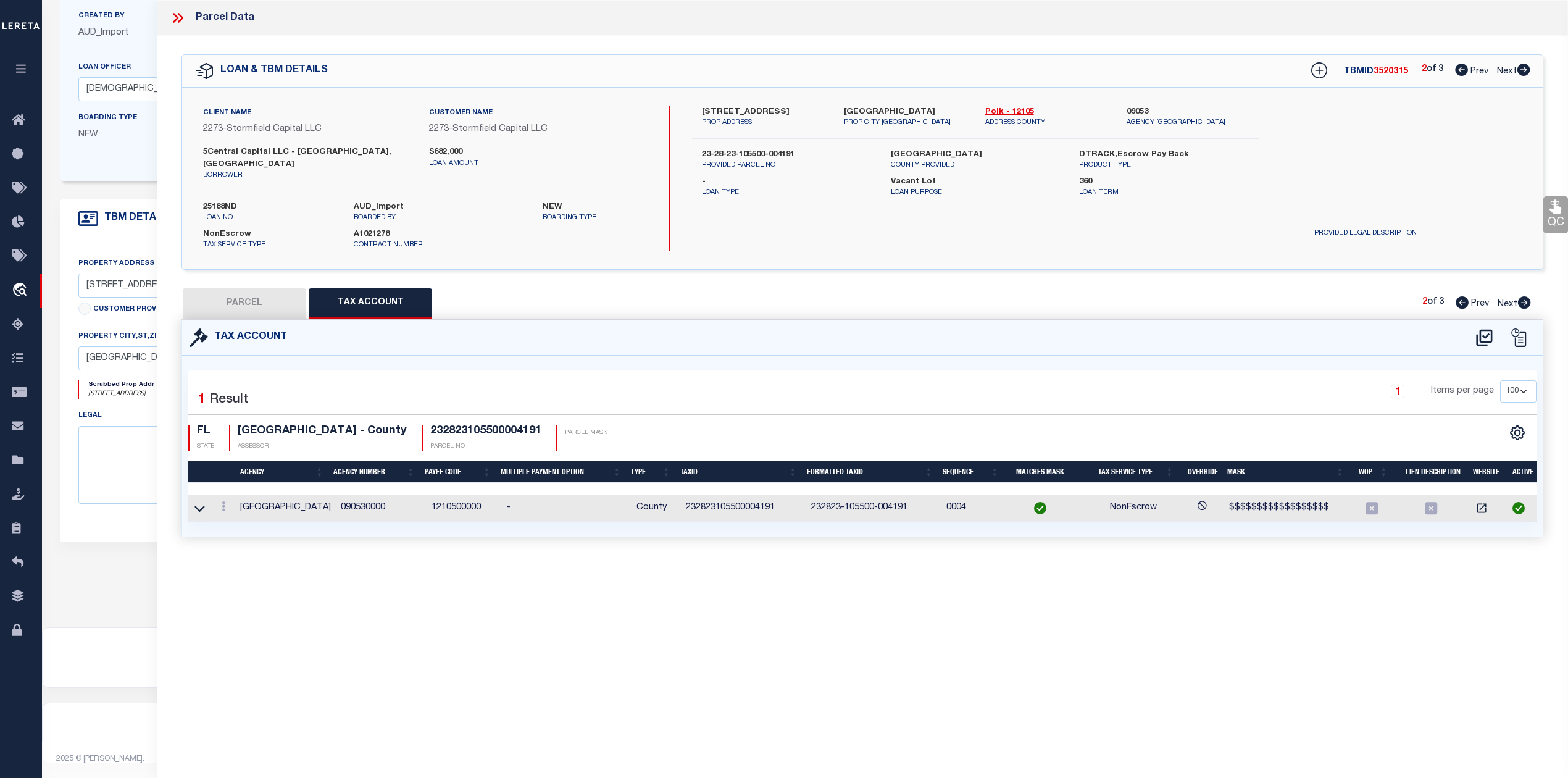
click at [247, 289] on button "PARCEL" at bounding box center [245, 304] width 123 height 31
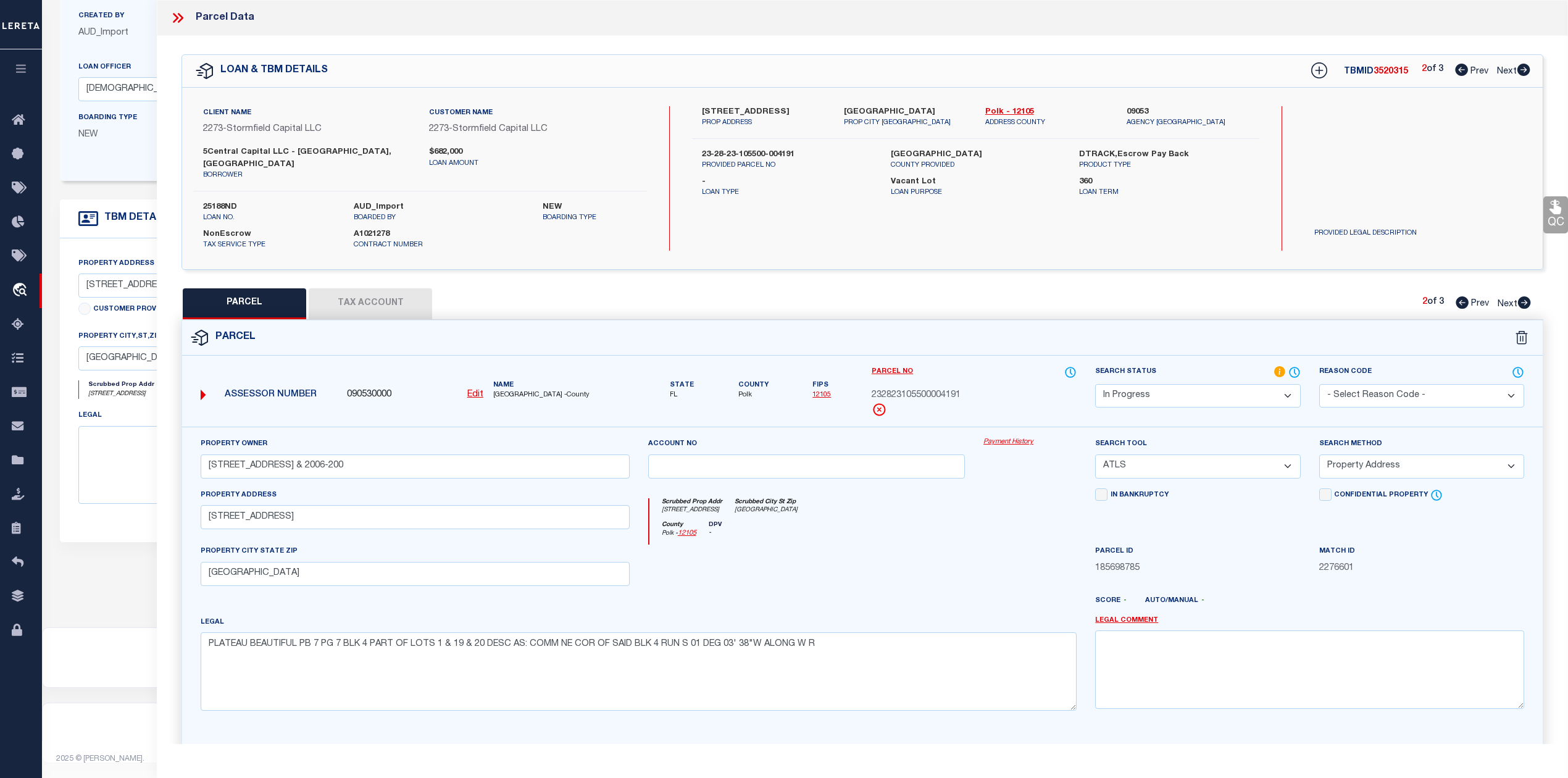
click at [1227, 384] on select "Automated Search Bad Parcel Complete Duplicate Parcel High Dollar Reporting In …" at bounding box center [1198, 396] width 205 height 24
click at [1095, 384] on select "Automated Search Bad Parcel Complete Duplicate Parcel High Dollar Reporting In …" at bounding box center [1198, 396] width 205 height 24
click at [1206, 459] on select "-- Select Search Tool -- 3rd Party Website Agency File Agency Website ATLS CNV-…" at bounding box center [1198, 466] width 205 height 24
click at [1095, 454] on select "-- Select Search Tool -- 3rd Party Website Agency File Agency Website ATLS CNV-…" at bounding box center [1198, 466] width 205 height 24
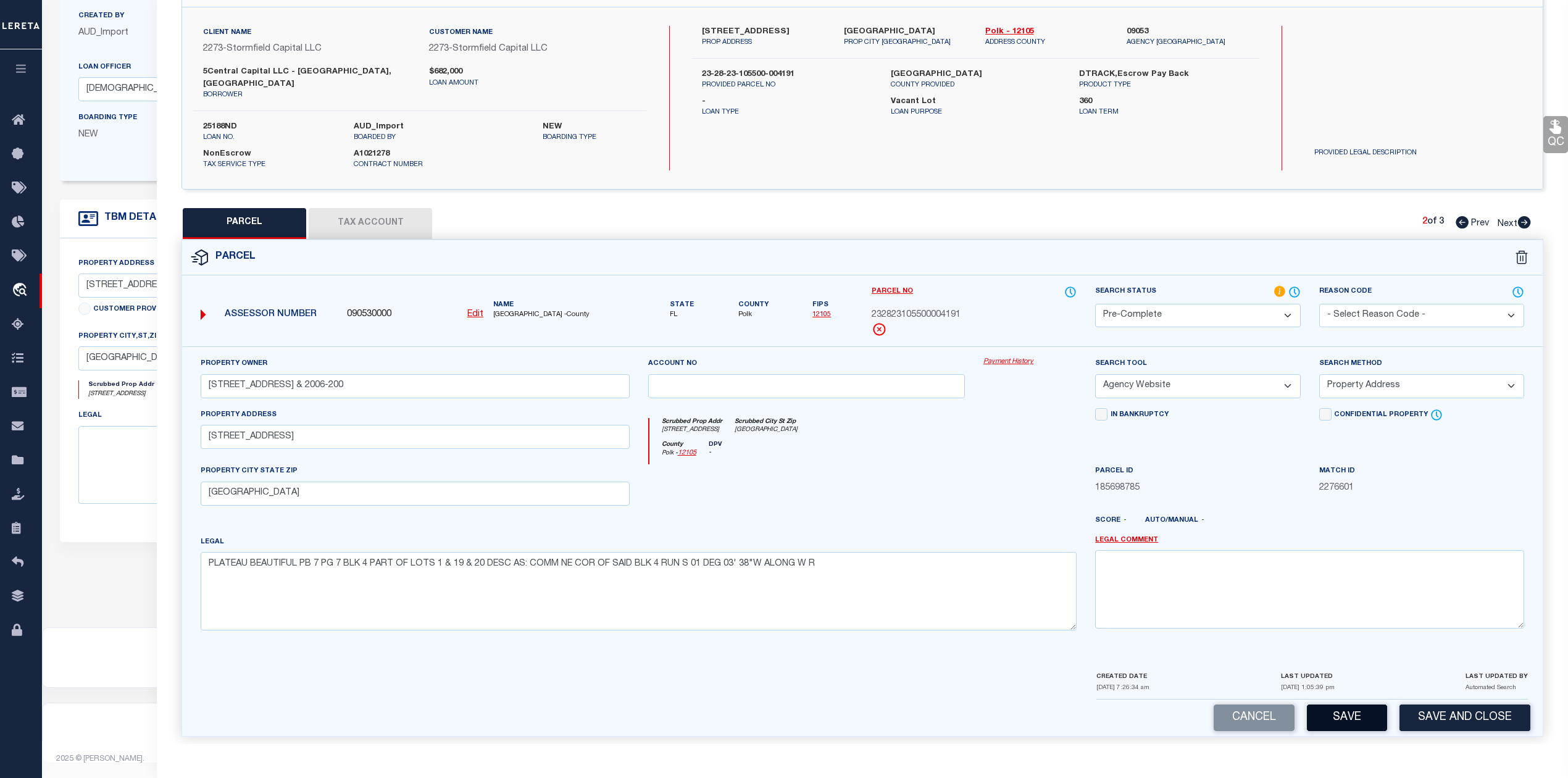
click at [1342, 707] on button "Save" at bounding box center [1347, 717] width 80 height 26
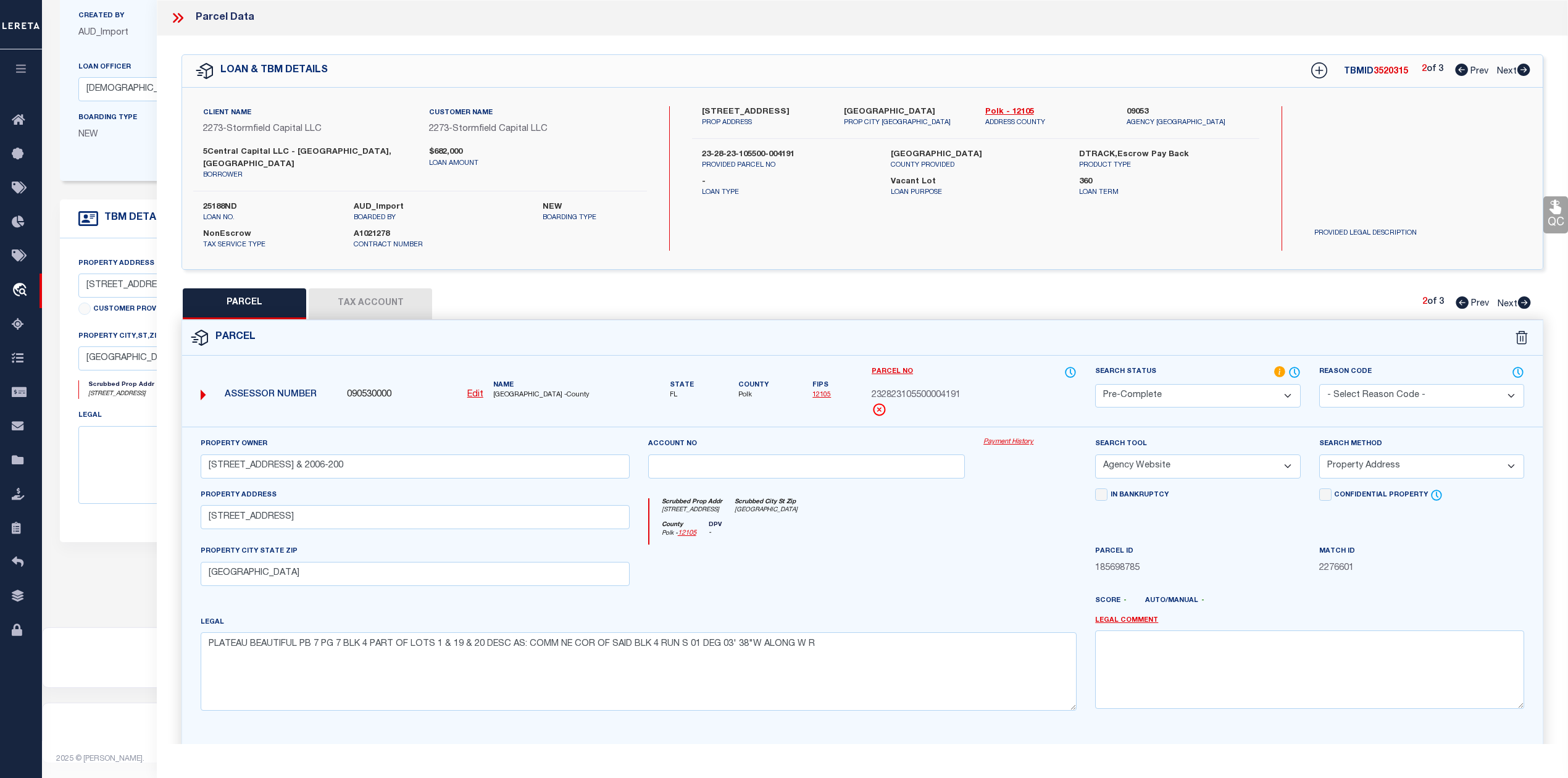
click at [1522, 70] on icon at bounding box center [1523, 69] width 13 height 13
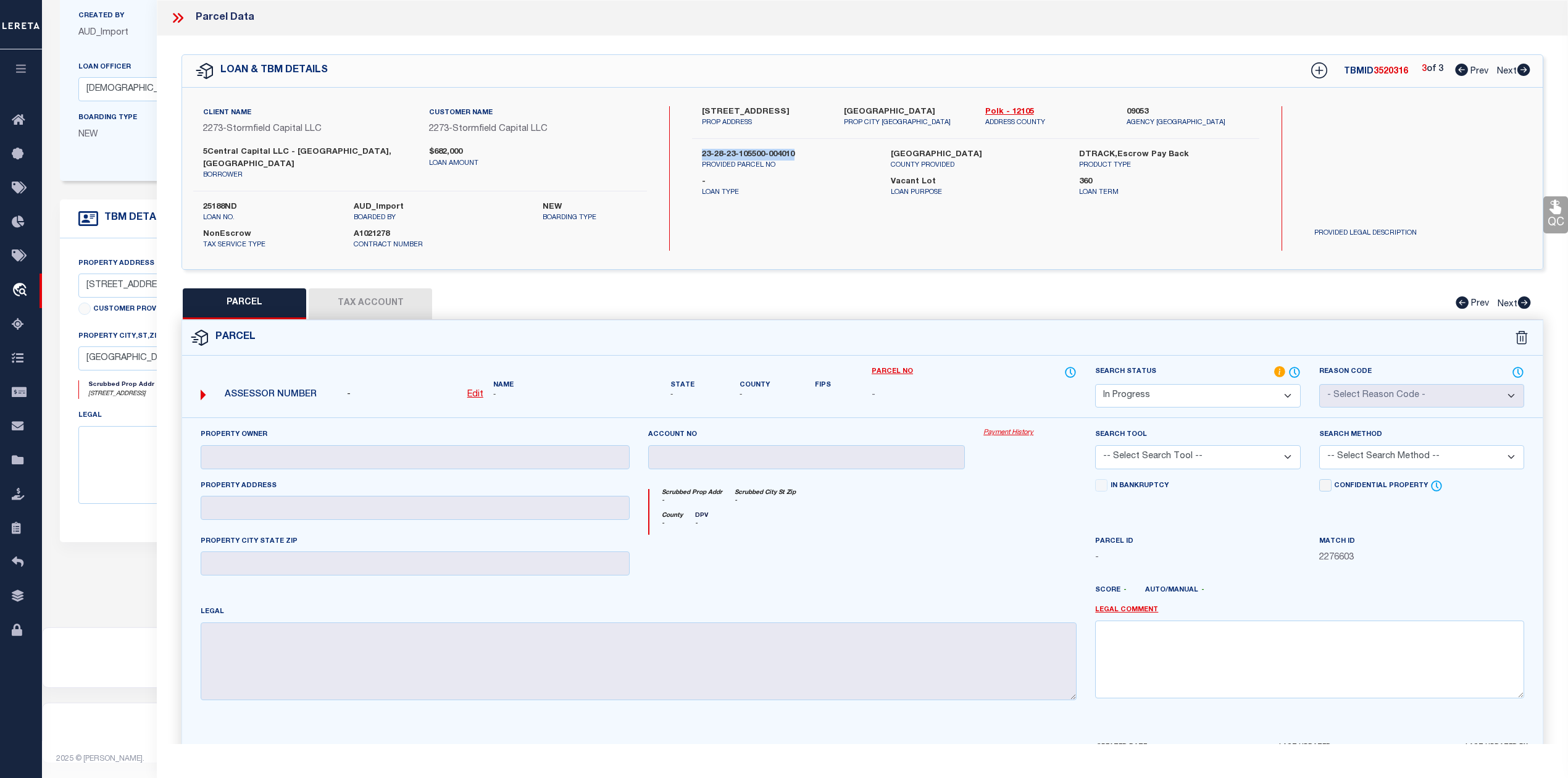
drag, startPoint x: 695, startPoint y: 154, endPoint x: 808, endPoint y: 151, distance: 113.0
click at [808, 151] on div "23-28-23-105500-004010 PROVIDED PARCEL NO" at bounding box center [787, 159] width 188 height 22
copy label "23-28-23-105500-004010"
click at [860, 243] on div "Client Name 2273 - Stormfield Capital LLC Customer Name 2273 - Stormfield Capit…" at bounding box center [862, 178] width 1360 height 181
drag, startPoint x: 1365, startPoint y: 67, endPoint x: 1419, endPoint y: 70, distance: 54.1
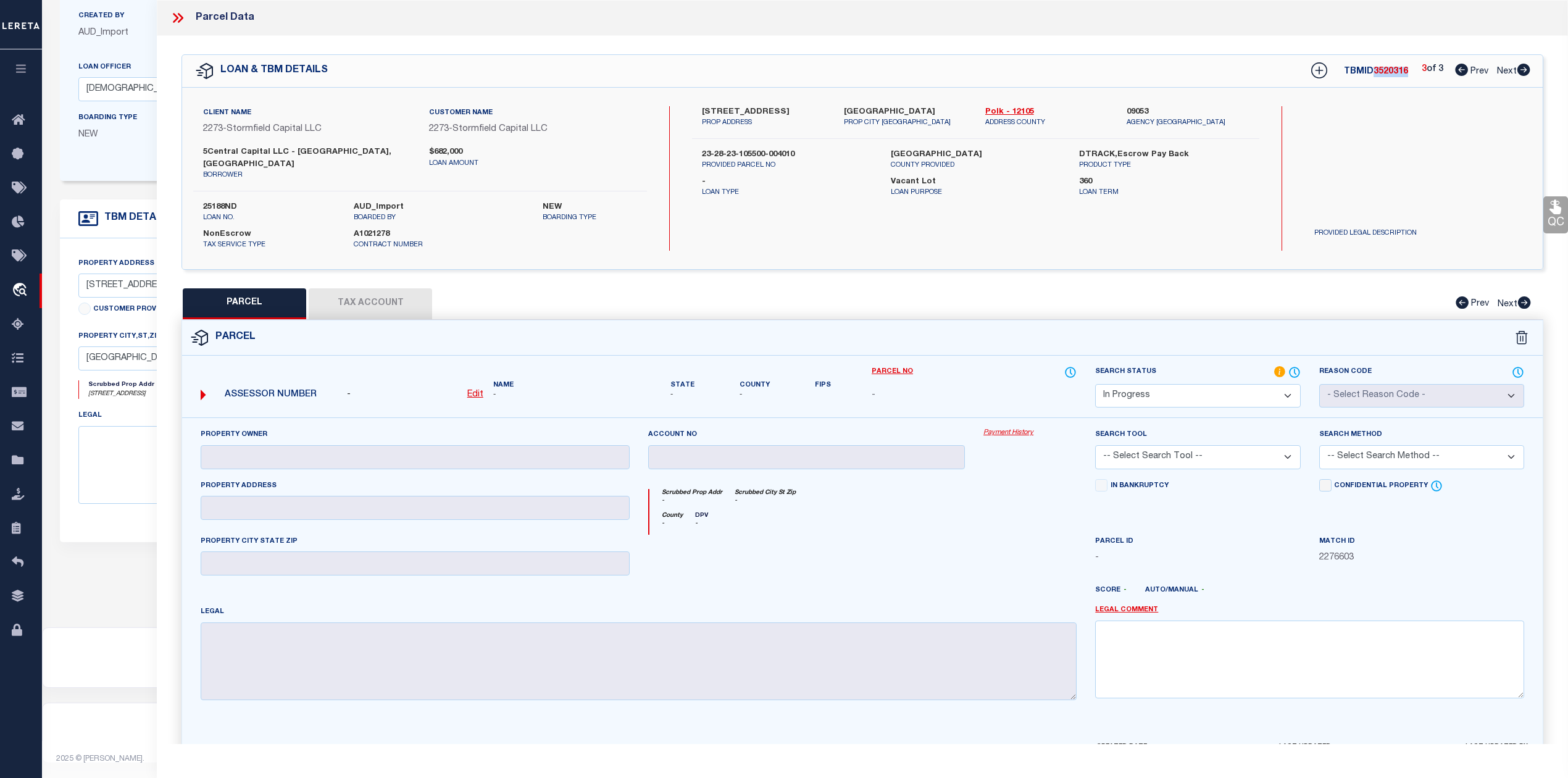
click at [1419, 70] on div "TBMID 3520316 3 of 3 Prev Next" at bounding box center [1412, 71] width 235 height 22
copy div "3520316"
click at [183, 19] on icon at bounding box center [181, 18] width 6 height 10
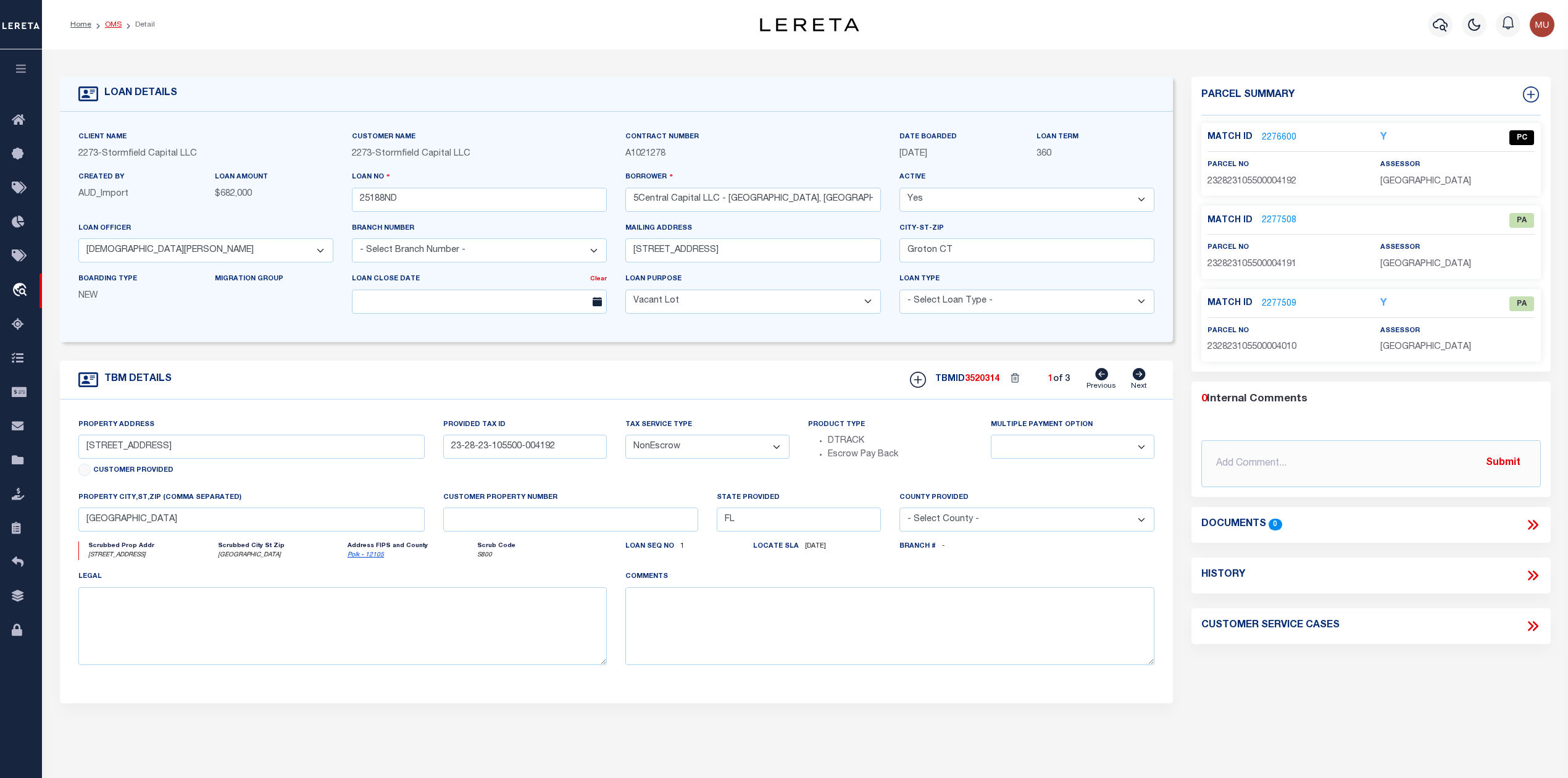
click at [115, 24] on link "OMS" at bounding box center [113, 24] width 17 height 8
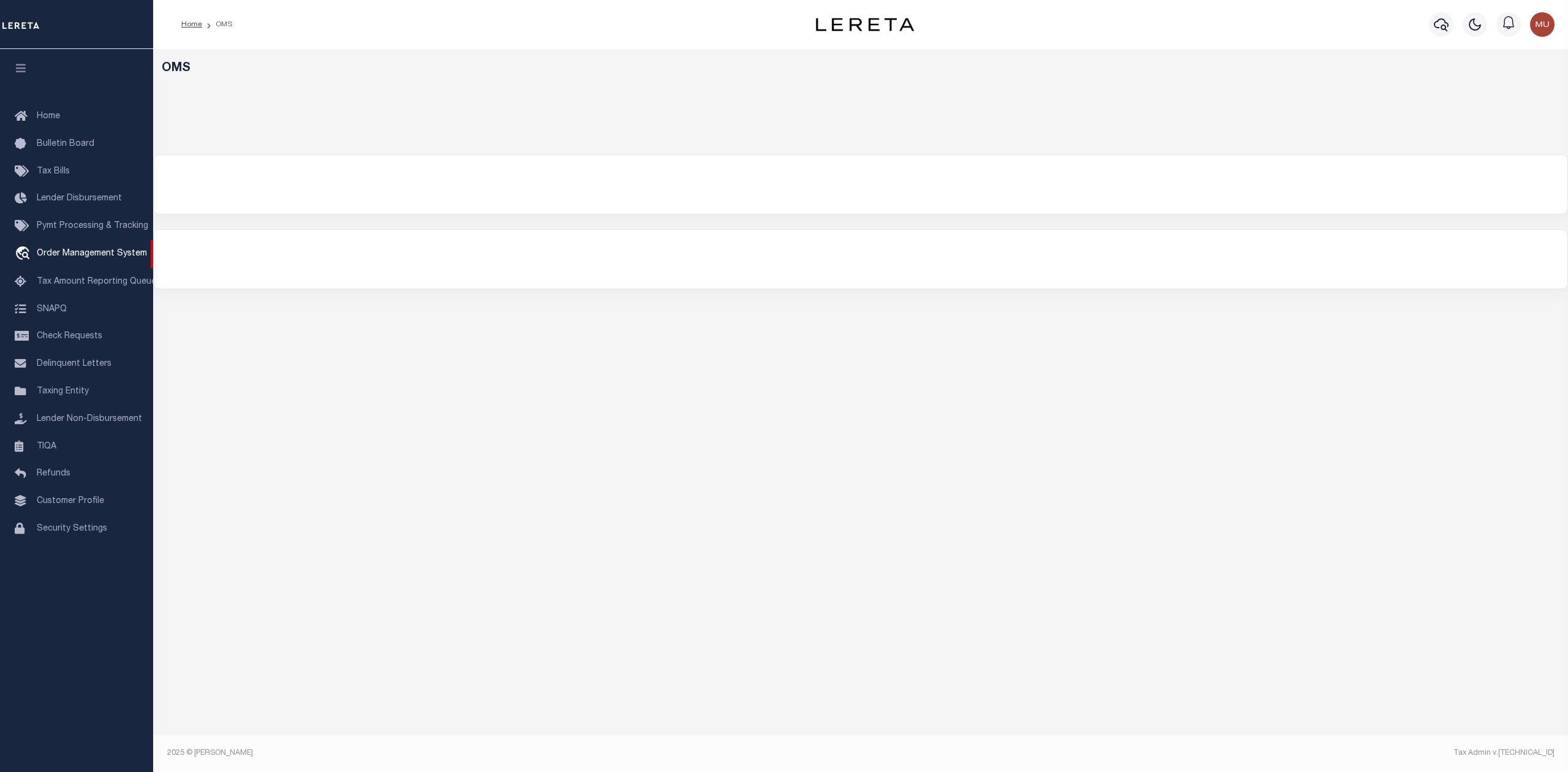
select select "200"
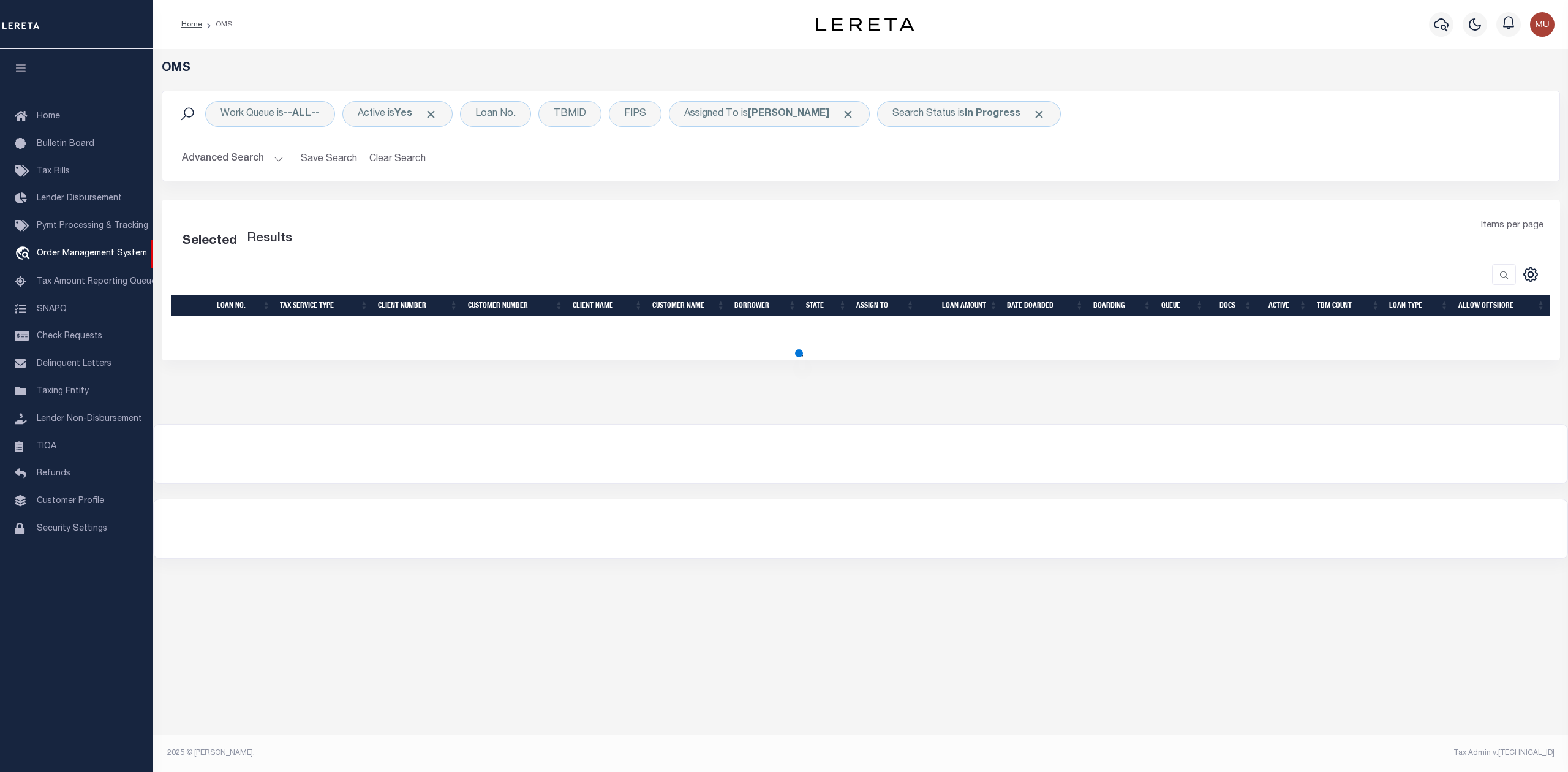
select select "200"
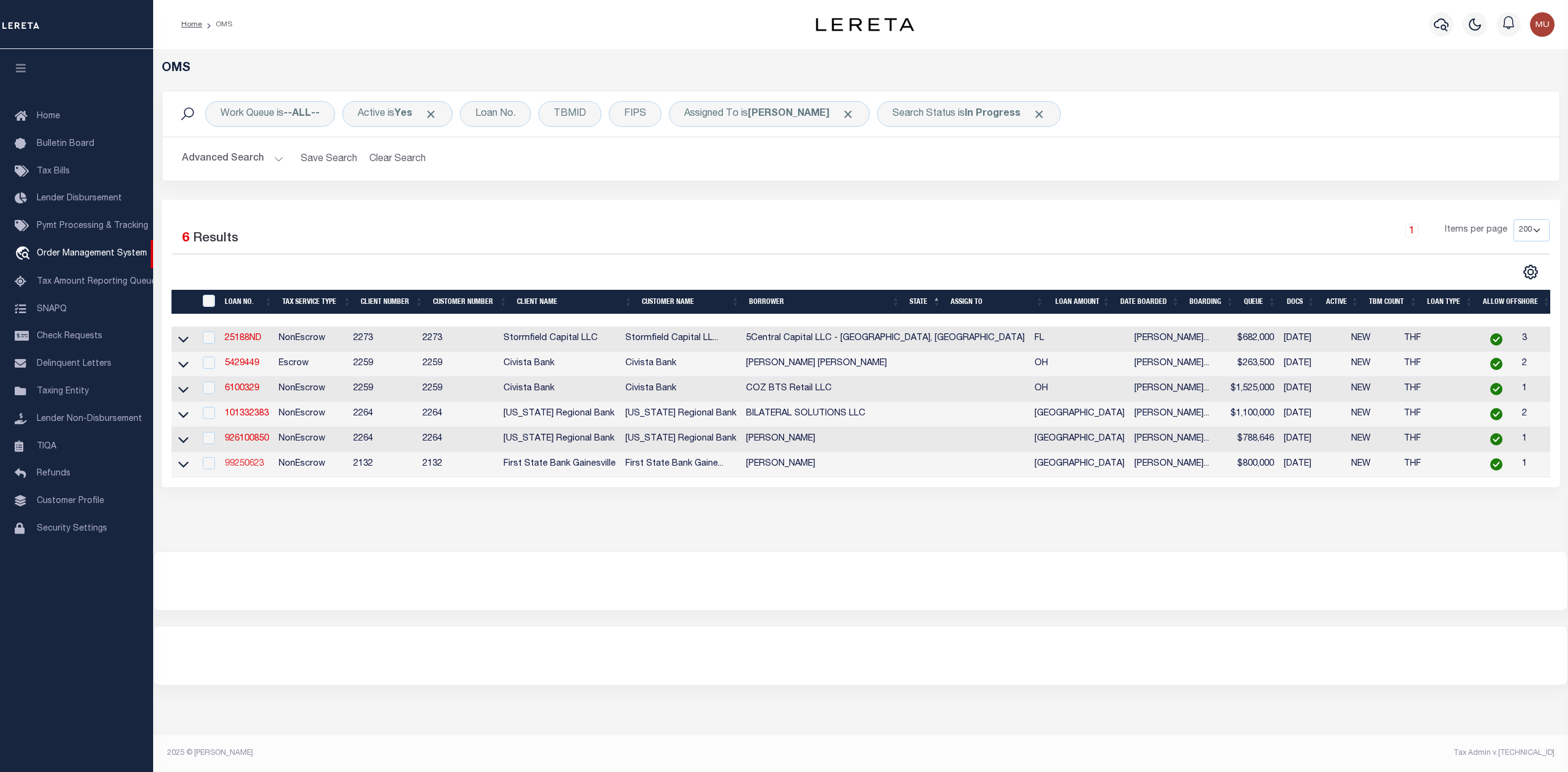
click at [248, 468] on link "99250623" at bounding box center [244, 464] width 39 height 8
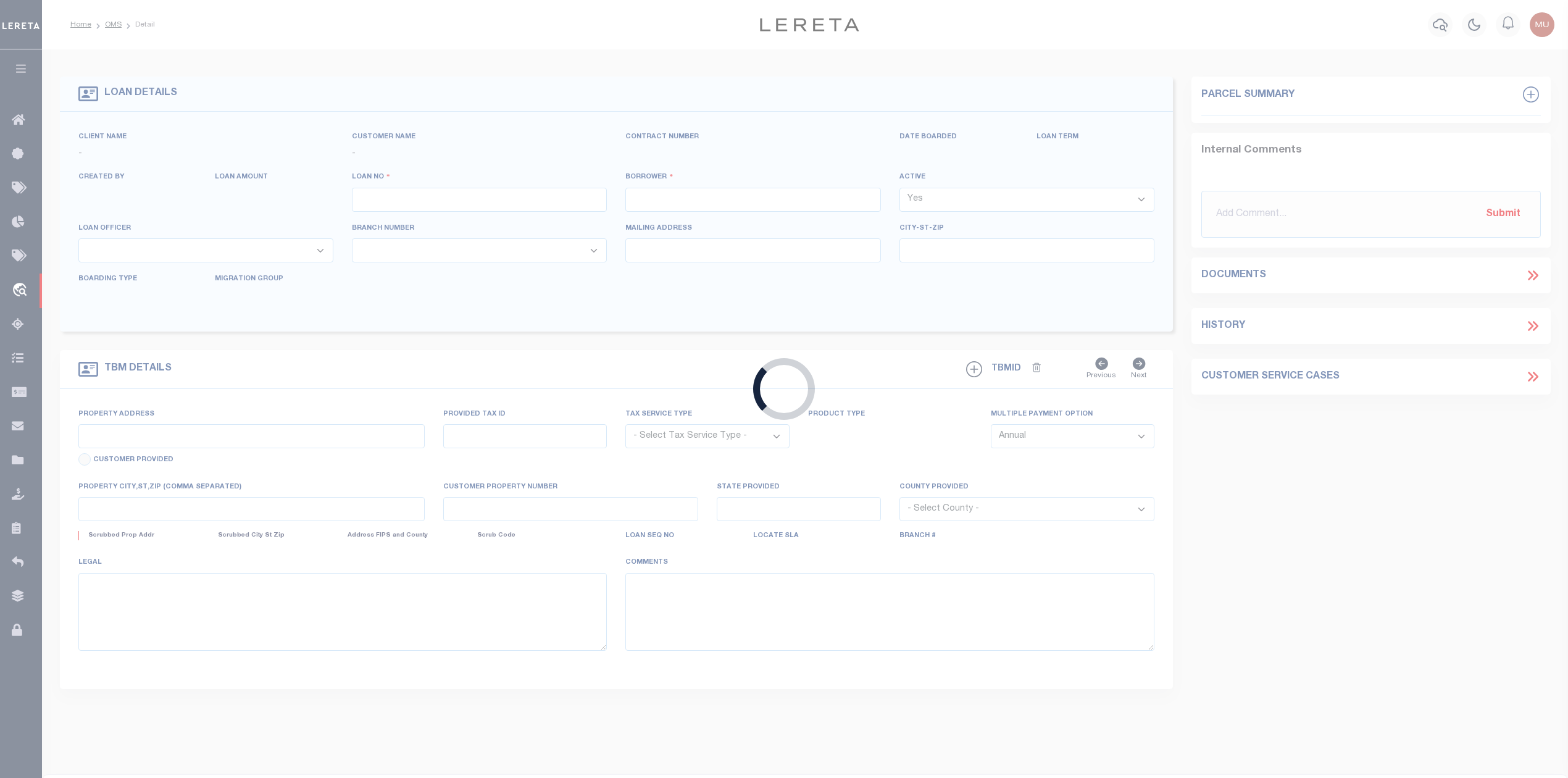
type input "99250623"
type input "[PERSON_NAME]"
select select
select select "800"
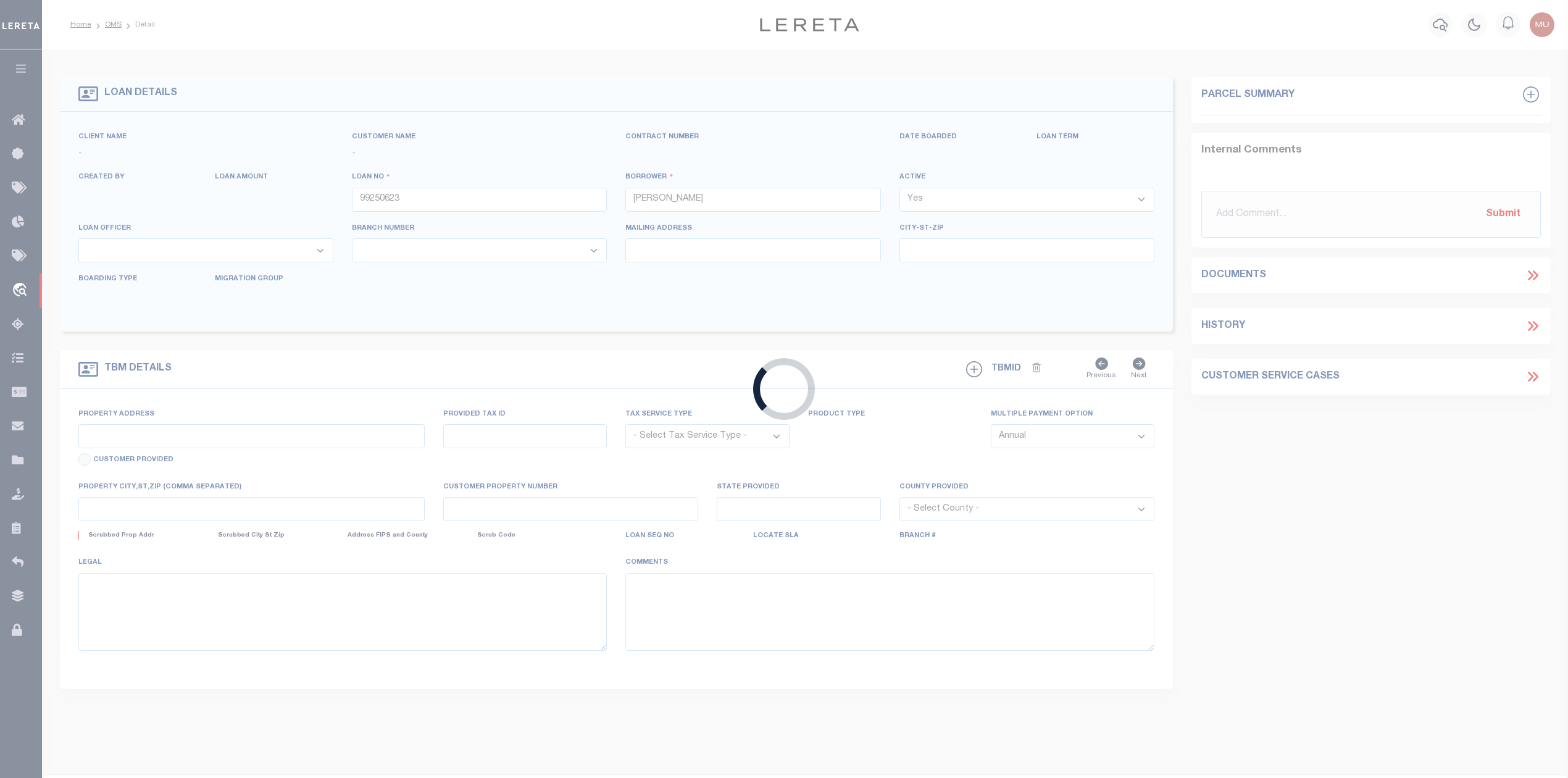
select select "NonEscrow"
select select "15361"
type input "[STREET_ADDRESS]"
select select
type input "WHITEWRIGHT, [GEOGRAPHIC_DATA] 75491"
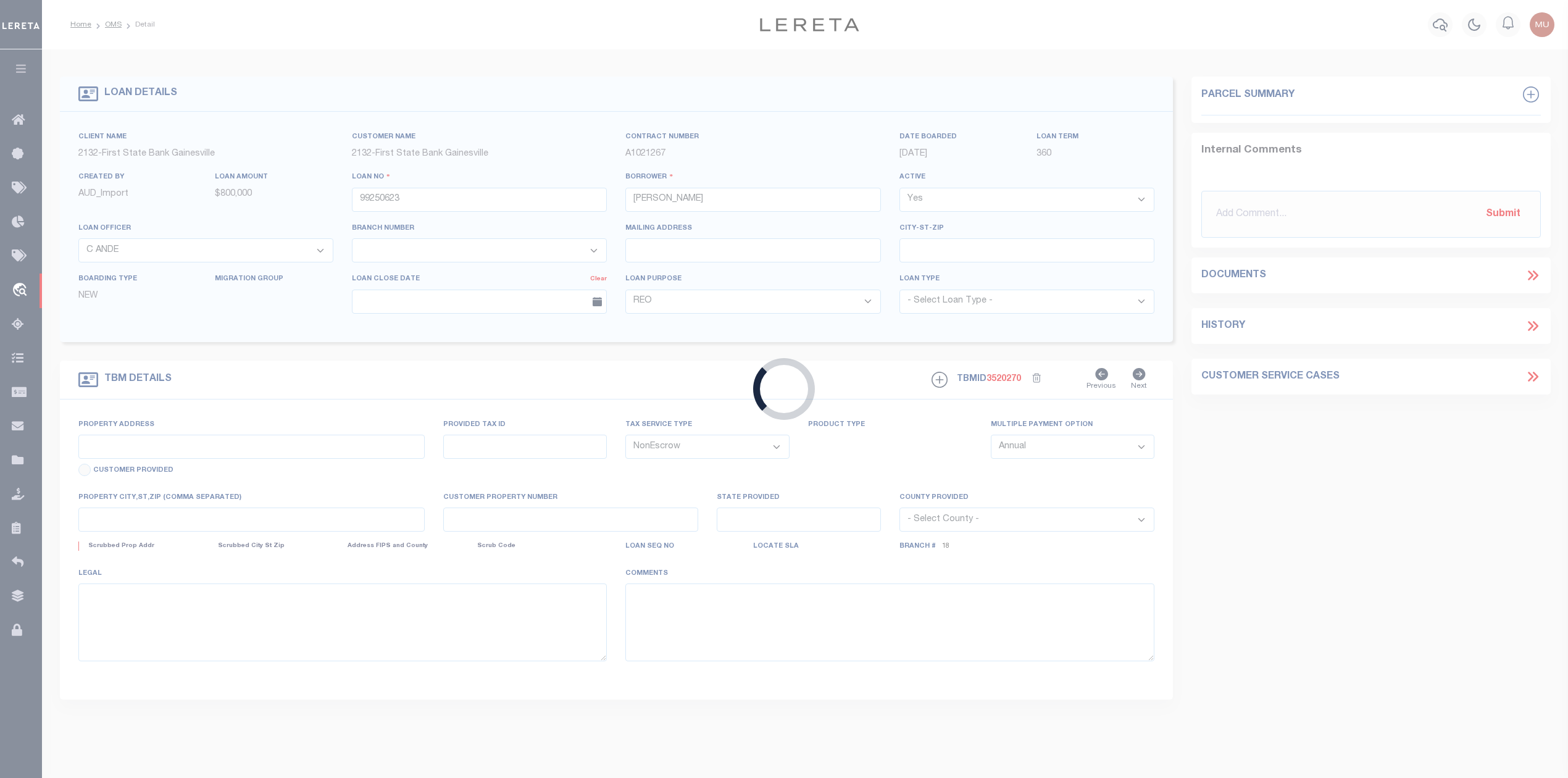
type input "[GEOGRAPHIC_DATA]"
select select
type textarea "[GEOGRAPHIC_DATA][PERSON_NAME], LOT 11, ACRES 13.89"
select select "7879"
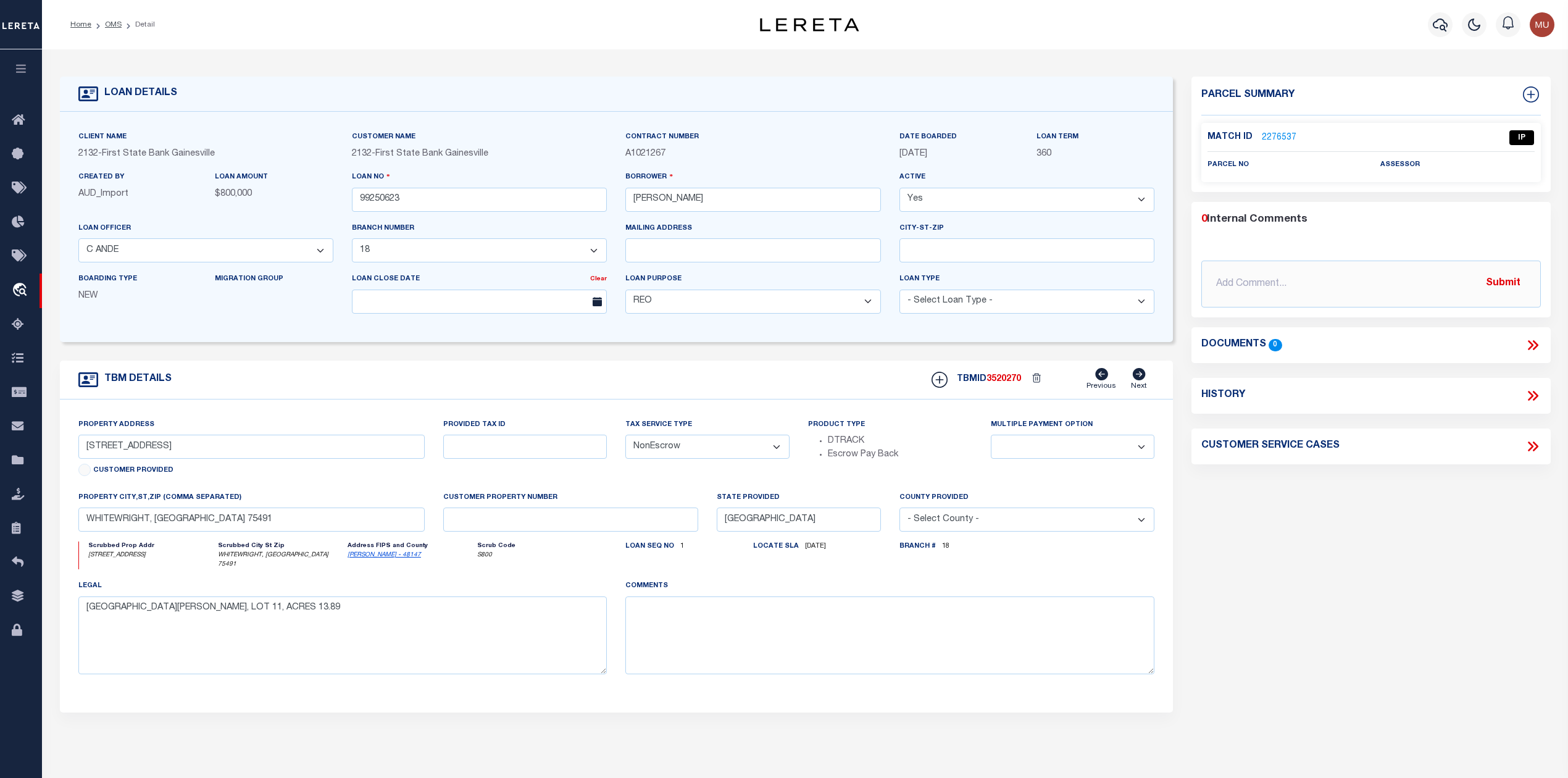
click at [1277, 132] on link "2276537" at bounding box center [1279, 138] width 35 height 13
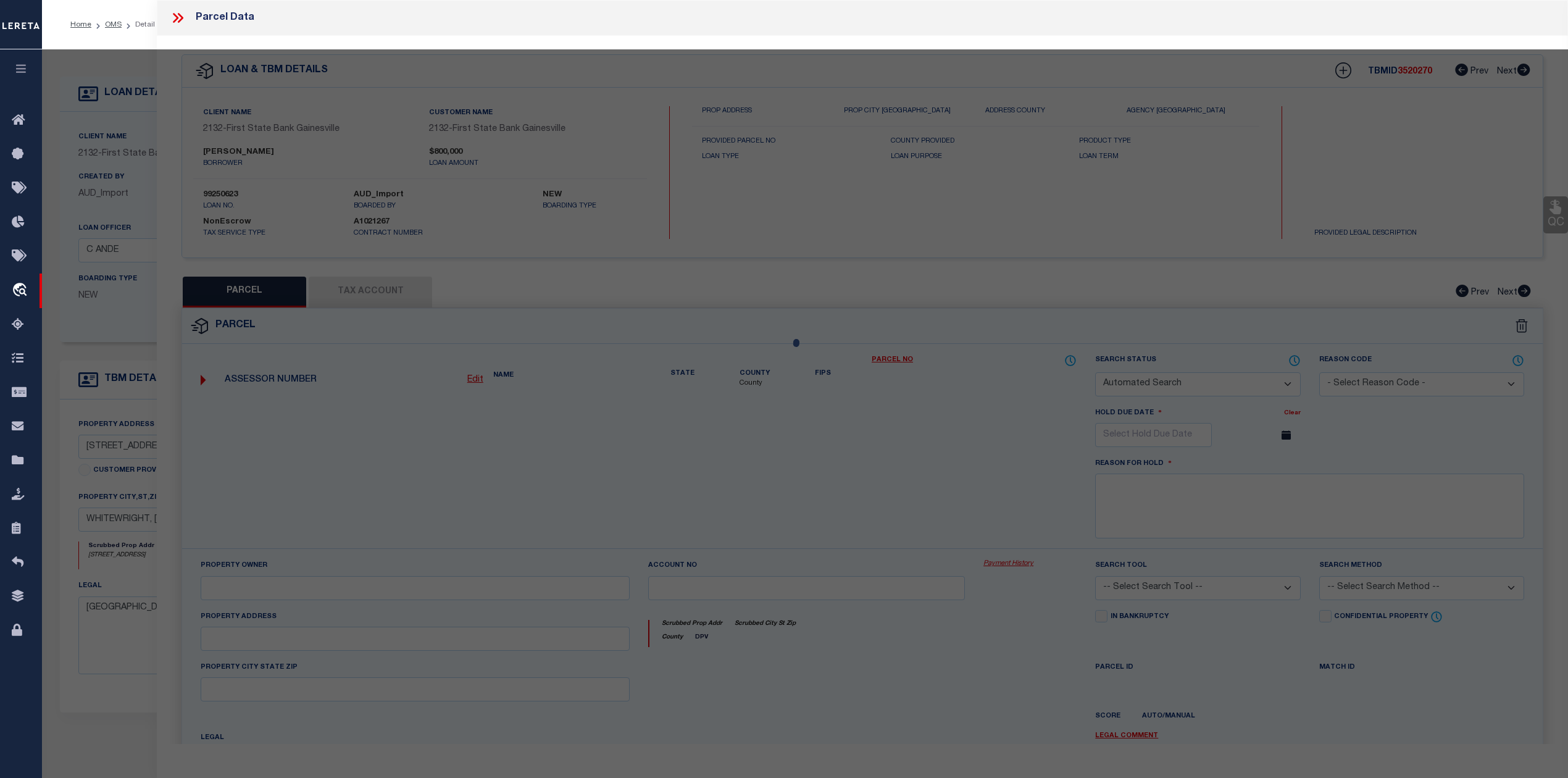
checkbox input "false"
select select "IP"
checkbox input "false"
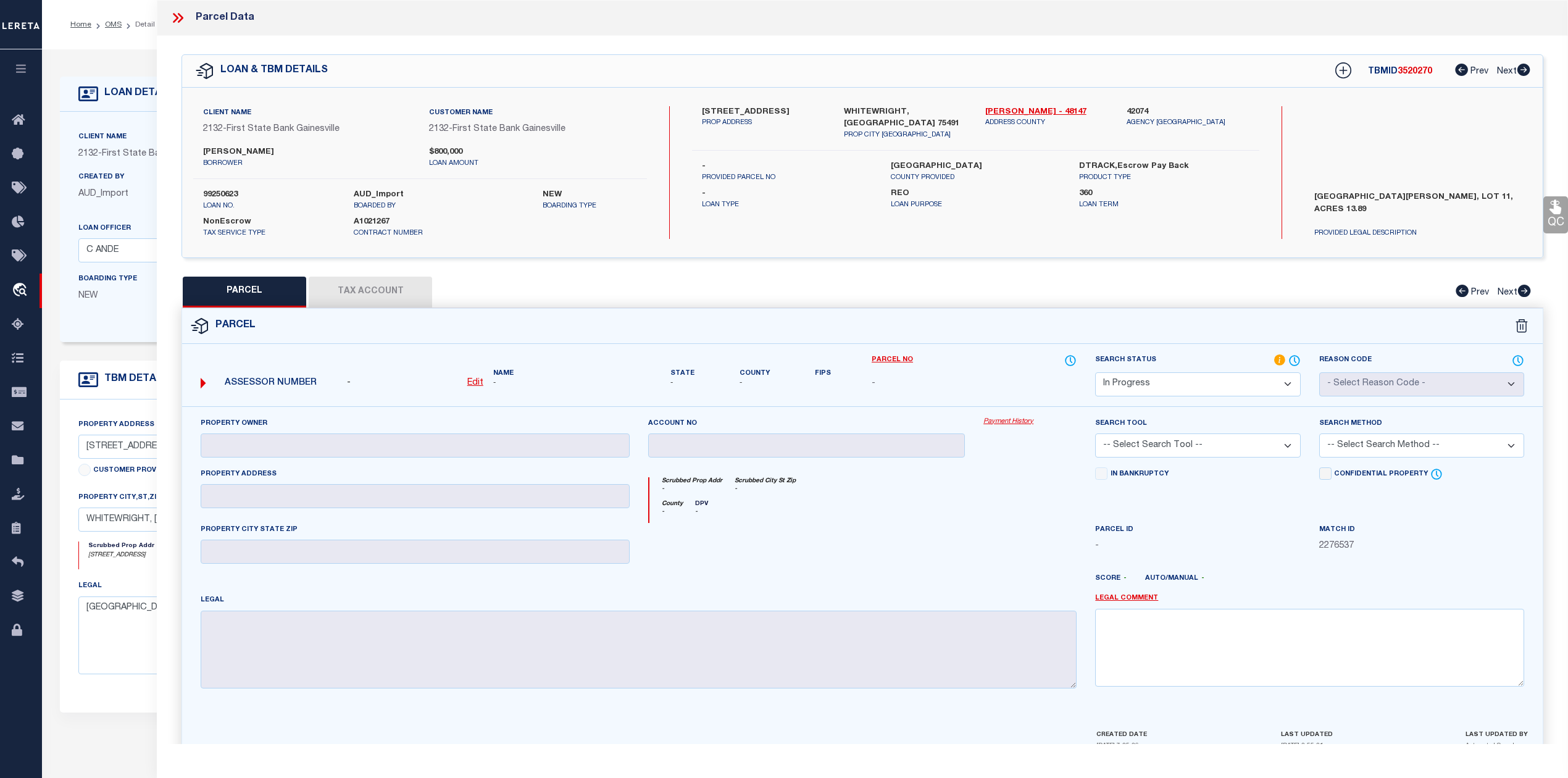
click at [183, 18] on icon at bounding box center [181, 18] width 6 height 10
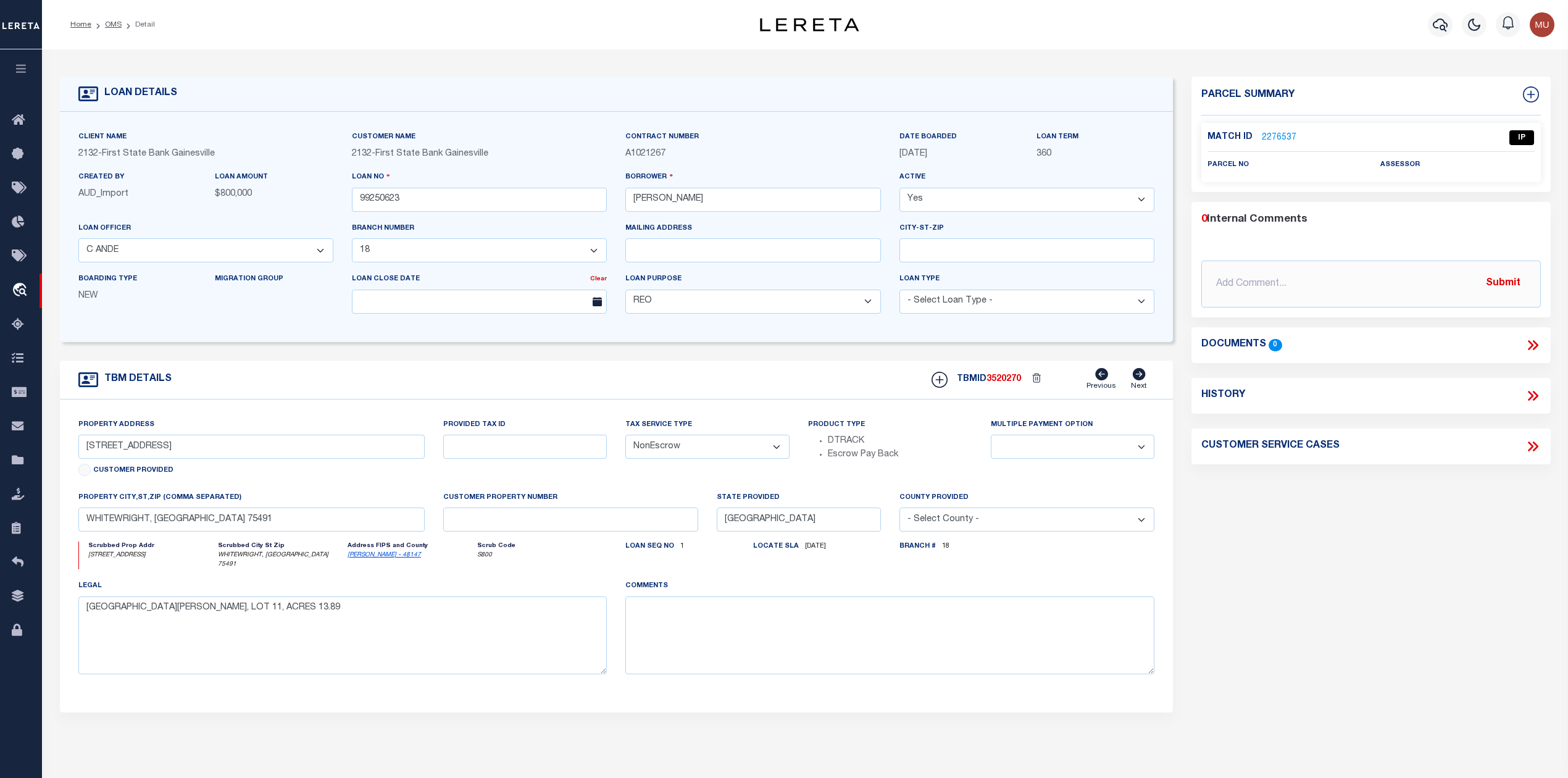
click at [122, 24] on li "Detail" at bounding box center [138, 24] width 34 height 11
click at [114, 21] on link "OMS" at bounding box center [113, 24] width 17 height 8
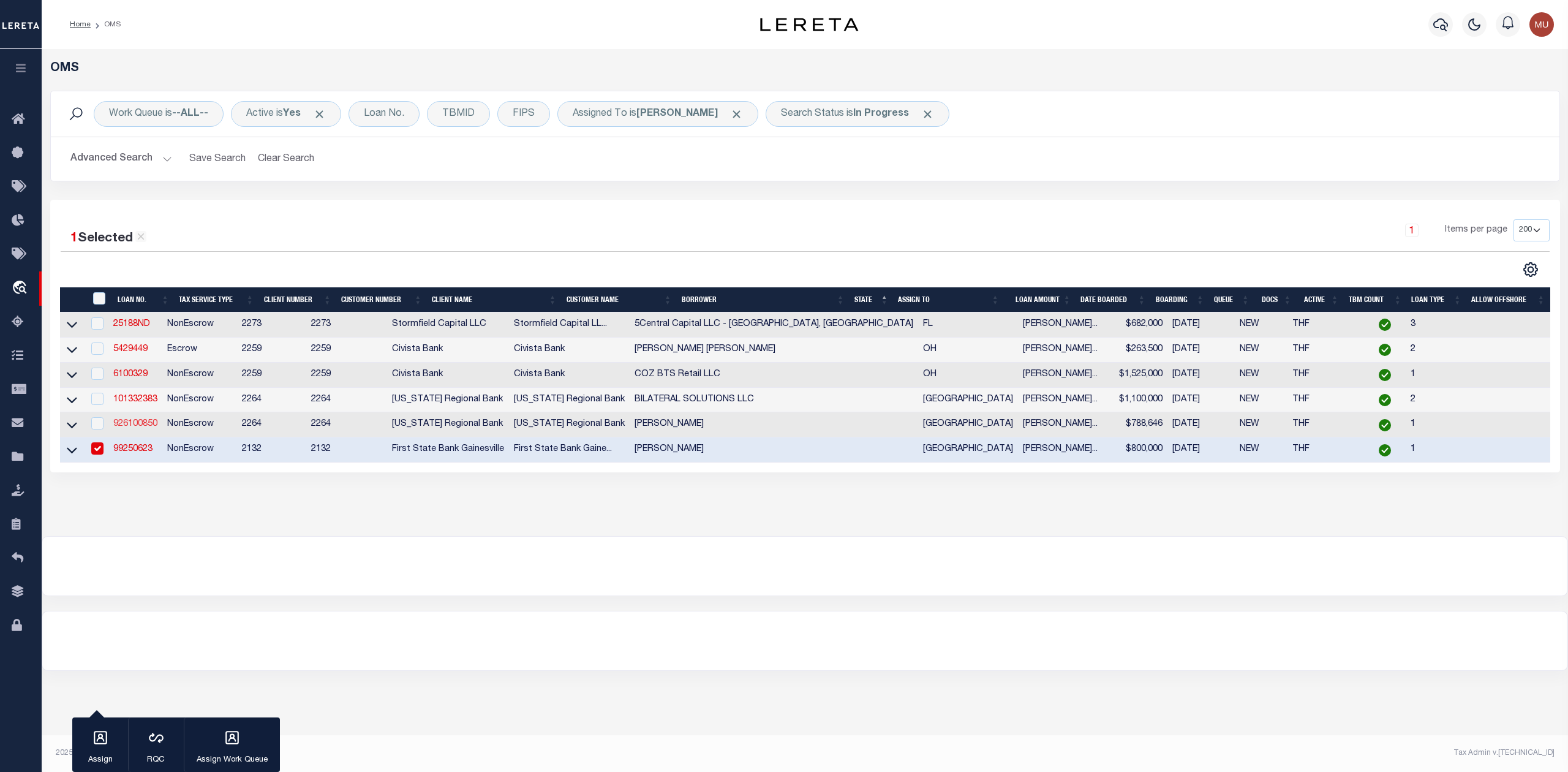
click at [140, 425] on link "926100850" at bounding box center [135, 424] width 44 height 8
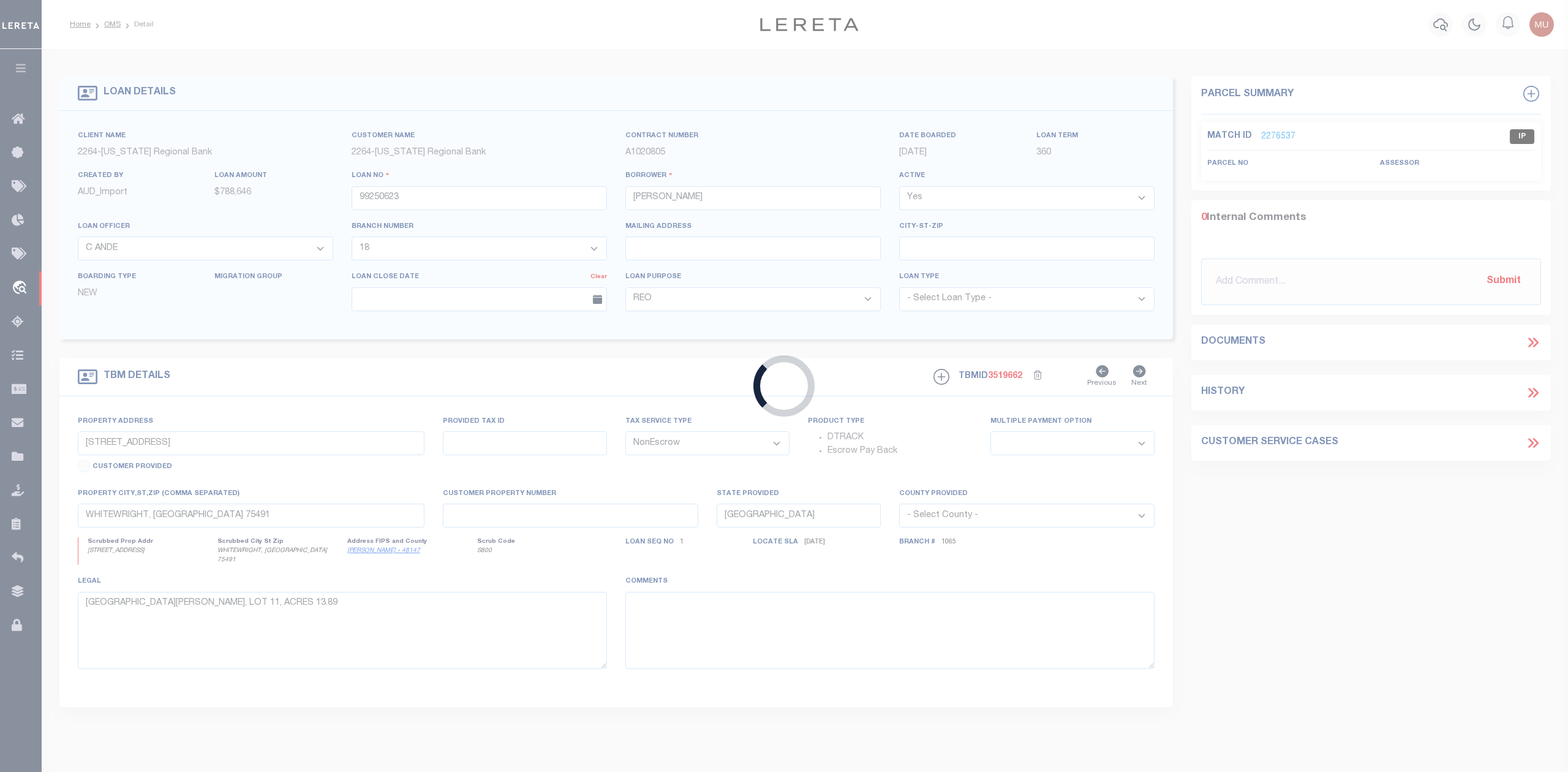
type input "926100850"
type input "[PERSON_NAME]"
select select
type input "[STREET_ADDRESS][PERSON_NAME]"
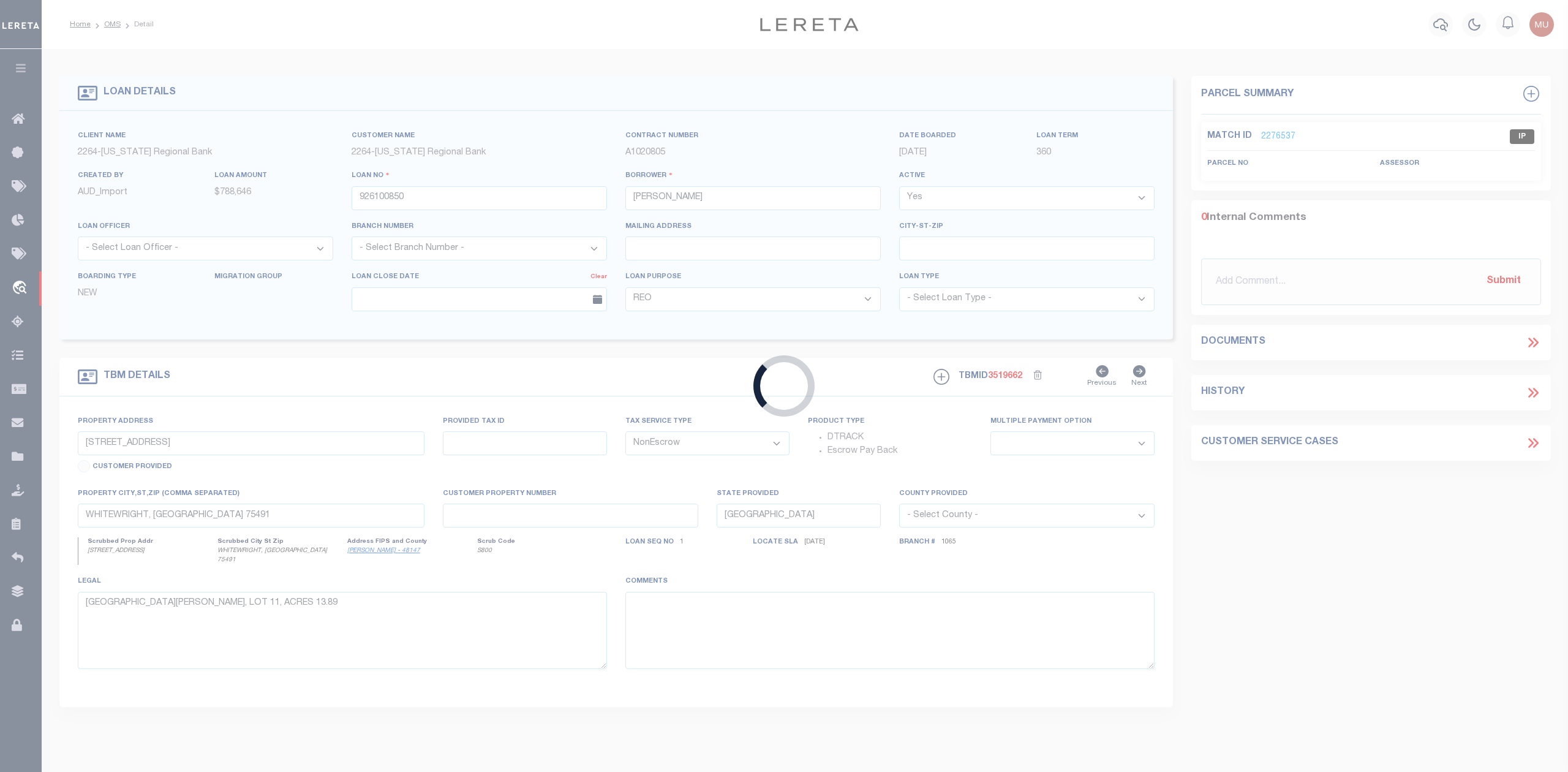
type input "FRISCO [GEOGRAPHIC_DATA] 75035"
select select
type input "1284 COUNTY ROAD 412A"
type input "R000106819"
select select
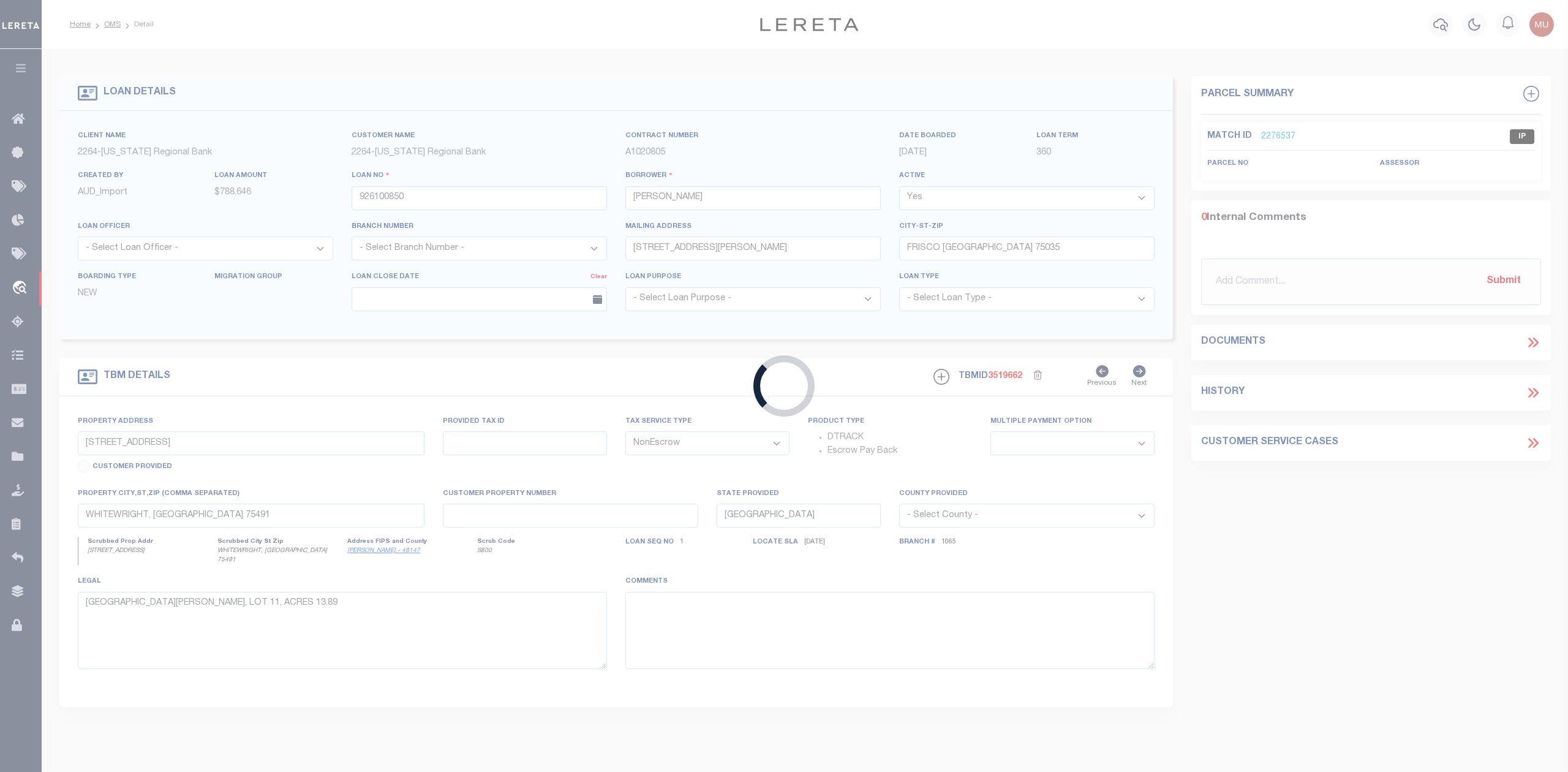
type input "[PERSON_NAME][GEOGRAPHIC_DATA][PERSON_NAME]"
type input "126"
select select
type textarea "ACRES 11.960; TRACT 55; ABST A24; A24 [PERSON_NAME]; TRACT 55"
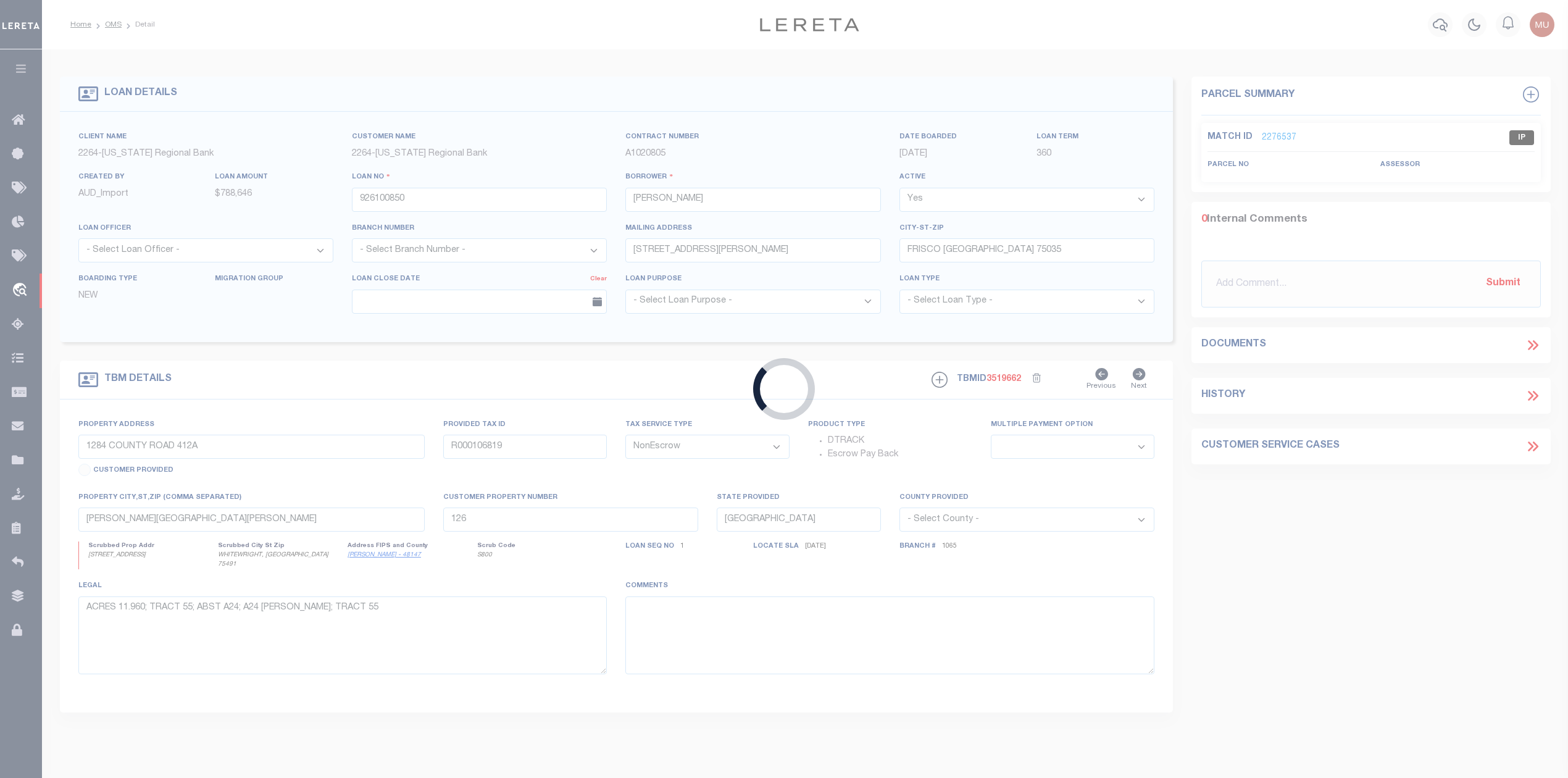
select select "152279"
select select "8141"
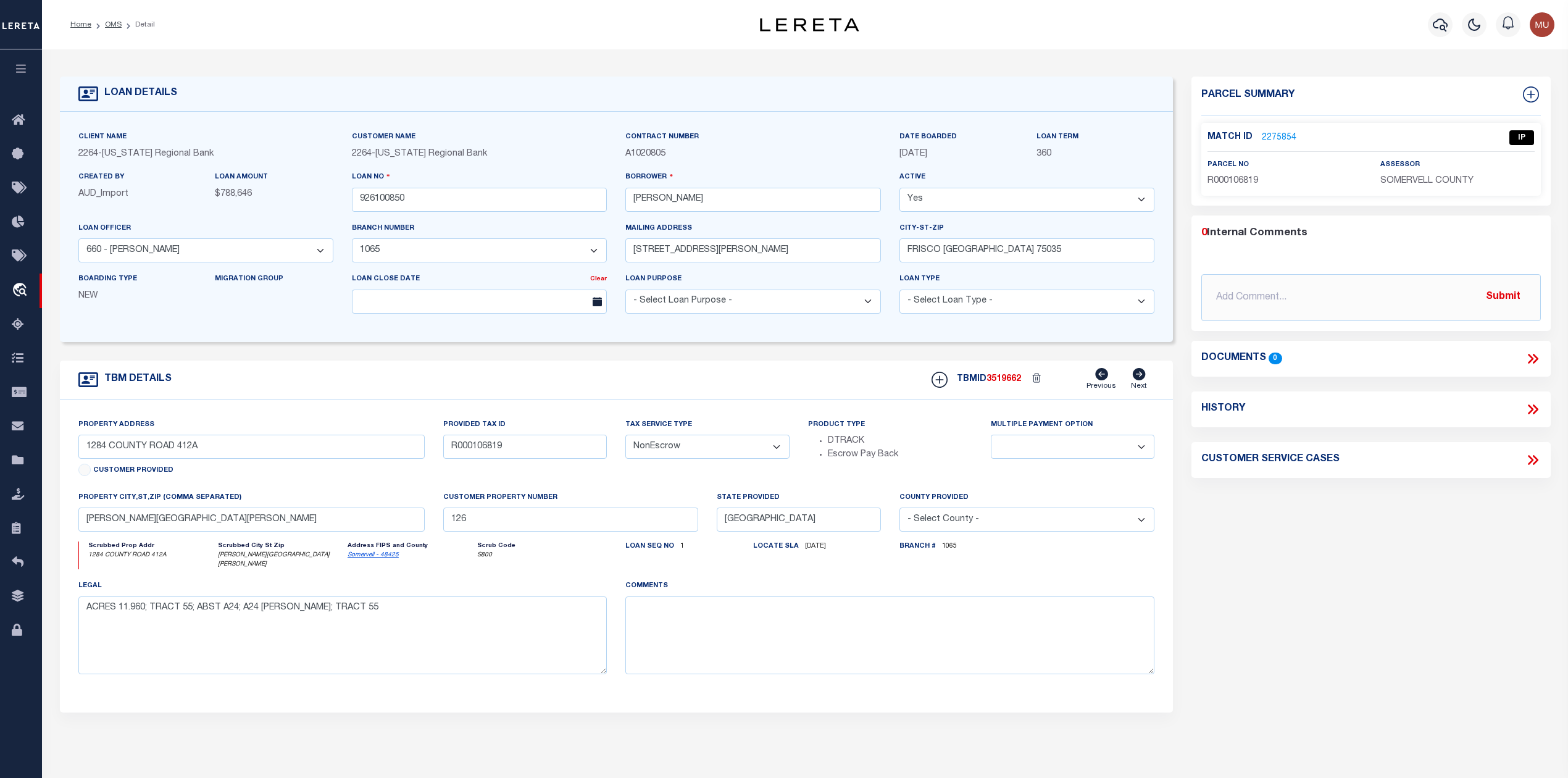
click at [1263, 132] on link "2275854" at bounding box center [1279, 138] width 35 height 13
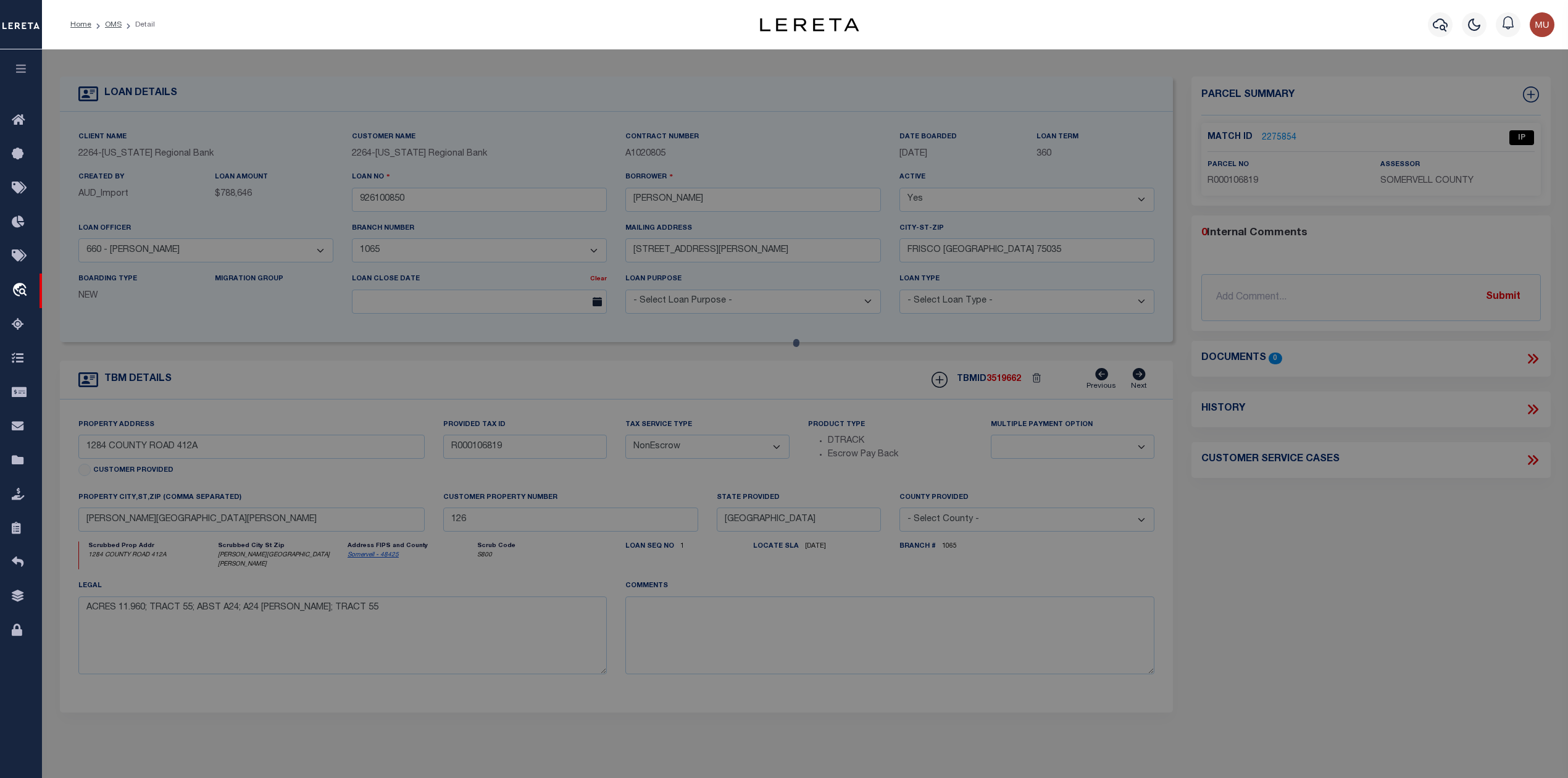
select select "AS"
checkbox input "false"
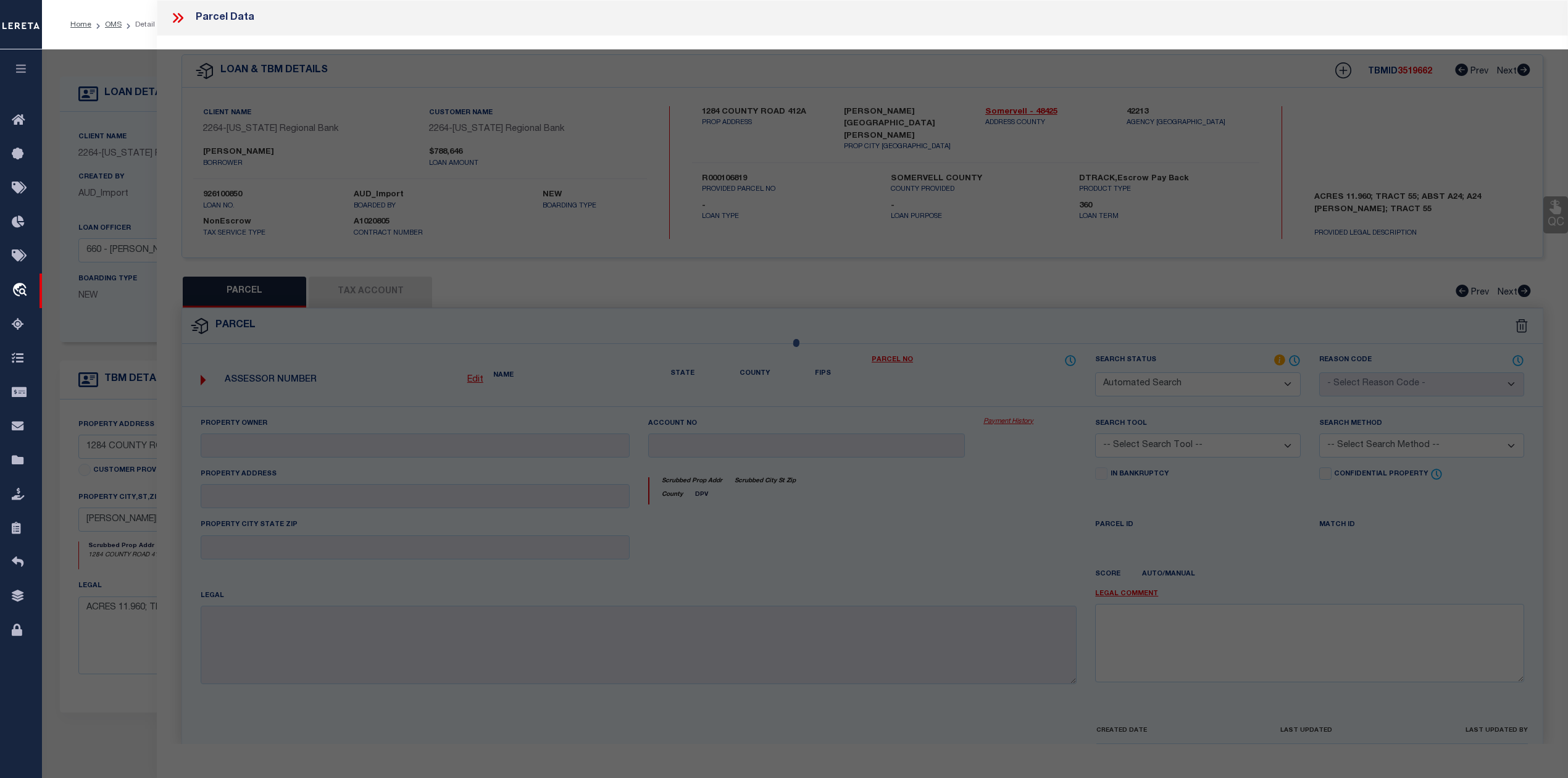
select select "IP"
type input "[PERSON_NAME] [PERSON_NAME] AND [PERSON_NAME]"
select select "AGW"
type input "CR 412A 1284"
type textarea "11.960, Tract: 55, Abst: A24, A24 [PERSON_NAME], TRACT 55"
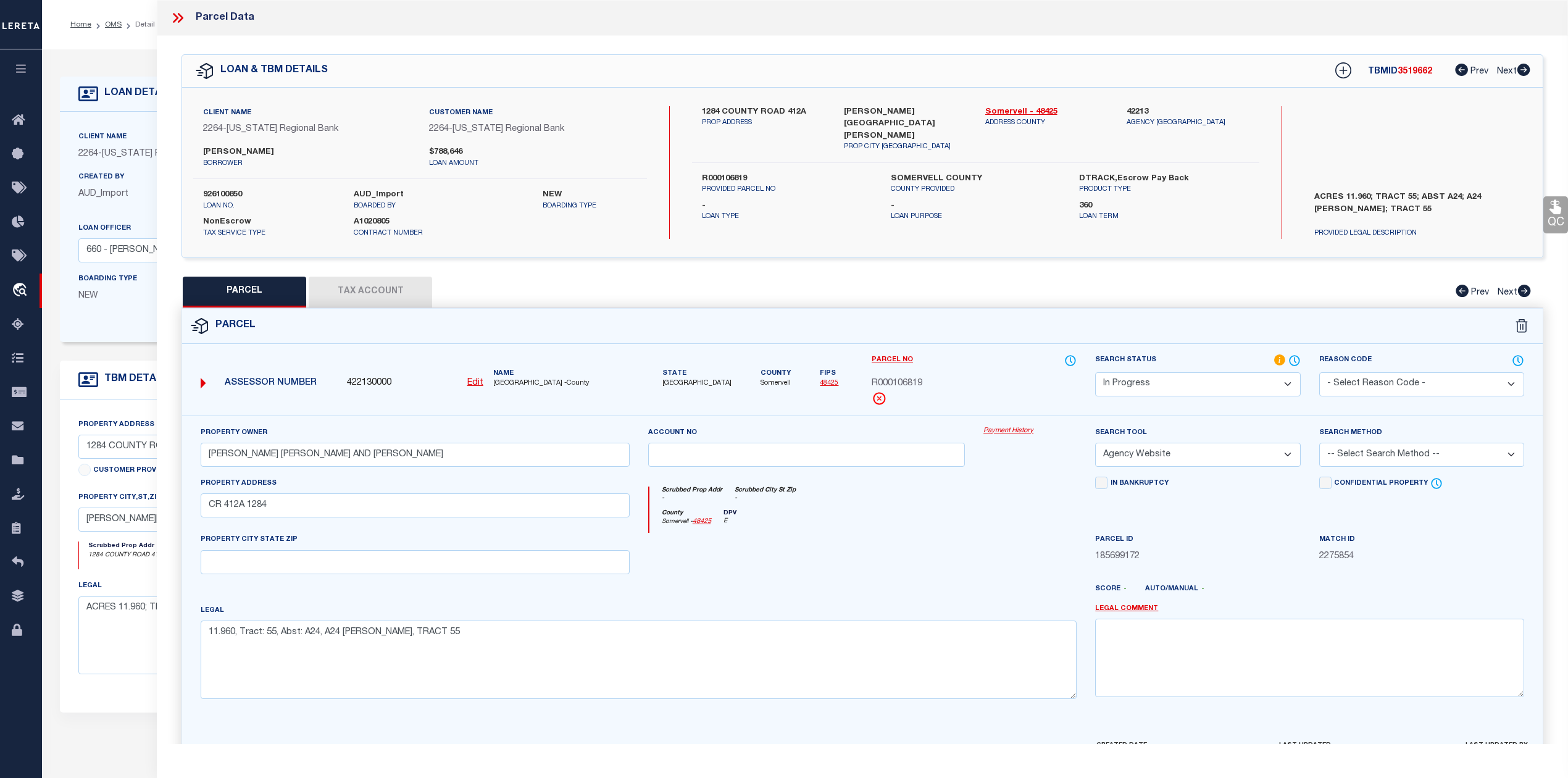
click at [174, 11] on icon at bounding box center [177, 18] width 16 height 16
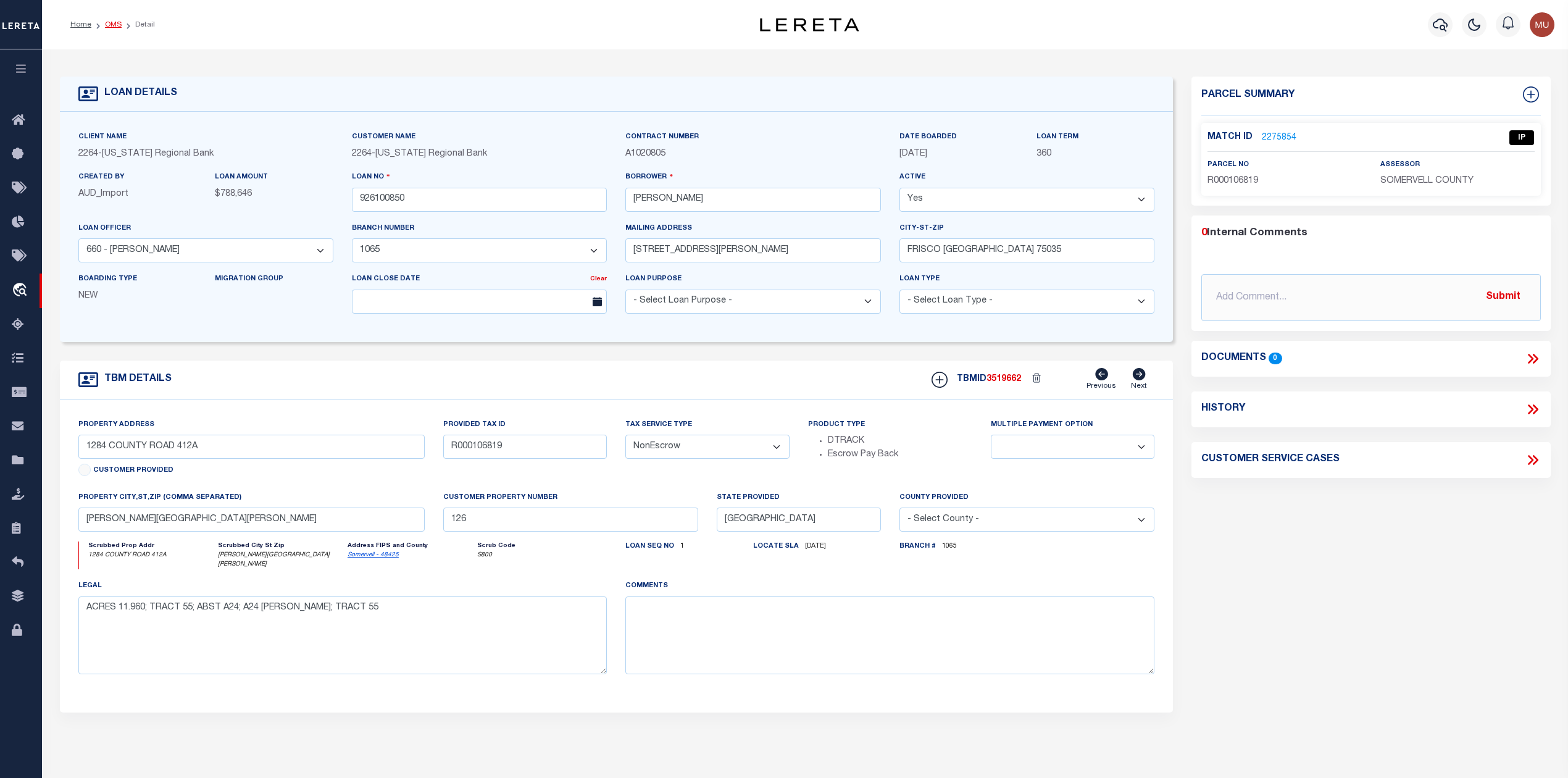
click at [116, 23] on link "OMS" at bounding box center [113, 24] width 17 height 8
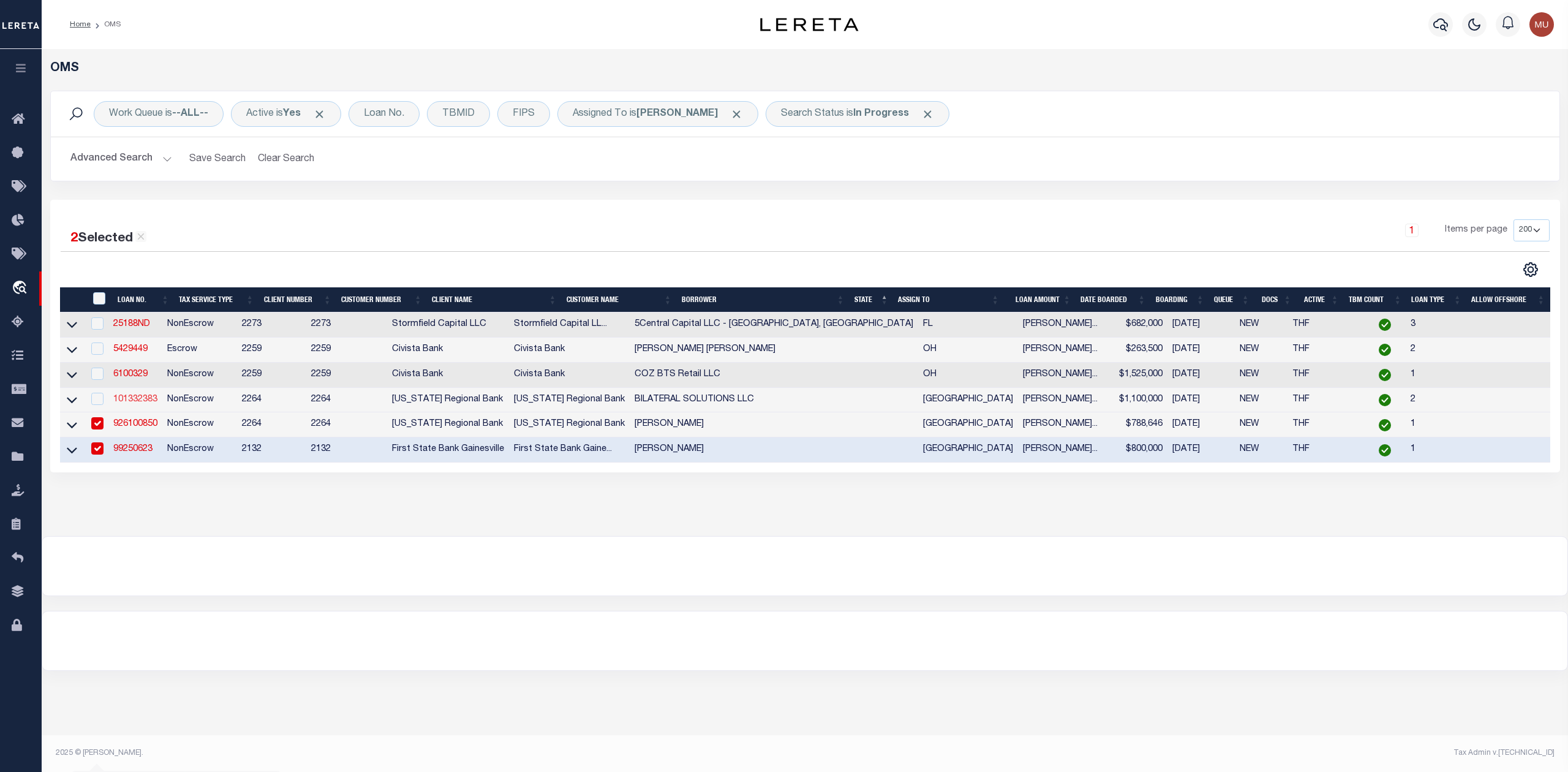
click at [137, 400] on link "101332383" at bounding box center [135, 399] width 44 height 8
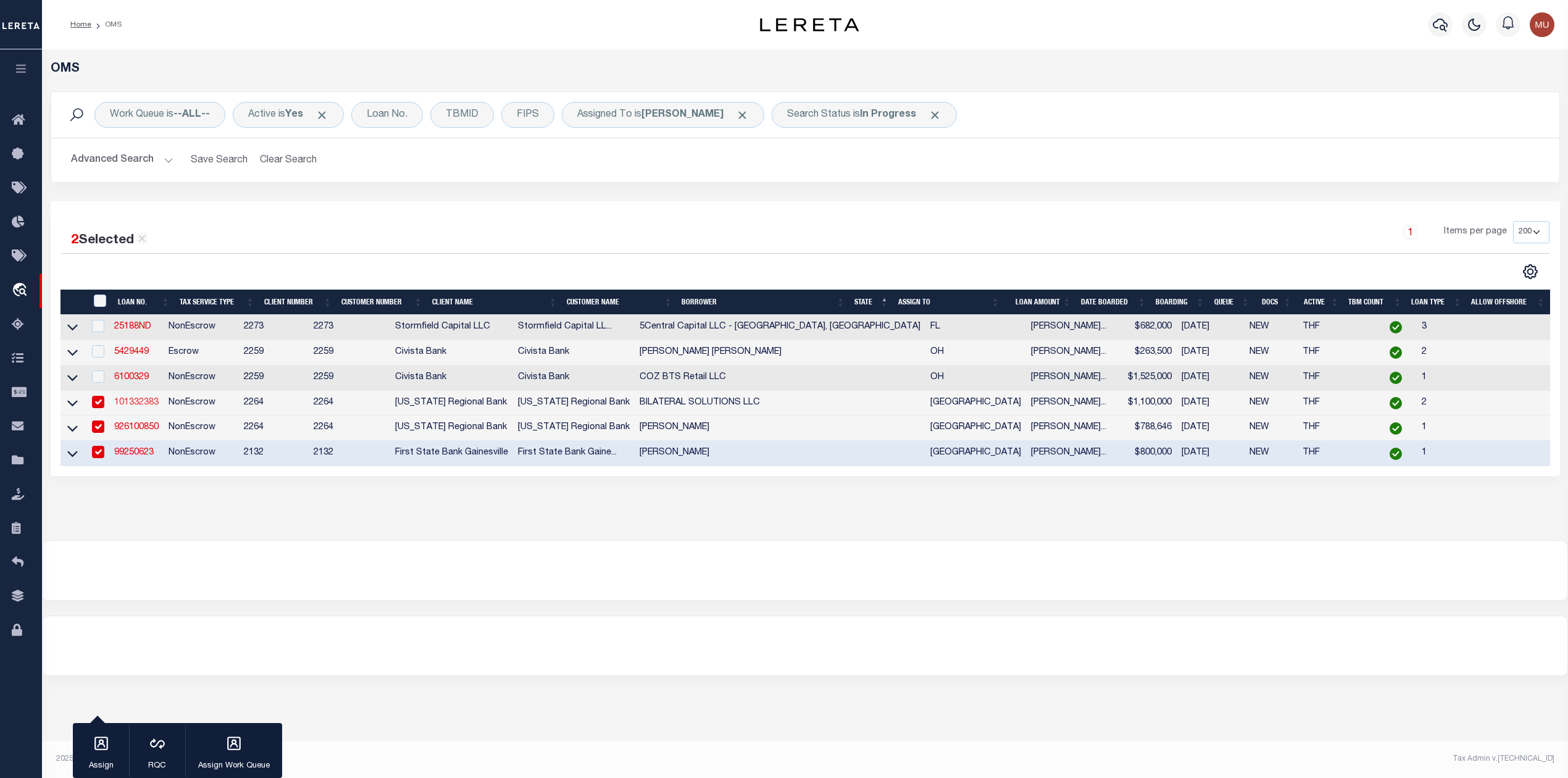
type input "101332383"
type input "BILATERAL SOLUTIONS LLC"
select select "22453"
select select "8154"
type input "[STREET_ADDRESS]"
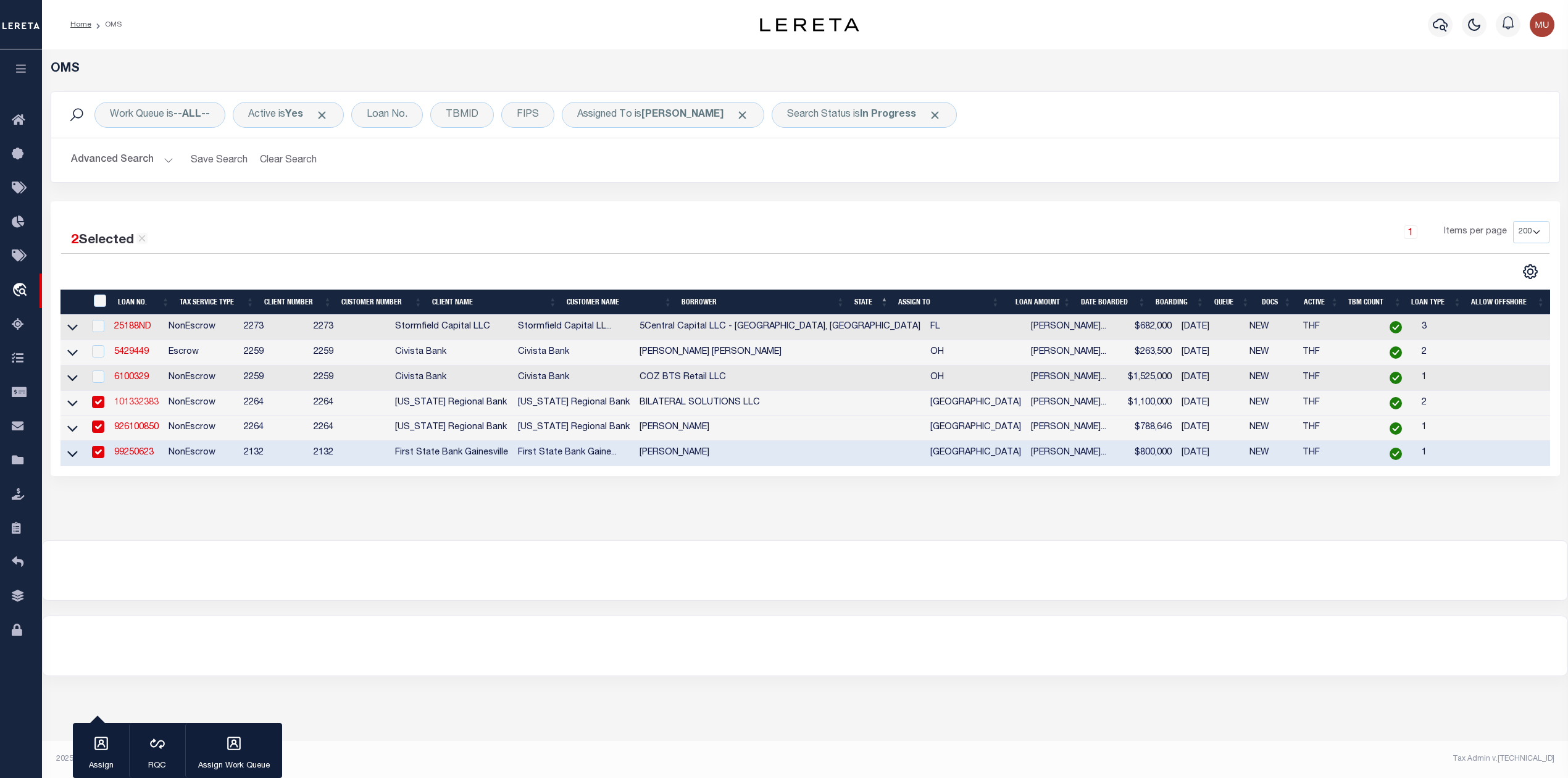
type input "[GEOGRAPHIC_DATA] [GEOGRAPHIC_DATA] 78521"
select select
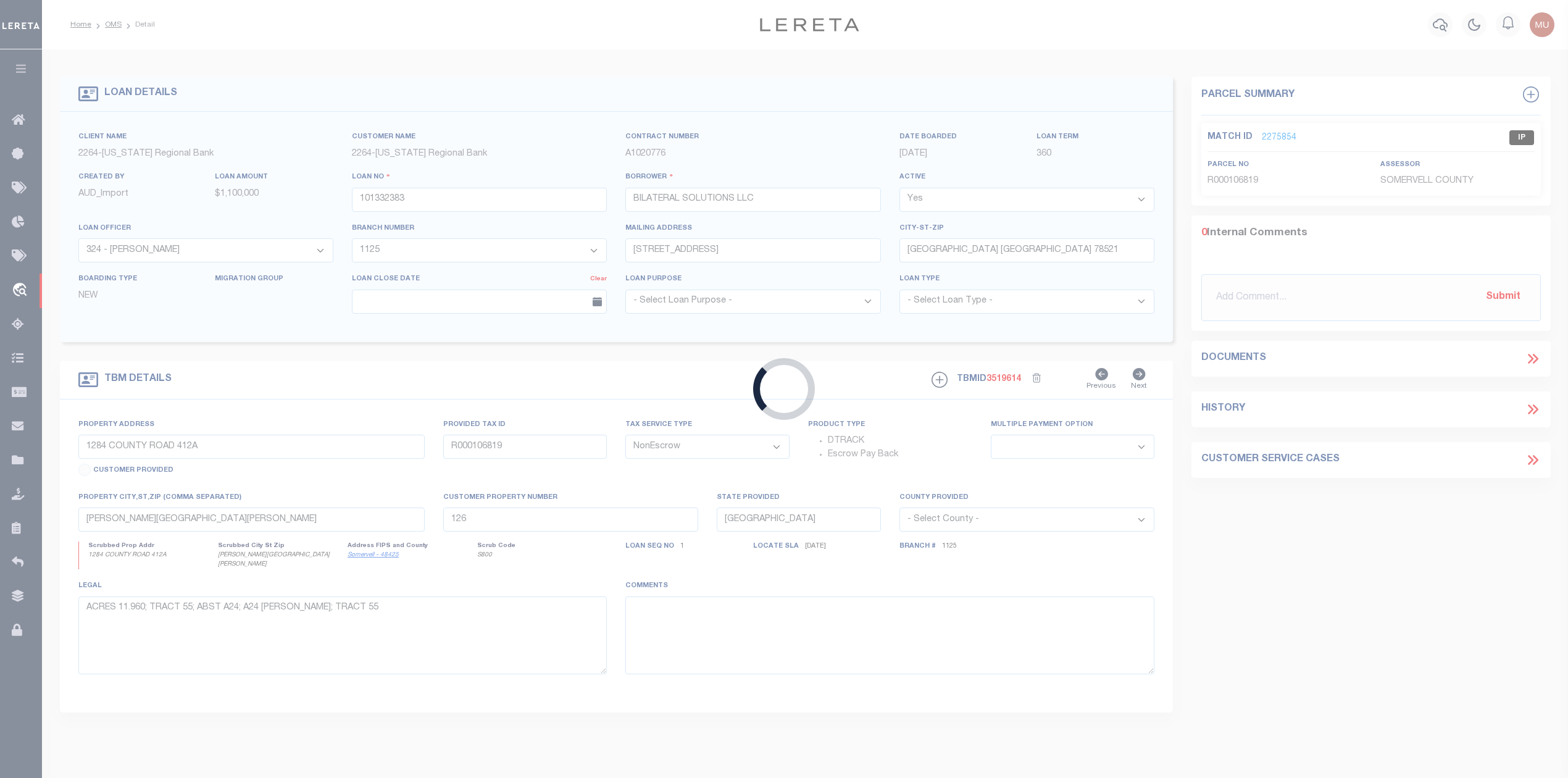
type input "[STREET_ADDRESS][PERSON_NAME]"
type input "369043"
select select
type input "[GEOGRAPHIC_DATA], [GEOGRAPHIC_DATA], 78521"
type input "128"
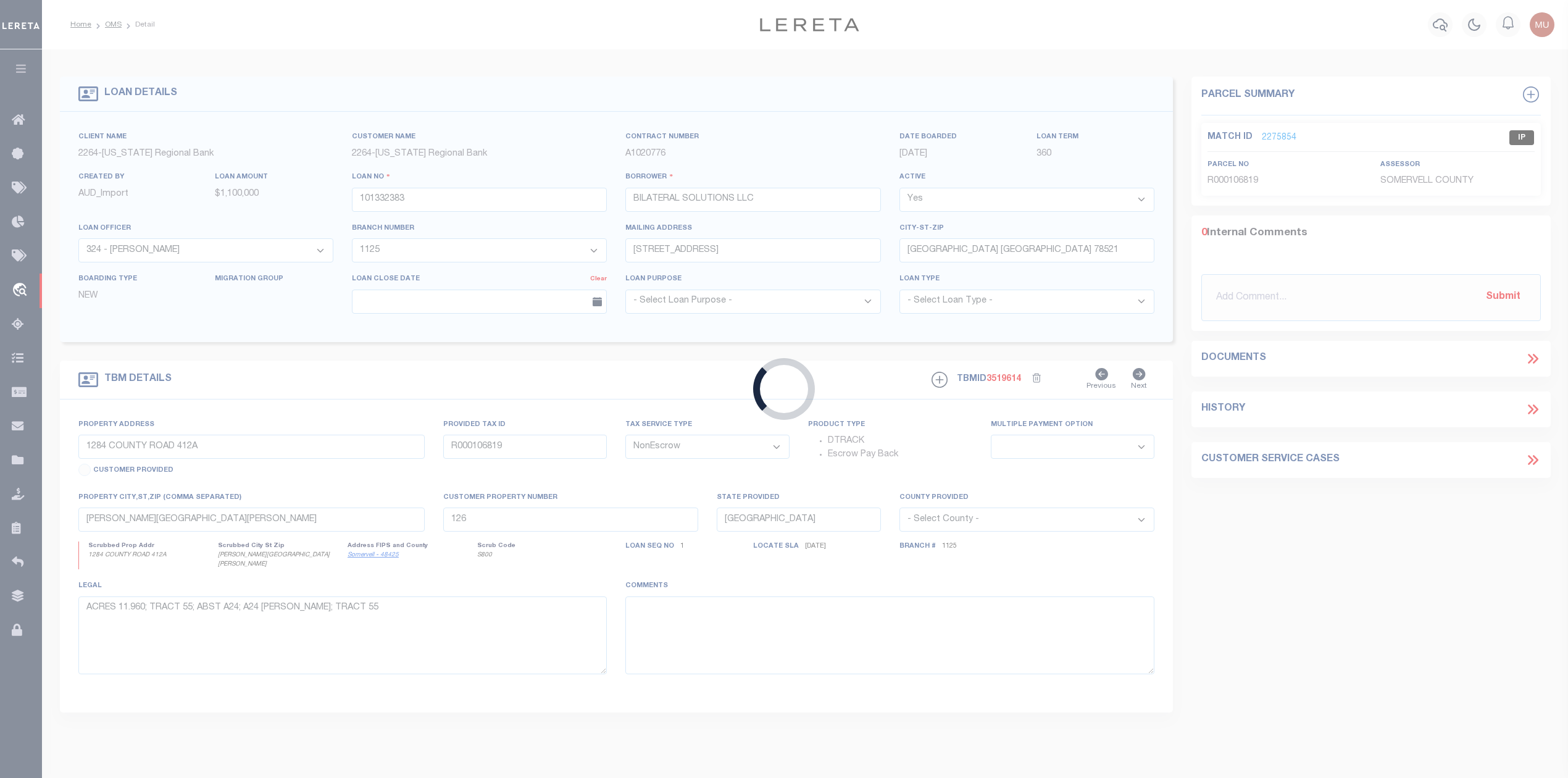
select select
type textarea "LOT 7; BLK 1; [GEOGRAPHIC_DATA]; [GEOGRAPHIC_DATA]; [GEOGRAPHIC_DATA]; [GEOGRAP…"
select select "22453"
select select "8154"
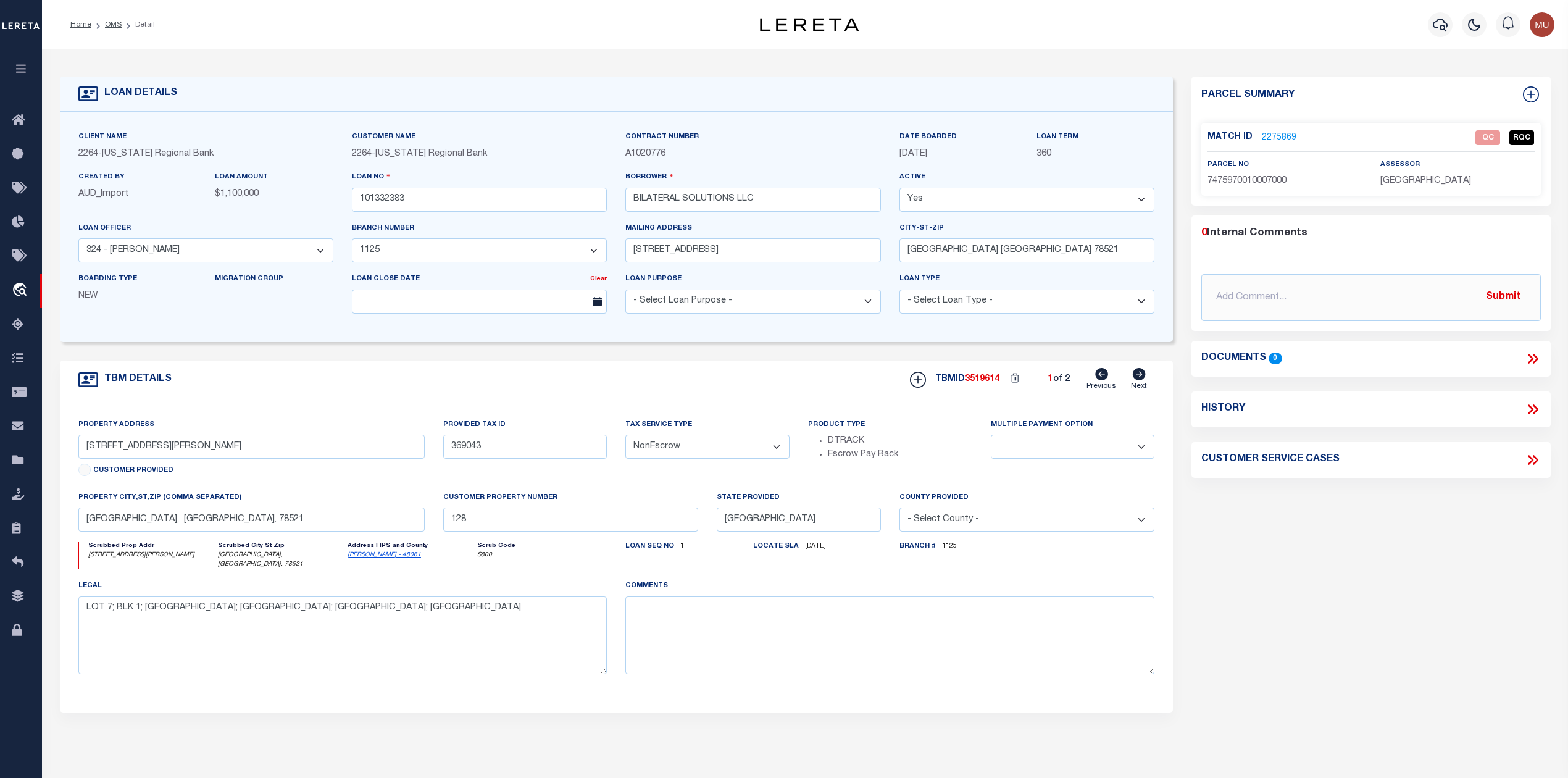
click at [1266, 139] on link "2275869" at bounding box center [1279, 138] width 35 height 13
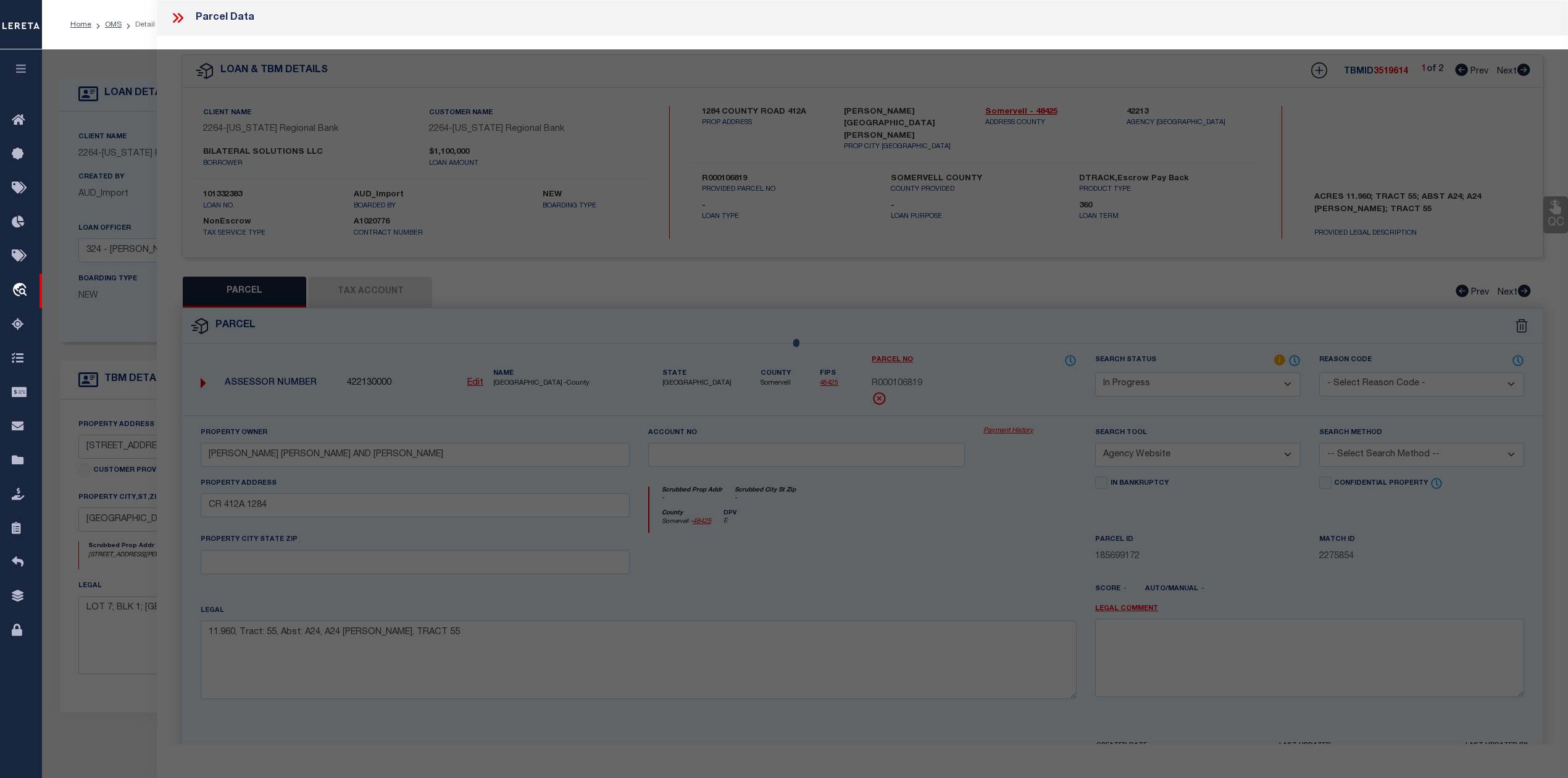
select select "AS"
select select
checkbox input "false"
select select "QC"
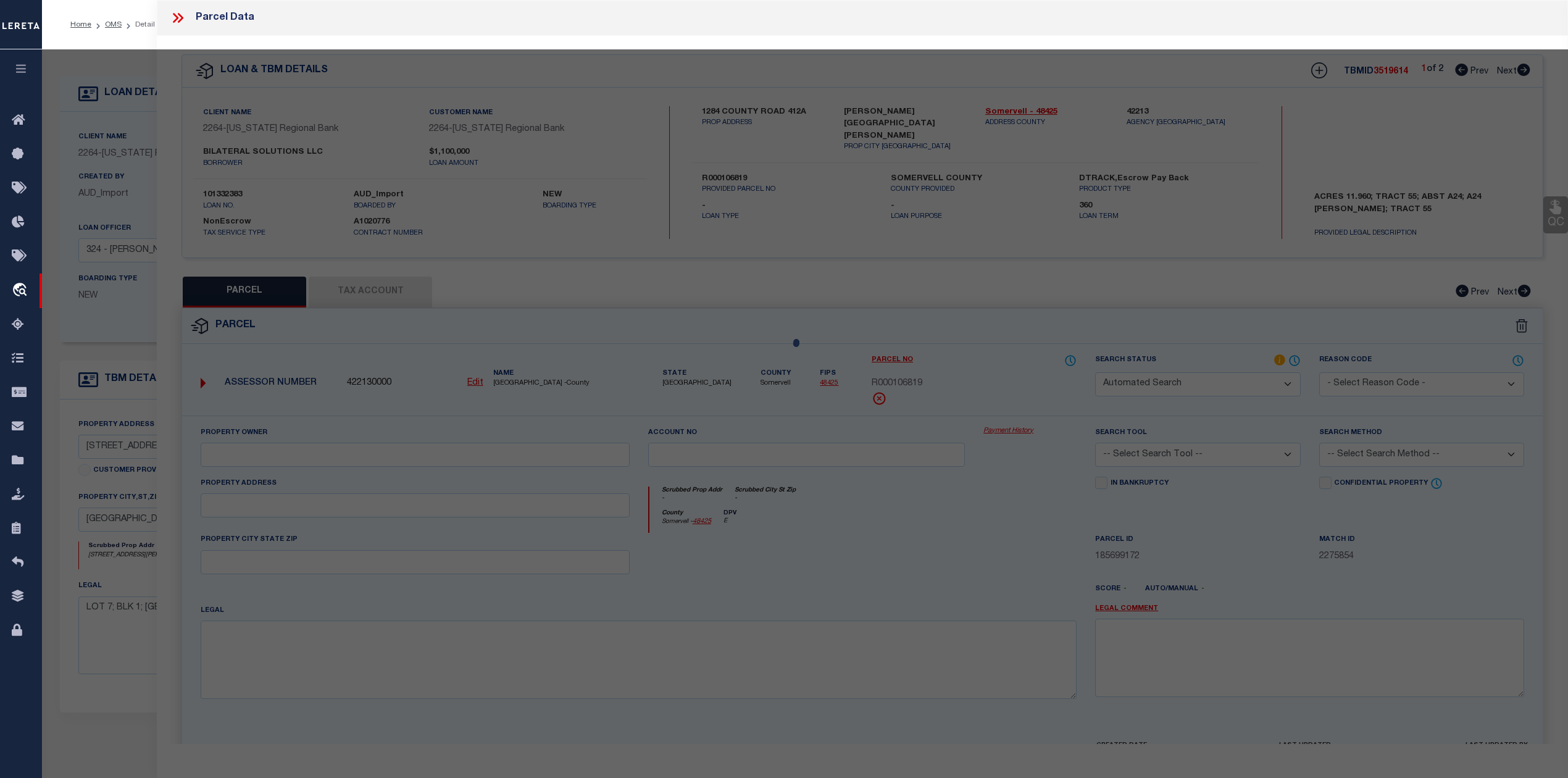
type input "BILATERAL SOLUTIONS LLC"
select select "AGW"
select select "LEG"
type input "815 N VERMILLION"
type input "BROWNSVILLE TX"
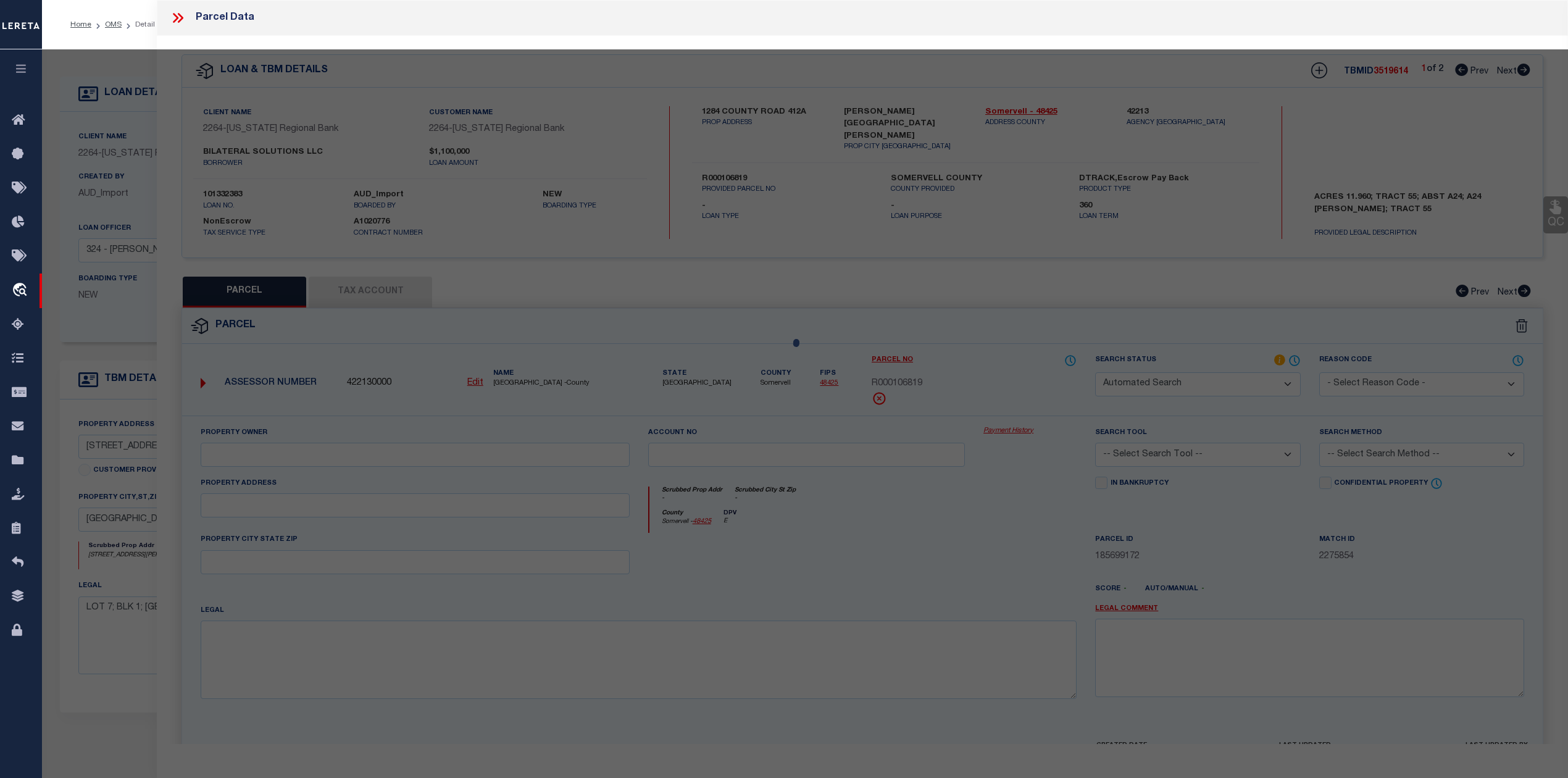
type textarea "LOT 7 BLK 1 VILLA DE JARDIN SUBDIVISION (2012 CAB 1 3052 A&B CC, Acres-0.5457"
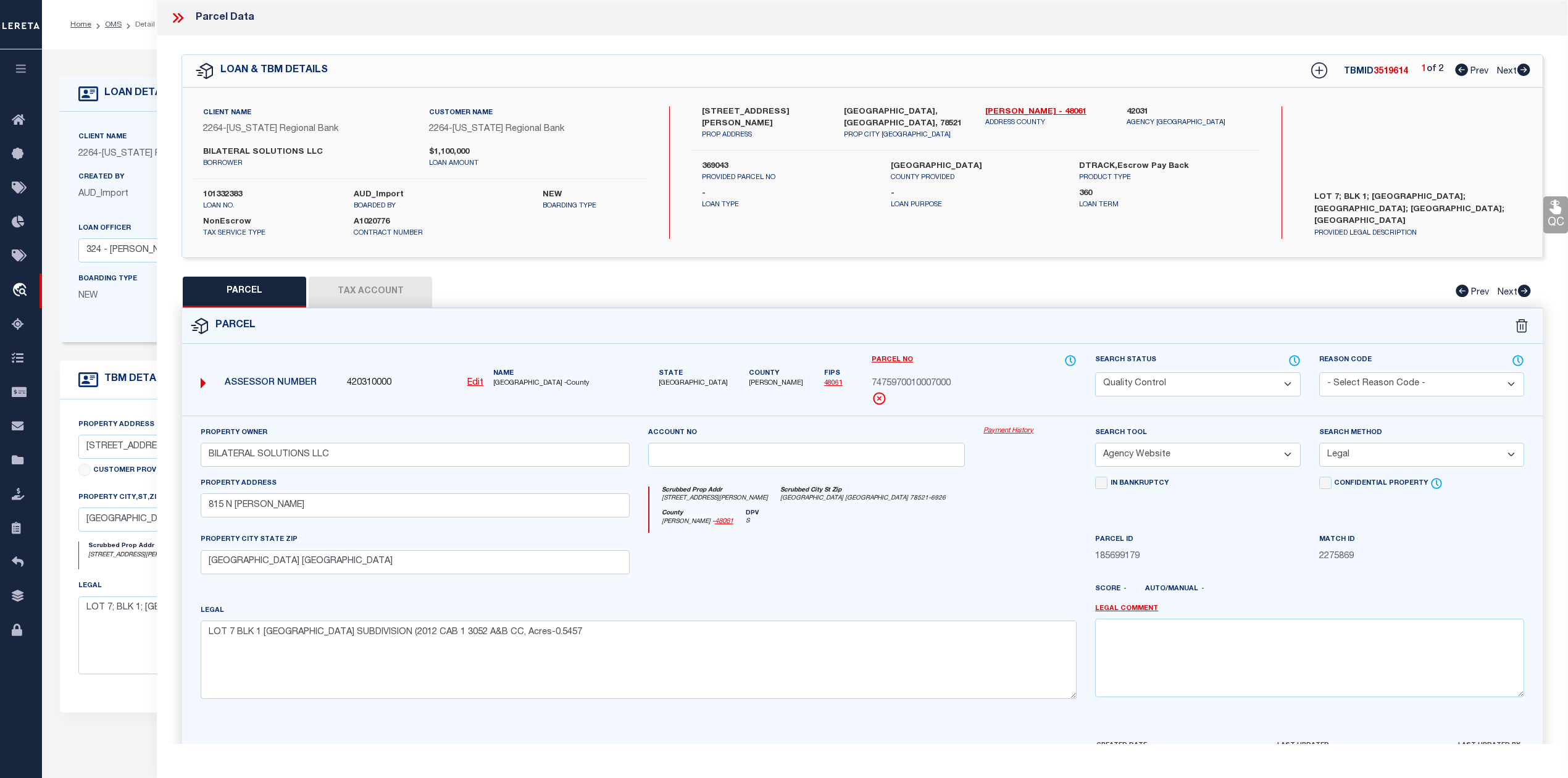
click at [1520, 70] on icon at bounding box center [1523, 69] width 13 height 13
select select "AS"
select select
checkbox input "false"
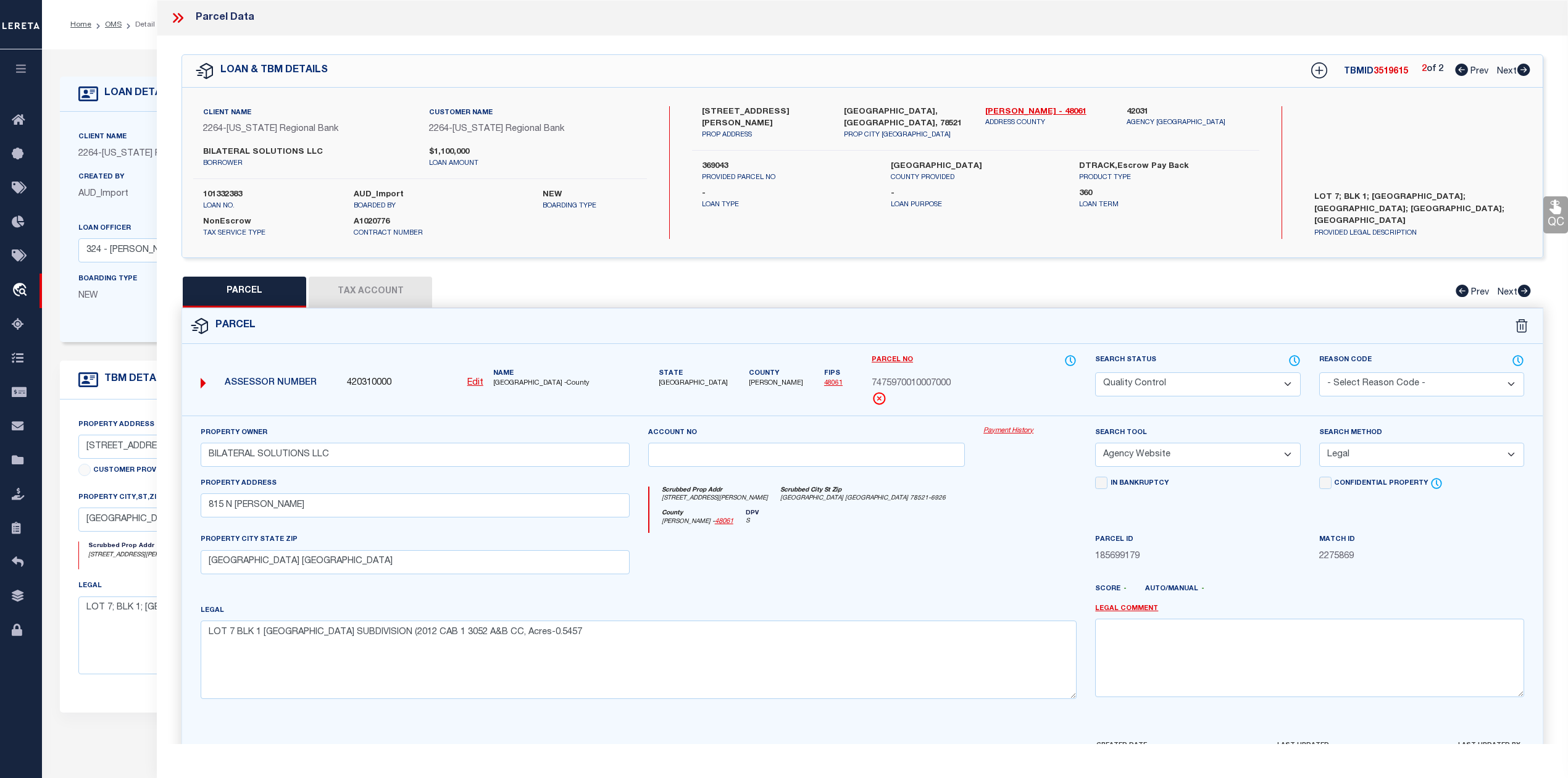
checkbox input "false"
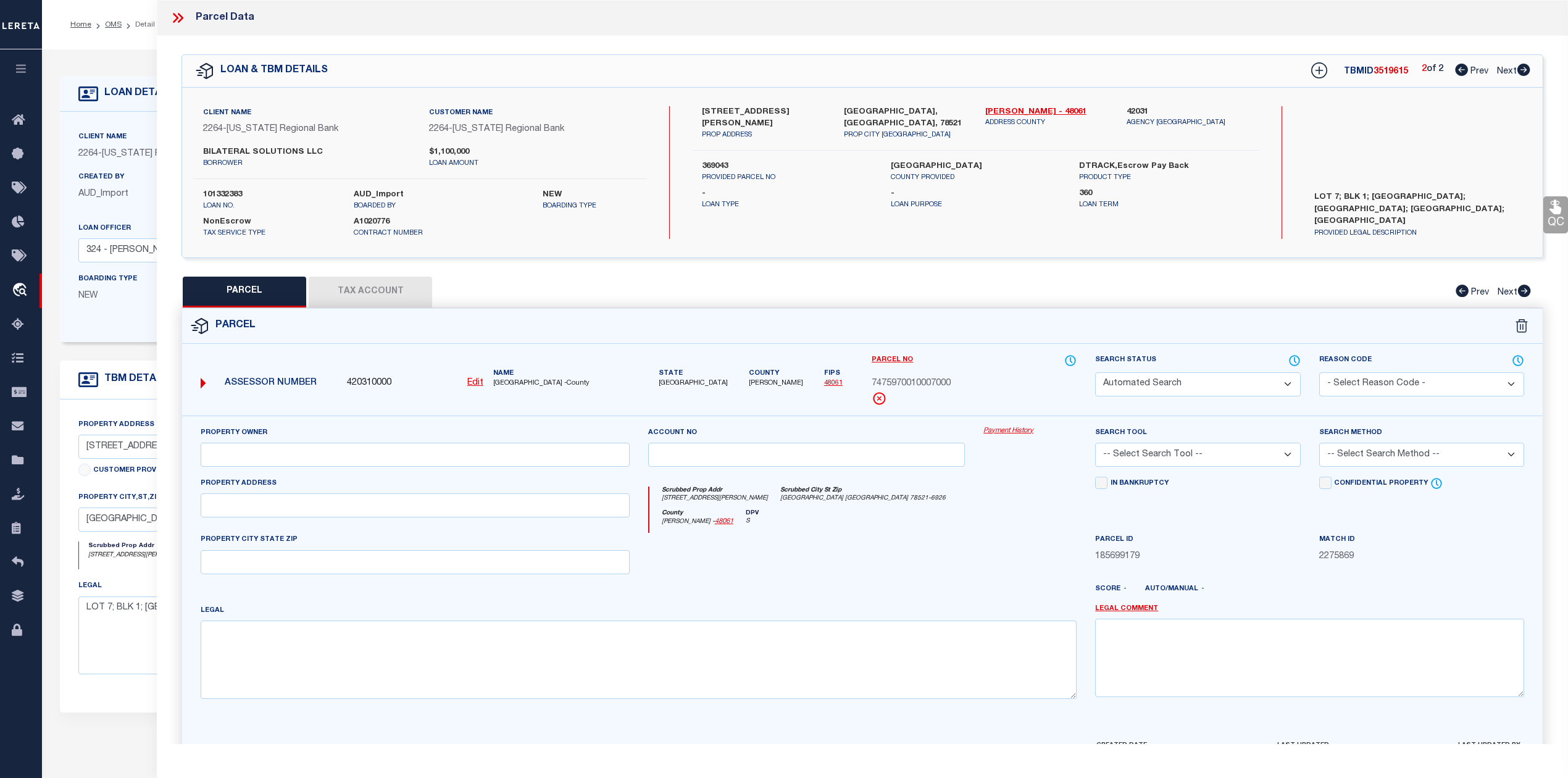
select select "IP"
checkbox input "false"
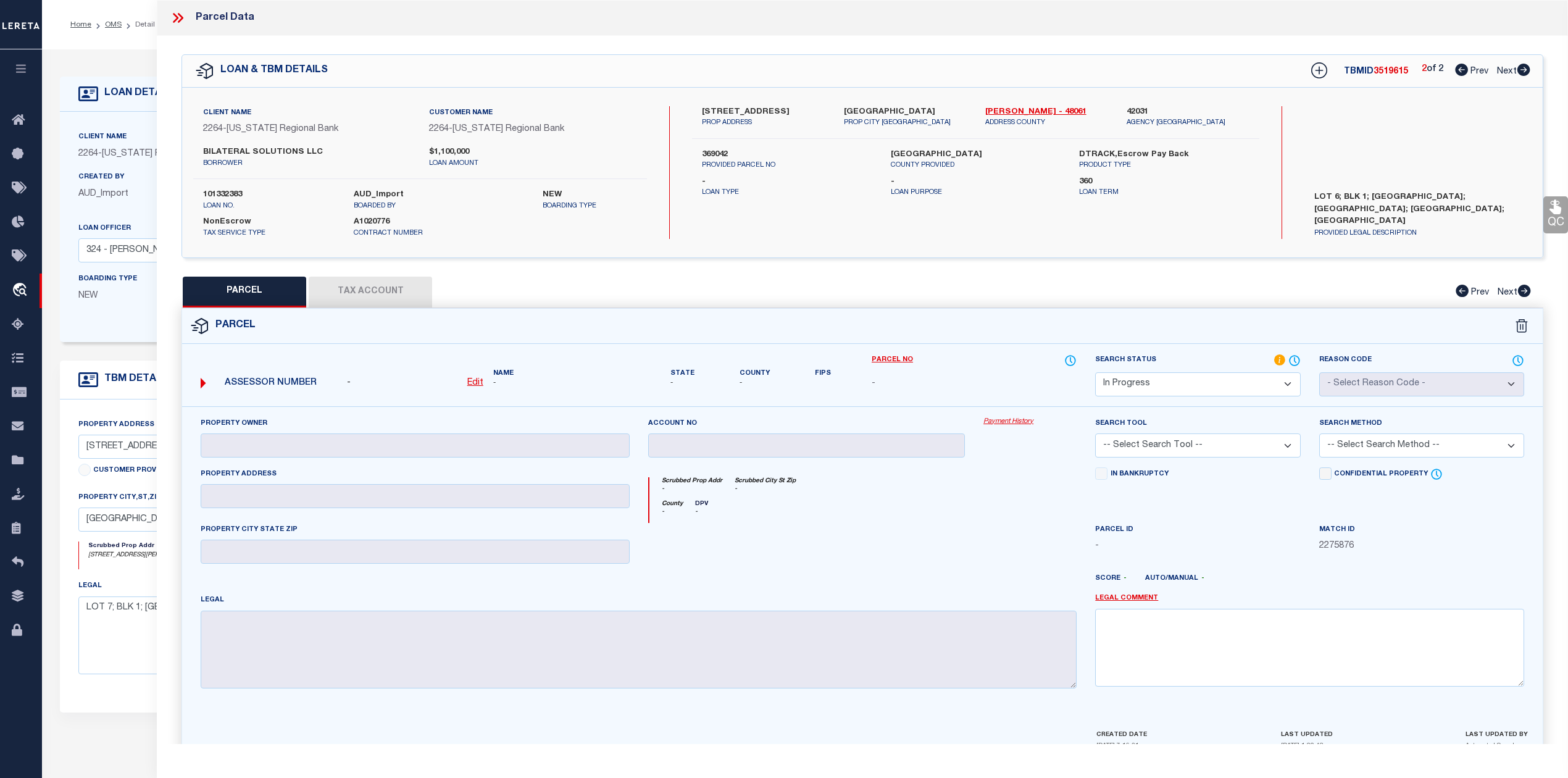
click at [1463, 73] on icon at bounding box center [1461, 69] width 13 height 13
select select "AS"
checkbox input "false"
select select "QC"
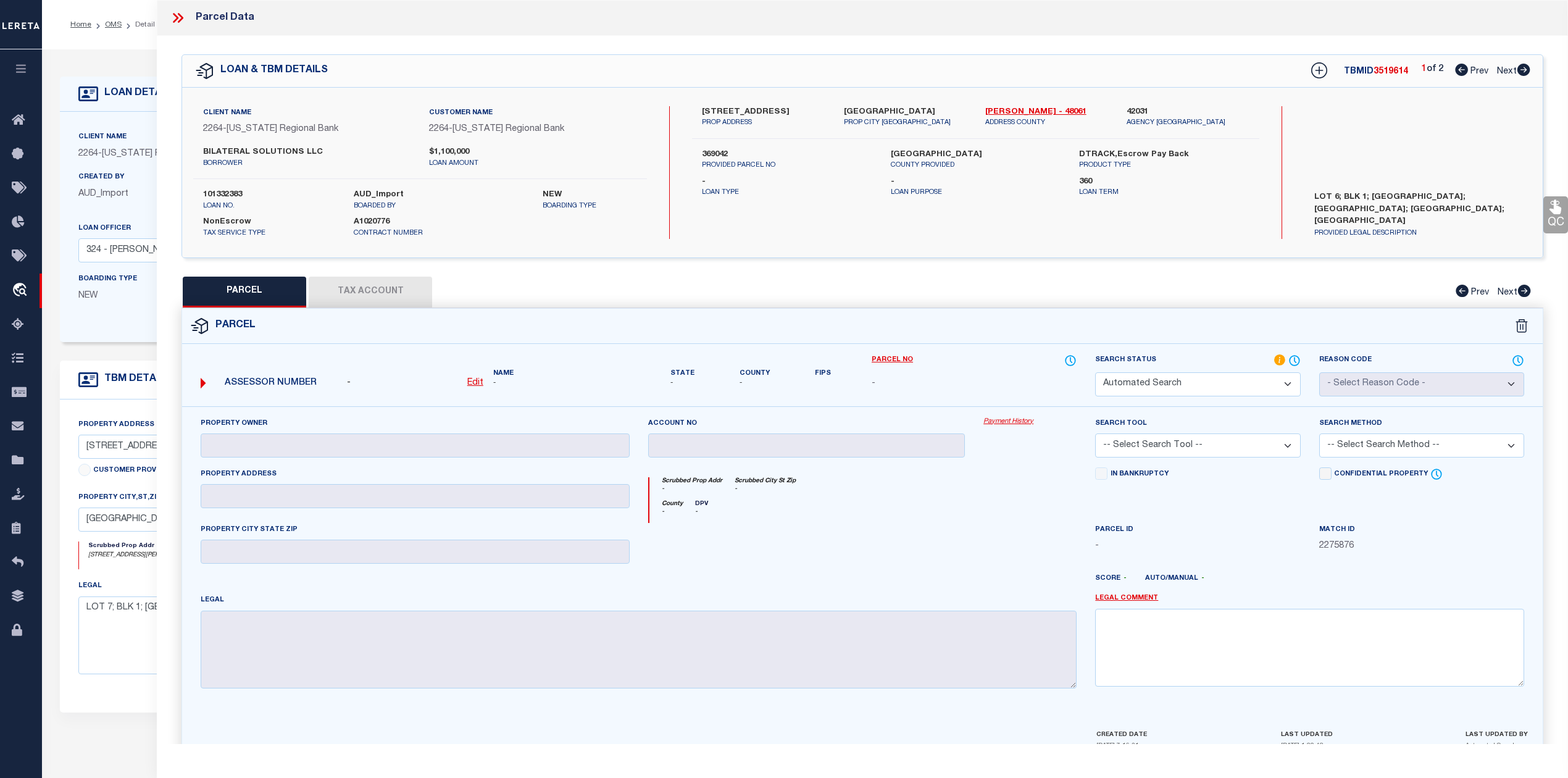
type input "BILATERAL SOLUTIONS LLC"
select select "AGW"
select select "LEG"
type input "815 N VERMILLION"
type input "BROWNSVILLE TX"
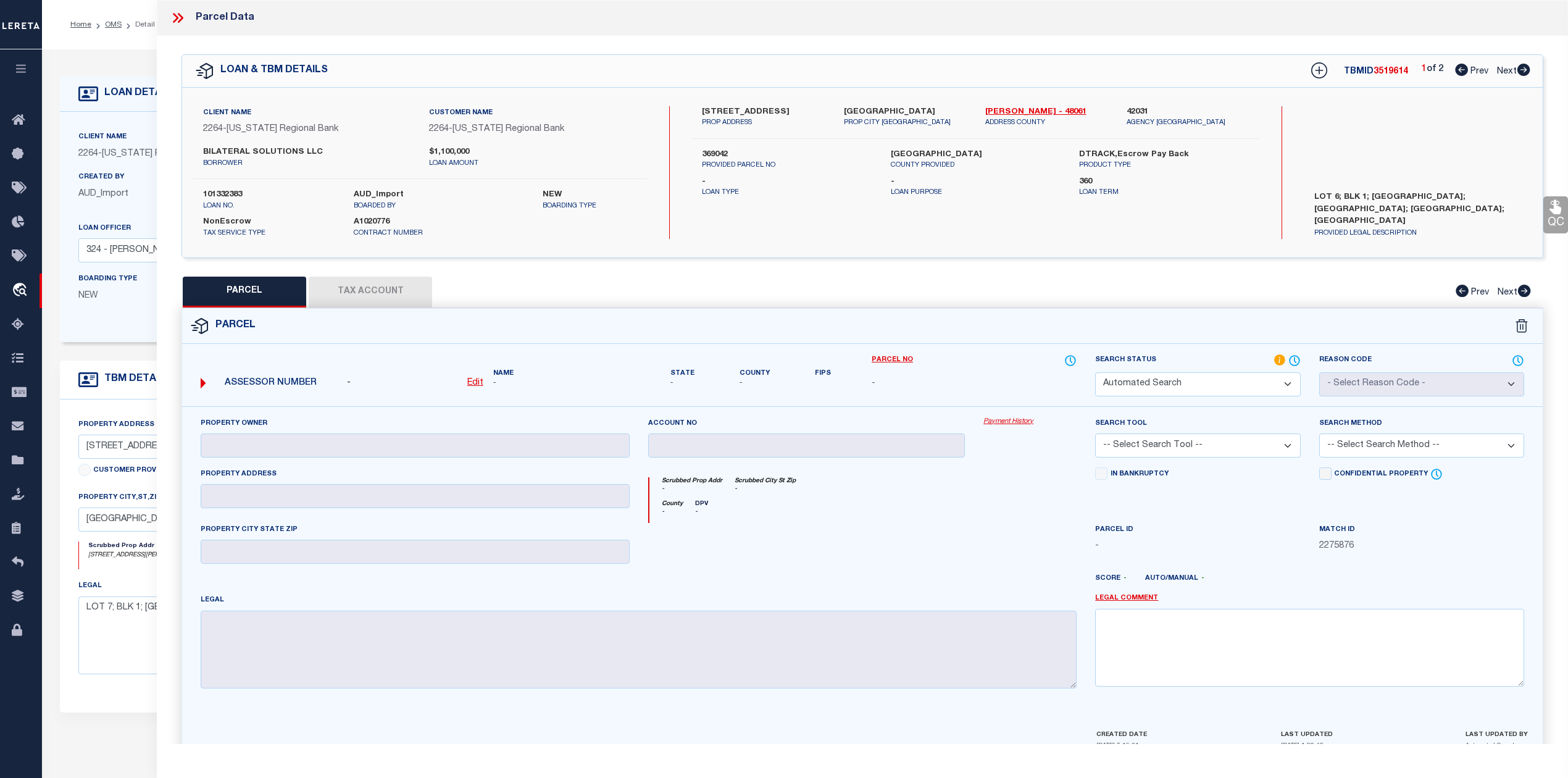
type textarea "LOT 7 BLK 1 VILLA DE JARDIN SUBDIVISION (2012 CAB 1 3052 A&B CC, Acres-0.5457"
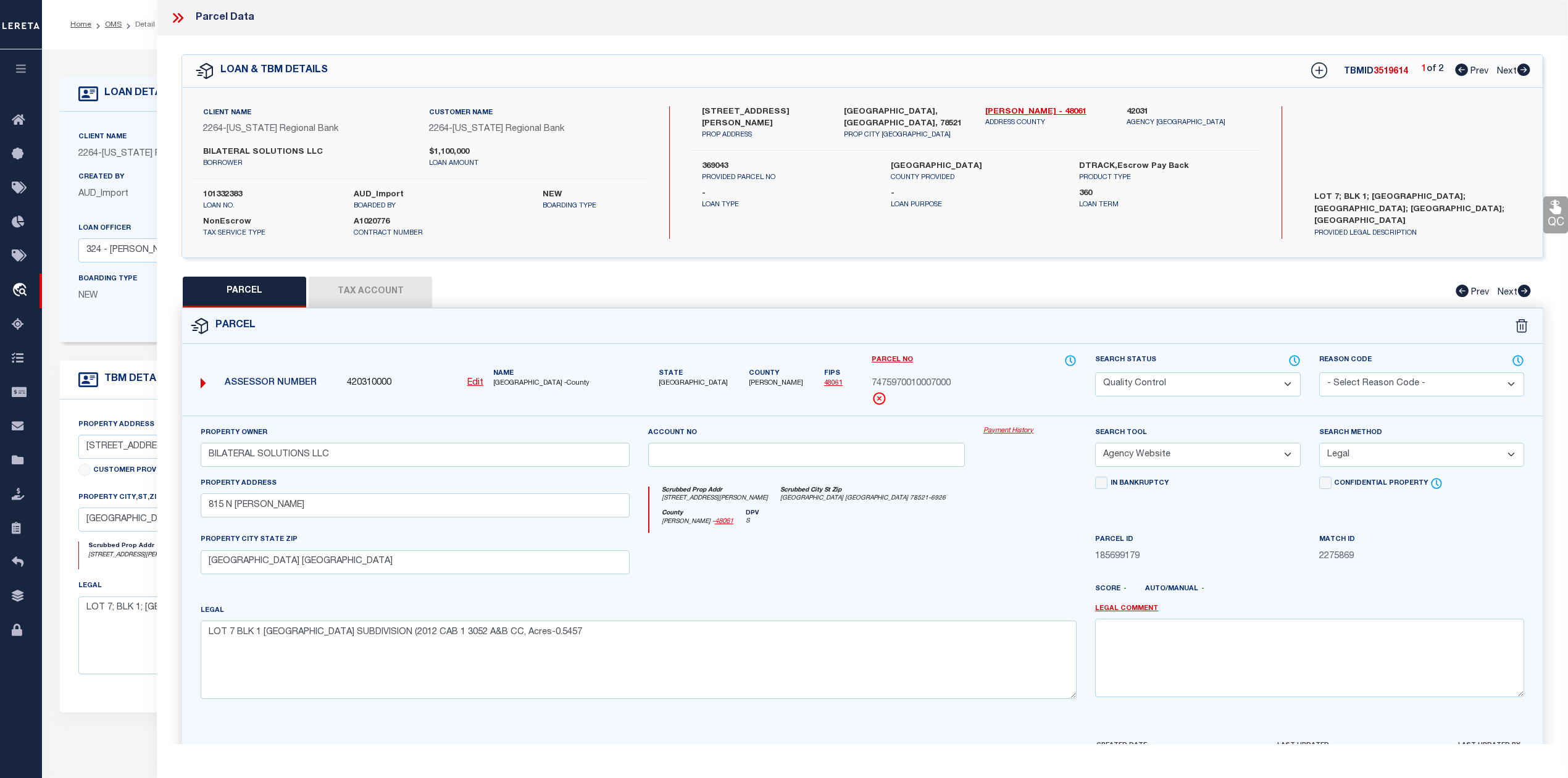
click at [1528, 73] on icon at bounding box center [1523, 69] width 13 height 13
select select "AS"
select select
checkbox input "false"
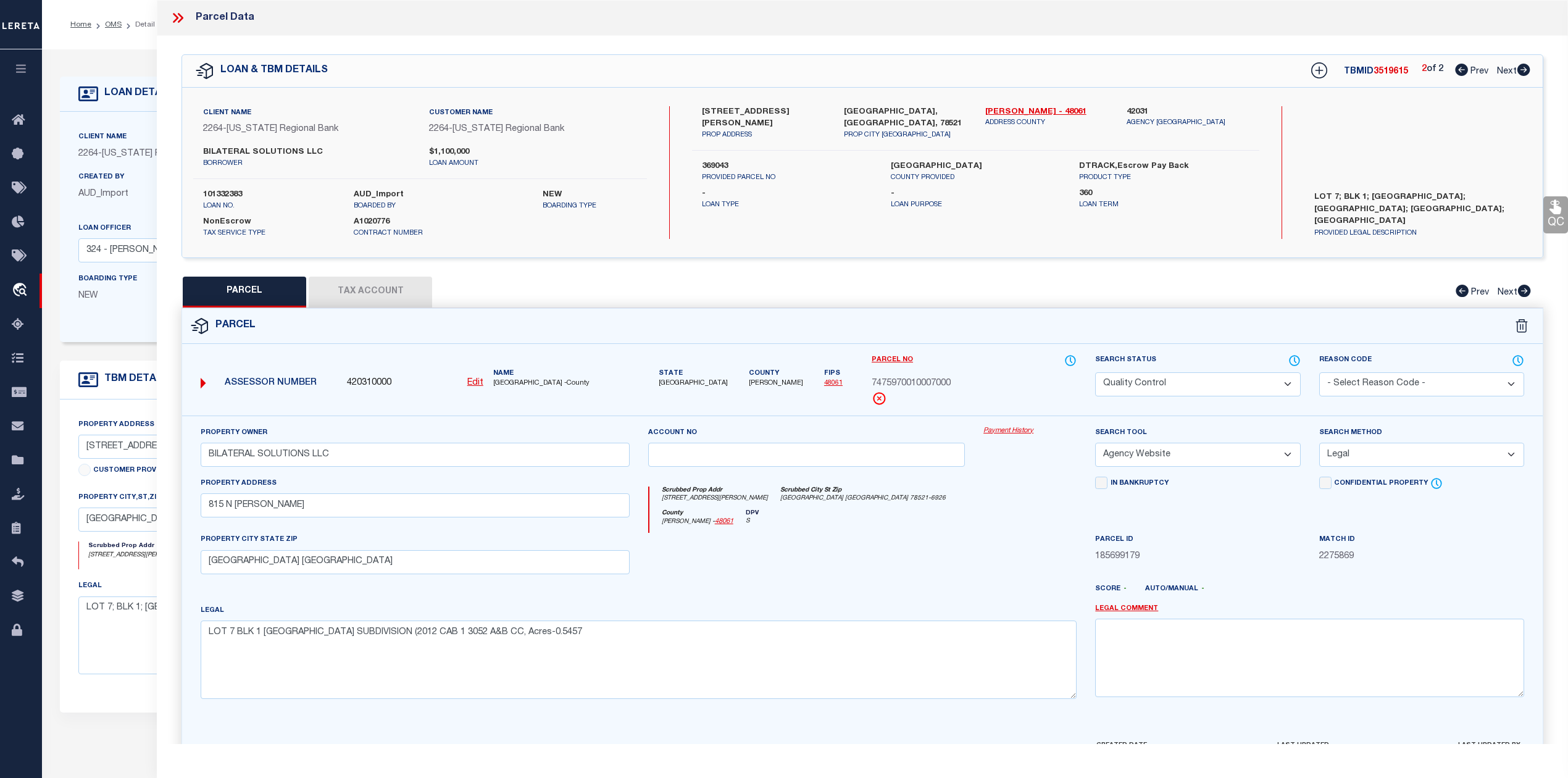
checkbox input "false"
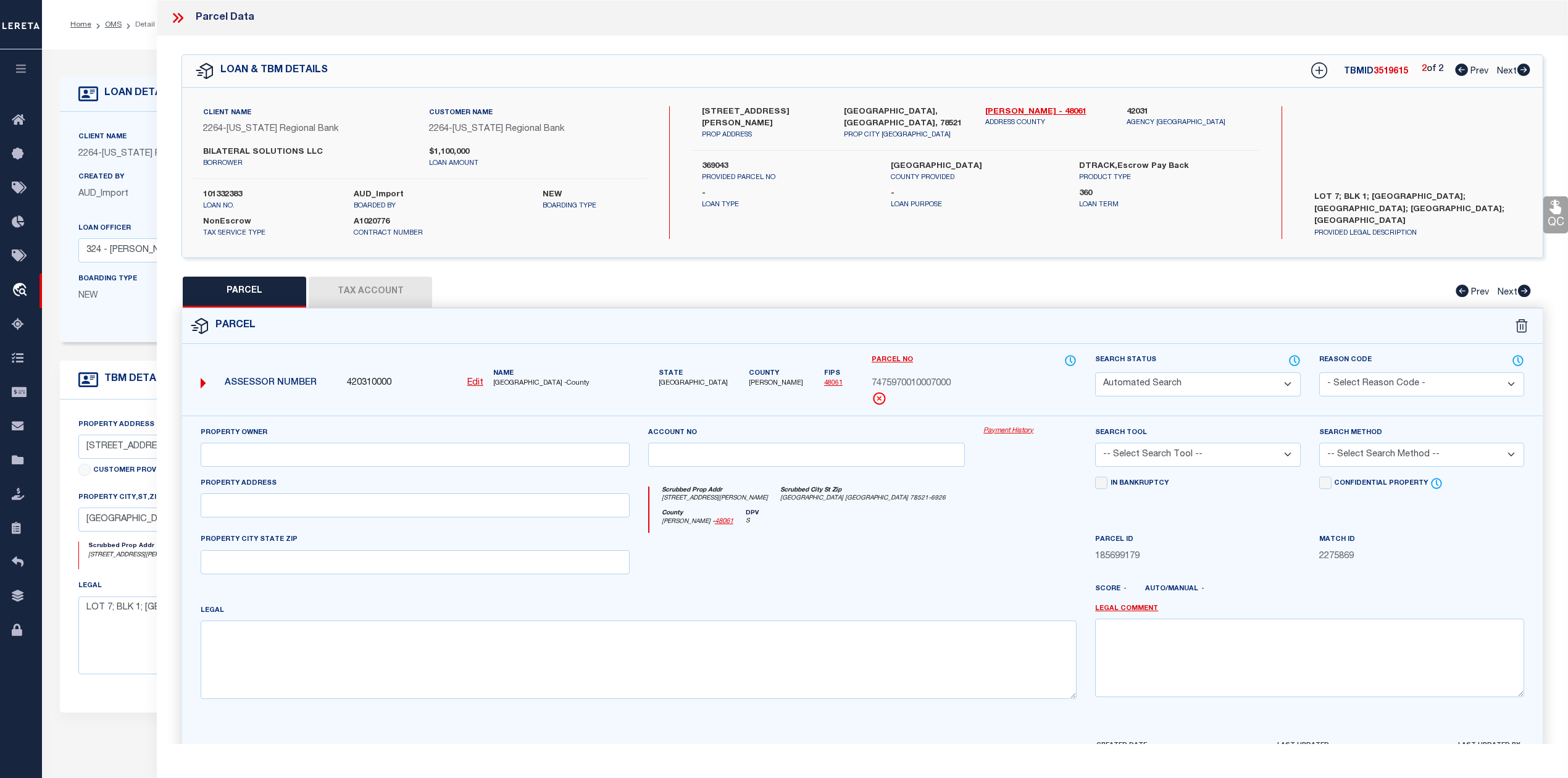
select select "IP"
checkbox input "false"
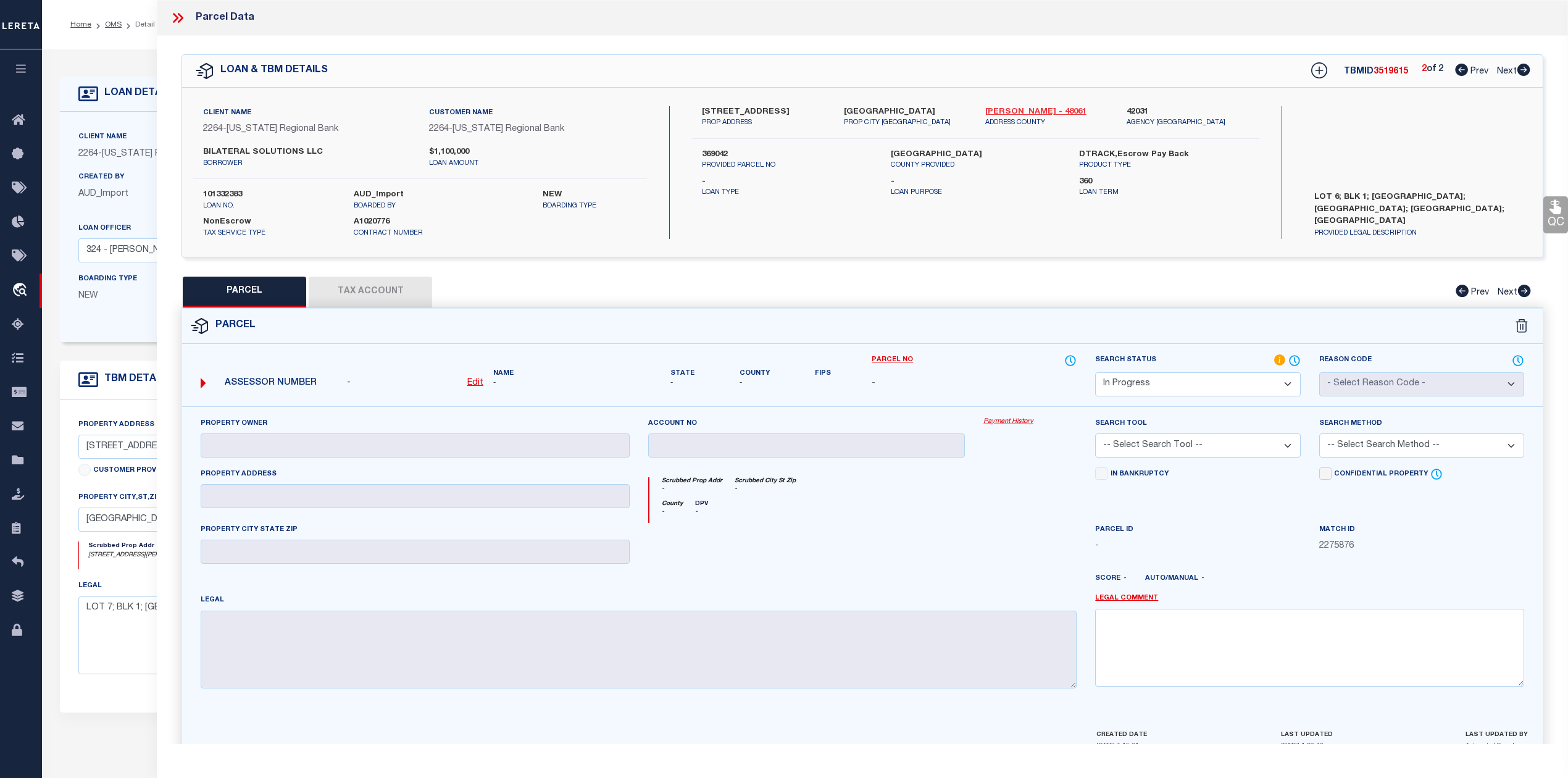
click at [1036, 111] on link "Cameron - 48061" at bounding box center [1047, 112] width 123 height 13
drag, startPoint x: 695, startPoint y: 105, endPoint x: 770, endPoint y: 116, distance: 75.8
click at [770, 116] on div "715 N VERMILION BLVD PROP ADDRESS" at bounding box center [764, 117] width 142 height 22
copy label "715 N VERMILION"
click at [704, 149] on label "369042" at bounding box center [787, 154] width 170 height 13
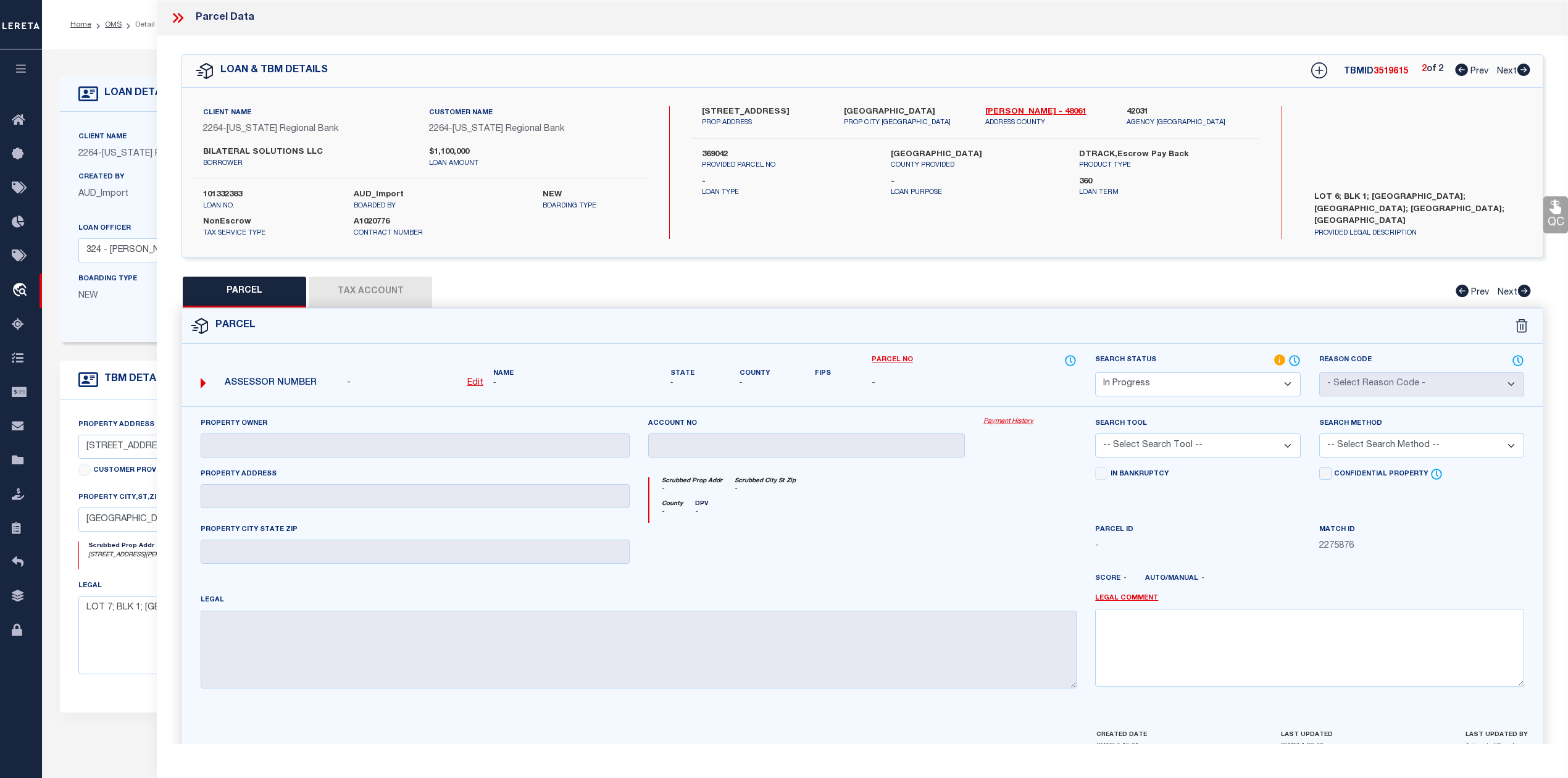
click at [704, 149] on label "369042" at bounding box center [787, 154] width 170 height 13
copy label "369042"
click at [1463, 73] on icon at bounding box center [1461, 69] width 13 height 13
select select "AS"
checkbox input "false"
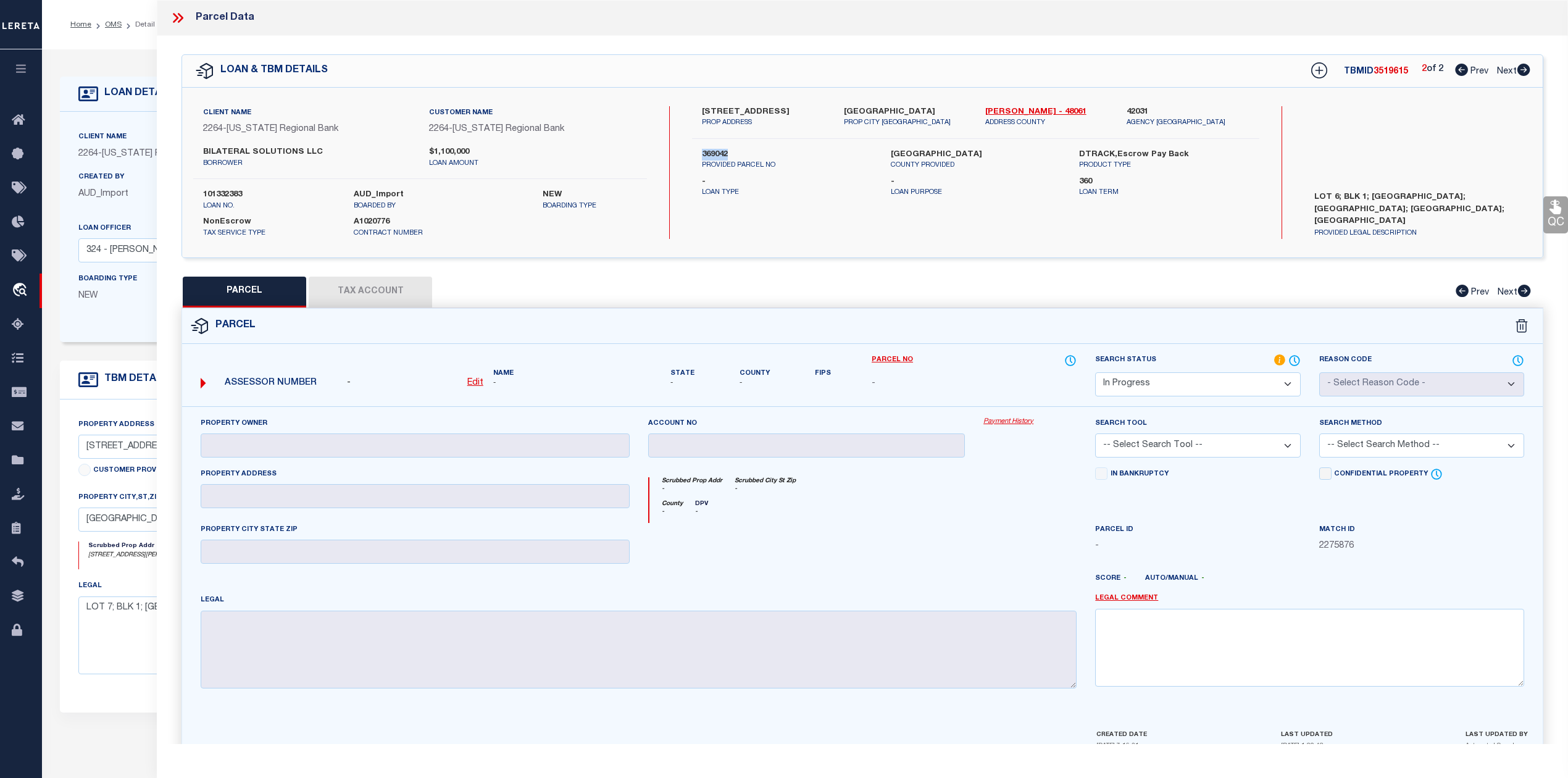
checkbox input "false"
select select "QC"
type input "BILATERAL SOLUTIONS LLC"
select select "AGW"
select select "LEG"
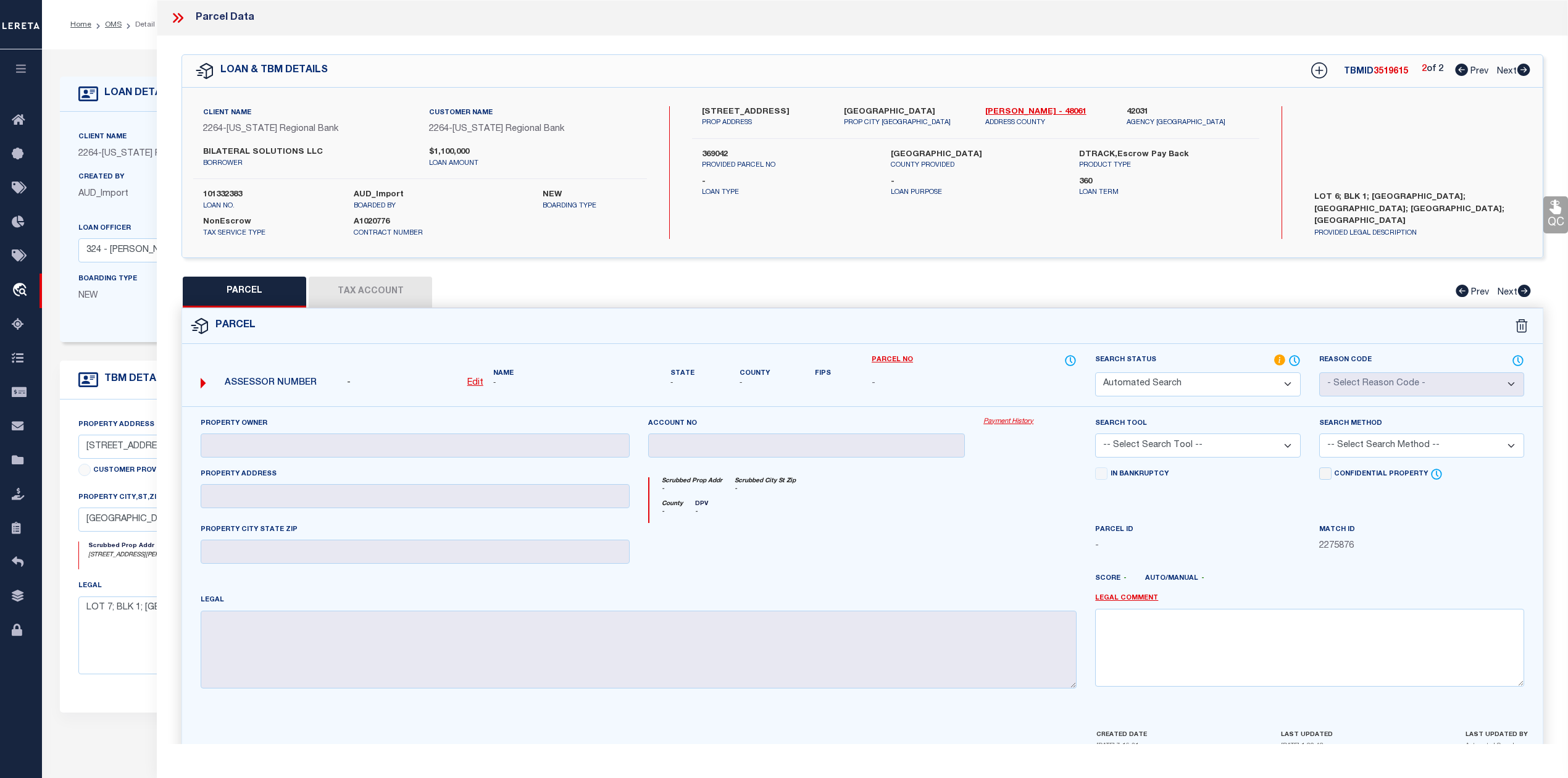
type input "815 N VERMILLION"
type input "BROWNSVILLE TX"
type textarea "LOT 7 BLK 1 VILLA DE JARDIN SUBDIVISION (2012 CAB 1 3052 A&B CC, Acres-0.5457"
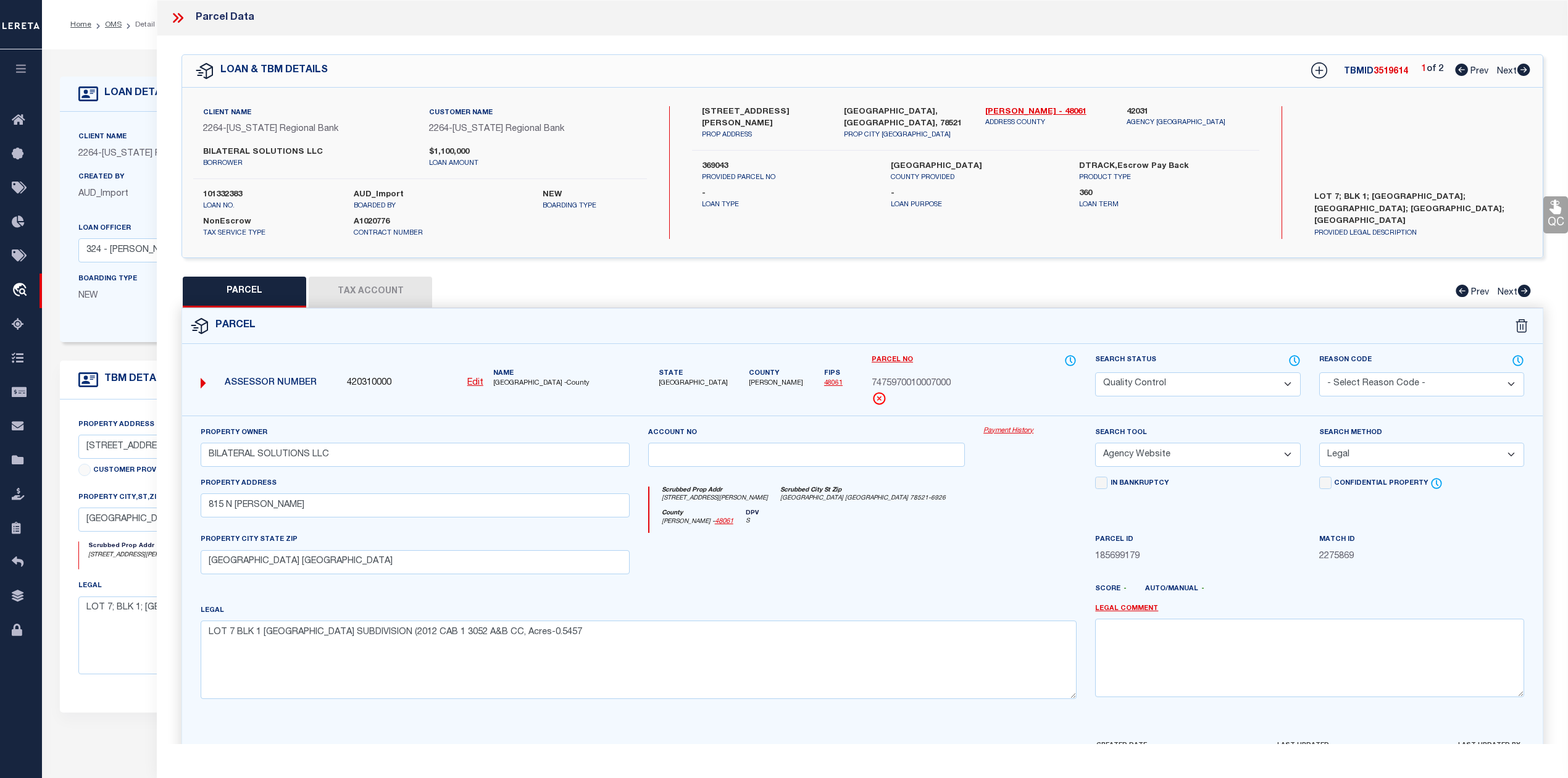
click at [714, 160] on label "369043" at bounding box center [787, 166] width 170 height 13
copy label "369043"
click at [170, 13] on icon at bounding box center [177, 18] width 16 height 16
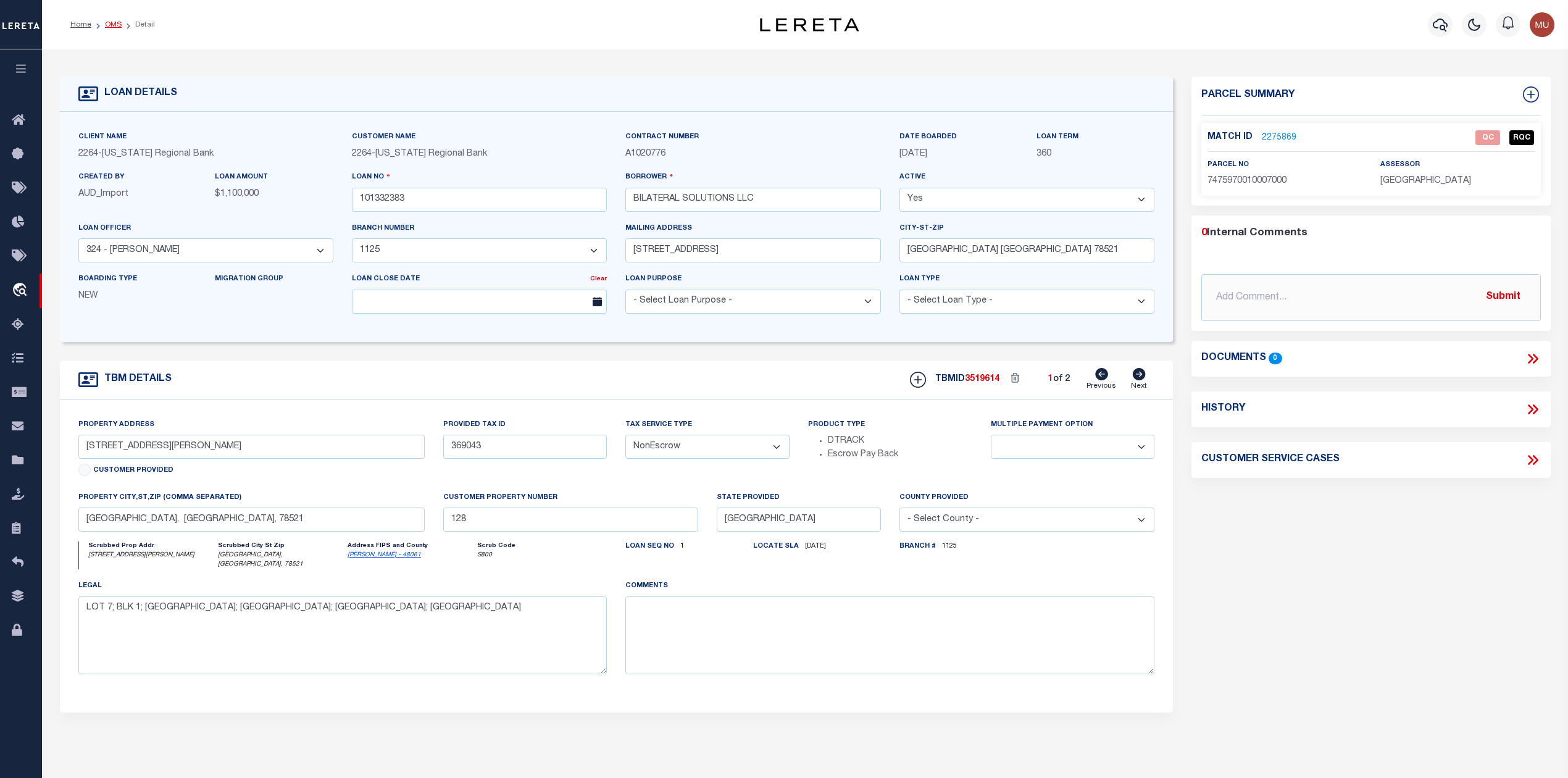
click at [117, 28] on link "OMS" at bounding box center [113, 24] width 17 height 8
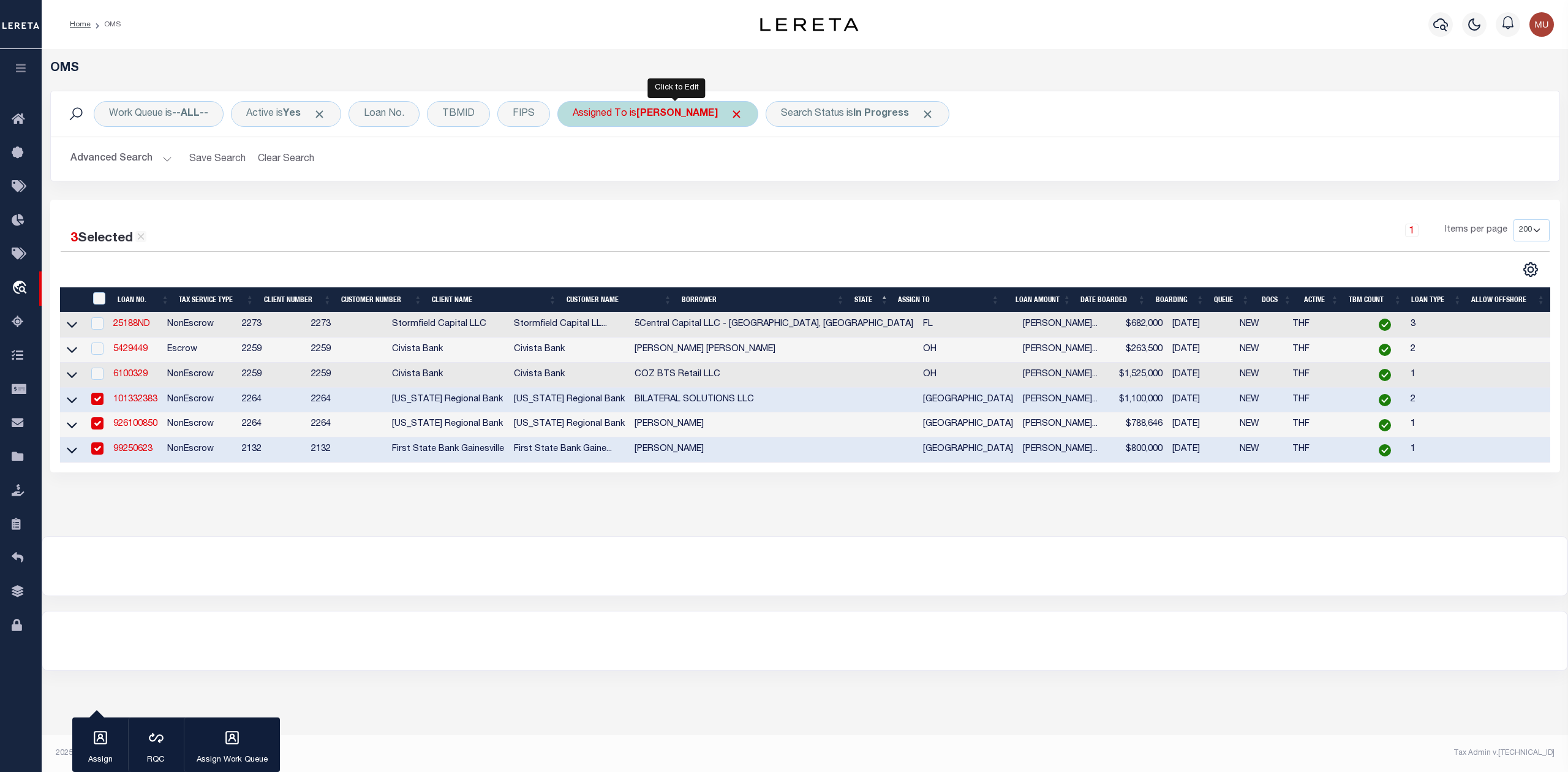
click at [717, 113] on b "[PERSON_NAME]" at bounding box center [676, 114] width 81 height 10
click at [674, 167] on select "--Unassigned-- Abdul Muzain Agustin Fernandez Ahmad Darwish Alberto Estrada All…" at bounding box center [663, 174] width 180 height 23
select select "[PERSON_NAME]"
click at [576, 163] on select "--Unassigned-- Abdul Muzain Agustin Fernandez Ahmad Darwish Alberto Estrada All…" at bounding box center [663, 174] width 180 height 23
click at [735, 201] on input "Apply" at bounding box center [735, 201] width 36 height 20
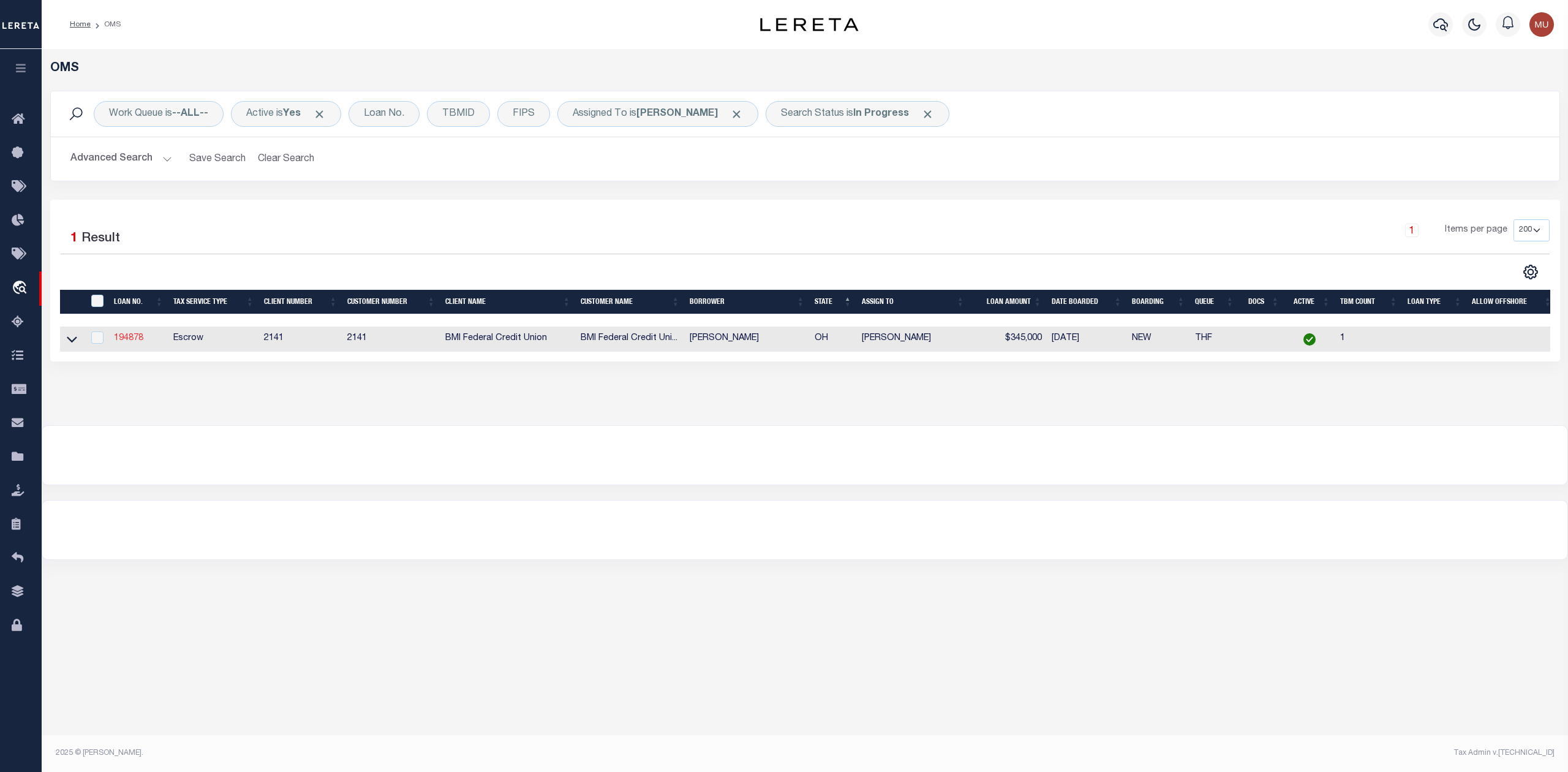
click at [121, 341] on link "194878" at bounding box center [128, 338] width 29 height 8
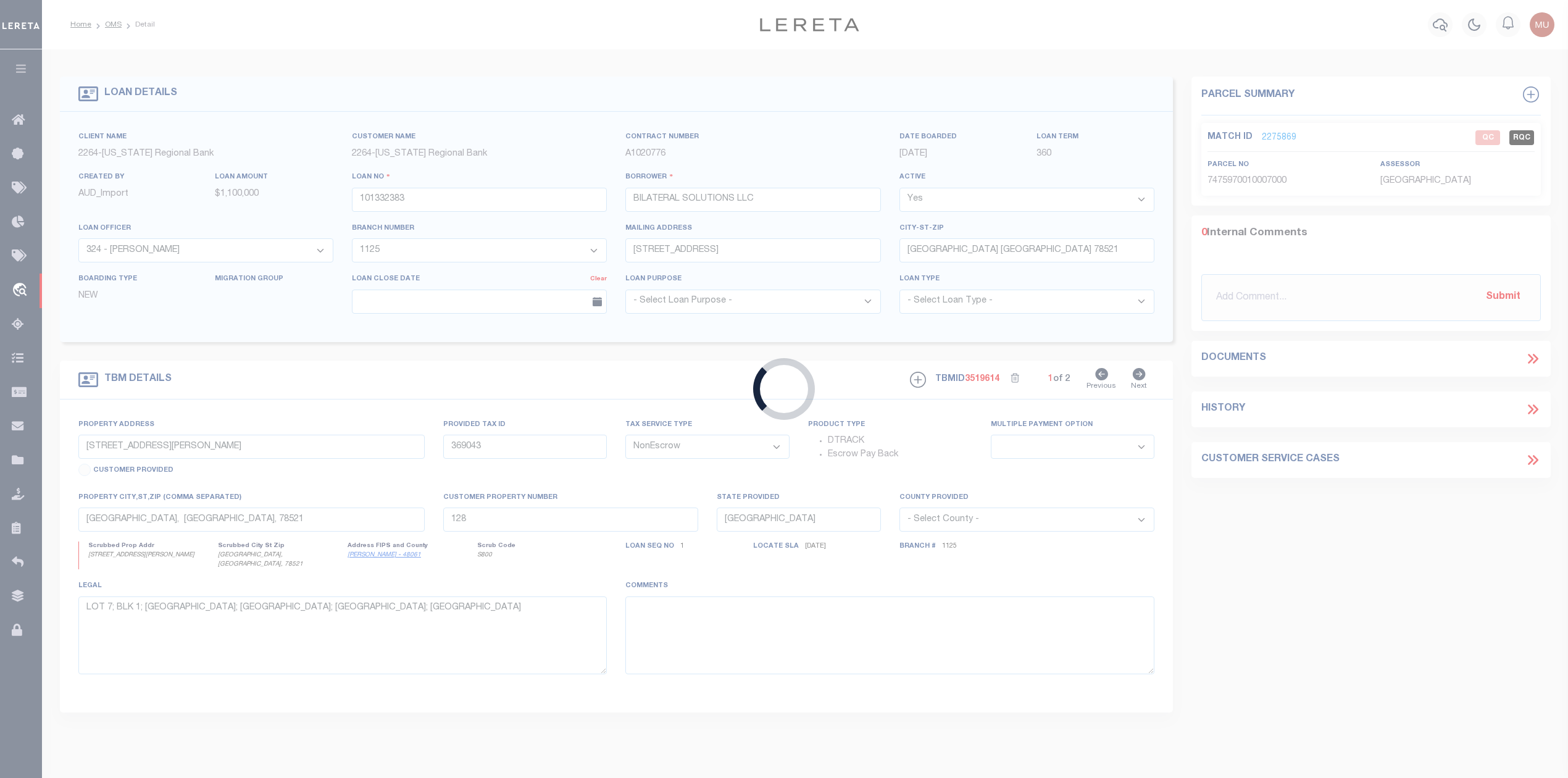
type input "194878"
type input "JOSHUA MCMEEKING"
select select
select select "100"
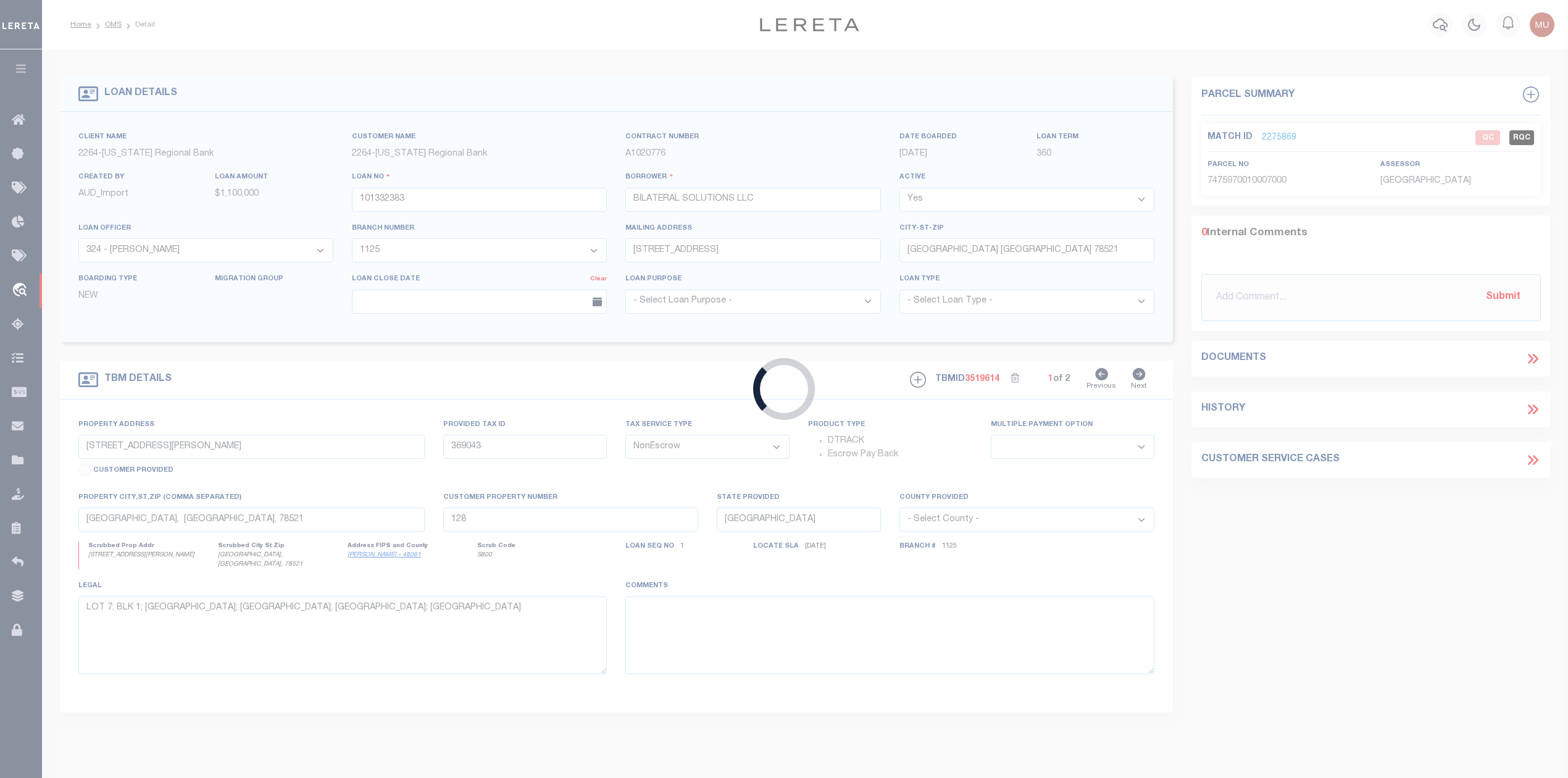
select select "Escrow"
select select "169304"
select select "3700"
type input "2168 TROPHY DR"
type input "29-0025003.3370"
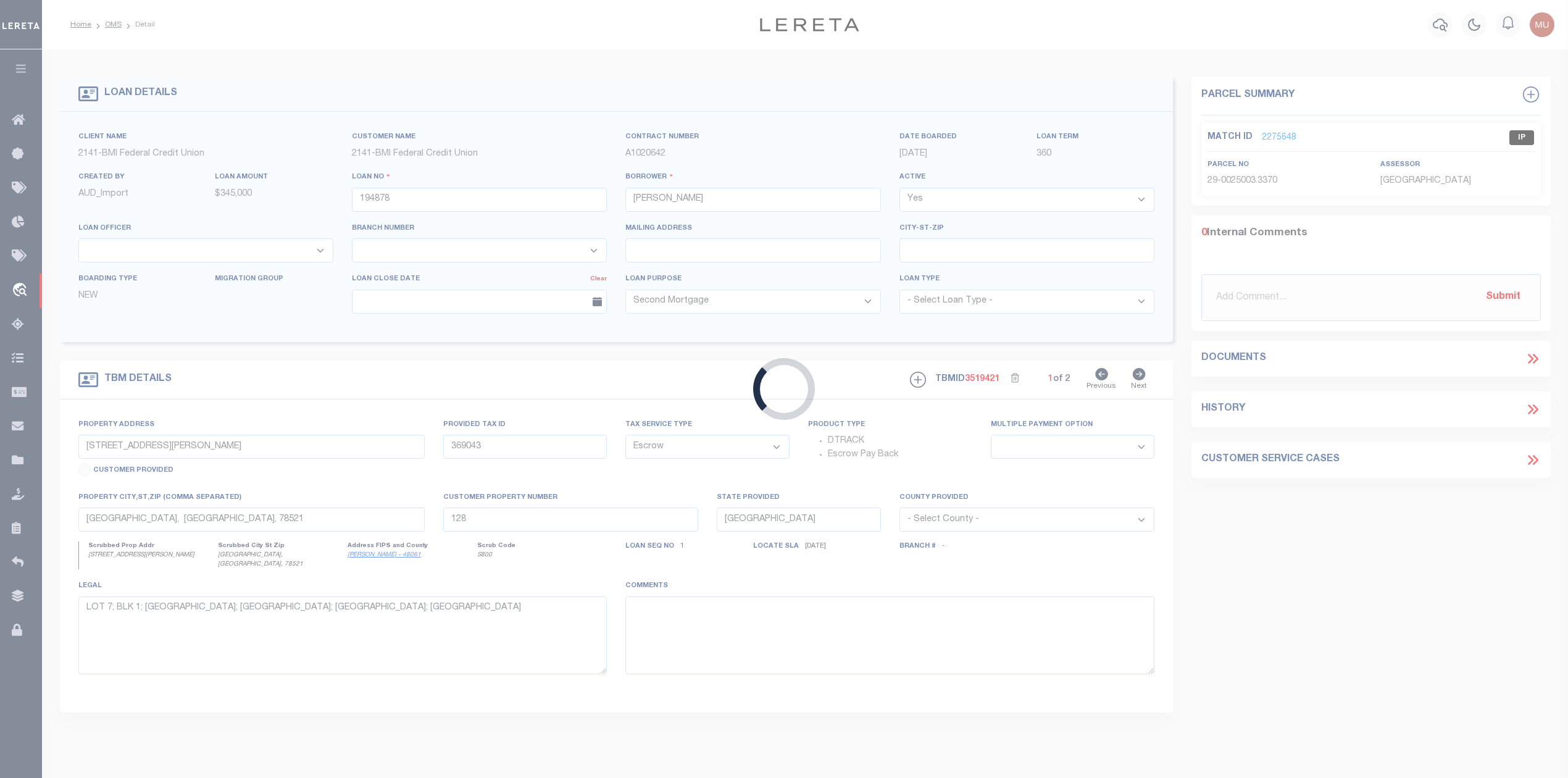
select select
type input "MARYSVILLE OH 43040"
type input "OH"
select select
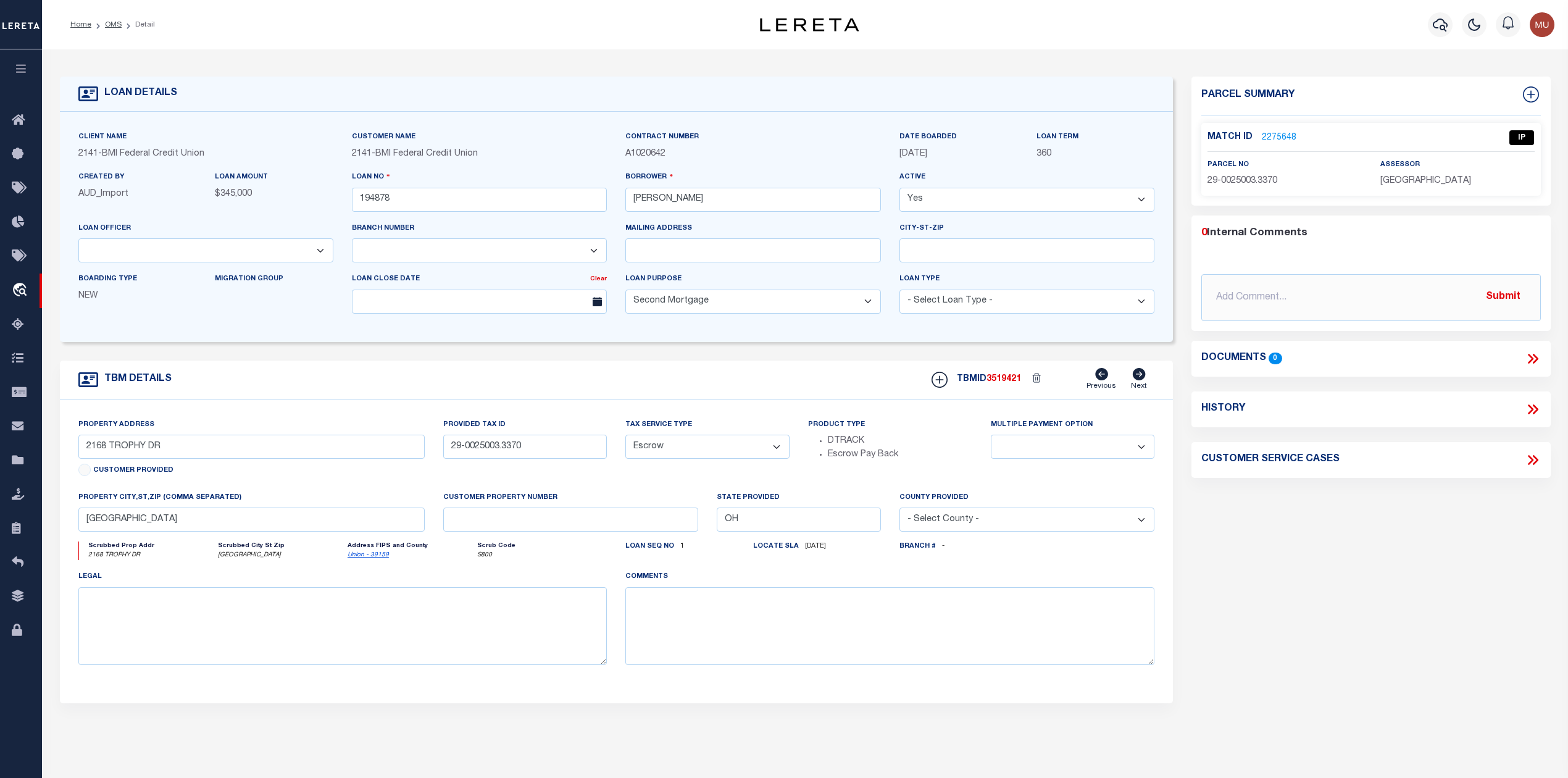
click at [1275, 137] on link "2275648" at bounding box center [1279, 138] width 35 height 13
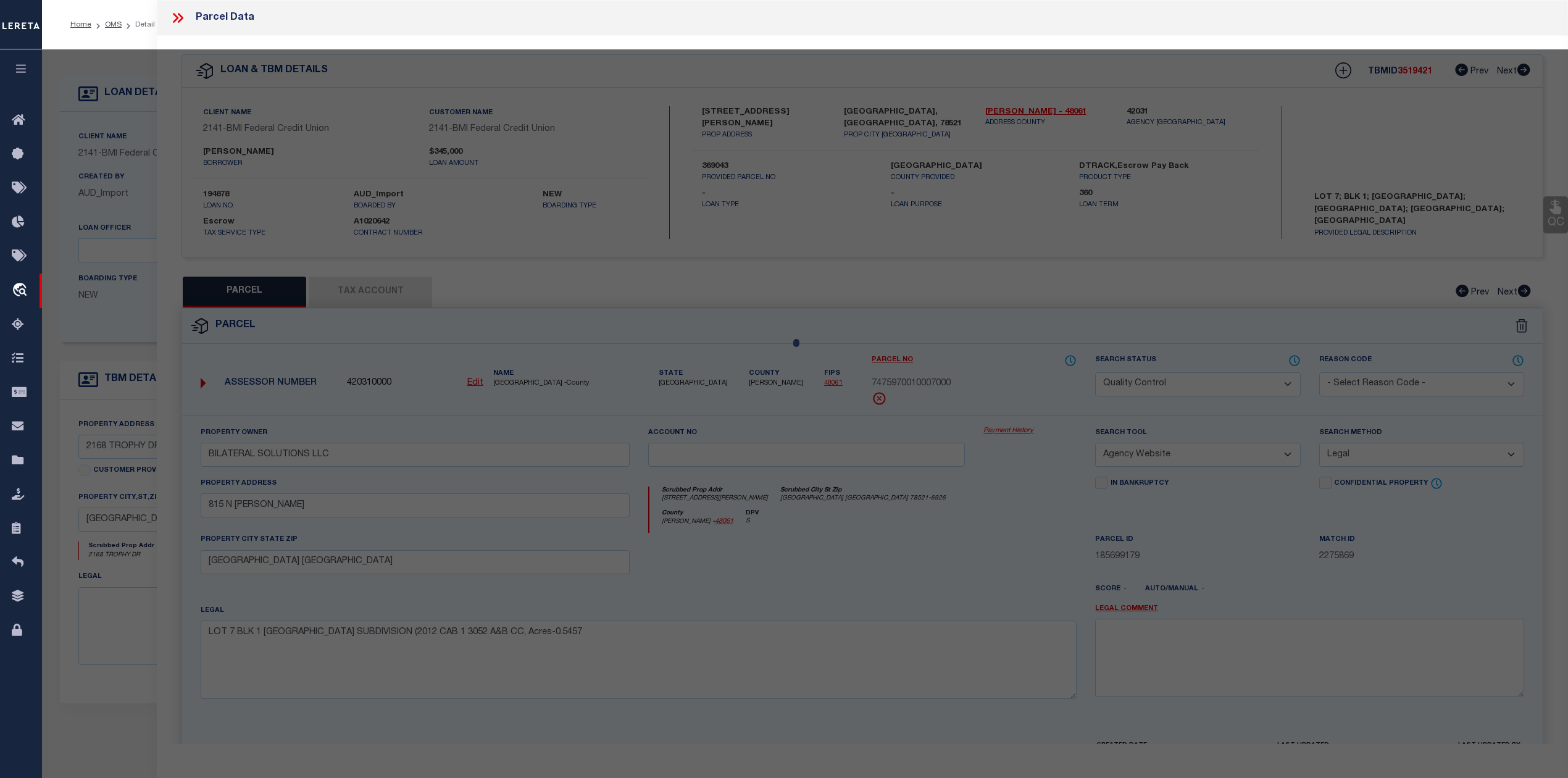
select select "AS"
select select
checkbox input "false"
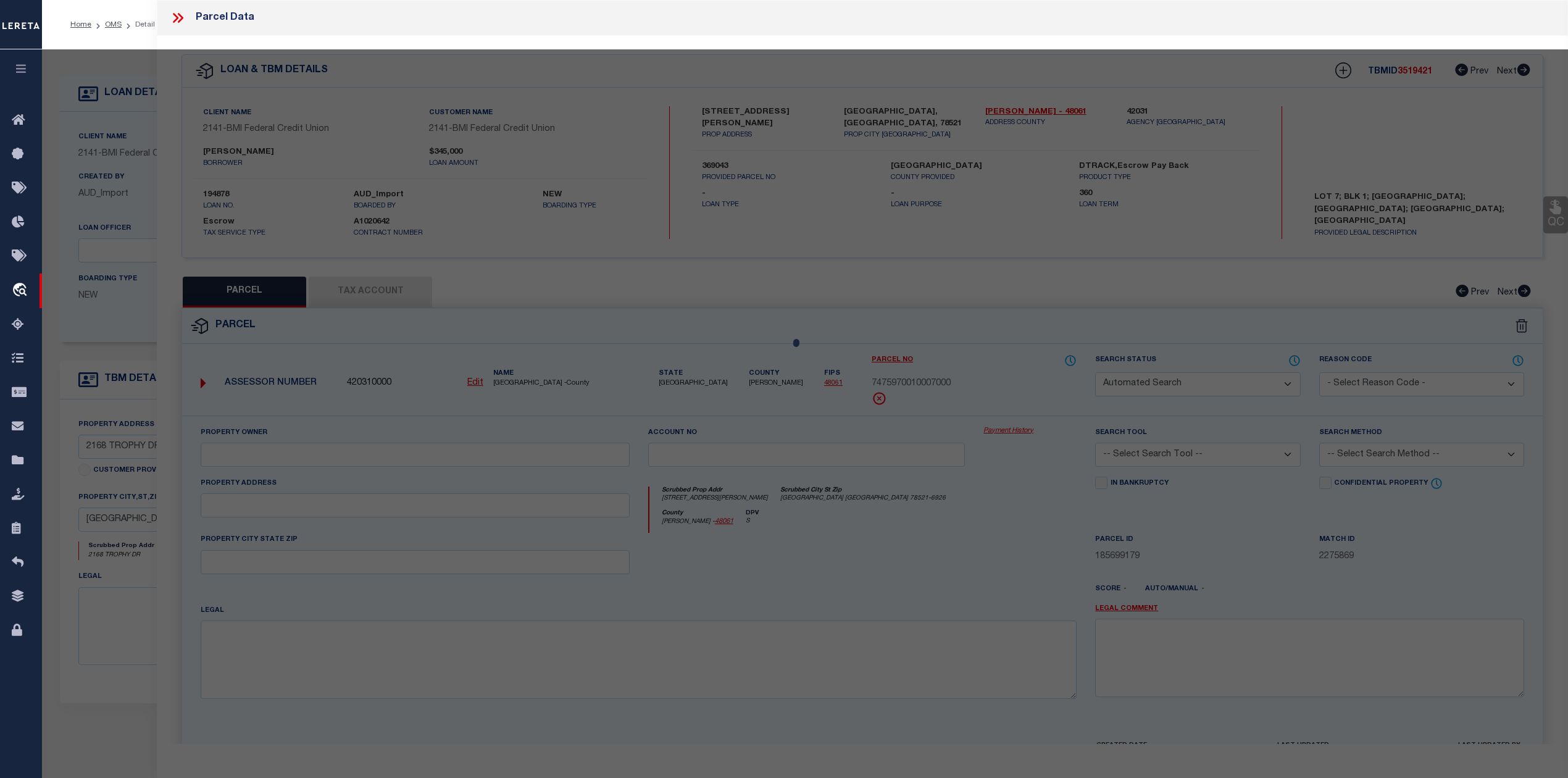
select select "IP"
type input "SMITH RICHARD D SMITH LAURA"
select select "AGW"
select select "ADD"
type input "2168 TROPHY DRIVE"
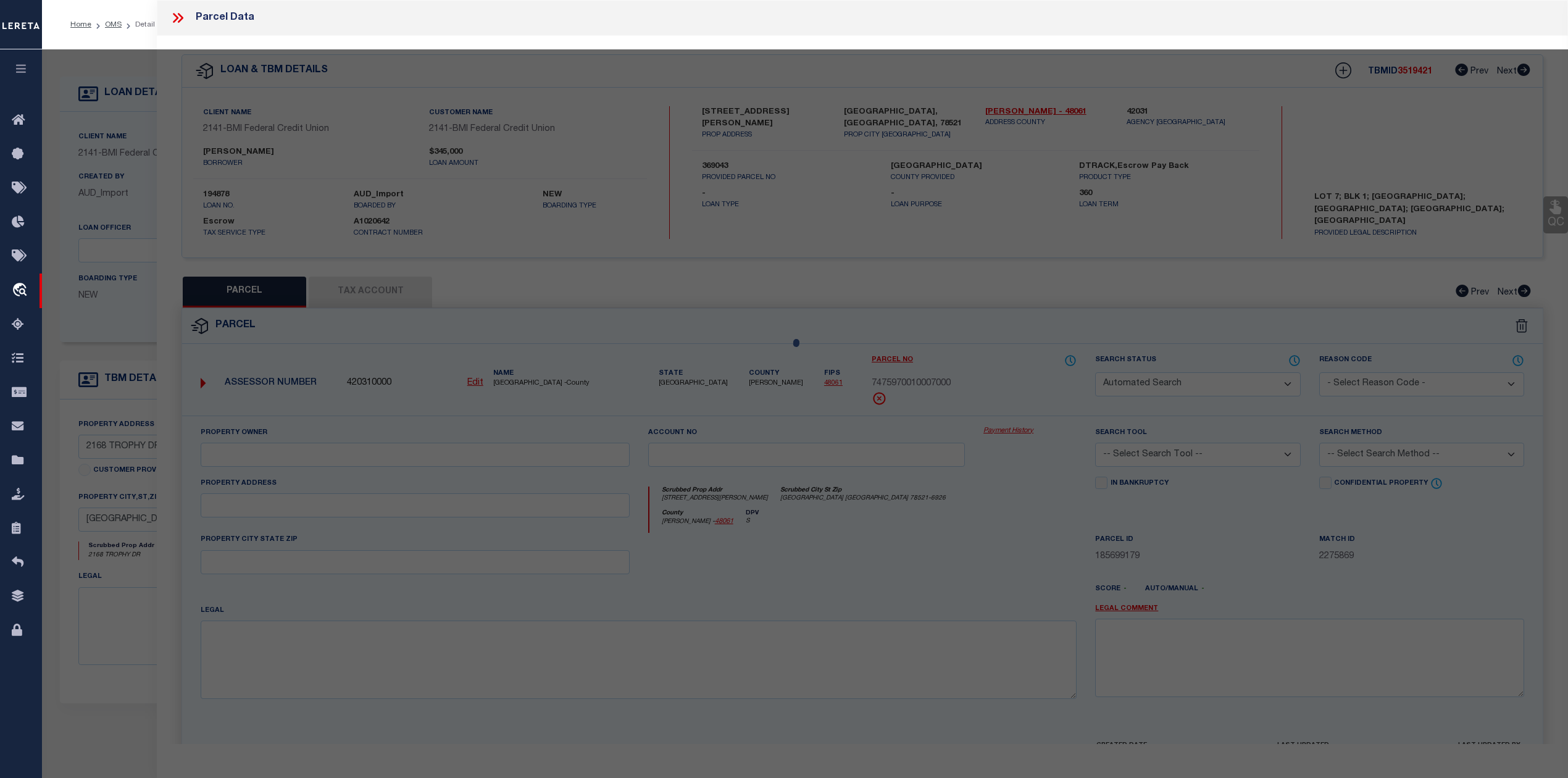
type input "MARYSVILLE, OH 43040"
type textarea "WOODS @ MILL VALLEY NORTH VMS 5138 PHASE 1 PART 9 LOT 5331 OR 847 PG 705"
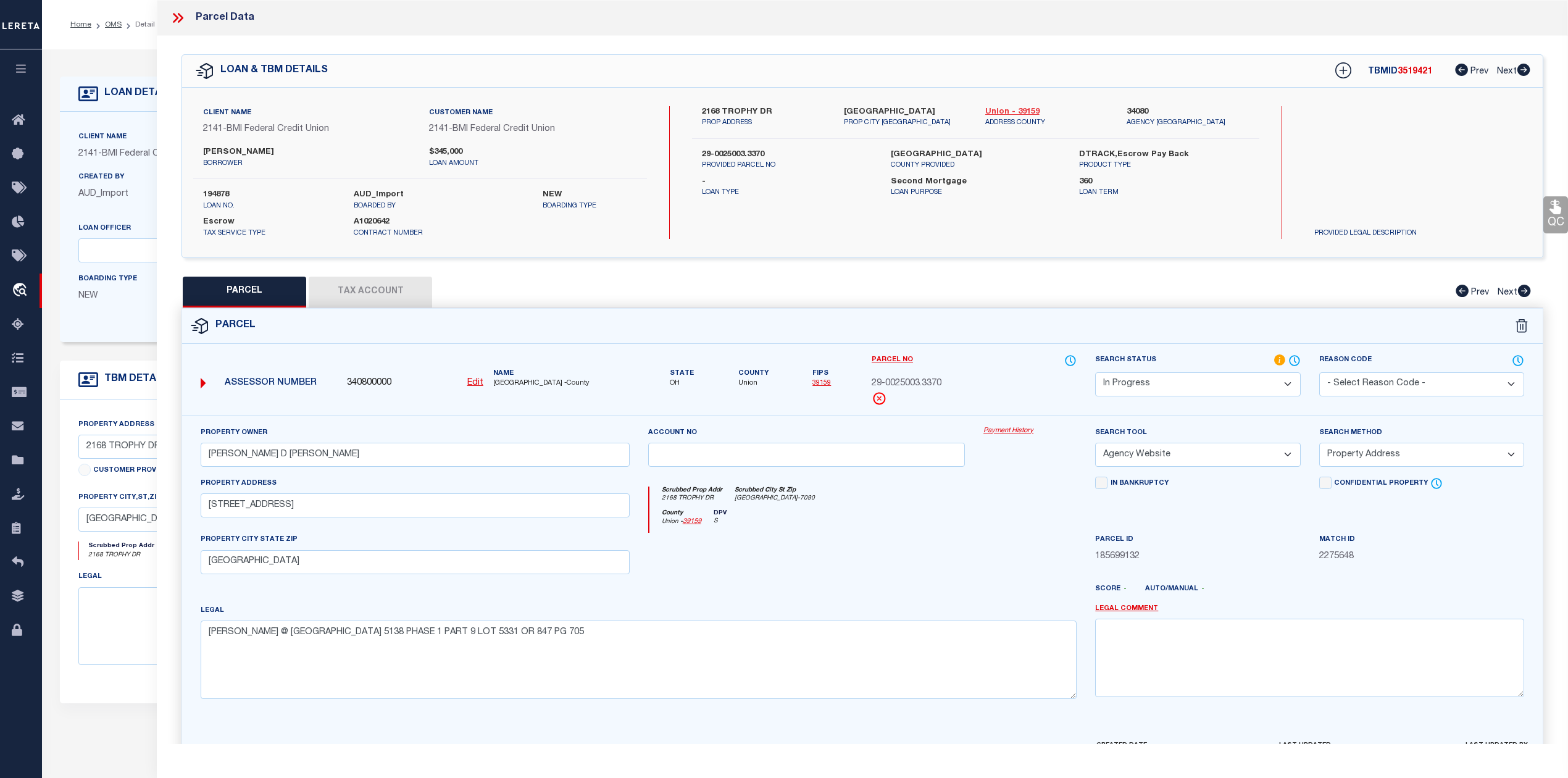
click at [1030, 107] on link "Union - 39159" at bounding box center [1047, 112] width 123 height 13
drag, startPoint x: 211, startPoint y: 510, endPoint x: 302, endPoint y: 511, distance: 91.0
click at [302, 511] on input "2168 TROPHY DRIVE" at bounding box center [415, 505] width 429 height 24
click at [181, 19] on icon at bounding box center [181, 18] width 6 height 10
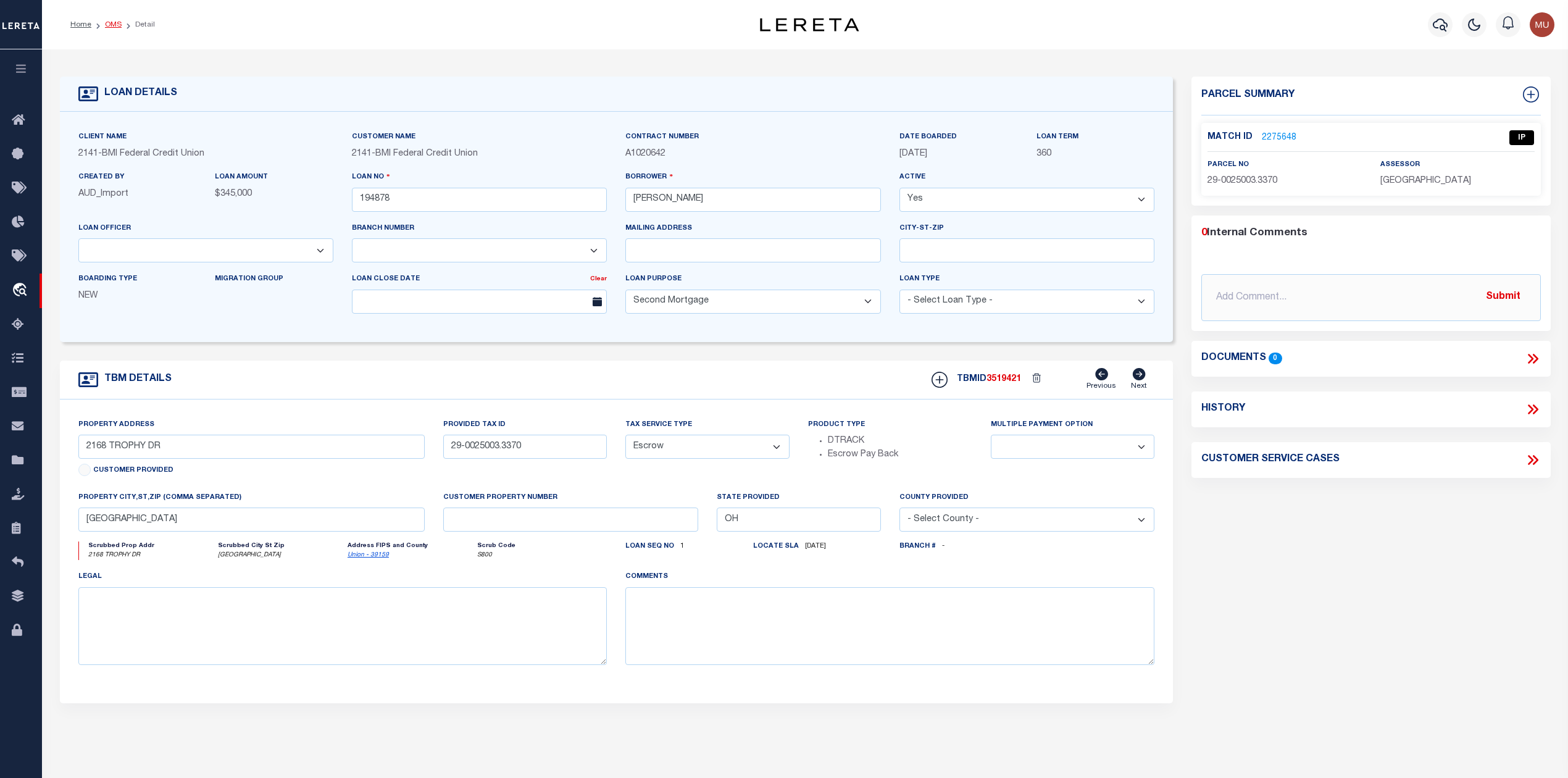
click at [109, 24] on link "OMS" at bounding box center [113, 24] width 17 height 8
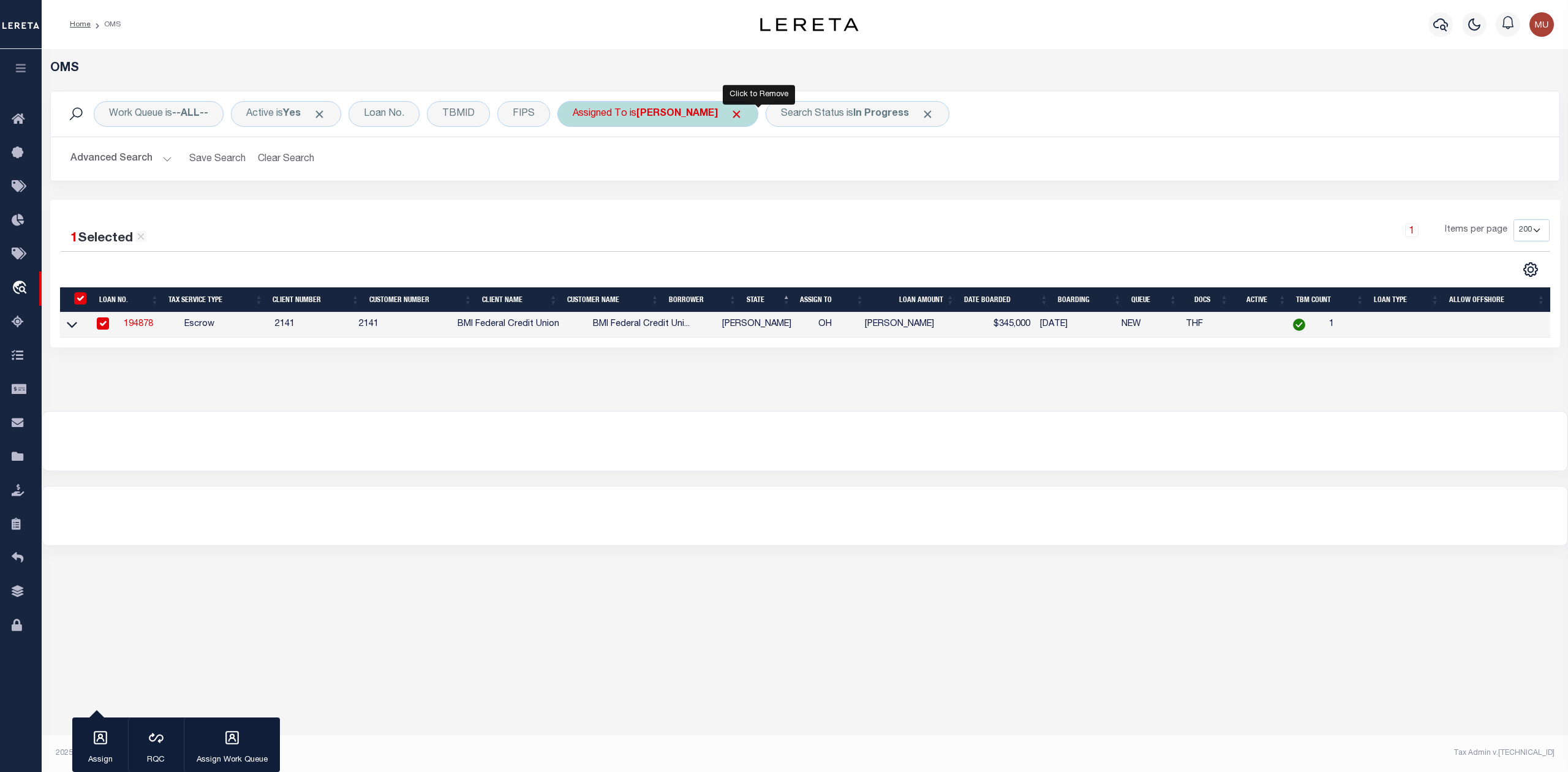
click at [743, 116] on span "Click to Remove" at bounding box center [736, 114] width 13 height 13
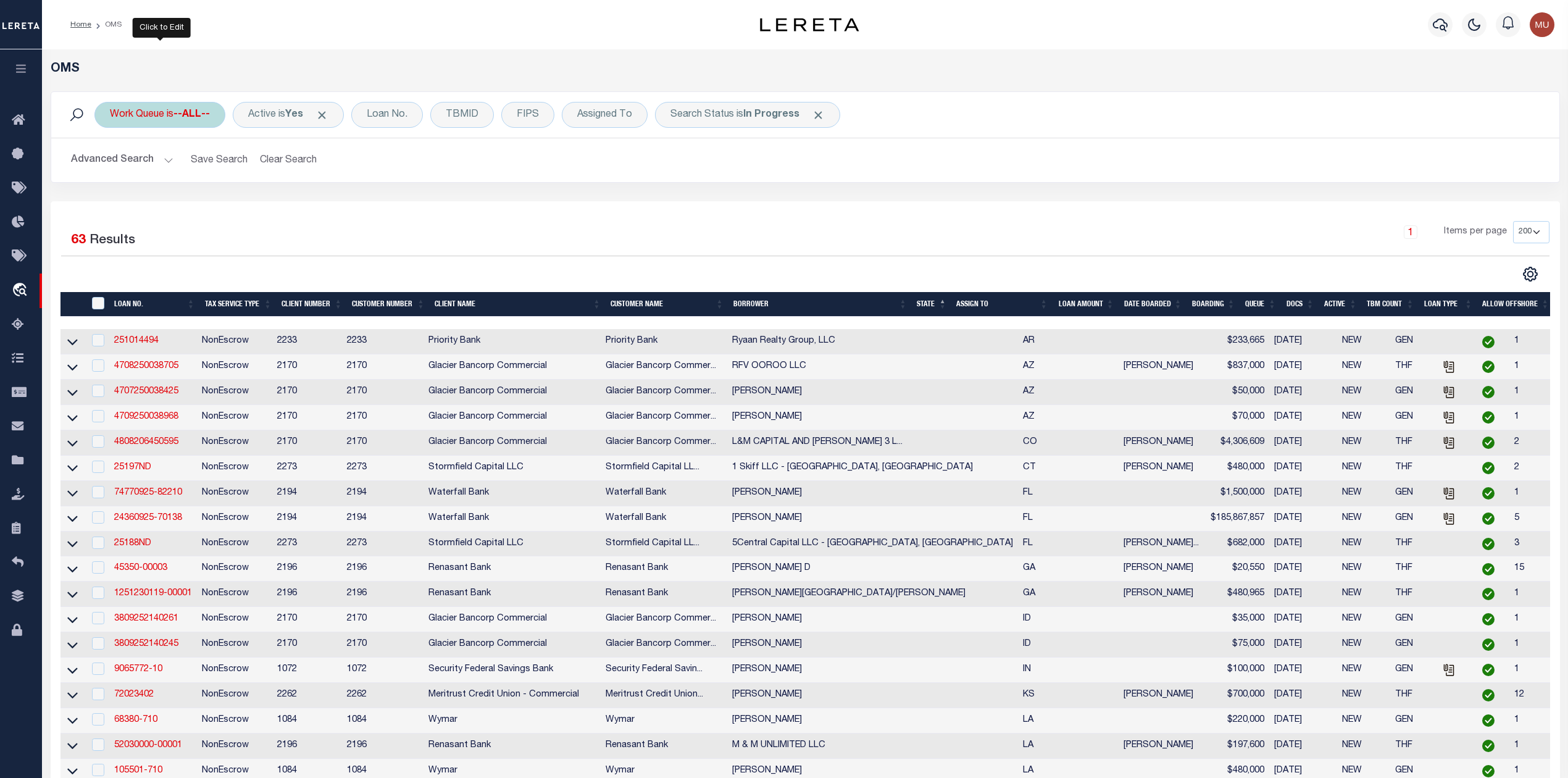
click at [201, 127] on div "Work Queue is --ALL--" at bounding box center [160, 115] width 131 height 26
click at [187, 171] on select "--ALL-- General ThoughtFocus" at bounding box center [201, 176] width 181 height 24
select select "THF"
click at [111, 165] on select "--ALL-- General ThoughtFocus" at bounding box center [201, 176] width 181 height 24
click at [275, 205] on input "Apply" at bounding box center [273, 203] width 36 height 20
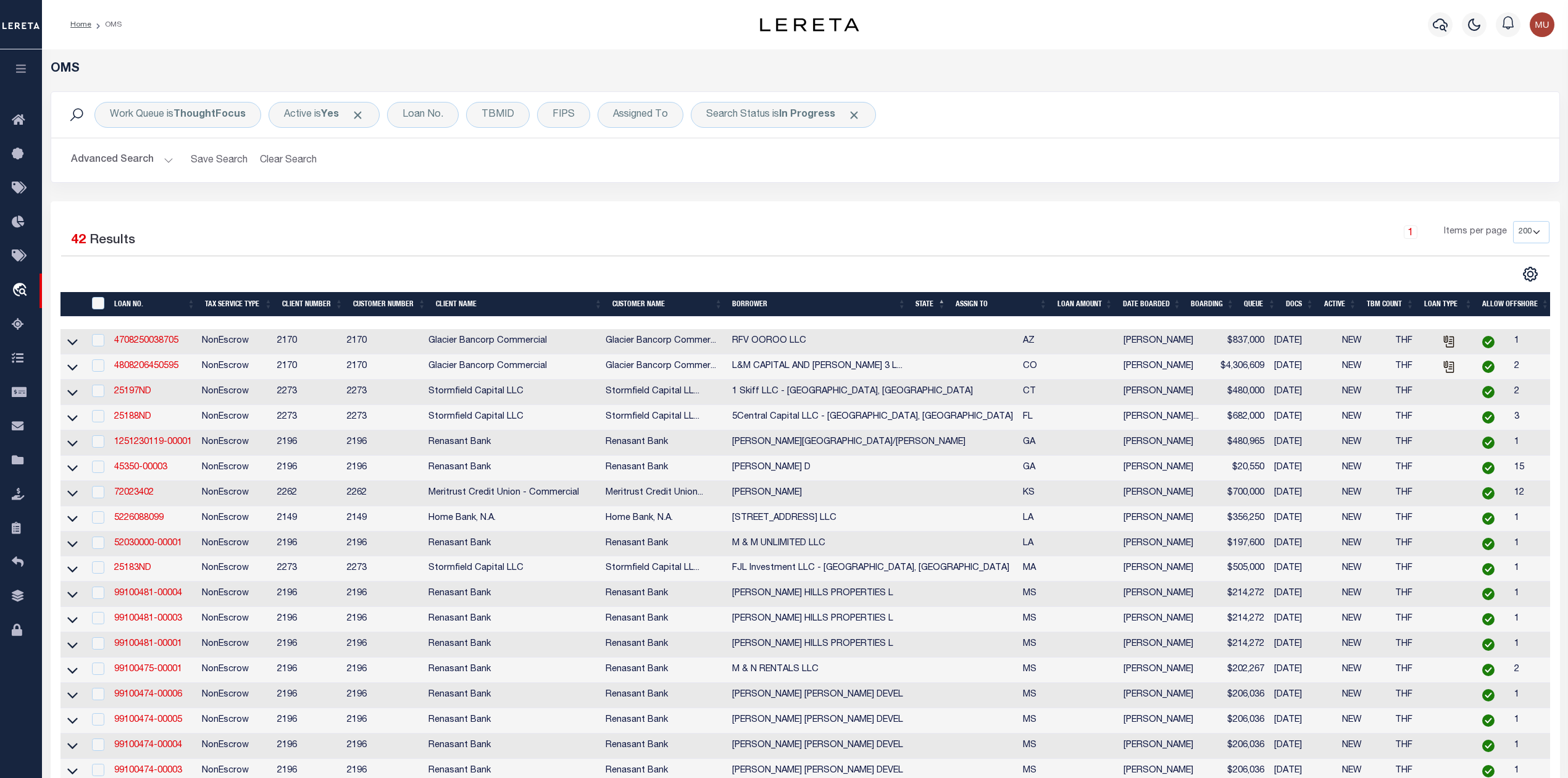
click at [1041, 301] on th "ASSIGN TO" at bounding box center [1002, 305] width 101 height 25
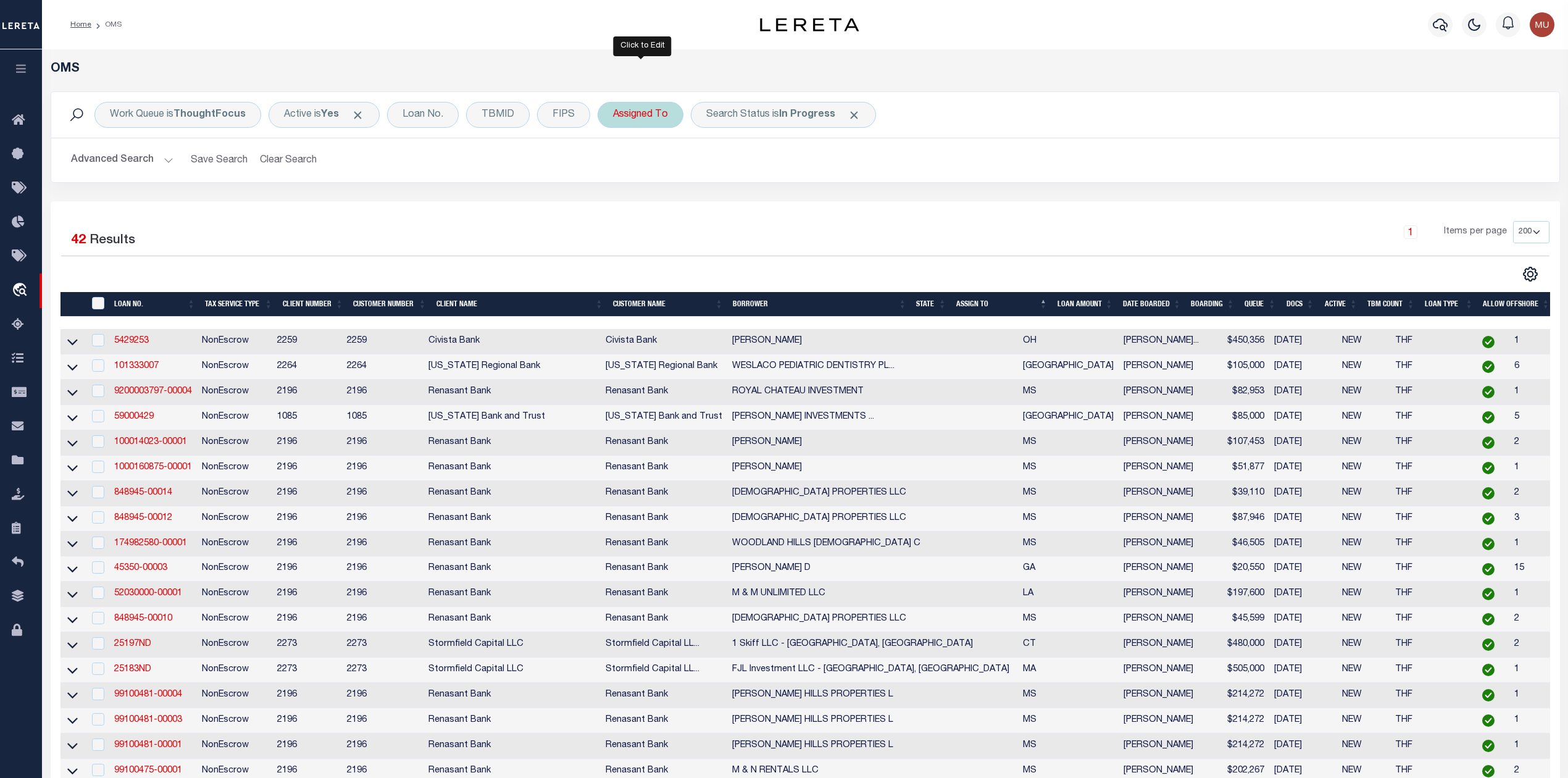
click at [657, 115] on div "Assigned To" at bounding box center [641, 115] width 86 height 26
click at [657, 176] on select "--Unassigned-- Abdul Muzain Agustin Fernandez Ahmad Darwish Alberto Estrada All…" at bounding box center [704, 176] width 181 height 24
select select "[PERSON_NAME]"
click at [614, 165] on select "--Unassigned-- Abdul Muzain Agustin Fernandez Ahmad Darwish Alberto Estrada All…" at bounding box center [704, 176] width 181 height 24
click at [776, 206] on input "Apply" at bounding box center [776, 203] width 36 height 20
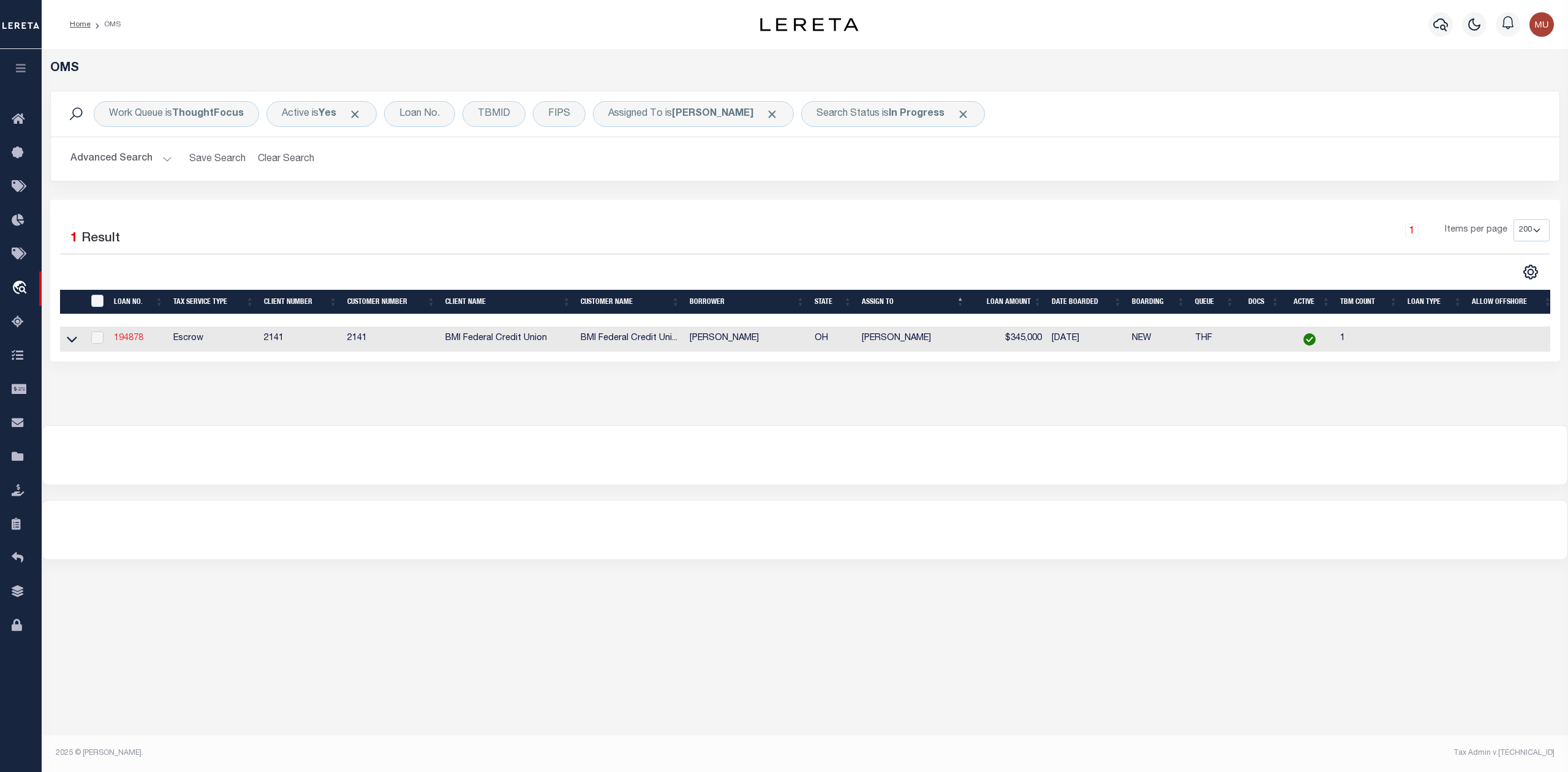
click at [136, 342] on link "194878" at bounding box center [128, 338] width 29 height 8
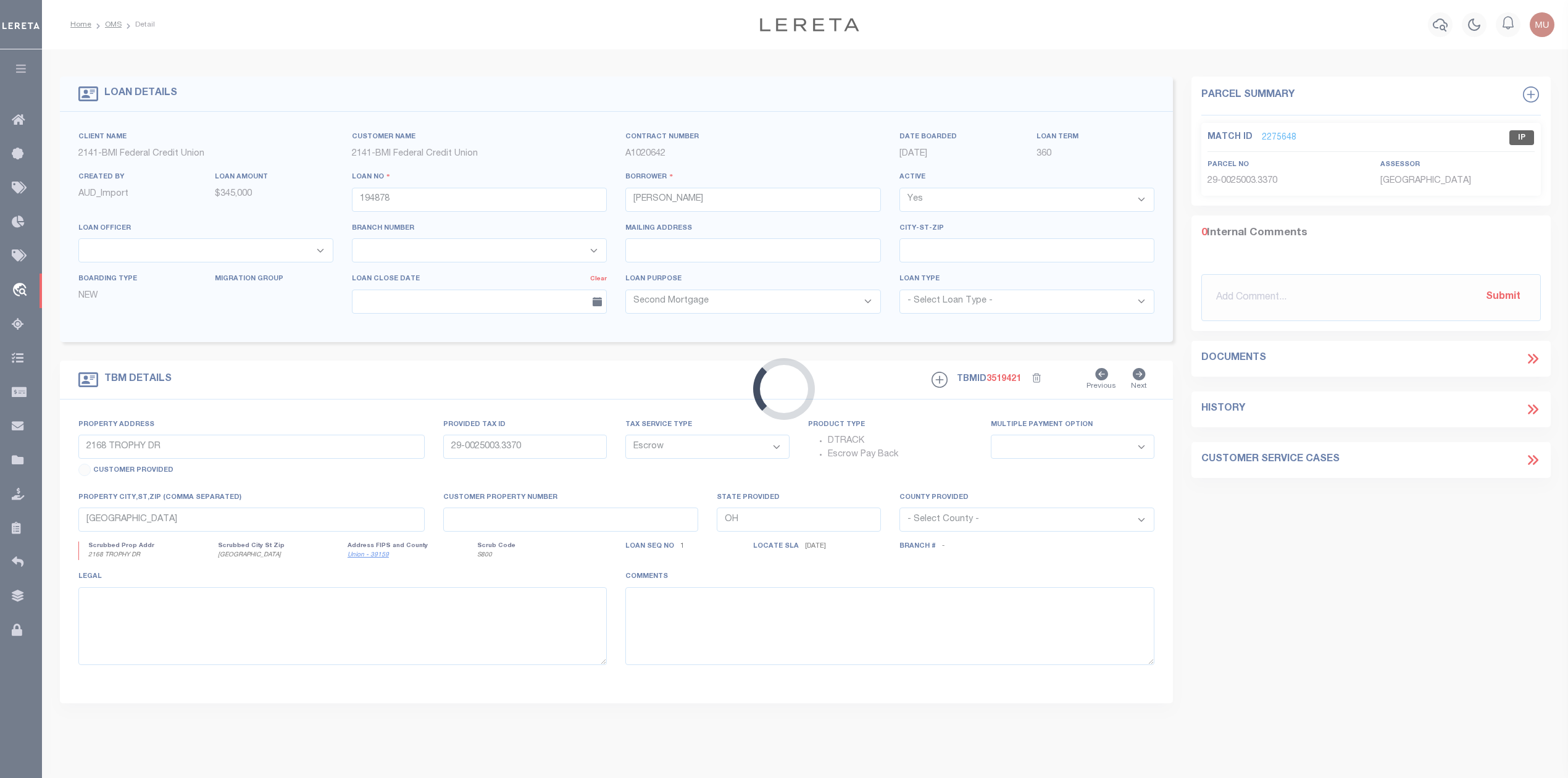
select select
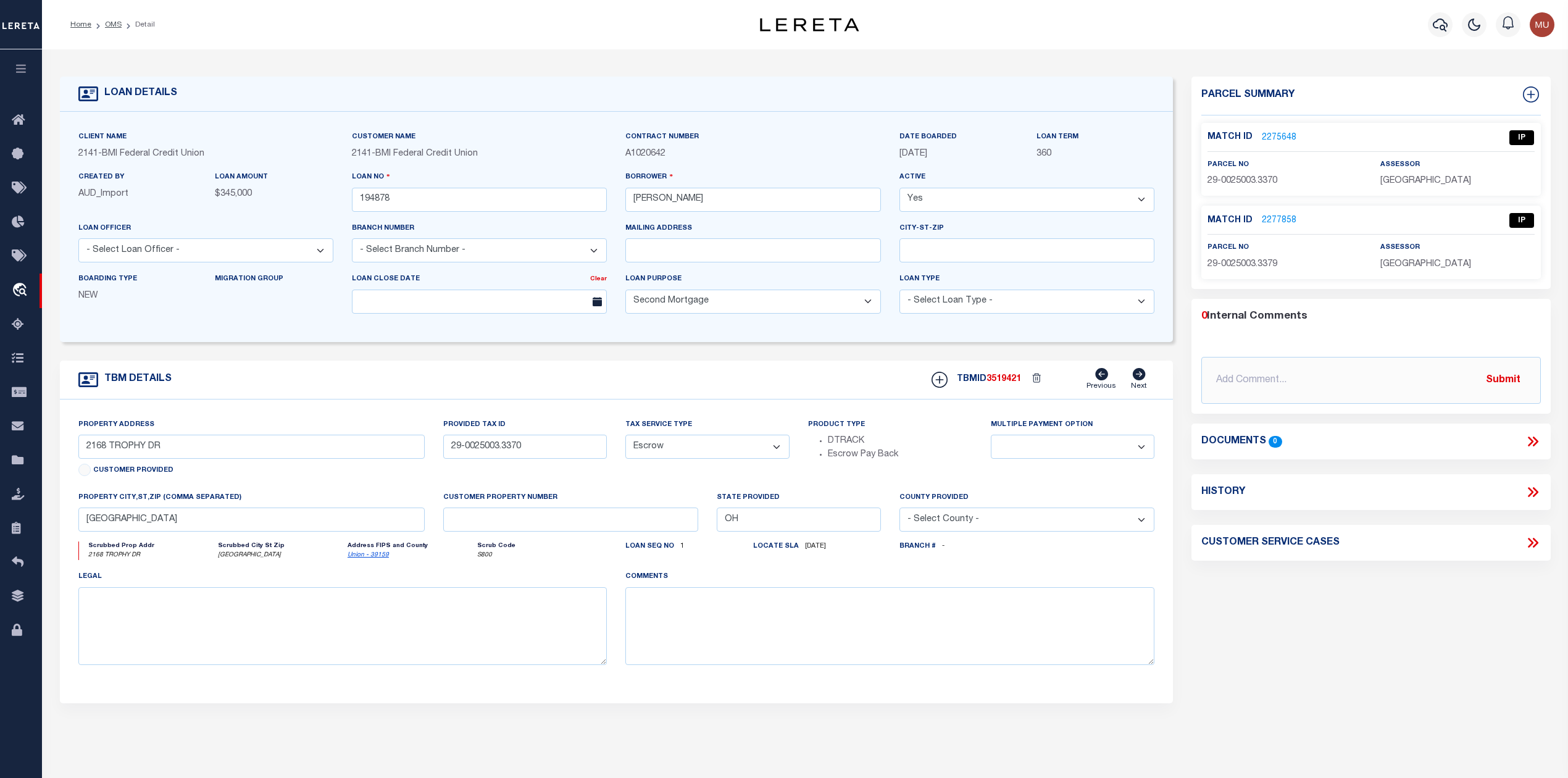
click at [1280, 137] on link "2275648" at bounding box center [1279, 138] width 35 height 13
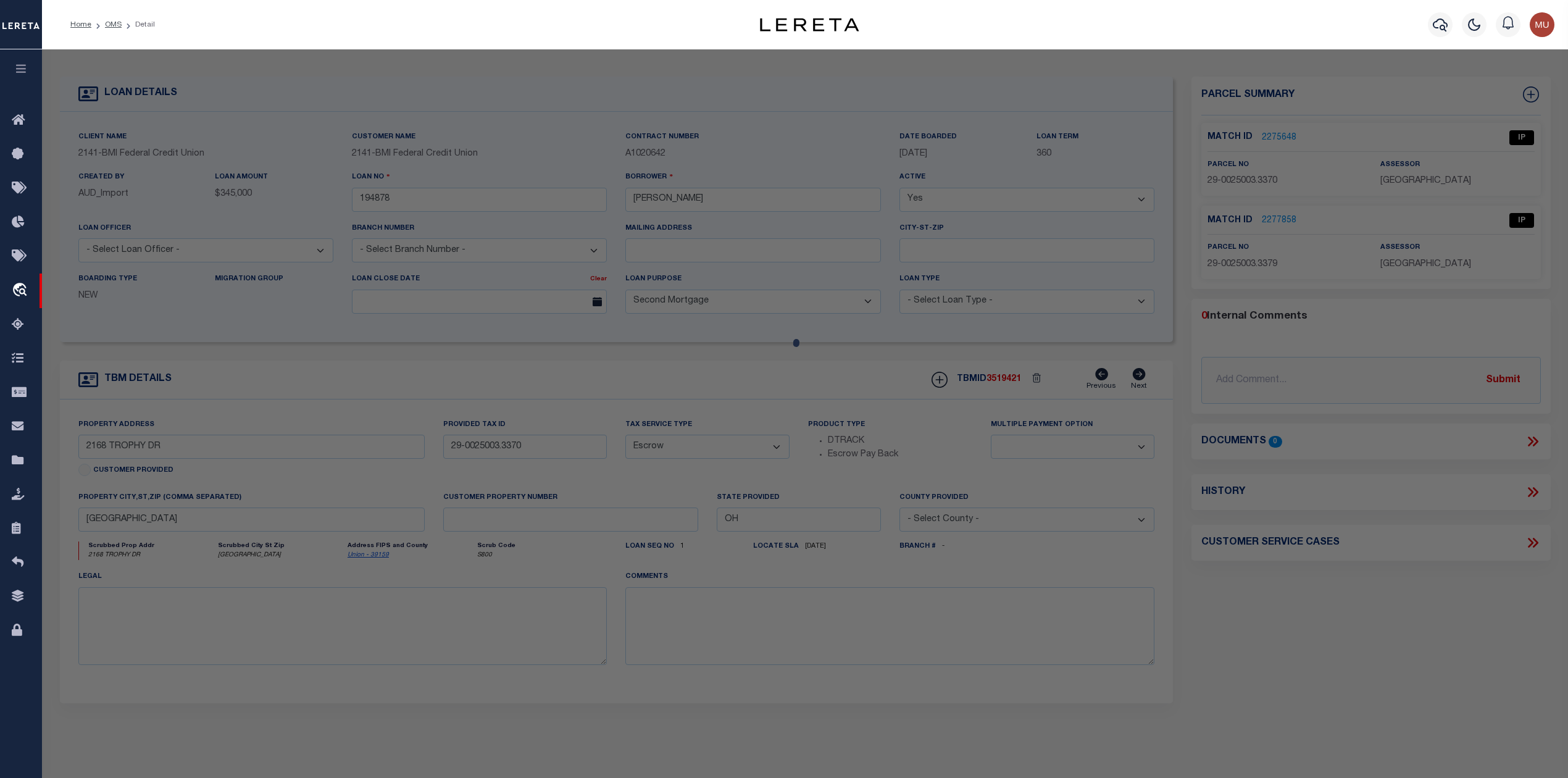
select select "AS"
select select
checkbox input "false"
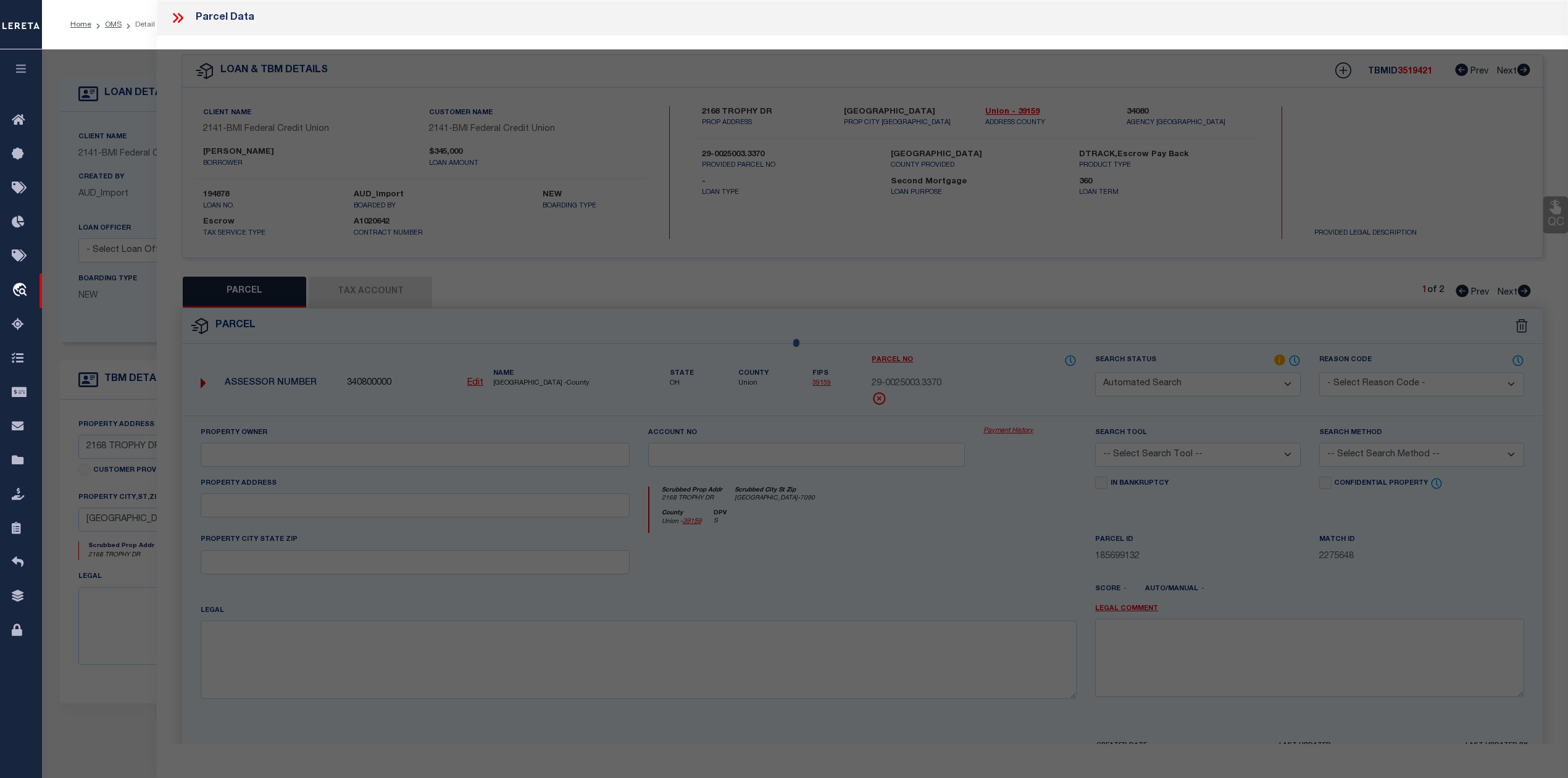
select select "IP"
type input "SMITH RICHARD D SMITH LAURA"
select select "AGW"
select select "ADD"
type input "2168 TROPHY DRIVE"
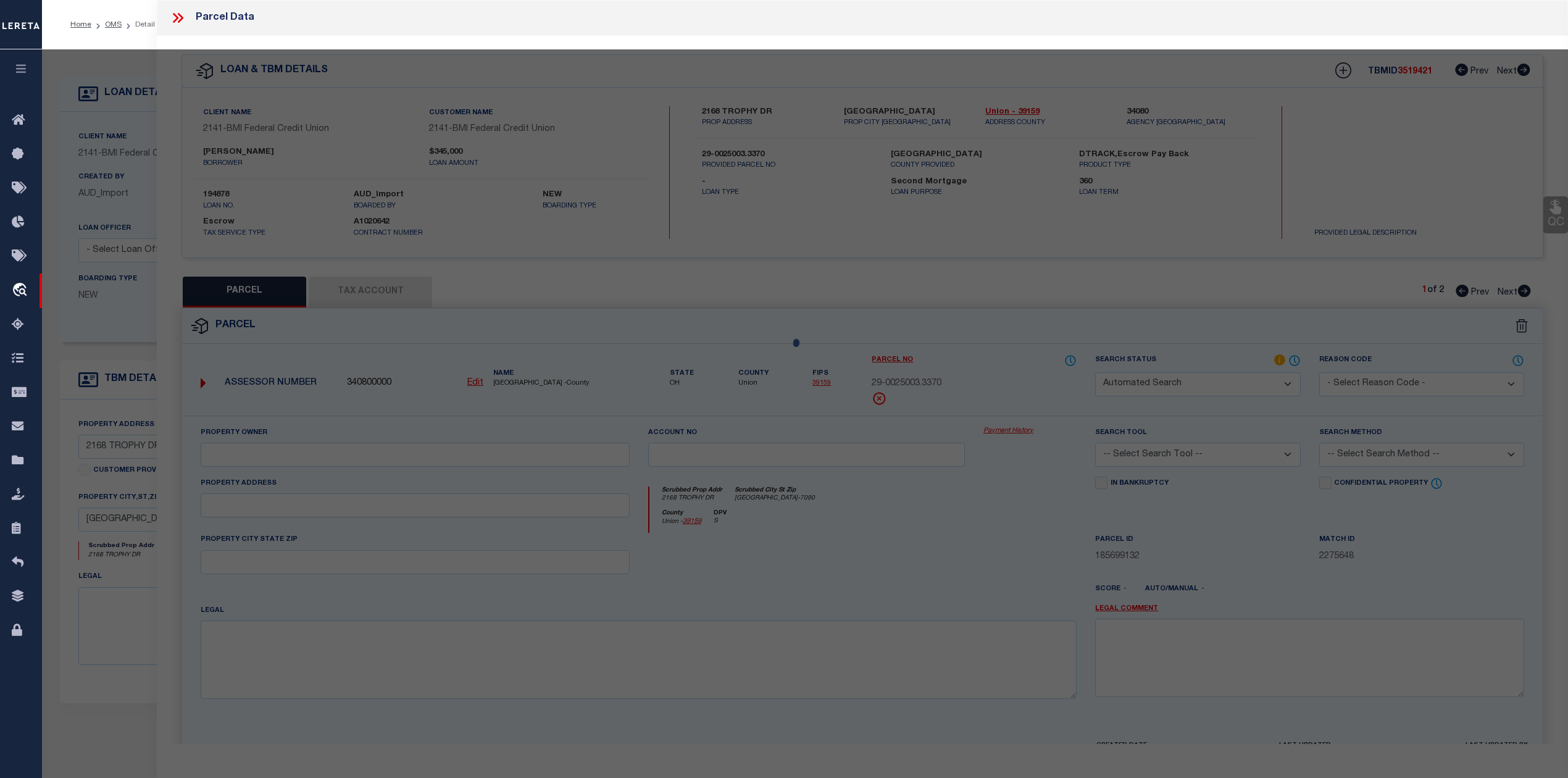
type input "MARYSVILLE, OH 43040"
type textarea "WOODS @ MILL VALLEY NORTH VMS 5138 PHASE 1 PART 9 LOT 5331 OR 847 PG 705"
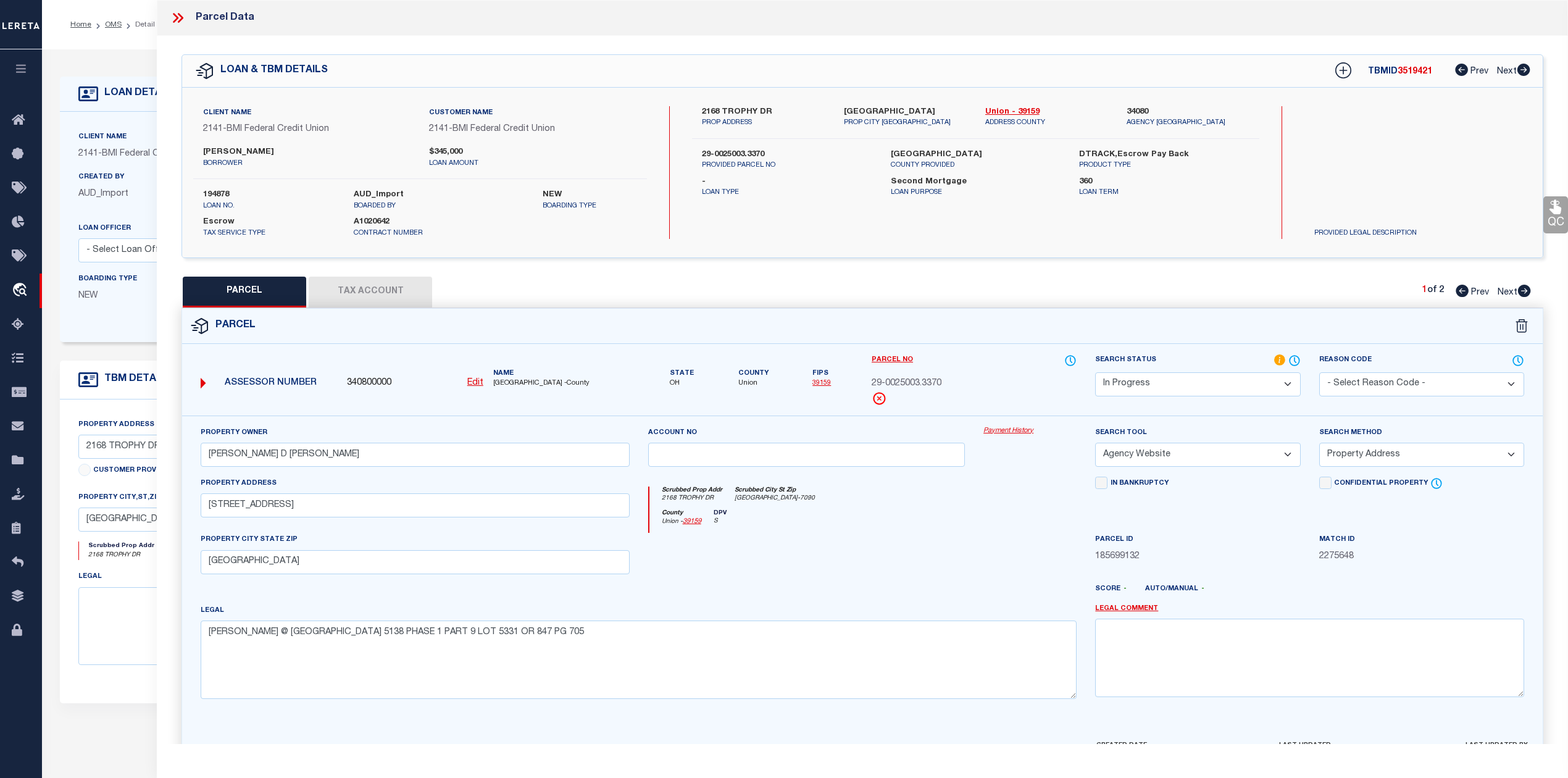
click at [1471, 290] on span "Prev" at bounding box center [1479, 293] width 18 height 8
click at [1525, 290] on icon at bounding box center [1524, 290] width 14 height 13
select select "AS"
select select
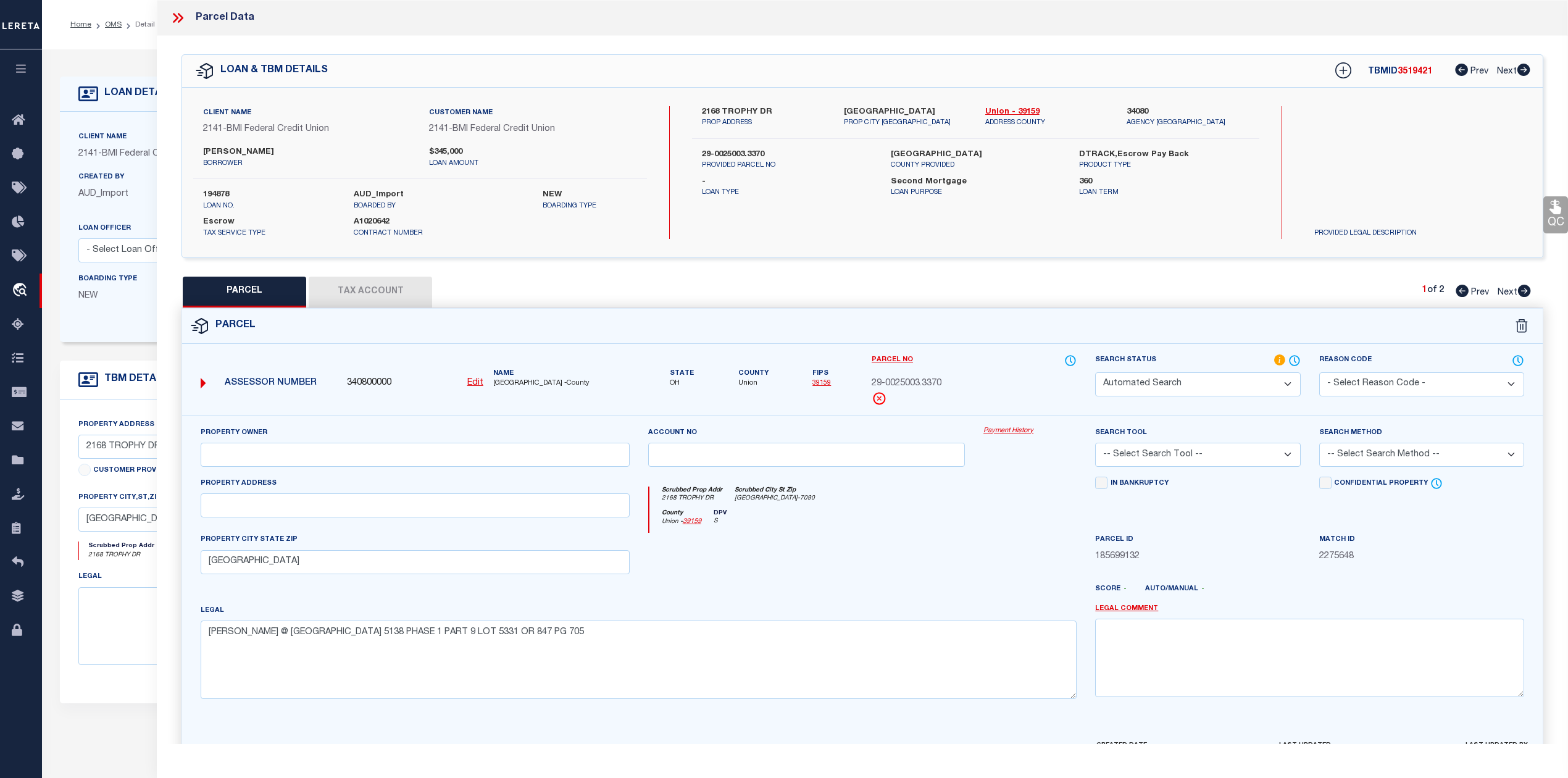
checkbox input "false"
select select "IP"
type input "SMITH RICHARD D SMITH LAURA"
select select "AGW"
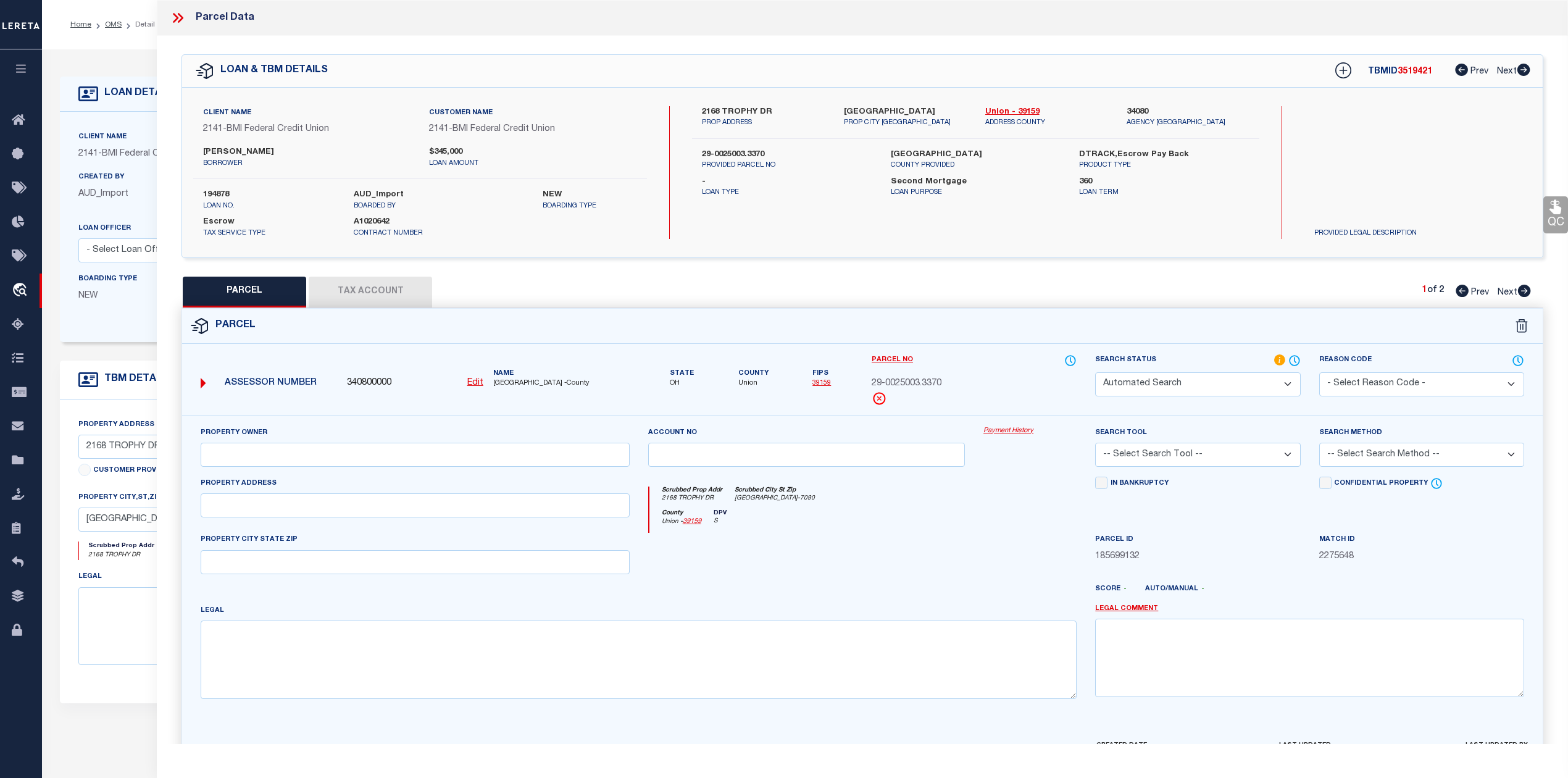
select select "ADD"
type input "2168 TROPHY DRIVE"
type input "MARYSVILLE, OH 43040"
type textarea "WOODS @ MILL VALLEY NORTH VMS 5138 PHASE 1 PART 9 LOT 5331 OR 847 PG 705"
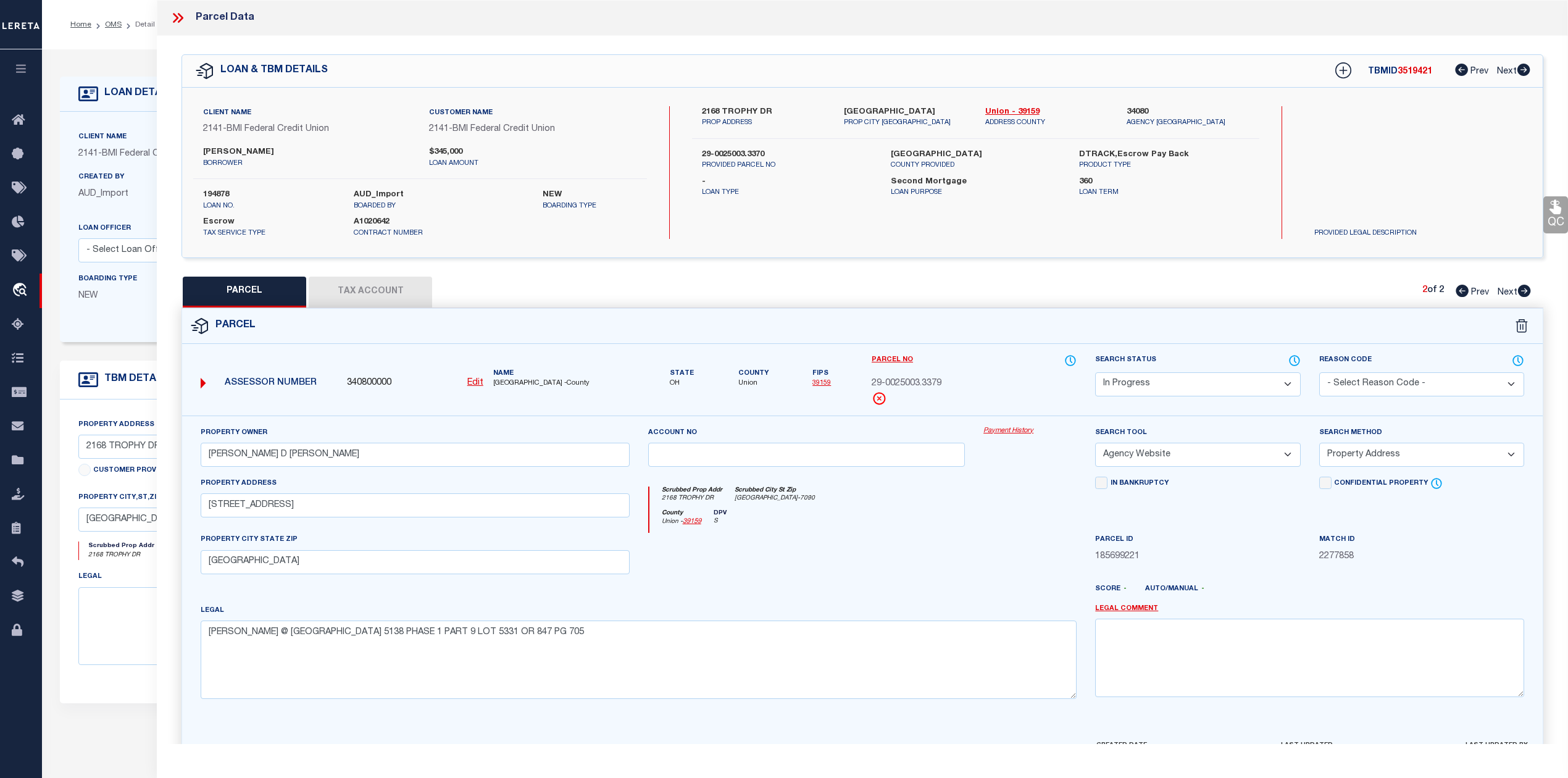
click at [1466, 295] on icon at bounding box center [1462, 290] width 13 height 13
select select "AS"
select select
checkbox input "false"
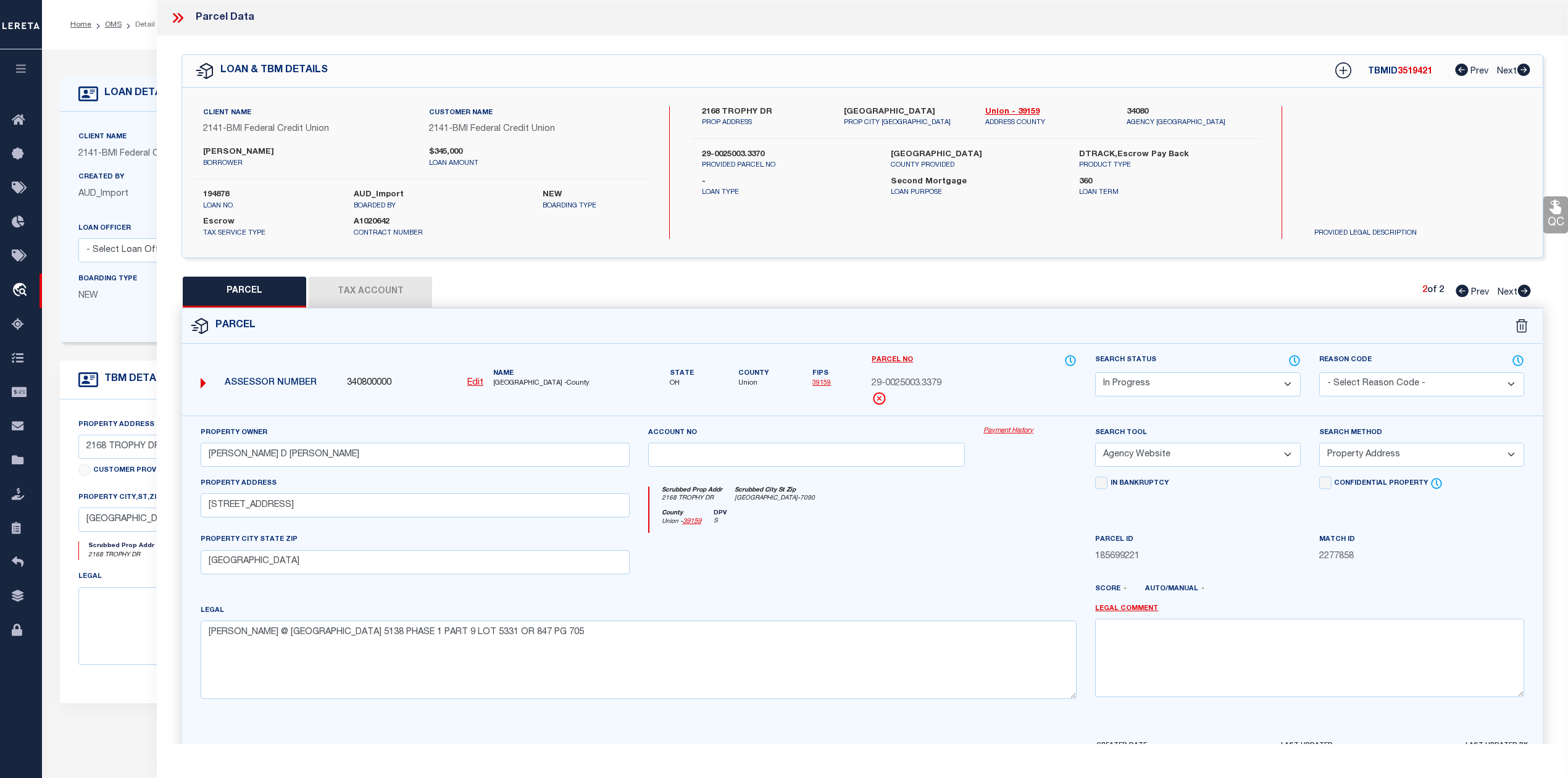
checkbox input "false"
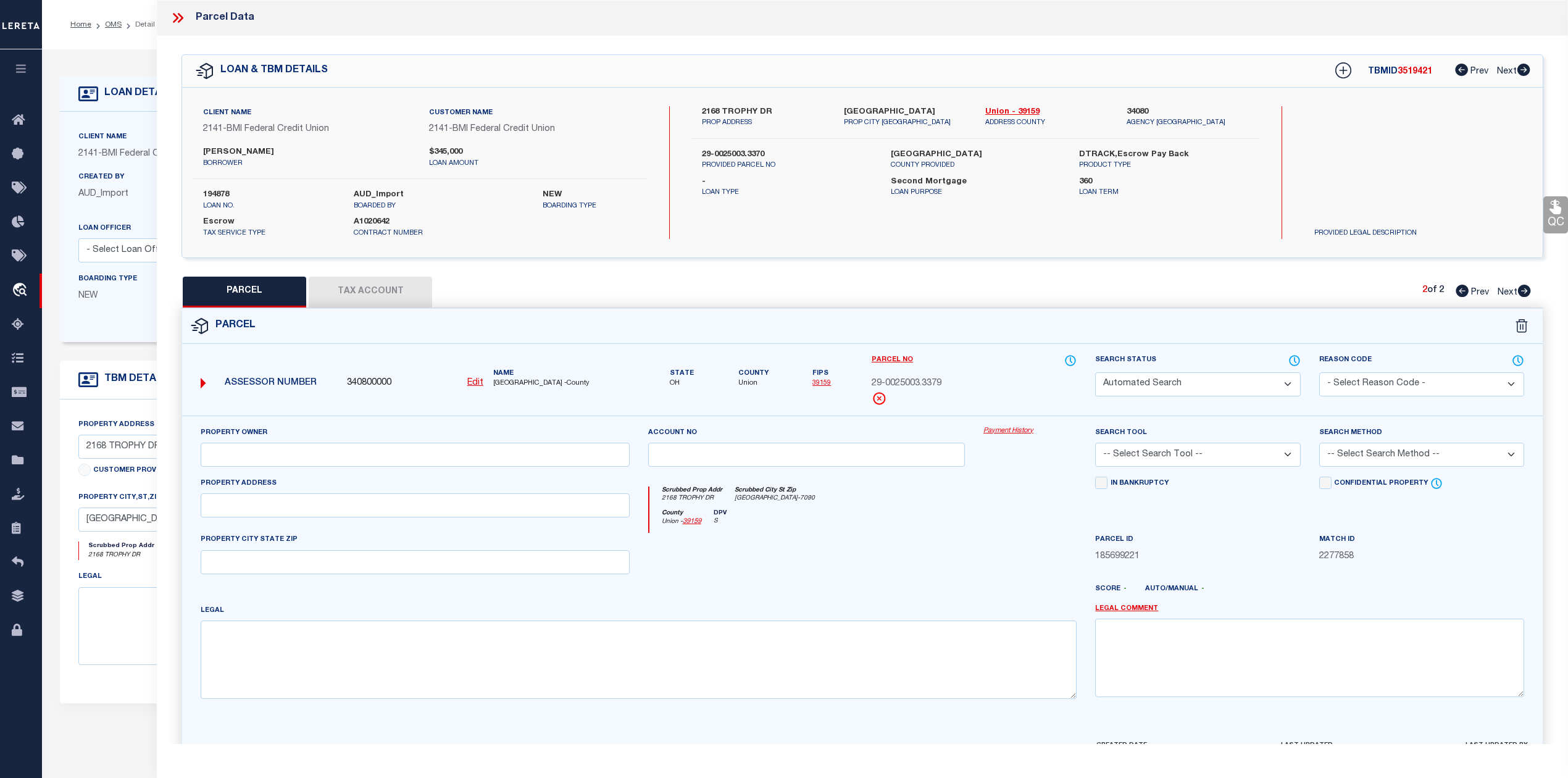
select select "IP"
type input "SMITH RICHARD D SMITH LAURA"
select select "AGW"
select select "ADD"
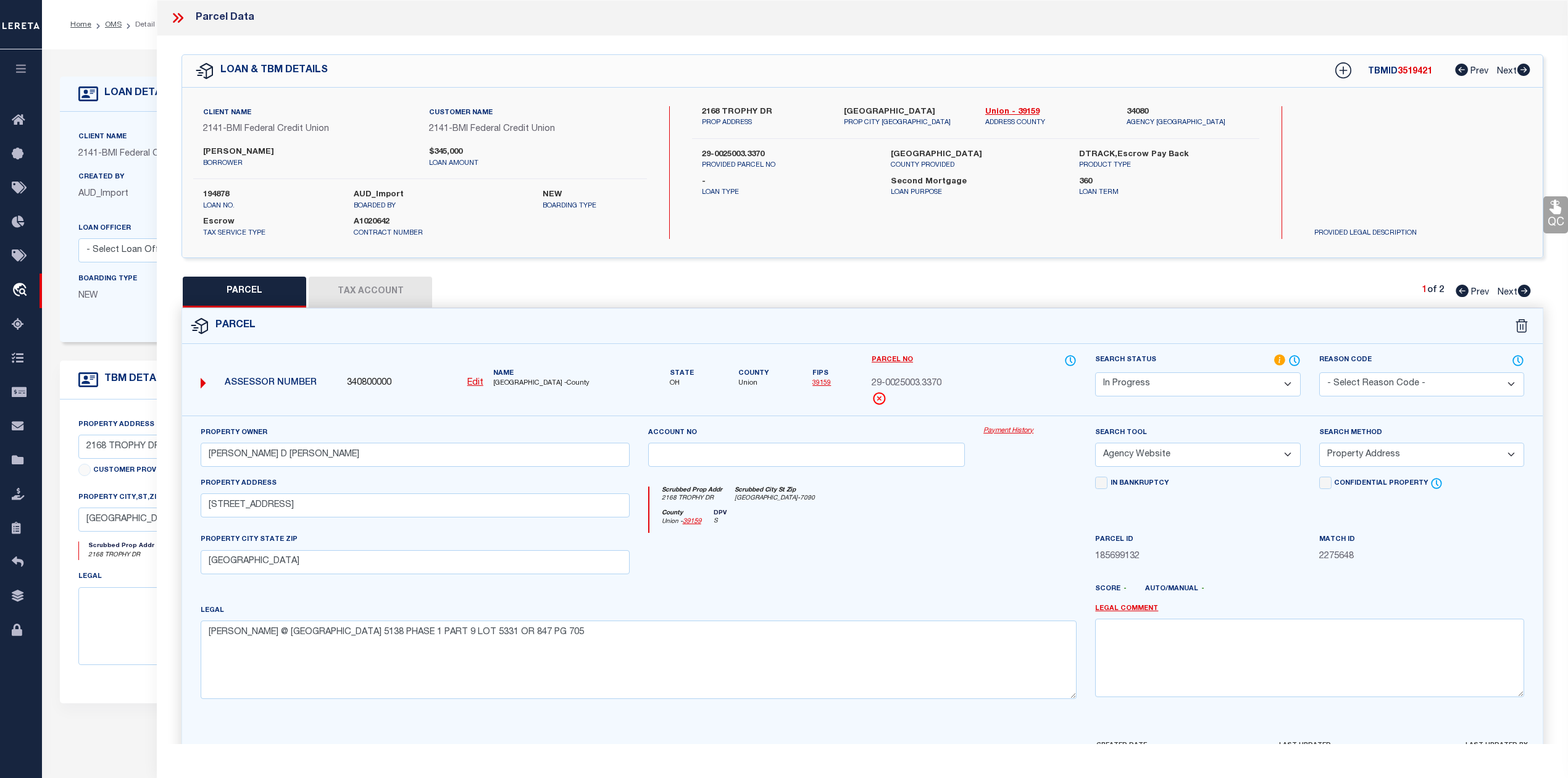
click at [1272, 381] on select "Automated Search Bad Parcel Complete Duplicate Parcel High Dollar Reporting In …" at bounding box center [1198, 384] width 205 height 24
click at [1095, 372] on select "Automated Search Bad Parcel Complete Duplicate Parcel High Dollar Reporting In …" at bounding box center [1198, 384] width 205 height 24
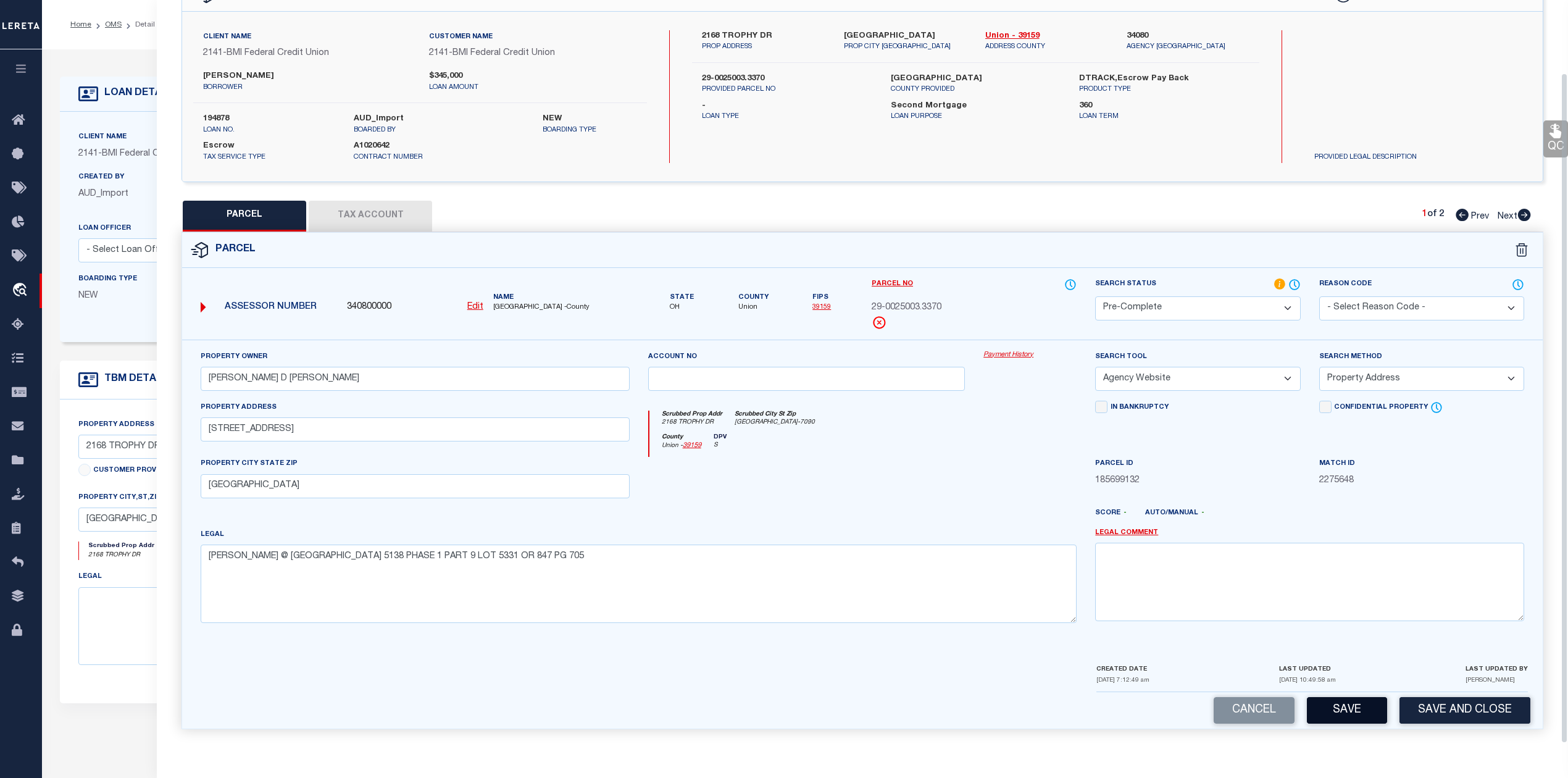
click at [1338, 712] on button "Save" at bounding box center [1347, 710] width 80 height 26
click at [1528, 210] on icon at bounding box center [1524, 214] width 13 height 13
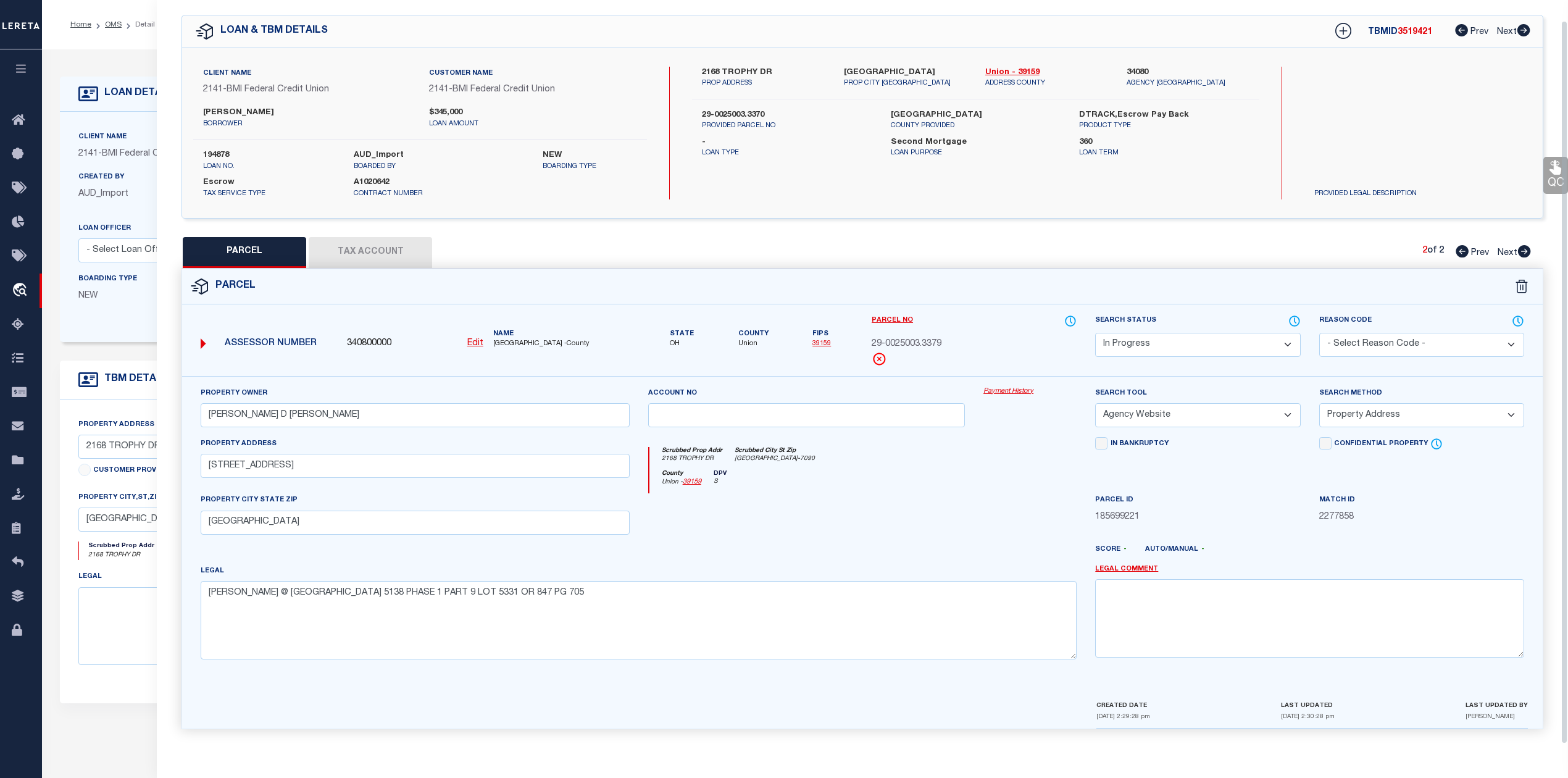
scroll to position [45, 0]
click at [1225, 339] on select "Automated Search Bad Parcel Complete Duplicate Parcel High Dollar Reporting In …" at bounding box center [1198, 344] width 205 height 24
click at [1095, 332] on select "Automated Search Bad Parcel Complete Duplicate Parcel High Dollar Reporting In …" at bounding box center [1198, 344] width 205 height 24
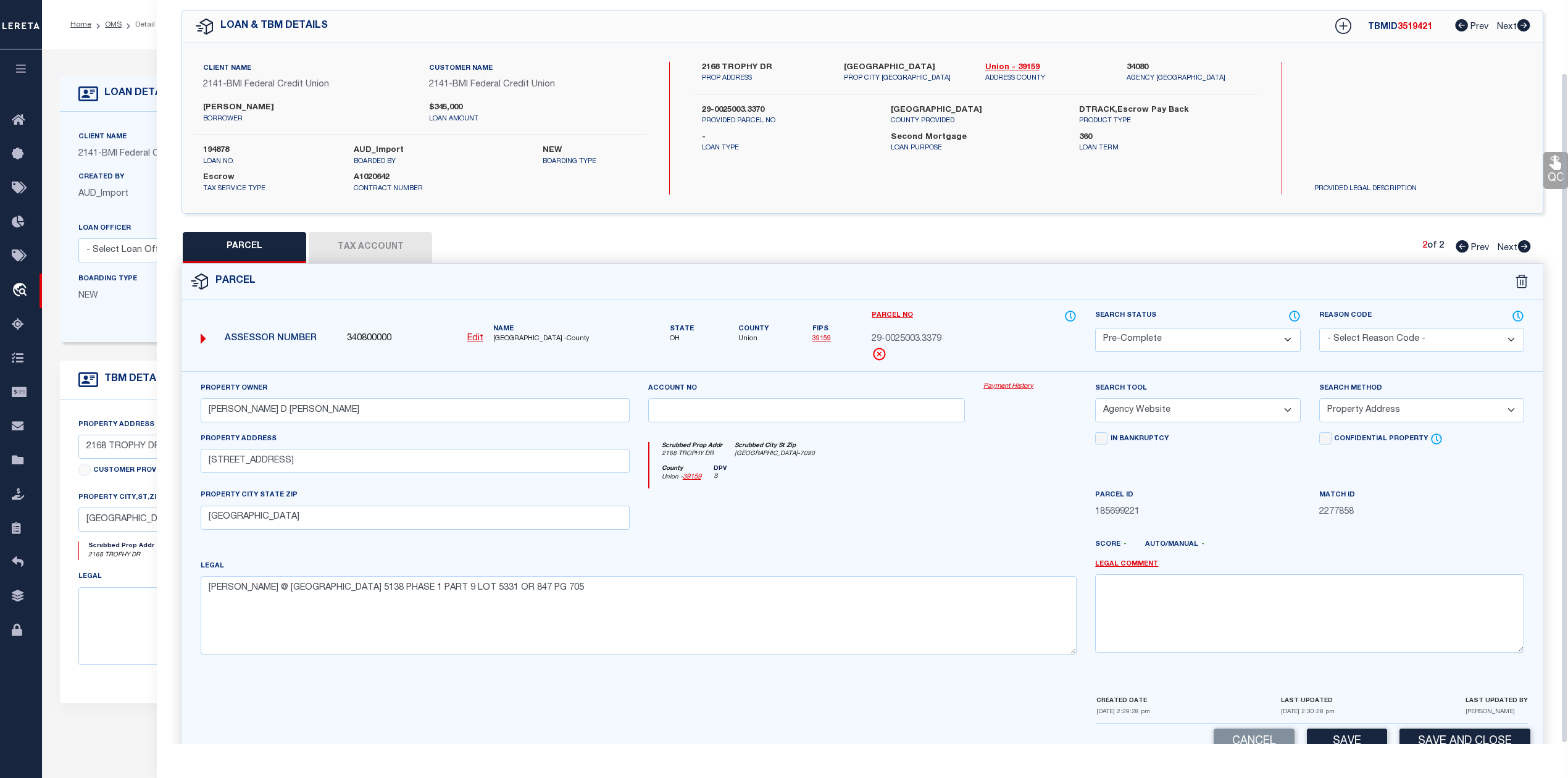
scroll to position [80, 0]
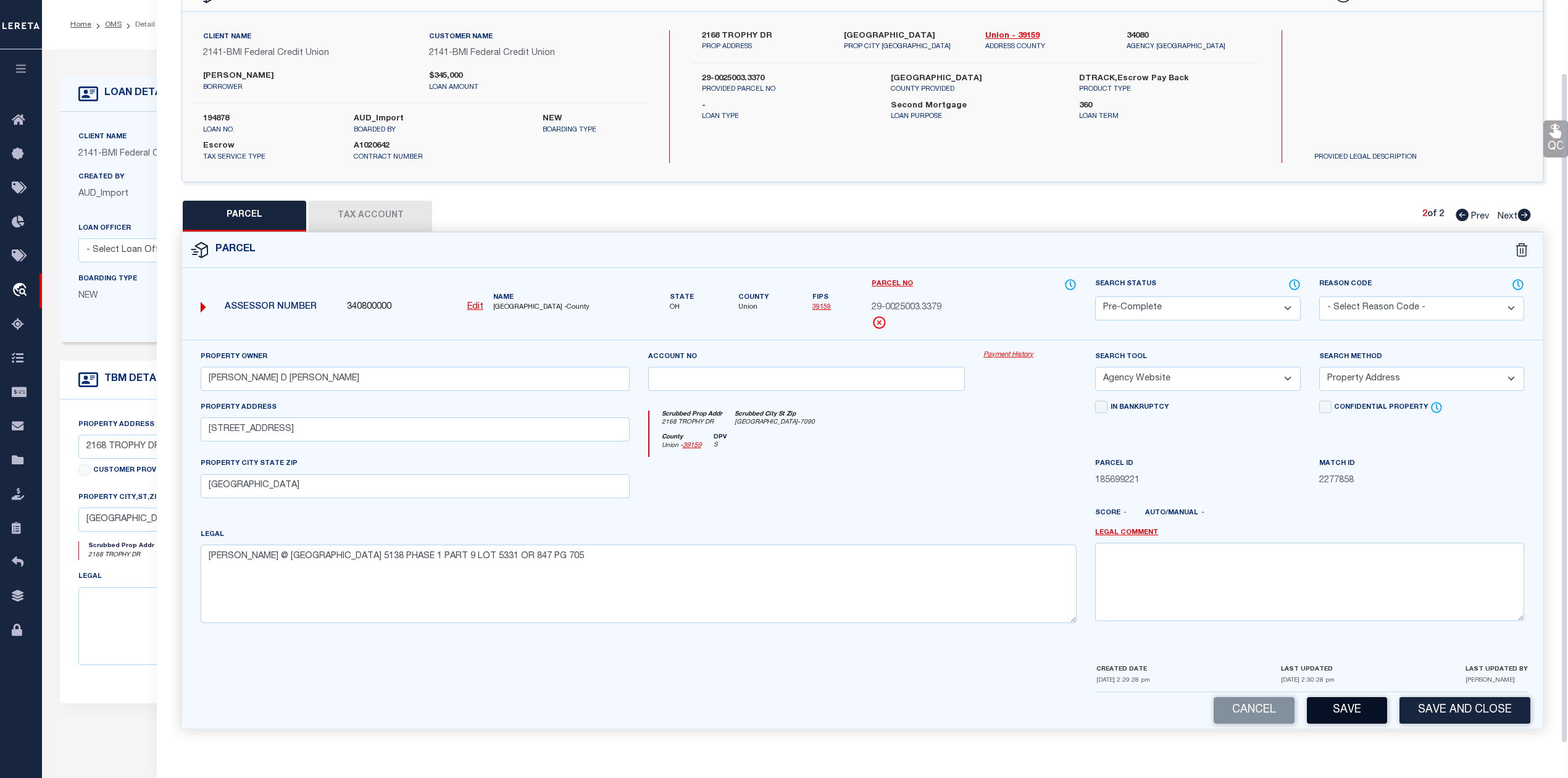
click at [1349, 720] on button "Save" at bounding box center [1347, 710] width 80 height 26
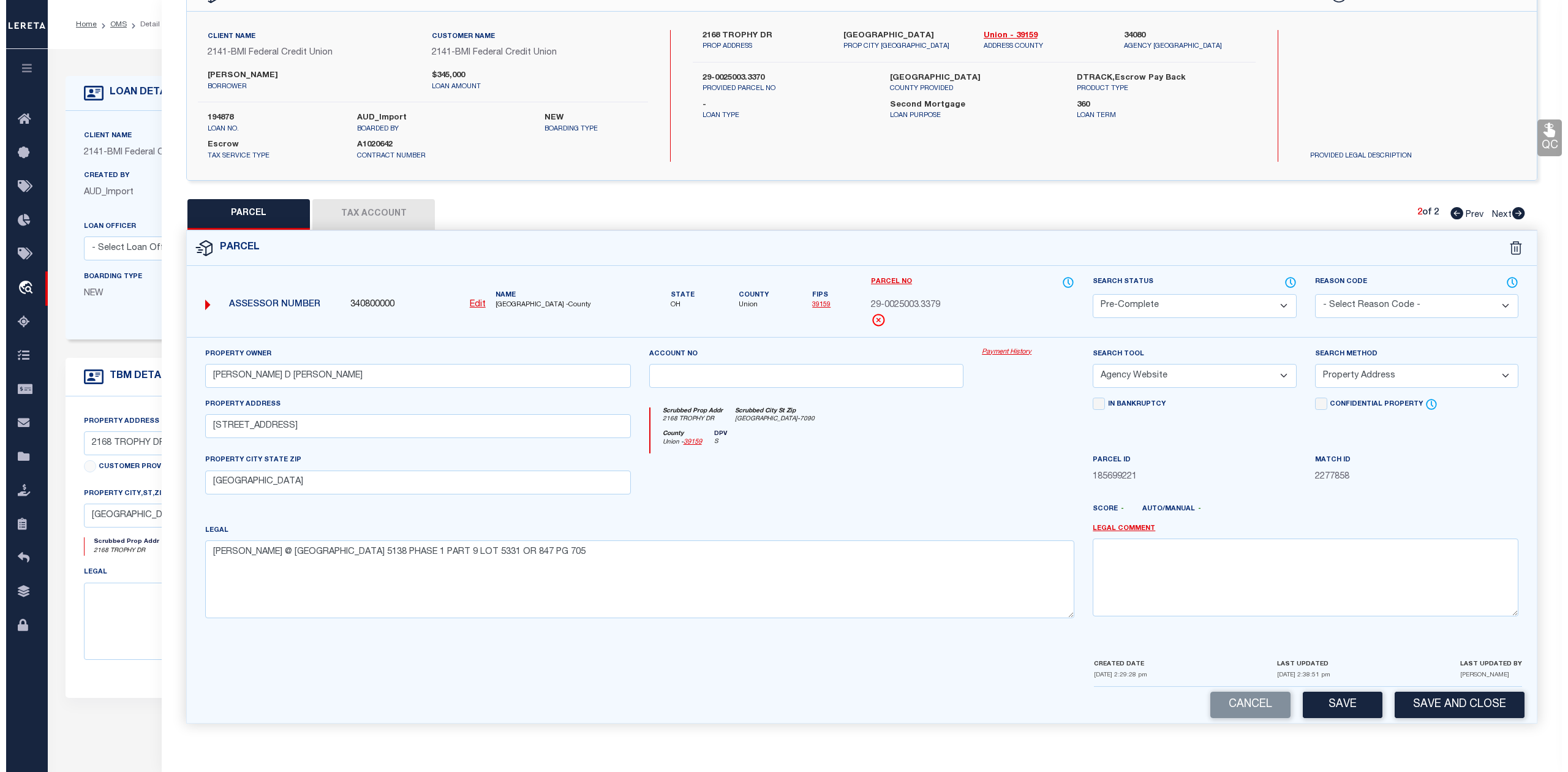
scroll to position [0, 0]
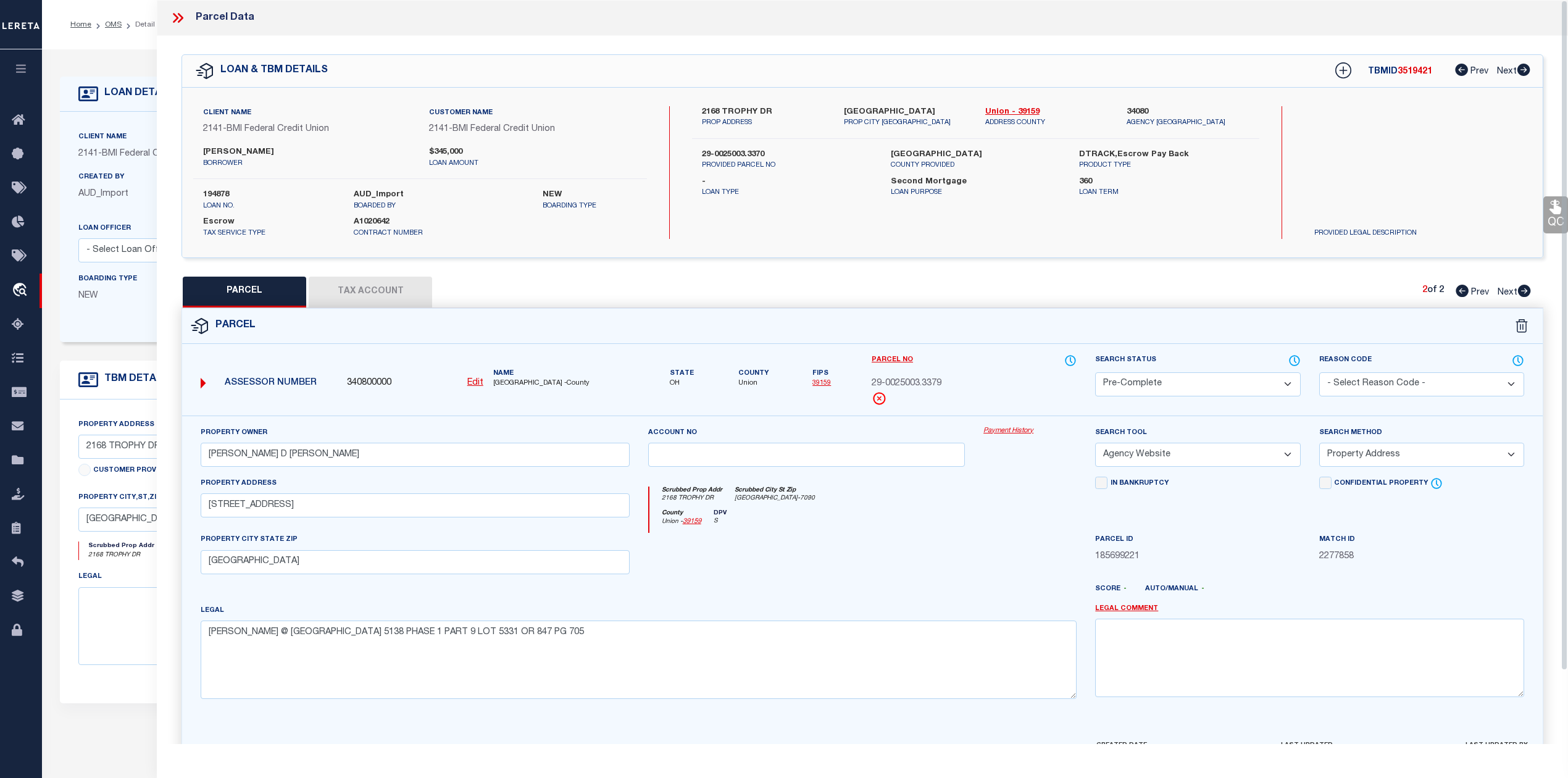
click at [1414, 73] on span "3519421" at bounding box center [1414, 72] width 35 height 8
copy span "3519421"
click at [1458, 295] on icon at bounding box center [1462, 290] width 13 height 13
drag, startPoint x: 970, startPoint y: 386, endPoint x: 862, endPoint y: 387, distance: 108.0
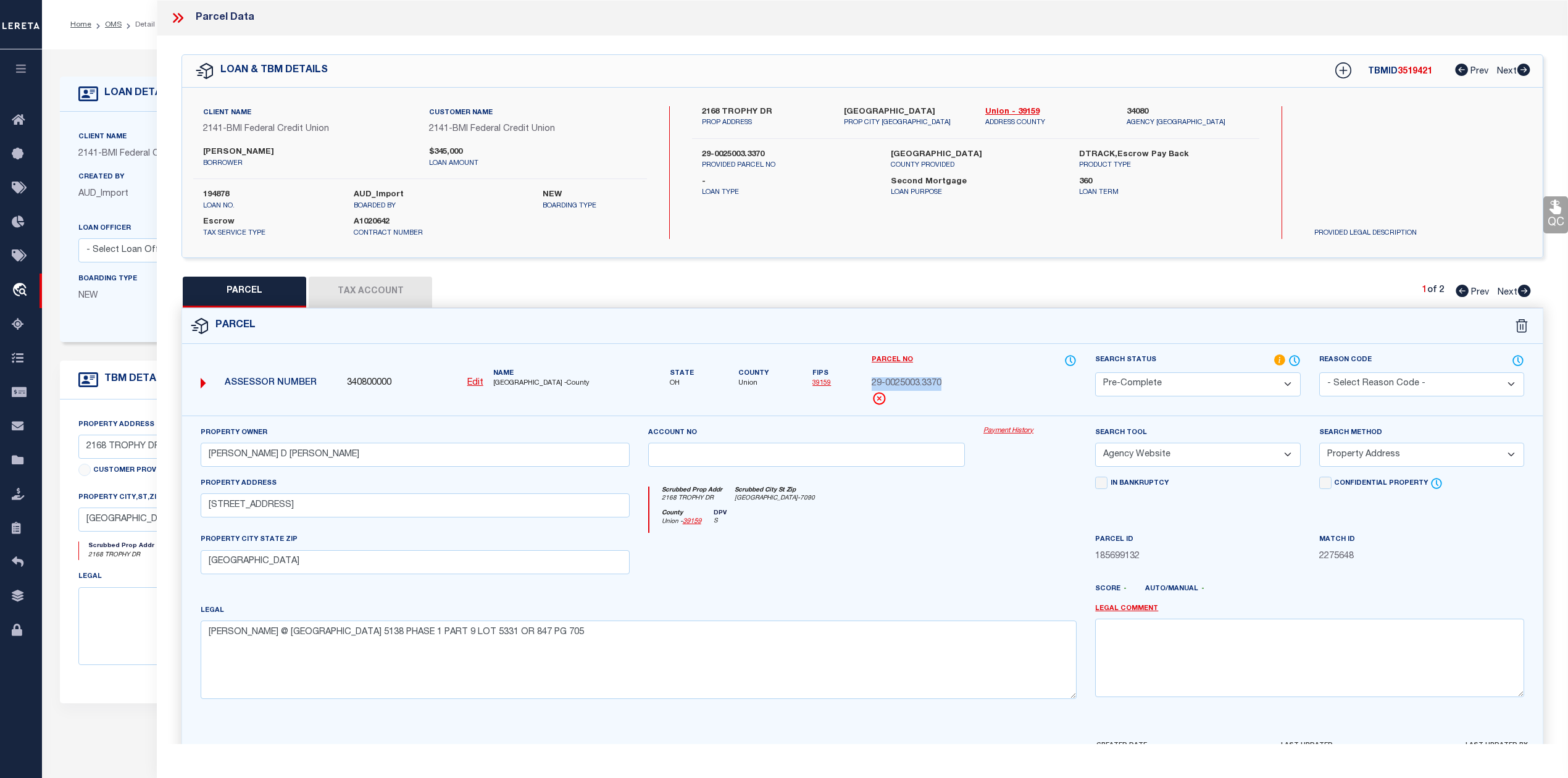
click at [862, 387] on div "Parcel No 29-0025003.3370" at bounding box center [974, 384] width 224 height 62
copy span "29-0025003.3370"
click at [181, 15] on icon at bounding box center [177, 18] width 16 height 16
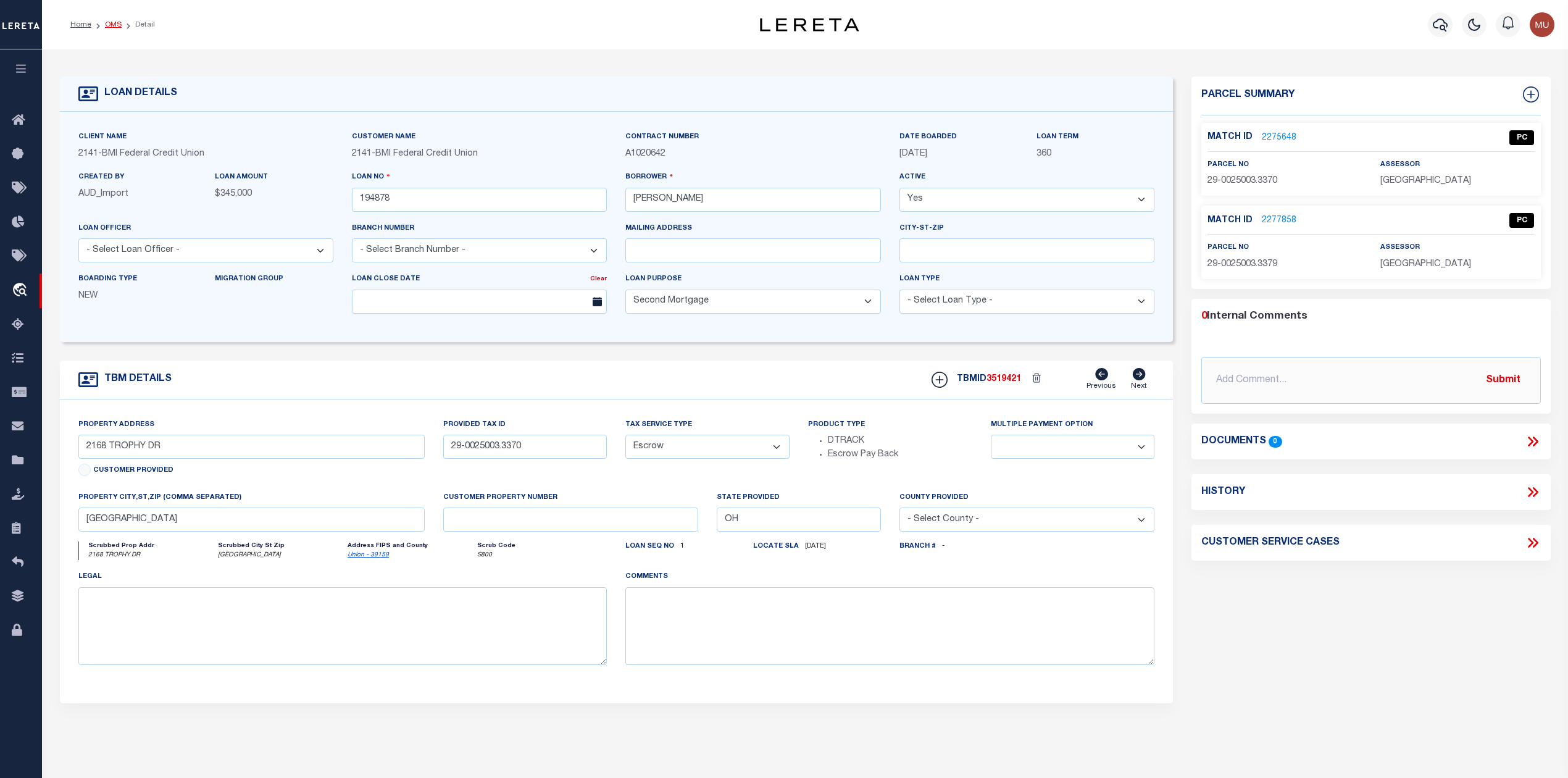
click at [111, 21] on link "OMS" at bounding box center [113, 24] width 17 height 8
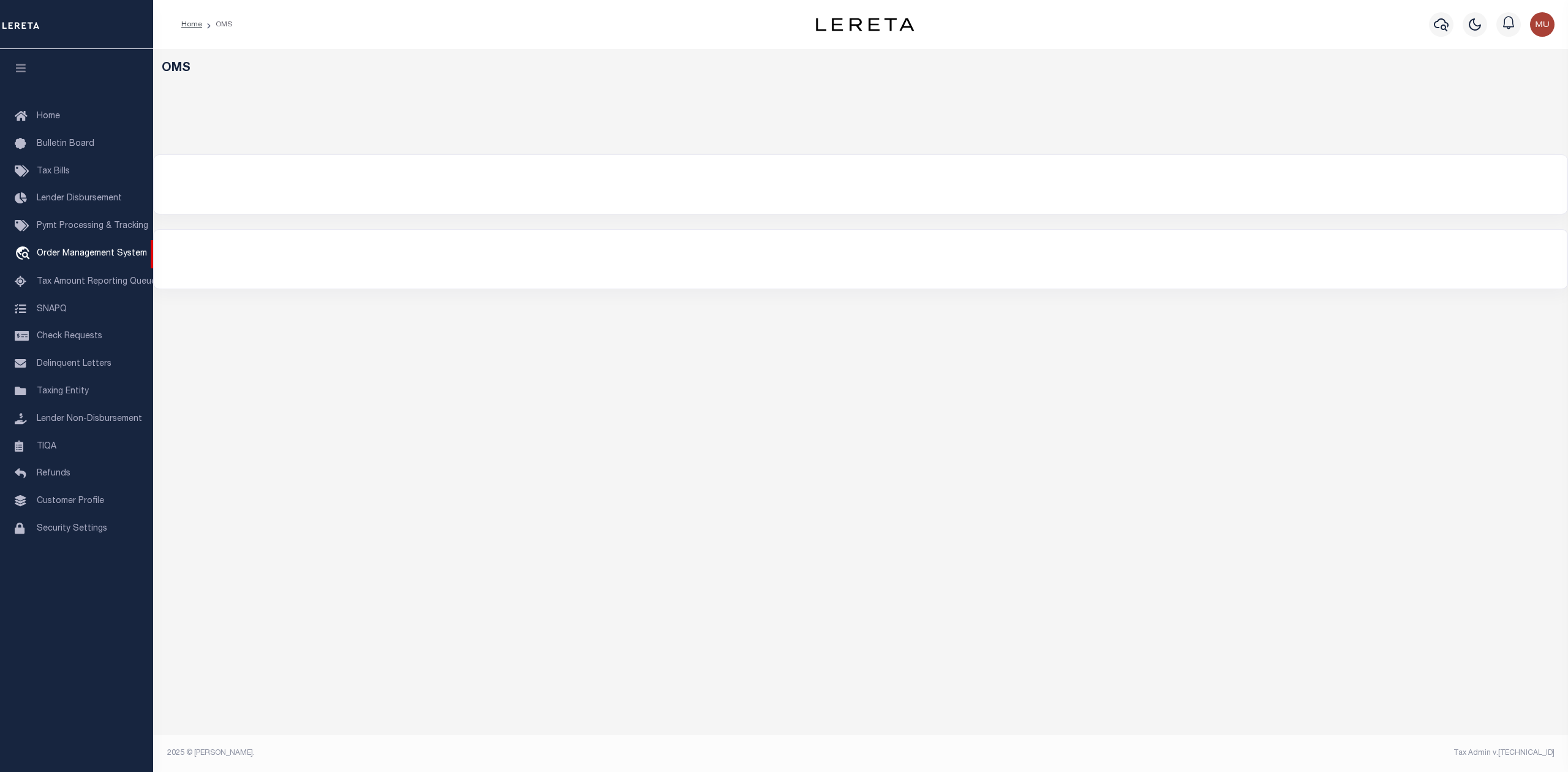
select select "200"
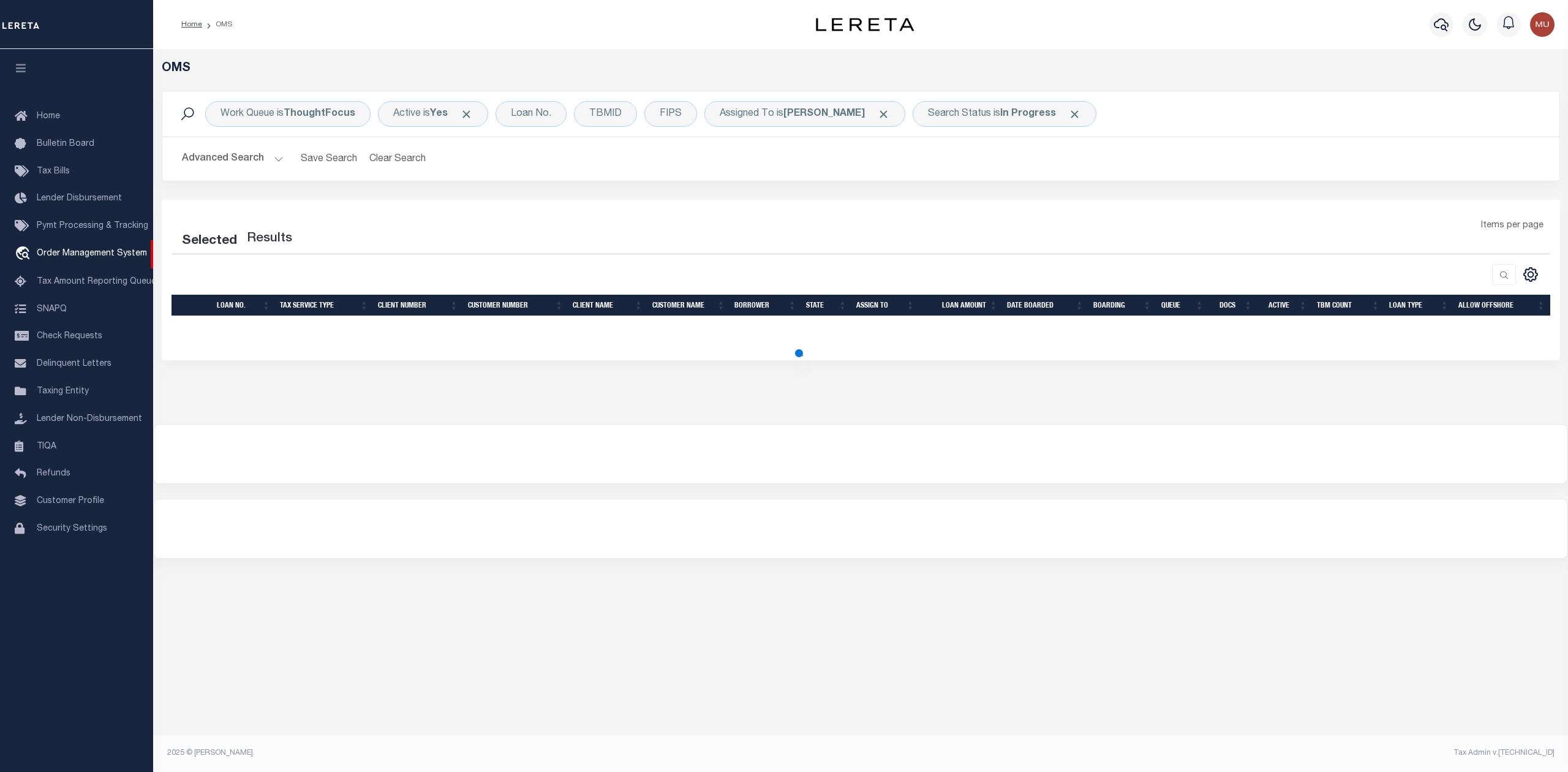
select select "200"
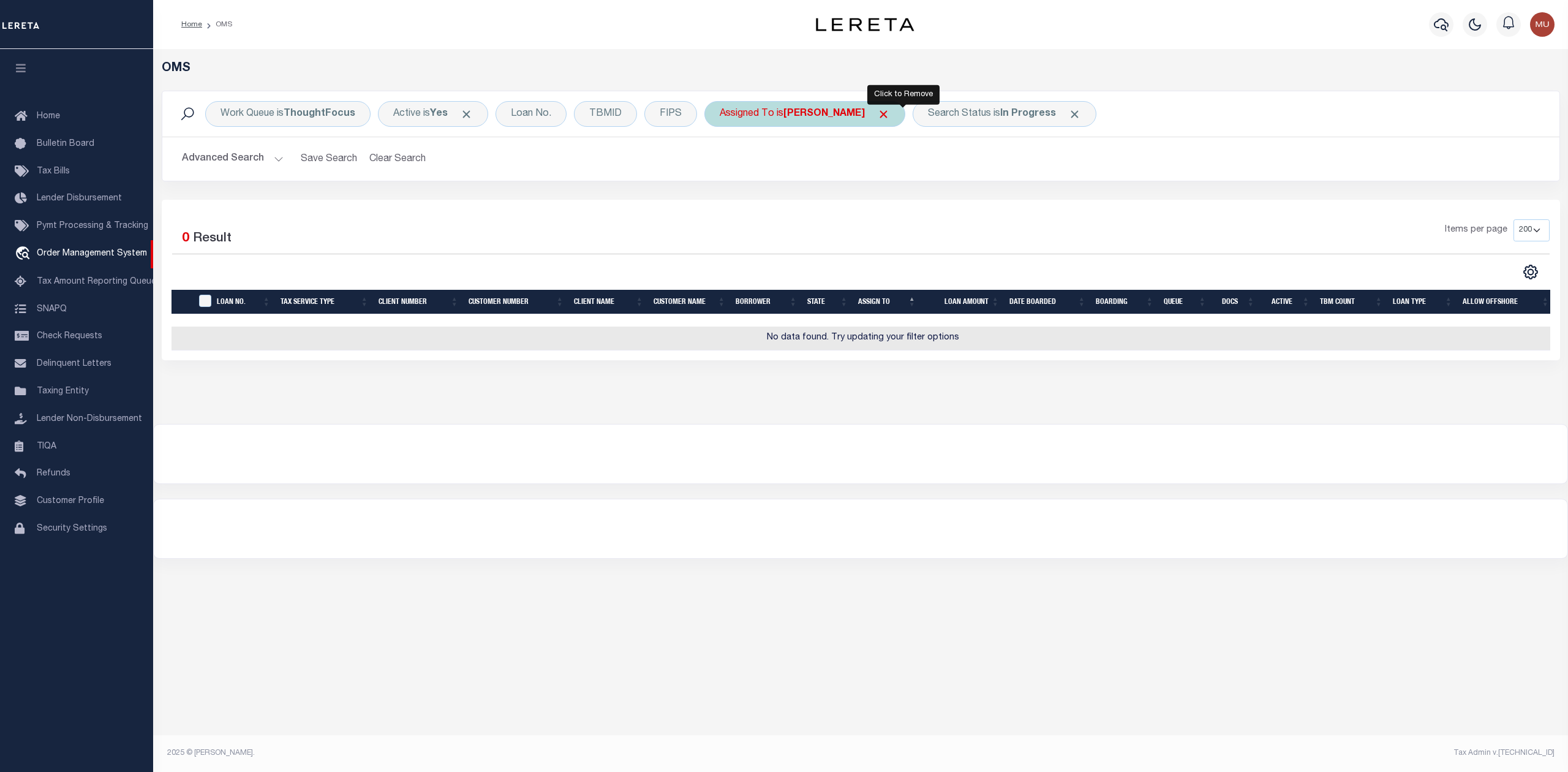
click at [890, 114] on span "Click to Remove" at bounding box center [883, 114] width 13 height 13
